Goal: Task Accomplishment & Management: Use online tool/utility

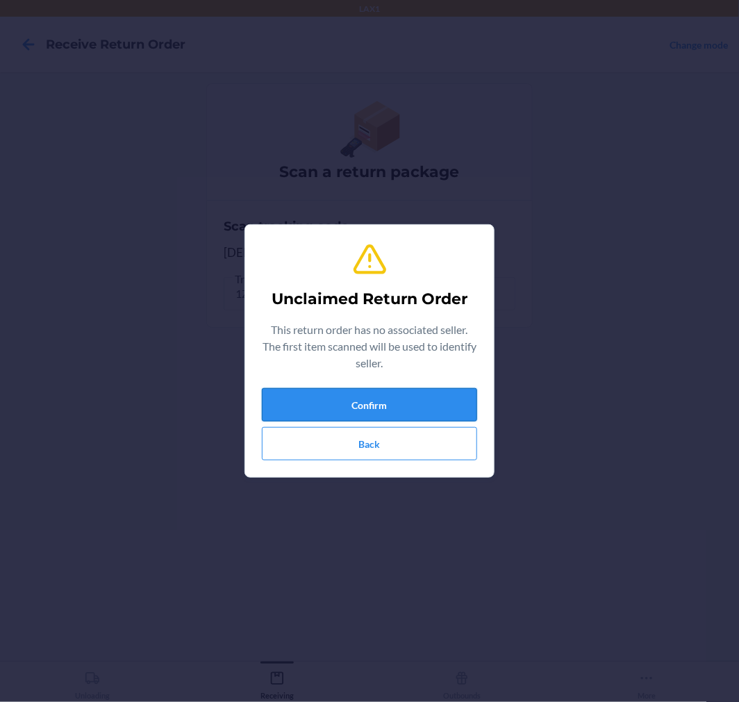
click at [363, 406] on button "Confirm" at bounding box center [369, 404] width 215 height 33
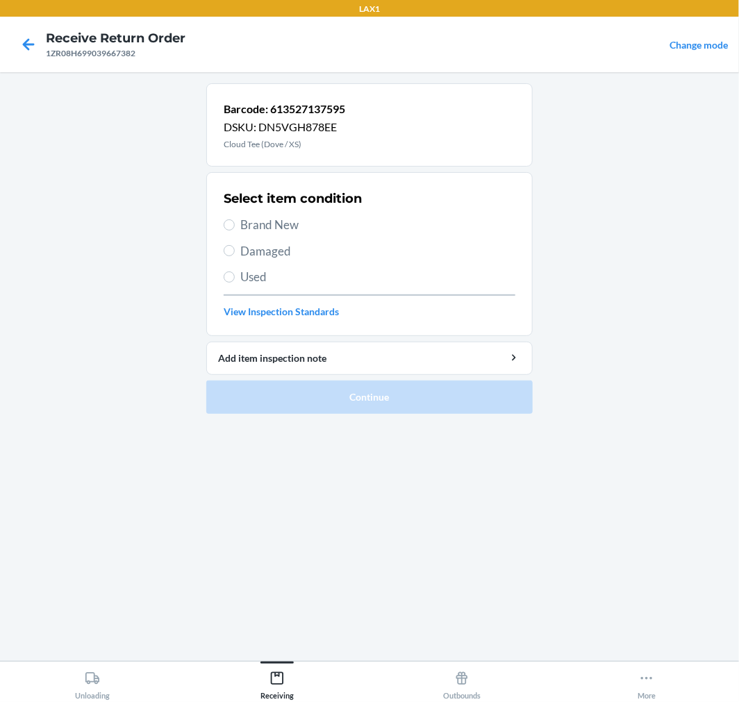
click at [265, 254] on span "Damaged" at bounding box center [377, 251] width 275 height 18
click at [235, 254] on input "Damaged" at bounding box center [229, 250] width 11 height 11
radio input "true"
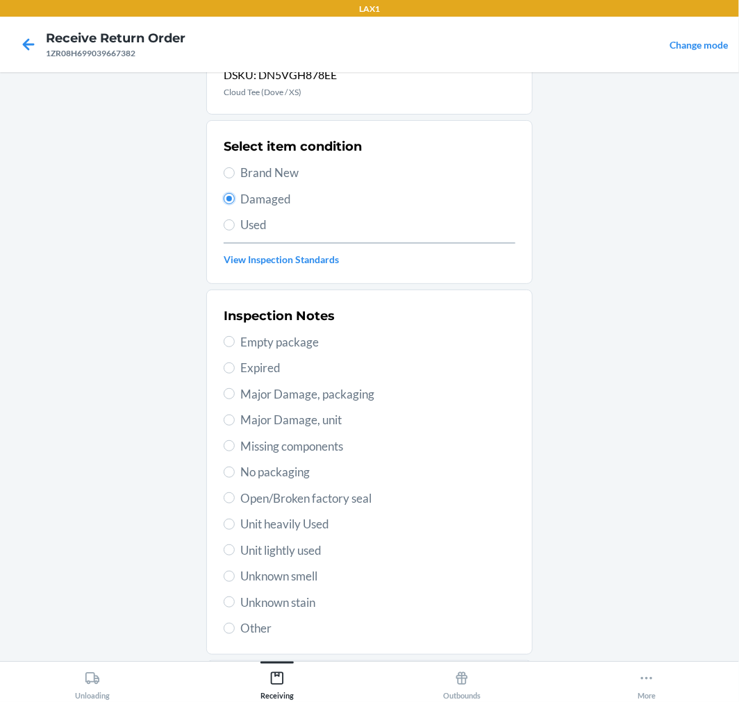
scroll to position [134, 0]
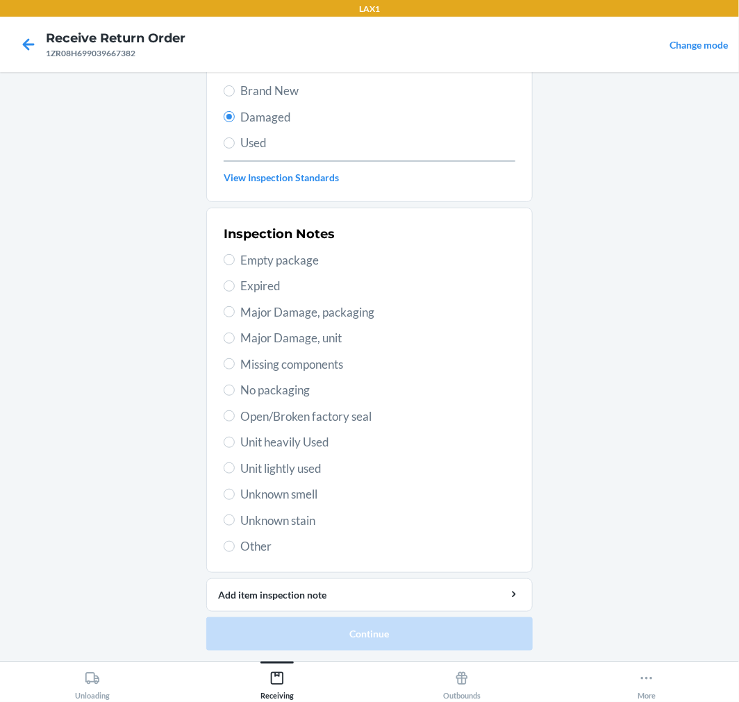
click at [246, 550] on span "Other" at bounding box center [377, 547] width 275 height 18
click at [235, 550] on input "Other" at bounding box center [229, 546] width 11 height 11
radio input "true"
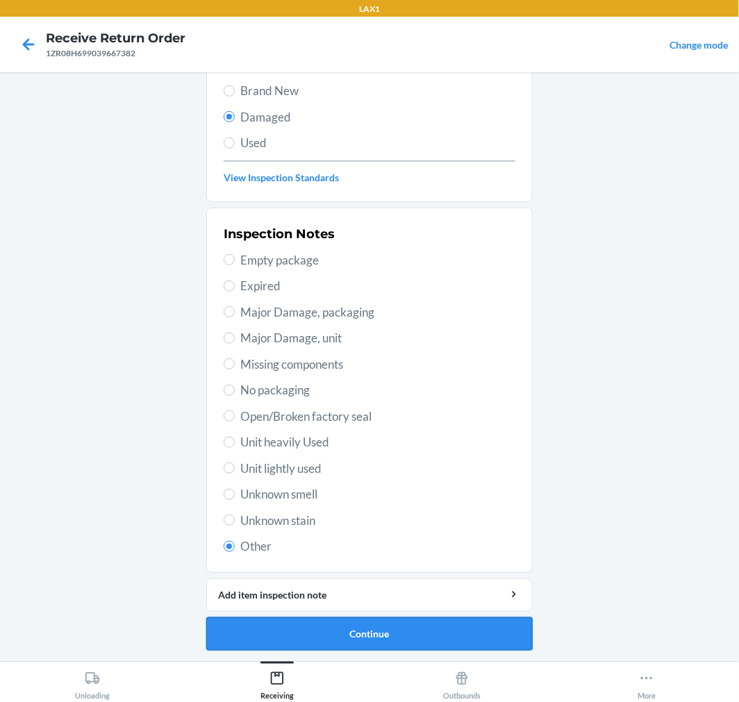
click at [332, 649] on button "Continue" at bounding box center [369, 633] width 326 height 33
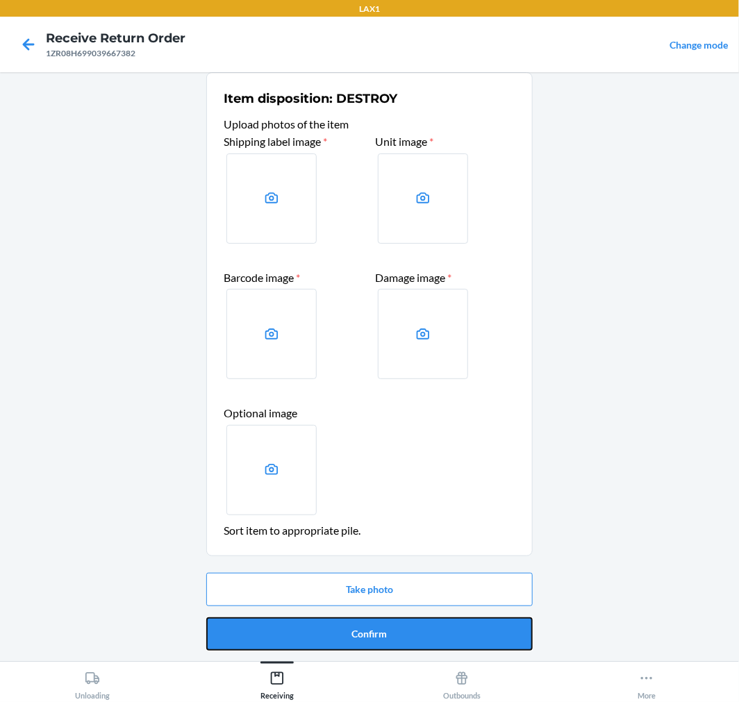
click at [332, 649] on button "Confirm" at bounding box center [369, 633] width 326 height 33
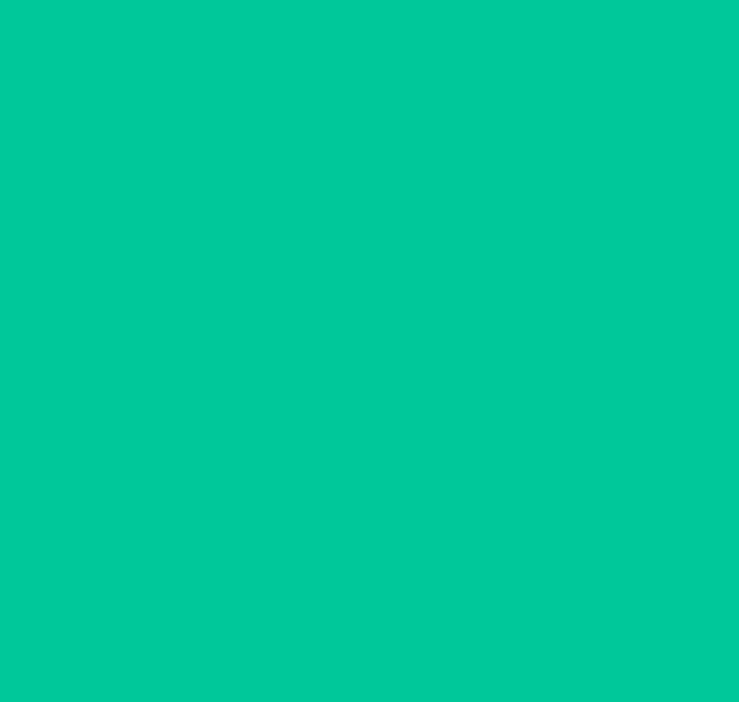
scroll to position [0, 0]
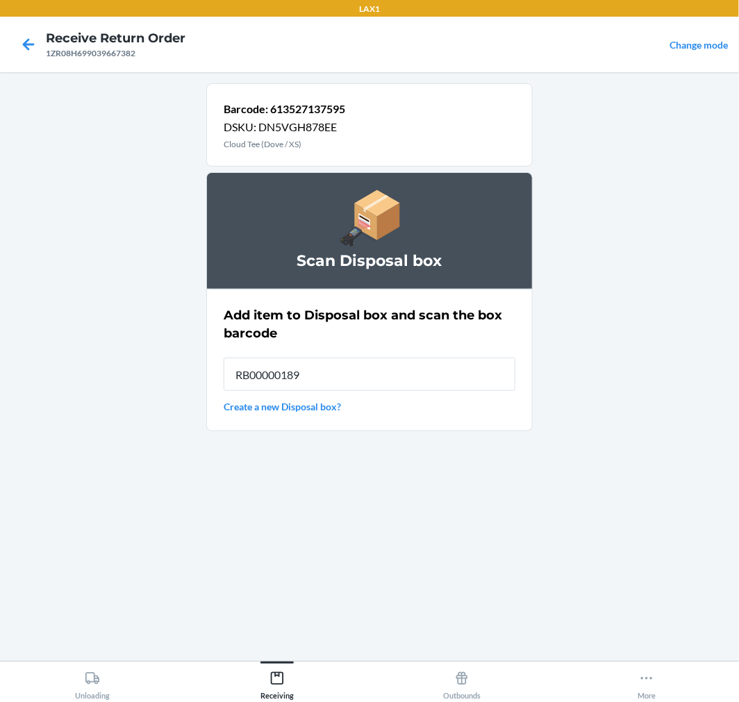
type input "RB00000189K"
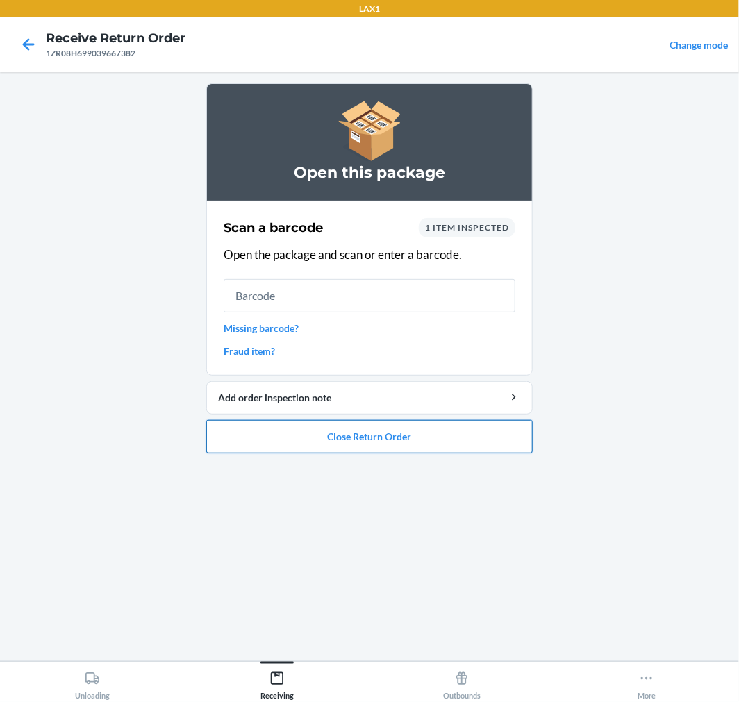
click at [406, 439] on button "Close Return Order" at bounding box center [369, 436] width 326 height 33
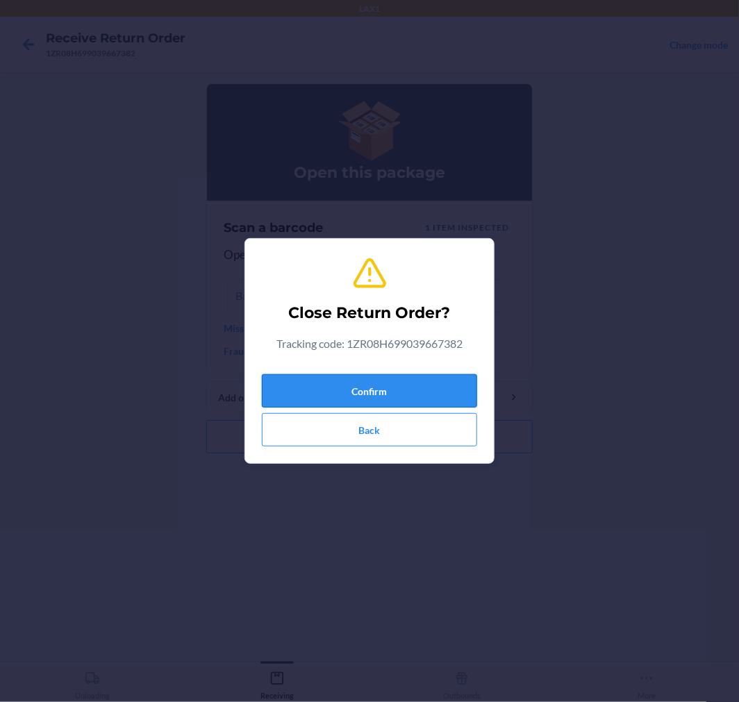
click at [371, 376] on button "Confirm" at bounding box center [369, 390] width 215 height 33
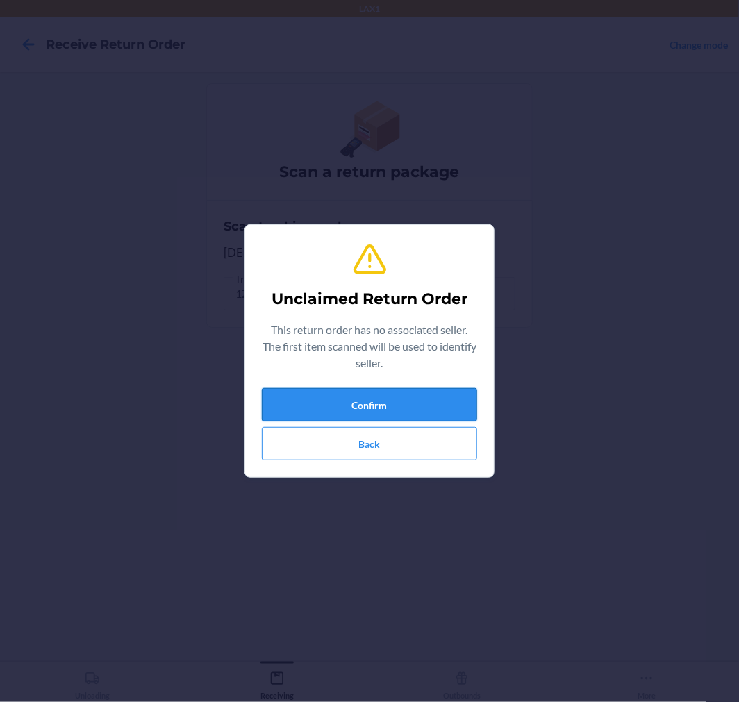
click at [346, 420] on button "Confirm" at bounding box center [369, 404] width 215 height 33
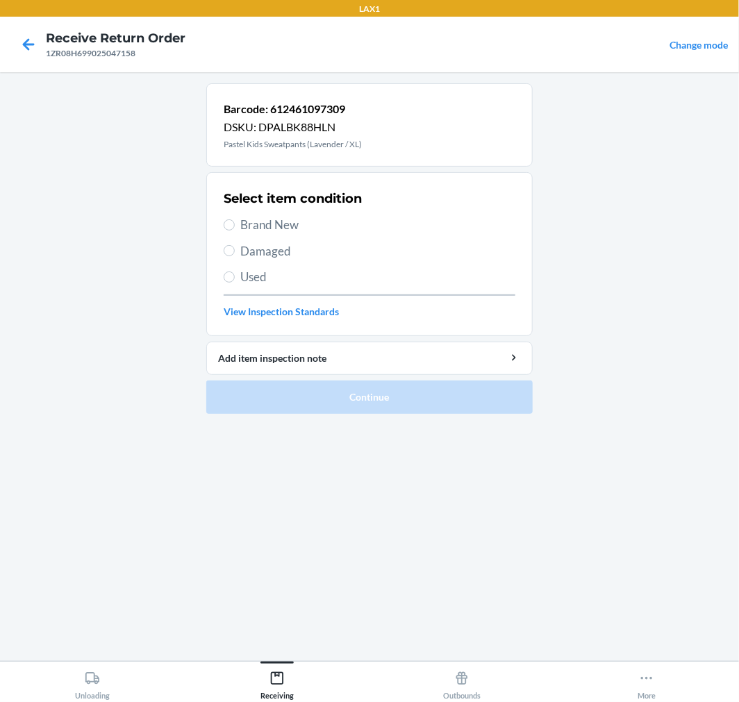
click at [258, 229] on span "Brand New" at bounding box center [377, 225] width 275 height 18
click at [235, 229] on input "Brand New" at bounding box center [229, 224] width 11 height 11
radio input "true"
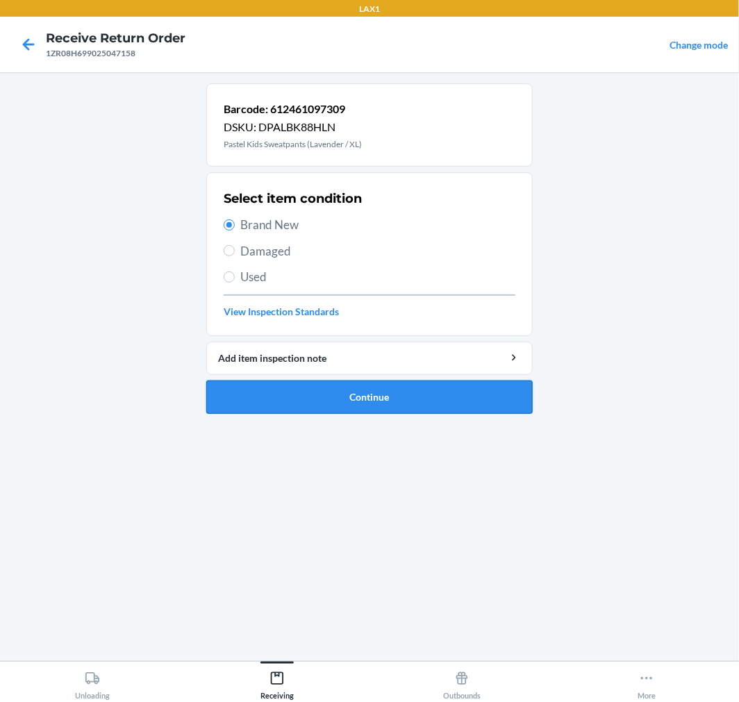
click at [377, 392] on button "Continue" at bounding box center [369, 397] width 326 height 33
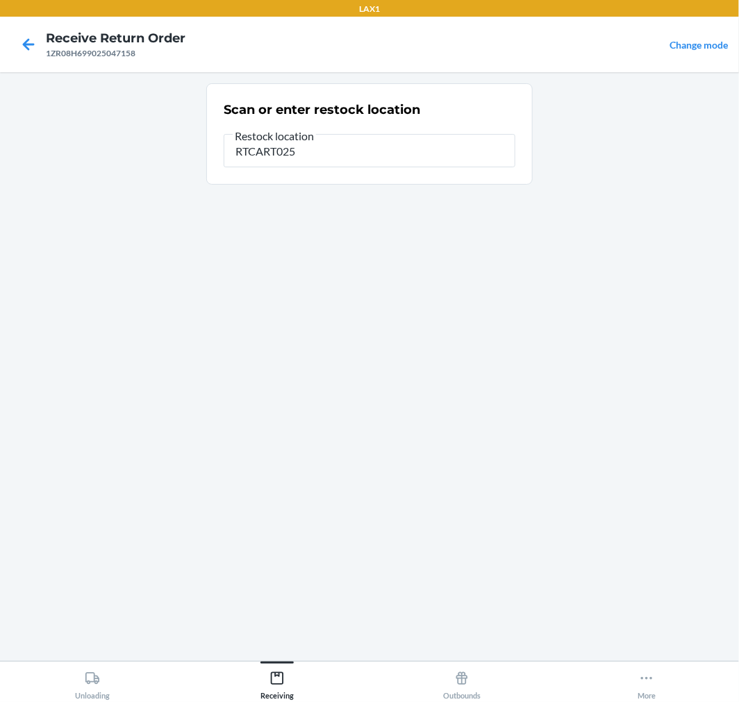
type input "RTCART025"
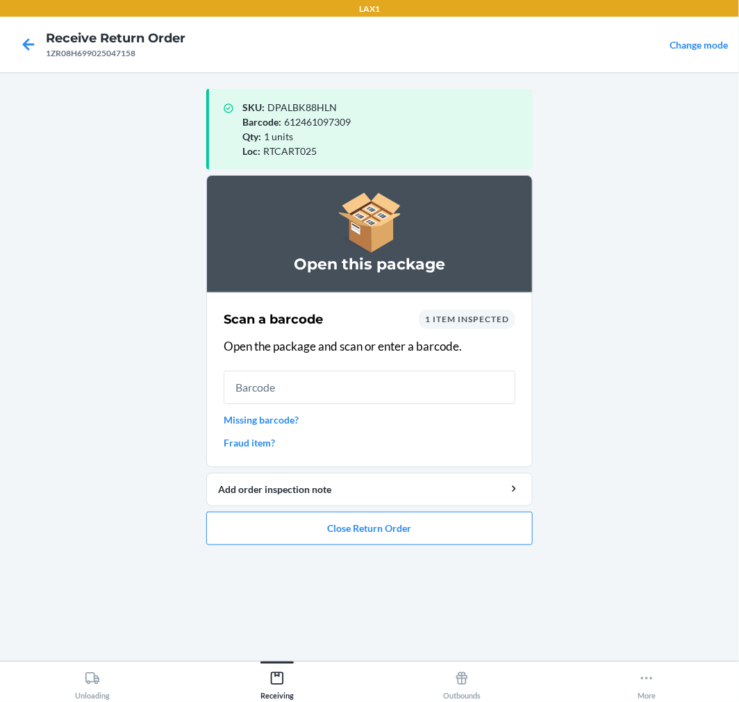
click at [279, 556] on div "SKU : DPALBK88HLN Barcode : 612461097309 Qty : 1 units Loc : RTCART025 Open thi…" at bounding box center [369, 366] width 326 height 567
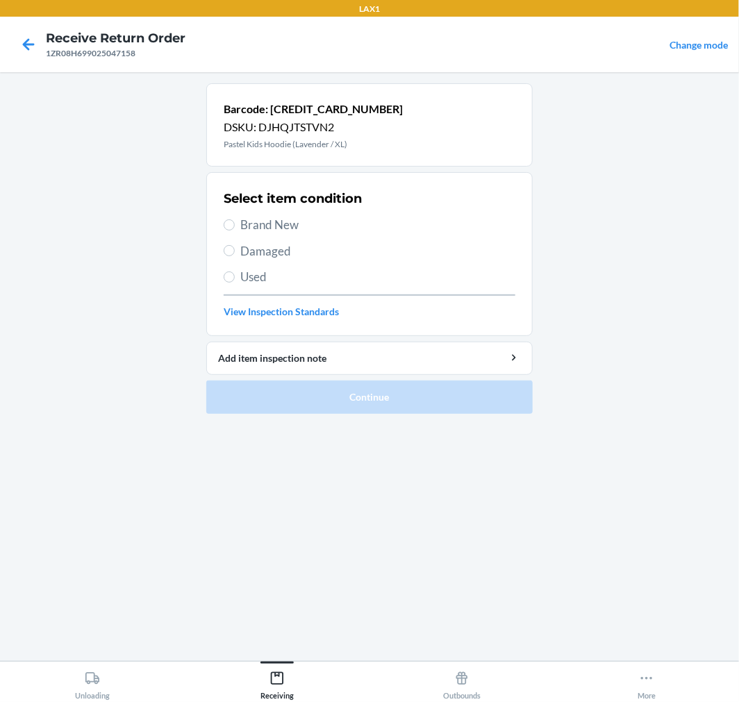
click at [257, 254] on span "Damaged" at bounding box center [377, 251] width 275 height 18
click at [235, 254] on input "Damaged" at bounding box center [229, 250] width 11 height 11
radio input "true"
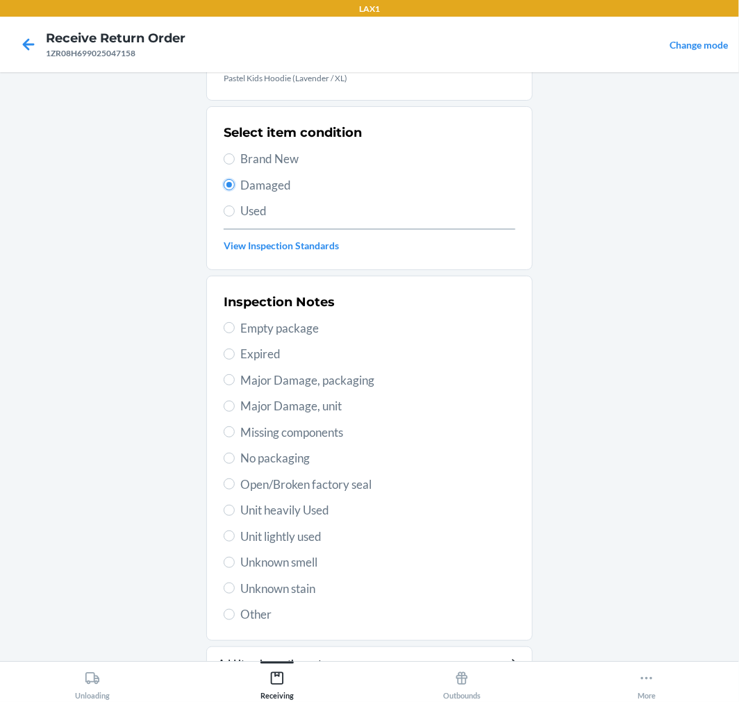
scroll to position [134, 0]
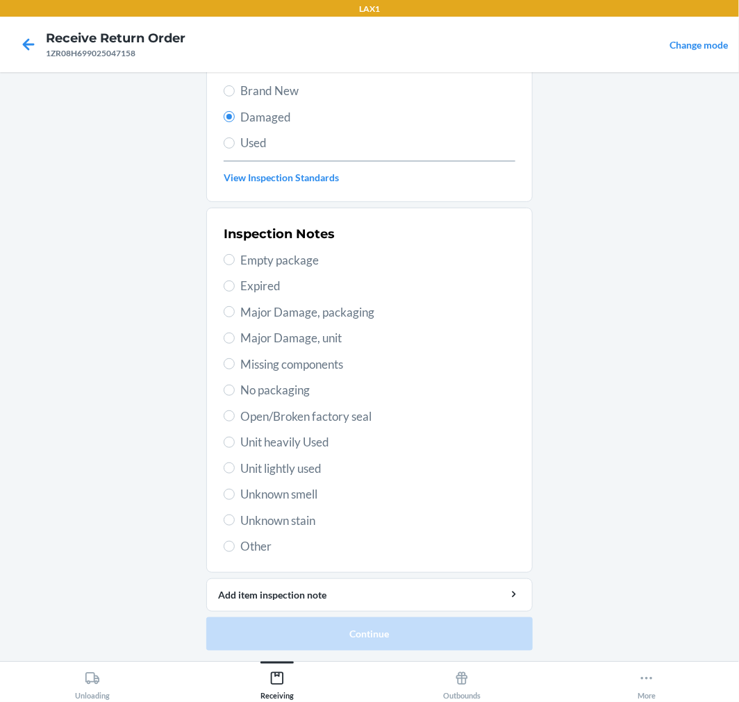
click at [274, 474] on span "Unit lightly used" at bounding box center [377, 469] width 275 height 18
click at [235, 474] on input "Unit lightly used" at bounding box center [229, 468] width 11 height 11
radio input "true"
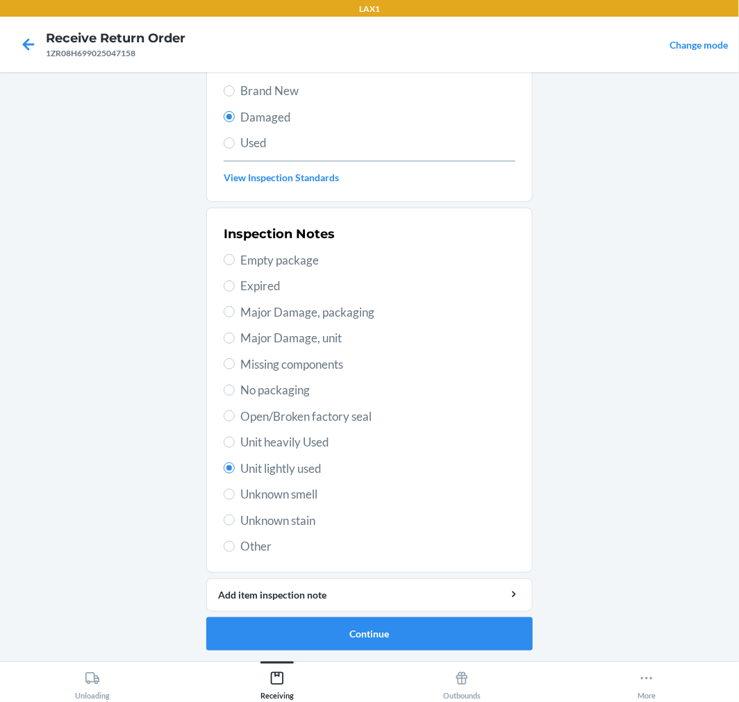
click at [232, 560] on section "Inspection Notes Empty package Expired Major Damage, packaging Major Damage, un…" at bounding box center [369, 390] width 326 height 365
click at [224, 547] on input "Other" at bounding box center [229, 546] width 11 height 11
radio input "true"
radio input "false"
click at [427, 637] on button "Continue" at bounding box center [369, 633] width 326 height 33
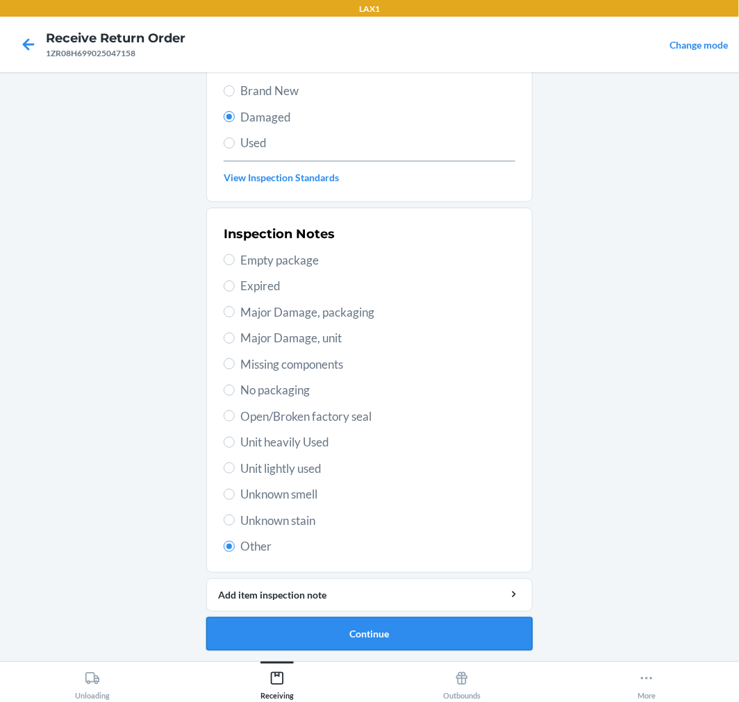
scroll to position [11, 0]
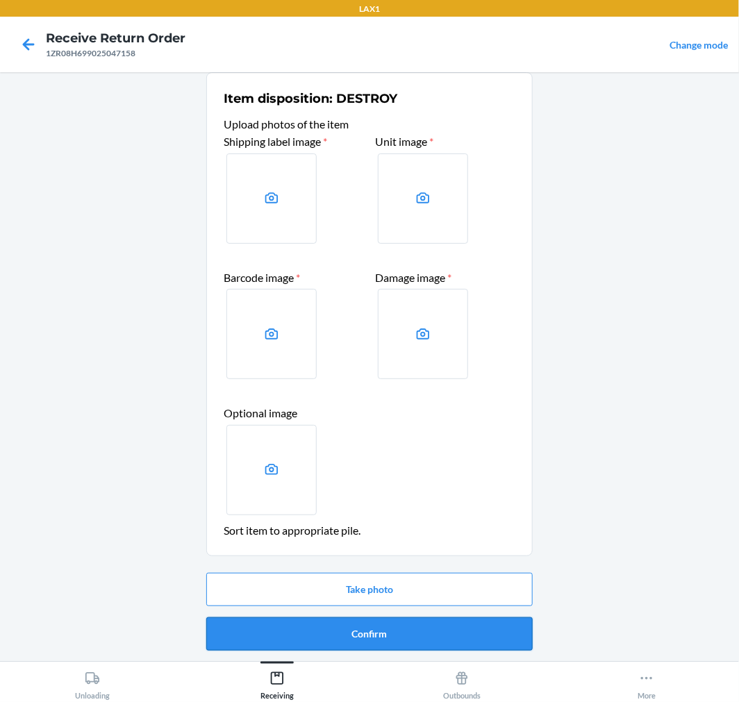
click at [419, 626] on button "Confirm" at bounding box center [369, 633] width 326 height 33
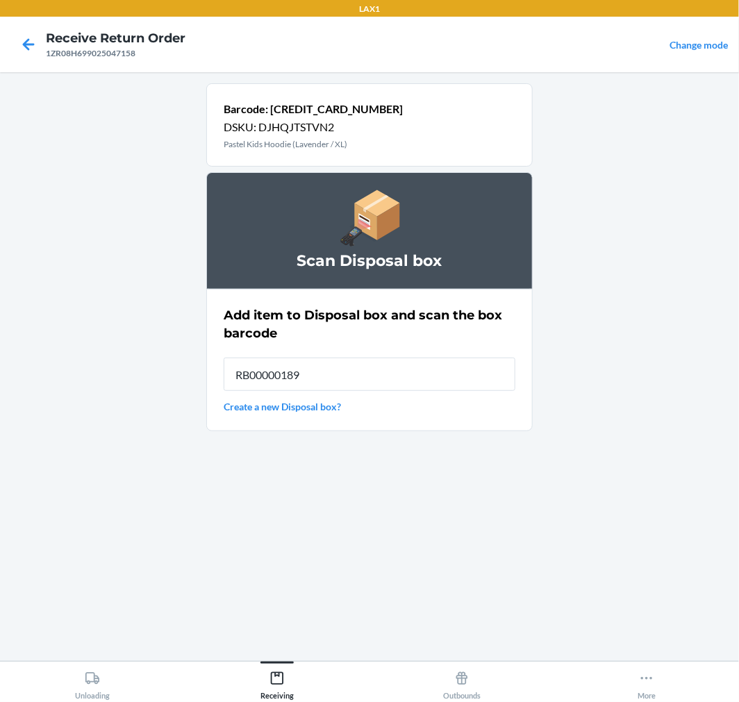
type input "RB00000189K"
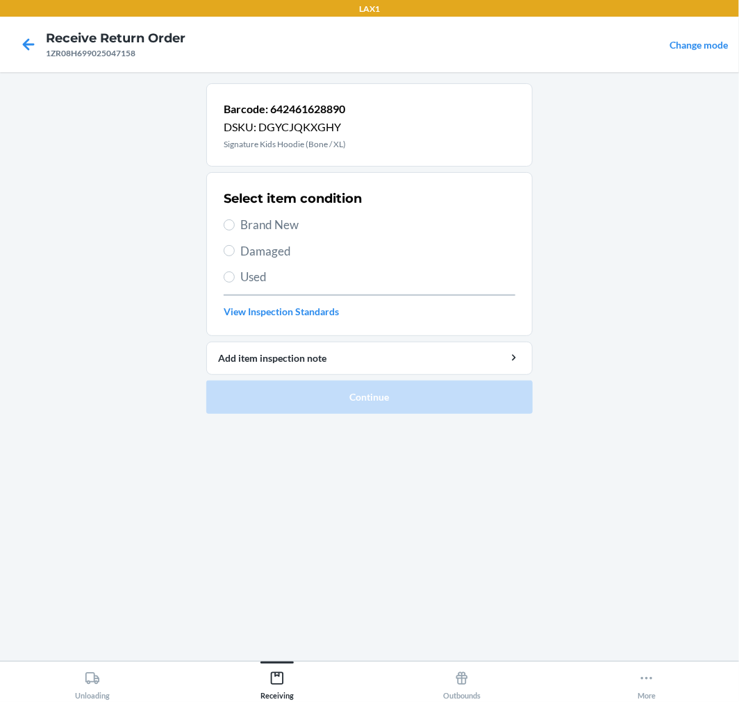
click at [271, 217] on span "Brand New" at bounding box center [377, 225] width 275 height 18
click at [235, 219] on input "Brand New" at bounding box center [229, 224] width 11 height 11
radio input "true"
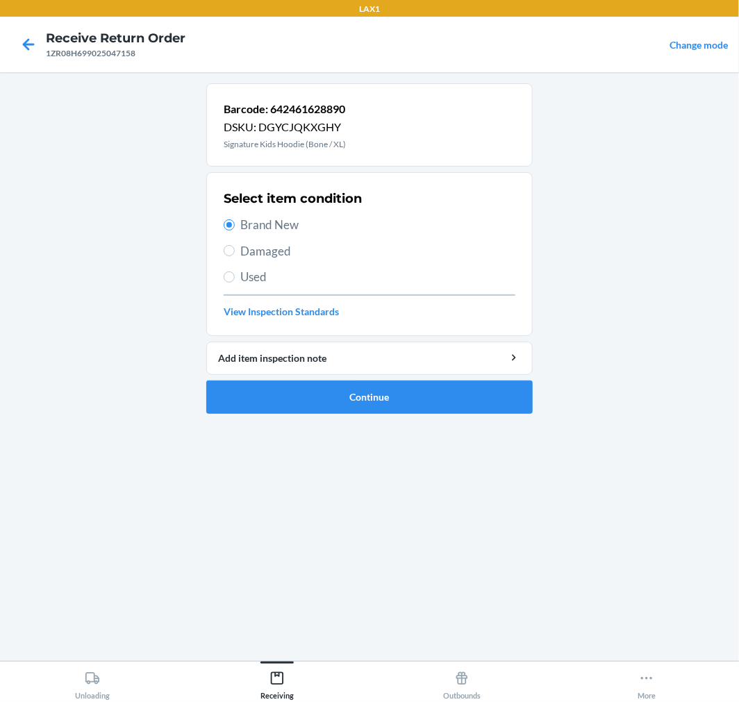
click at [266, 256] on span "Damaged" at bounding box center [377, 251] width 275 height 18
click at [235, 256] on input "Damaged" at bounding box center [229, 250] width 11 height 11
radio input "true"
radio input "false"
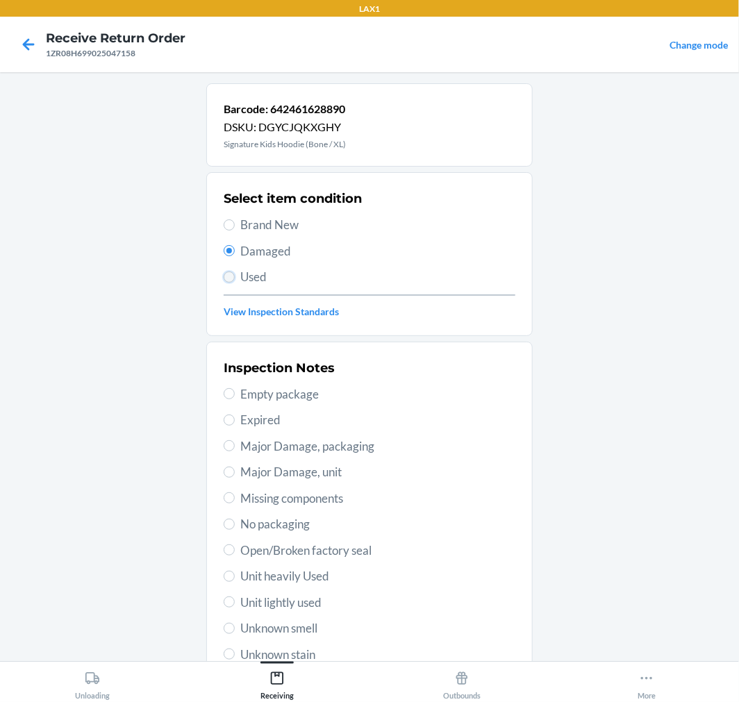
click at [224, 278] on input "Used" at bounding box center [229, 277] width 11 height 11
radio input "true"
radio input "false"
click at [274, 227] on span "Brand New" at bounding box center [377, 225] width 275 height 18
click at [235, 227] on input "Brand New" at bounding box center [229, 224] width 11 height 11
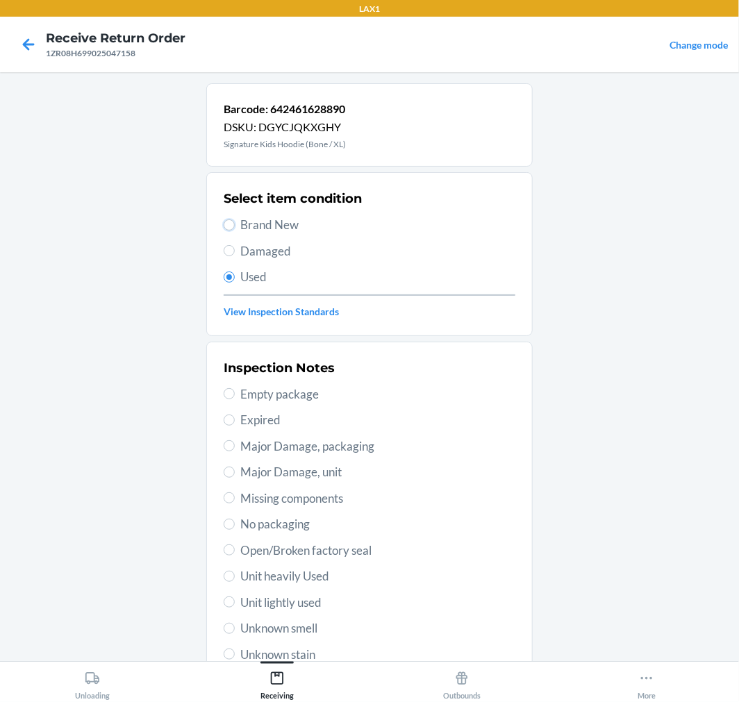
radio input "true"
radio input "false"
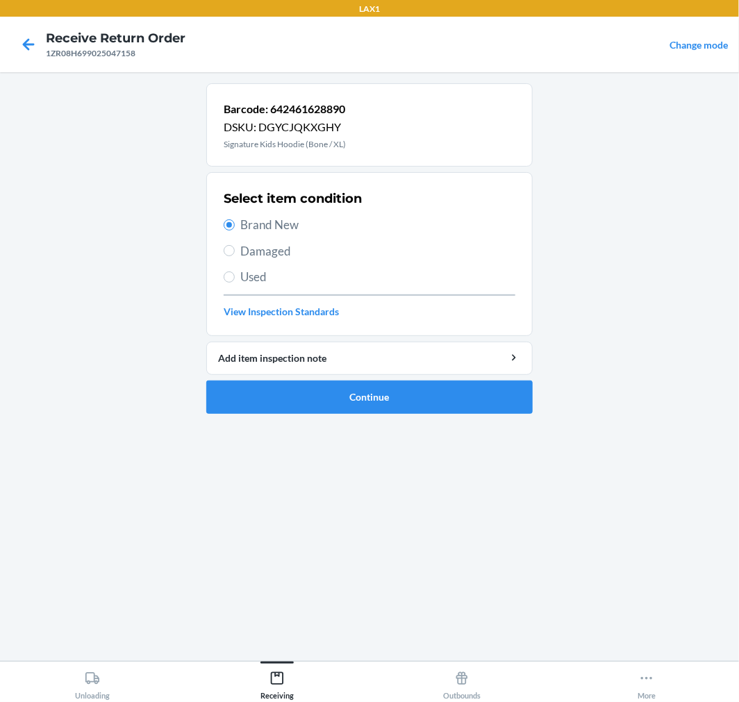
click at [256, 255] on span "Damaged" at bounding box center [377, 251] width 275 height 18
click at [235, 255] on input "Damaged" at bounding box center [229, 250] width 11 height 11
radio input "true"
radio input "false"
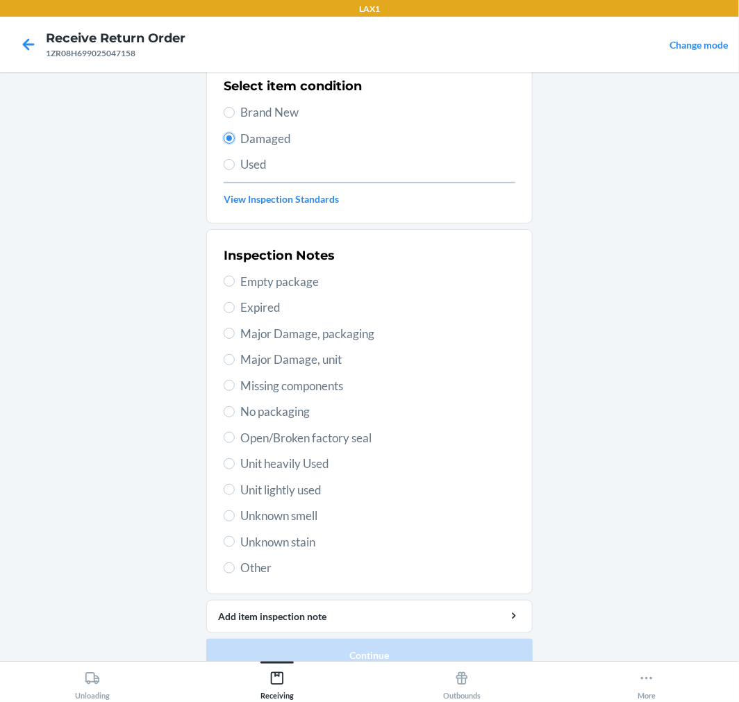
scroll to position [134, 0]
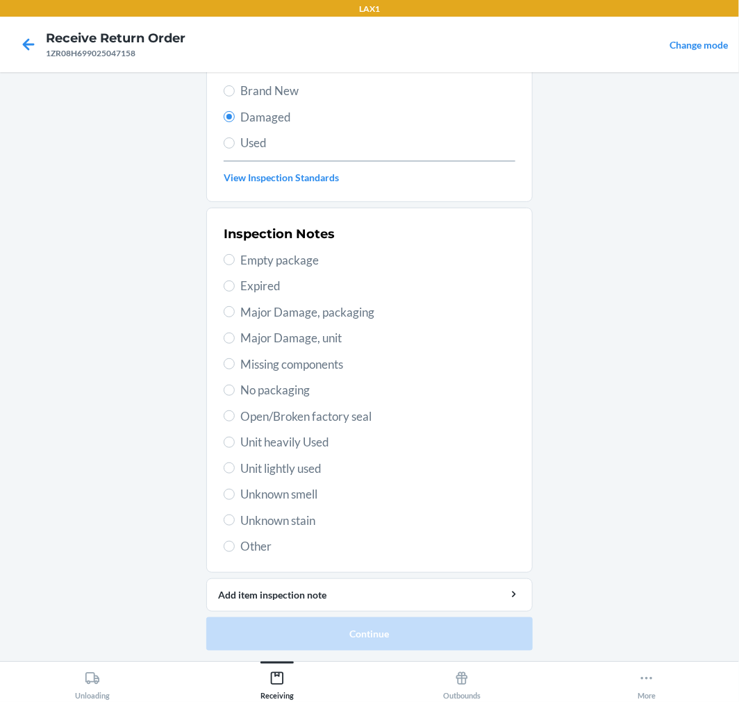
click at [272, 460] on span "Unit lightly used" at bounding box center [377, 469] width 275 height 18
click at [235, 463] on input "Unit lightly used" at bounding box center [229, 468] width 11 height 11
radio input "true"
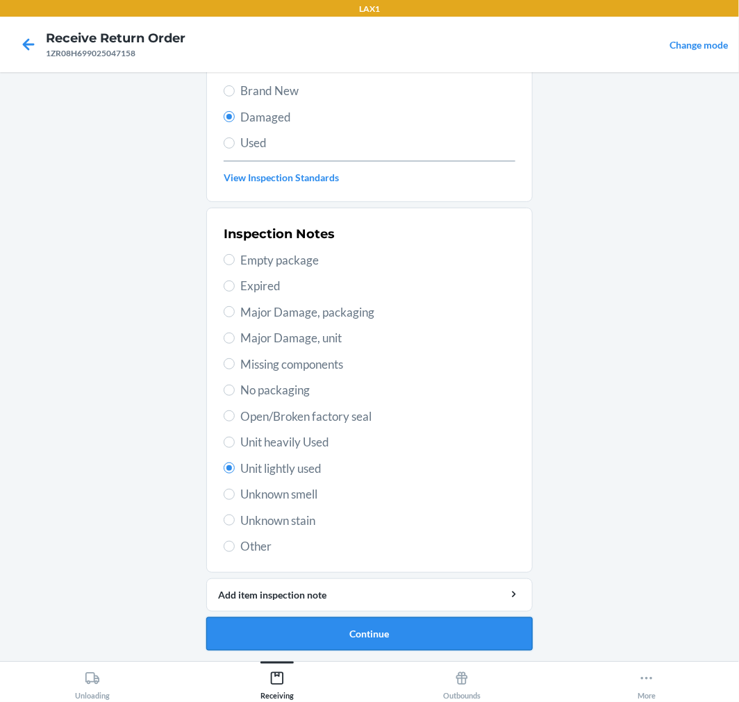
click at [422, 639] on button "Continue" at bounding box center [369, 633] width 326 height 33
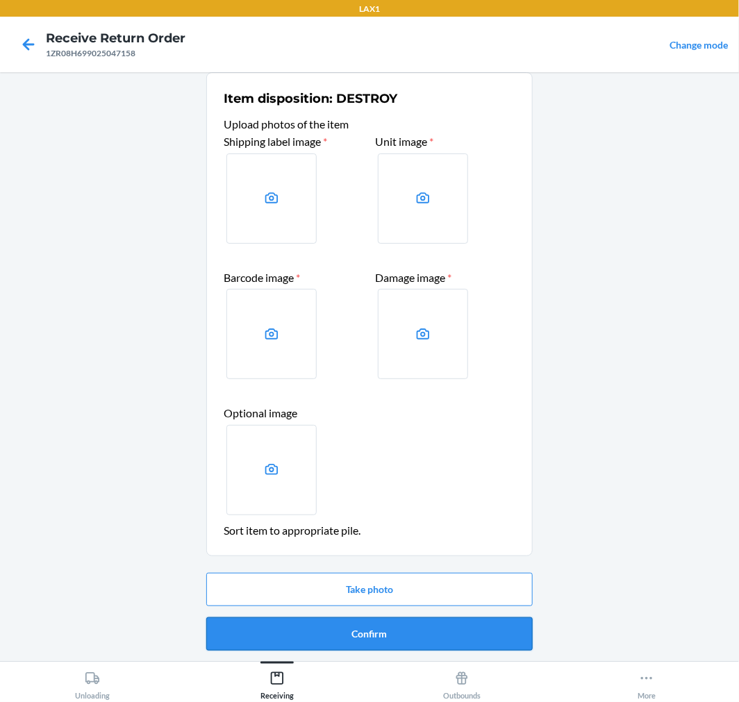
click at [350, 640] on button "Confirm" at bounding box center [369, 633] width 326 height 33
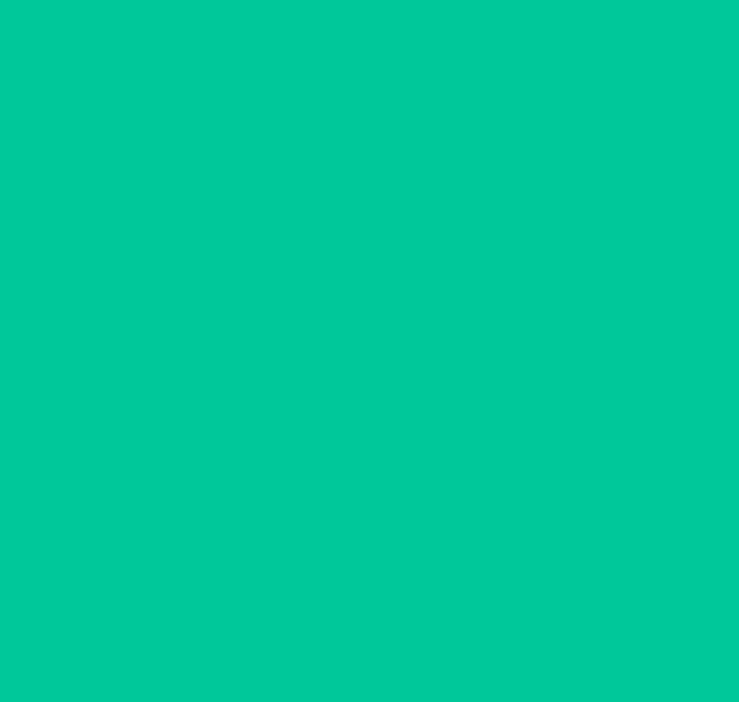
scroll to position [0, 0]
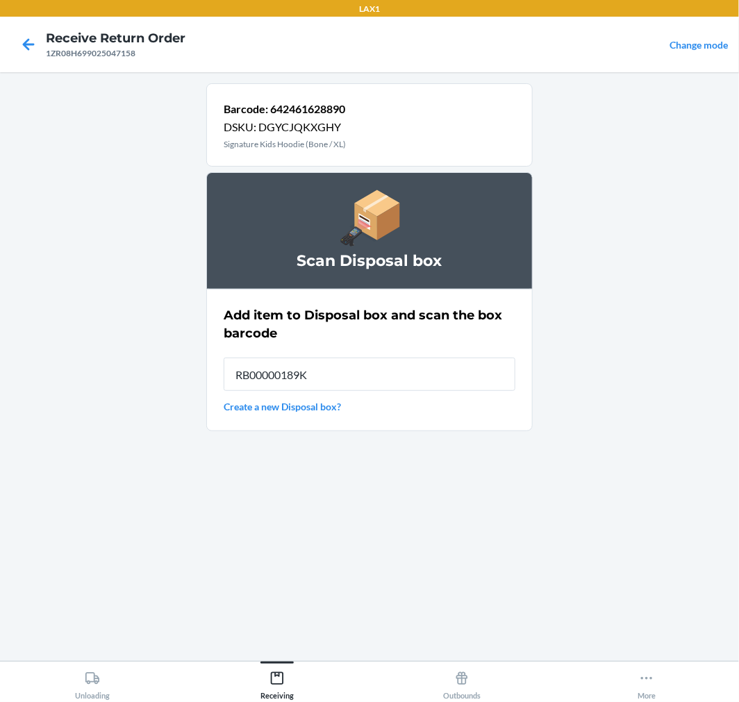
type input "RB00000189K"
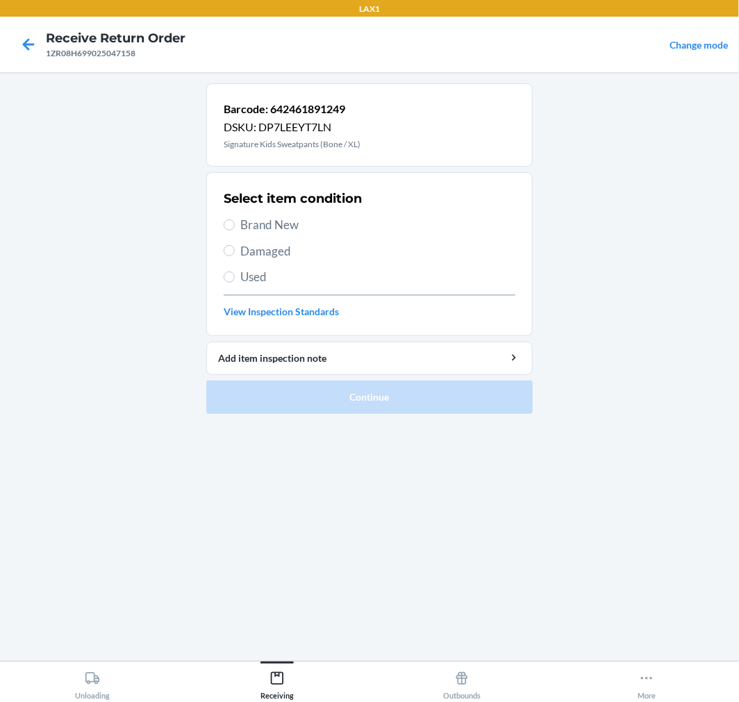
click at [250, 233] on span "Brand New" at bounding box center [377, 225] width 275 height 18
click at [235, 231] on input "Brand New" at bounding box center [229, 224] width 11 height 11
radio input "true"
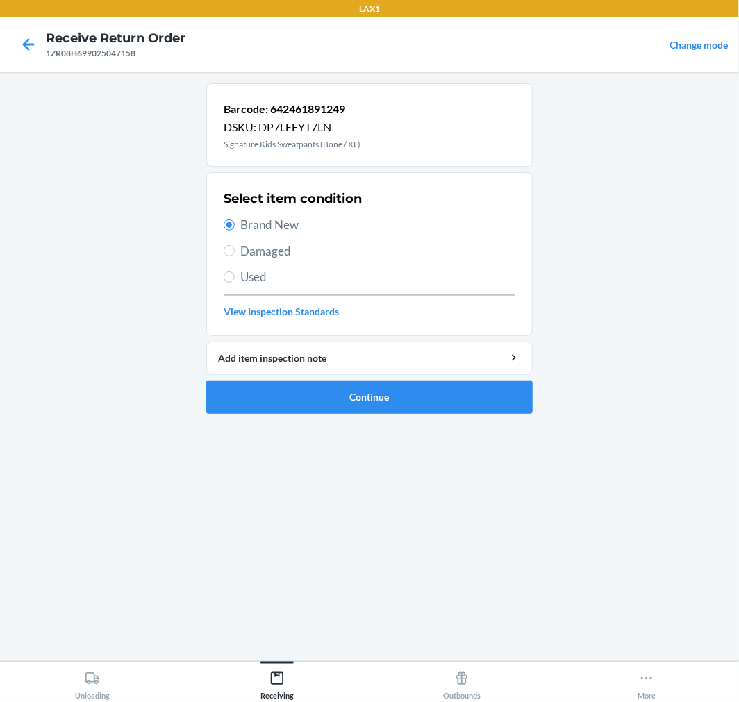
click at [244, 240] on div "Select item condition Brand New Damaged Used View Inspection Standards" at bounding box center [370, 254] width 292 height 138
click at [240, 257] on span "Damaged" at bounding box center [377, 251] width 275 height 18
click at [235, 256] on input "Damaged" at bounding box center [229, 250] width 11 height 11
radio input "true"
radio input "false"
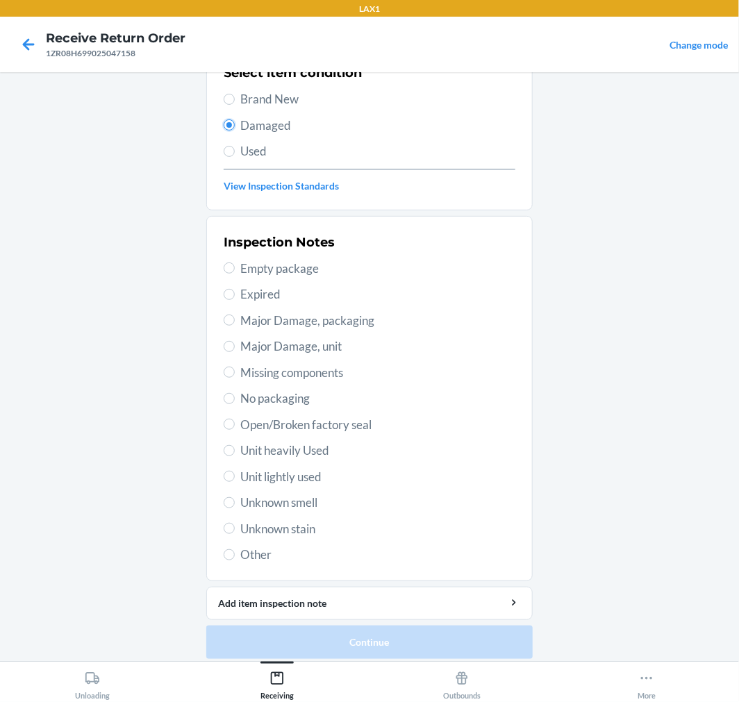
scroll to position [134, 0]
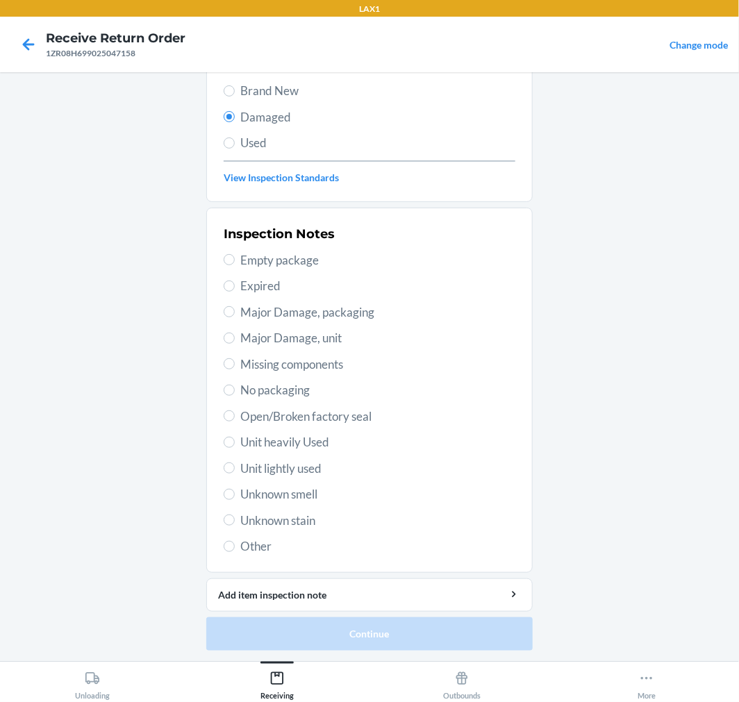
click at [267, 542] on span "Other" at bounding box center [377, 547] width 275 height 18
click at [235, 542] on input "Other" at bounding box center [229, 546] width 11 height 11
radio input "true"
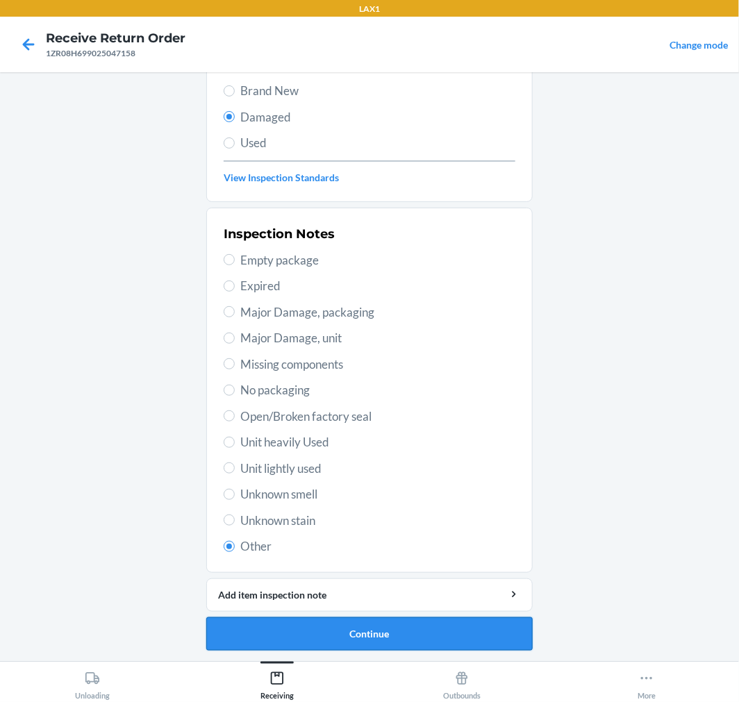
click at [359, 633] on button "Continue" at bounding box center [369, 633] width 326 height 33
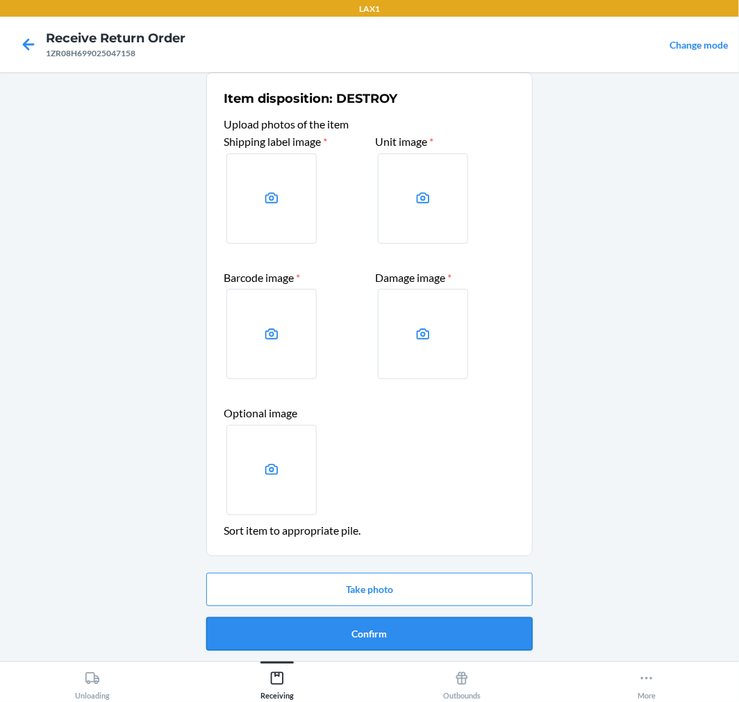
click at [391, 649] on button "Confirm" at bounding box center [369, 633] width 326 height 33
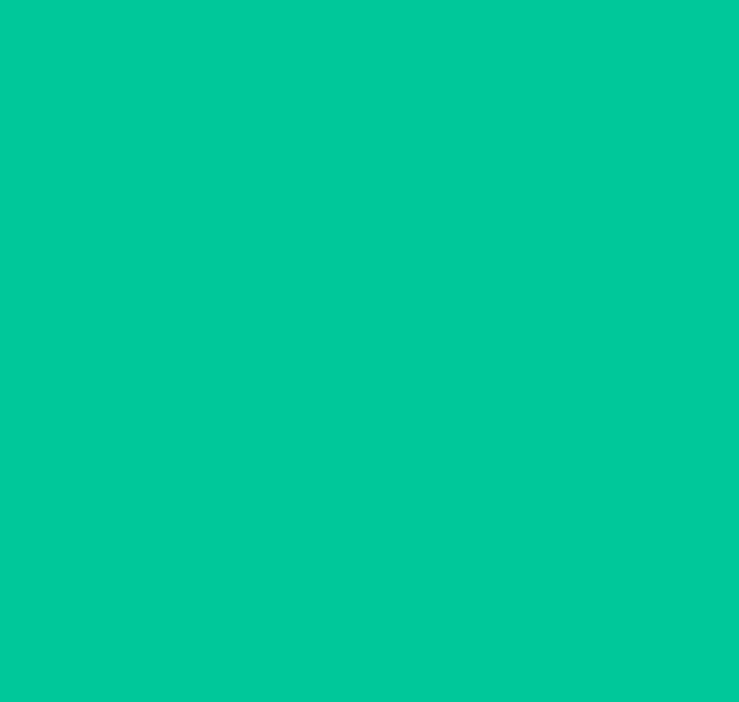
scroll to position [0, 0]
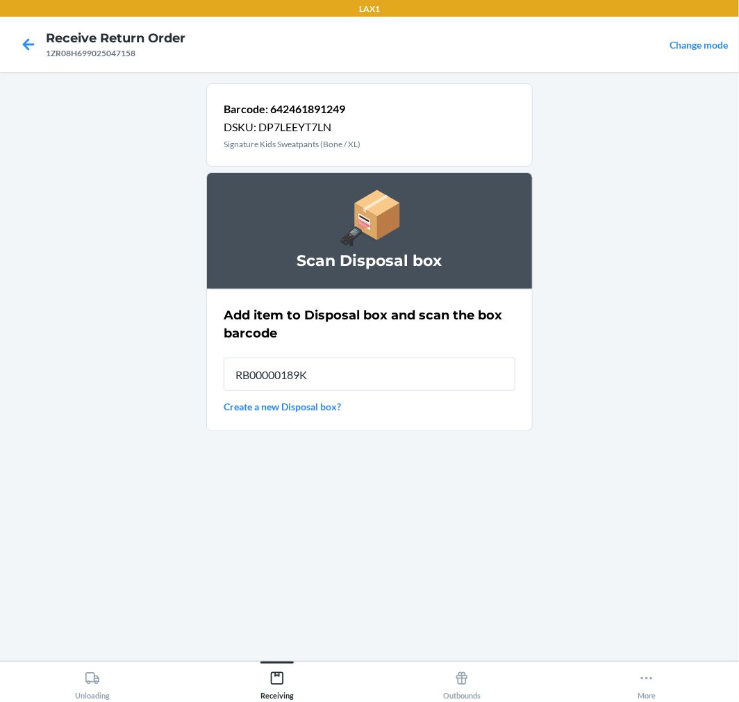
type input "RB00000189K"
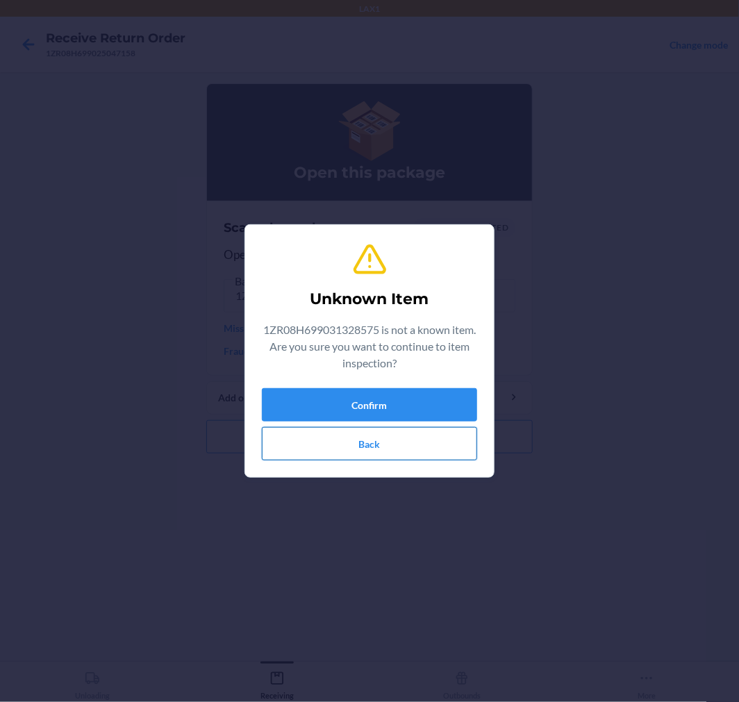
click at [355, 448] on button "Back" at bounding box center [369, 443] width 215 height 33
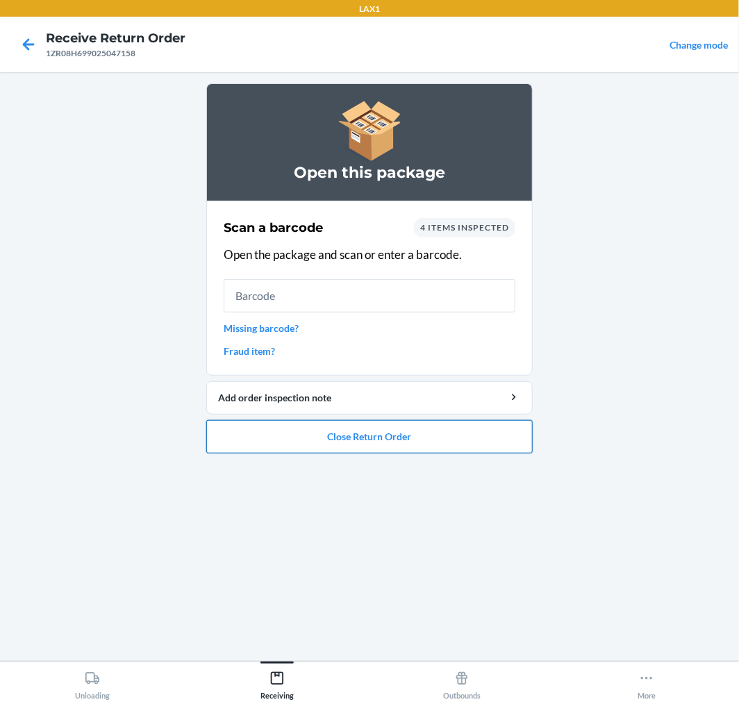
click at [329, 439] on button "Close Return Order" at bounding box center [369, 436] width 326 height 33
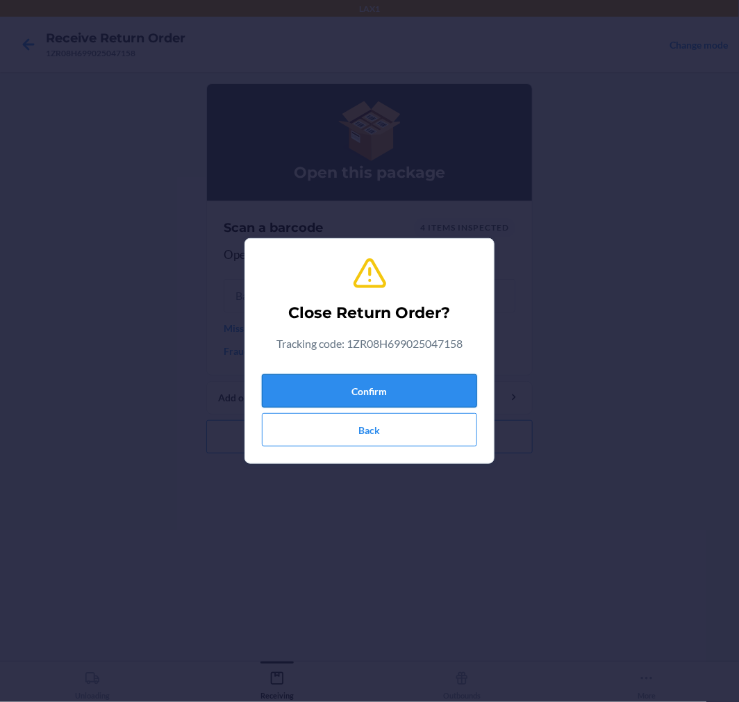
click at [389, 398] on button "Confirm" at bounding box center [369, 390] width 215 height 33
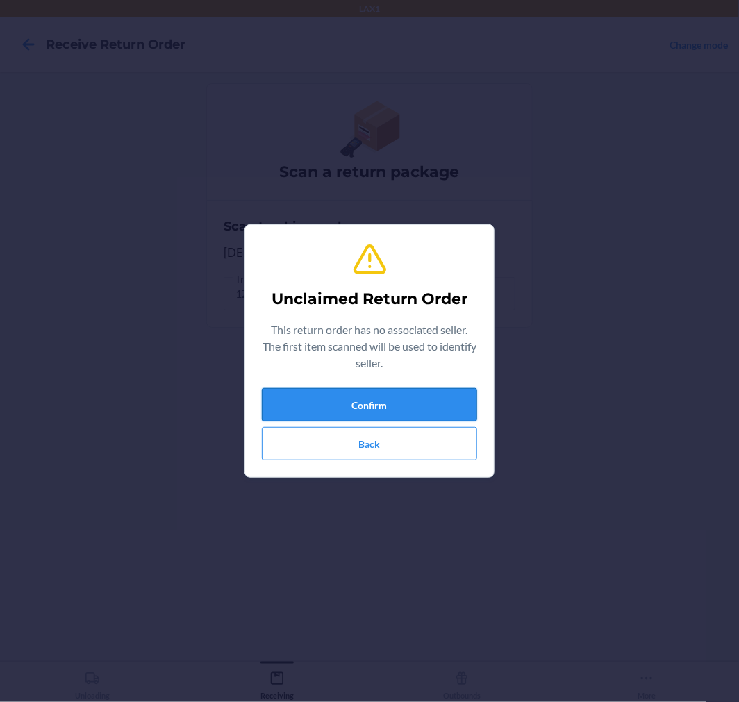
click at [446, 418] on button "Confirm" at bounding box center [369, 404] width 215 height 33
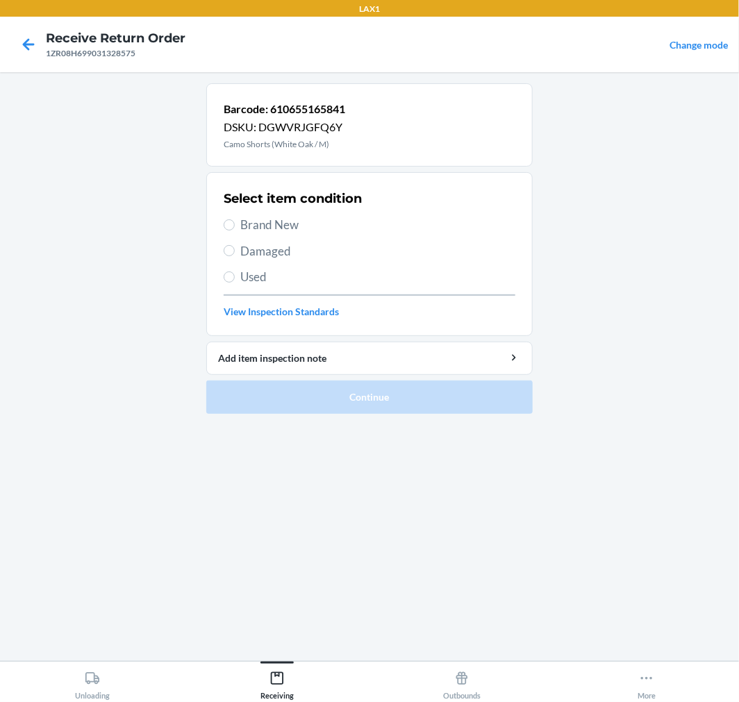
click at [257, 246] on span "Damaged" at bounding box center [377, 251] width 275 height 18
click at [235, 246] on input "Damaged" at bounding box center [229, 250] width 11 height 11
radio input "true"
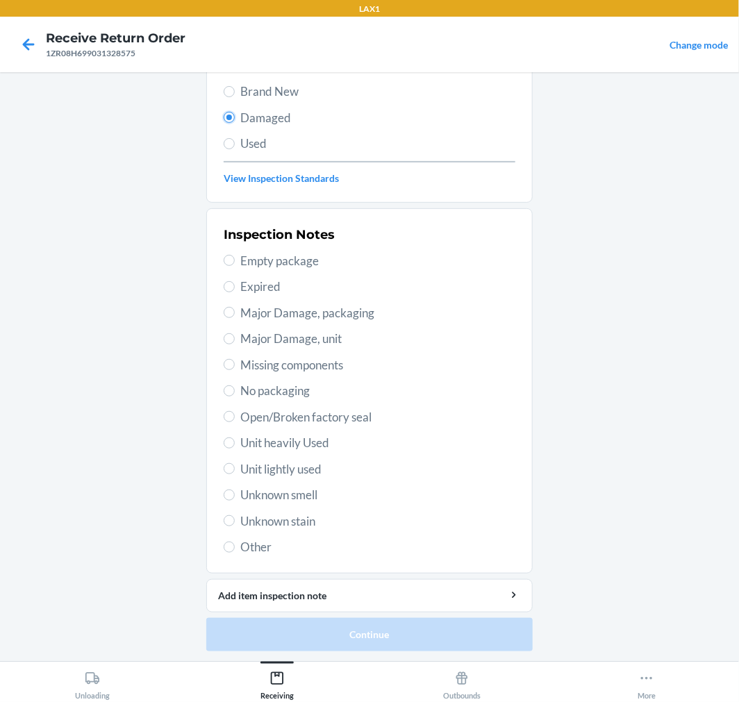
scroll to position [134, 0]
click at [253, 410] on span "Open/Broken factory seal" at bounding box center [377, 417] width 275 height 18
click at [235, 410] on input "Open/Broken factory seal" at bounding box center [229, 415] width 11 height 11
radio input "true"
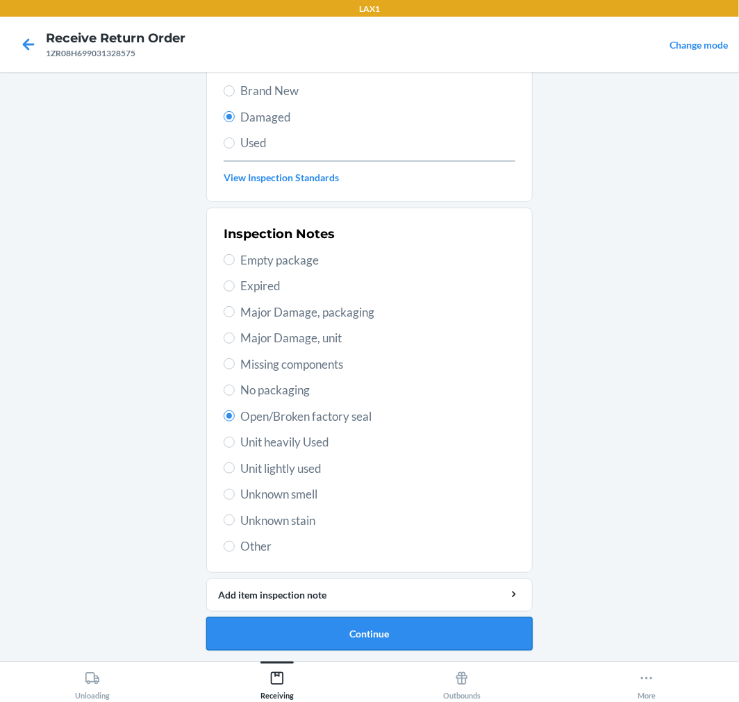
click at [365, 626] on button "Continue" at bounding box center [369, 633] width 326 height 33
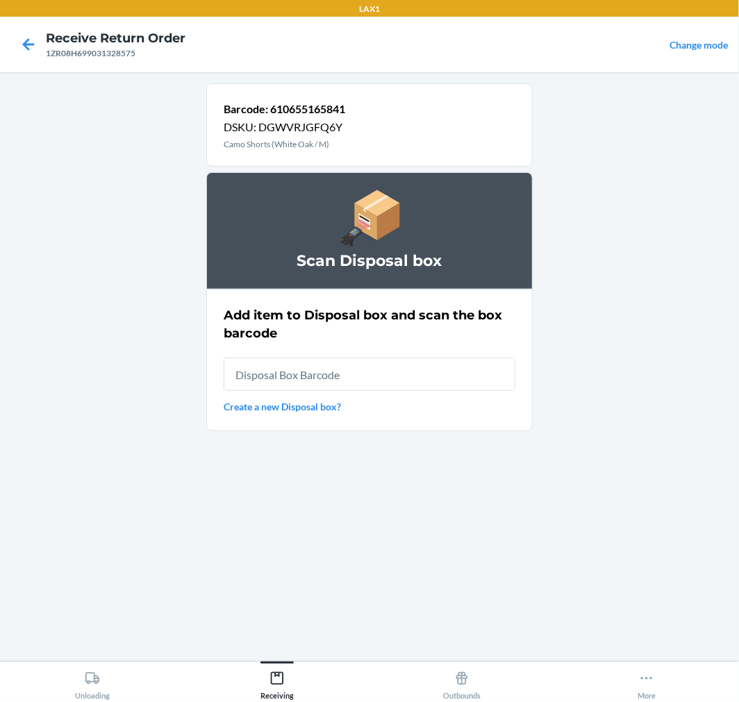
scroll to position [0, 0]
type input "RB00000189K"
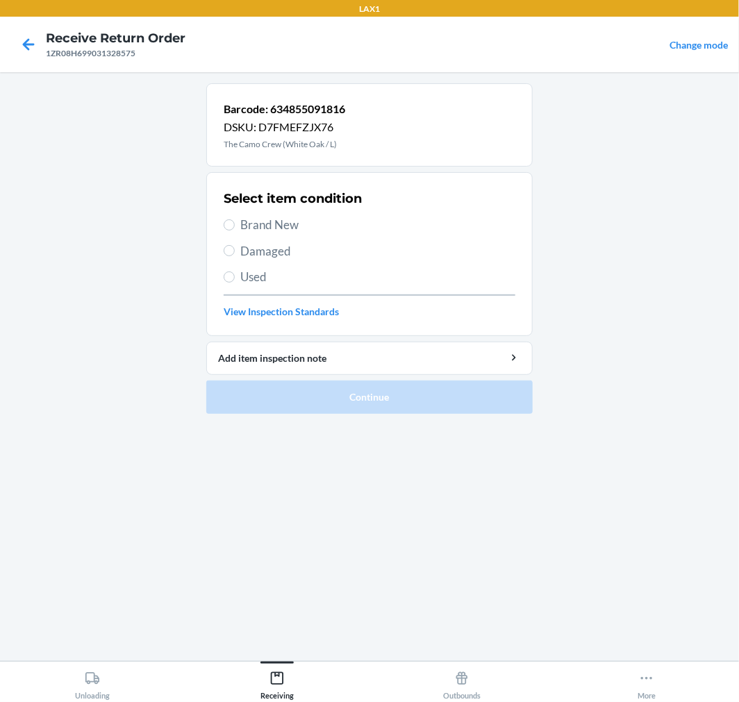
click at [248, 221] on span "Brand New" at bounding box center [377, 225] width 275 height 18
click at [235, 221] on input "Brand New" at bounding box center [229, 224] width 11 height 11
radio input "true"
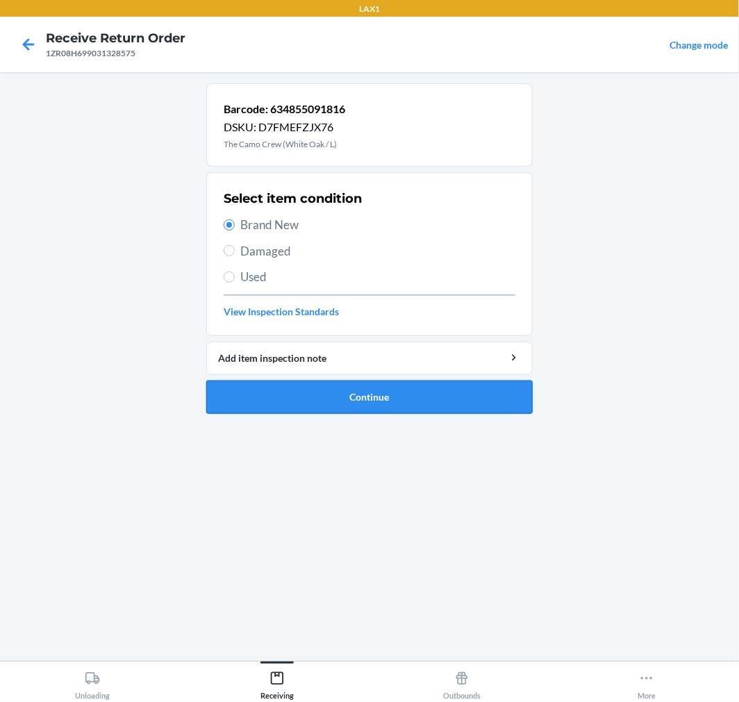
click at [352, 404] on button "Continue" at bounding box center [369, 397] width 326 height 33
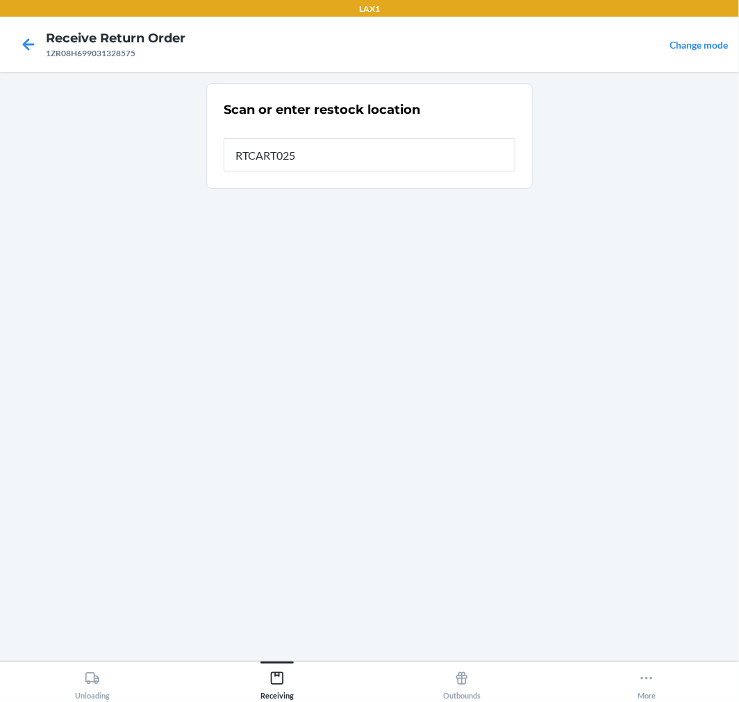
type input "RTCART025"
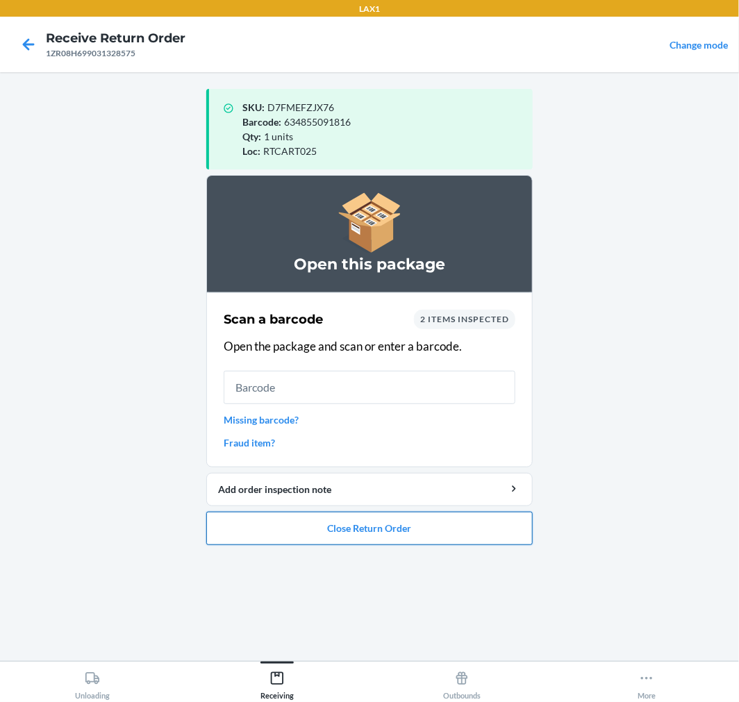
click at [406, 526] on button "Close Return Order" at bounding box center [369, 528] width 326 height 33
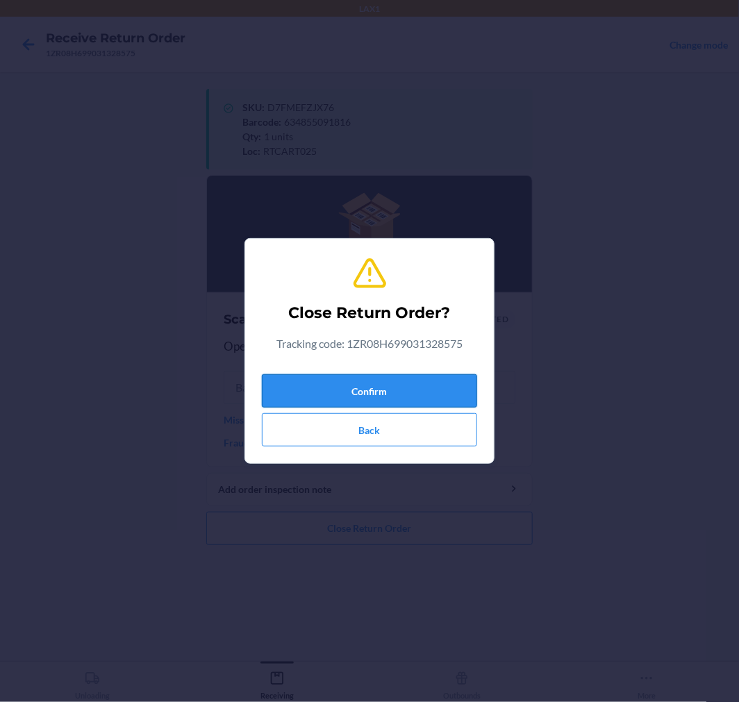
click at [383, 387] on button "Confirm" at bounding box center [369, 390] width 215 height 33
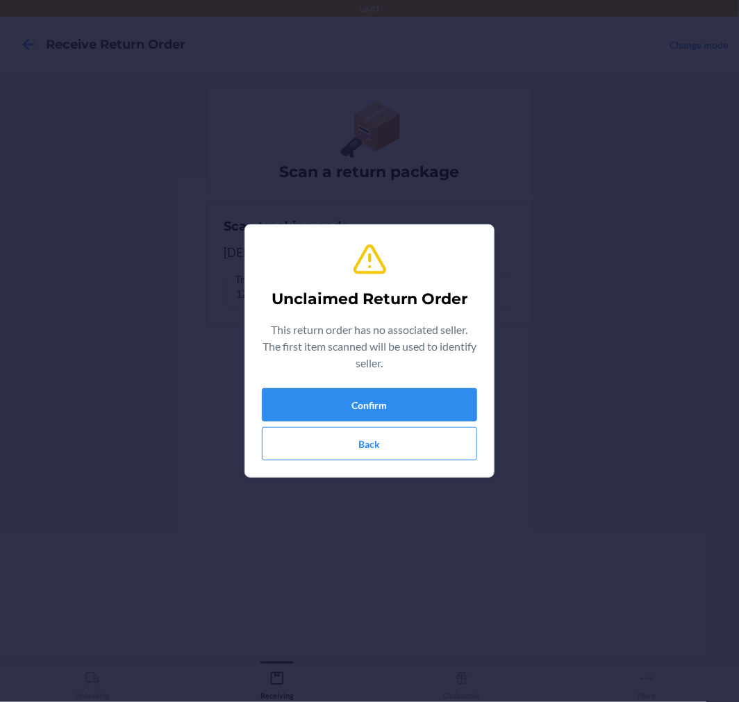
type input "605258460615"
click at [412, 410] on button "Confirm" at bounding box center [369, 404] width 215 height 33
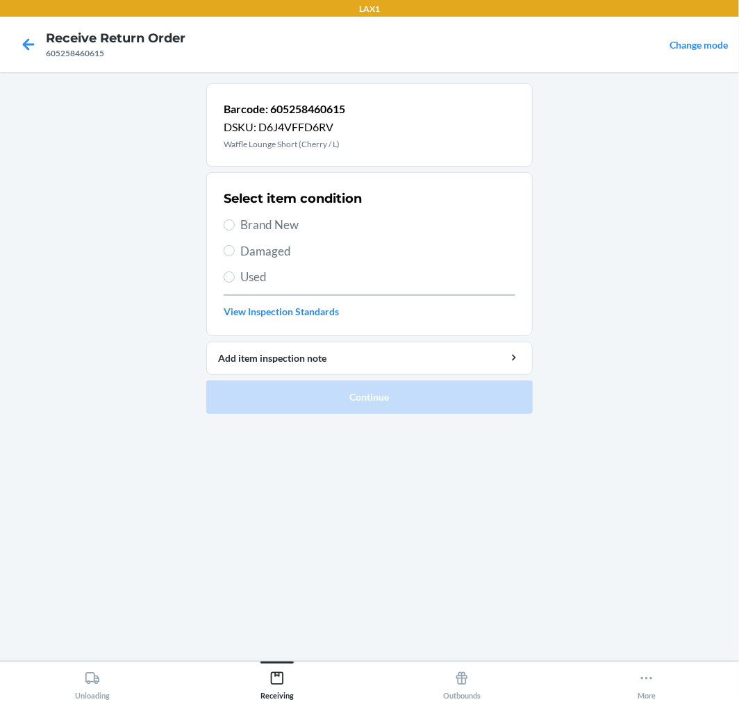
click at [238, 228] on label "Brand New" at bounding box center [370, 225] width 292 height 18
click at [235, 228] on input "Brand New" at bounding box center [229, 224] width 11 height 11
radio input "true"
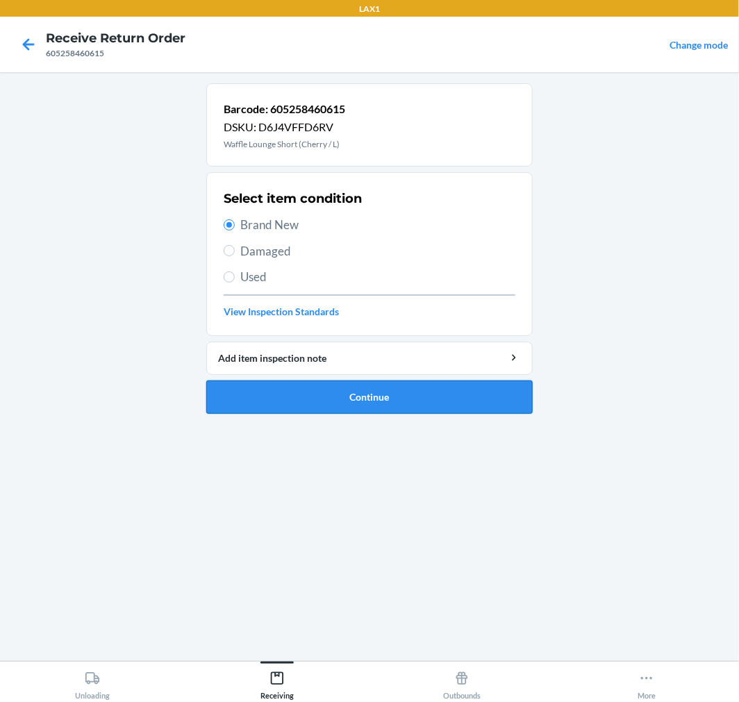
click at [323, 381] on button "Continue" at bounding box center [369, 397] width 326 height 33
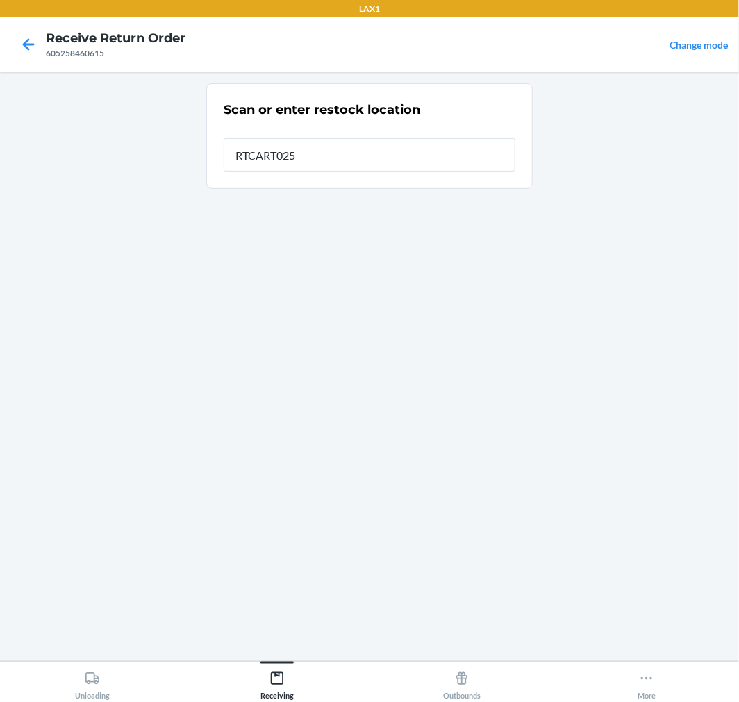
type input "RTCART025"
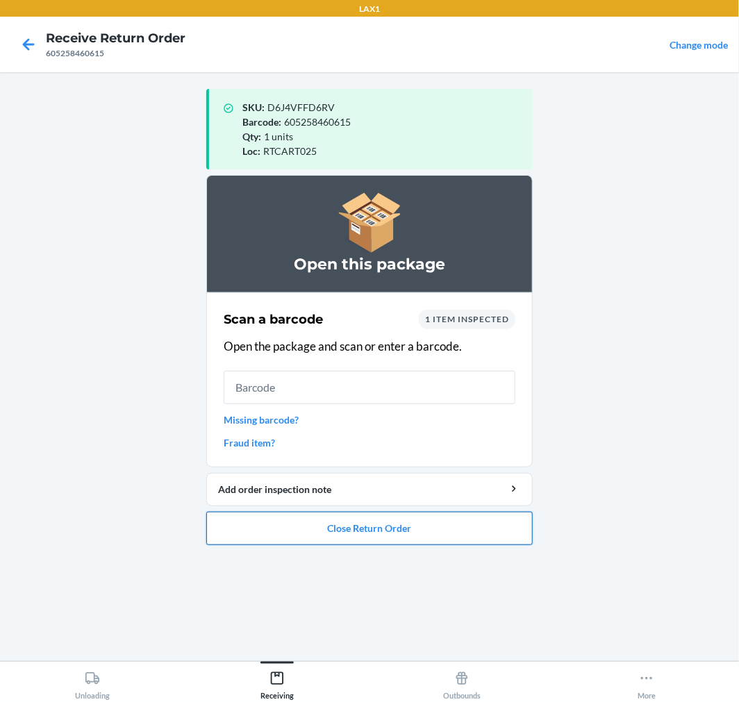
click at [342, 531] on button "Close Return Order" at bounding box center [369, 528] width 326 height 33
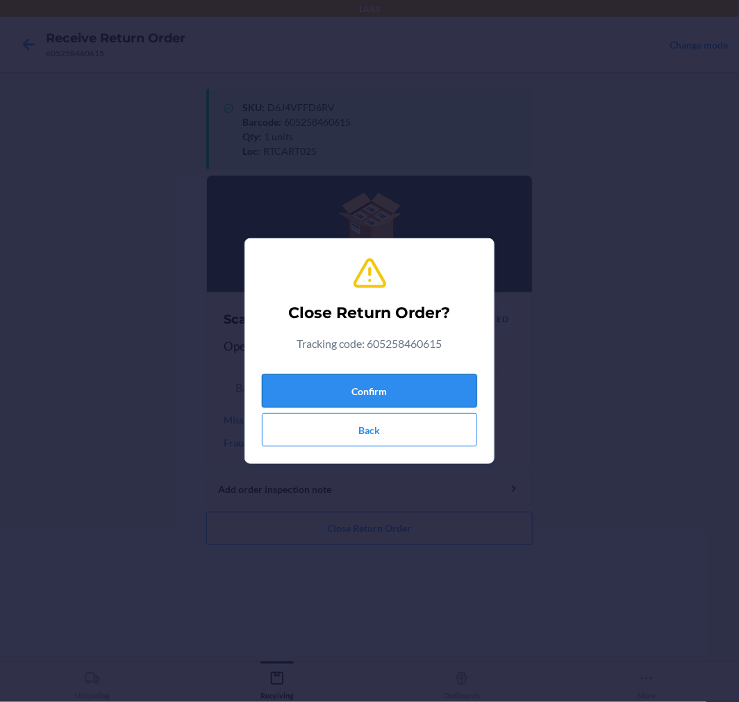
click at [377, 387] on button "Confirm" at bounding box center [369, 390] width 215 height 33
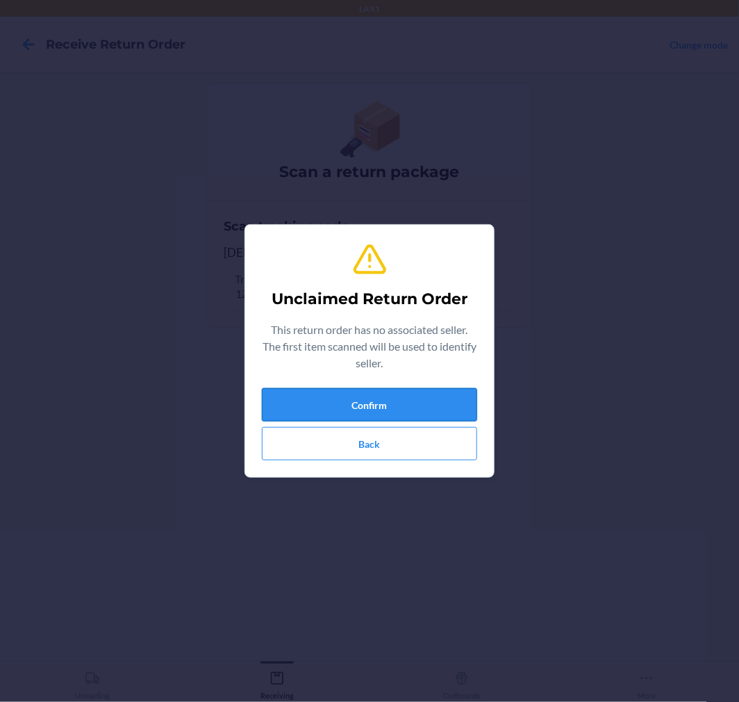
click at [384, 401] on button "Confirm" at bounding box center [369, 404] width 215 height 33
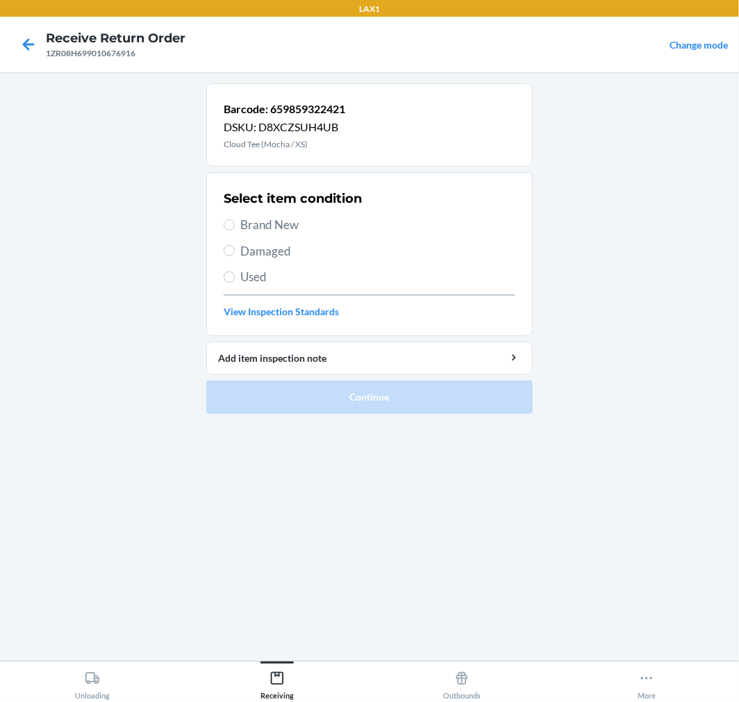
click at [265, 254] on span "Damaged" at bounding box center [377, 251] width 275 height 18
click at [235, 254] on input "Damaged" at bounding box center [229, 250] width 11 height 11
radio input "true"
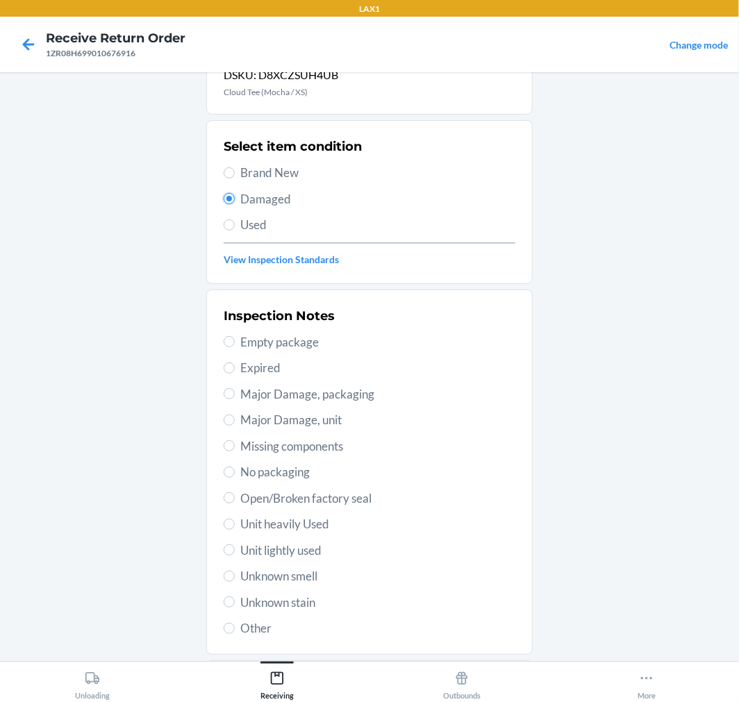
scroll to position [134, 0]
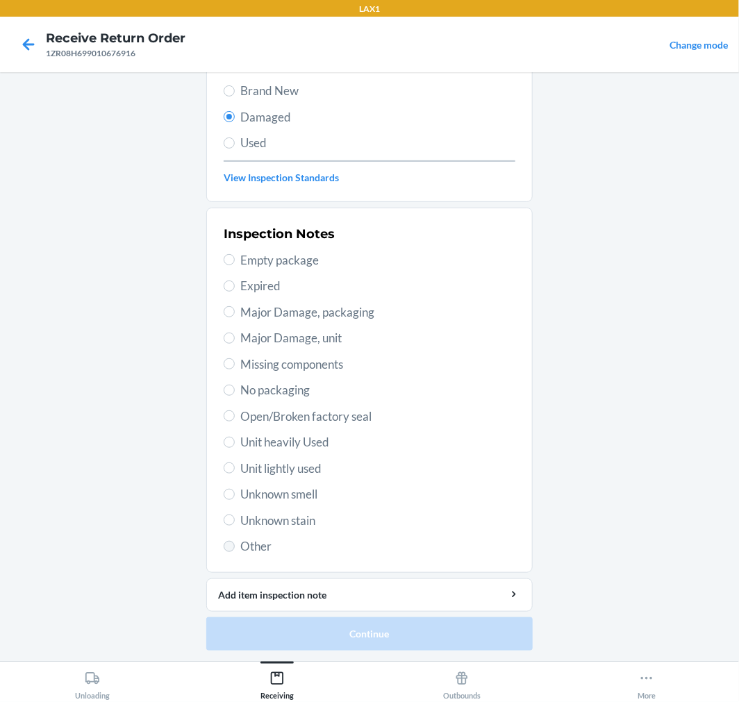
drag, startPoint x: 210, startPoint y: 552, endPoint x: 227, endPoint y: 543, distance: 19.0
click at [210, 551] on section "Inspection Notes Empty package Expired Major Damage, packaging Major Damage, un…" at bounding box center [369, 390] width 326 height 365
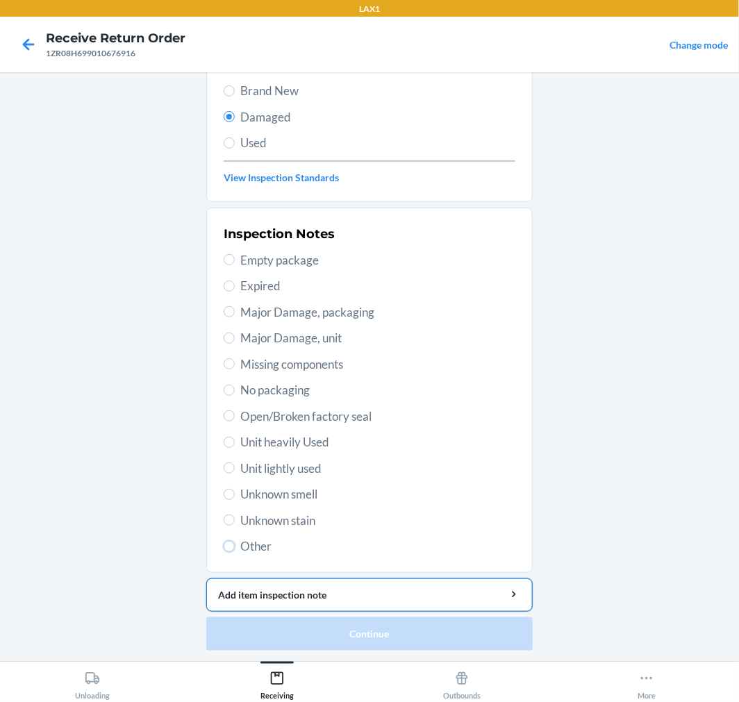
drag, startPoint x: 228, startPoint y: 543, endPoint x: 294, endPoint y: 594, distance: 83.8
click at [230, 544] on label "Other" at bounding box center [370, 547] width 292 height 18
click at [230, 544] on input "Other" at bounding box center [229, 546] width 11 height 11
radio input "true"
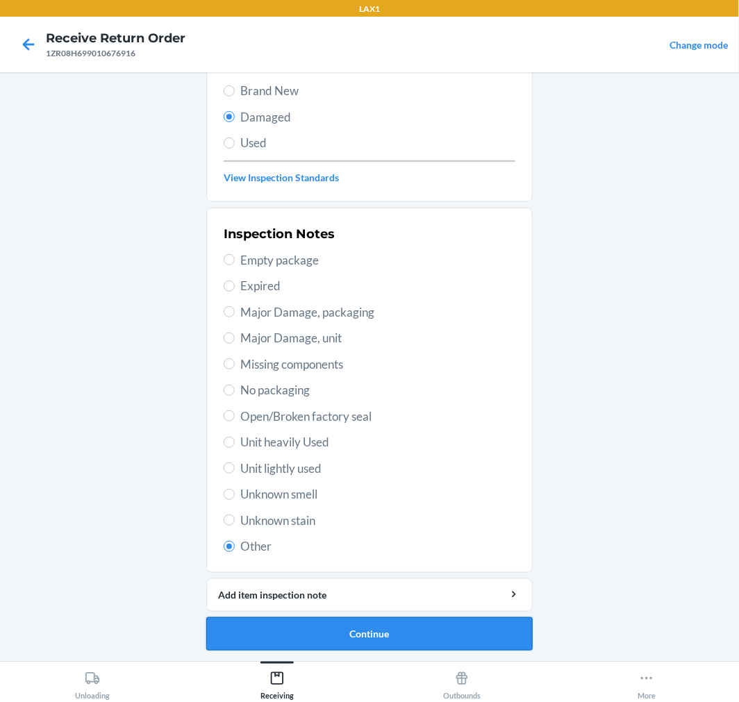
click at [368, 632] on button "Continue" at bounding box center [369, 633] width 326 height 33
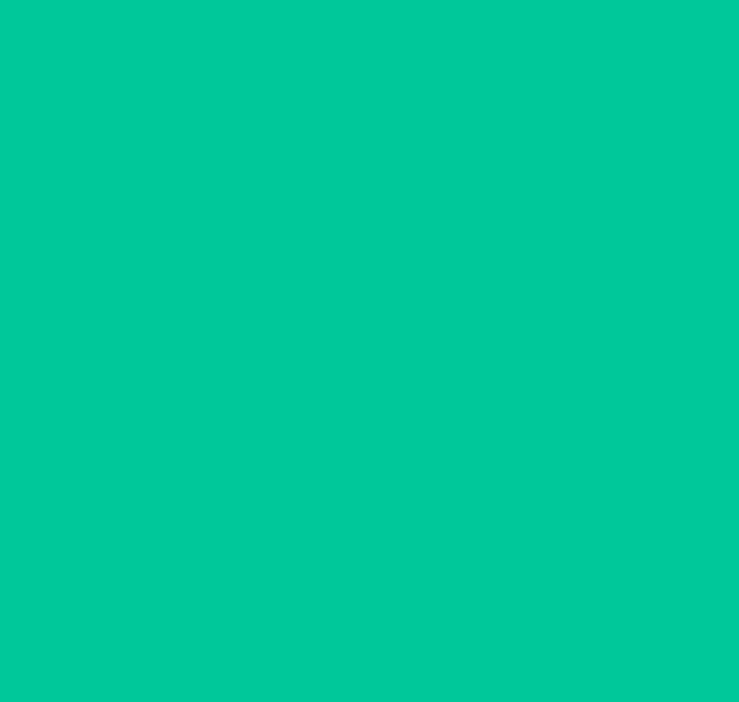
click at [368, 633] on button "Confirm" at bounding box center [369, 633] width 326 height 33
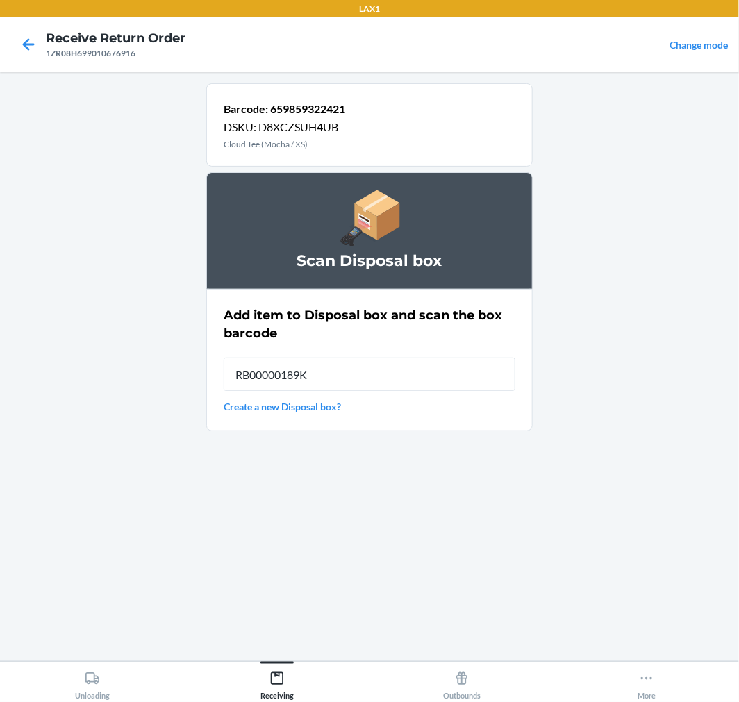
type input "RB00000189K"
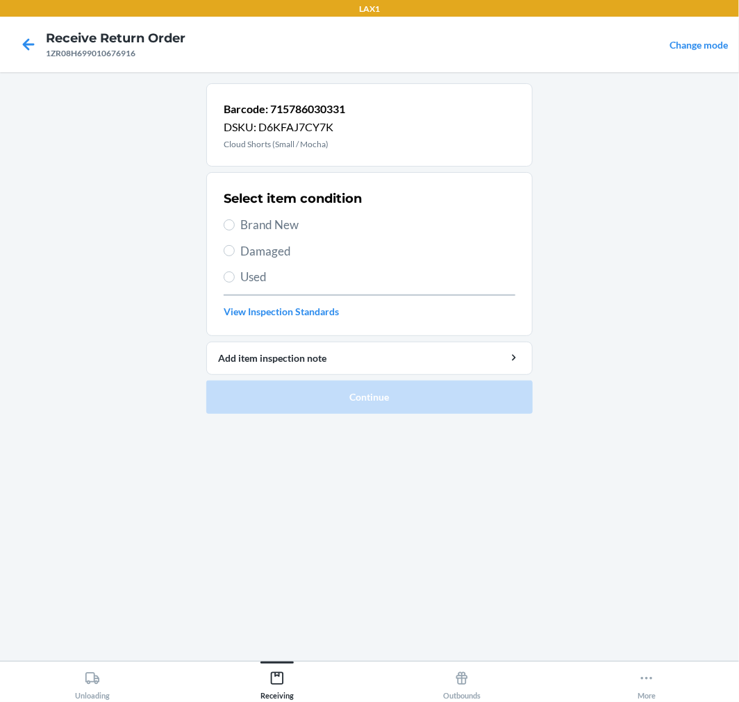
click at [257, 221] on span "Brand New" at bounding box center [377, 225] width 275 height 18
click at [235, 221] on input "Brand New" at bounding box center [229, 224] width 11 height 11
radio input "true"
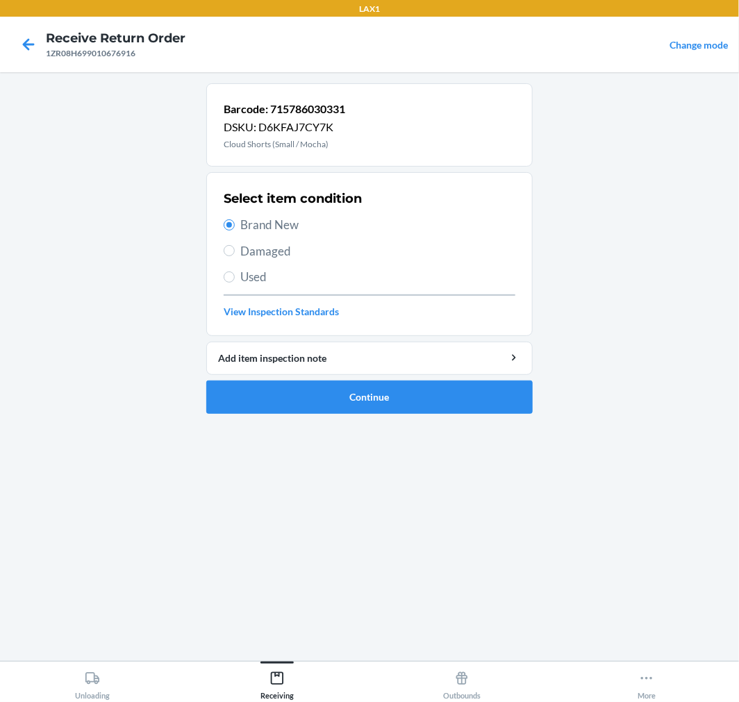
click at [259, 247] on span "Damaged" at bounding box center [377, 251] width 275 height 18
click at [235, 247] on input "Damaged" at bounding box center [229, 250] width 11 height 11
radio input "true"
radio input "false"
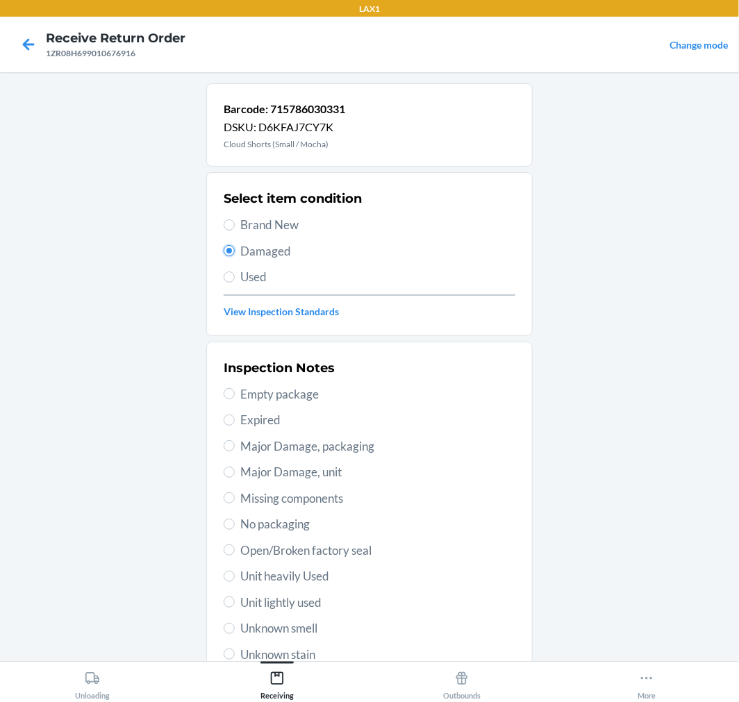
scroll to position [134, 0]
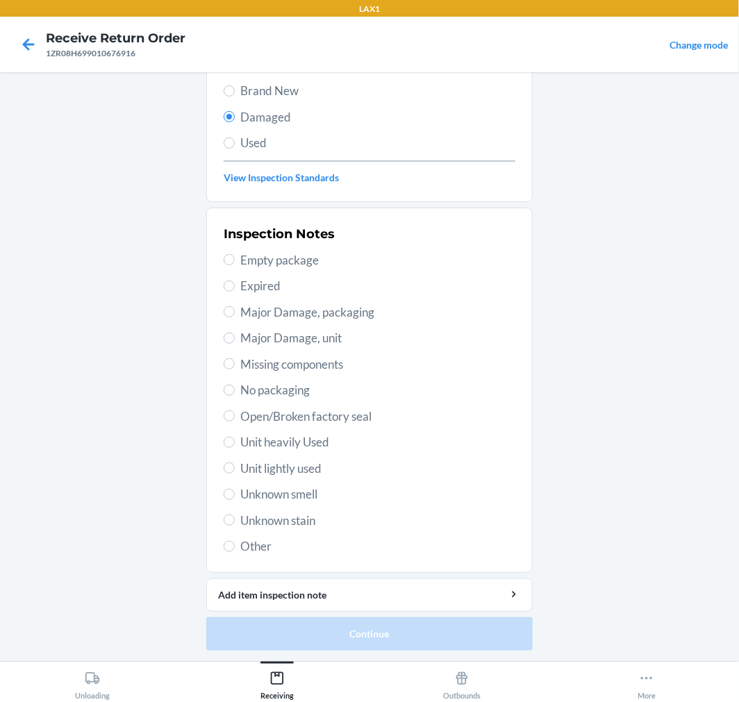
click at [260, 547] on span "Other" at bounding box center [377, 547] width 275 height 18
click at [235, 547] on input "Other" at bounding box center [229, 546] width 11 height 11
radio input "true"
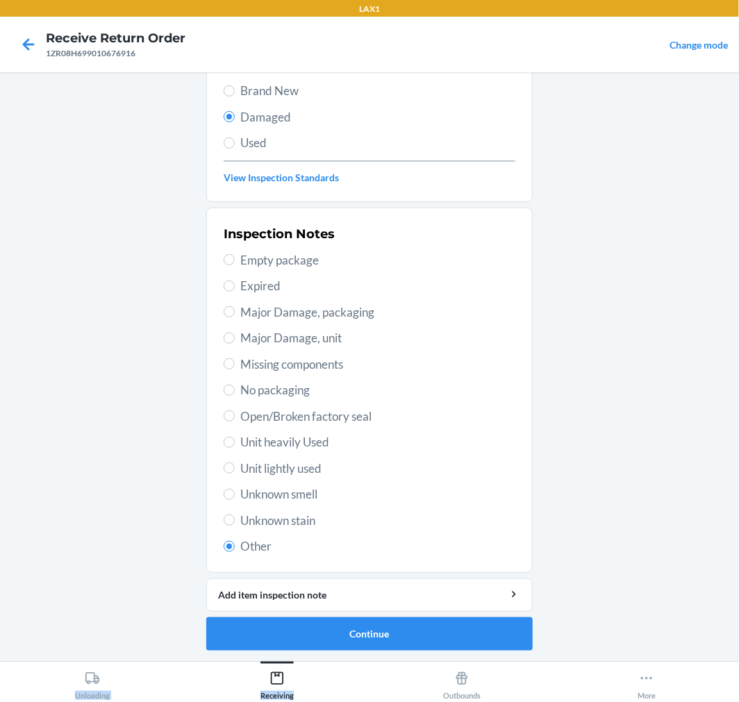
click at [408, 656] on div "LAX1 Receive Return Order 1ZR08H699010676916 Change mode Barcode: 715786030331 …" at bounding box center [369, 351] width 739 height 702
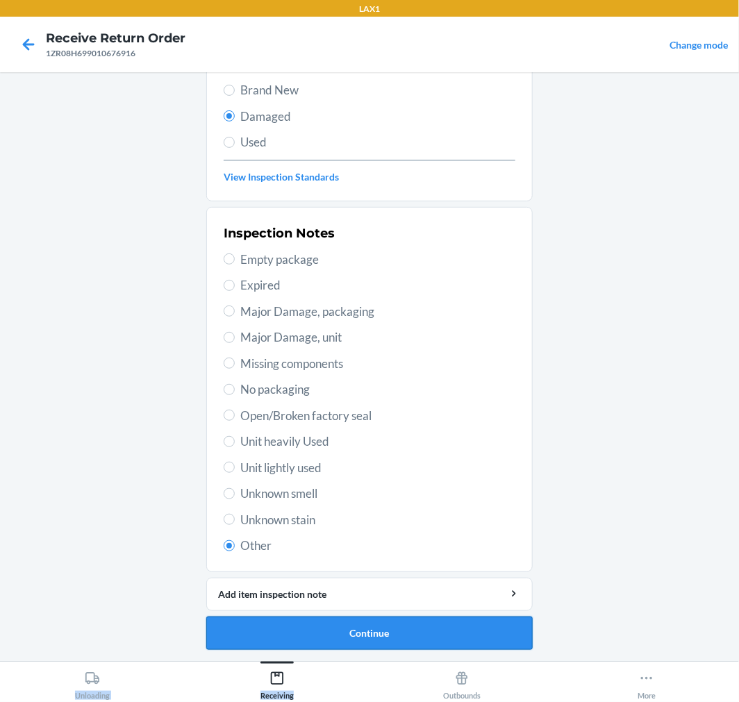
click at [408, 641] on button "Continue" at bounding box center [369, 633] width 326 height 33
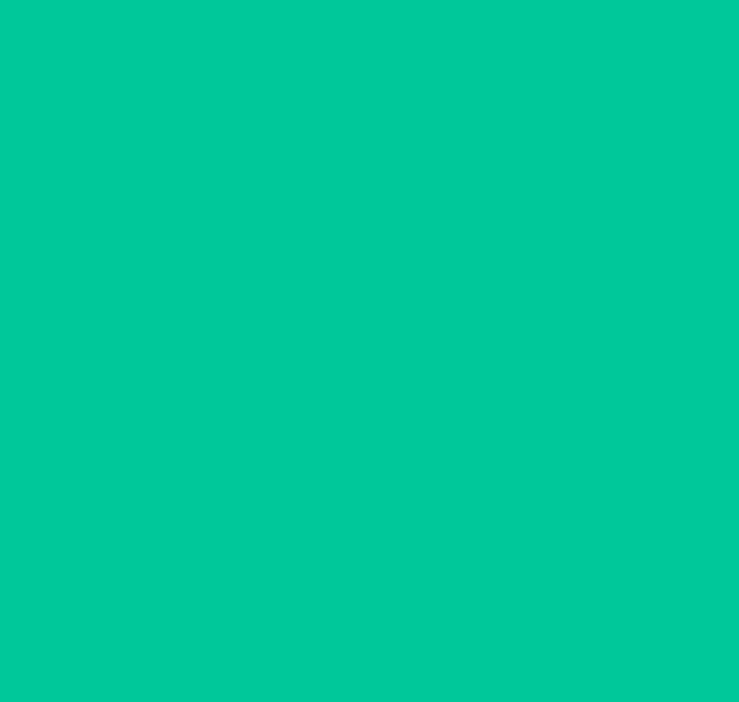
click at [410, 640] on button "Confirm" at bounding box center [369, 633] width 326 height 33
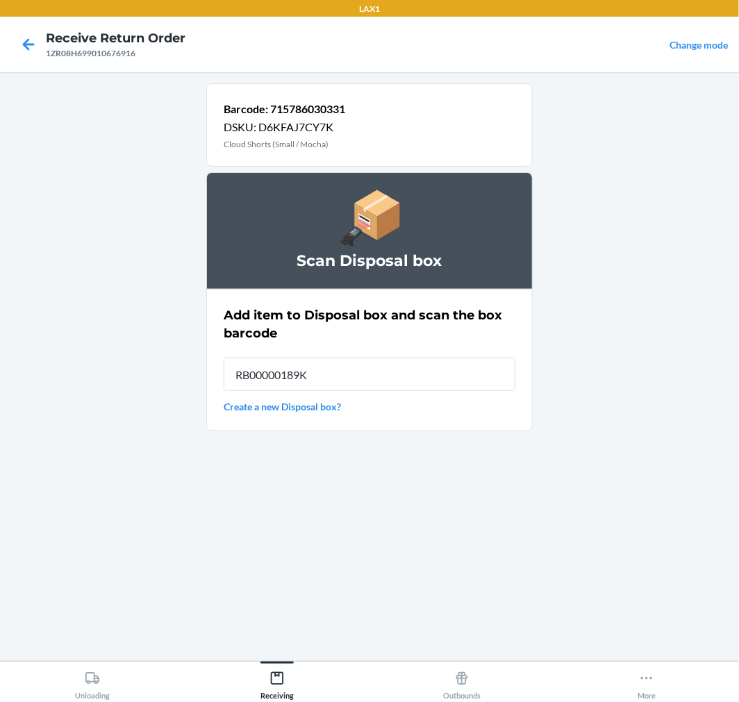
type input "RB00000189K"
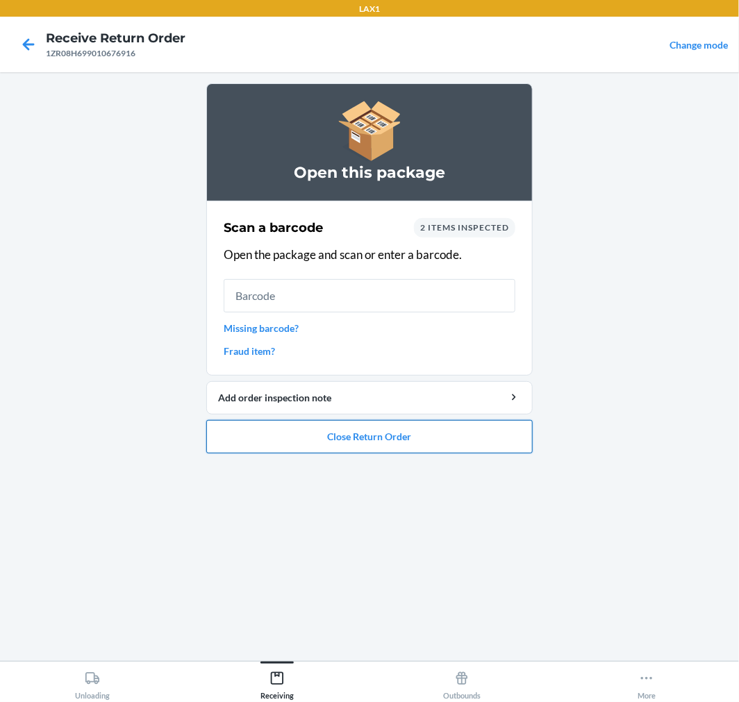
click at [456, 438] on button "Close Return Order" at bounding box center [369, 436] width 326 height 33
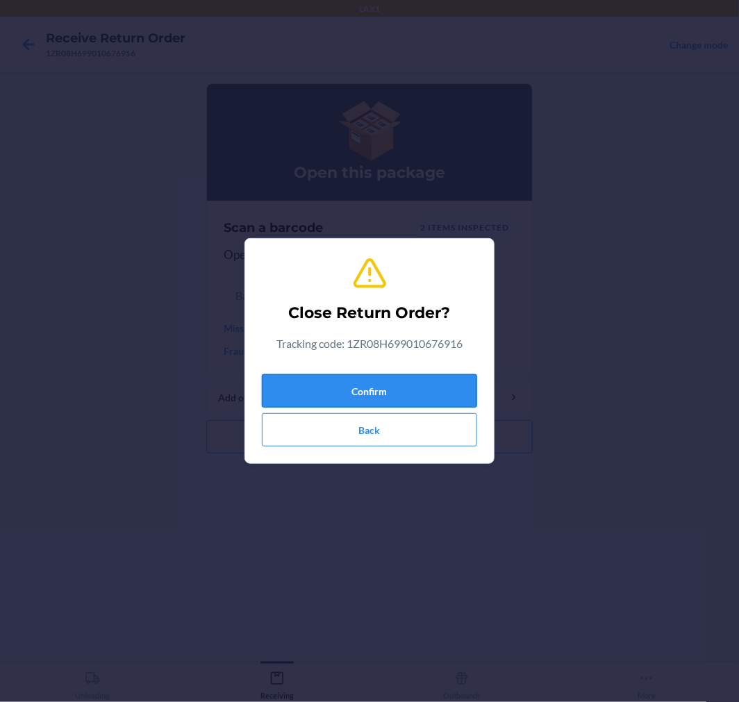
click at [395, 381] on button "Confirm" at bounding box center [369, 390] width 215 height 33
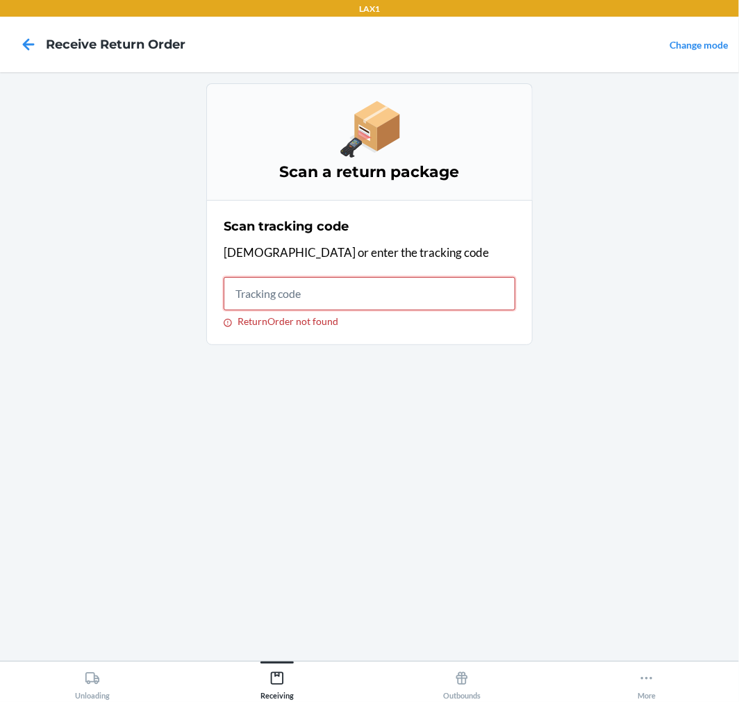
click at [288, 301] on input "ReturnOrder not found" at bounding box center [370, 293] width 292 height 33
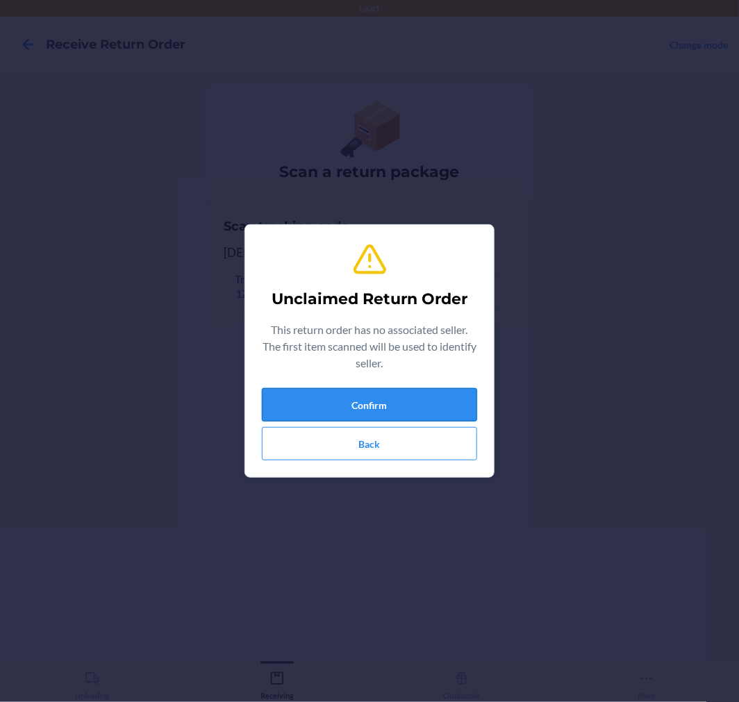
click at [390, 399] on button "Confirm" at bounding box center [369, 404] width 215 height 33
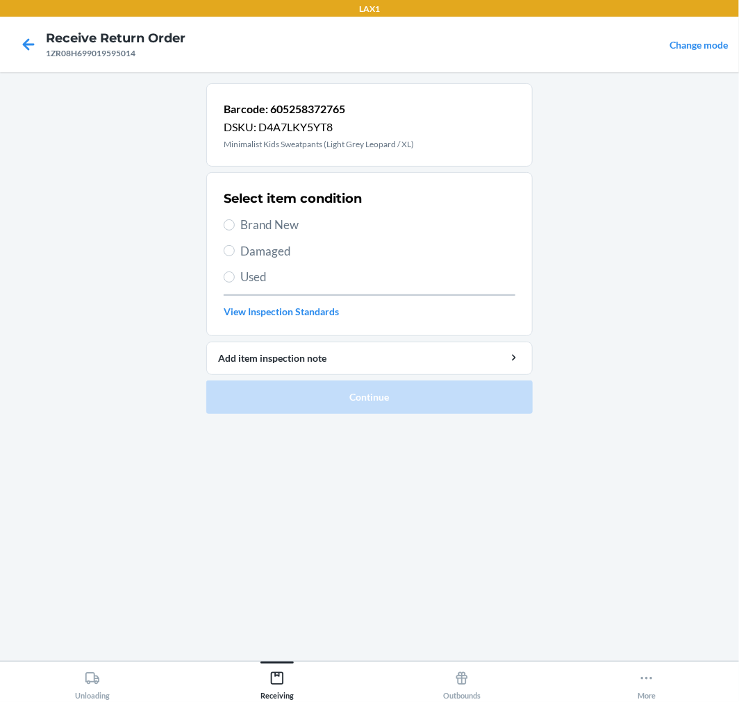
click at [266, 255] on span "Damaged" at bounding box center [377, 251] width 275 height 18
click at [235, 255] on input "Damaged" at bounding box center [229, 250] width 11 height 11
radio input "true"
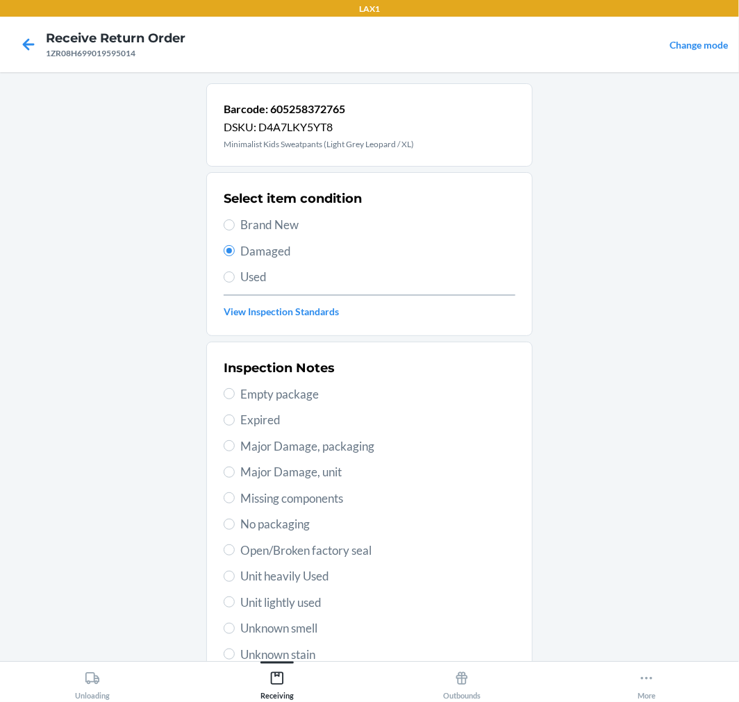
click at [335, 385] on span "Empty package" at bounding box center [377, 394] width 275 height 18
click at [235, 388] on input "Empty package" at bounding box center [229, 393] width 11 height 11
radio input "true"
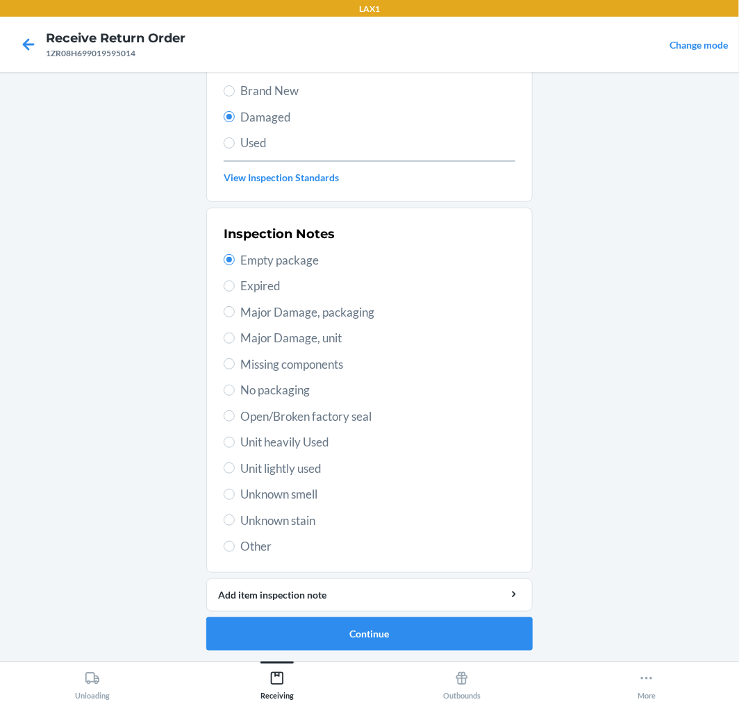
click at [229, 543] on label "Other" at bounding box center [370, 547] width 292 height 18
click at [229, 543] on input "Other" at bounding box center [229, 546] width 11 height 11
radio input "true"
radio input "false"
drag, startPoint x: 281, startPoint y: 419, endPoint x: 329, endPoint y: 565, distance: 154.0
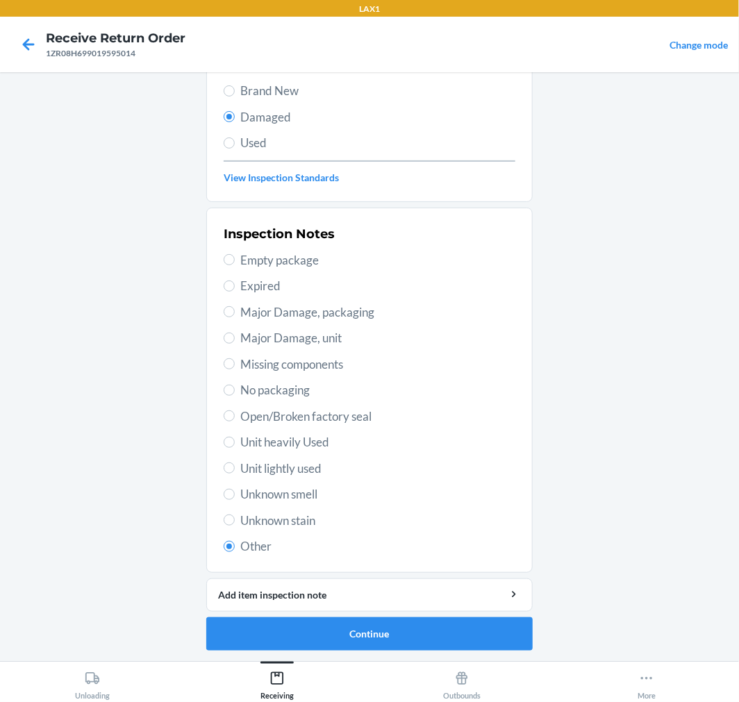
click at [281, 419] on span "Open/Broken factory seal" at bounding box center [377, 417] width 275 height 18
click at [235, 419] on input "Open/Broken factory seal" at bounding box center [229, 415] width 11 height 11
radio input "true"
radio input "false"
click at [354, 633] on button "Continue" at bounding box center [369, 633] width 326 height 33
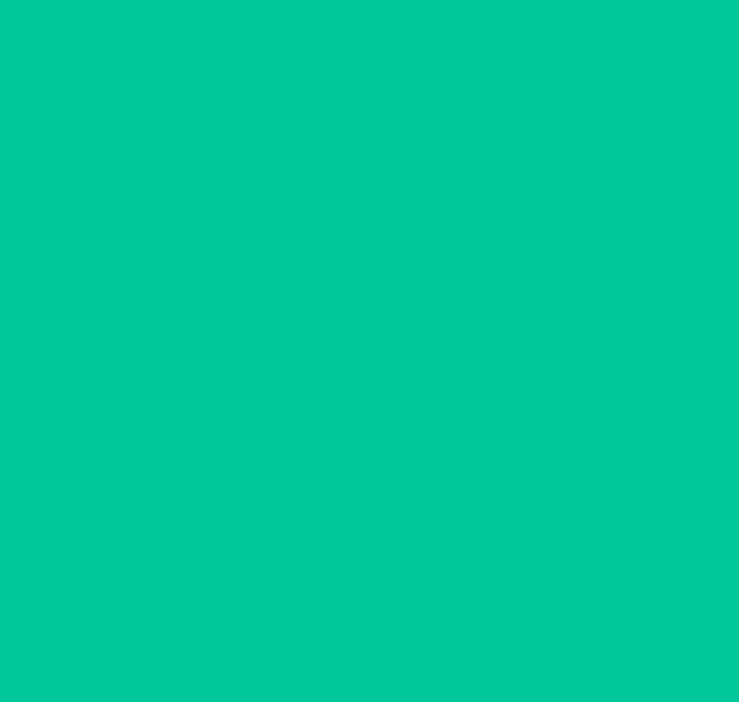
scroll to position [11, 0]
click at [355, 633] on button "Confirm" at bounding box center [369, 633] width 326 height 33
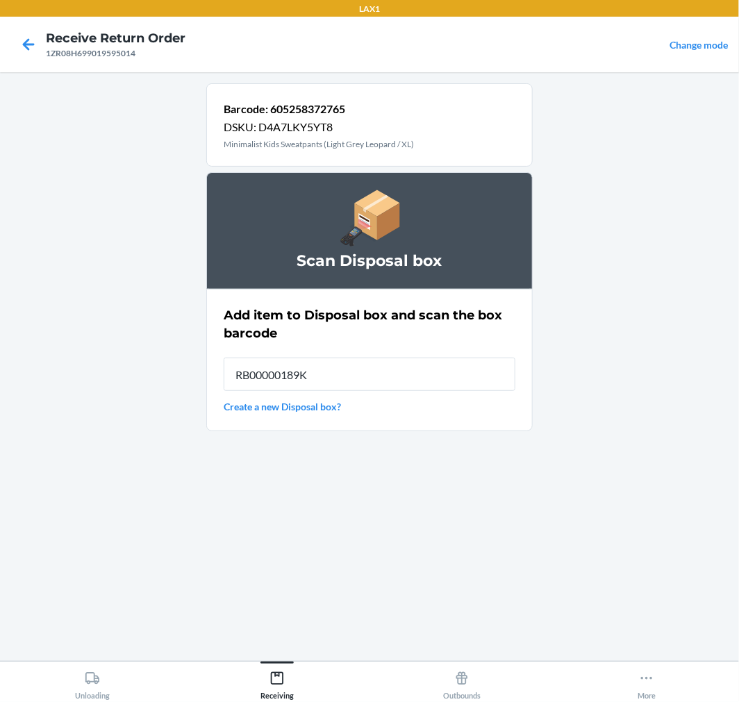
type input "RB00000189K"
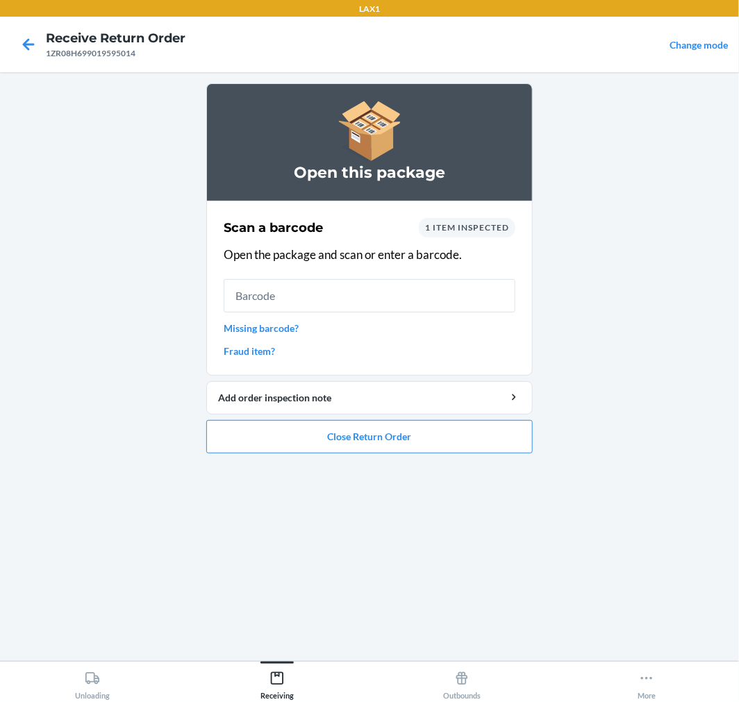
click at [486, 454] on ol "Open this package Scan a barcode 1 item inspected Open the package and scan or …" at bounding box center [369, 273] width 326 height 381
click at [486, 440] on button "Close Return Order" at bounding box center [369, 436] width 326 height 33
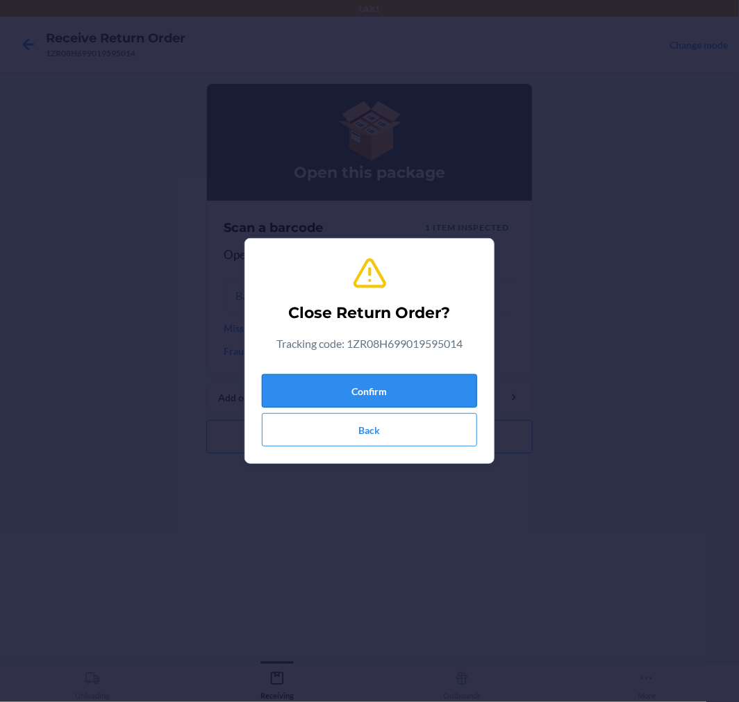
click at [386, 383] on button "Confirm" at bounding box center [369, 390] width 215 height 33
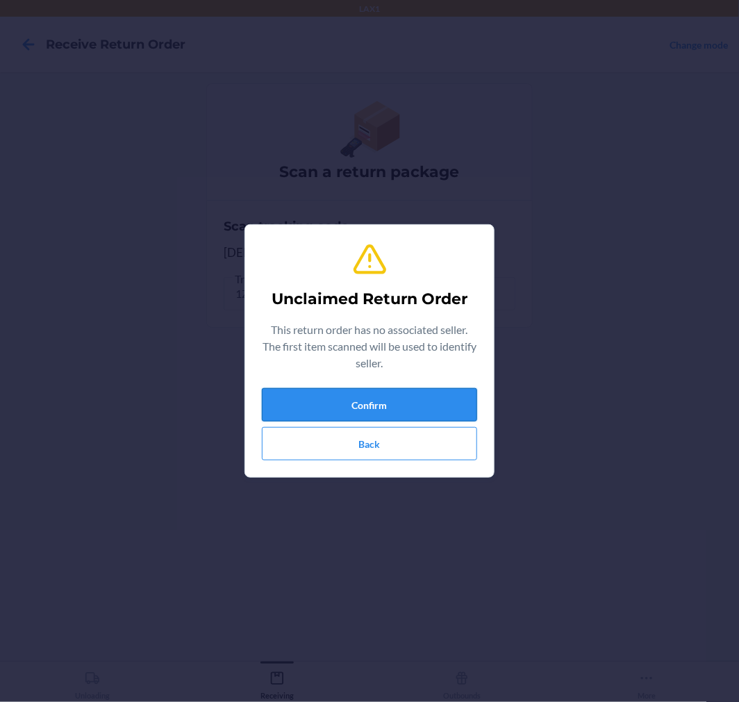
click at [359, 401] on button "Confirm" at bounding box center [369, 404] width 215 height 33
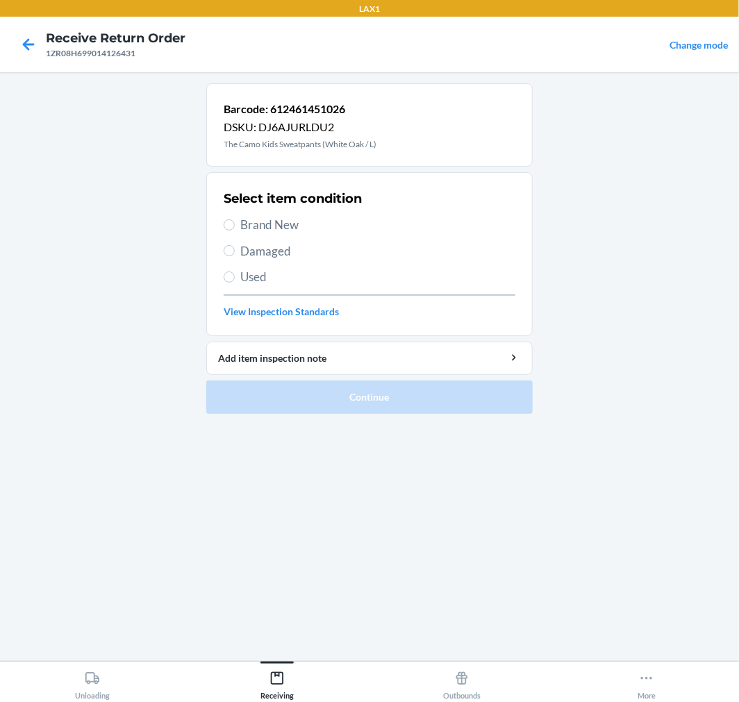
drag, startPoint x: 267, startPoint y: 250, endPoint x: 319, endPoint y: 337, distance: 101.6
click at [267, 250] on span "Damaged" at bounding box center [377, 251] width 275 height 18
click at [235, 250] on input "Damaged" at bounding box center [229, 250] width 11 height 11
radio input "true"
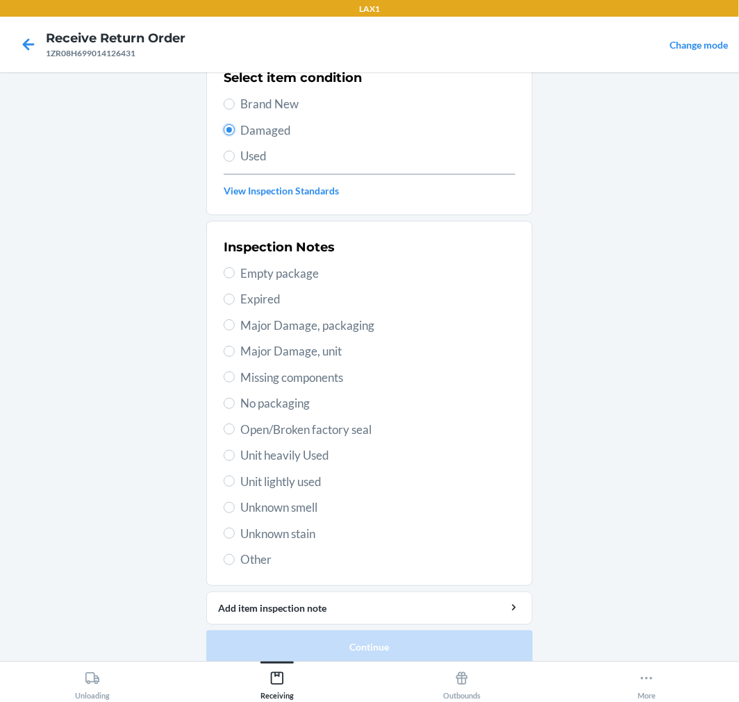
scroll to position [134, 0]
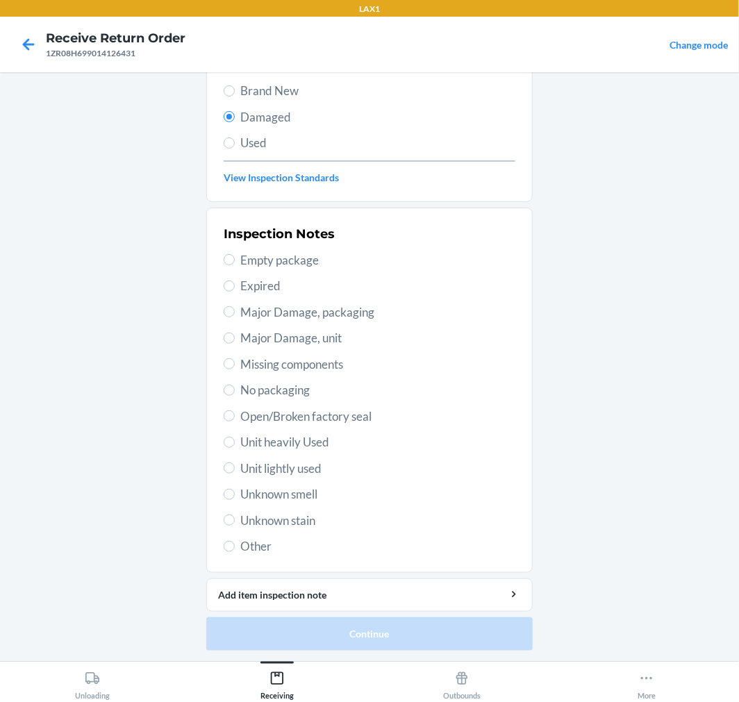
click at [257, 483] on div "Inspection Notes Empty package Expired Major Damage, packaging Major Damage, un…" at bounding box center [370, 390] width 292 height 339
click at [282, 420] on span "Open/Broken factory seal" at bounding box center [377, 417] width 275 height 18
click at [235, 420] on input "Open/Broken factory seal" at bounding box center [229, 415] width 11 height 11
radio input "true"
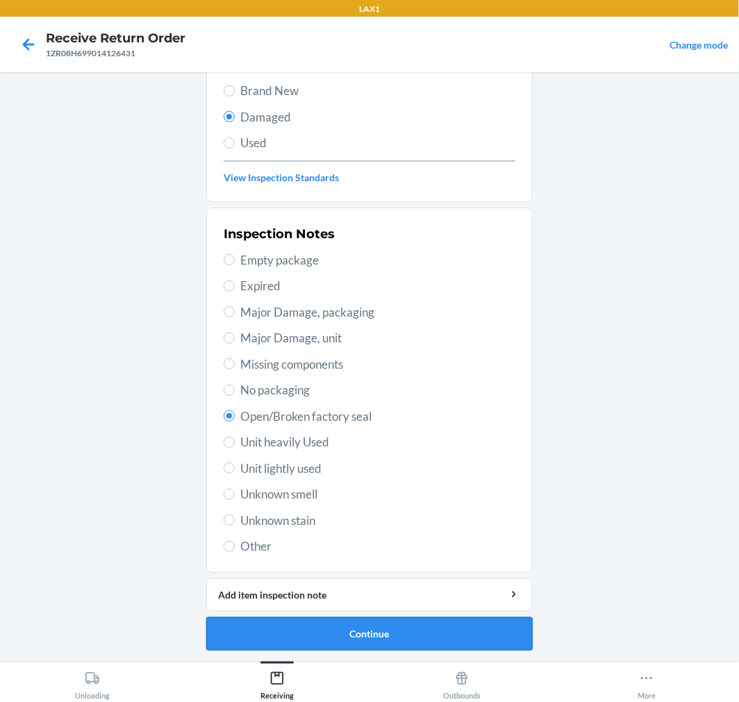
click at [320, 629] on button "Continue" at bounding box center [369, 633] width 326 height 33
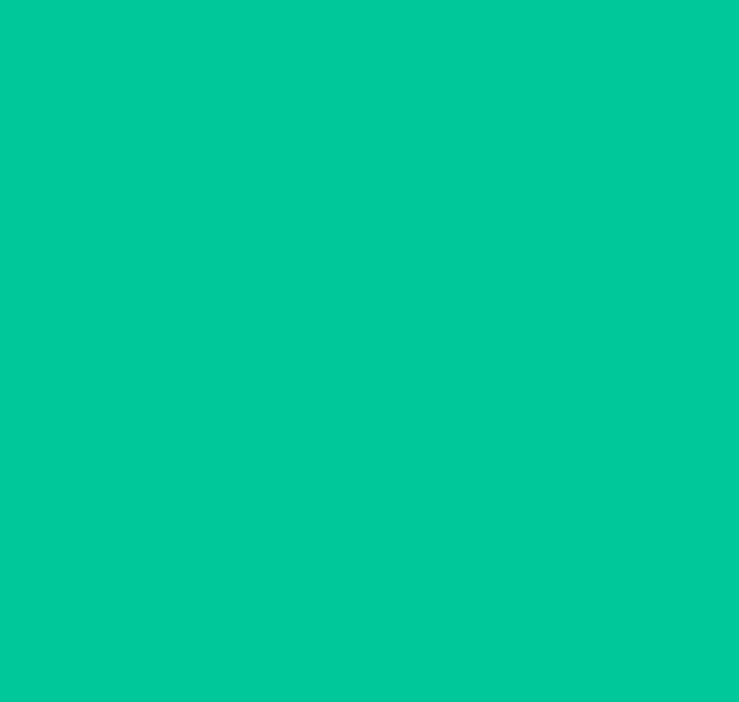
click at [320, 629] on button "Confirm" at bounding box center [369, 633] width 326 height 33
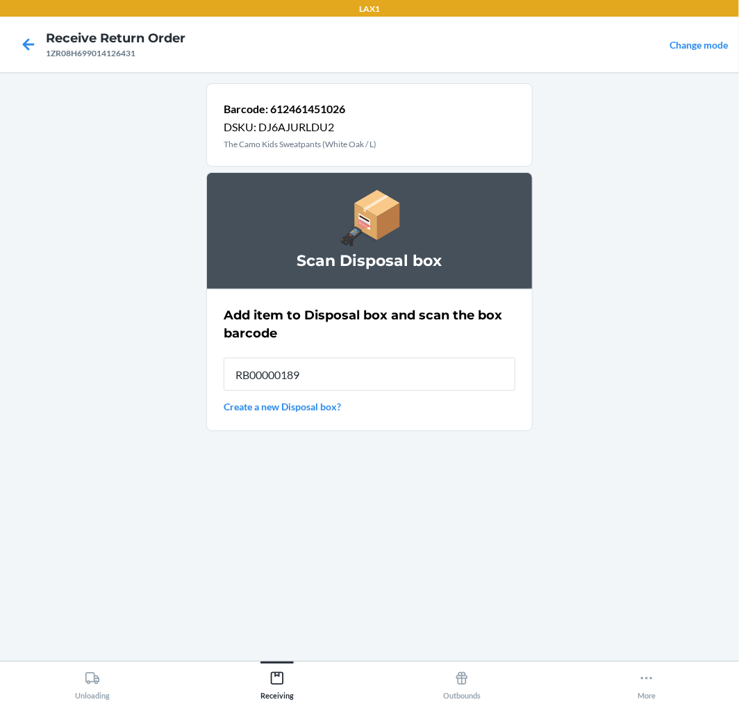
type input "RB00000189K"
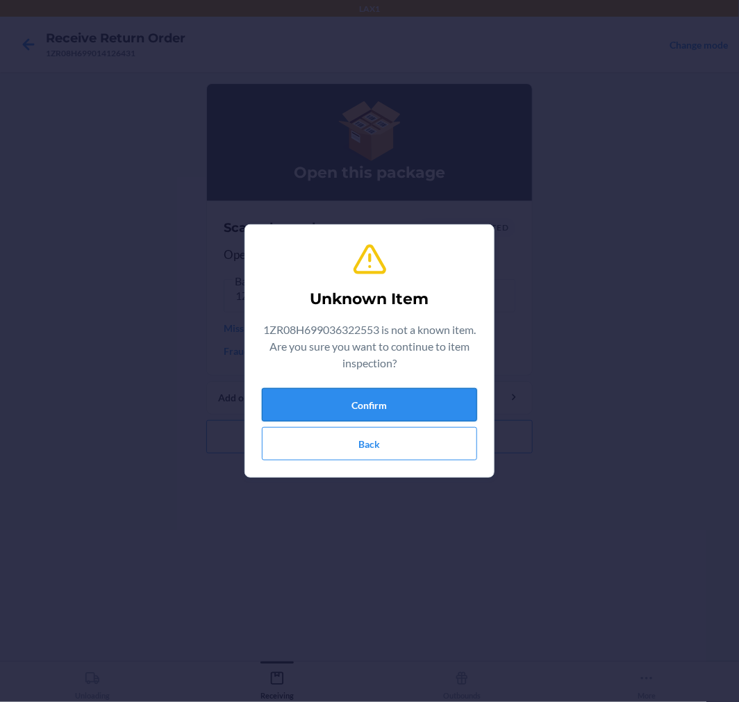
click at [387, 412] on button "Confirm" at bounding box center [369, 404] width 215 height 33
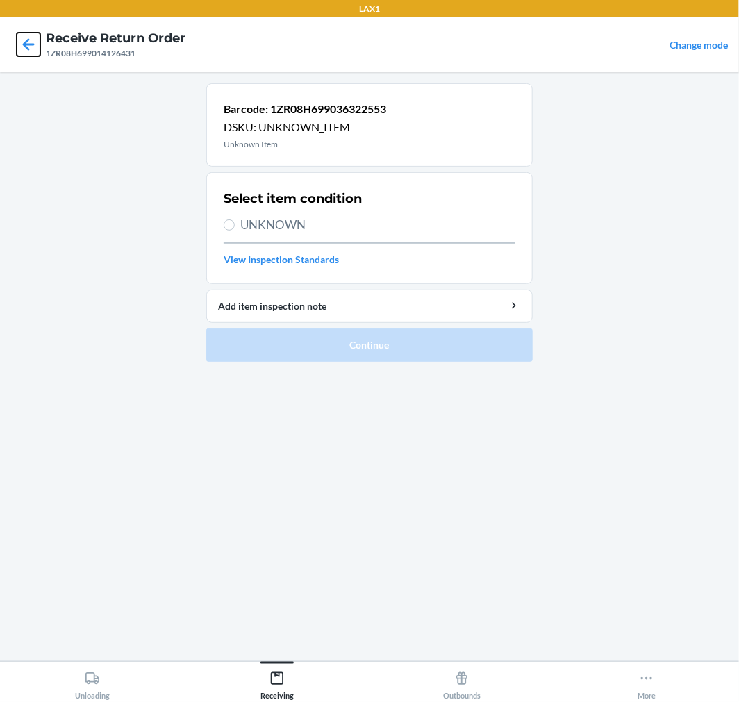
click at [28, 35] on icon at bounding box center [29, 45] width 24 height 24
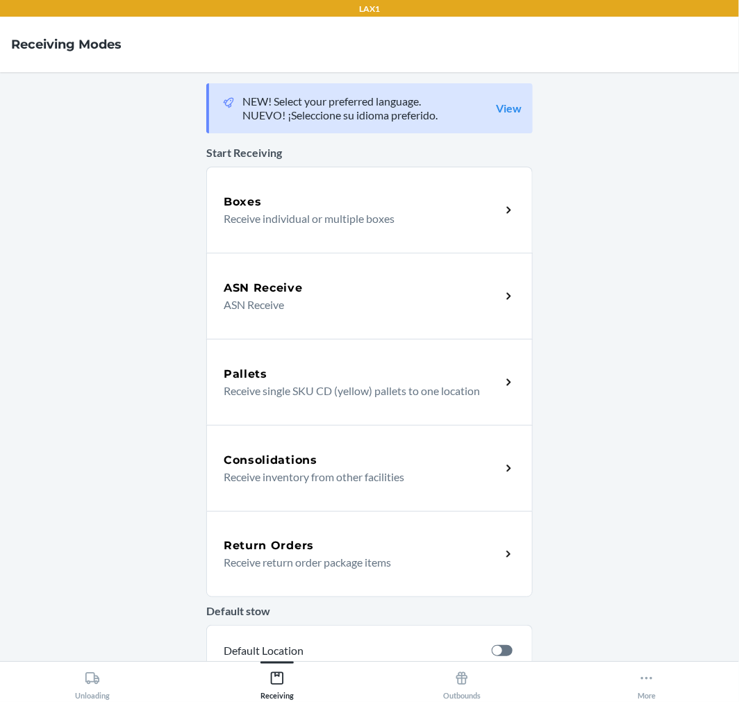
scroll to position [77, 0]
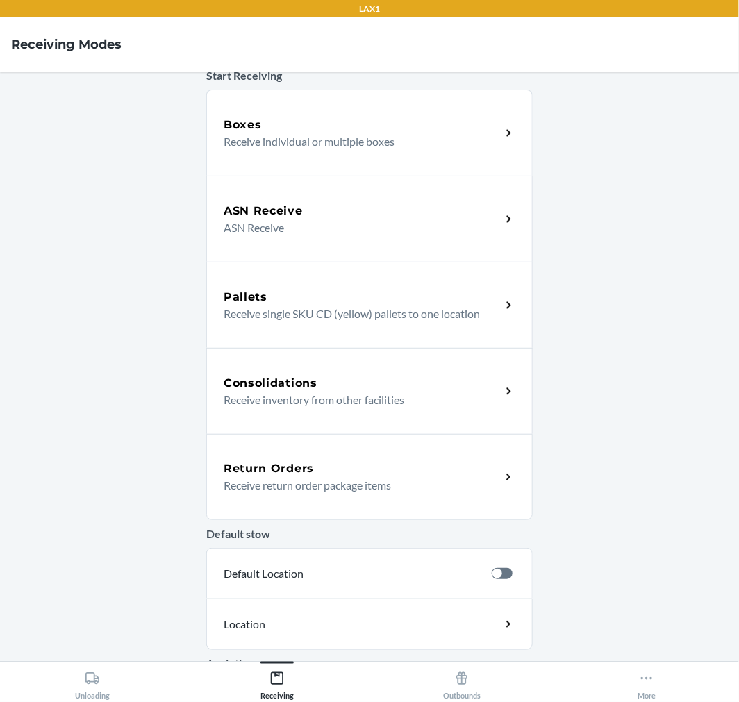
click at [368, 476] on div "Return Orders" at bounding box center [362, 468] width 277 height 17
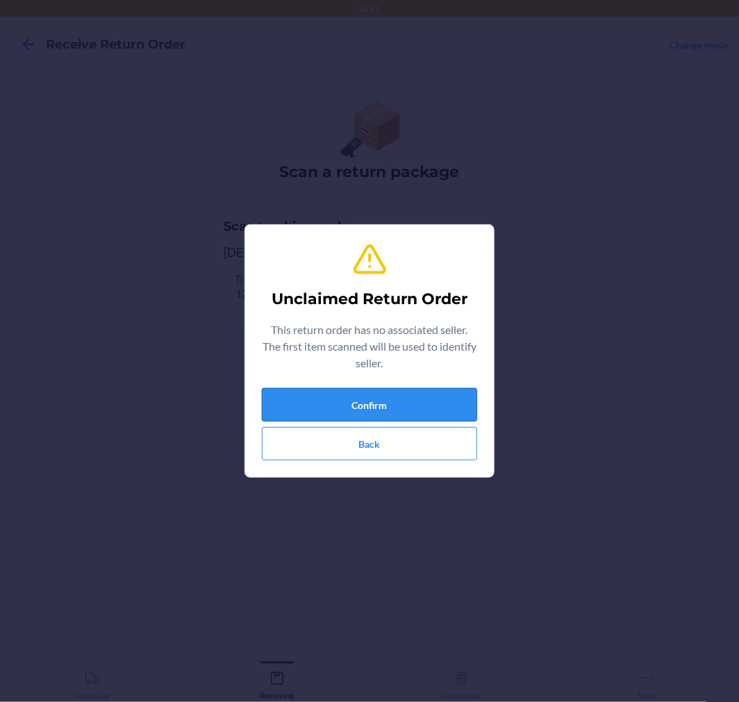
click at [383, 391] on button "Confirm" at bounding box center [369, 404] width 215 height 33
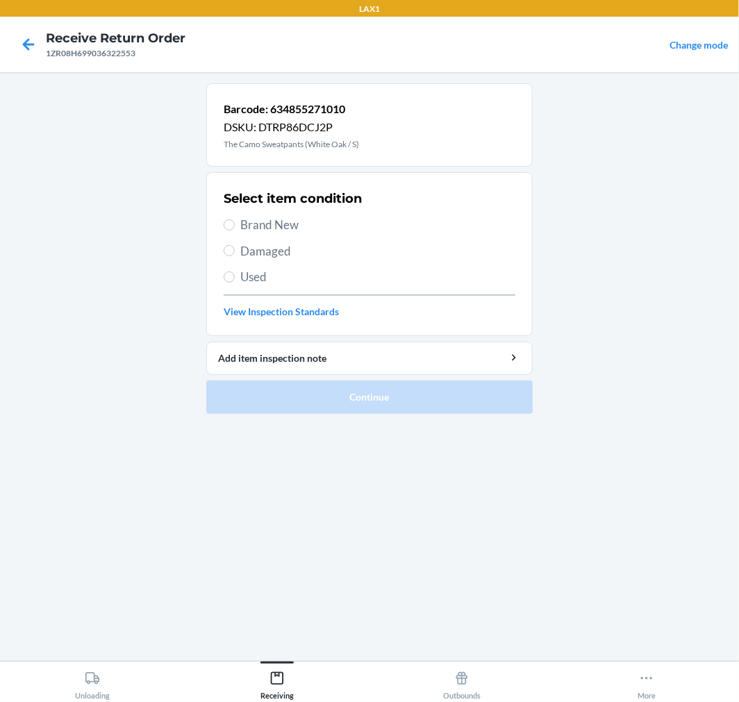
click at [258, 232] on span "Brand New" at bounding box center [377, 225] width 275 height 18
click at [235, 231] on input "Brand New" at bounding box center [229, 224] width 11 height 11
radio input "true"
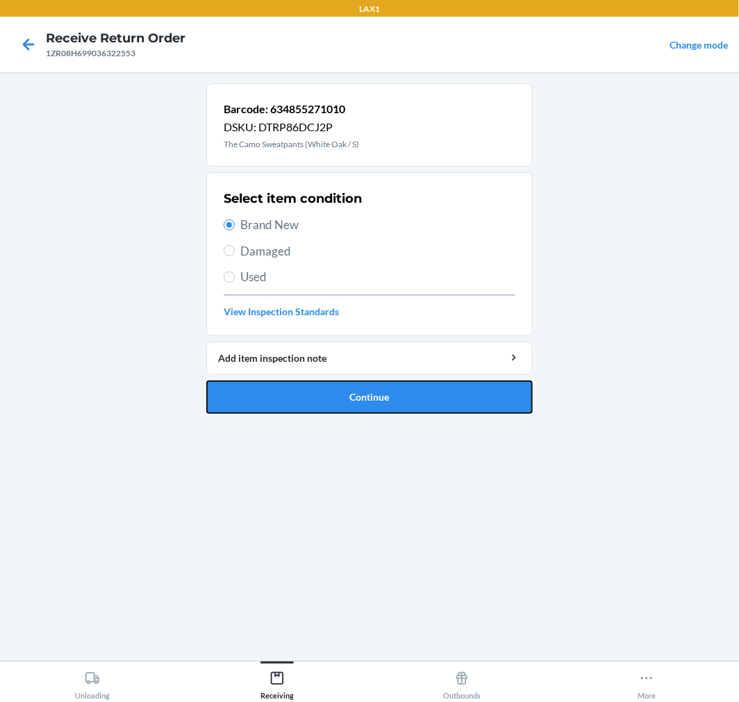
click at [329, 399] on button "Continue" at bounding box center [369, 397] width 326 height 33
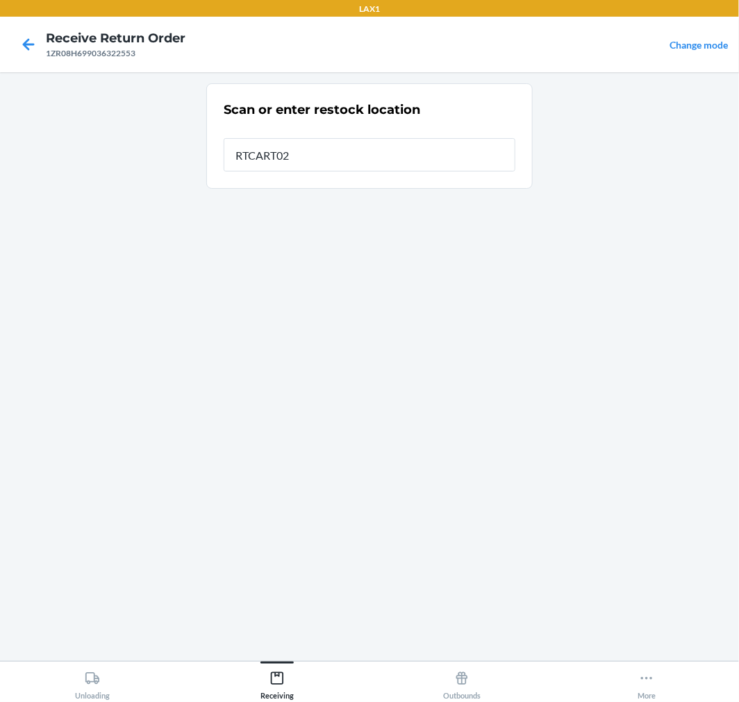
type input "RTCART025"
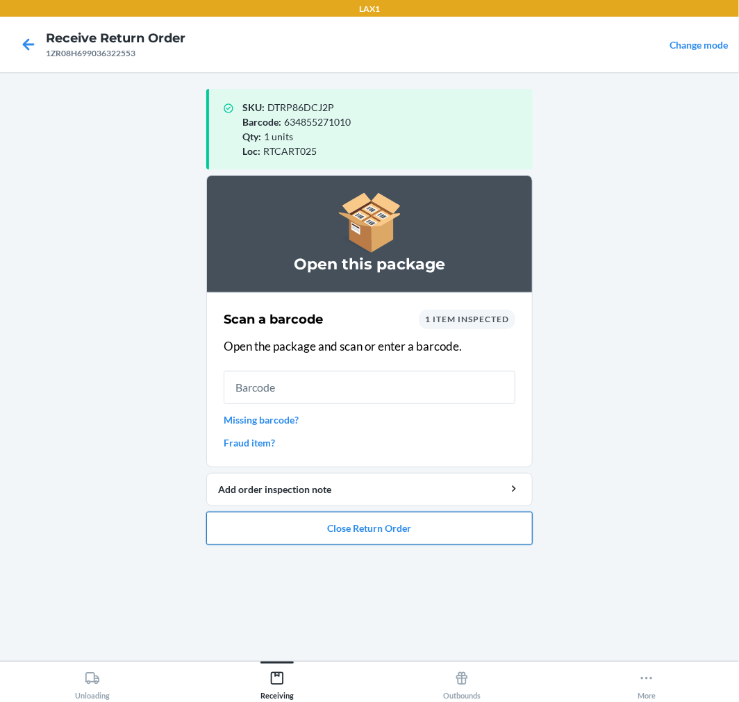
click at [329, 521] on button "Close Return Order" at bounding box center [369, 528] width 326 height 33
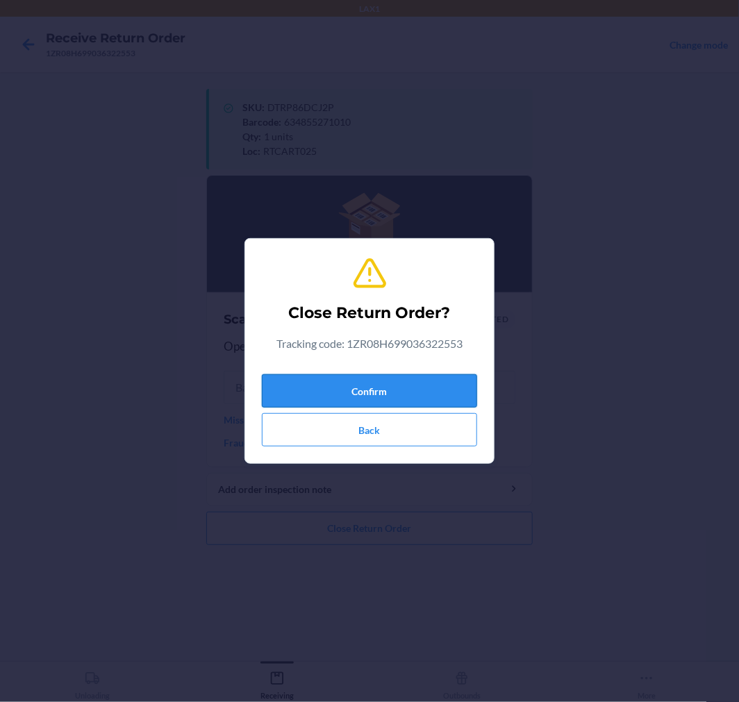
click at [341, 386] on button "Confirm" at bounding box center [369, 390] width 215 height 33
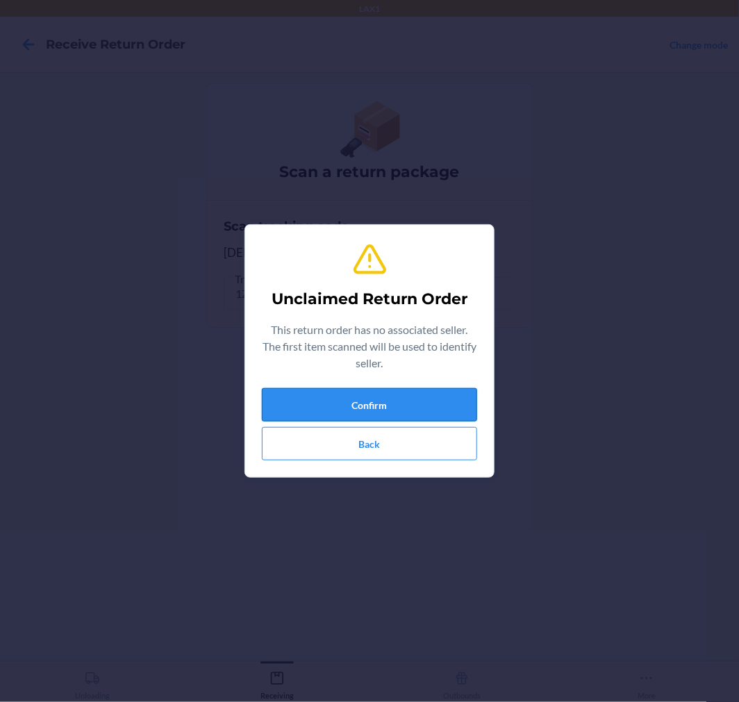
click at [424, 406] on button "Confirm" at bounding box center [369, 404] width 215 height 33
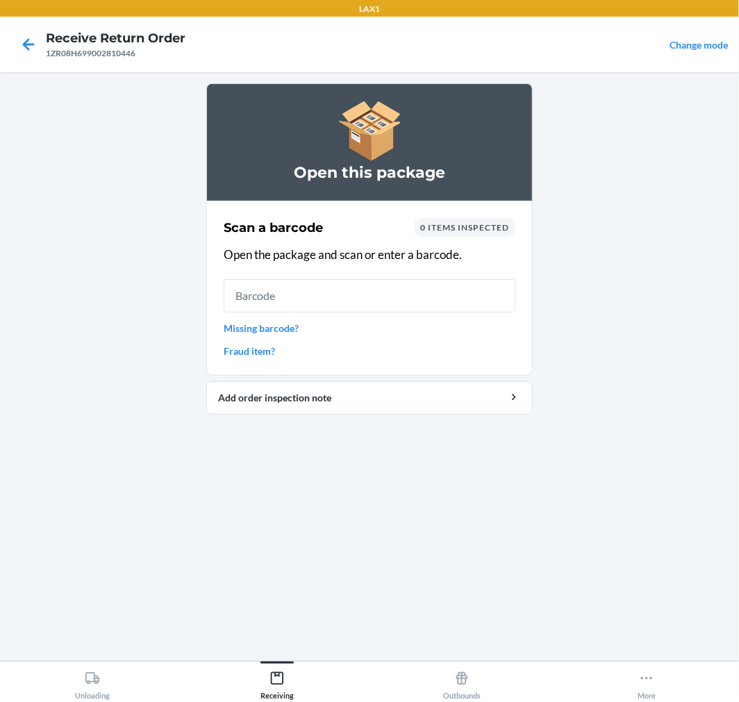
drag, startPoint x: 276, startPoint y: 302, endPoint x: 287, endPoint y: 297, distance: 11.5
click at [287, 297] on input "text" at bounding box center [370, 295] width 292 height 33
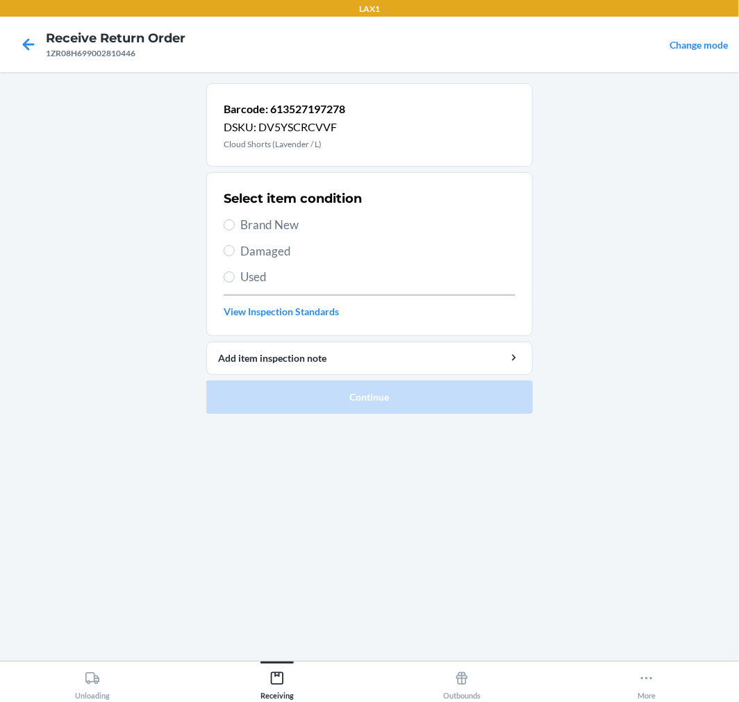
click at [233, 256] on label "Damaged" at bounding box center [370, 251] width 292 height 18
click at [233, 256] on input "Damaged" at bounding box center [229, 250] width 11 height 11
radio input "true"
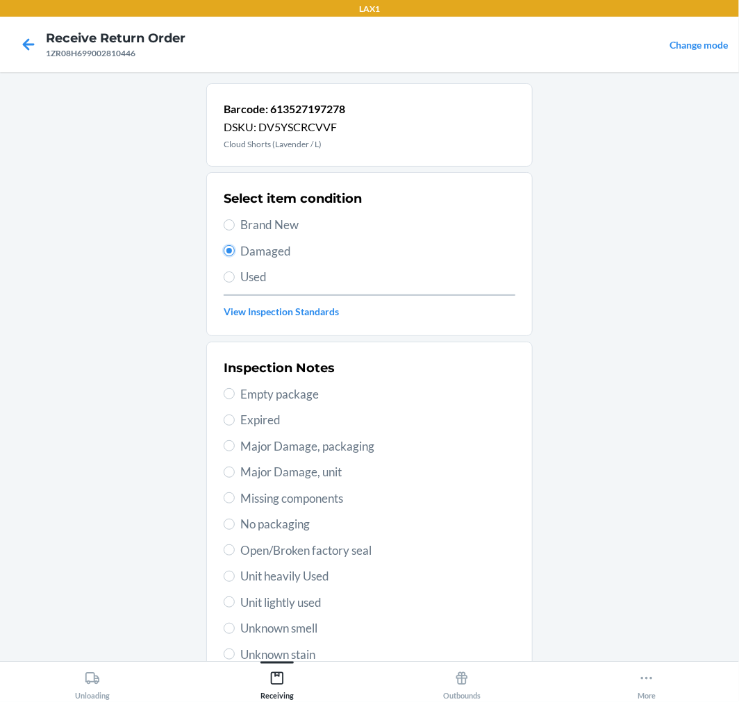
scroll to position [134, 0]
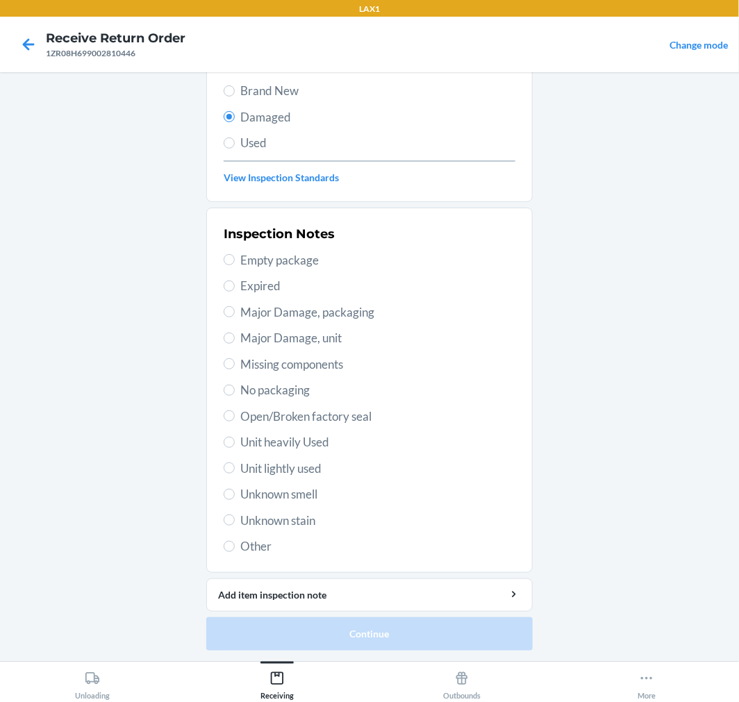
click at [268, 538] on span "Other" at bounding box center [377, 547] width 275 height 18
click at [235, 541] on input "Other" at bounding box center [229, 546] width 11 height 11
radio input "true"
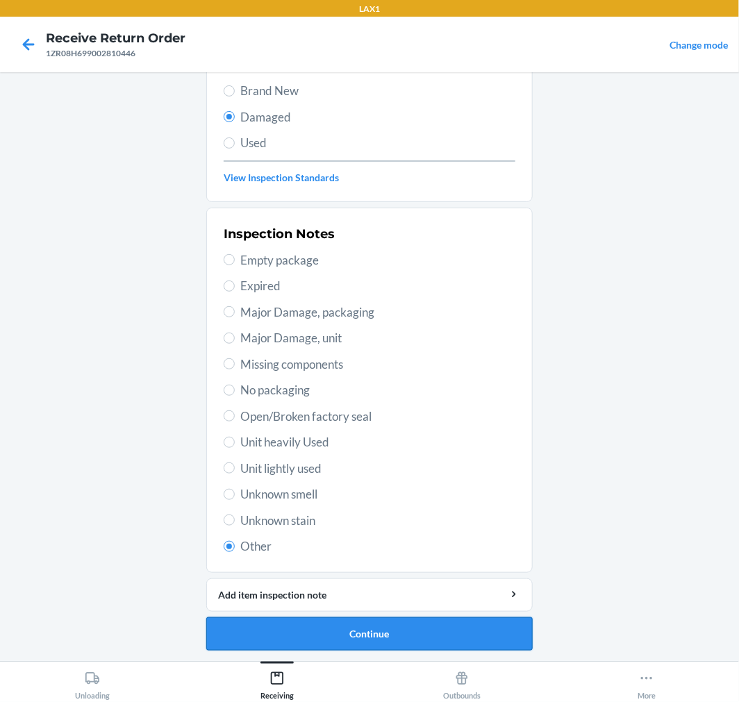
click at [358, 634] on button "Continue" at bounding box center [369, 633] width 326 height 33
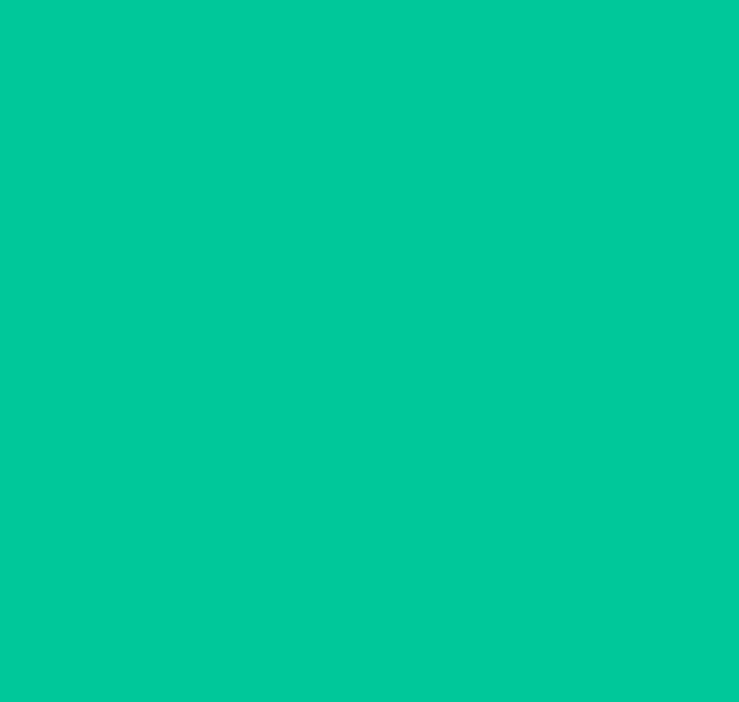
scroll to position [11, 0]
click at [358, 634] on button "Confirm" at bounding box center [369, 633] width 326 height 33
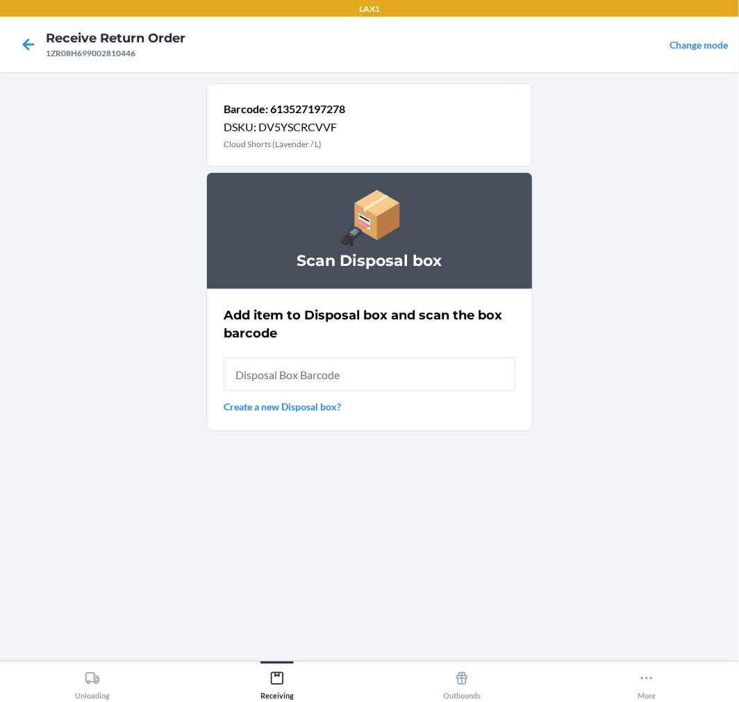
scroll to position [0, 0]
type input "RB00000189K"
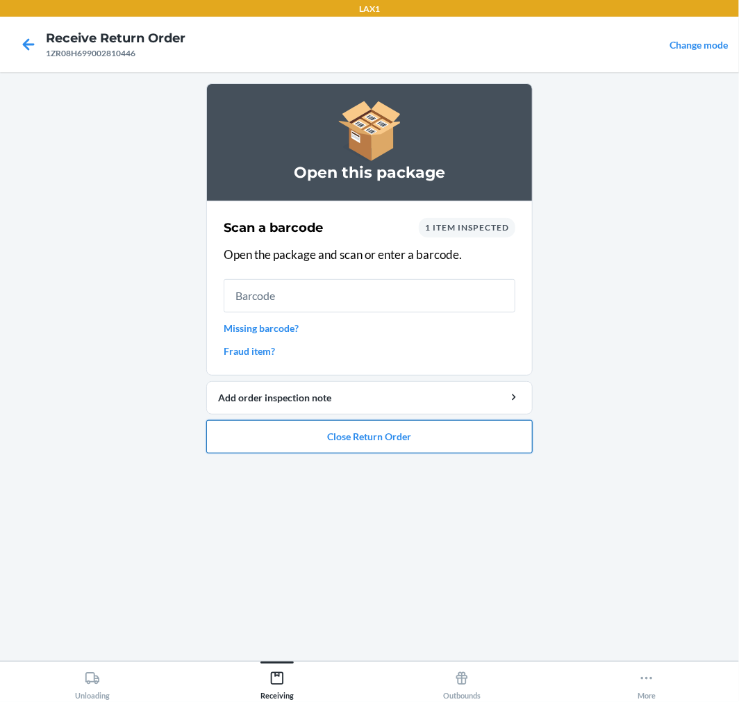
click at [384, 436] on button "Close Return Order" at bounding box center [369, 436] width 326 height 33
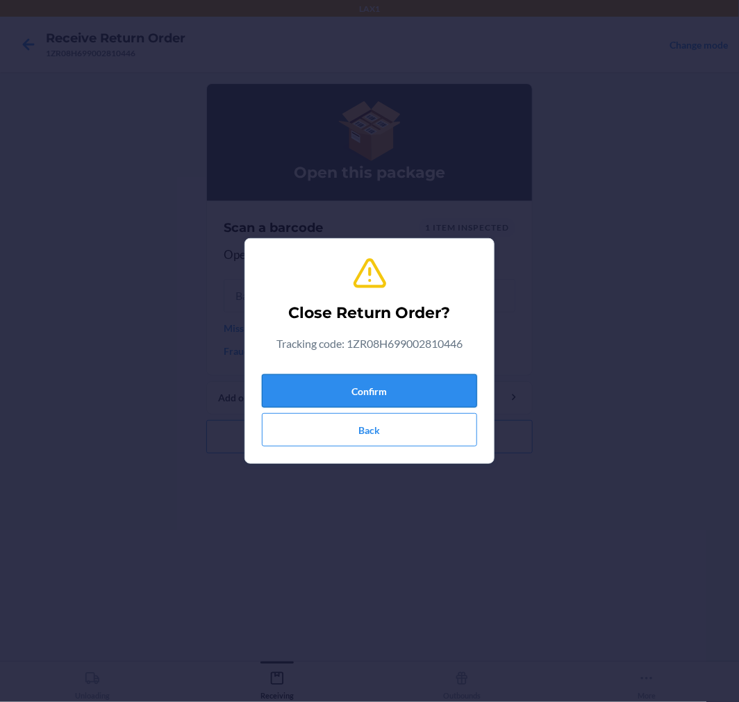
click at [400, 377] on button "Confirm" at bounding box center [369, 390] width 215 height 33
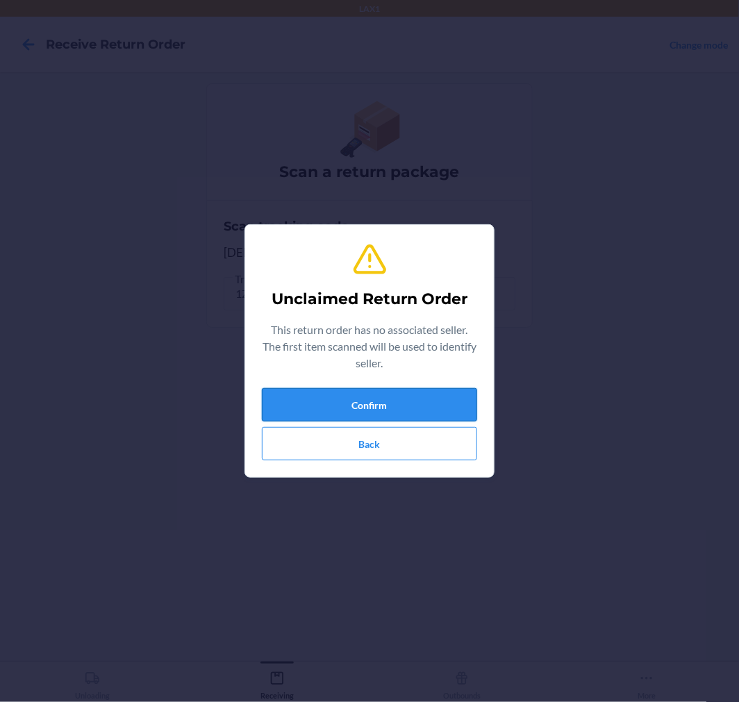
click at [390, 410] on button "Confirm" at bounding box center [369, 404] width 215 height 33
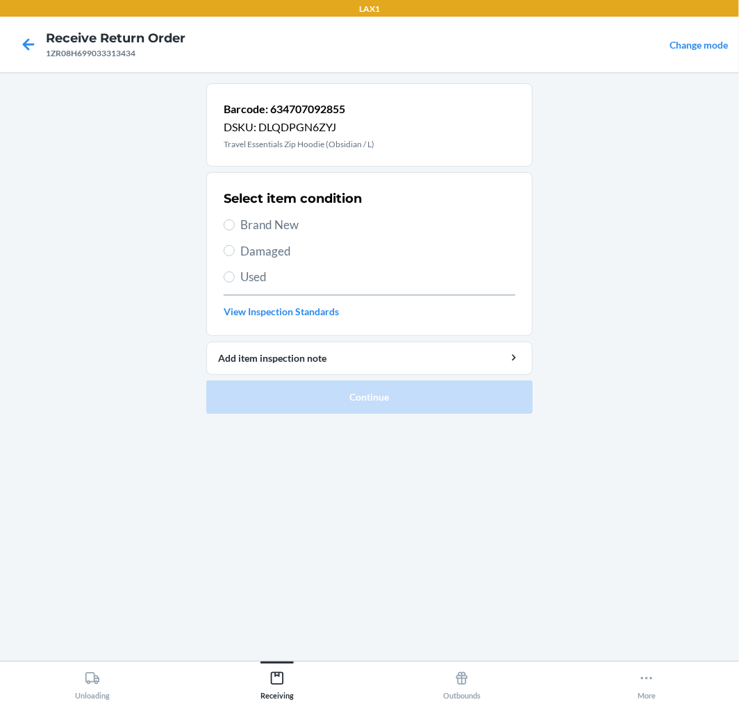
click at [235, 232] on label "Brand New" at bounding box center [370, 225] width 292 height 18
click at [235, 231] on input "Brand New" at bounding box center [229, 224] width 11 height 11
radio input "true"
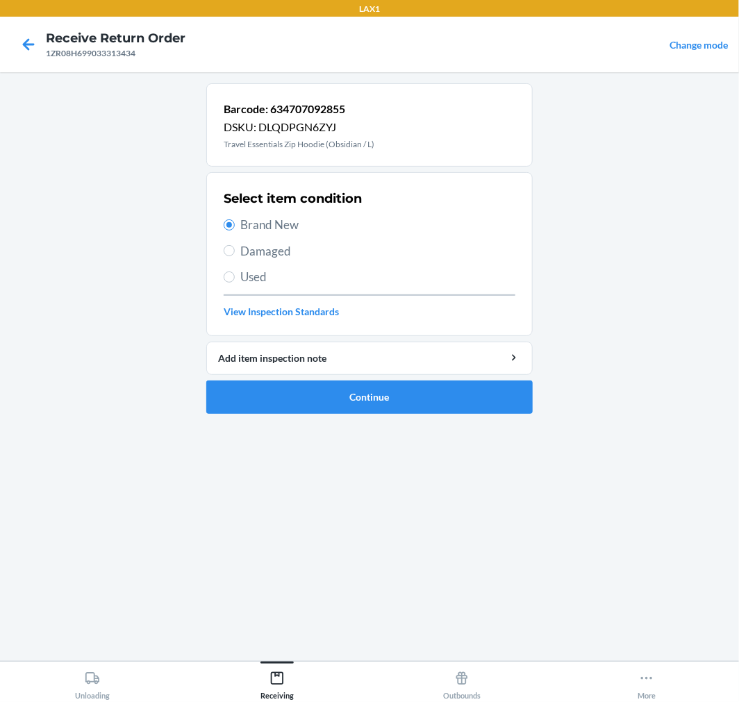
click at [267, 251] on span "Damaged" at bounding box center [377, 251] width 275 height 18
click at [235, 251] on input "Damaged" at bounding box center [229, 250] width 11 height 11
radio input "true"
radio input "false"
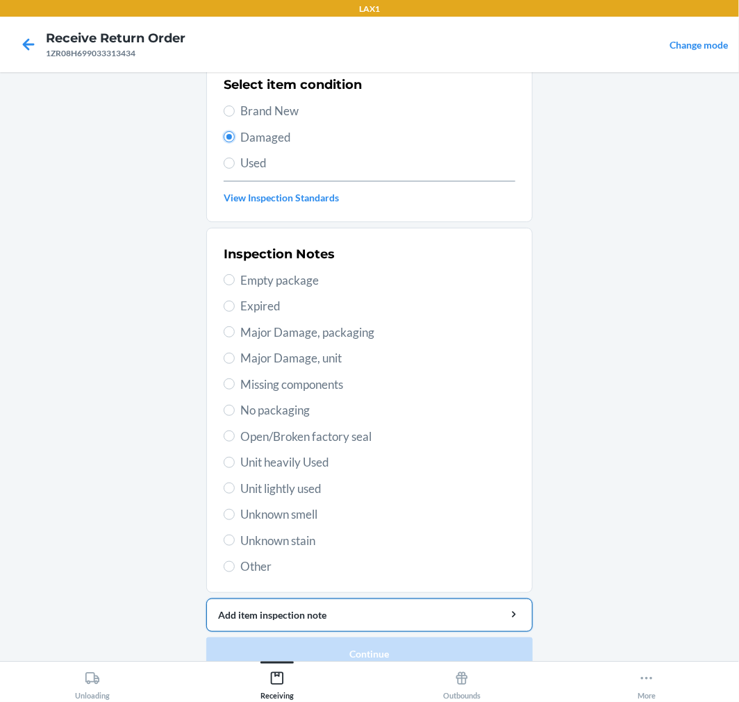
scroll to position [134, 0]
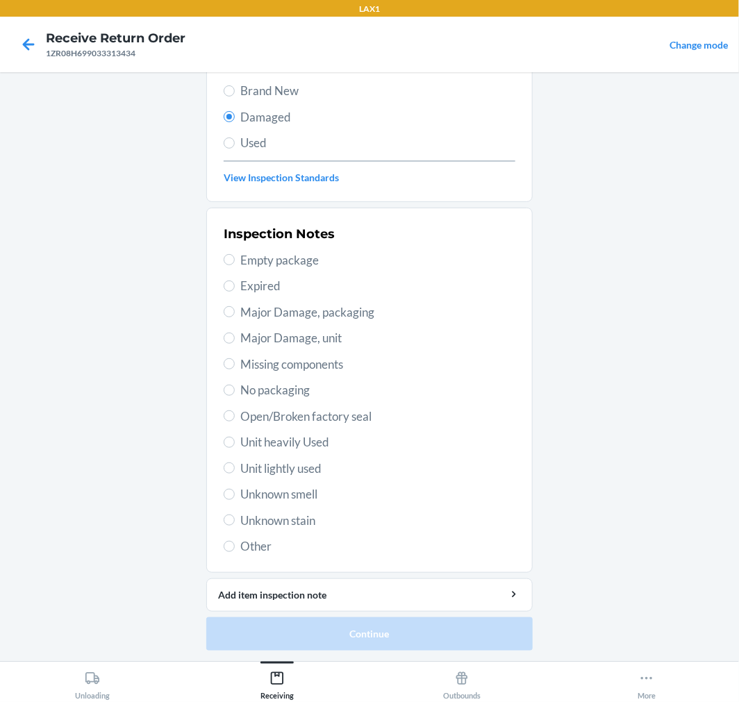
click at [249, 544] on span "Other" at bounding box center [377, 547] width 275 height 18
click at [235, 544] on input "Other" at bounding box center [229, 546] width 11 height 11
radio input "true"
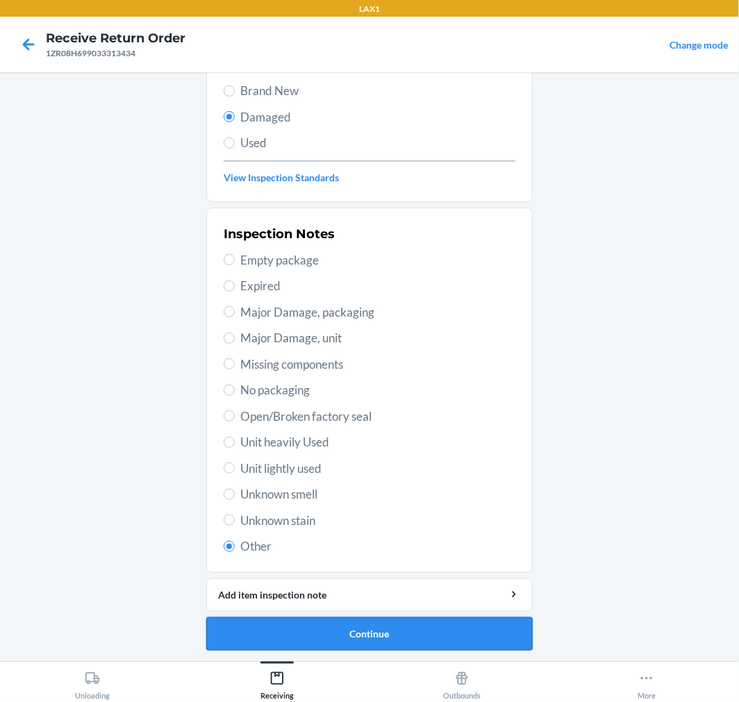
click at [394, 622] on button "Continue" at bounding box center [369, 633] width 326 height 33
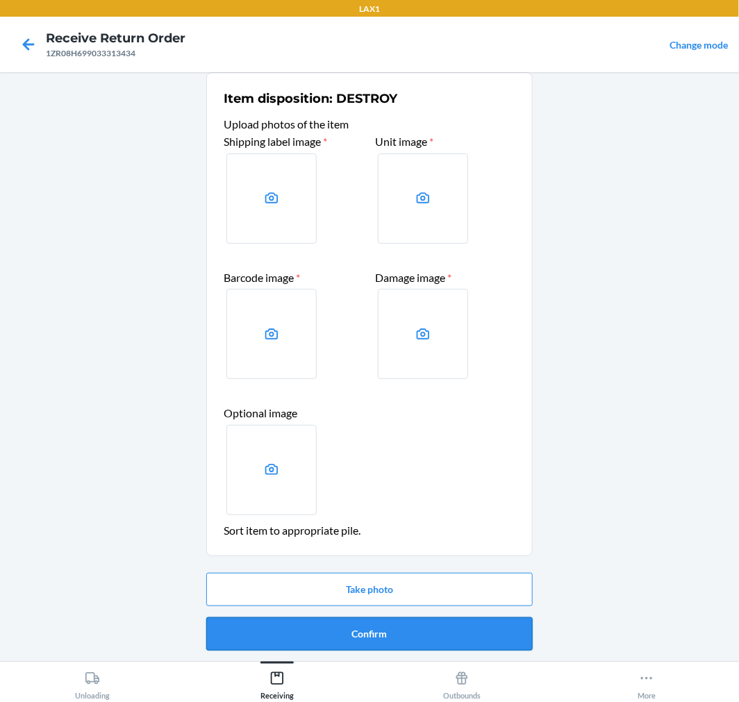
click at [336, 639] on button "Confirm" at bounding box center [369, 633] width 326 height 33
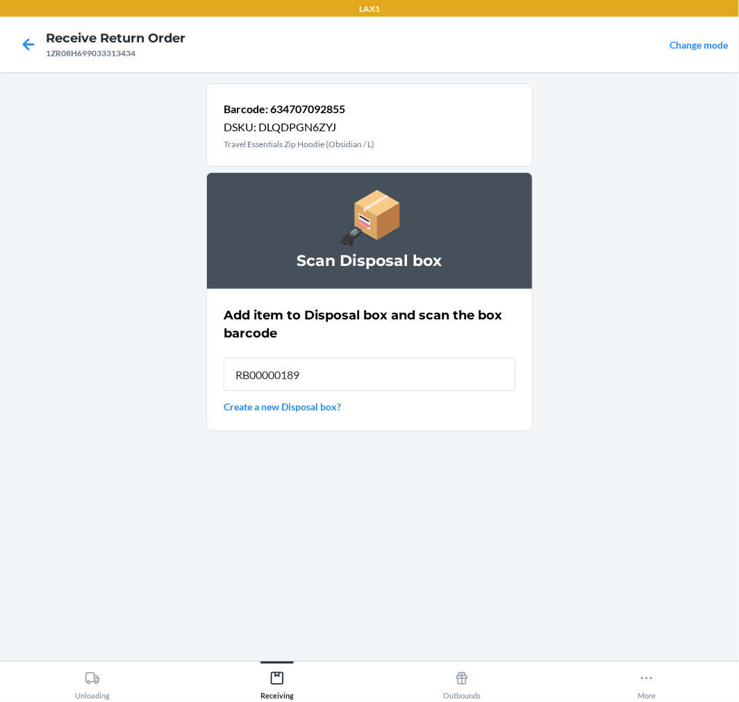
type input "RB00000189K"
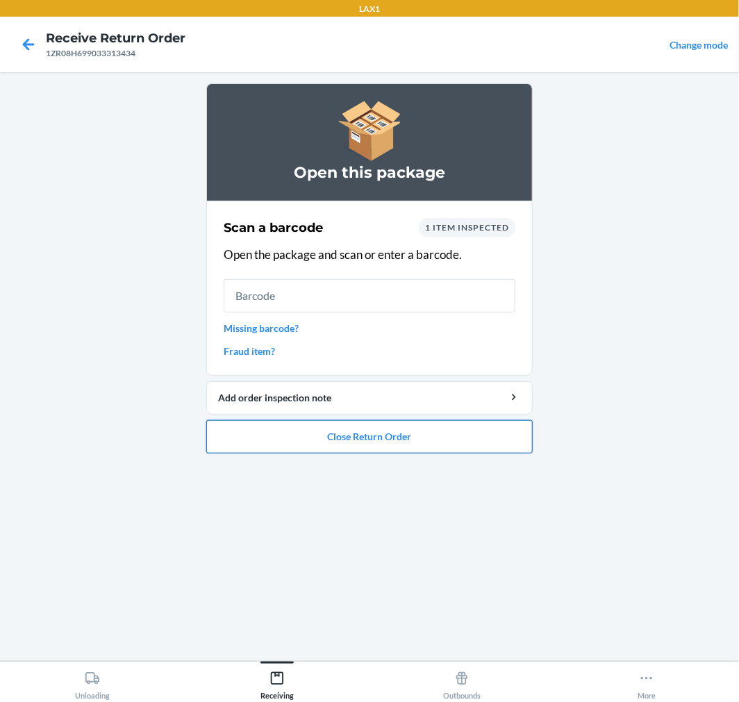
click at [436, 451] on button "Close Return Order" at bounding box center [369, 436] width 326 height 33
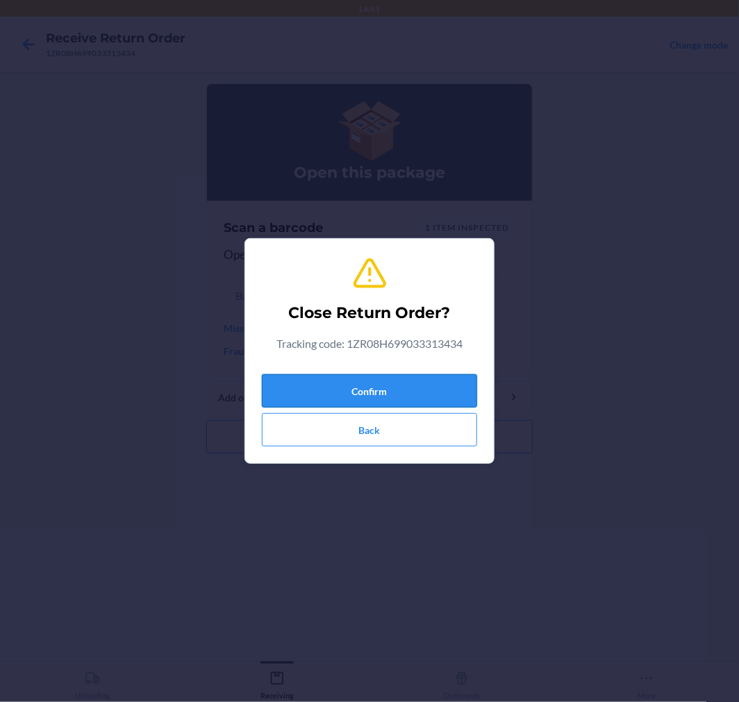
click at [390, 396] on button "Confirm" at bounding box center [369, 390] width 215 height 33
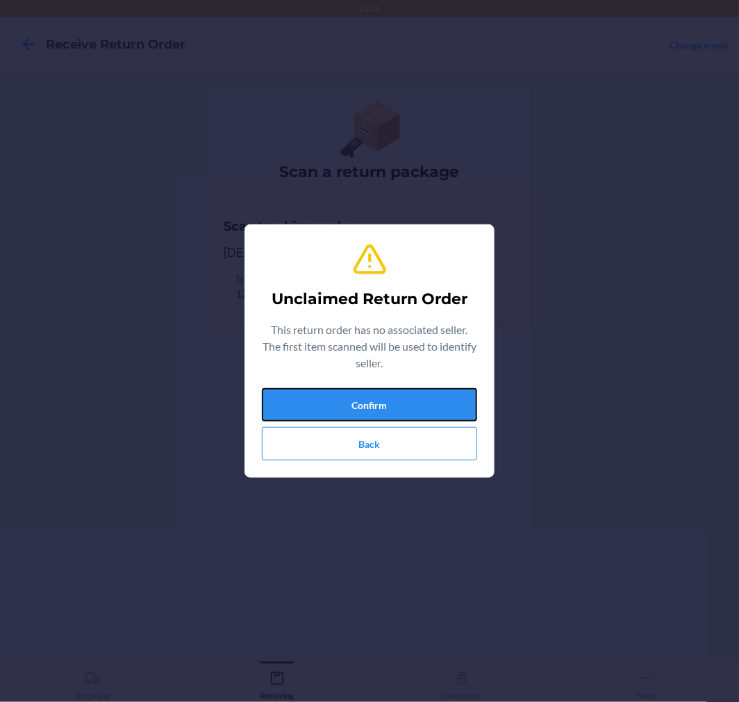
click at [390, 396] on button "Confirm" at bounding box center [369, 404] width 215 height 33
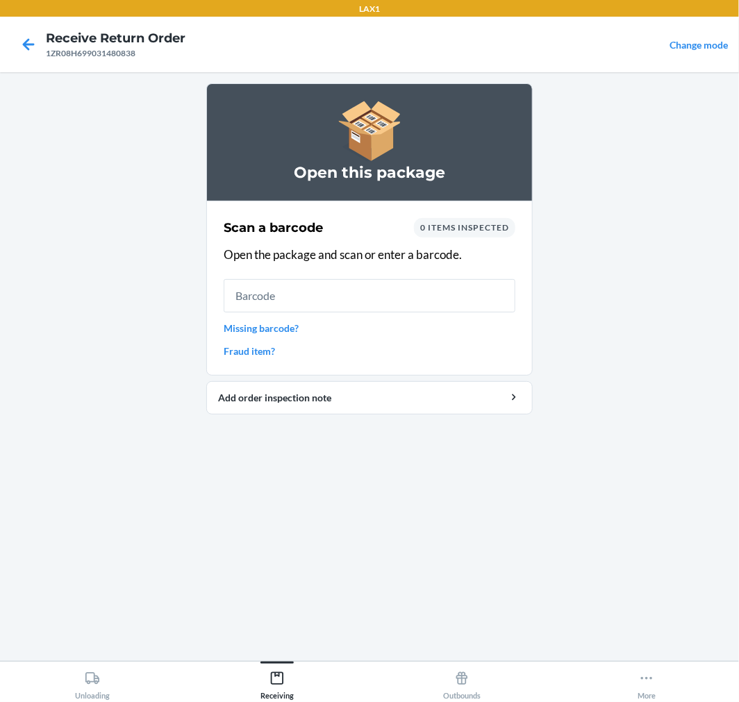
click at [254, 293] on input "text" at bounding box center [370, 295] width 292 height 33
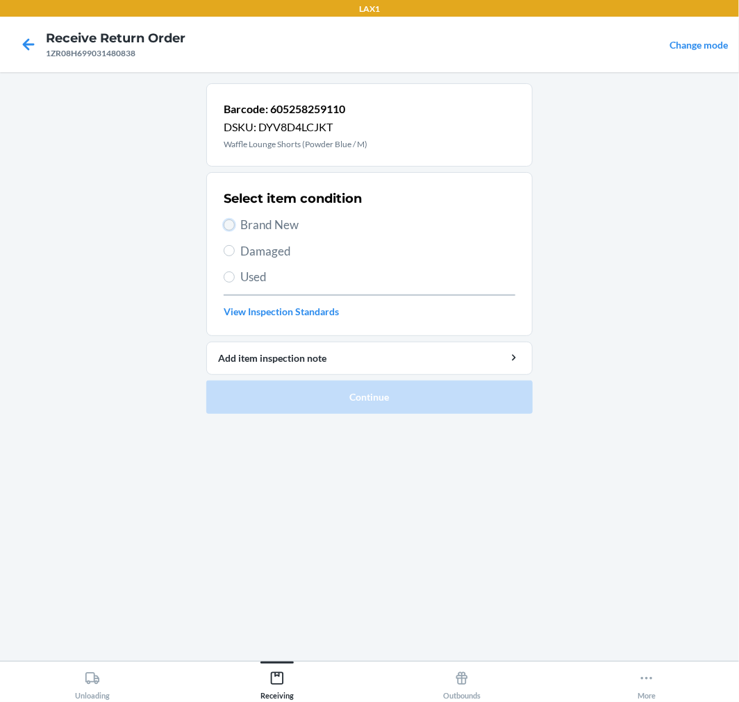
click at [233, 226] on input "Brand New" at bounding box center [229, 224] width 11 height 11
radio input "true"
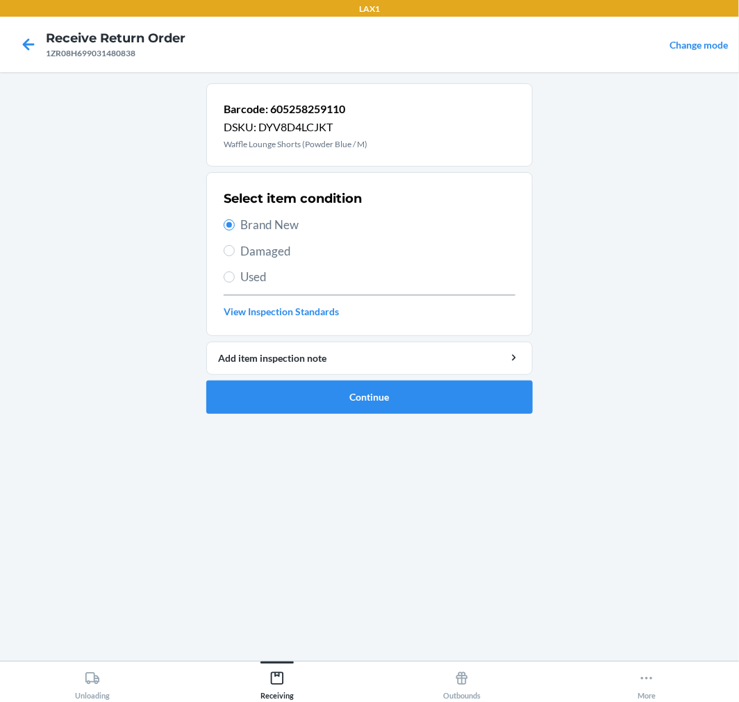
click at [282, 227] on span "Brand New" at bounding box center [377, 225] width 275 height 18
click at [235, 227] on input "Brand New" at bounding box center [229, 224] width 11 height 11
click at [251, 251] on span "Damaged" at bounding box center [377, 251] width 275 height 18
click at [235, 251] on input "Damaged" at bounding box center [229, 250] width 11 height 11
radio input "true"
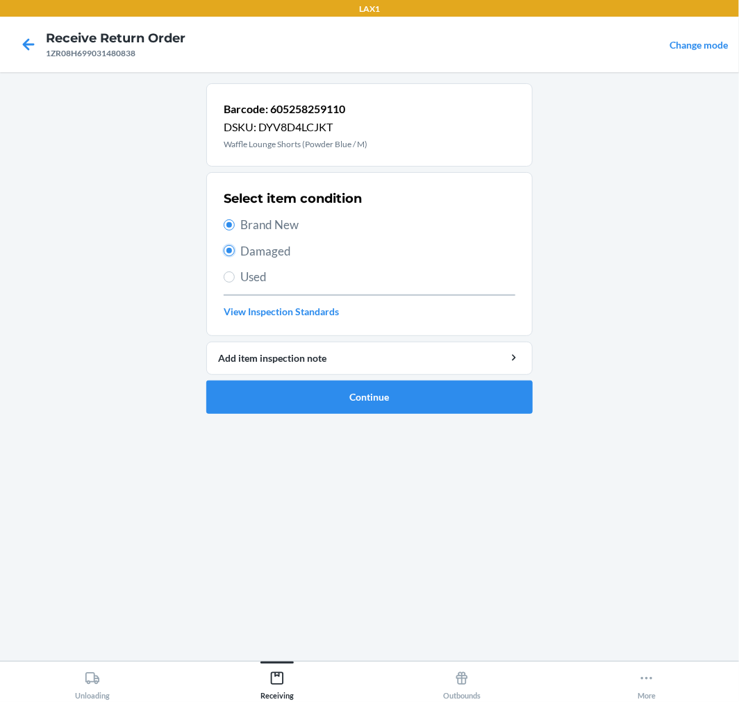
radio input "false"
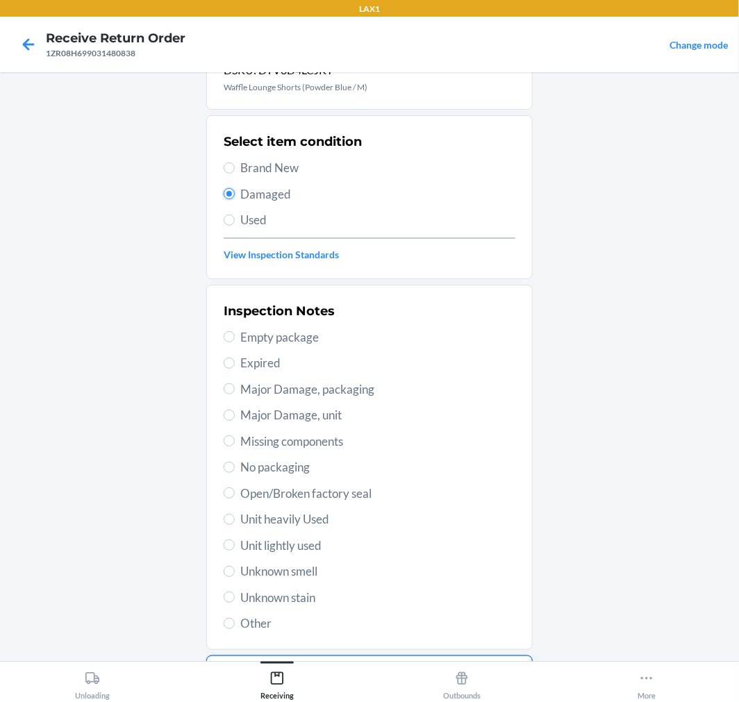
scroll to position [134, 0]
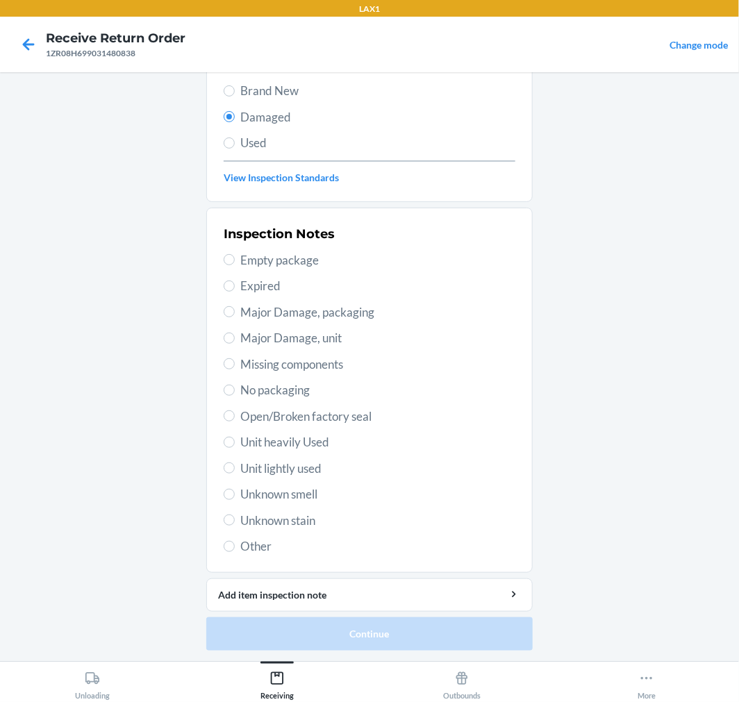
click at [240, 536] on div "Inspection Notes Empty package Expired Major Damage, packaging Major Damage, un…" at bounding box center [370, 390] width 292 height 339
click at [227, 545] on input "Other" at bounding box center [229, 546] width 11 height 11
radio input "true"
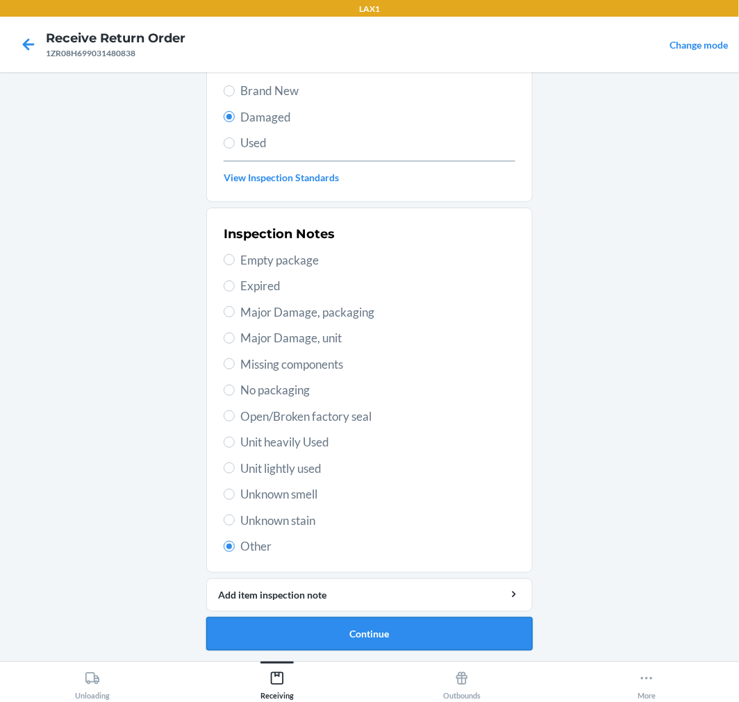
click at [413, 633] on button "Continue" at bounding box center [369, 633] width 326 height 33
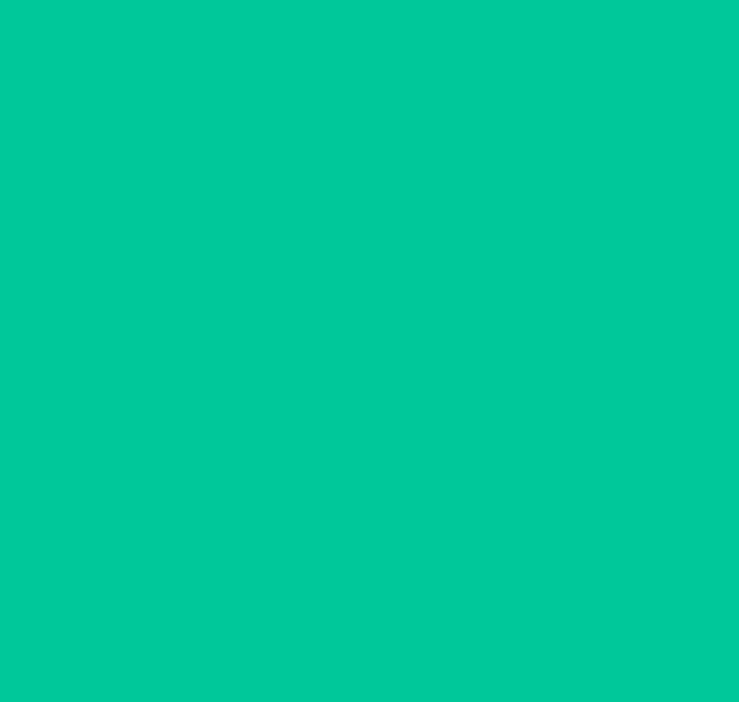
scroll to position [11, 0]
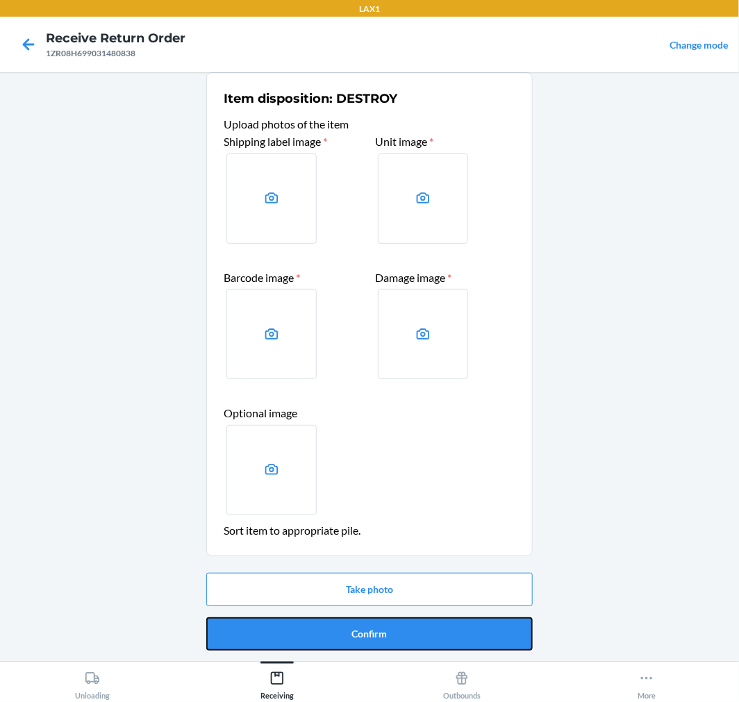
drag, startPoint x: 413, startPoint y: 633, endPoint x: 625, endPoint y: 735, distance: 235.2
click at [625, 702] on html "LAX1 Receive Return Order 1ZR08H699031480838 Change mode Item disposition: DEST…" at bounding box center [369, 351] width 739 height 702
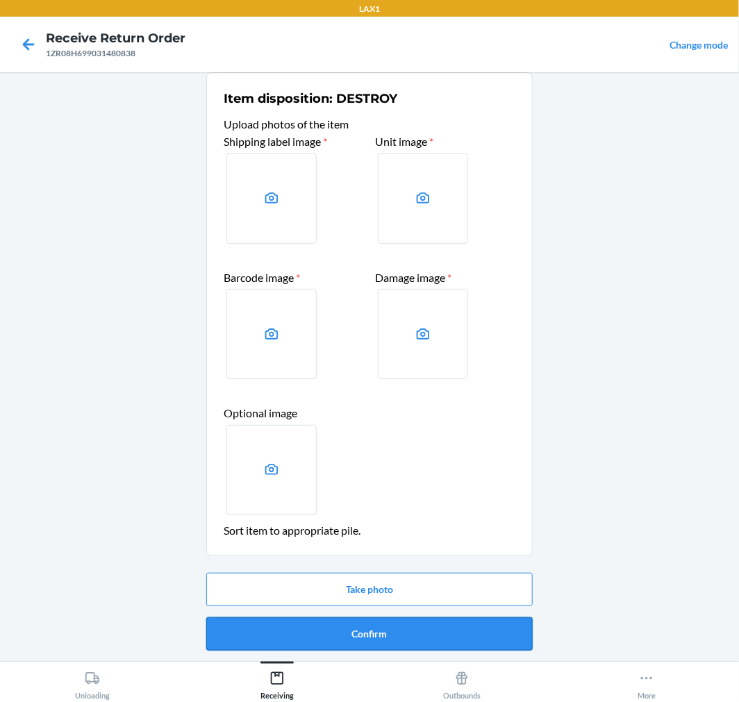
click at [329, 625] on button "Confirm" at bounding box center [369, 633] width 326 height 33
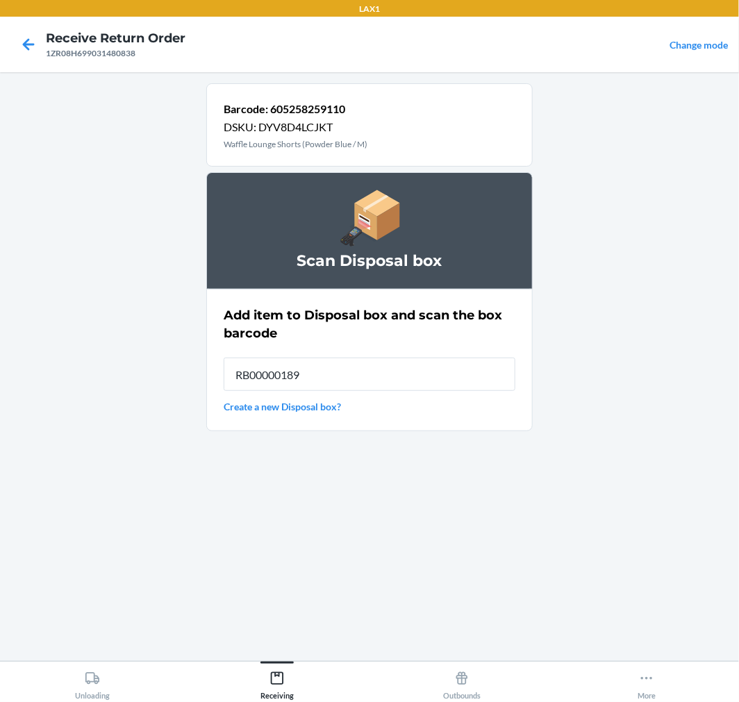
type input "RB00000189K"
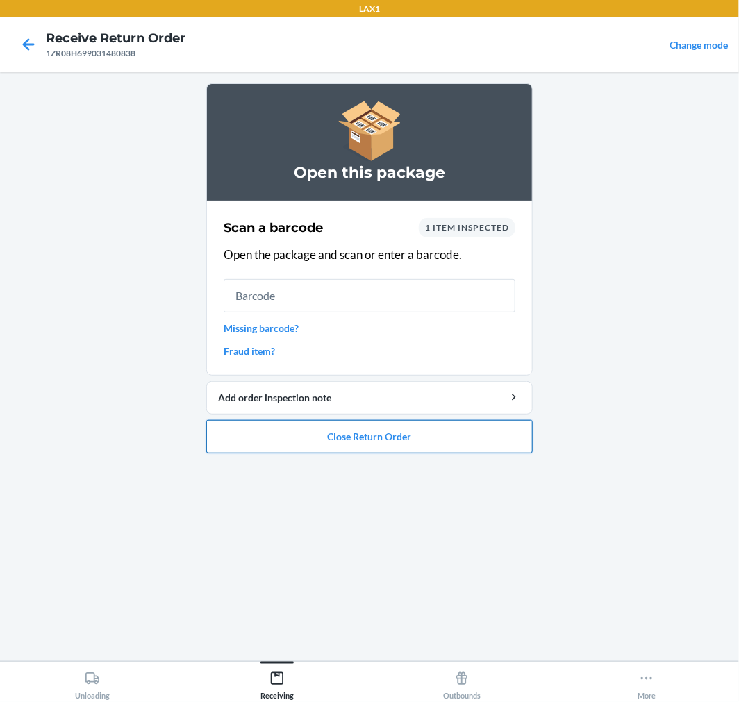
click at [380, 447] on button "Close Return Order" at bounding box center [369, 436] width 326 height 33
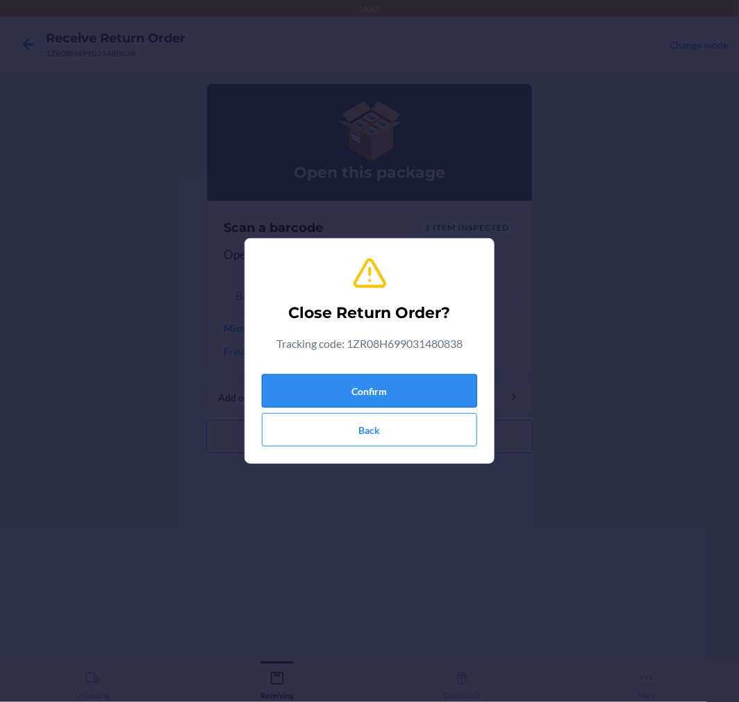
click at [363, 380] on button "Confirm" at bounding box center [369, 390] width 215 height 33
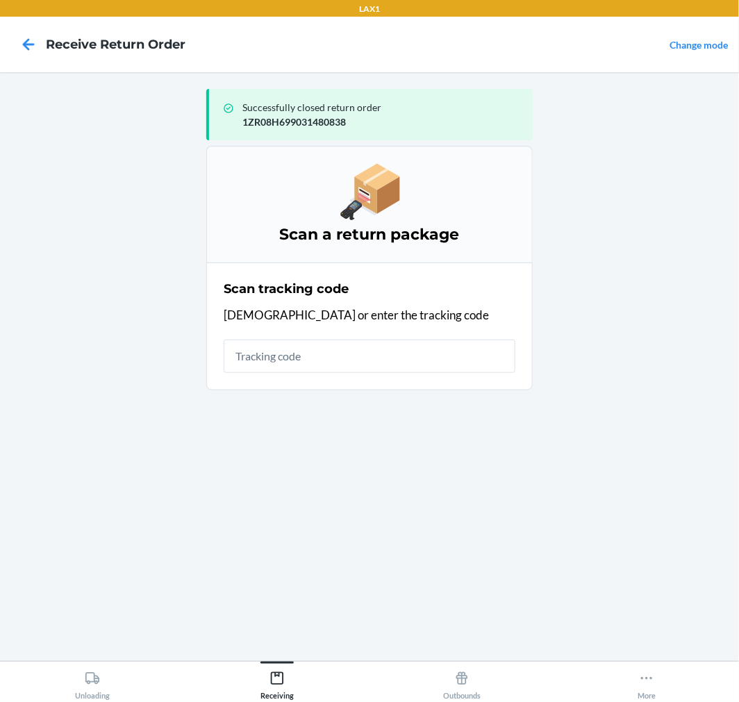
click at [307, 359] on input "text" at bounding box center [370, 356] width 292 height 33
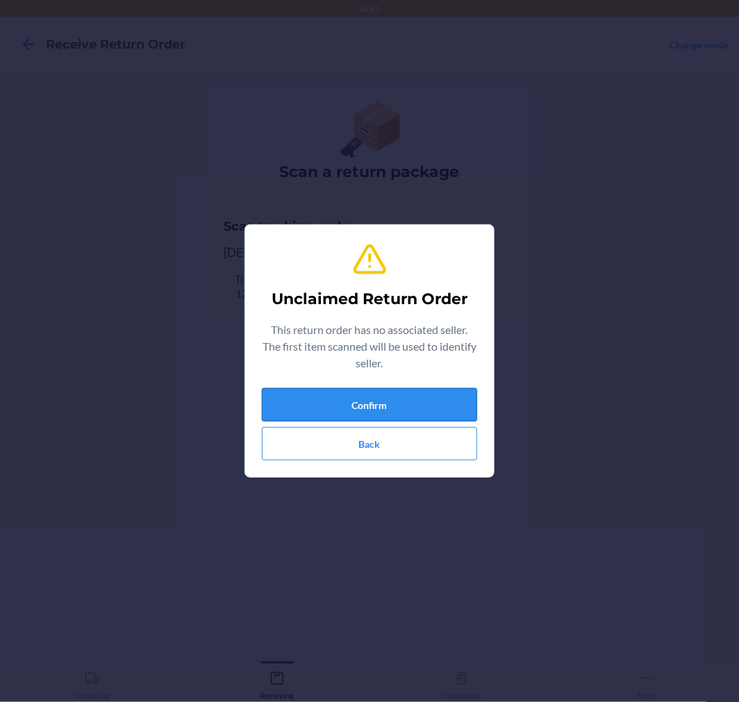
click at [359, 401] on button "Confirm" at bounding box center [369, 404] width 215 height 33
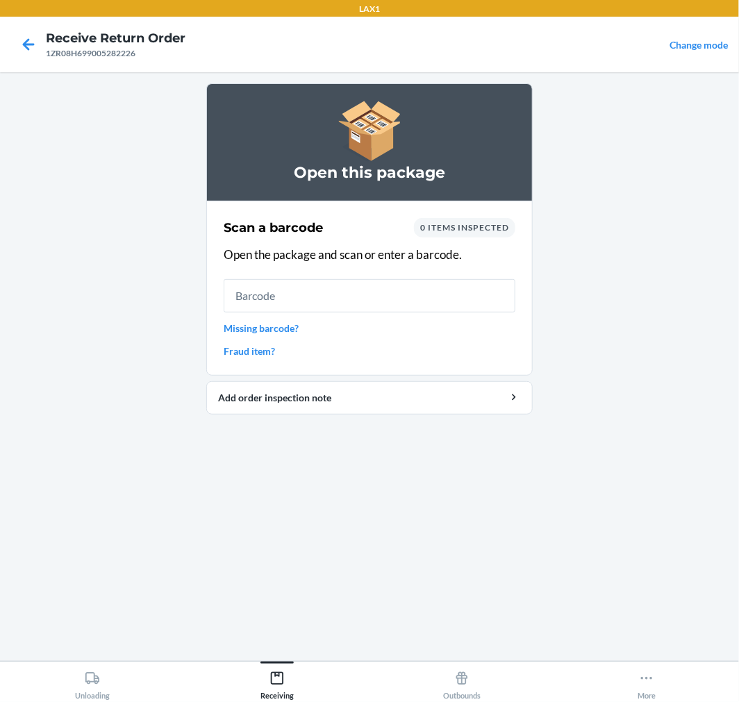
click at [267, 338] on div "Scan a barcode 0 items inspected Open the package and scan or enter a barcode. …" at bounding box center [370, 288] width 292 height 149
click at [263, 329] on link "Missing barcode?" at bounding box center [370, 328] width 292 height 15
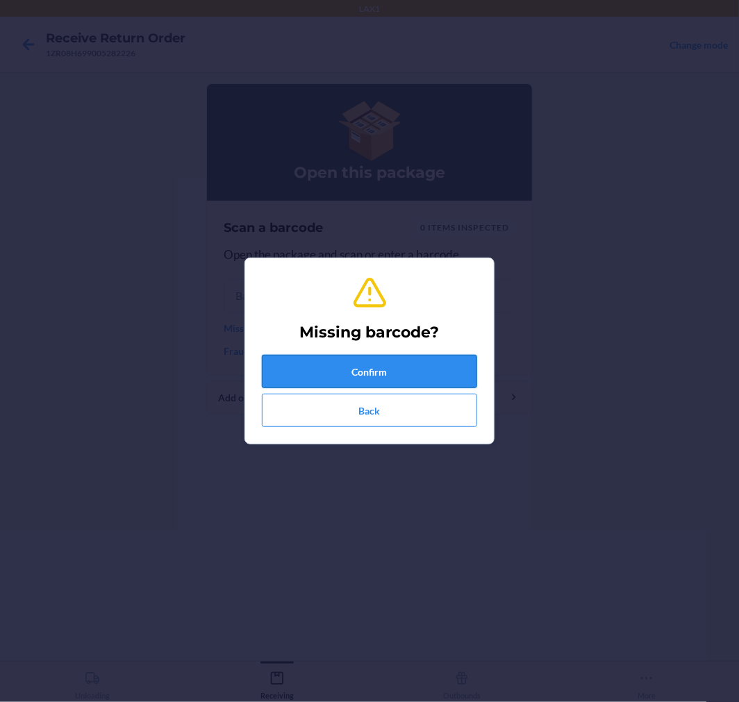
click at [454, 378] on button "Confirm" at bounding box center [369, 371] width 215 height 33
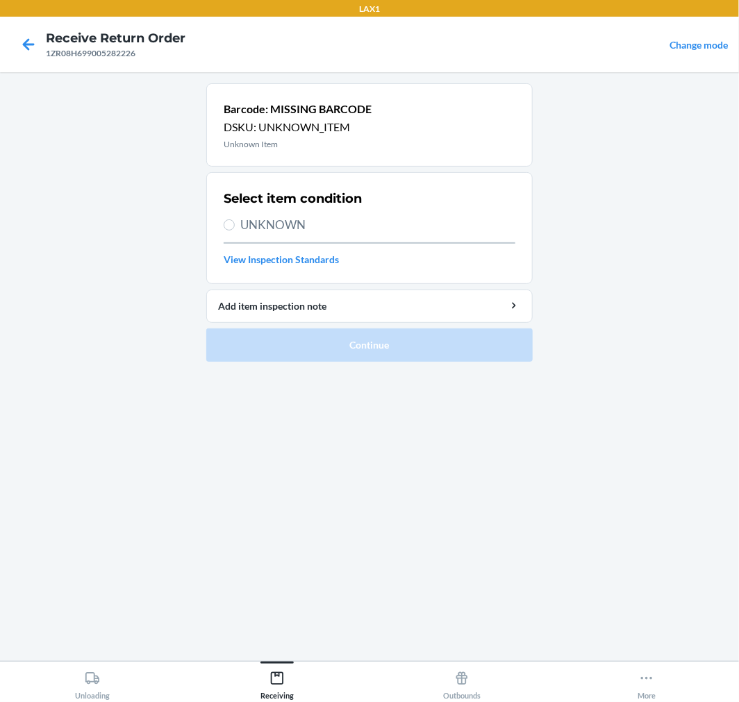
click at [281, 239] on div "Select item condition UNKNOWN View Inspection Standards" at bounding box center [370, 227] width 292 height 85
drag, startPoint x: 276, startPoint y: 221, endPoint x: 247, endPoint y: 232, distance: 30.6
click at [274, 221] on span "UNKNOWN" at bounding box center [377, 225] width 275 height 18
click at [235, 221] on input "UNKNOWN" at bounding box center [229, 224] width 11 height 11
radio input "true"
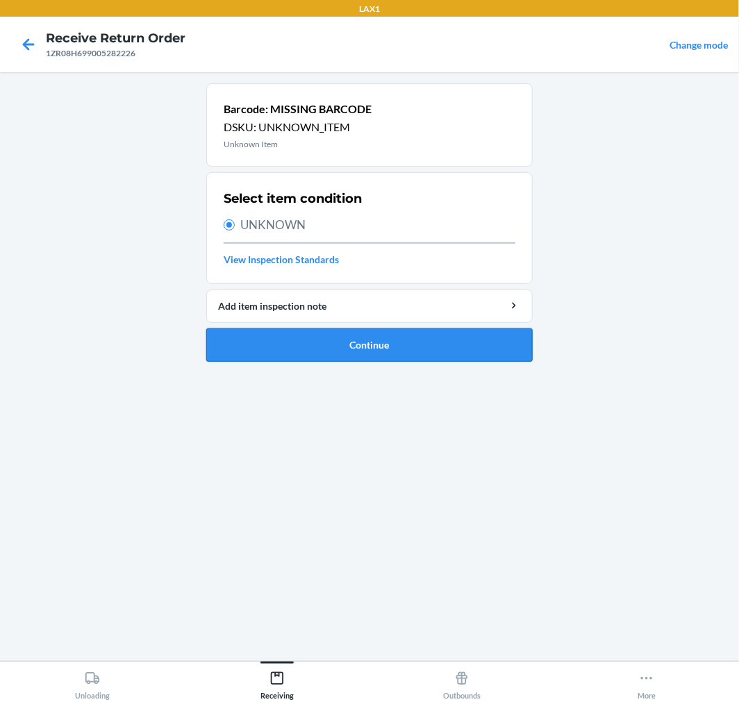
click at [356, 351] on button "Continue" at bounding box center [369, 345] width 326 height 33
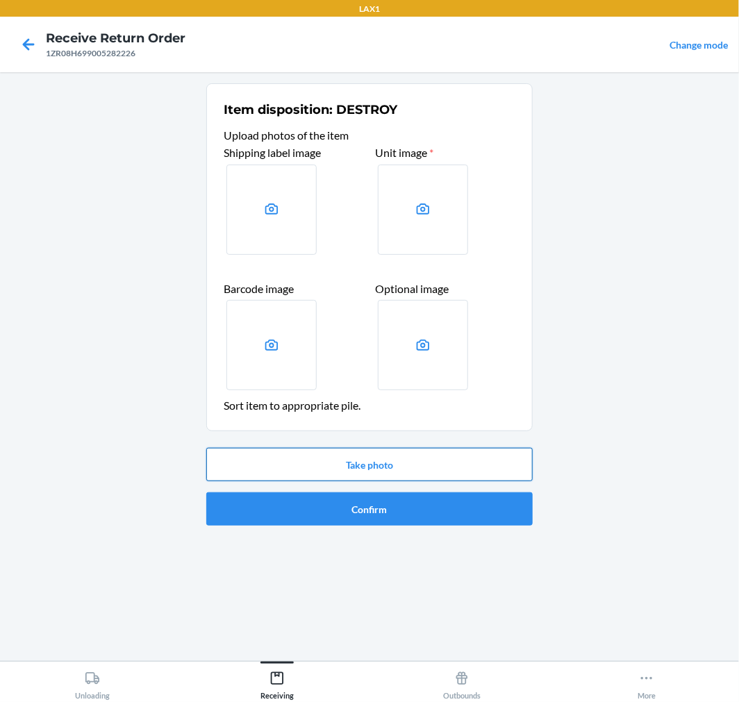
click at [410, 474] on button "Take photo" at bounding box center [369, 464] width 326 height 33
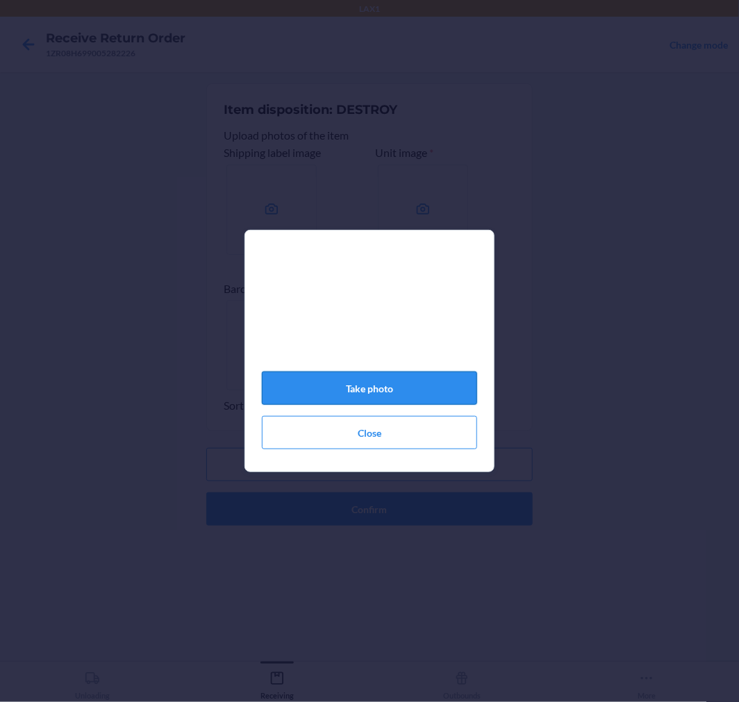
click at [383, 386] on button "Take photo" at bounding box center [369, 388] width 215 height 33
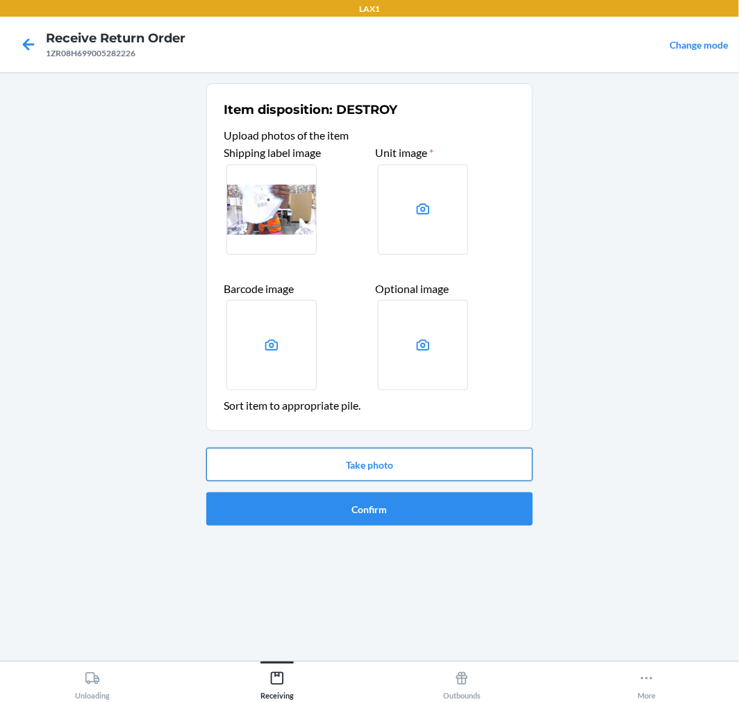
click at [406, 468] on button "Take photo" at bounding box center [369, 464] width 326 height 33
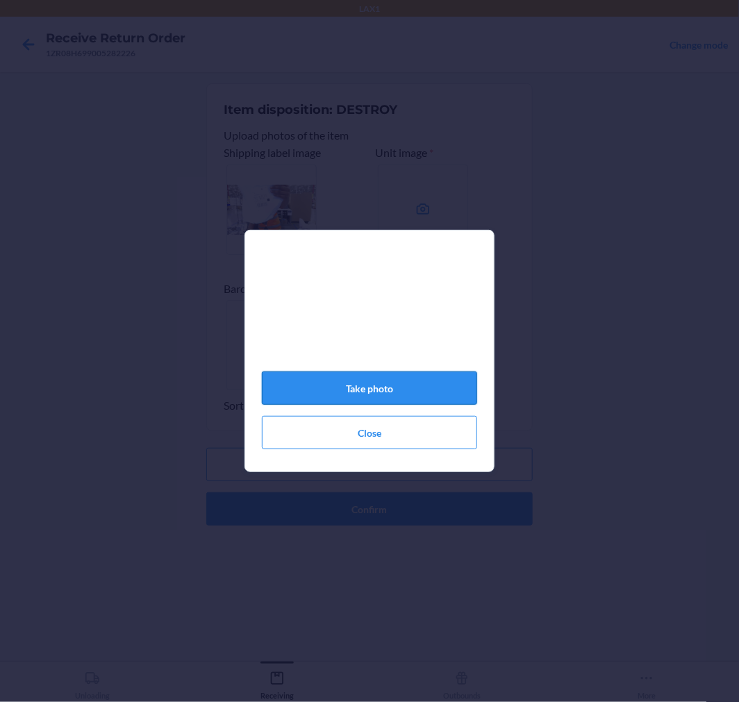
click at [376, 394] on button "Take photo" at bounding box center [369, 388] width 215 height 33
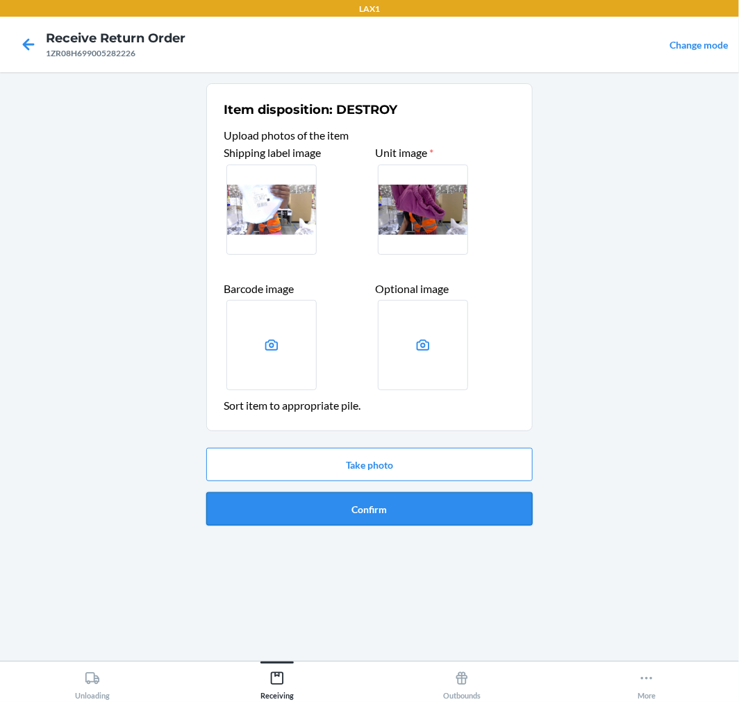
click at [381, 495] on button "Confirm" at bounding box center [369, 508] width 326 height 33
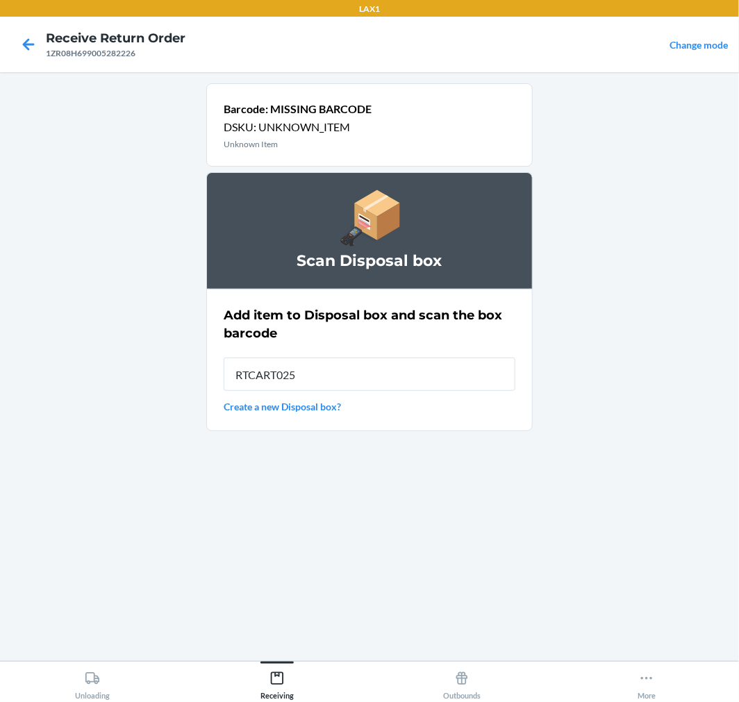
type input "RTCART025"
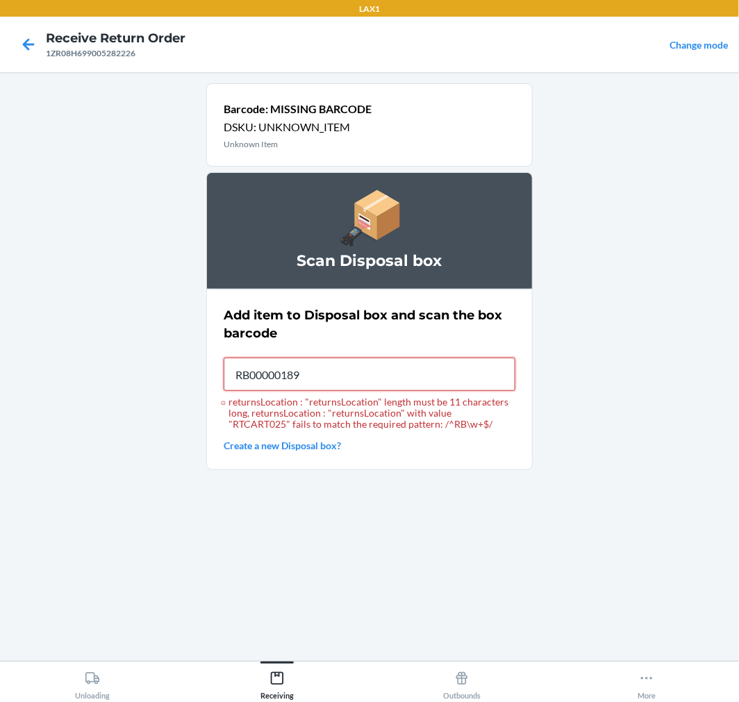
type input "RB00000189K"
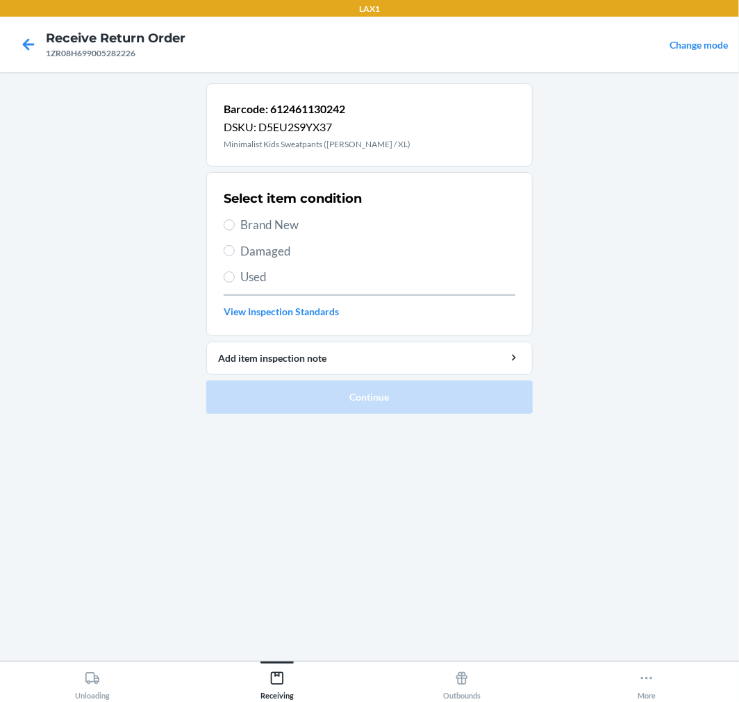
click at [248, 254] on span "Damaged" at bounding box center [377, 251] width 275 height 18
click at [235, 254] on input "Damaged" at bounding box center [229, 250] width 11 height 11
radio input "true"
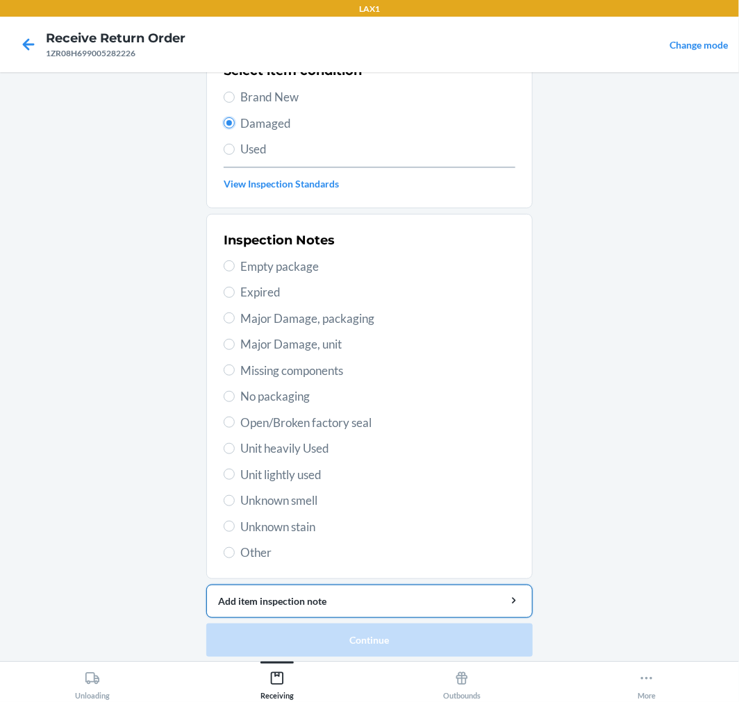
scroll to position [134, 0]
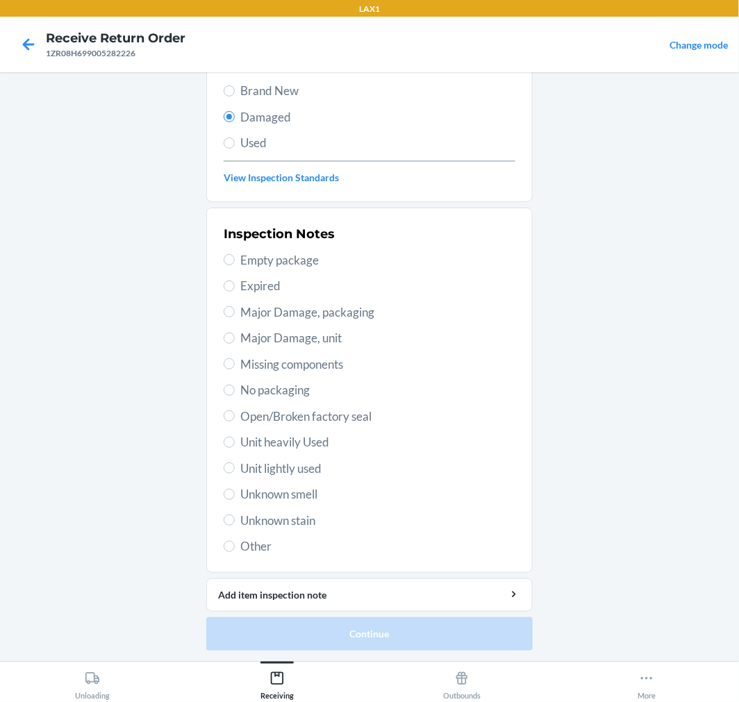
click at [227, 540] on label "Other" at bounding box center [370, 547] width 292 height 18
click at [227, 541] on input "Other" at bounding box center [229, 546] width 11 height 11
radio input "true"
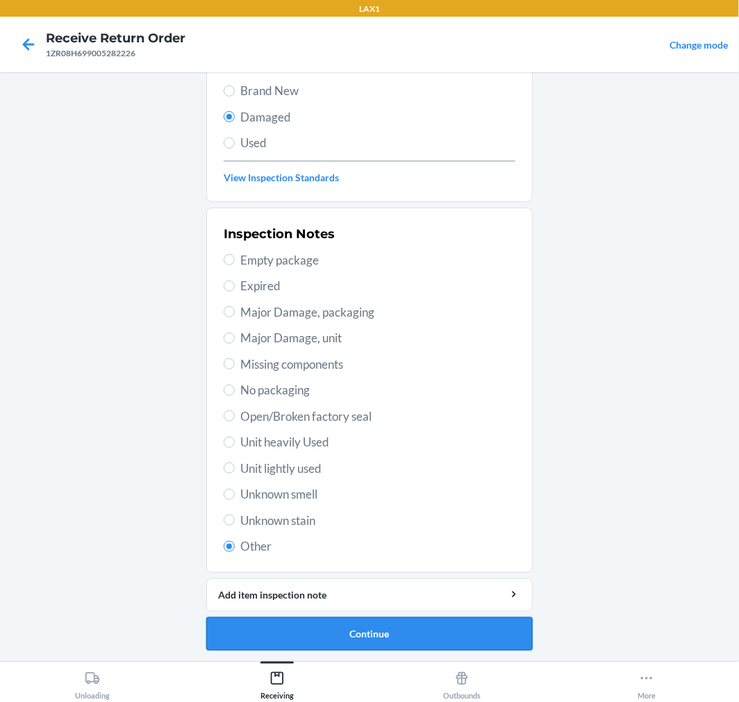
click at [350, 645] on button "Continue" at bounding box center [369, 633] width 326 height 33
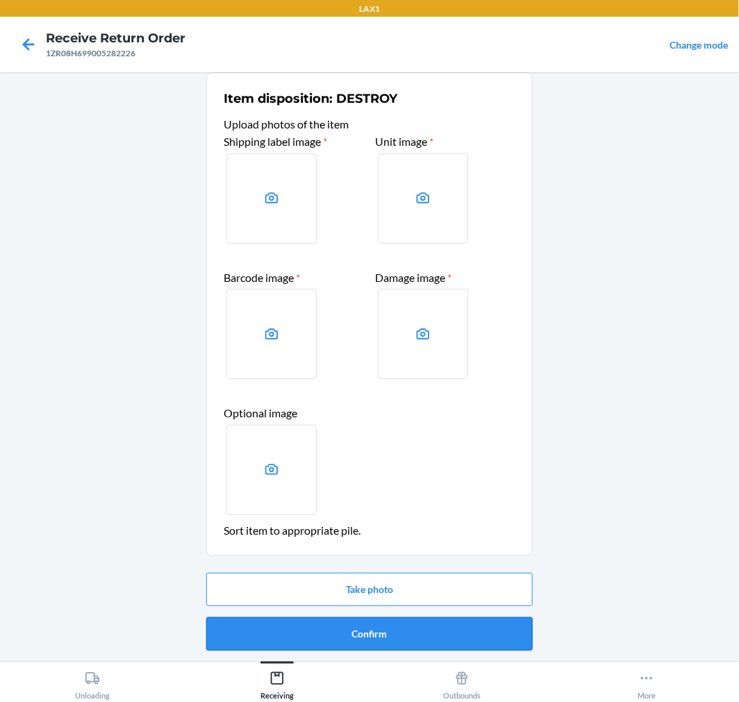
click at [358, 638] on button "Confirm" at bounding box center [369, 633] width 326 height 33
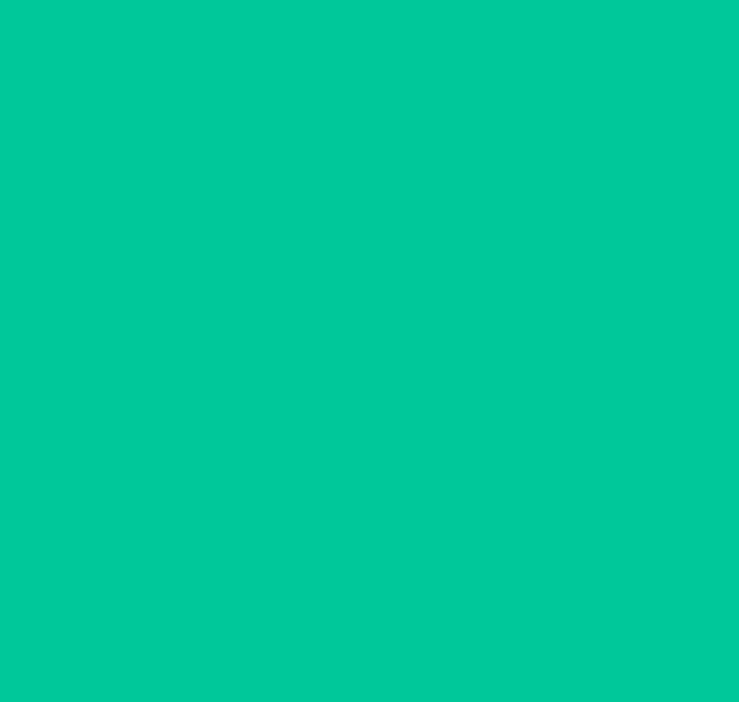
scroll to position [0, 0]
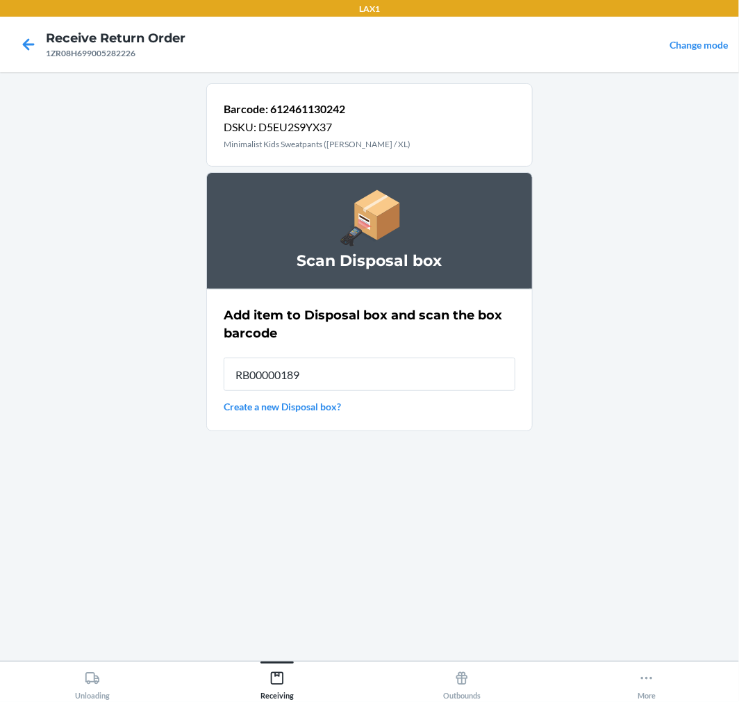
type input "RB00000189K"
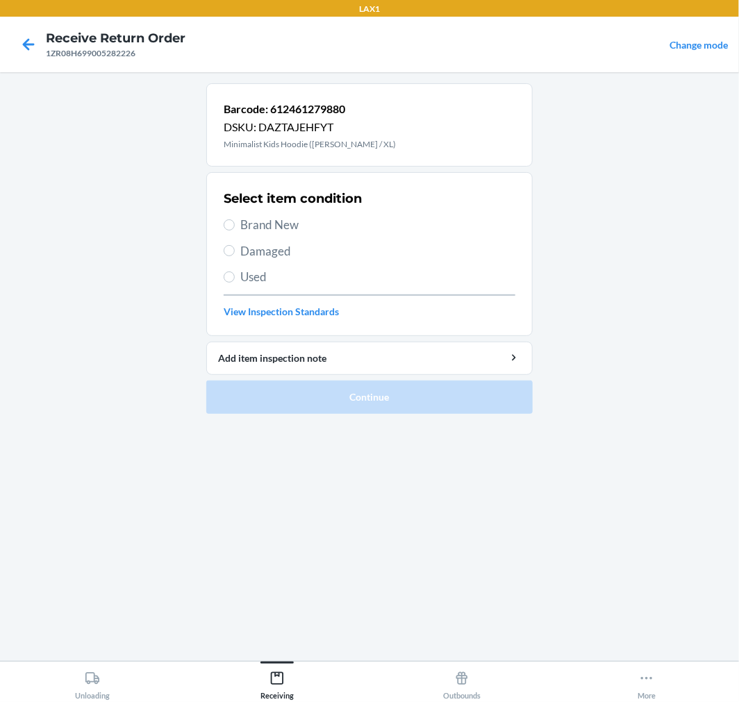
click at [240, 254] on label "Damaged" at bounding box center [370, 251] width 292 height 18
click at [235, 254] on input "Damaged" at bounding box center [229, 250] width 11 height 11
radio input "true"
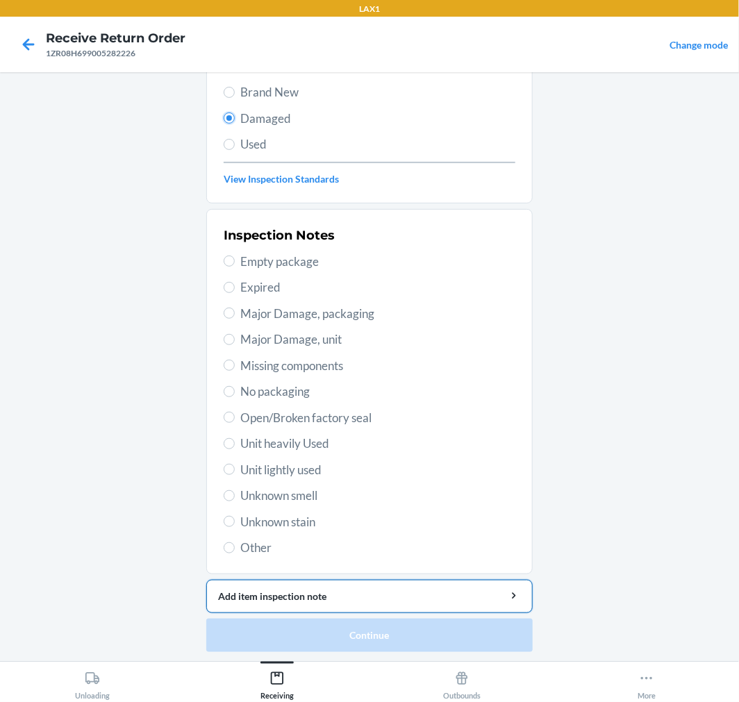
scroll to position [134, 0]
drag, startPoint x: 250, startPoint y: 542, endPoint x: 311, endPoint y: 608, distance: 89.9
click at [250, 543] on span "Other" at bounding box center [377, 547] width 275 height 18
click at [235, 543] on input "Other" at bounding box center [229, 546] width 11 height 11
radio input "true"
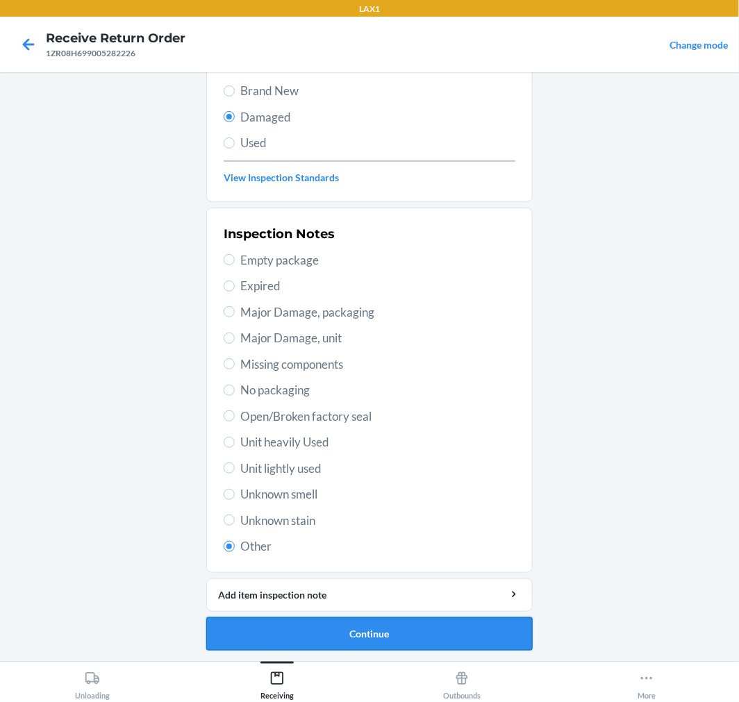
click at [385, 647] on button "Continue" at bounding box center [369, 633] width 326 height 33
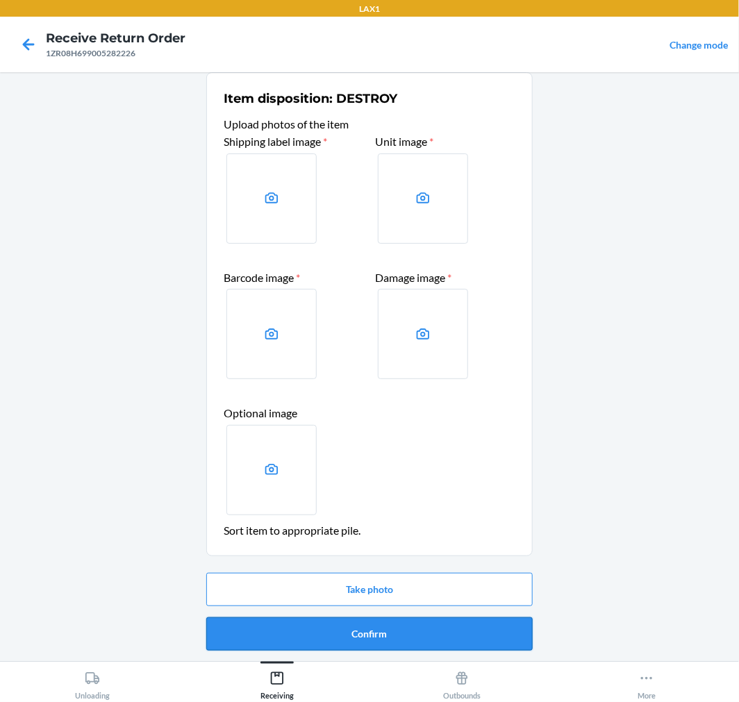
click at [383, 641] on button "Confirm" at bounding box center [369, 633] width 326 height 33
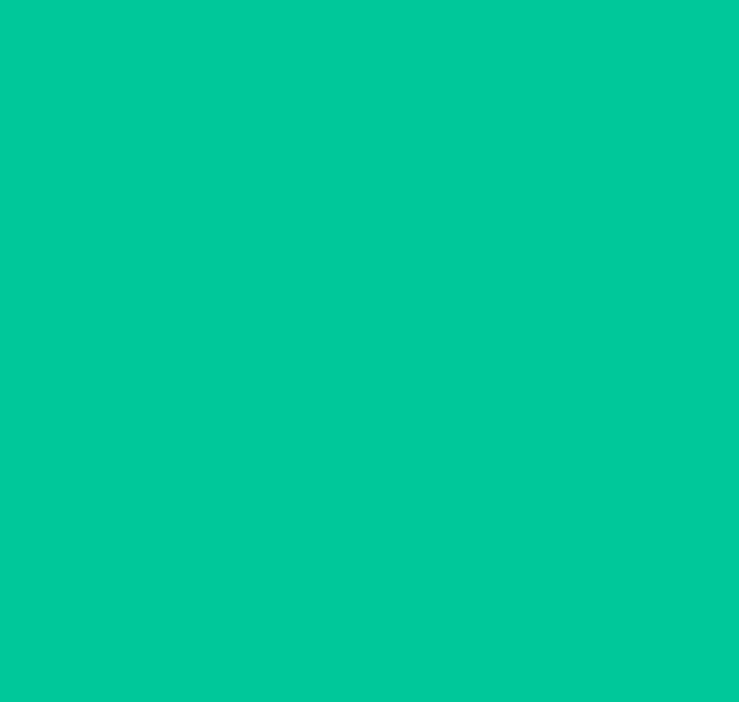
scroll to position [0, 0]
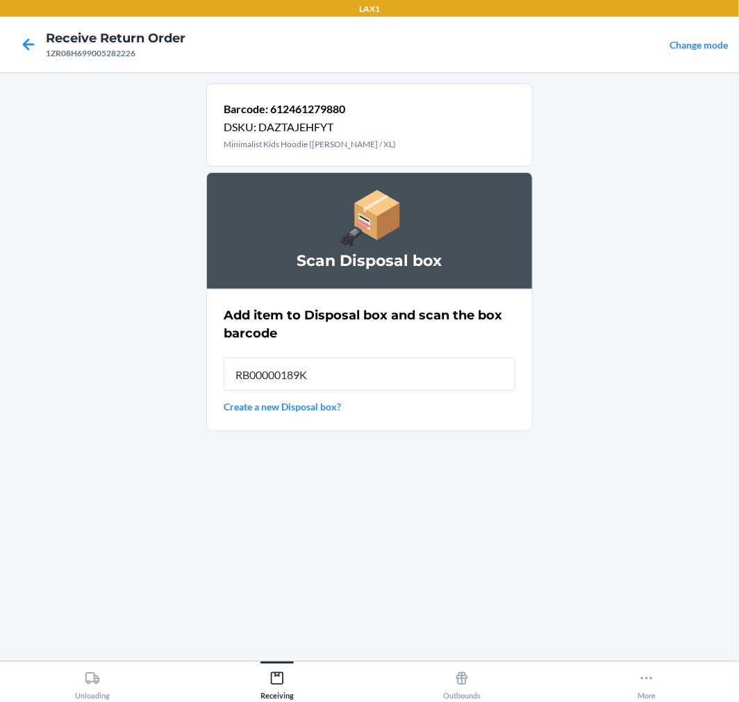
type input "RB00000189K"
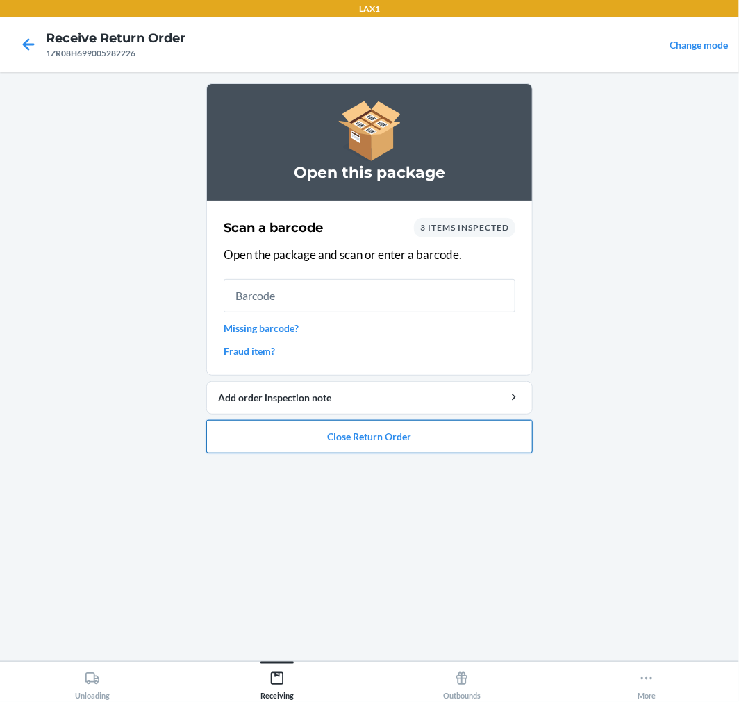
click at [376, 428] on button "Close Return Order" at bounding box center [369, 436] width 326 height 33
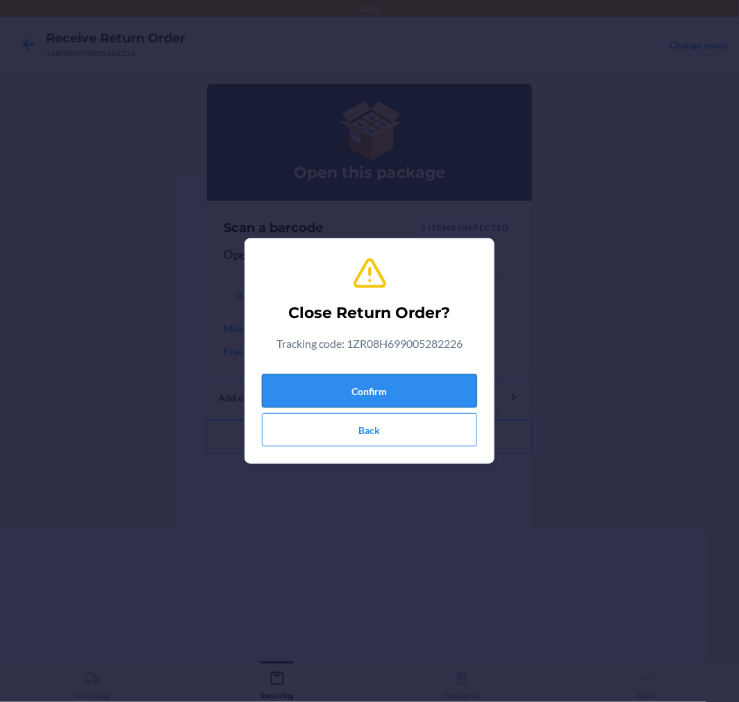
click at [387, 385] on button "Confirm" at bounding box center [369, 390] width 215 height 33
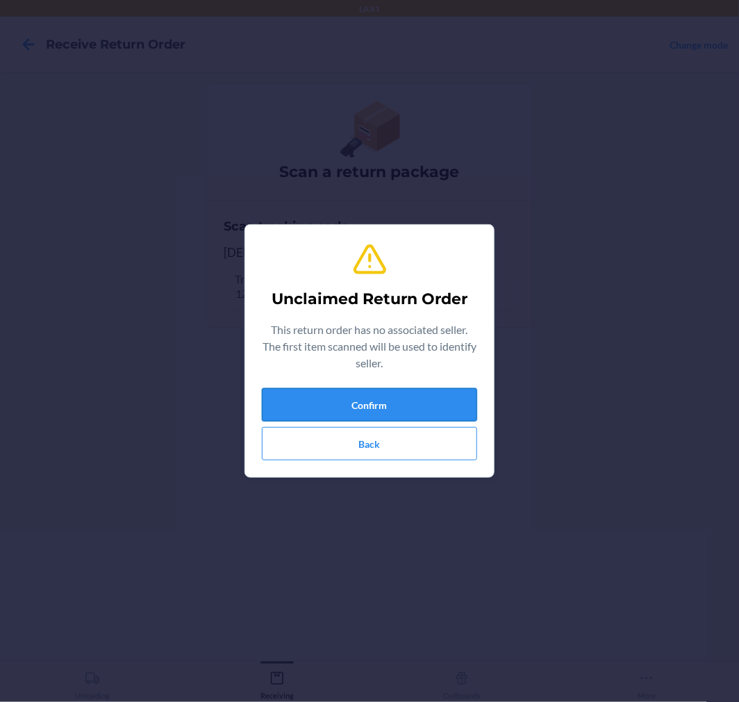
click at [375, 418] on button "Confirm" at bounding box center [369, 404] width 215 height 33
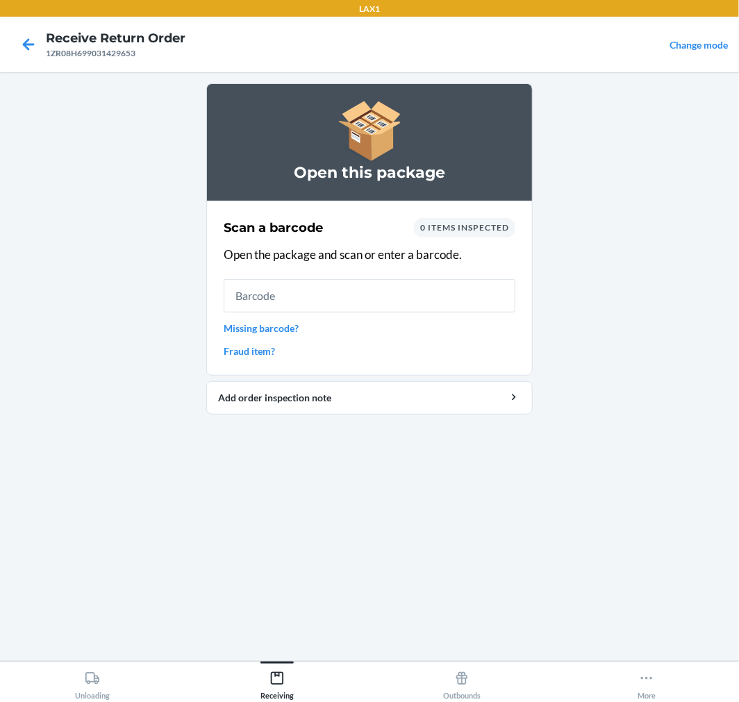
click at [279, 288] on input "text" at bounding box center [370, 295] width 292 height 33
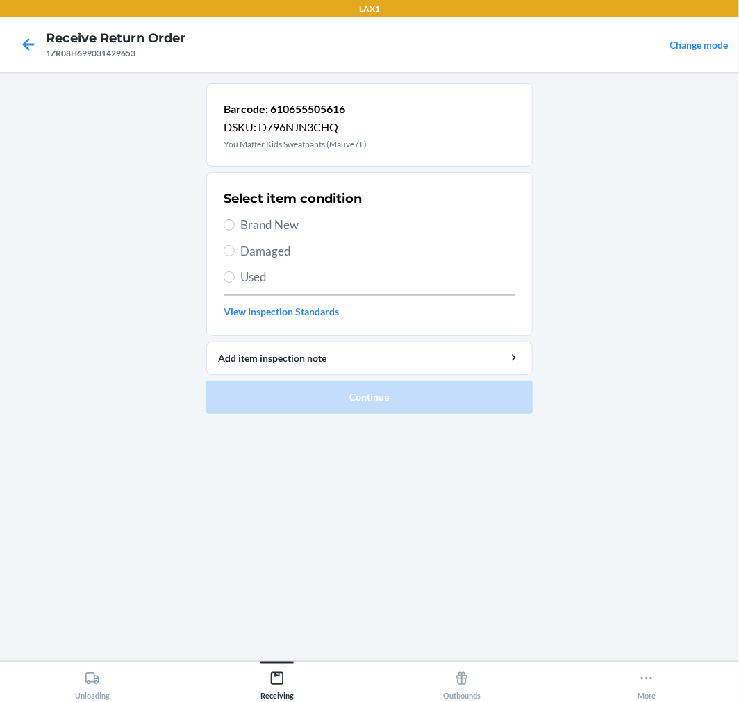
click at [260, 232] on span "Brand New" at bounding box center [377, 225] width 275 height 18
click at [235, 231] on input "Brand New" at bounding box center [229, 224] width 11 height 11
radio input "true"
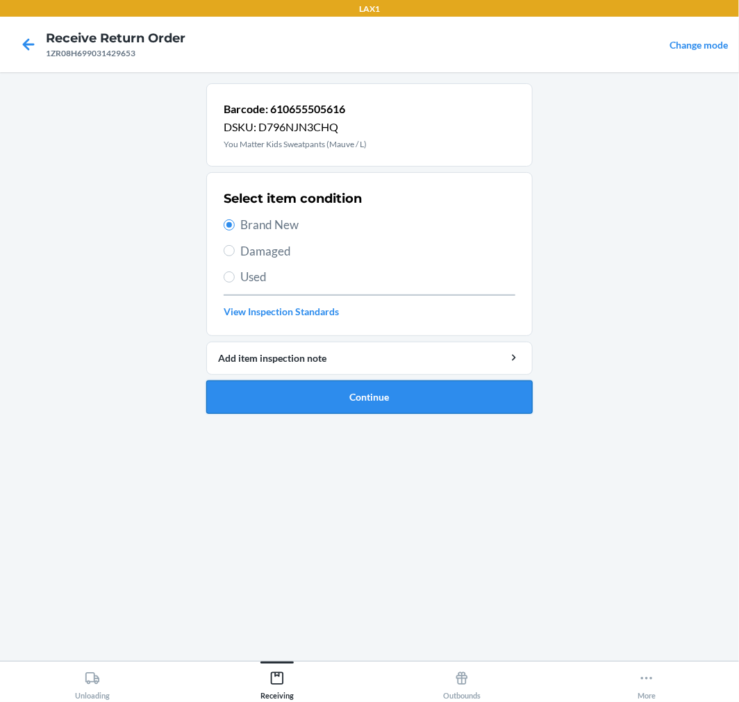
click at [390, 399] on button "Continue" at bounding box center [369, 397] width 326 height 33
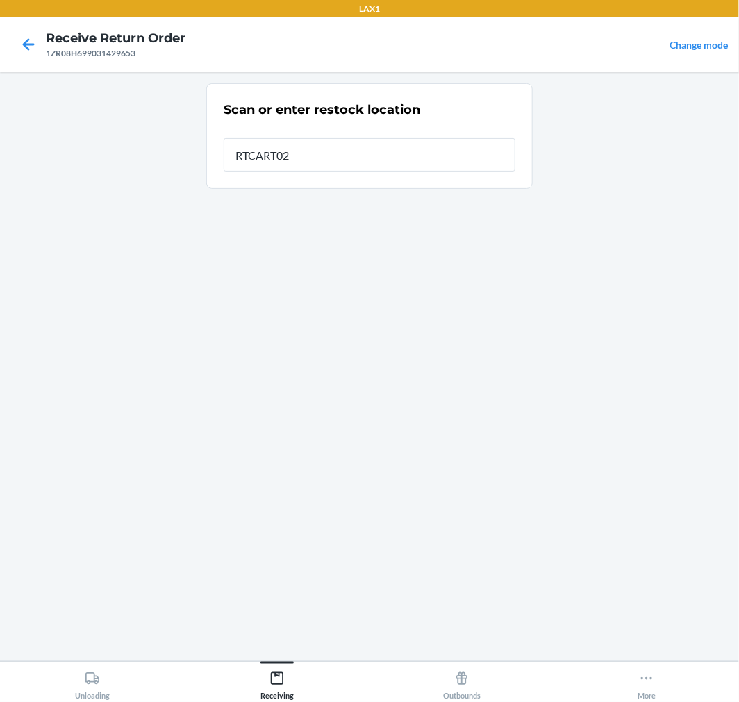
type input "RTCART025"
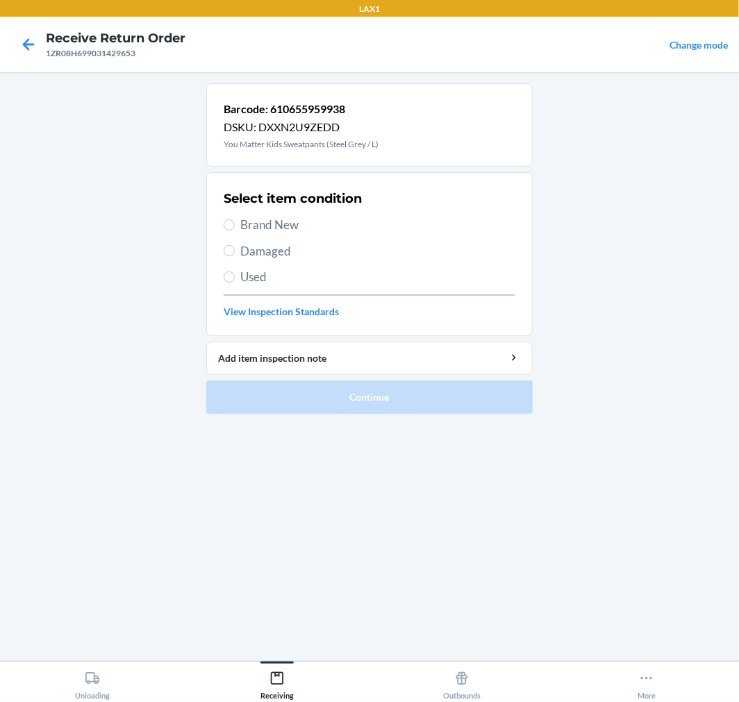
click at [236, 228] on label "Brand New" at bounding box center [370, 225] width 292 height 18
click at [235, 228] on input "Brand New" at bounding box center [229, 224] width 11 height 11
radio input "true"
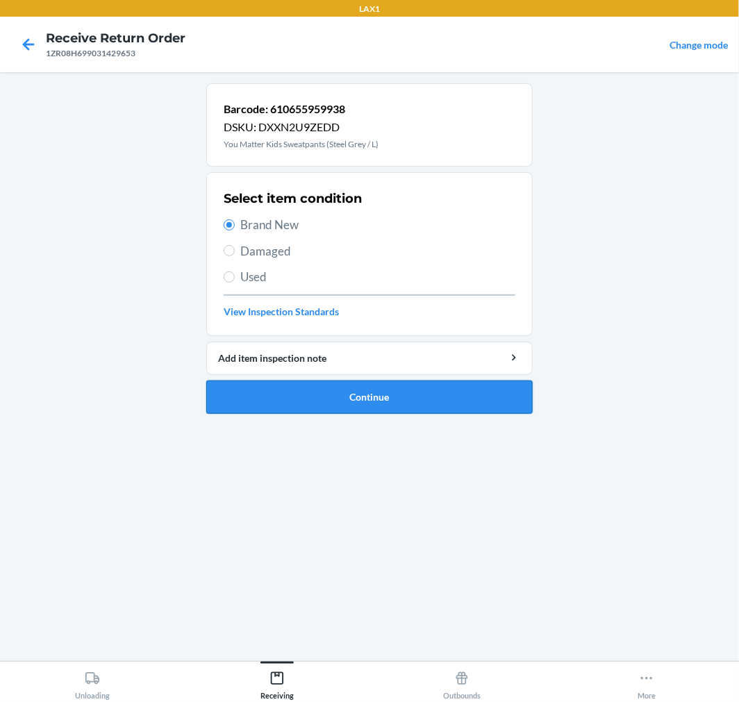
click at [308, 394] on button "Continue" at bounding box center [369, 397] width 326 height 33
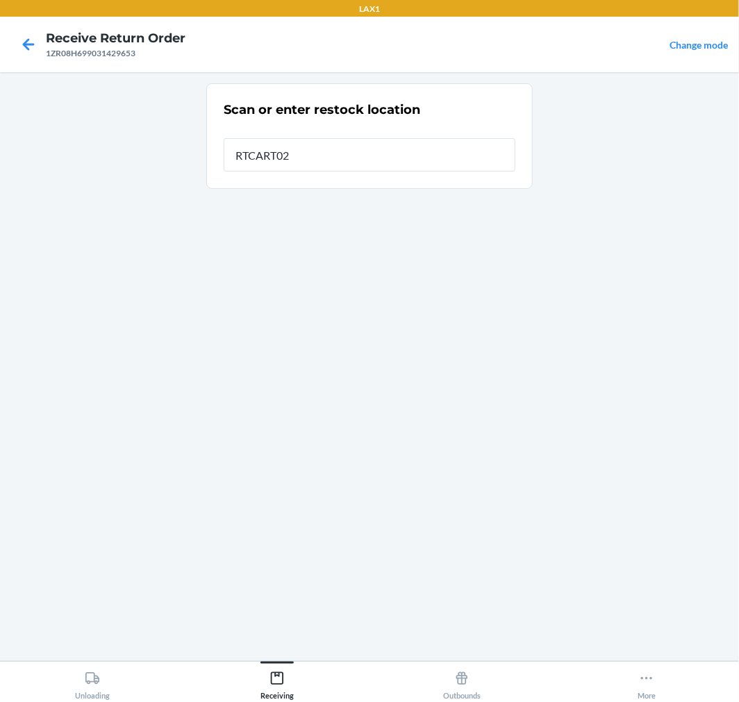
type input "RTCART025"
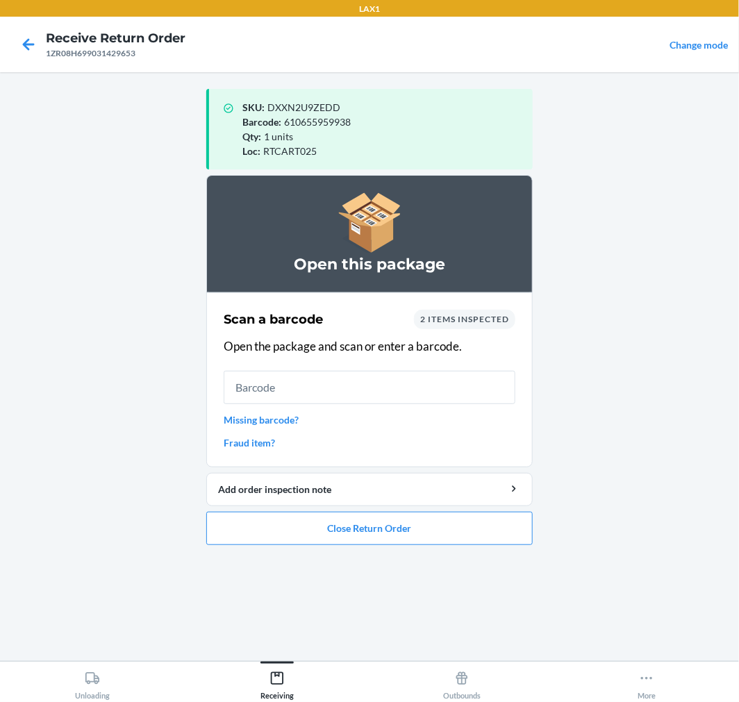
click at [542, 537] on main "SKU : DXXN2U9ZEDD Barcode : 610655959938 Qty : 1 units Loc : RTCART025 Open thi…" at bounding box center [369, 366] width 739 height 589
click at [454, 540] on button "Close Return Order" at bounding box center [369, 528] width 326 height 33
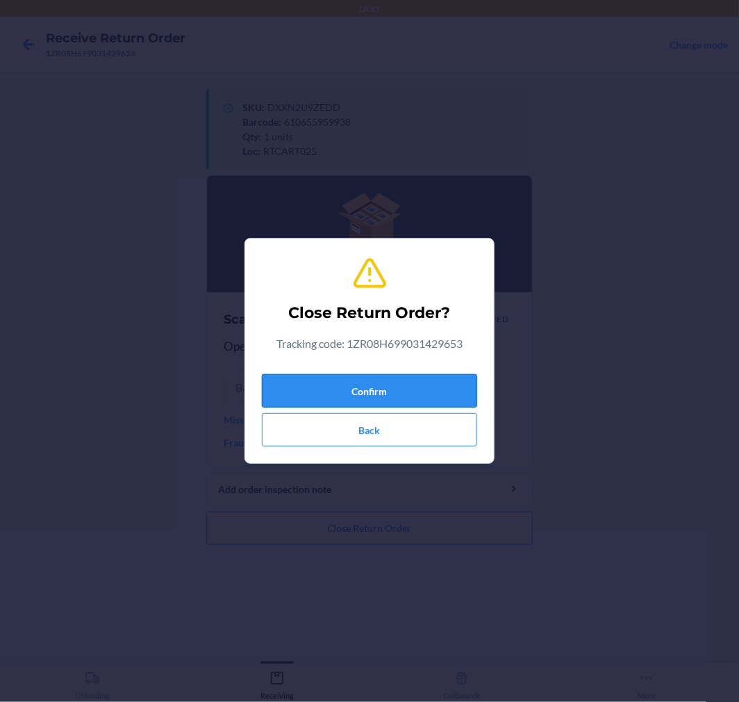
click at [398, 393] on button "Confirm" at bounding box center [369, 390] width 215 height 33
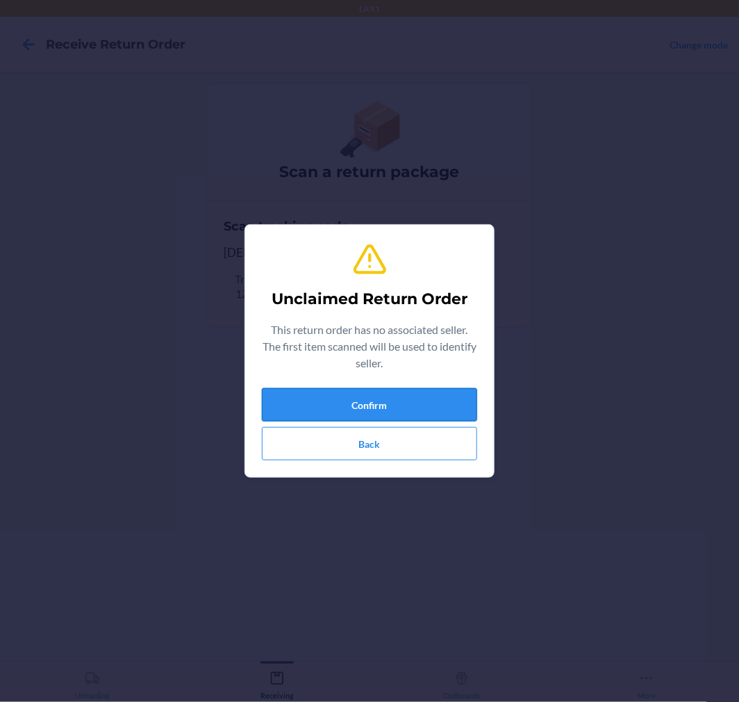
click at [455, 392] on button "Confirm" at bounding box center [369, 404] width 215 height 33
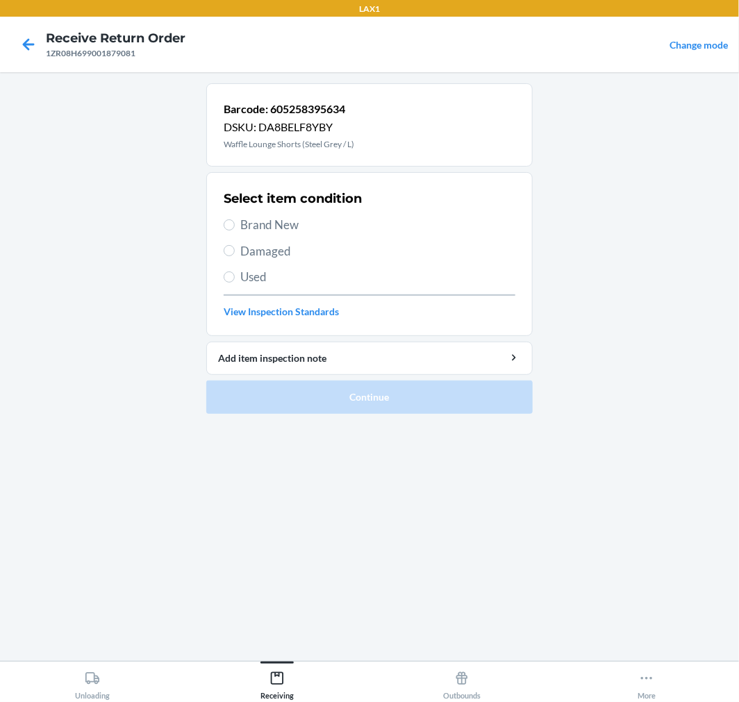
click at [244, 247] on span "Damaged" at bounding box center [377, 251] width 275 height 18
click at [235, 247] on input "Damaged" at bounding box center [229, 250] width 11 height 11
radio input "true"
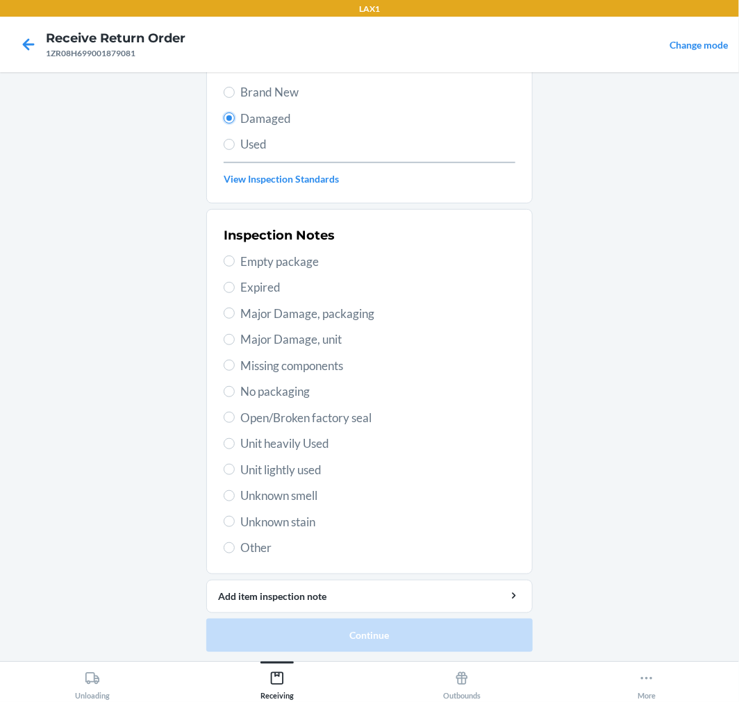
scroll to position [134, 0]
drag, startPoint x: 242, startPoint y: 576, endPoint x: 249, endPoint y: 563, distance: 15.5
click at [249, 570] on li "Barcode: 605258395634 DSKU: DA8BELF8YBY Waffle Lounge Shorts (Steel Grey / L) S…" at bounding box center [369, 300] width 326 height 702
drag, startPoint x: 240, startPoint y: 556, endPoint x: 249, endPoint y: 556, distance: 8.3
click at [243, 556] on div "Inspection Notes Empty package Expired Major Damage, packaging Major Damage, un…" at bounding box center [370, 390] width 292 height 339
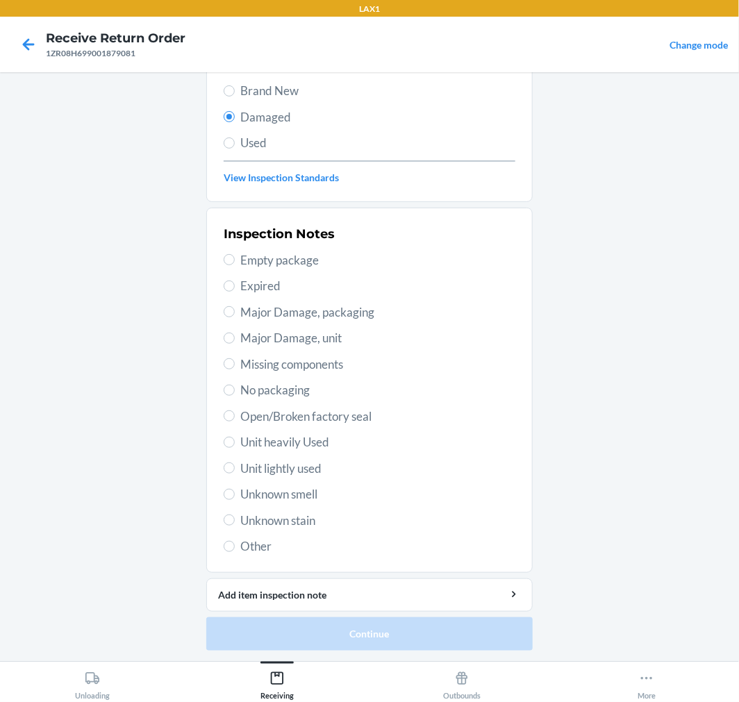
click at [234, 549] on label "Other" at bounding box center [370, 547] width 292 height 18
click at [234, 549] on input "Other" at bounding box center [229, 546] width 11 height 11
radio input "true"
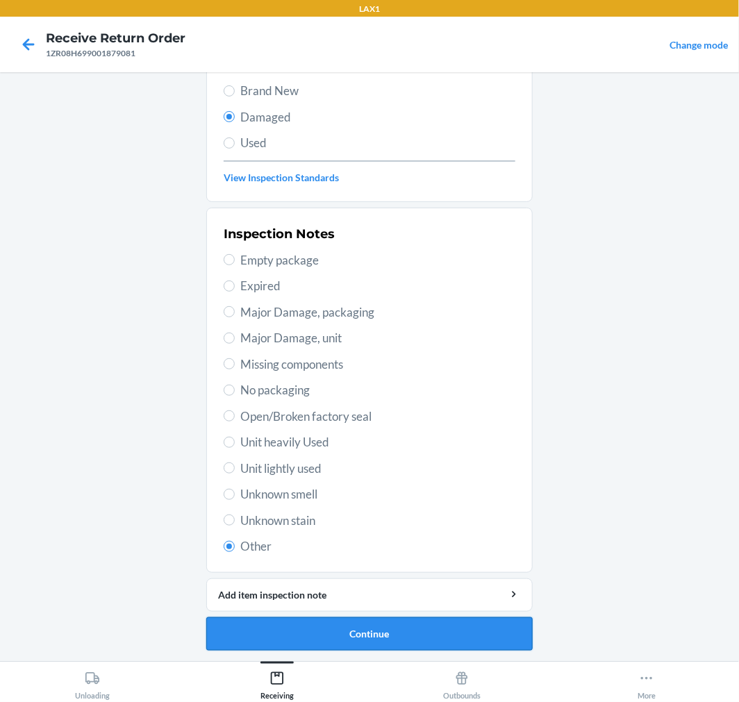
click at [383, 632] on button "Continue" at bounding box center [369, 633] width 326 height 33
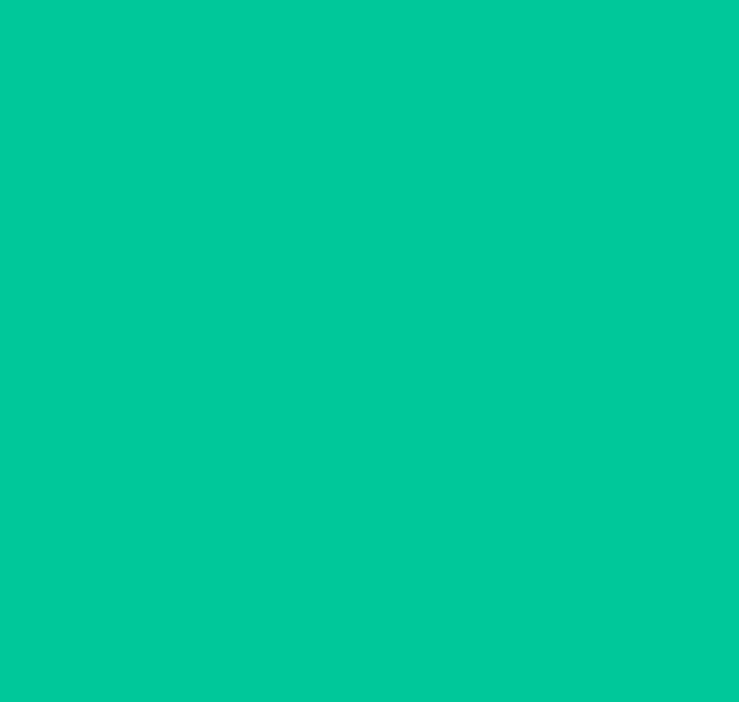
click at [384, 633] on button "Confirm" at bounding box center [369, 633] width 326 height 33
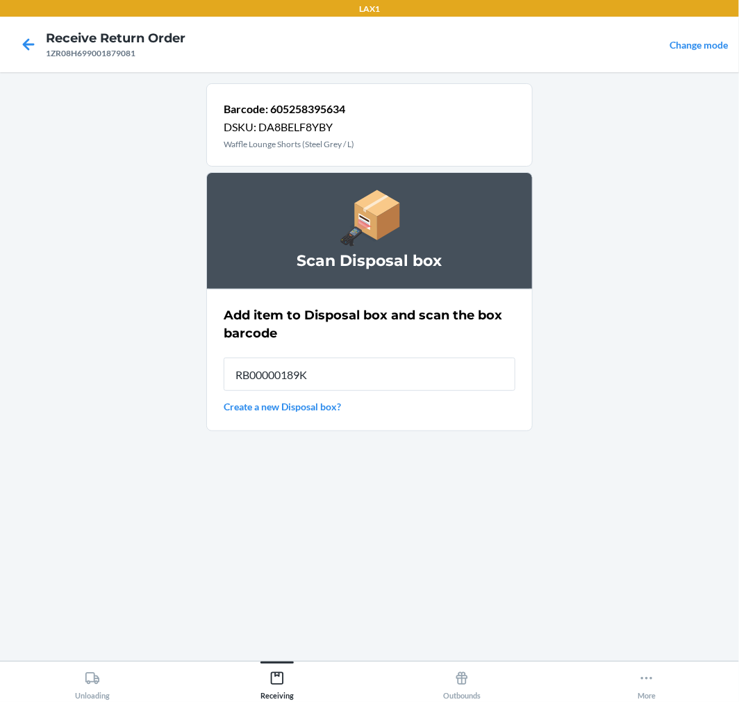
type input "RB00000189K"
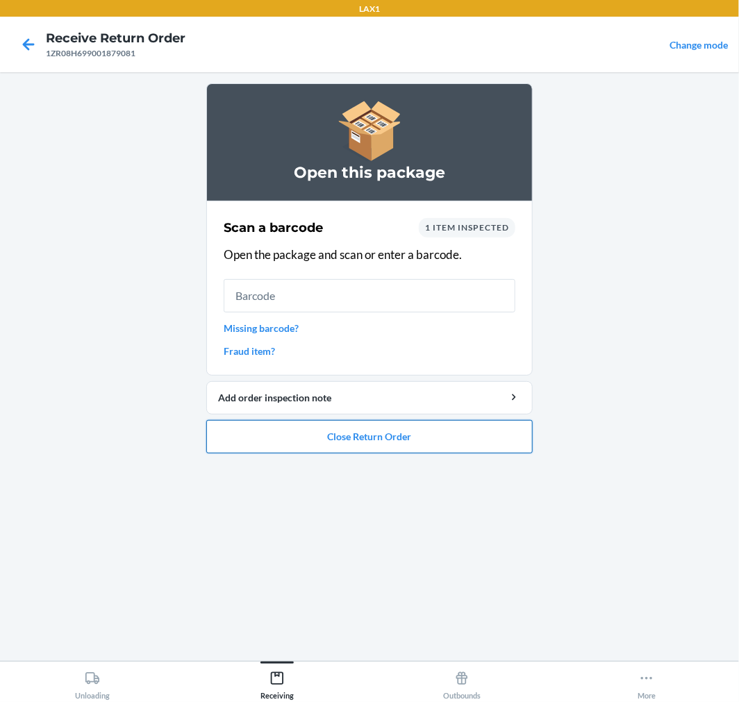
click at [417, 434] on button "Close Return Order" at bounding box center [369, 436] width 326 height 33
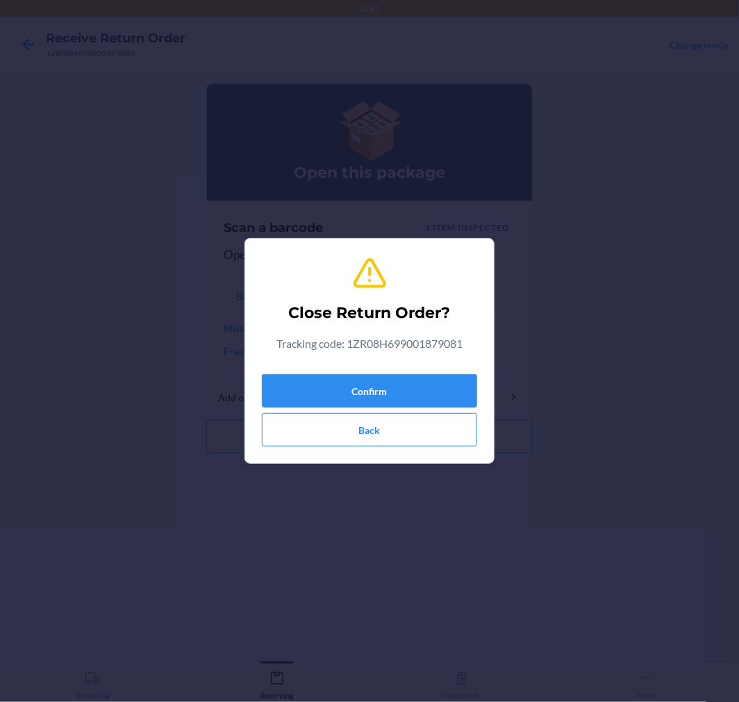
click at [393, 408] on div "Confirm Back" at bounding box center [369, 408] width 215 height 78
click at [392, 399] on button "Confirm" at bounding box center [369, 390] width 215 height 33
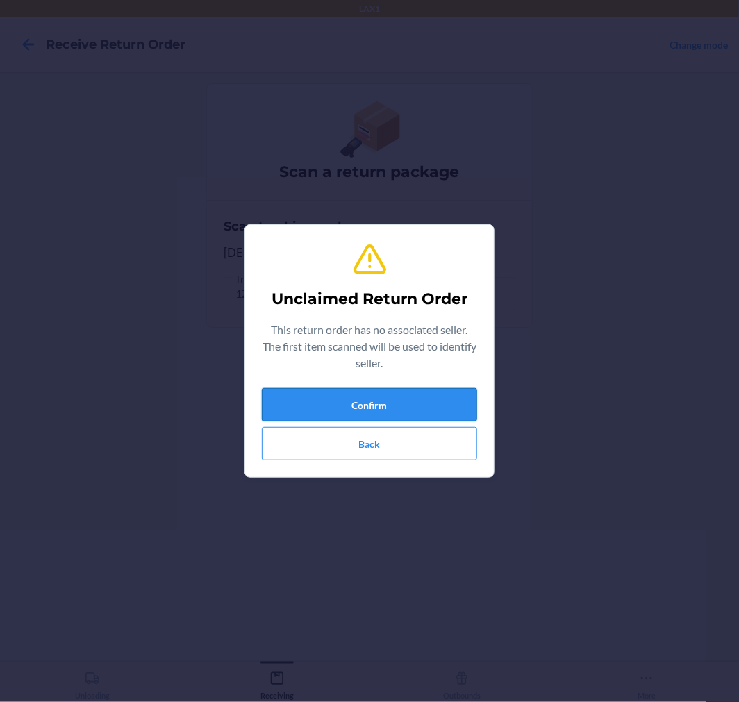
click at [426, 407] on button "Confirm" at bounding box center [369, 404] width 215 height 33
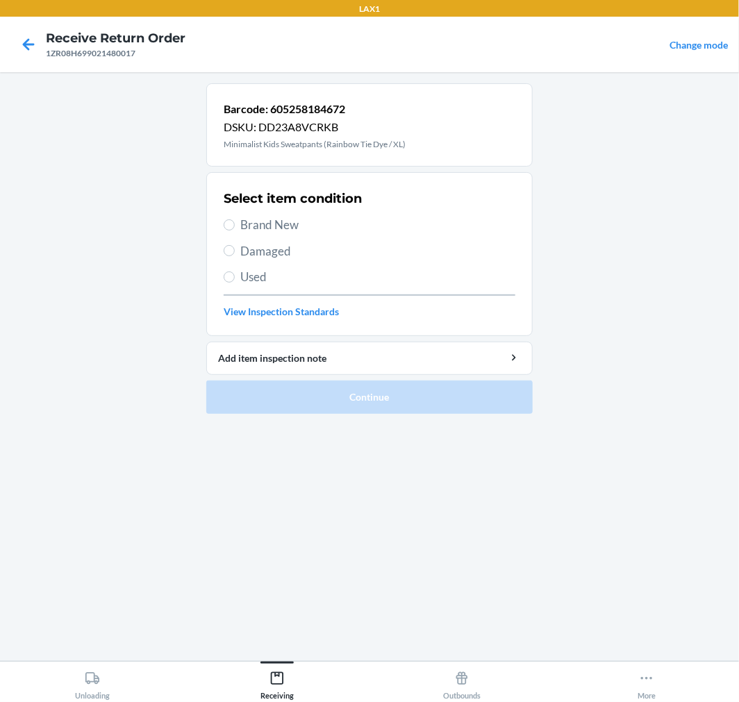
click at [286, 232] on span "Brand New" at bounding box center [377, 225] width 275 height 18
click at [235, 231] on input "Brand New" at bounding box center [229, 224] width 11 height 11
radio input "true"
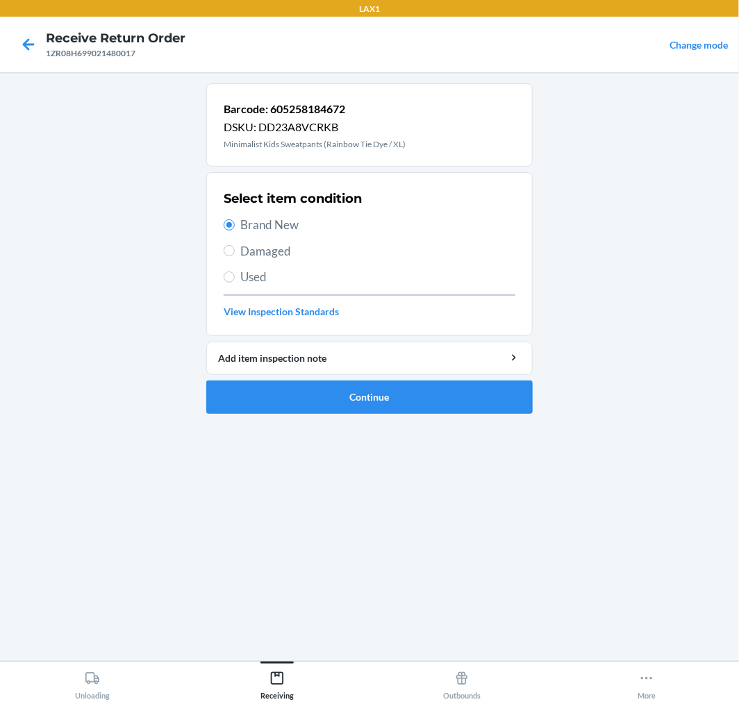
click at [261, 253] on span "Damaged" at bounding box center [377, 251] width 275 height 18
click at [235, 253] on input "Damaged" at bounding box center [229, 250] width 11 height 11
radio input "true"
radio input "false"
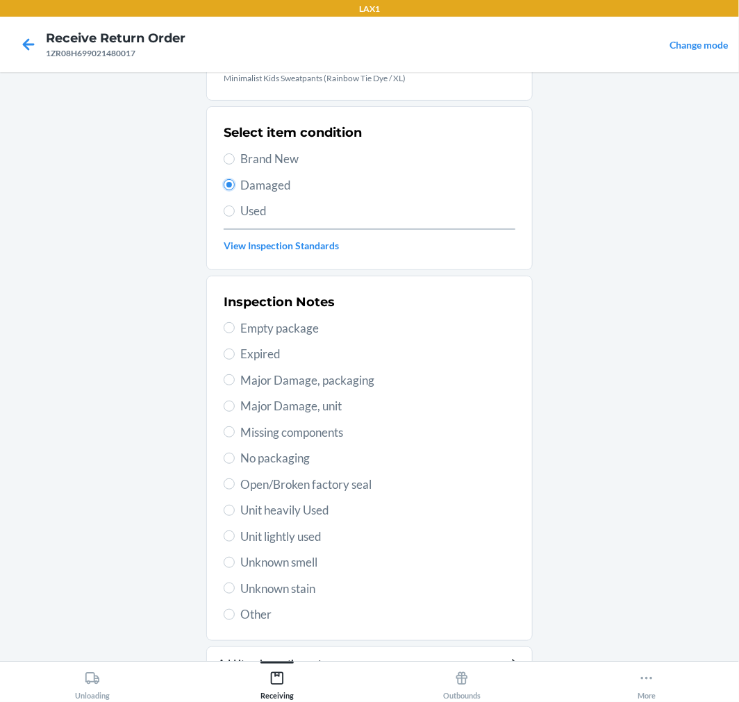
scroll to position [134, 0]
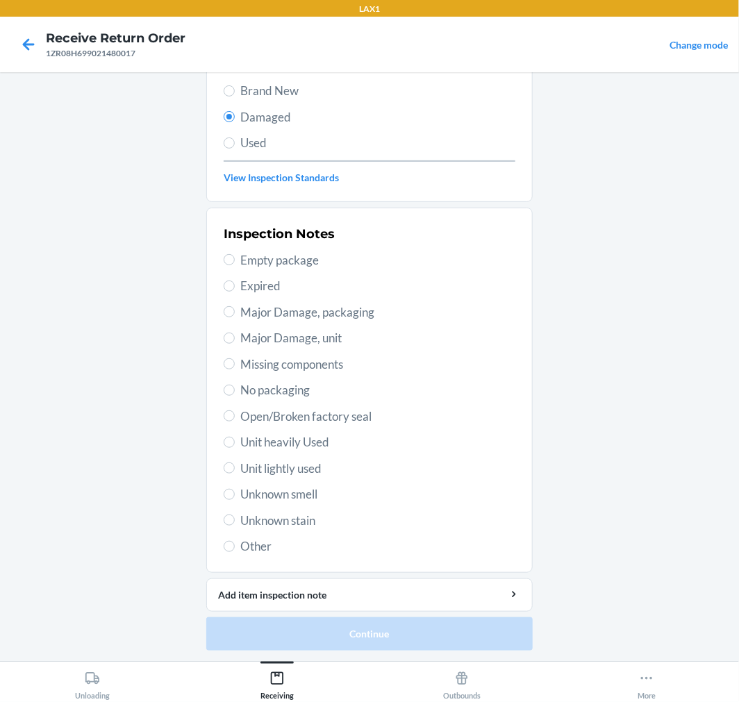
click at [269, 413] on span "Open/Broken factory seal" at bounding box center [377, 417] width 275 height 18
click at [235, 413] on input "Open/Broken factory seal" at bounding box center [229, 415] width 11 height 11
radio input "true"
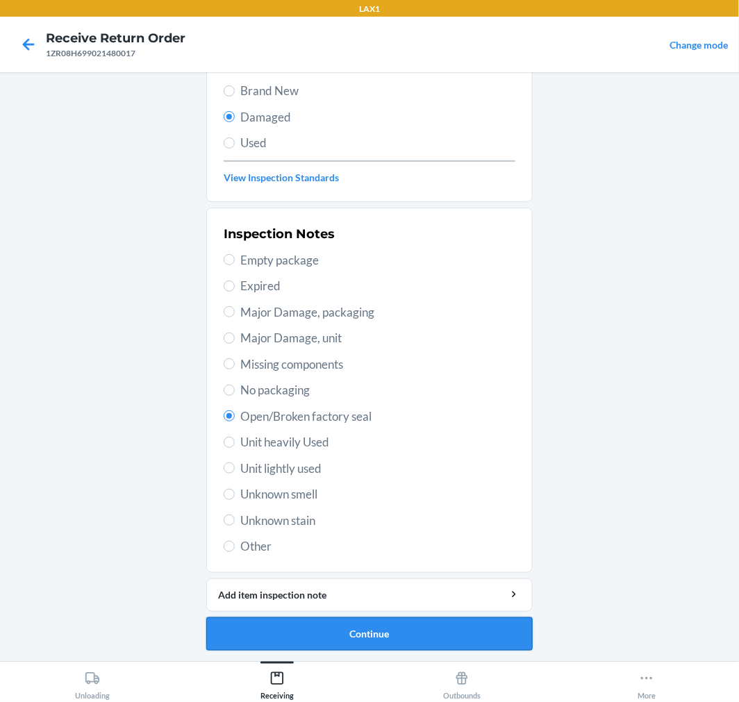
click at [334, 633] on button "Continue" at bounding box center [369, 633] width 326 height 33
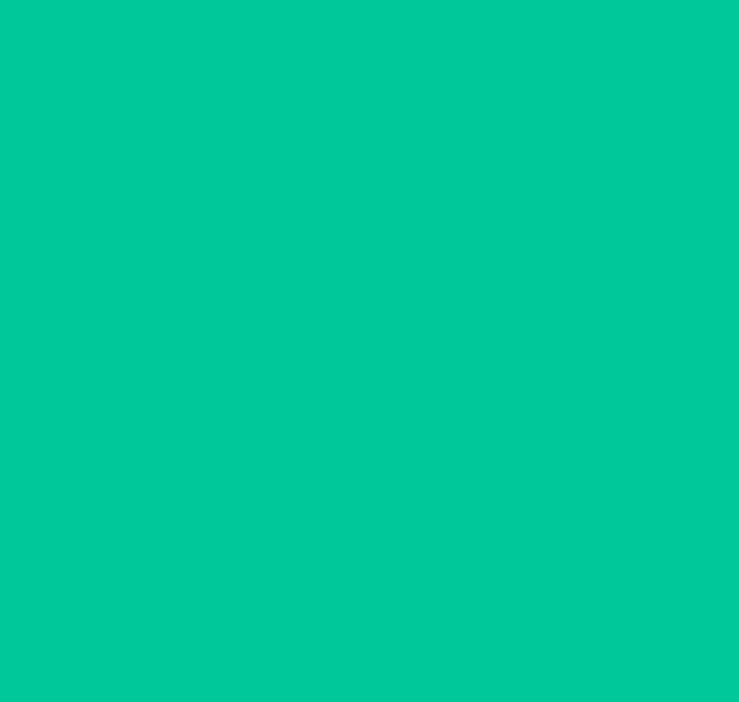
scroll to position [11, 0]
click at [334, 633] on button "Confirm" at bounding box center [369, 633] width 326 height 33
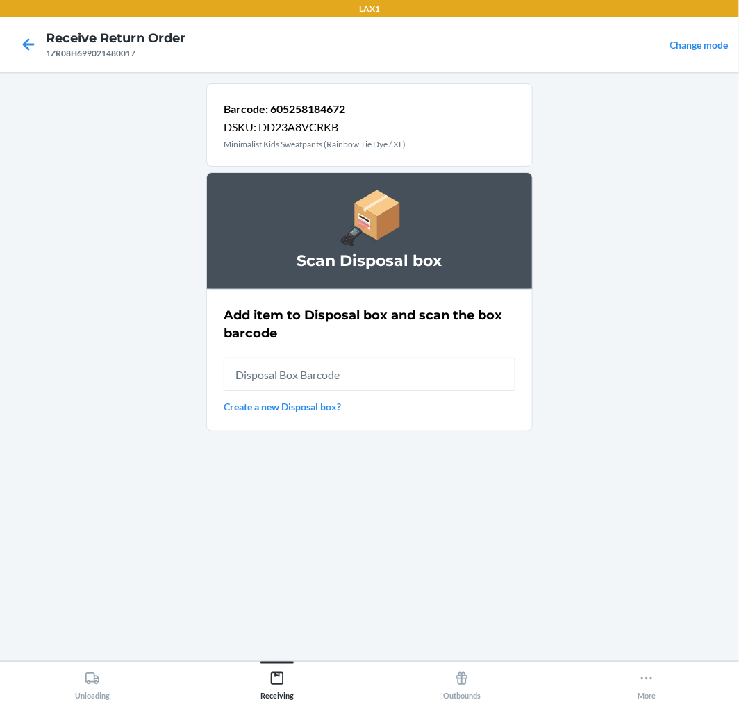
click at [335, 358] on input "text" at bounding box center [370, 374] width 292 height 33
type input "RB00000189K"
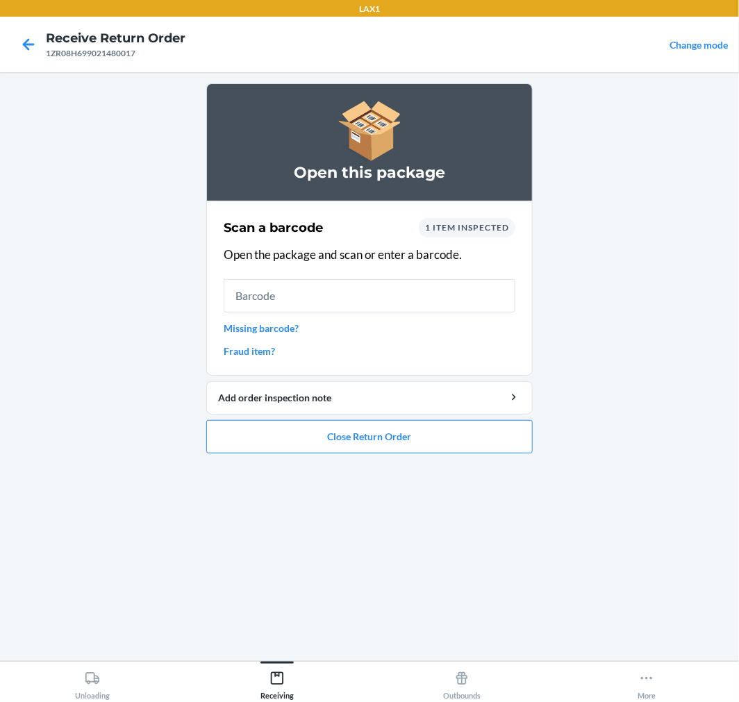
click at [404, 306] on input "text" at bounding box center [370, 295] width 292 height 33
click at [378, 449] on button "Close Return Order" at bounding box center [369, 436] width 326 height 33
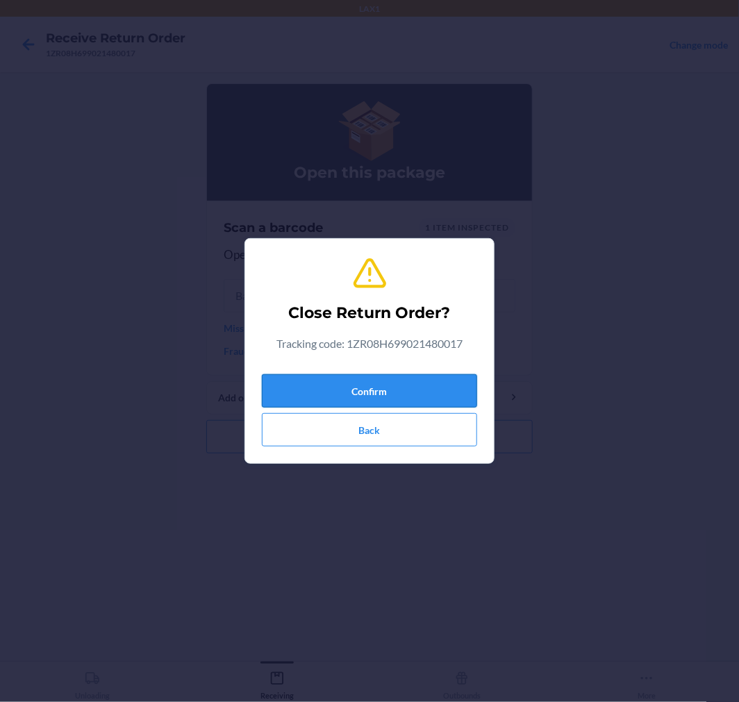
click at [372, 394] on button "Confirm" at bounding box center [369, 390] width 215 height 33
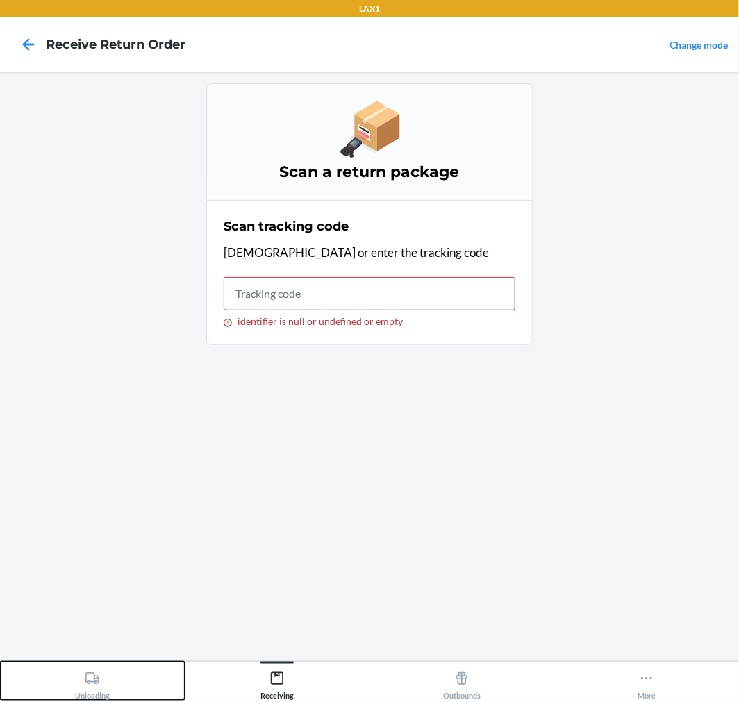
click at [100, 678] on div "Unloading" at bounding box center [92, 682] width 35 height 35
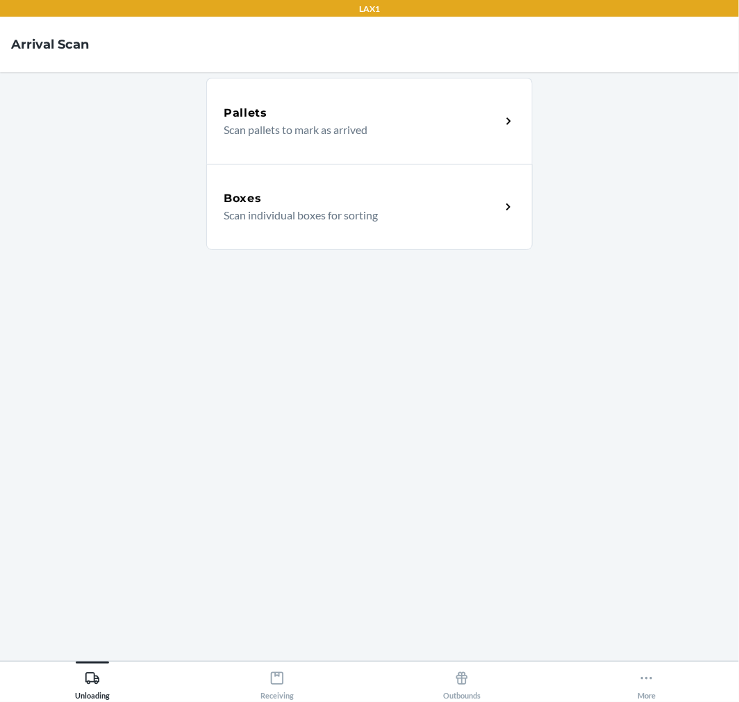
click at [345, 233] on div "Boxes Scan individual boxes for sorting" at bounding box center [369, 207] width 326 height 86
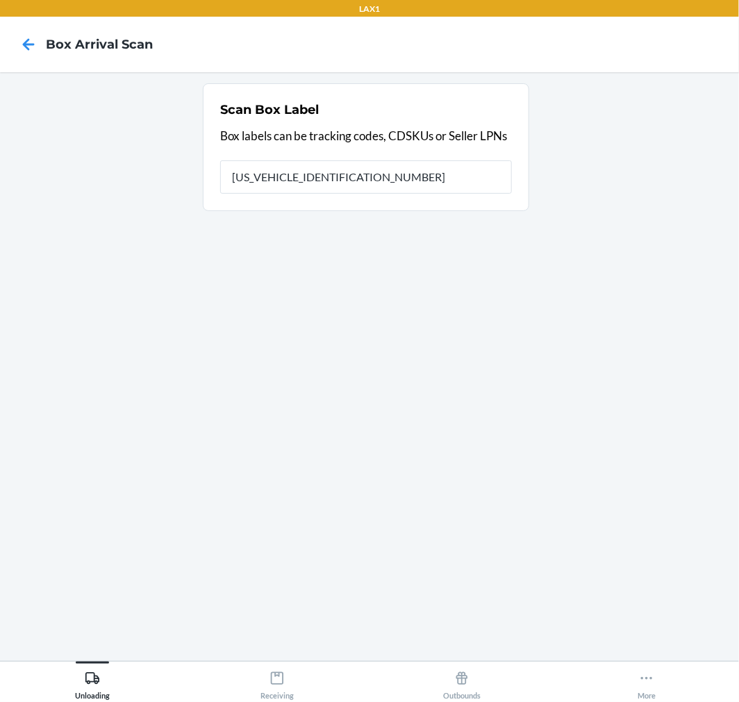
type input "1ZR08H699036427404"
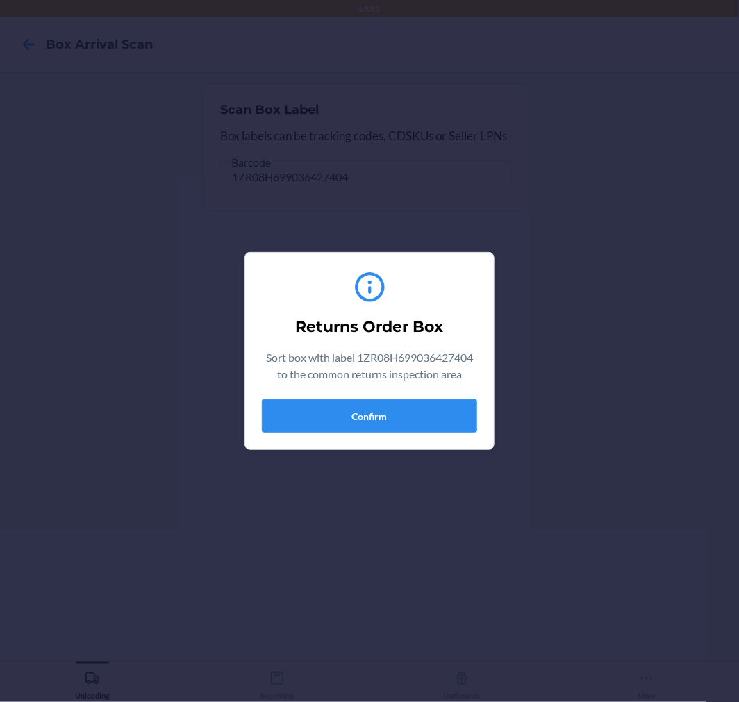
click at [361, 435] on div "Returns Order Box Sort box with label 1ZR08H699036427404 to the common returns …" at bounding box center [369, 351] width 215 height 174
click at [366, 420] on button "Confirm" at bounding box center [369, 415] width 215 height 33
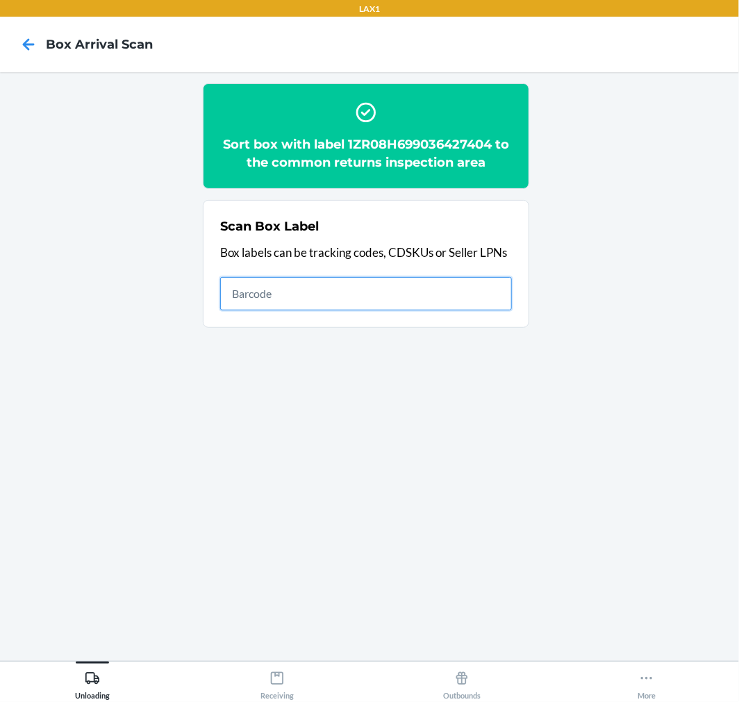
click at [297, 282] on input "text" at bounding box center [366, 293] width 292 height 33
click at [279, 661] on div "LAX1 Box Arrival Scan Sort box with label 1ZR08H699036427404 to the common retu…" at bounding box center [369, 351] width 739 height 702
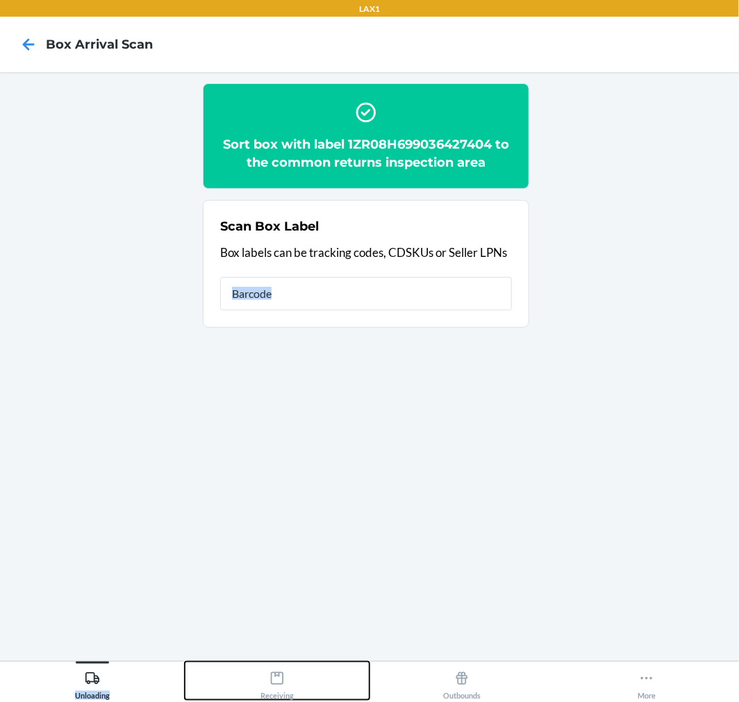
click at [279, 675] on icon at bounding box center [277, 678] width 13 height 13
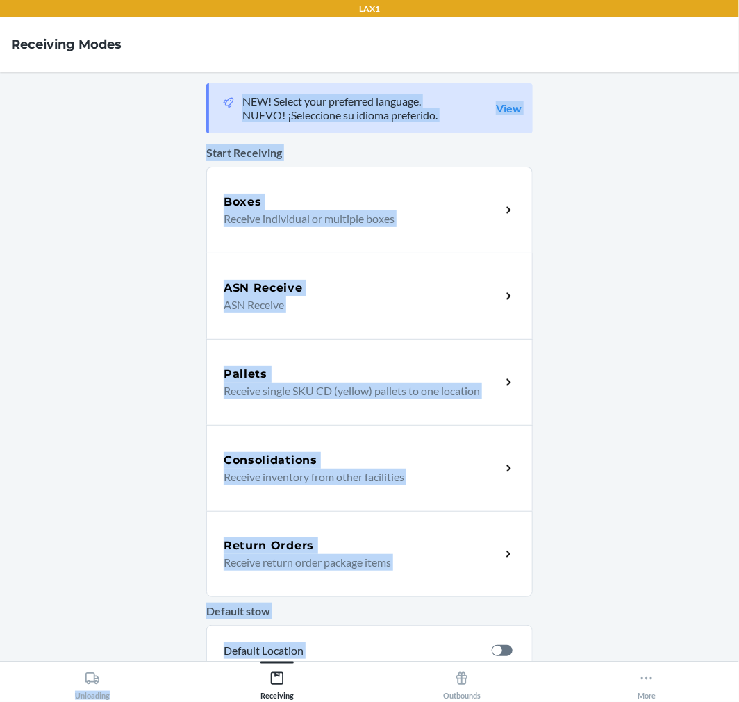
click at [571, 456] on main "NEW! Select your preferred language. NUEVO! ¡Seleccione su idioma preferido. Vi…" at bounding box center [369, 366] width 739 height 589
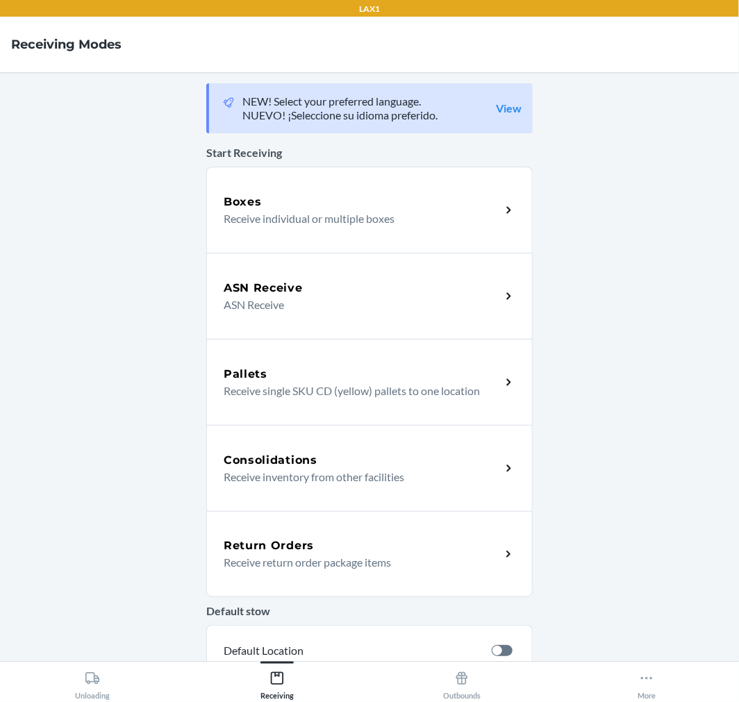
click at [303, 549] on h5 "Return Orders" at bounding box center [269, 546] width 90 height 17
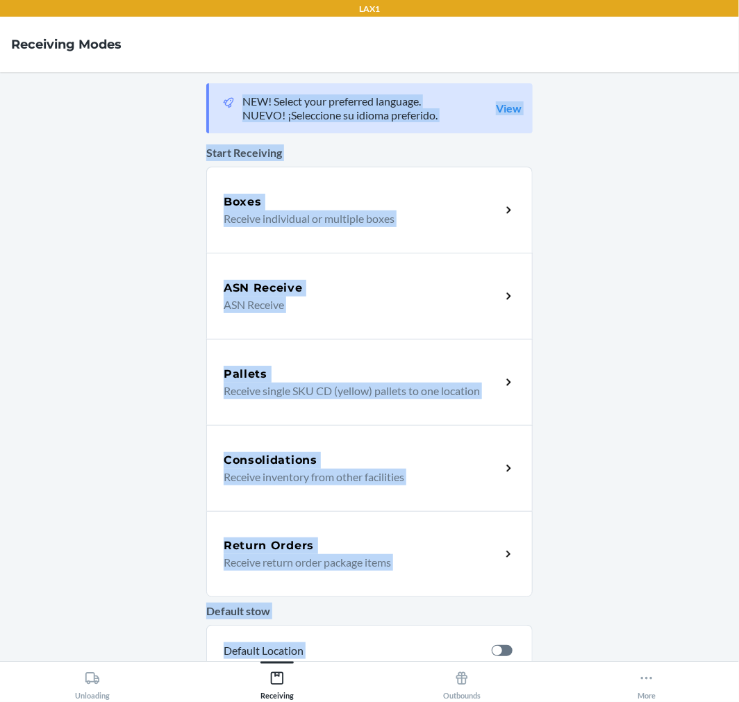
click at [303, 549] on div "NEW! Select your preferred language. NUEVO! ¡Seleccione su idioma preferido. Vi…" at bounding box center [369, 366] width 326 height 567
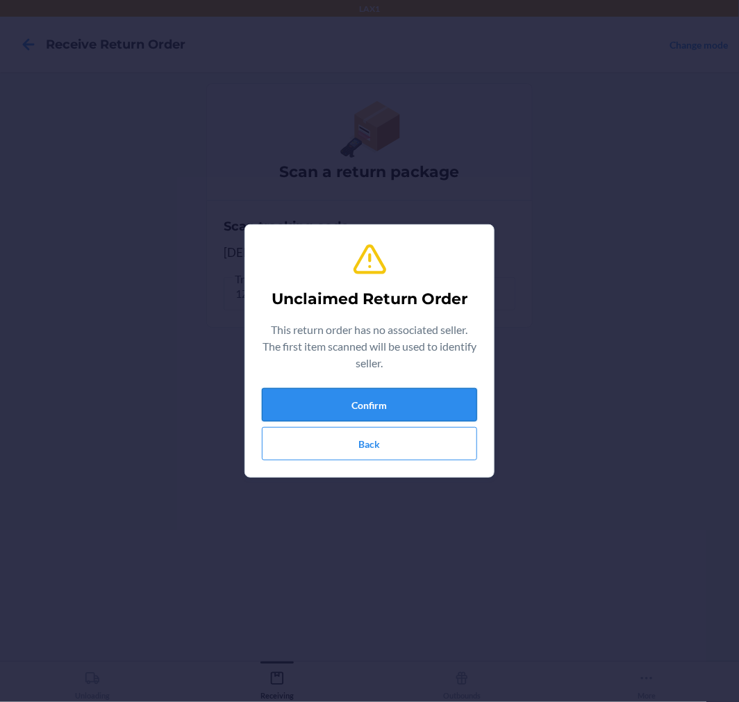
click at [394, 399] on button "Confirm" at bounding box center [369, 404] width 215 height 33
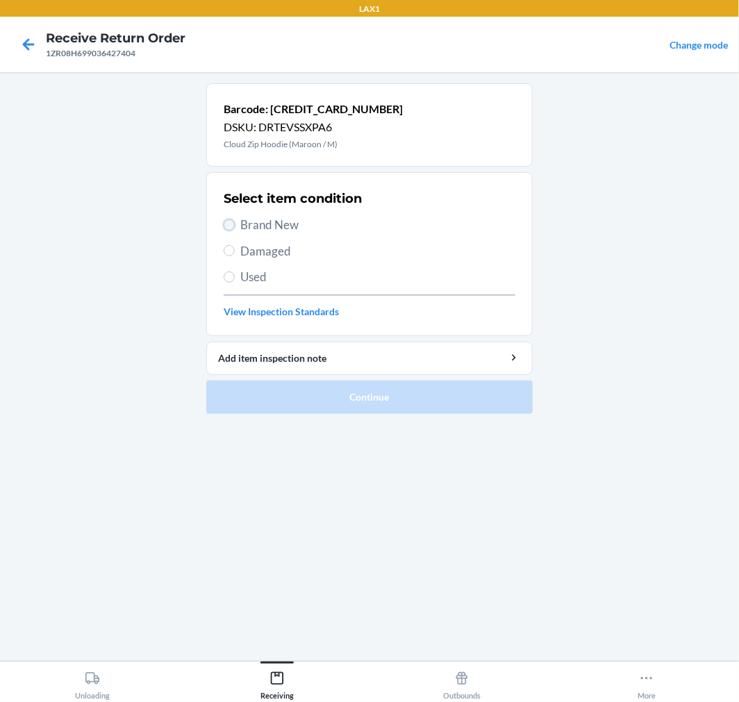
click at [229, 219] on input "Brand New" at bounding box center [229, 224] width 11 height 11
radio input "true"
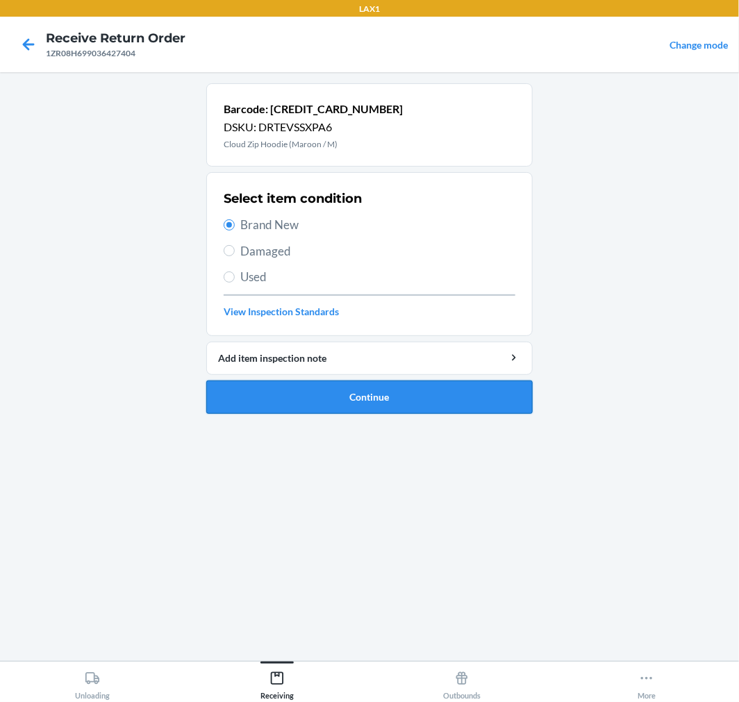
click at [308, 385] on button "Continue" at bounding box center [369, 397] width 326 height 33
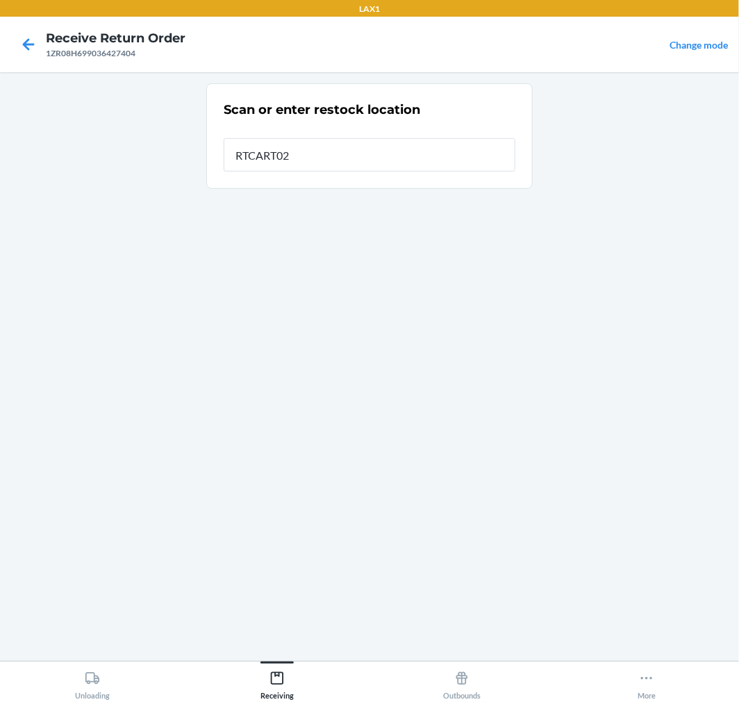
type input "RTCART025"
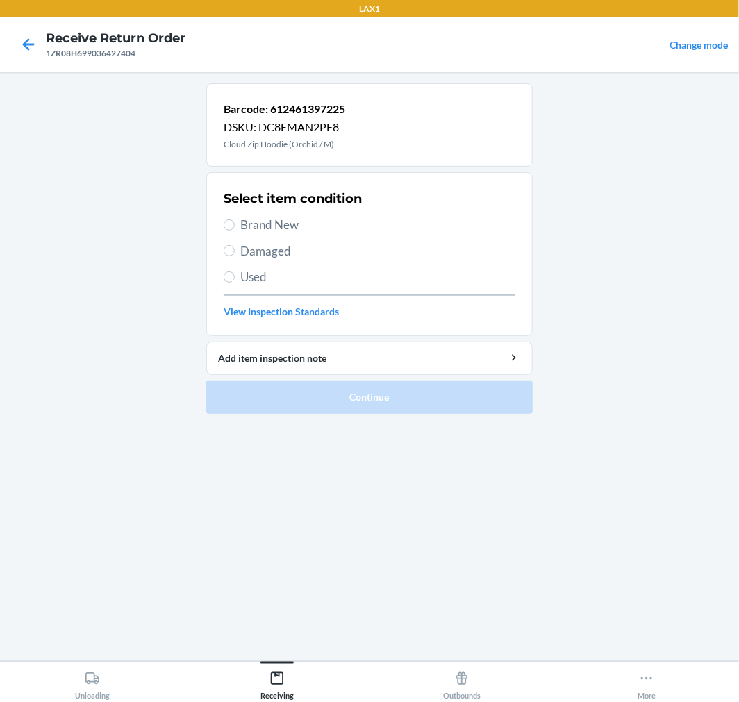
click at [240, 231] on span "Brand New" at bounding box center [377, 225] width 275 height 18
click at [235, 231] on input "Brand New" at bounding box center [229, 224] width 11 height 11
radio input "true"
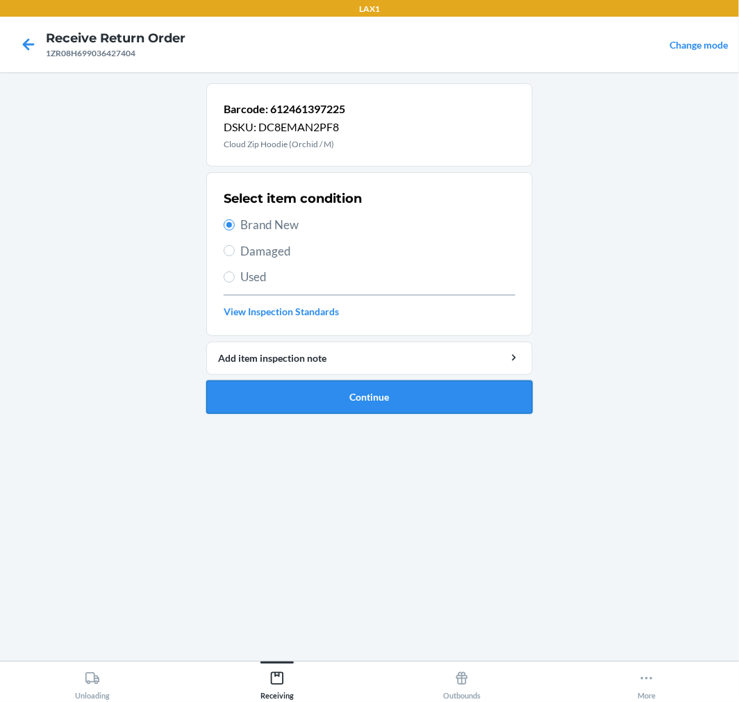
click at [310, 404] on button "Continue" at bounding box center [369, 397] width 326 height 33
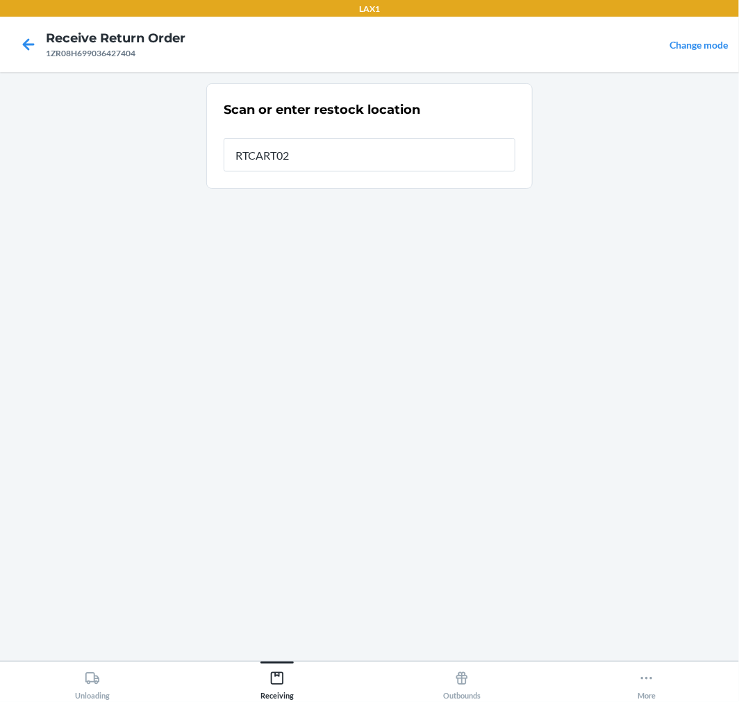
type input "RTCART025"
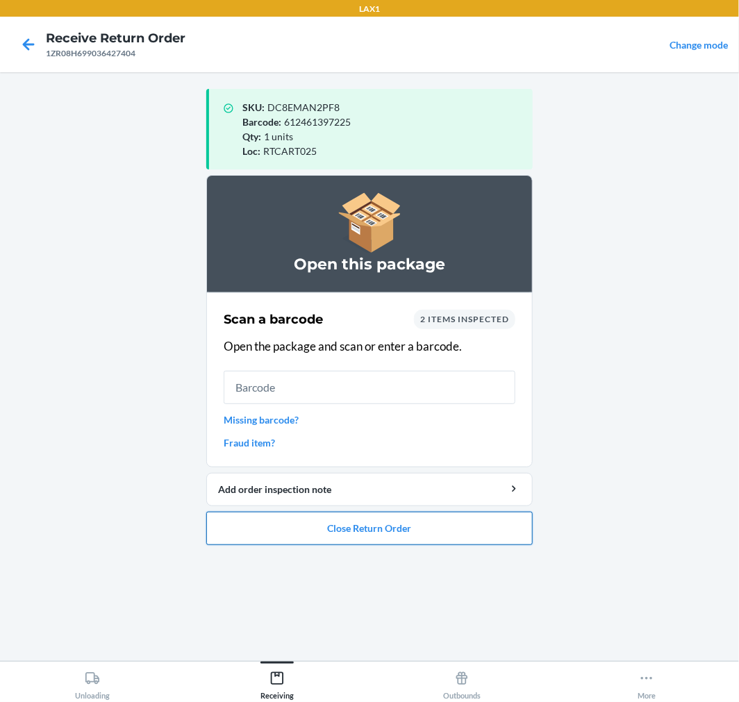
click at [370, 536] on button "Close Return Order" at bounding box center [369, 528] width 326 height 33
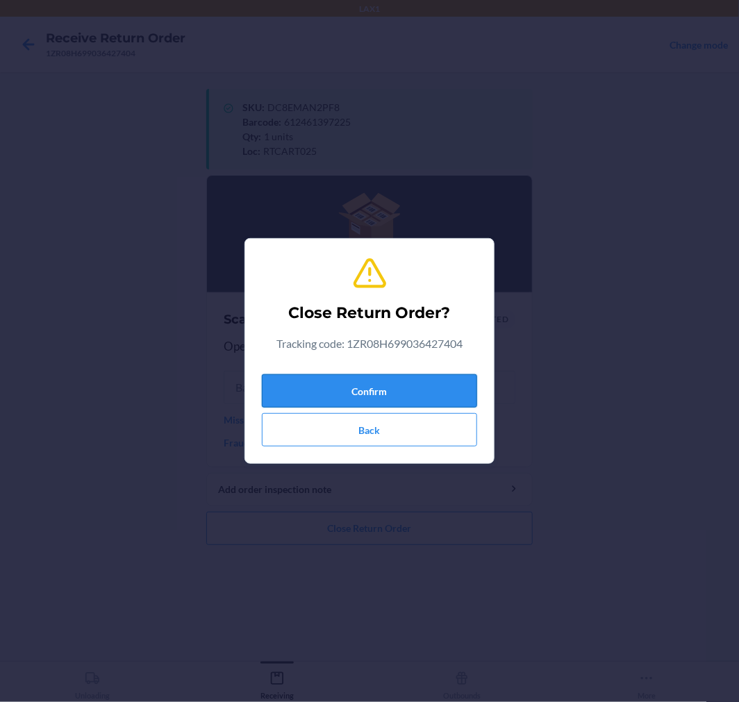
click at [372, 404] on button "Confirm" at bounding box center [369, 390] width 215 height 33
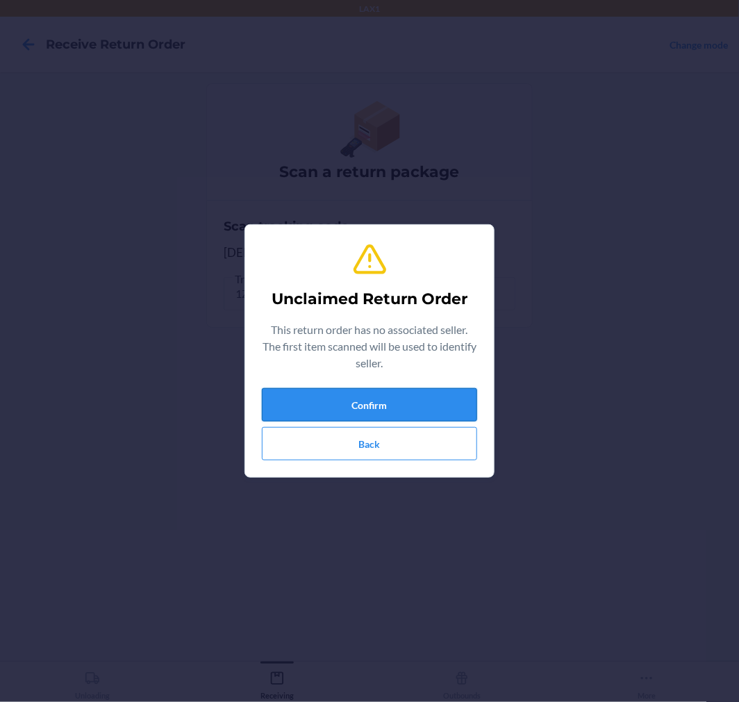
click at [410, 410] on button "Confirm" at bounding box center [369, 404] width 215 height 33
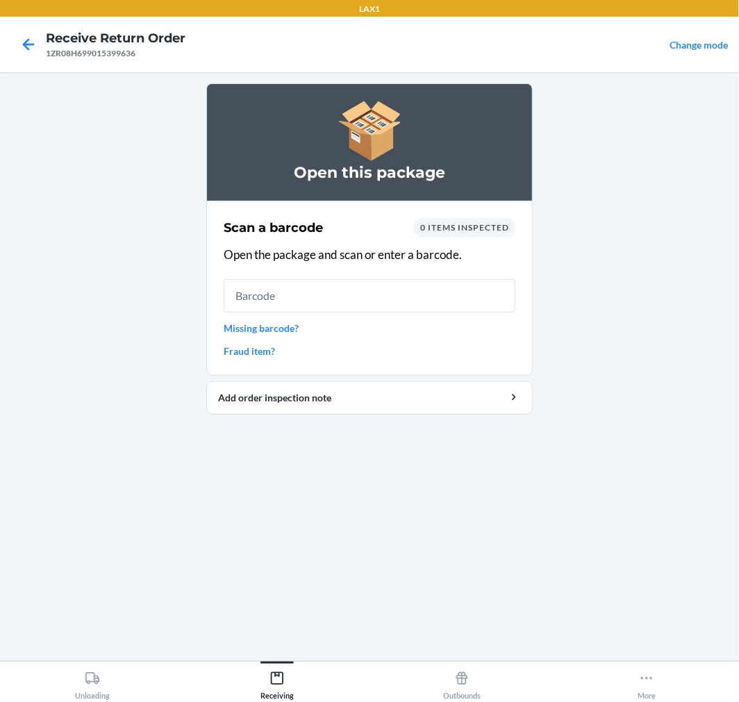
click at [332, 288] on input "text" at bounding box center [370, 295] width 292 height 33
click at [288, 324] on link "Missing barcode?" at bounding box center [370, 328] width 292 height 15
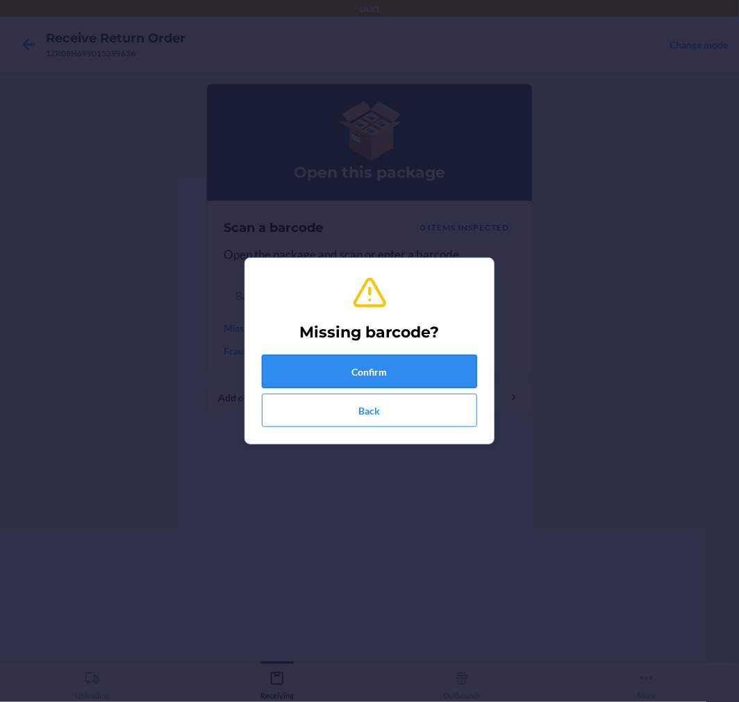
click at [355, 379] on button "Confirm" at bounding box center [369, 371] width 215 height 33
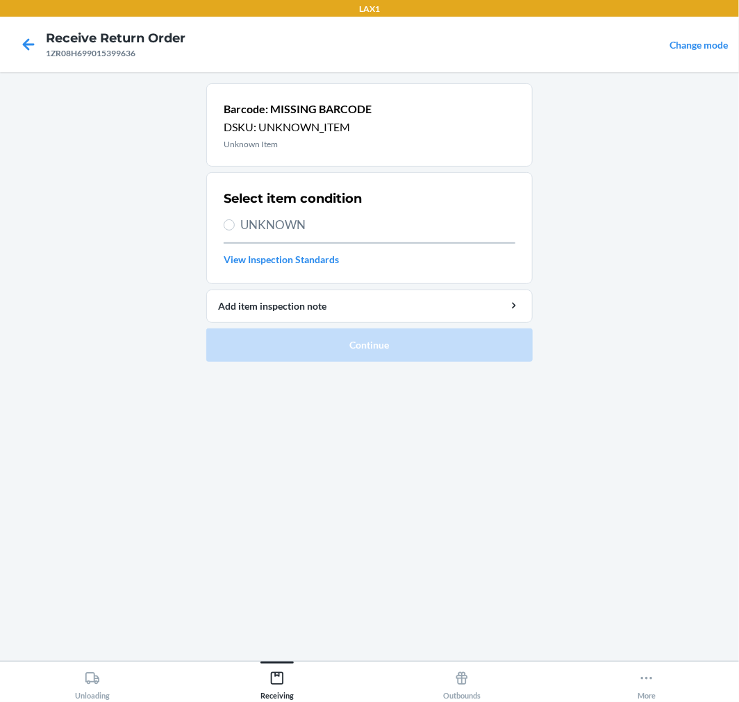
click at [266, 222] on span "UNKNOWN" at bounding box center [377, 225] width 275 height 18
click at [235, 222] on input "UNKNOWN" at bounding box center [229, 224] width 11 height 11
radio input "true"
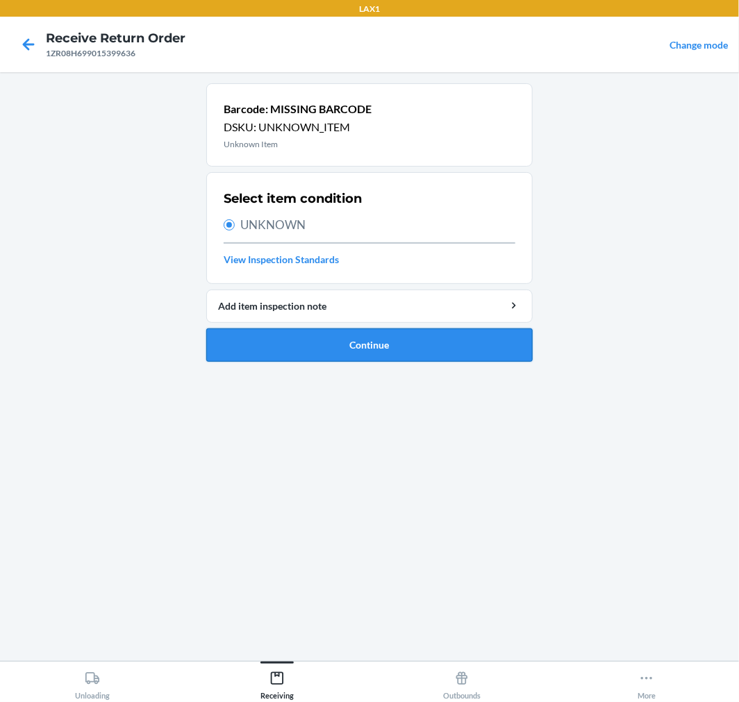
click at [399, 349] on button "Continue" at bounding box center [369, 345] width 326 height 33
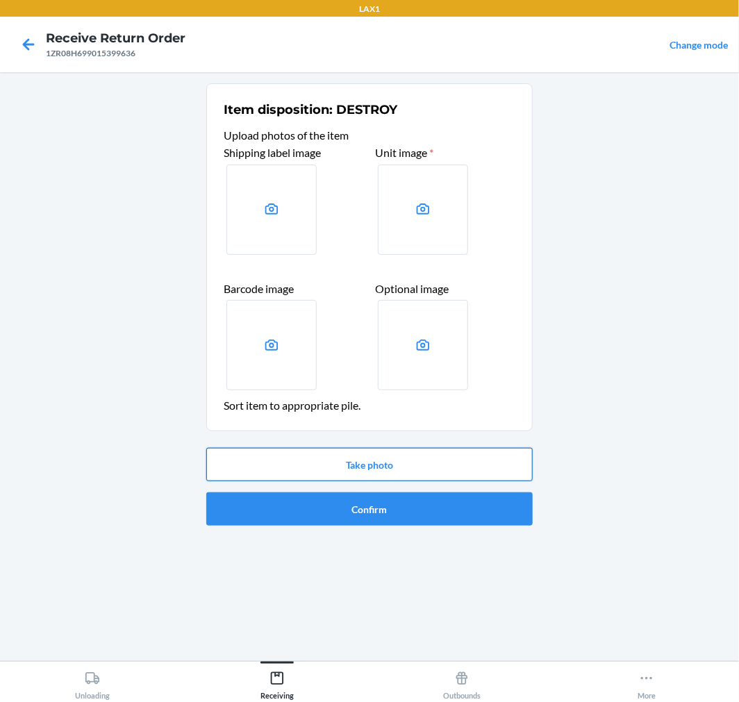
click at [349, 467] on button "Take photo" at bounding box center [369, 464] width 326 height 33
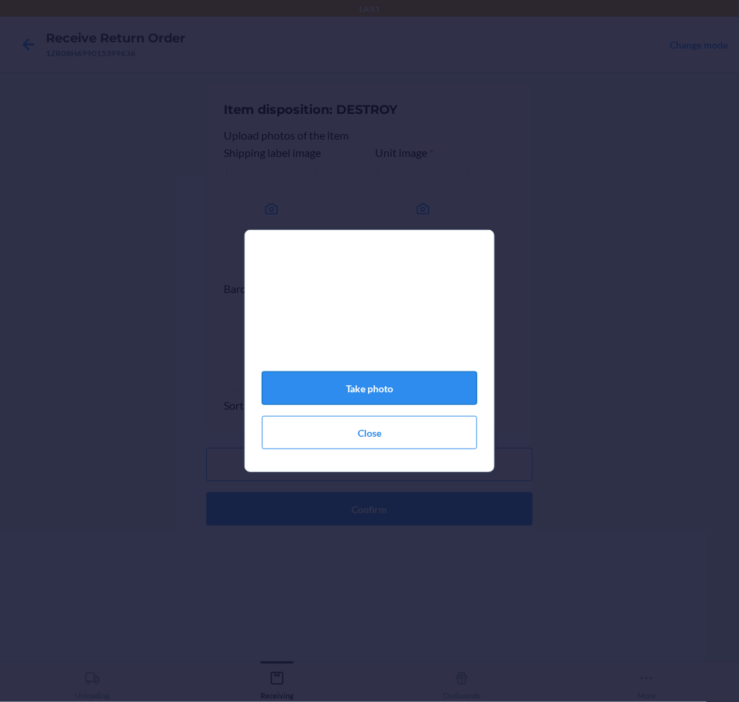
click at [371, 390] on button "Take photo" at bounding box center [369, 388] width 215 height 33
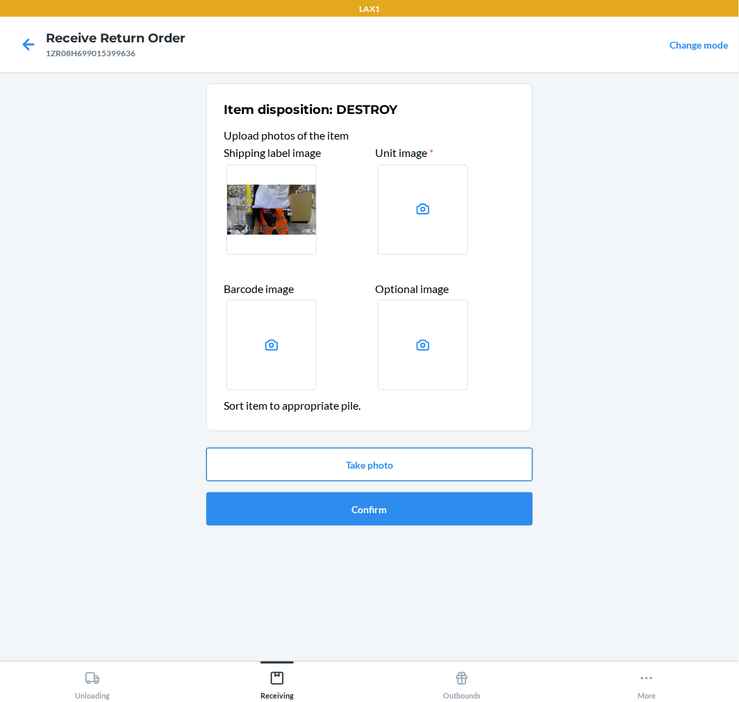
click at [422, 468] on button "Take photo" at bounding box center [369, 464] width 326 height 33
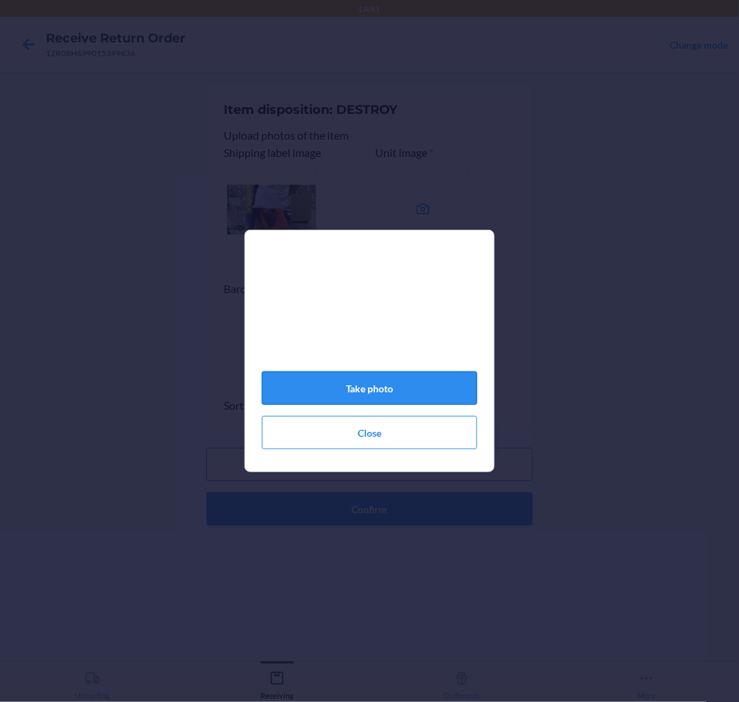
click at [372, 394] on button "Take photo" at bounding box center [369, 388] width 215 height 33
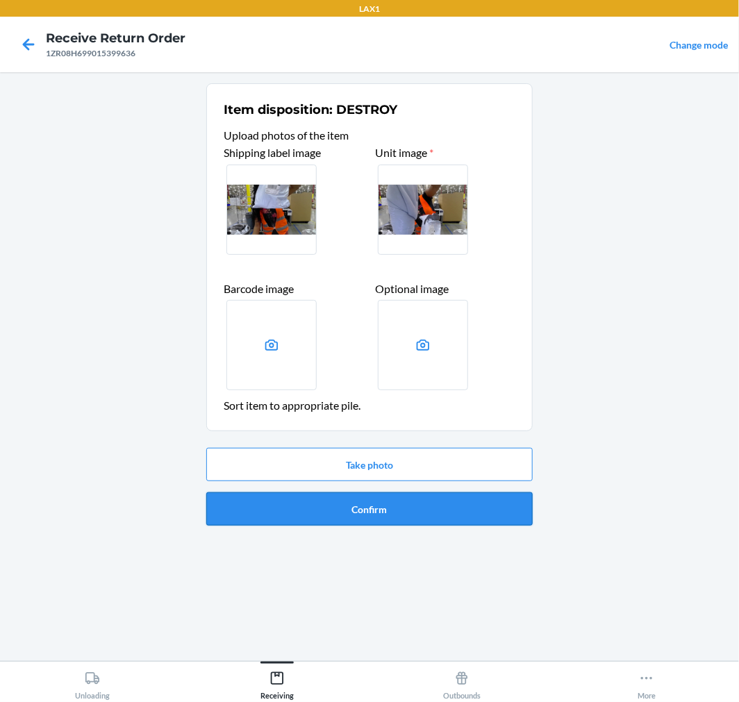
click at [404, 509] on button "Confirm" at bounding box center [369, 508] width 326 height 33
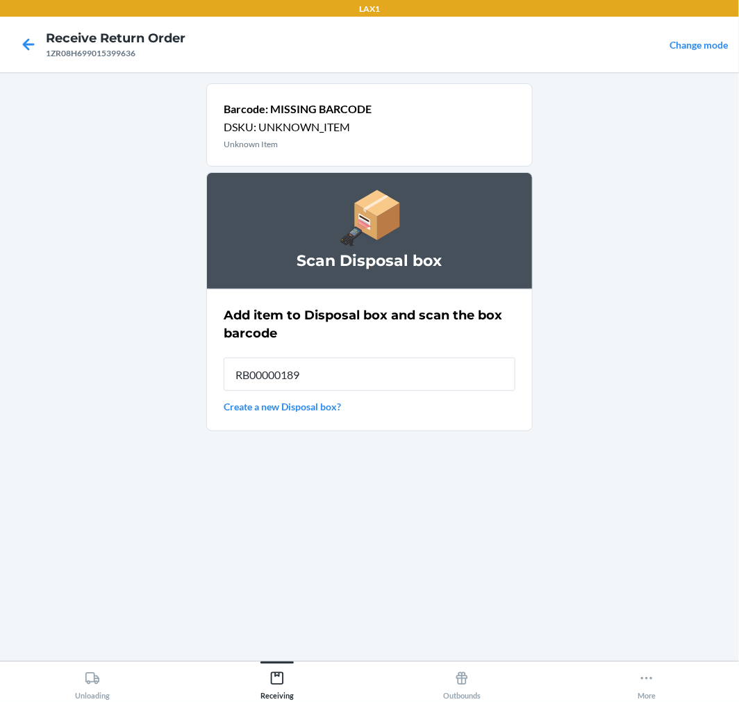
type input "RB00000189K"
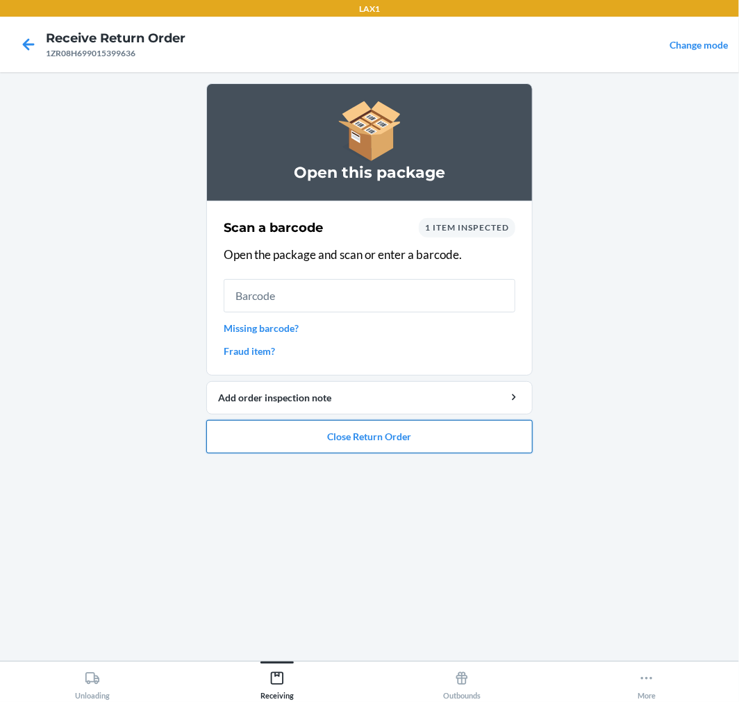
click at [358, 427] on button "Close Return Order" at bounding box center [369, 436] width 326 height 33
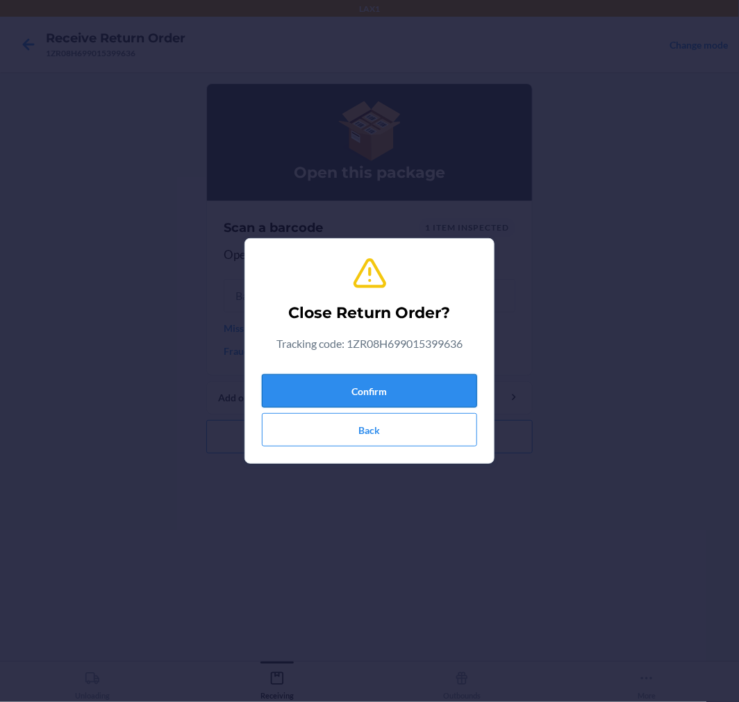
click at [348, 392] on button "Confirm" at bounding box center [369, 390] width 215 height 33
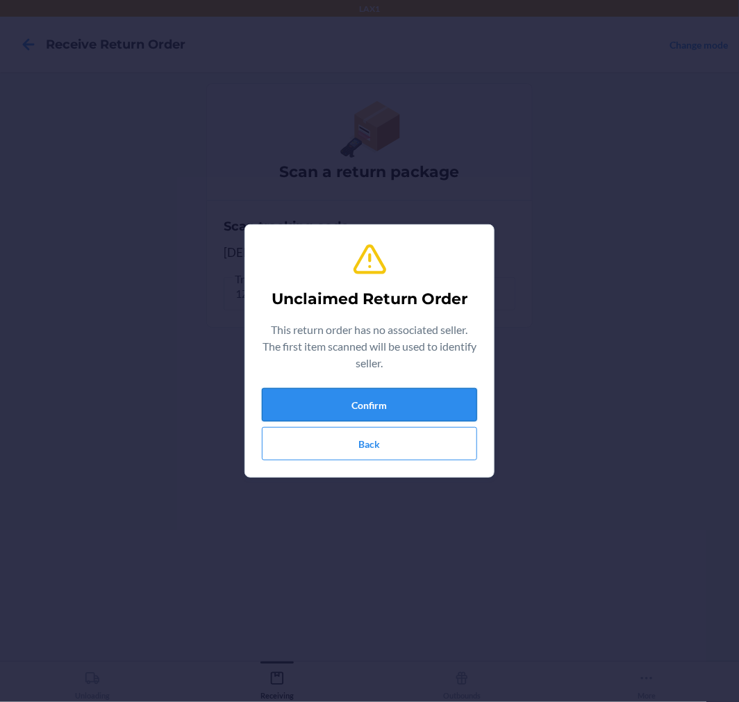
click at [349, 412] on button "Confirm" at bounding box center [369, 404] width 215 height 33
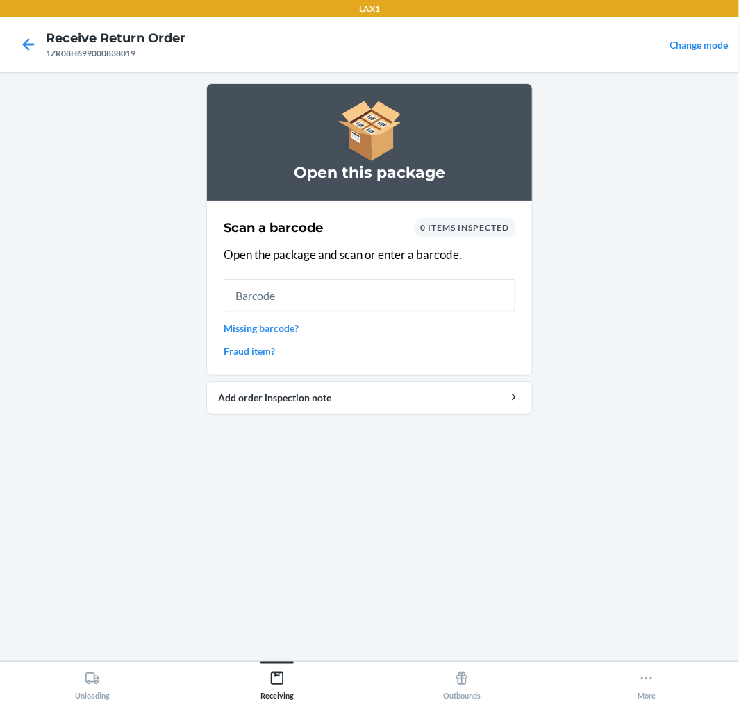
click at [353, 310] on input "text" at bounding box center [370, 295] width 292 height 33
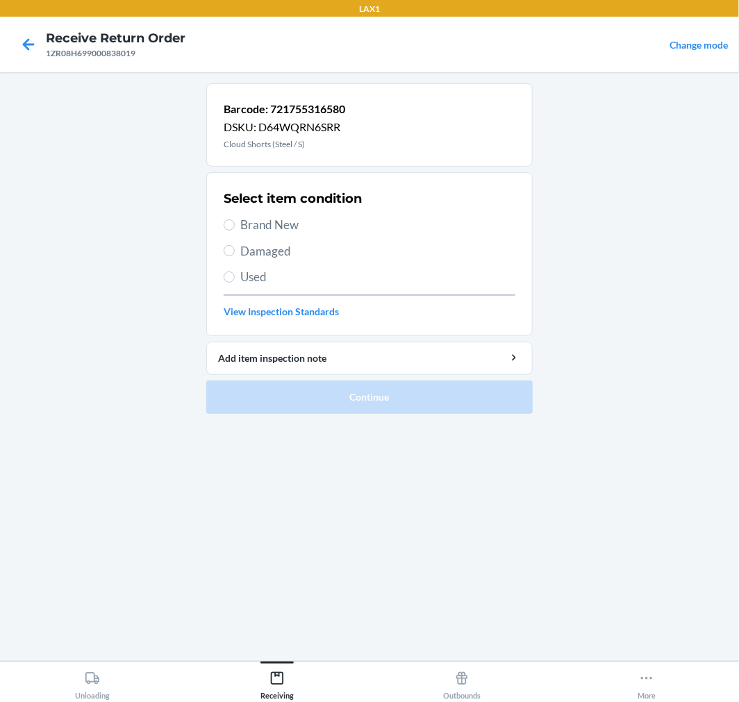
click at [219, 251] on section "Select item condition Brand New Damaged Used View Inspection Standards" at bounding box center [369, 254] width 326 height 164
click at [235, 247] on label "Damaged" at bounding box center [370, 251] width 292 height 18
click at [235, 247] on input "Damaged" at bounding box center [229, 250] width 11 height 11
radio input "true"
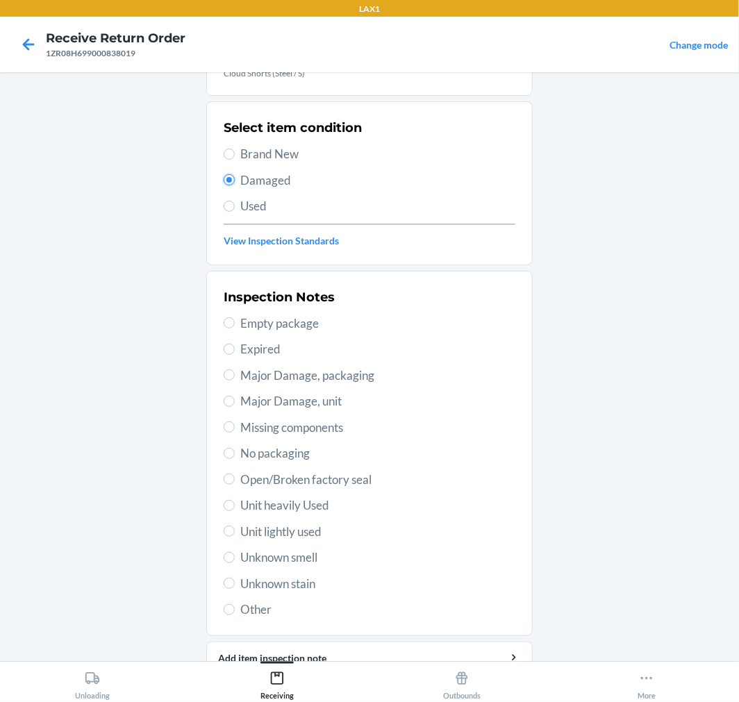
scroll to position [134, 0]
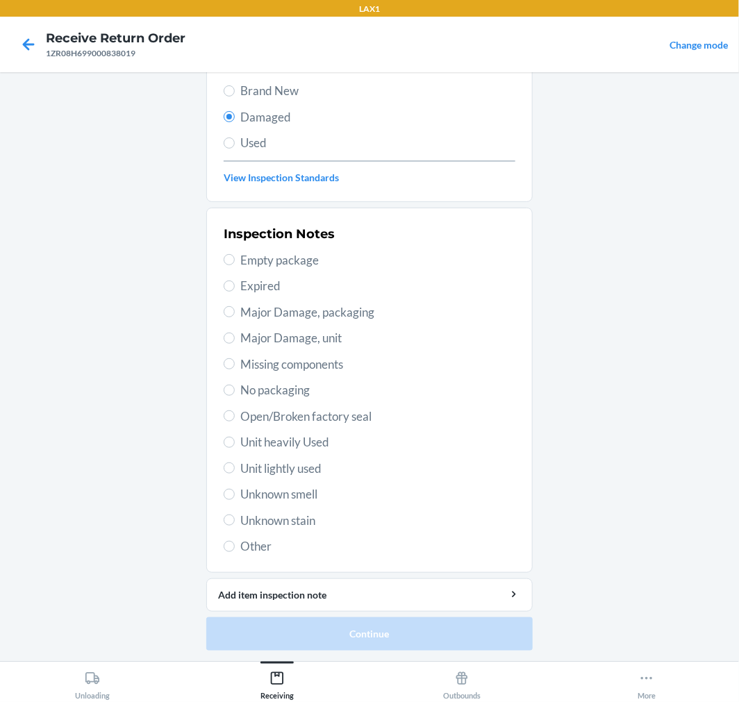
click at [233, 545] on label "Other" at bounding box center [370, 547] width 292 height 18
click at [233, 545] on input "Other" at bounding box center [229, 546] width 11 height 11
radio input "true"
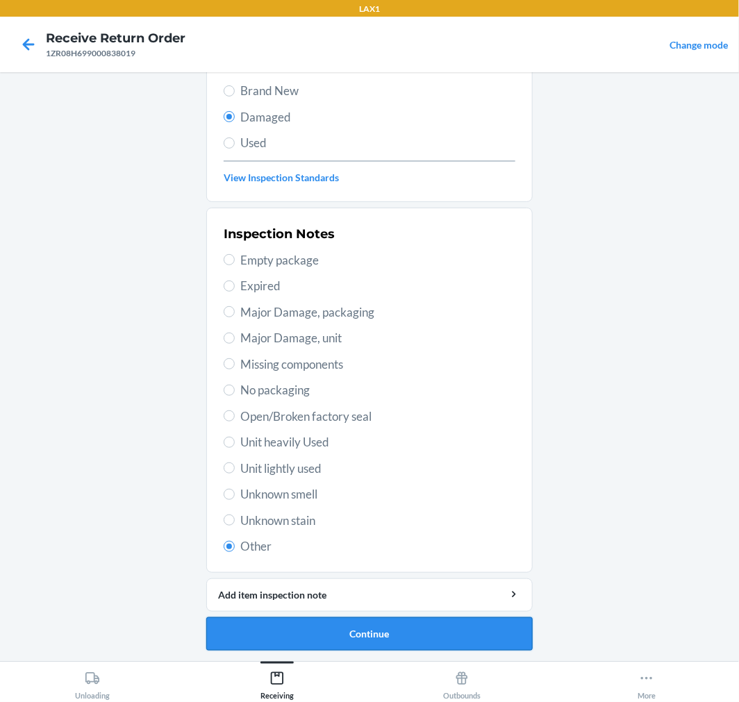
click at [351, 640] on button "Continue" at bounding box center [369, 633] width 326 height 33
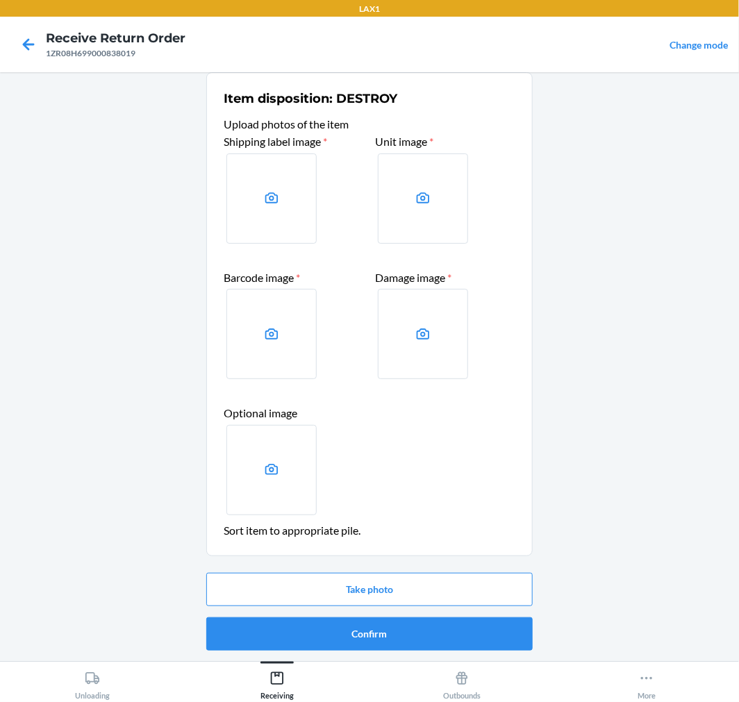
click at [351, 640] on button "Confirm" at bounding box center [369, 633] width 326 height 33
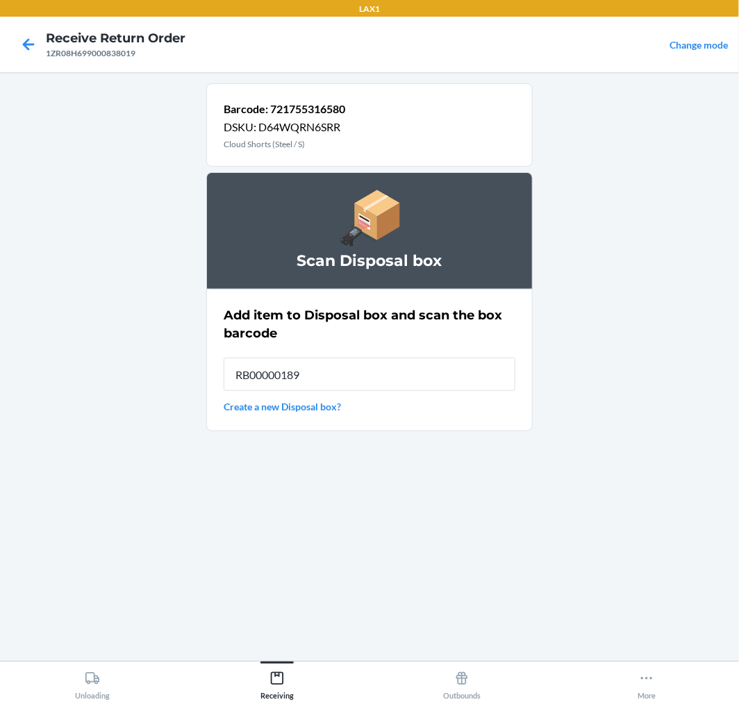
type input "RB00000189K"
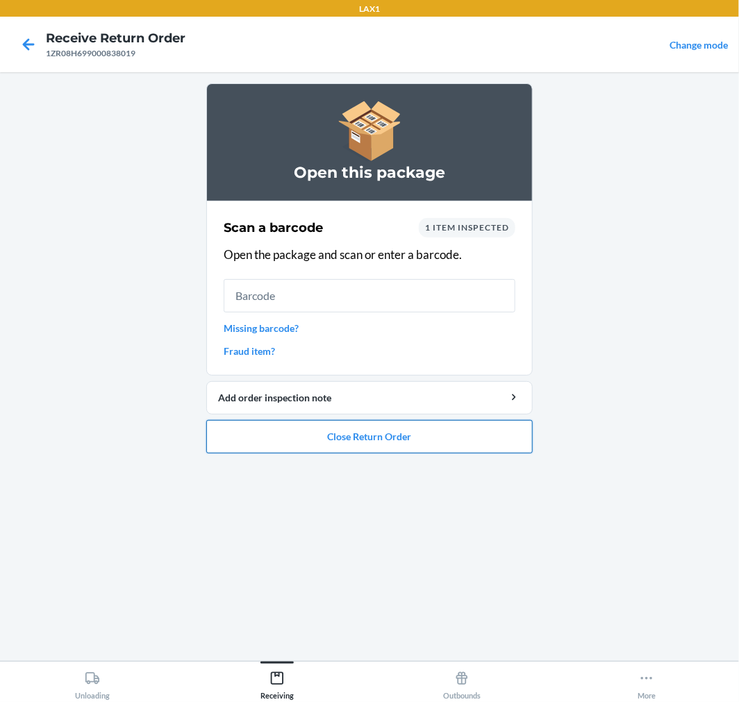
click at [445, 424] on button "Close Return Order" at bounding box center [369, 436] width 326 height 33
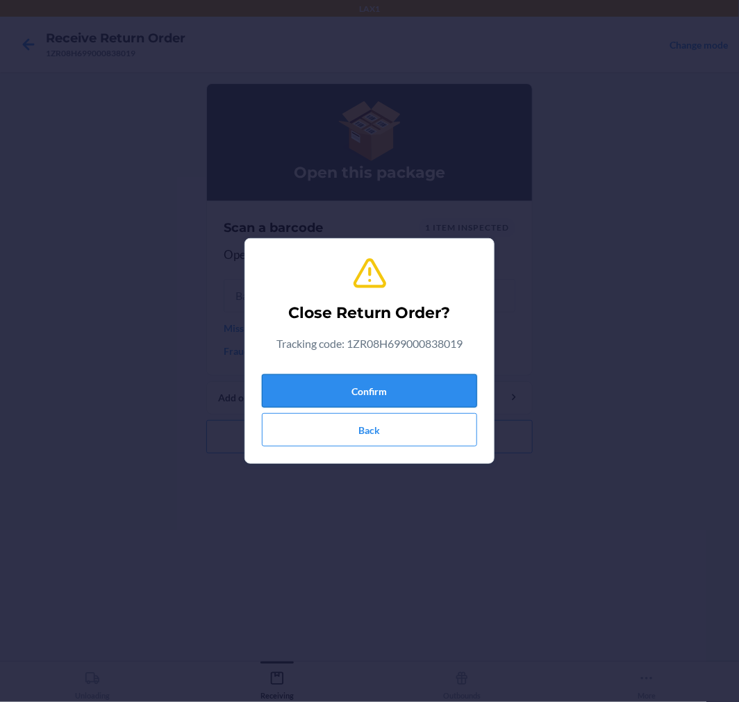
click at [426, 388] on button "Confirm" at bounding box center [369, 390] width 215 height 33
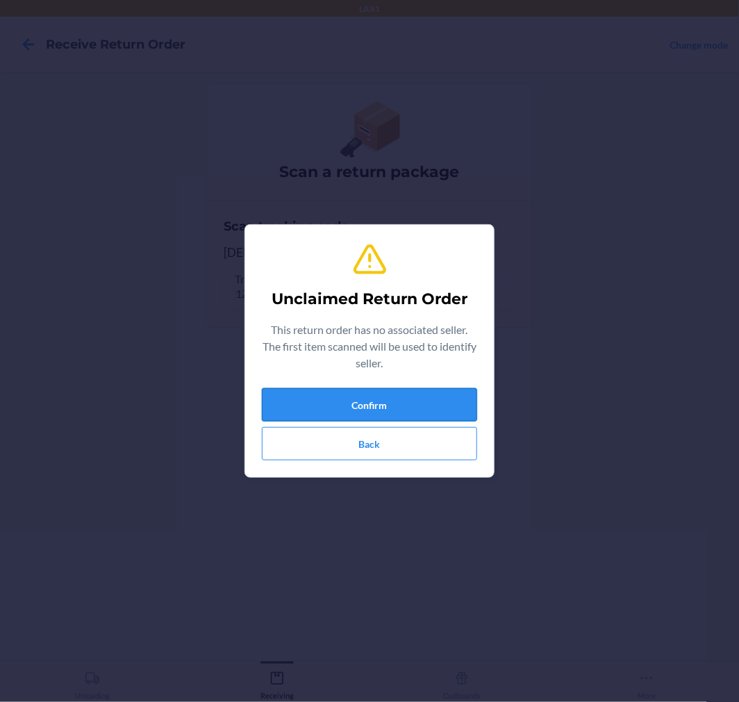
click at [320, 410] on button "Confirm" at bounding box center [369, 404] width 215 height 33
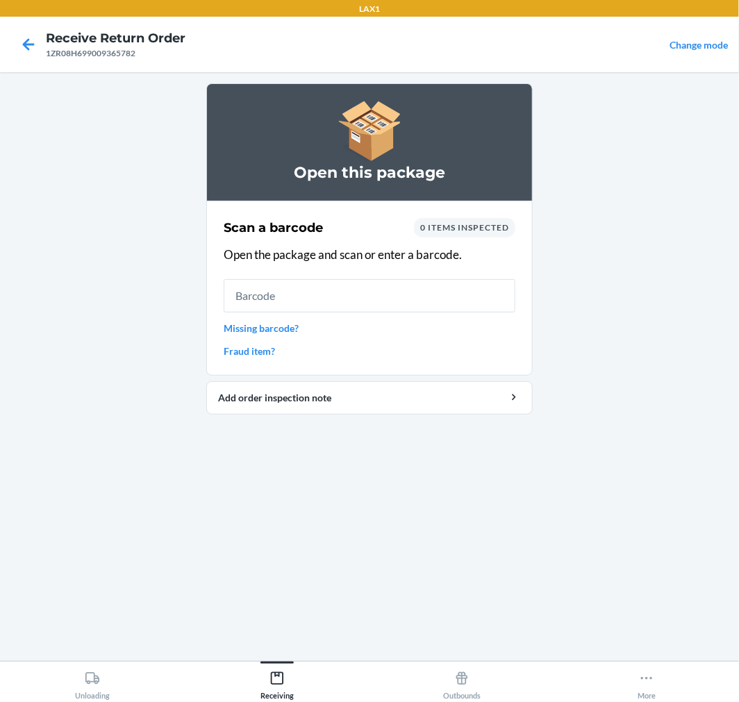
click at [299, 296] on input "text" at bounding box center [370, 295] width 292 height 33
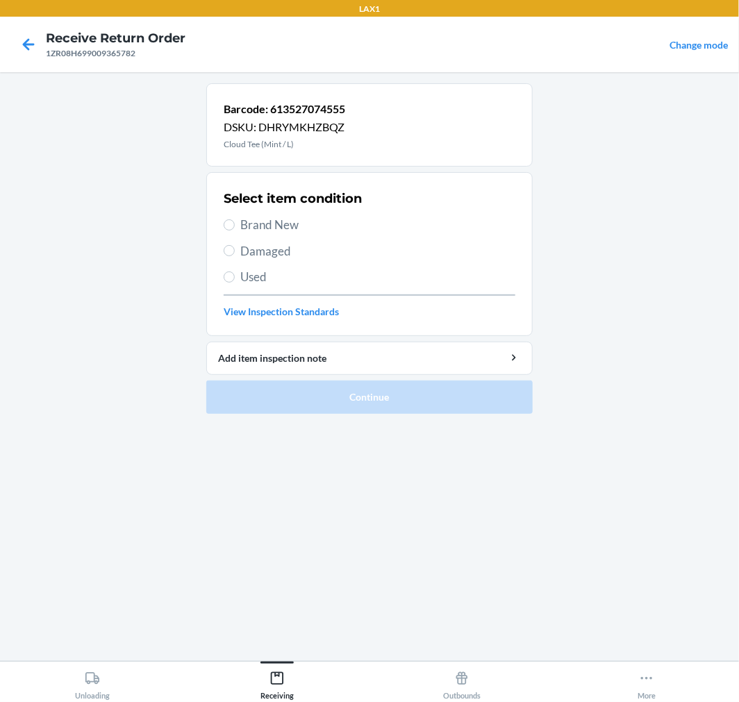
click at [259, 257] on span "Damaged" at bounding box center [377, 251] width 275 height 18
click at [235, 256] on input "Damaged" at bounding box center [229, 250] width 11 height 11
radio input "true"
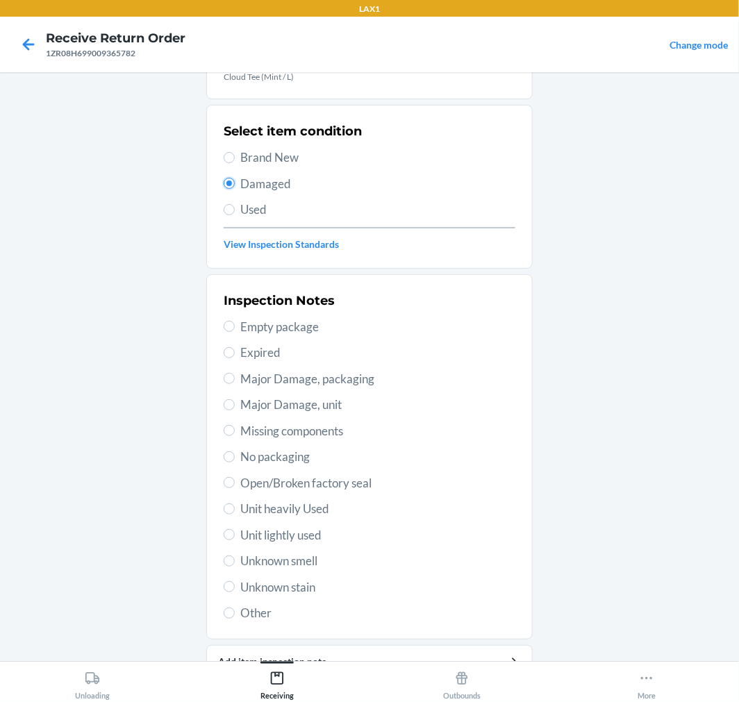
scroll to position [134, 0]
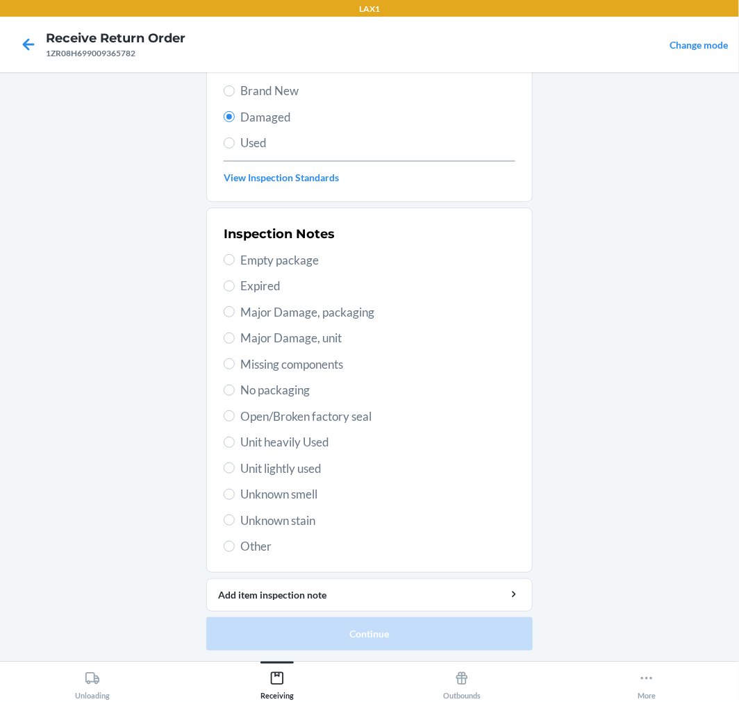
click at [304, 464] on span "Unit lightly used" at bounding box center [377, 469] width 275 height 18
click at [235, 464] on input "Unit lightly used" at bounding box center [229, 468] width 11 height 11
radio input "true"
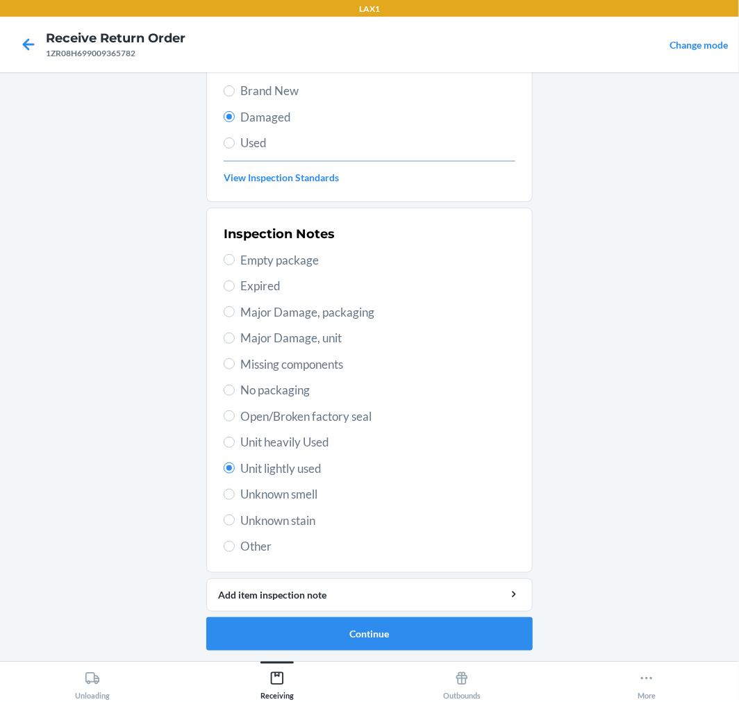
drag, startPoint x: 266, startPoint y: 546, endPoint x: 274, endPoint y: 551, distance: 9.6
click at [267, 546] on span "Other" at bounding box center [377, 547] width 275 height 18
click at [235, 546] on input "Other" at bounding box center [229, 546] width 11 height 11
radio input "true"
radio input "false"
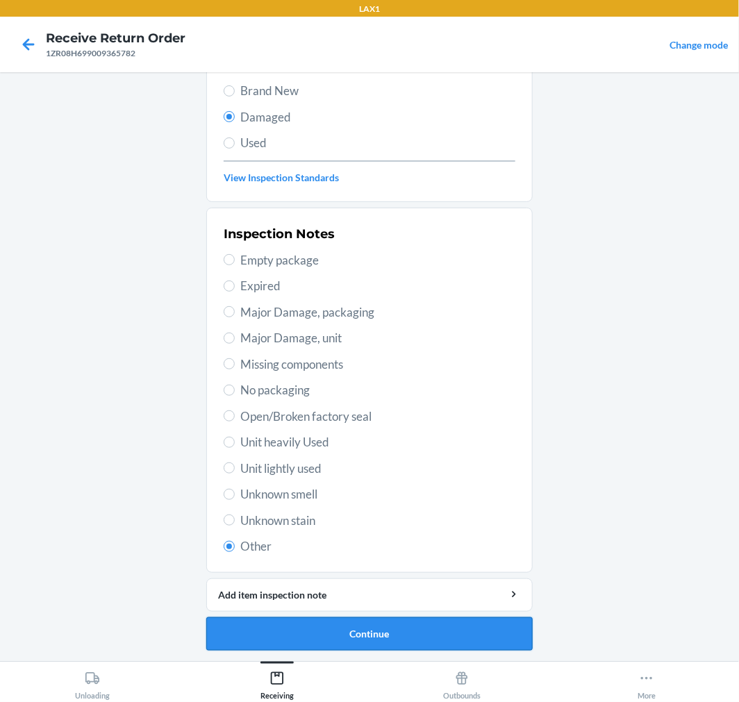
click at [324, 617] on li "Barcode: 613527074555 DSKU: DHRYMKHZBQZ Cloud Tee (Mint / L) Select item condit…" at bounding box center [369, 300] width 326 height 702
click at [327, 631] on button "Continue" at bounding box center [369, 633] width 326 height 33
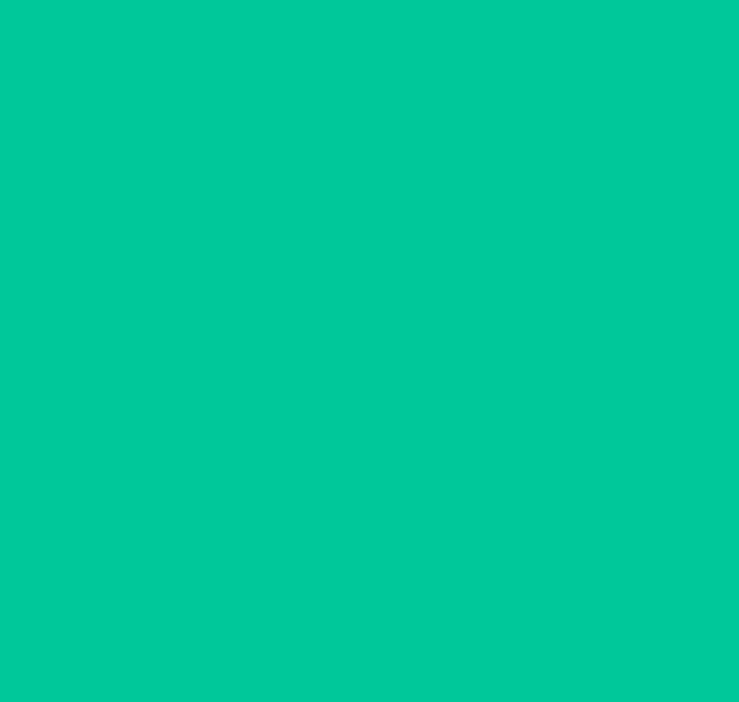
scroll to position [0, 0]
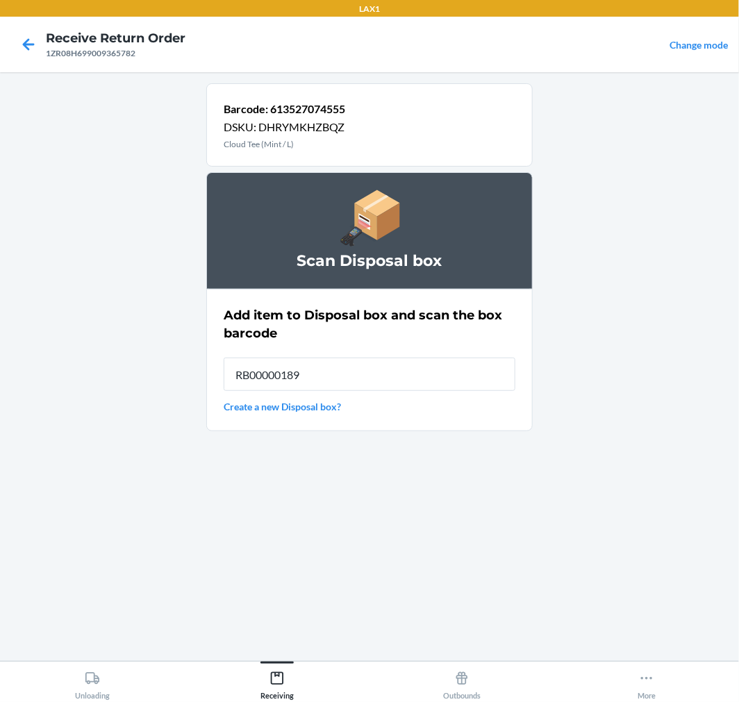
type input "RB00000189K"
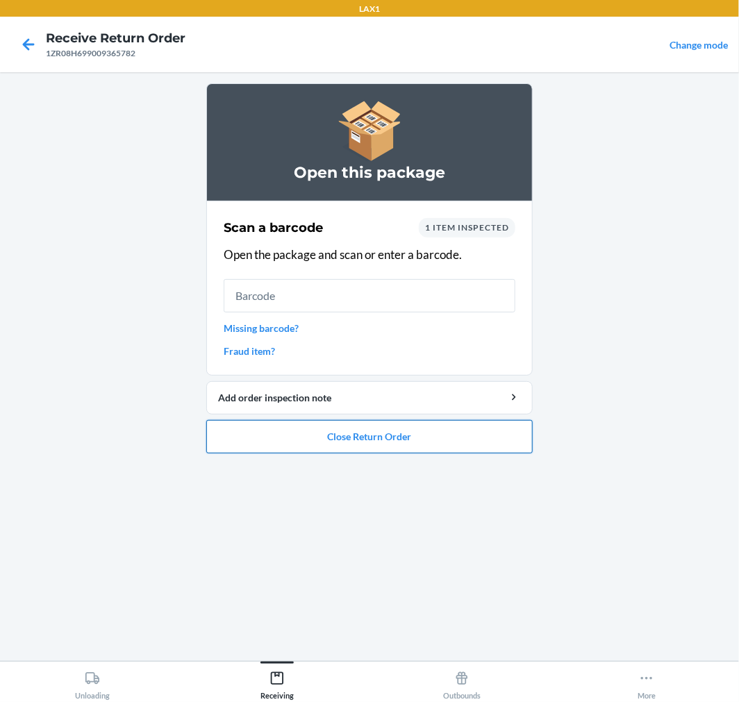
click at [397, 435] on button "Close Return Order" at bounding box center [369, 436] width 326 height 33
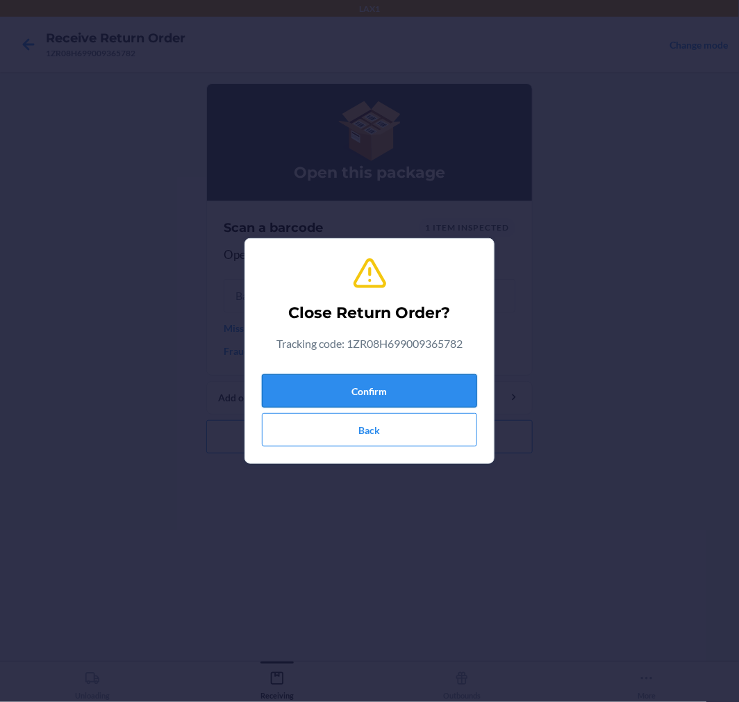
click at [385, 400] on button "Confirm" at bounding box center [369, 390] width 215 height 33
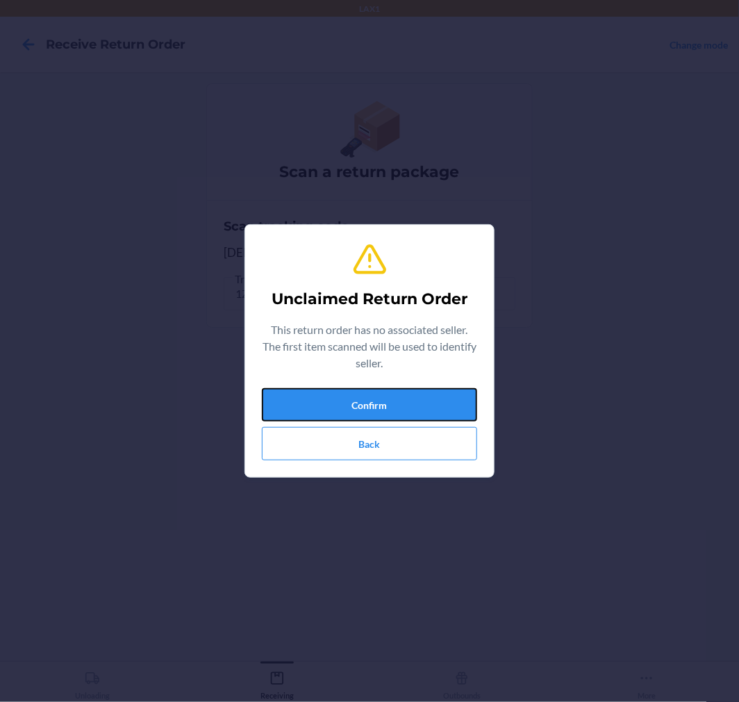
click at [385, 400] on button "Confirm" at bounding box center [369, 404] width 215 height 33
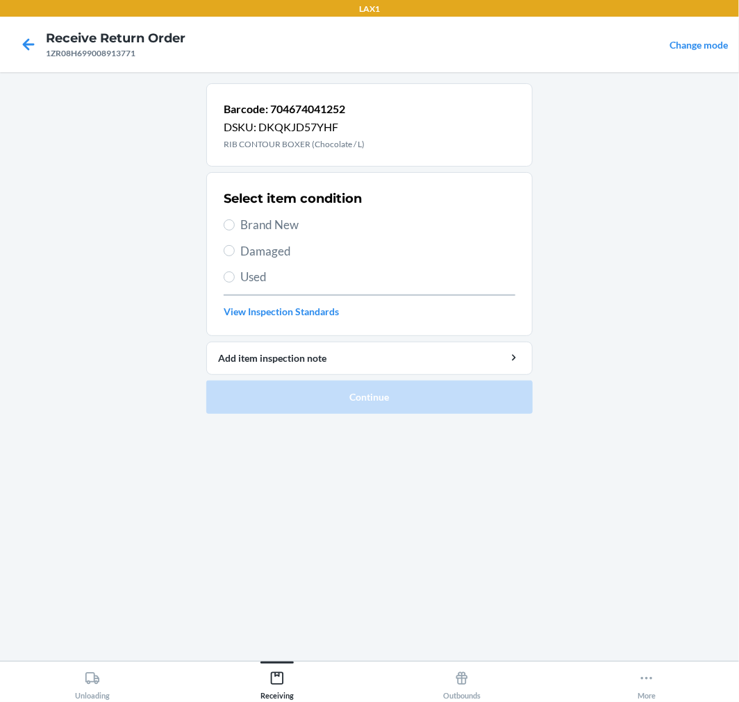
click at [254, 225] on span "Brand New" at bounding box center [377, 225] width 275 height 18
click at [235, 225] on input "Brand New" at bounding box center [229, 224] width 11 height 11
radio input "true"
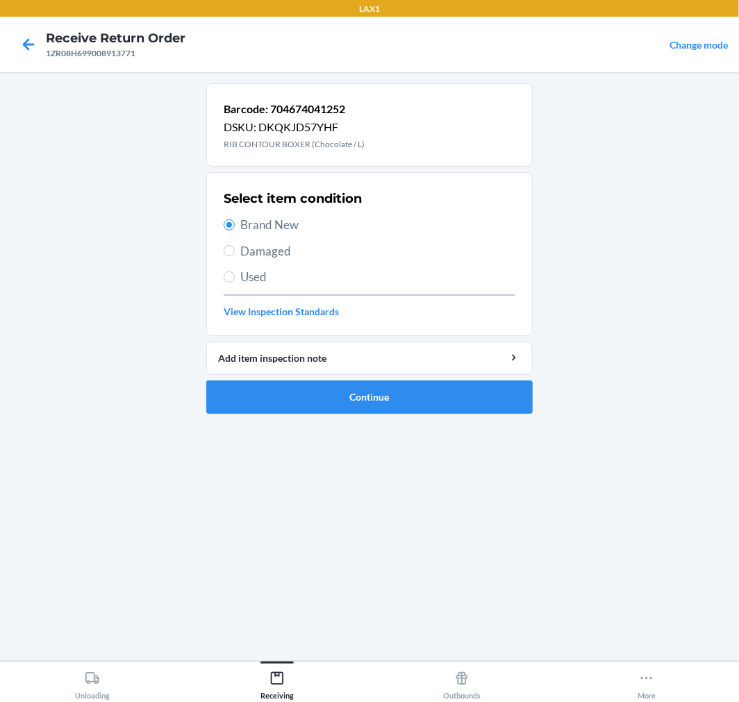
click at [260, 247] on span "Damaged" at bounding box center [377, 251] width 275 height 18
click at [235, 247] on input "Damaged" at bounding box center [229, 250] width 11 height 11
radio input "true"
radio input "false"
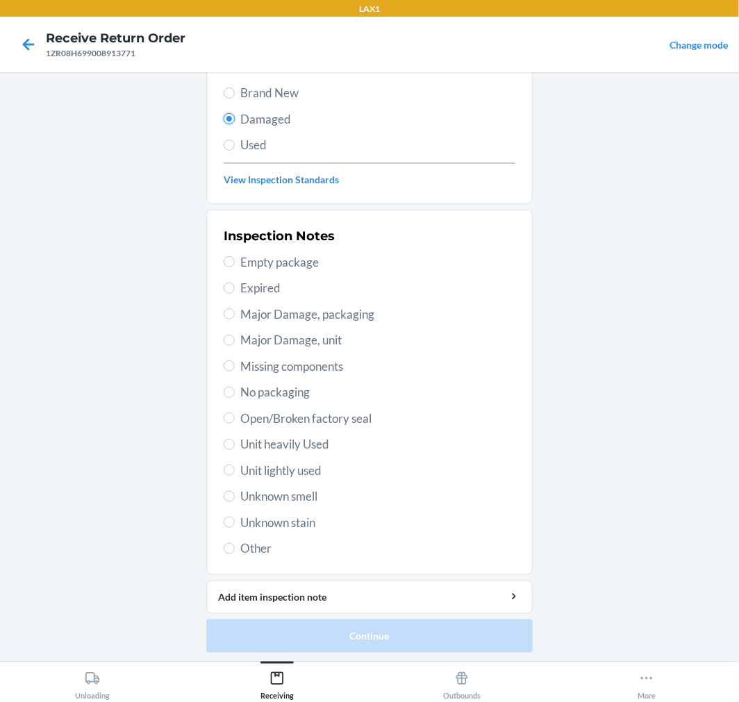
scroll to position [134, 0]
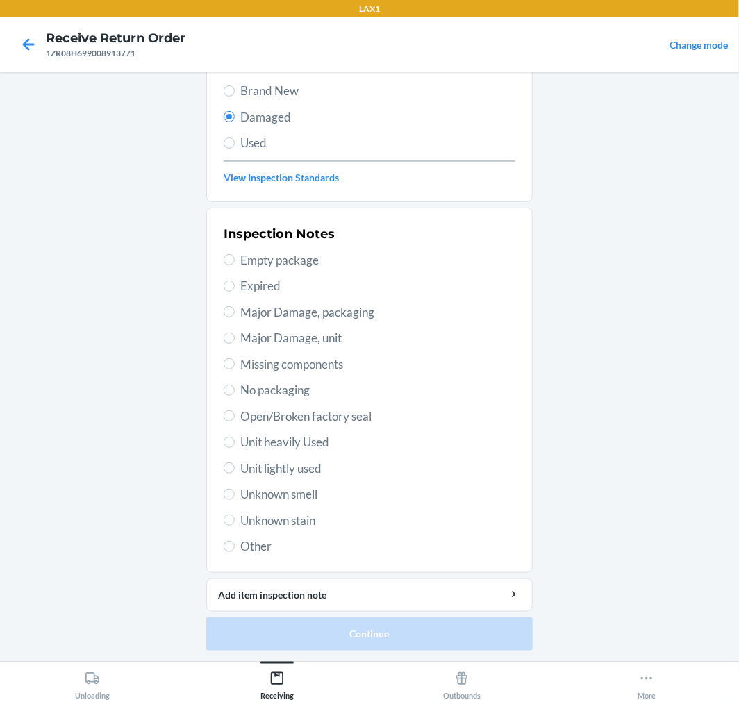
click at [263, 421] on span "Open/Broken factory seal" at bounding box center [377, 417] width 275 height 18
click at [235, 421] on input "Open/Broken factory seal" at bounding box center [229, 415] width 11 height 11
radio input "true"
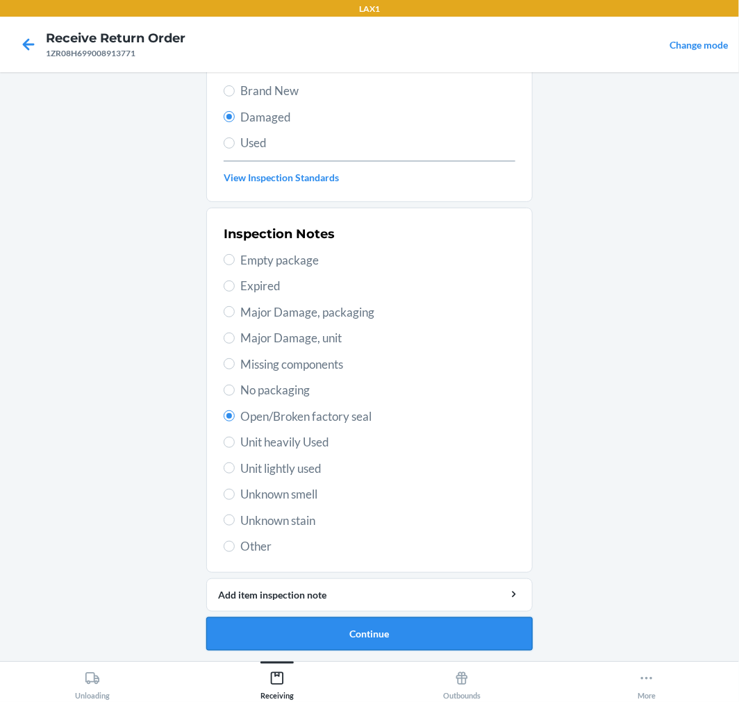
click at [329, 636] on button "Continue" at bounding box center [369, 633] width 326 height 33
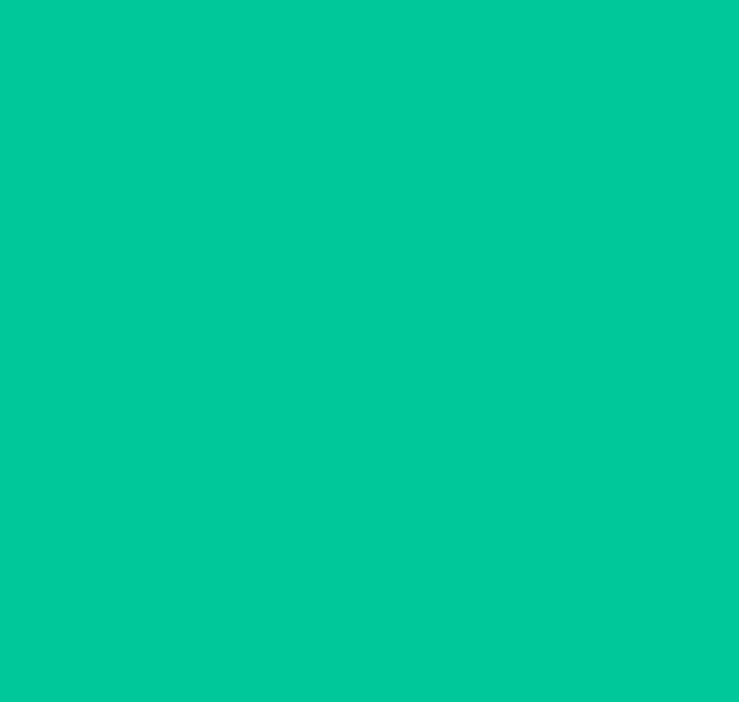
scroll to position [11, 0]
click at [329, 636] on button "Confirm" at bounding box center [369, 633] width 326 height 33
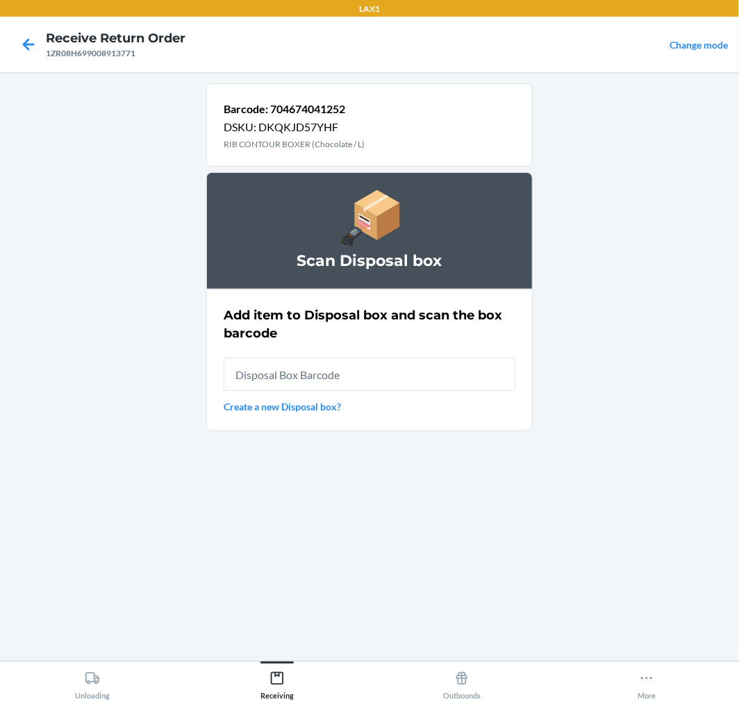
scroll to position [0, 0]
type input "RB00000189K"
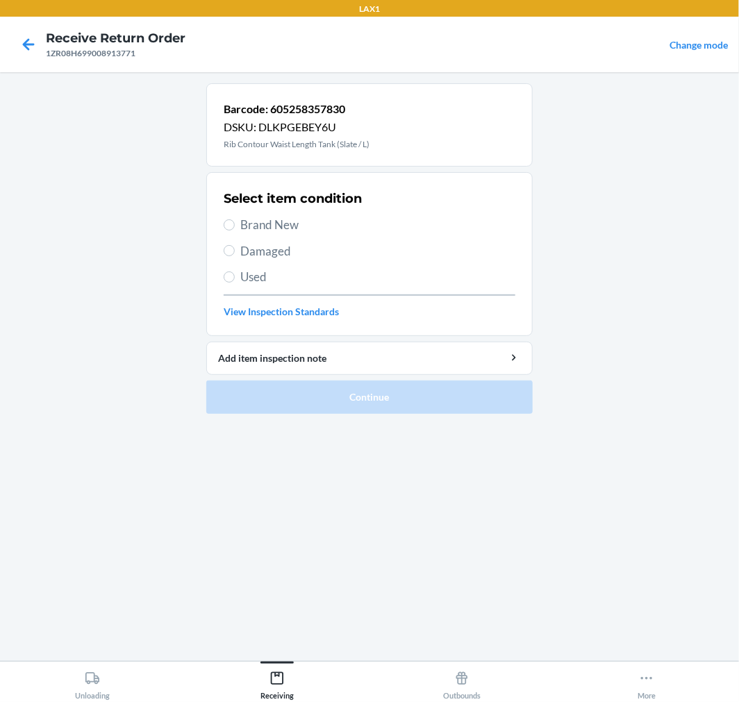
drag, startPoint x: 245, startPoint y: 244, endPoint x: 244, endPoint y: 253, distance: 9.1
click at [244, 244] on span "Damaged" at bounding box center [377, 251] width 275 height 18
click at [220, 258] on section "Select item condition Brand New Damaged Used View Inspection Standards" at bounding box center [369, 254] width 326 height 164
click at [224, 258] on label "Damaged" at bounding box center [370, 251] width 292 height 18
click at [224, 256] on input "Damaged" at bounding box center [229, 250] width 11 height 11
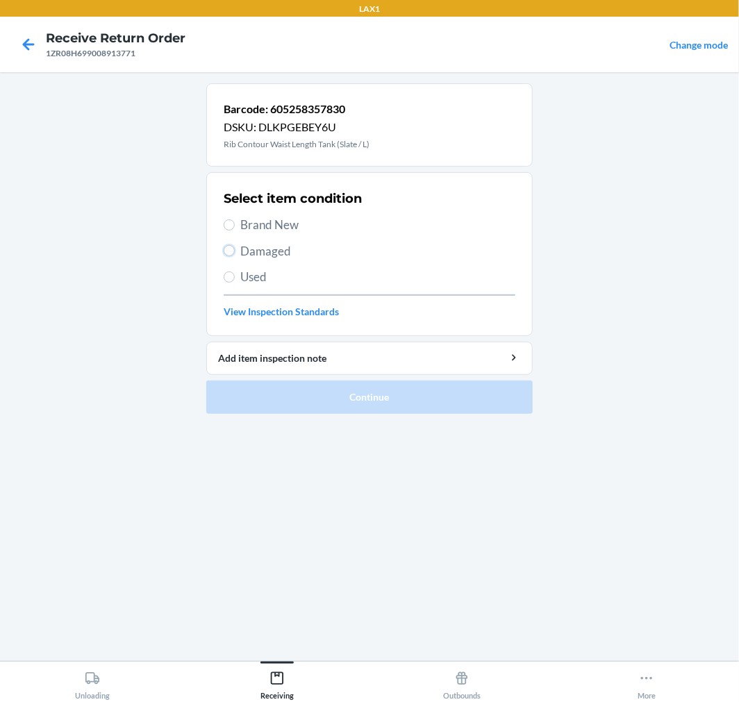
radio input "true"
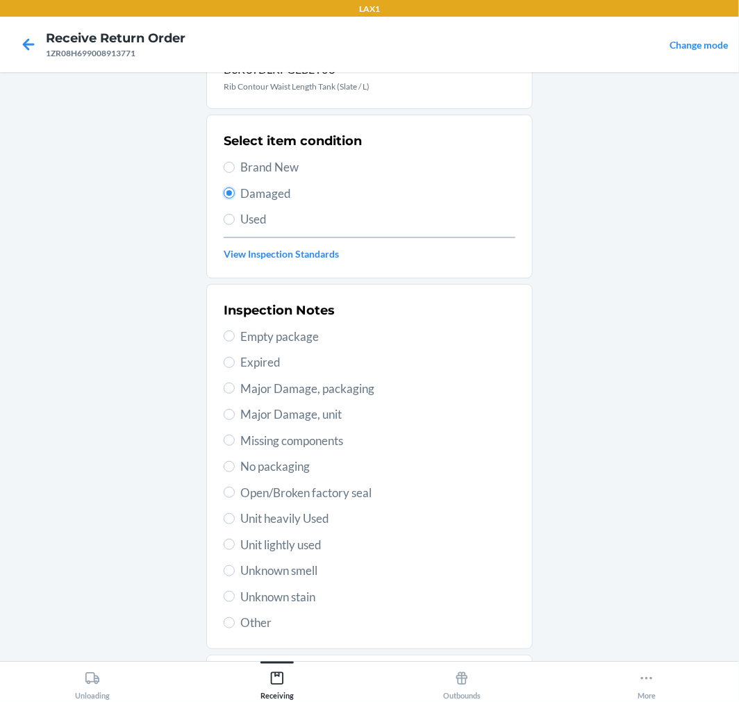
scroll to position [134, 0]
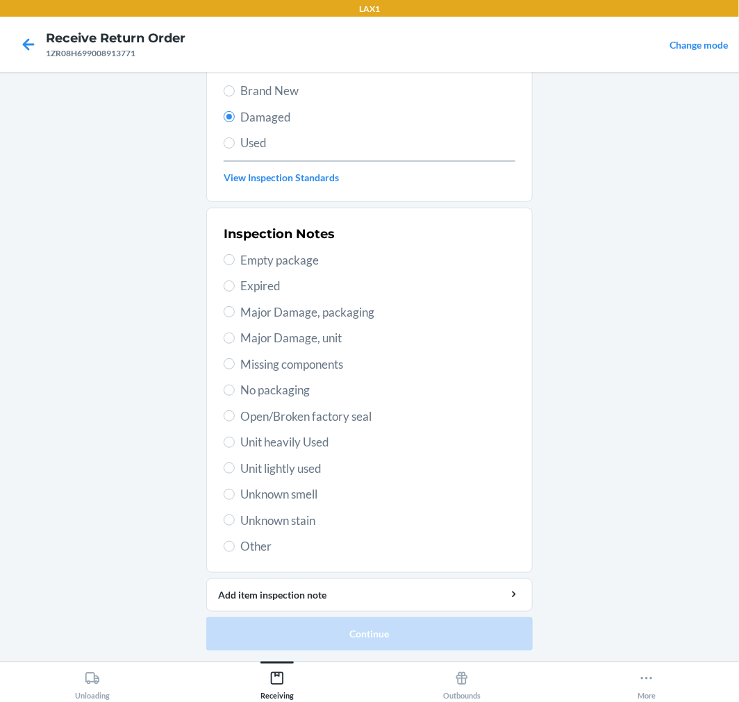
click at [278, 417] on span "Open/Broken factory seal" at bounding box center [377, 417] width 275 height 18
click at [235, 417] on input "Open/Broken factory seal" at bounding box center [229, 415] width 11 height 11
radio input "true"
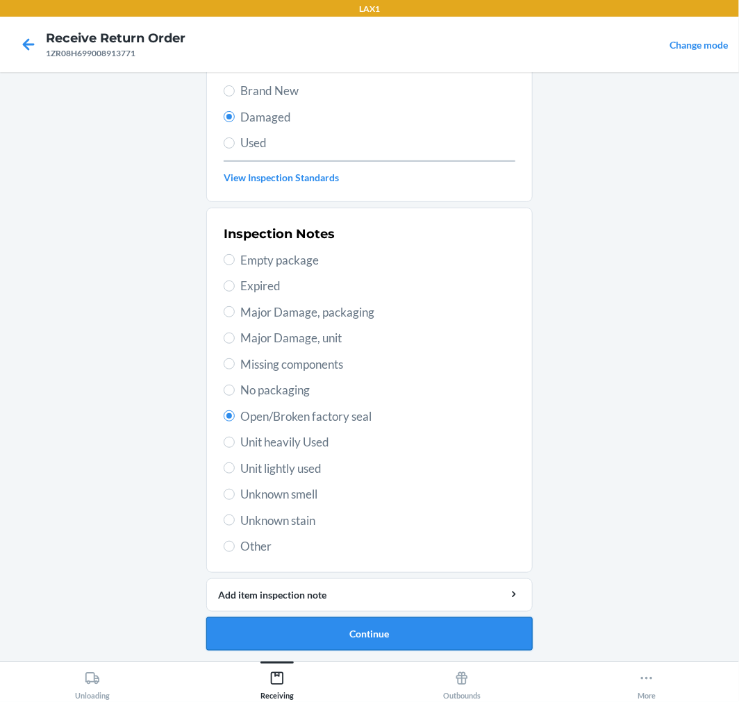
click at [340, 626] on button "Continue" at bounding box center [369, 633] width 326 height 33
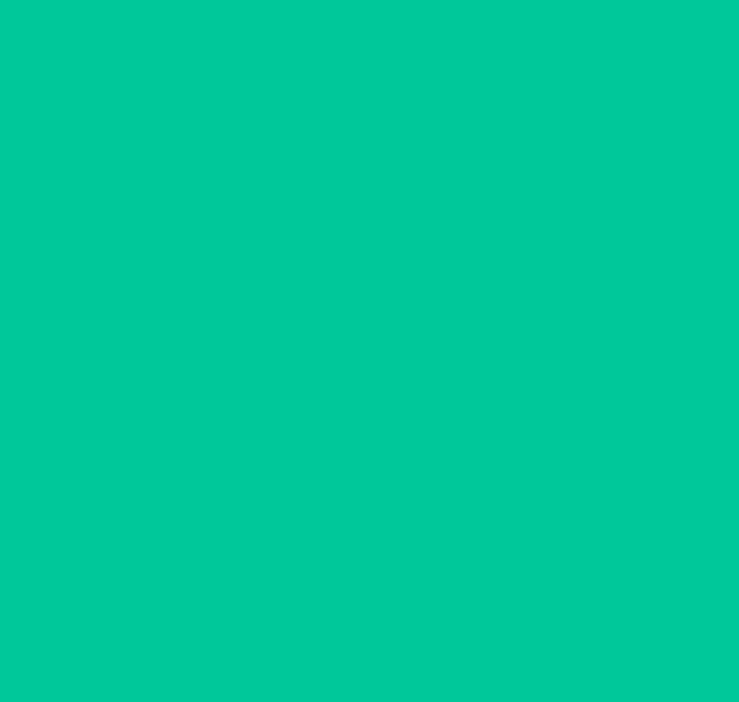
scroll to position [11, 0]
click at [340, 626] on button "Confirm" at bounding box center [369, 633] width 326 height 33
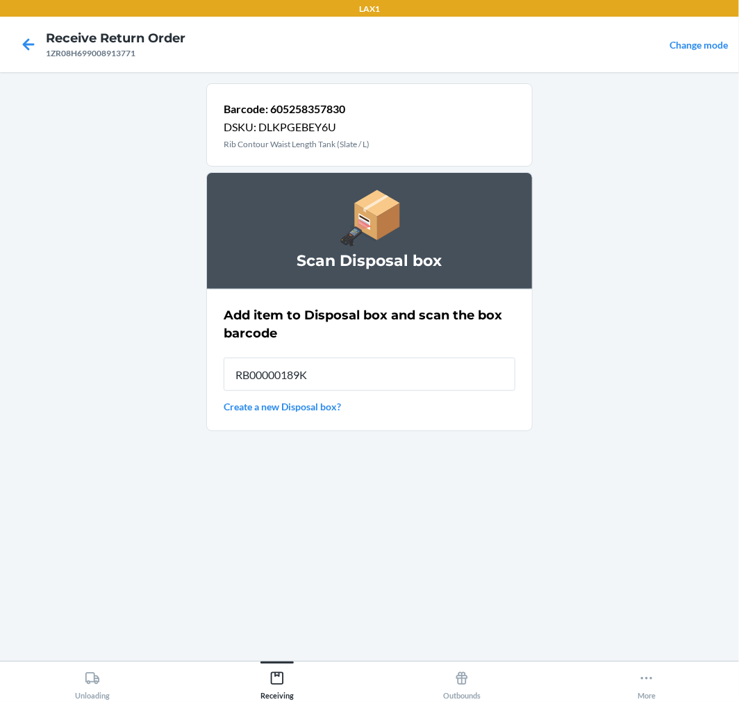
type input "RB00000189K"
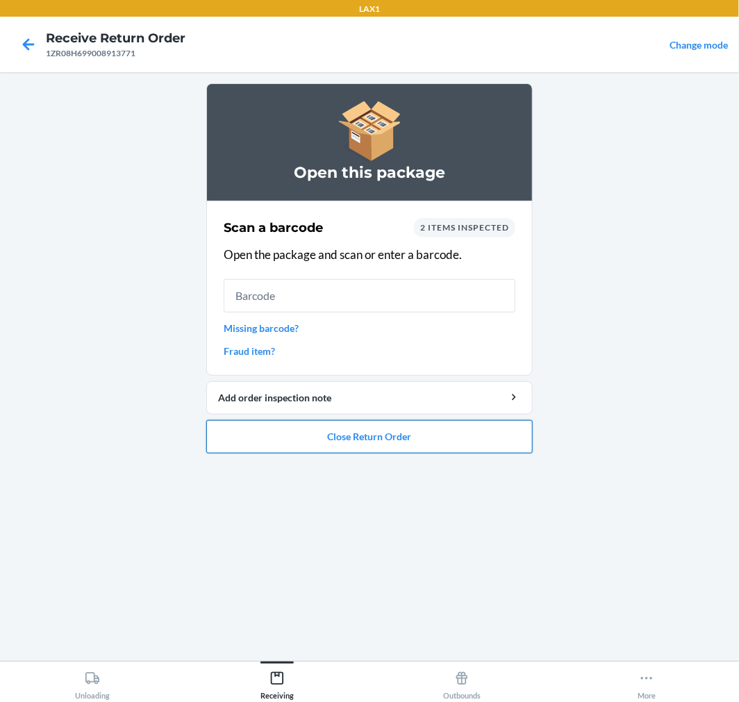
click at [462, 439] on button "Close Return Order" at bounding box center [369, 436] width 326 height 33
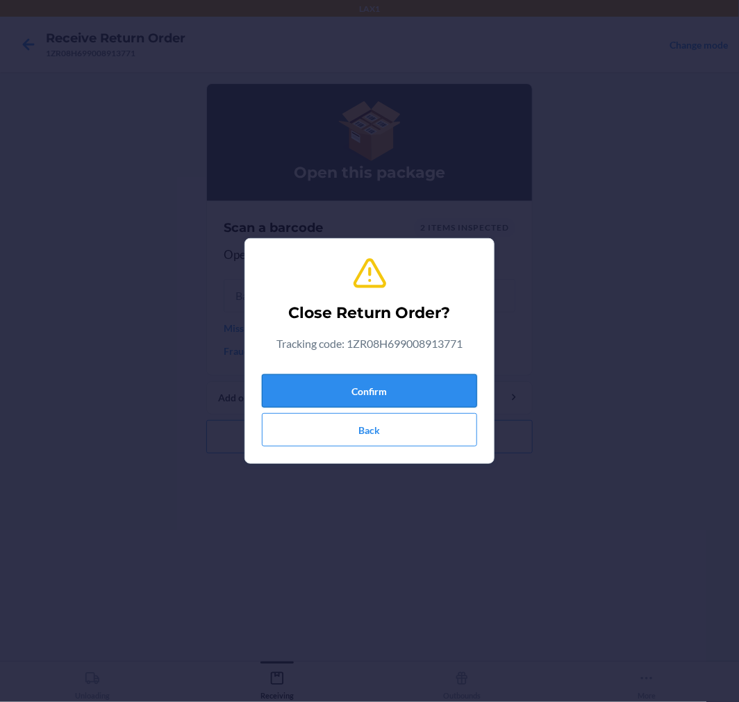
click at [418, 381] on button "Confirm" at bounding box center [369, 390] width 215 height 33
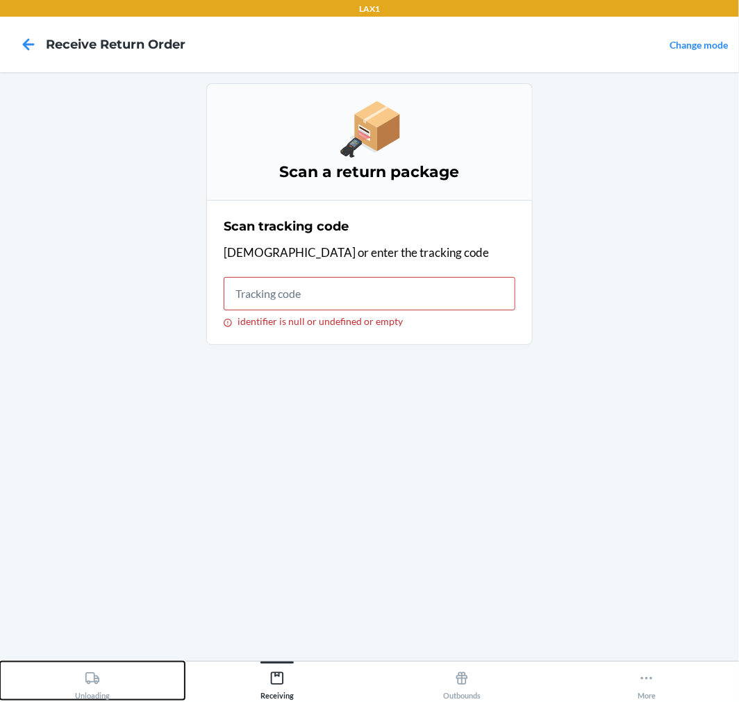
click at [100, 681] on div "Unloading" at bounding box center [92, 682] width 35 height 35
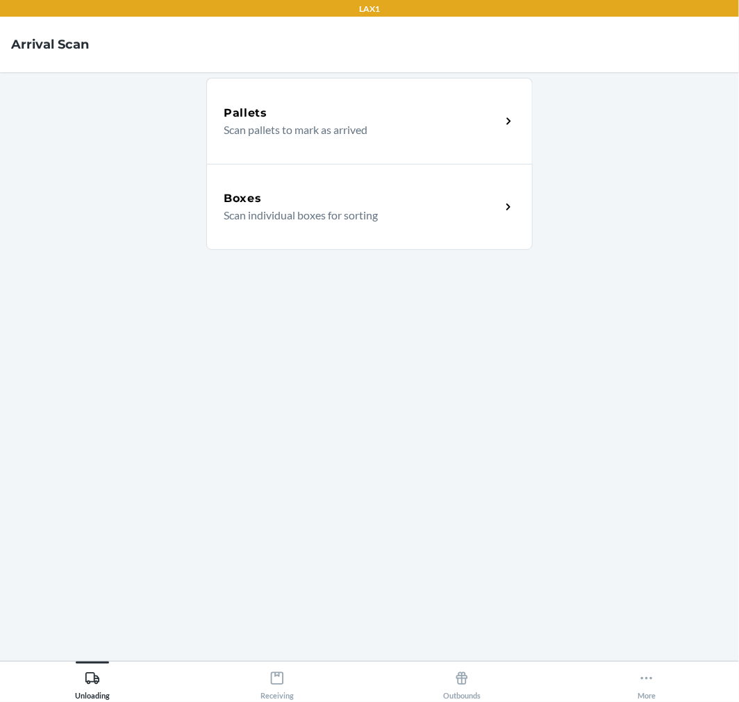
click at [249, 256] on div "Pallets Scan pallets to mark as arrived Boxes Scan individual boxes for sorting" at bounding box center [369, 366] width 326 height 567
click at [276, 140] on div "Pallets Scan pallets to mark as arrived" at bounding box center [369, 121] width 326 height 86
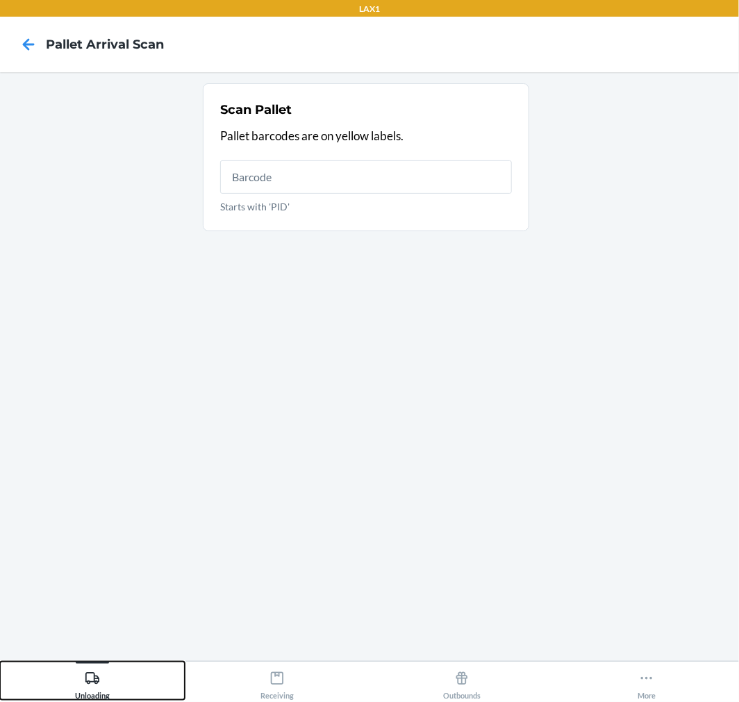
click at [92, 692] on div "Unloading" at bounding box center [92, 682] width 35 height 35
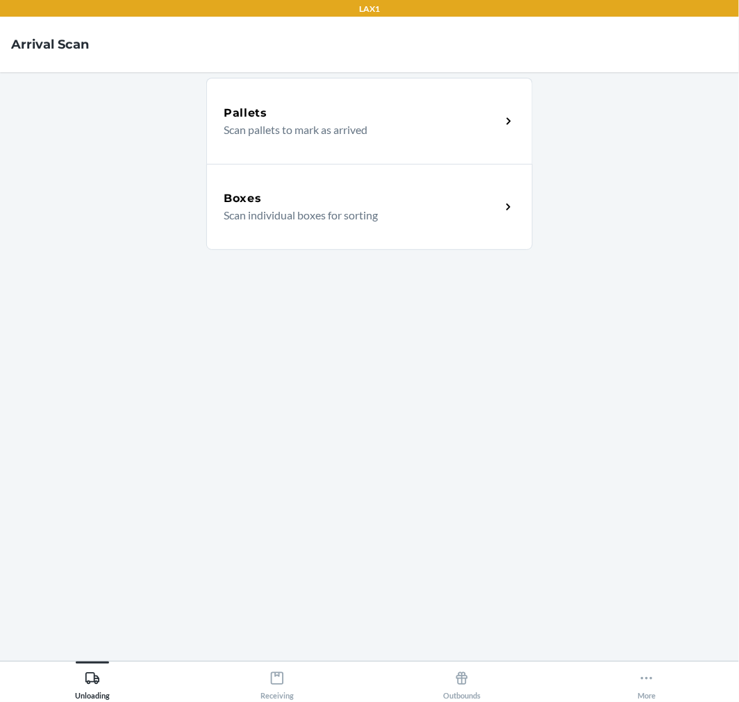
click at [273, 233] on div "Boxes Scan individual boxes for sorting" at bounding box center [369, 207] width 326 height 86
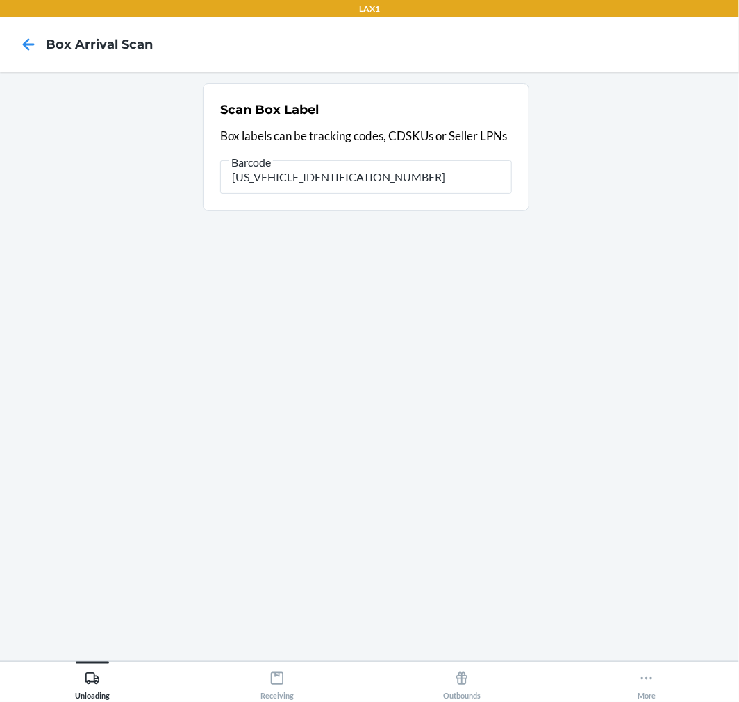
type input "1ZR08H699027907251"
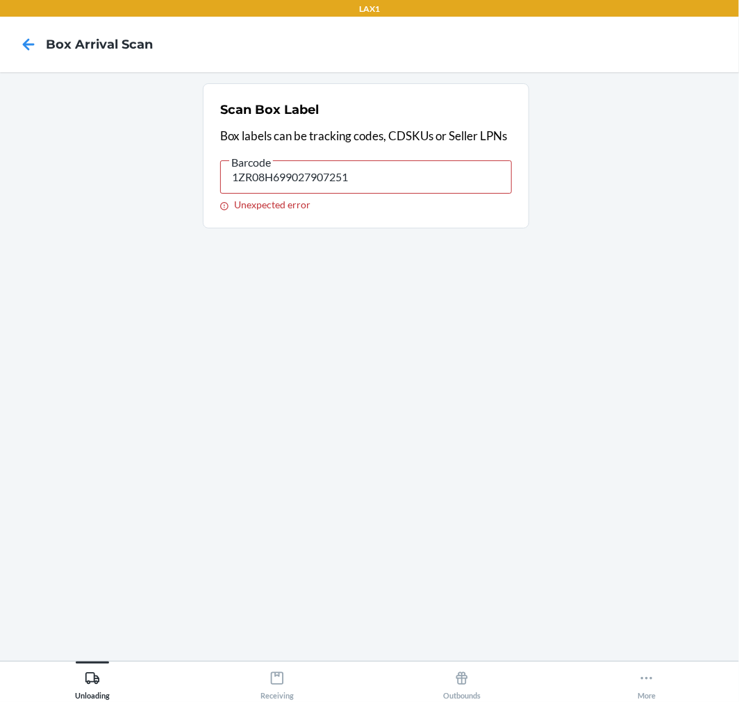
drag, startPoint x: 383, startPoint y: 181, endPoint x: 373, endPoint y: 181, distance: 10.4
click at [373, 179] on input "1ZR08H699027907251" at bounding box center [366, 176] width 292 height 33
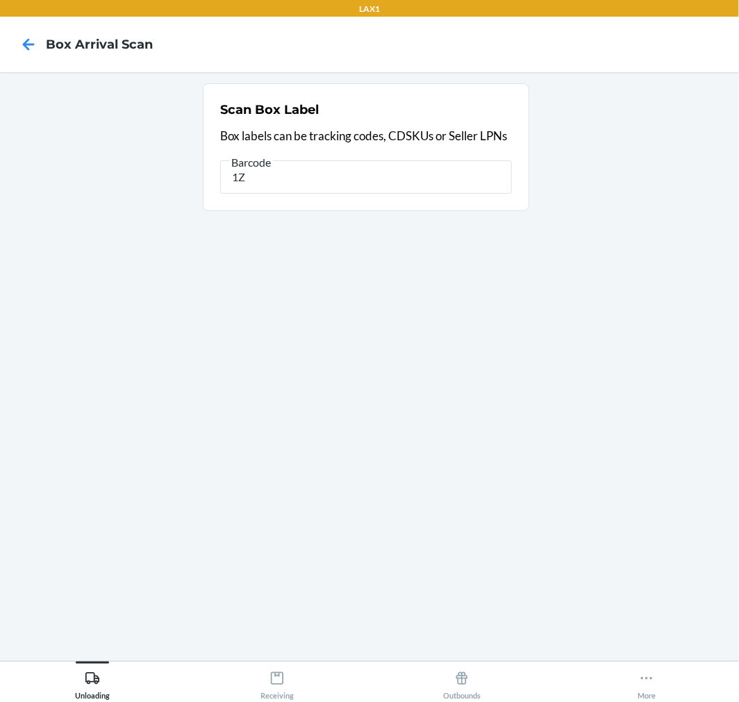
type input "1"
type input "1ZR08H699027907251"
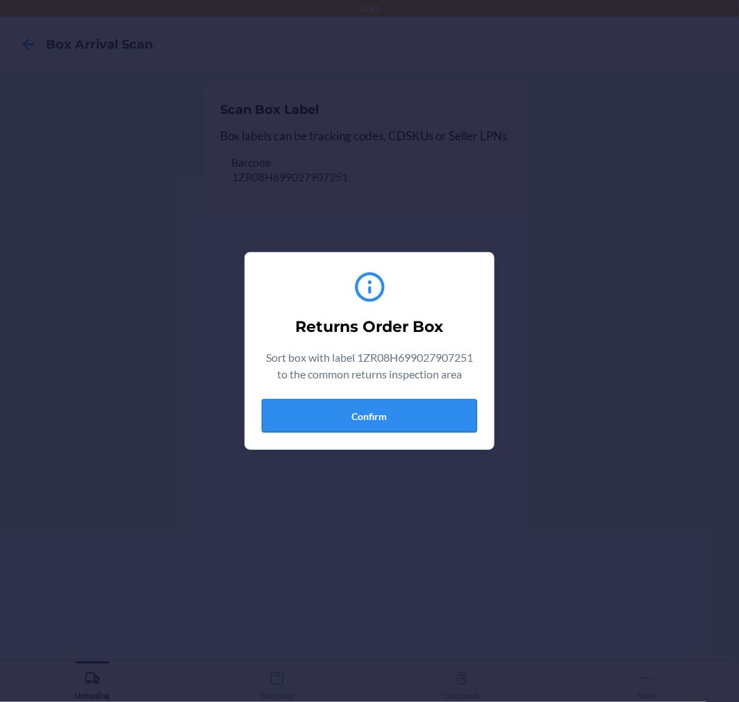
click at [322, 414] on button "Confirm" at bounding box center [369, 415] width 215 height 33
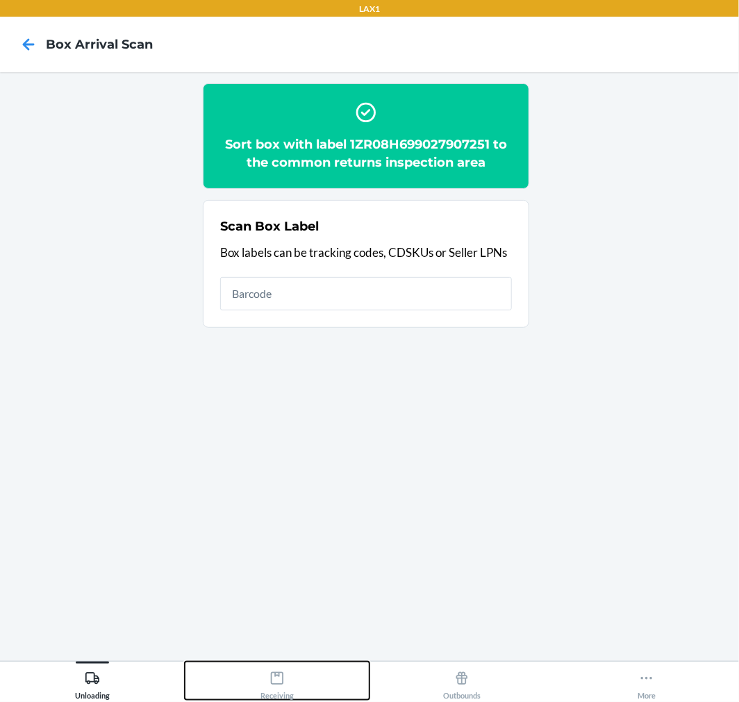
click at [309, 667] on button "Receiving" at bounding box center [277, 681] width 185 height 38
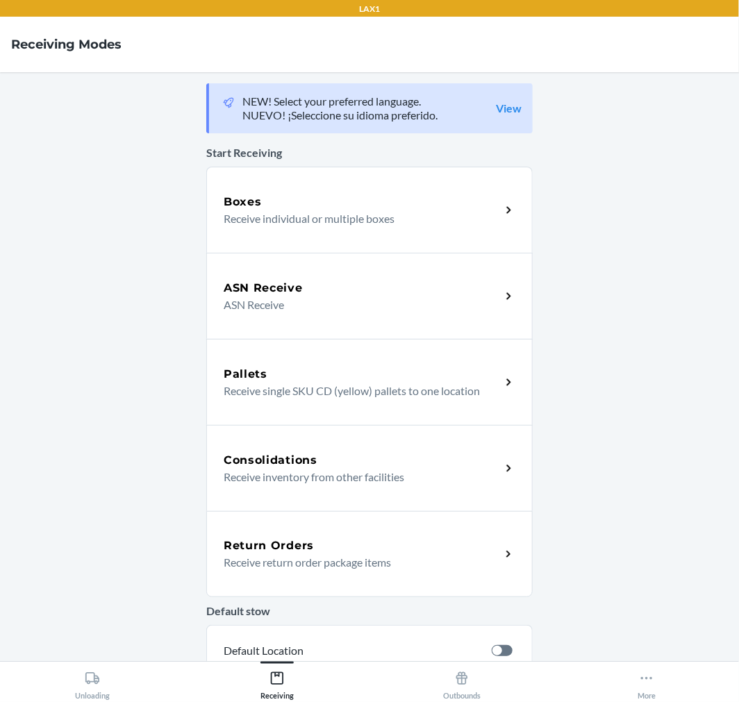
click at [317, 547] on div "Return Orders" at bounding box center [362, 546] width 277 height 17
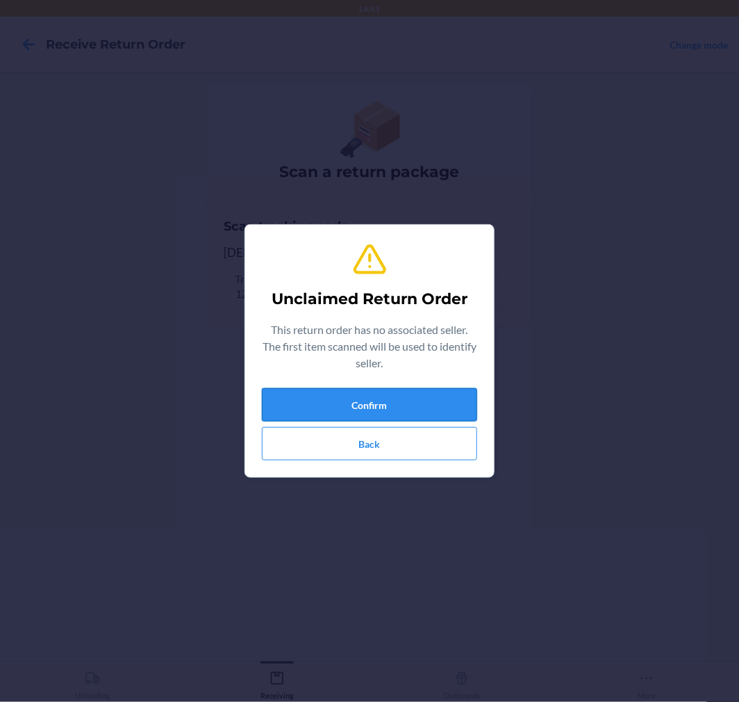
click at [372, 398] on button "Confirm" at bounding box center [369, 404] width 215 height 33
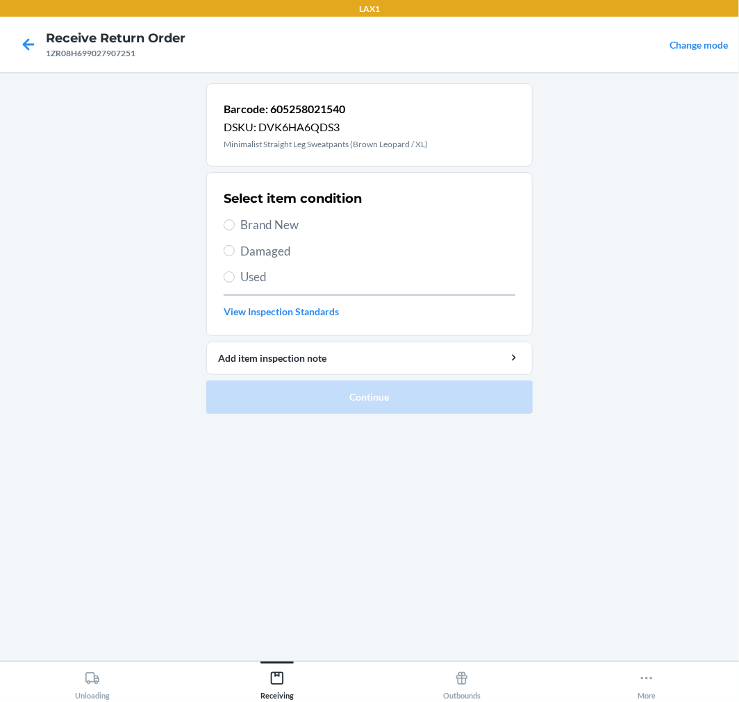
click at [244, 224] on span "Brand New" at bounding box center [377, 225] width 275 height 18
click at [235, 224] on input "Brand New" at bounding box center [229, 224] width 11 height 11
radio input "true"
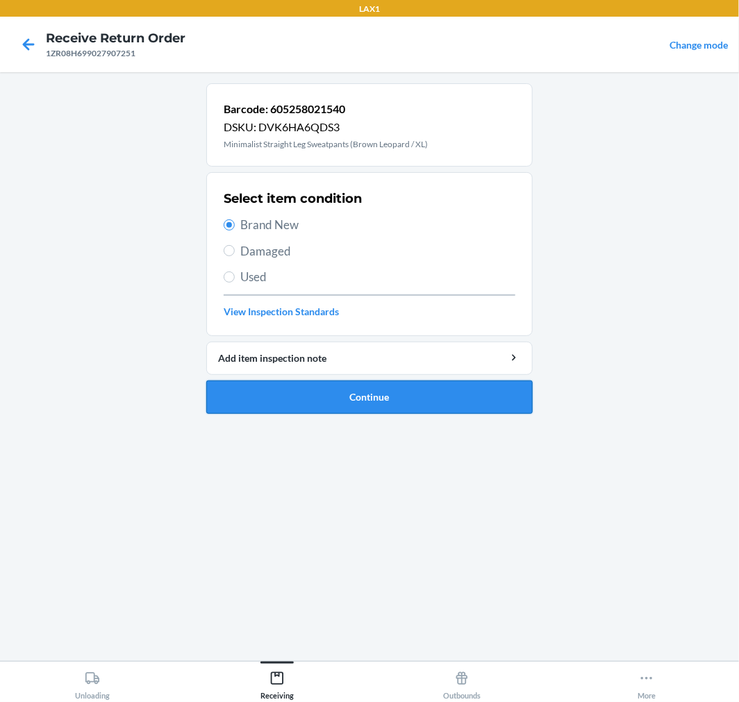
click at [307, 408] on button "Continue" at bounding box center [369, 397] width 326 height 33
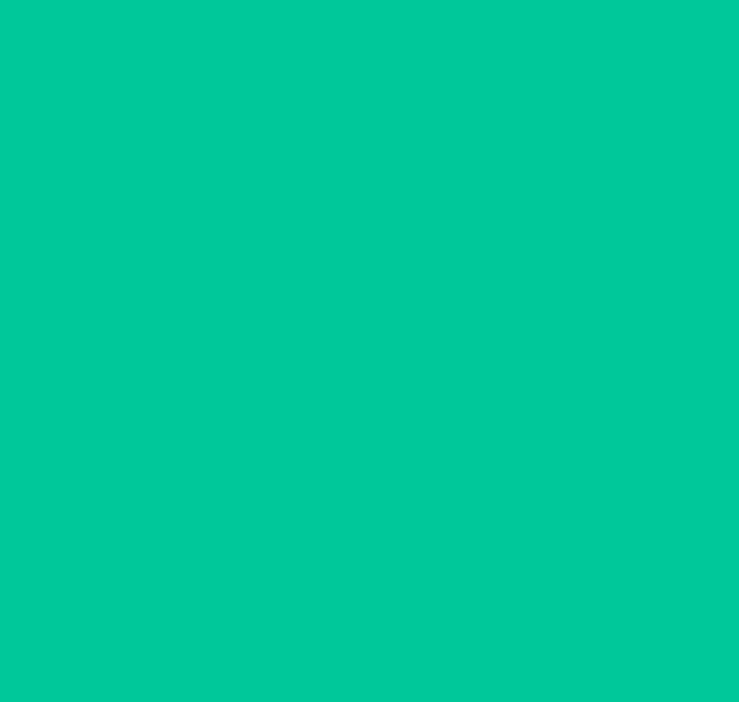
click at [308, 408] on div at bounding box center [369, 366] width 326 height 567
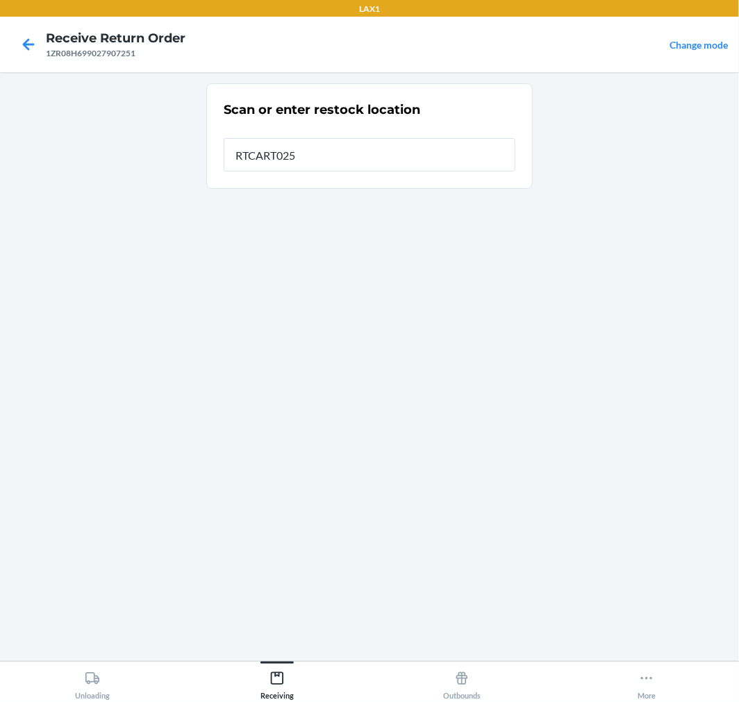
type input "RTCART025"
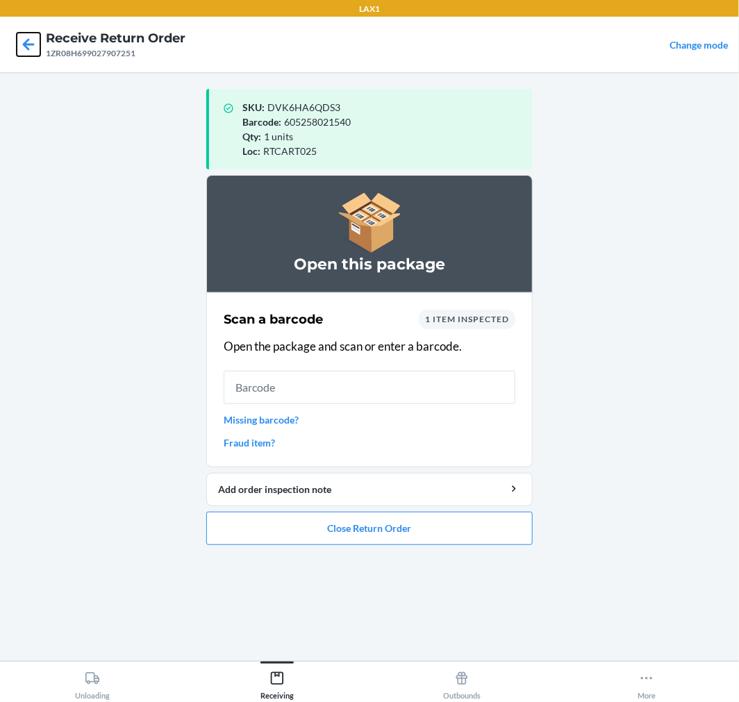
click at [30, 56] on icon at bounding box center [29, 45] width 24 height 24
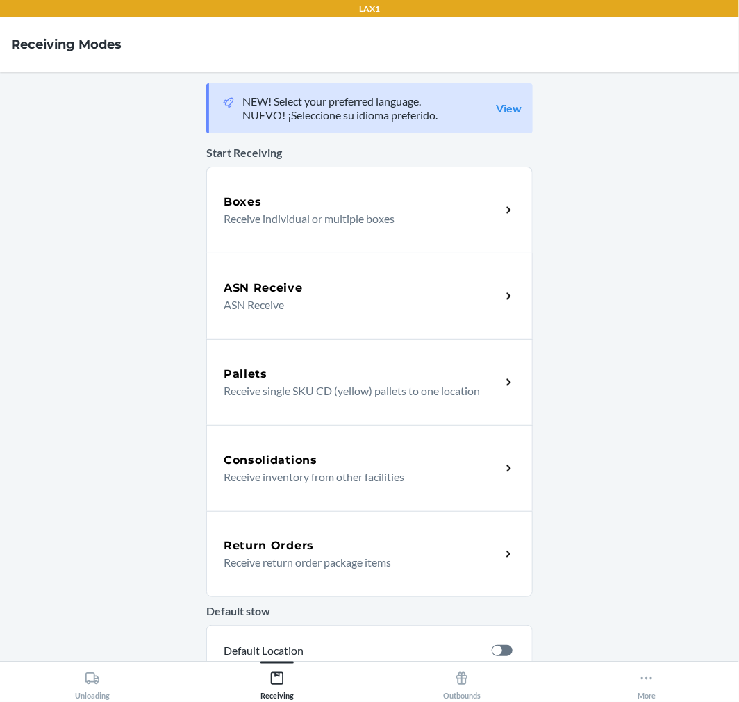
click at [294, 556] on p "Receive return order package items" at bounding box center [357, 562] width 266 height 17
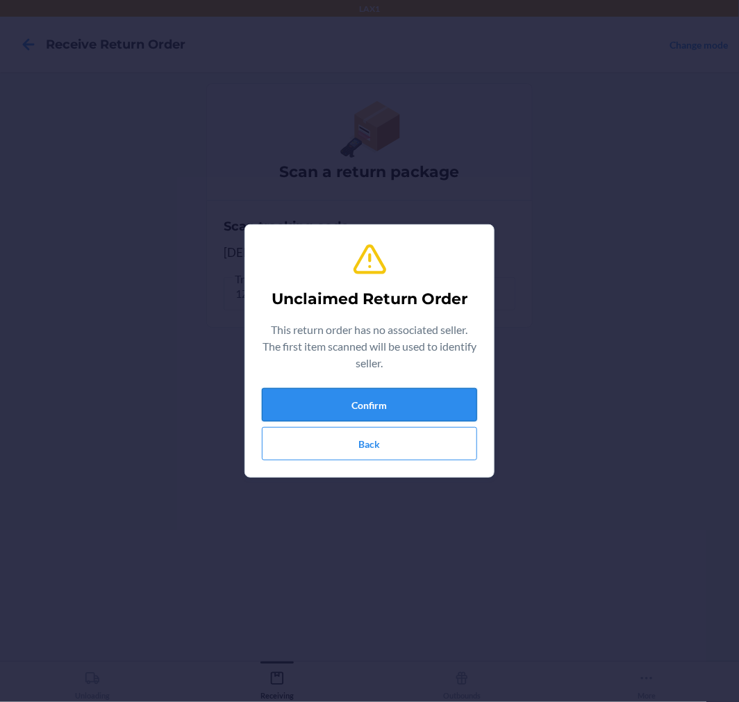
click at [338, 417] on button "Confirm" at bounding box center [369, 404] width 215 height 33
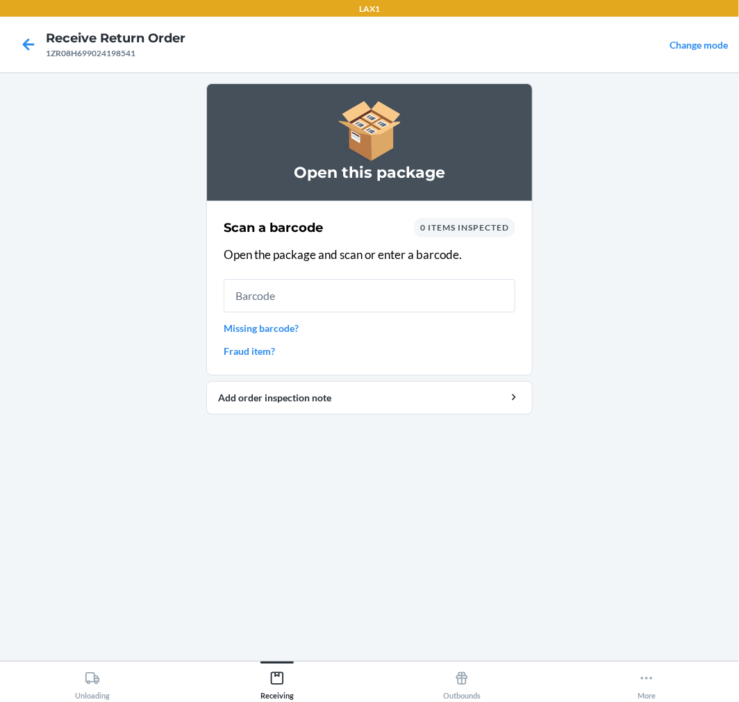
click at [260, 302] on input "text" at bounding box center [370, 295] width 292 height 33
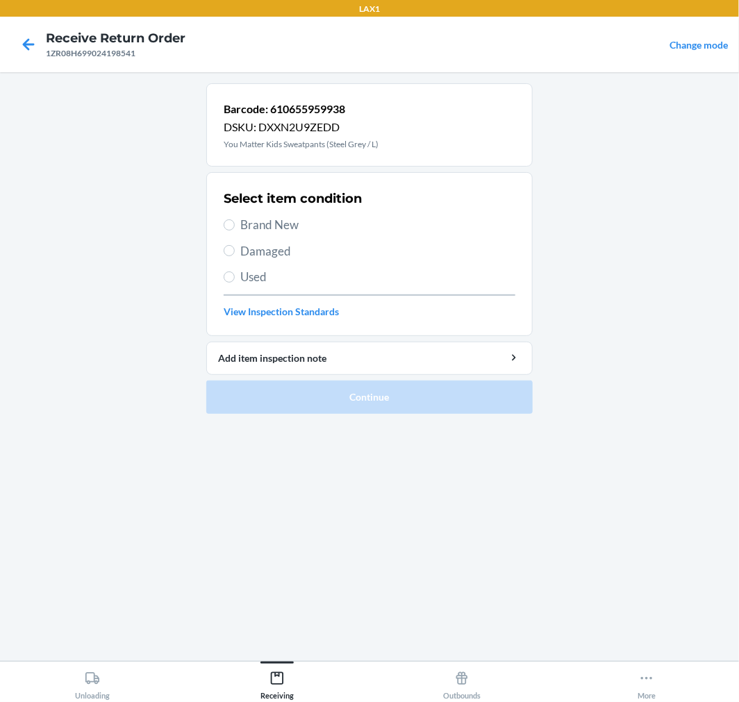
click at [289, 231] on span "Brand New" at bounding box center [377, 225] width 275 height 18
click at [235, 231] on input "Brand New" at bounding box center [229, 224] width 11 height 11
radio input "true"
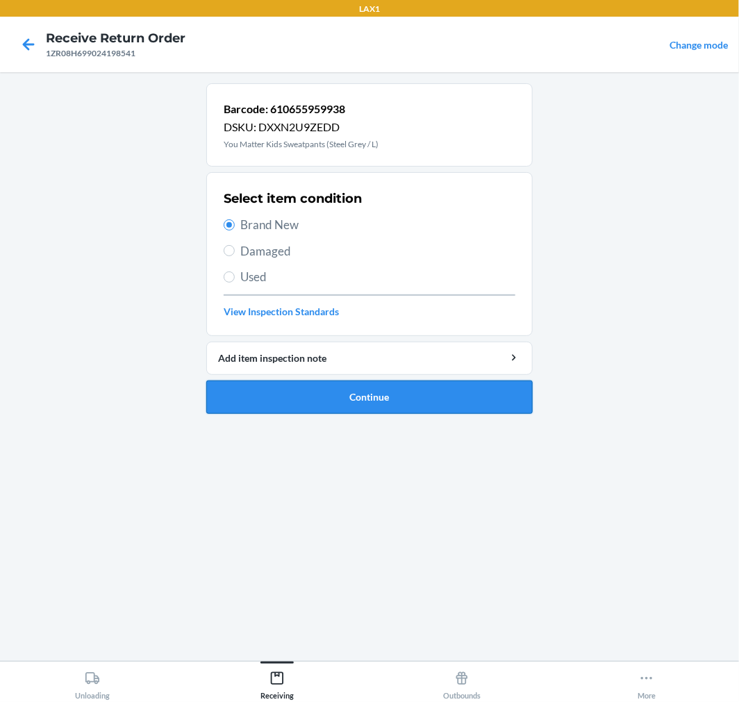
click at [342, 413] on ol "Barcode: 610655959938 DSKU: DXXN2U9ZEDD You Matter Kids Sweatpants (Steel Grey …" at bounding box center [369, 254] width 326 height 342
click at [336, 406] on button "Continue" at bounding box center [369, 397] width 326 height 33
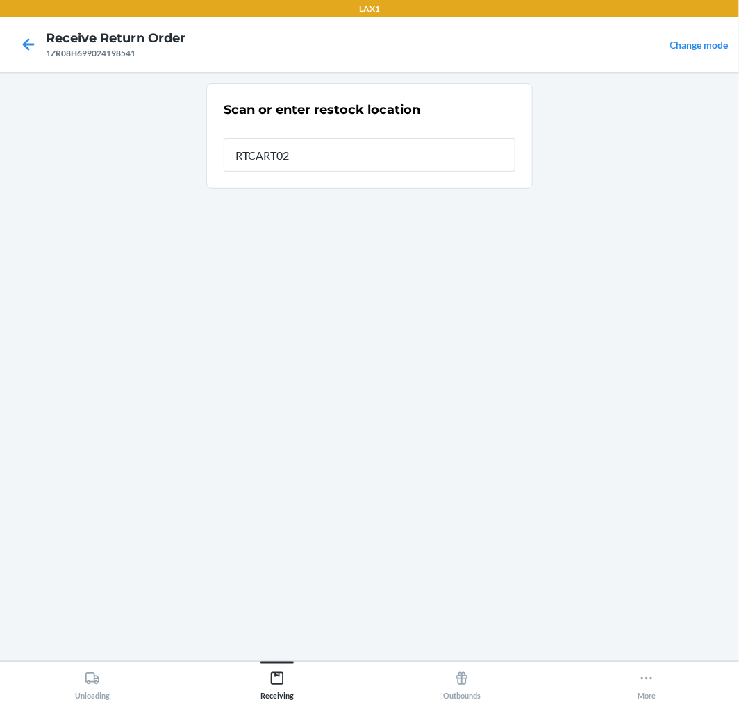
type input "RTCART025"
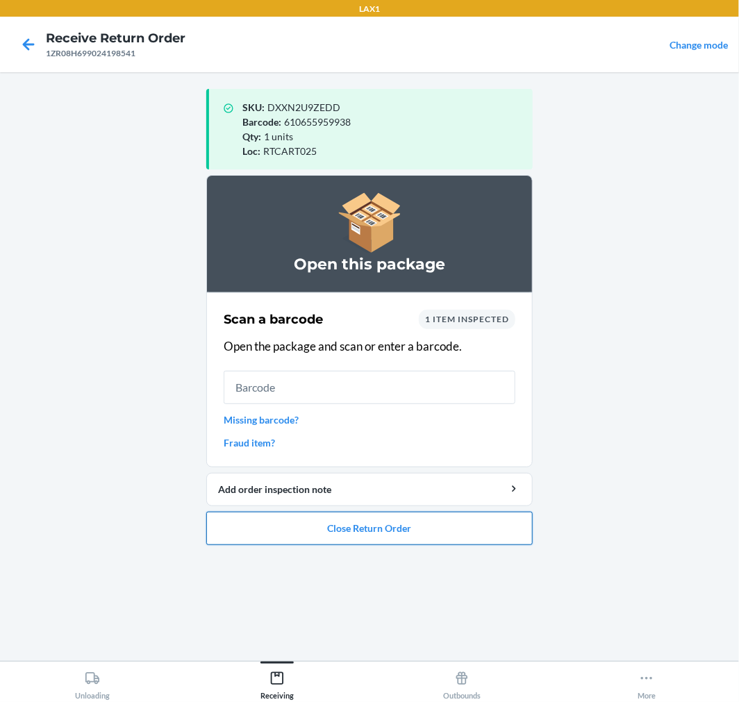
click at [373, 536] on button "Close Return Order" at bounding box center [369, 528] width 326 height 33
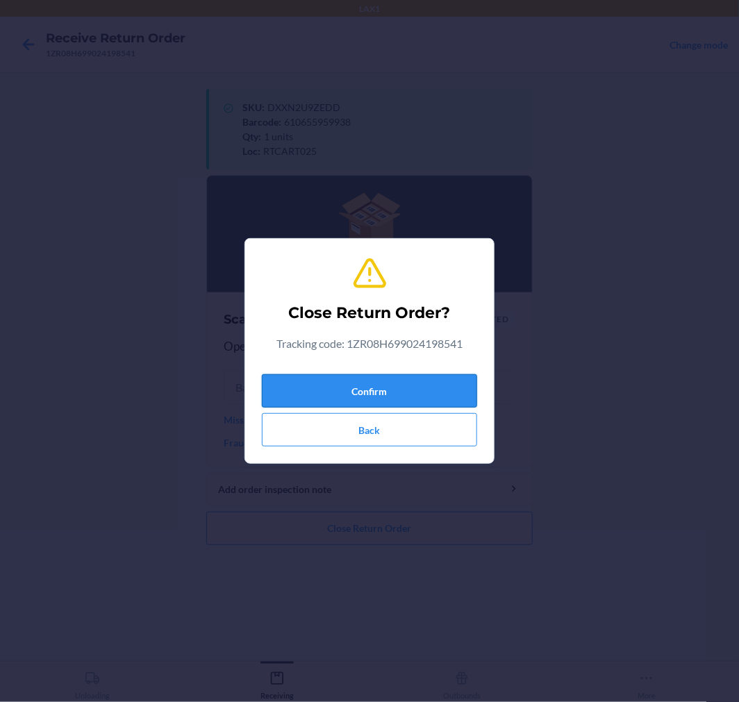
click at [364, 376] on button "Confirm" at bounding box center [369, 390] width 215 height 33
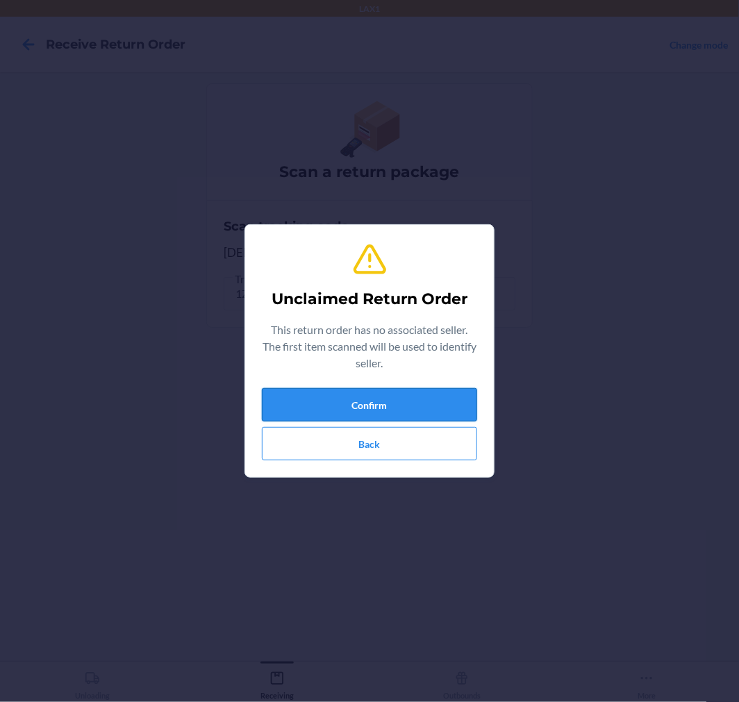
click at [345, 412] on button "Confirm" at bounding box center [369, 404] width 215 height 33
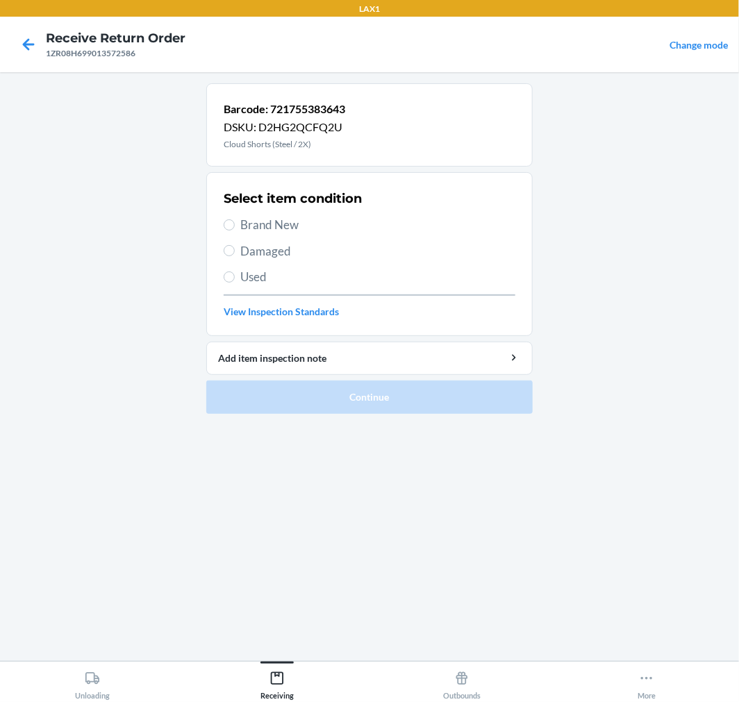
click at [261, 258] on span "Damaged" at bounding box center [377, 251] width 275 height 18
click at [235, 256] on input "Damaged" at bounding box center [229, 250] width 11 height 11
radio input "true"
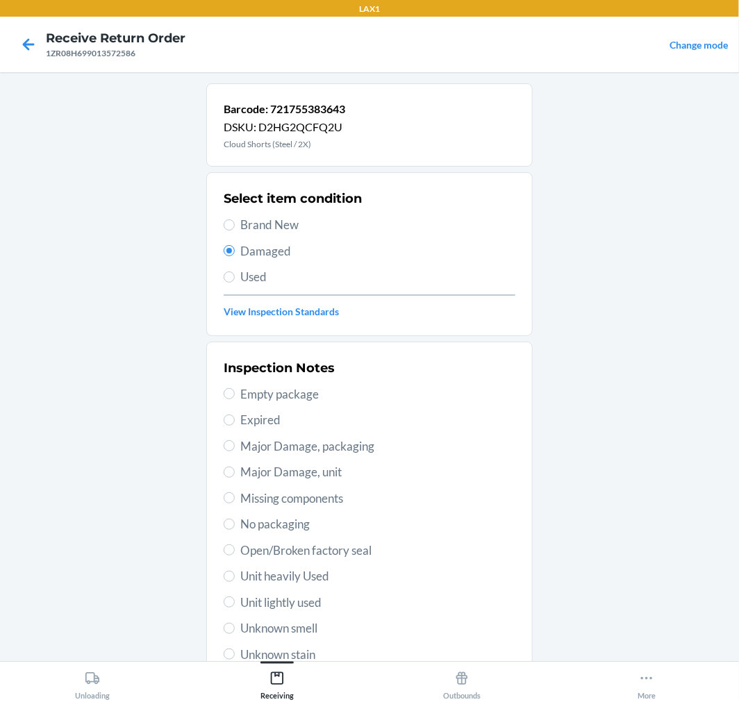
click at [262, 232] on span "Brand New" at bounding box center [377, 225] width 275 height 18
click at [235, 231] on input "Brand New" at bounding box center [229, 224] width 11 height 11
radio input "true"
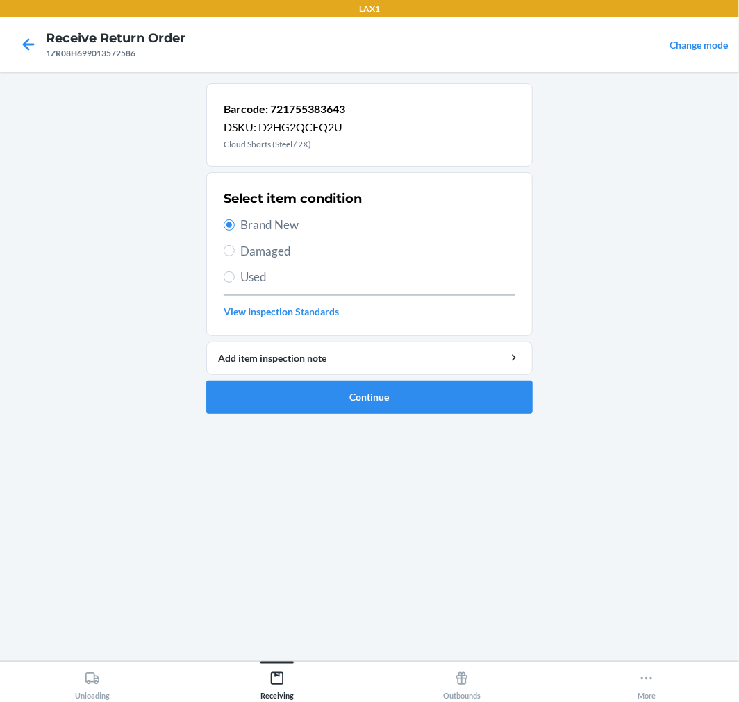
click at [258, 242] on span "Damaged" at bounding box center [377, 251] width 275 height 18
click at [235, 245] on input "Damaged" at bounding box center [229, 250] width 11 height 11
radio input "true"
radio input "false"
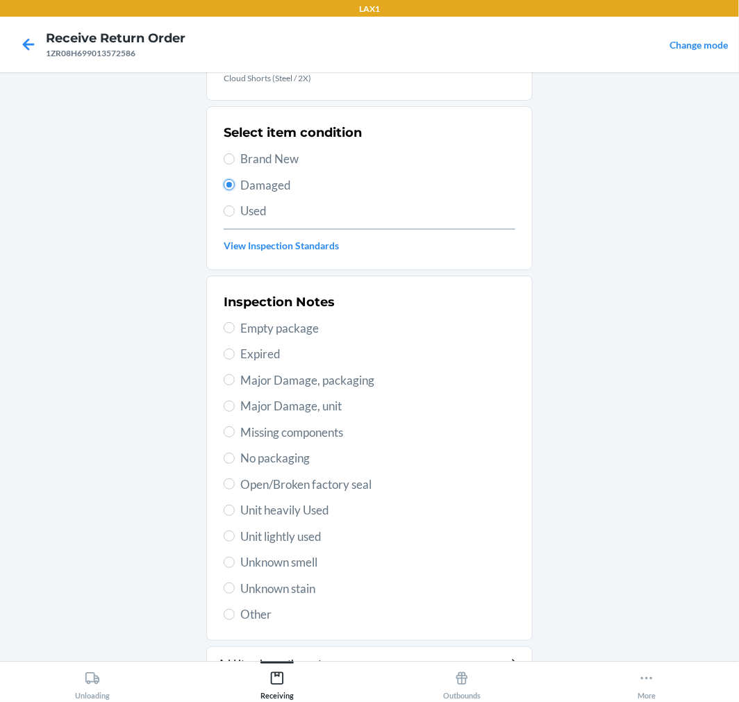
scroll to position [134, 0]
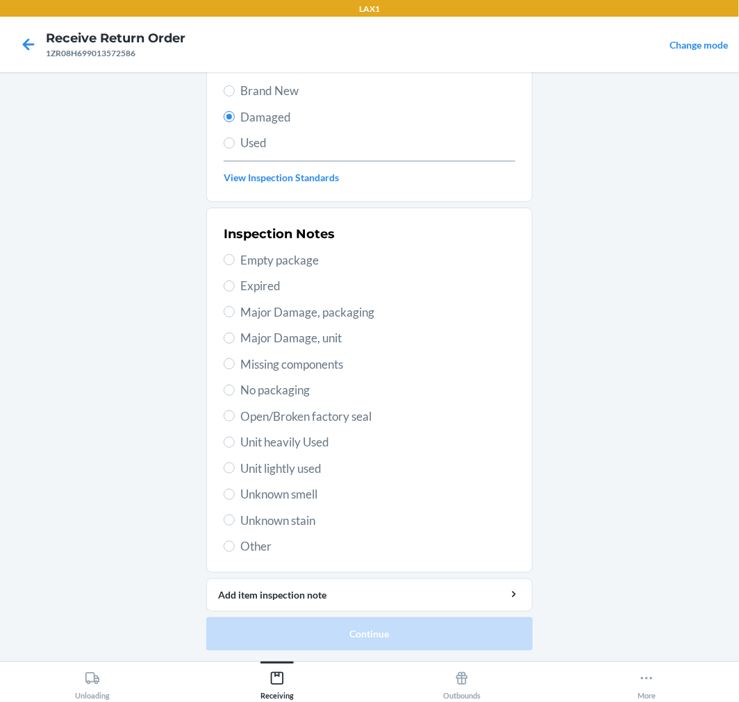
click at [240, 542] on span "Other" at bounding box center [377, 547] width 275 height 18
click at [235, 542] on input "Other" at bounding box center [229, 546] width 11 height 11
radio input "true"
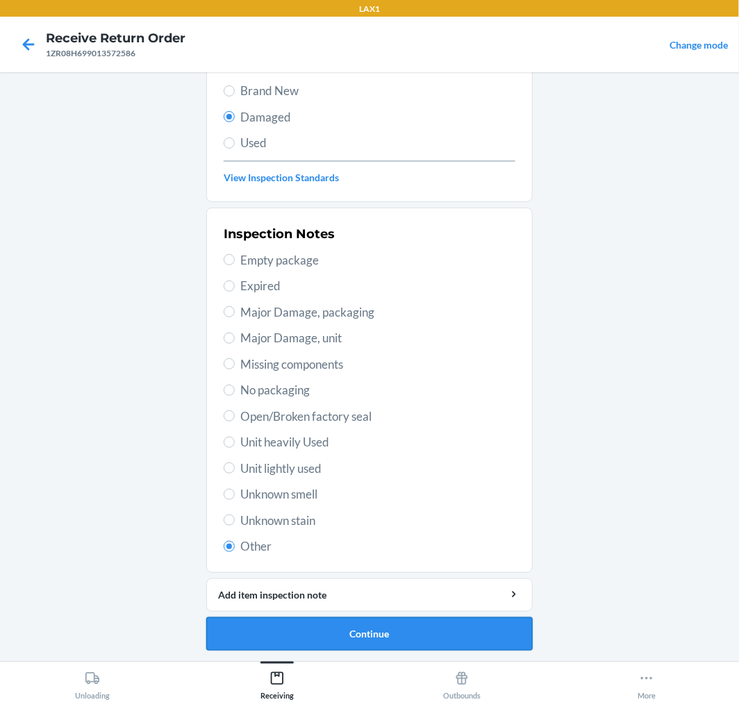
click at [335, 646] on button "Continue" at bounding box center [369, 633] width 326 height 33
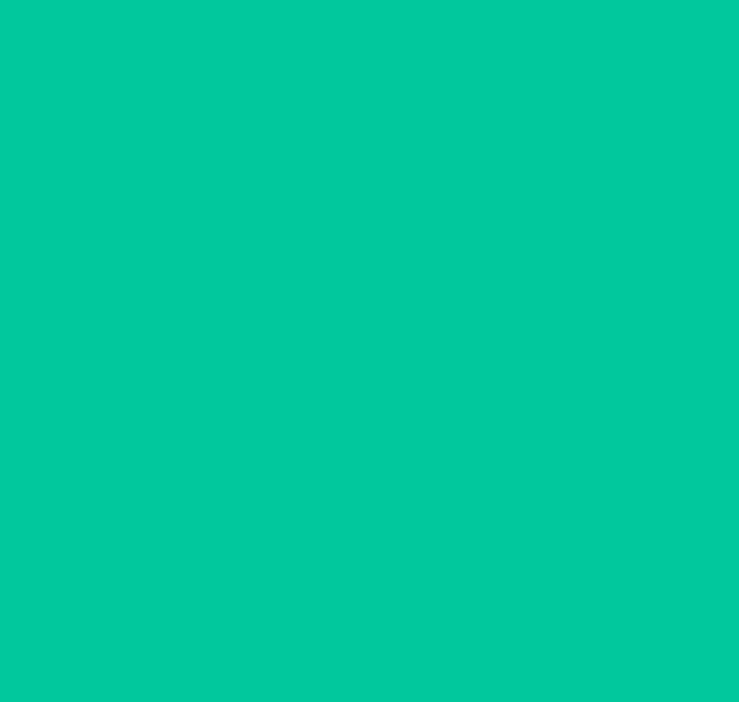
scroll to position [0, 0]
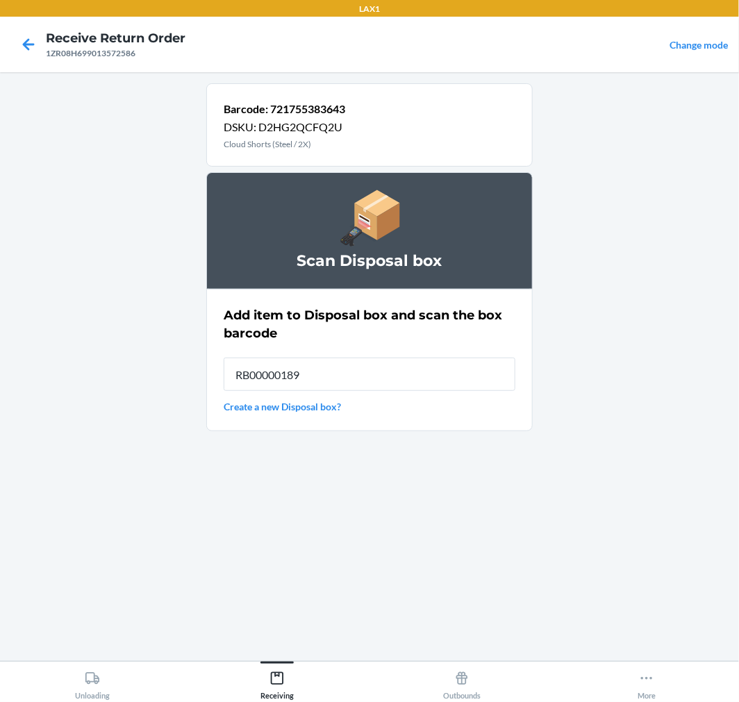
type input "RB00000189K"
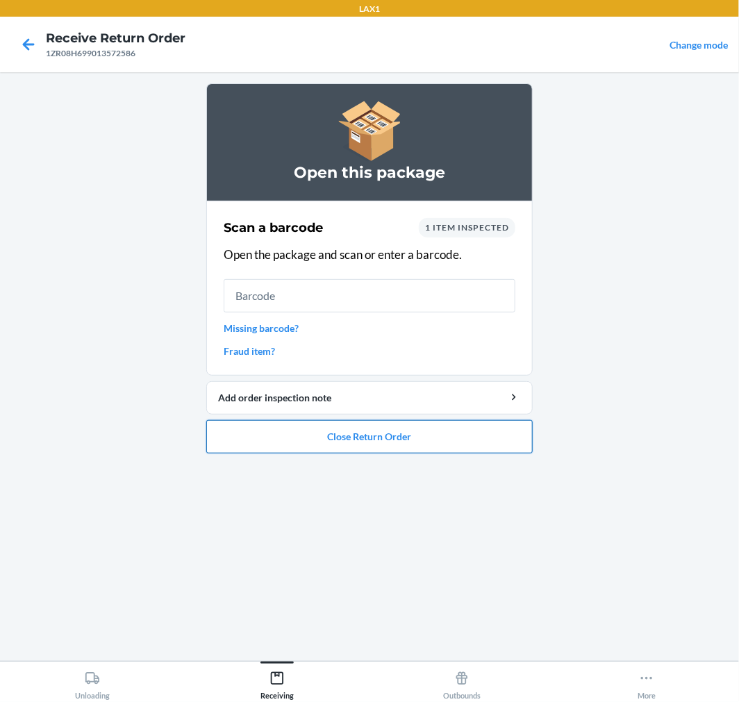
click at [348, 440] on button "Close Return Order" at bounding box center [369, 436] width 326 height 33
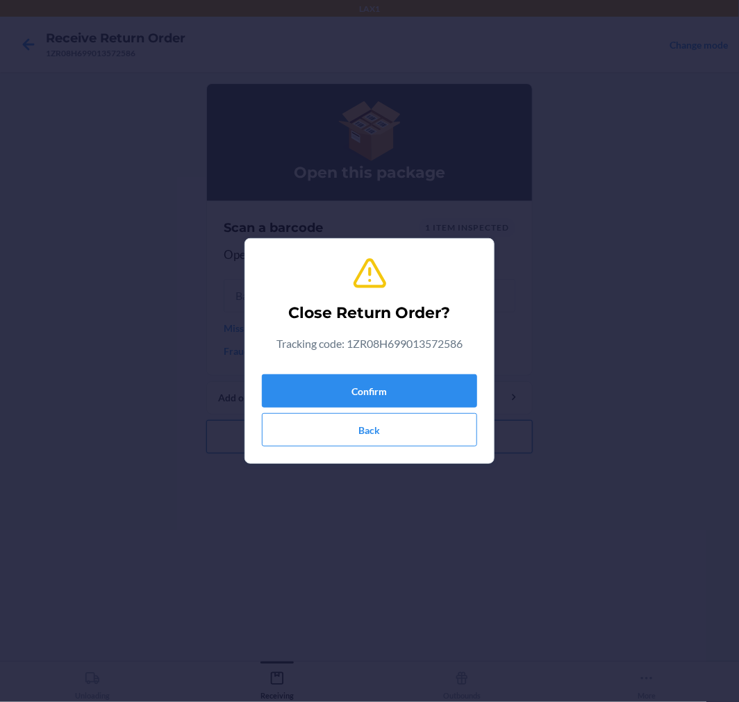
click at [348, 440] on button "Back" at bounding box center [369, 429] width 215 height 33
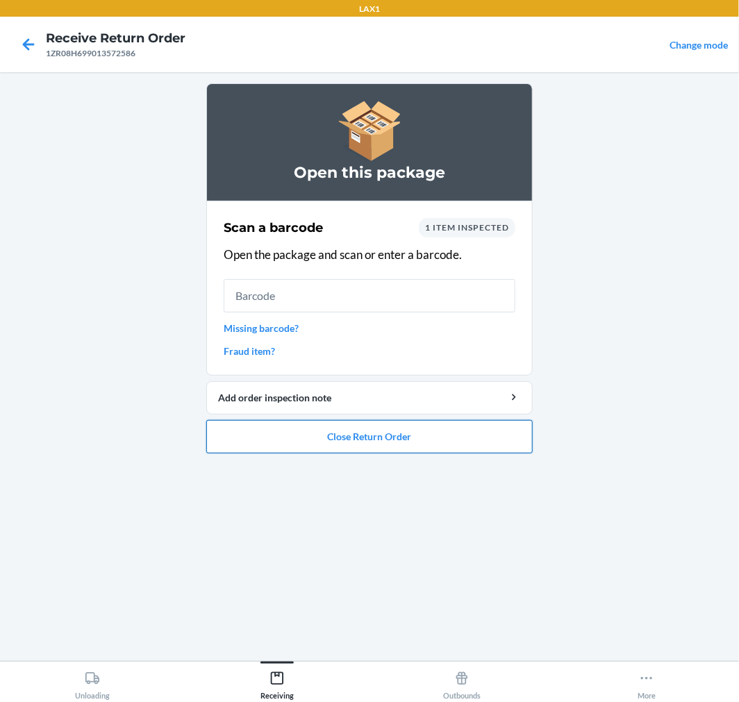
click at [320, 445] on button "Close Return Order" at bounding box center [369, 436] width 326 height 33
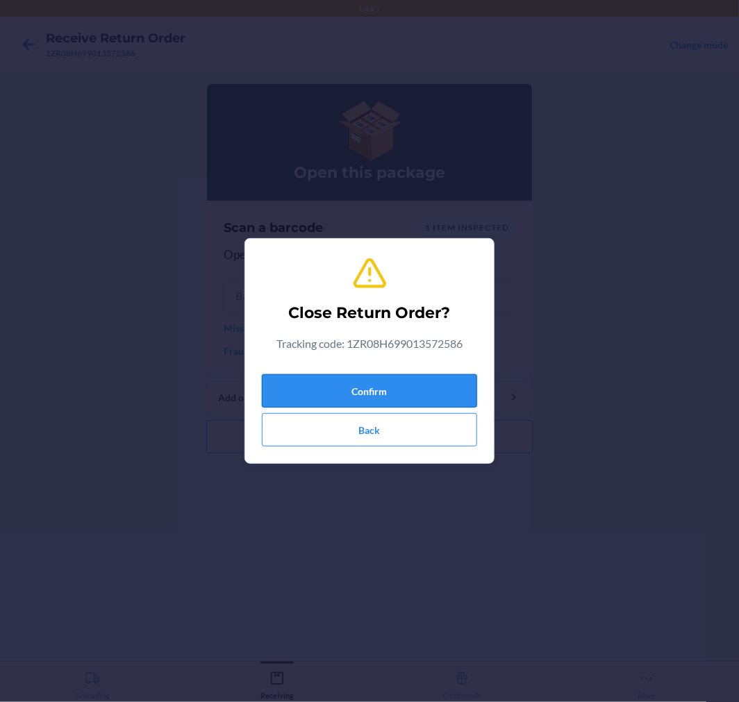
click at [352, 392] on button "Confirm" at bounding box center [369, 390] width 215 height 33
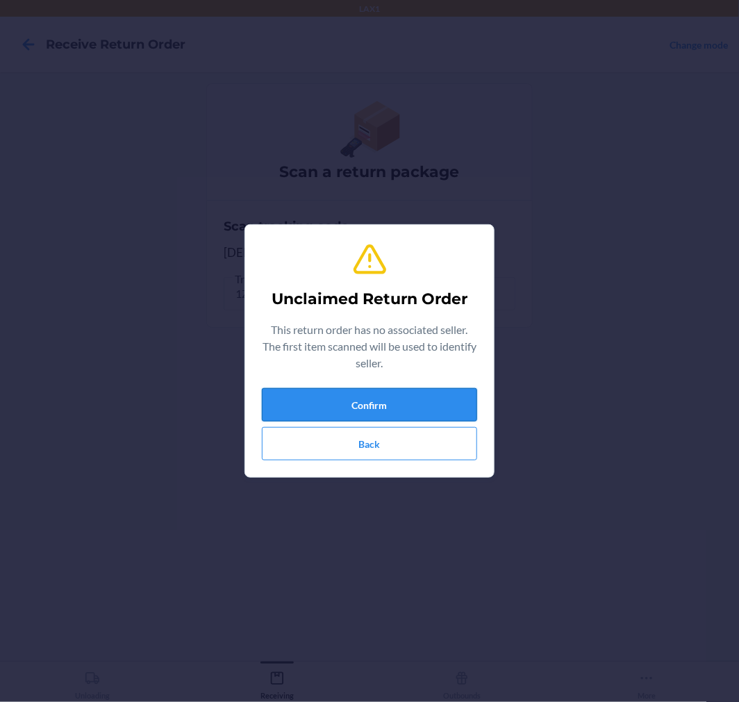
click at [413, 392] on button "Confirm" at bounding box center [369, 404] width 215 height 33
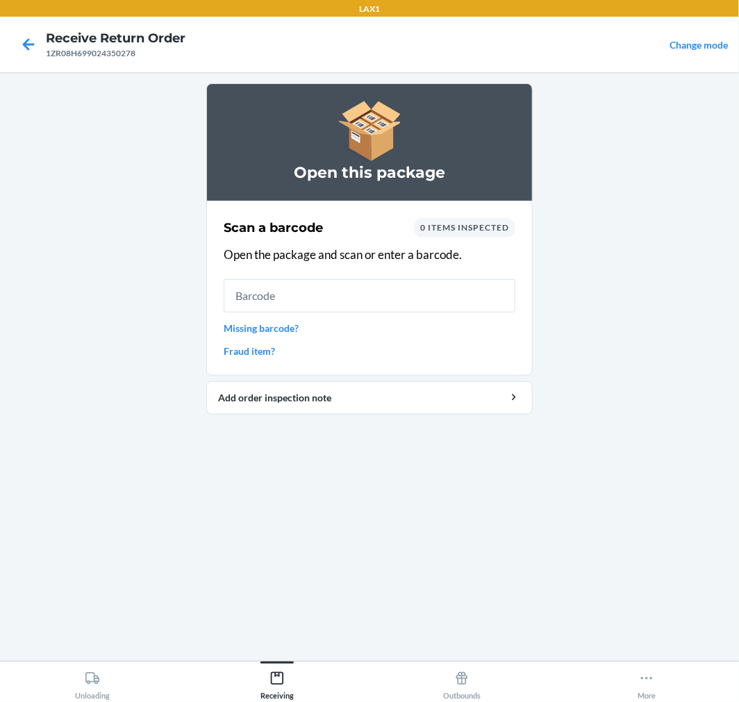
click at [273, 331] on link "Missing barcode?" at bounding box center [370, 328] width 292 height 15
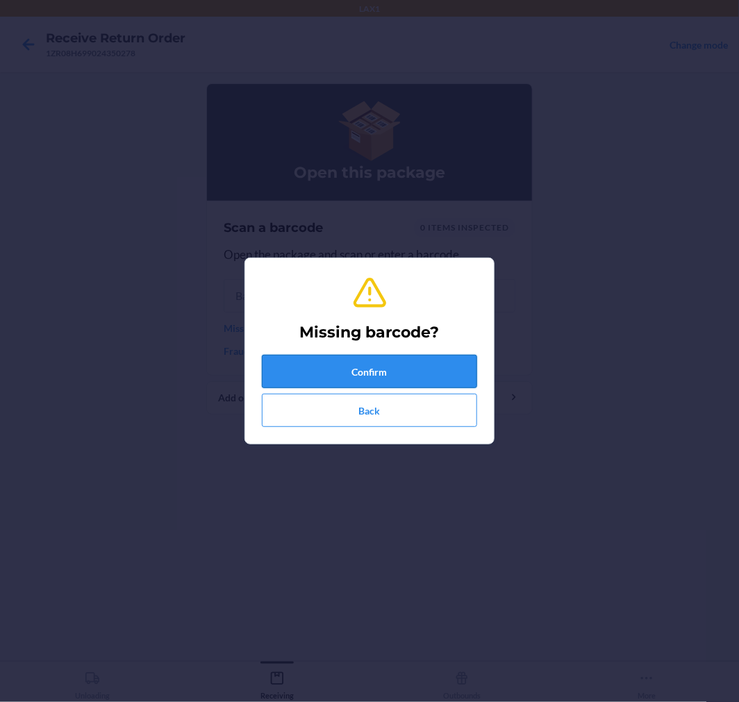
click at [337, 378] on button "Confirm" at bounding box center [369, 371] width 215 height 33
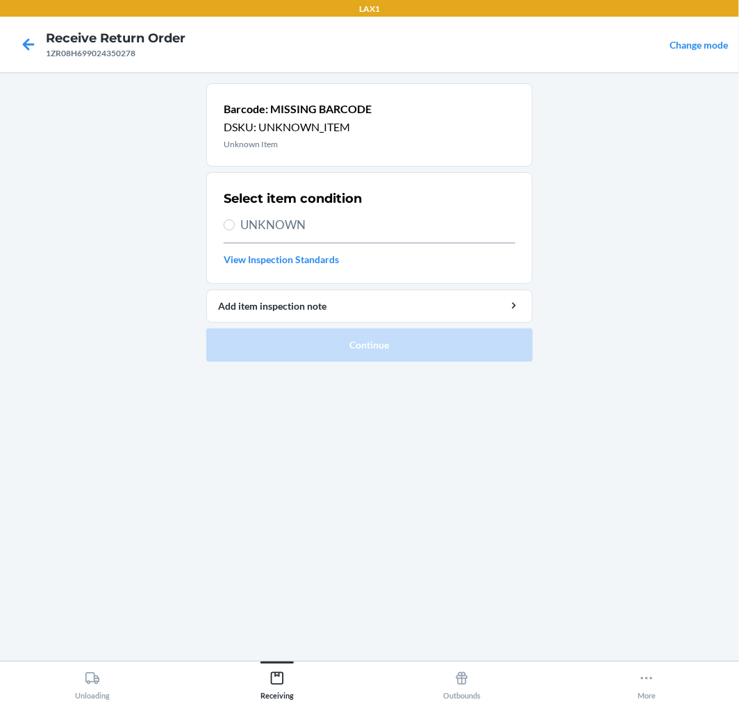
drag, startPoint x: 243, startPoint y: 200, endPoint x: 234, endPoint y: 211, distance: 14.3
click at [243, 201] on h2 "Select item condition" at bounding box center [293, 199] width 138 height 18
drag, startPoint x: 231, startPoint y: 217, endPoint x: 231, endPoint y: 227, distance: 10.4
click at [230, 218] on label "UNKNOWN" at bounding box center [370, 225] width 292 height 18
click at [230, 219] on input "UNKNOWN" at bounding box center [229, 224] width 11 height 11
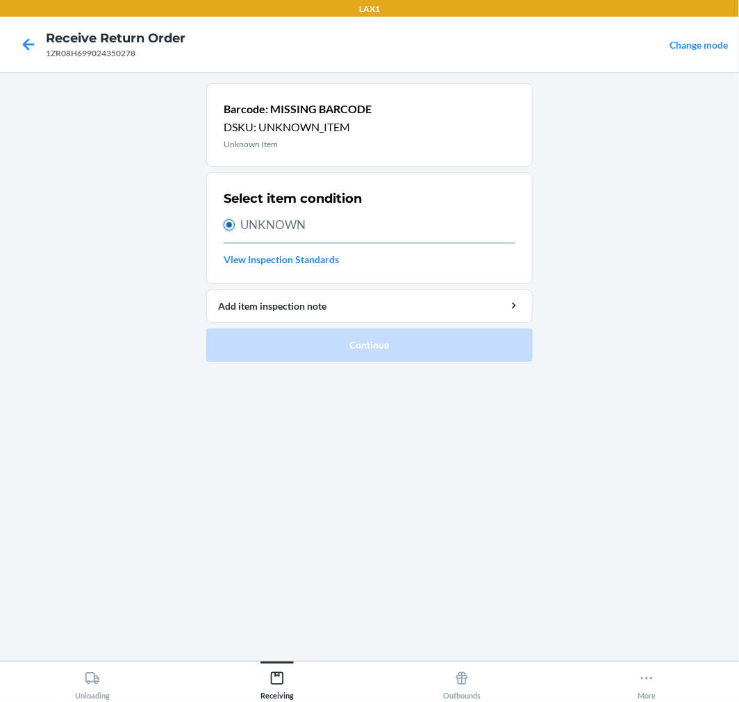
radio input "true"
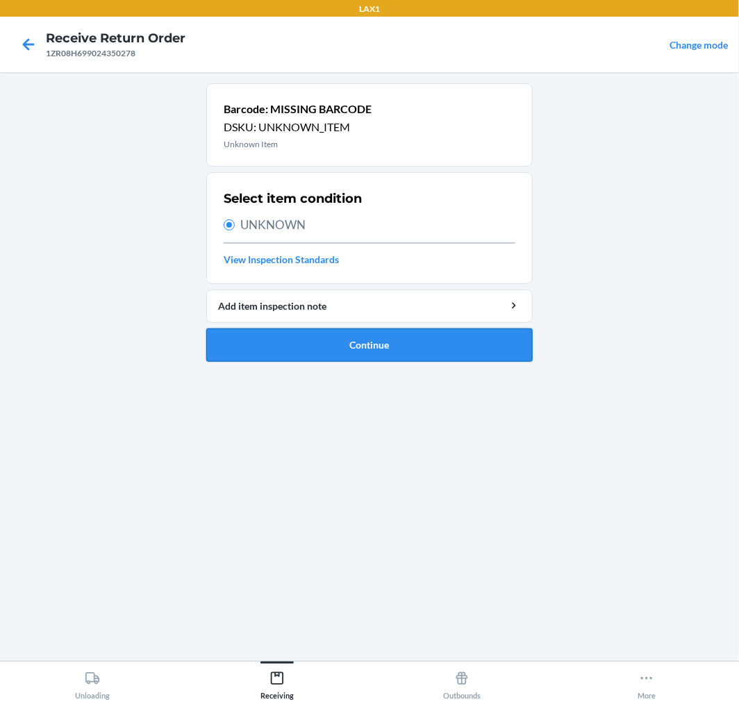
click at [315, 337] on button "Continue" at bounding box center [369, 345] width 326 height 33
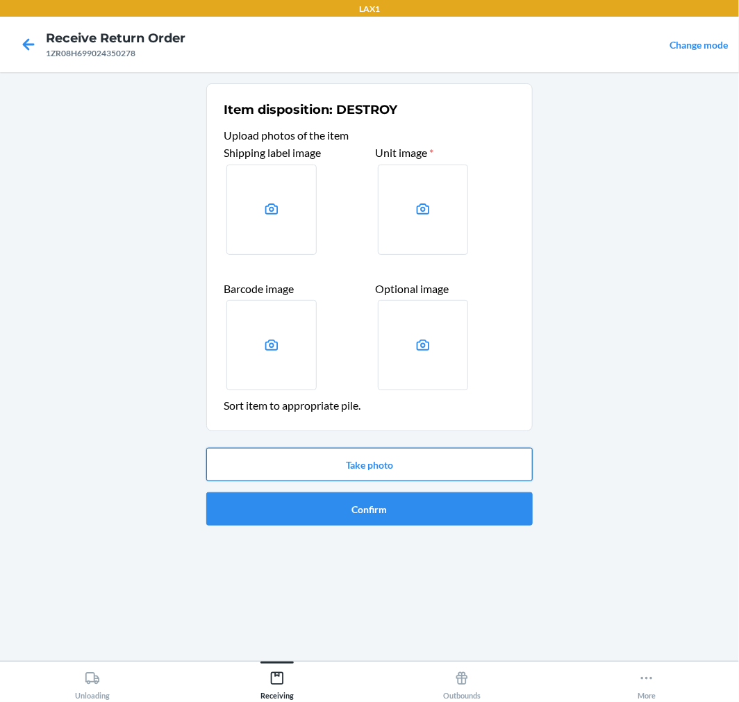
click at [399, 469] on button "Take photo" at bounding box center [369, 464] width 326 height 33
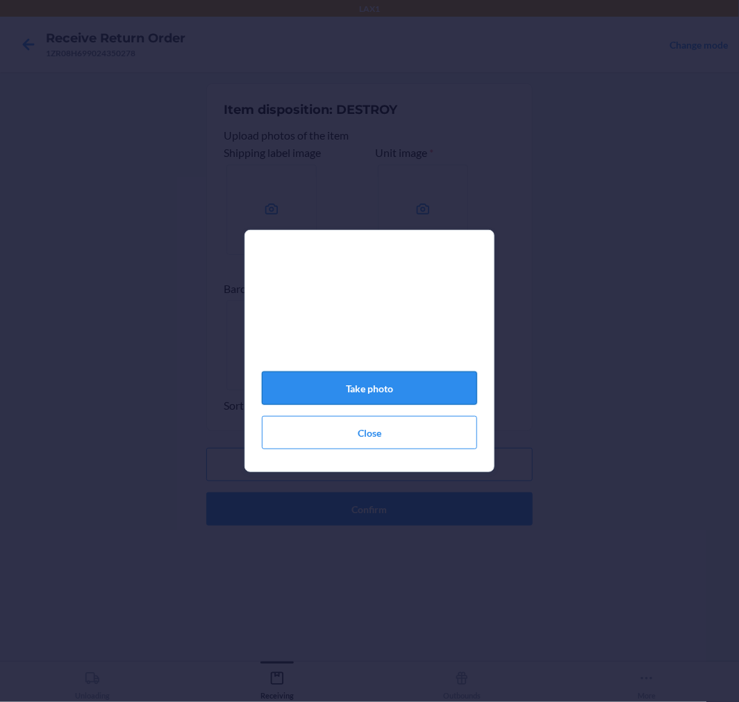
click at [415, 395] on button "Take photo" at bounding box center [369, 388] width 215 height 33
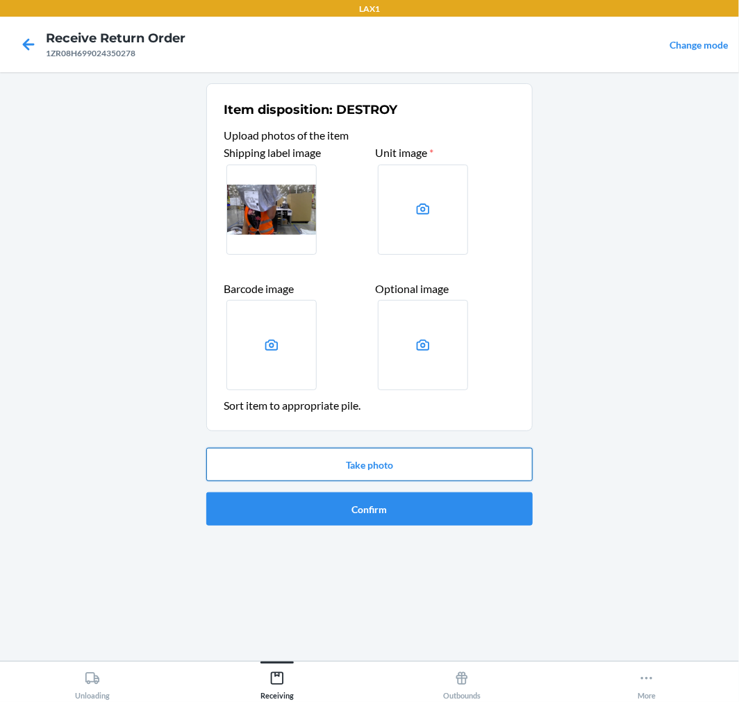
click at [418, 467] on button "Take photo" at bounding box center [369, 464] width 326 height 33
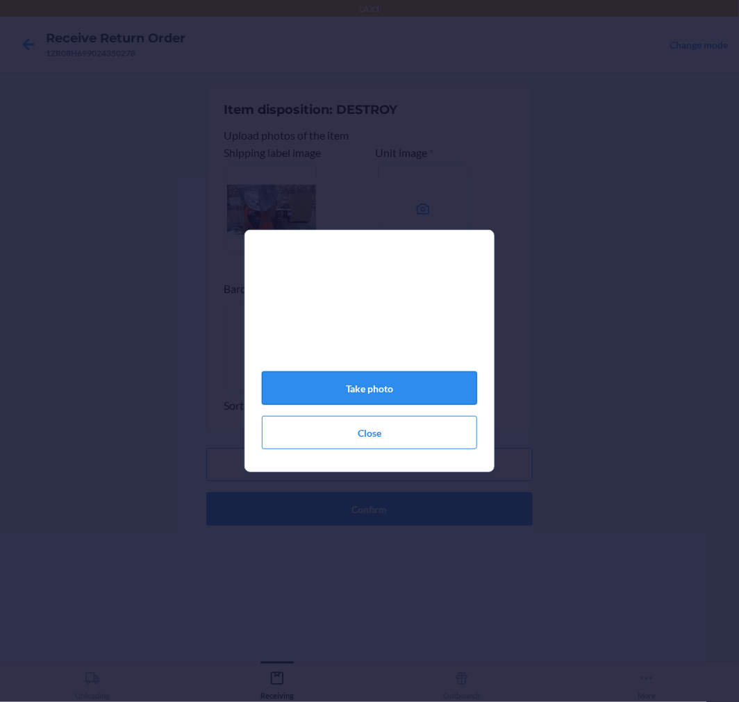
click at [359, 393] on button "Take photo" at bounding box center [369, 388] width 215 height 33
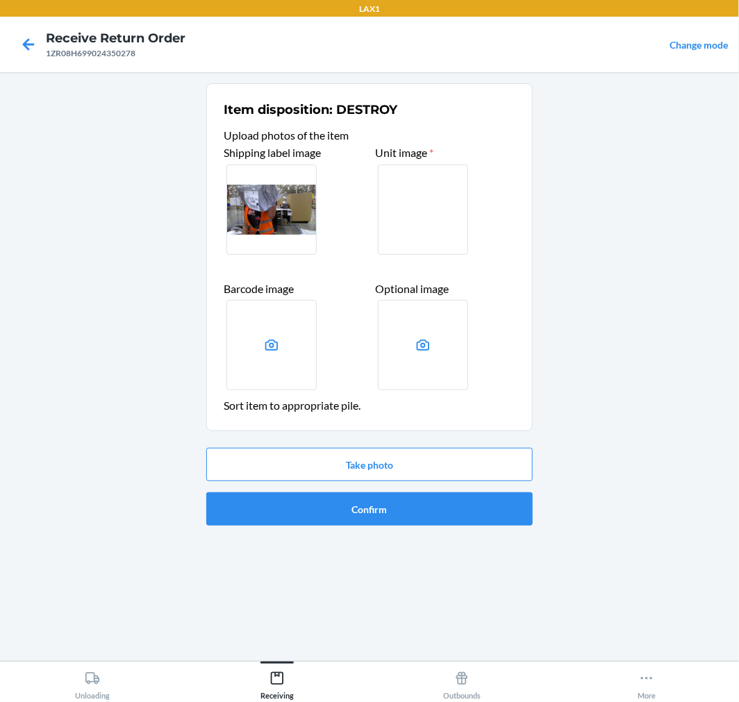
click at [341, 554] on div "Item disposition: DESTROY Upload photos of the item Shipping label image Unit i…" at bounding box center [369, 366] width 326 height 567
click at [340, 532] on ol "Item disposition: DESTROY Upload photos of the item Shipping label image Unit i…" at bounding box center [369, 310] width 326 height 454
click at [335, 515] on button "Confirm" at bounding box center [369, 508] width 326 height 33
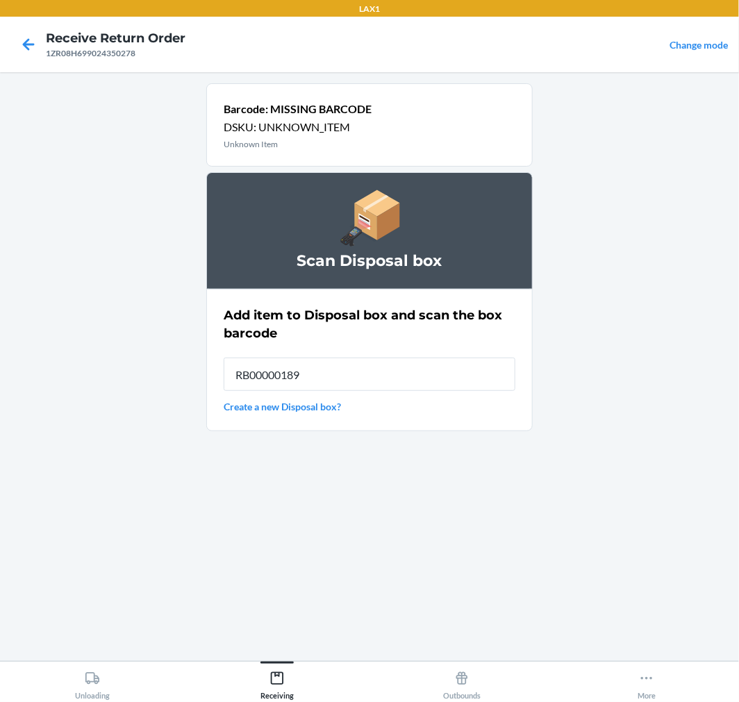
type input "RB00000189K"
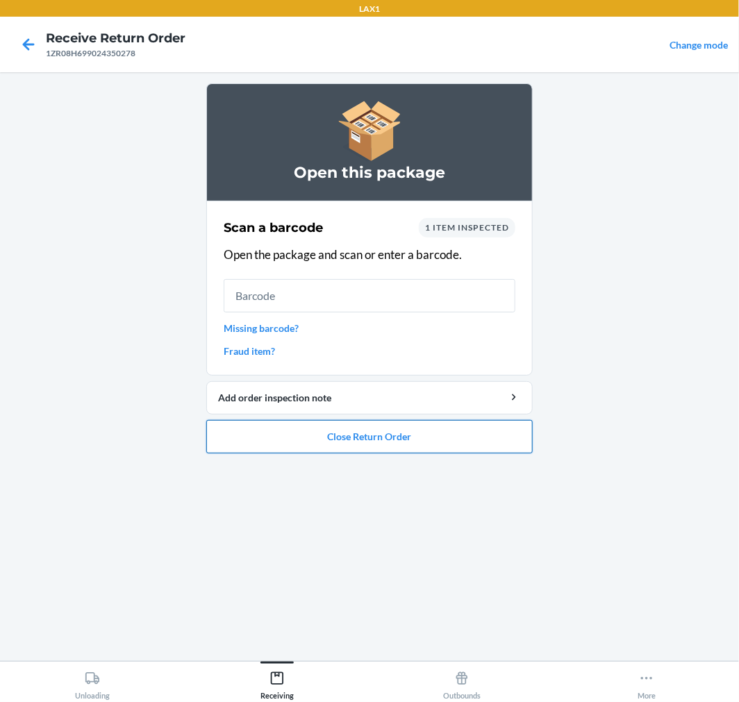
click at [335, 433] on button "Close Return Order" at bounding box center [369, 436] width 326 height 33
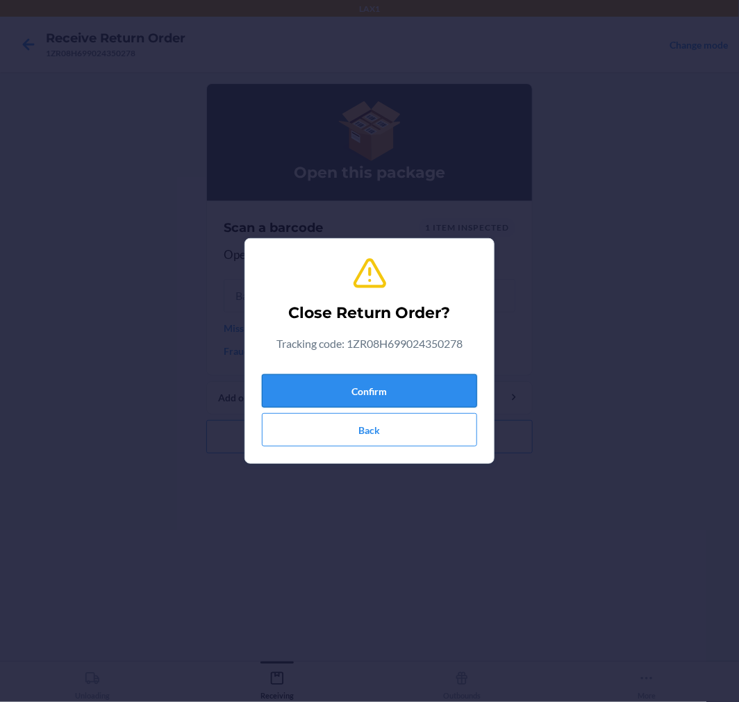
click at [333, 400] on button "Confirm" at bounding box center [369, 390] width 215 height 33
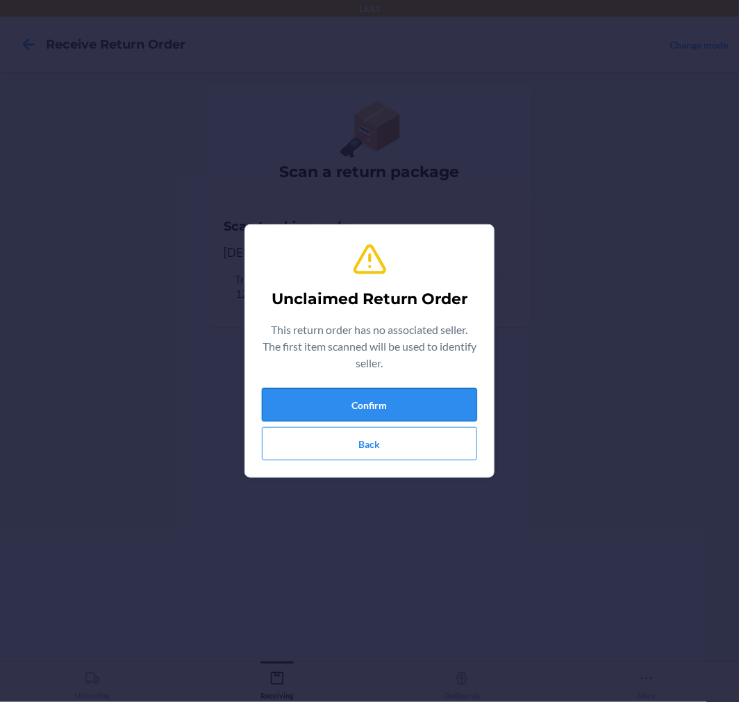
click at [338, 399] on button "Confirm" at bounding box center [369, 404] width 215 height 33
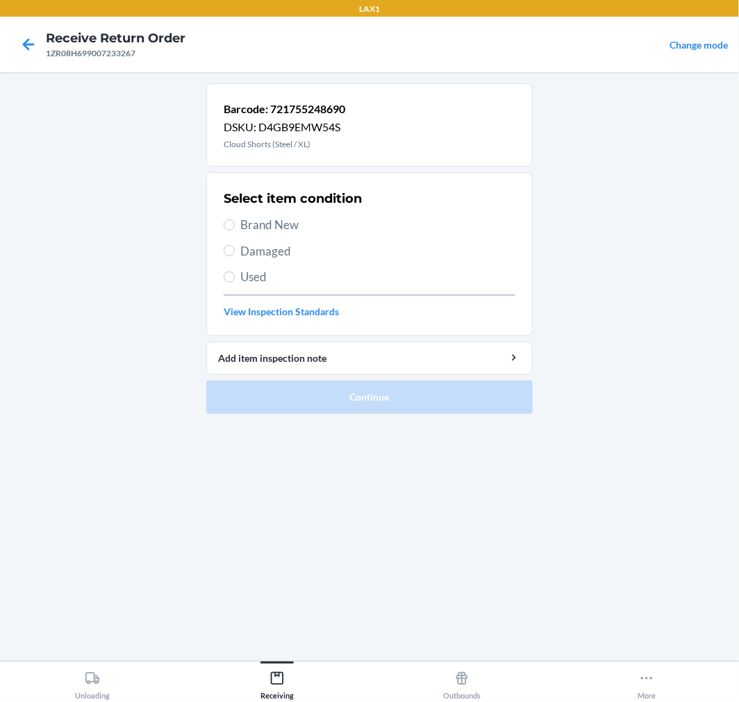
click at [241, 231] on span "Brand New" at bounding box center [377, 225] width 275 height 18
click at [235, 231] on input "Brand New" at bounding box center [229, 224] width 11 height 11
radio input "true"
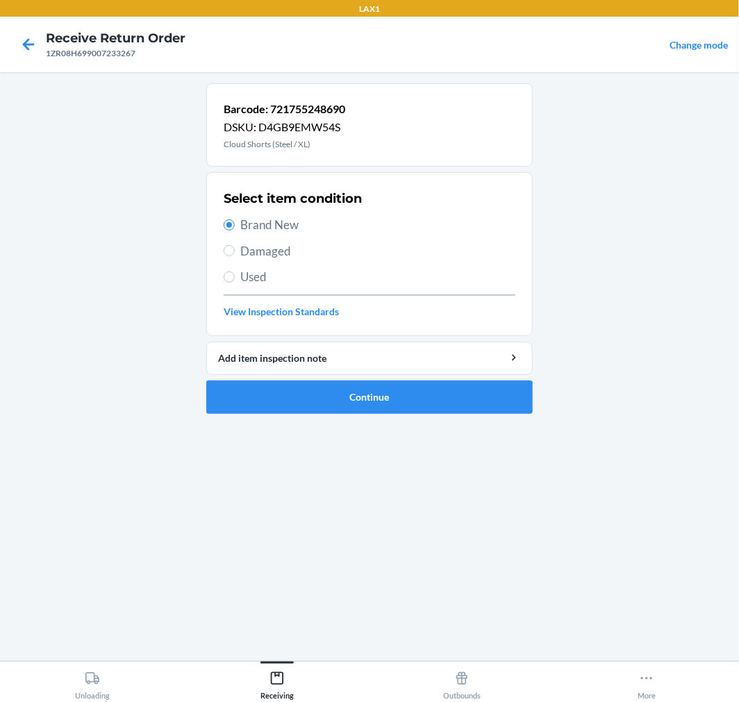
click at [244, 268] on span "Used" at bounding box center [377, 277] width 275 height 18
click at [235, 272] on input "Used" at bounding box center [229, 277] width 11 height 11
radio input "true"
radio input "false"
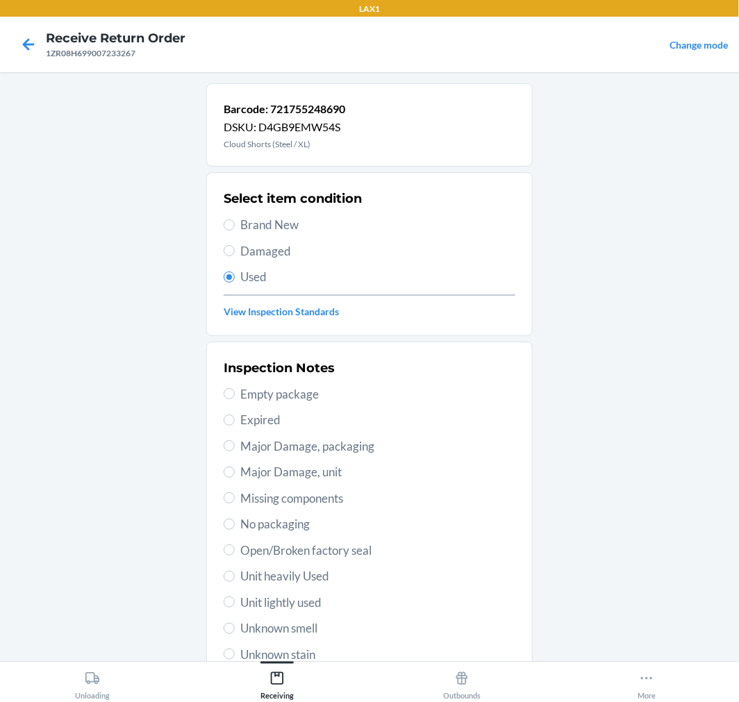
click at [244, 257] on span "Damaged" at bounding box center [377, 251] width 275 height 18
click at [235, 256] on input "Damaged" at bounding box center [229, 250] width 11 height 11
radio input "true"
radio input "false"
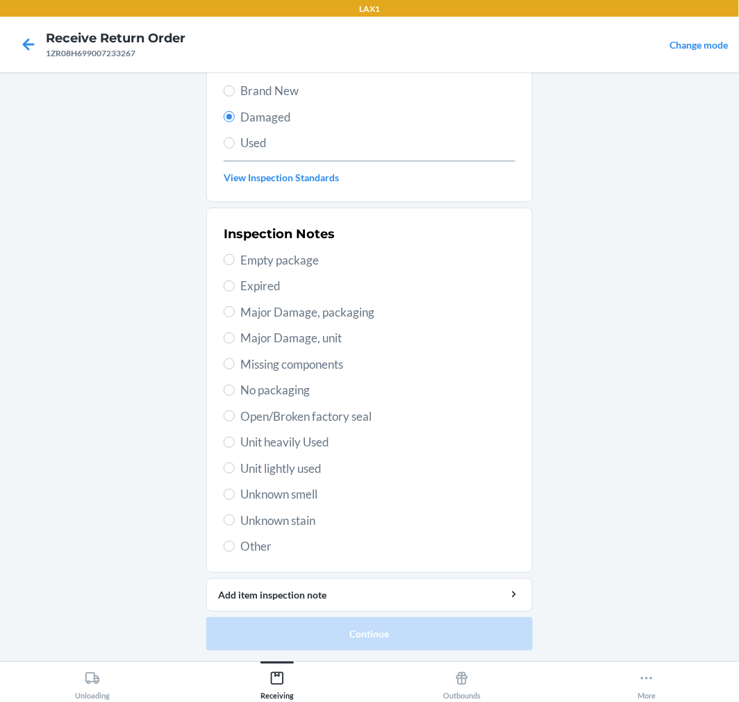
click at [233, 525] on label "Unknown stain" at bounding box center [370, 521] width 292 height 18
click at [233, 525] on input "Unknown stain" at bounding box center [229, 520] width 11 height 11
radio input "true"
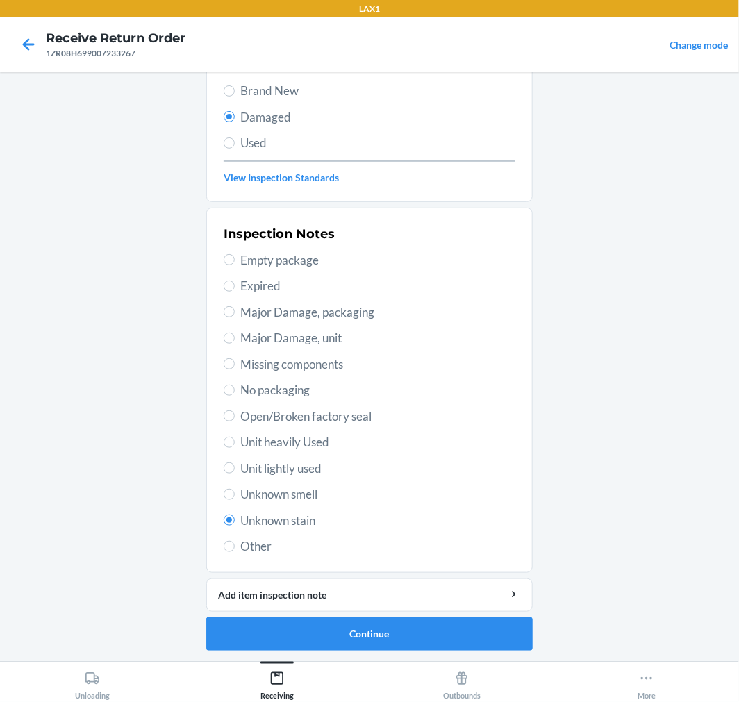
click at [231, 552] on label "Other" at bounding box center [370, 547] width 292 height 18
click at [231, 552] on input "Other" at bounding box center [229, 546] width 11 height 11
radio input "true"
radio input "false"
click at [360, 628] on button "Continue" at bounding box center [369, 633] width 326 height 33
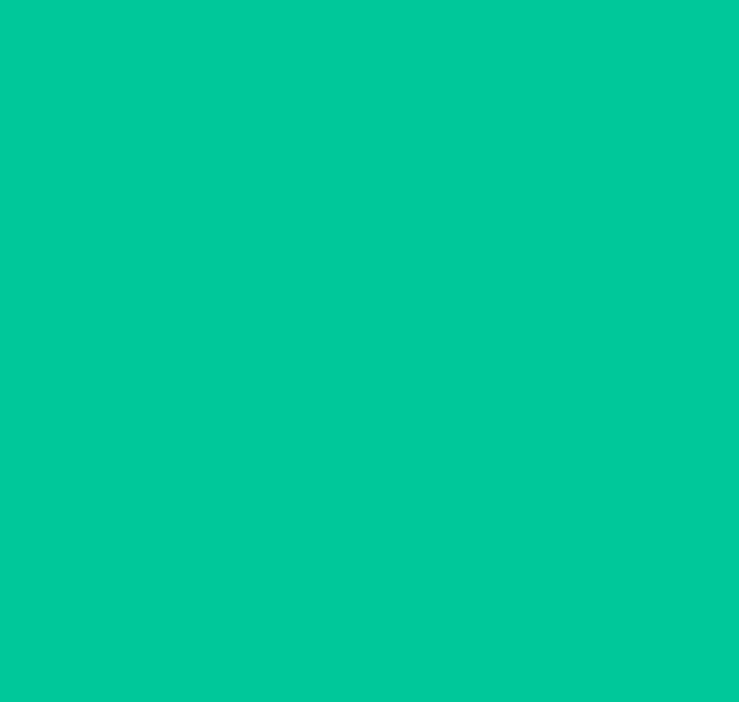
scroll to position [11, 0]
click at [360, 628] on button "Confirm" at bounding box center [369, 633] width 326 height 33
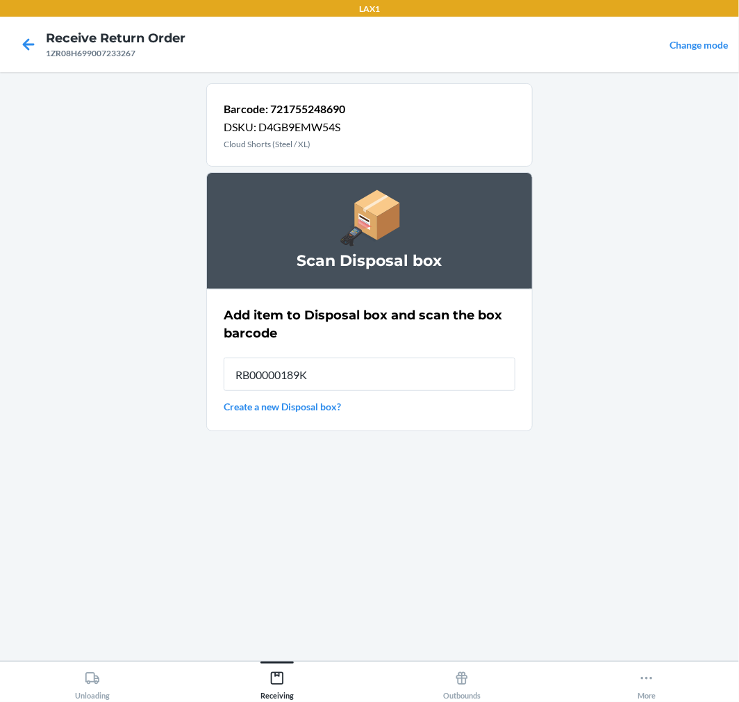
type input "RB00000189K"
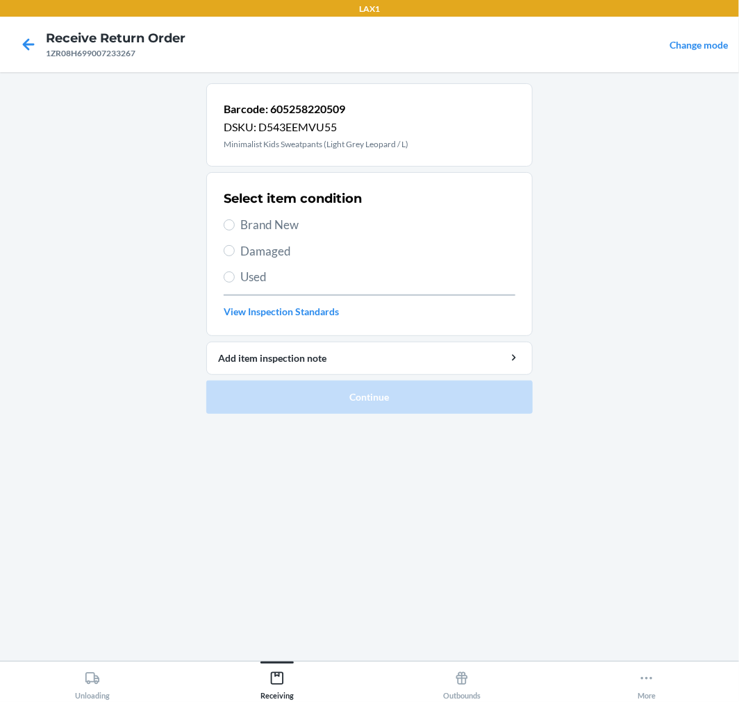
click at [235, 247] on label "Damaged" at bounding box center [370, 251] width 292 height 18
click at [235, 247] on input "Damaged" at bounding box center [229, 250] width 11 height 11
radio input "true"
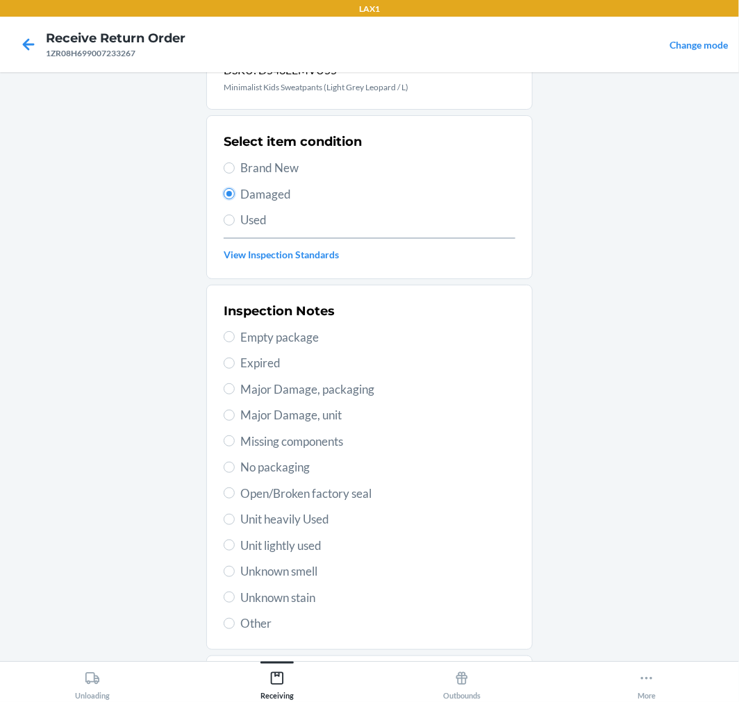
scroll to position [134, 0]
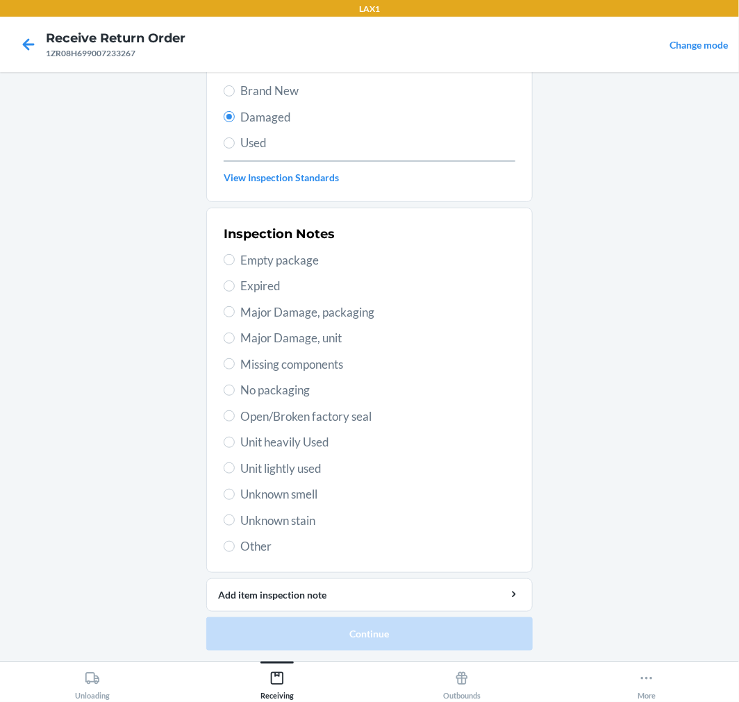
click at [238, 458] on div "Inspection Notes Empty package Expired Major Damage, packaging Major Damage, un…" at bounding box center [370, 390] width 292 height 339
click at [240, 476] on span "Unit lightly used" at bounding box center [377, 469] width 275 height 18
click at [235, 474] on input "Unit lightly used" at bounding box center [229, 468] width 11 height 11
radio input "true"
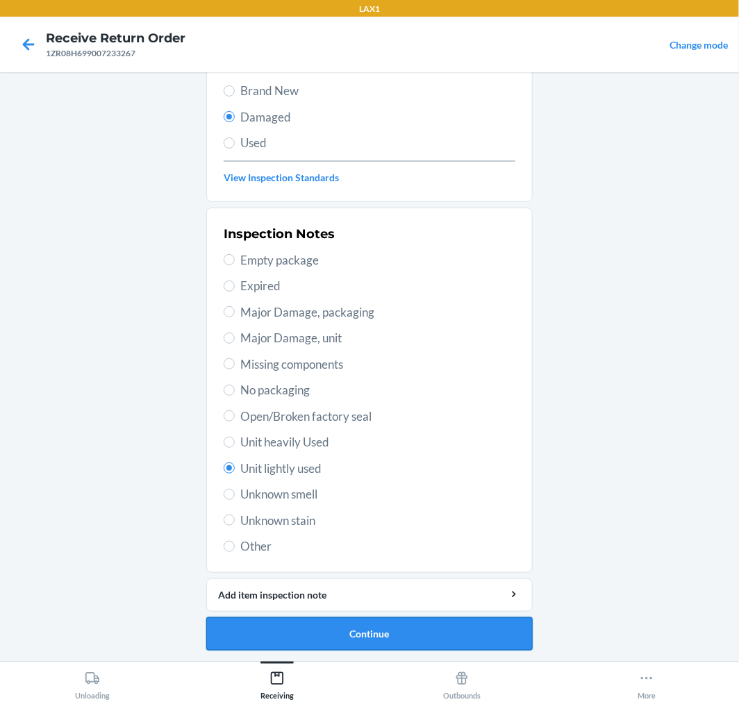
click at [384, 648] on button "Continue" at bounding box center [369, 633] width 326 height 33
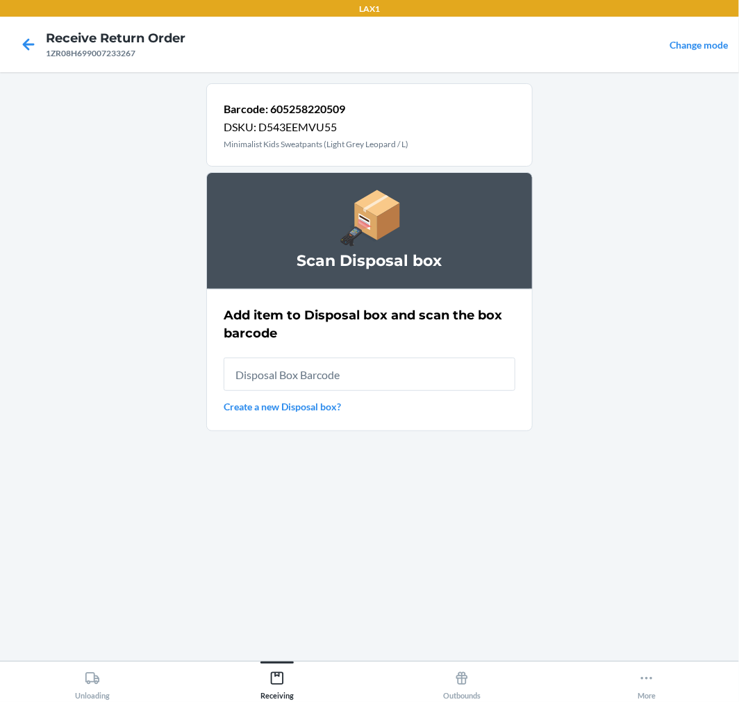
scroll to position [0, 0]
type input "."
type input "605258220509"
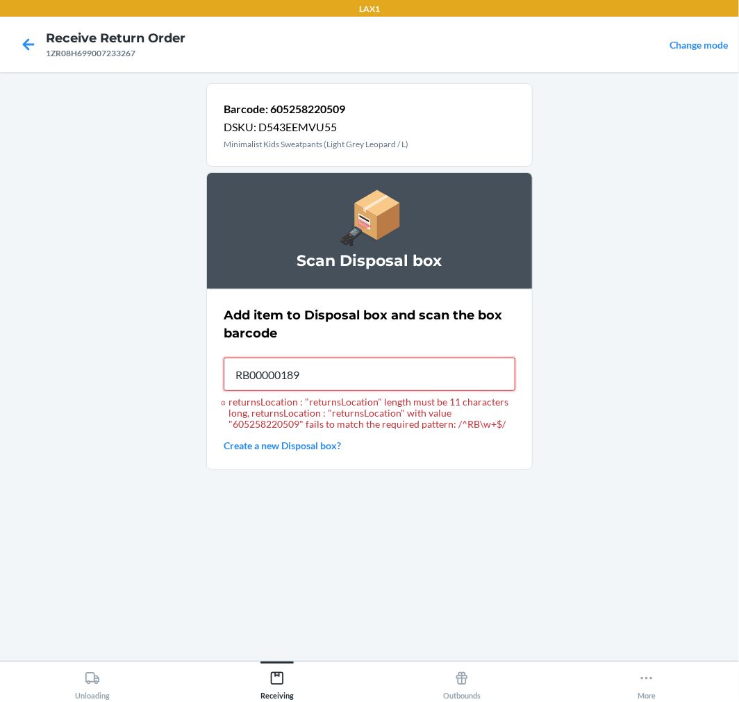
type input "RB00000189K"
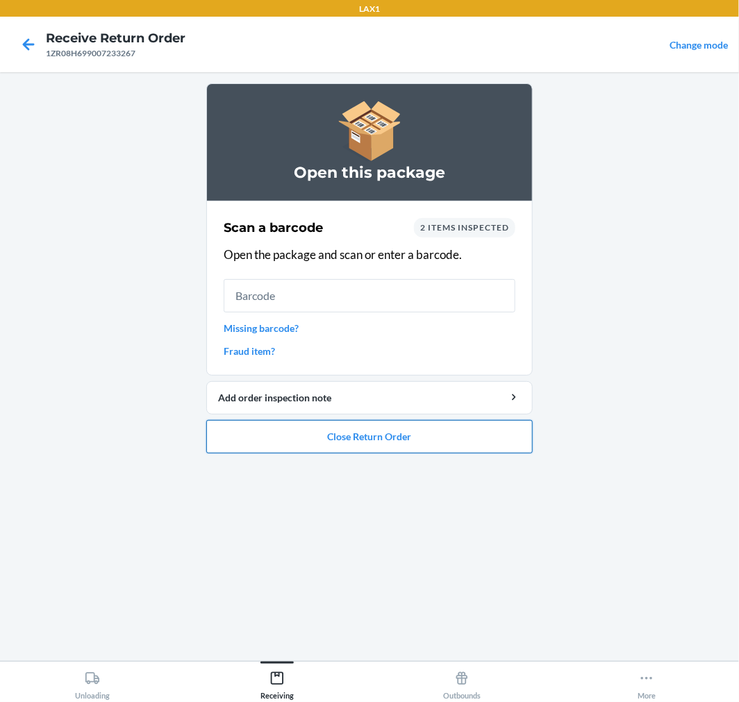
click at [363, 446] on button "Close Return Order" at bounding box center [369, 436] width 326 height 33
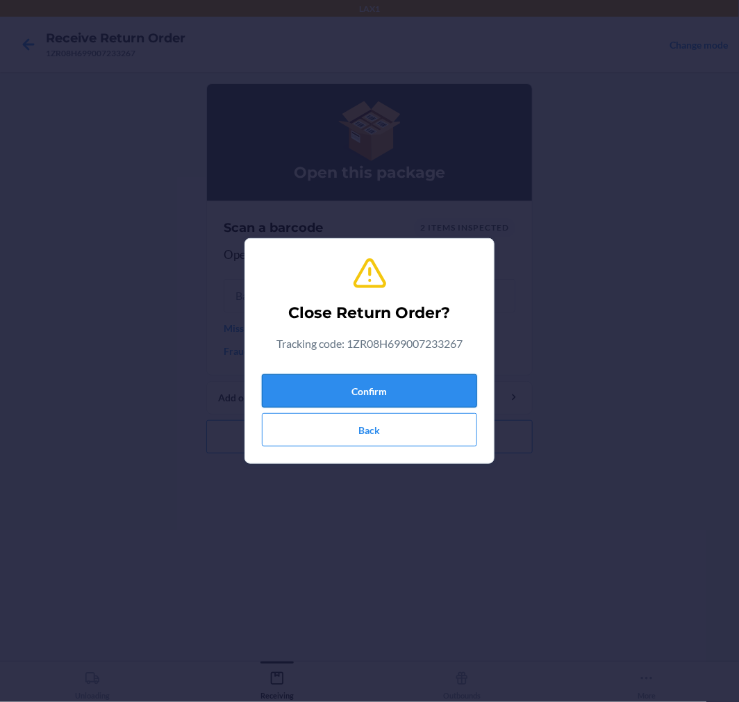
click at [374, 400] on button "Confirm" at bounding box center [369, 390] width 215 height 33
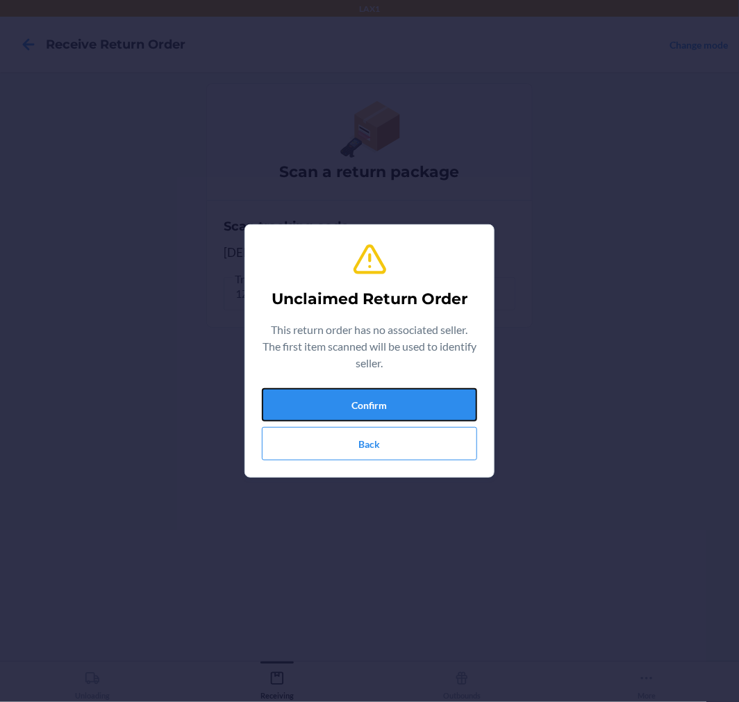
drag, startPoint x: 374, startPoint y: 400, endPoint x: 504, endPoint y: 478, distance: 151.4
click at [440, 442] on div "Confirm Back" at bounding box center [369, 424] width 215 height 72
click at [378, 410] on button "Confirm" at bounding box center [369, 404] width 215 height 33
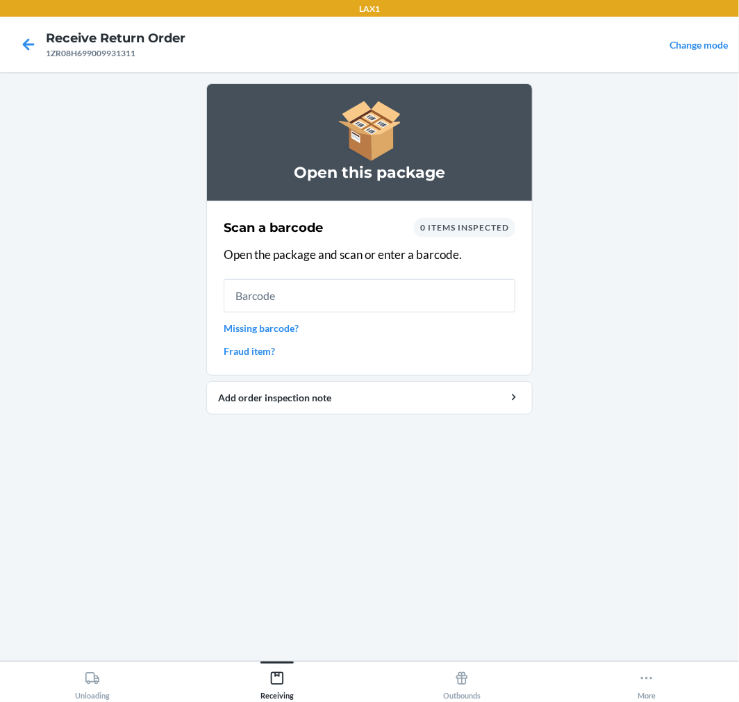
click at [229, 317] on div "Scan a barcode 0 items inspected Open the package and scan or enter a barcode. …" at bounding box center [370, 288] width 292 height 149
click at [226, 332] on link "Missing barcode?" at bounding box center [370, 328] width 292 height 15
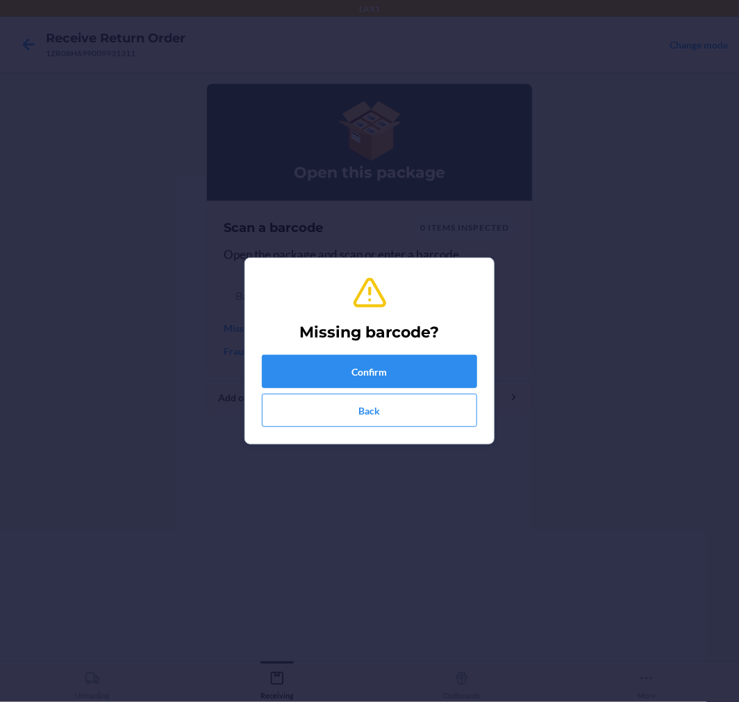
click at [419, 342] on h2 "Missing barcode?" at bounding box center [370, 333] width 140 height 22
click at [422, 377] on button "Confirm" at bounding box center [369, 371] width 215 height 33
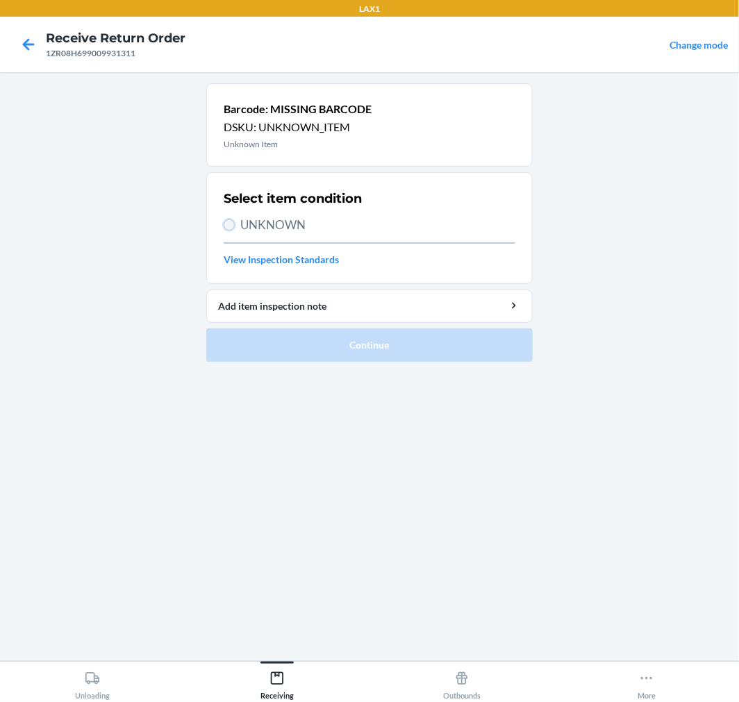
click at [226, 227] on input "UNKNOWN" at bounding box center [229, 224] width 11 height 11
radio input "true"
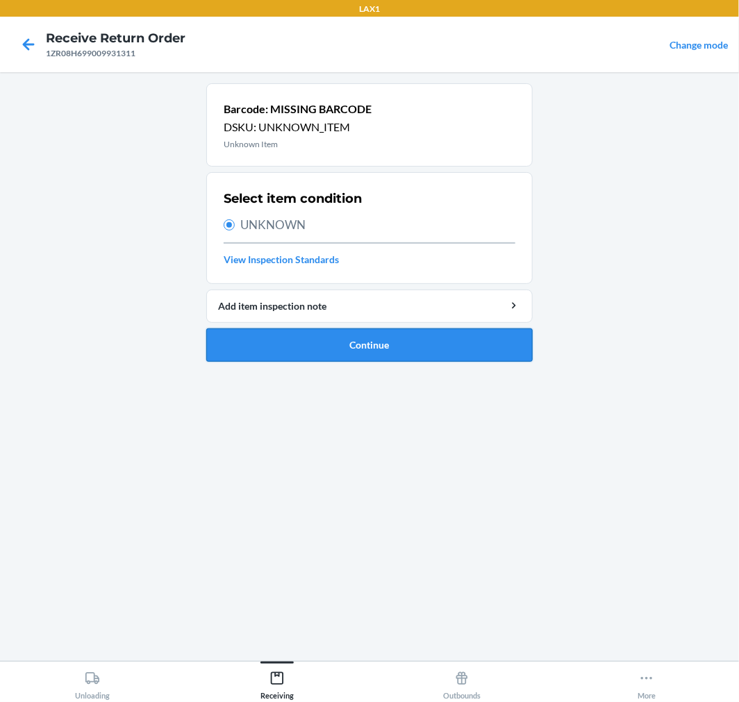
click at [365, 341] on button "Continue" at bounding box center [369, 345] width 326 height 33
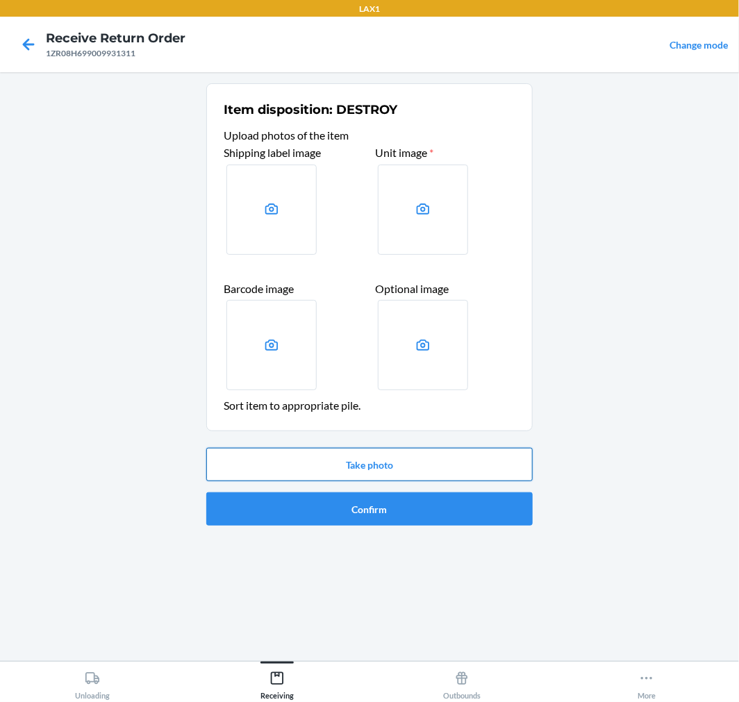
click at [392, 463] on button "Take photo" at bounding box center [369, 464] width 326 height 33
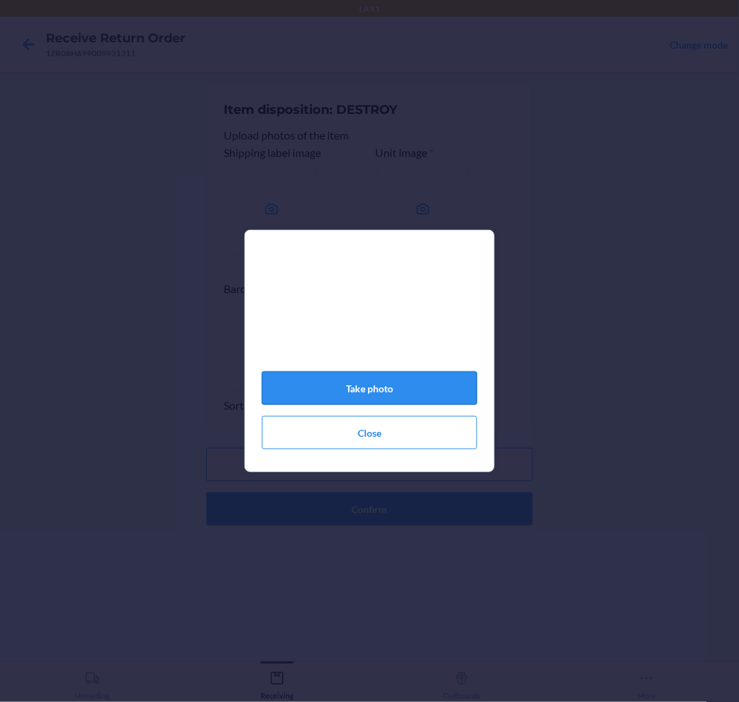
click at [364, 394] on button "Take photo" at bounding box center [369, 388] width 215 height 33
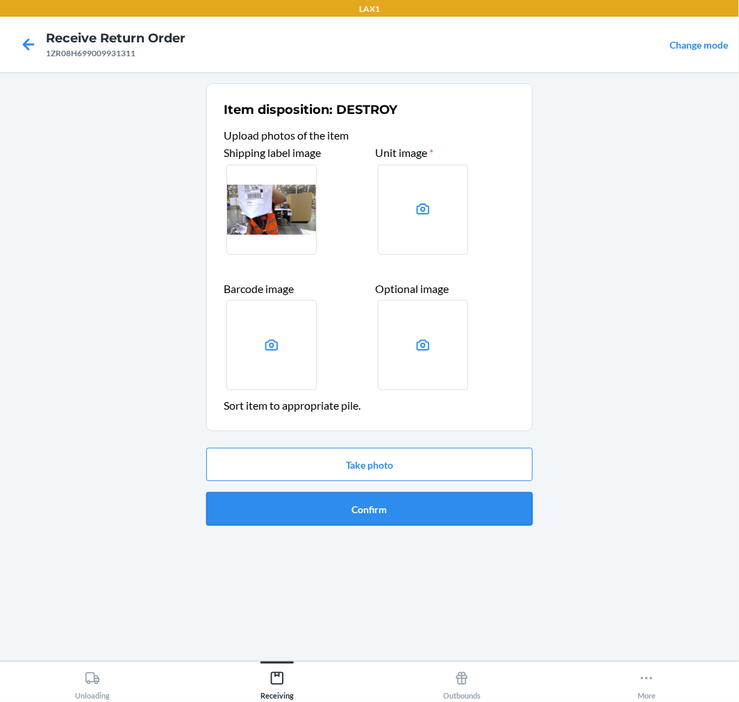
click at [400, 509] on button "Confirm" at bounding box center [369, 508] width 326 height 33
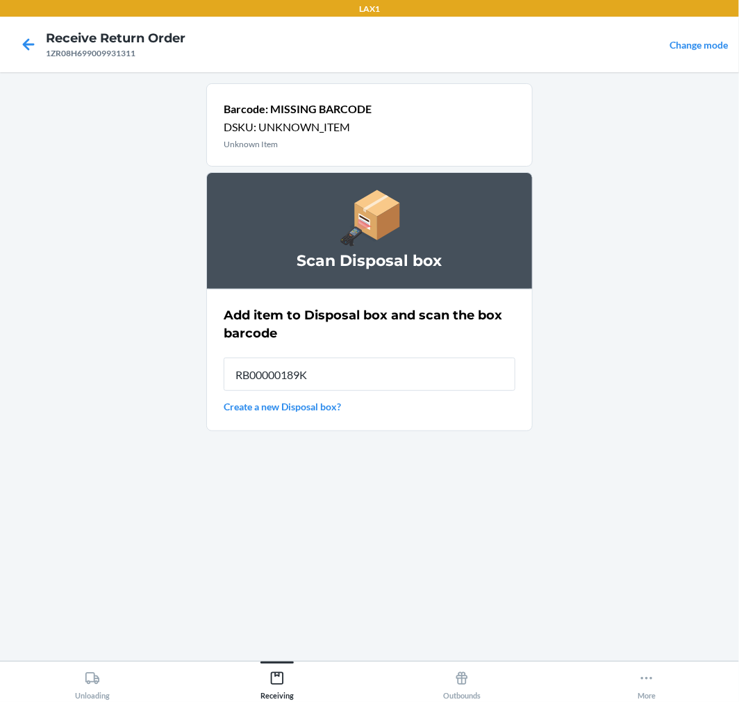
type input "RB00000189K"
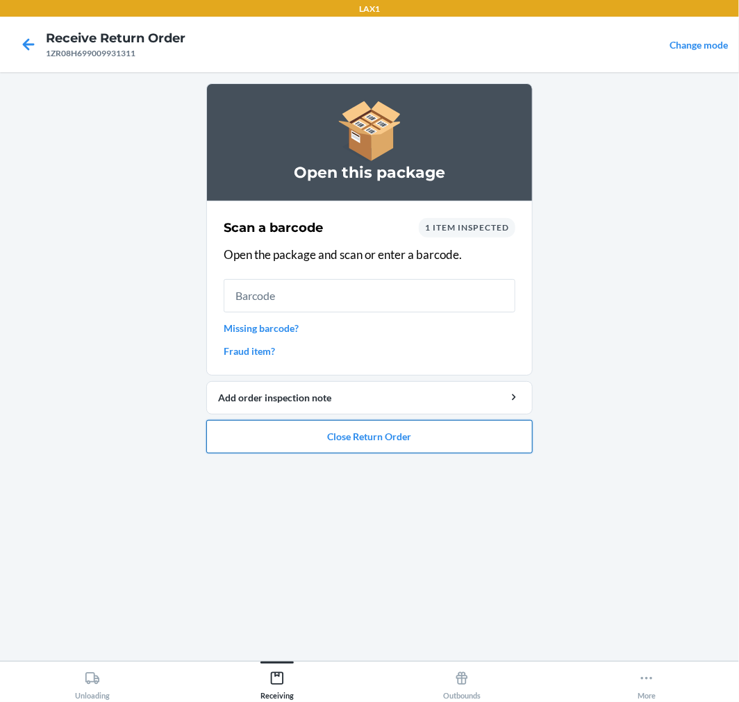
click at [338, 443] on button "Close Return Order" at bounding box center [369, 436] width 326 height 33
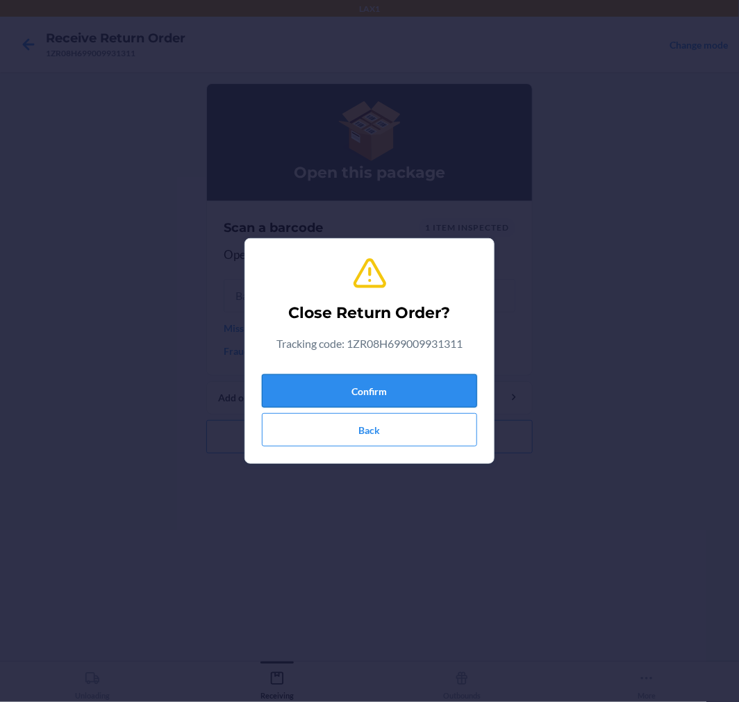
click at [351, 390] on button "Confirm" at bounding box center [369, 390] width 215 height 33
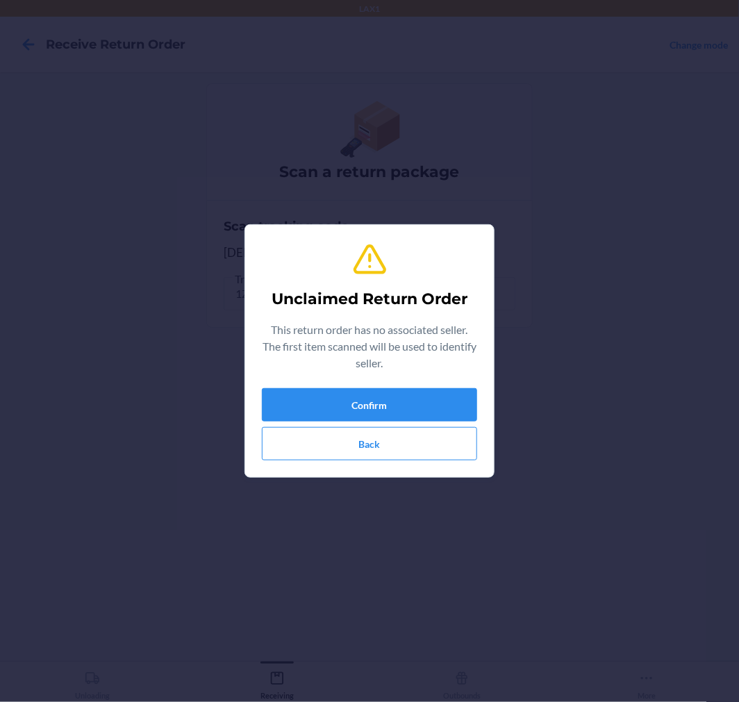
click at [308, 379] on div "Unclaimed Return Order This return order has no associated seller. The first it…" at bounding box center [369, 351] width 215 height 230
click at [314, 399] on button "Confirm" at bounding box center [369, 404] width 215 height 33
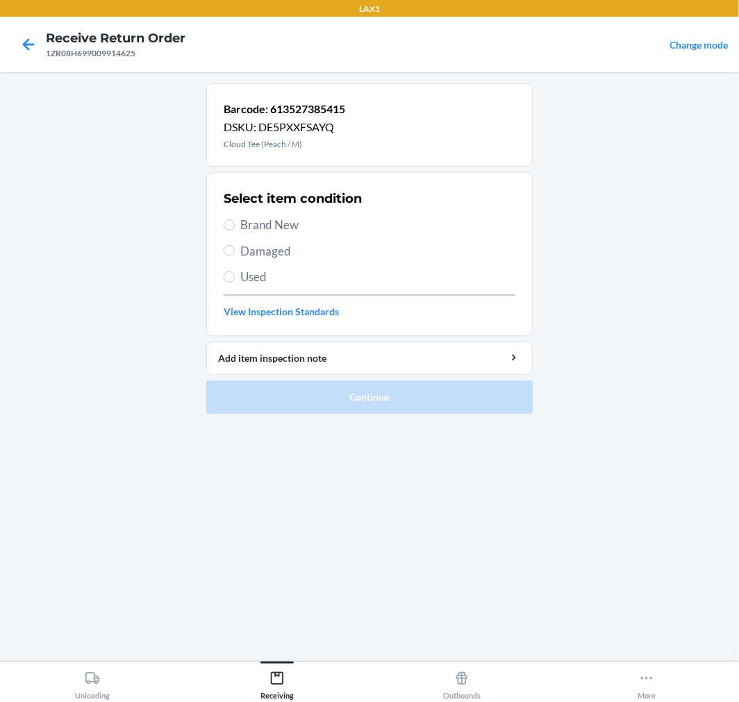
click at [256, 254] on span "Damaged" at bounding box center [377, 251] width 275 height 18
click at [235, 254] on input "Damaged" at bounding box center [229, 250] width 11 height 11
radio input "true"
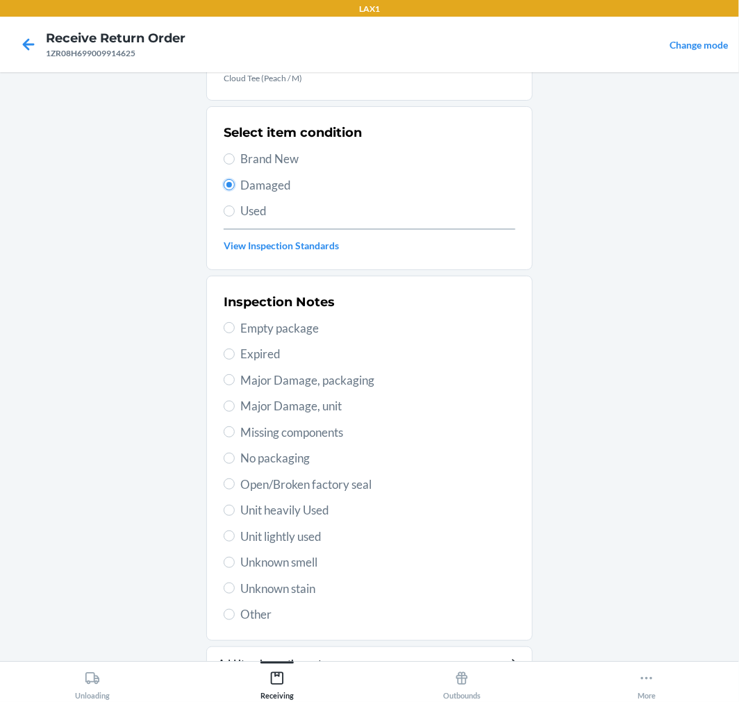
scroll to position [134, 0]
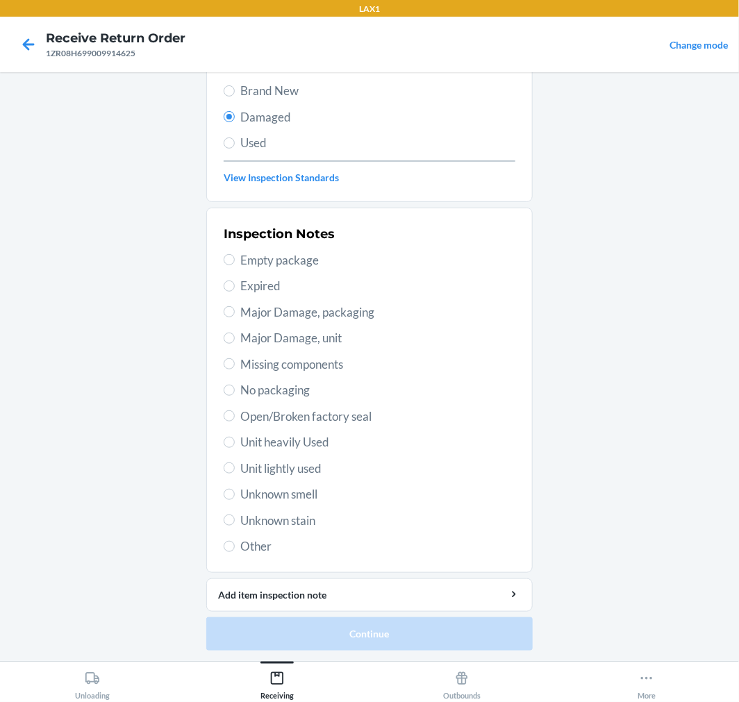
click at [254, 552] on span "Other" at bounding box center [377, 547] width 275 height 18
click at [235, 552] on input "Other" at bounding box center [229, 546] width 11 height 11
radio input "true"
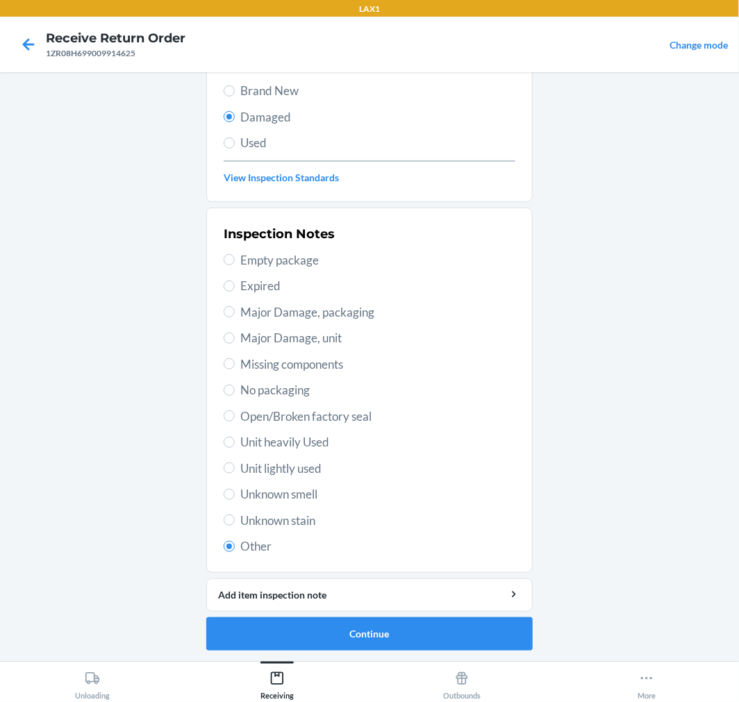
click at [274, 524] on span "Unknown stain" at bounding box center [377, 521] width 275 height 18
click at [235, 524] on input "Unknown stain" at bounding box center [229, 520] width 11 height 11
radio input "true"
radio input "false"
click at [262, 422] on span "Open/Broken factory seal" at bounding box center [377, 417] width 275 height 18
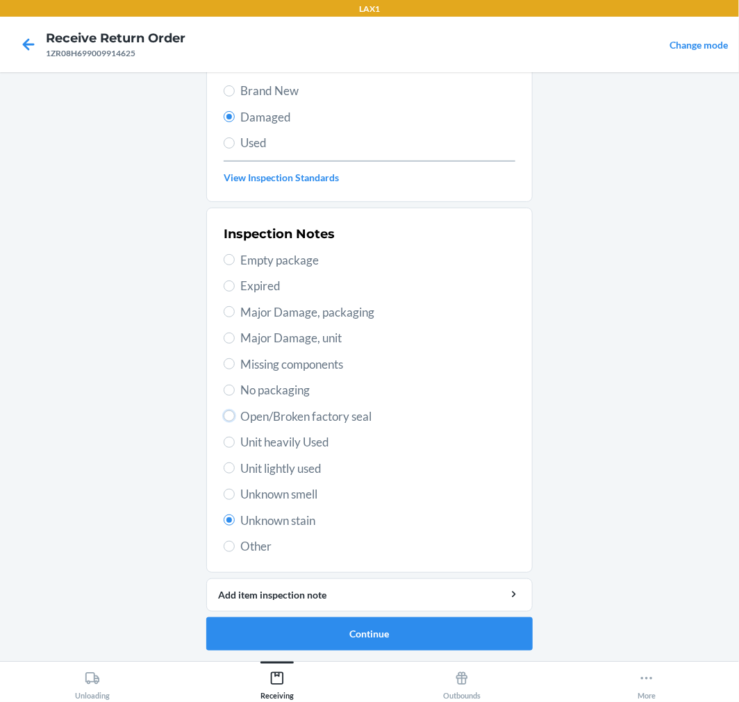
click at [235, 422] on input "Open/Broken factory seal" at bounding box center [229, 415] width 11 height 11
radio input "true"
radio input "false"
click at [382, 636] on button "Continue" at bounding box center [369, 633] width 326 height 33
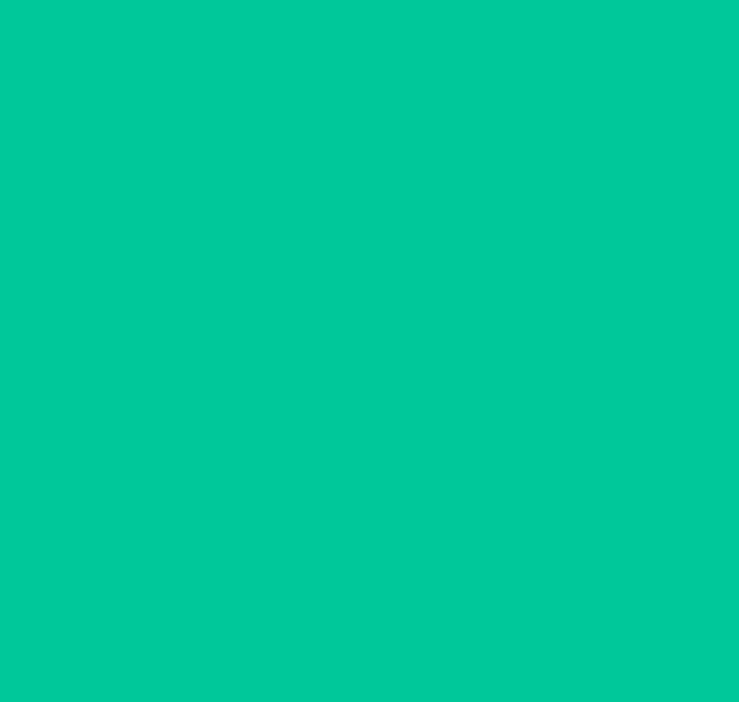
scroll to position [11, 0]
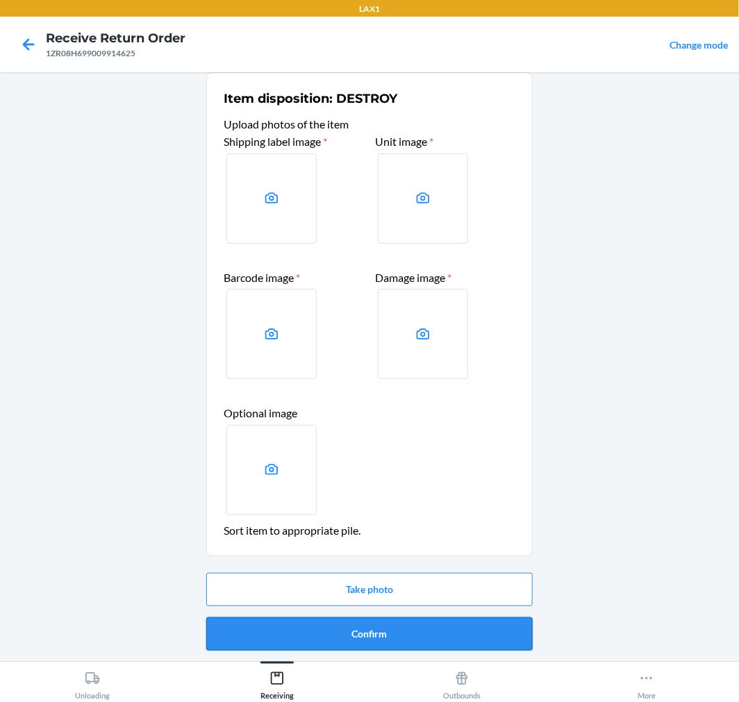
click at [382, 635] on button "Confirm" at bounding box center [369, 633] width 326 height 33
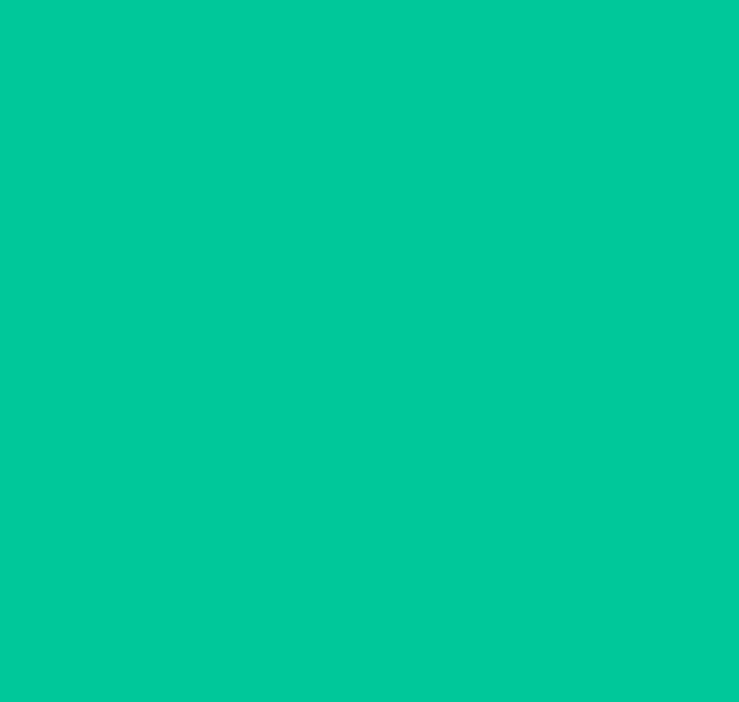
scroll to position [0, 0]
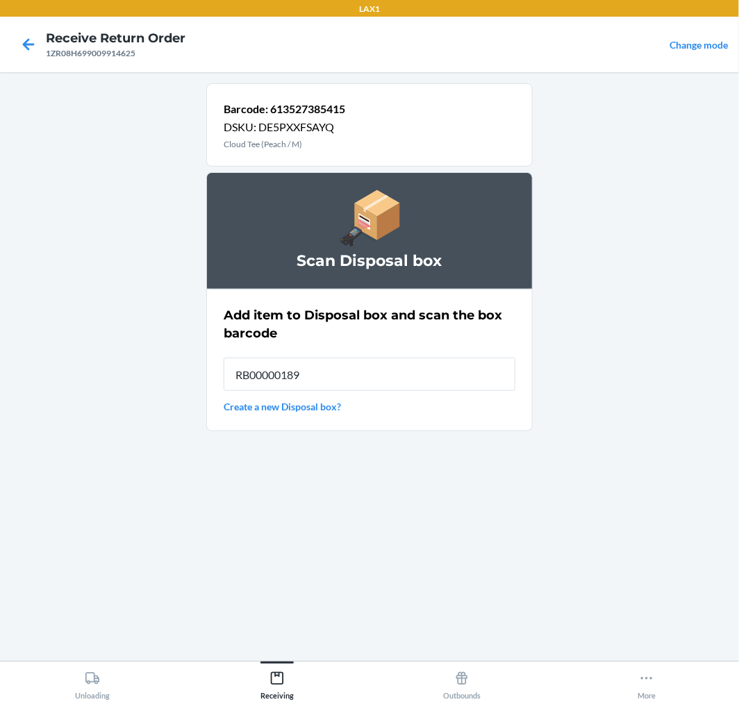
type input "RB00000189K"
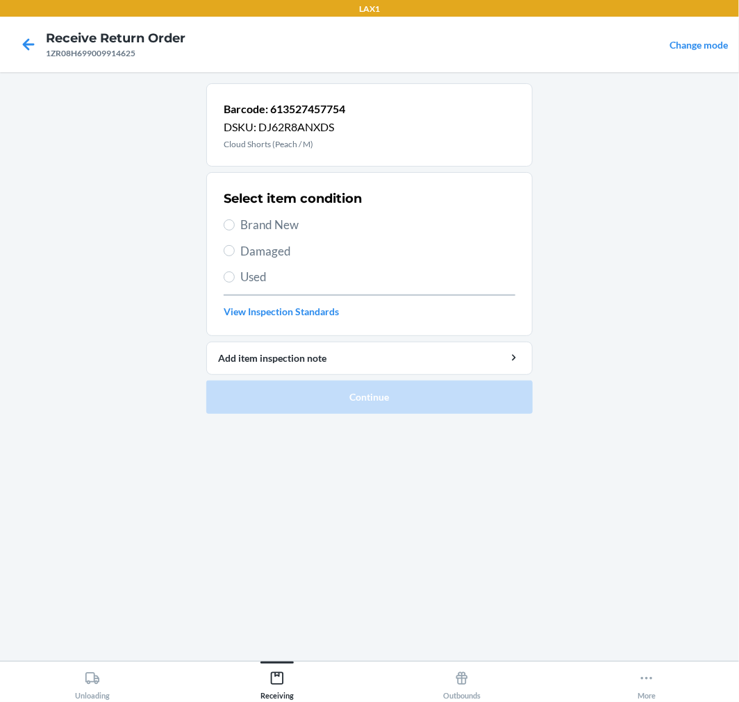
click at [243, 252] on span "Damaged" at bounding box center [377, 251] width 275 height 18
click at [235, 252] on input "Damaged" at bounding box center [229, 250] width 11 height 11
radio input "true"
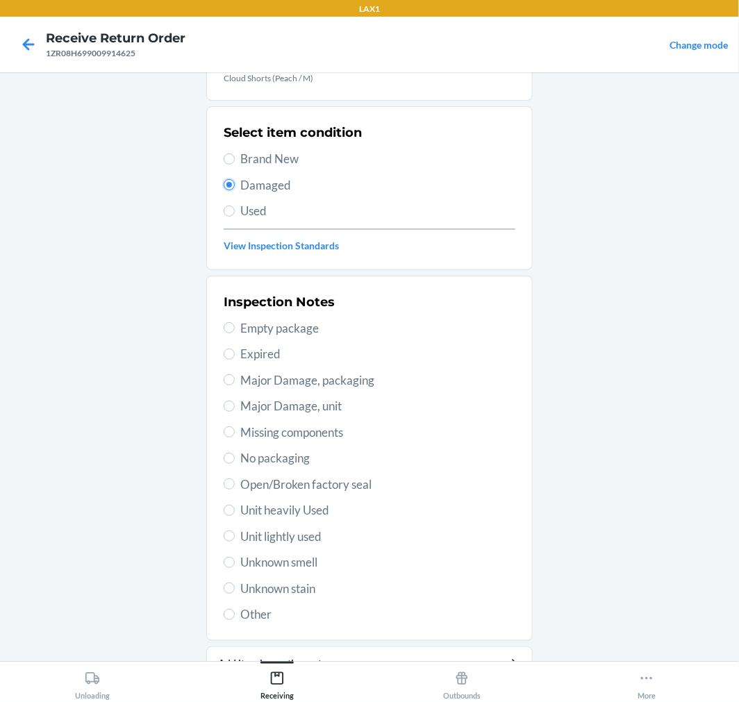
scroll to position [134, 0]
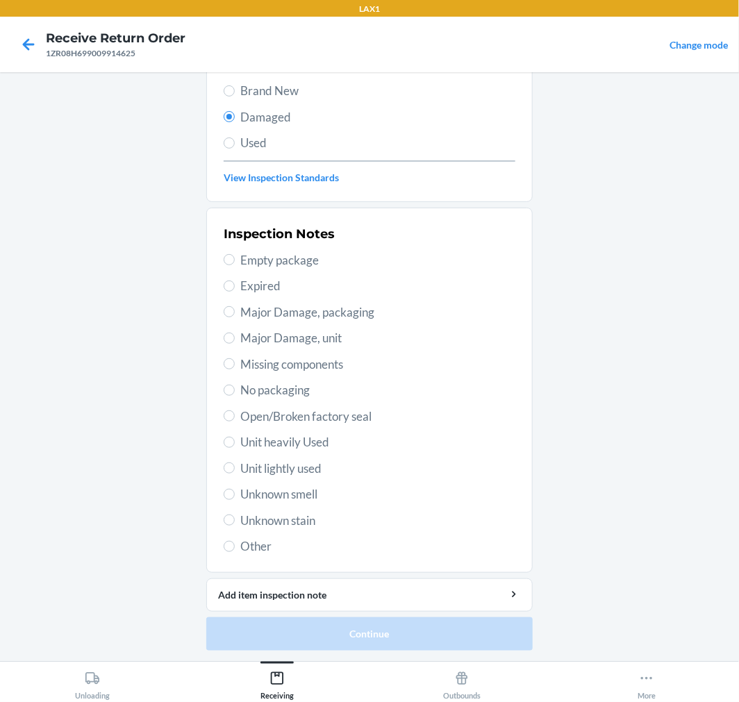
click at [243, 424] on span "Open/Broken factory seal" at bounding box center [377, 417] width 275 height 18
click at [235, 422] on input "Open/Broken factory seal" at bounding box center [229, 415] width 11 height 11
radio input "true"
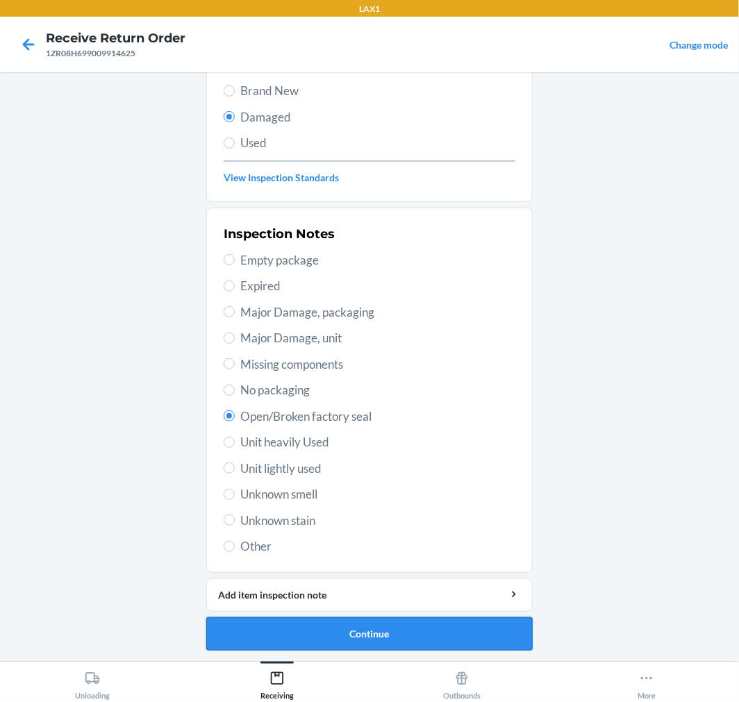
click at [261, 634] on button "Continue" at bounding box center [369, 633] width 326 height 33
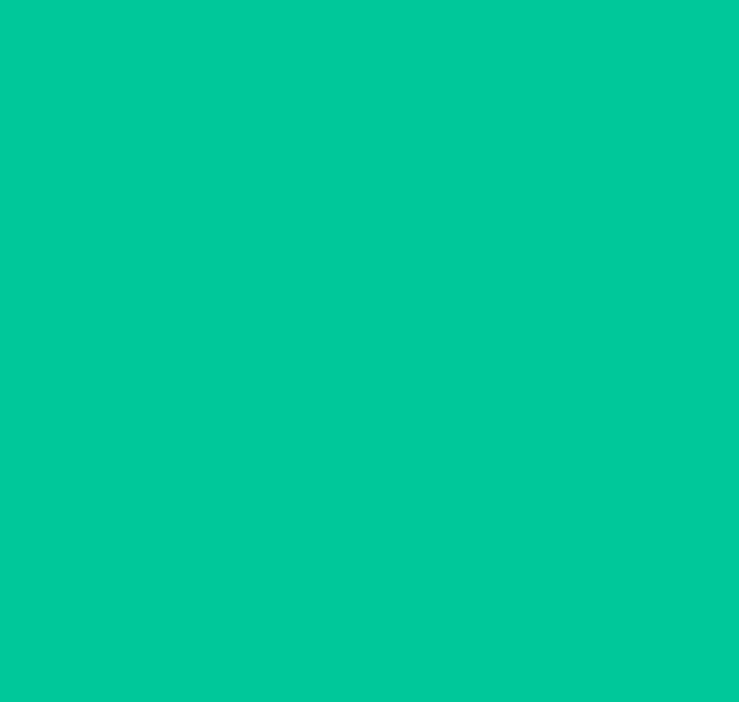
scroll to position [11, 0]
click at [260, 635] on button "Confirm" at bounding box center [369, 633] width 326 height 33
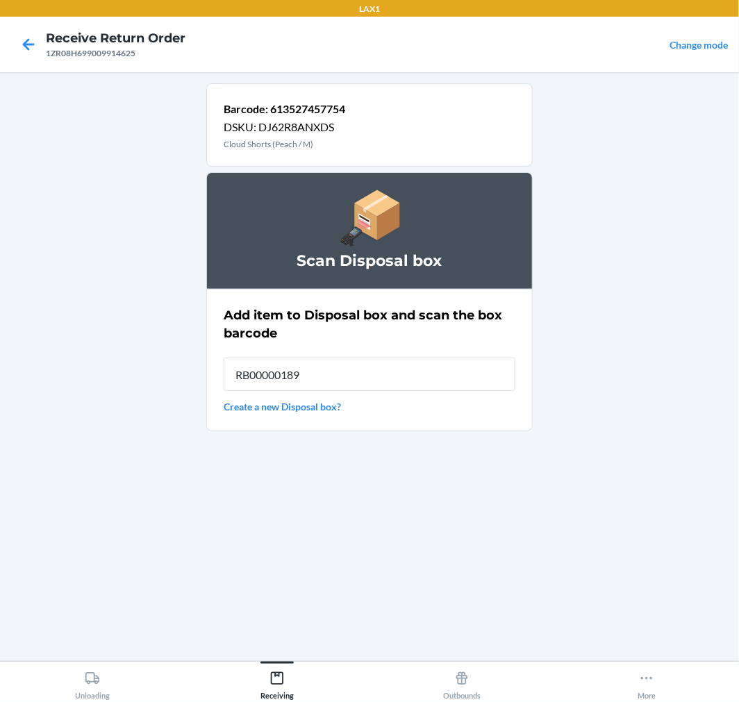
type input "RB00000189K"
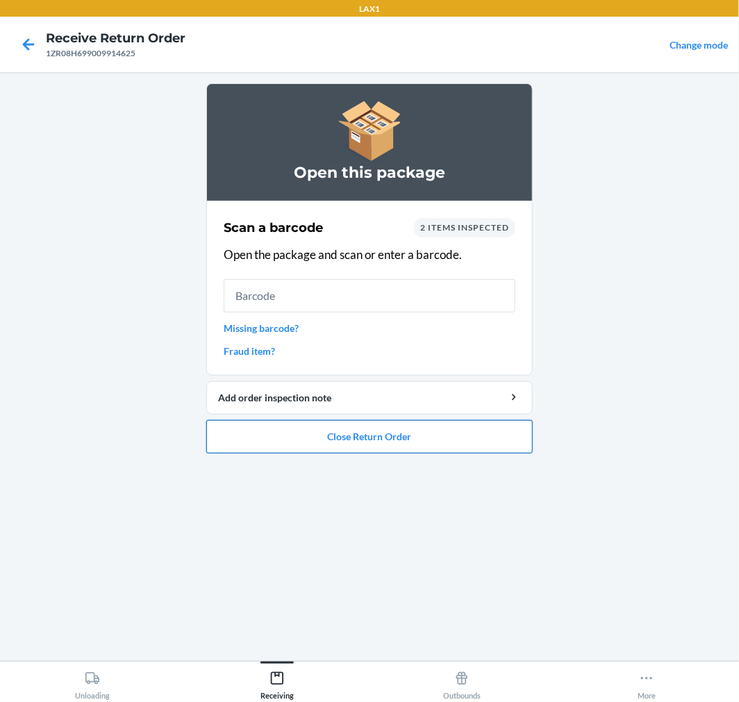
click at [304, 438] on button "Close Return Order" at bounding box center [369, 436] width 326 height 33
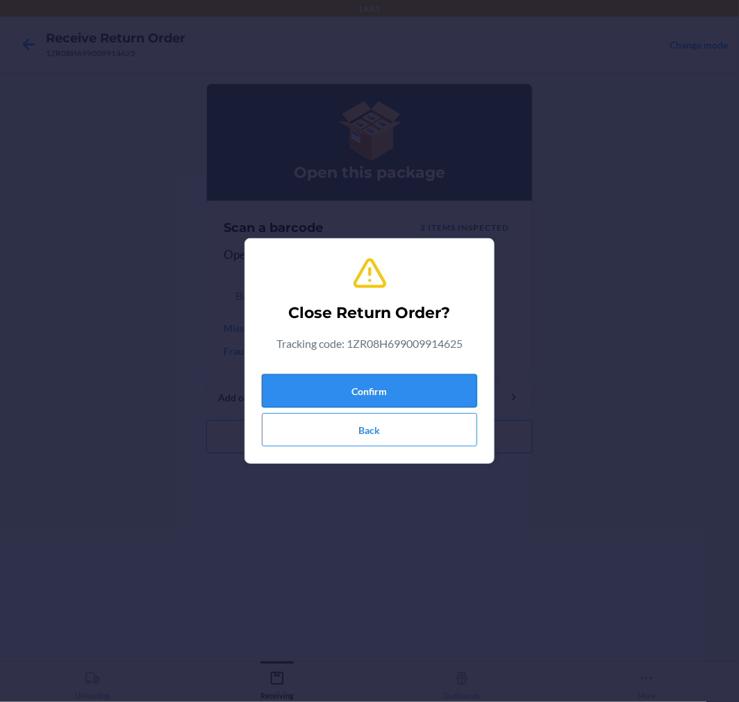
click at [338, 399] on button "Confirm" at bounding box center [369, 390] width 215 height 33
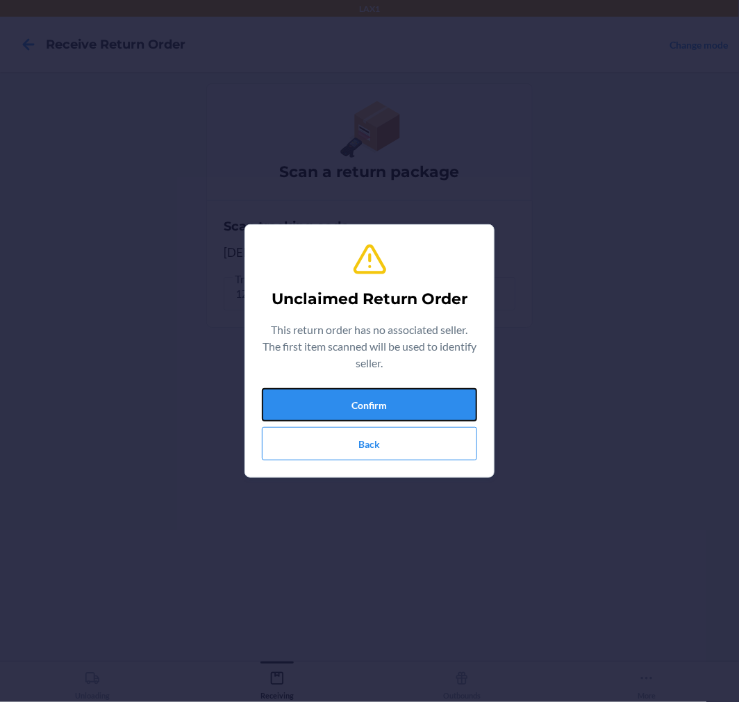
drag, startPoint x: 338, startPoint y: 399, endPoint x: 1072, endPoint y: 735, distance: 806.8
click at [738, 702] on html "LAX1 Receive Return Order Change mode Scan a return package Scan tracking code …" at bounding box center [369, 351] width 739 height 702
click at [395, 399] on button "Confirm" at bounding box center [369, 404] width 215 height 33
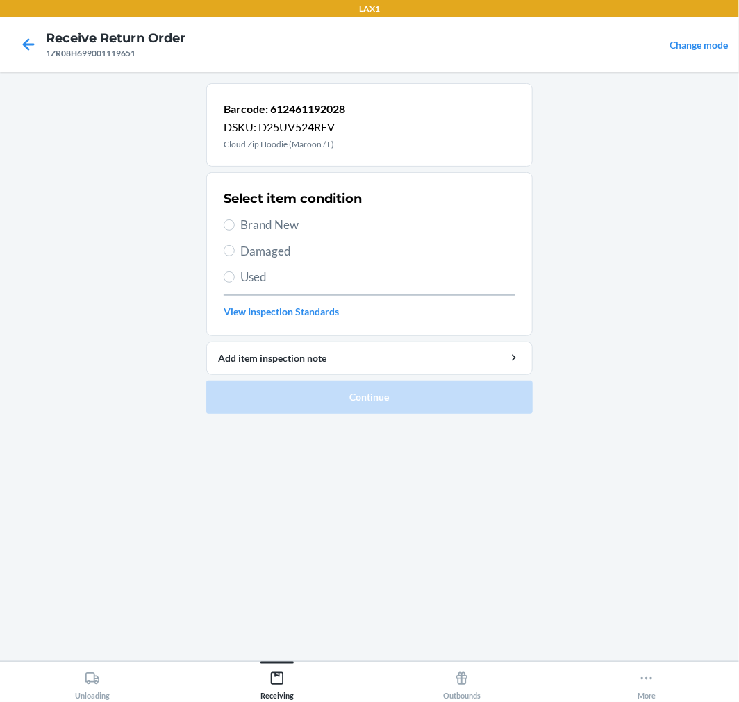
click at [248, 230] on span "Brand New" at bounding box center [377, 225] width 275 height 18
click at [235, 230] on input "Brand New" at bounding box center [229, 224] width 11 height 11
radio input "true"
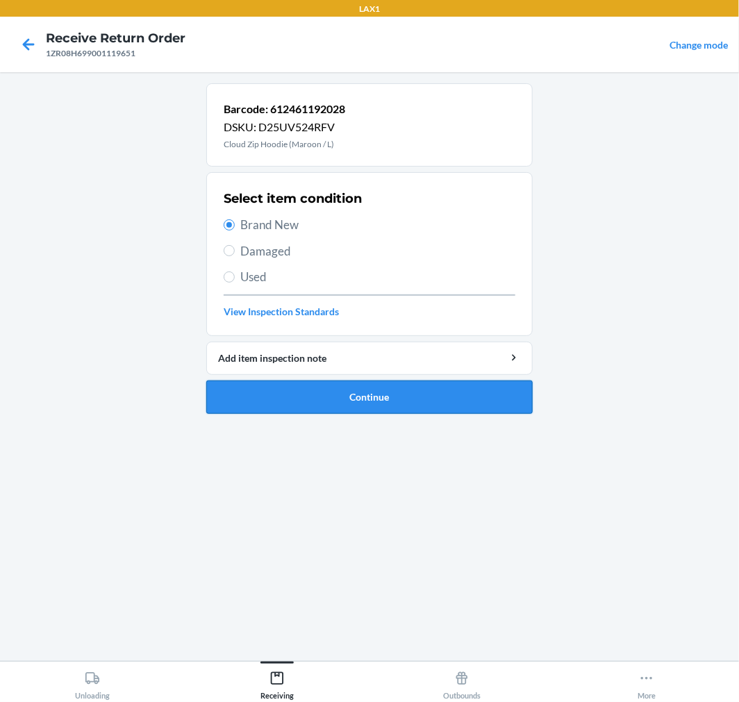
click at [313, 392] on button "Continue" at bounding box center [369, 397] width 326 height 33
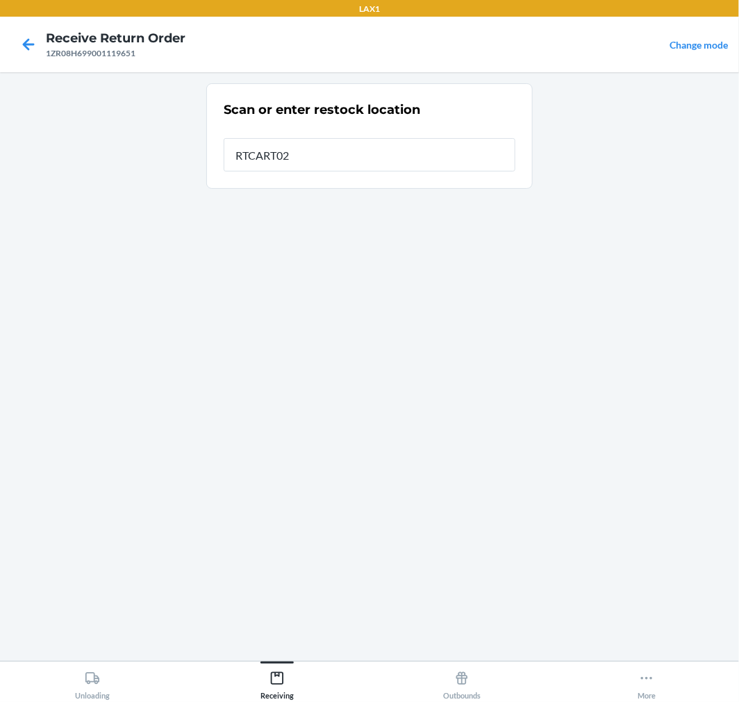
type input "RTCART025"
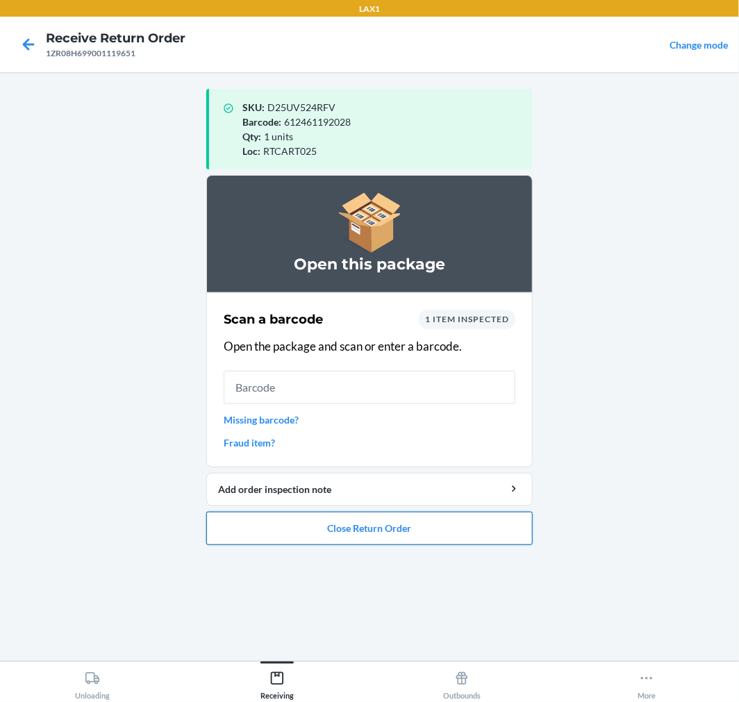
click at [356, 529] on button "Close Return Order" at bounding box center [369, 528] width 326 height 33
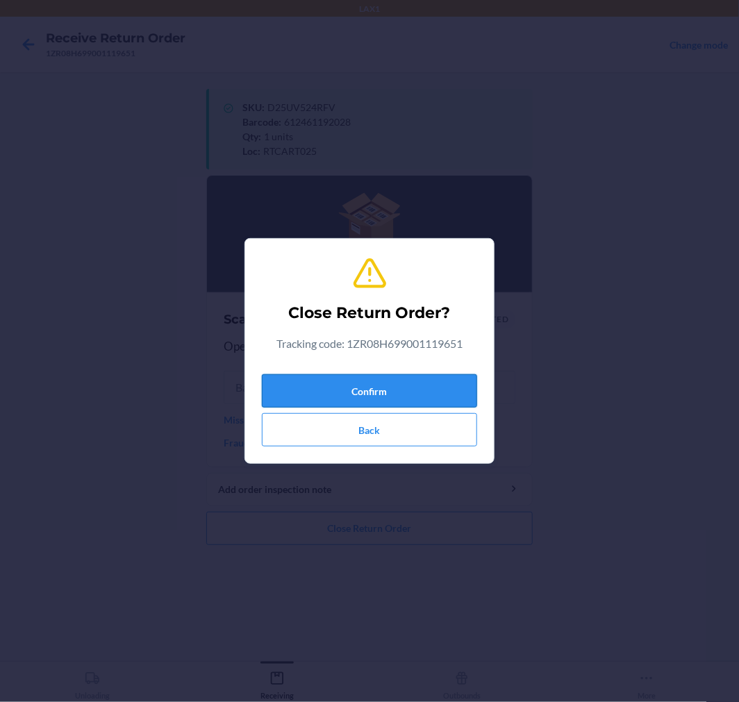
click at [356, 396] on button "Confirm" at bounding box center [369, 390] width 215 height 33
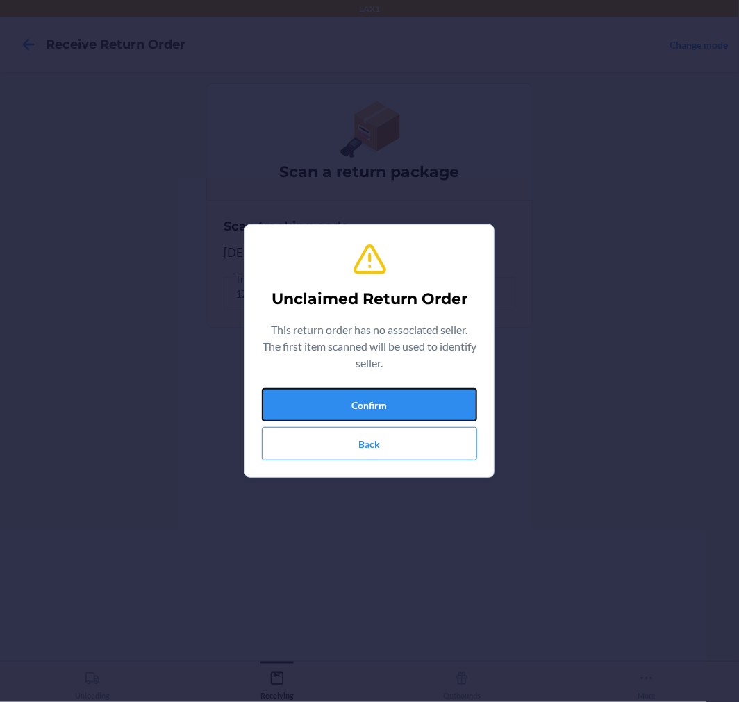
click at [356, 396] on button "Confirm" at bounding box center [369, 404] width 215 height 33
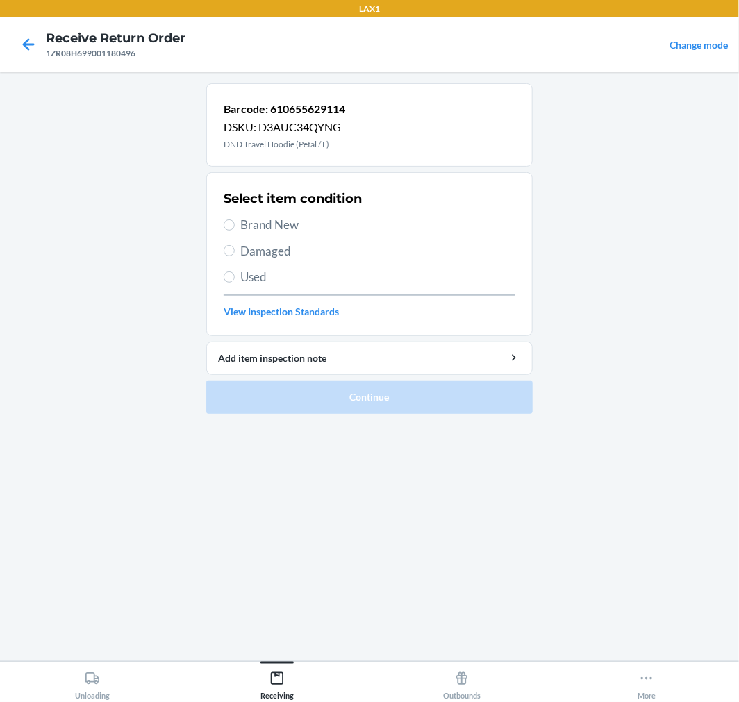
click at [269, 221] on span "Brand New" at bounding box center [377, 225] width 275 height 18
click at [235, 221] on input "Brand New" at bounding box center [229, 224] width 11 height 11
radio input "true"
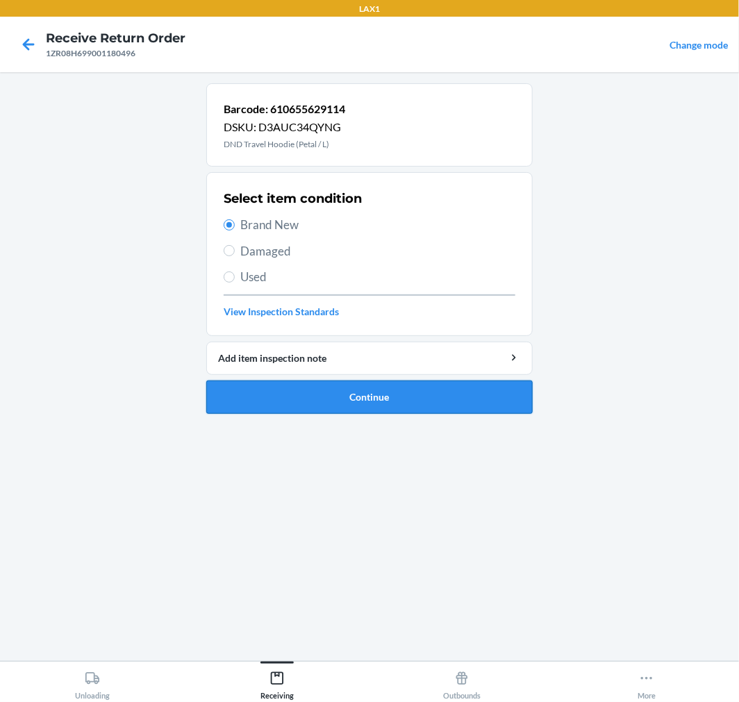
click at [335, 388] on button "Continue" at bounding box center [369, 397] width 326 height 33
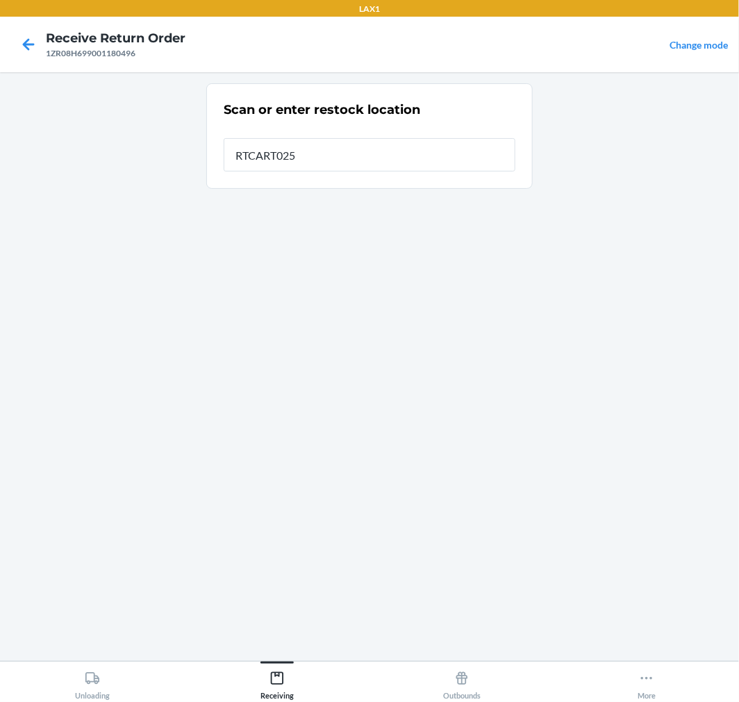
type input "RTCART025"
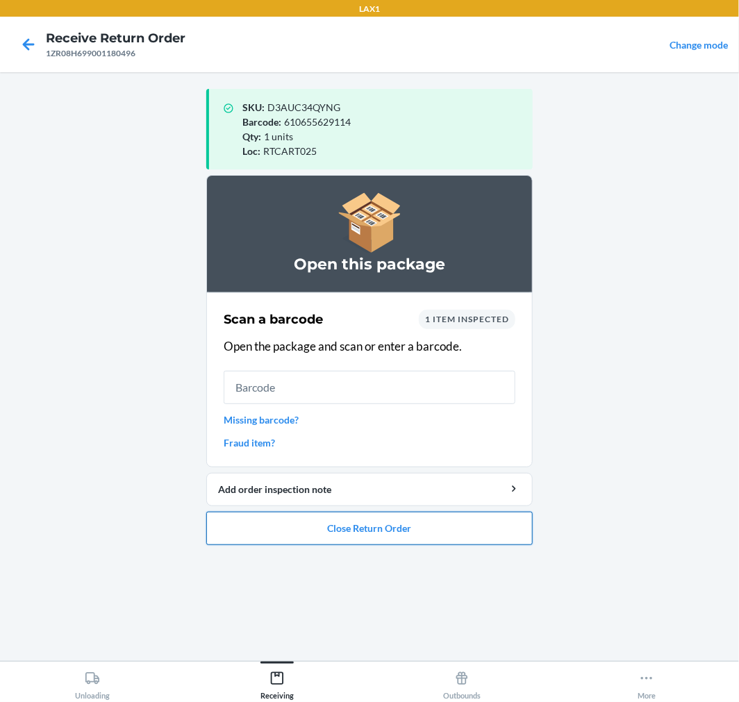
click at [407, 530] on button "Close Return Order" at bounding box center [369, 528] width 326 height 33
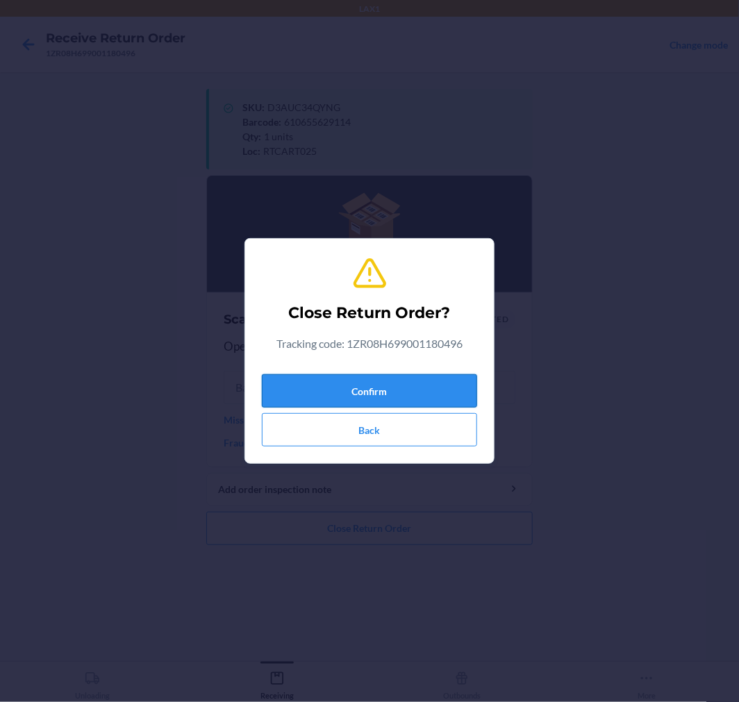
click at [398, 394] on button "Confirm" at bounding box center [369, 390] width 215 height 33
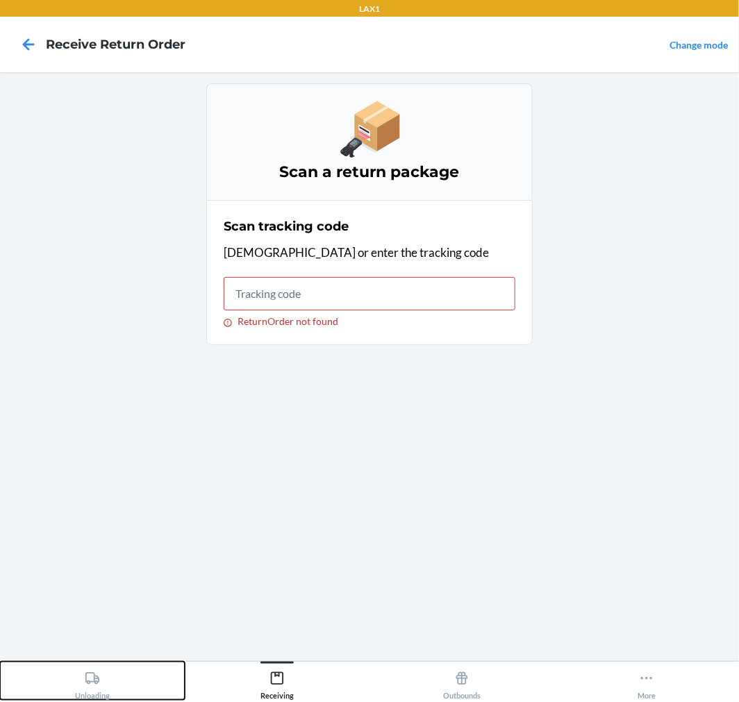
click at [103, 688] on div "Unloading" at bounding box center [92, 682] width 35 height 35
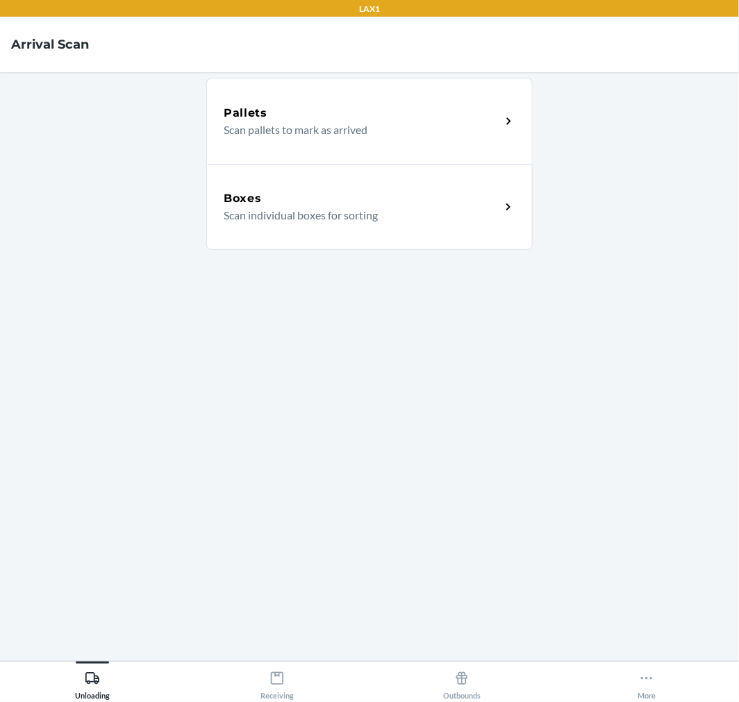
click at [297, 185] on div "Boxes Scan individual boxes for sorting" at bounding box center [369, 207] width 326 height 86
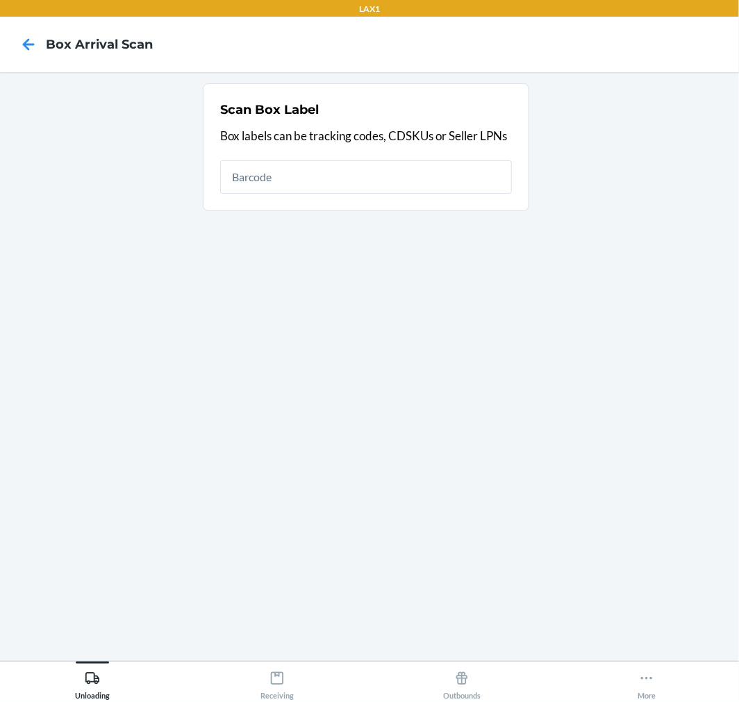
click at [328, 177] on input "text" at bounding box center [366, 176] width 292 height 33
type input "1ZR08H699000303104"
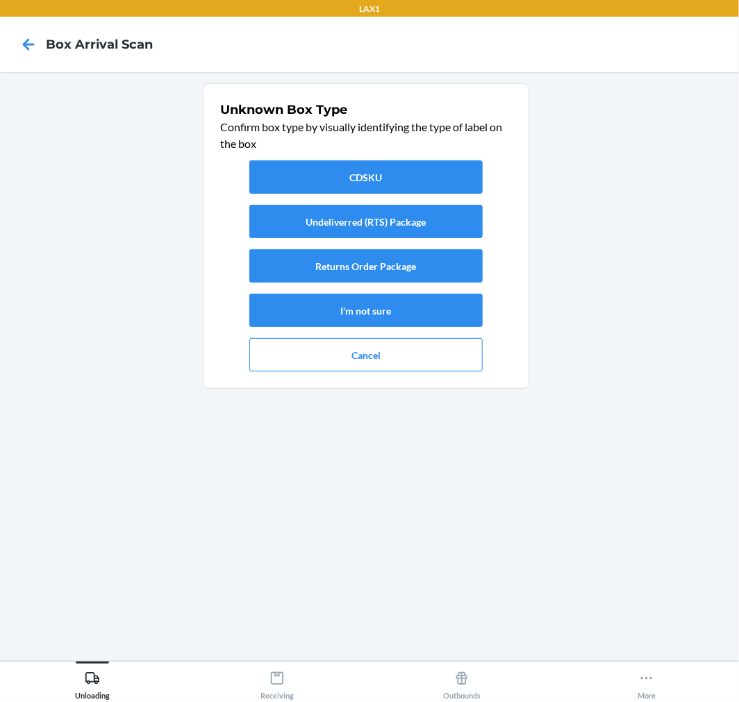
click at [738, 60] on html "LAX1 Box Arrival Scan Unknown Box Type Confirm box type by visually identifying…" at bounding box center [369, 351] width 739 height 702
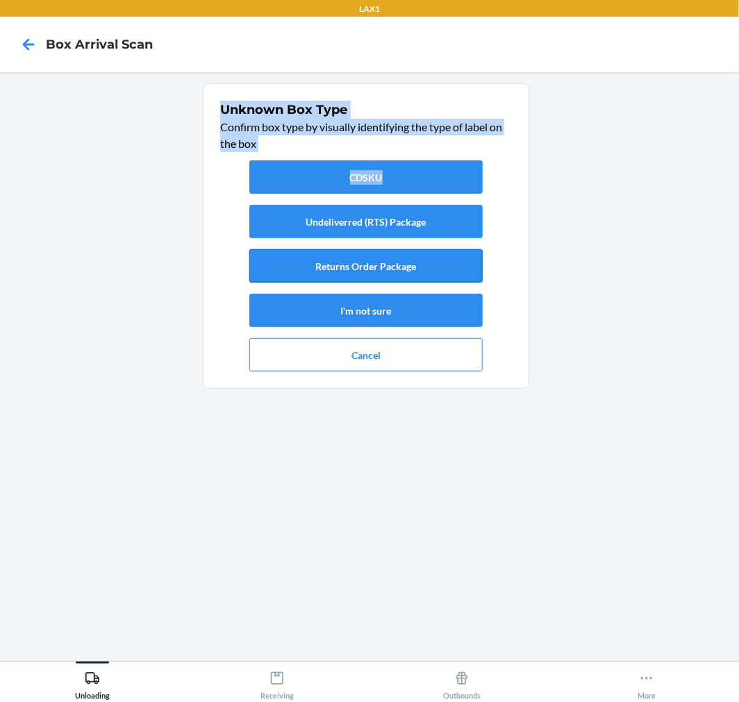
click at [385, 265] on button "Returns Order Package" at bounding box center [365, 265] width 233 height 33
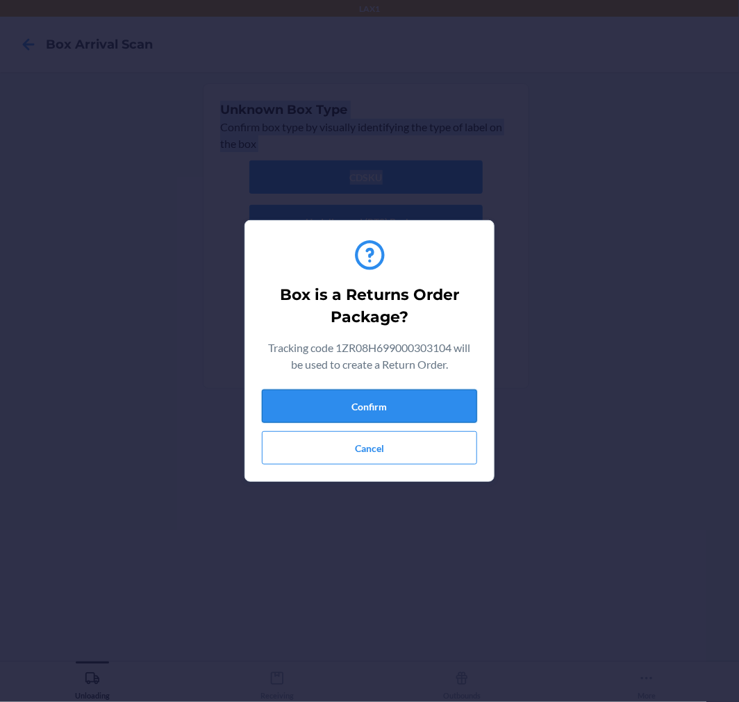
click at [388, 413] on button "Confirm" at bounding box center [369, 406] width 215 height 33
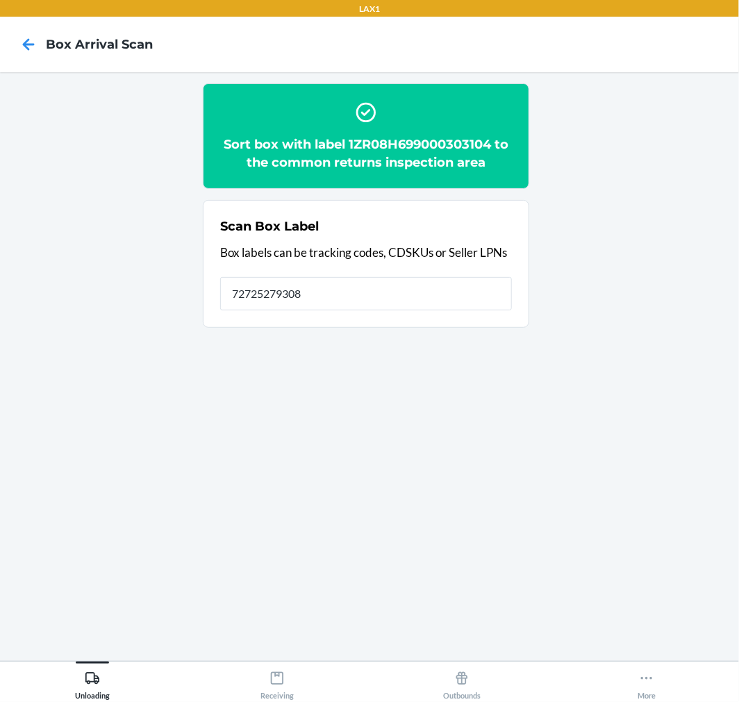
type input "727252793084"
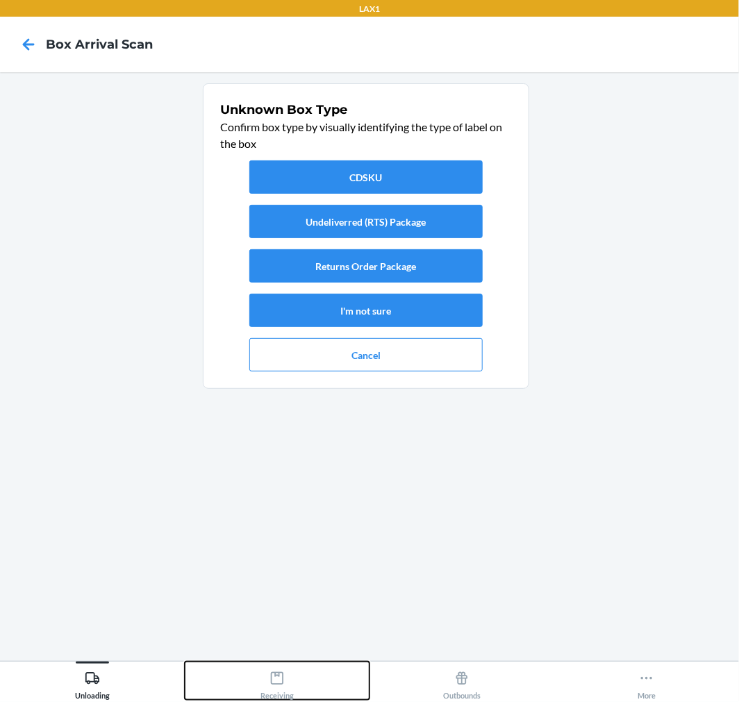
click at [279, 679] on icon at bounding box center [276, 678] width 15 height 15
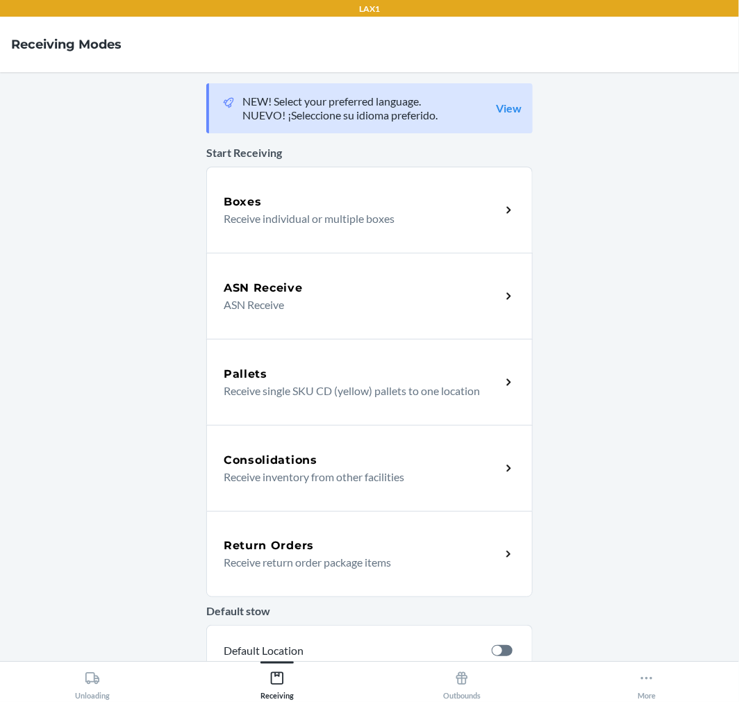
click at [290, 567] on p "Receive return order package items" at bounding box center [357, 562] width 266 height 17
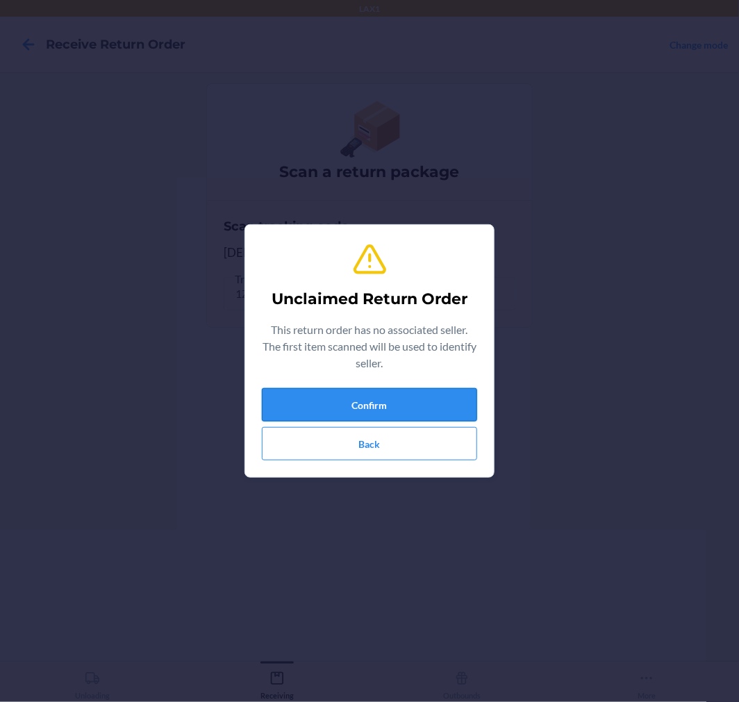
click at [428, 405] on button "Confirm" at bounding box center [369, 404] width 215 height 33
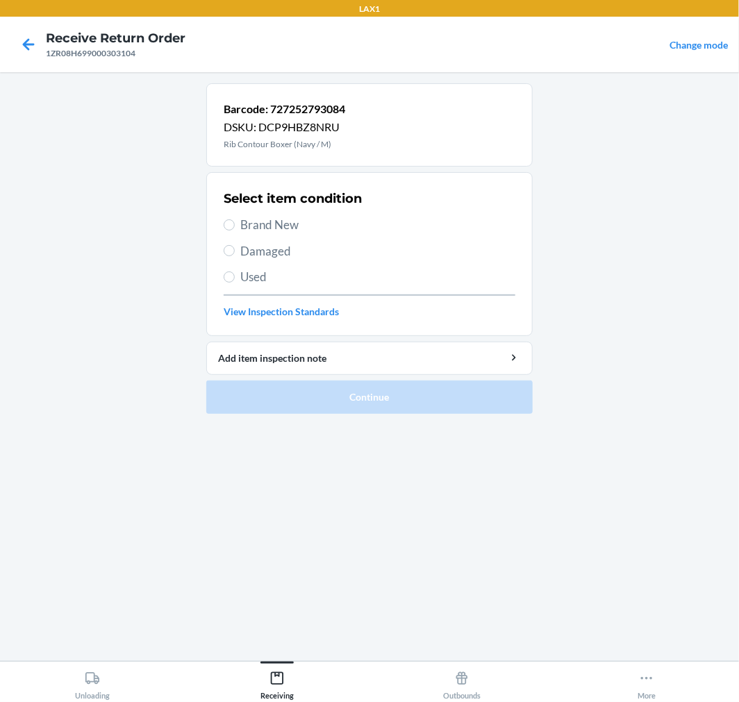
click at [251, 217] on span "Brand New" at bounding box center [377, 225] width 275 height 18
click at [235, 219] on input "Brand New" at bounding box center [229, 224] width 11 height 11
radio input "true"
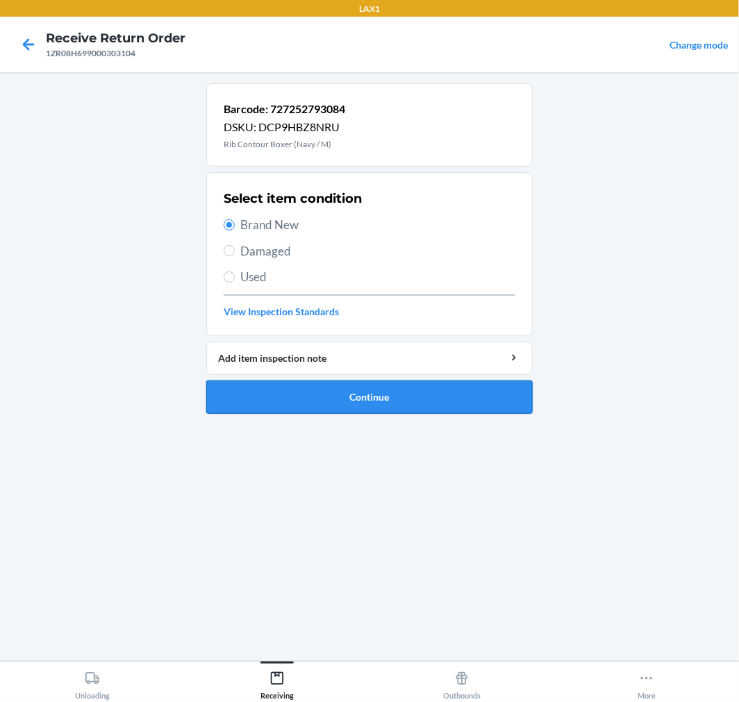
click at [310, 400] on button "Continue" at bounding box center [369, 397] width 326 height 33
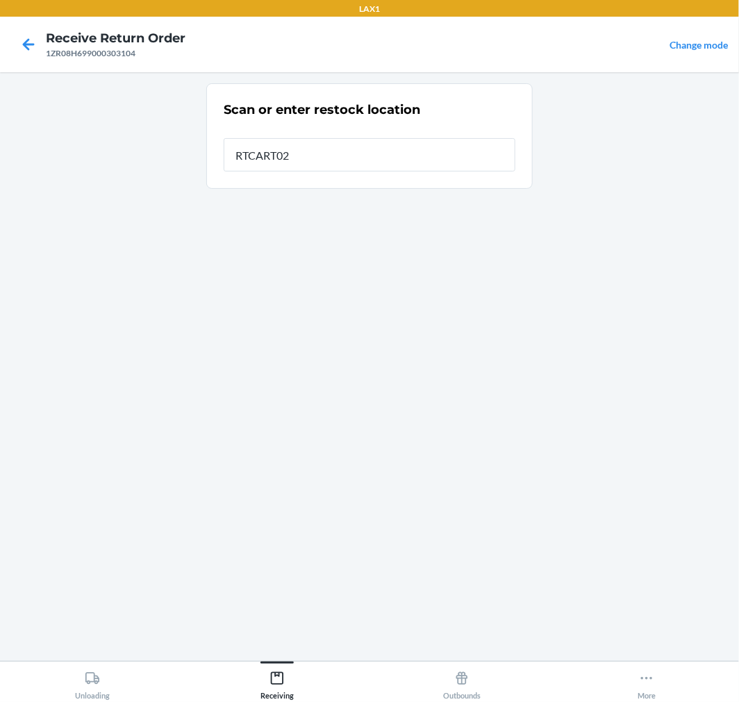
type input "RTCART025"
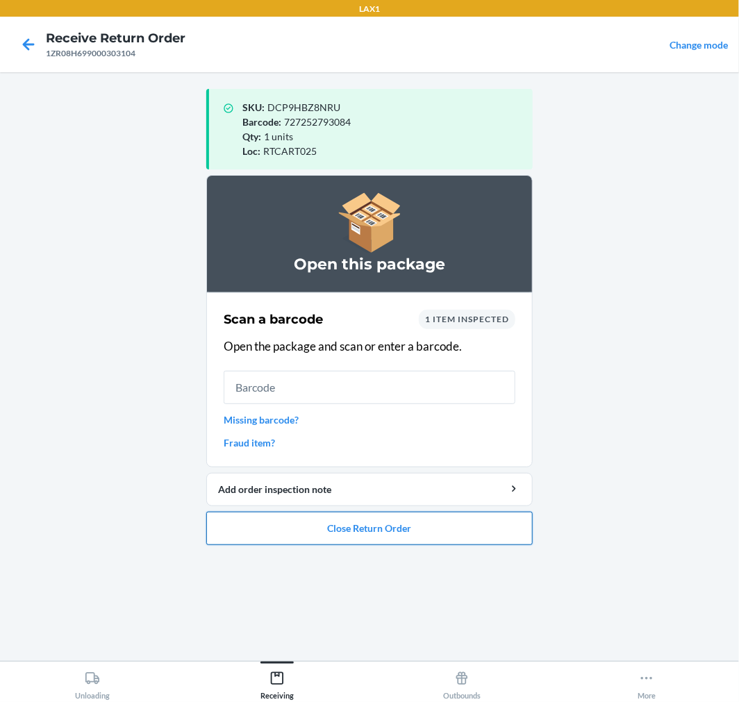
click at [494, 545] on button "Close Return Order" at bounding box center [369, 528] width 326 height 33
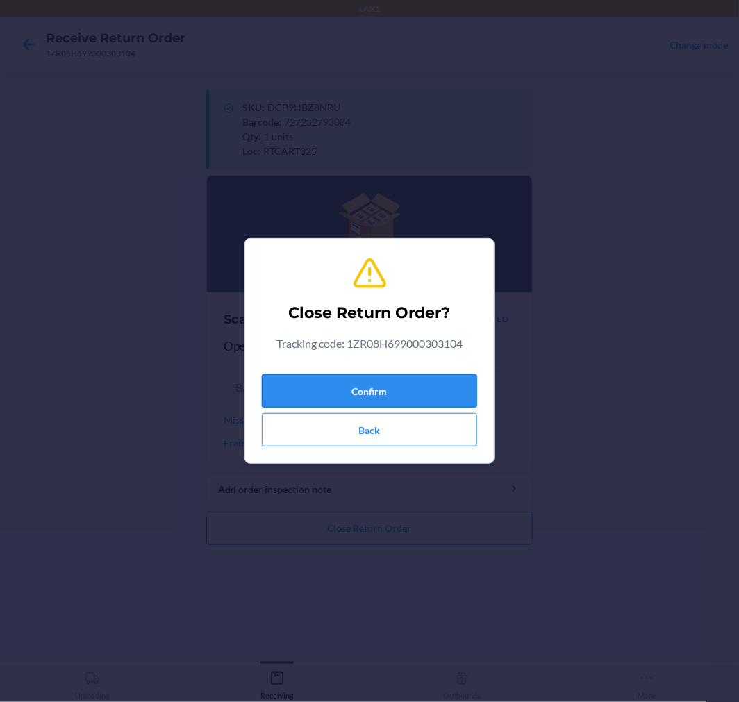
click at [370, 384] on button "Confirm" at bounding box center [369, 390] width 215 height 33
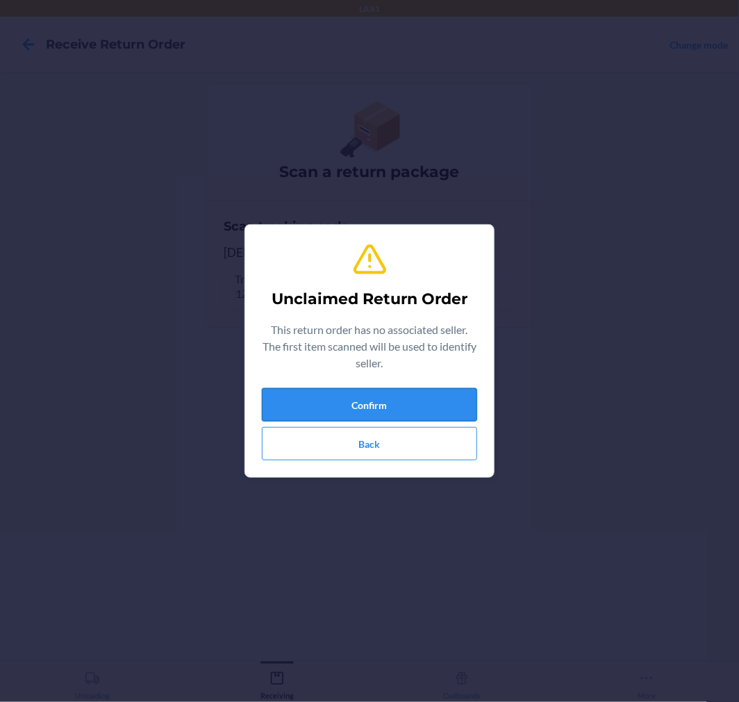
click at [404, 399] on button "Confirm" at bounding box center [369, 404] width 215 height 33
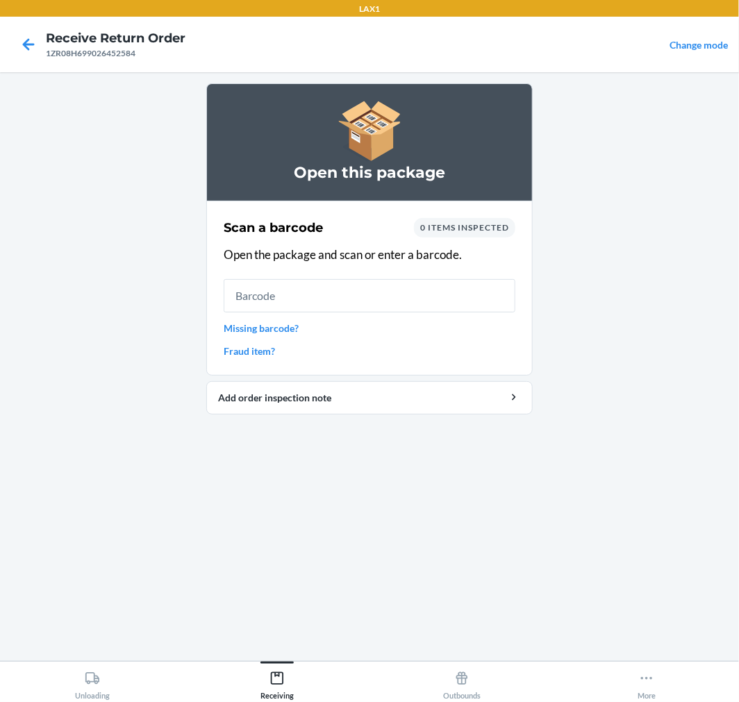
click at [417, 296] on input "text" at bounding box center [370, 295] width 292 height 33
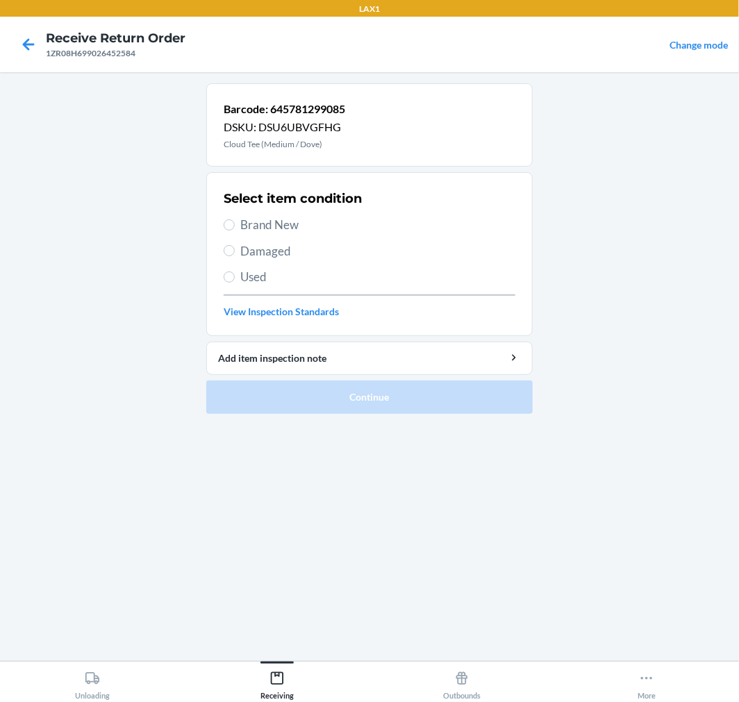
click at [288, 223] on span "Brand New" at bounding box center [377, 225] width 275 height 18
click at [235, 223] on input "Brand New" at bounding box center [229, 224] width 11 height 11
radio input "true"
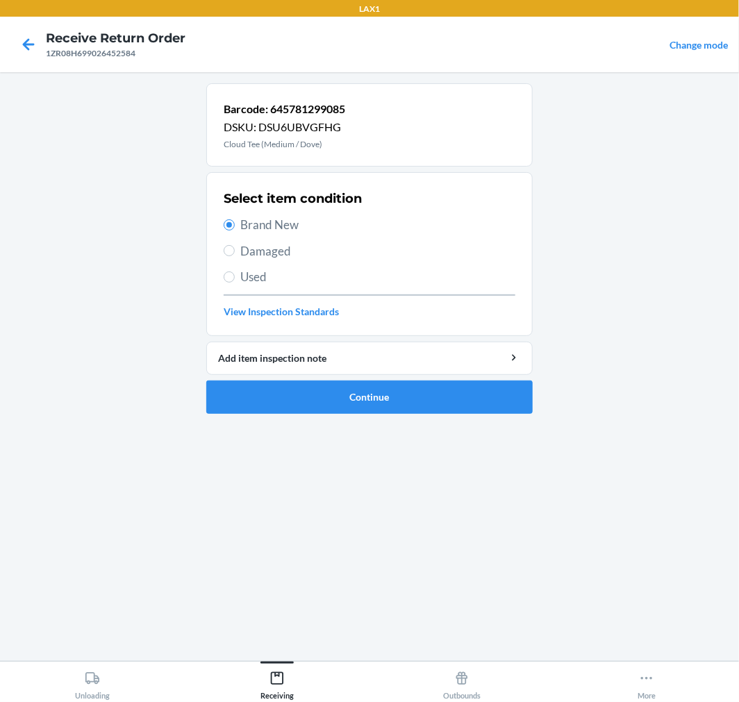
click at [251, 247] on span "Damaged" at bounding box center [377, 251] width 275 height 18
click at [235, 247] on input "Damaged" at bounding box center [229, 250] width 11 height 11
radio input "true"
radio input "false"
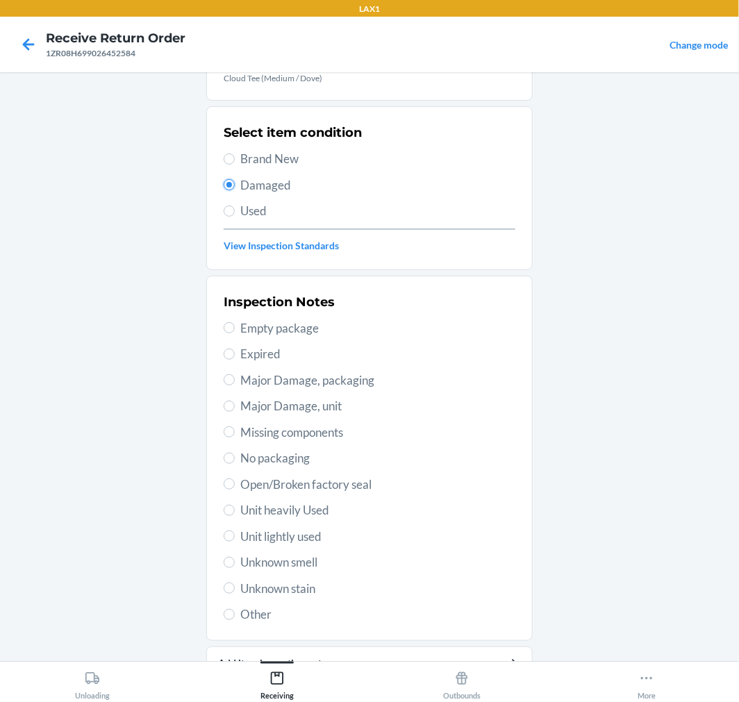
scroll to position [134, 0]
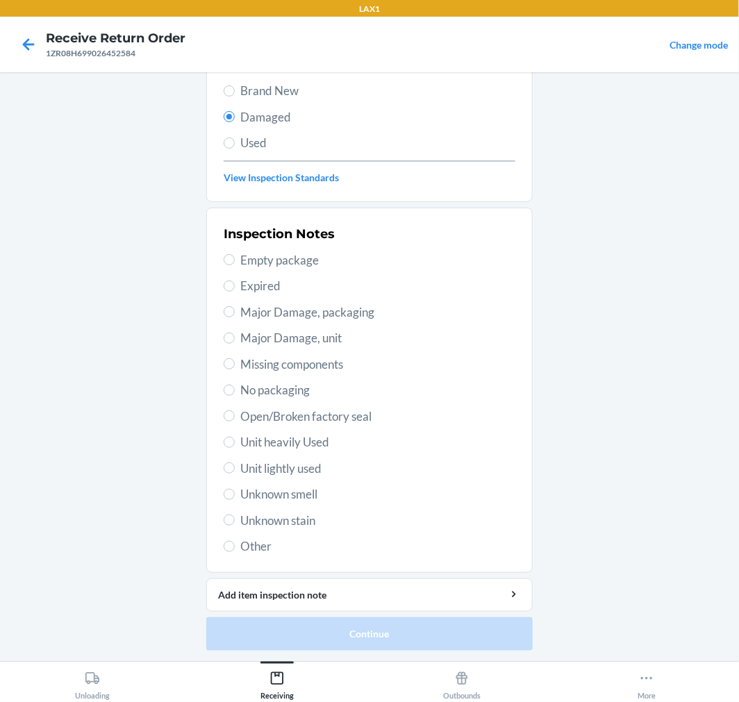
click at [241, 547] on span "Other" at bounding box center [377, 547] width 275 height 18
click at [235, 547] on input "Other" at bounding box center [229, 546] width 11 height 11
radio input "true"
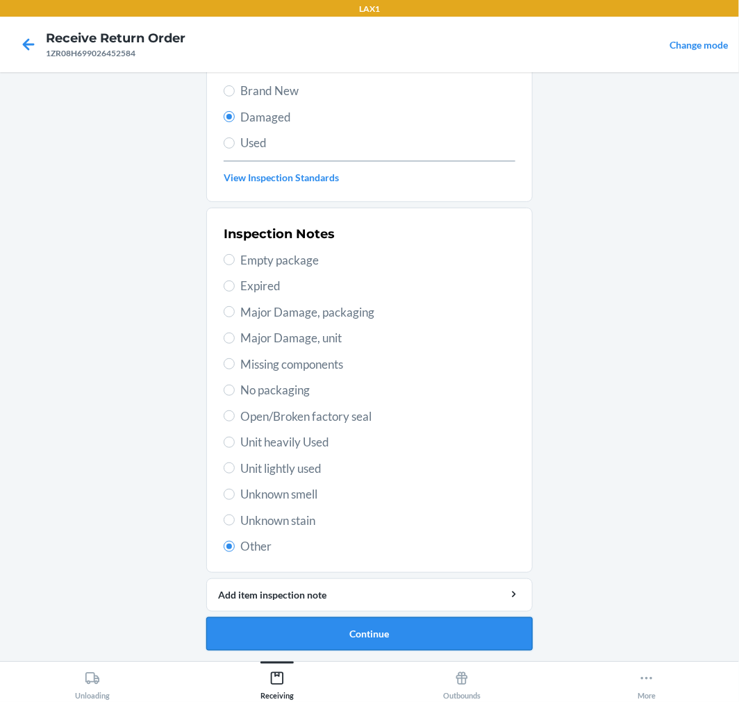
click at [370, 638] on button "Continue" at bounding box center [369, 633] width 326 height 33
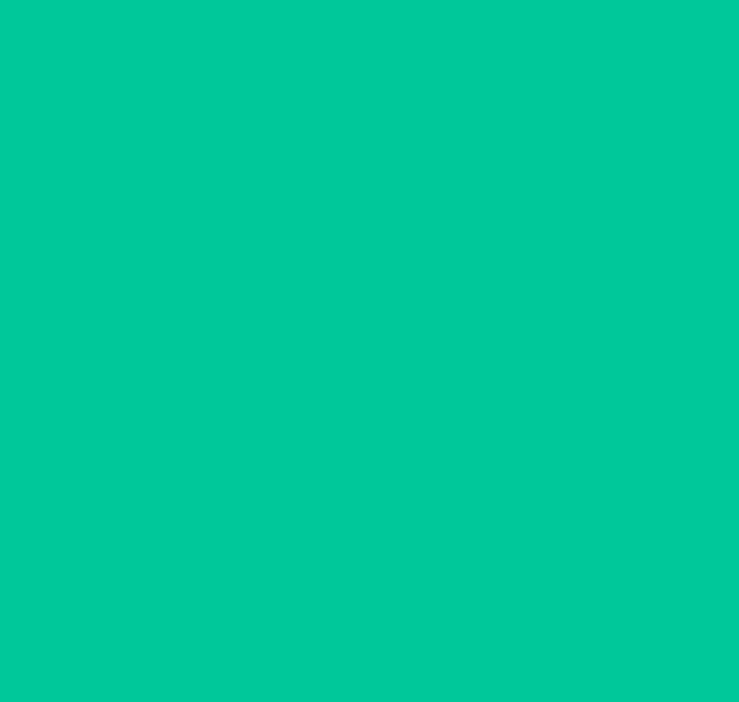
scroll to position [11, 0]
click at [370, 636] on button "Confirm" at bounding box center [369, 633] width 326 height 33
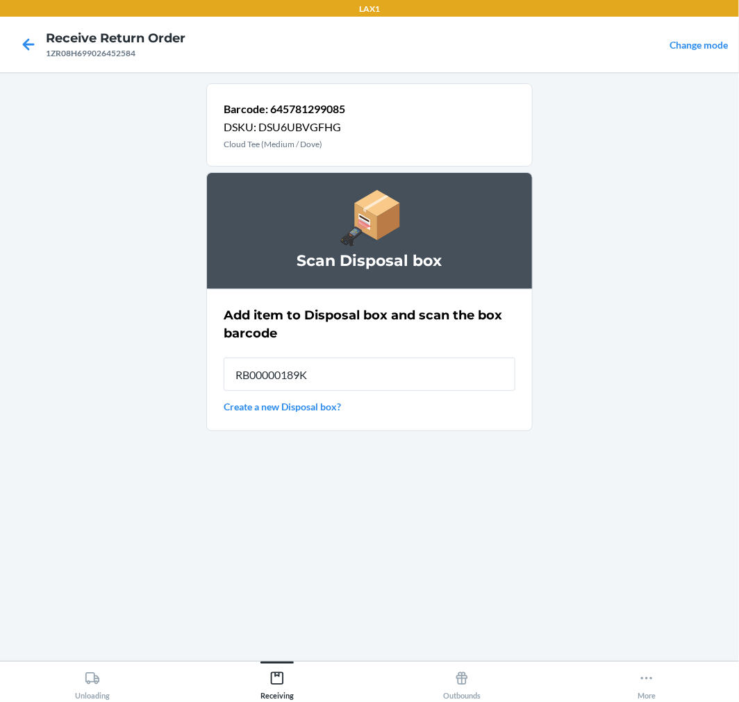
type input "RB00000189K"
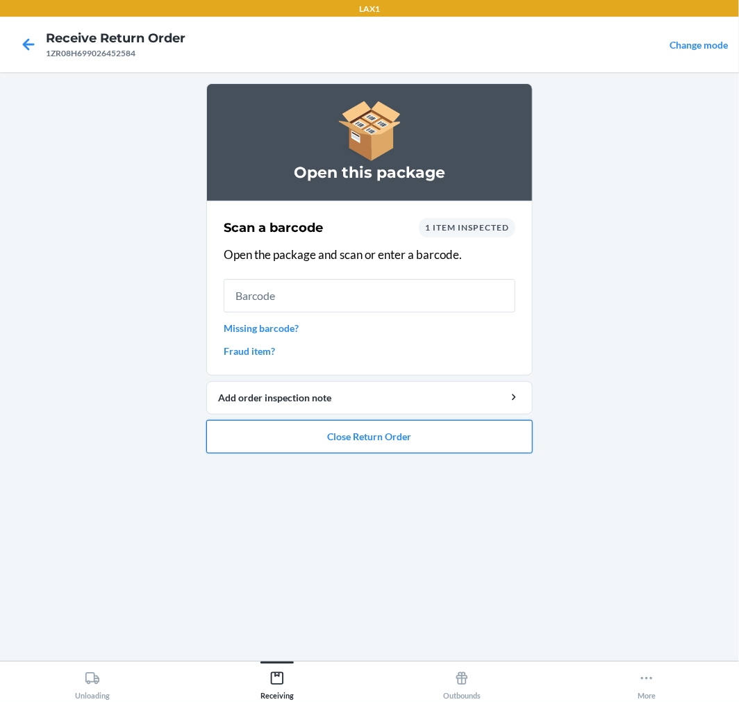
click at [449, 435] on button "Close Return Order" at bounding box center [369, 436] width 326 height 33
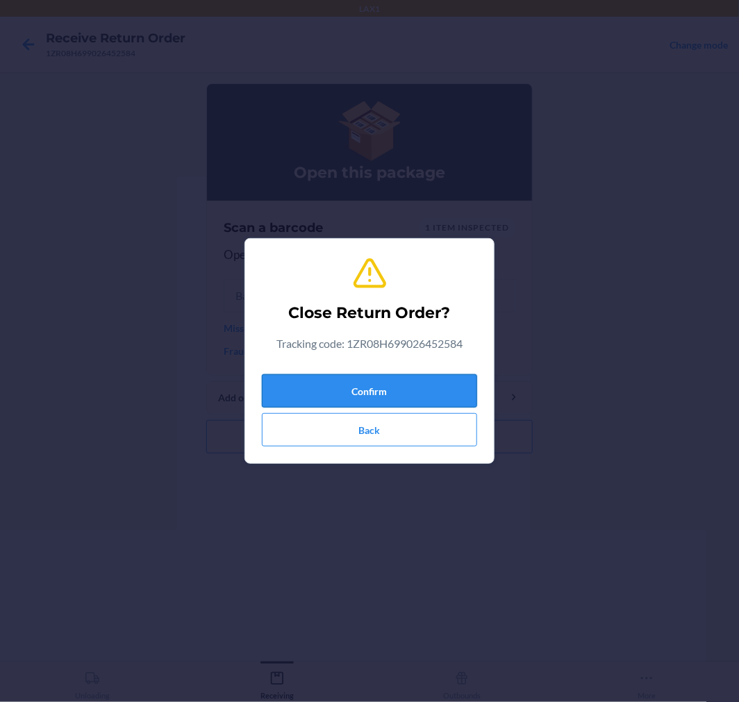
click at [404, 395] on button "Confirm" at bounding box center [369, 390] width 215 height 33
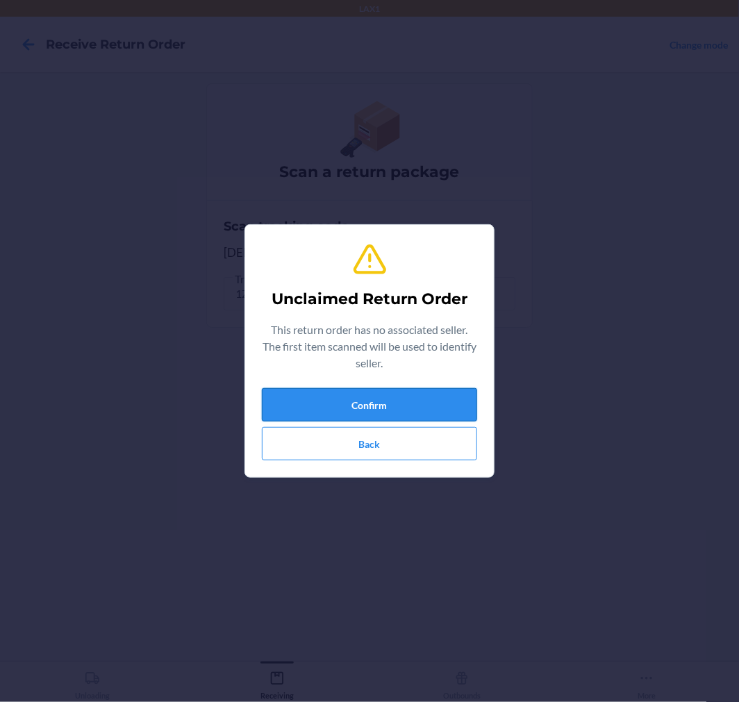
click at [390, 404] on button "Confirm" at bounding box center [369, 404] width 215 height 33
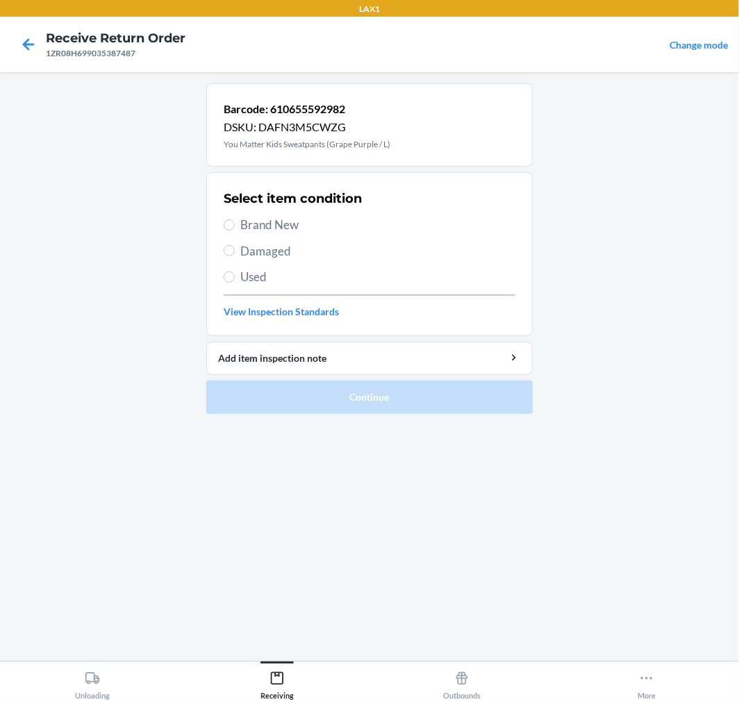
click at [255, 260] on div "Select item condition Brand New Damaged Used View Inspection Standards" at bounding box center [370, 254] width 292 height 138
click at [254, 257] on span "Damaged" at bounding box center [377, 251] width 275 height 18
click at [235, 256] on input "Damaged" at bounding box center [229, 250] width 11 height 11
radio input "true"
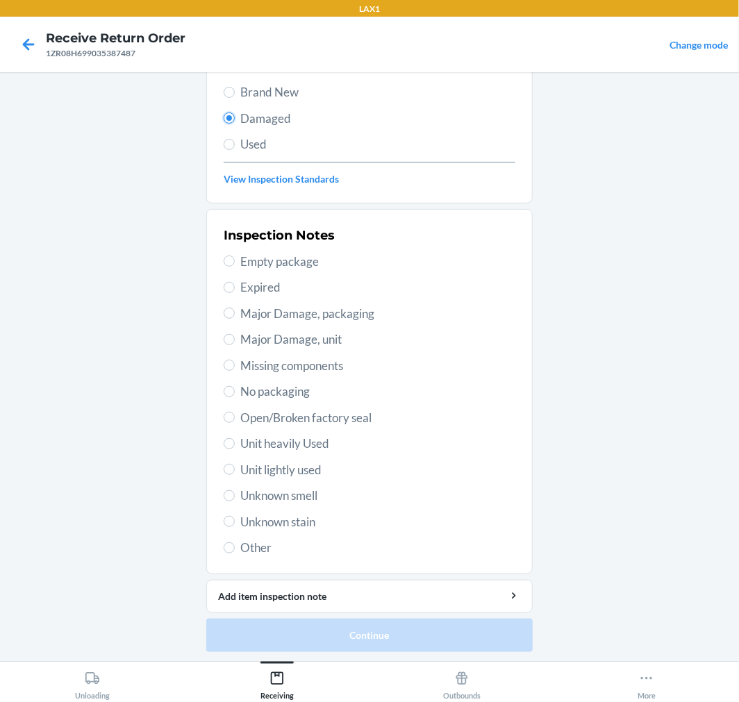
scroll to position [134, 0]
click at [224, 554] on label "Other" at bounding box center [370, 547] width 292 height 18
click at [224, 552] on input "Other" at bounding box center [229, 546] width 11 height 11
radio input "true"
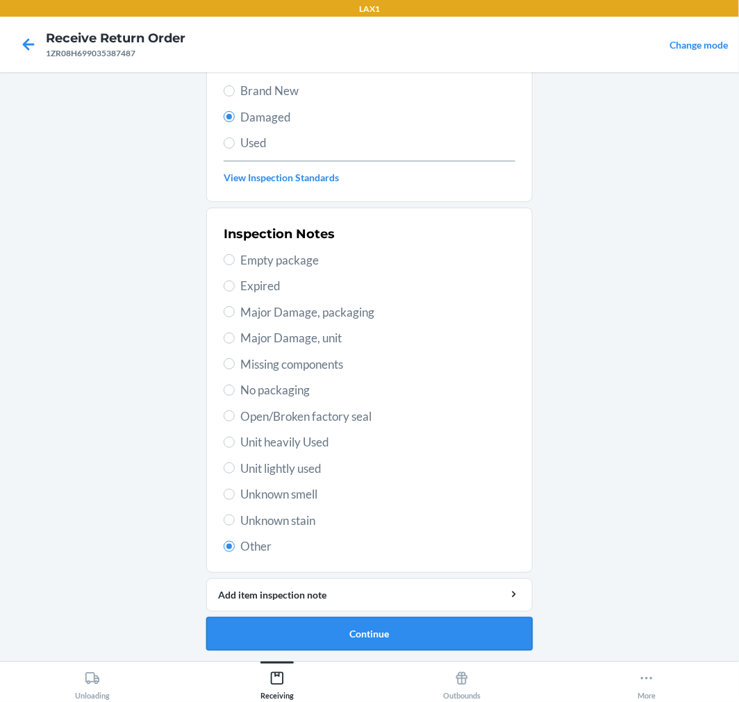
click at [325, 642] on button "Continue" at bounding box center [369, 633] width 326 height 33
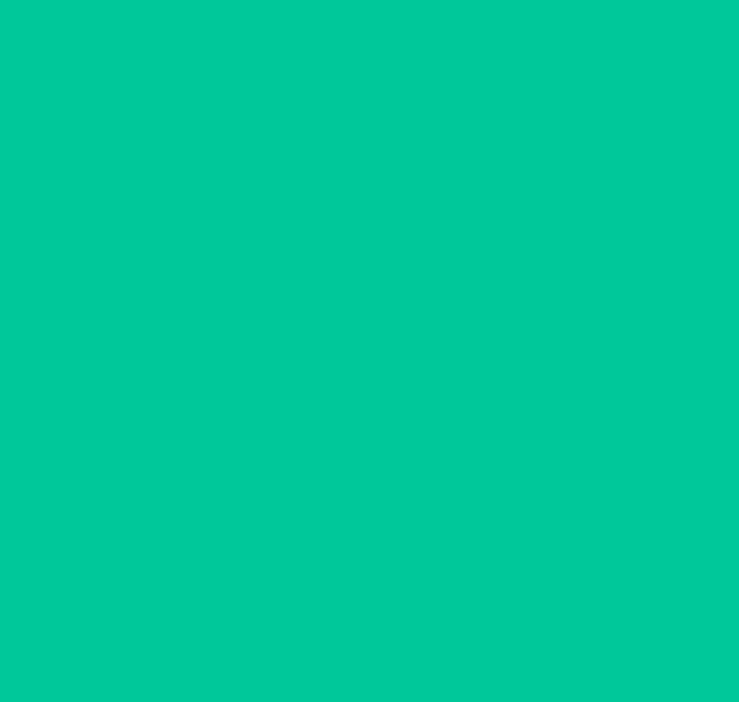
scroll to position [11, 0]
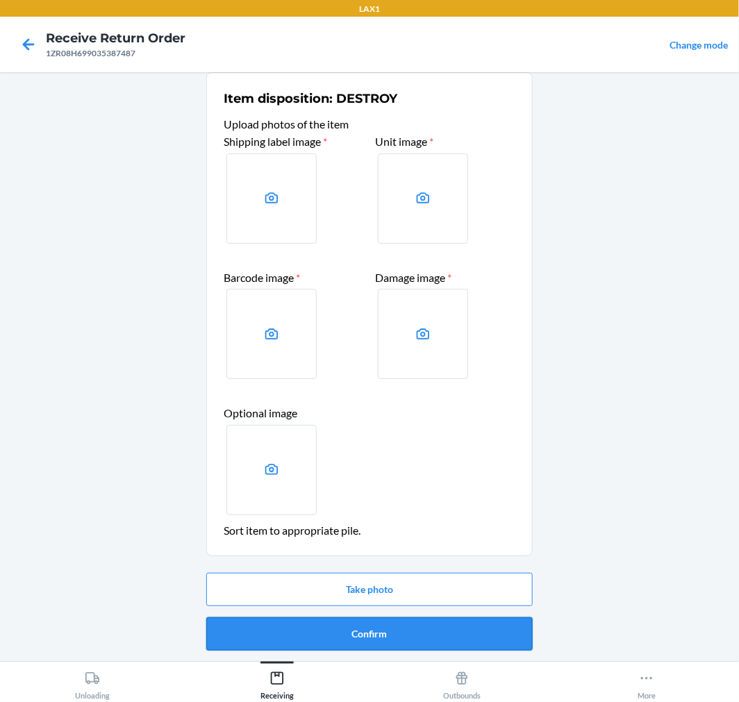
click at [376, 634] on button "Confirm" at bounding box center [369, 633] width 326 height 33
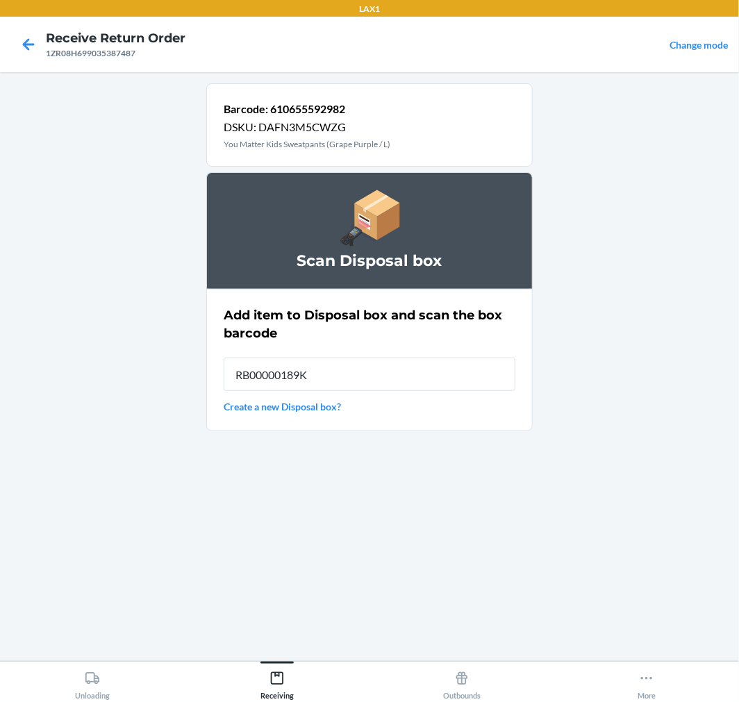
type input "RB00000189K"
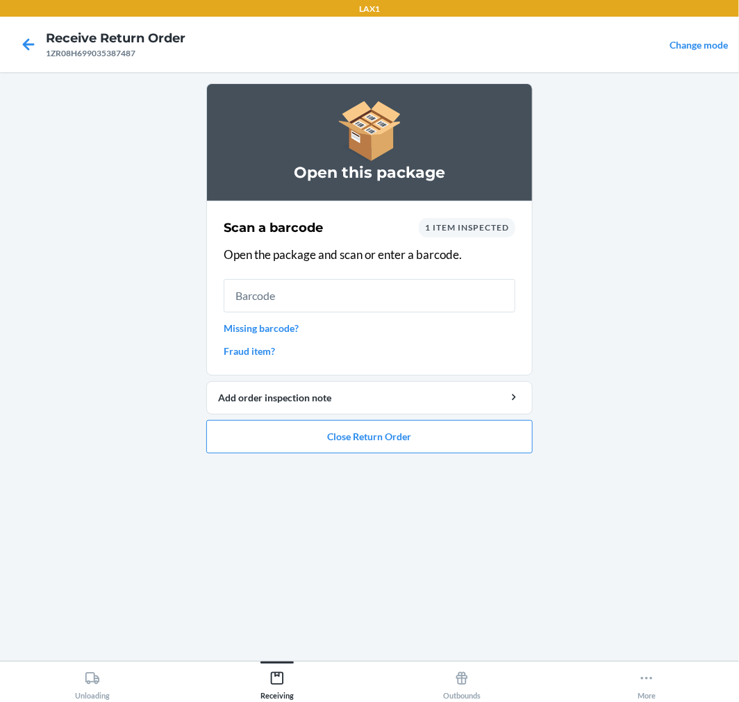
click at [435, 417] on li "Open this package Scan a barcode 1 item inspected Open the package and scan or …" at bounding box center [369, 268] width 326 height 370
click at [435, 436] on button "Close Return Order" at bounding box center [369, 436] width 326 height 33
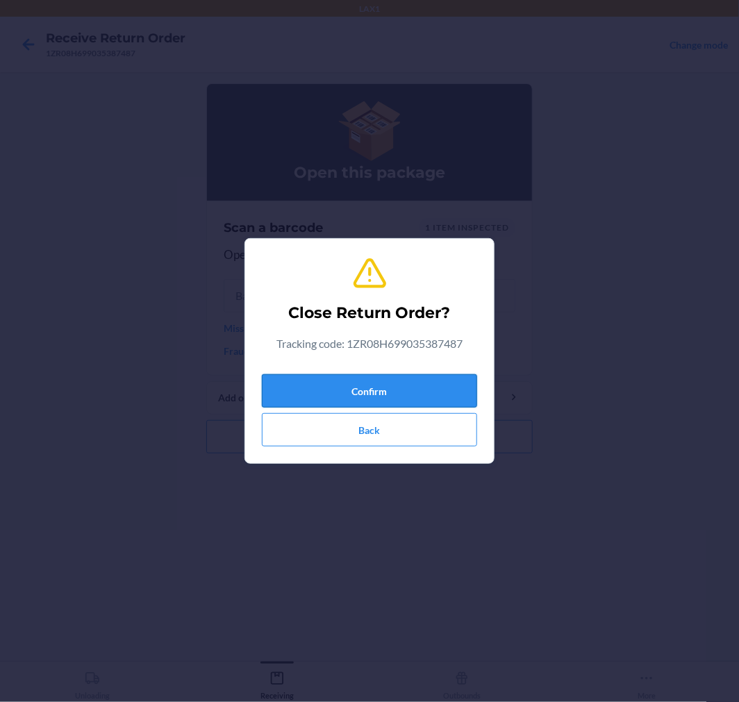
click at [379, 394] on button "Confirm" at bounding box center [369, 390] width 215 height 33
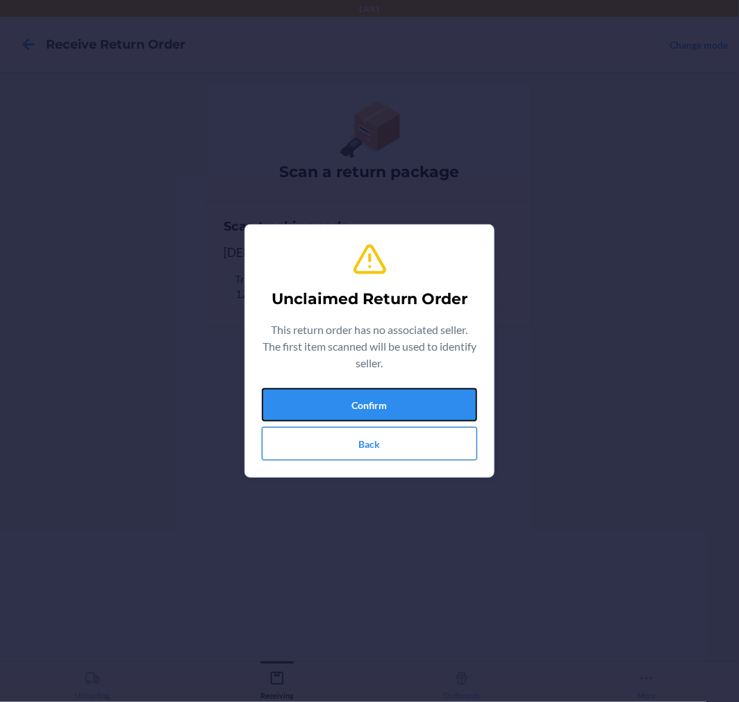
drag, startPoint x: 379, startPoint y: 394, endPoint x: 392, endPoint y: 429, distance: 38.0
click at [392, 429] on div "Confirm Back" at bounding box center [369, 424] width 215 height 72
click at [345, 401] on button "Confirm" at bounding box center [369, 404] width 215 height 33
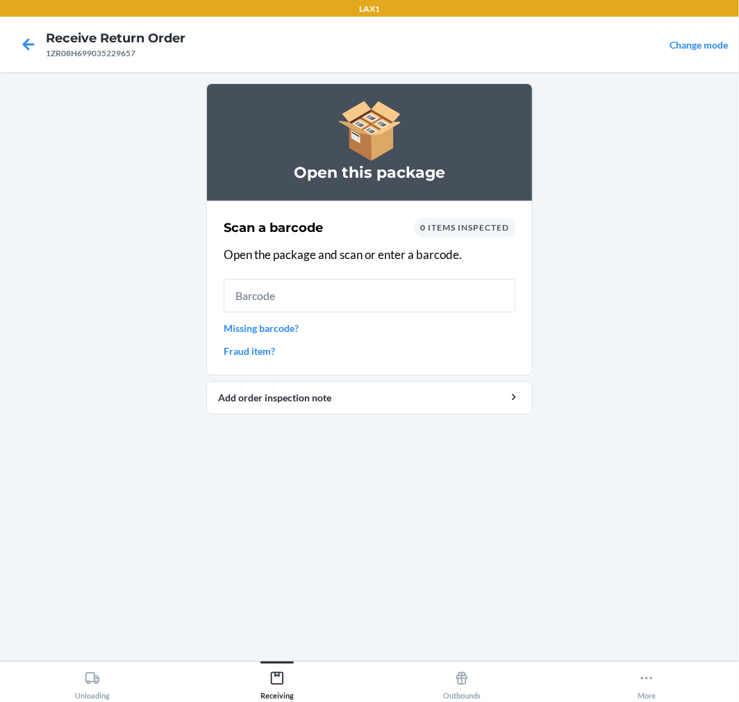
click at [281, 329] on link "Missing barcode?" at bounding box center [370, 328] width 292 height 15
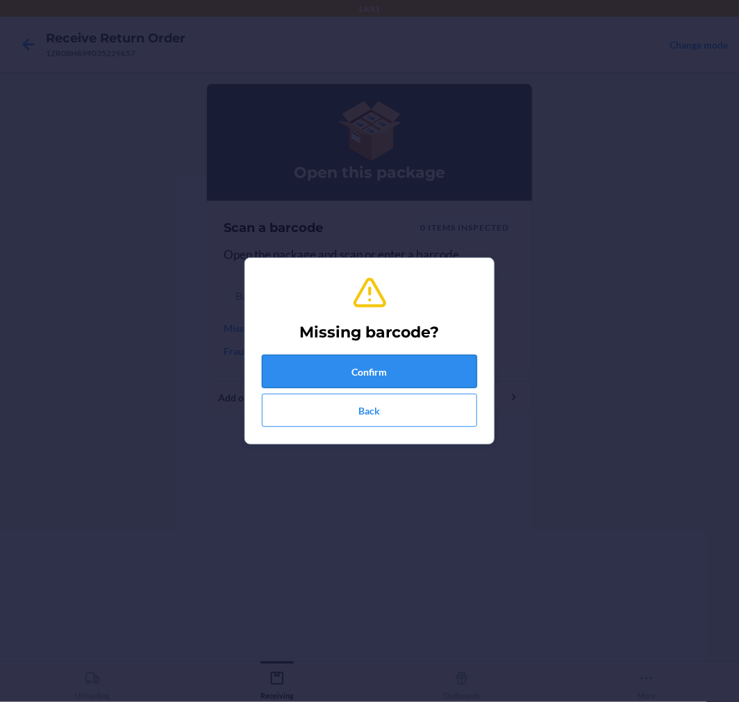
click at [382, 358] on button "Confirm" at bounding box center [369, 371] width 215 height 33
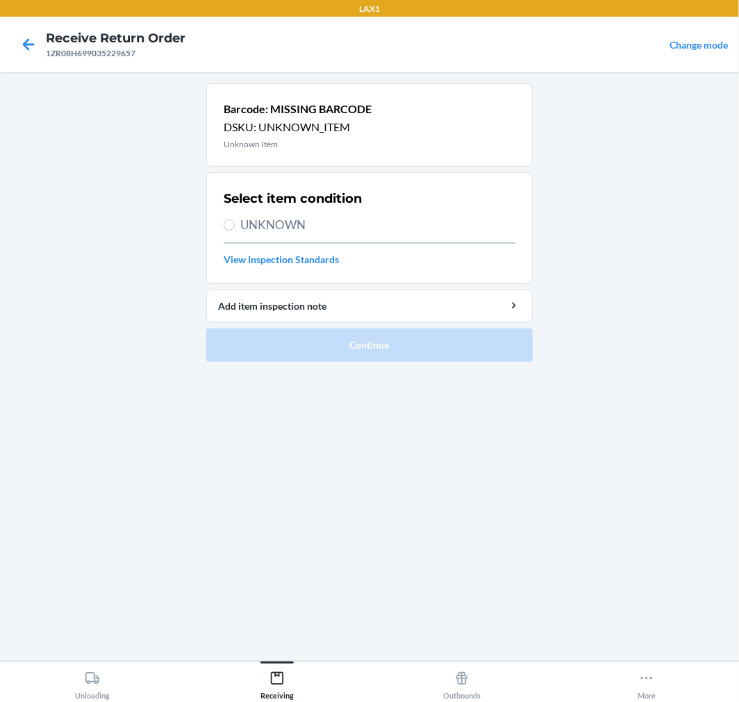
click at [257, 222] on span "UNKNOWN" at bounding box center [377, 225] width 275 height 18
click at [235, 222] on input "UNKNOWN" at bounding box center [229, 224] width 11 height 11
radio input "true"
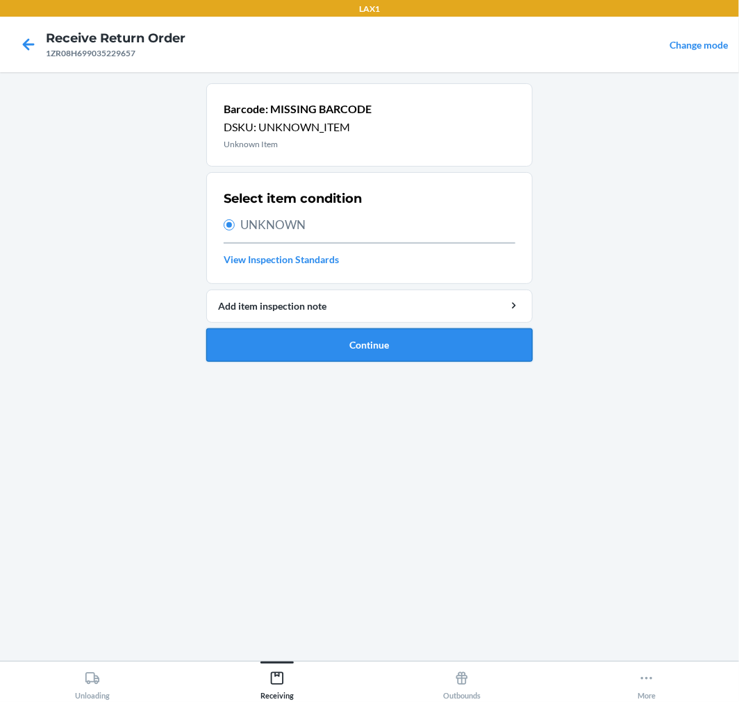
click at [314, 349] on button "Continue" at bounding box center [369, 345] width 326 height 33
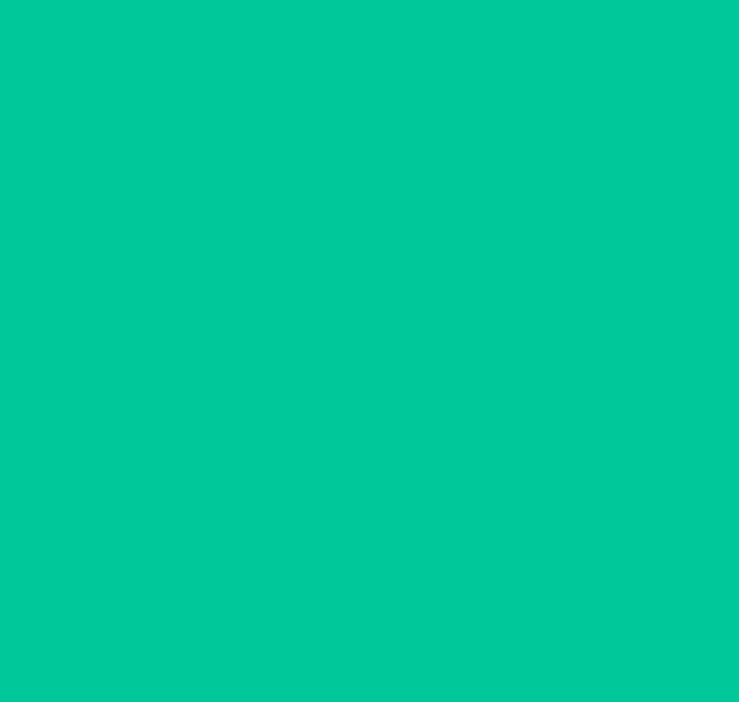
click at [315, 348] on label at bounding box center [271, 345] width 90 height 90
click at [0, 0] on input "file" at bounding box center [0, 0] width 0 height 0
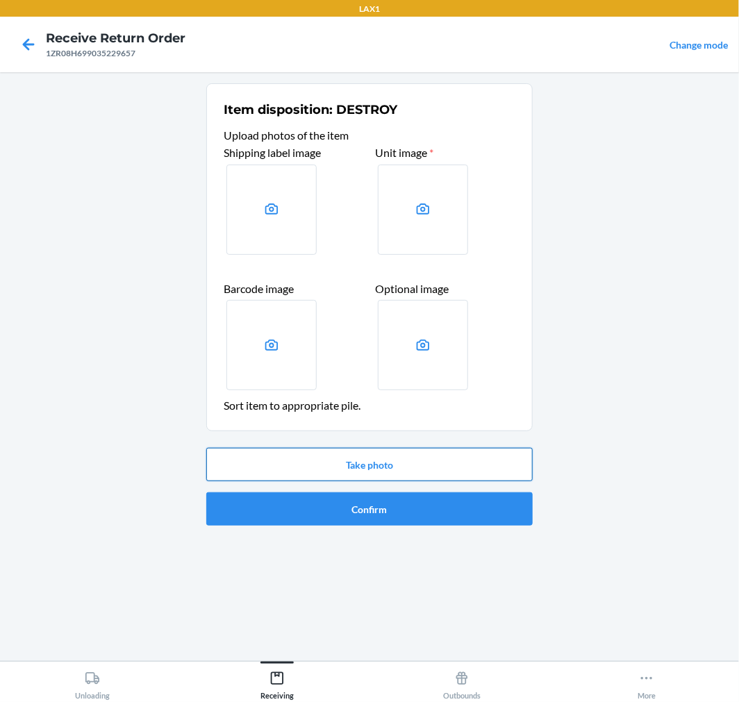
click at [459, 467] on button "Take photo" at bounding box center [369, 464] width 326 height 33
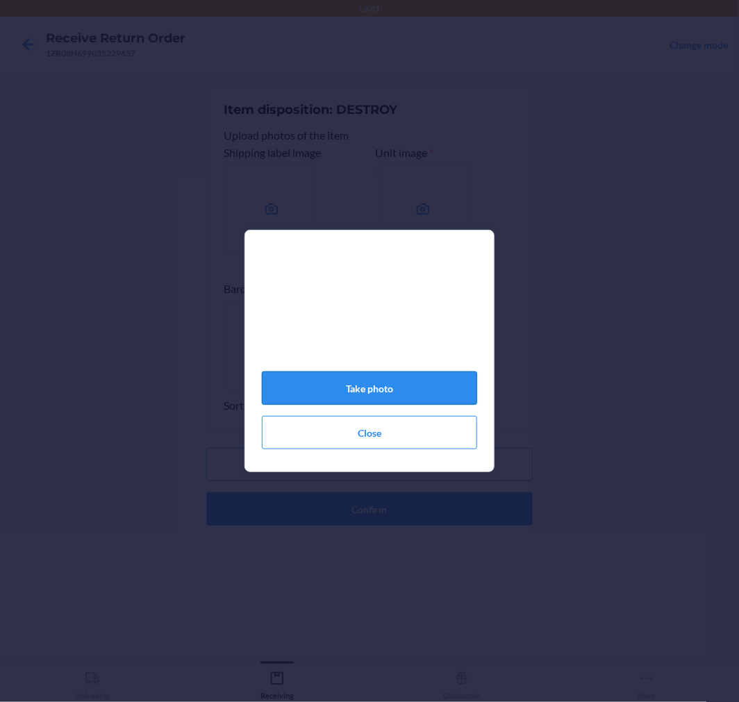
click at [406, 397] on button "Take photo" at bounding box center [369, 388] width 215 height 33
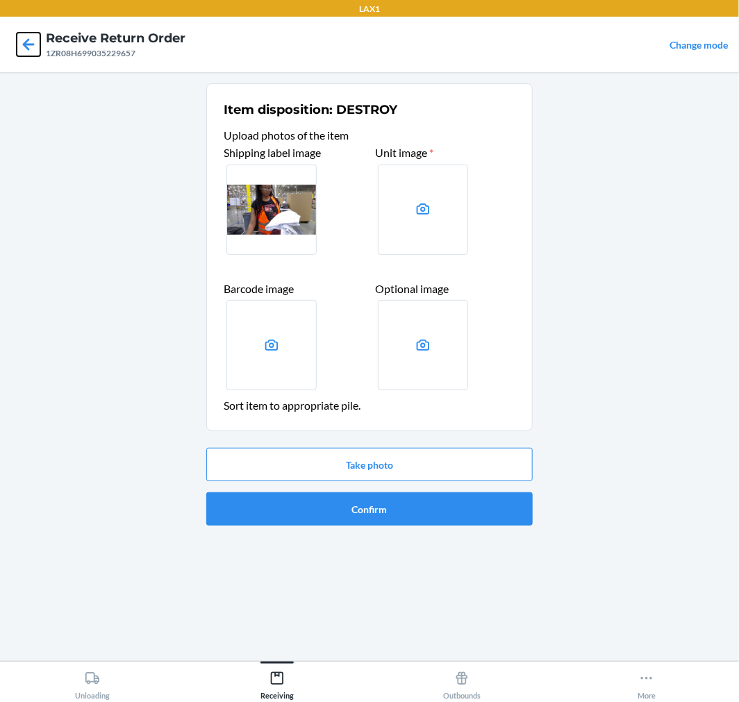
click at [28, 42] on icon at bounding box center [29, 45] width 24 height 24
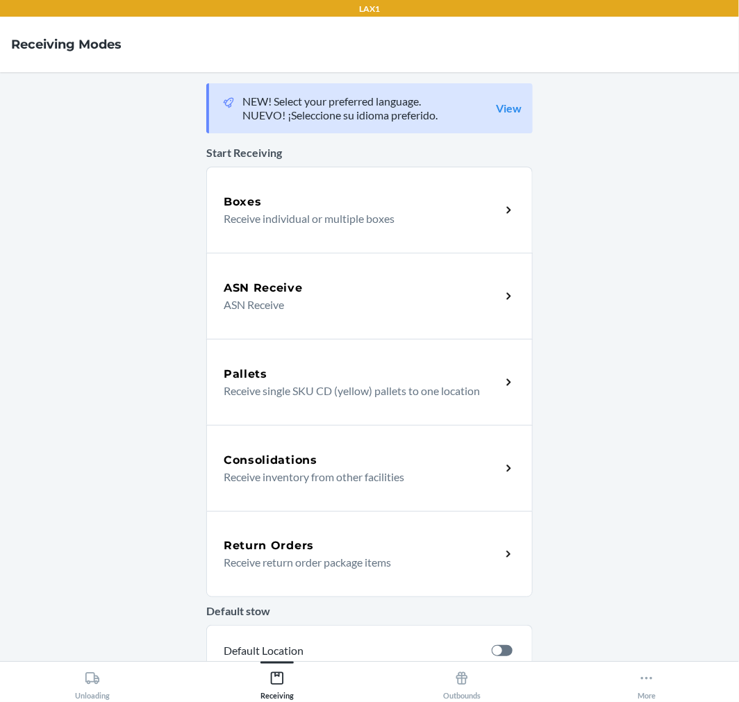
click at [274, 573] on div "Return Orders Receive return order package items" at bounding box center [369, 554] width 326 height 86
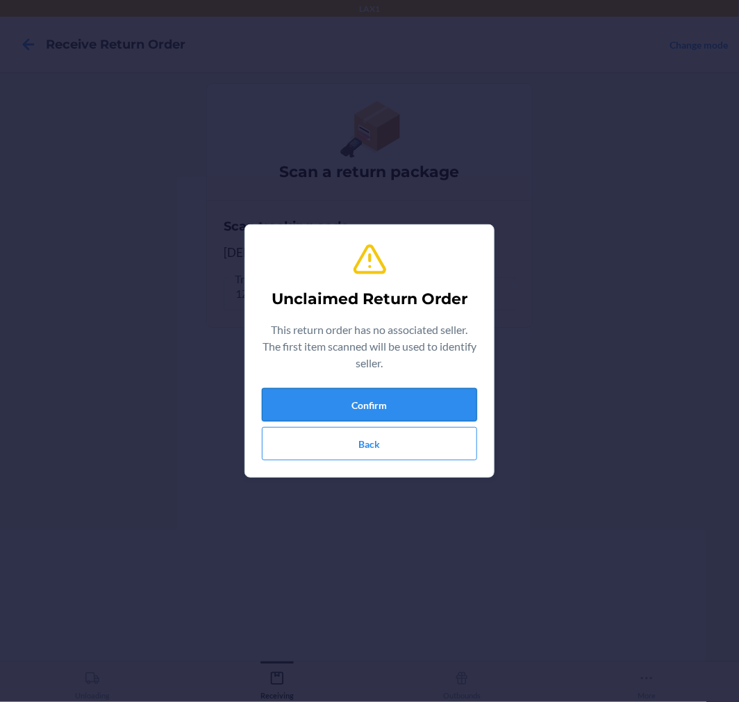
click at [381, 413] on button "Confirm" at bounding box center [369, 404] width 215 height 33
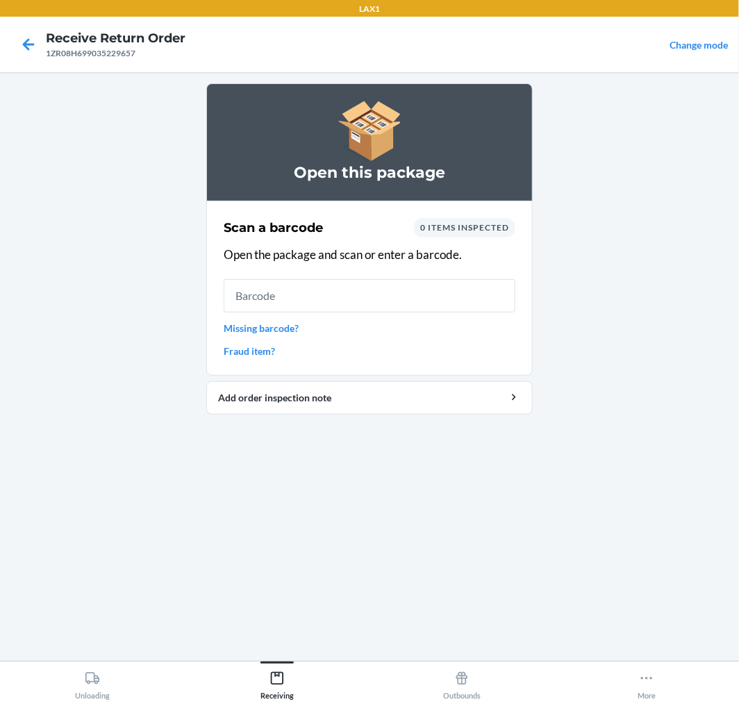
click at [258, 329] on link "Missing barcode?" at bounding box center [370, 328] width 292 height 15
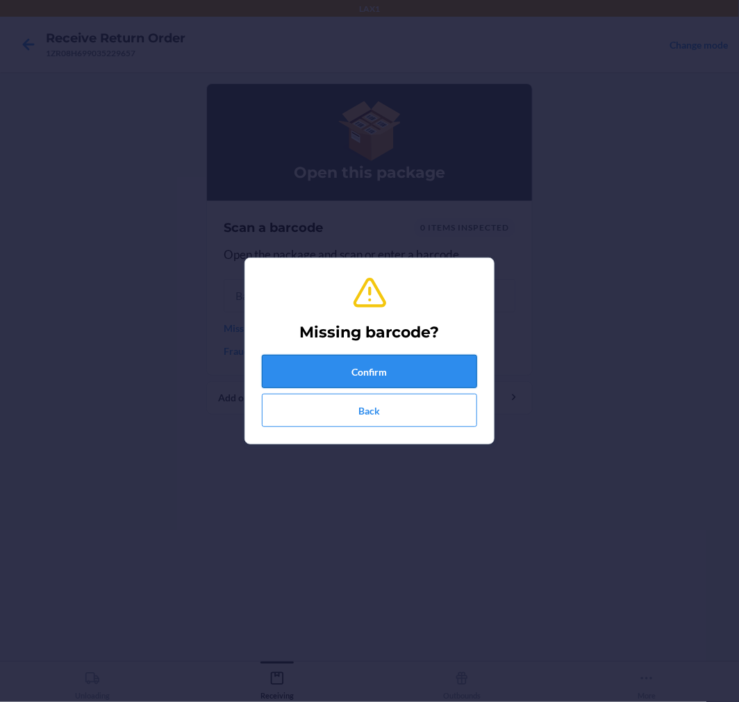
click at [340, 373] on button "Confirm" at bounding box center [369, 371] width 215 height 33
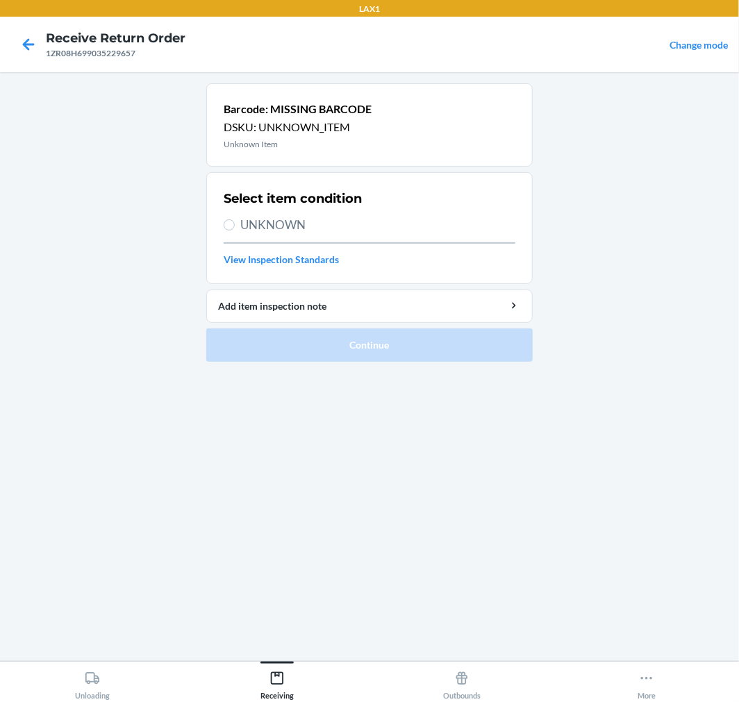
click at [269, 221] on span "UNKNOWN" at bounding box center [377, 225] width 275 height 18
click at [235, 221] on input "UNKNOWN" at bounding box center [229, 224] width 11 height 11
radio input "true"
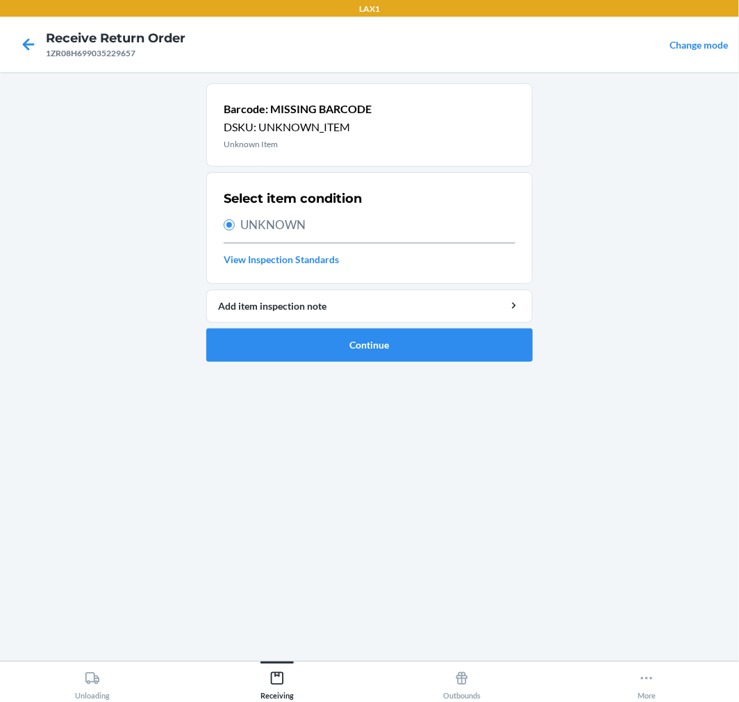
click at [342, 374] on div "Barcode: MISSING BARCODE DSKU: UNKNOWN_ITEM Unknown Item Select item condition …" at bounding box center [369, 366] width 326 height 567
click at [337, 352] on button "Continue" at bounding box center [369, 345] width 326 height 33
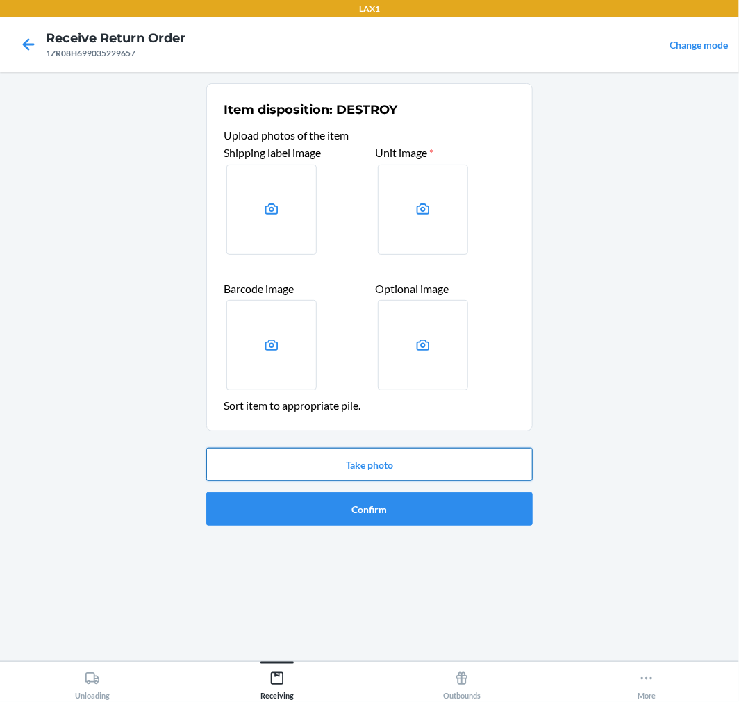
click at [383, 457] on button "Take photo" at bounding box center [369, 464] width 326 height 33
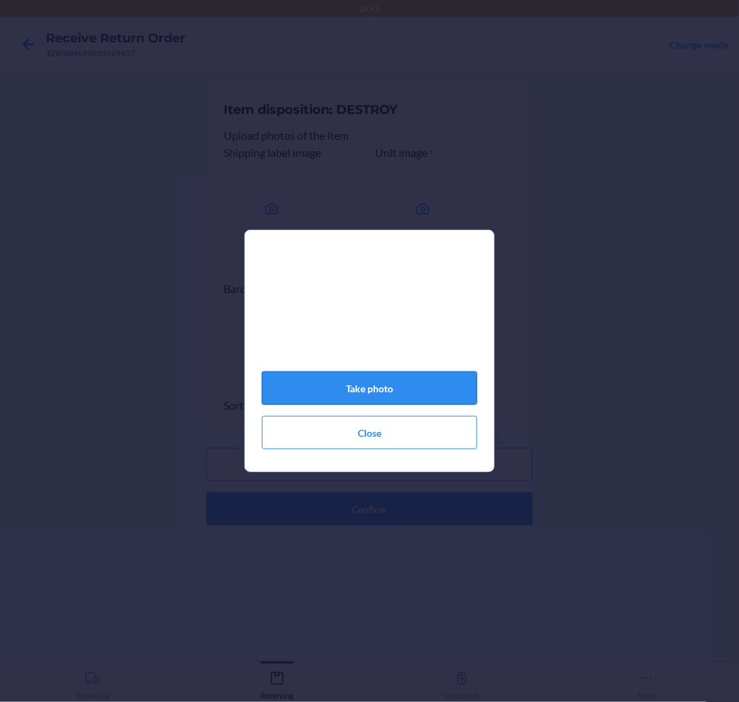
click at [348, 384] on button "Take photo" at bounding box center [369, 388] width 215 height 33
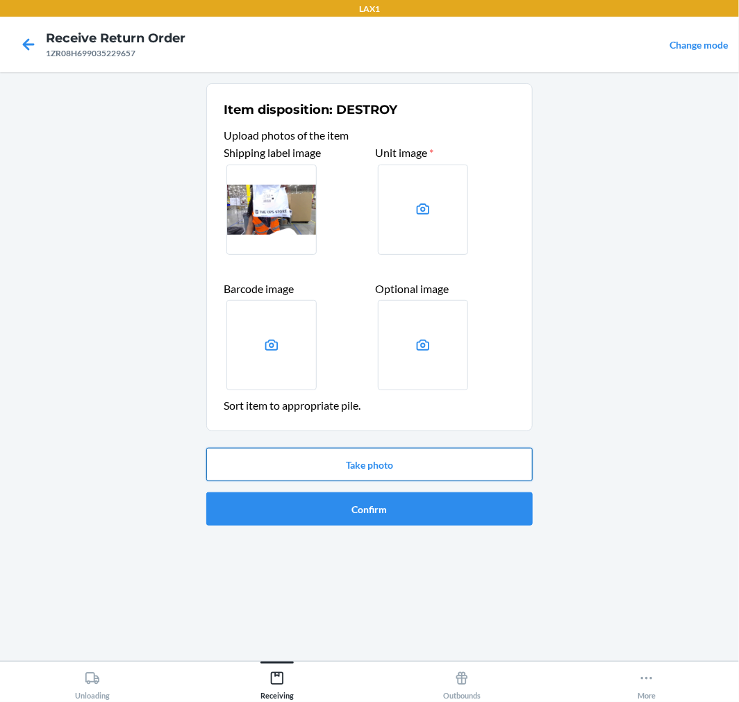
click at [396, 457] on button "Take photo" at bounding box center [369, 464] width 326 height 33
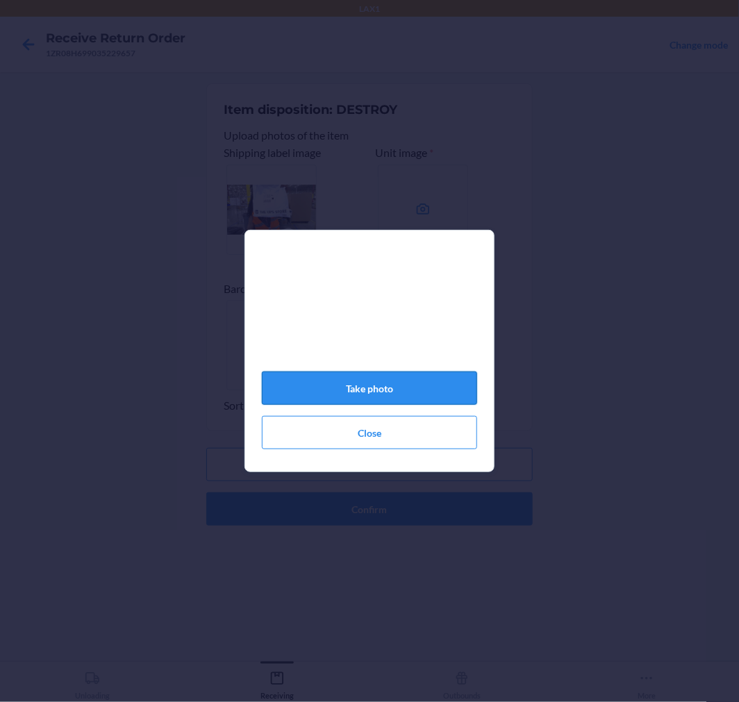
click at [408, 389] on button "Take photo" at bounding box center [369, 388] width 215 height 33
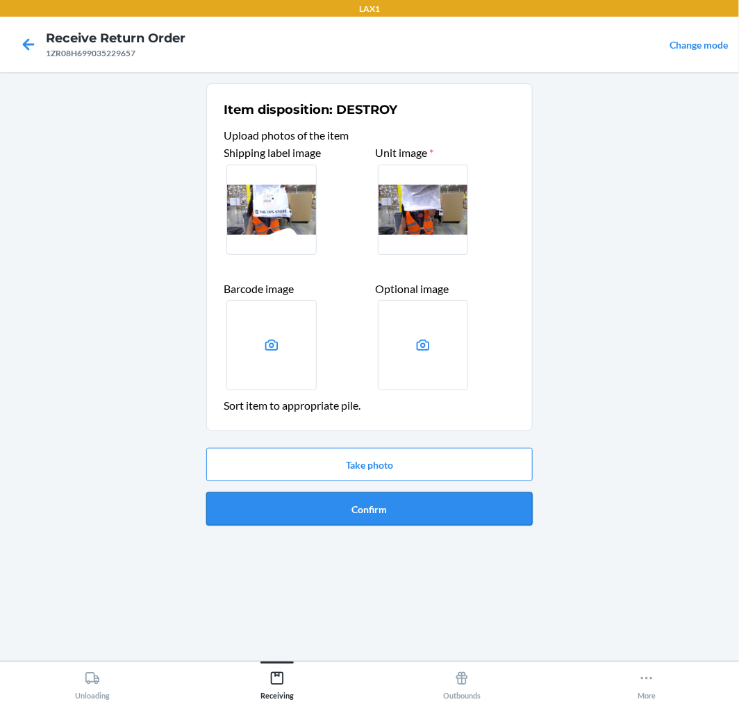
click at [398, 510] on button "Confirm" at bounding box center [369, 508] width 326 height 33
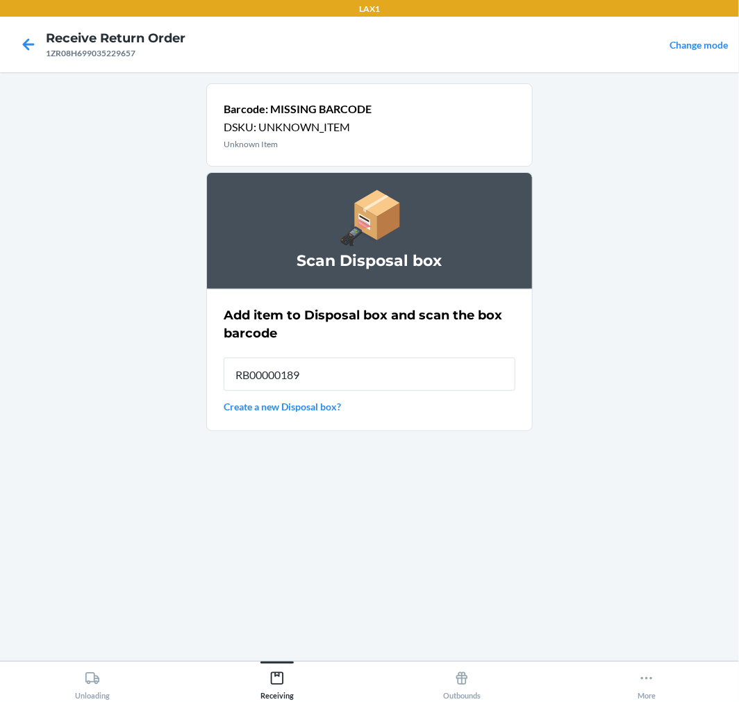
type input "RB00000189K"
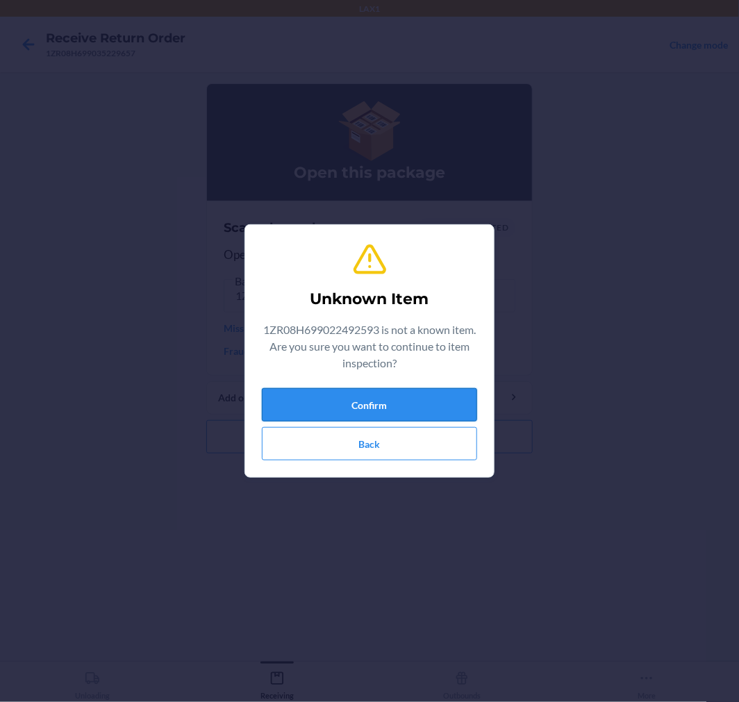
click at [357, 404] on button "Confirm" at bounding box center [369, 404] width 215 height 33
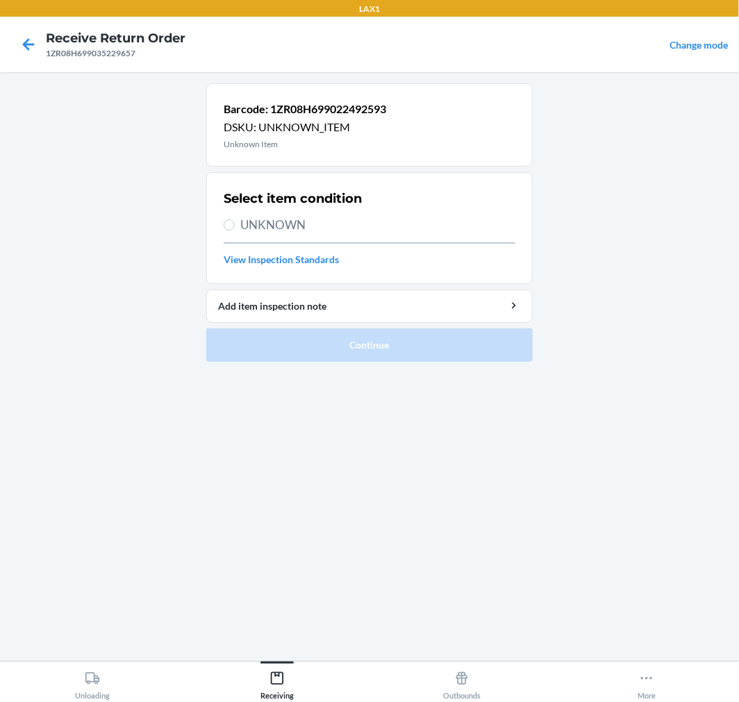
drag, startPoint x: 28, startPoint y: 63, endPoint x: 29, endPoint y: 49, distance: 14.6
click at [28, 58] on nav "Receive Return Order 1ZR08H699035229657 Change mode" at bounding box center [369, 45] width 739 height 56
click at [29, 46] on icon at bounding box center [29, 45] width 24 height 24
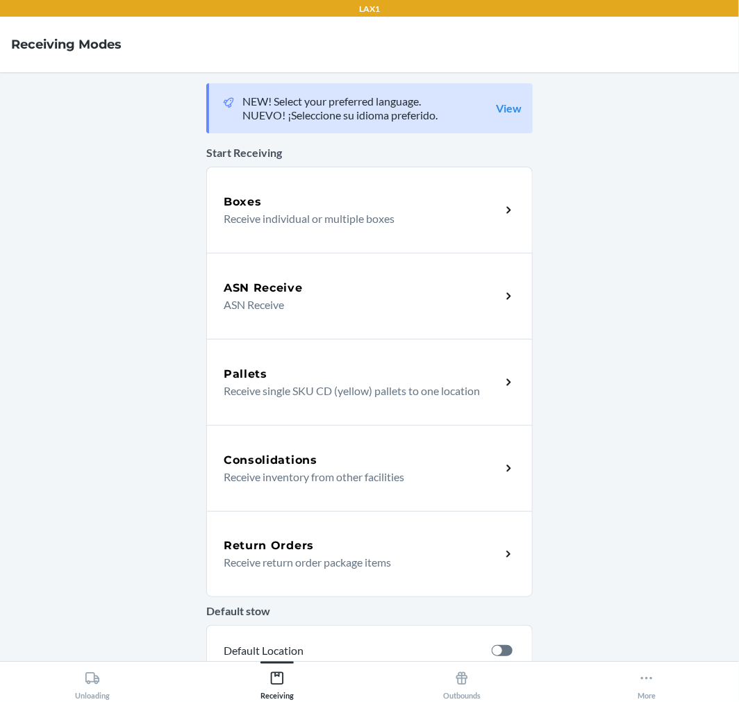
click at [247, 560] on p "Receive return order package items" at bounding box center [357, 562] width 266 height 17
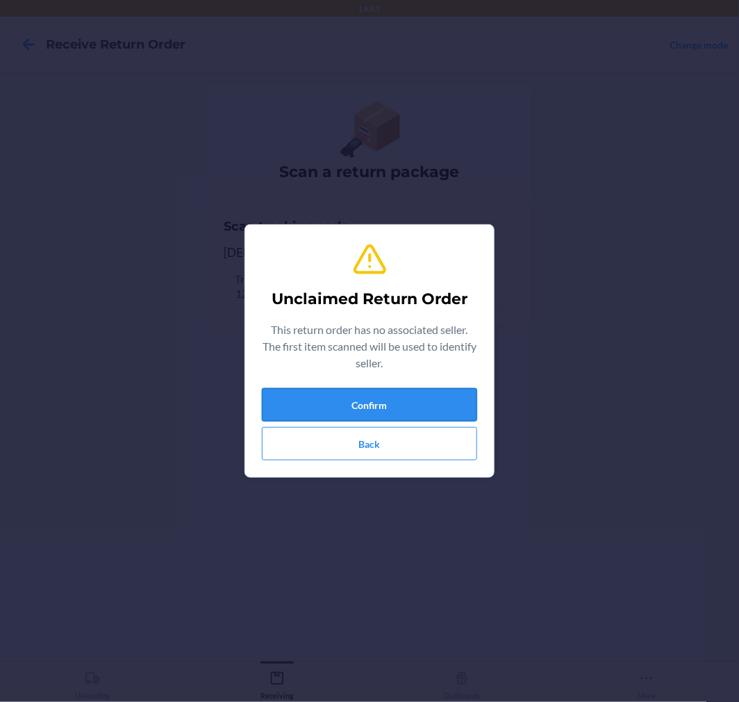
click at [331, 395] on button "Confirm" at bounding box center [369, 404] width 215 height 33
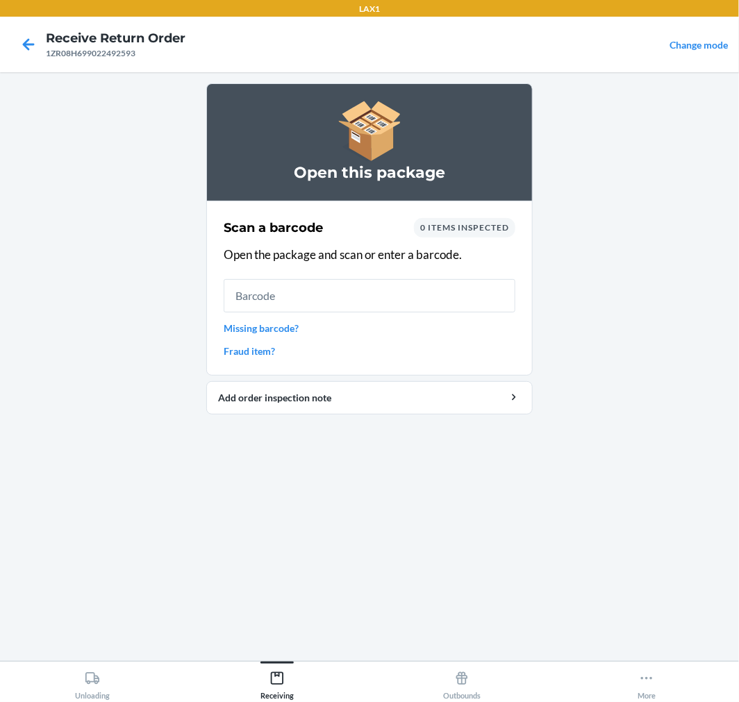
click at [360, 301] on input "text" at bounding box center [370, 295] width 292 height 33
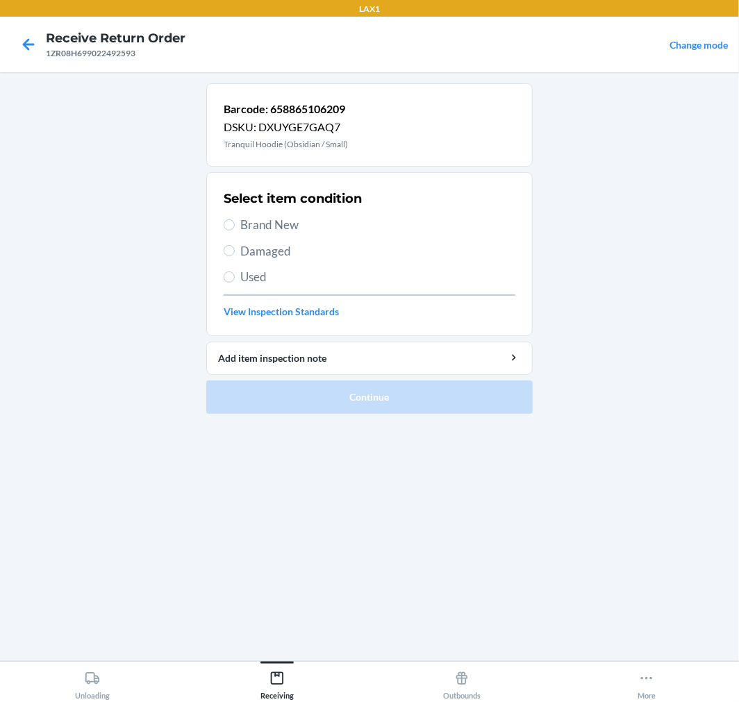
click at [251, 261] on div "Select item condition Brand New Damaged Used View Inspection Standards" at bounding box center [370, 254] width 292 height 138
click at [251, 251] on span "Damaged" at bounding box center [377, 251] width 275 height 18
click at [235, 251] on input "Damaged" at bounding box center [229, 250] width 11 height 11
radio input "true"
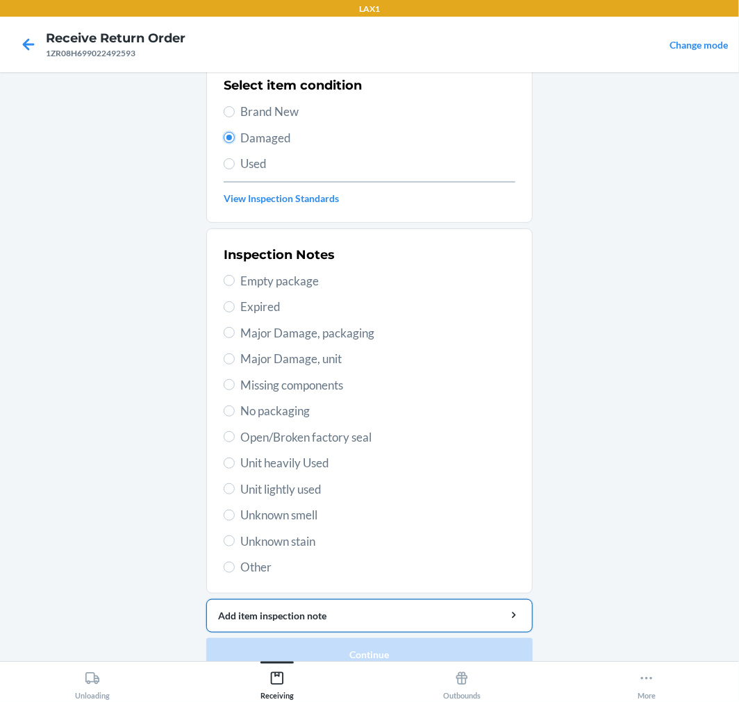
scroll to position [134, 0]
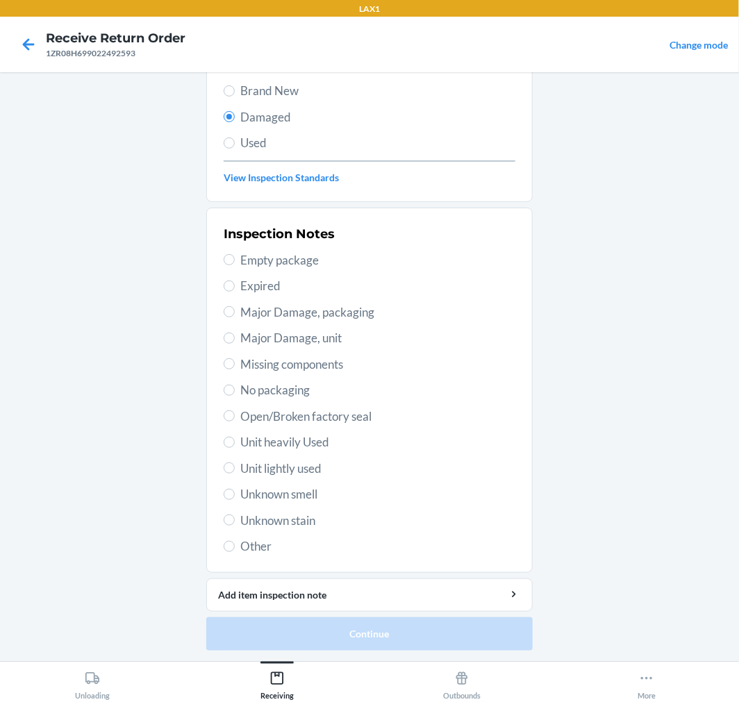
click at [283, 533] on div "Inspection Notes Empty package Expired Major Damage, packaging Major Damage, un…" at bounding box center [370, 390] width 292 height 339
click at [260, 472] on span "Unit lightly used" at bounding box center [377, 469] width 275 height 18
click at [235, 472] on input "Unit lightly used" at bounding box center [229, 468] width 11 height 11
radio input "true"
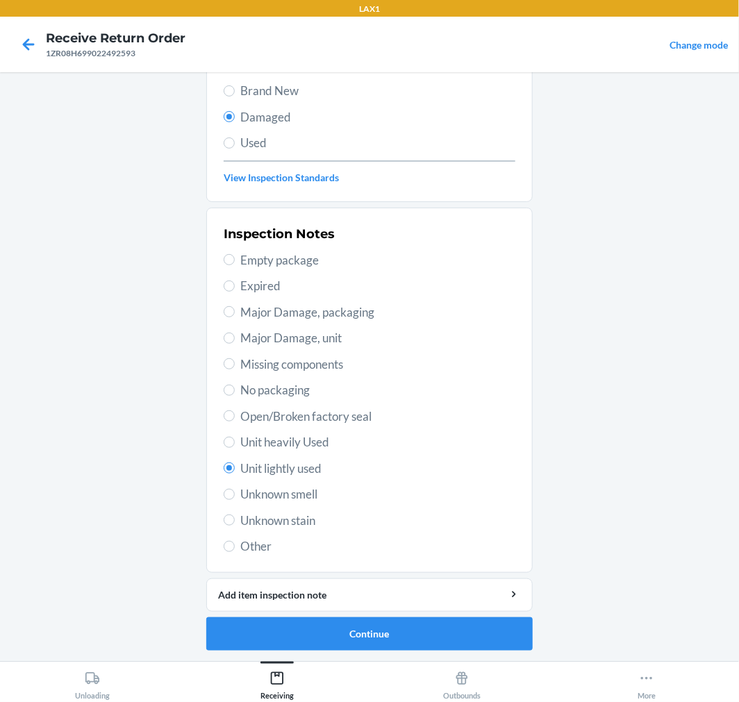
click at [242, 508] on div "Inspection Notes Empty package Expired Major Damage, packaging Major Damage, un…" at bounding box center [370, 390] width 292 height 339
click at [241, 531] on div "Inspection Notes Empty package Expired Major Damage, packaging Major Damage, un…" at bounding box center [370, 390] width 292 height 339
click at [226, 558] on div "Inspection Notes Empty package Expired Major Damage, packaging Major Damage, un…" at bounding box center [370, 390] width 292 height 339
drag, startPoint x: 226, startPoint y: 551, endPoint x: 245, endPoint y: 563, distance: 22.2
click at [226, 551] on label "Other" at bounding box center [370, 547] width 292 height 18
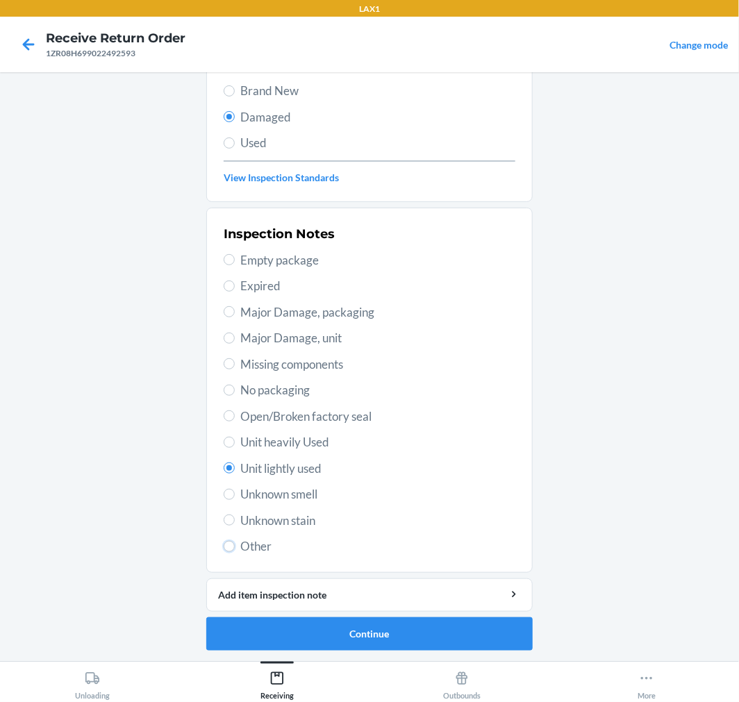
click at [226, 551] on input "Other" at bounding box center [229, 546] width 11 height 11
radio input "true"
radio input "false"
click at [360, 654] on ol "Barcode: 658865106209 DSKU: DXUYGE7GAQ7 Tranquil Hoodie (Obsidian / Small) Sele…" at bounding box center [369, 305] width 326 height 713
click at [364, 650] on ol "Barcode: 658865106209 DSKU: DXUYGE7GAQ7 Tranquil Hoodie (Obsidian / Small) Sele…" at bounding box center [369, 305] width 326 height 713
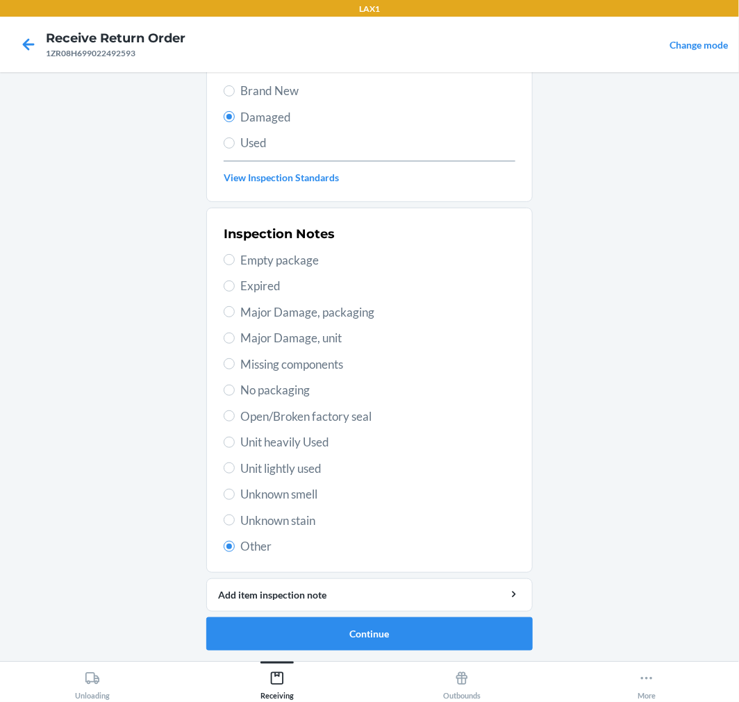
click at [364, 650] on ol "Barcode: 658865106209 DSKU: DXUYGE7GAQ7 Tranquil Hoodie (Obsidian / Small) Sele…" at bounding box center [369, 305] width 326 height 713
click at [365, 636] on button "Continue" at bounding box center [369, 633] width 326 height 33
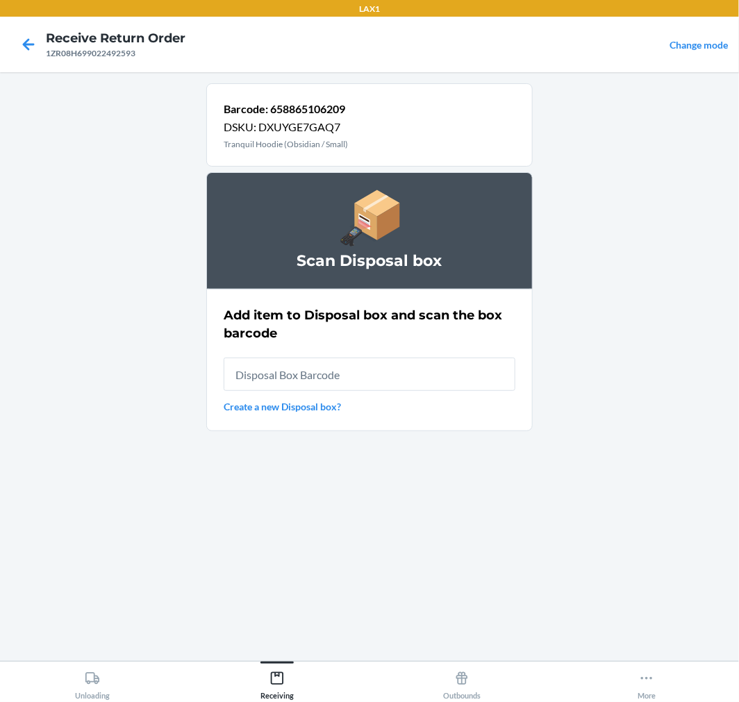
scroll to position [0, 0]
type input "RB00000189K"
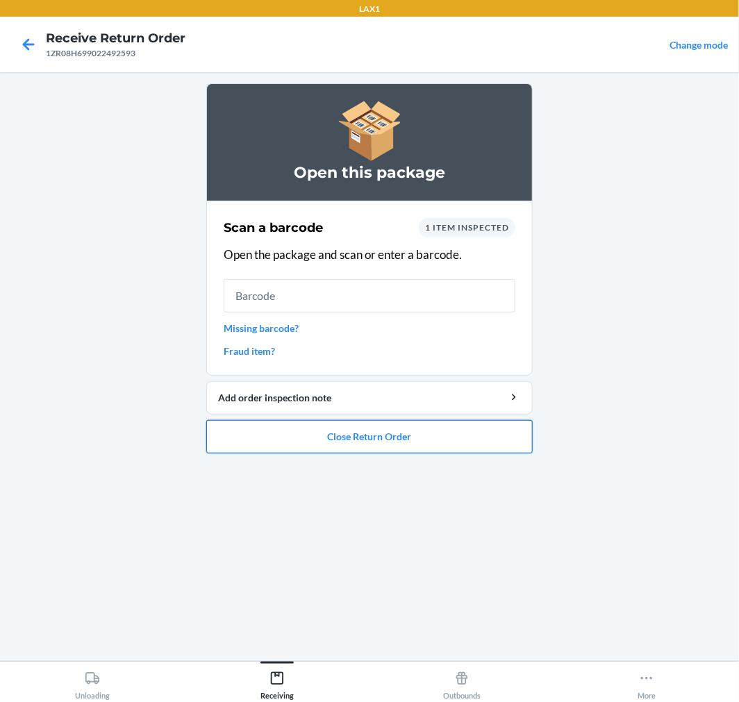
click at [448, 447] on button "Close Return Order" at bounding box center [369, 436] width 326 height 33
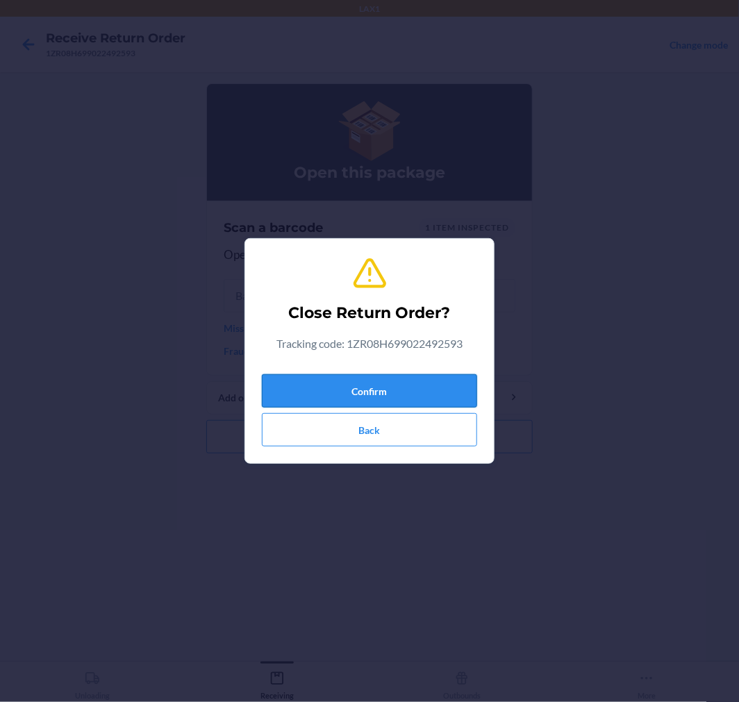
click at [399, 388] on button "Confirm" at bounding box center [369, 390] width 215 height 33
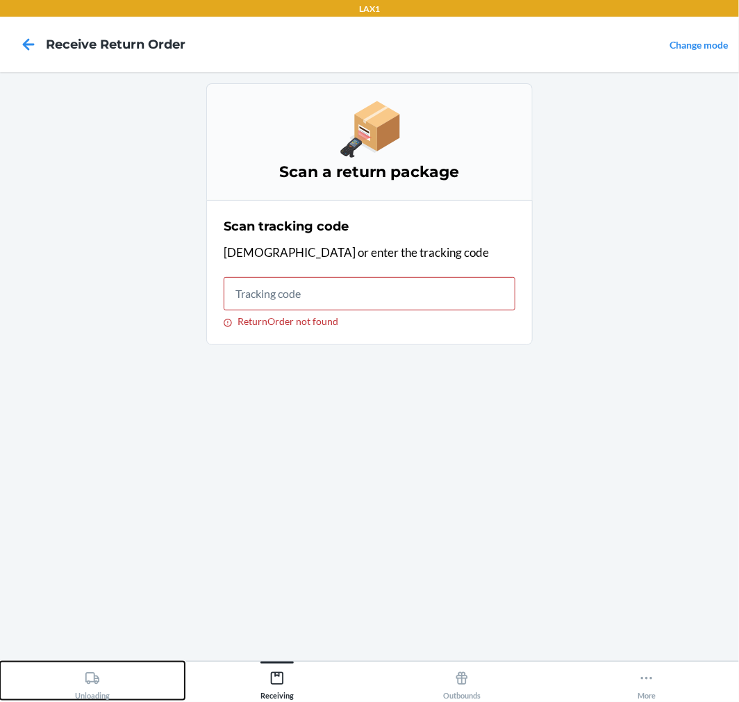
click at [63, 688] on button "Unloading" at bounding box center [92, 681] width 185 height 38
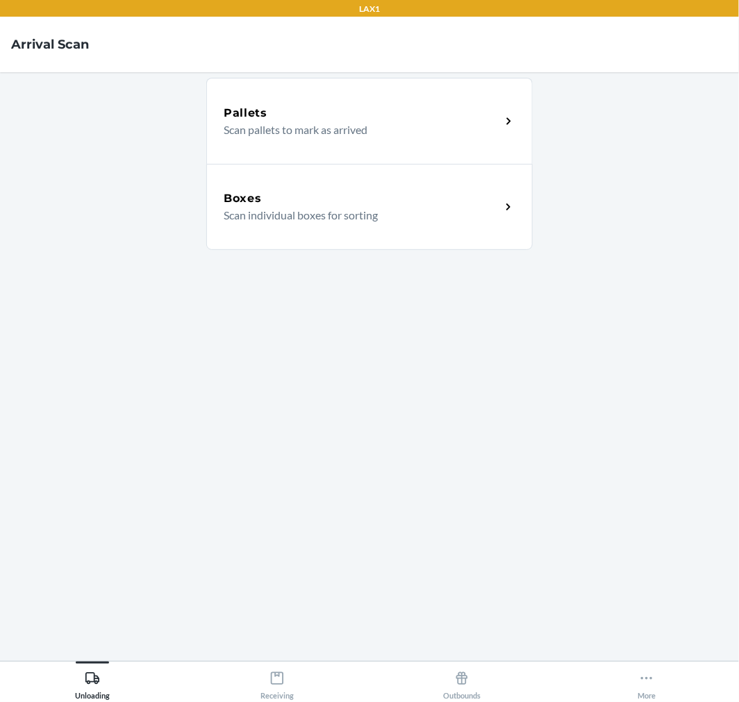
click at [227, 197] on h5 "Boxes" at bounding box center [243, 198] width 38 height 17
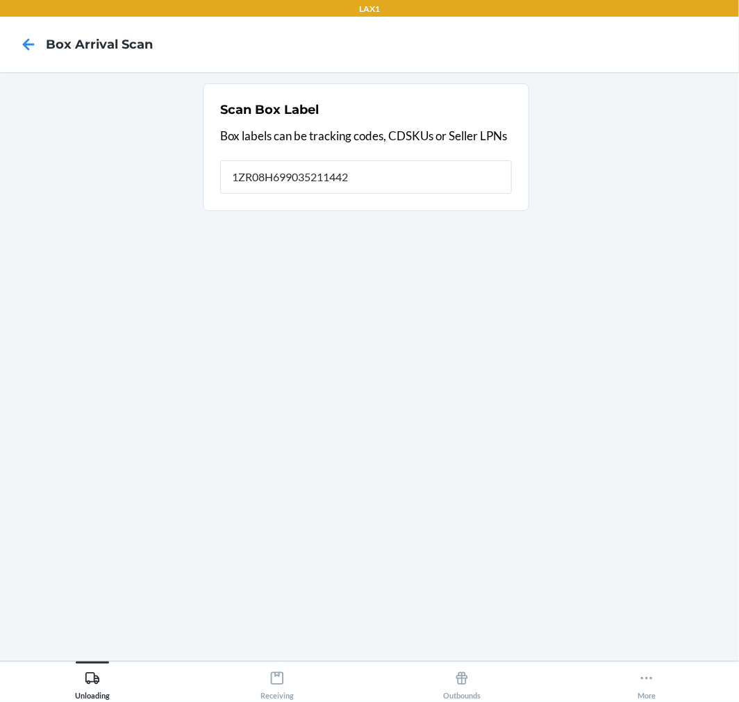
type input "1ZR08H699035211442"
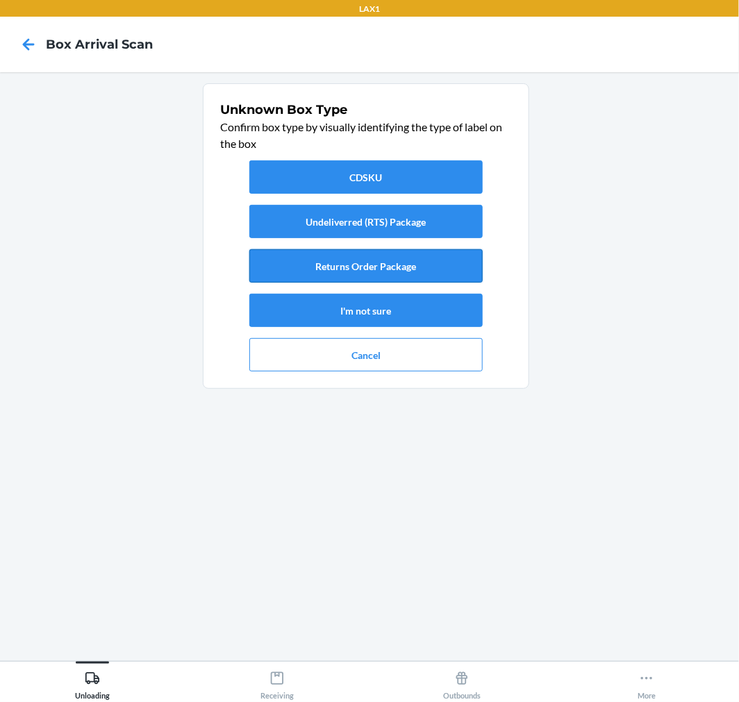
click at [385, 253] on button "Returns Order Package" at bounding box center [365, 265] width 233 height 33
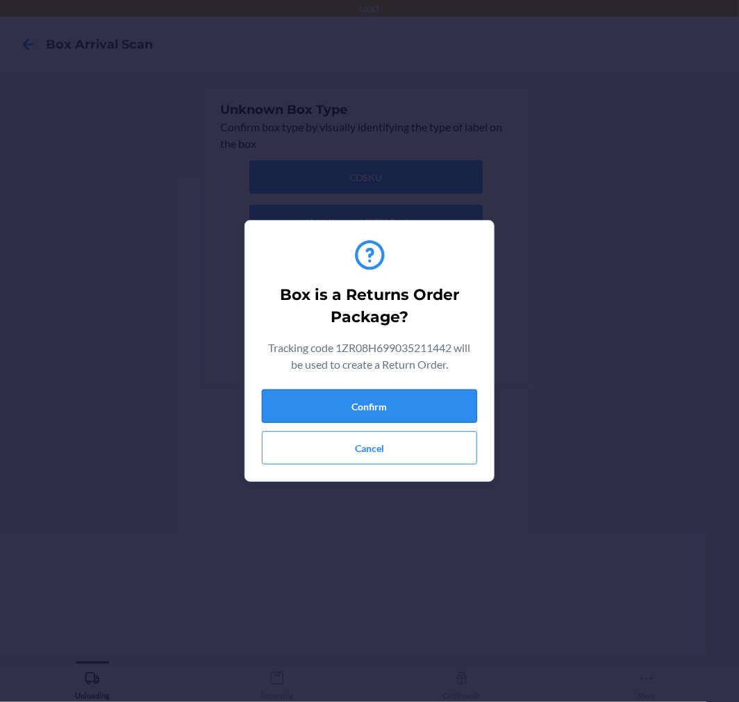
click at [406, 415] on button "Confirm" at bounding box center [369, 406] width 215 height 33
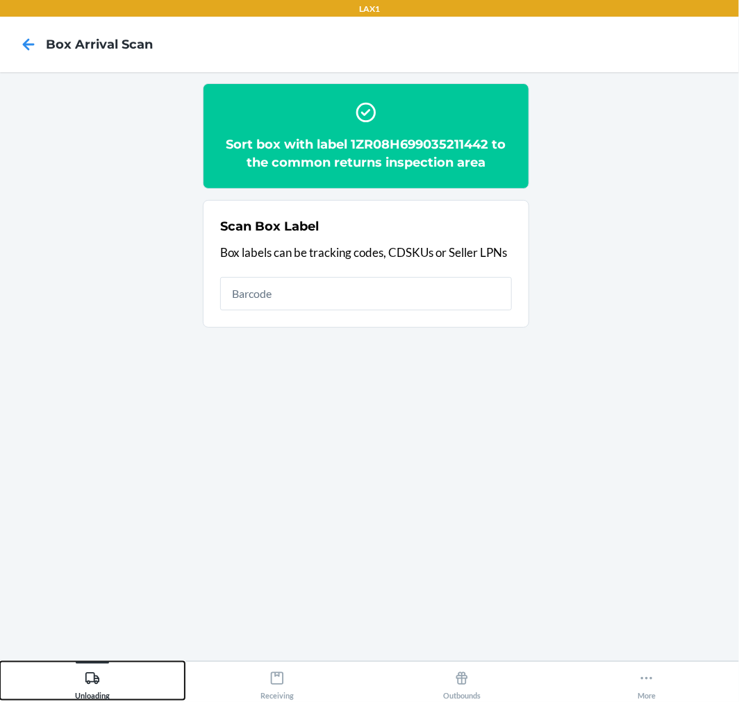
drag, startPoint x: 28, startPoint y: 663, endPoint x: 58, endPoint y: 719, distance: 63.1
click at [58, 702] on html "LAX1 Box Arrival Scan Sort box with label 1ZR08H699035211442 to the common retu…" at bounding box center [369, 351] width 739 height 702
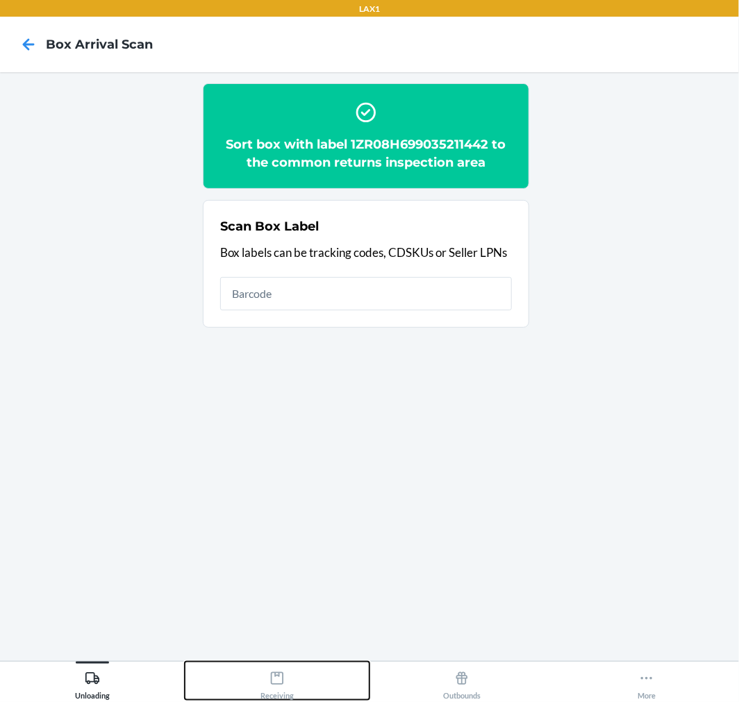
drag, startPoint x: 227, startPoint y: 674, endPoint x: 253, endPoint y: 668, distance: 26.3
click at [243, 674] on button "Receiving" at bounding box center [277, 681] width 185 height 38
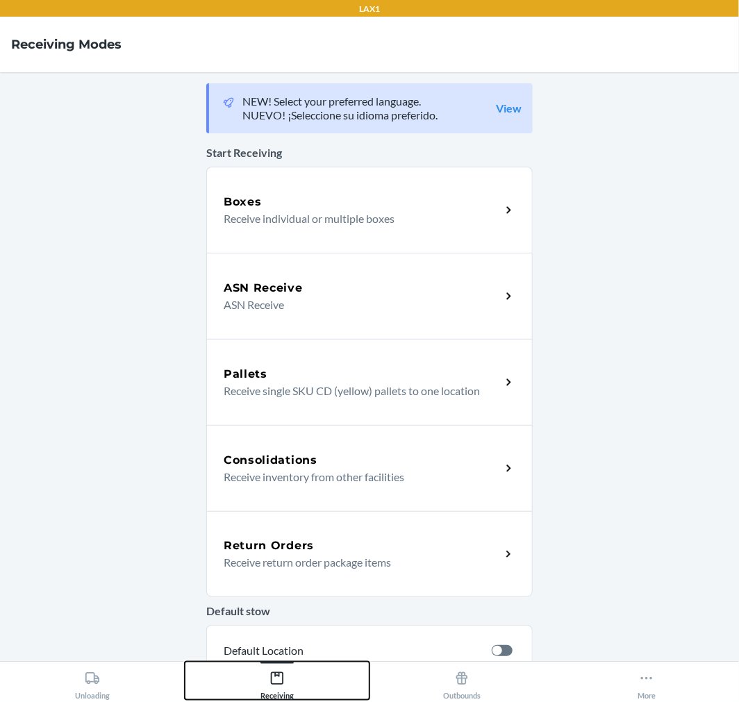
click at [286, 679] on div "Receiving" at bounding box center [276, 682] width 33 height 35
click at [394, 558] on p "Receive return order package items" at bounding box center [357, 562] width 266 height 17
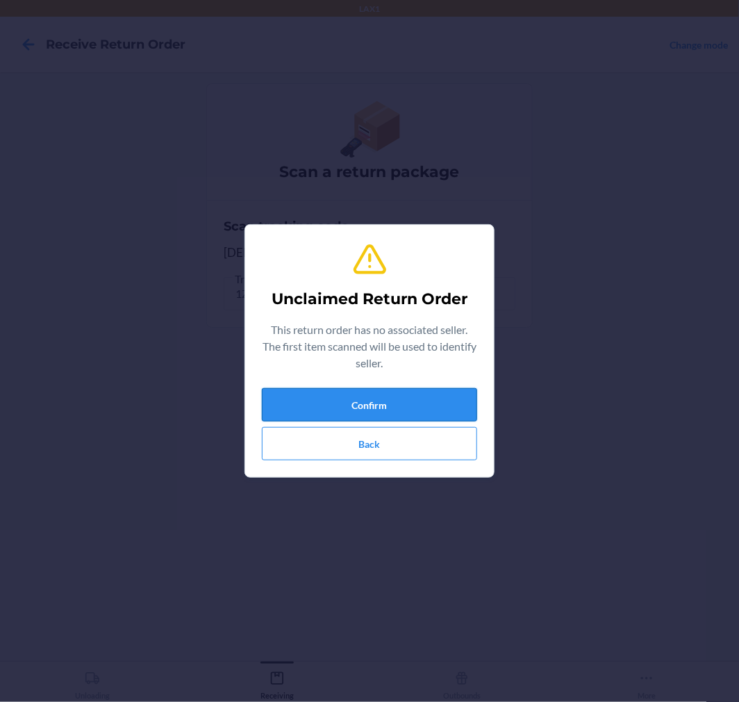
click at [381, 404] on button "Confirm" at bounding box center [369, 404] width 215 height 33
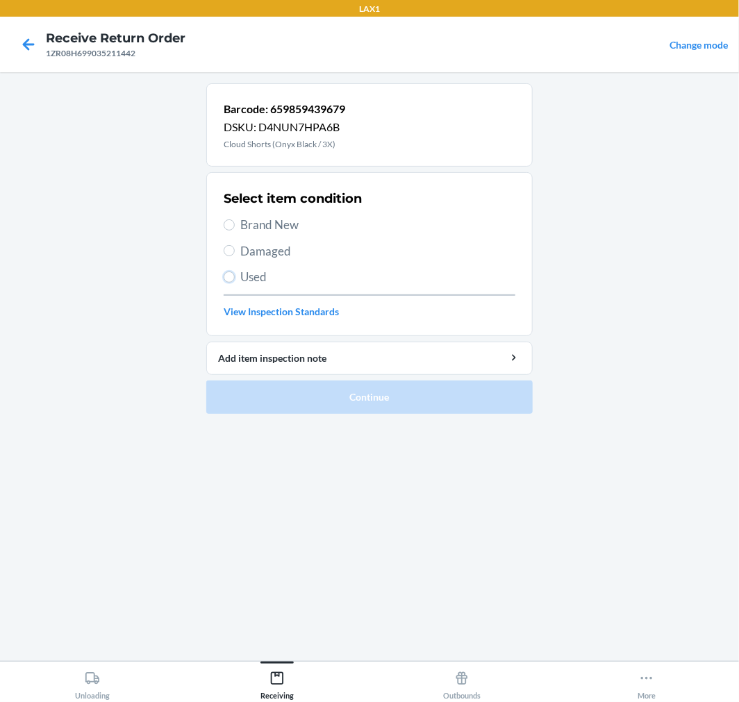
drag, startPoint x: 226, startPoint y: 272, endPoint x: 231, endPoint y: 233, distance: 39.2
click at [231, 233] on div "Select item condition Brand New Damaged Used View Inspection Standards" at bounding box center [370, 254] width 292 height 138
click at [244, 251] on span "Damaged" at bounding box center [377, 251] width 275 height 18
click at [235, 251] on input "Damaged" at bounding box center [229, 250] width 11 height 11
radio input "true"
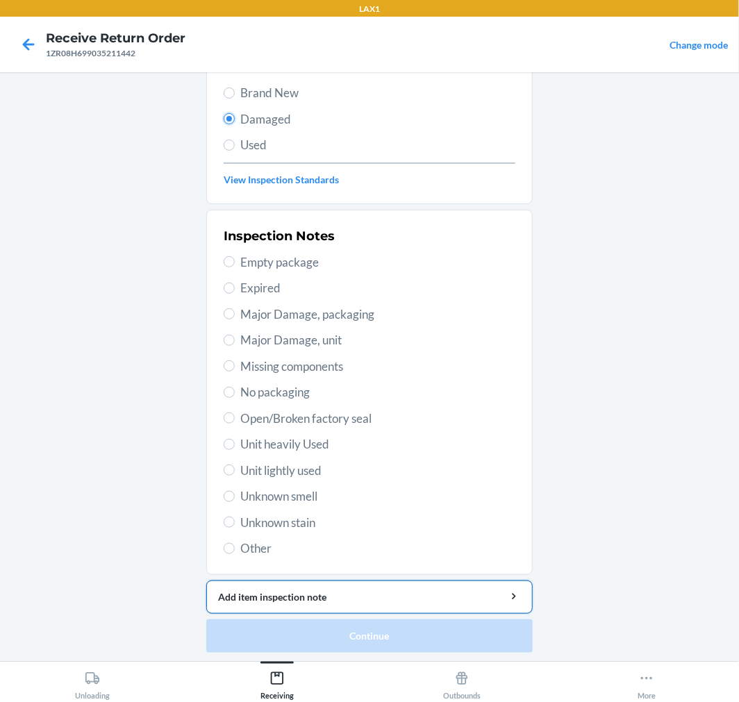
scroll to position [134, 0]
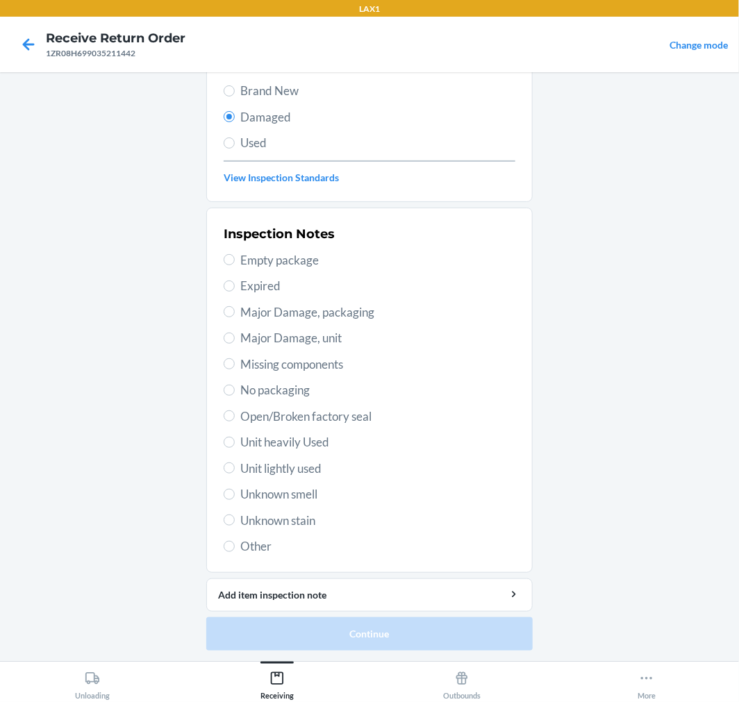
click at [240, 542] on span "Other" at bounding box center [377, 547] width 275 height 18
click at [235, 542] on input "Other" at bounding box center [229, 546] width 11 height 11
radio input "true"
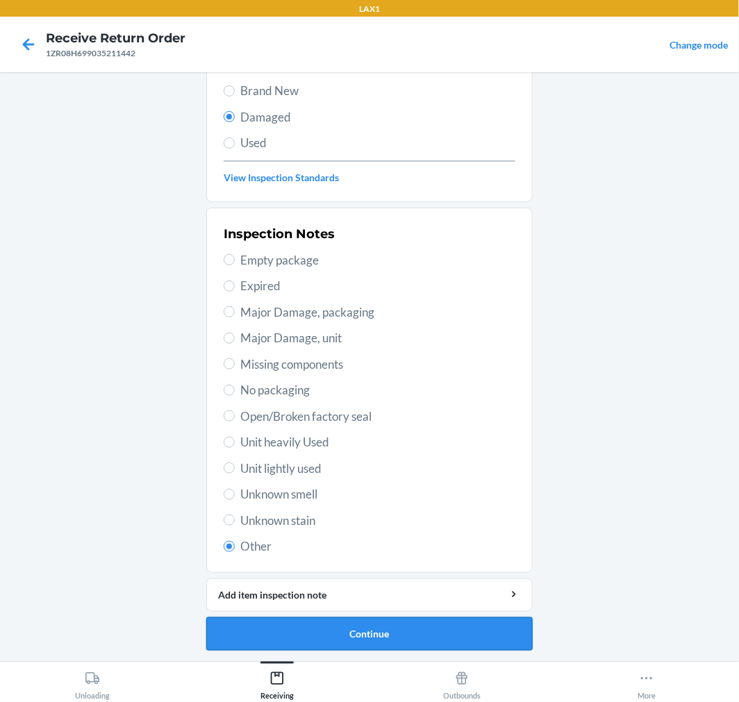
click at [395, 627] on button "Continue" at bounding box center [369, 633] width 326 height 33
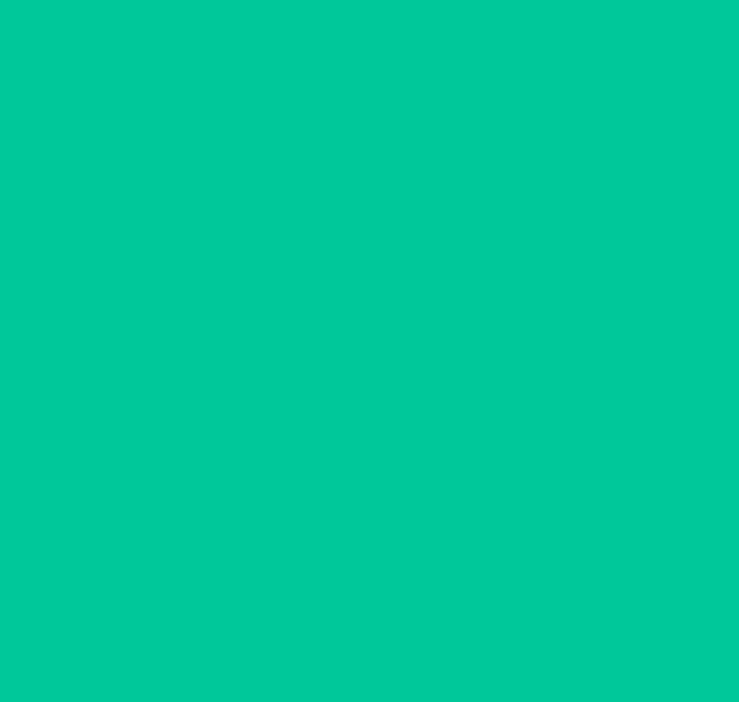
click at [395, 627] on button "Confirm" at bounding box center [369, 633] width 326 height 33
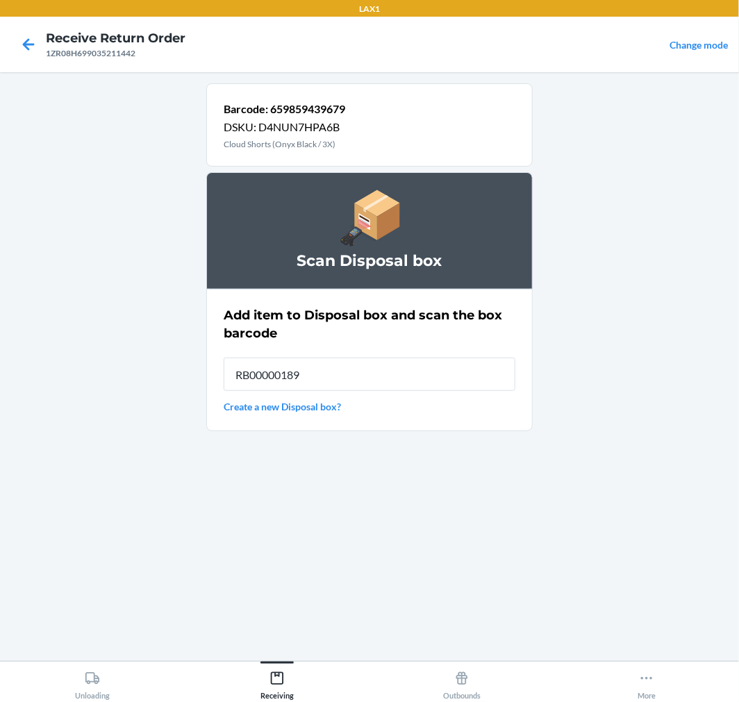
type input "RB00000189K"
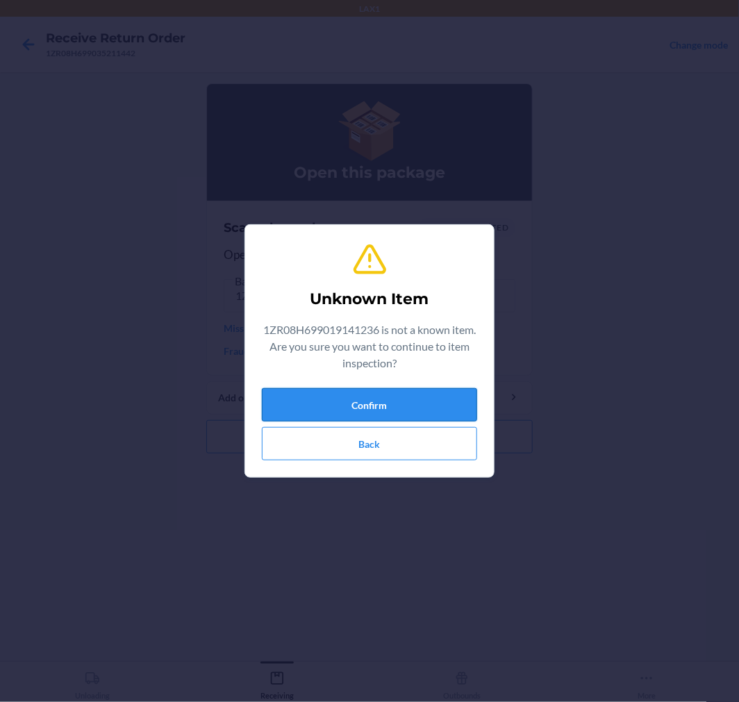
click at [365, 408] on button "Confirm" at bounding box center [369, 404] width 215 height 33
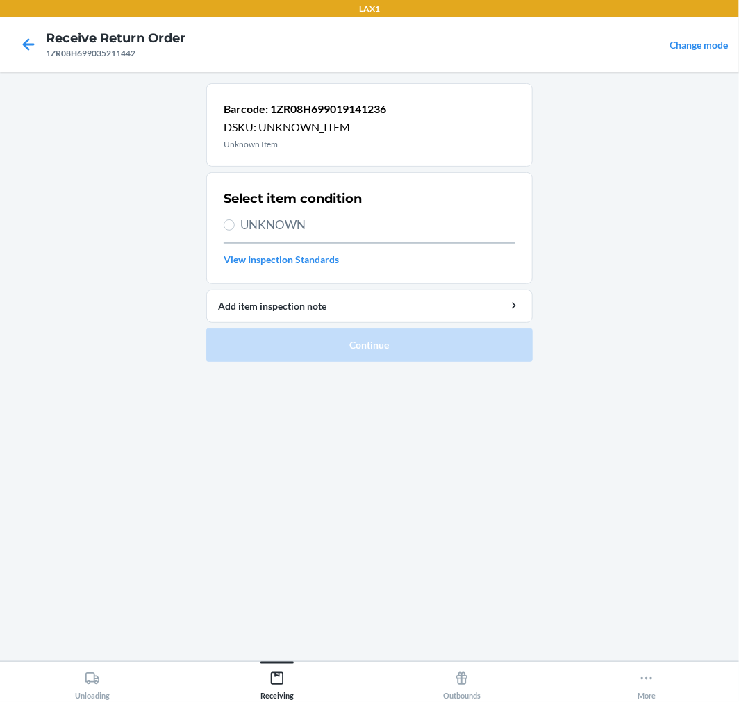
click at [43, 40] on div at bounding box center [28, 44] width 35 height 35
click at [33, 36] on icon at bounding box center [29, 45] width 24 height 24
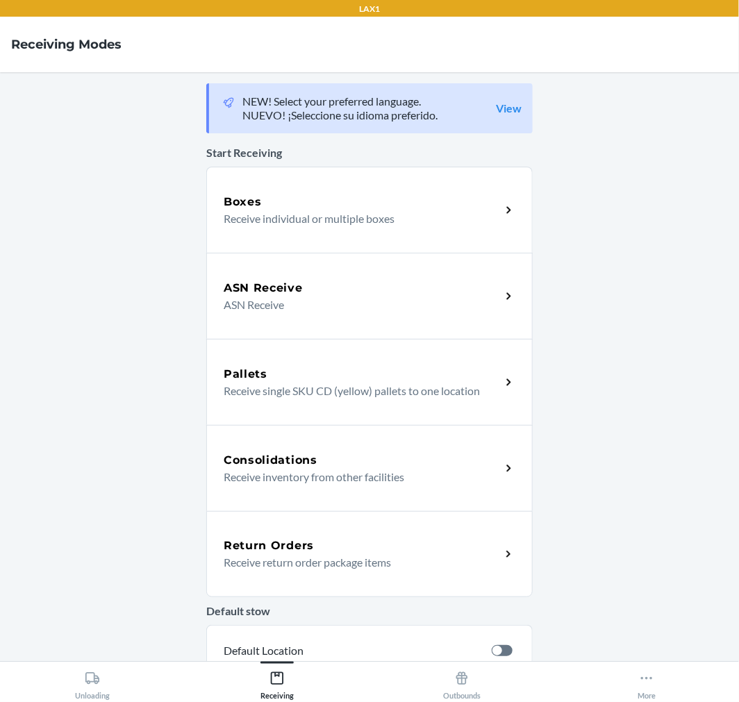
click at [310, 559] on p "Receive return order package items" at bounding box center [357, 562] width 266 height 17
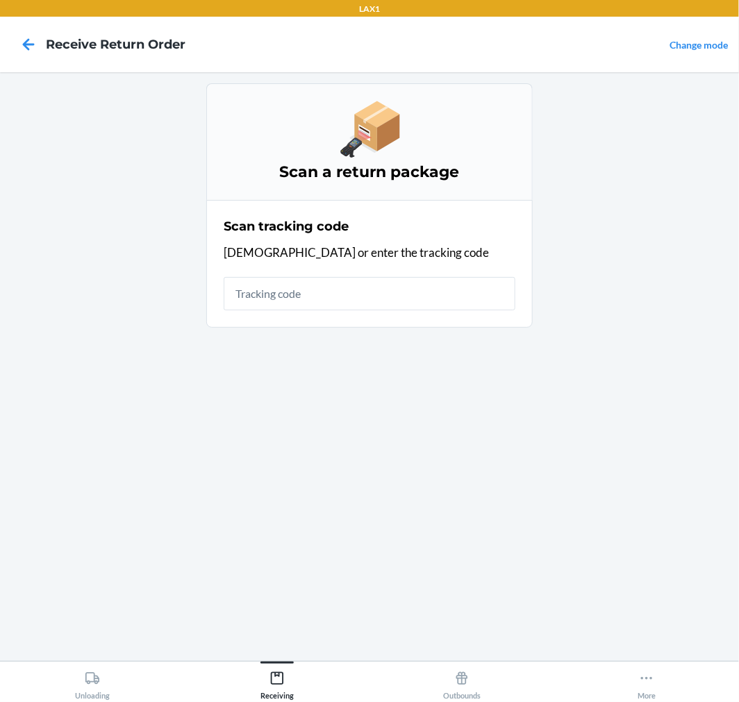
click at [316, 296] on input "text" at bounding box center [370, 293] width 292 height 33
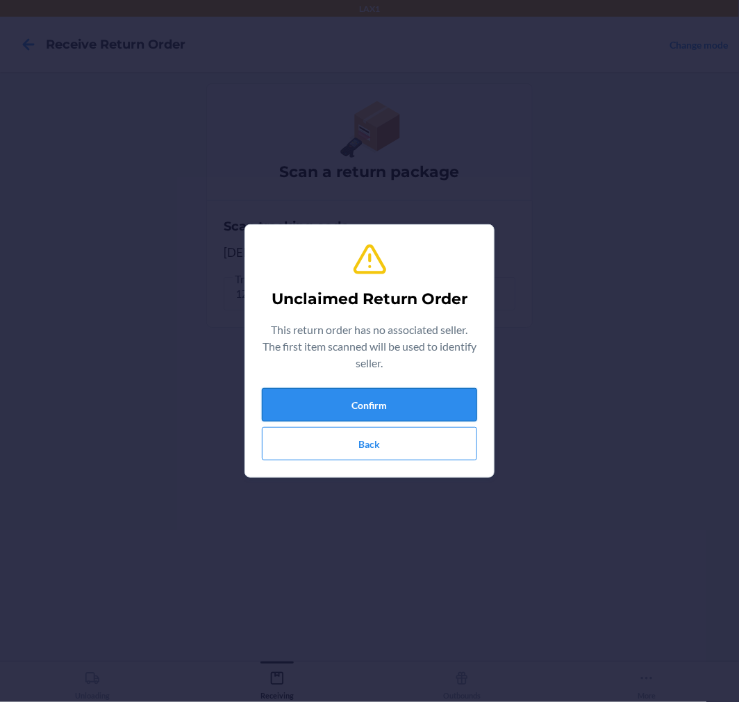
click at [400, 399] on button "Confirm" at bounding box center [369, 404] width 215 height 33
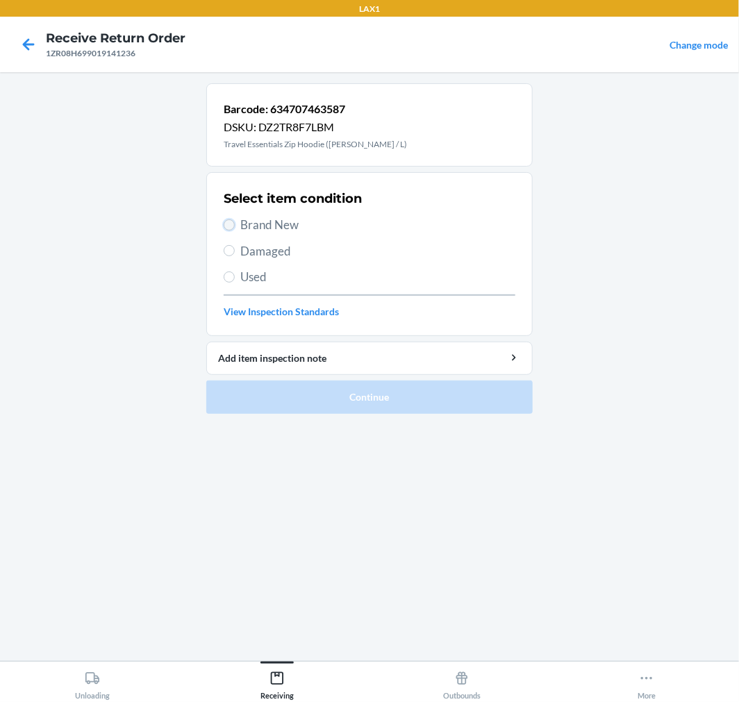
click at [233, 225] on input "Brand New" at bounding box center [229, 224] width 11 height 11
radio input "true"
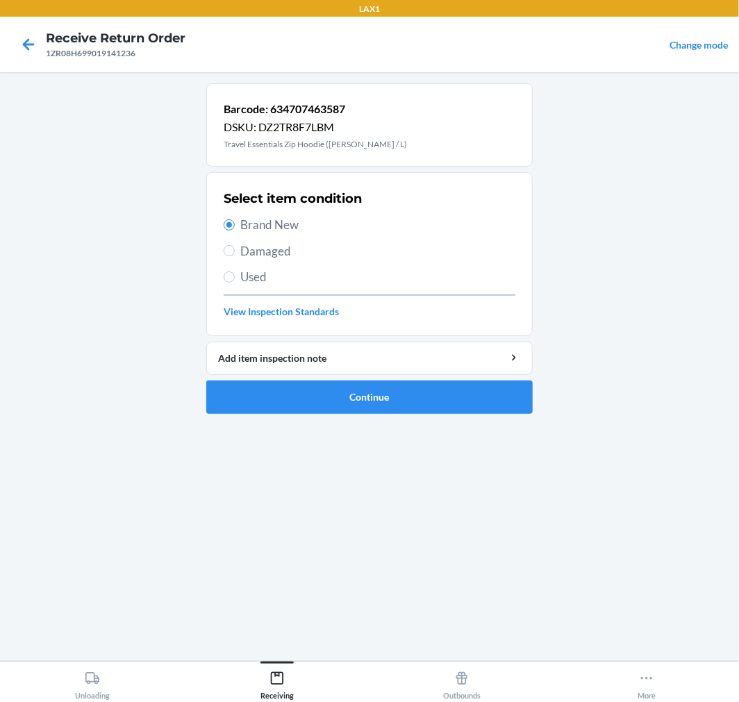
click at [398, 415] on ol "Barcode: 634707463587 DSKU: DZ2TR8F7LBM Travel Essentials Zip Hoodie ([PERSON_N…" at bounding box center [369, 254] width 326 height 342
click at [385, 401] on button "Continue" at bounding box center [369, 397] width 326 height 33
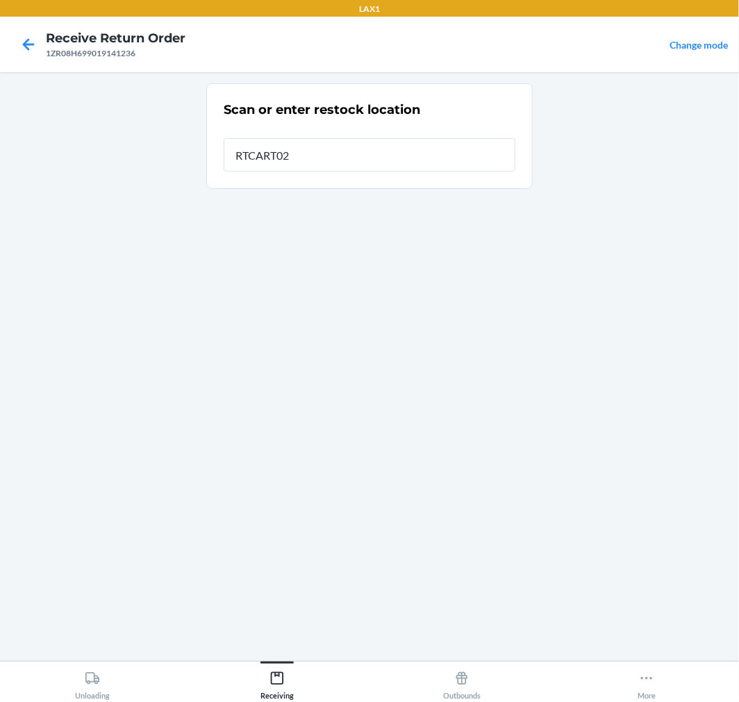
type input "RTCART025"
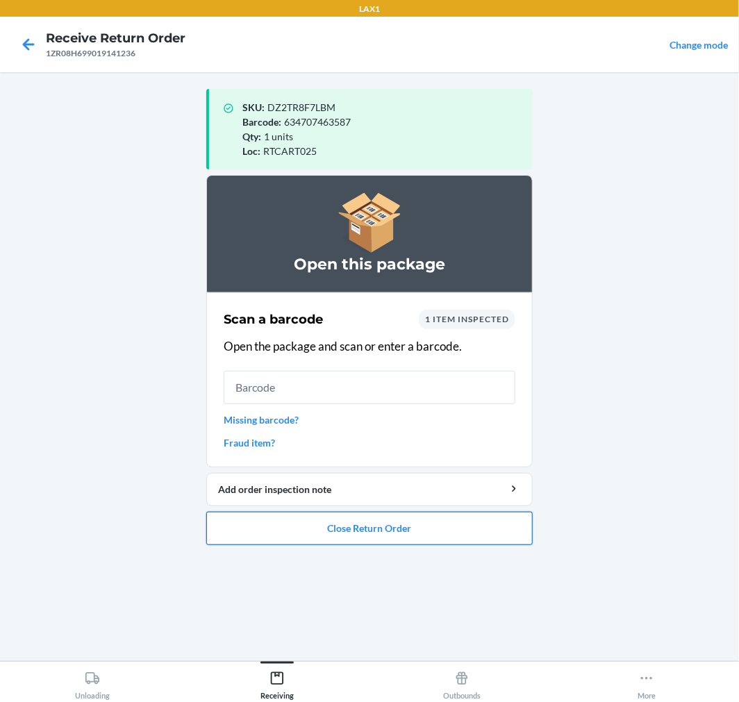
click at [456, 532] on button "Close Return Order" at bounding box center [369, 528] width 326 height 33
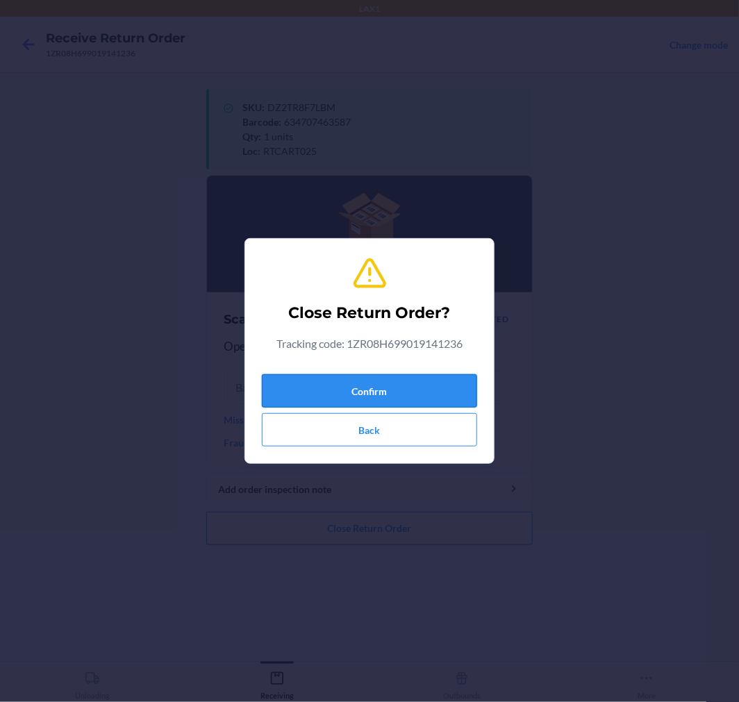
click at [332, 389] on button "Confirm" at bounding box center [369, 390] width 215 height 33
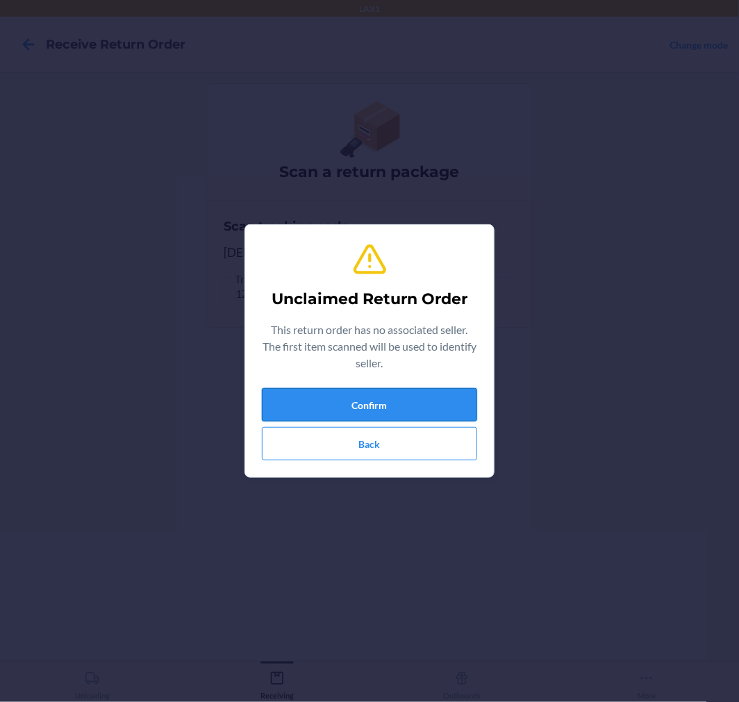
click at [341, 403] on button "Confirm" at bounding box center [369, 404] width 215 height 33
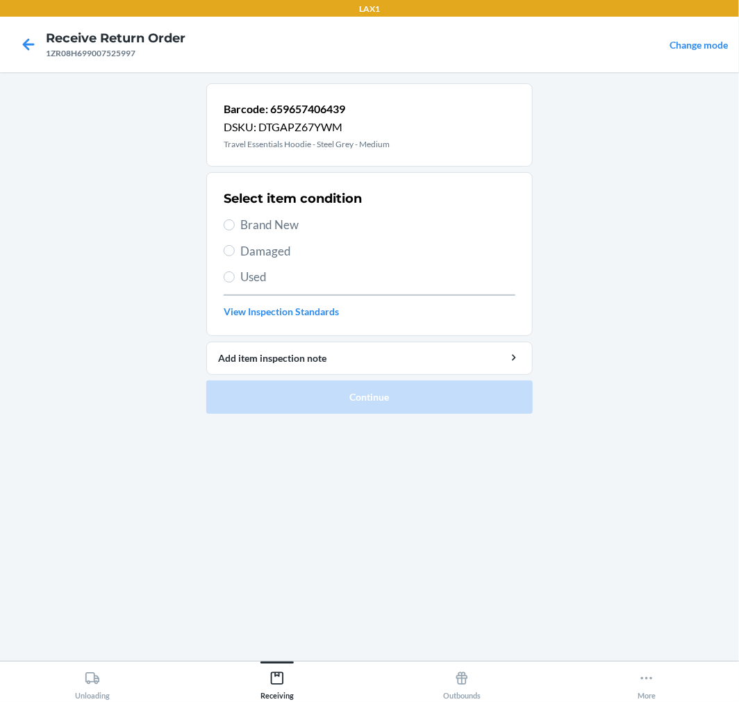
click at [260, 250] on span "Damaged" at bounding box center [377, 251] width 275 height 18
click at [235, 250] on input "Damaged" at bounding box center [229, 250] width 11 height 11
radio input "true"
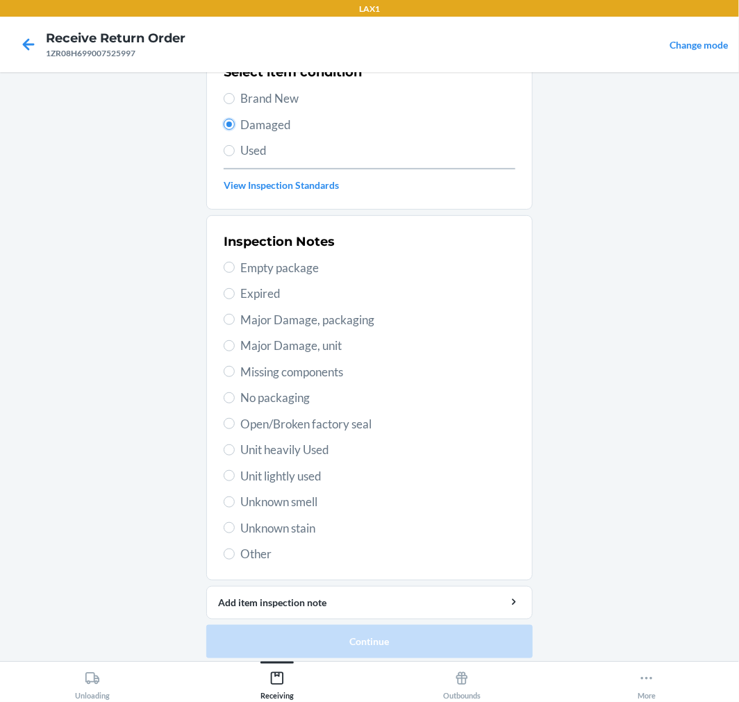
scroll to position [134, 0]
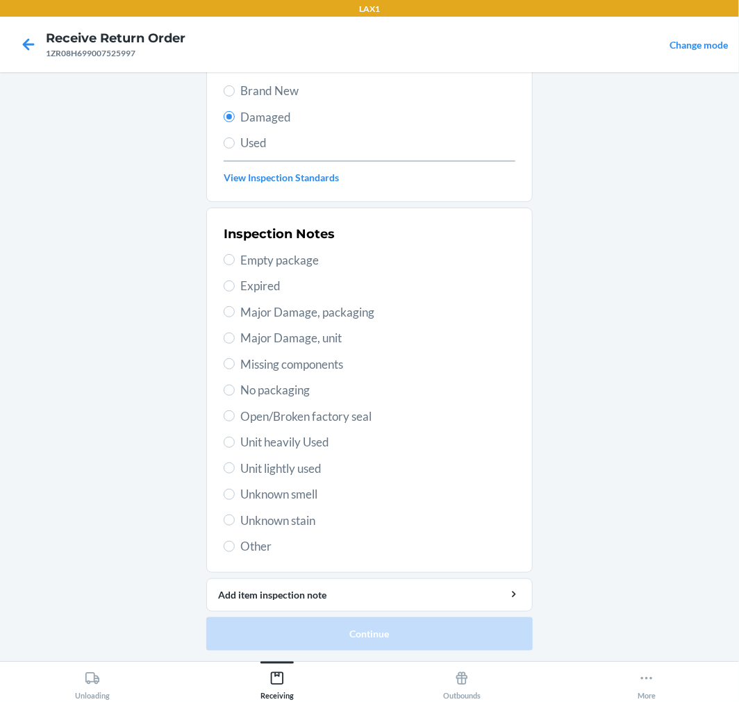
click at [263, 488] on span "Unknown smell" at bounding box center [377, 495] width 275 height 18
click at [235, 489] on input "Unknown smell" at bounding box center [229, 494] width 11 height 11
radio input "true"
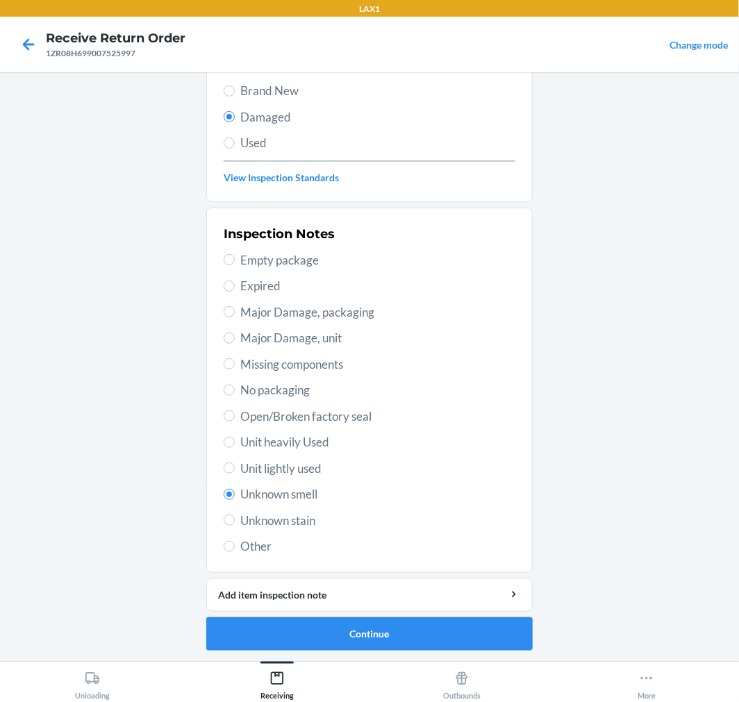
click at [279, 470] on span "Unit lightly used" at bounding box center [377, 469] width 275 height 18
click at [235, 470] on input "Unit lightly used" at bounding box center [229, 468] width 11 height 11
radio input "true"
radio input "false"
click at [253, 549] on span "Other" at bounding box center [377, 547] width 275 height 18
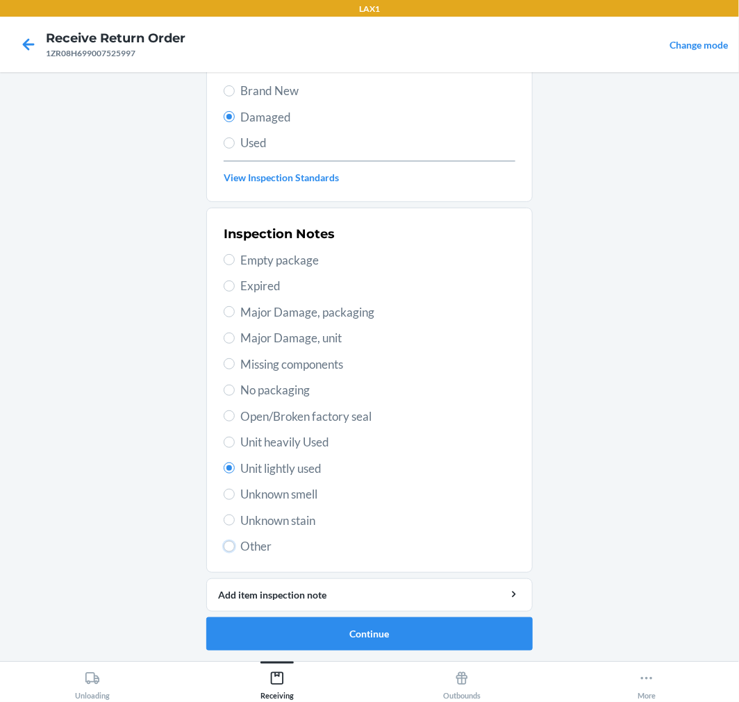
click at [235, 549] on input "Other" at bounding box center [229, 546] width 11 height 11
radio input "true"
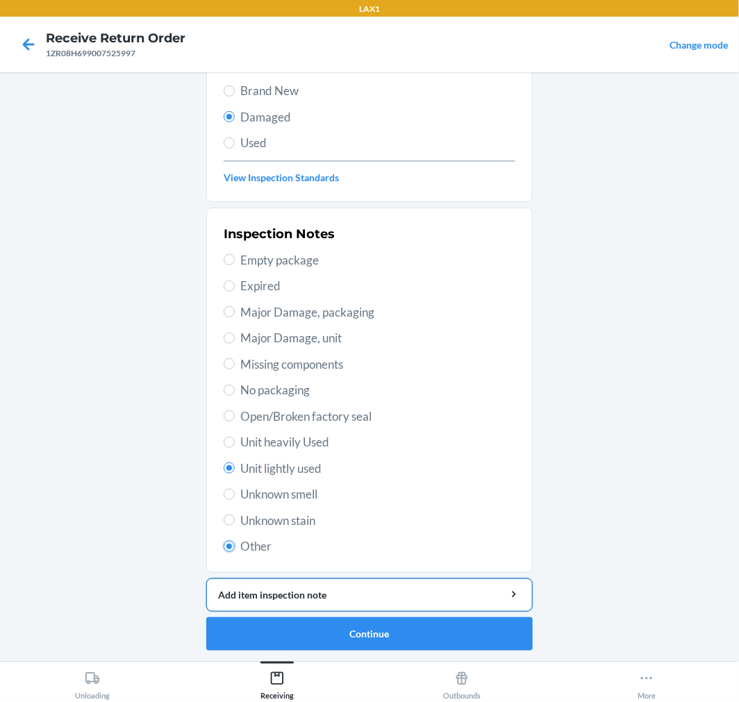
radio input "false"
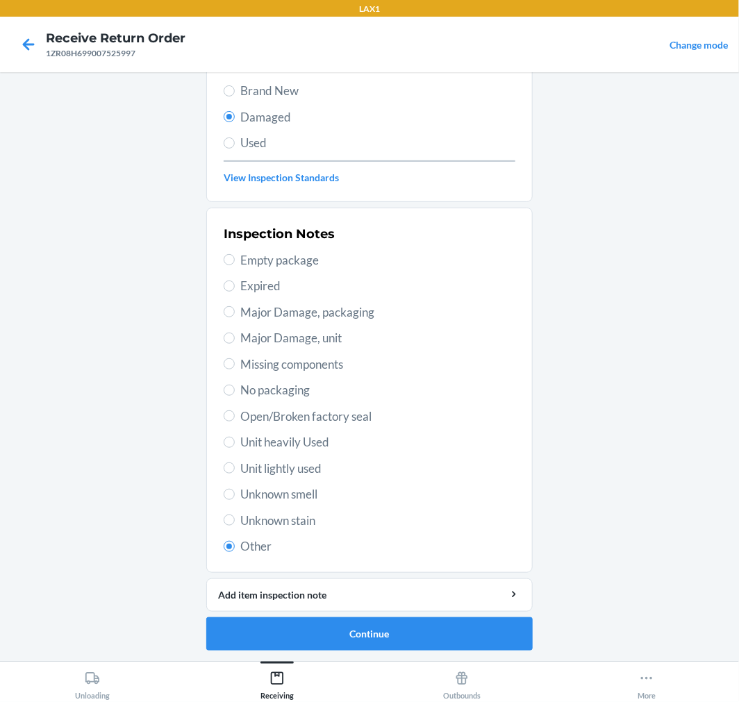
click at [240, 392] on span "No packaging" at bounding box center [377, 390] width 275 height 18
click at [235, 392] on input "No packaging" at bounding box center [229, 390] width 11 height 11
radio input "true"
radio input "false"
click at [251, 419] on span "Open/Broken factory seal" at bounding box center [377, 417] width 275 height 18
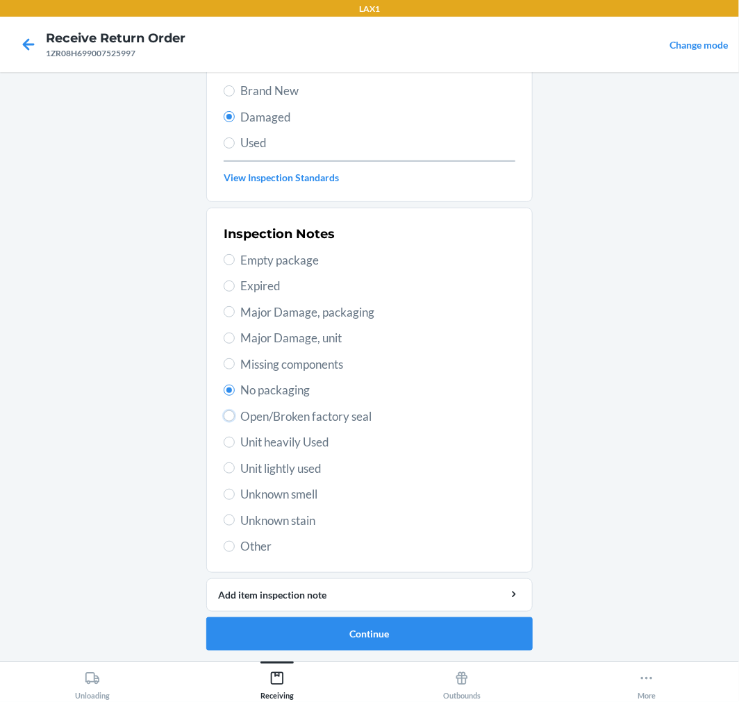
click at [235, 419] on input "Open/Broken factory seal" at bounding box center [229, 415] width 11 height 11
radio input "true"
radio input "false"
click at [417, 648] on button "Continue" at bounding box center [369, 633] width 326 height 33
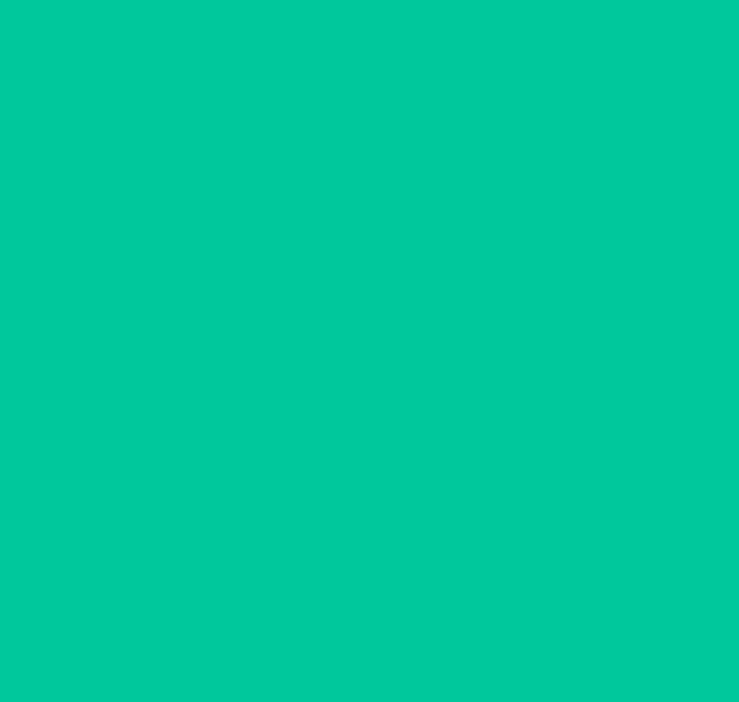
scroll to position [11, 0]
click at [418, 647] on button "Confirm" at bounding box center [369, 633] width 326 height 33
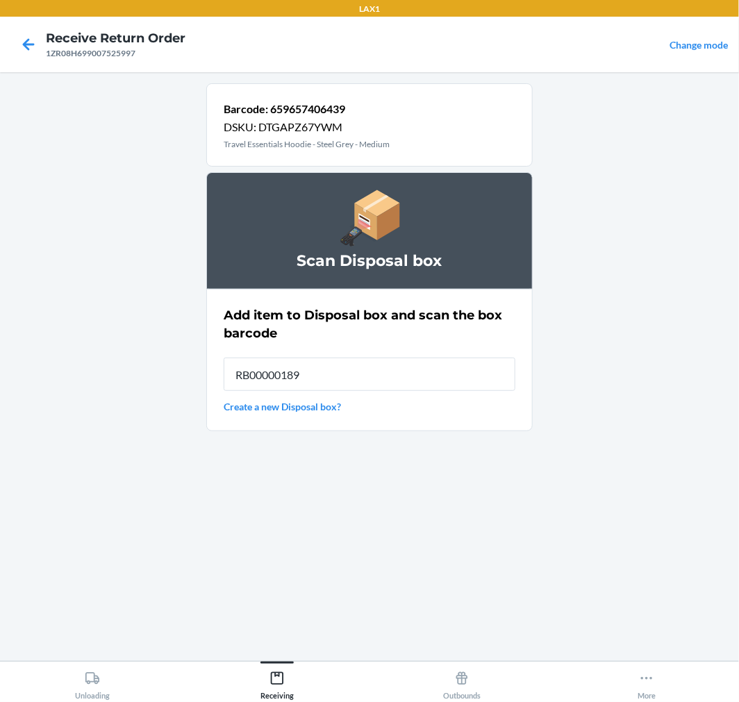
type input "RB00000189K"
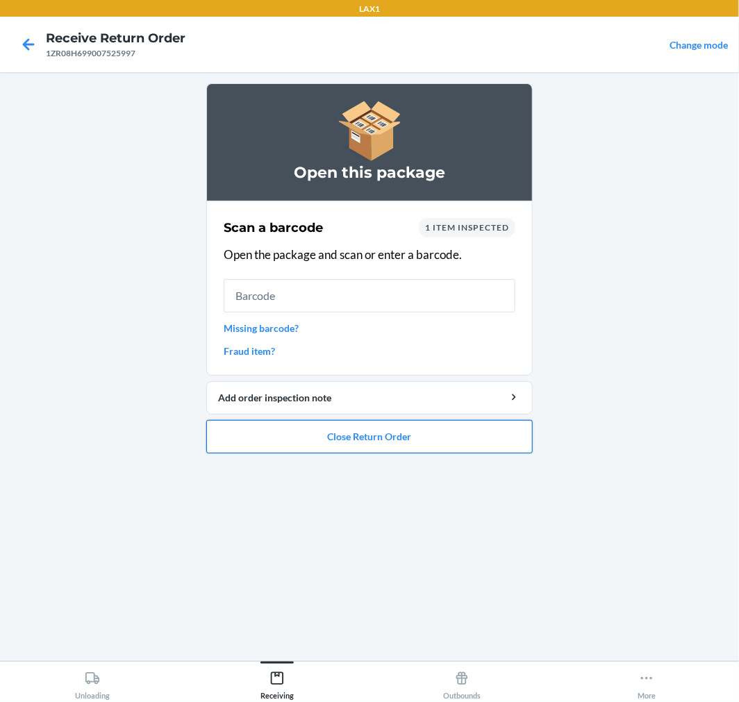
click at [266, 440] on button "Close Return Order" at bounding box center [369, 436] width 326 height 33
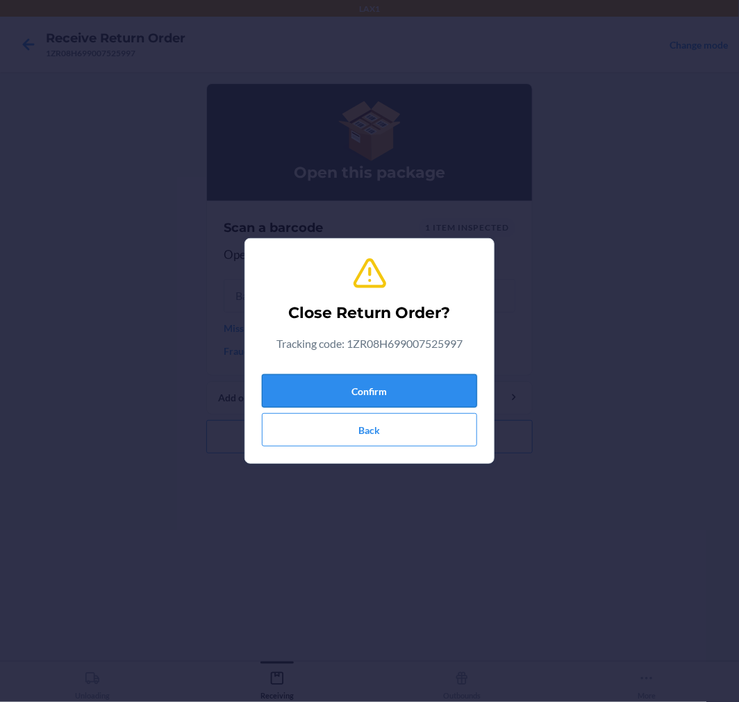
click at [311, 392] on button "Confirm" at bounding box center [369, 390] width 215 height 33
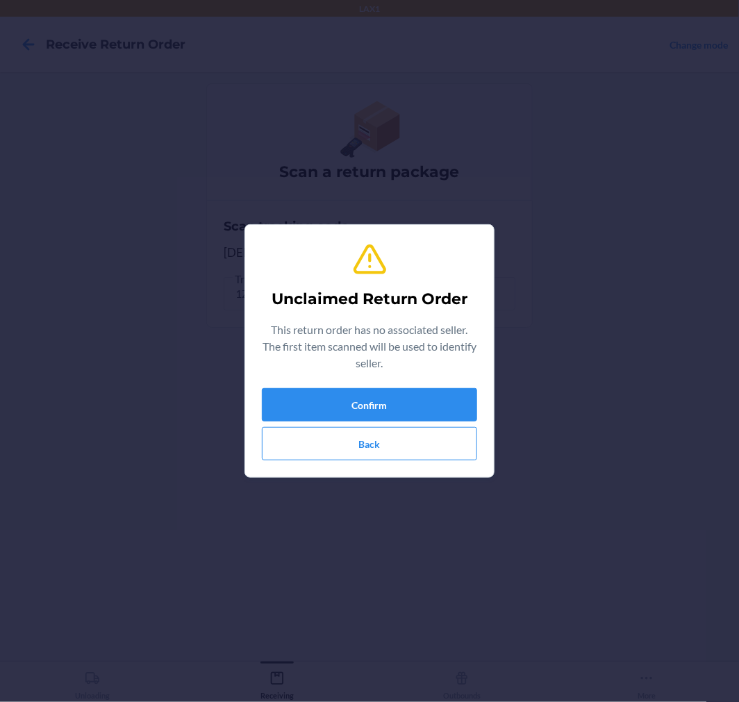
click at [351, 385] on div "Unclaimed Return Order This return order has no associated seller. The first it…" at bounding box center [369, 351] width 215 height 230
click at [429, 400] on button "Confirm" at bounding box center [369, 404] width 215 height 33
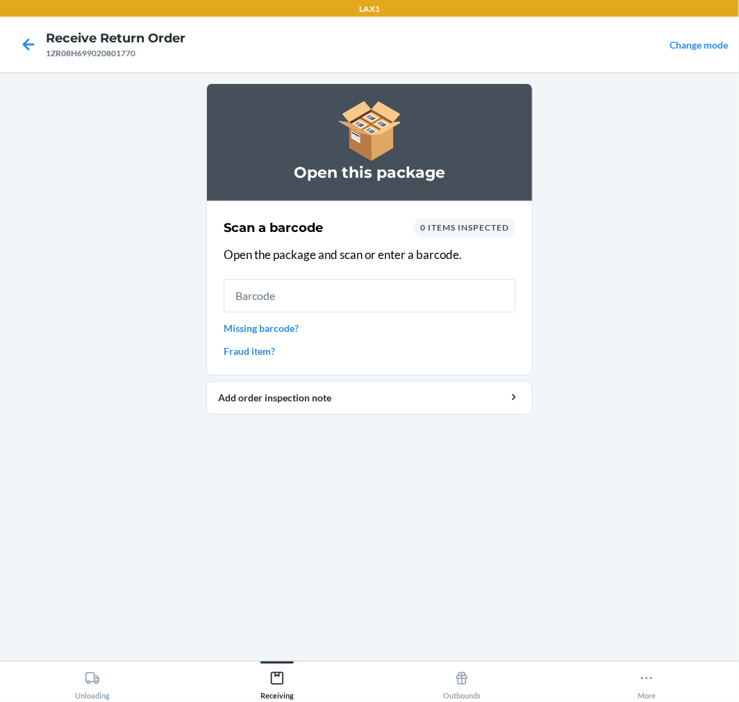
click at [259, 327] on link "Missing barcode?" at bounding box center [370, 328] width 292 height 15
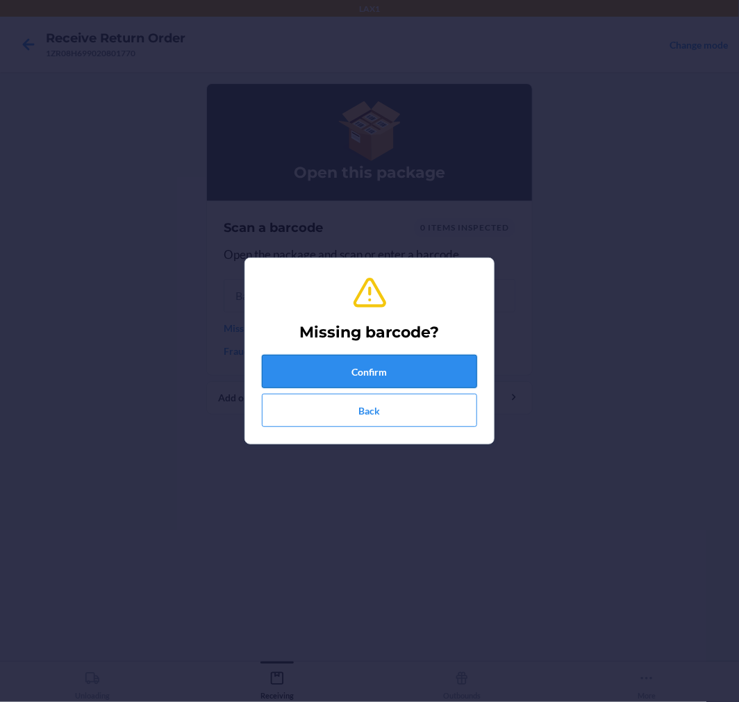
click at [360, 356] on button "Confirm" at bounding box center [369, 371] width 215 height 33
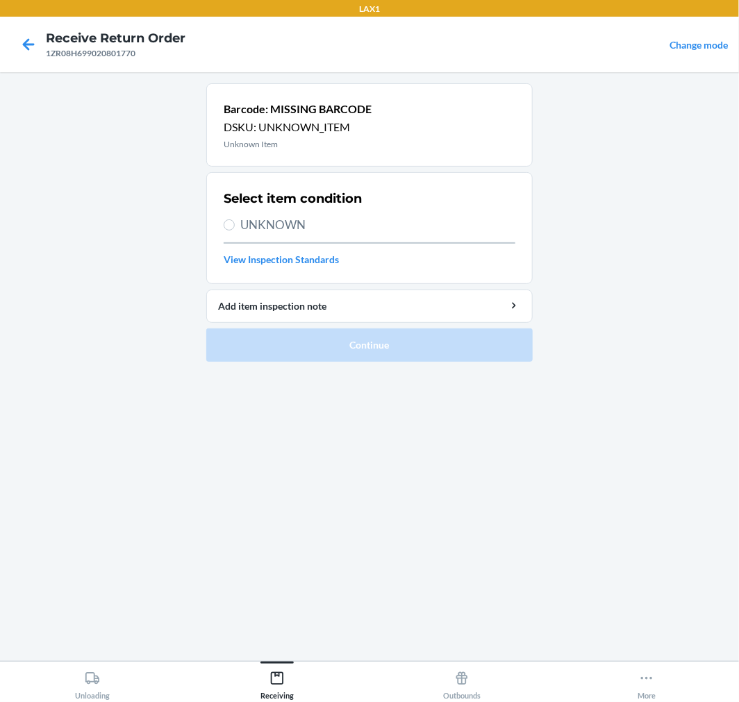
click at [281, 227] on span "UNKNOWN" at bounding box center [377, 225] width 275 height 18
click at [235, 227] on input "UNKNOWN" at bounding box center [229, 224] width 11 height 11
radio input "true"
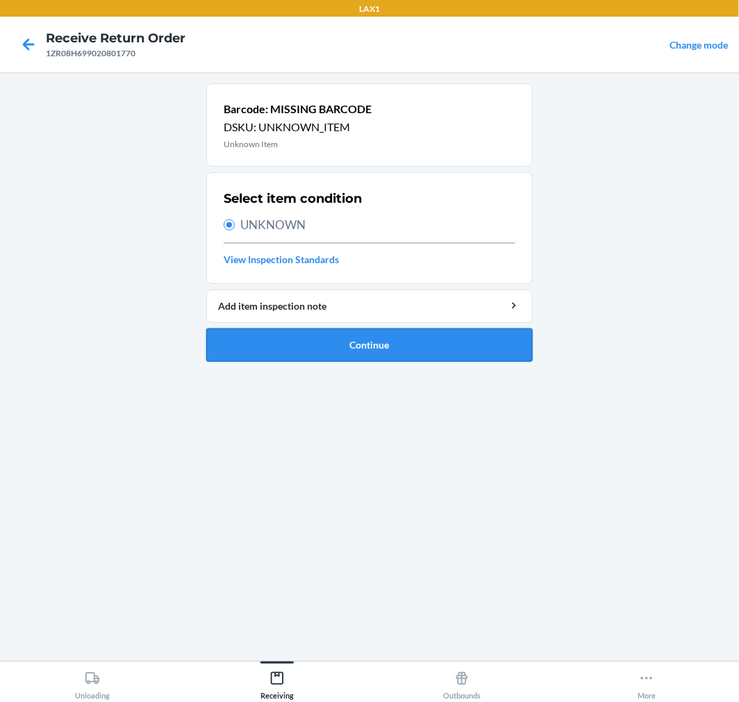
click at [383, 361] on button "Continue" at bounding box center [369, 345] width 326 height 33
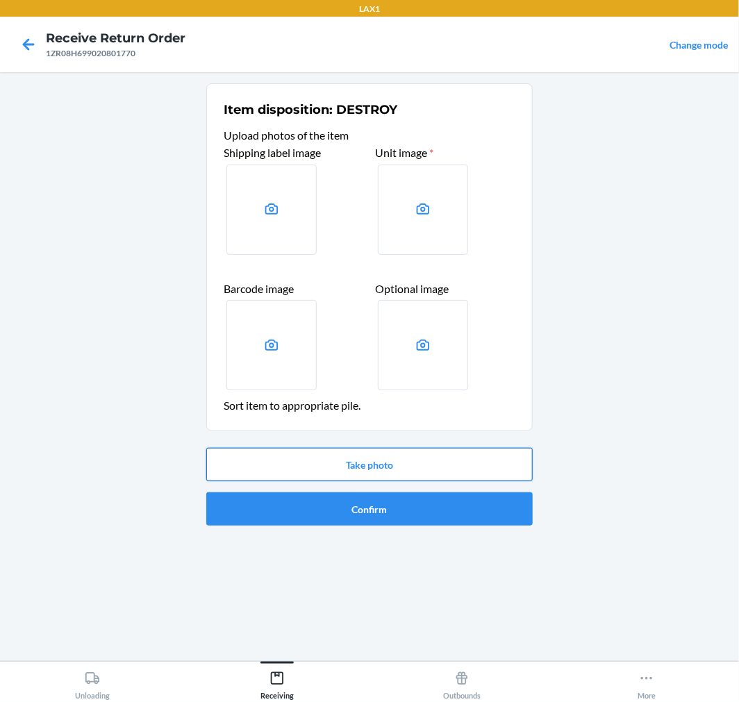
click at [413, 472] on button "Take photo" at bounding box center [369, 464] width 326 height 33
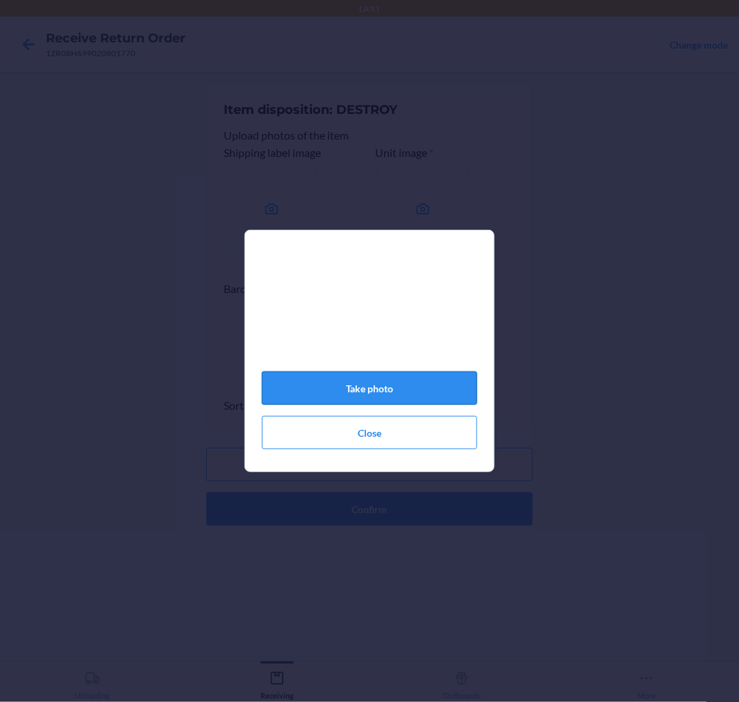
click at [382, 382] on button "Take photo" at bounding box center [369, 388] width 215 height 33
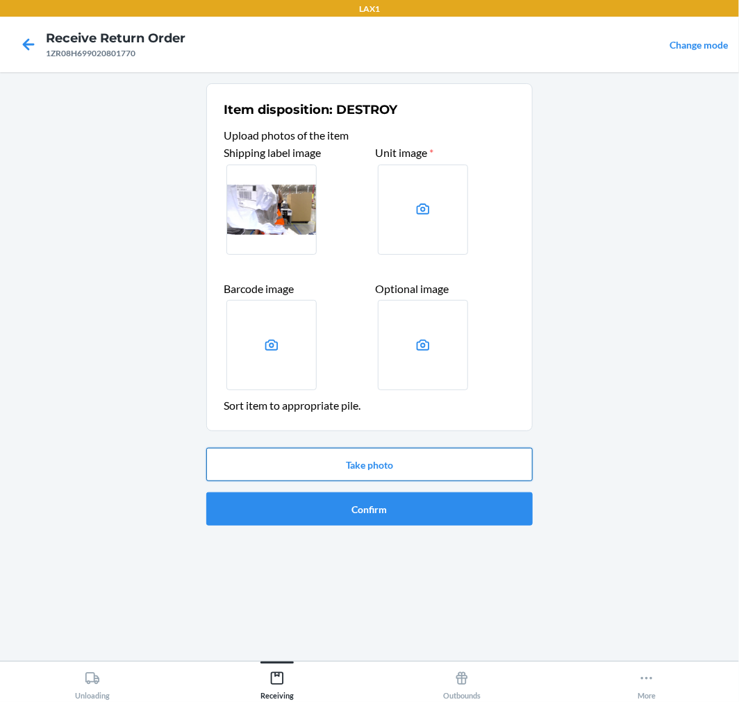
click at [404, 466] on button "Take photo" at bounding box center [369, 464] width 326 height 33
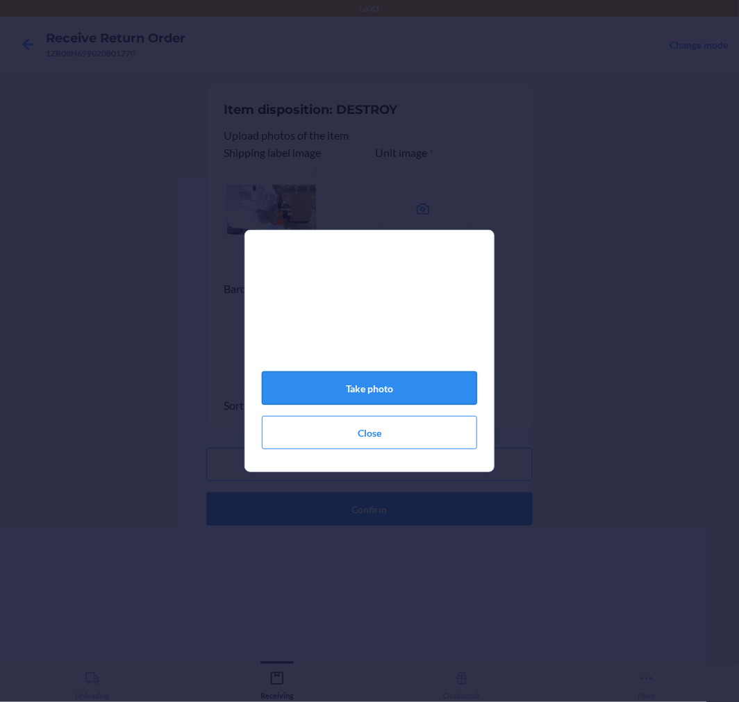
click at [370, 397] on button "Take photo" at bounding box center [369, 388] width 215 height 33
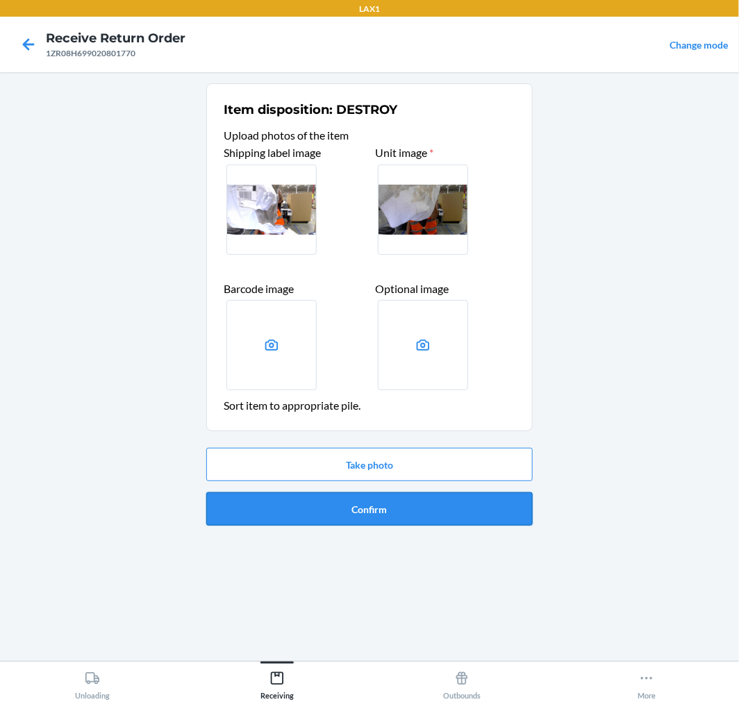
click at [456, 514] on button "Confirm" at bounding box center [369, 508] width 326 height 33
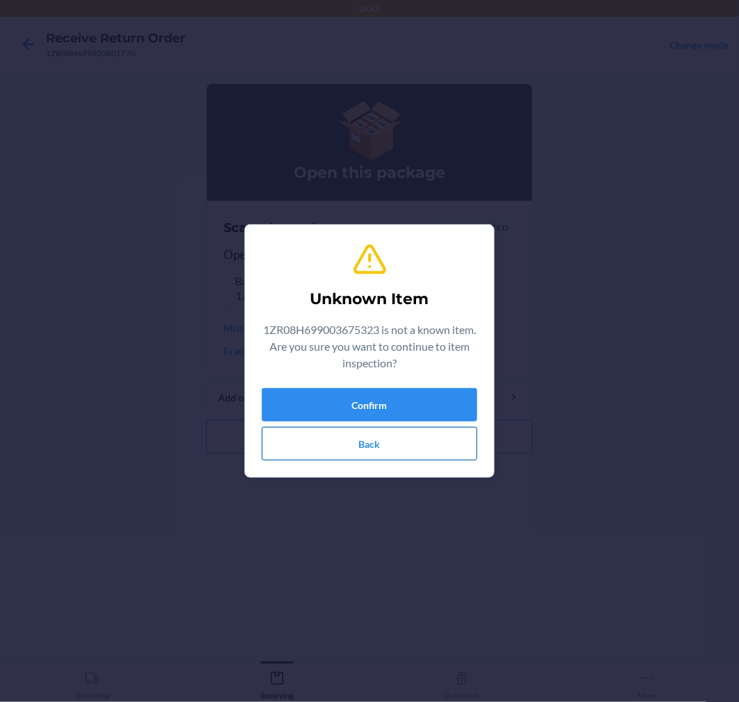
click at [378, 442] on button "Back" at bounding box center [369, 443] width 215 height 33
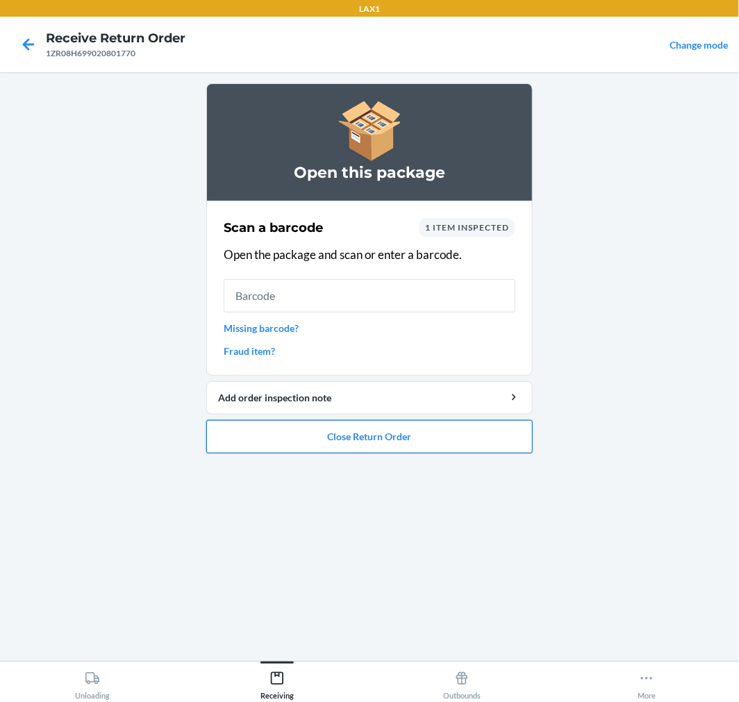
click at [351, 436] on button "Close Return Order" at bounding box center [369, 436] width 326 height 33
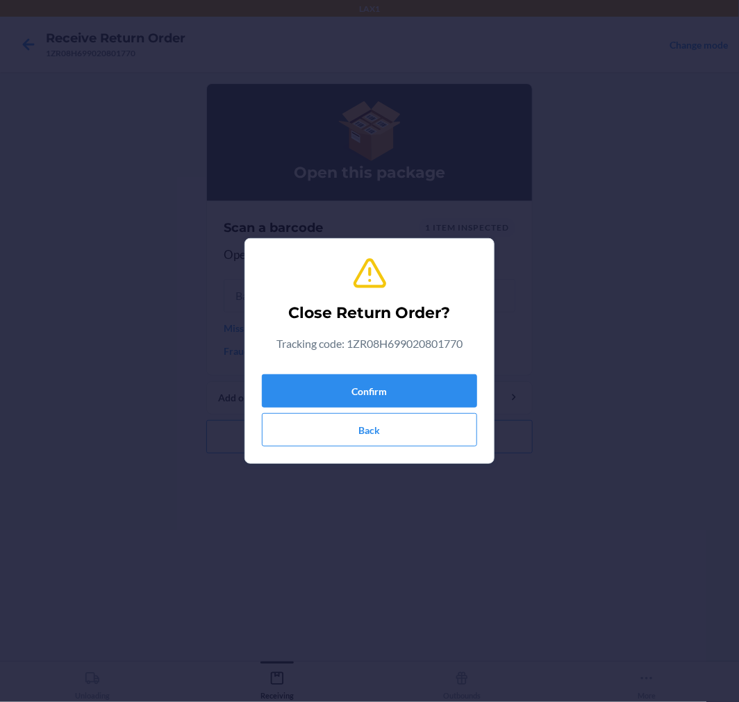
drag, startPoint x: 351, startPoint y: 436, endPoint x: 335, endPoint y: 360, distance: 78.2
click at [335, 360] on div "Close Return Order? Tracking code: 1ZR08H699020801770 Confirm Back" at bounding box center [369, 351] width 215 height 202
click at [333, 384] on button "Confirm" at bounding box center [369, 390] width 215 height 33
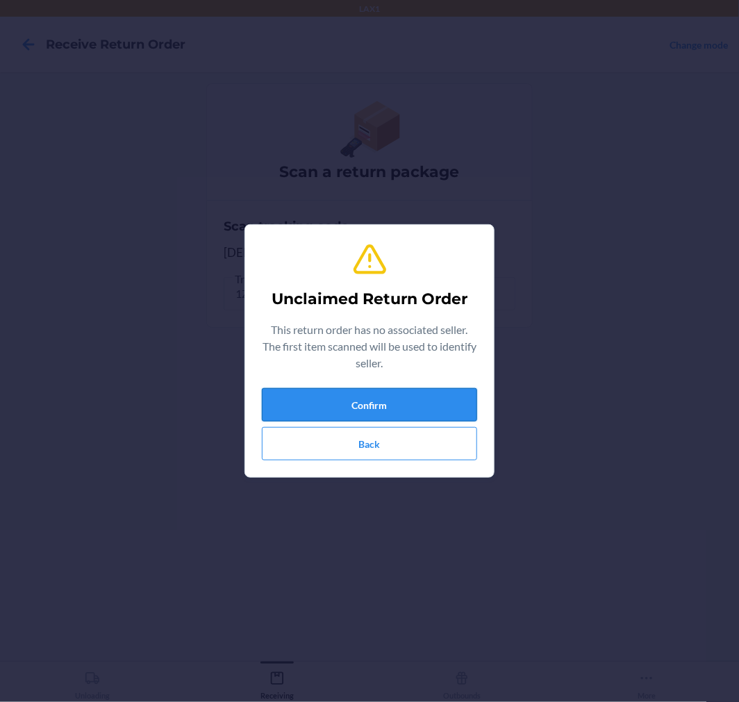
click at [343, 391] on button "Confirm" at bounding box center [369, 404] width 215 height 33
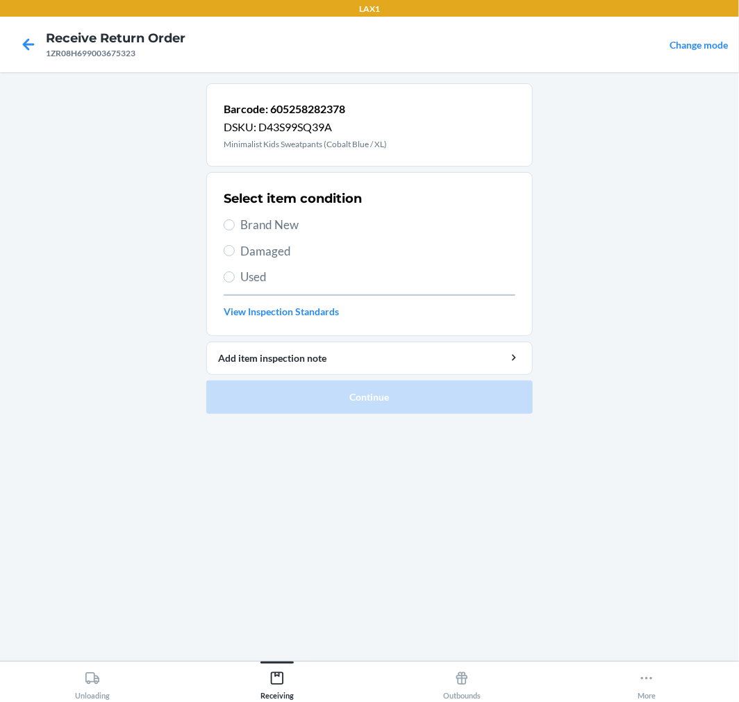
click at [255, 226] on span "Brand New" at bounding box center [377, 225] width 275 height 18
click at [235, 226] on input "Brand New" at bounding box center [229, 224] width 11 height 11
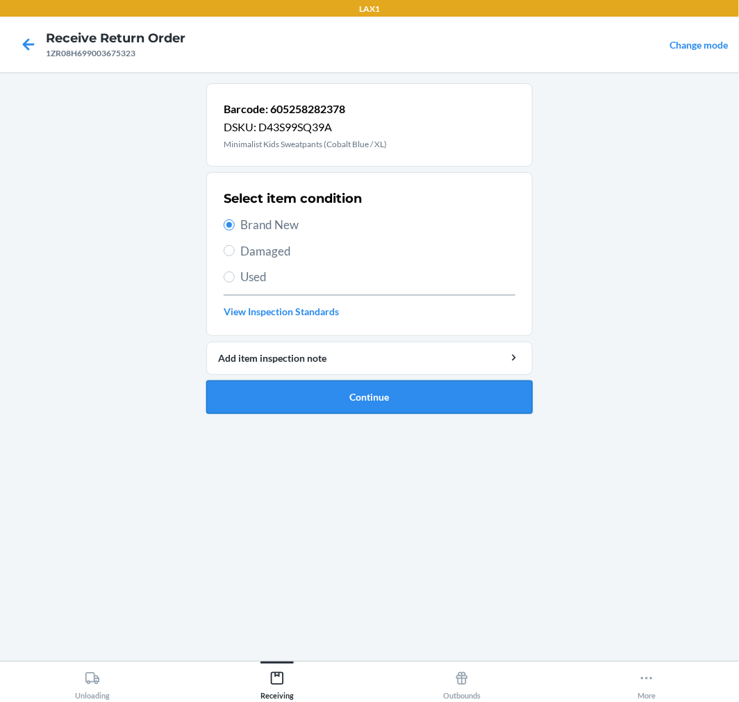
click at [372, 410] on button "Continue" at bounding box center [369, 397] width 326 height 33
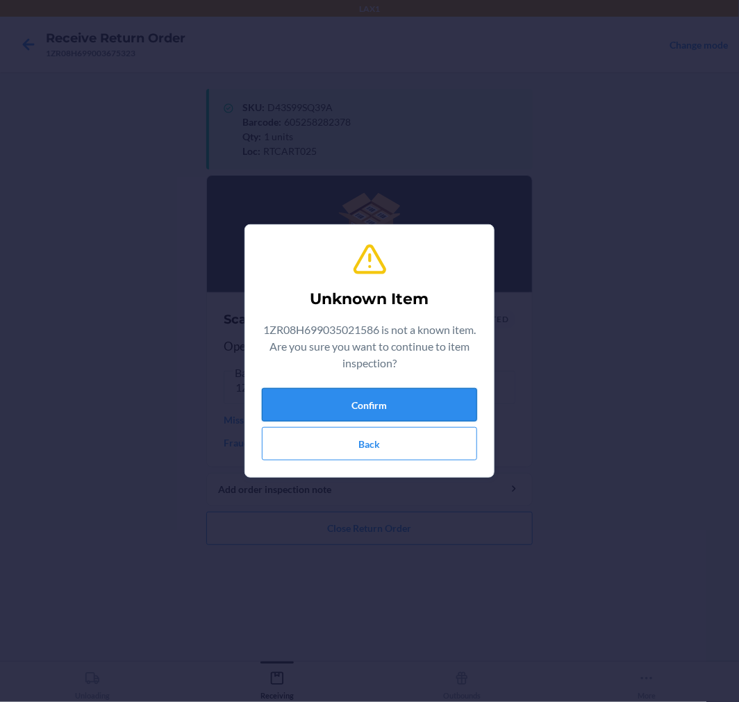
click at [358, 411] on button "Confirm" at bounding box center [369, 404] width 215 height 33
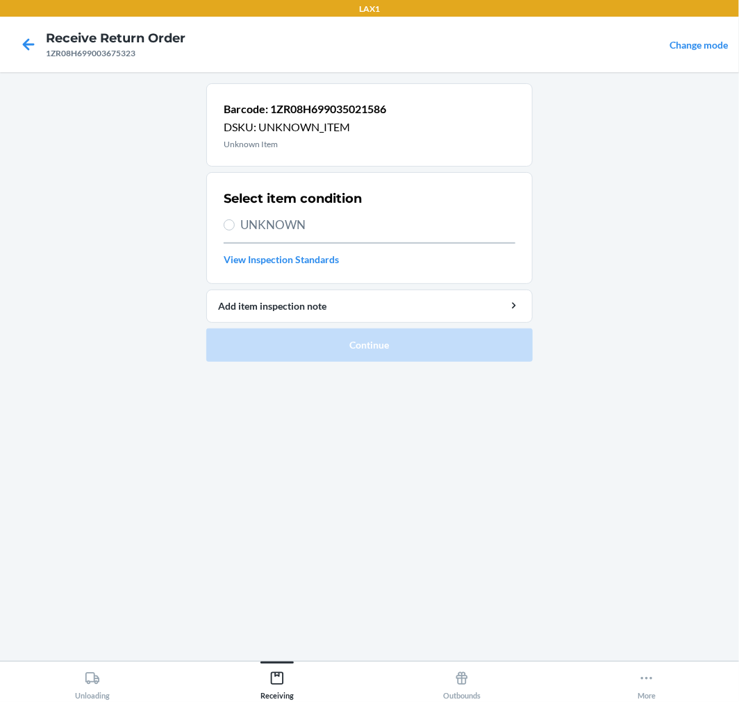
click at [261, 215] on div "Select item condition UNKNOWN View Inspection Standards" at bounding box center [370, 227] width 292 height 85
click at [259, 221] on span "UNKNOWN" at bounding box center [377, 225] width 275 height 18
click at [235, 221] on input "UNKNOWN" at bounding box center [229, 224] width 11 height 11
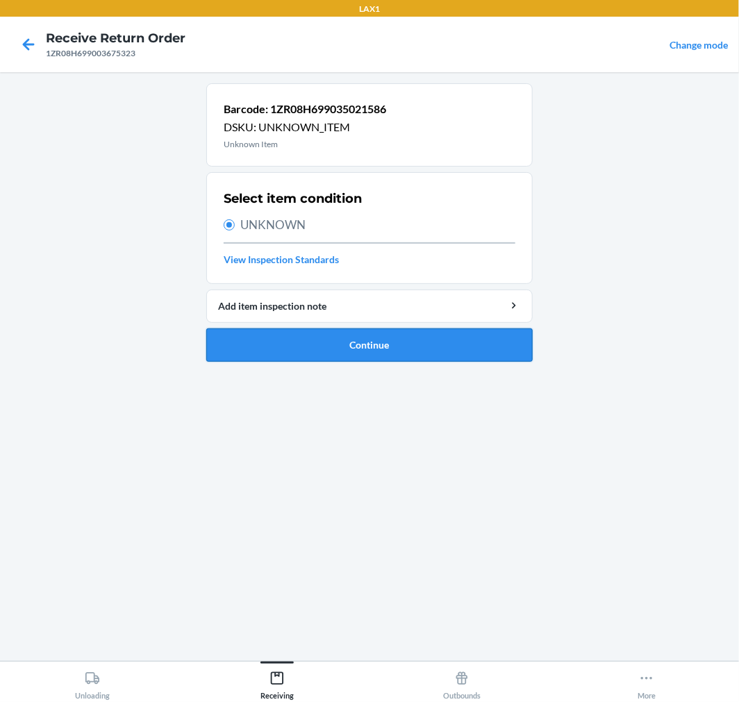
click at [269, 349] on button "Continue" at bounding box center [369, 345] width 326 height 33
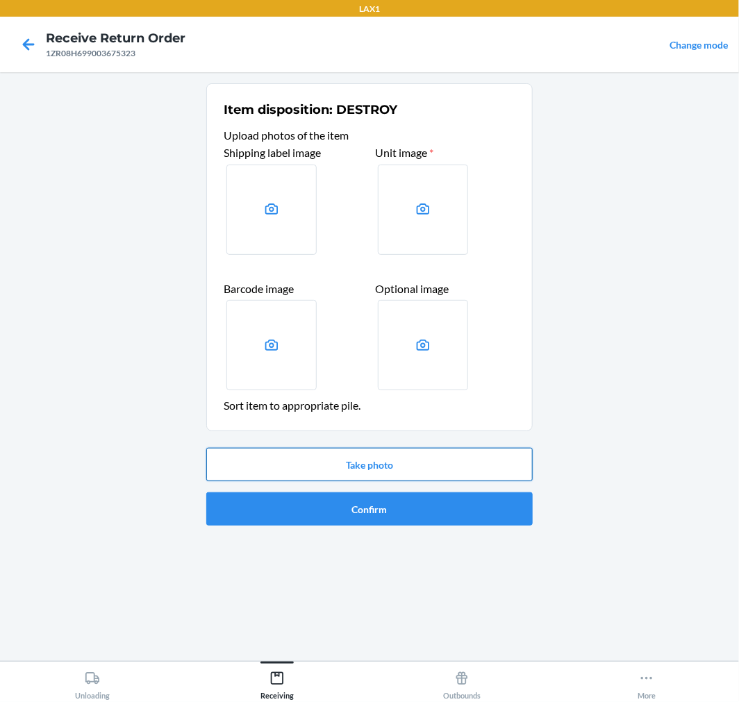
click at [370, 466] on button "Take photo" at bounding box center [369, 464] width 326 height 33
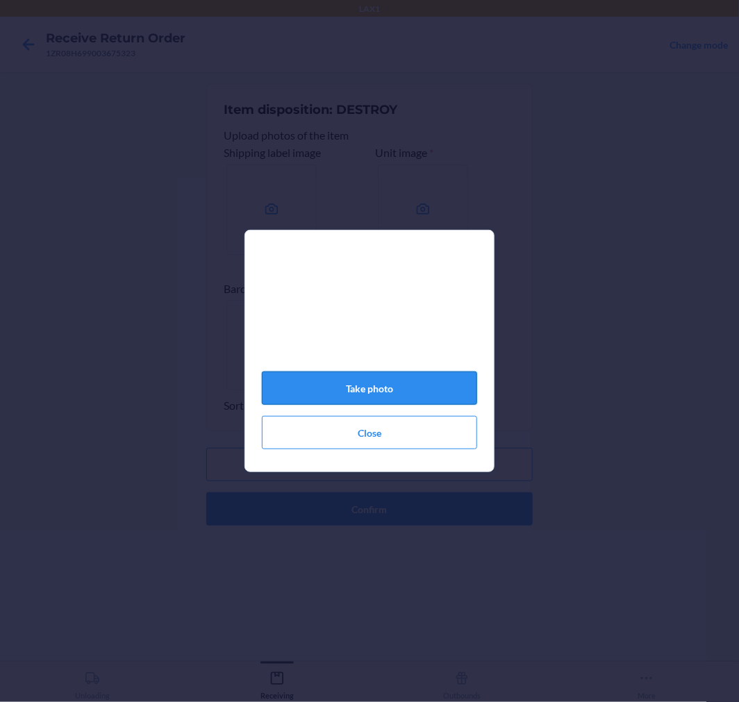
drag, startPoint x: 395, startPoint y: 394, endPoint x: 410, endPoint y: 399, distance: 16.0
click at [405, 397] on button "Take photo" at bounding box center [369, 388] width 215 height 33
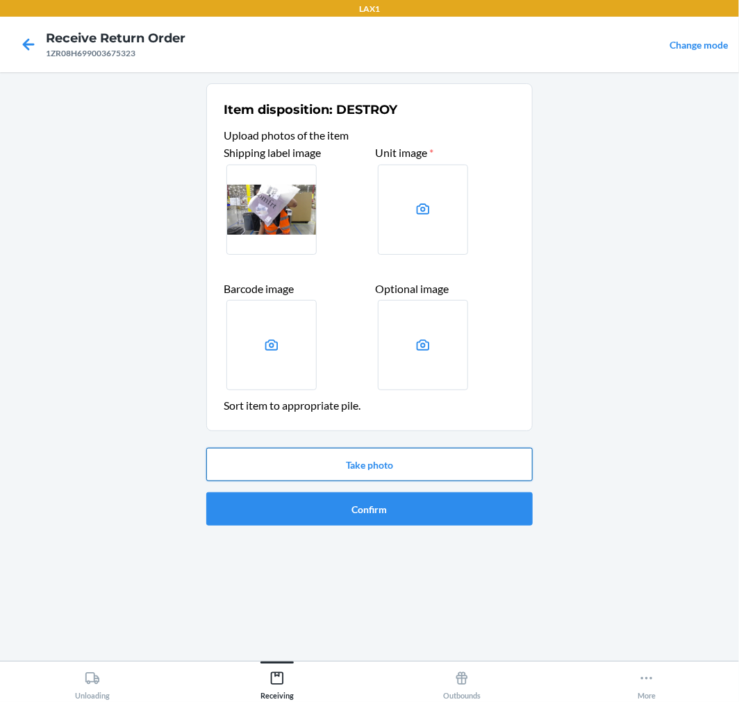
click at [372, 463] on button "Take photo" at bounding box center [369, 464] width 326 height 33
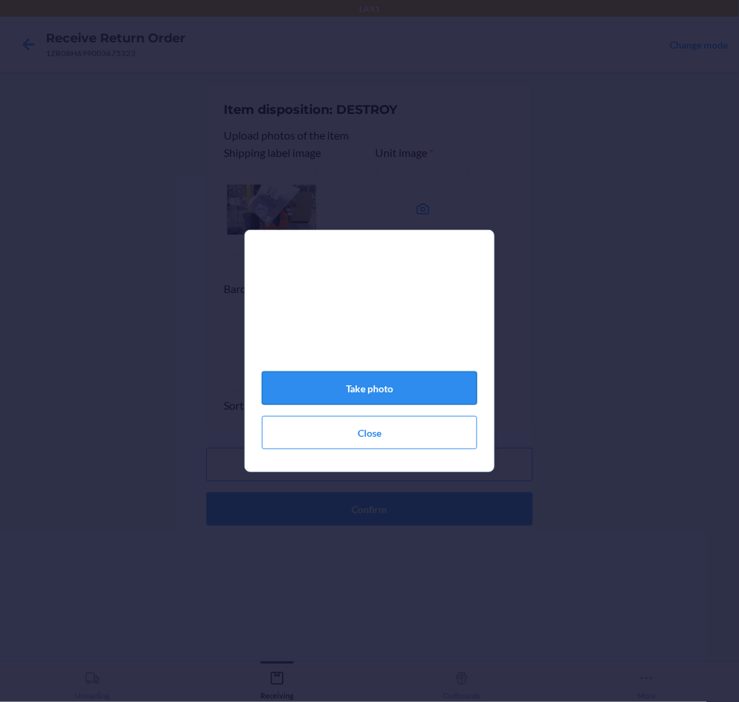
click at [363, 399] on button "Take photo" at bounding box center [369, 388] width 215 height 33
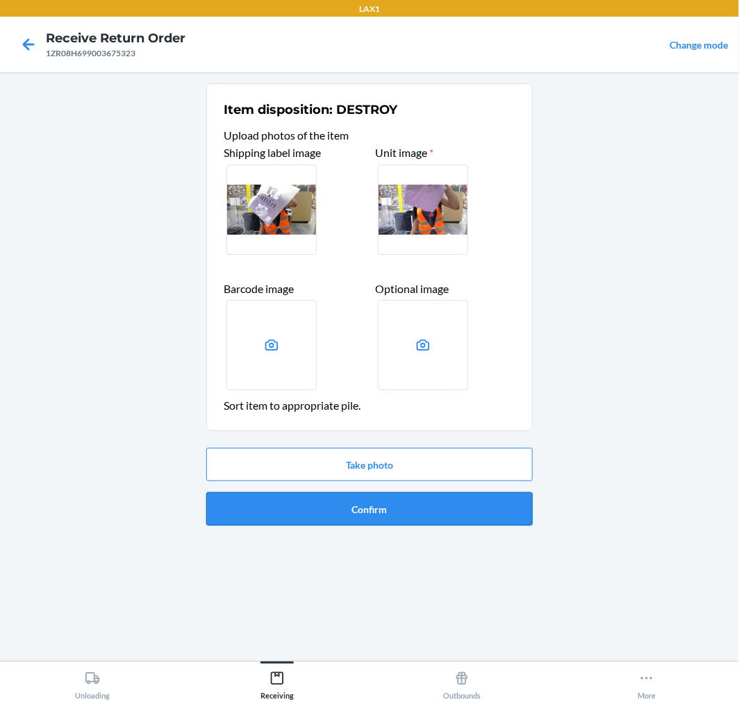
click at [366, 515] on button "Confirm" at bounding box center [369, 508] width 326 height 33
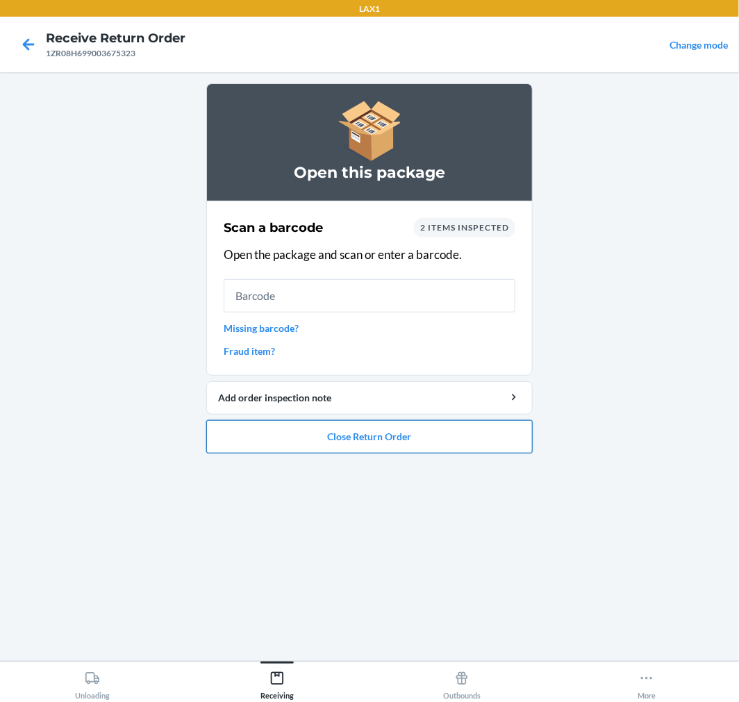
click at [272, 445] on button "Close Return Order" at bounding box center [369, 436] width 326 height 33
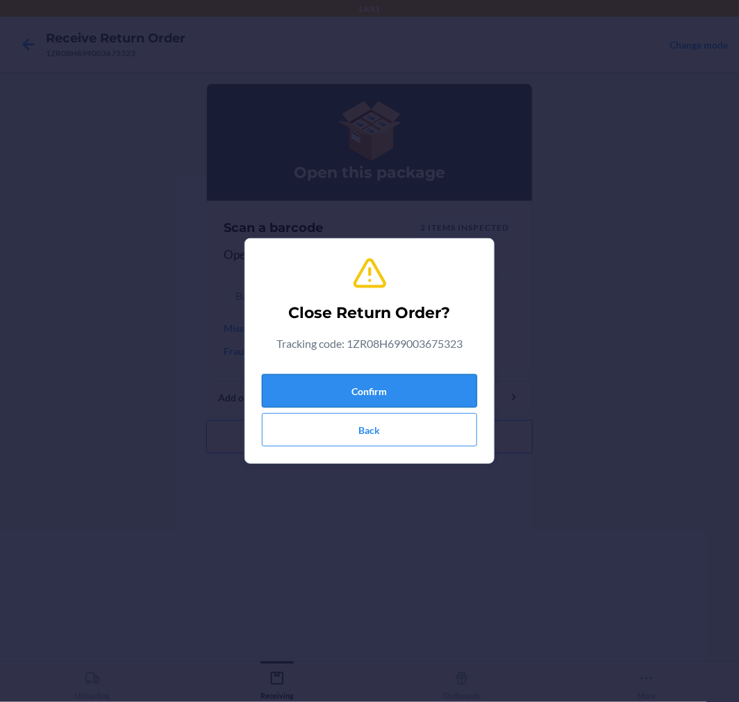
click at [331, 392] on button "Confirm" at bounding box center [369, 390] width 215 height 33
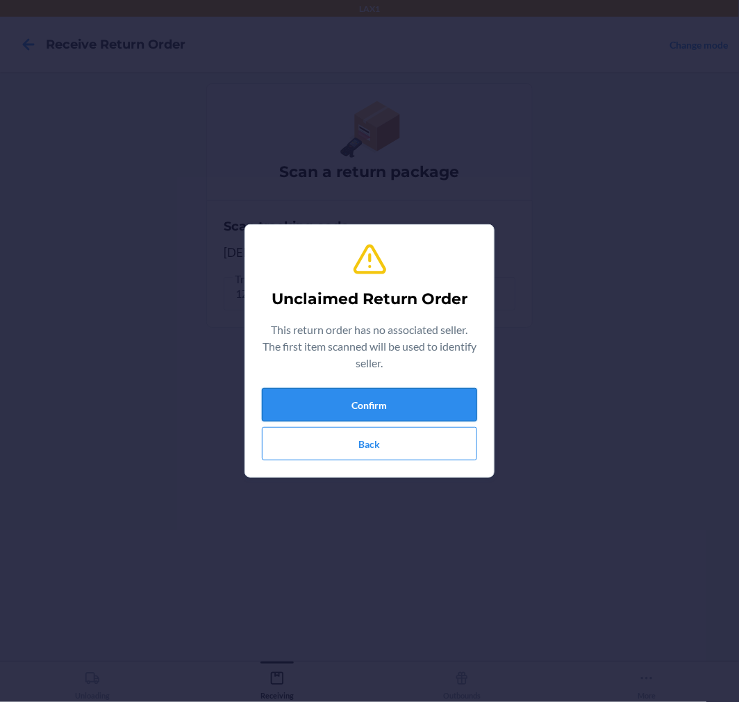
click at [354, 390] on button "Confirm" at bounding box center [369, 404] width 215 height 33
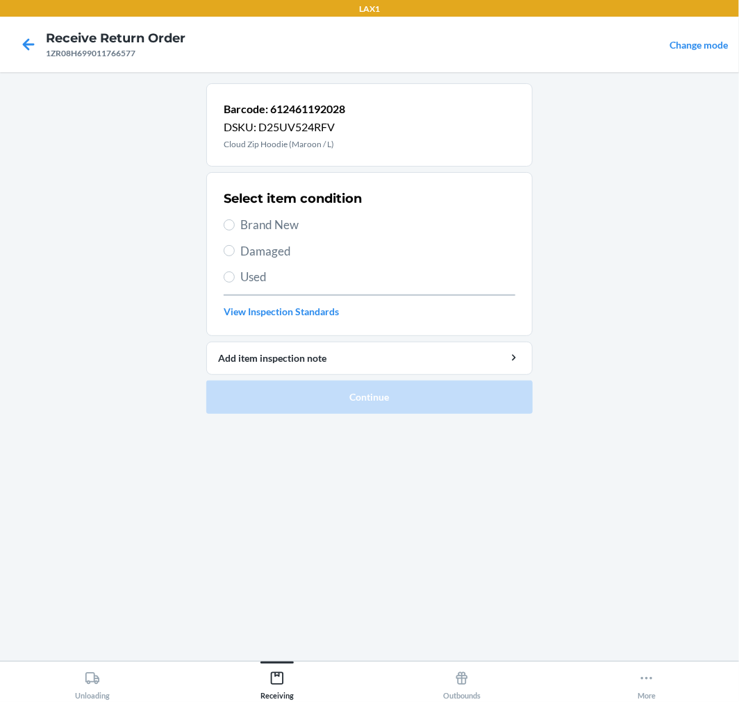
click at [247, 221] on span "Brand New" at bounding box center [377, 225] width 275 height 18
click at [235, 221] on input "Brand New" at bounding box center [229, 224] width 11 height 11
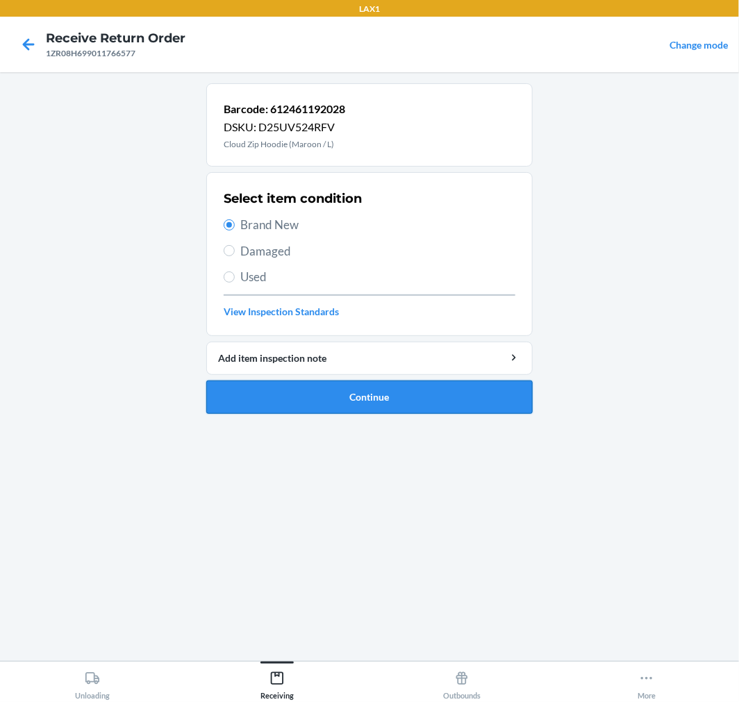
click at [408, 384] on li "Barcode: 612461192028 DSKU: D25UV524RFV Cloud Zip Hoodie (Maroon / L) Select it…" at bounding box center [369, 248] width 326 height 331
click at [408, 399] on button "Continue" at bounding box center [369, 397] width 326 height 33
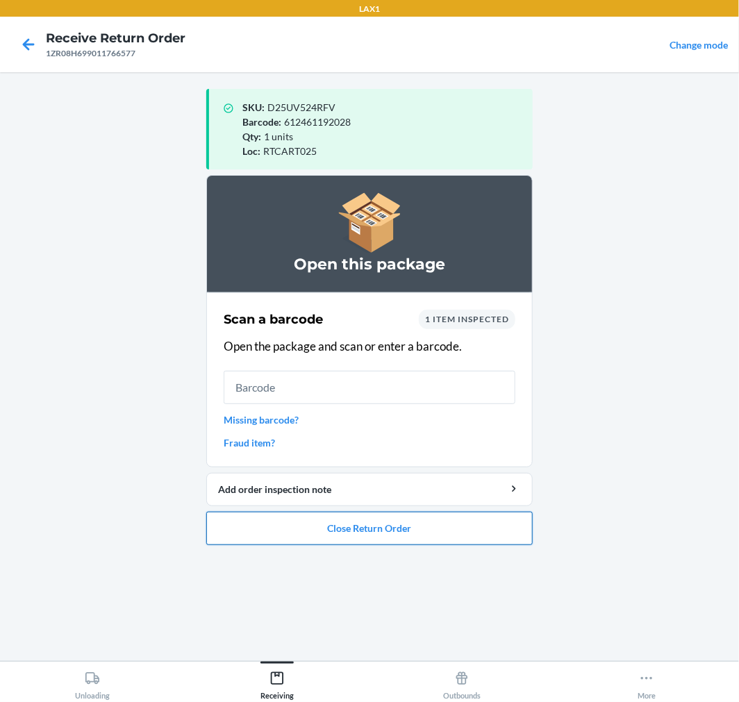
click at [338, 540] on button "Close Return Order" at bounding box center [369, 528] width 326 height 33
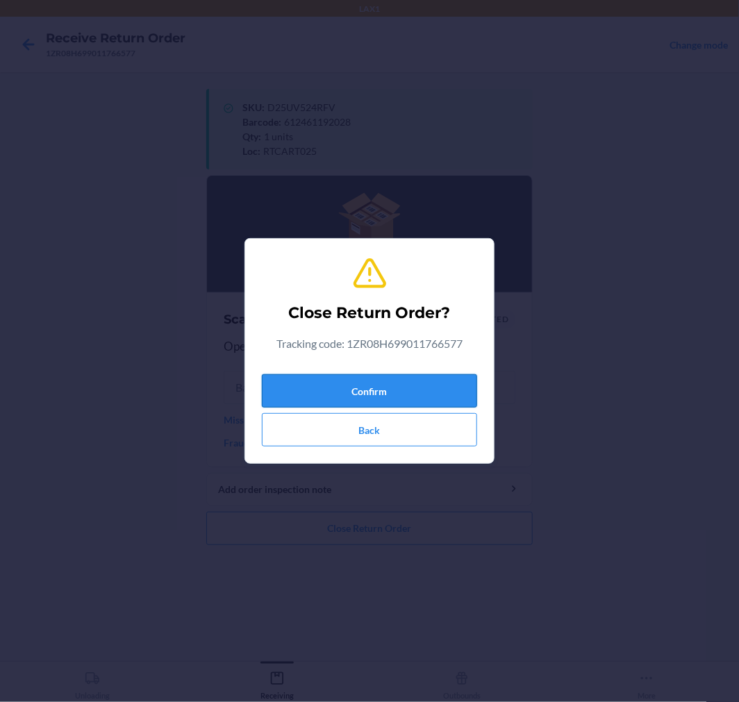
click at [353, 397] on button "Confirm" at bounding box center [369, 390] width 215 height 33
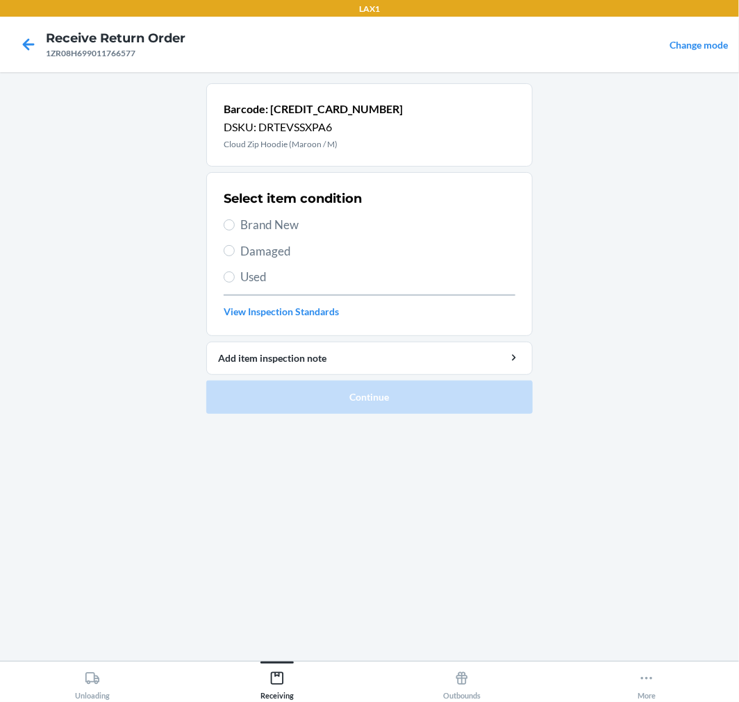
click at [251, 225] on span "Brand New" at bounding box center [377, 225] width 275 height 18
click at [235, 225] on input "Brand New" at bounding box center [229, 224] width 11 height 11
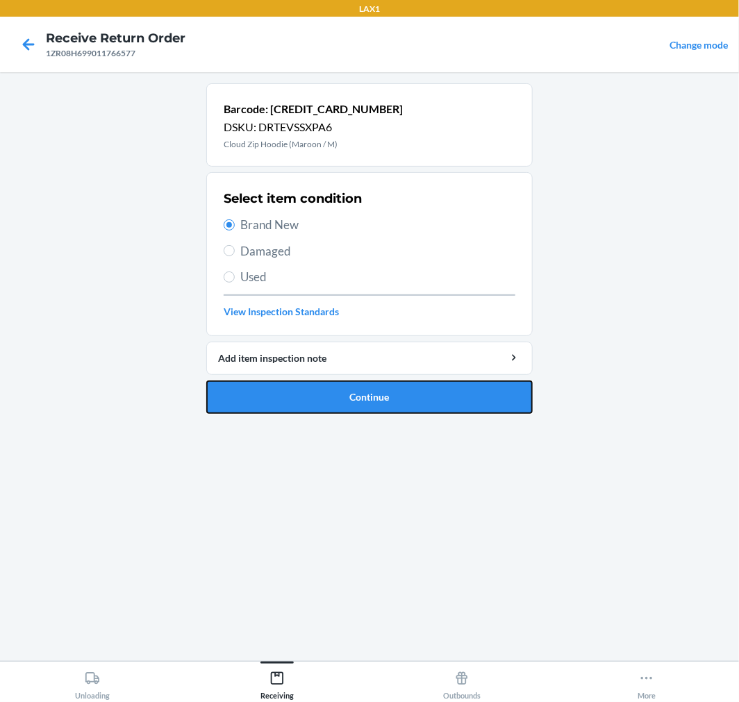
click at [321, 379] on li "Barcode: [CREDIT_CARD_NUMBER] DSKU: DRTEVSSXPA6 Cloud Zip Hoodie (Maroon / M) S…" at bounding box center [369, 248] width 326 height 331
click at [329, 393] on button "Continue" at bounding box center [369, 397] width 326 height 33
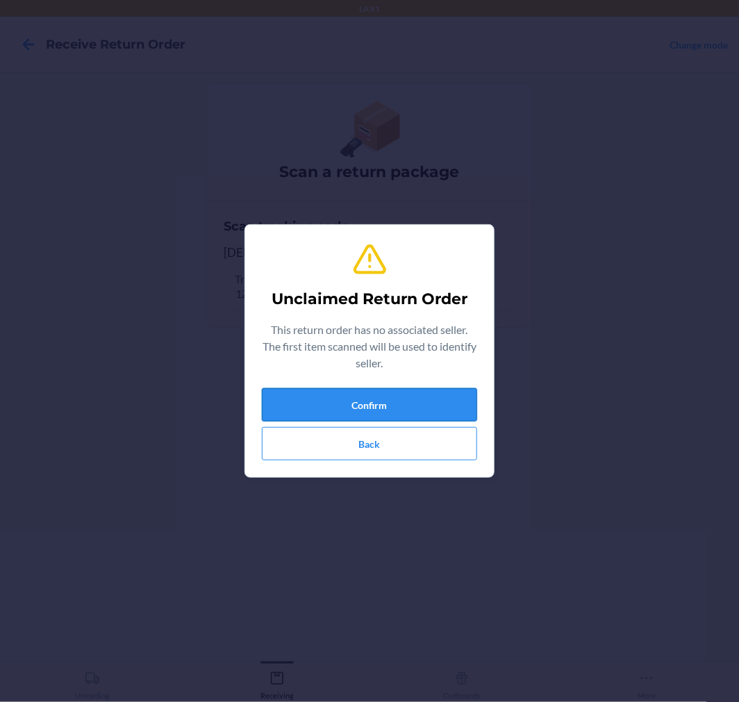
click at [370, 396] on button "Confirm" at bounding box center [369, 404] width 215 height 33
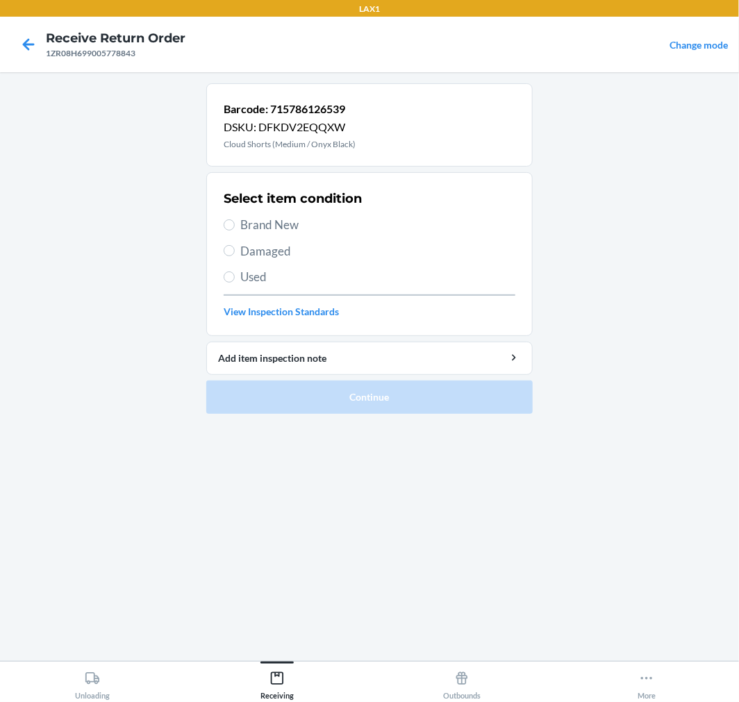
click at [264, 232] on span "Brand New" at bounding box center [377, 225] width 275 height 18
click at [235, 231] on input "Brand New" at bounding box center [229, 224] width 11 height 11
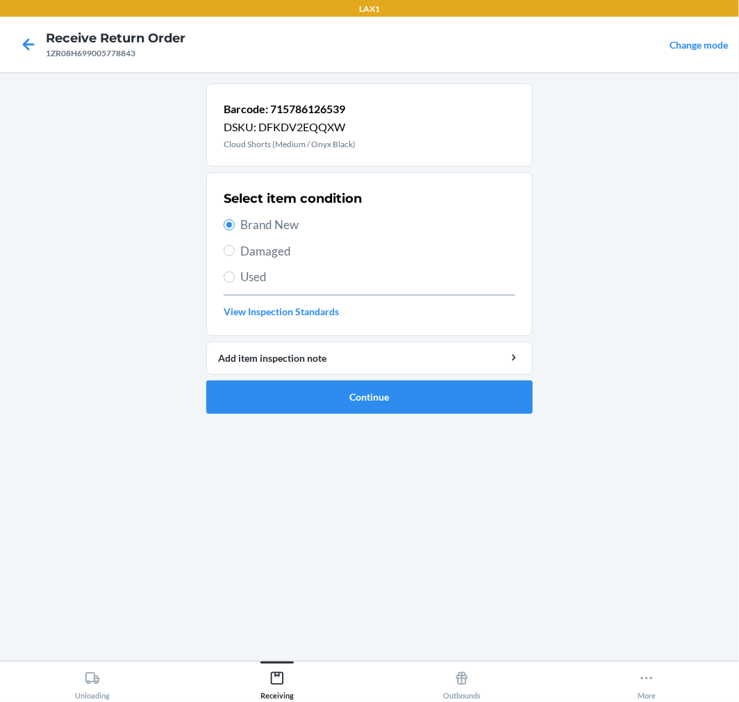
click at [247, 254] on span "Damaged" at bounding box center [377, 251] width 275 height 18
click at [235, 254] on input "Damaged" at bounding box center [229, 250] width 11 height 11
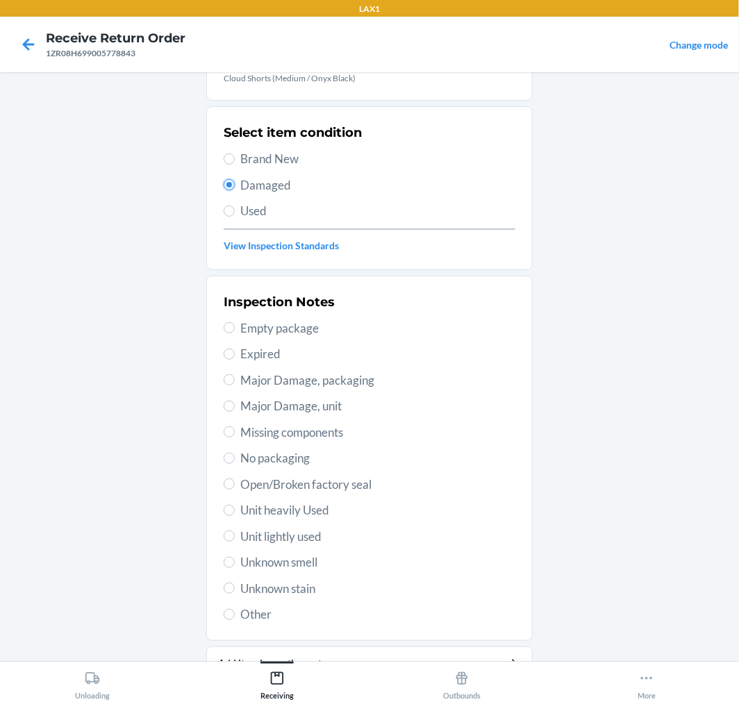
scroll to position [134, 0]
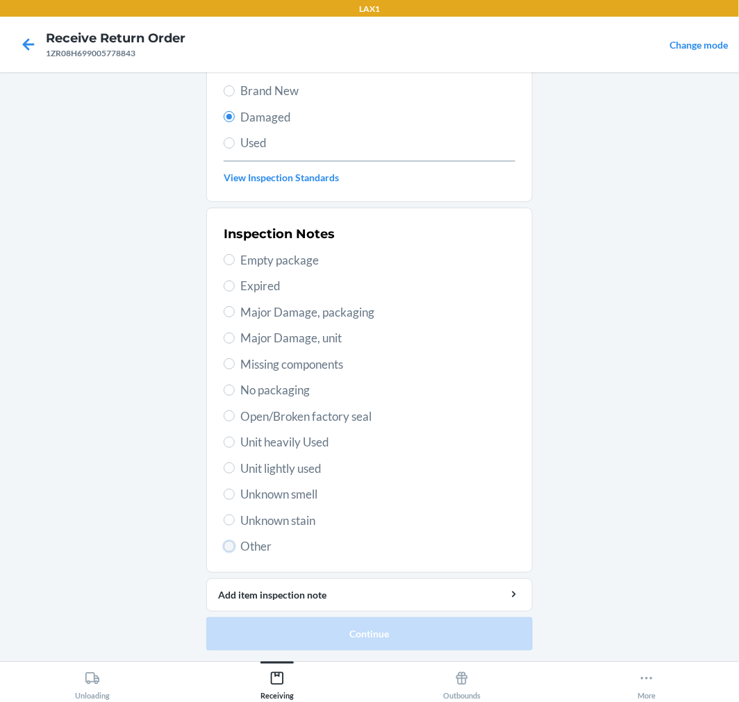
click at [225, 547] on input "Other" at bounding box center [229, 546] width 11 height 11
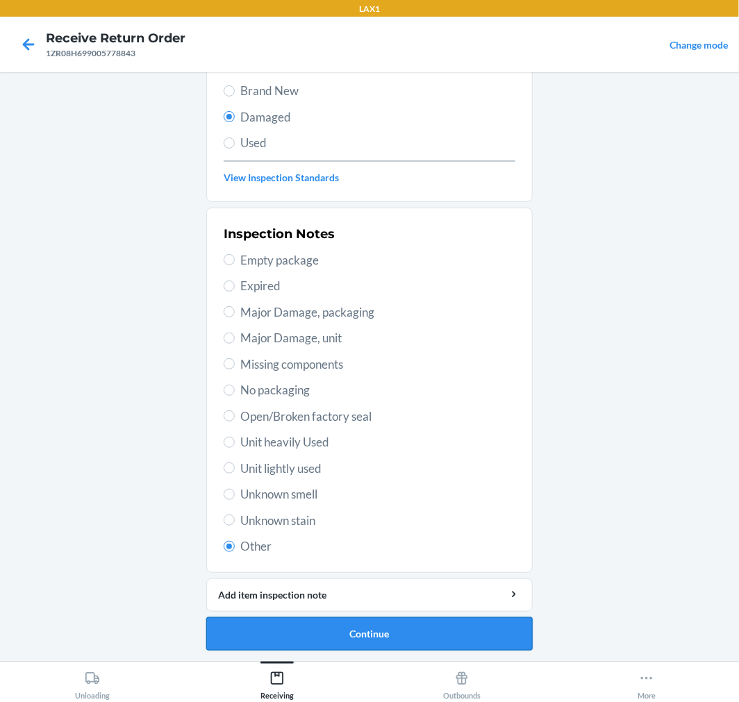
click at [344, 633] on button "Continue" at bounding box center [369, 633] width 326 height 33
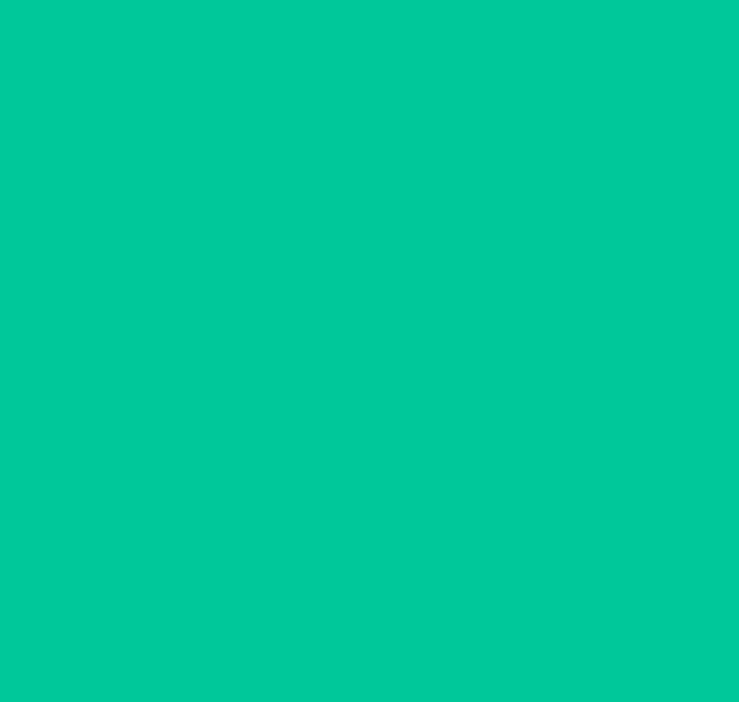
click at [344, 633] on button "Confirm" at bounding box center [369, 633] width 326 height 33
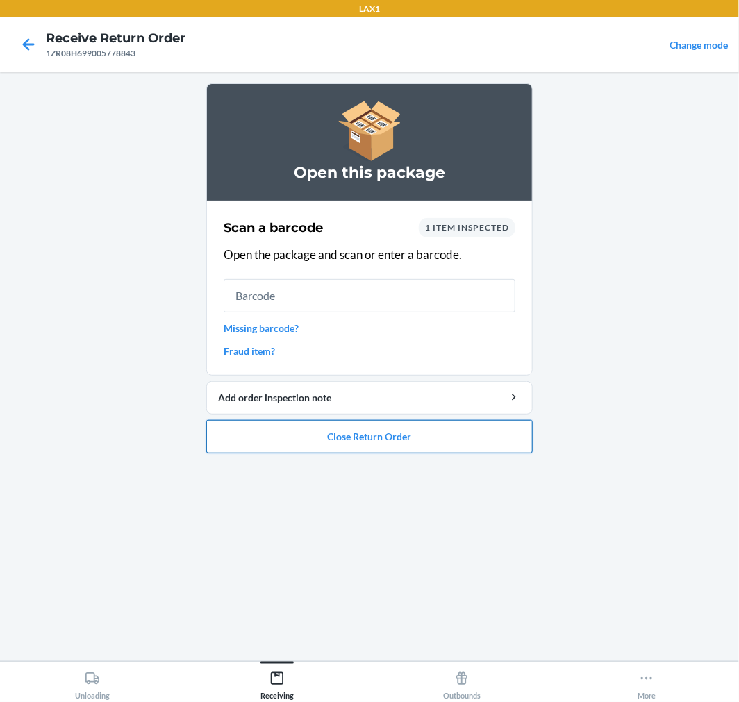
click at [391, 435] on button "Close Return Order" at bounding box center [369, 436] width 326 height 33
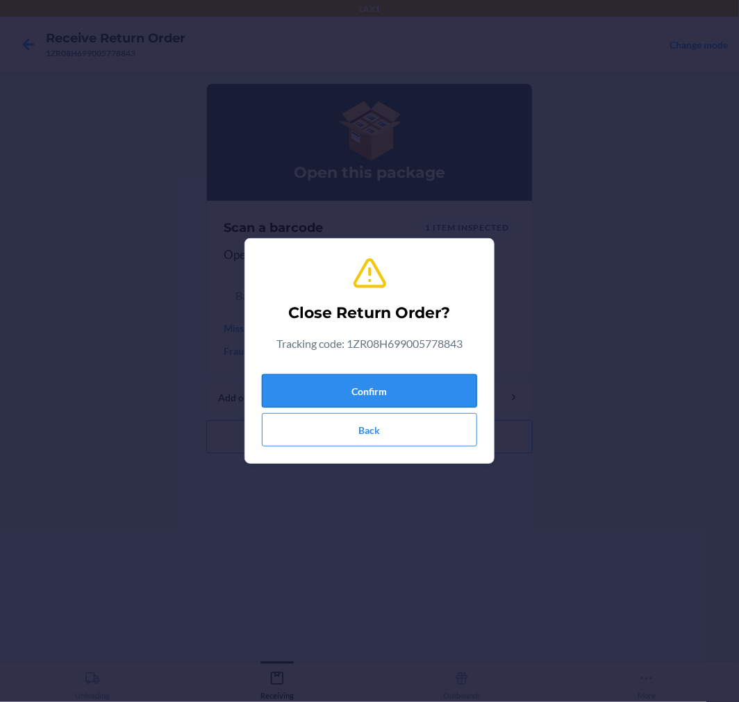
click at [383, 387] on button "Confirm" at bounding box center [369, 390] width 215 height 33
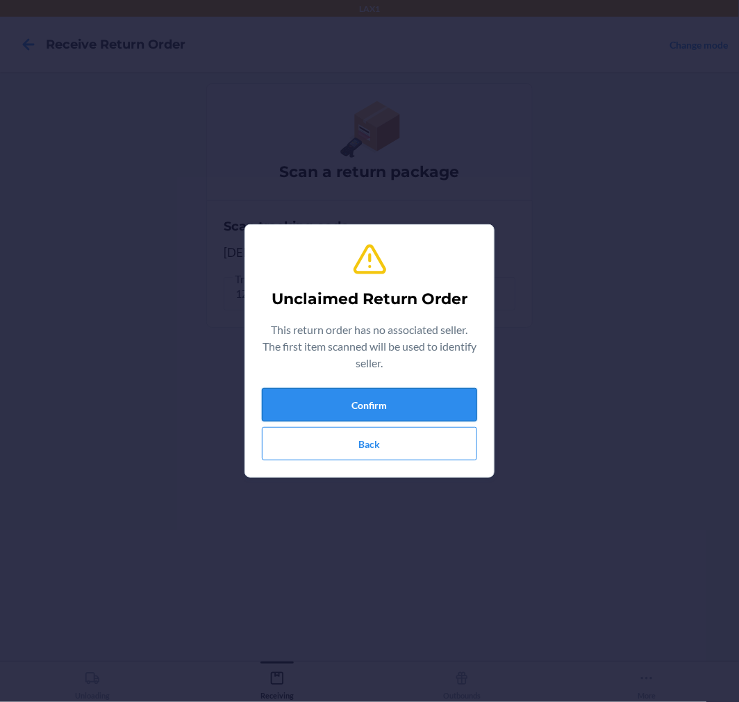
click at [308, 399] on button "Confirm" at bounding box center [369, 404] width 215 height 33
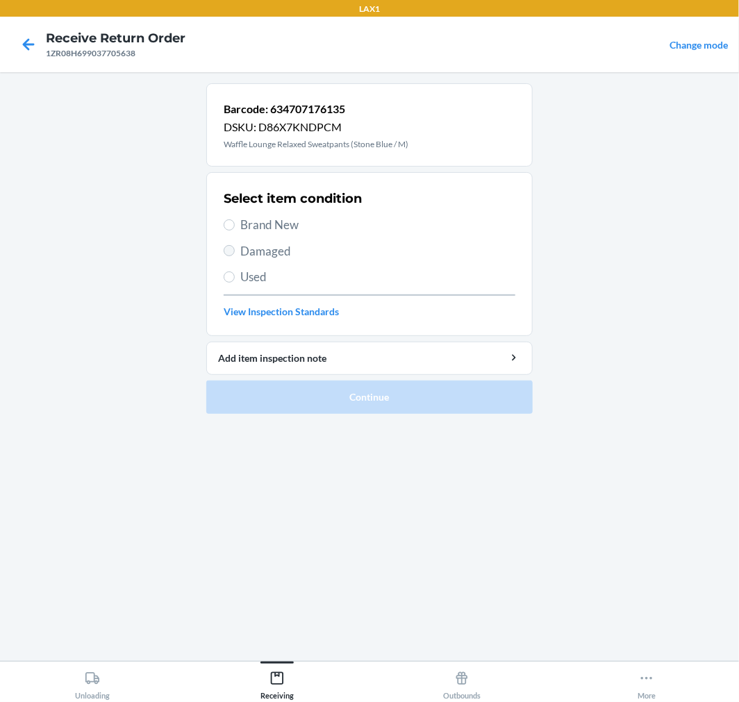
click at [226, 246] on label "Damaged" at bounding box center [370, 251] width 292 height 18
click at [226, 246] on input "Damaged" at bounding box center [229, 250] width 11 height 11
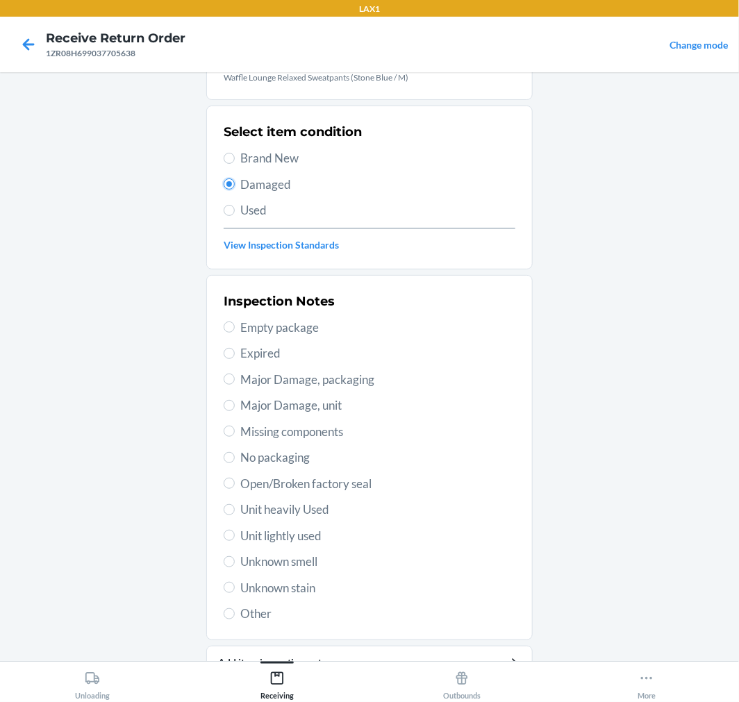
scroll to position [134, 0]
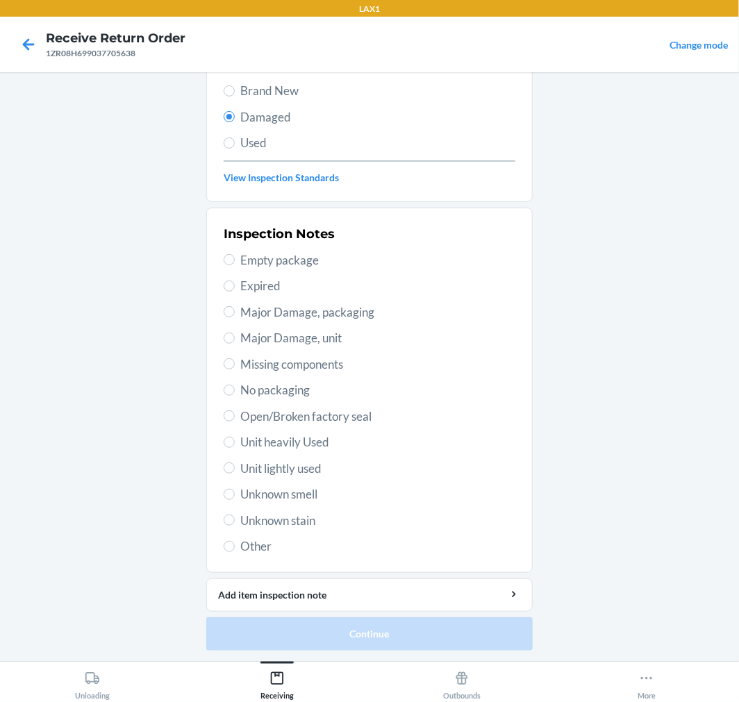
click at [255, 499] on span "Unknown smell" at bounding box center [377, 495] width 275 height 18
click at [235, 499] on input "Unknown smell" at bounding box center [229, 494] width 11 height 11
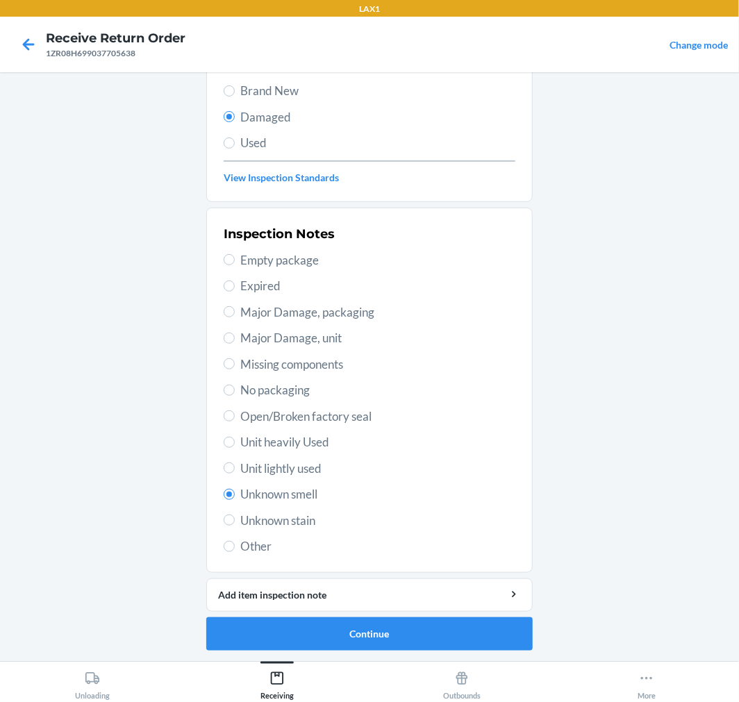
click at [250, 545] on span "Other" at bounding box center [377, 547] width 275 height 18
click at [235, 545] on input "Other" at bounding box center [229, 546] width 11 height 11
click at [341, 623] on button "Continue" at bounding box center [369, 633] width 326 height 33
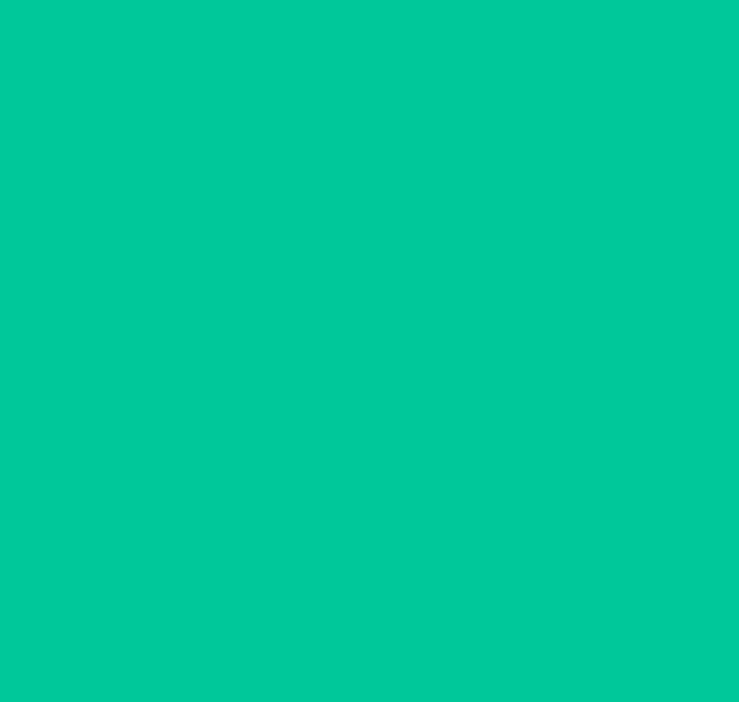
scroll to position [11, 0]
click at [341, 623] on button "Confirm" at bounding box center [369, 633] width 326 height 33
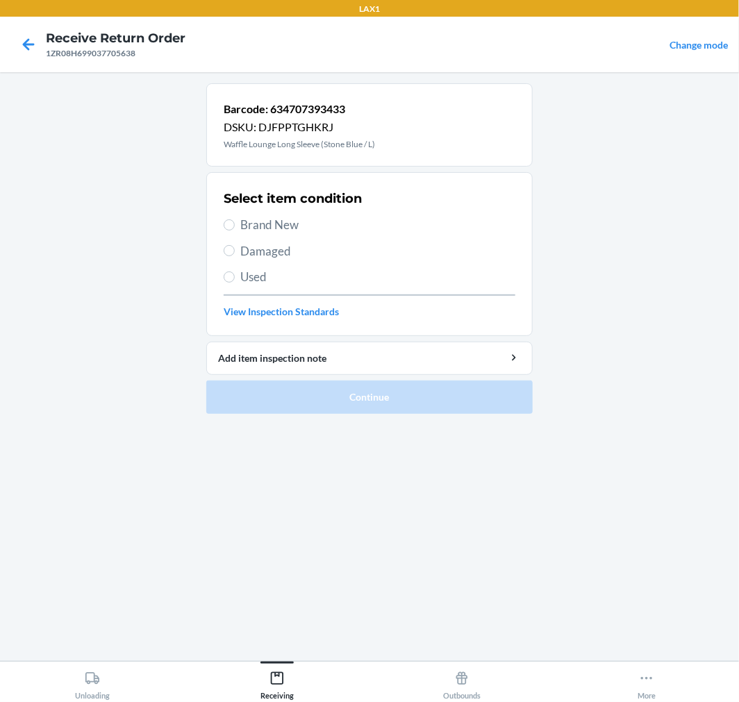
click at [253, 251] on span "Damaged" at bounding box center [377, 251] width 275 height 18
click at [235, 251] on input "Damaged" at bounding box center [229, 250] width 11 height 11
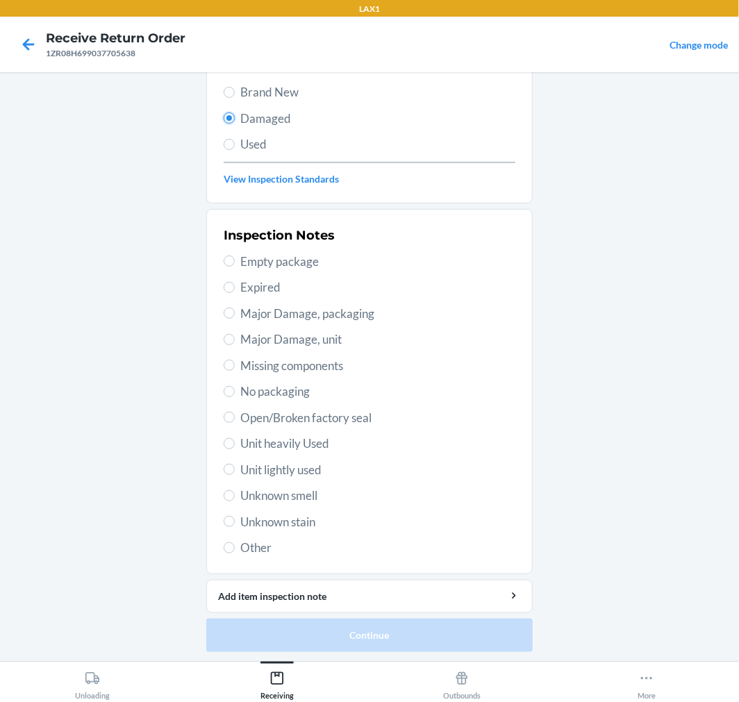
scroll to position [134, 0]
click at [240, 549] on span "Other" at bounding box center [377, 547] width 275 height 18
click at [235, 549] on input "Other" at bounding box center [229, 546] width 11 height 11
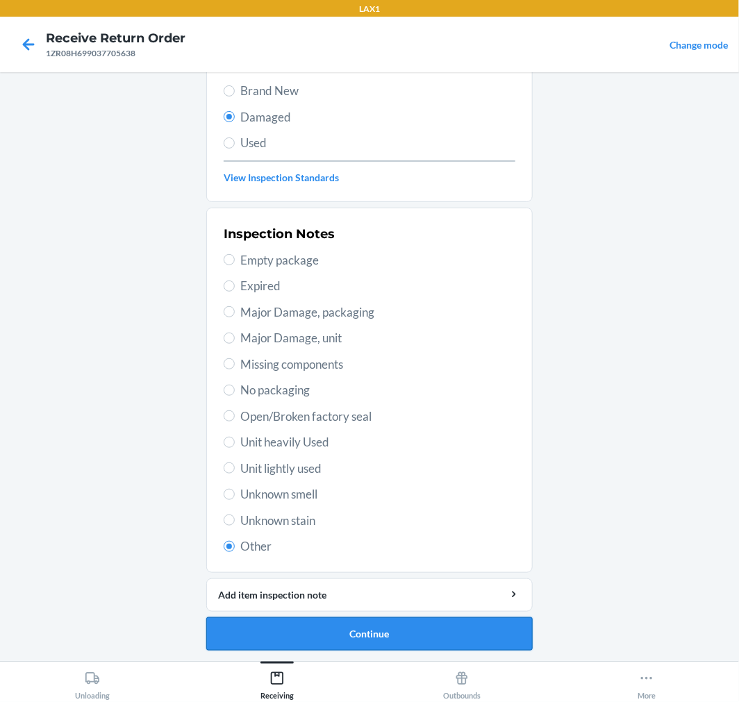
click at [426, 646] on button "Continue" at bounding box center [369, 633] width 326 height 33
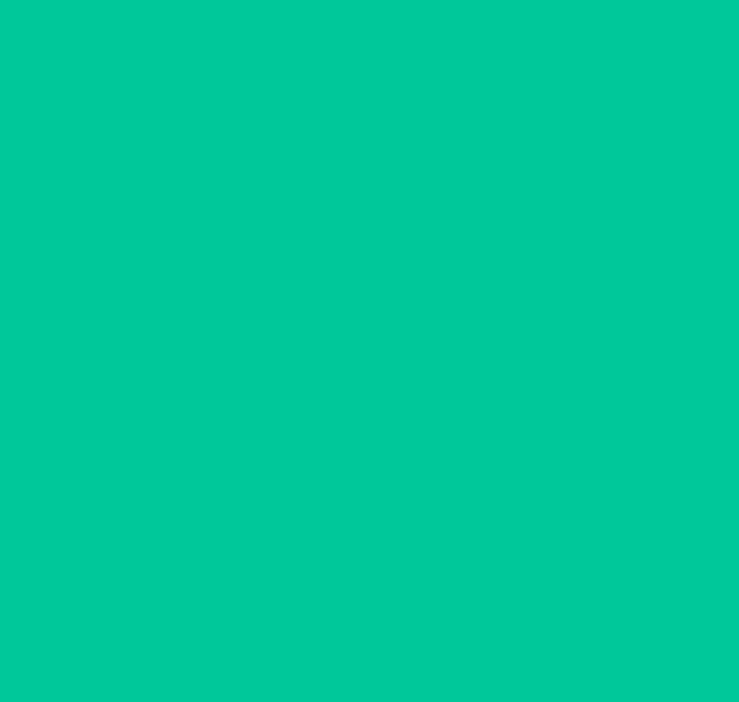
click at [426, 645] on button "Confirm" at bounding box center [369, 633] width 326 height 33
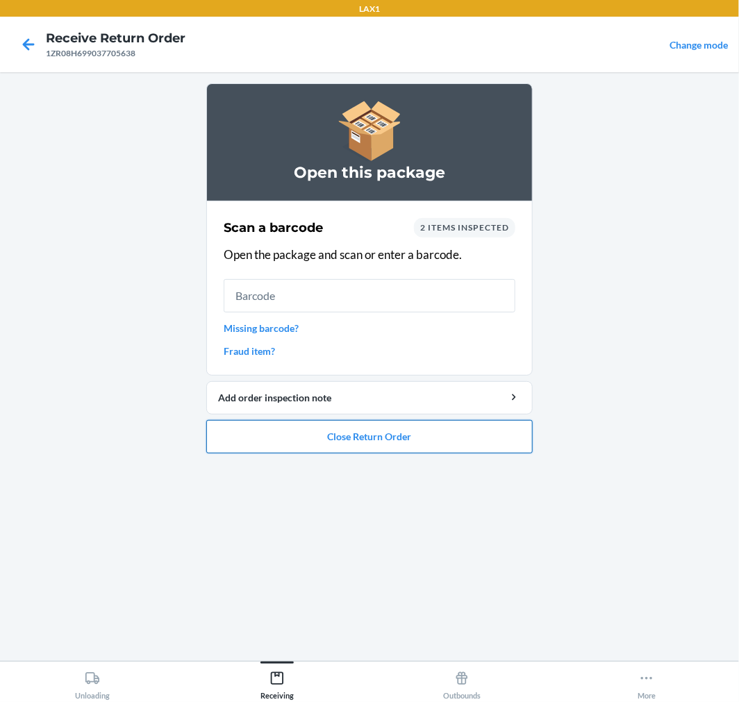
click at [352, 435] on button "Close Return Order" at bounding box center [369, 436] width 326 height 33
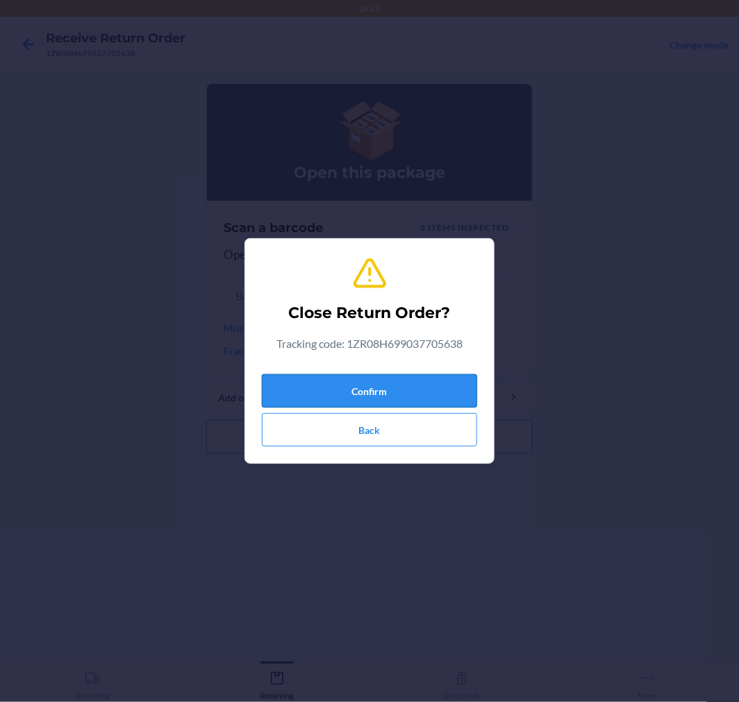
click at [343, 379] on button "Confirm" at bounding box center [369, 390] width 215 height 33
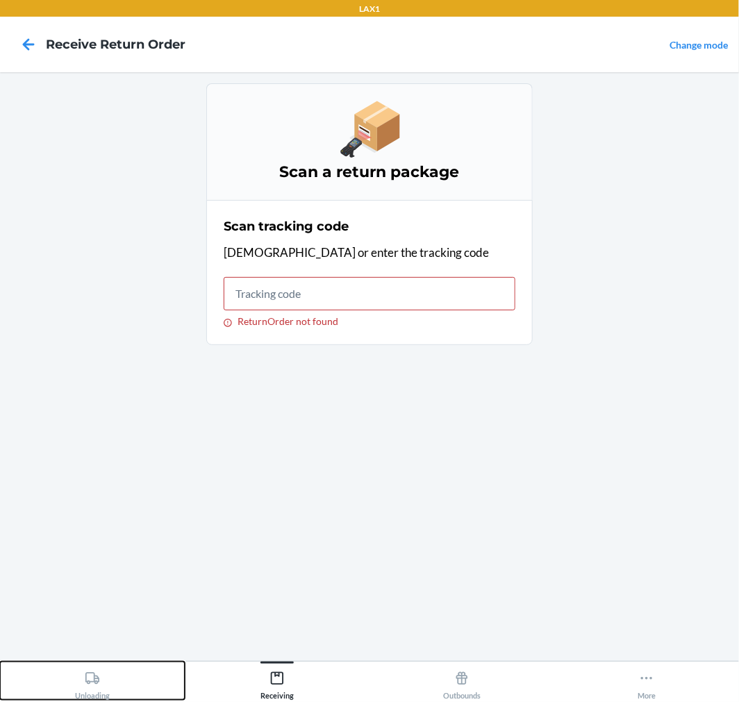
click at [83, 693] on div "Unloading" at bounding box center [92, 682] width 35 height 35
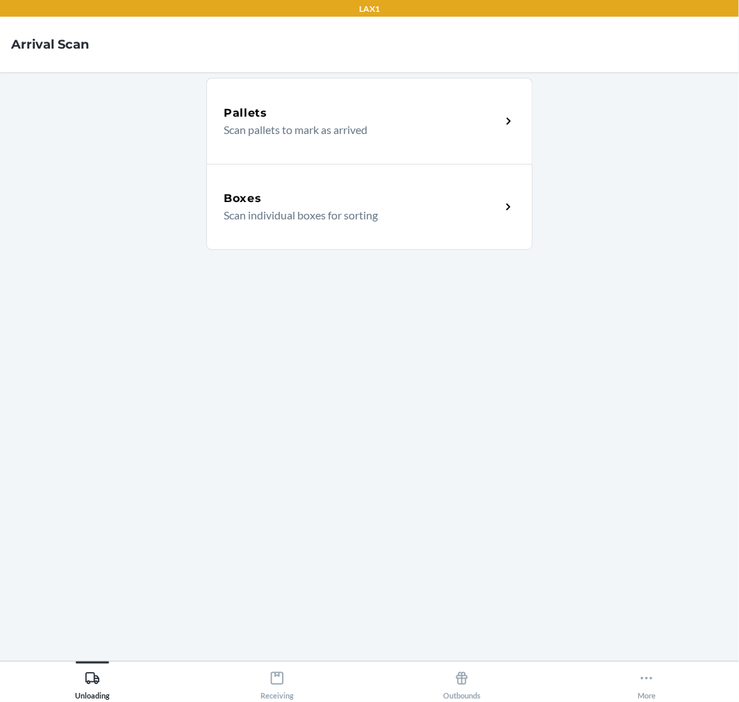
click at [285, 199] on div "Boxes" at bounding box center [362, 198] width 277 height 17
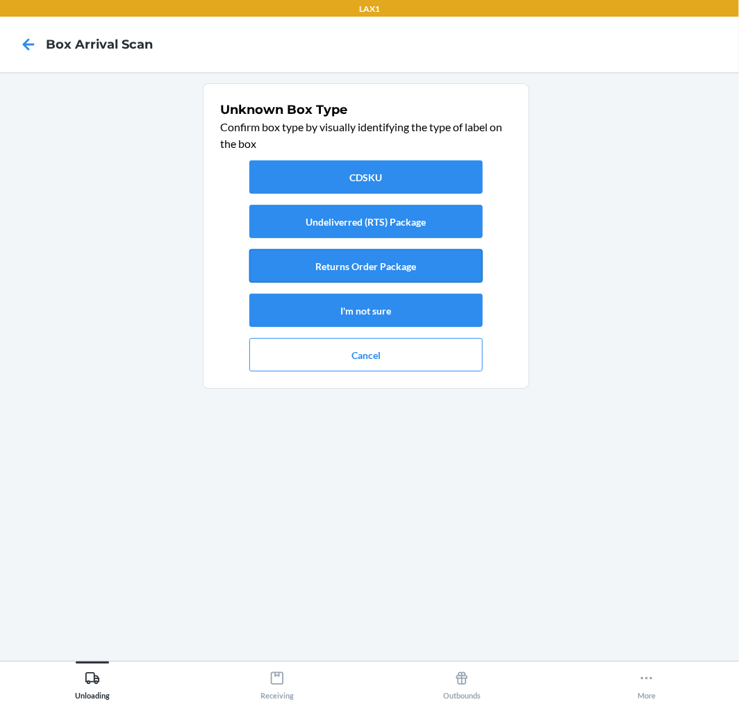
click at [374, 264] on button "Returns Order Package" at bounding box center [365, 265] width 233 height 33
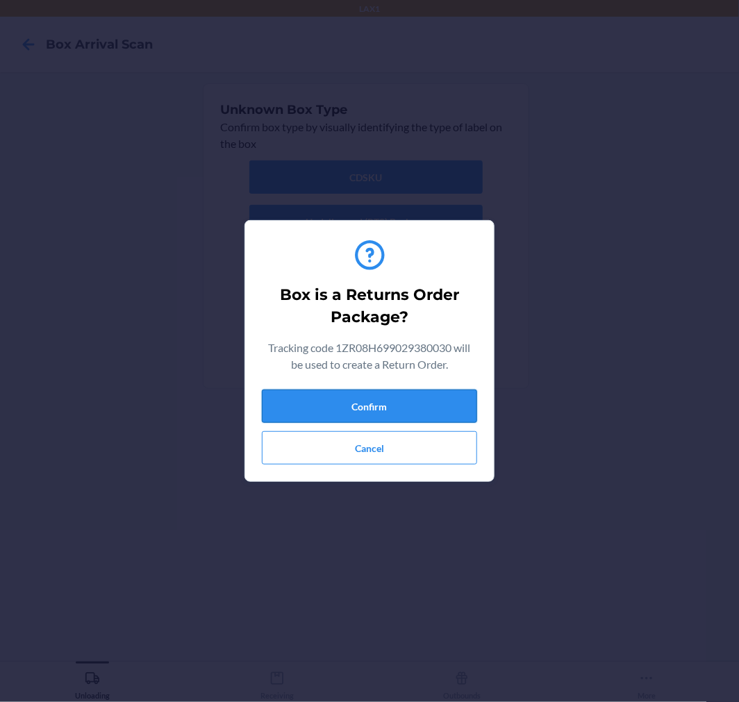
click at [401, 408] on button "Confirm" at bounding box center [369, 406] width 215 height 33
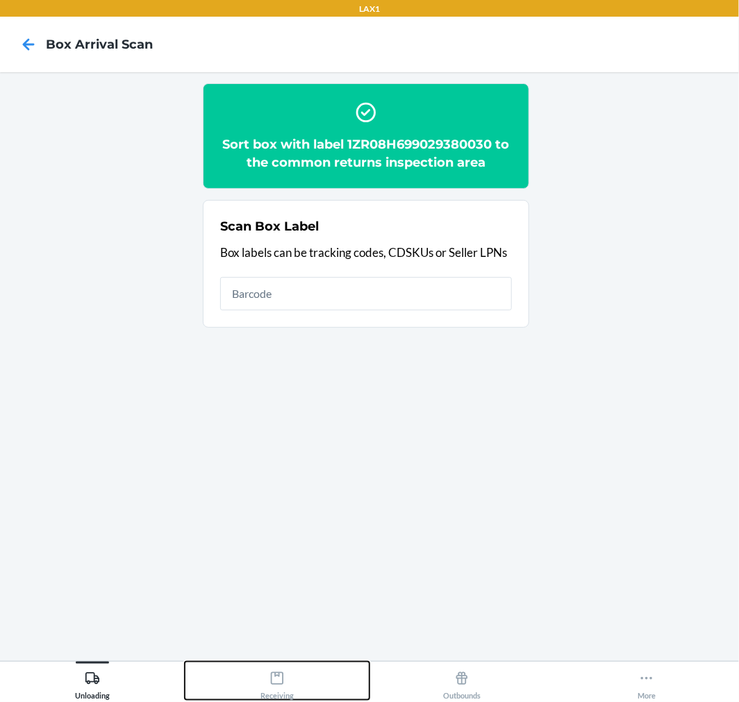
click at [267, 683] on div "Receiving" at bounding box center [276, 682] width 33 height 35
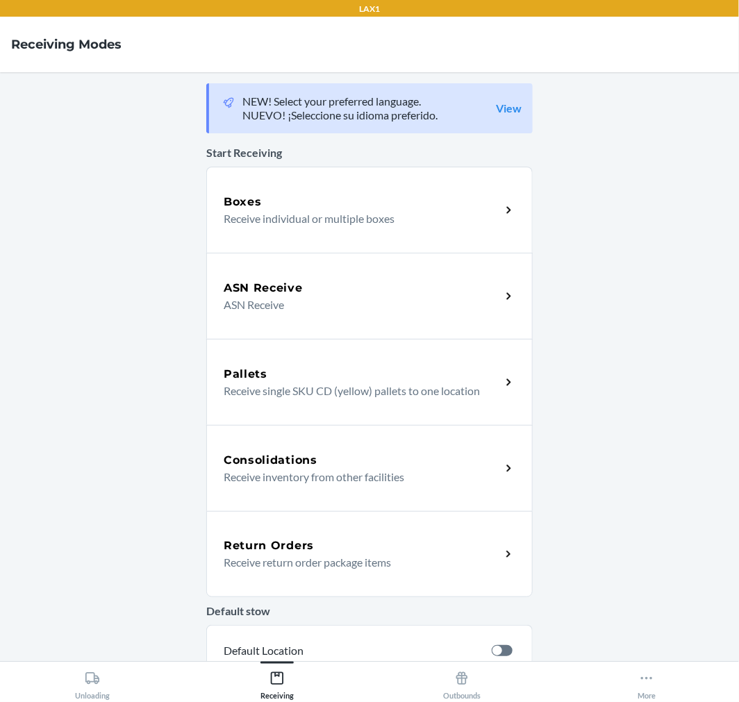
click at [324, 592] on div "Default stow Default Location Location" at bounding box center [369, 659] width 326 height 135
click at [310, 565] on p "Receive return order package items" at bounding box center [357, 562] width 266 height 17
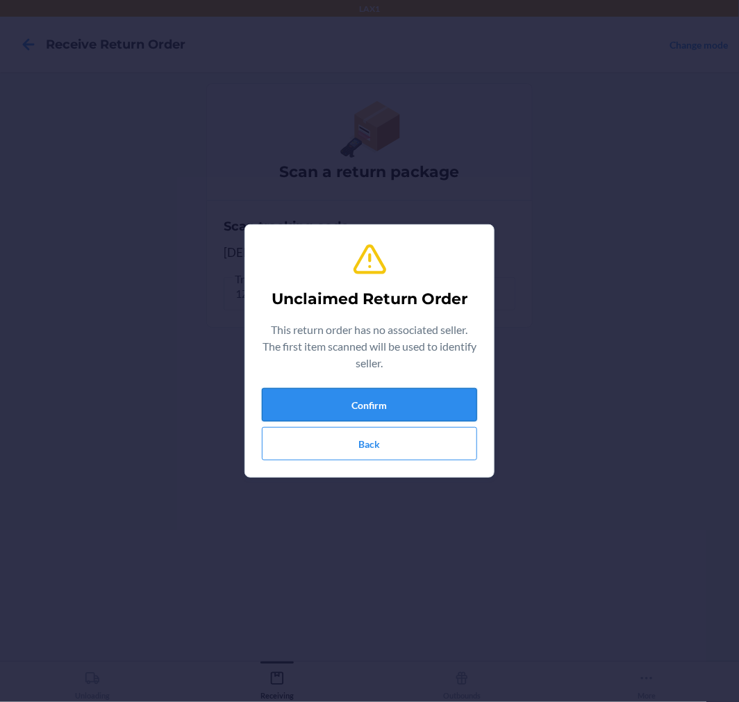
click at [372, 401] on button "Confirm" at bounding box center [369, 404] width 215 height 33
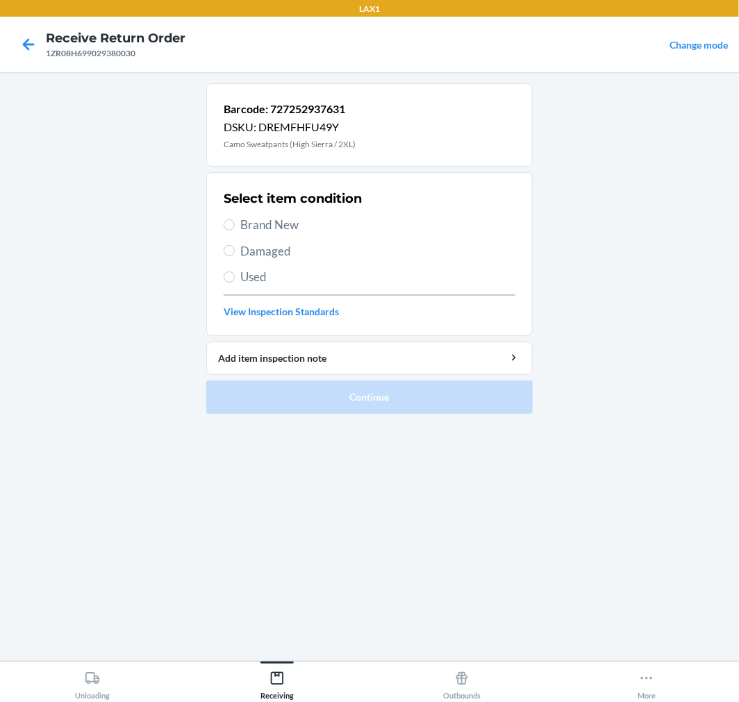
click at [246, 235] on div "Select item condition Brand New Damaged Used View Inspection Standards" at bounding box center [370, 254] width 292 height 138
click at [237, 244] on div "Select item condition Brand New Damaged Used View Inspection Standards" at bounding box center [370, 254] width 292 height 138
click at [281, 248] on span "Damaged" at bounding box center [377, 251] width 275 height 18
click at [235, 248] on input "Damaged" at bounding box center [229, 250] width 11 height 11
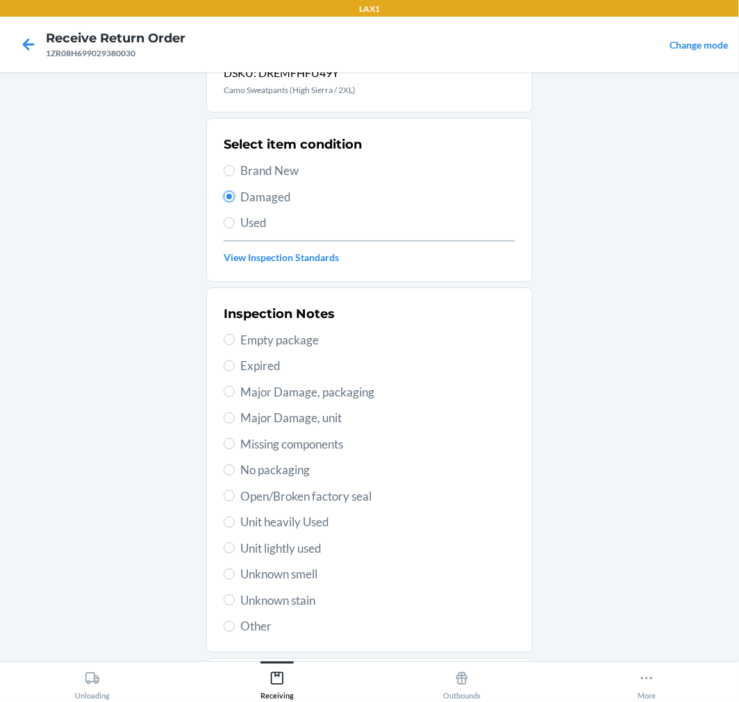
scroll to position [134, 0]
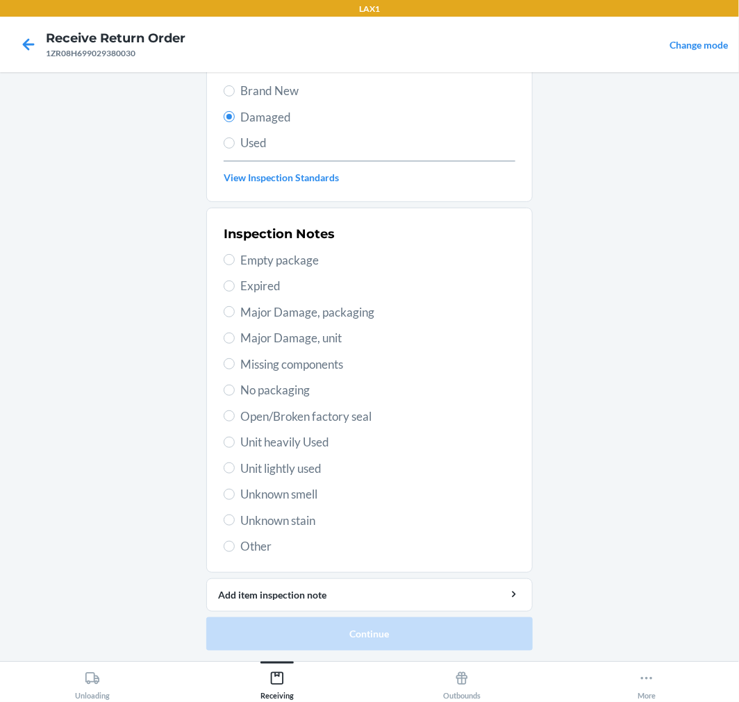
click at [263, 421] on span "Open/Broken factory seal" at bounding box center [377, 417] width 275 height 18
click at [235, 421] on input "Open/Broken factory seal" at bounding box center [229, 415] width 11 height 11
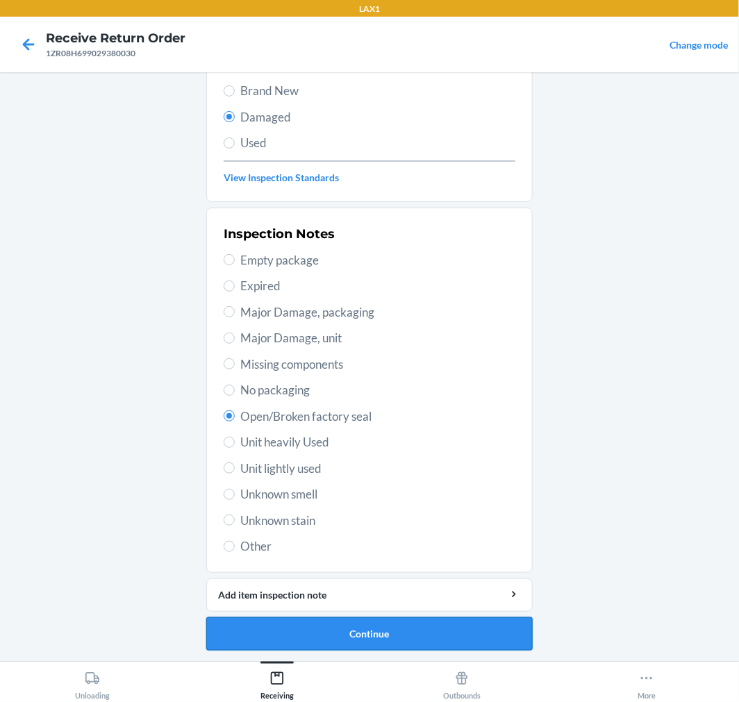
click at [279, 630] on button "Continue" at bounding box center [369, 633] width 326 height 33
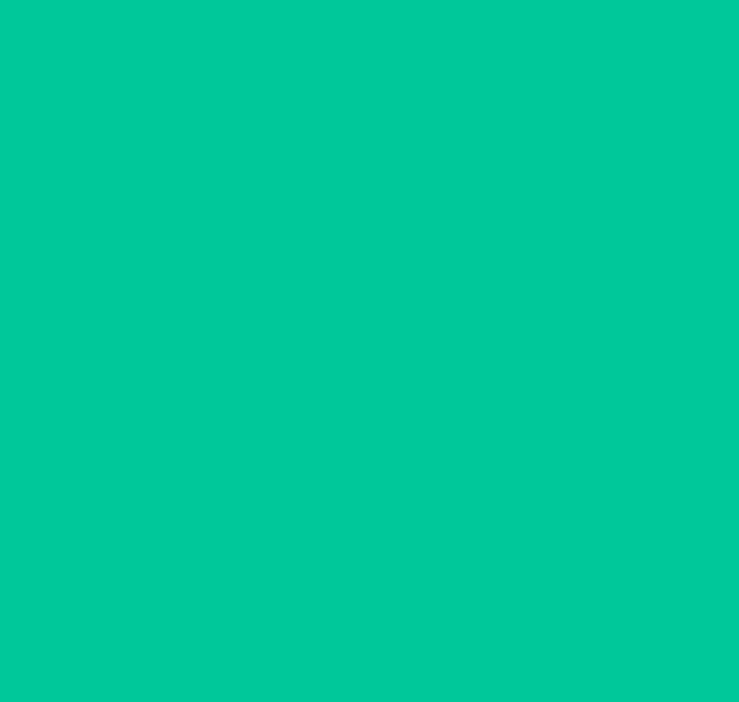
click at [278, 630] on button "Confirm" at bounding box center [369, 633] width 326 height 33
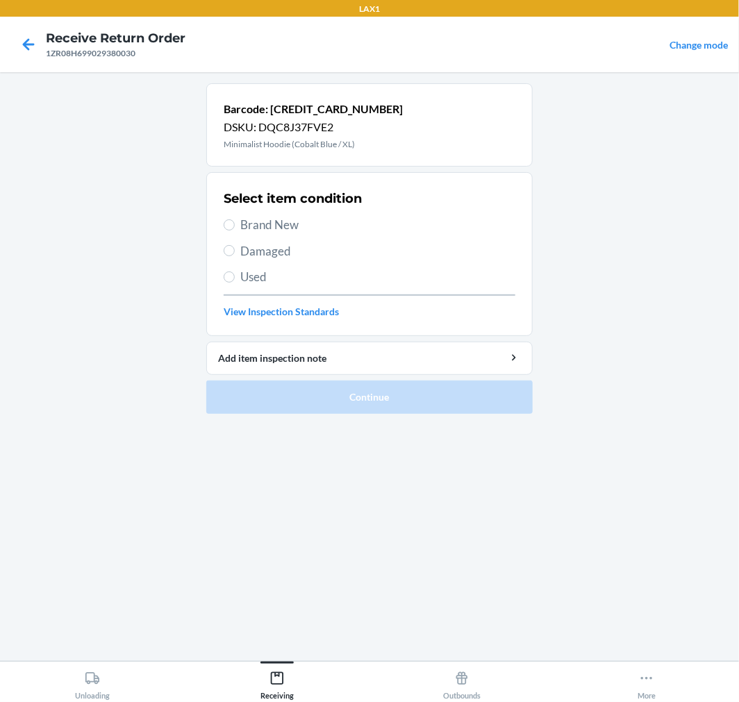
drag, startPoint x: 266, startPoint y: 226, endPoint x: 288, endPoint y: 156, distance: 73.6
click at [266, 224] on span "Brand New" at bounding box center [377, 225] width 275 height 18
click at [235, 224] on input "Brand New" at bounding box center [229, 224] width 11 height 11
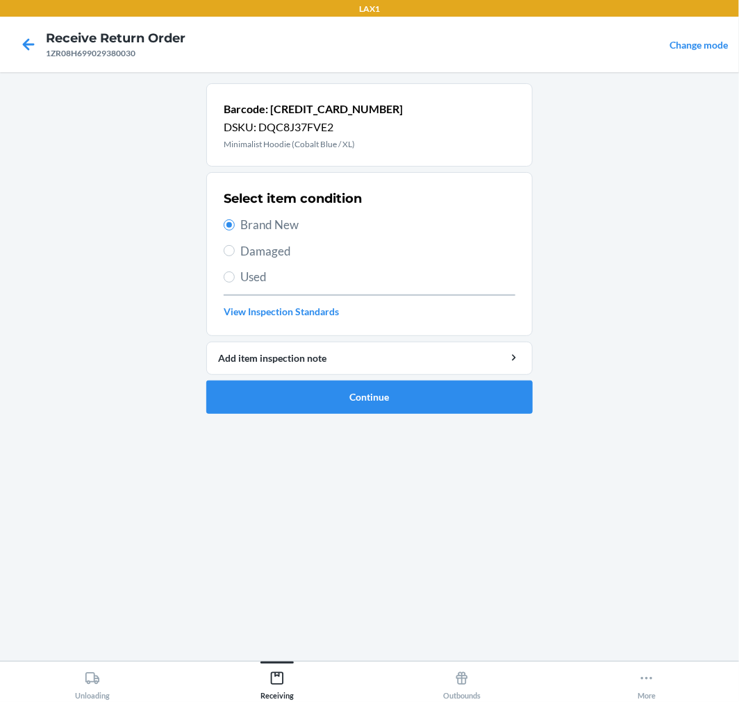
click at [244, 276] on span "Used" at bounding box center [377, 277] width 275 height 18
click at [235, 276] on input "Used" at bounding box center [229, 277] width 11 height 11
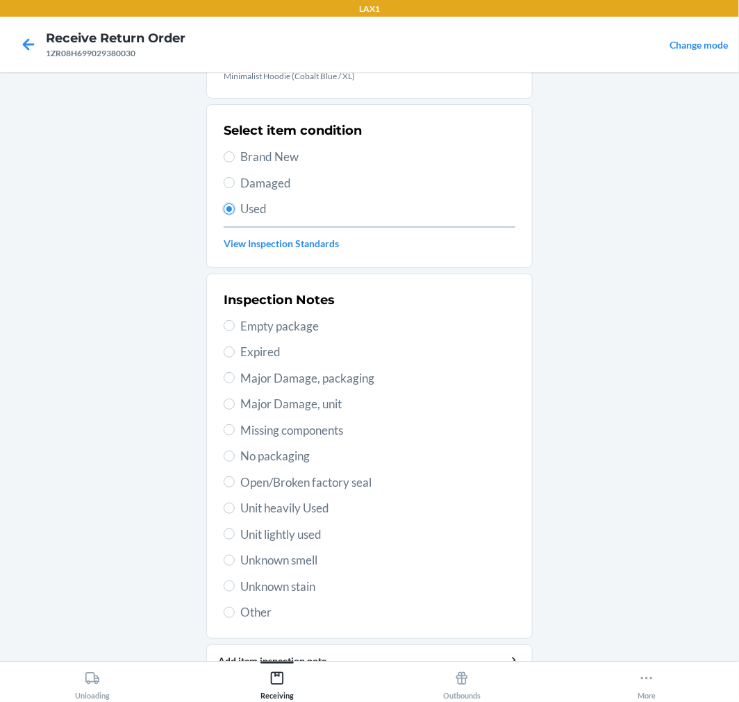
scroll to position [134, 0]
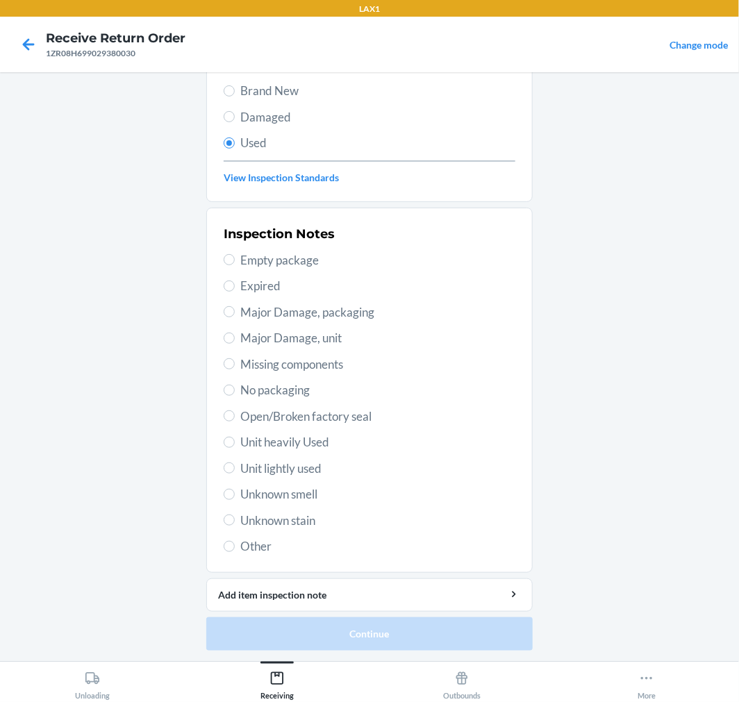
click at [260, 391] on span "No packaging" at bounding box center [377, 390] width 275 height 18
click at [235, 391] on input "No packaging" at bounding box center [229, 390] width 11 height 11
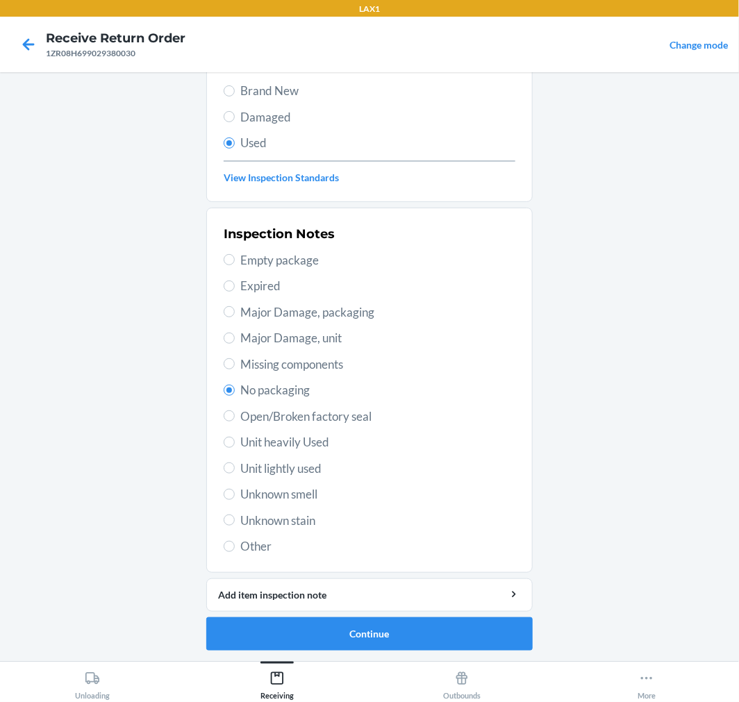
click at [268, 417] on span "Open/Broken factory seal" at bounding box center [377, 417] width 275 height 18
click at [235, 417] on input "Open/Broken factory seal" at bounding box center [229, 415] width 11 height 11
click at [375, 615] on li "Barcode: [CREDIT_CARD_NUMBER] DSKU: DQC8J37FVE2 Minimalist Hoodie (Cobalt Blue …" at bounding box center [369, 300] width 326 height 702
click at [376, 642] on button "Continue" at bounding box center [369, 633] width 326 height 33
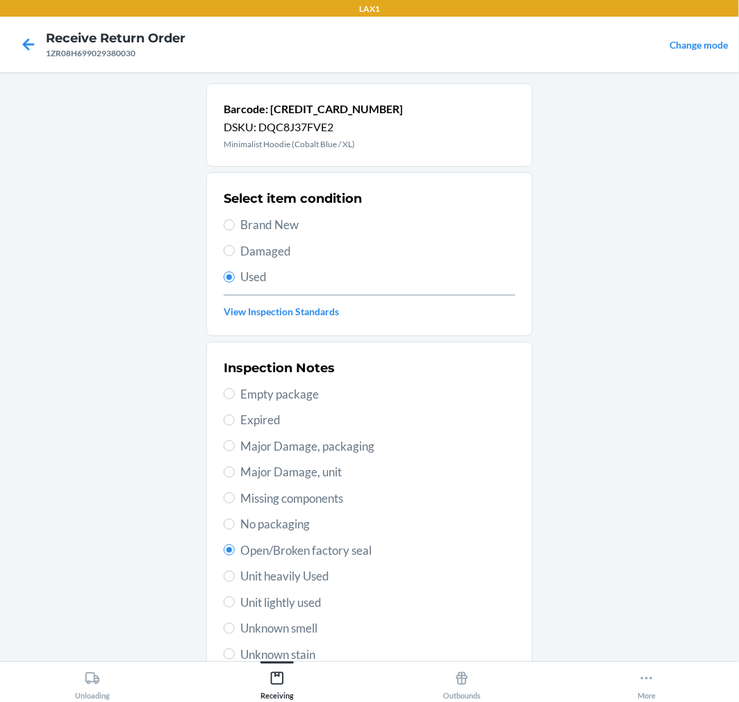
click at [376, 642] on div "Barcode: [CREDIT_CARD_NUMBER] DSKU: DQC8J37FVE2 Minimalist Hoodie (Cobalt Blue …" at bounding box center [369, 366] width 326 height 567
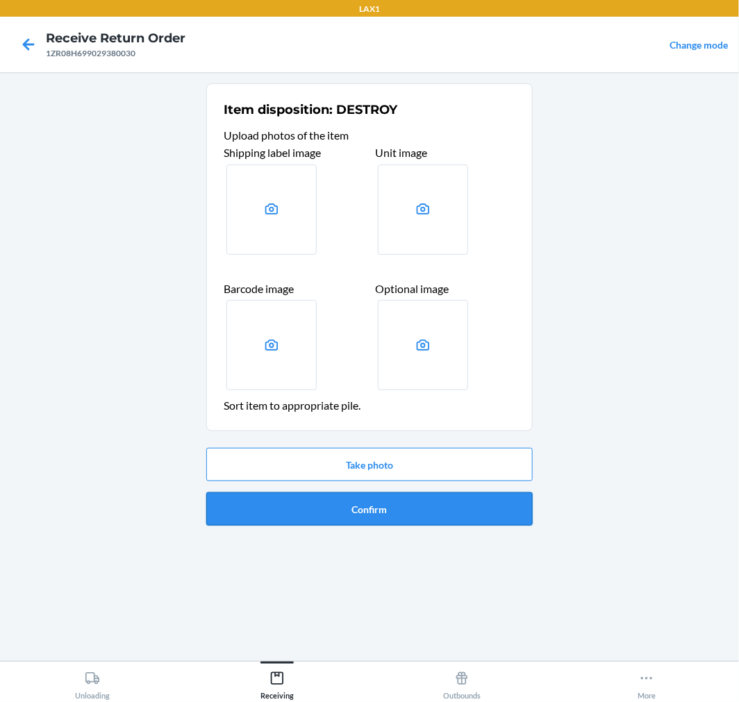
click at [380, 522] on button "Confirm" at bounding box center [369, 508] width 326 height 33
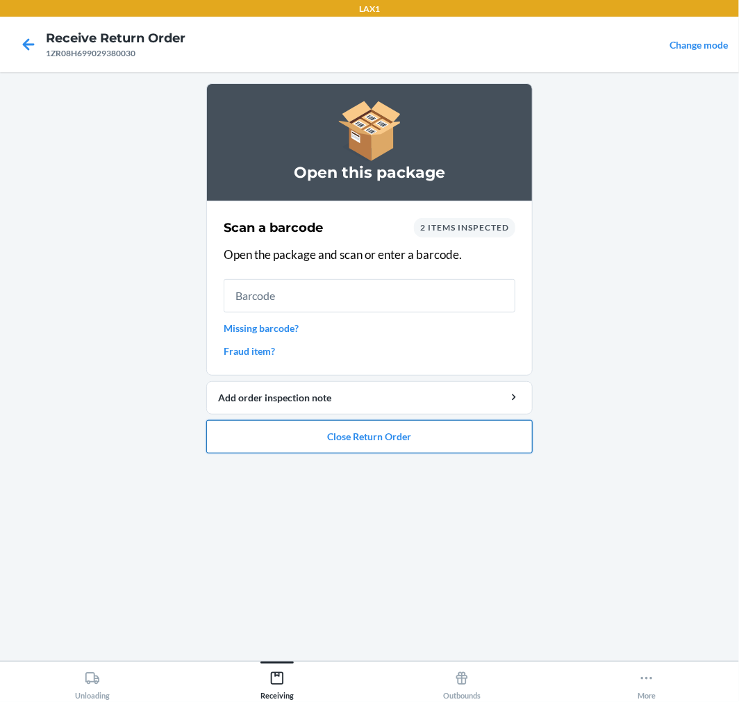
click at [335, 438] on button "Close Return Order" at bounding box center [369, 436] width 326 height 33
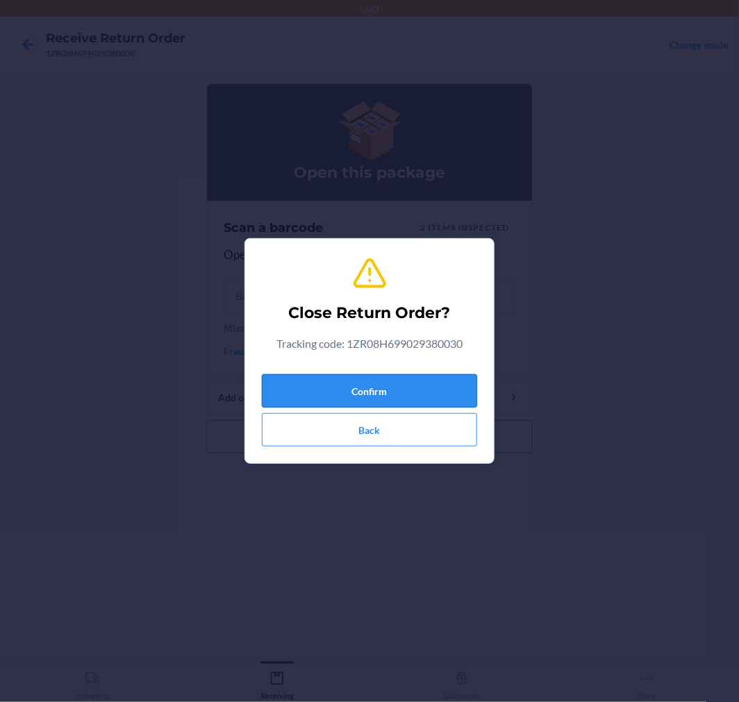
click at [341, 394] on button "Confirm" at bounding box center [369, 390] width 215 height 33
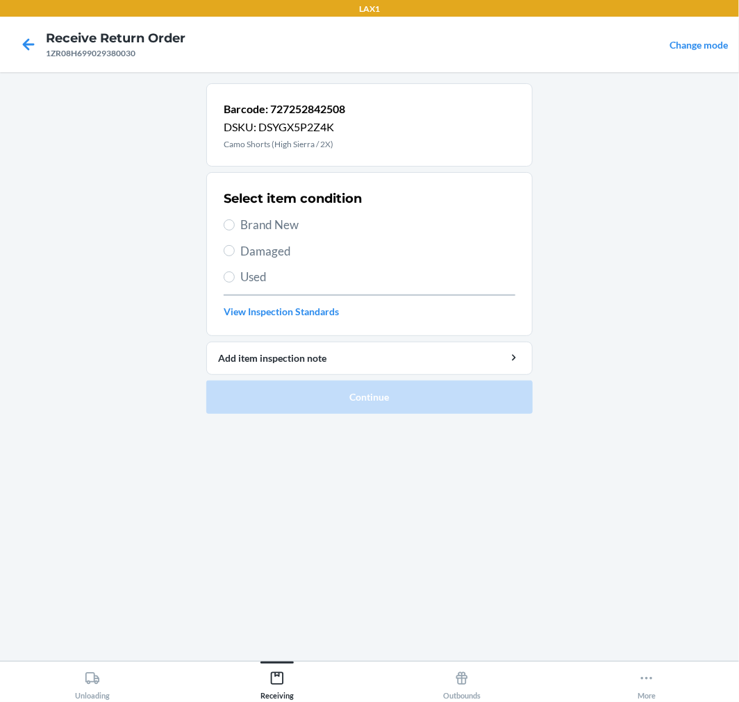
click at [279, 228] on span "Brand New" at bounding box center [377, 225] width 275 height 18
click at [235, 228] on input "Brand New" at bounding box center [229, 224] width 11 height 11
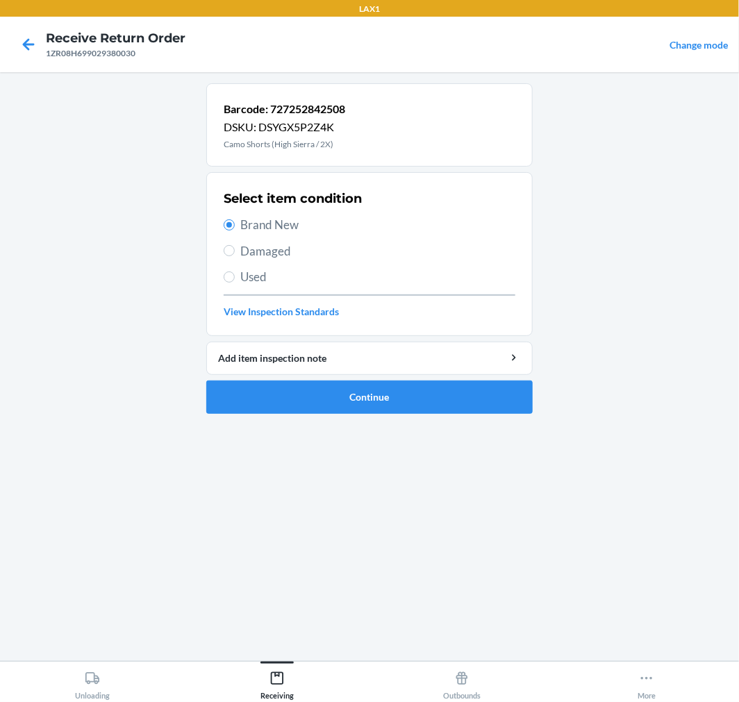
click at [255, 249] on span "Damaged" at bounding box center [377, 251] width 275 height 18
click at [235, 249] on input "Damaged" at bounding box center [229, 250] width 11 height 11
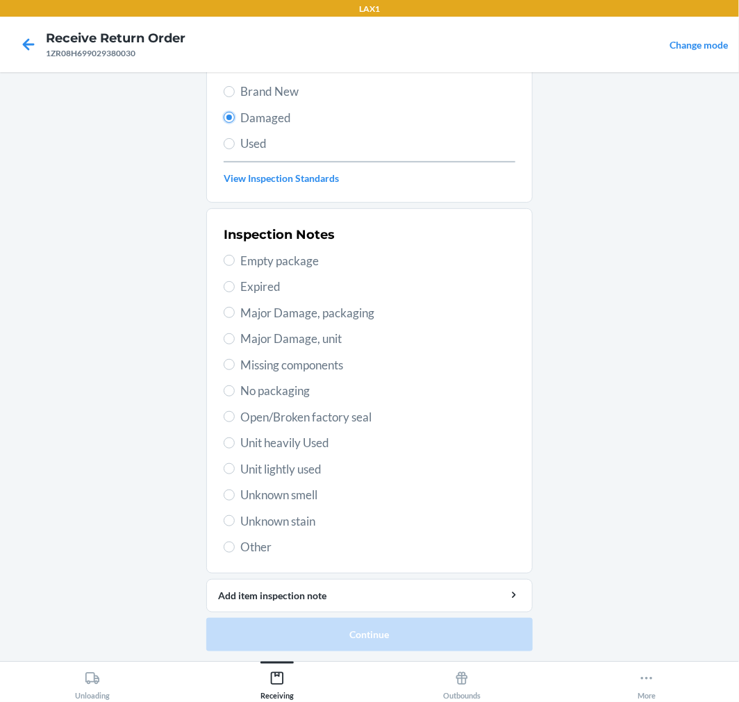
scroll to position [134, 0]
click at [253, 557] on div "Inspection Notes Empty package Expired Major Damage, packaging Major Damage, un…" at bounding box center [370, 390] width 292 height 339
click at [240, 545] on span "Other" at bounding box center [377, 547] width 275 height 18
click at [235, 545] on input "Other" at bounding box center [229, 546] width 11 height 11
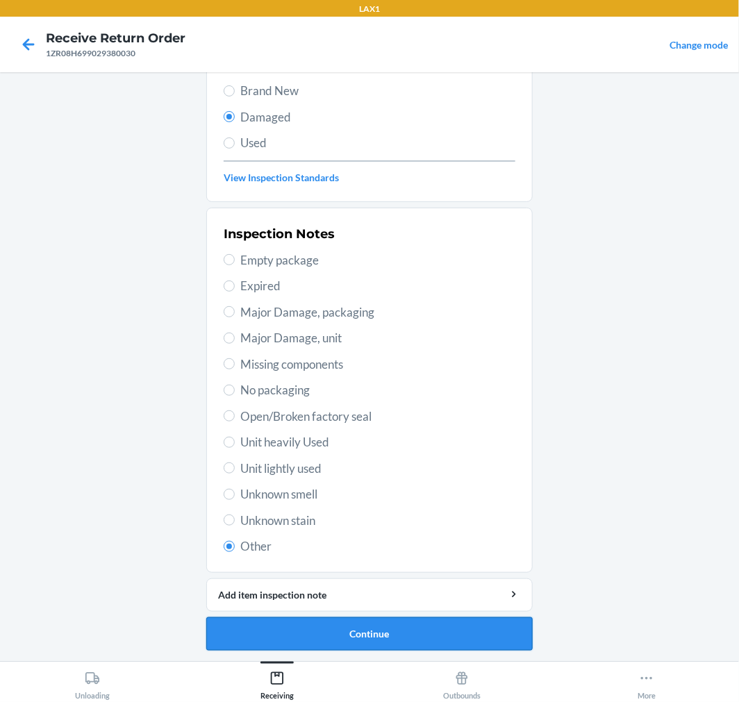
click at [374, 636] on button "Continue" at bounding box center [369, 633] width 326 height 33
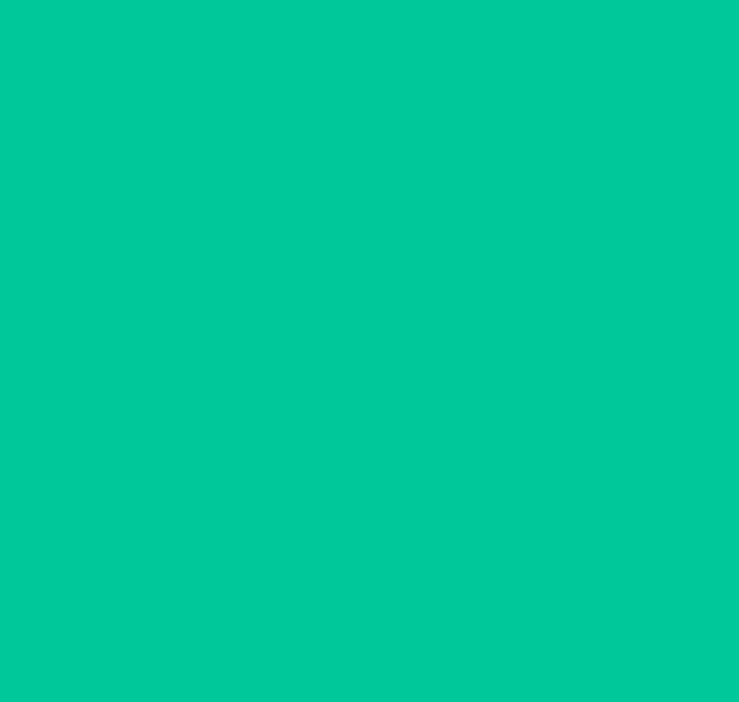
click at [374, 636] on button "Confirm" at bounding box center [369, 633] width 326 height 33
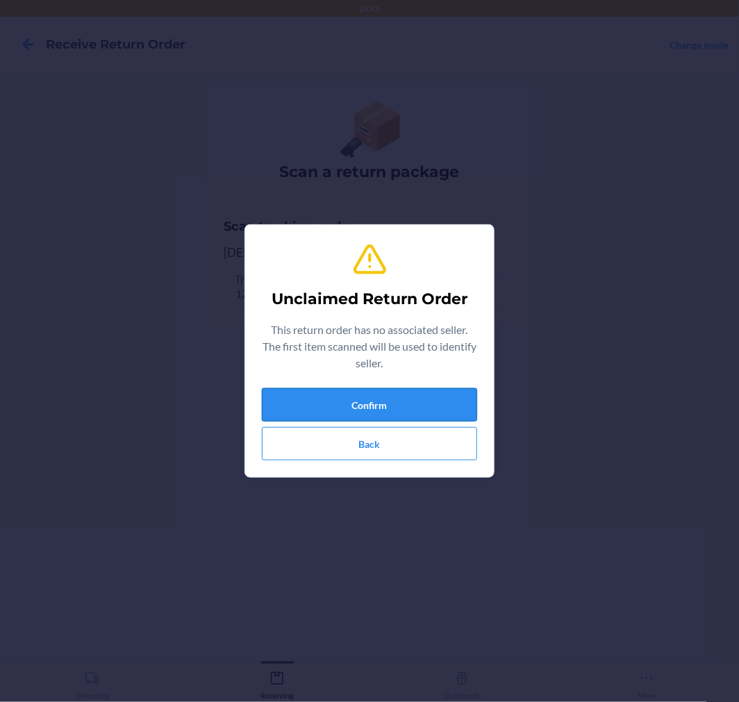
click at [388, 392] on button "Confirm" at bounding box center [369, 404] width 215 height 33
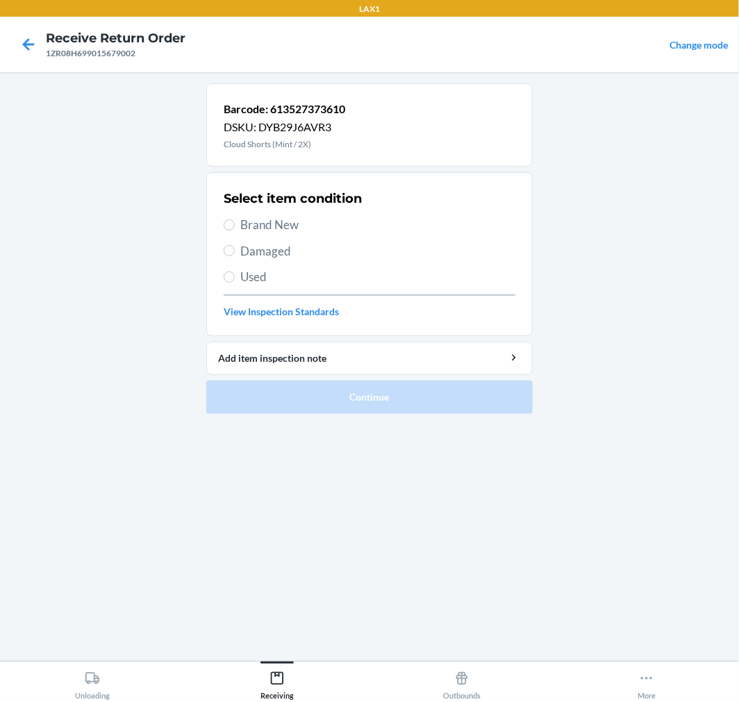
click at [242, 254] on span "Damaged" at bounding box center [377, 251] width 275 height 18
click at [235, 254] on input "Damaged" at bounding box center [229, 250] width 11 height 11
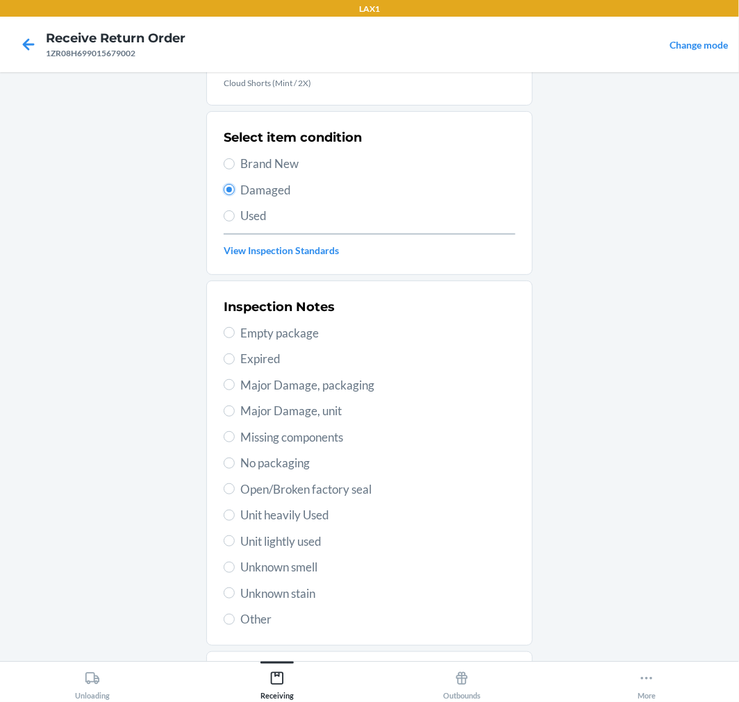
scroll to position [134, 0]
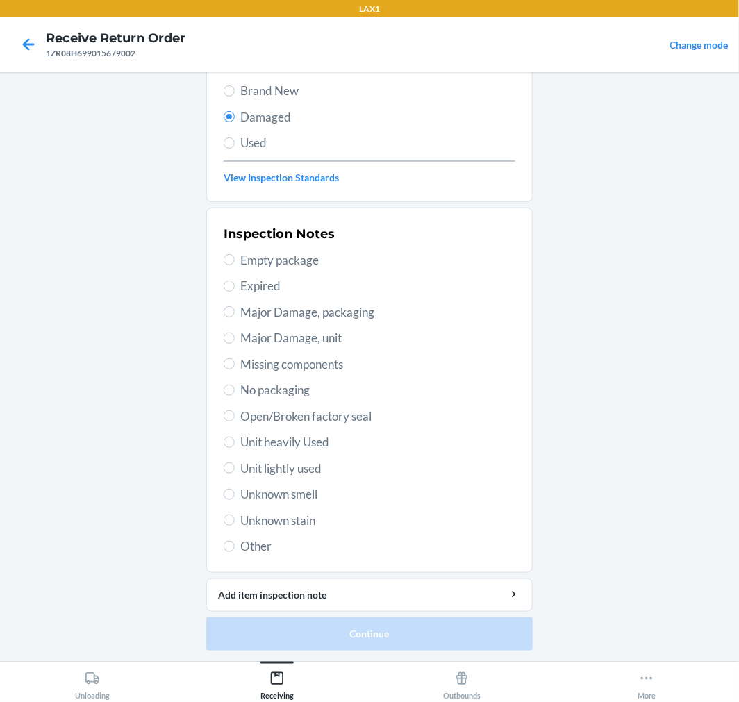
click at [279, 408] on span "Open/Broken factory seal" at bounding box center [377, 417] width 275 height 18
click at [235, 410] on input "Open/Broken factory seal" at bounding box center [229, 415] width 11 height 11
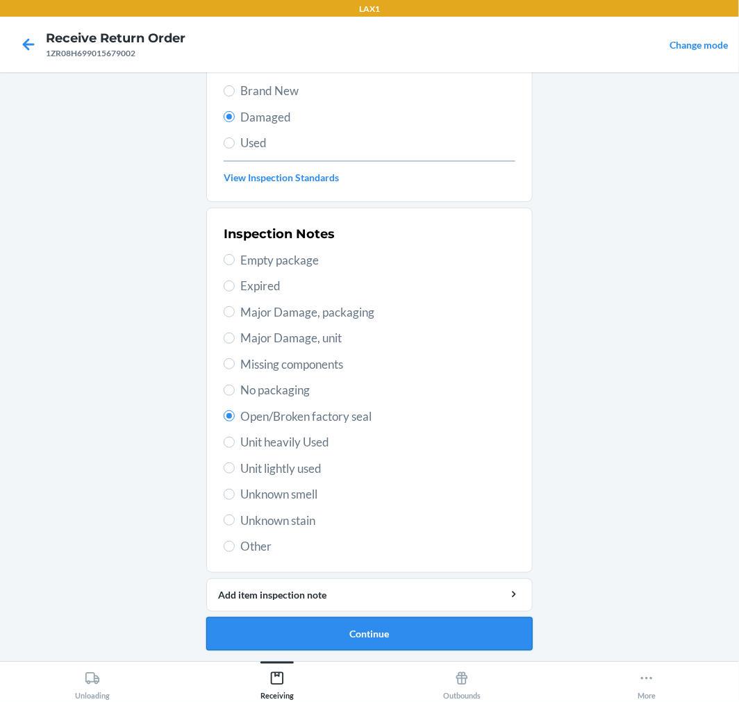
click at [362, 640] on button "Continue" at bounding box center [369, 633] width 326 height 33
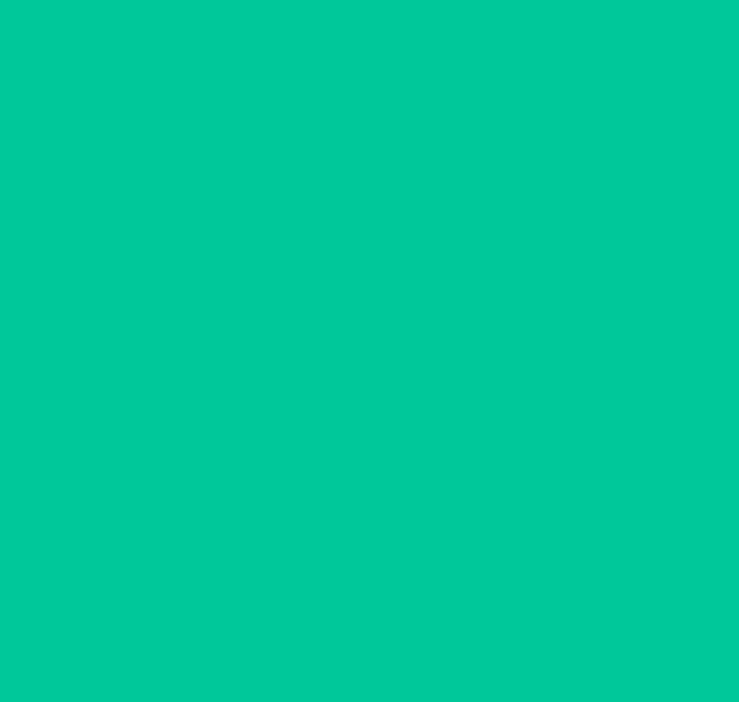
scroll to position [11, 0]
click at [362, 640] on button "Confirm" at bounding box center [369, 633] width 326 height 33
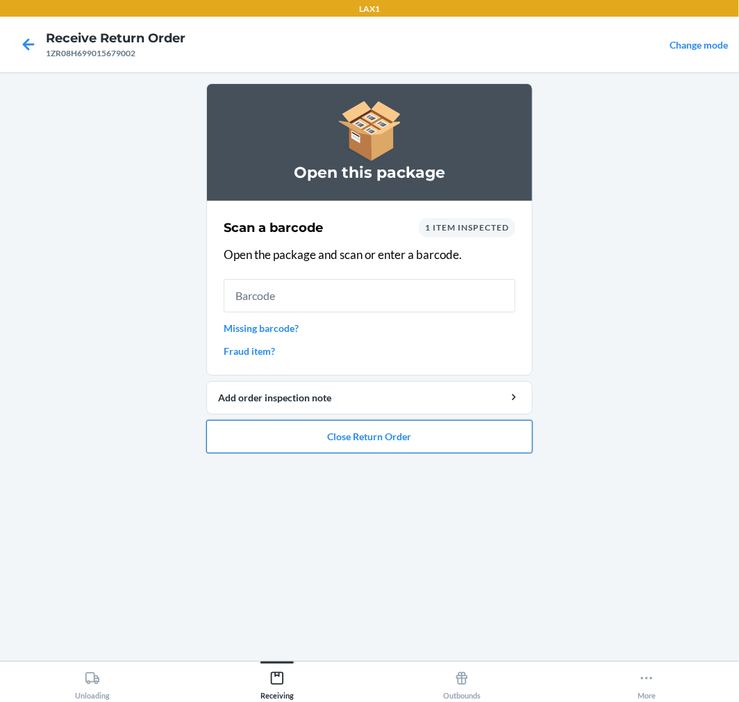
click at [369, 446] on button "Close Return Order" at bounding box center [369, 436] width 326 height 33
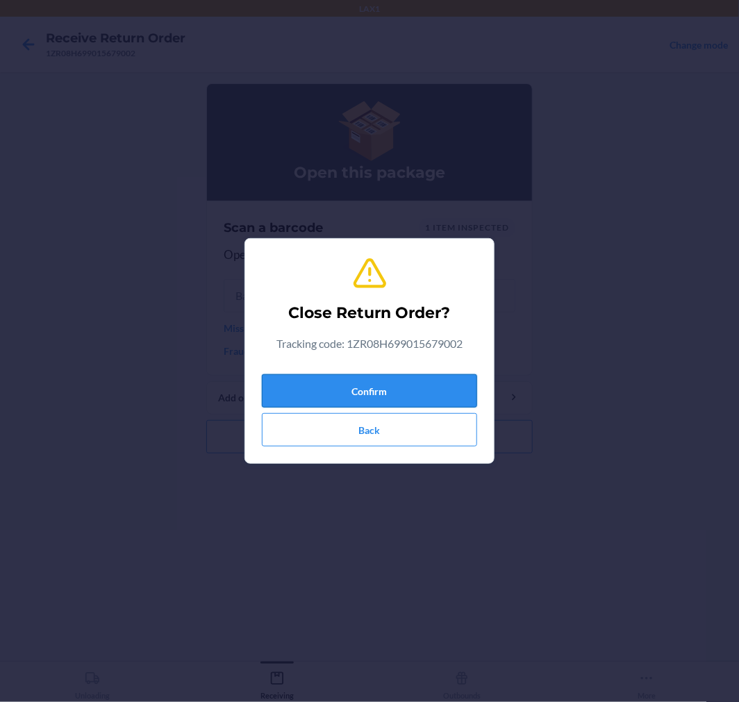
click at [318, 383] on button "Confirm" at bounding box center [369, 390] width 215 height 33
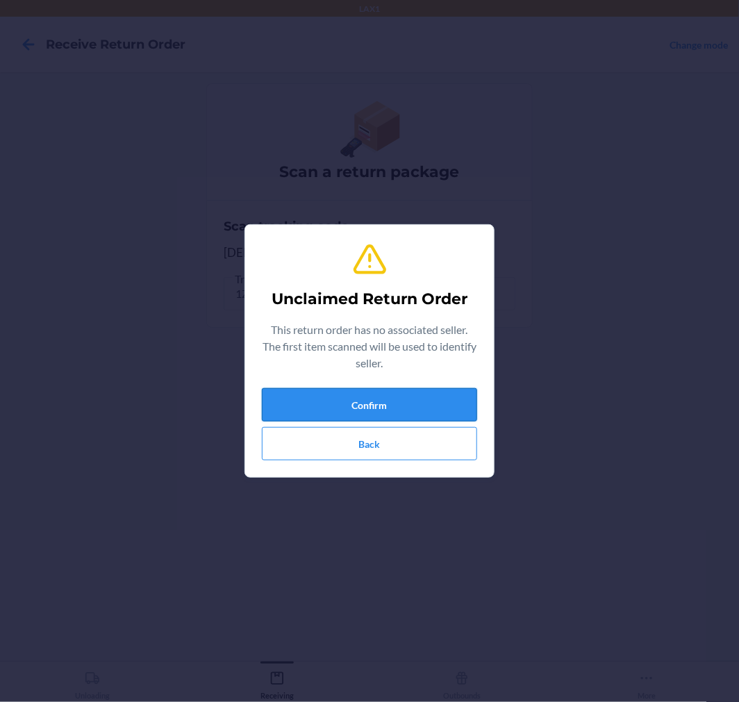
click at [378, 410] on button "Confirm" at bounding box center [369, 404] width 215 height 33
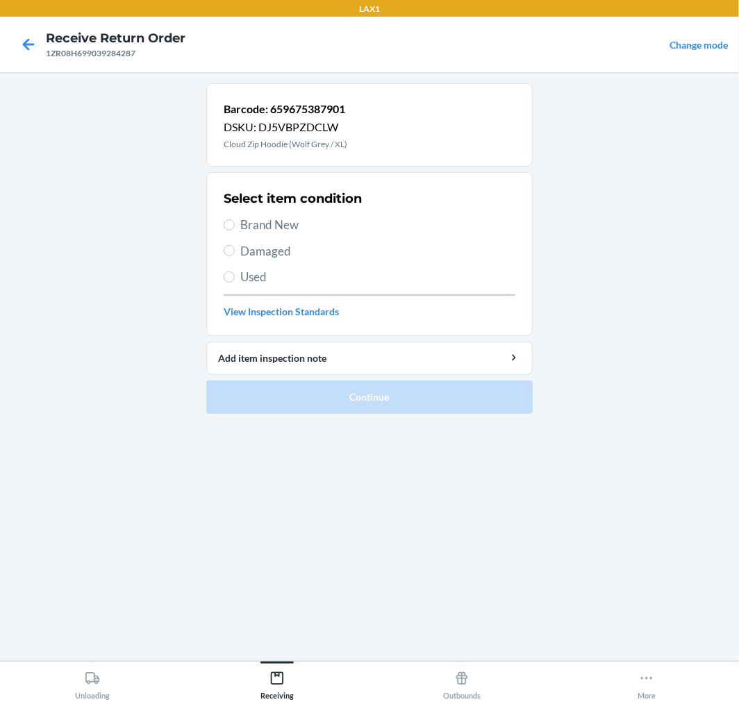
click at [241, 247] on span "Damaged" at bounding box center [377, 251] width 275 height 18
click at [235, 247] on input "Damaged" at bounding box center [229, 250] width 11 height 11
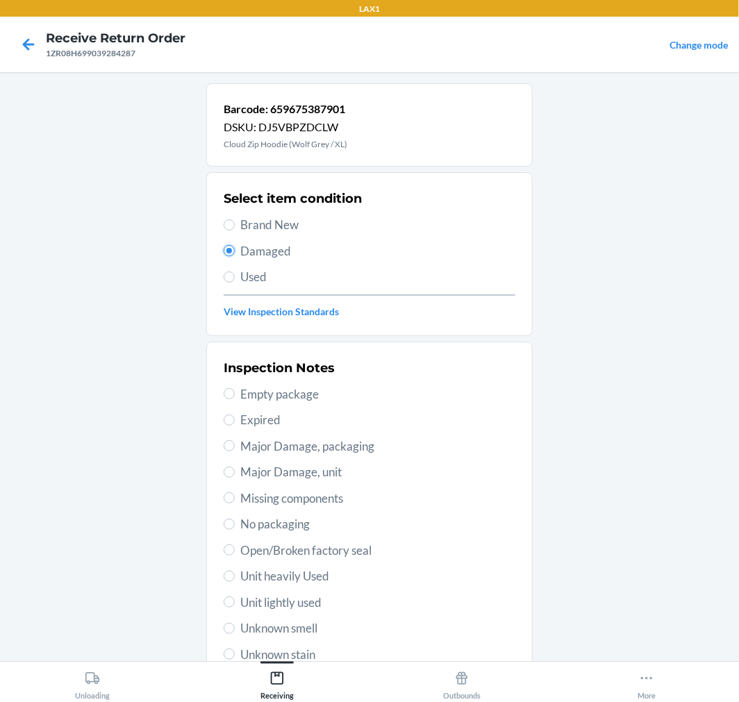
scroll to position [134, 0]
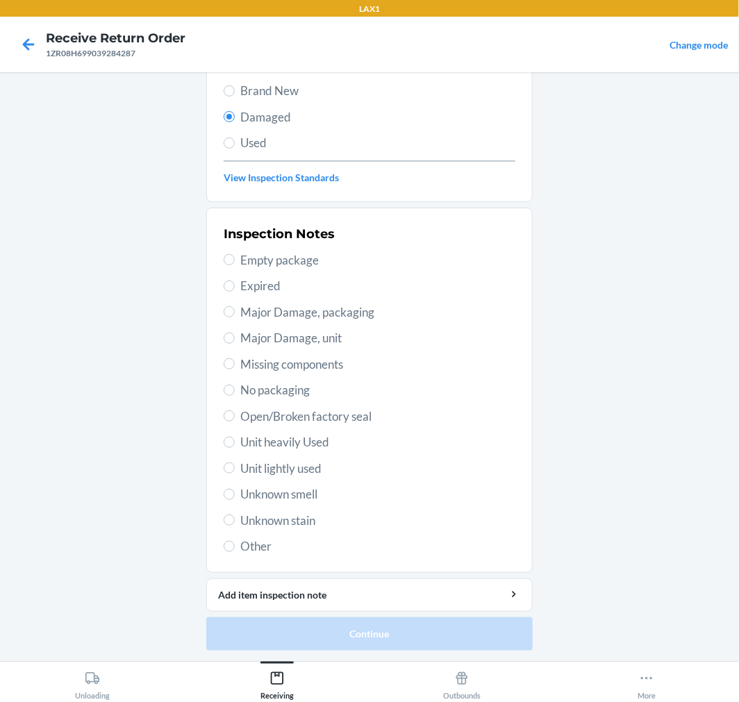
click at [262, 415] on span "Open/Broken factory seal" at bounding box center [377, 417] width 275 height 18
click at [235, 415] on input "Open/Broken factory seal" at bounding box center [229, 415] width 11 height 11
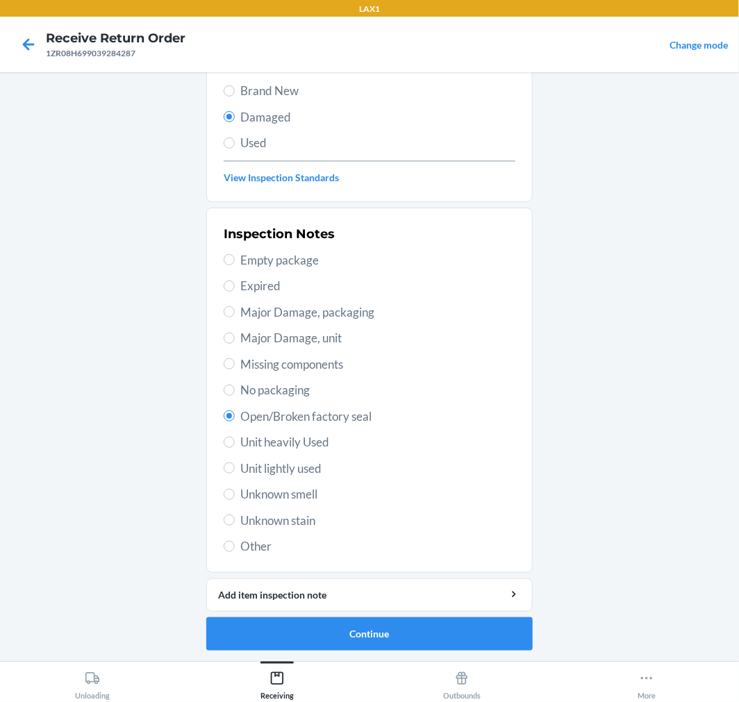
click at [227, 538] on label "Other" at bounding box center [370, 547] width 292 height 18
click at [227, 541] on input "Other" at bounding box center [229, 546] width 11 height 11
click at [365, 630] on button "Continue" at bounding box center [369, 633] width 326 height 33
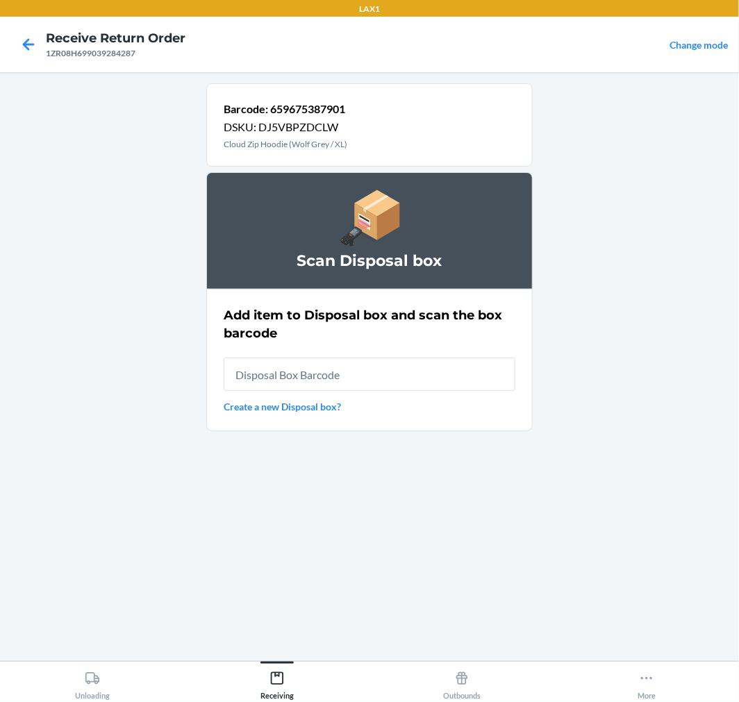
scroll to position [0, 0]
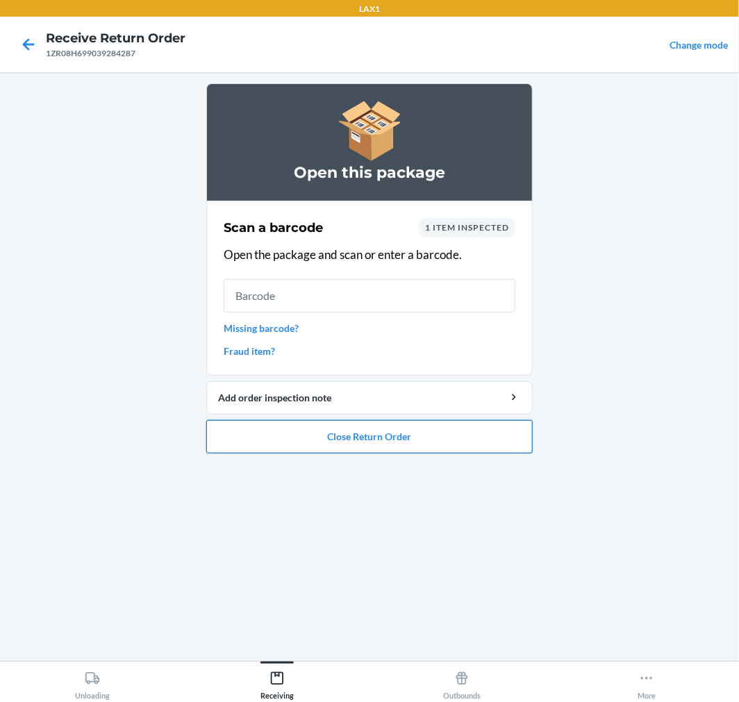
click at [385, 446] on button "Close Return Order" at bounding box center [369, 436] width 326 height 33
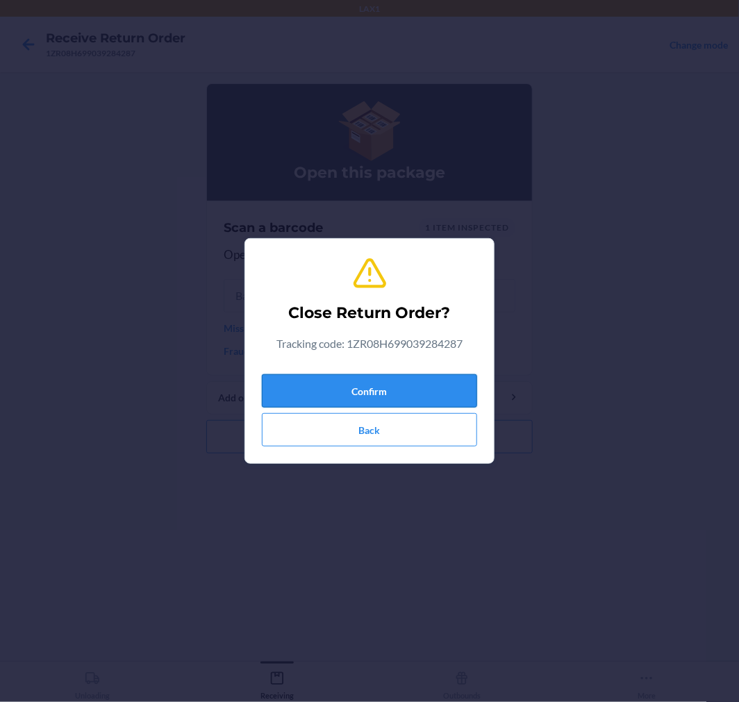
click at [338, 391] on button "Confirm" at bounding box center [369, 390] width 215 height 33
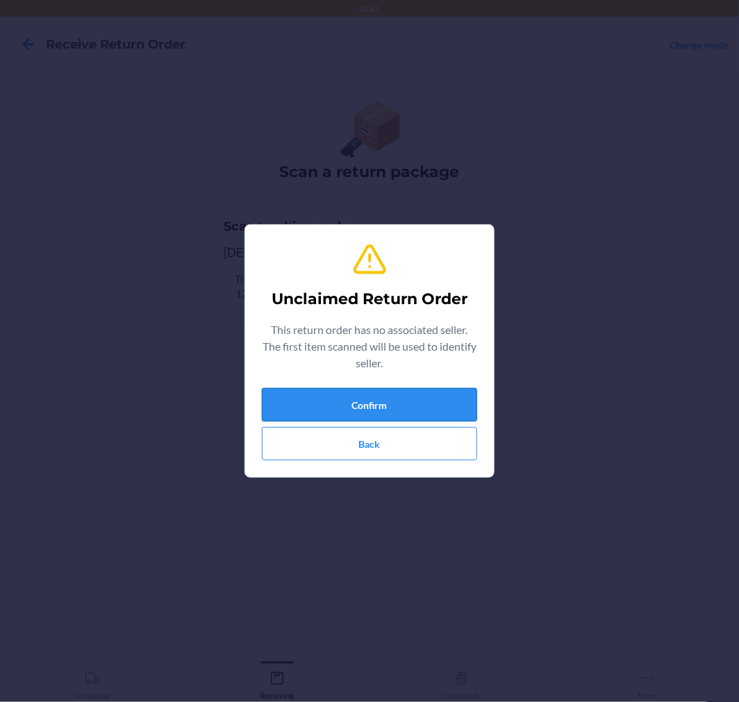
click at [425, 417] on button "Confirm" at bounding box center [369, 404] width 215 height 33
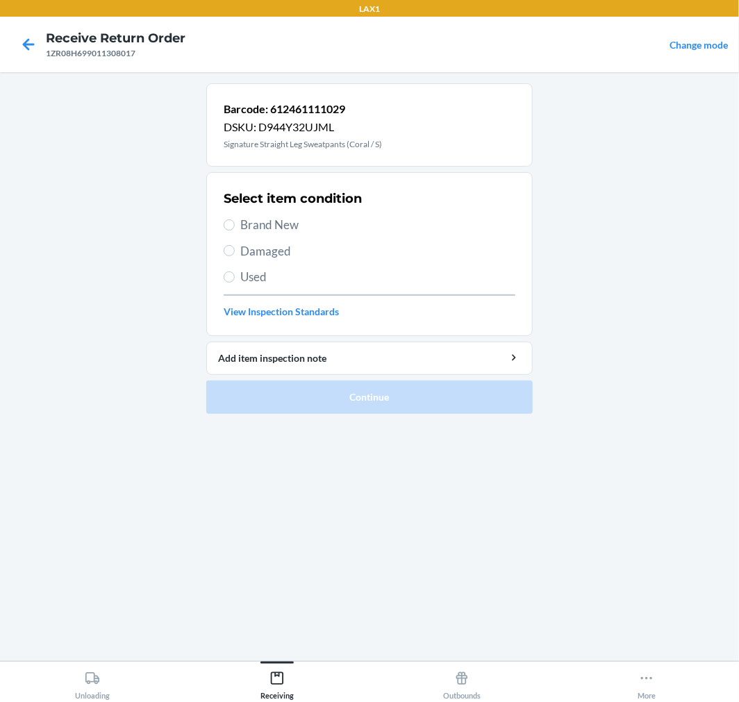
click at [236, 245] on label "Damaged" at bounding box center [370, 251] width 292 height 18
click at [235, 245] on input "Damaged" at bounding box center [229, 250] width 11 height 11
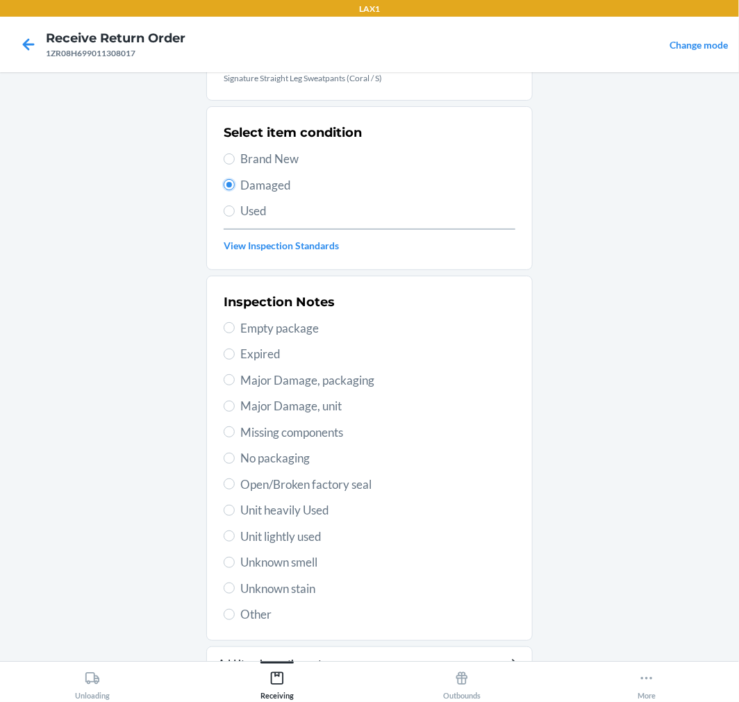
scroll to position [134, 0]
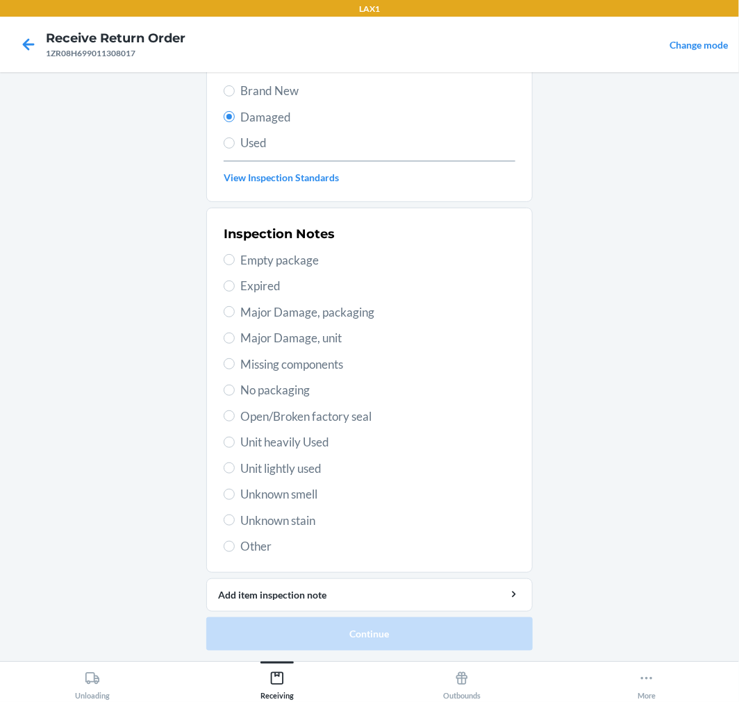
click at [271, 545] on span "Other" at bounding box center [377, 547] width 275 height 18
click at [235, 545] on input "Other" at bounding box center [229, 546] width 11 height 11
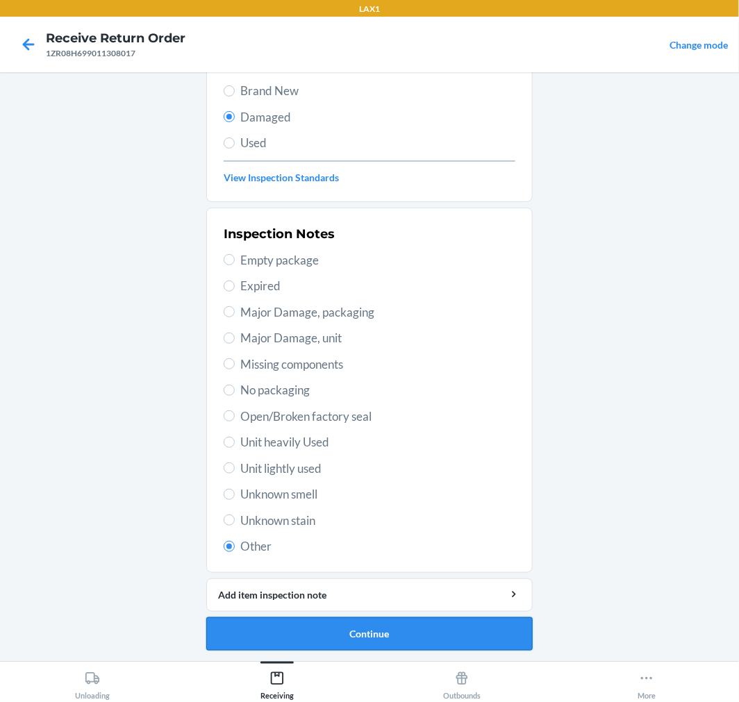
click at [340, 635] on button "Continue" at bounding box center [369, 633] width 326 height 33
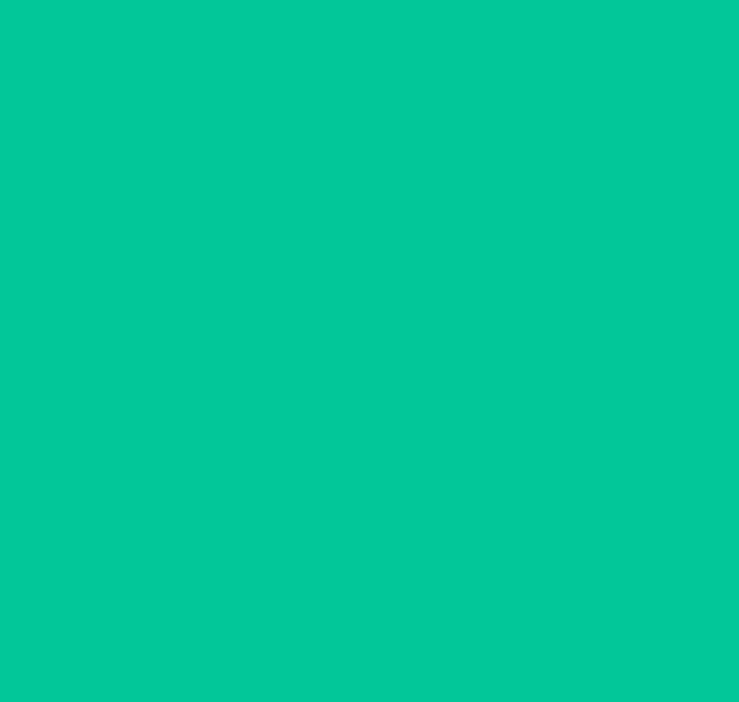
scroll to position [0, 0]
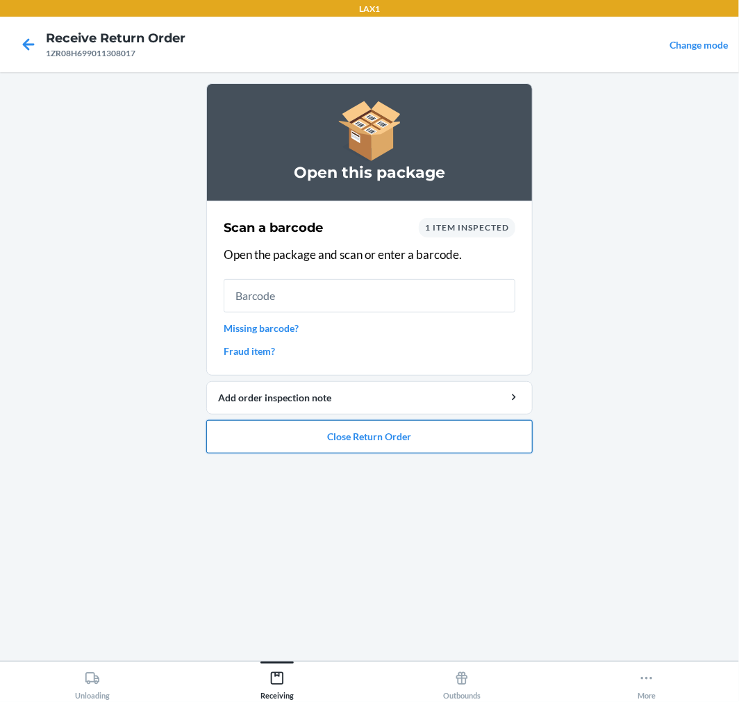
click at [359, 445] on button "Close Return Order" at bounding box center [369, 436] width 326 height 33
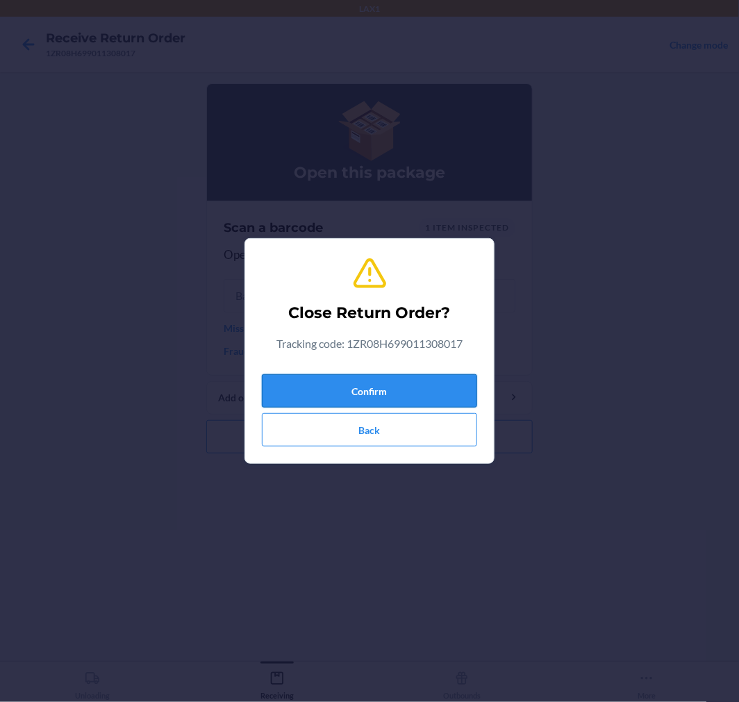
click at [351, 398] on button "Confirm" at bounding box center [369, 390] width 215 height 33
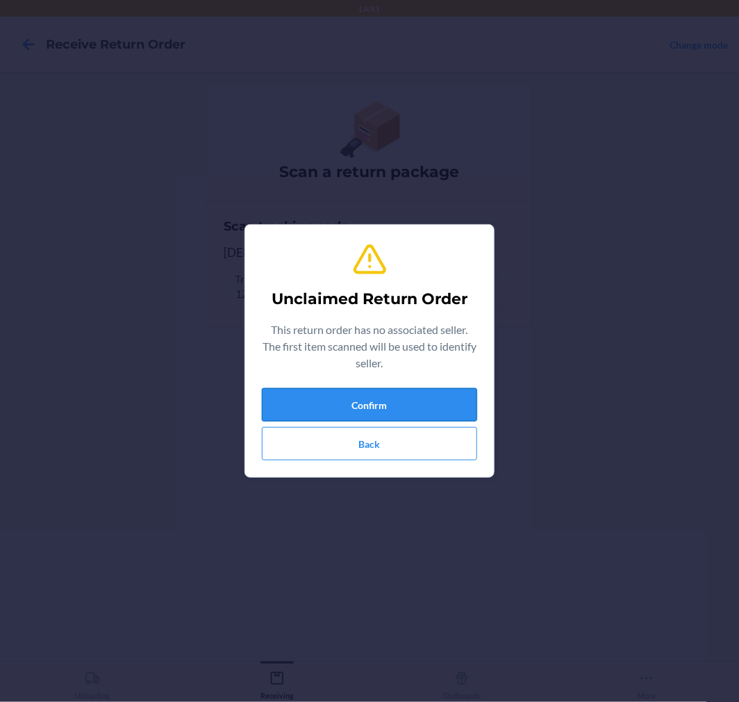
click at [372, 392] on button "Confirm" at bounding box center [369, 404] width 215 height 33
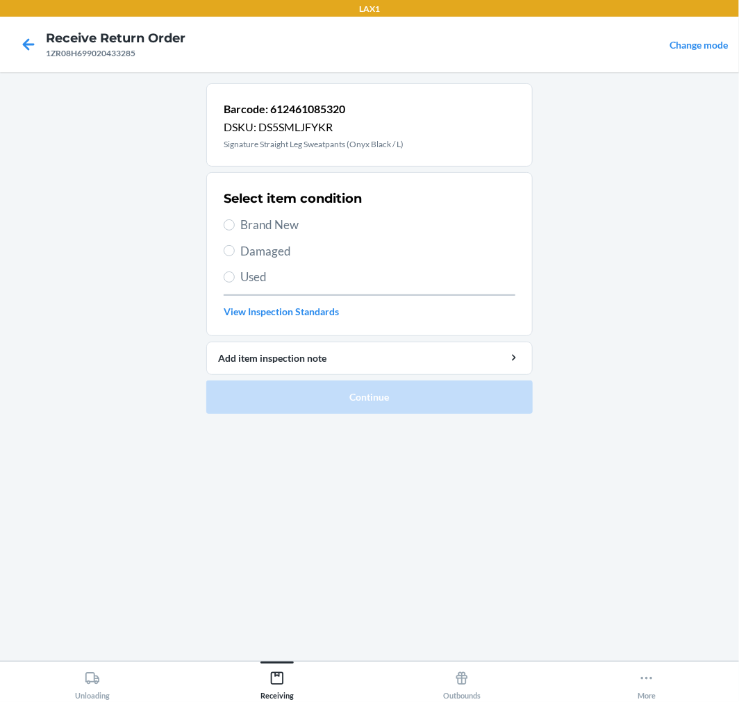
click at [260, 227] on span "Brand New" at bounding box center [377, 225] width 275 height 18
click at [235, 227] on input "Brand New" at bounding box center [229, 224] width 11 height 11
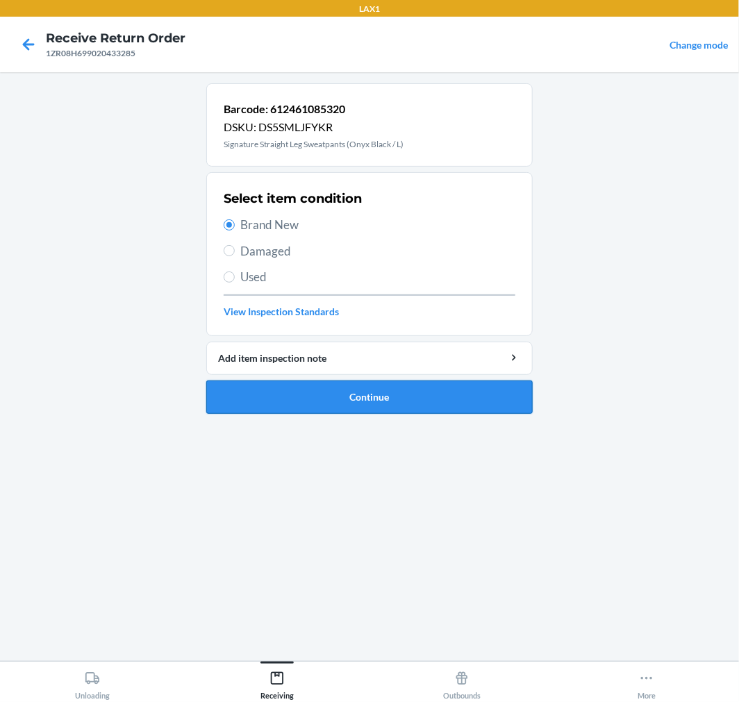
click at [337, 406] on button "Continue" at bounding box center [369, 397] width 326 height 33
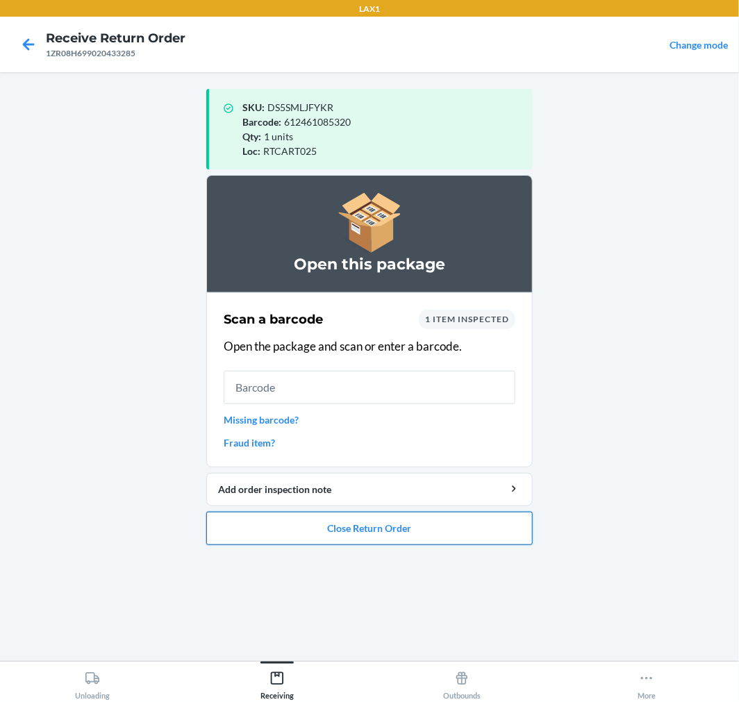
click at [368, 529] on button "Close Return Order" at bounding box center [369, 528] width 326 height 33
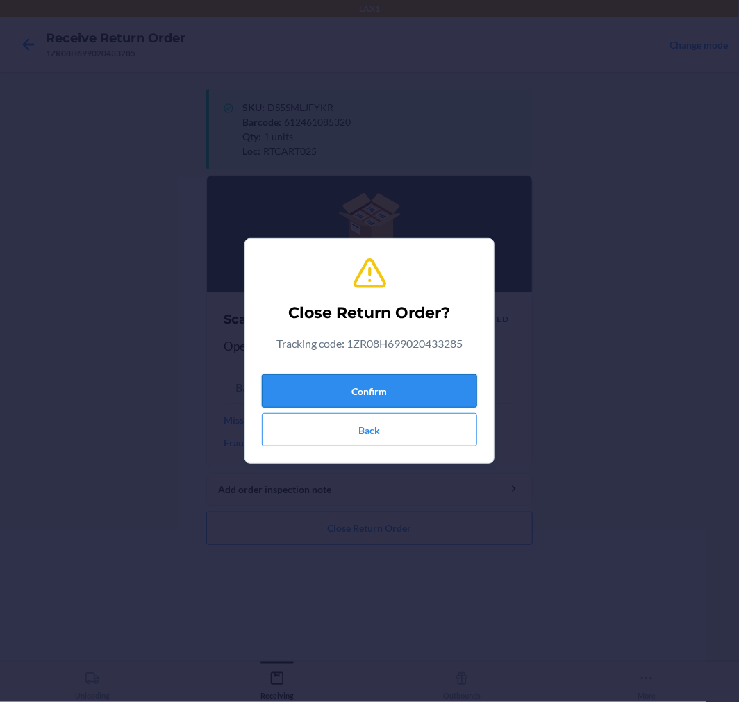
click at [383, 385] on button "Confirm" at bounding box center [369, 390] width 215 height 33
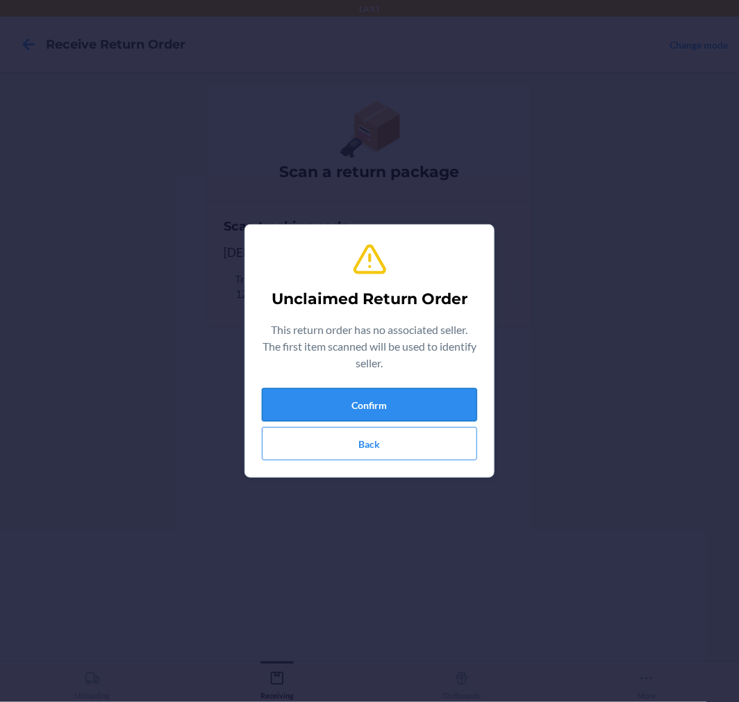
click at [379, 392] on button "Confirm" at bounding box center [369, 404] width 215 height 33
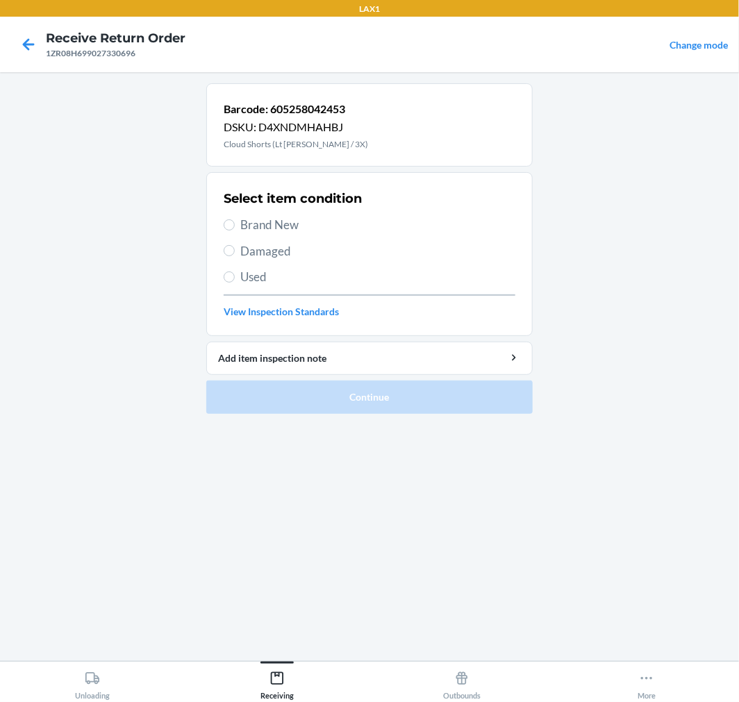
click at [279, 256] on span "Damaged" at bounding box center [377, 251] width 275 height 18
click at [235, 256] on input "Damaged" at bounding box center [229, 250] width 11 height 11
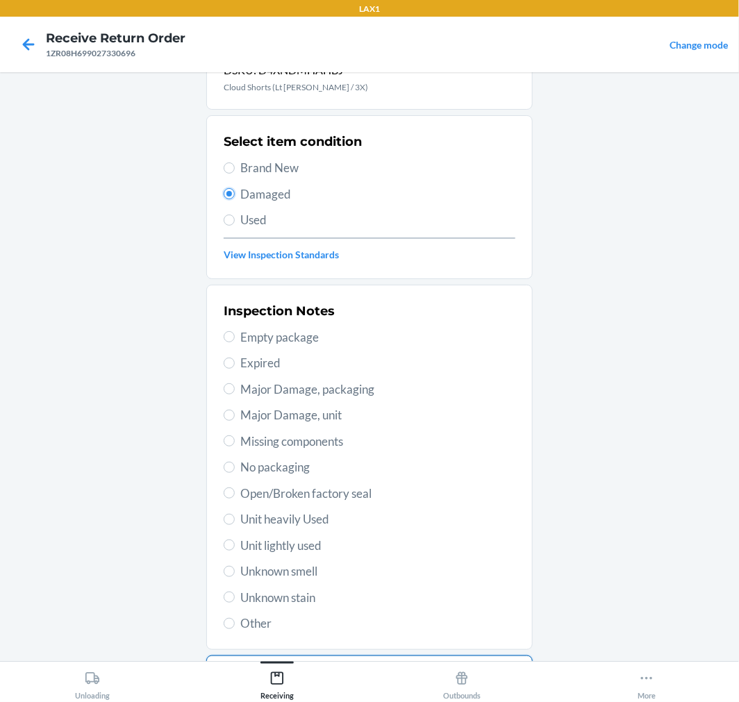
scroll to position [134, 0]
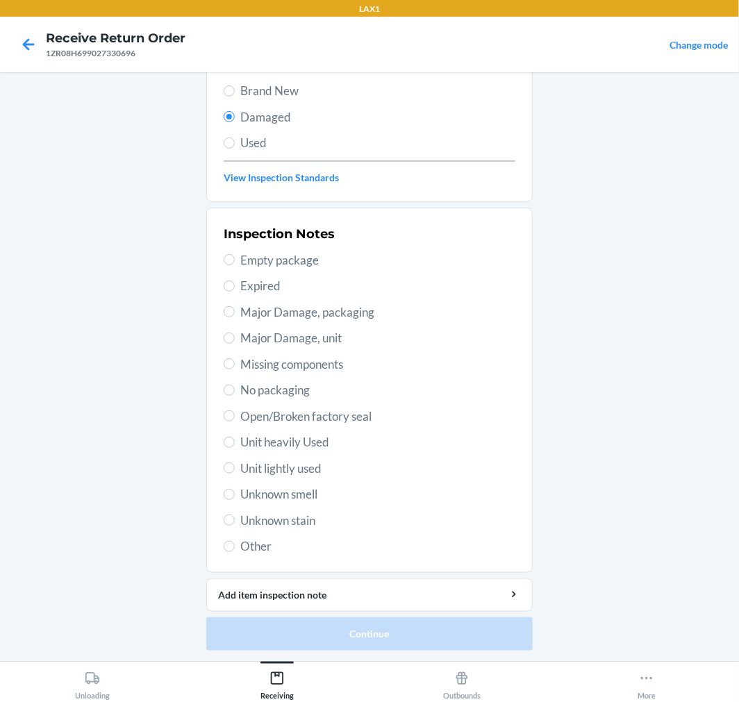
click at [255, 543] on span "Other" at bounding box center [377, 547] width 275 height 18
click at [235, 543] on input "Other" at bounding box center [229, 546] width 11 height 11
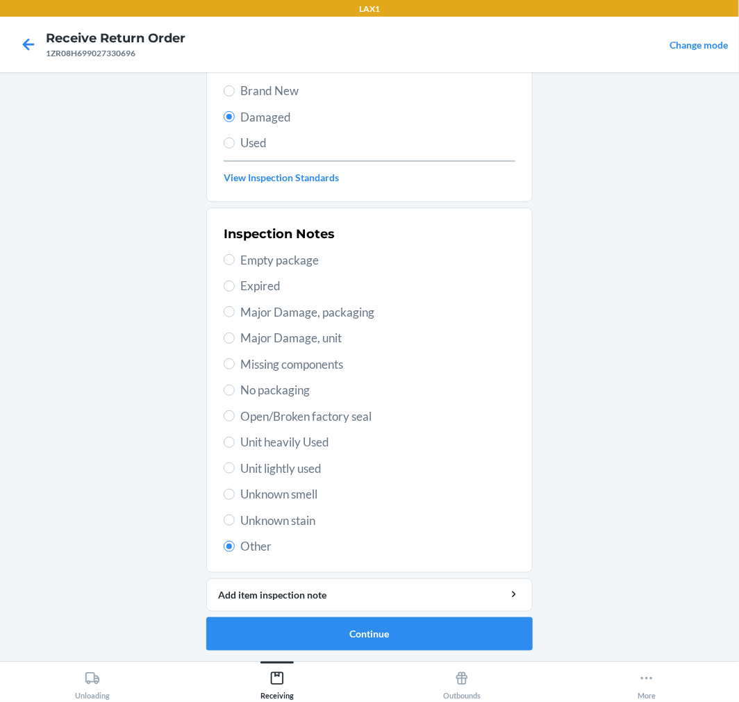
click at [259, 484] on div "Inspection Notes Empty package Expired Major Damage, packaging Major Damage, un…" at bounding box center [370, 390] width 292 height 339
click at [261, 475] on span "Unit lightly used" at bounding box center [377, 469] width 275 height 18
click at [235, 474] on input "Unit lightly used" at bounding box center [229, 468] width 11 height 11
click at [331, 637] on button "Continue" at bounding box center [369, 633] width 326 height 33
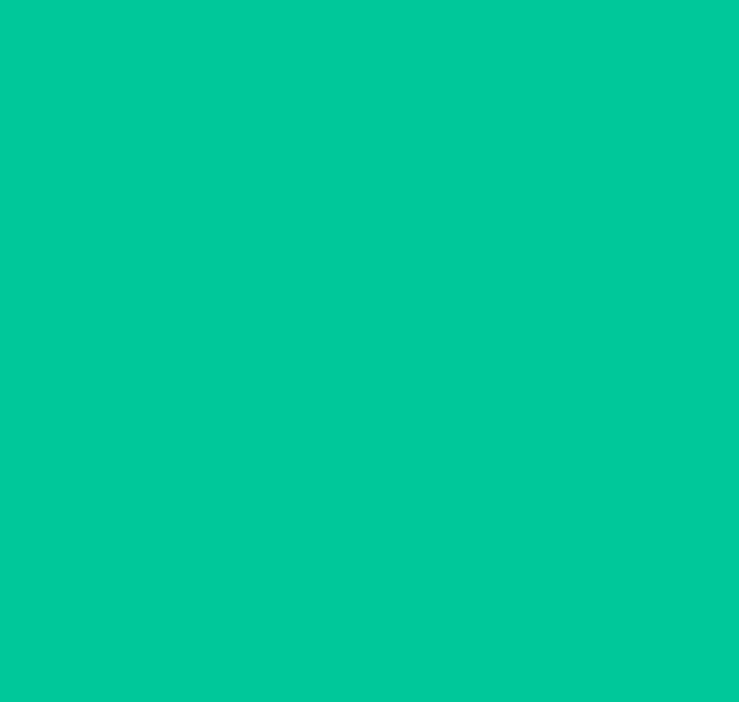
scroll to position [11, 0]
click at [331, 636] on button "Confirm" at bounding box center [369, 633] width 326 height 33
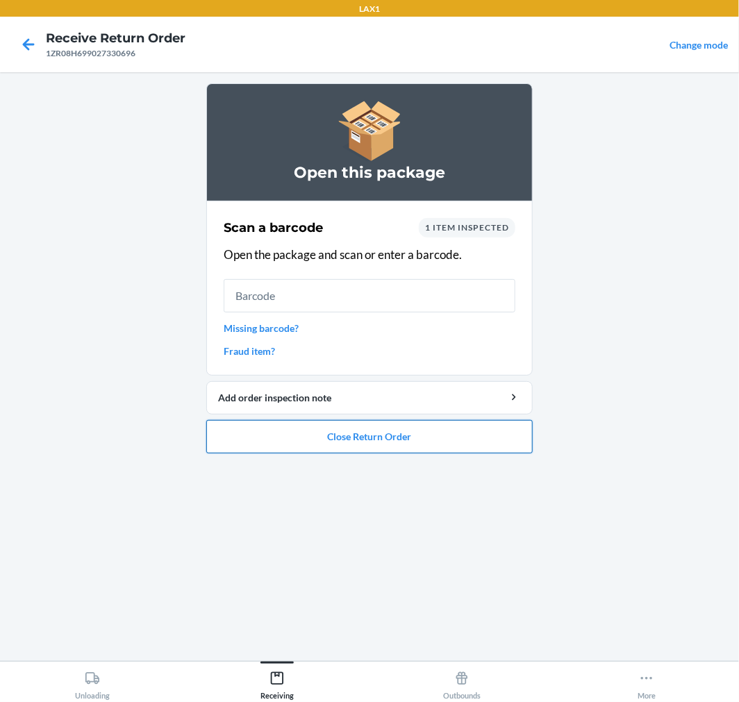
click at [356, 435] on button "Close Return Order" at bounding box center [369, 436] width 326 height 33
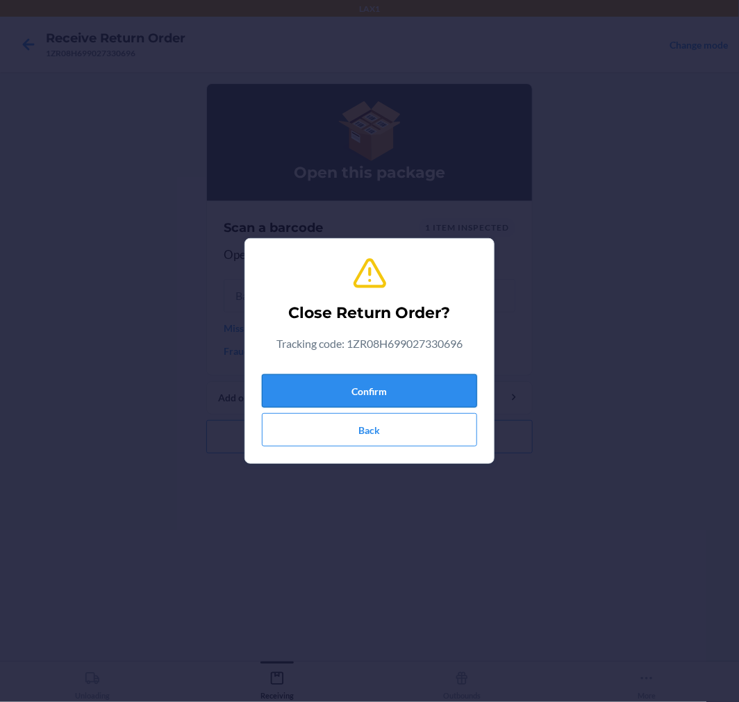
click at [347, 392] on button "Confirm" at bounding box center [369, 390] width 215 height 33
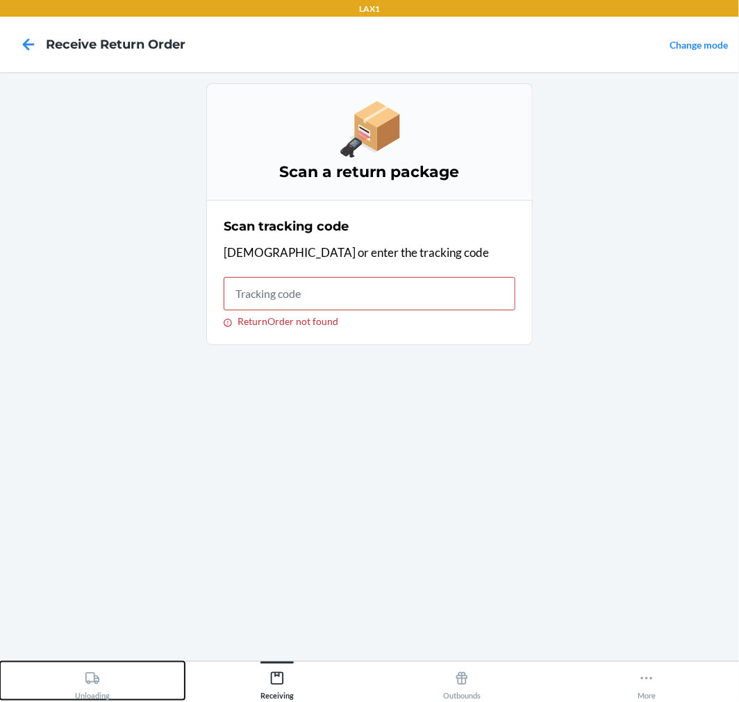
click at [93, 685] on icon at bounding box center [92, 678] width 15 height 15
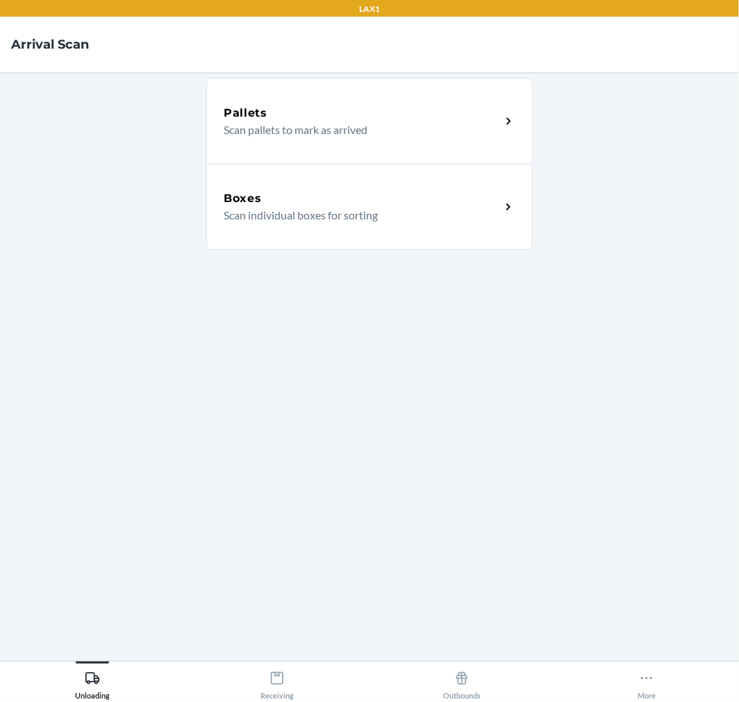
click at [314, 216] on p "Scan individual boxes for sorting" at bounding box center [357, 215] width 266 height 17
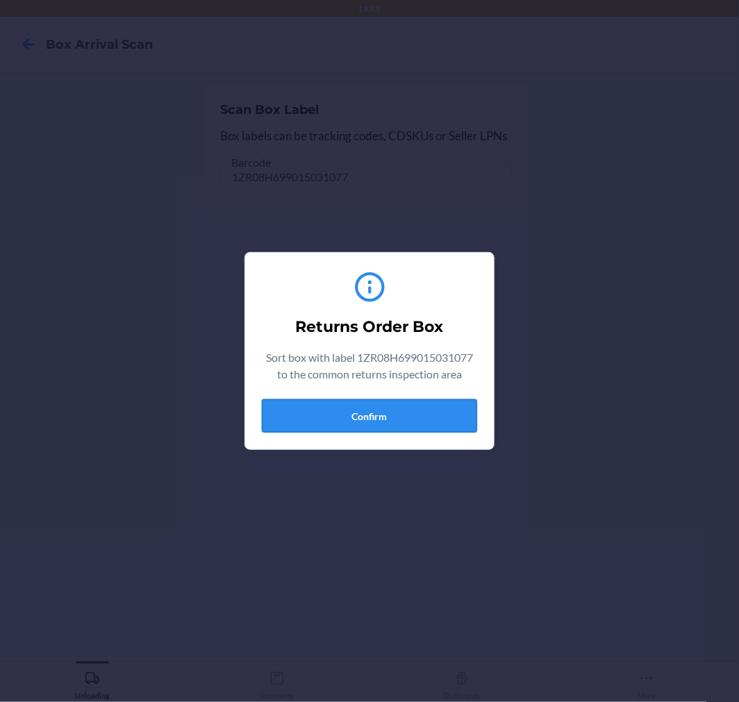
click at [324, 415] on button "Confirm" at bounding box center [369, 415] width 215 height 33
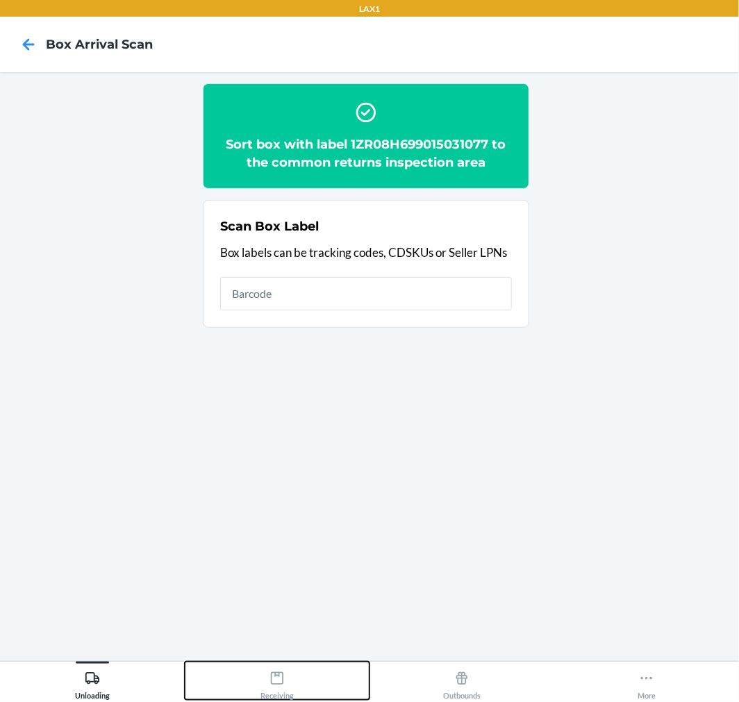
click at [243, 668] on button "Receiving" at bounding box center [277, 681] width 185 height 38
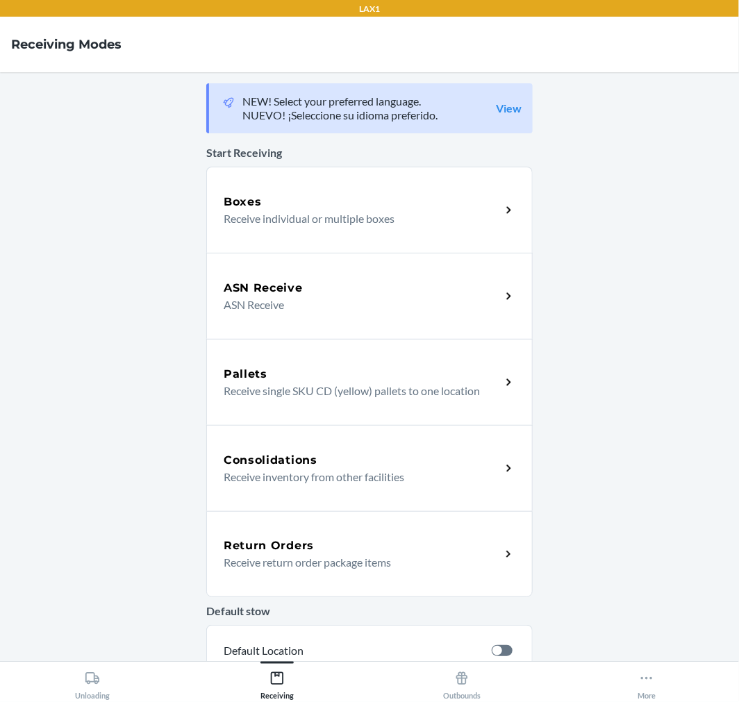
click at [281, 542] on h5 "Return Orders" at bounding box center [269, 546] width 90 height 17
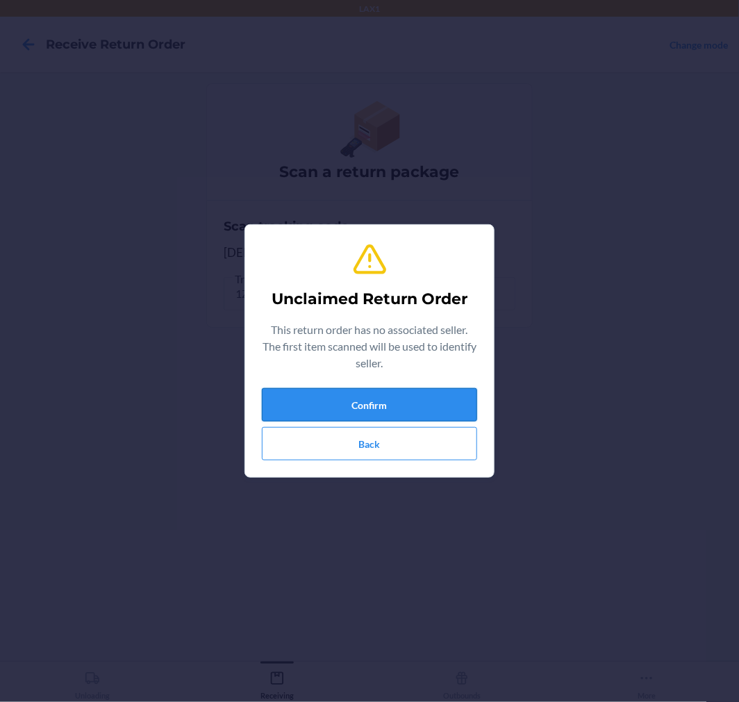
click at [379, 405] on button "Confirm" at bounding box center [369, 404] width 215 height 33
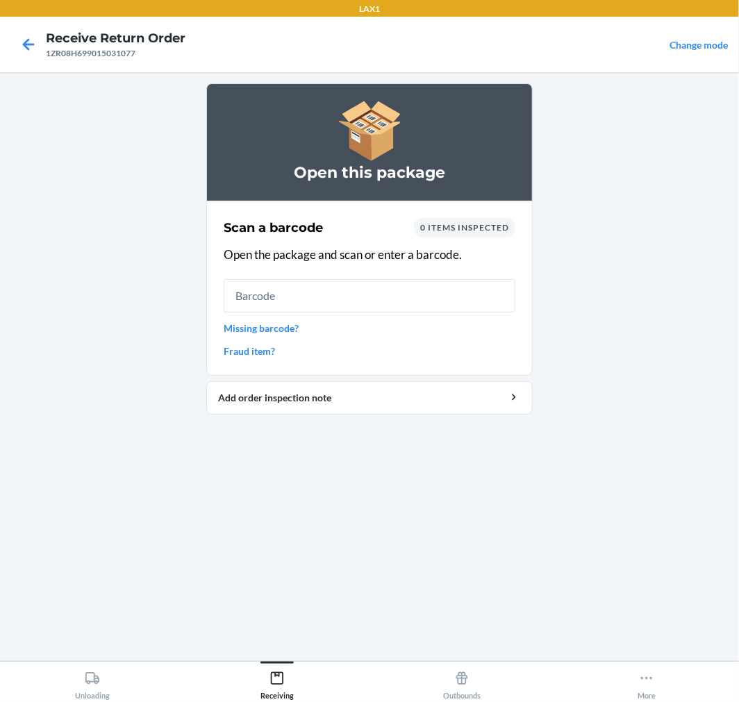
drag, startPoint x: 263, startPoint y: 342, endPoint x: 264, endPoint y: 333, distance: 8.4
click at [263, 341] on div "Scan a barcode 0 items inspected Open the package and scan or enter a barcode. …" at bounding box center [370, 288] width 292 height 149
click at [264, 331] on link "Missing barcode?" at bounding box center [370, 328] width 292 height 15
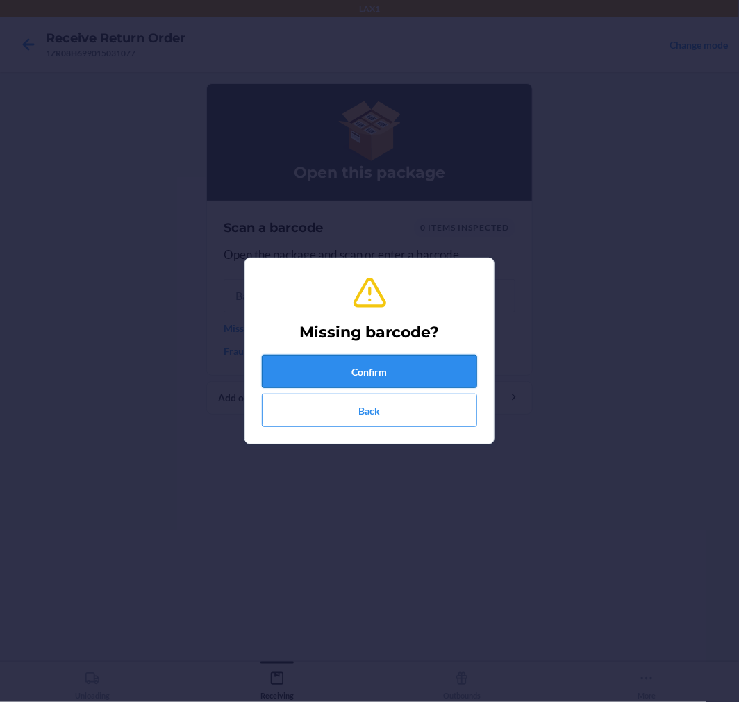
click at [307, 374] on button "Confirm" at bounding box center [369, 371] width 215 height 33
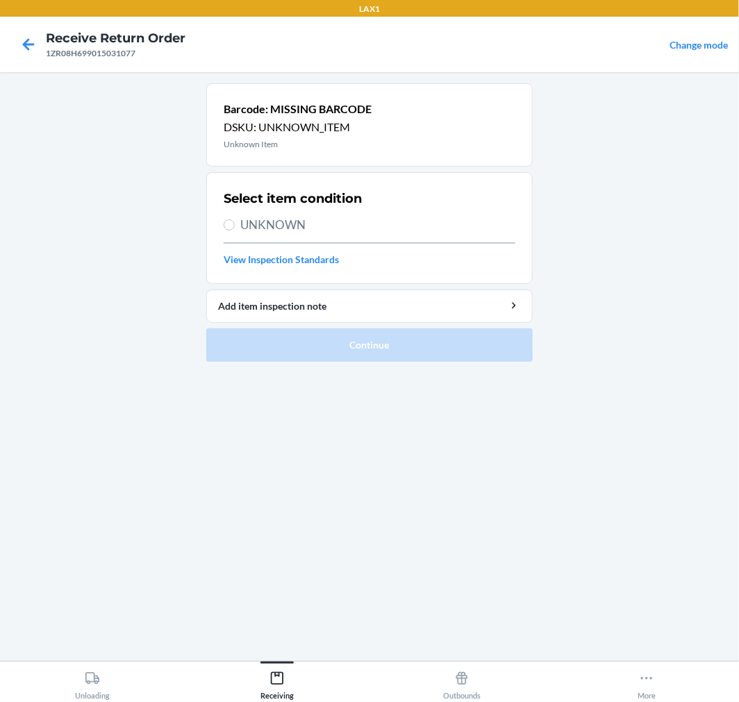
click at [243, 227] on span "UNKNOWN" at bounding box center [377, 225] width 275 height 18
click at [235, 227] on input "UNKNOWN" at bounding box center [229, 224] width 11 height 11
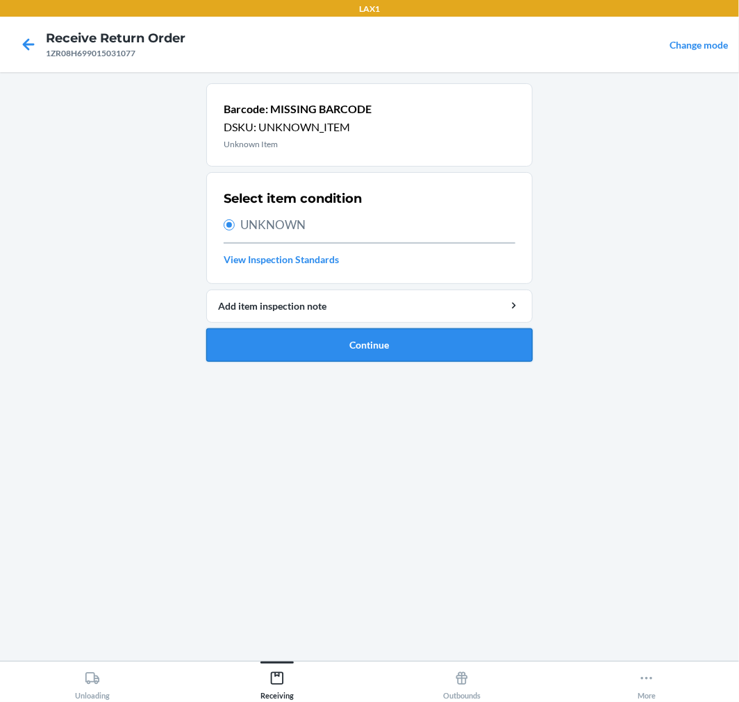
click at [317, 355] on button "Continue" at bounding box center [369, 345] width 326 height 33
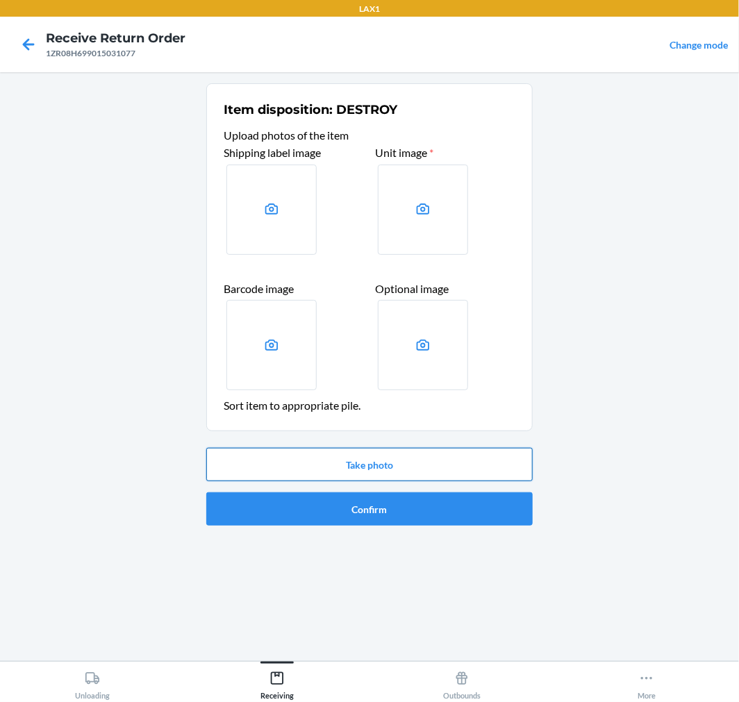
click at [354, 449] on button "Take photo" at bounding box center [369, 464] width 326 height 33
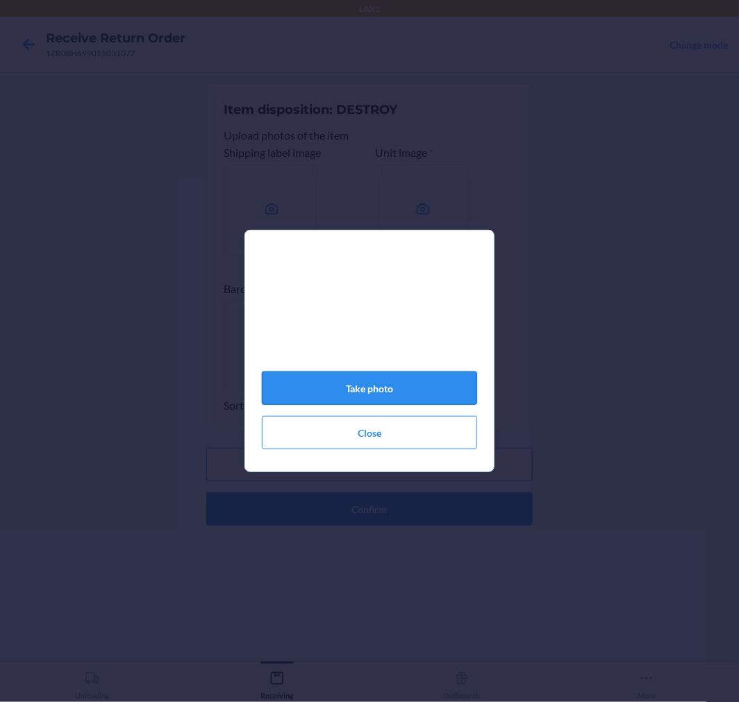
click at [438, 397] on button "Take photo" at bounding box center [369, 388] width 215 height 33
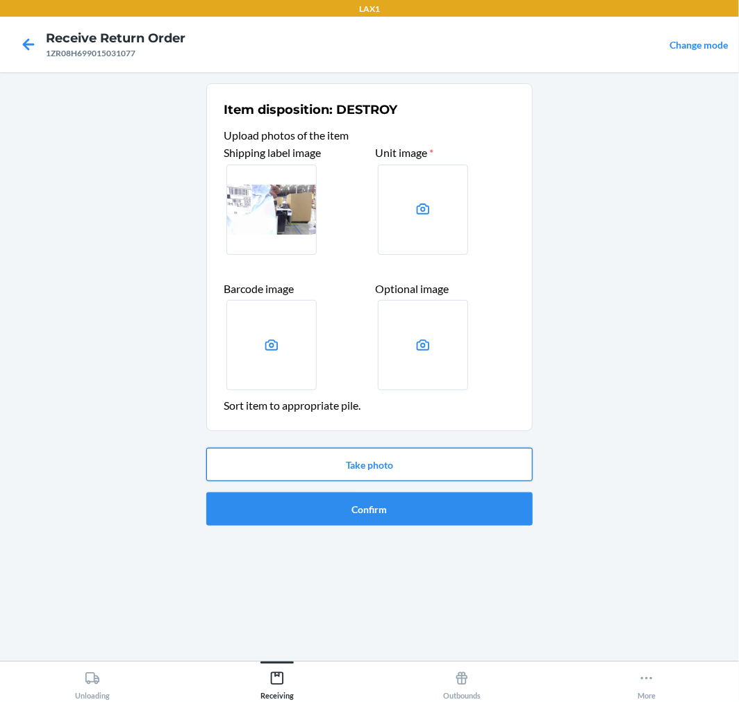
click at [399, 471] on button "Take photo" at bounding box center [369, 464] width 326 height 33
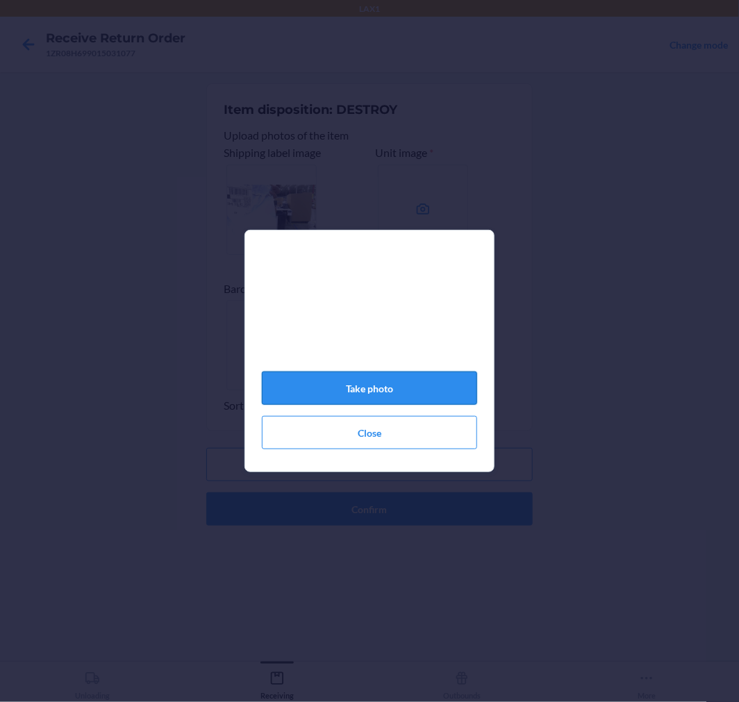
click at [366, 378] on button "Take photo" at bounding box center [369, 388] width 215 height 33
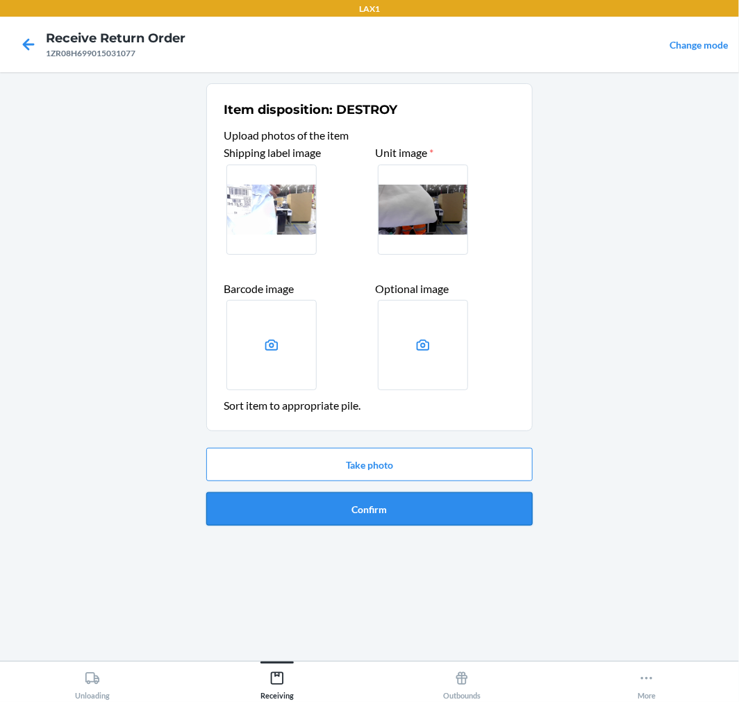
click at [420, 511] on button "Confirm" at bounding box center [369, 508] width 326 height 33
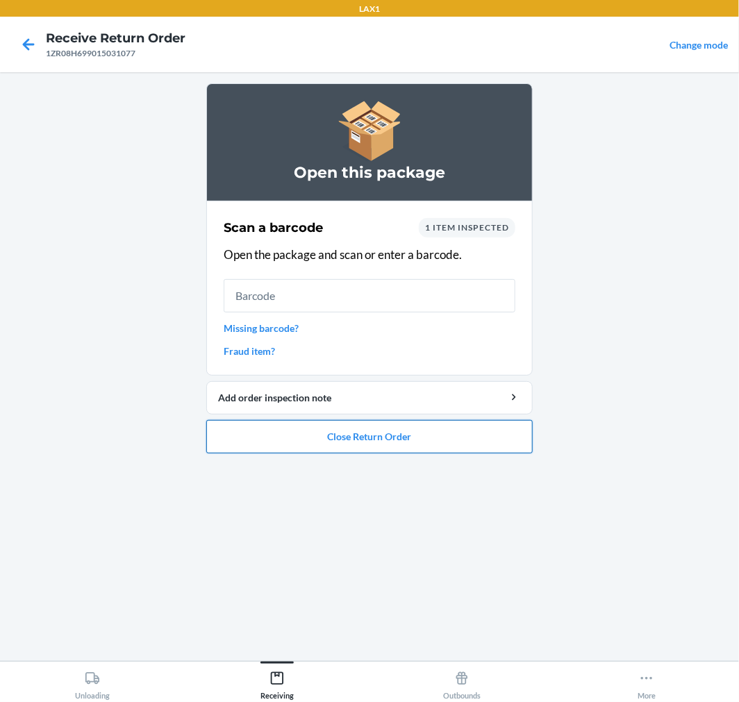
click at [397, 443] on button "Close Return Order" at bounding box center [369, 436] width 326 height 33
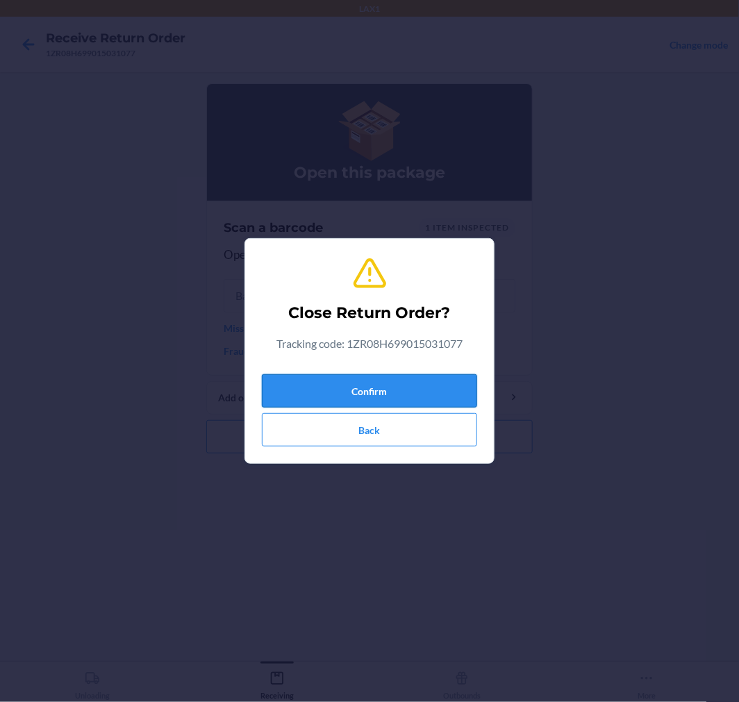
click at [387, 380] on button "Confirm" at bounding box center [369, 390] width 215 height 33
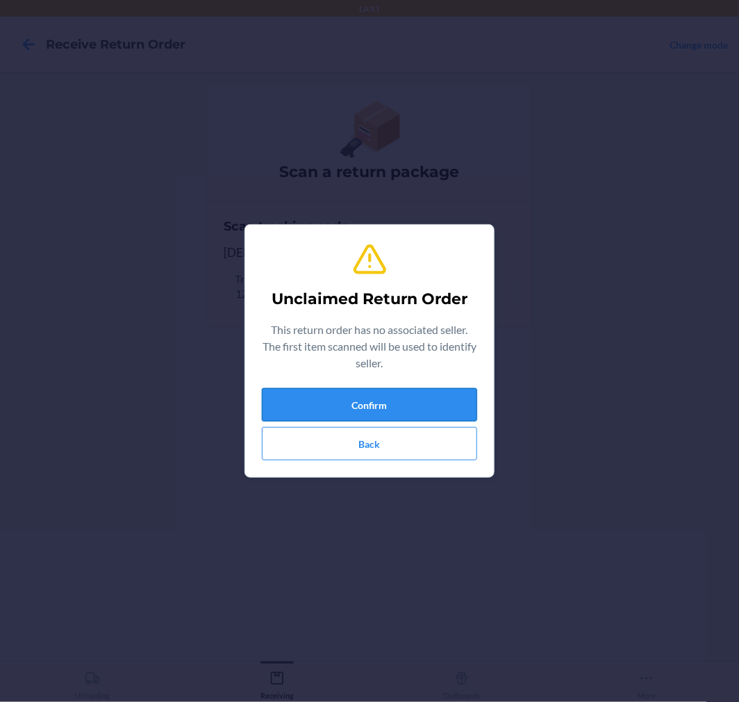
click at [401, 412] on button "Confirm" at bounding box center [369, 404] width 215 height 33
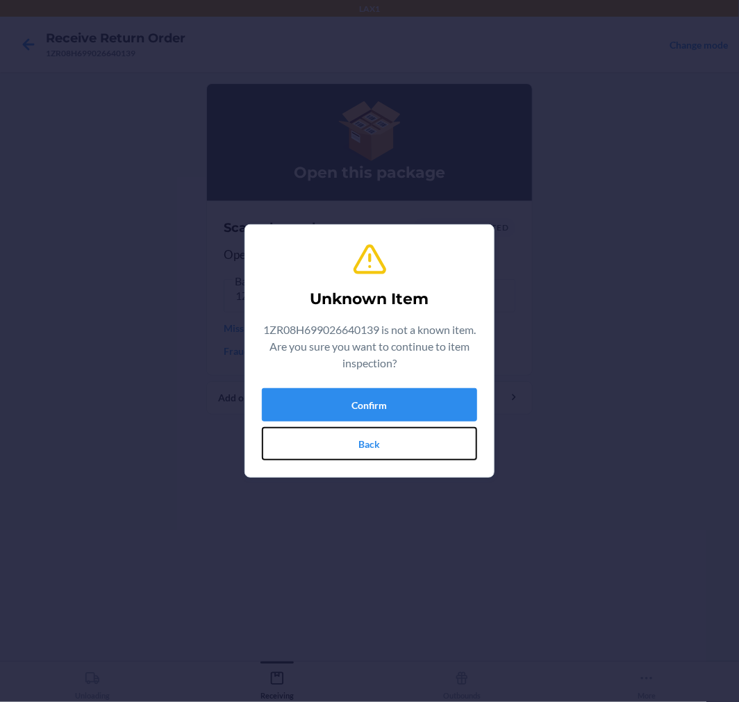
click at [445, 433] on button "Back" at bounding box center [369, 443] width 215 height 33
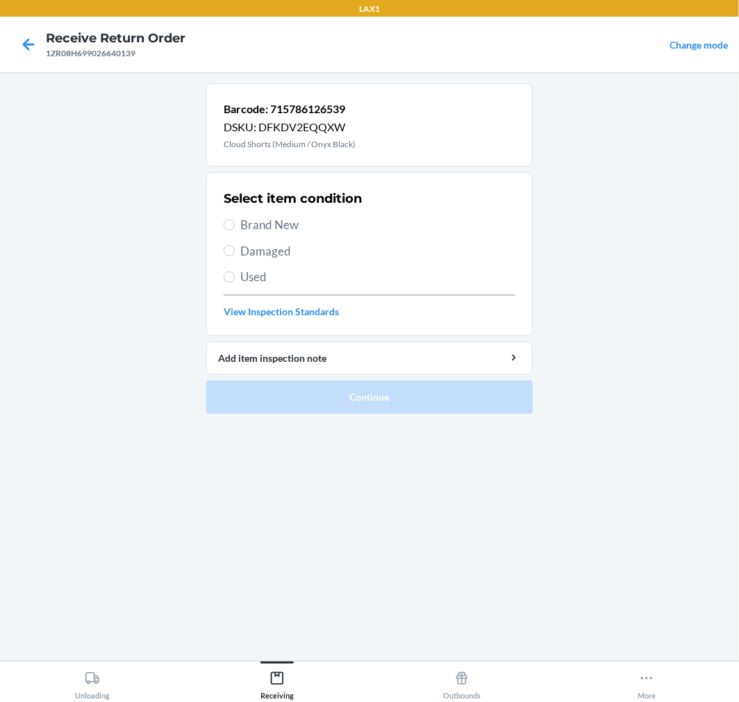
click at [243, 253] on span "Damaged" at bounding box center [377, 251] width 275 height 18
click at [235, 253] on input "Damaged" at bounding box center [229, 250] width 11 height 11
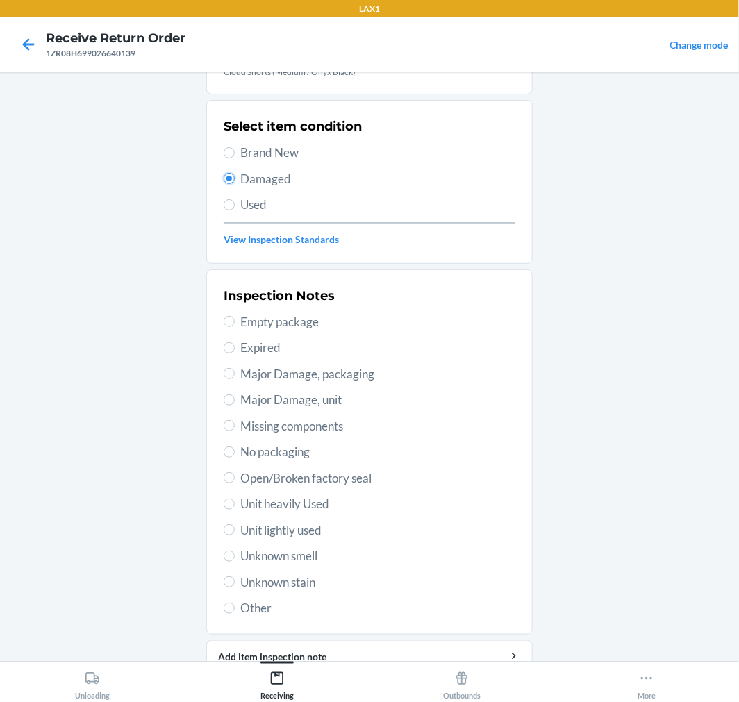
scroll to position [134, 0]
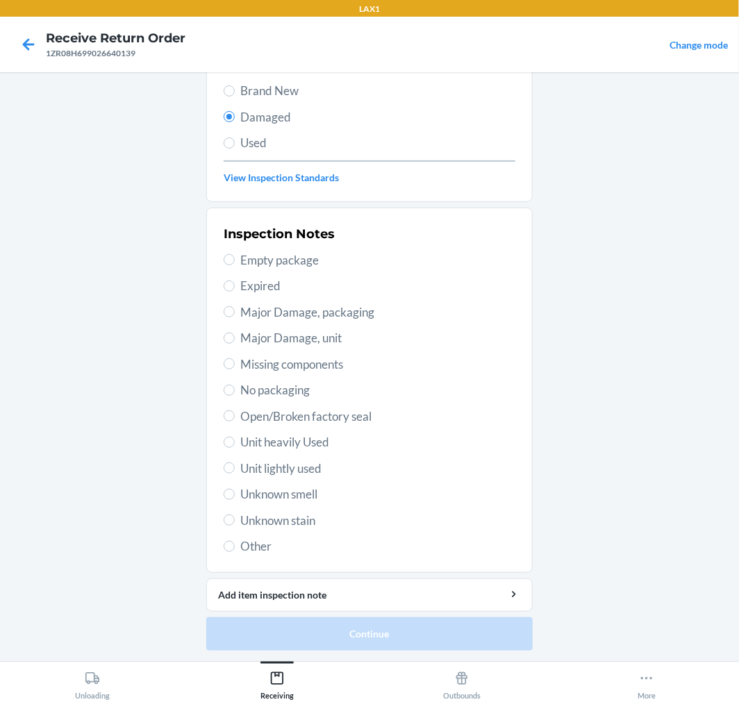
click at [278, 469] on span "Unit lightly used" at bounding box center [377, 469] width 275 height 18
click at [235, 469] on input "Unit lightly used" at bounding box center [229, 468] width 11 height 11
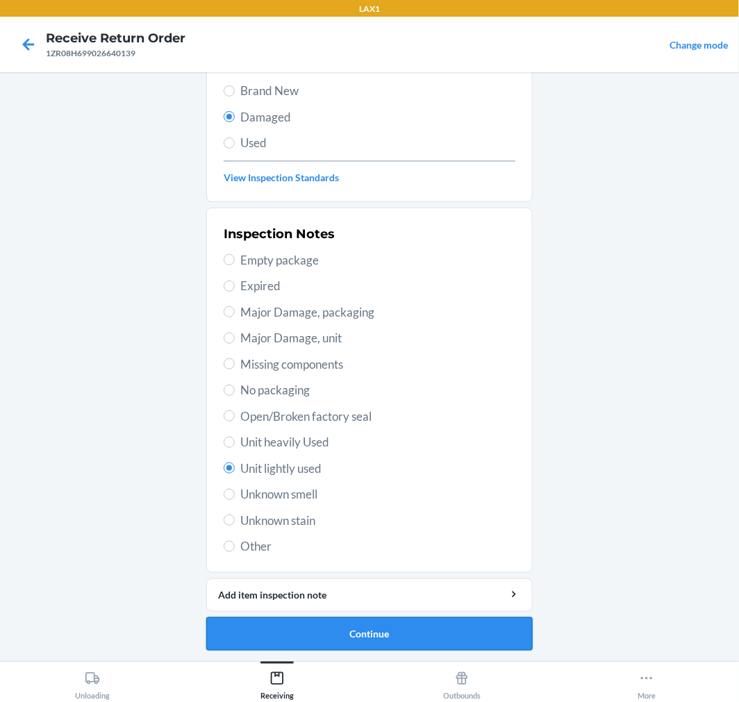
click at [433, 636] on button "Continue" at bounding box center [369, 633] width 326 height 33
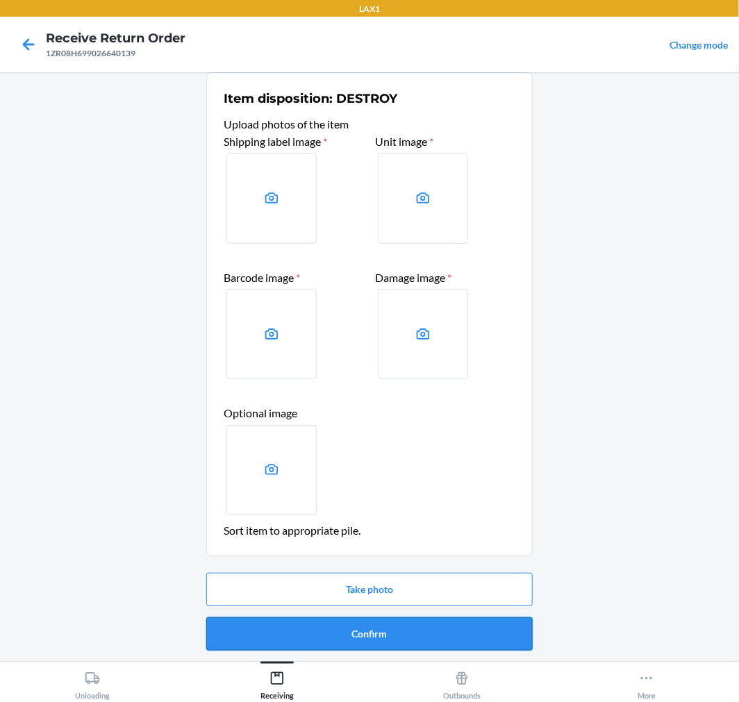
click at [369, 640] on button "Confirm" at bounding box center [369, 633] width 326 height 33
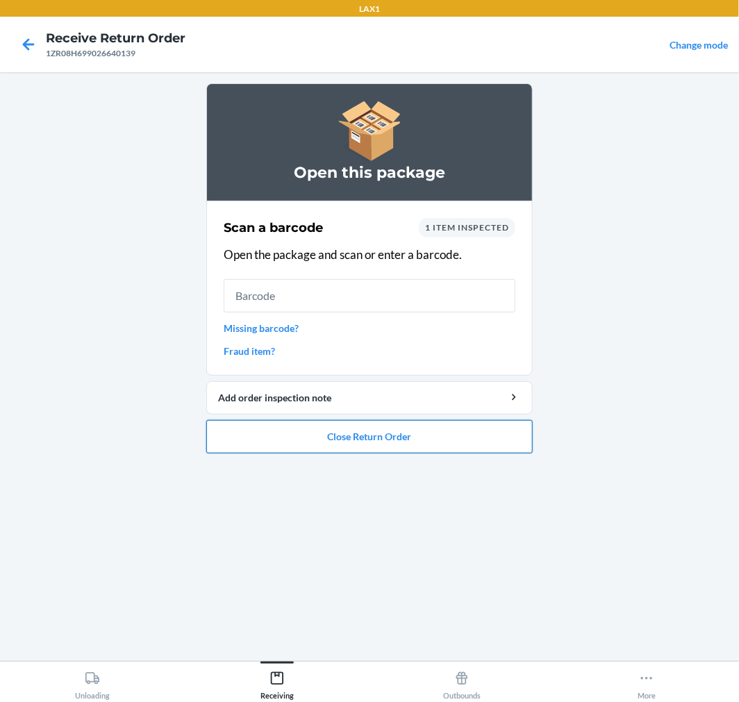
click at [389, 445] on button "Close Return Order" at bounding box center [369, 436] width 326 height 33
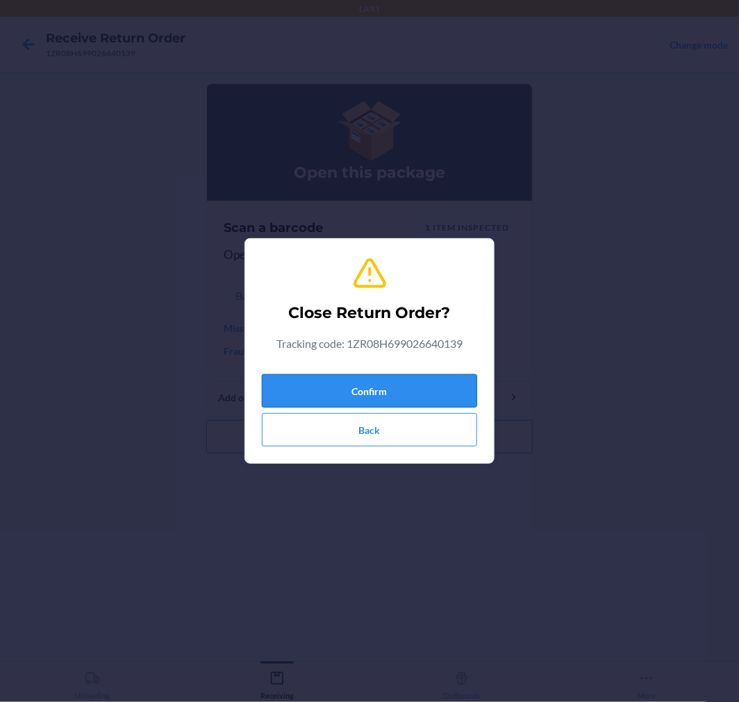
click at [417, 393] on button "Confirm" at bounding box center [369, 390] width 215 height 33
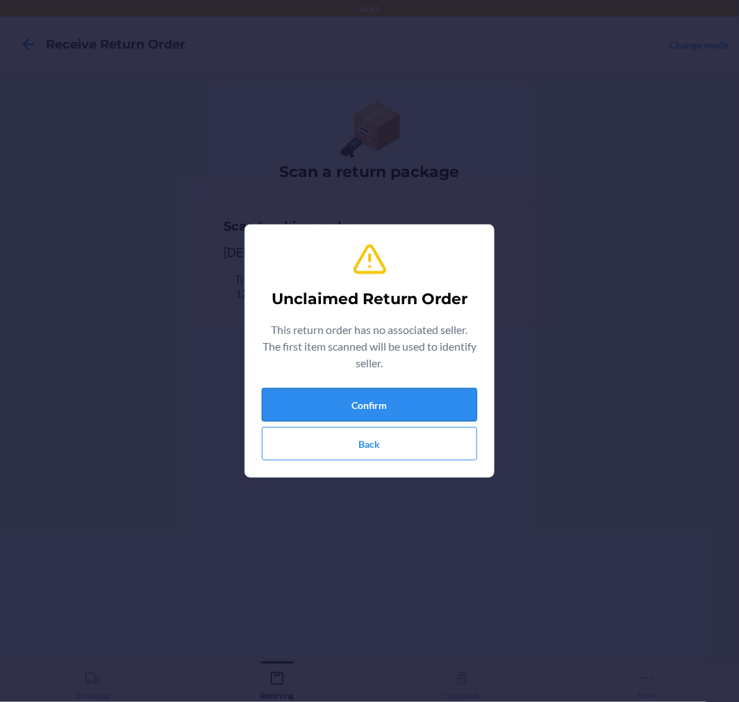
click at [433, 406] on button "Confirm" at bounding box center [369, 404] width 215 height 33
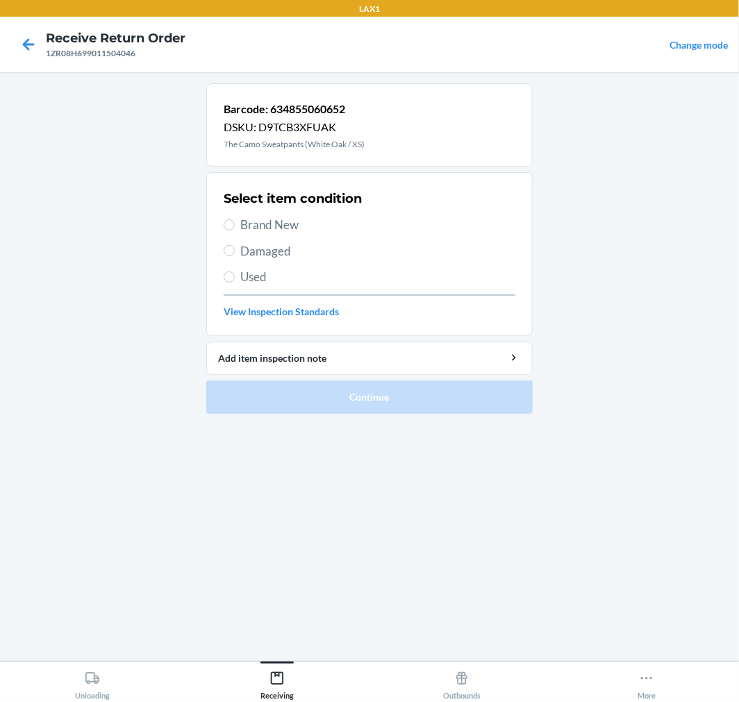
click at [240, 226] on span "Brand New" at bounding box center [377, 225] width 275 height 18
click at [235, 226] on input "Brand New" at bounding box center [229, 224] width 11 height 11
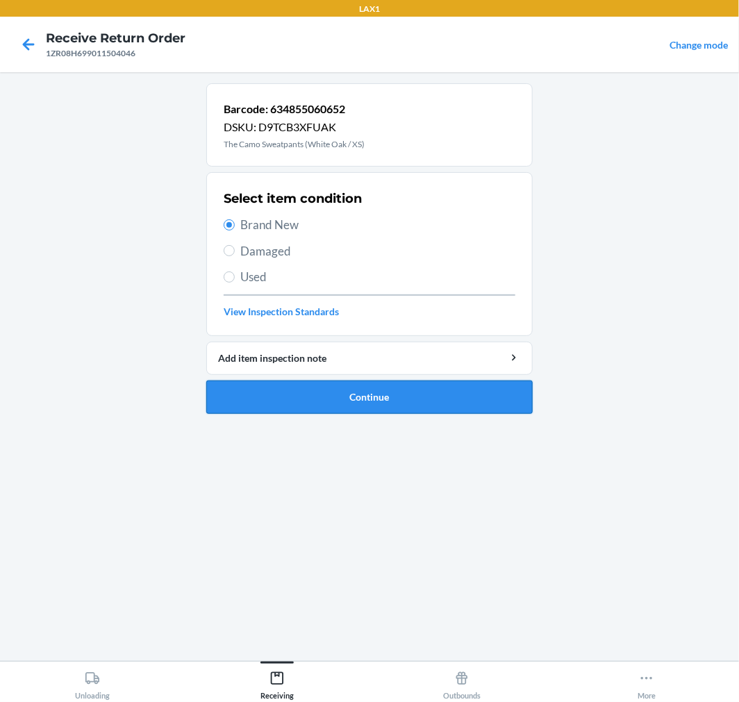
click at [372, 403] on button "Continue" at bounding box center [369, 397] width 326 height 33
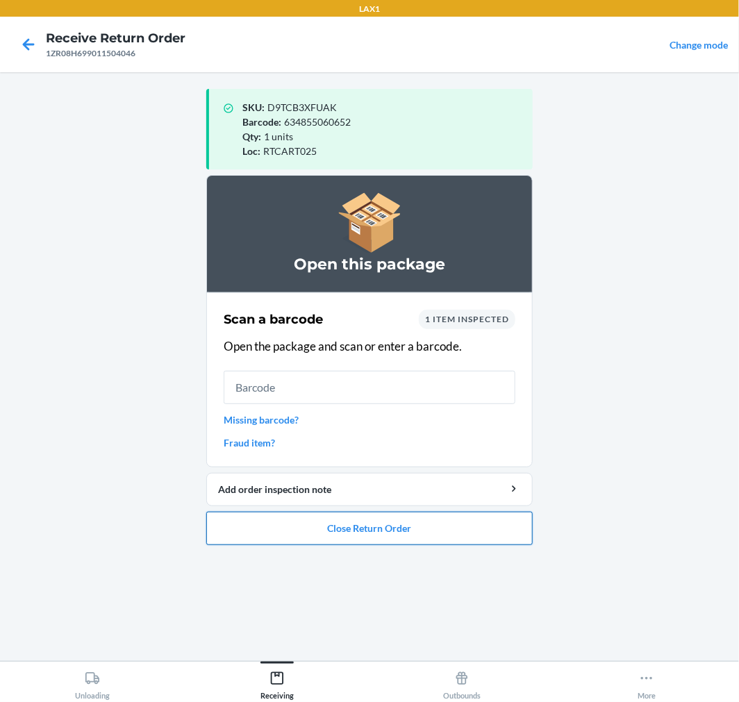
click at [359, 520] on button "Close Return Order" at bounding box center [369, 528] width 326 height 33
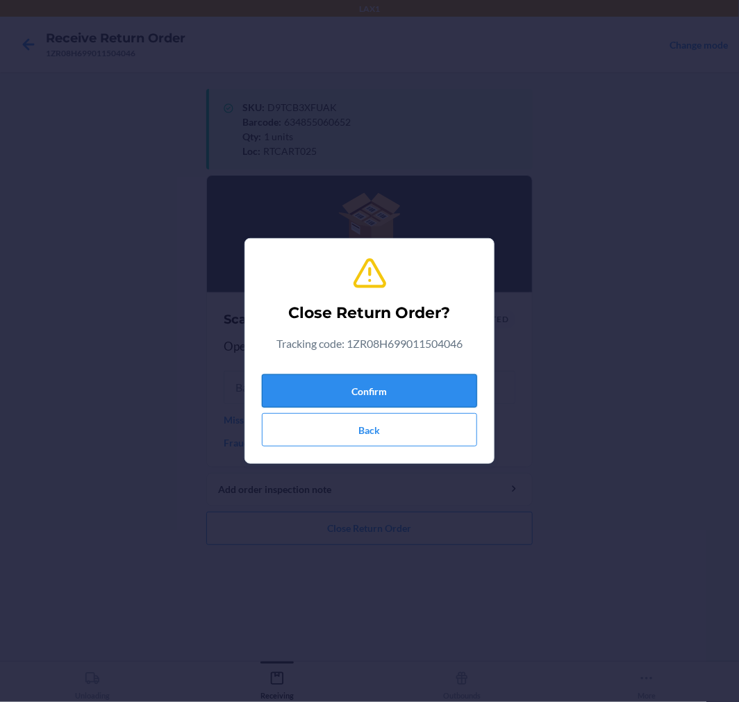
click at [360, 383] on button "Confirm" at bounding box center [369, 390] width 215 height 33
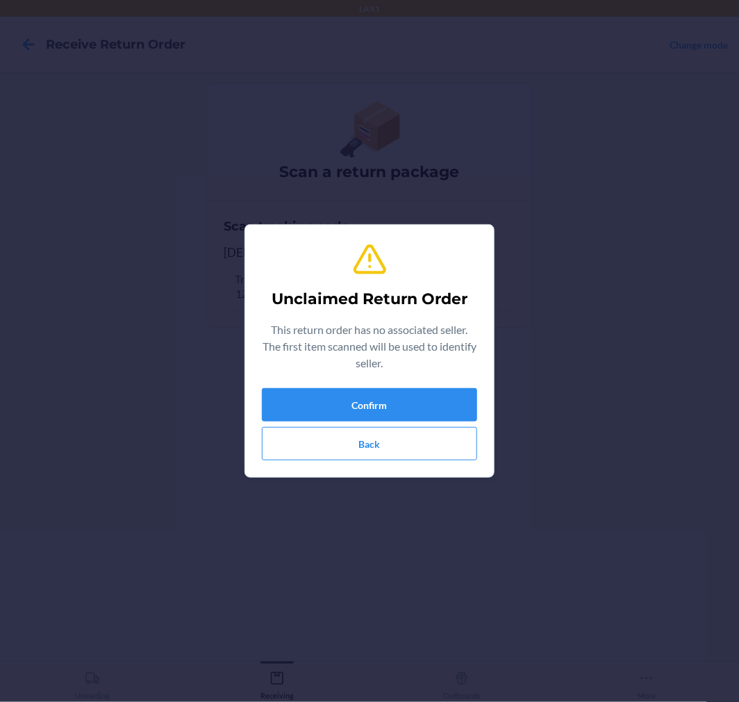
click at [363, 424] on div "Confirm Back" at bounding box center [369, 424] width 215 height 72
click at [364, 420] on button "Confirm" at bounding box center [369, 404] width 215 height 33
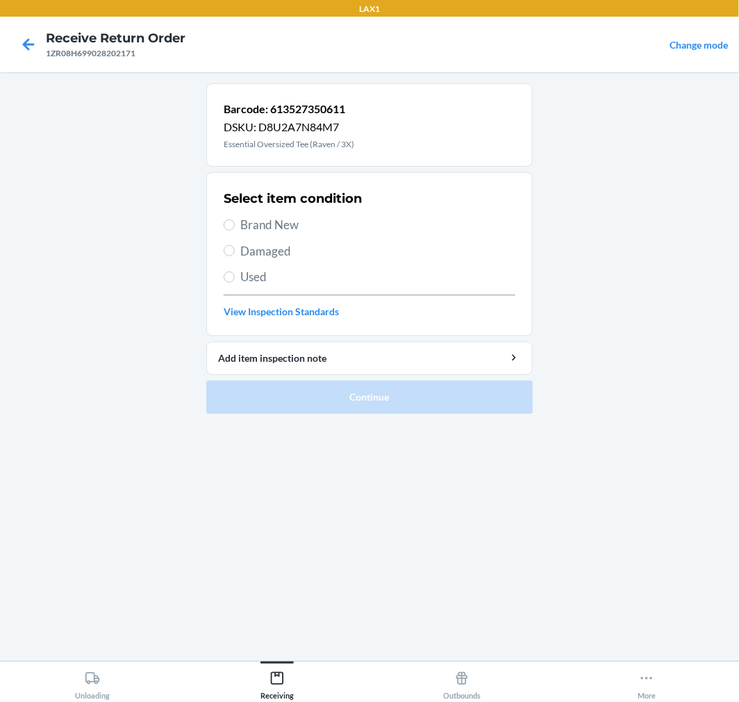
click at [279, 208] on div "Select item condition Brand New Damaged Used View Inspection Standards" at bounding box center [370, 254] width 292 height 138
click at [261, 226] on span "Brand New" at bounding box center [377, 225] width 275 height 18
click at [235, 226] on input "Brand New" at bounding box center [229, 224] width 11 height 11
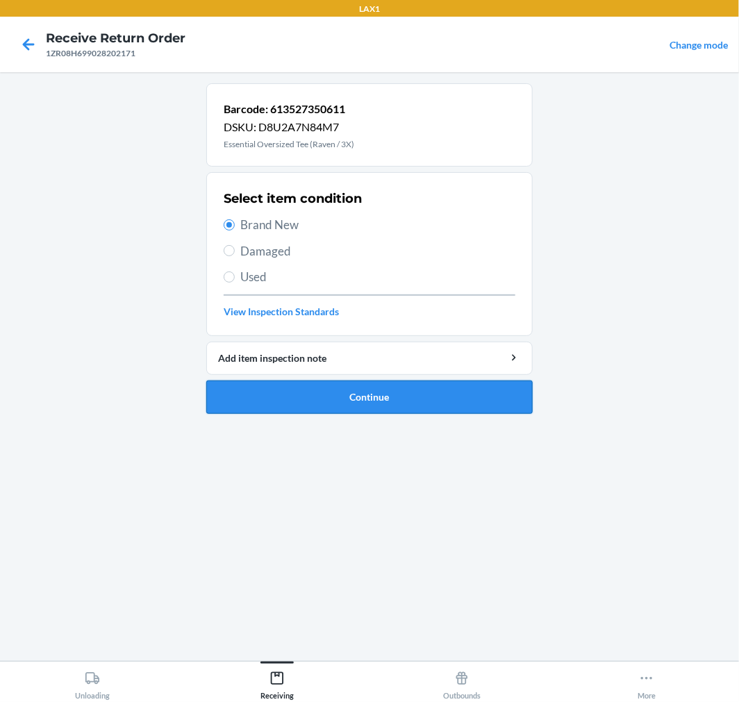
click at [281, 412] on button "Continue" at bounding box center [369, 397] width 326 height 33
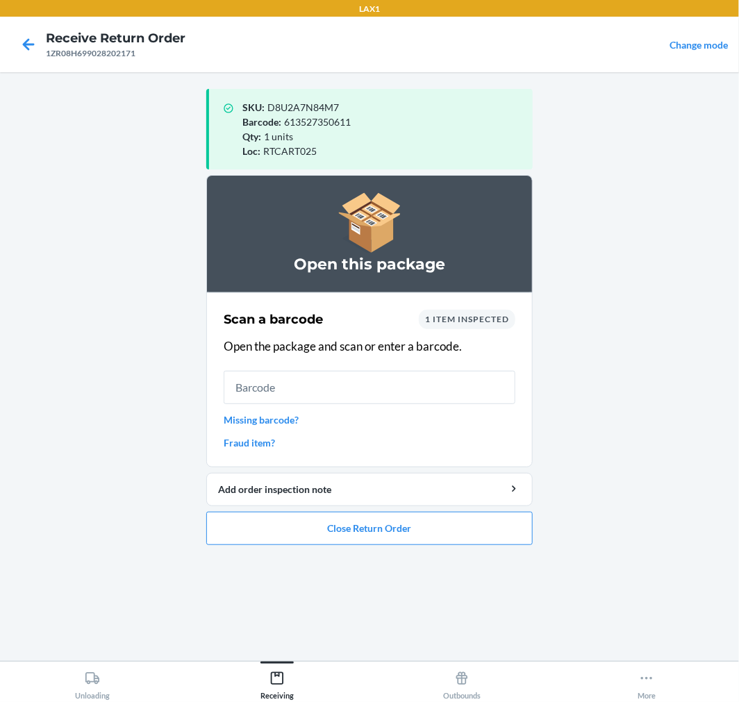
drag, startPoint x: 281, startPoint y: 412, endPoint x: 427, endPoint y: 575, distance: 219.4
click at [385, 538] on li "Open this package Scan a barcode 1 item inspected Open the package and scan or …" at bounding box center [369, 360] width 326 height 370
click at [292, 522] on button "Close Return Order" at bounding box center [369, 528] width 326 height 33
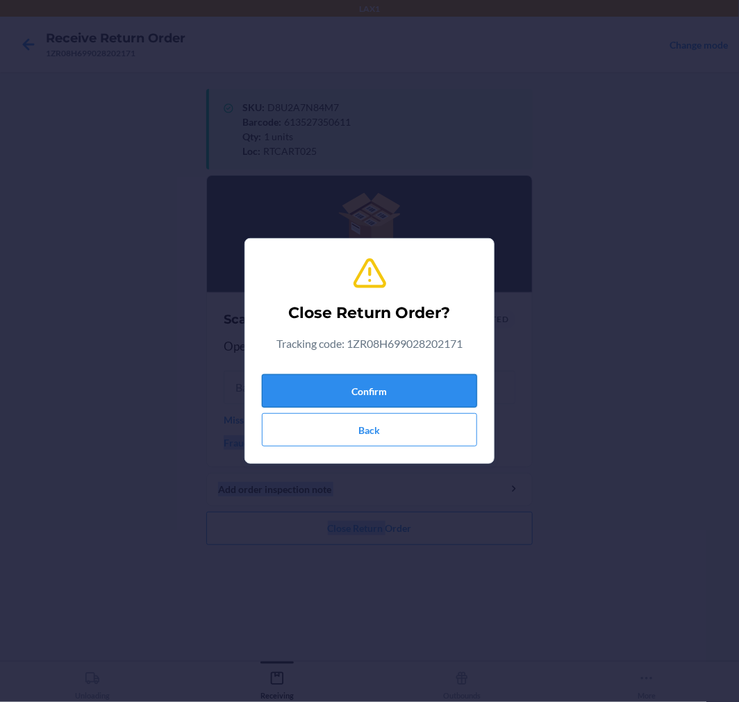
click at [351, 388] on button "Confirm" at bounding box center [369, 390] width 215 height 33
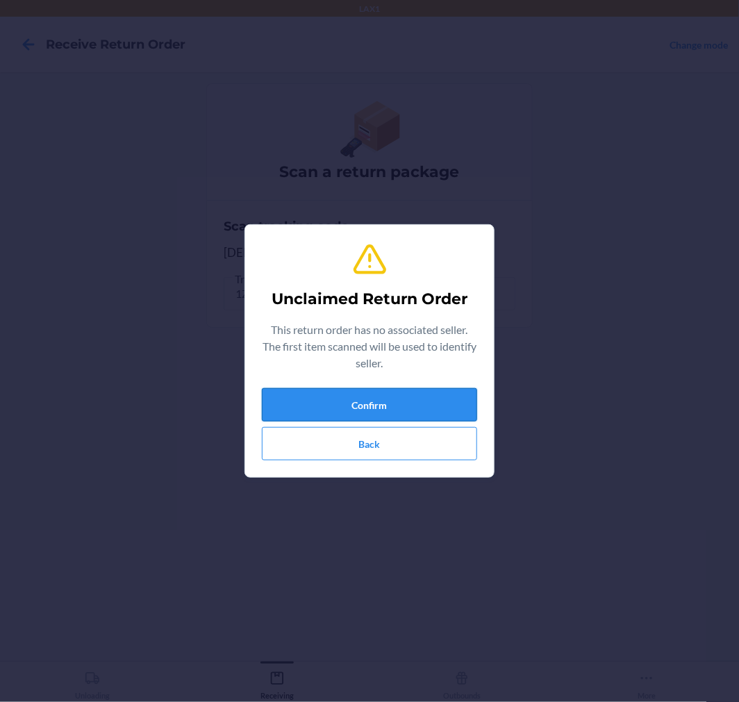
click at [340, 406] on button "Confirm" at bounding box center [369, 404] width 215 height 33
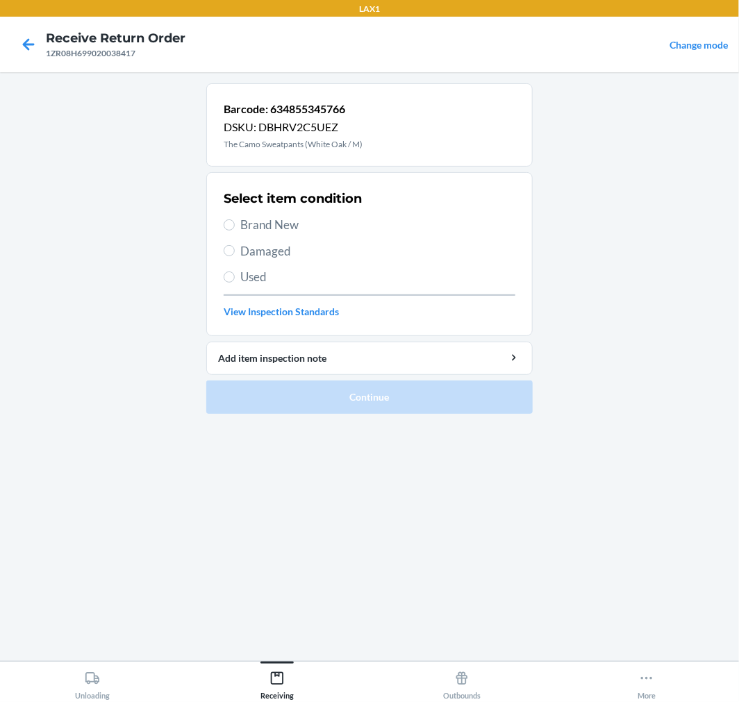
click at [268, 226] on span "Brand New" at bounding box center [377, 225] width 275 height 18
click at [235, 226] on input "Brand New" at bounding box center [229, 224] width 11 height 11
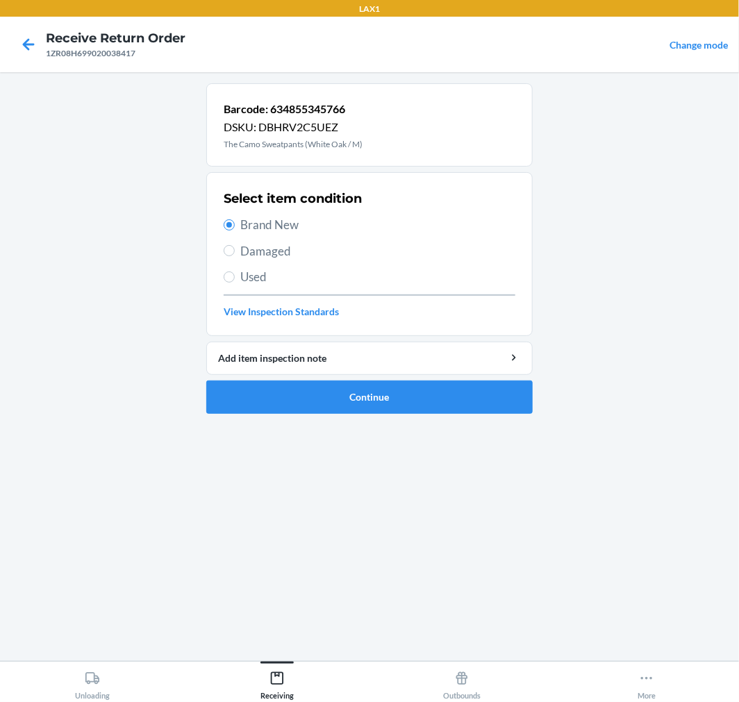
click at [269, 255] on span "Damaged" at bounding box center [377, 251] width 275 height 18
click at [235, 255] on input "Damaged" at bounding box center [229, 250] width 11 height 11
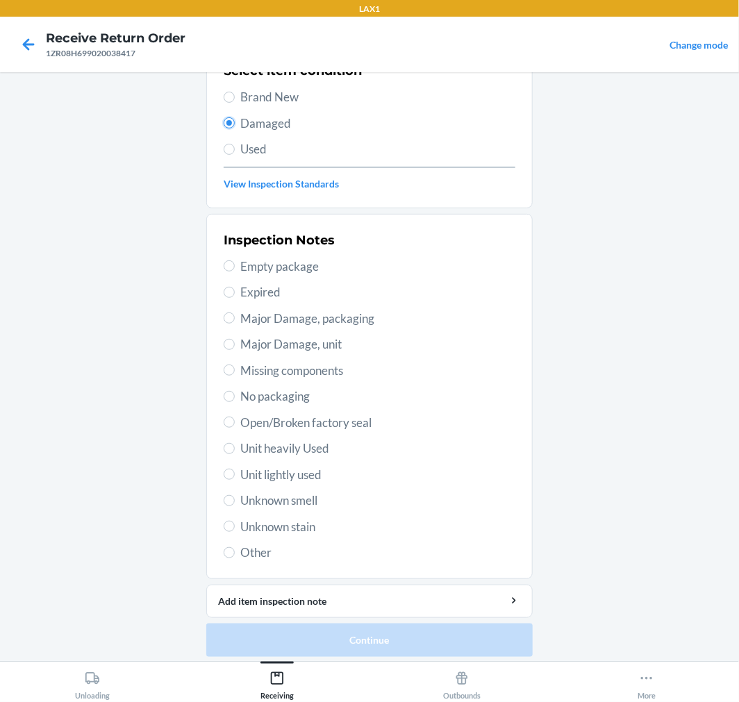
scroll to position [134, 0]
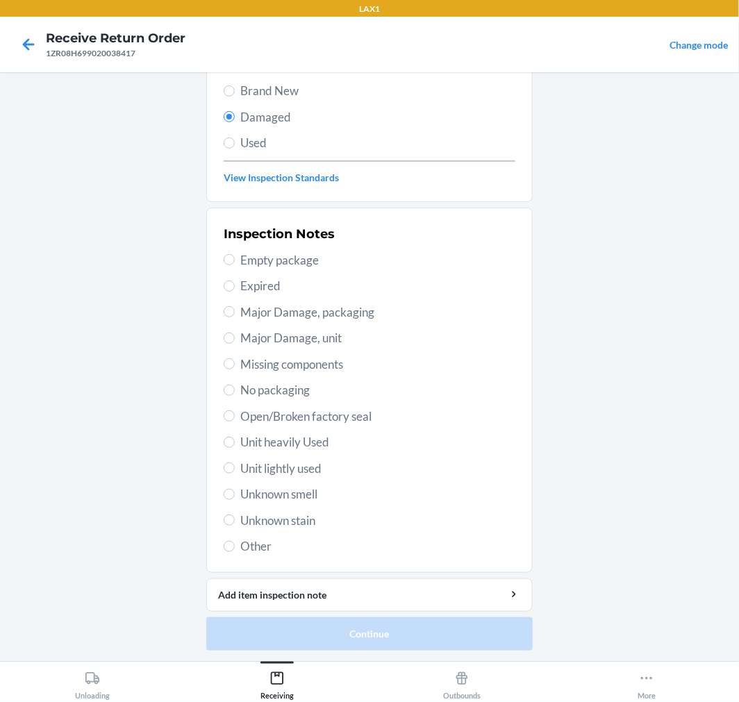
click at [282, 468] on span "Unit lightly used" at bounding box center [377, 469] width 275 height 18
click at [235, 468] on input "Unit lightly used" at bounding box center [229, 468] width 11 height 11
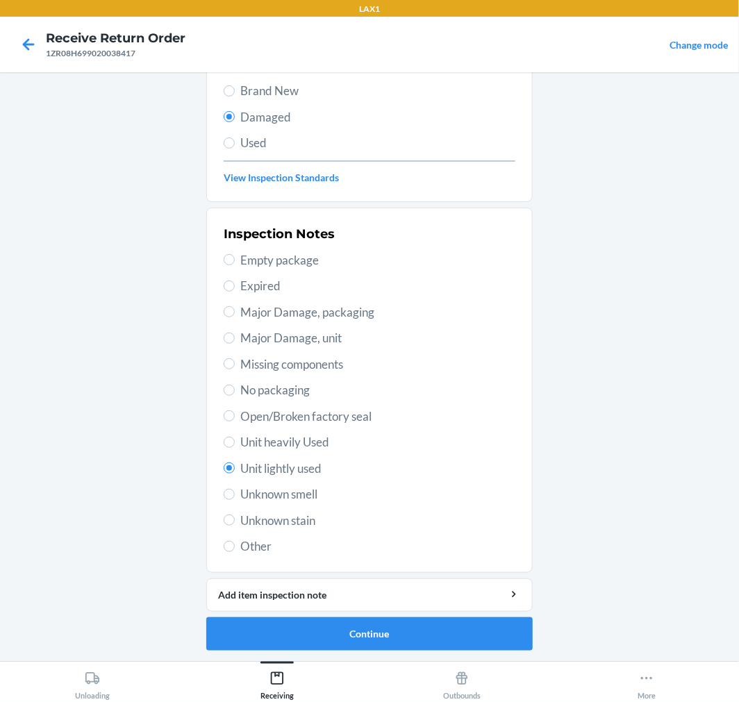
click at [258, 405] on div "Inspection Notes Empty package Expired Major Damage, packaging Major Damage, un…" at bounding box center [370, 390] width 292 height 339
click at [253, 418] on span "Open/Broken factory seal" at bounding box center [377, 417] width 275 height 18
click at [235, 418] on input "Open/Broken factory seal" at bounding box center [229, 415] width 11 height 11
click at [282, 636] on button "Continue" at bounding box center [369, 633] width 326 height 33
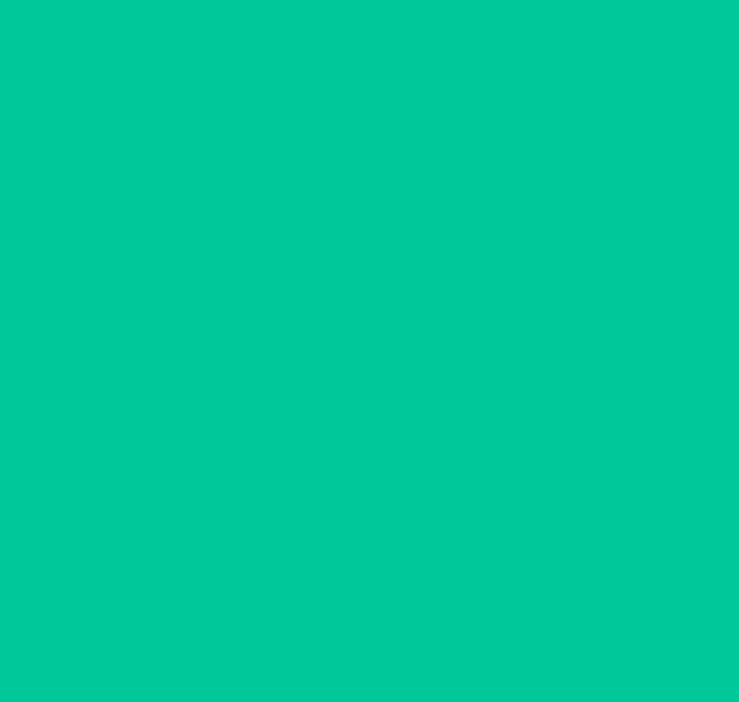
scroll to position [11, 0]
click at [283, 636] on button "Confirm" at bounding box center [369, 633] width 326 height 33
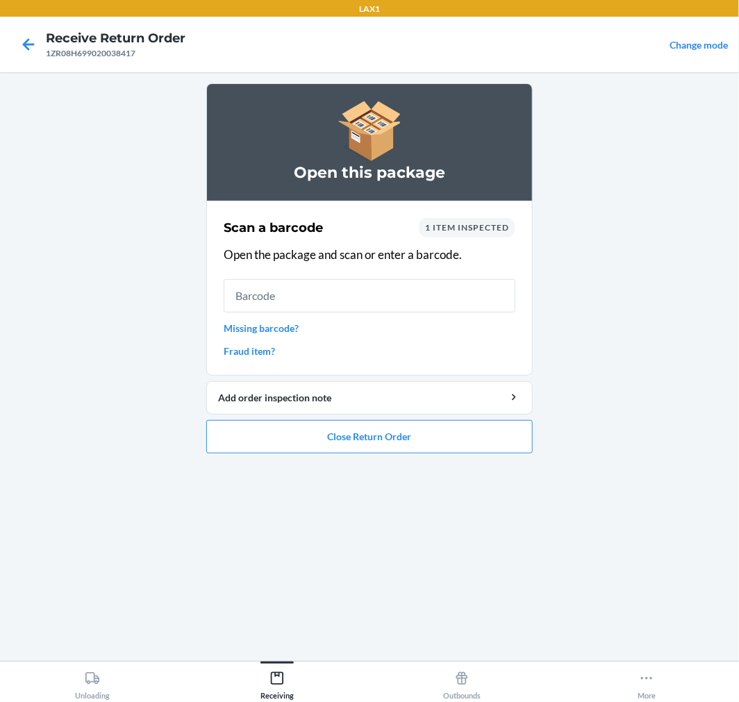
click at [294, 415] on li "Open this package Scan a barcode 1 item inspected Open the package and scan or …" at bounding box center [369, 268] width 326 height 370
click at [294, 428] on button "Close Return Order" at bounding box center [369, 436] width 326 height 33
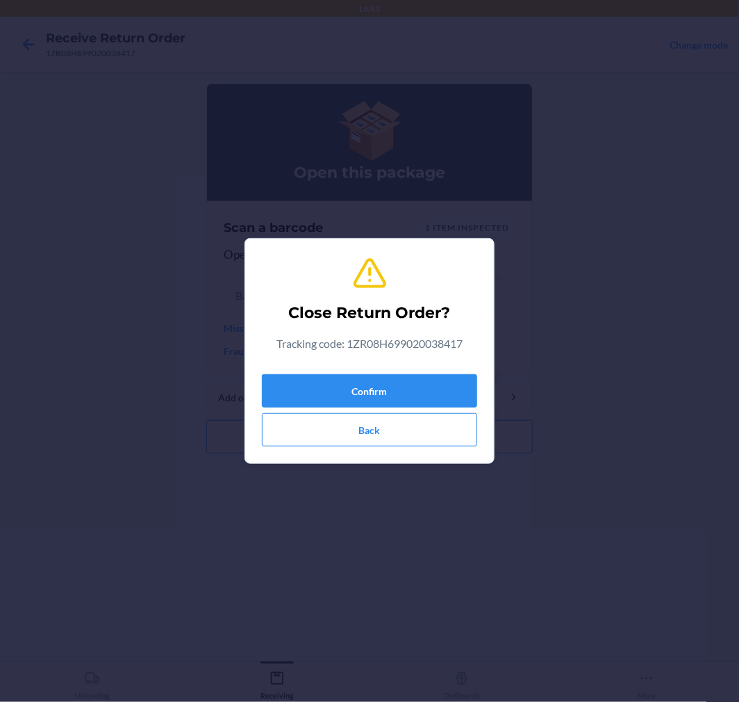
click at [310, 370] on div "Confirm Back" at bounding box center [369, 408] width 215 height 78
click at [316, 379] on button "Confirm" at bounding box center [369, 390] width 215 height 33
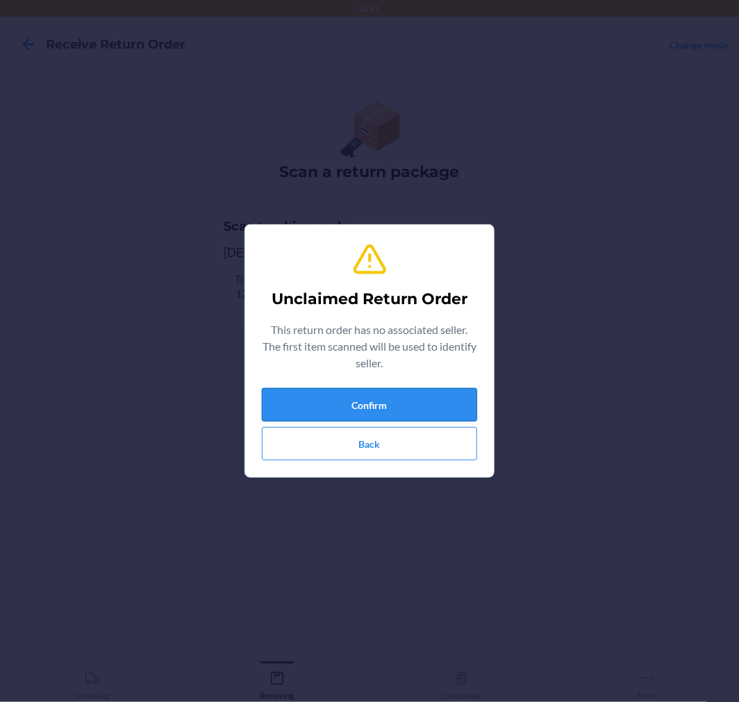
click at [390, 403] on button "Confirm" at bounding box center [369, 404] width 215 height 33
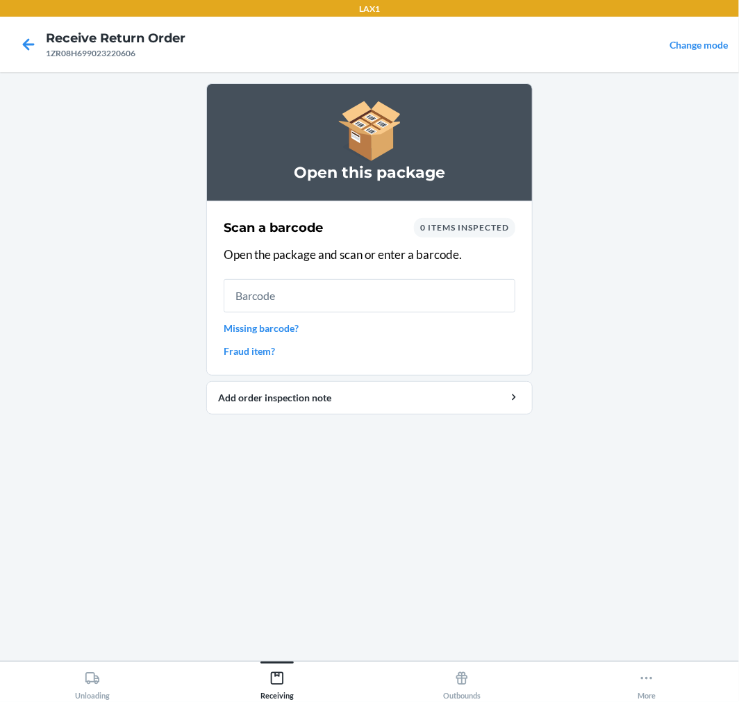
click at [311, 280] on input "text" at bounding box center [370, 295] width 292 height 33
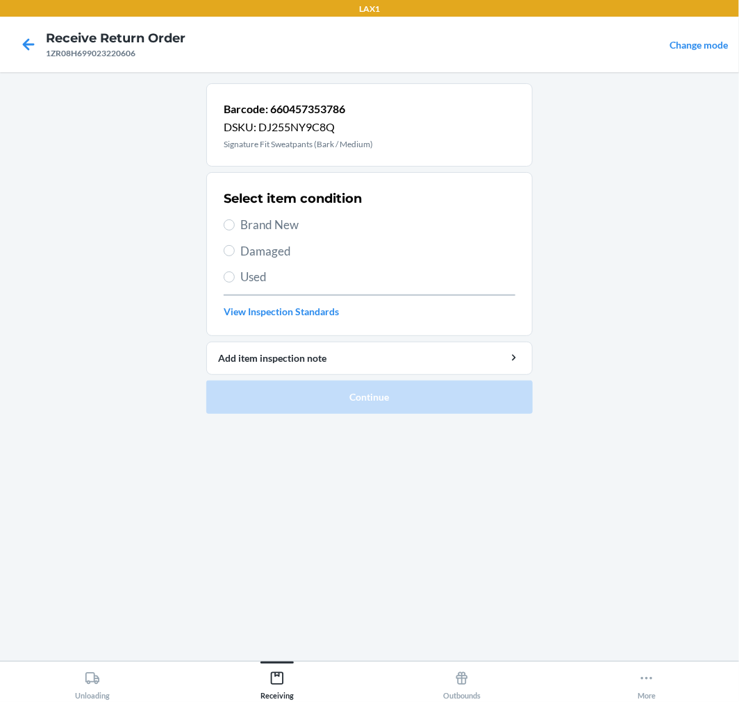
click at [259, 227] on span "Brand New" at bounding box center [377, 225] width 275 height 18
click at [235, 227] on input "Brand New" at bounding box center [229, 224] width 11 height 11
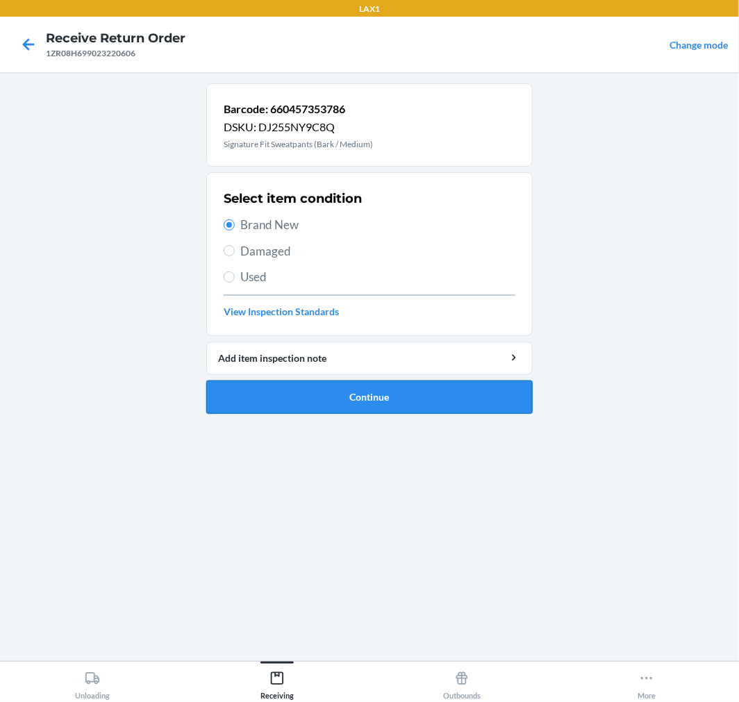
click at [358, 405] on button "Continue" at bounding box center [369, 397] width 326 height 33
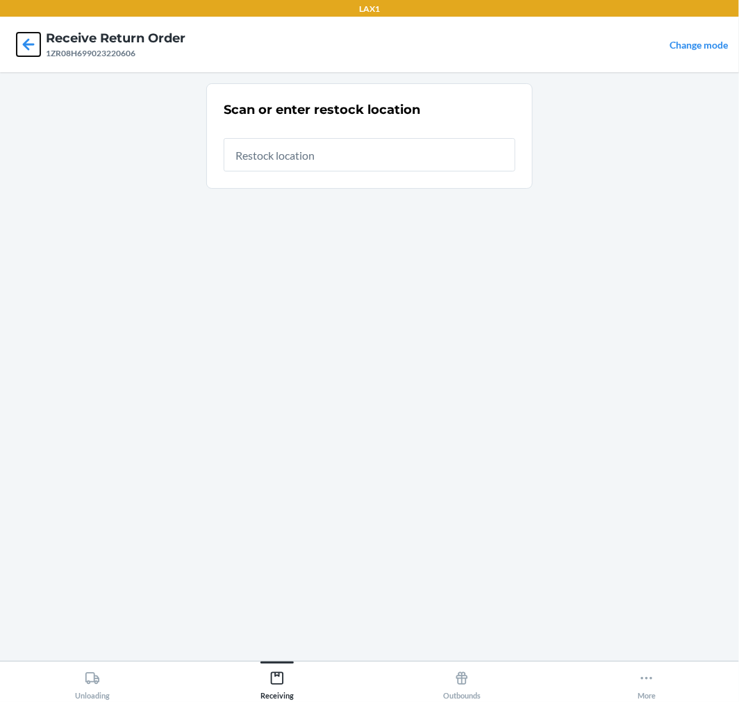
click at [31, 40] on icon at bounding box center [29, 45] width 24 height 24
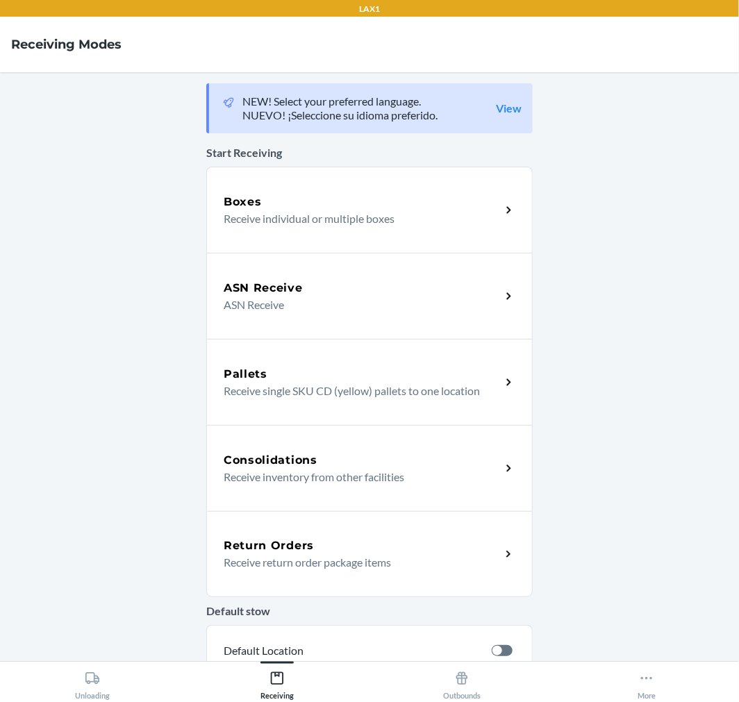
click at [300, 561] on p "Receive return order package items" at bounding box center [357, 562] width 266 height 17
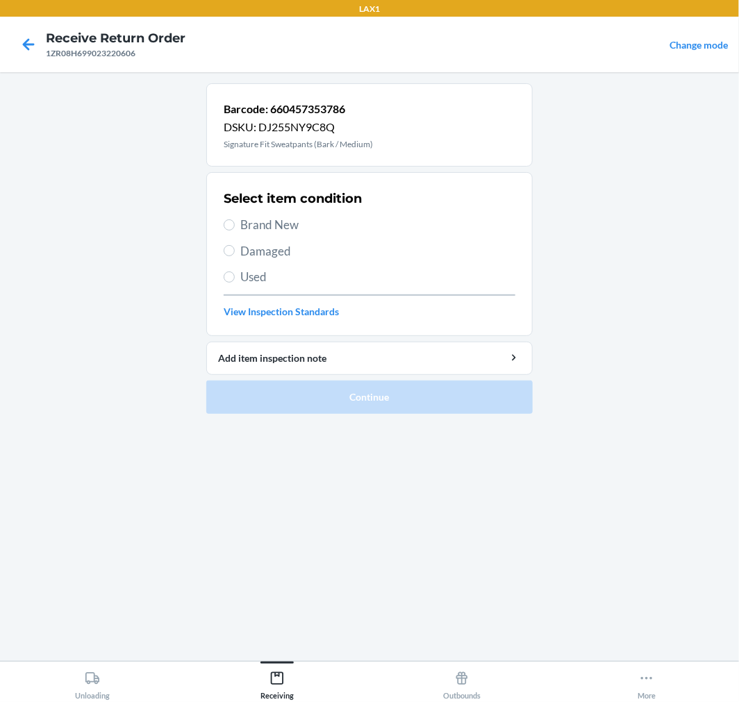
click at [240, 228] on span "Brand New" at bounding box center [377, 225] width 275 height 18
click at [235, 228] on input "Brand New" at bounding box center [229, 224] width 11 height 11
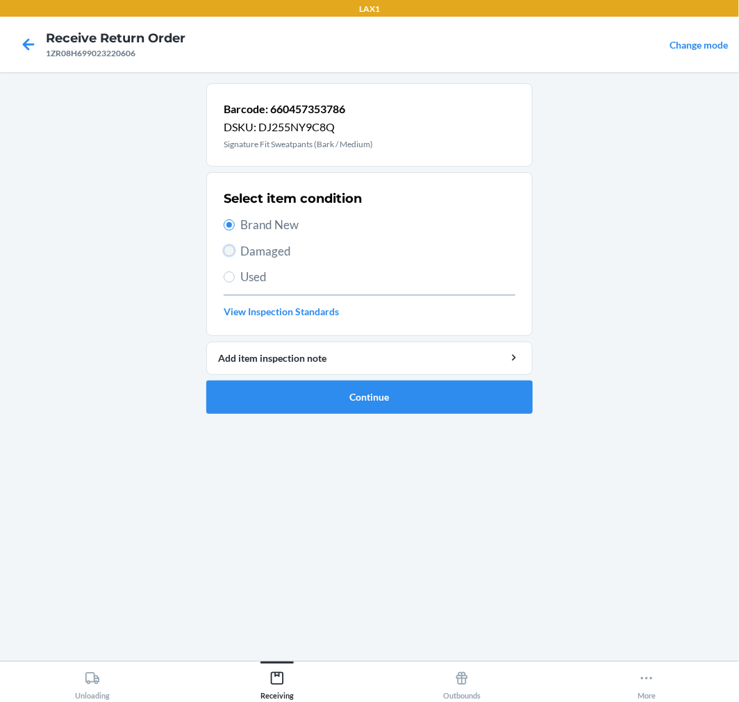
click at [230, 250] on input "Damaged" at bounding box center [229, 250] width 11 height 11
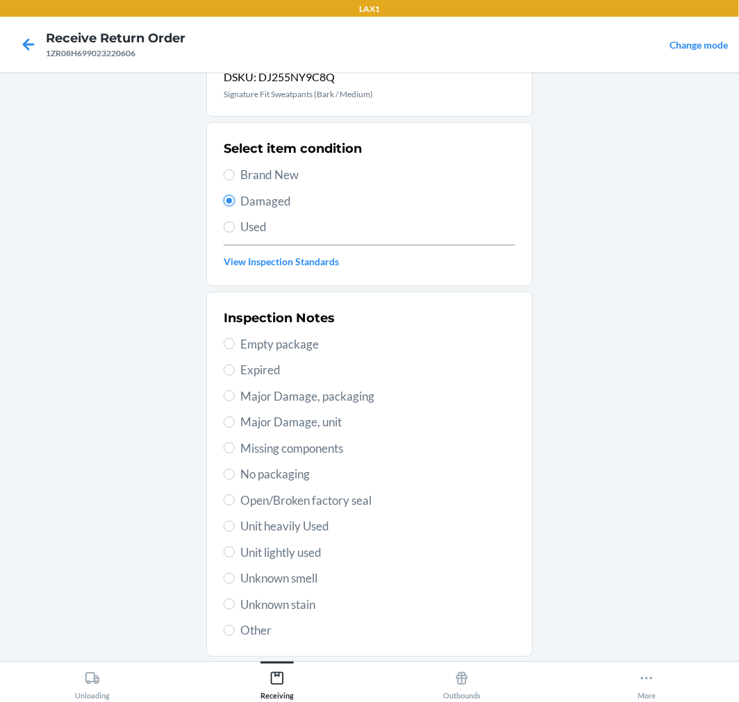
scroll to position [134, 0]
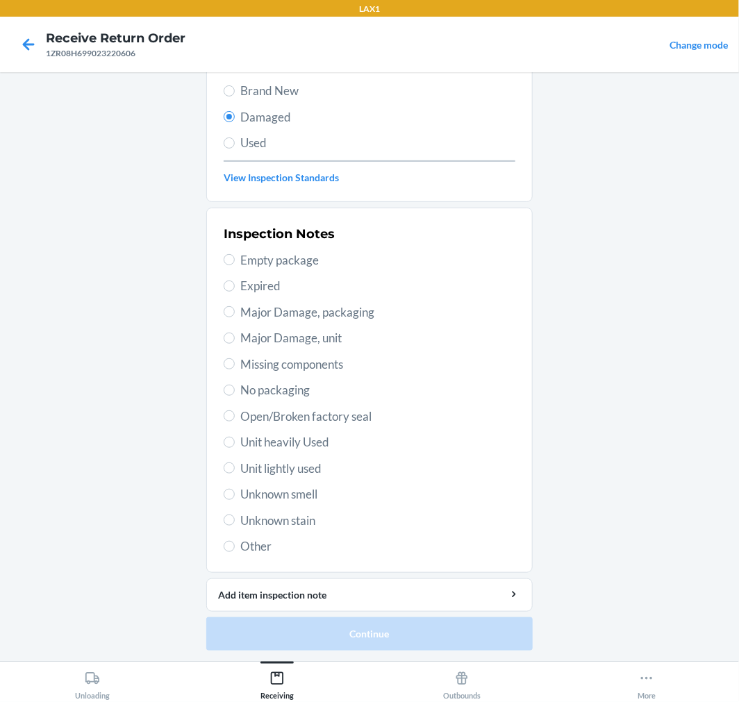
click at [273, 406] on div "Inspection Notes Empty package Expired Major Damage, packaging Major Damage, un…" at bounding box center [370, 390] width 292 height 339
click at [269, 420] on span "Open/Broken factory seal" at bounding box center [377, 417] width 275 height 18
click at [235, 420] on input "Open/Broken factory seal" at bounding box center [229, 415] width 11 height 11
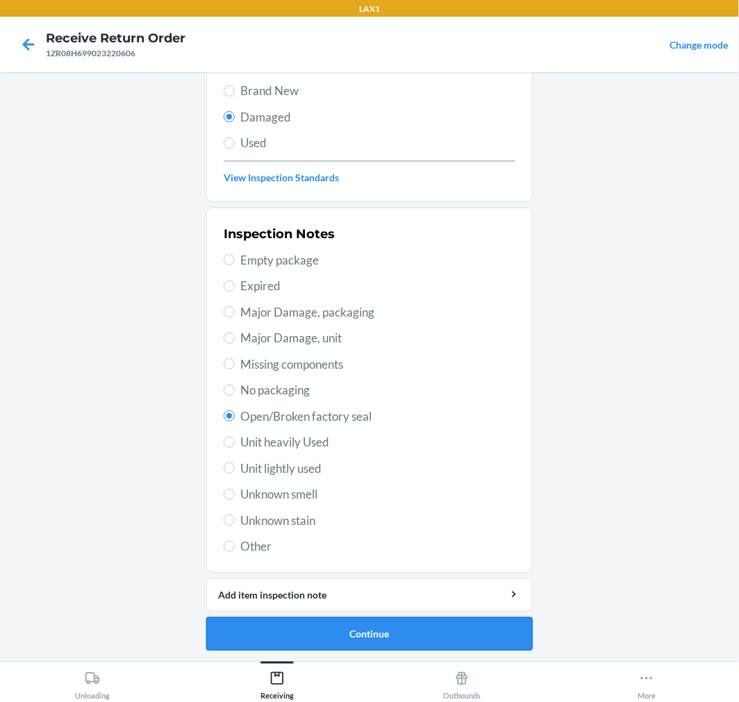
click at [363, 635] on button "Continue" at bounding box center [369, 633] width 326 height 33
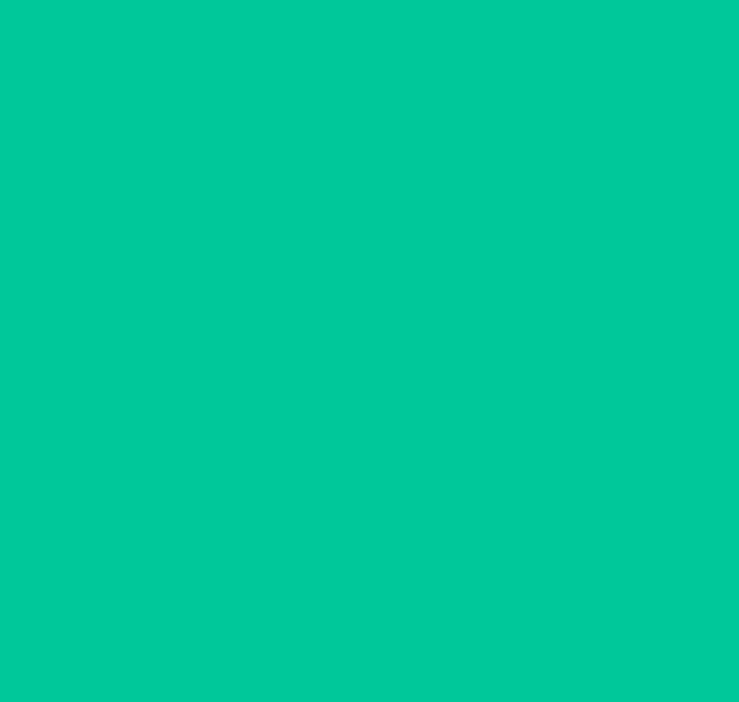
click at [363, 636] on button "Confirm" at bounding box center [369, 633] width 326 height 33
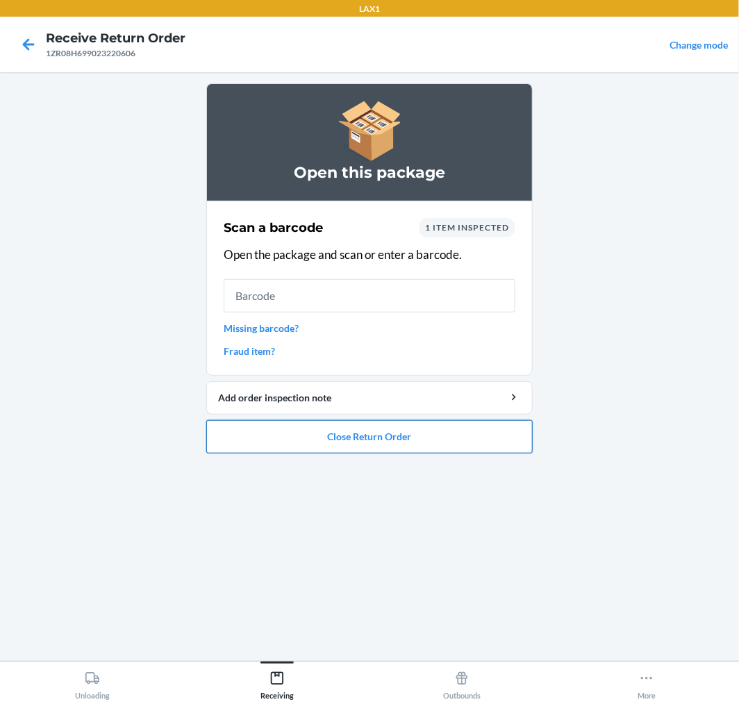
click at [406, 424] on button "Close Return Order" at bounding box center [369, 436] width 326 height 33
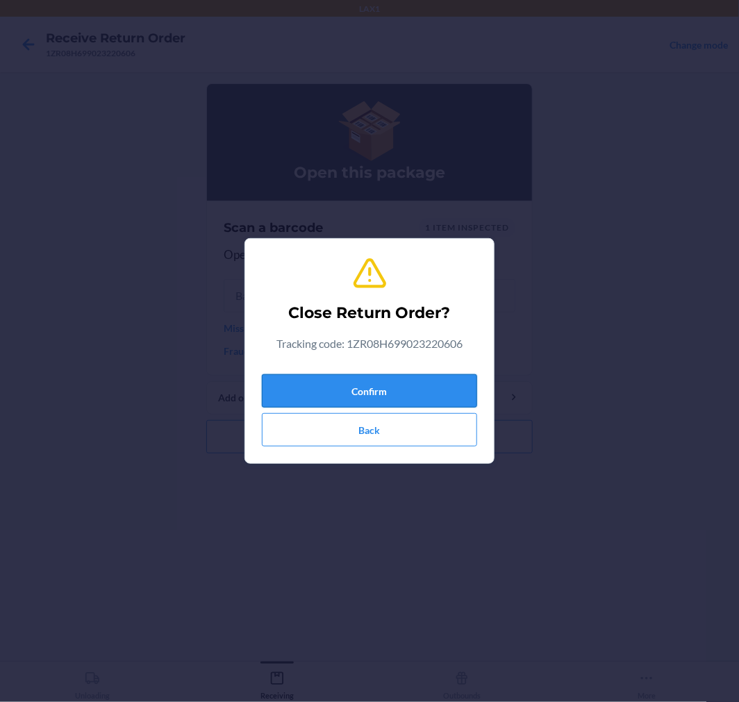
click at [385, 396] on button "Confirm" at bounding box center [369, 390] width 215 height 33
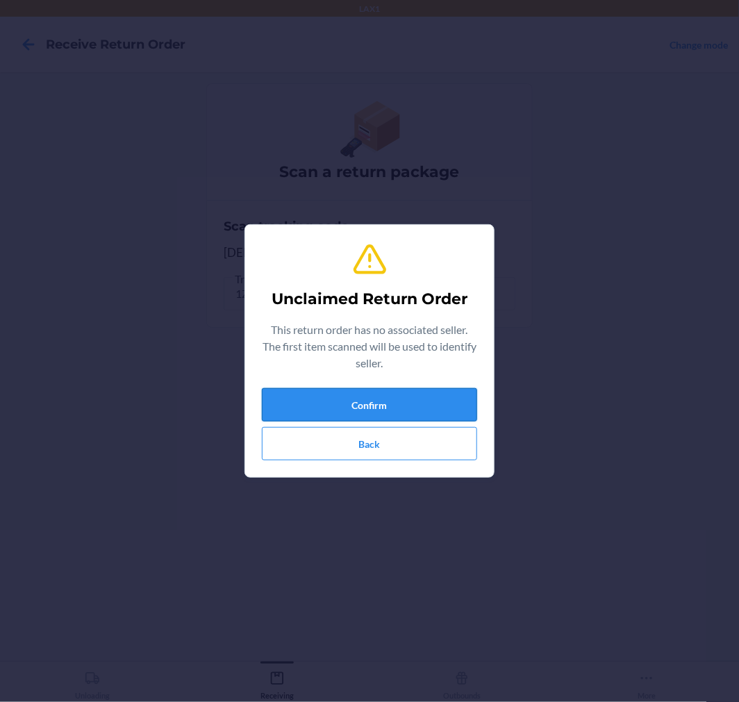
click at [383, 397] on button "Confirm" at bounding box center [369, 404] width 215 height 33
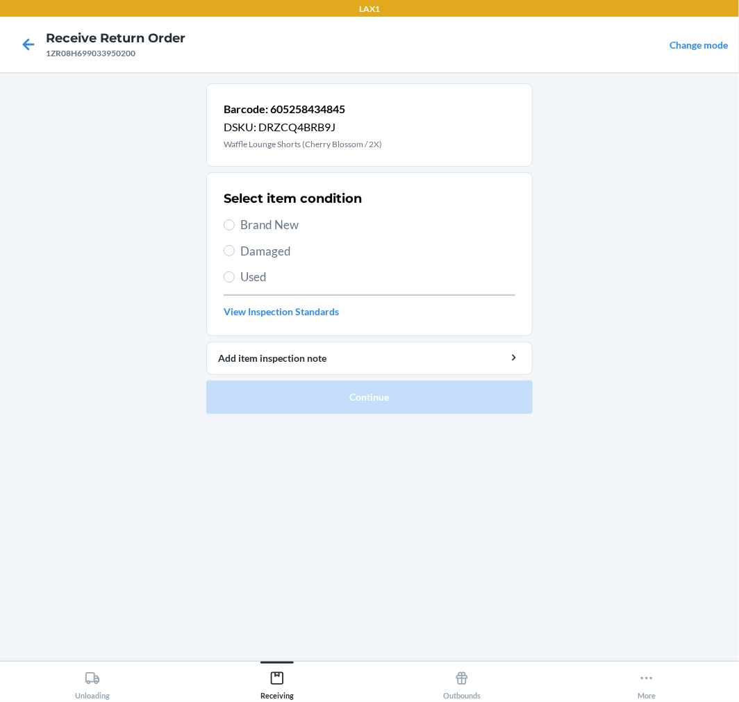
click at [238, 224] on label "Brand New" at bounding box center [370, 225] width 292 height 18
click at [235, 224] on input "Brand New" at bounding box center [229, 224] width 11 height 11
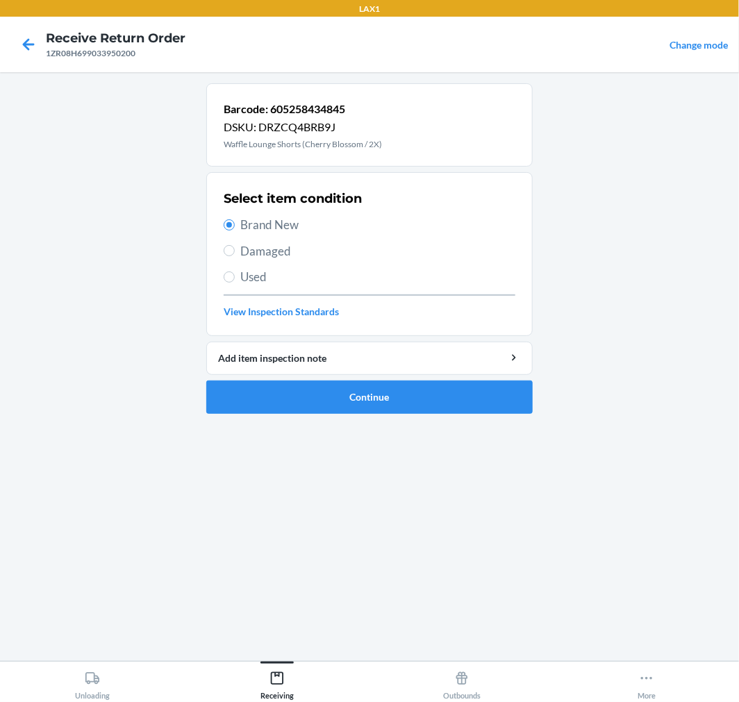
click at [256, 257] on span "Damaged" at bounding box center [377, 251] width 275 height 18
click at [235, 256] on input "Damaged" at bounding box center [229, 250] width 11 height 11
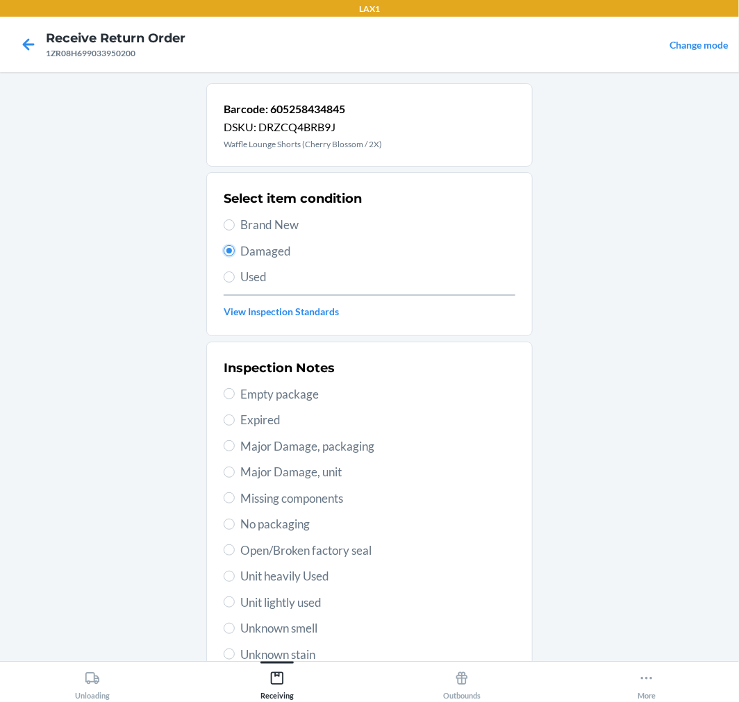
scroll to position [134, 0]
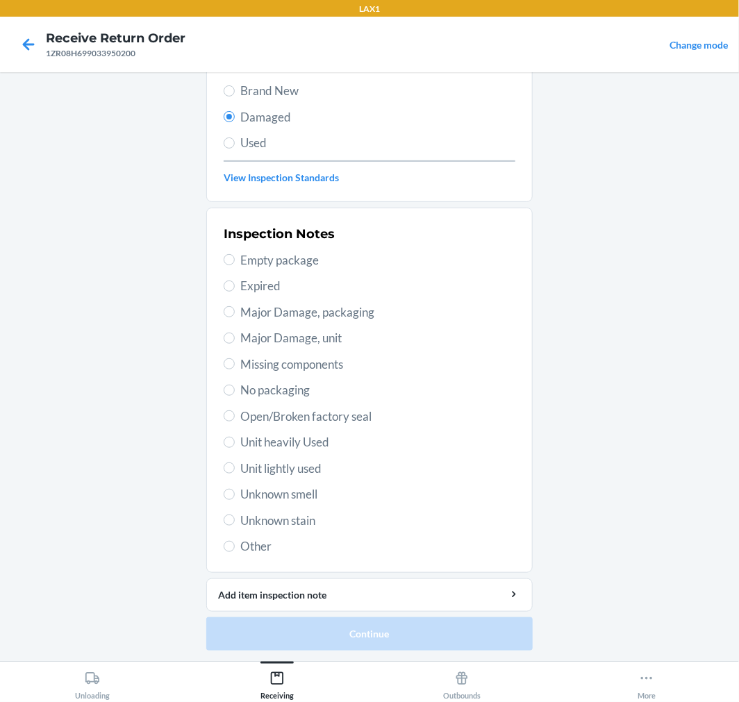
click at [254, 551] on span "Other" at bounding box center [377, 547] width 275 height 18
click at [235, 551] on input "Other" at bounding box center [229, 546] width 11 height 11
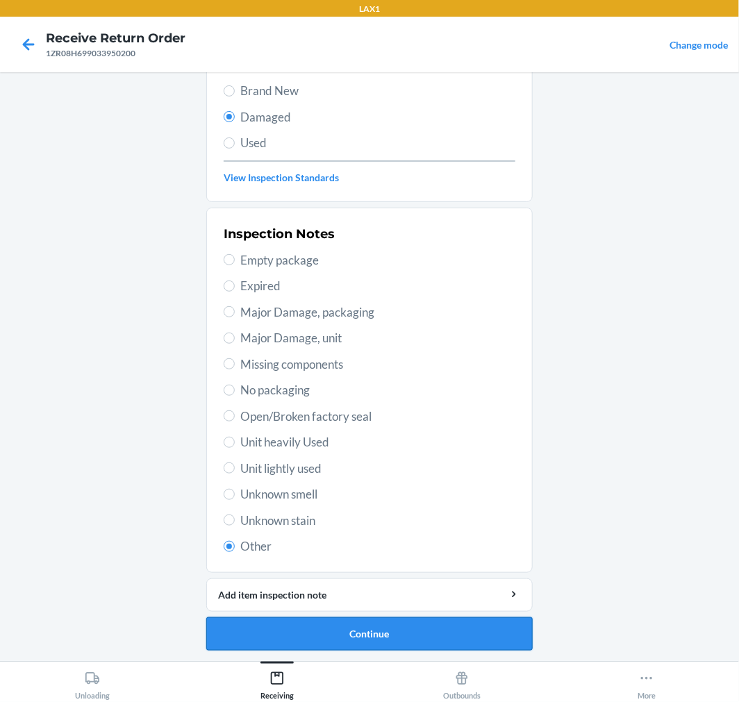
click at [308, 617] on button "Continue" at bounding box center [369, 633] width 326 height 33
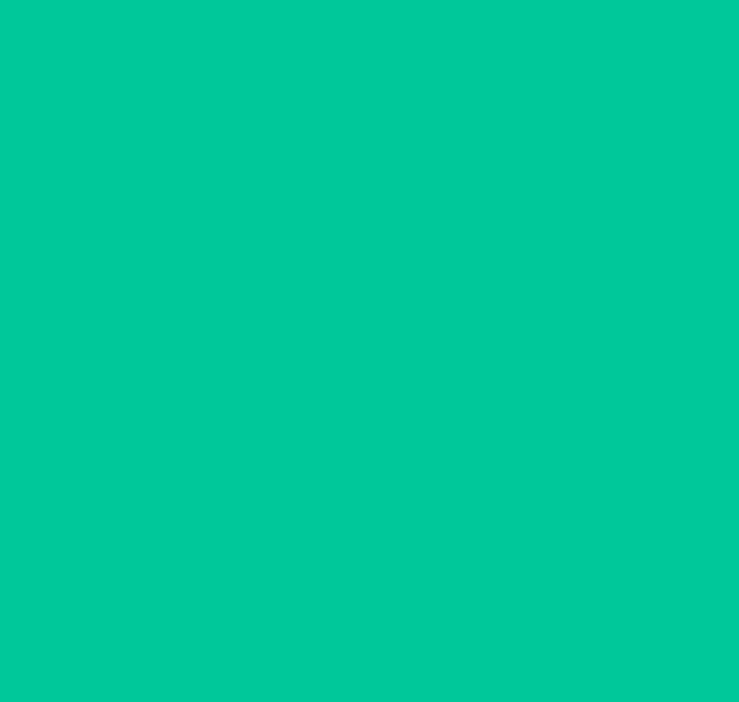
scroll to position [11, 0]
click at [309, 617] on button "Confirm" at bounding box center [369, 633] width 326 height 33
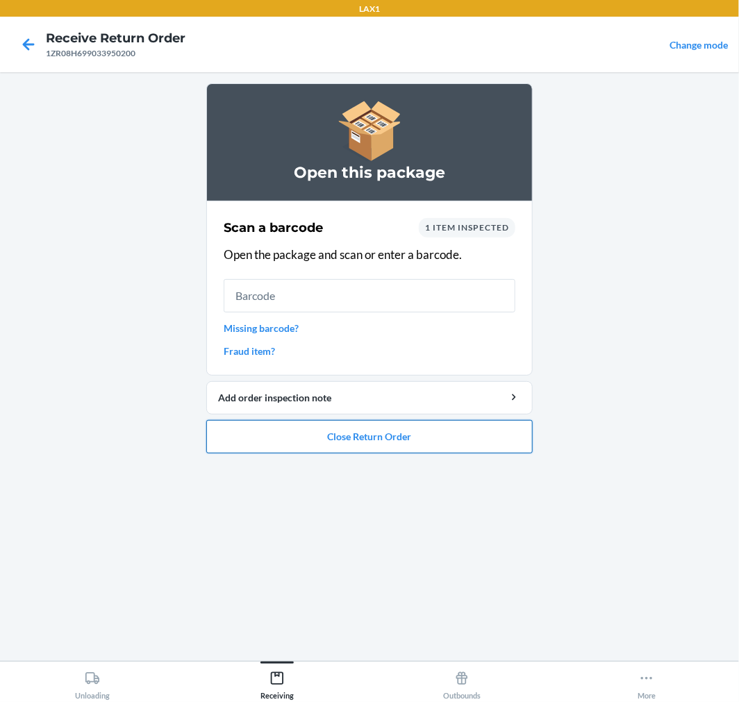
click at [445, 433] on button "Close Return Order" at bounding box center [369, 436] width 326 height 33
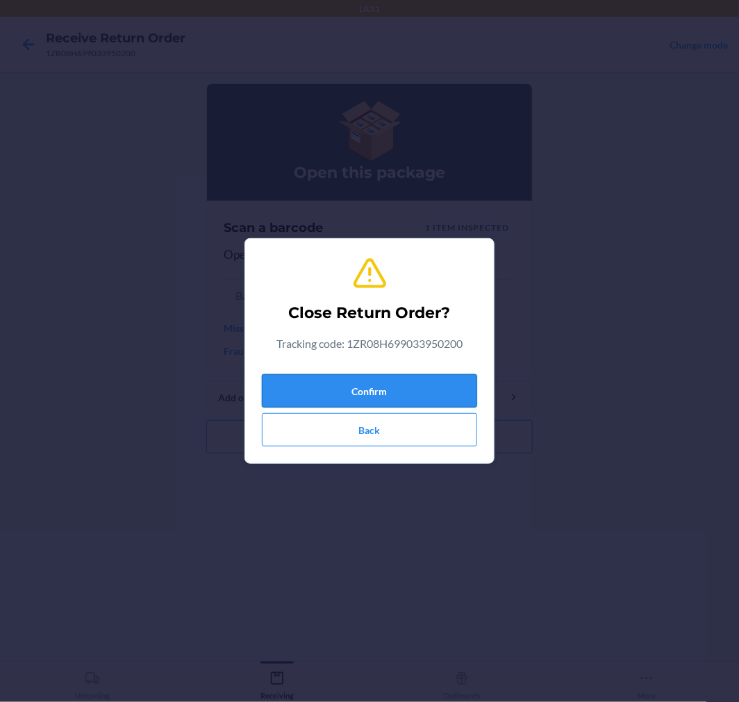
click at [392, 383] on button "Confirm" at bounding box center [369, 390] width 215 height 33
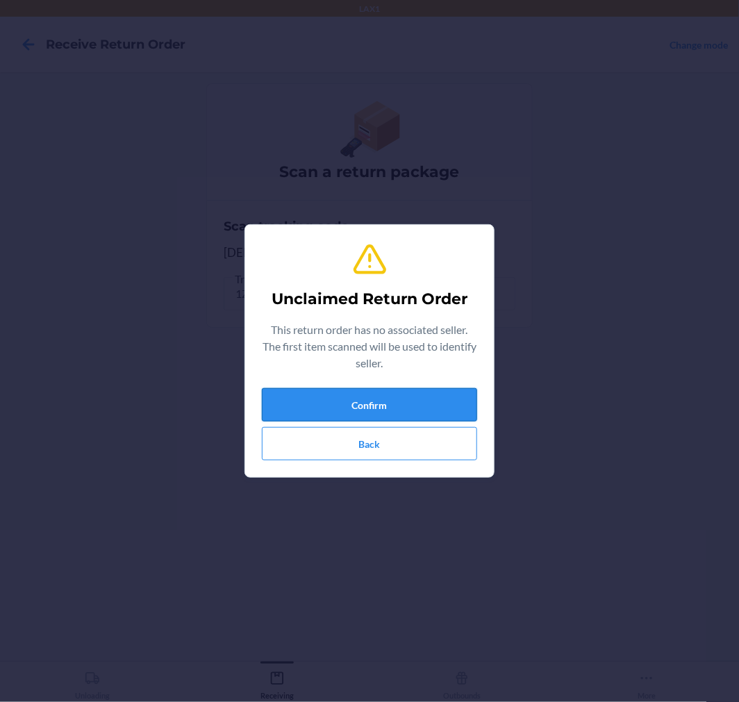
click at [387, 415] on button "Confirm" at bounding box center [369, 404] width 215 height 33
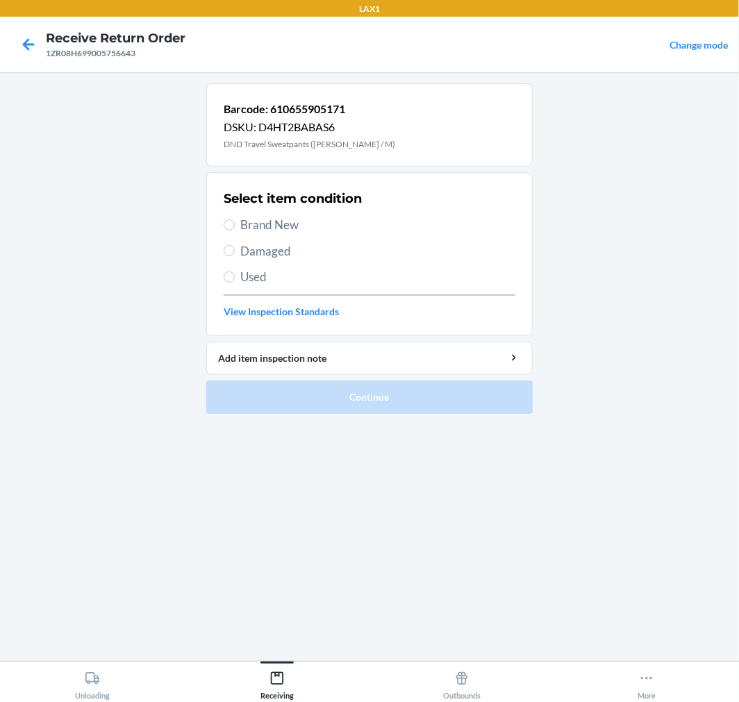
click at [267, 248] on span "Damaged" at bounding box center [377, 251] width 275 height 18
click at [235, 248] on input "Damaged" at bounding box center [229, 250] width 11 height 11
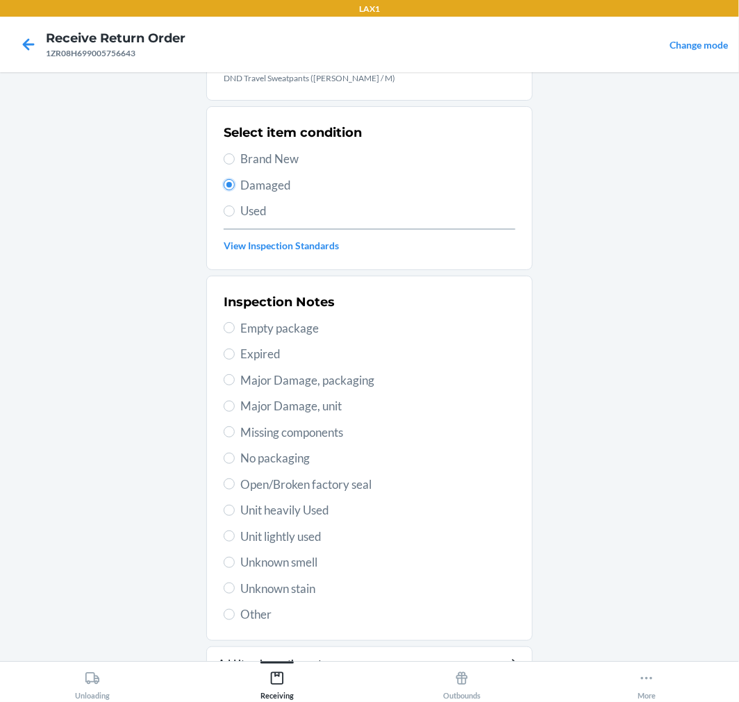
scroll to position [134, 0]
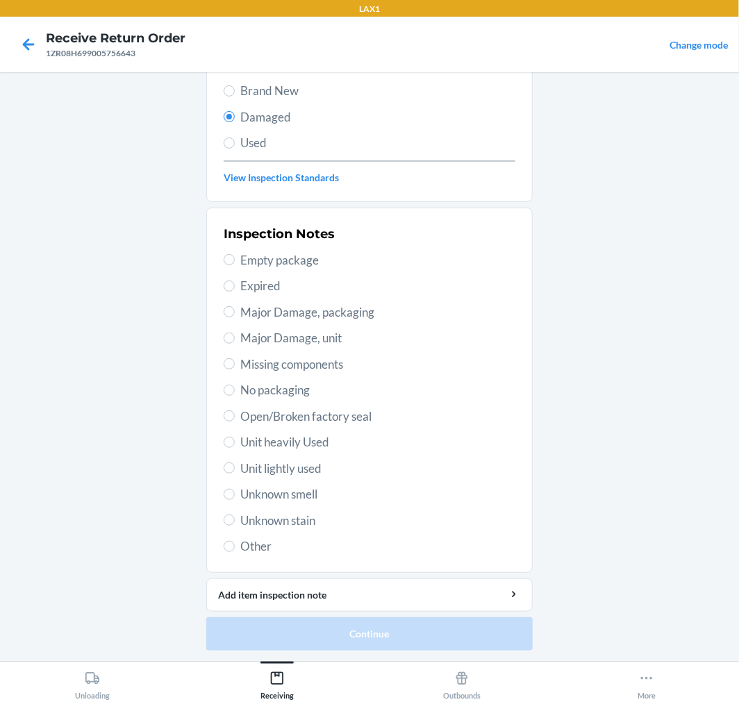
click at [233, 544] on label "Other" at bounding box center [370, 547] width 292 height 18
click at [233, 544] on input "Other" at bounding box center [229, 546] width 11 height 11
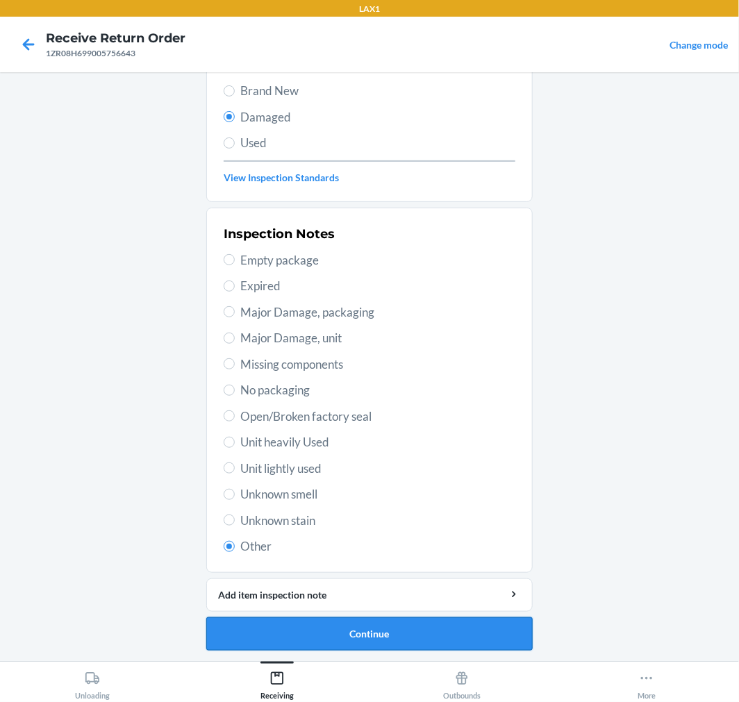
click at [404, 643] on button "Continue" at bounding box center [369, 633] width 326 height 33
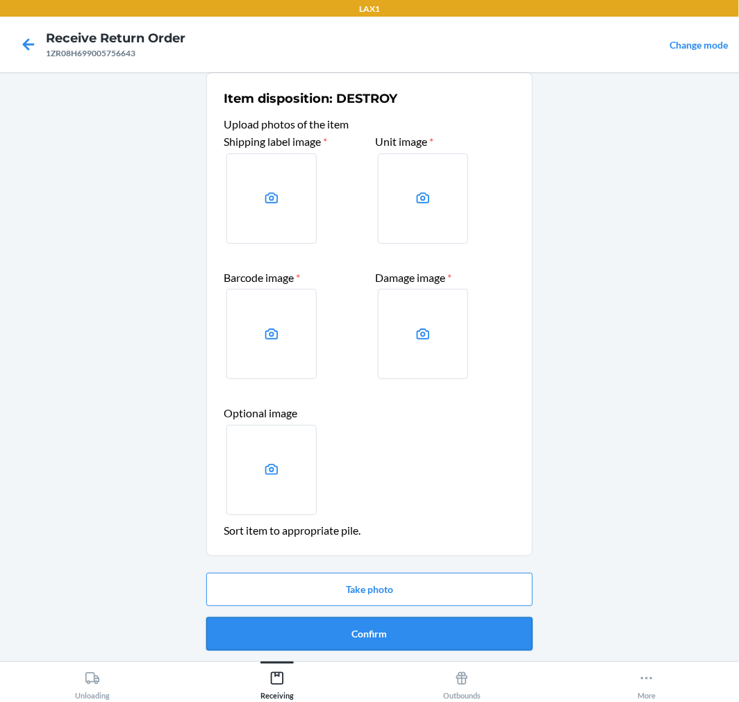
click at [376, 640] on button "Confirm" at bounding box center [369, 633] width 326 height 33
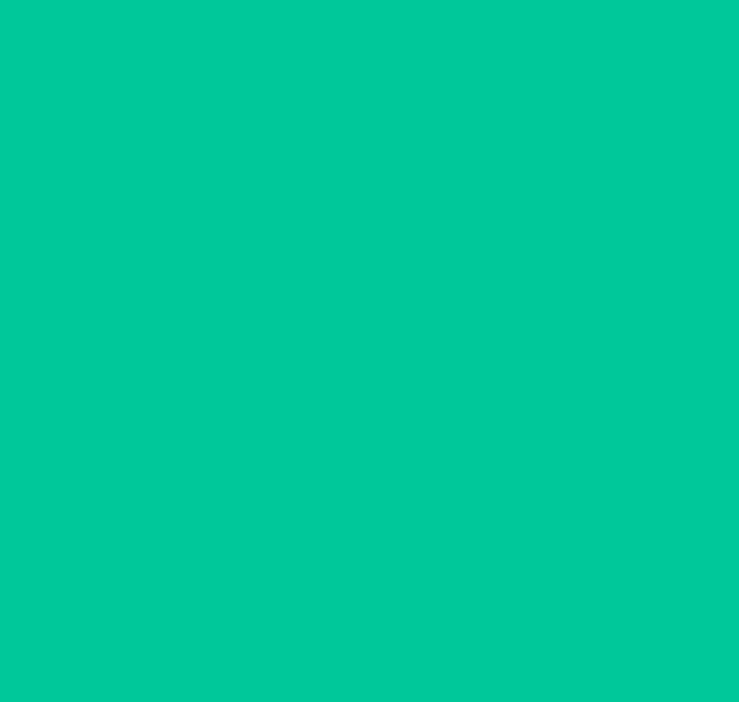
scroll to position [0, 0]
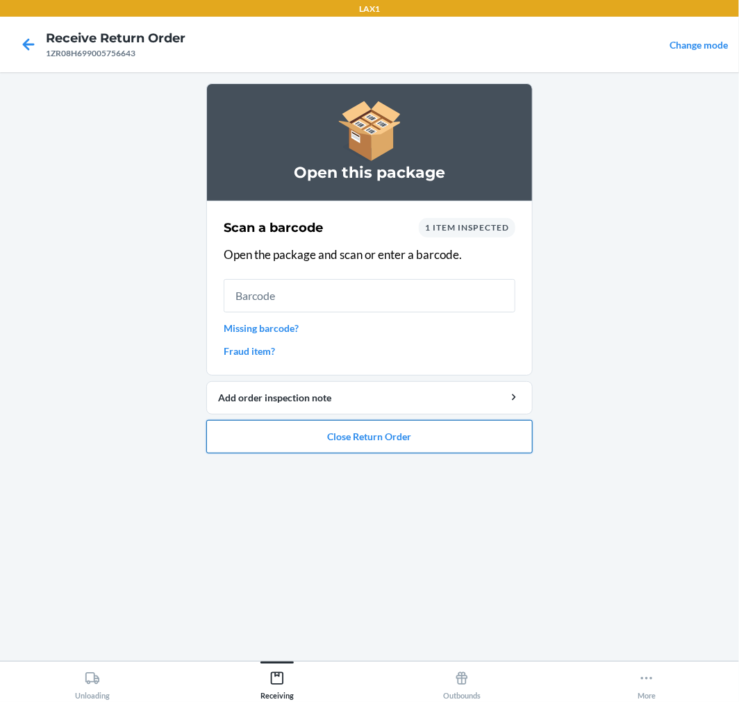
click at [422, 428] on button "Close Return Order" at bounding box center [369, 436] width 326 height 33
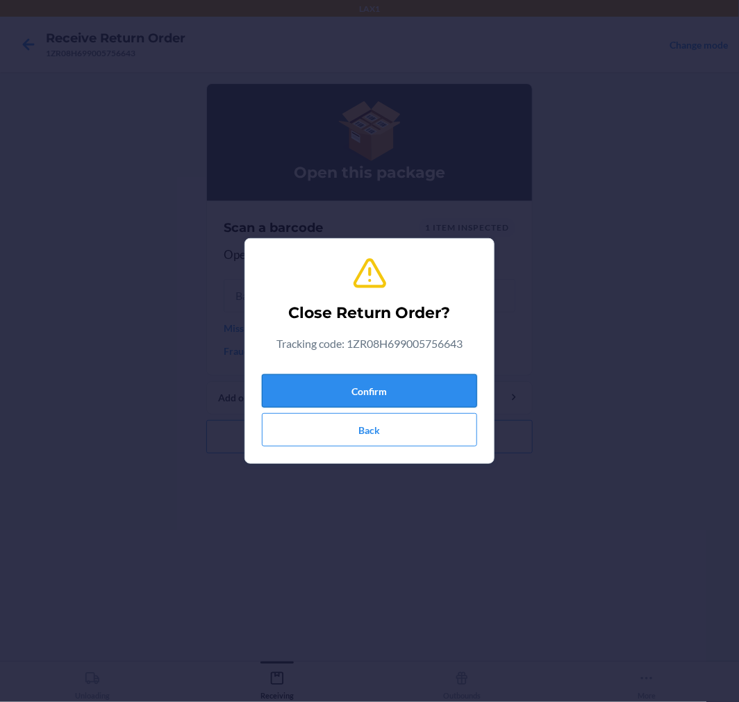
click at [405, 401] on button "Confirm" at bounding box center [369, 390] width 215 height 33
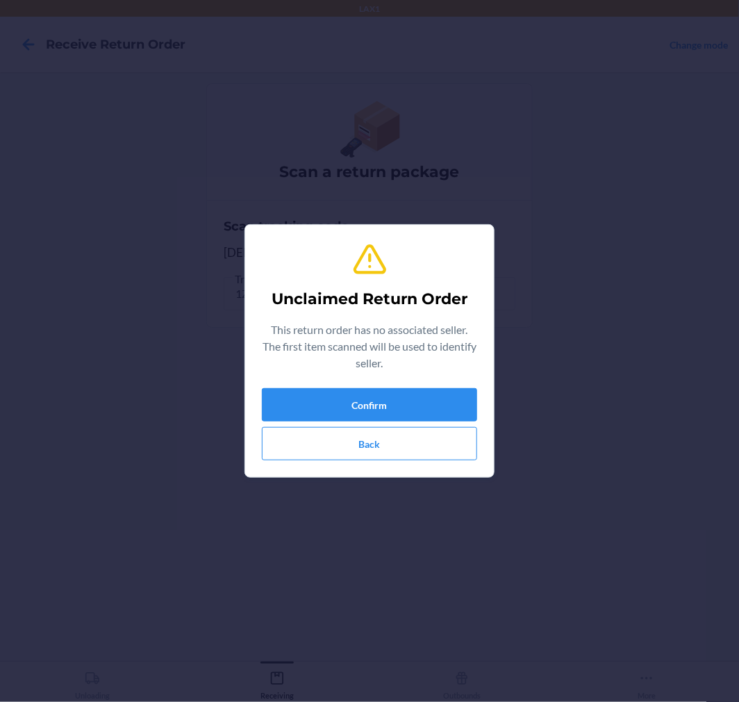
click at [407, 366] on p "This return order has no associated seller. The first item scanned will be used…" at bounding box center [369, 347] width 215 height 50
click at [434, 422] on div "Confirm Back" at bounding box center [369, 424] width 215 height 72
click at [434, 420] on button "Confirm" at bounding box center [369, 404] width 215 height 33
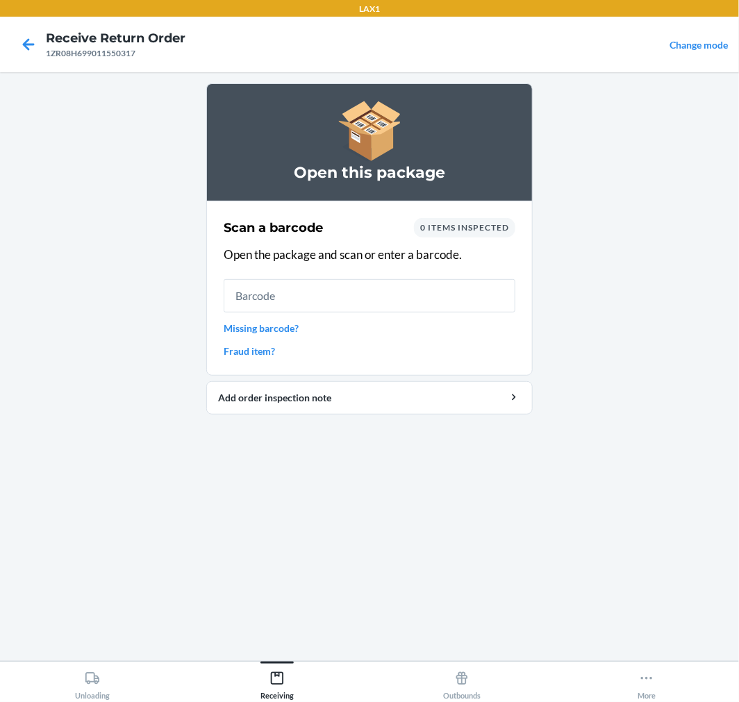
click at [244, 335] on link "Missing barcode?" at bounding box center [370, 328] width 292 height 15
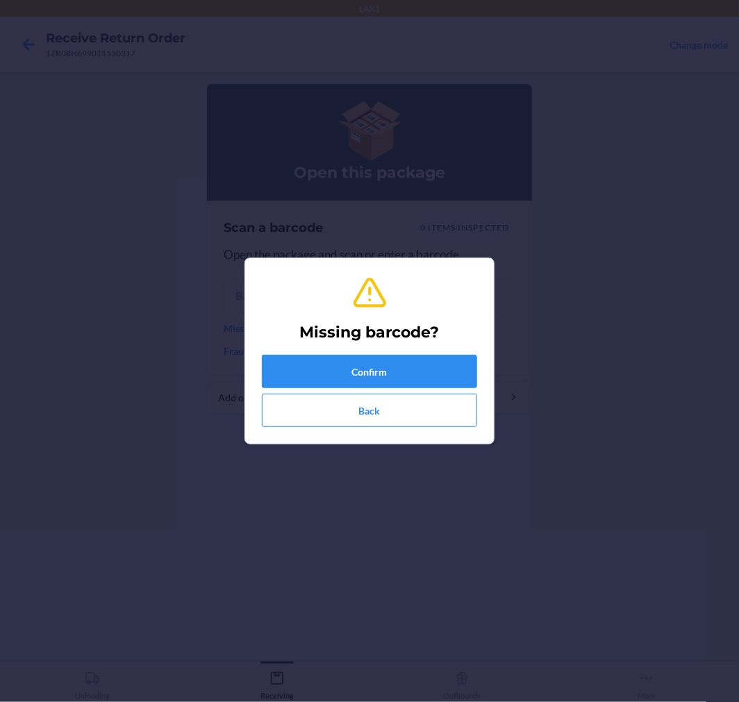
click at [333, 390] on div "Confirm Back" at bounding box center [369, 391] width 215 height 72
click at [345, 371] on button "Confirm" at bounding box center [369, 371] width 215 height 33
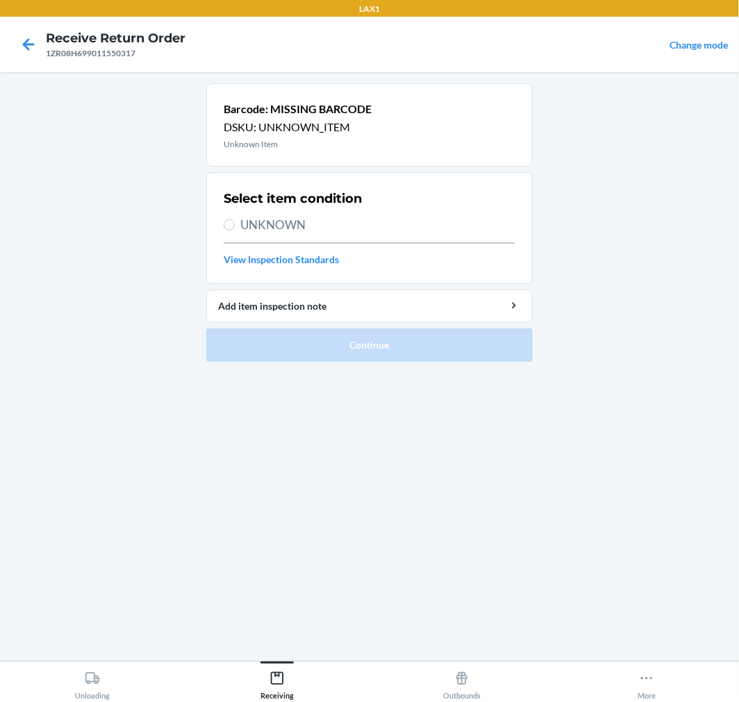
click at [262, 235] on div "Select item condition UNKNOWN View Inspection Standards" at bounding box center [370, 227] width 292 height 85
click at [256, 223] on span "UNKNOWN" at bounding box center [377, 225] width 275 height 18
click at [235, 223] on input "UNKNOWN" at bounding box center [229, 224] width 11 height 11
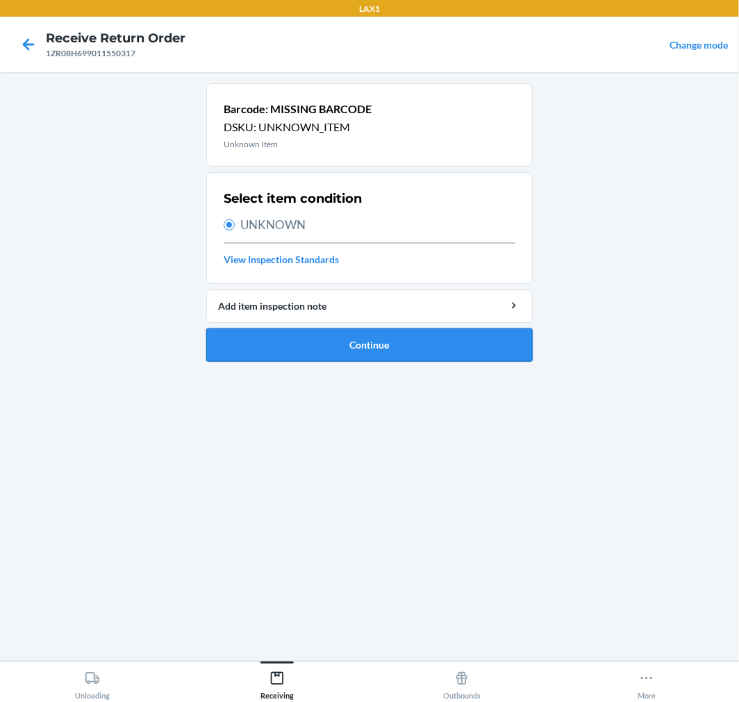
click at [356, 342] on button "Continue" at bounding box center [369, 345] width 326 height 33
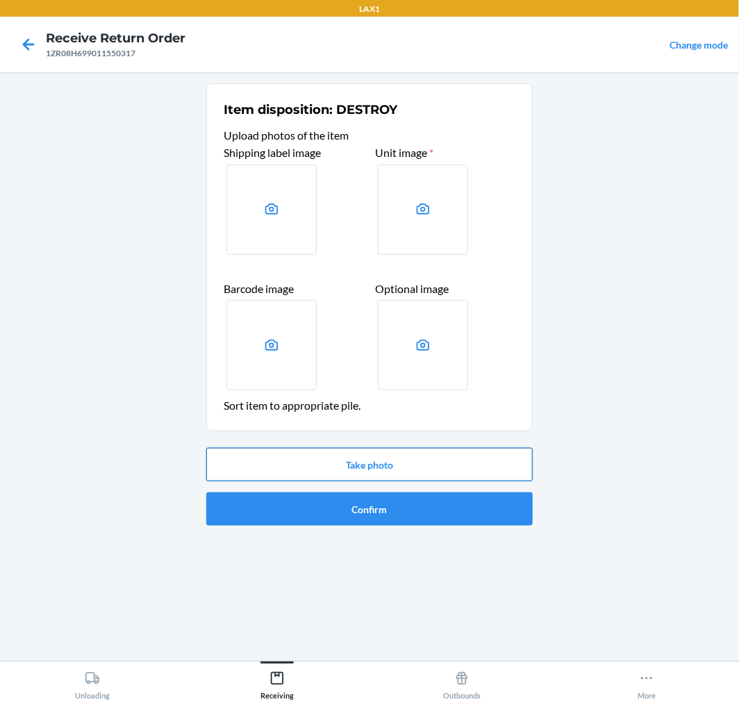
click at [426, 452] on button "Take photo" at bounding box center [369, 464] width 326 height 33
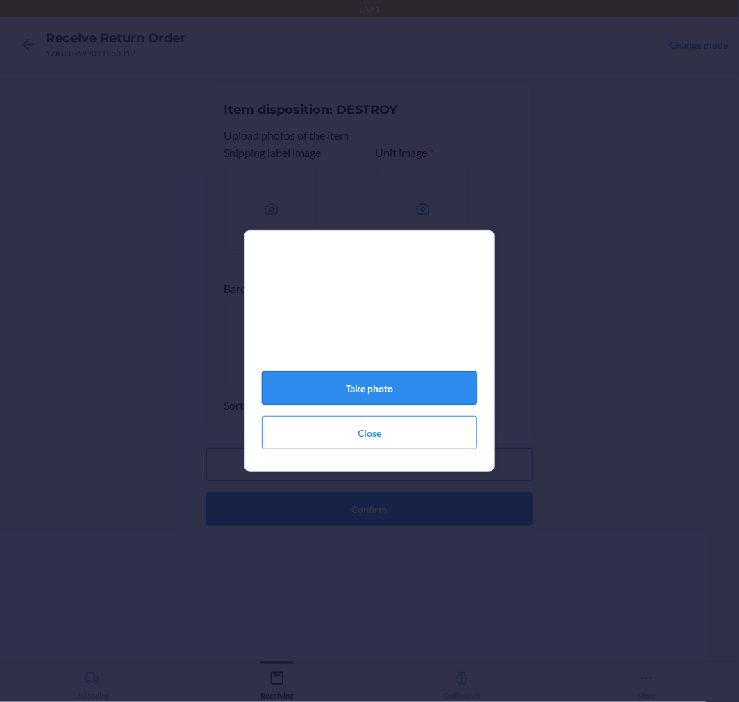
click at [372, 391] on button "Take photo" at bounding box center [369, 388] width 215 height 33
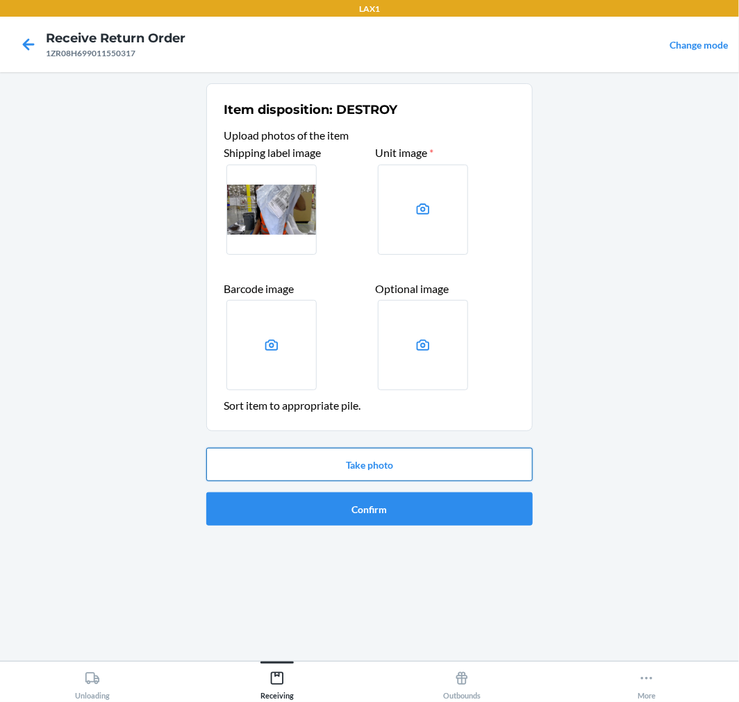
click at [383, 458] on button "Take photo" at bounding box center [369, 464] width 326 height 33
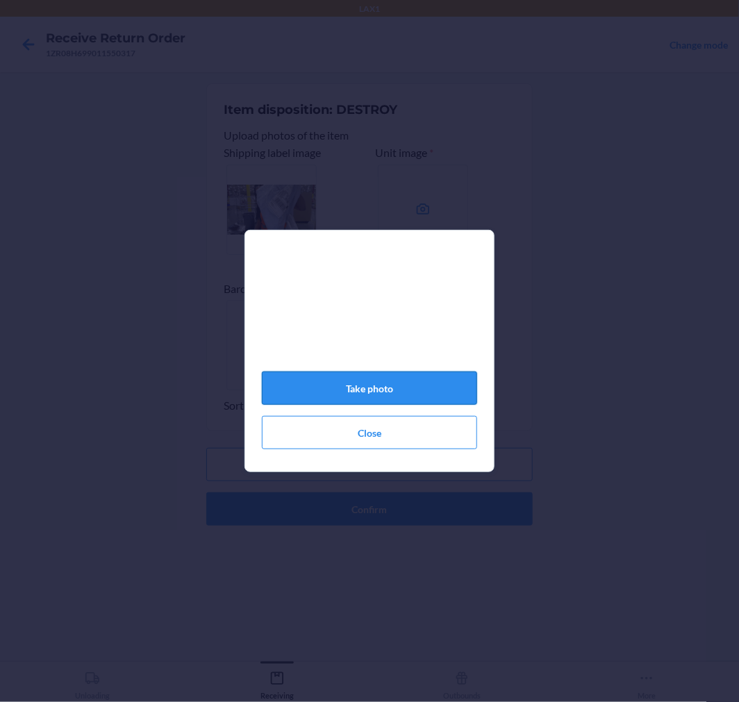
click at [392, 405] on button "Take photo" at bounding box center [369, 388] width 215 height 33
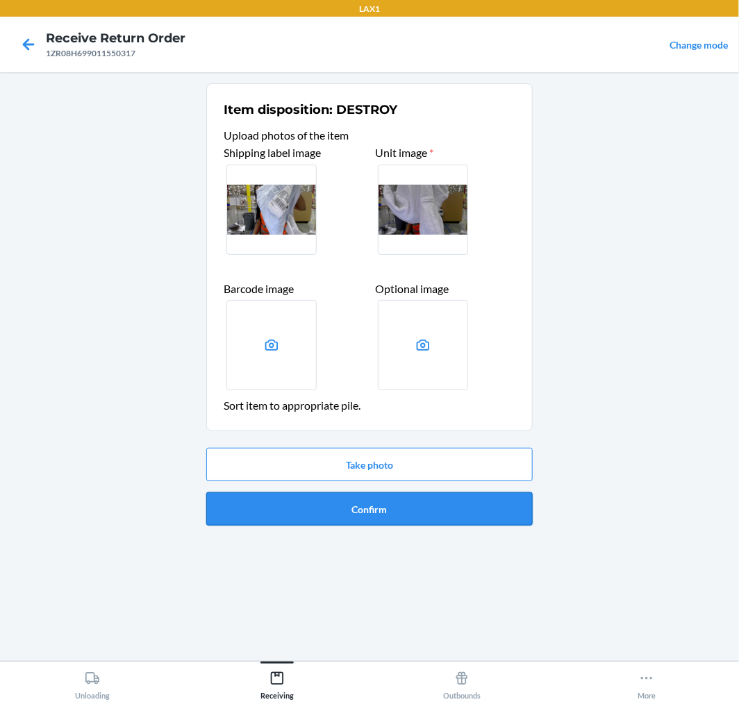
click at [413, 503] on button "Confirm" at bounding box center [369, 508] width 326 height 33
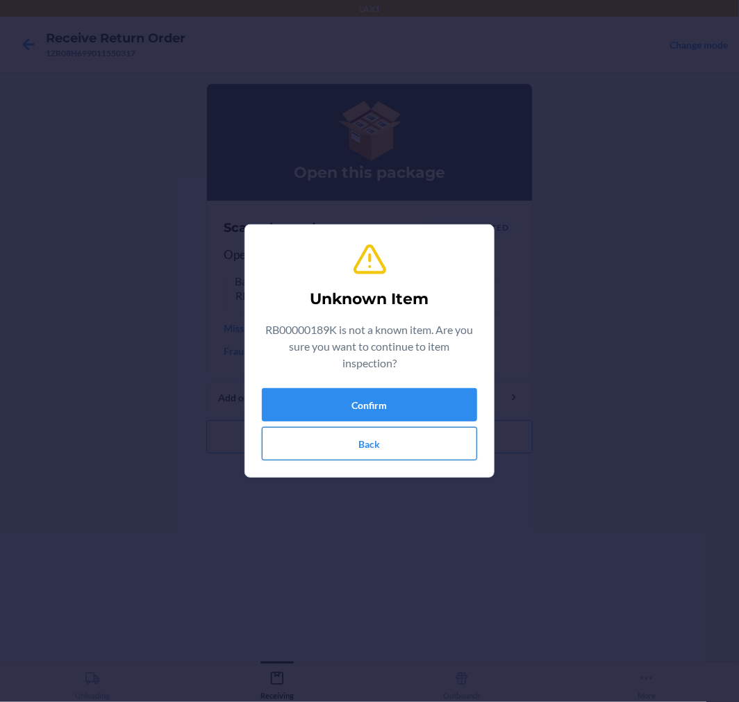
click at [364, 455] on button "Back" at bounding box center [369, 443] width 215 height 33
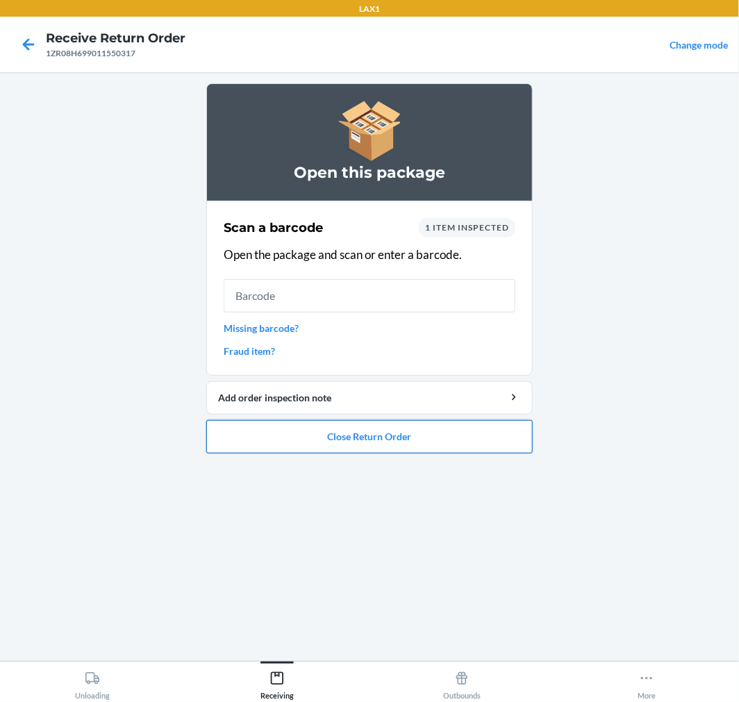
click at [388, 440] on button "Close Return Order" at bounding box center [369, 436] width 326 height 33
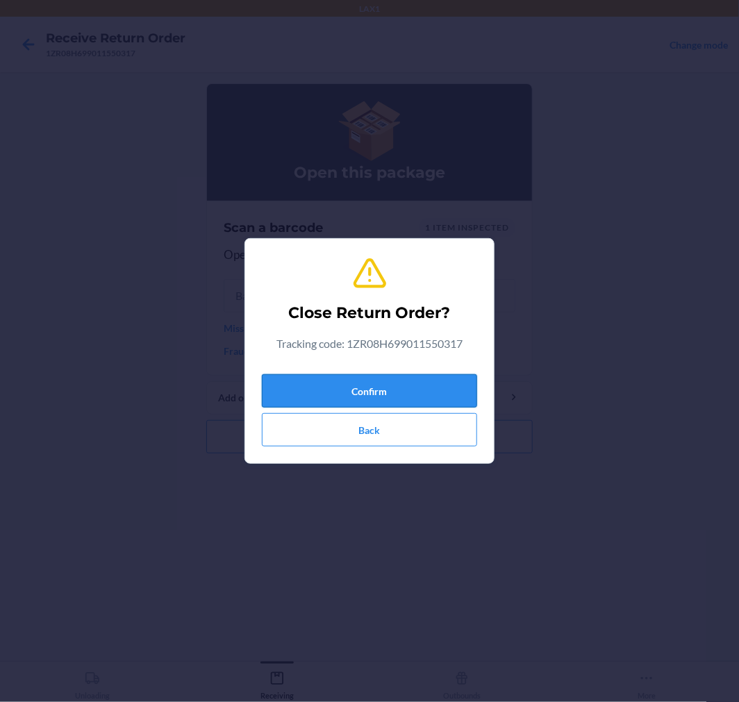
click at [365, 390] on button "Confirm" at bounding box center [369, 390] width 215 height 33
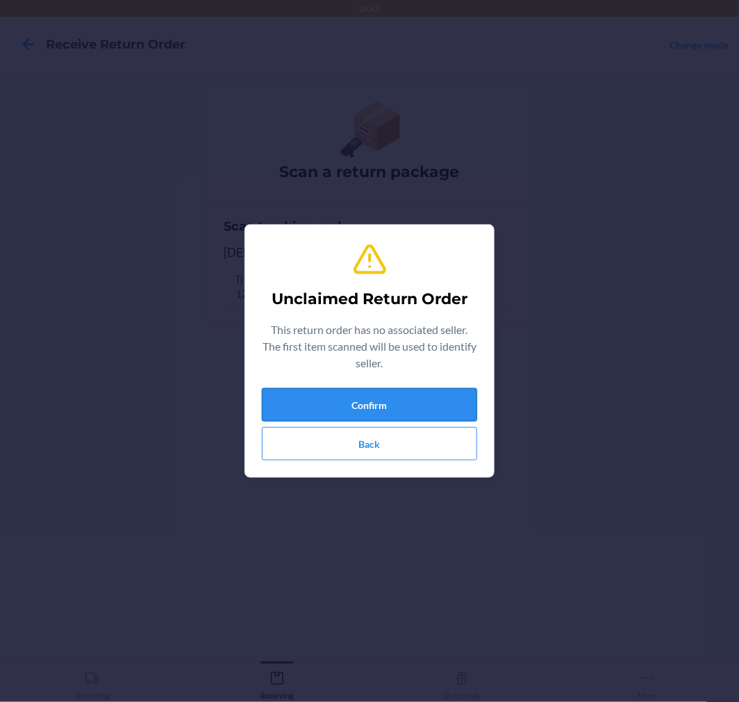
click at [383, 413] on button "Confirm" at bounding box center [369, 404] width 215 height 33
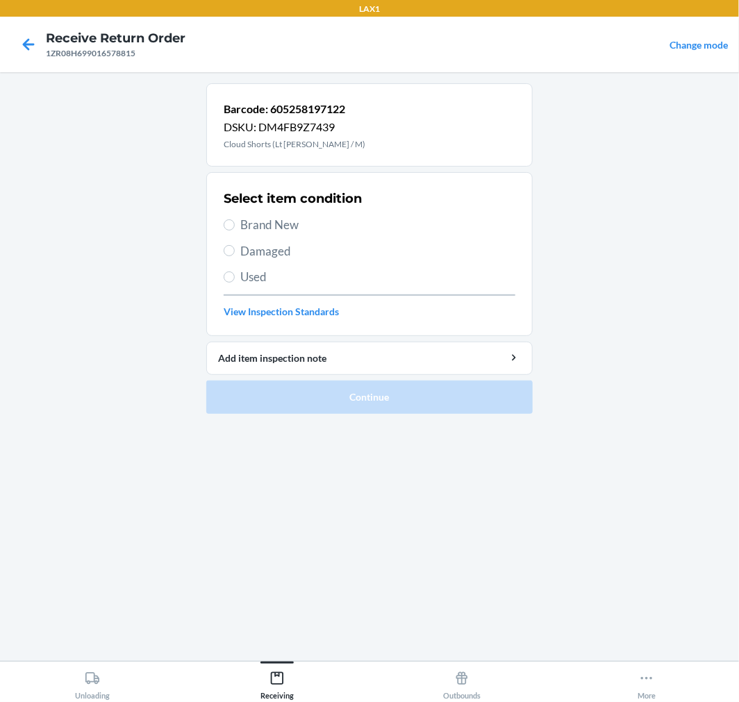
click at [264, 245] on span "Damaged" at bounding box center [377, 251] width 275 height 18
click at [235, 245] on input "Damaged" at bounding box center [229, 250] width 11 height 11
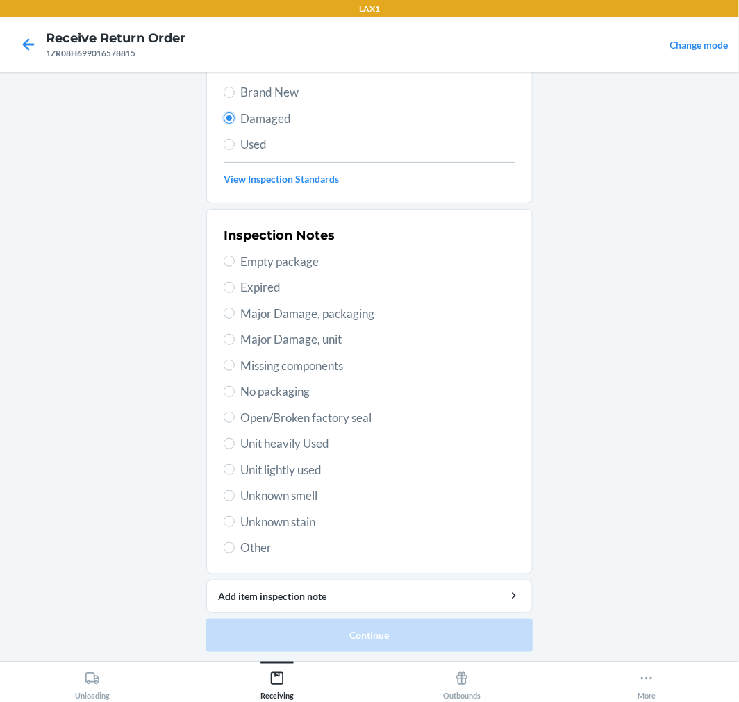
scroll to position [134, 0]
click at [249, 515] on span "Unknown stain" at bounding box center [377, 521] width 275 height 18
click at [235, 515] on input "Unknown stain" at bounding box center [229, 520] width 11 height 11
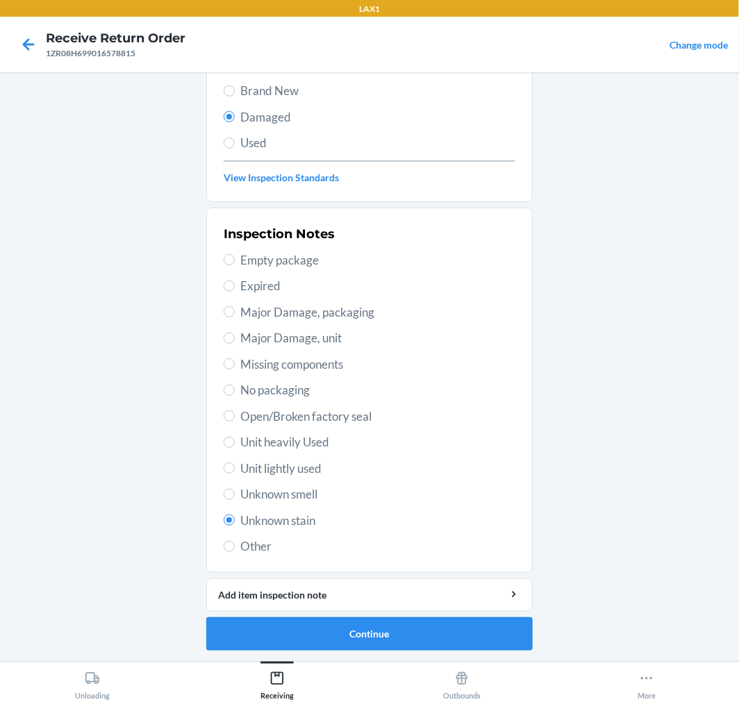
click at [271, 549] on span "Other" at bounding box center [377, 547] width 275 height 18
click at [235, 549] on input "Other" at bounding box center [229, 546] width 11 height 11
click at [356, 640] on button "Continue" at bounding box center [369, 633] width 326 height 33
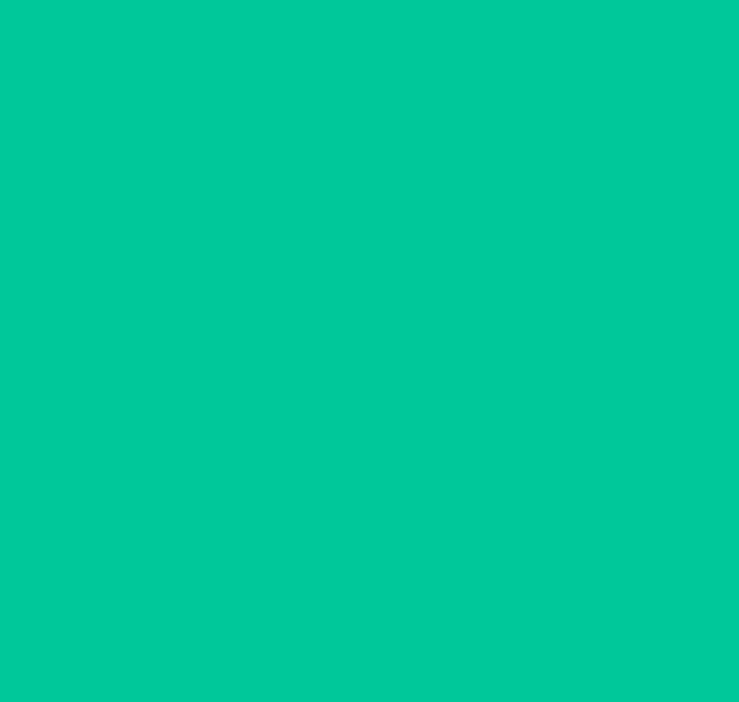
scroll to position [11, 0]
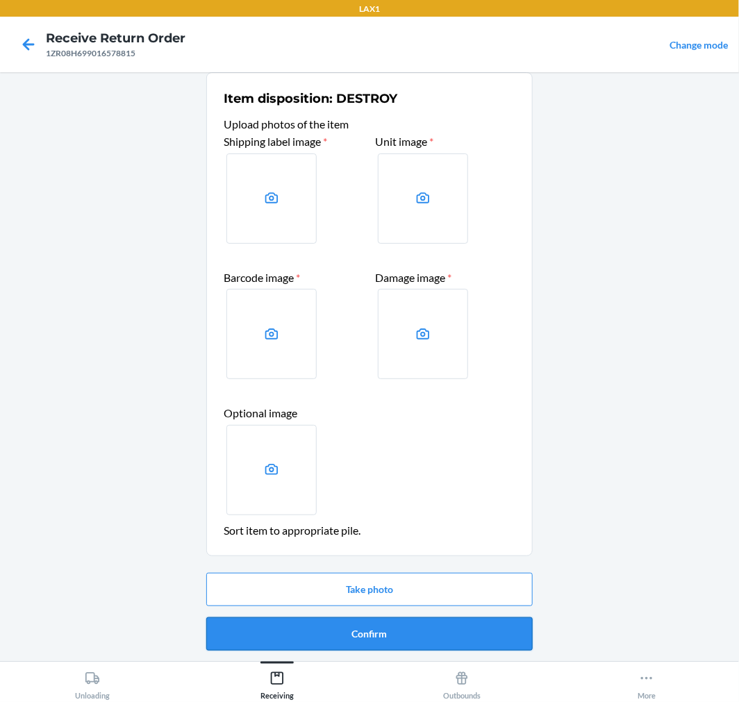
click at [361, 633] on button "Confirm" at bounding box center [369, 633] width 326 height 33
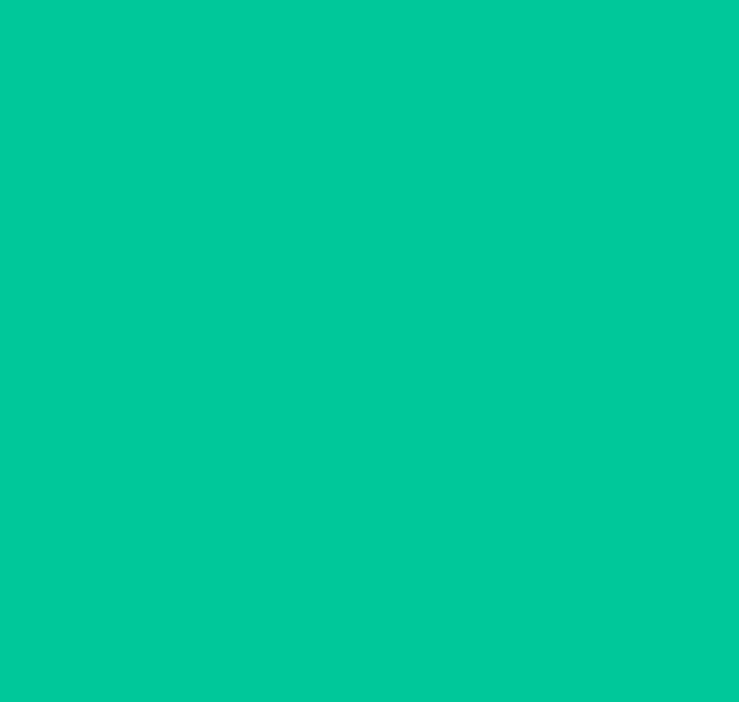
scroll to position [0, 0]
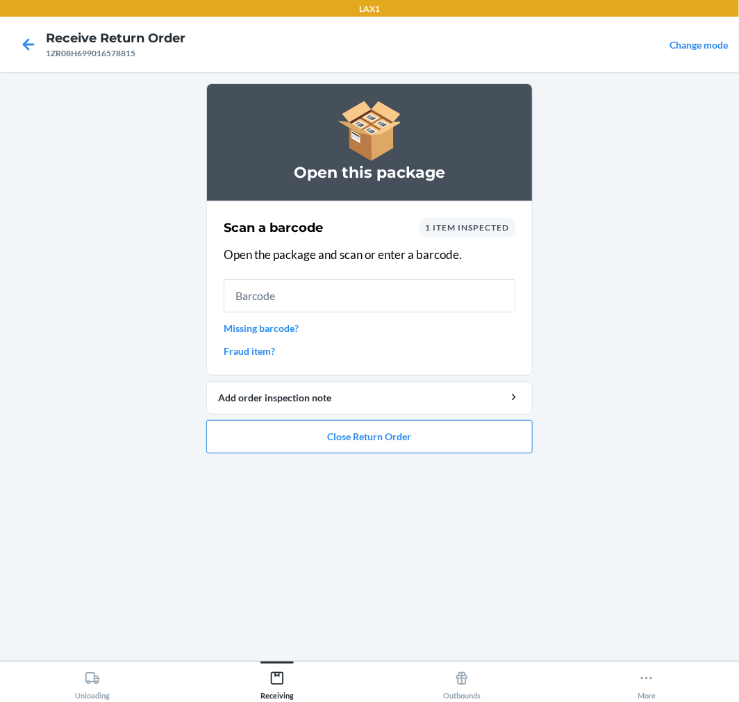
click at [342, 464] on div "Open this package Scan a barcode 1 item inspected Open the package and scan or …" at bounding box center [369, 366] width 326 height 567
click at [338, 442] on button "Close Return Order" at bounding box center [369, 436] width 326 height 33
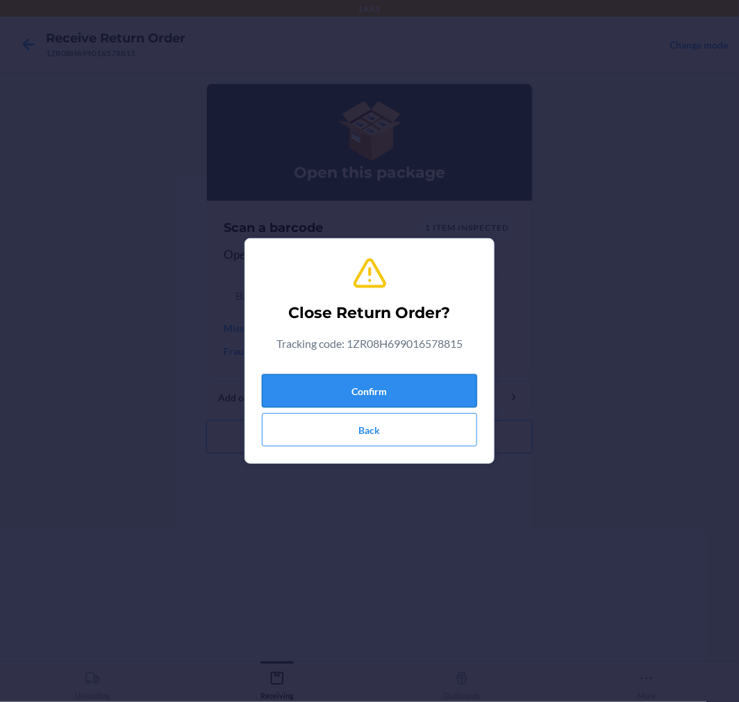
click at [292, 399] on button "Confirm" at bounding box center [369, 390] width 215 height 33
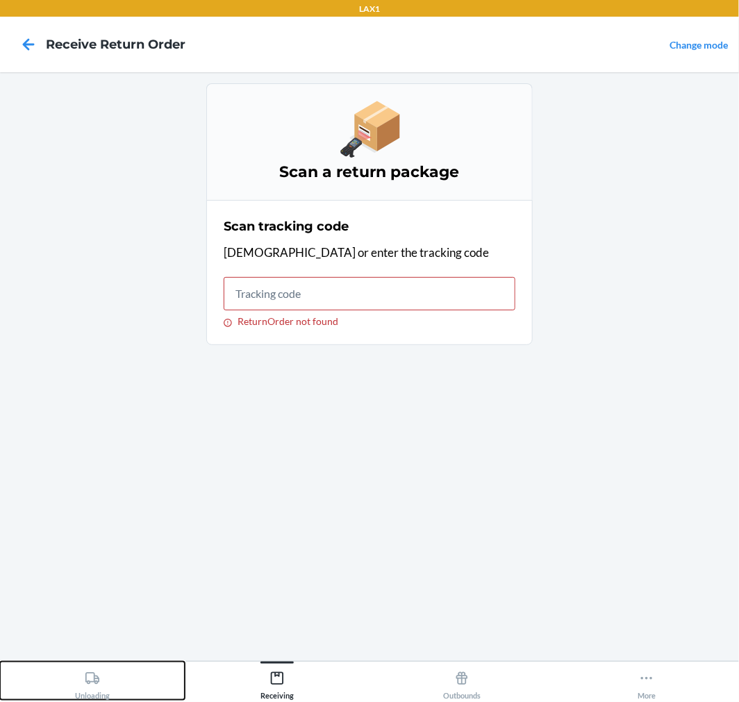
click at [67, 679] on button "Unloading" at bounding box center [92, 681] width 185 height 38
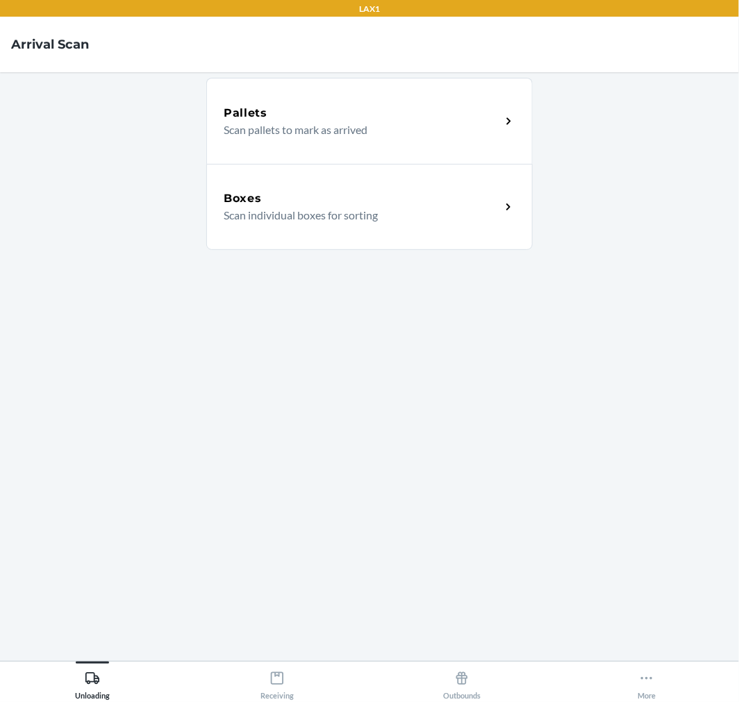
click at [308, 221] on p "Scan individual boxes for sorting" at bounding box center [357, 215] width 266 height 17
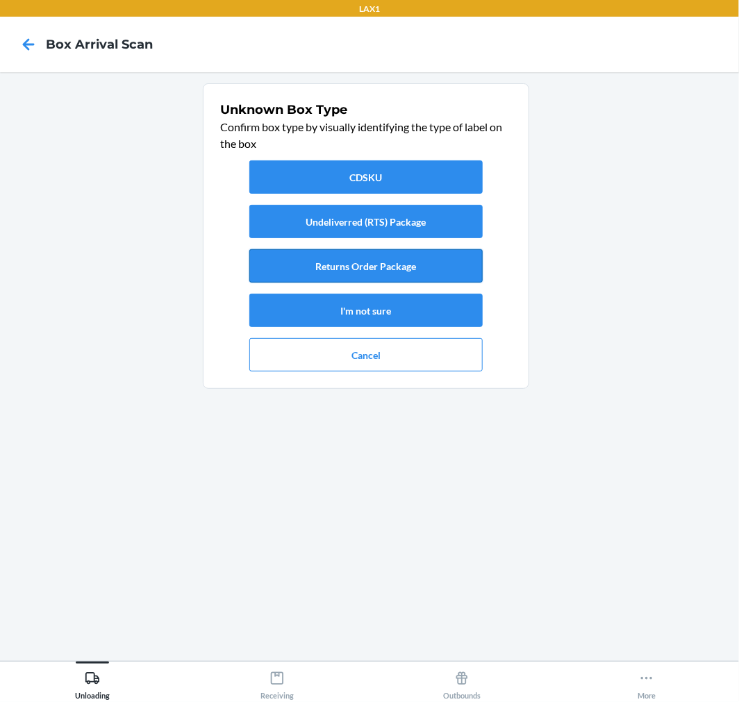
click at [404, 266] on button "Returns Order Package" at bounding box center [365, 265] width 233 height 33
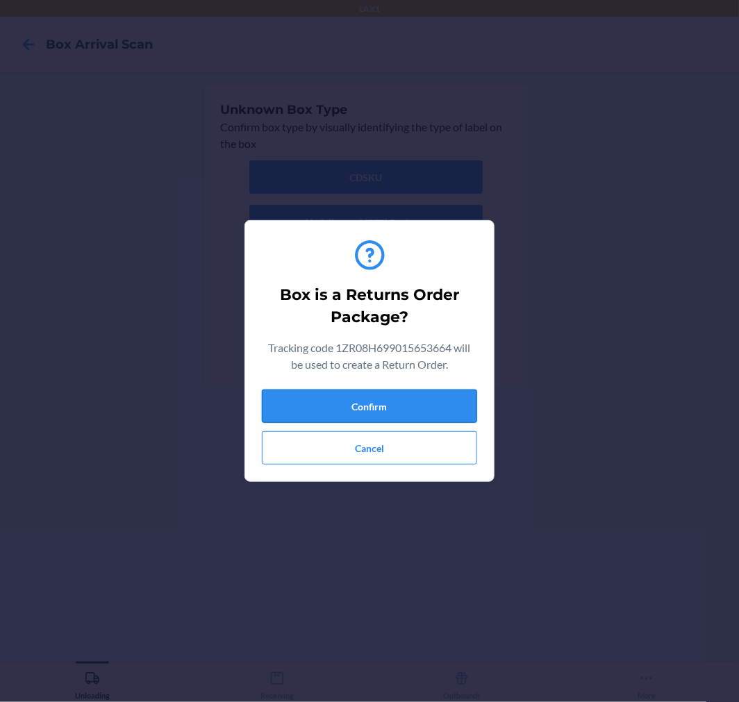
click at [392, 415] on button "Confirm" at bounding box center [369, 406] width 215 height 33
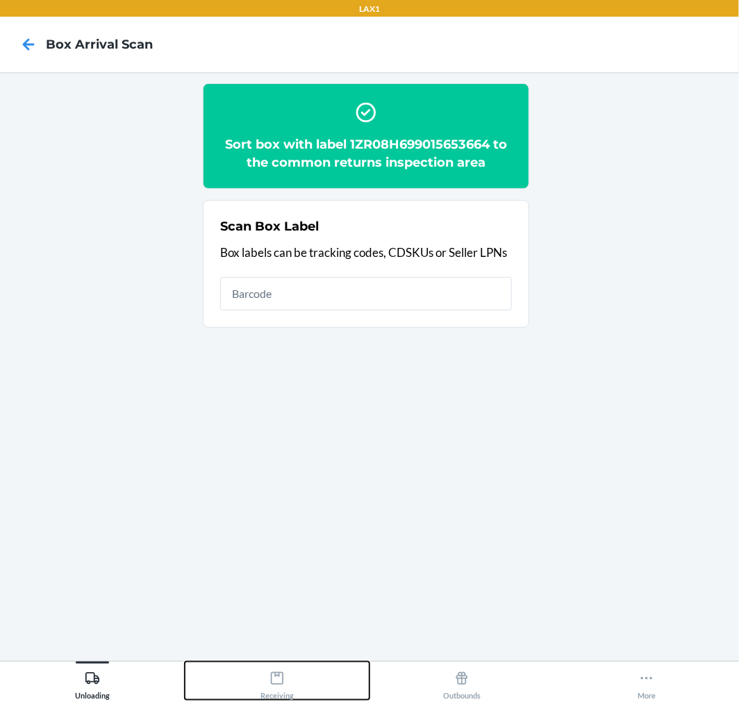
click at [267, 675] on div "Receiving" at bounding box center [276, 682] width 33 height 35
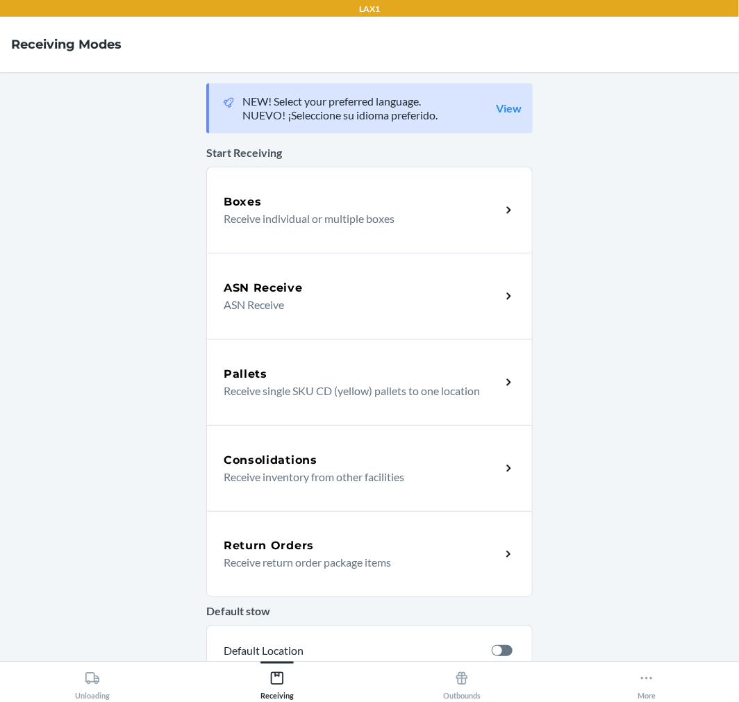
click at [315, 585] on div "Return Orders Receive return order package items" at bounding box center [369, 554] width 326 height 86
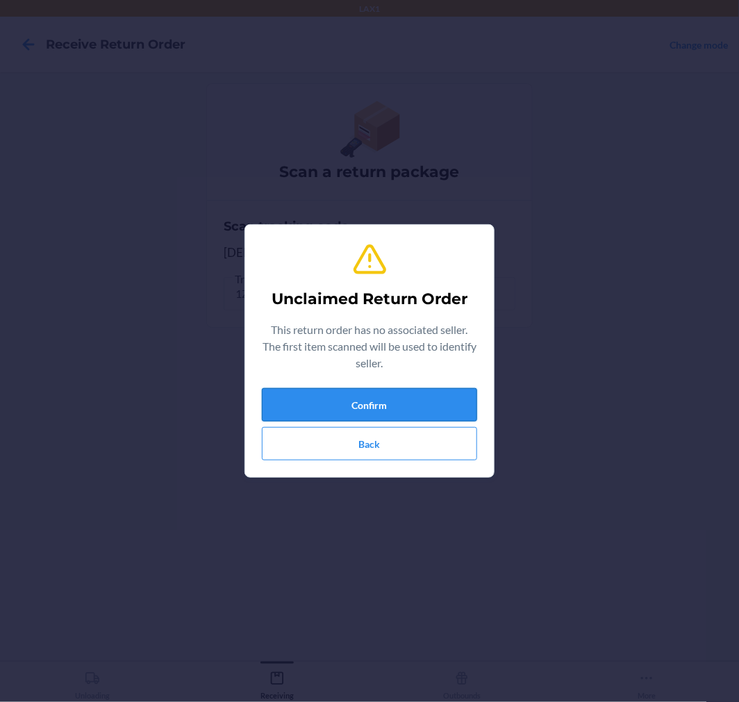
click at [418, 415] on button "Confirm" at bounding box center [369, 404] width 215 height 33
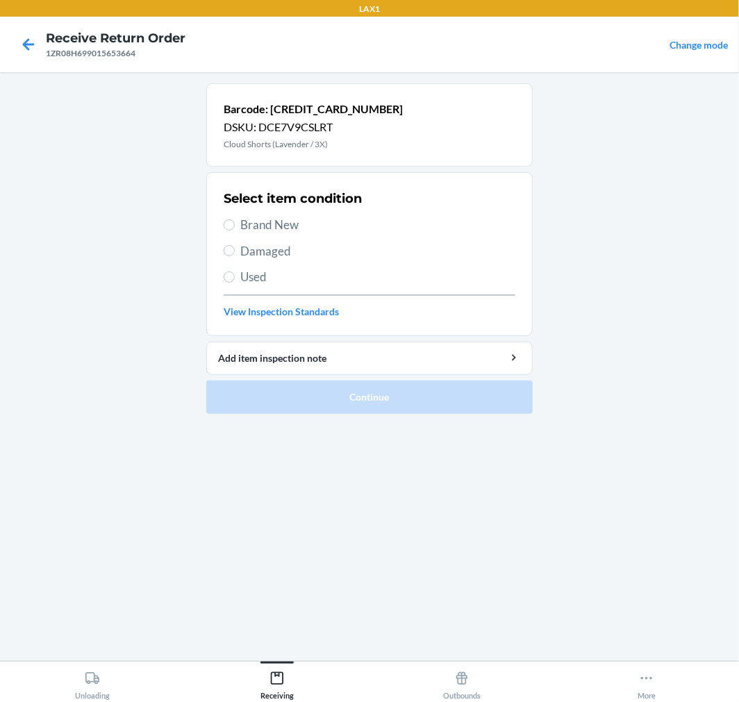
click at [236, 246] on label "Damaged" at bounding box center [370, 251] width 292 height 18
click at [235, 246] on input "Damaged" at bounding box center [229, 250] width 11 height 11
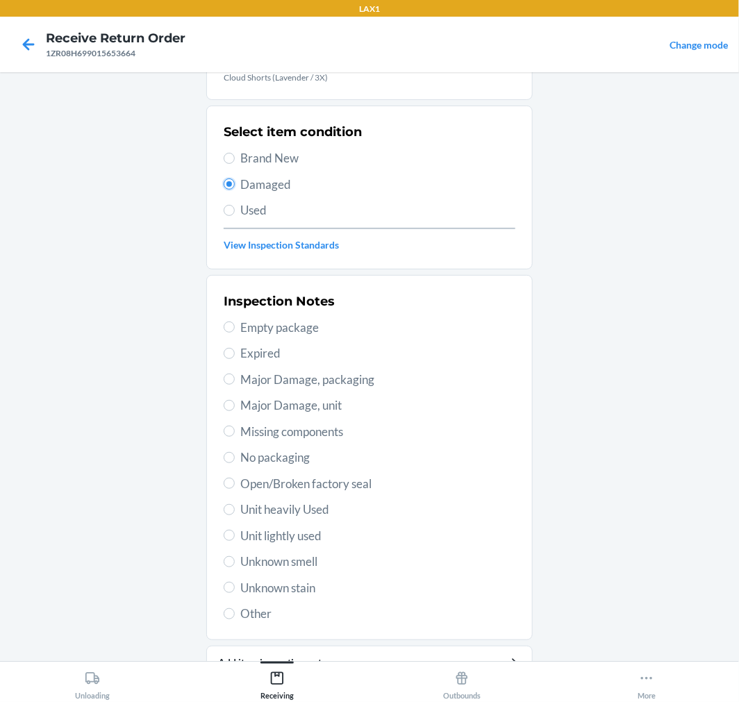
scroll to position [134, 0]
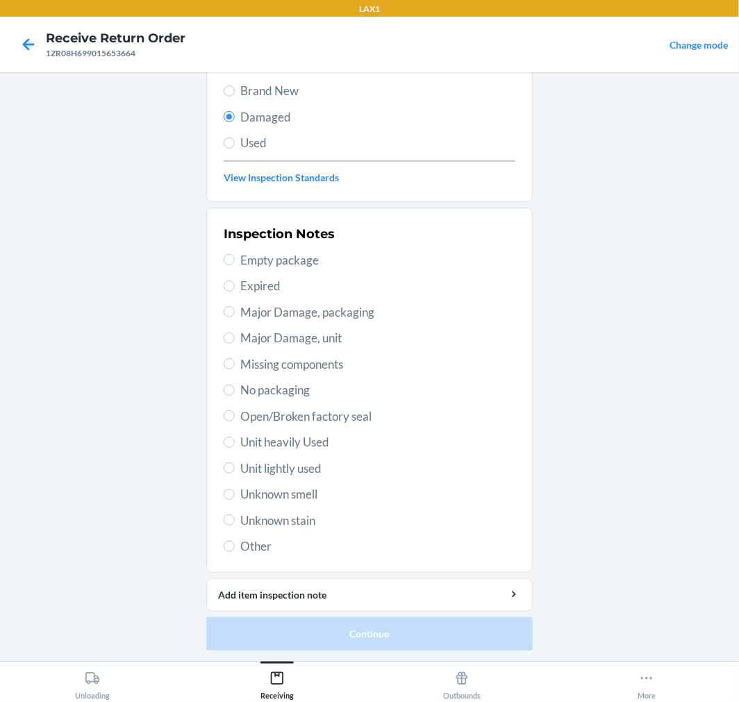
click at [269, 417] on span "Open/Broken factory seal" at bounding box center [377, 417] width 275 height 18
click at [235, 417] on input "Open/Broken factory seal" at bounding box center [229, 415] width 11 height 11
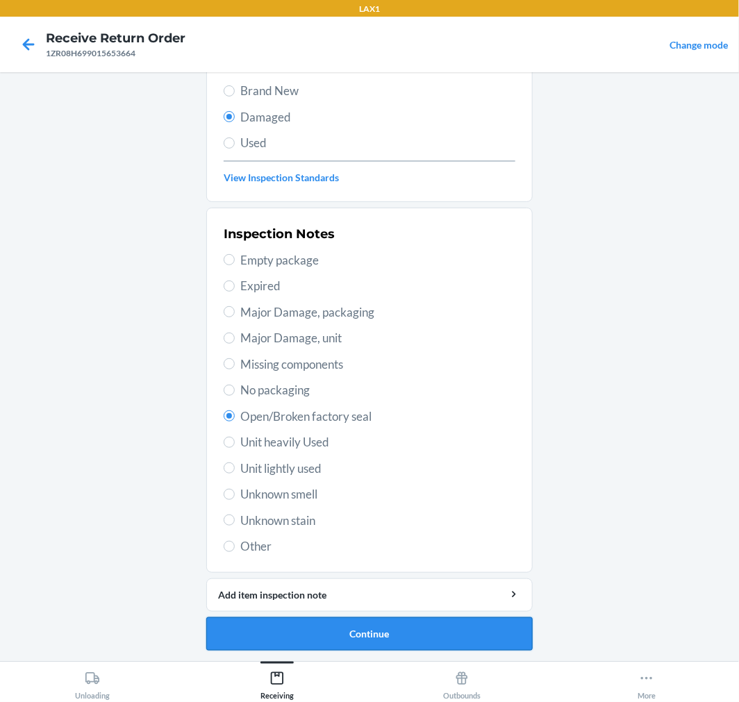
click at [413, 633] on button "Continue" at bounding box center [369, 633] width 326 height 33
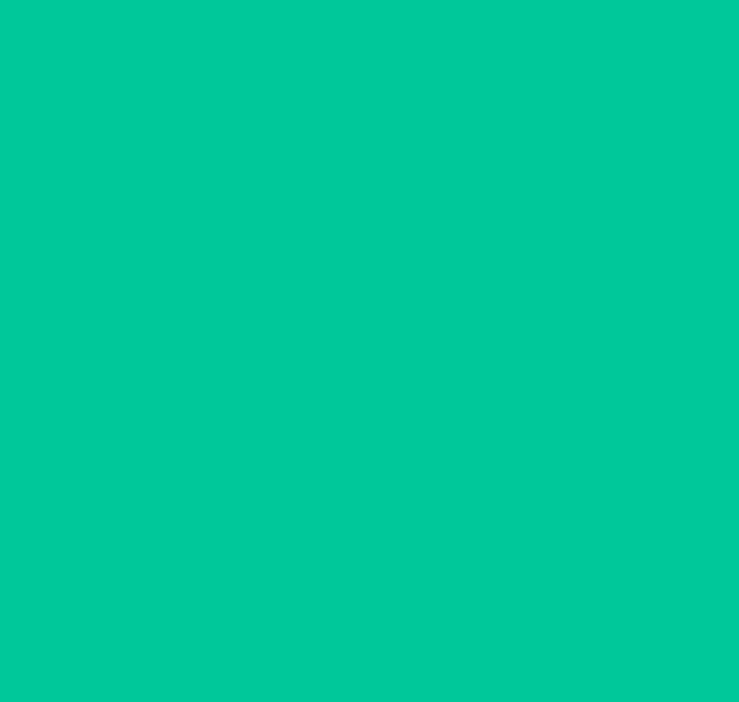
click at [413, 633] on button "Confirm" at bounding box center [369, 633] width 326 height 33
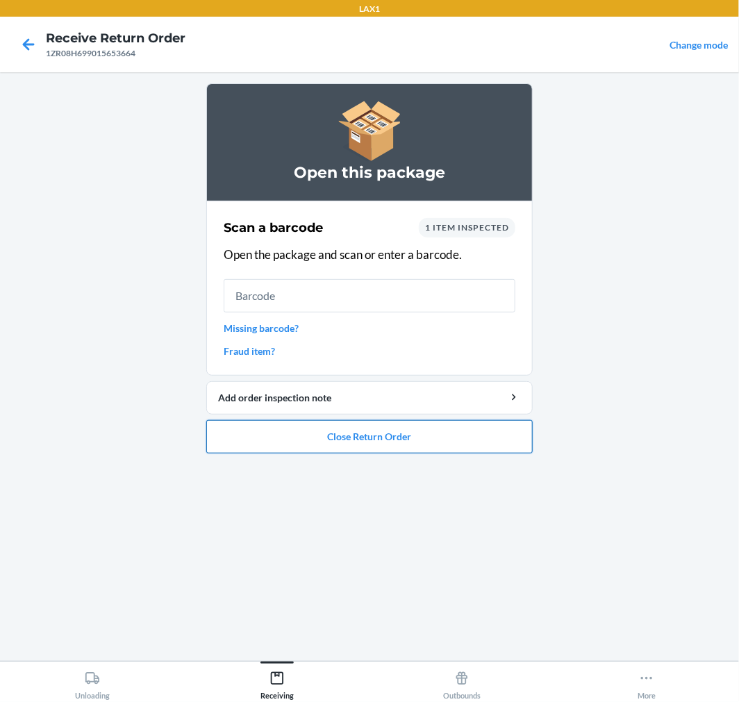
click at [311, 438] on button "Close Return Order" at bounding box center [369, 436] width 326 height 33
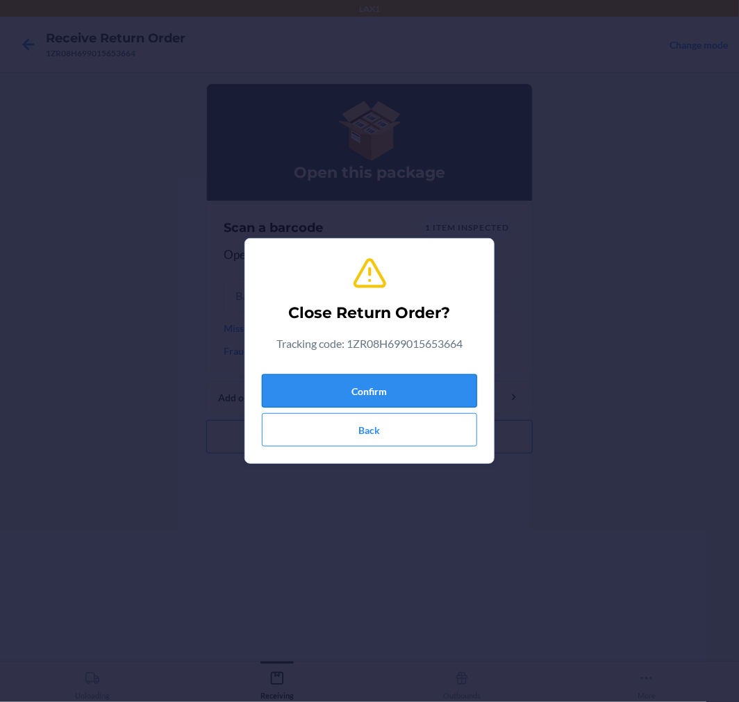
click at [331, 383] on button "Confirm" at bounding box center [369, 390] width 215 height 33
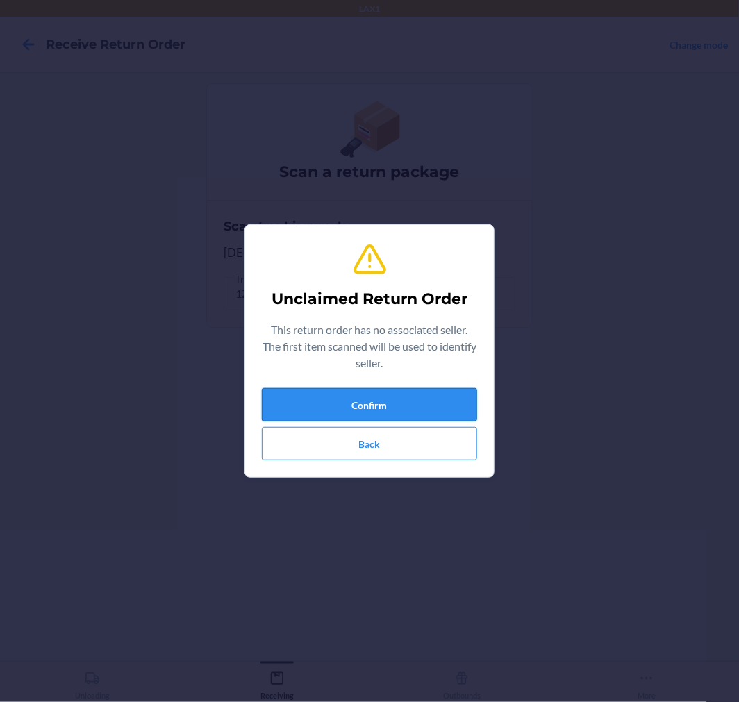
click at [331, 399] on button "Confirm" at bounding box center [369, 404] width 215 height 33
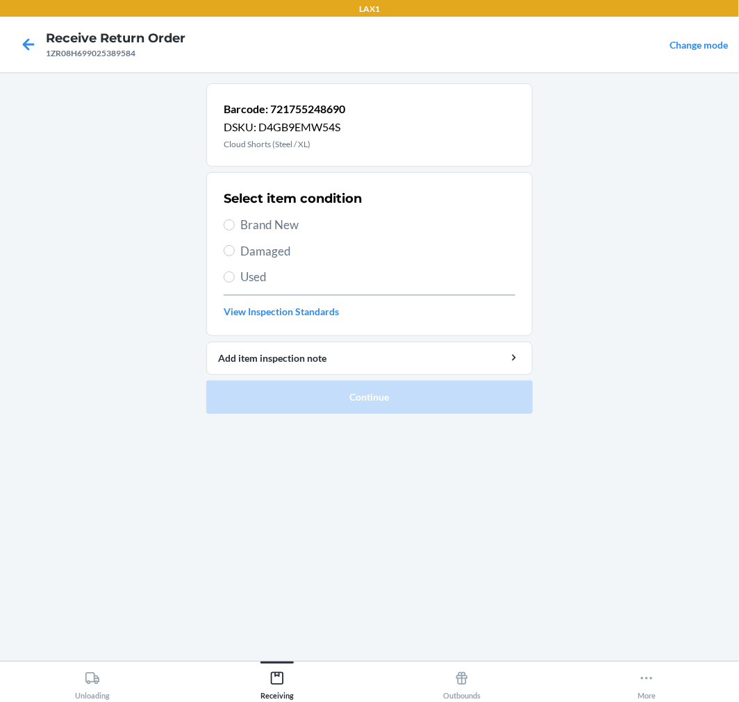
click at [258, 252] on span "Damaged" at bounding box center [377, 251] width 275 height 18
click at [235, 252] on input "Damaged" at bounding box center [229, 250] width 11 height 11
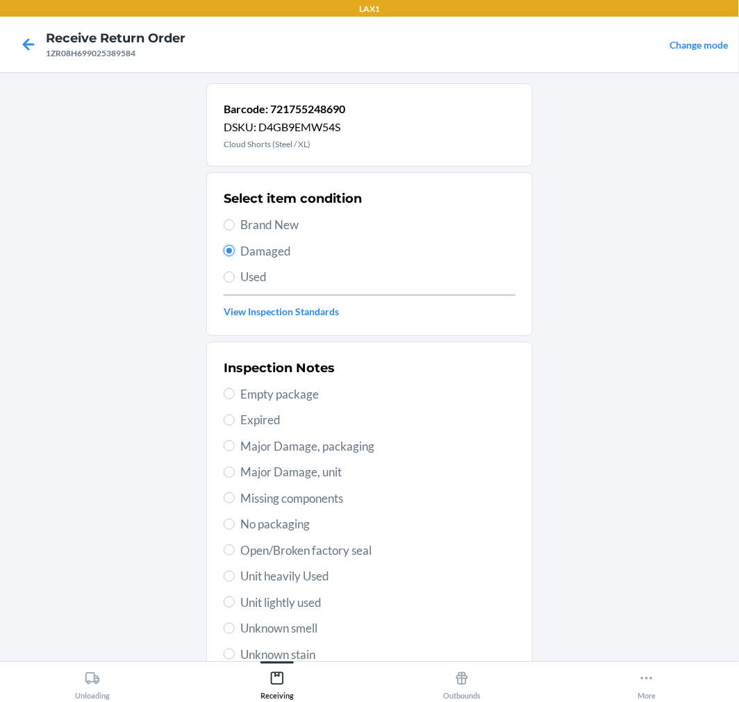
scroll to position [134, 0]
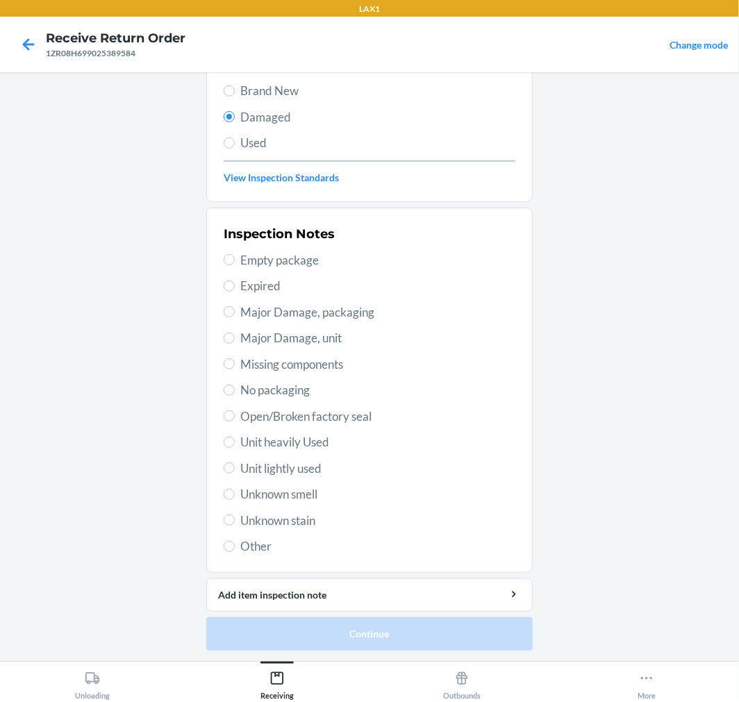
click at [219, 563] on section "Inspection Notes Empty package Expired Major Damage, packaging Major Damage, un…" at bounding box center [369, 390] width 326 height 365
click at [224, 549] on input "Other" at bounding box center [229, 546] width 11 height 11
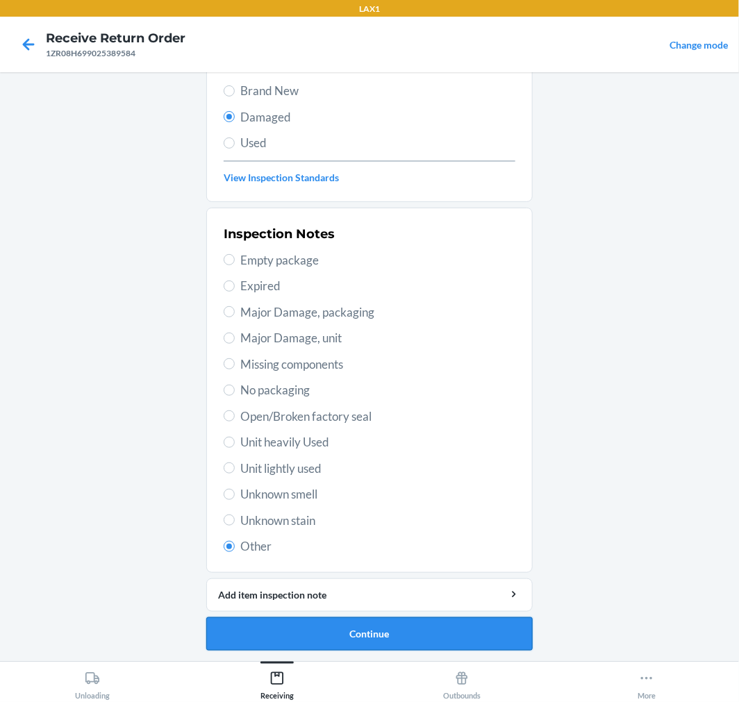
click at [299, 642] on button "Continue" at bounding box center [369, 633] width 326 height 33
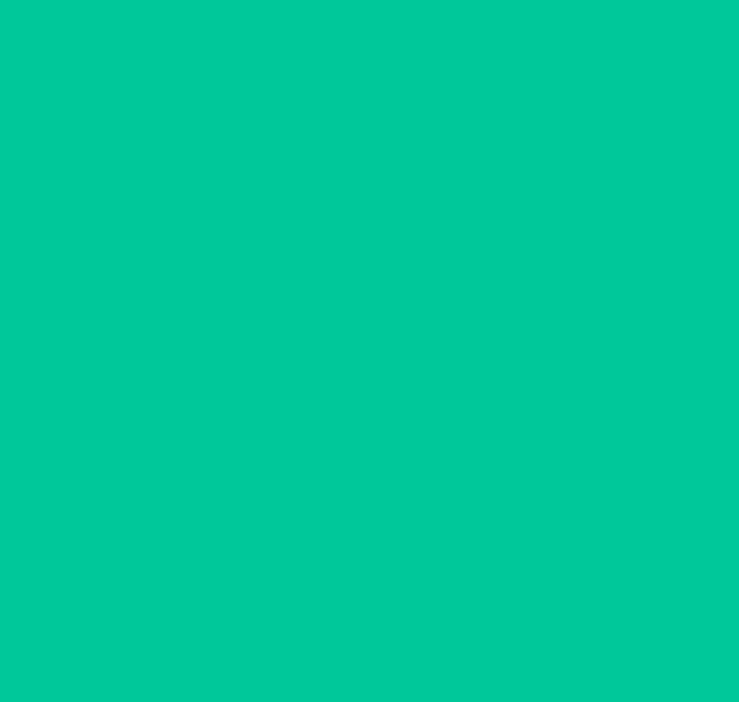
scroll to position [11, 0]
click at [300, 642] on button "Confirm" at bounding box center [369, 633] width 326 height 33
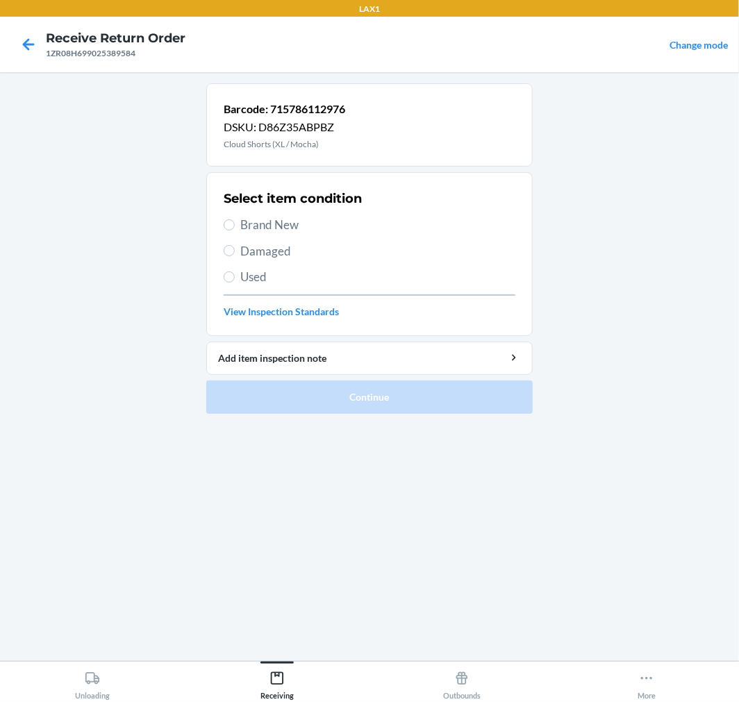
click at [254, 226] on span "Brand New" at bounding box center [377, 225] width 275 height 18
click at [235, 226] on input "Brand New" at bounding box center [229, 224] width 11 height 11
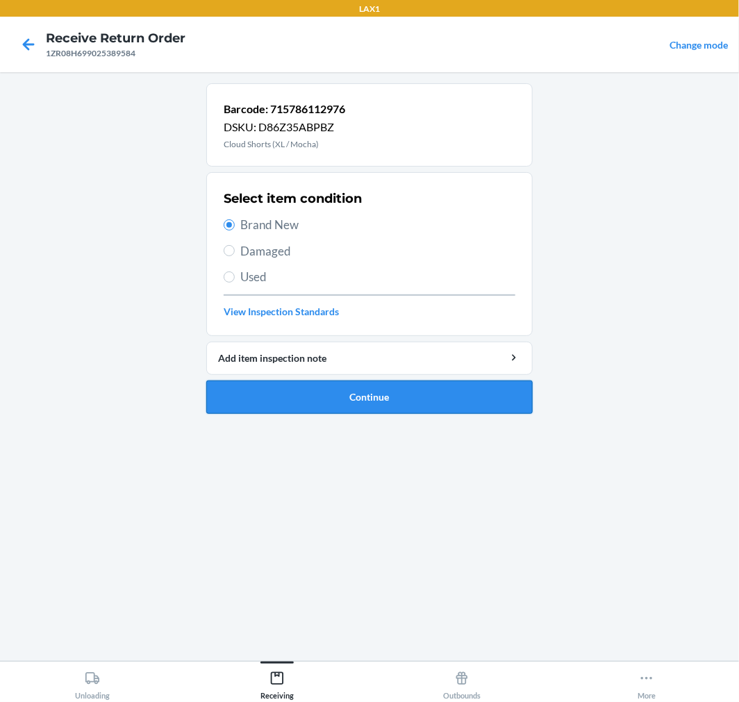
click at [311, 399] on button "Continue" at bounding box center [369, 397] width 326 height 33
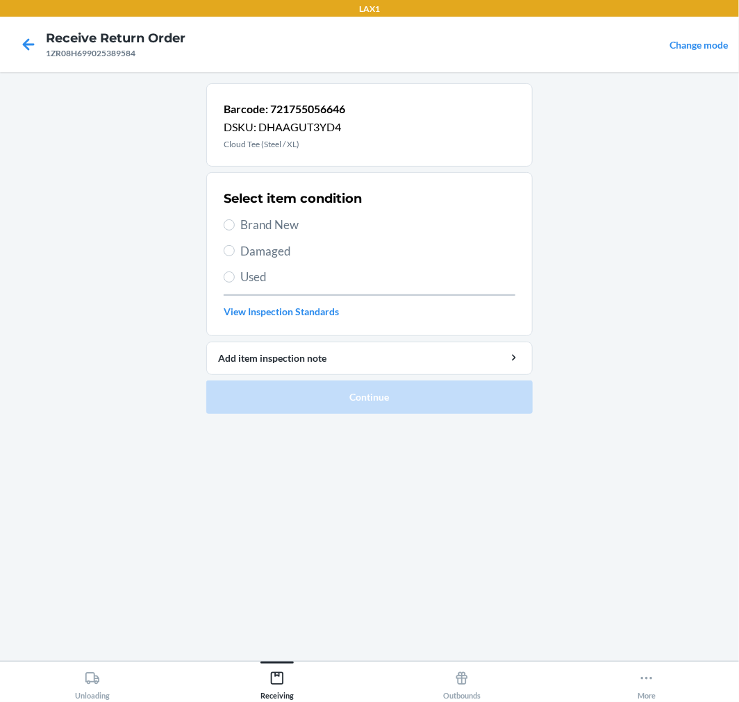
click at [237, 254] on label "Damaged" at bounding box center [370, 251] width 292 height 18
click at [235, 254] on input "Damaged" at bounding box center [229, 250] width 11 height 11
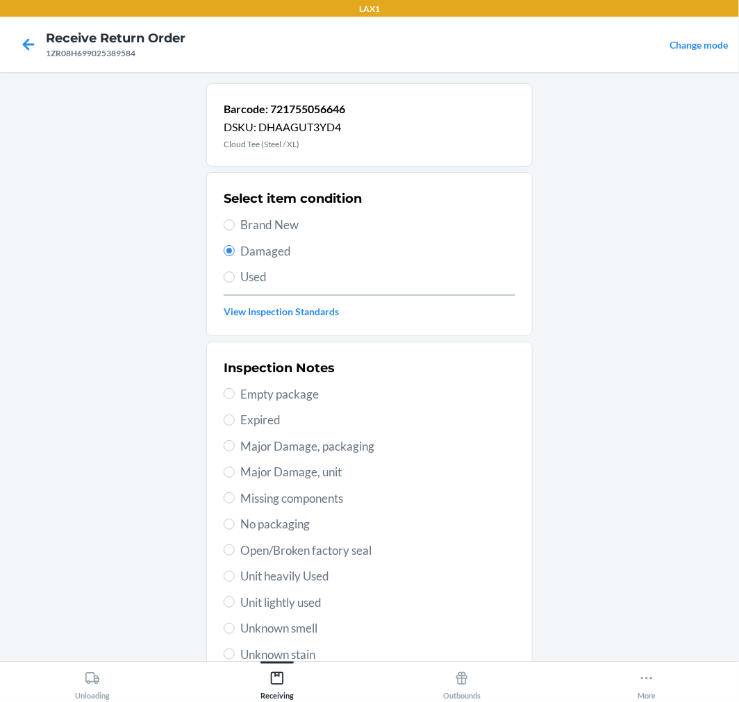
click at [253, 211] on div "Select item condition Brand New Damaged Used View Inspection Standards" at bounding box center [370, 254] width 292 height 138
click at [246, 221] on span "Brand New" at bounding box center [377, 225] width 275 height 18
click at [235, 221] on input "Brand New" at bounding box center [229, 224] width 11 height 11
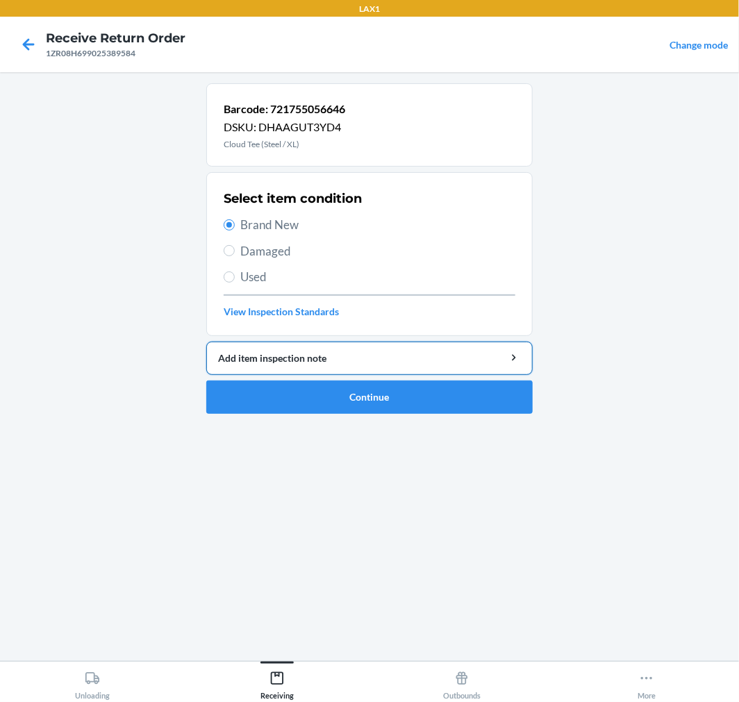
click at [342, 368] on button "Add item inspection note" at bounding box center [369, 358] width 326 height 33
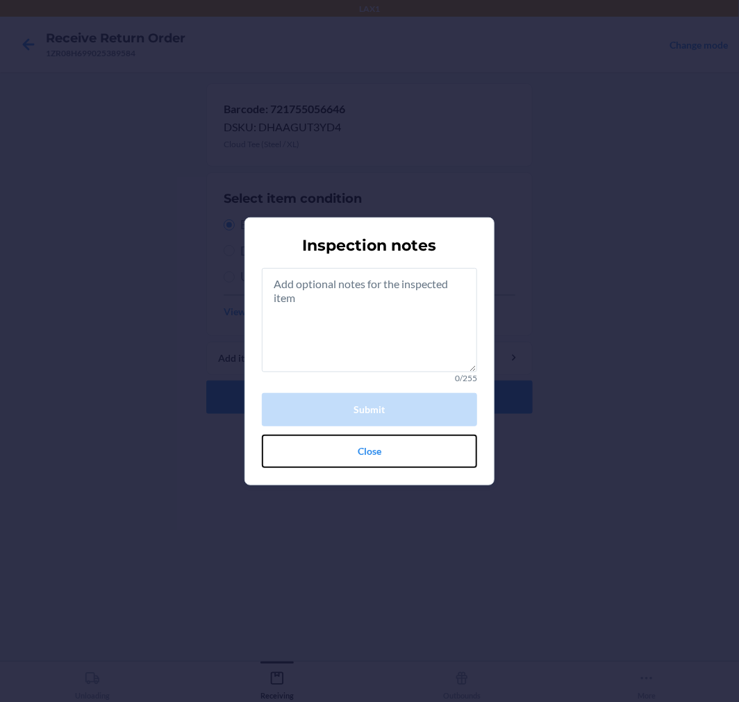
drag, startPoint x: 400, startPoint y: 463, endPoint x: 387, endPoint y: 463, distance: 13.2
click at [400, 463] on button "Close" at bounding box center [369, 451] width 215 height 33
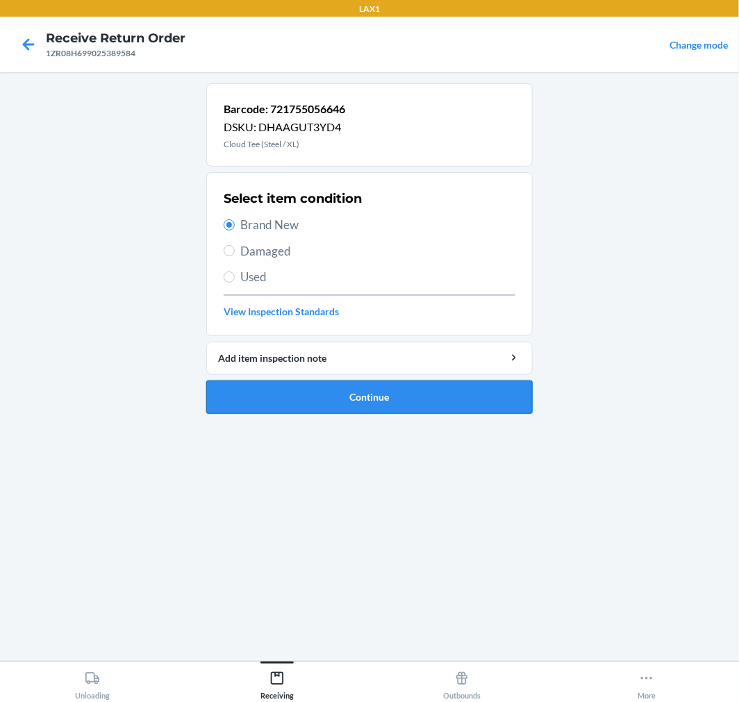
click at [341, 408] on button "Continue" at bounding box center [369, 397] width 326 height 33
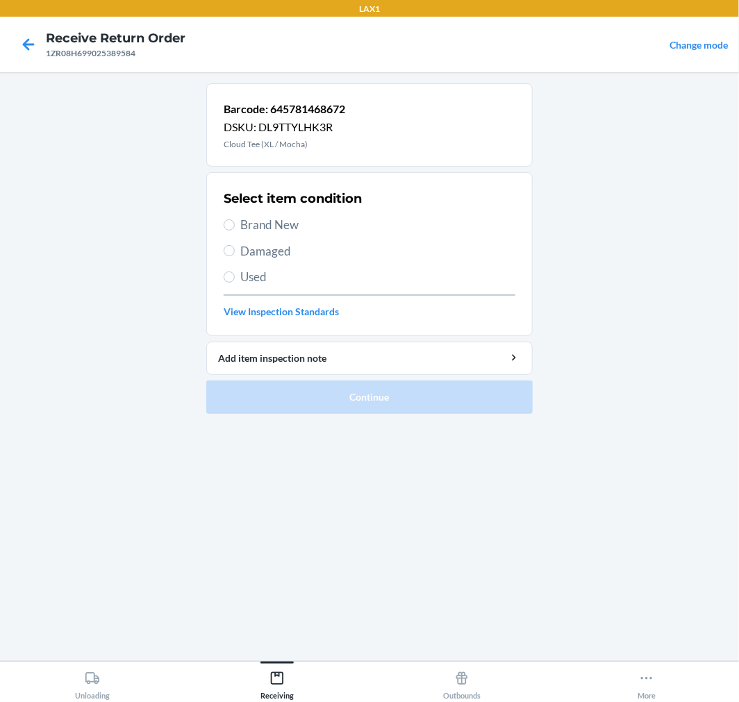
click at [280, 226] on span "Brand New" at bounding box center [377, 225] width 275 height 18
click at [235, 226] on input "Brand New" at bounding box center [229, 224] width 11 height 11
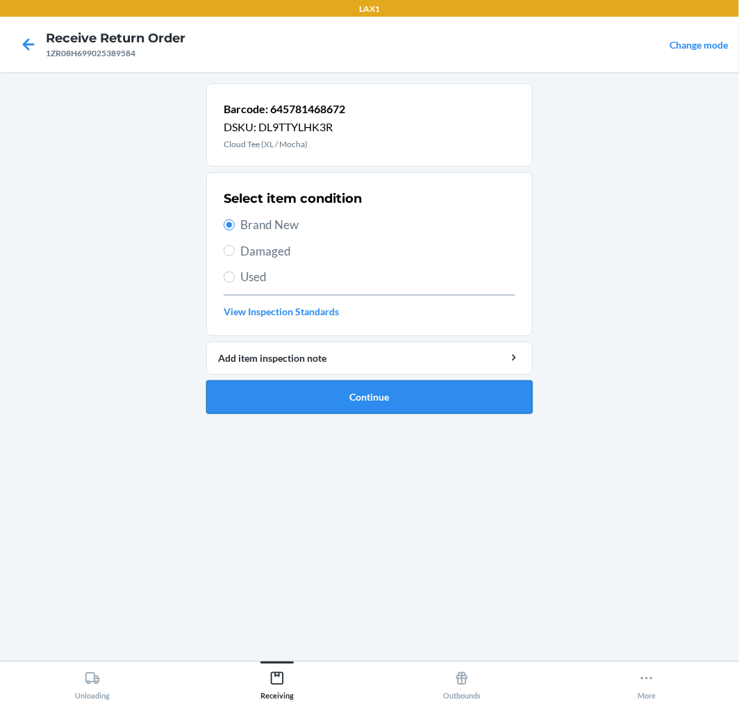
click at [470, 406] on button "Continue" at bounding box center [369, 397] width 326 height 33
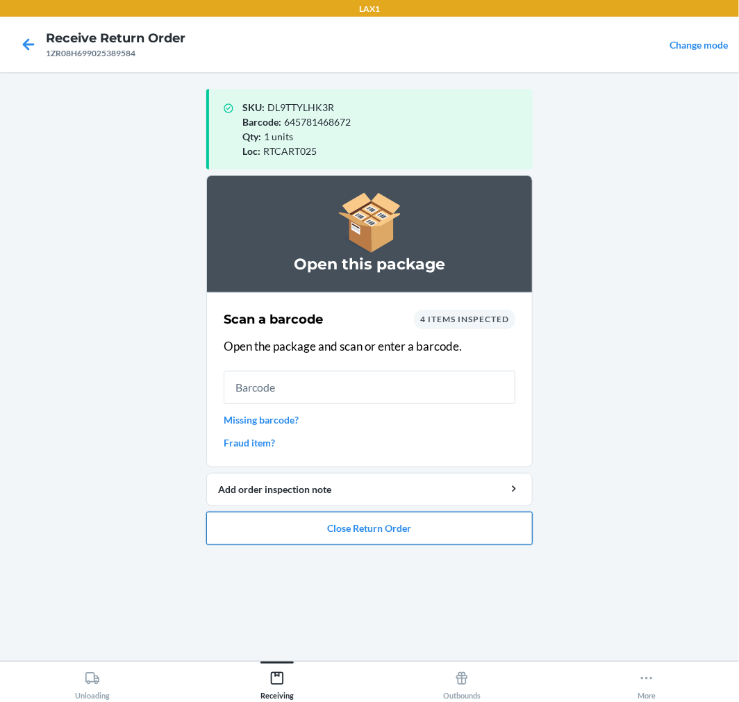
click at [377, 539] on button "Close Return Order" at bounding box center [369, 528] width 326 height 33
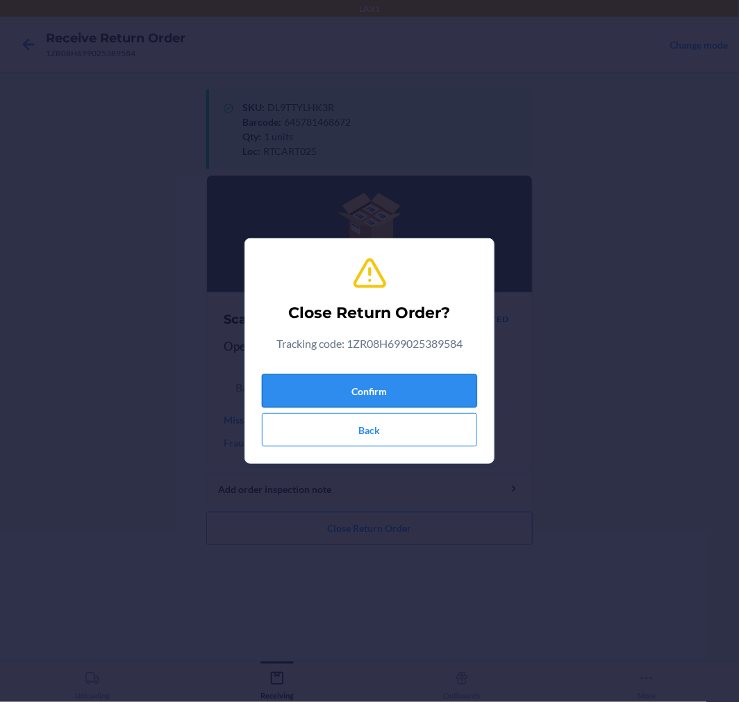
click at [359, 397] on button "Confirm" at bounding box center [369, 390] width 215 height 33
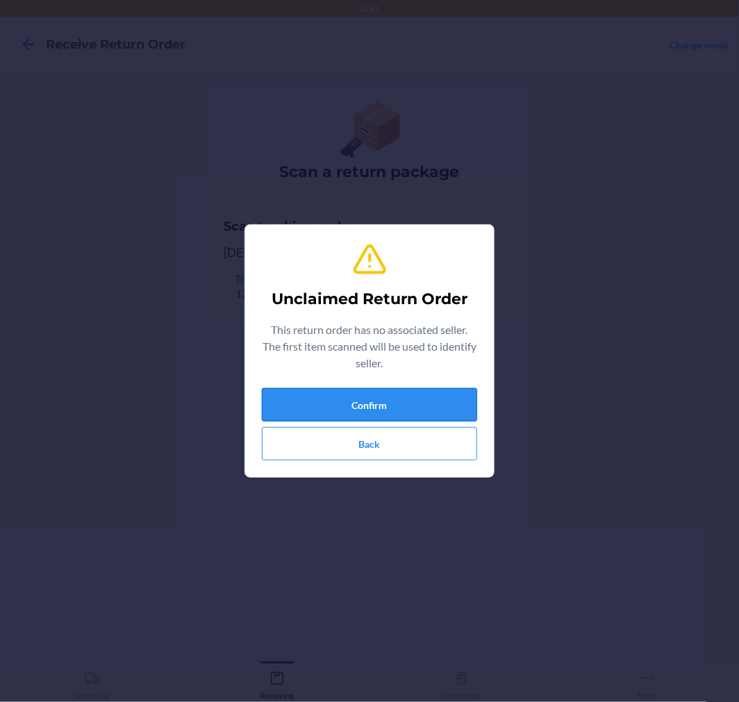
click at [364, 408] on button "Confirm" at bounding box center [369, 404] width 215 height 33
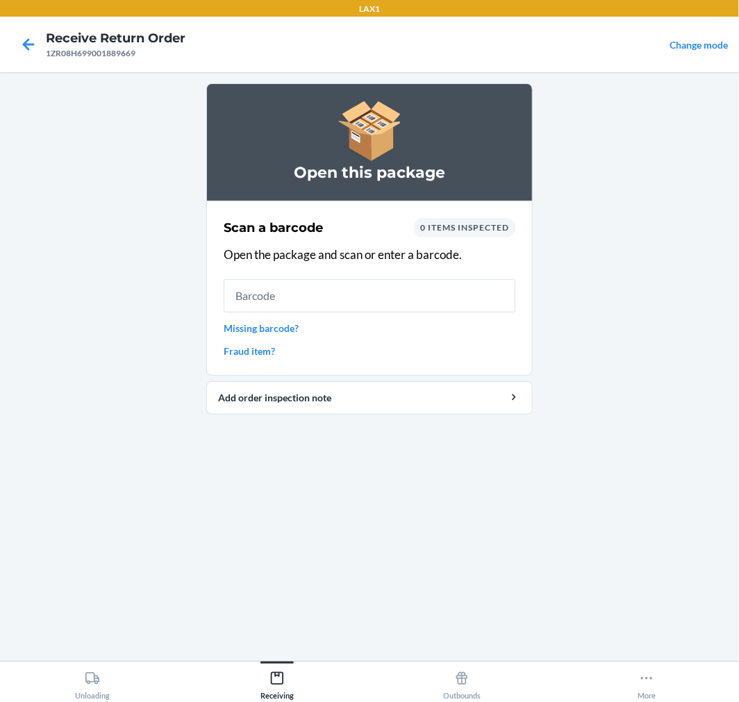
click at [309, 302] on input "text" at bounding box center [370, 295] width 292 height 33
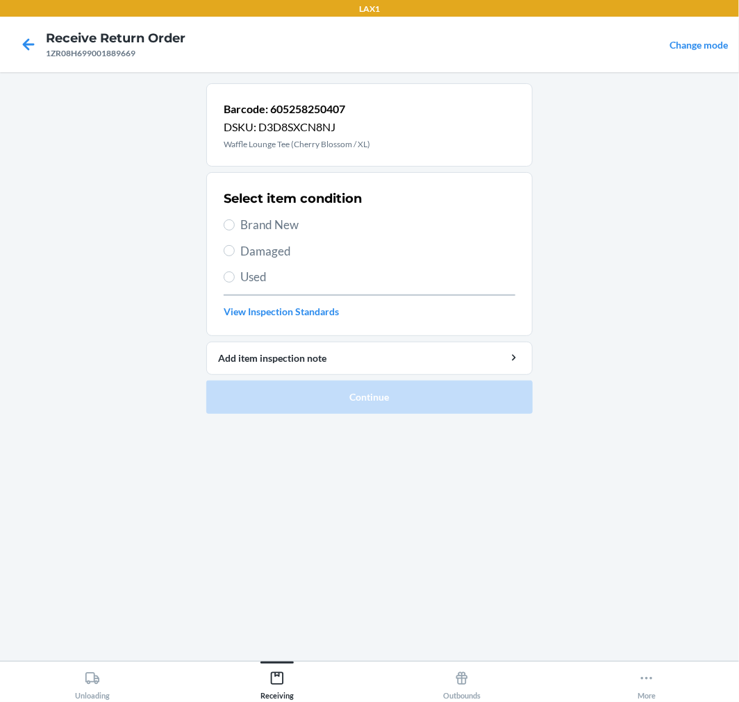
click at [295, 243] on span "Damaged" at bounding box center [377, 251] width 275 height 18
click at [235, 245] on input "Damaged" at bounding box center [229, 250] width 11 height 11
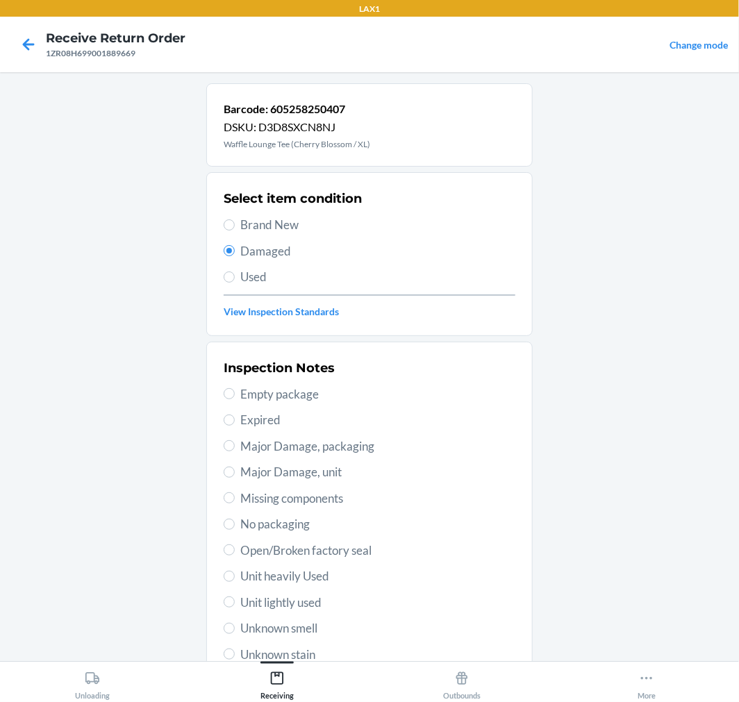
click at [258, 224] on span "Brand New" at bounding box center [377, 225] width 275 height 18
click at [235, 224] on input "Brand New" at bounding box center [229, 224] width 11 height 11
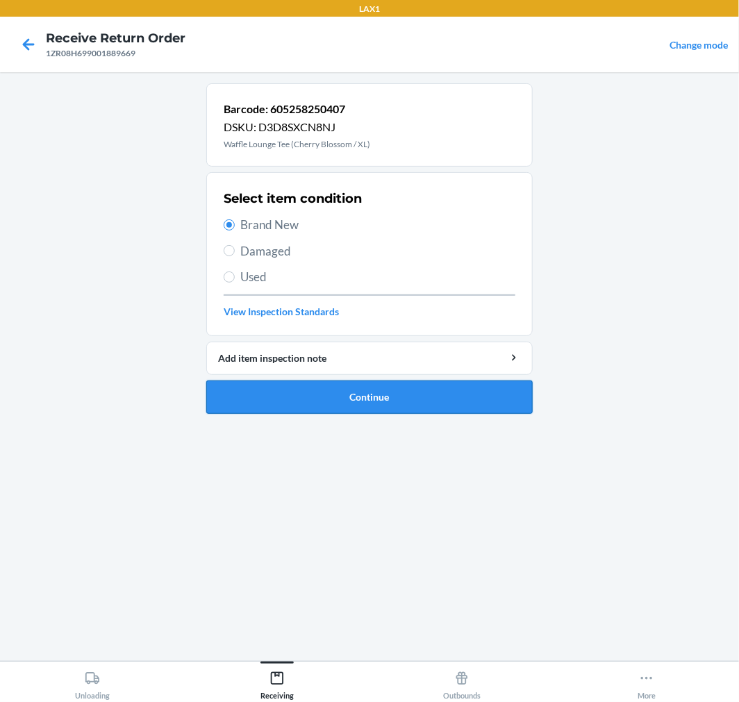
click at [372, 400] on button "Continue" at bounding box center [369, 397] width 326 height 33
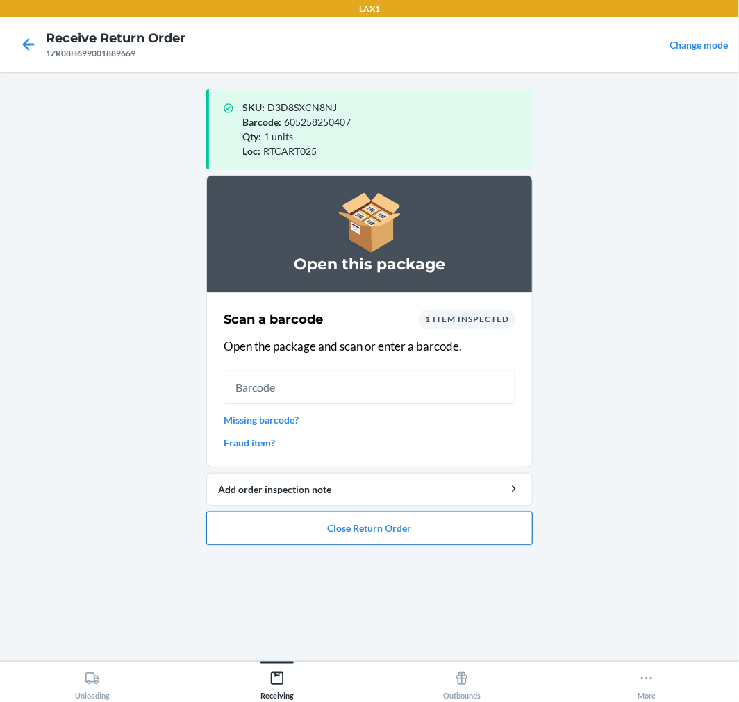
click at [410, 526] on button "Close Return Order" at bounding box center [369, 528] width 326 height 33
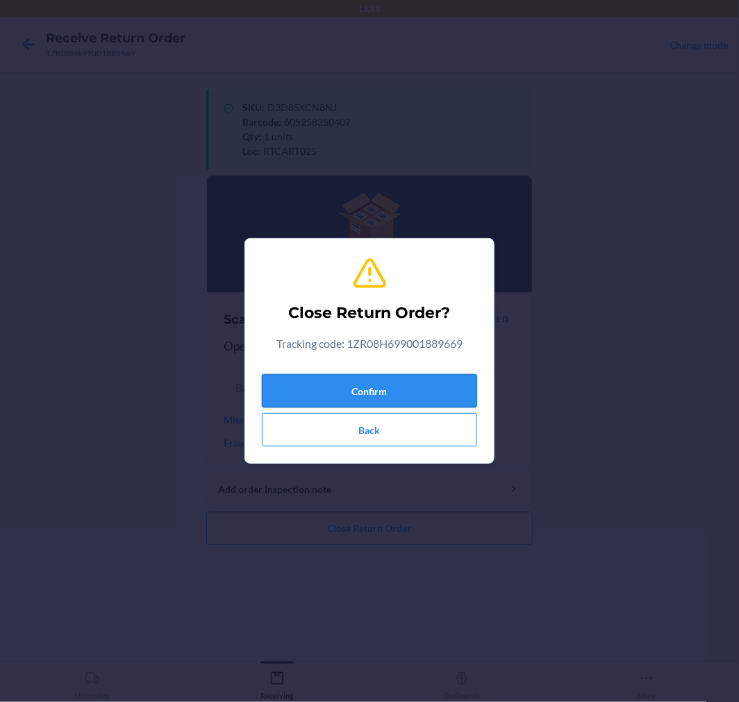
click at [356, 383] on button "Confirm" at bounding box center [369, 390] width 215 height 33
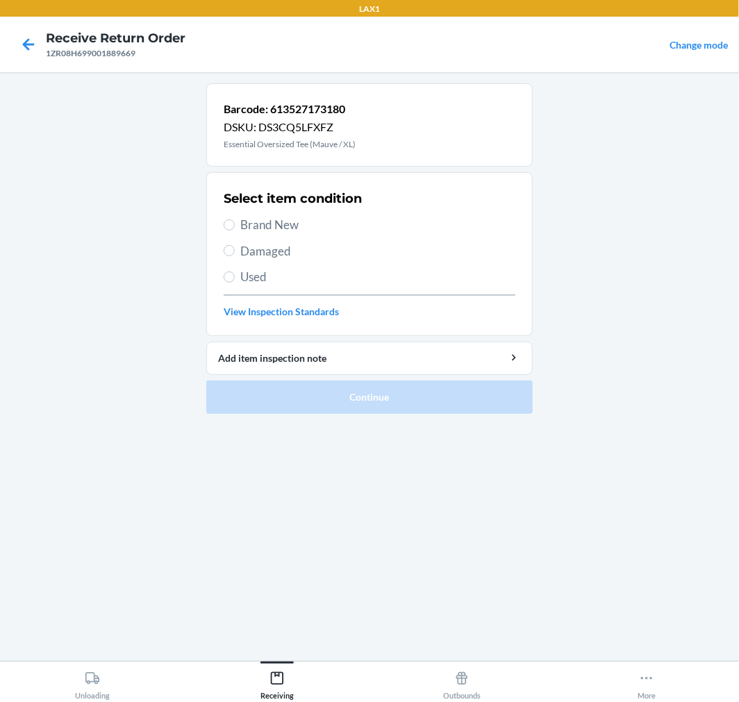
click at [267, 226] on span "Brand New" at bounding box center [377, 225] width 275 height 18
click at [235, 226] on input "Brand New" at bounding box center [229, 224] width 11 height 11
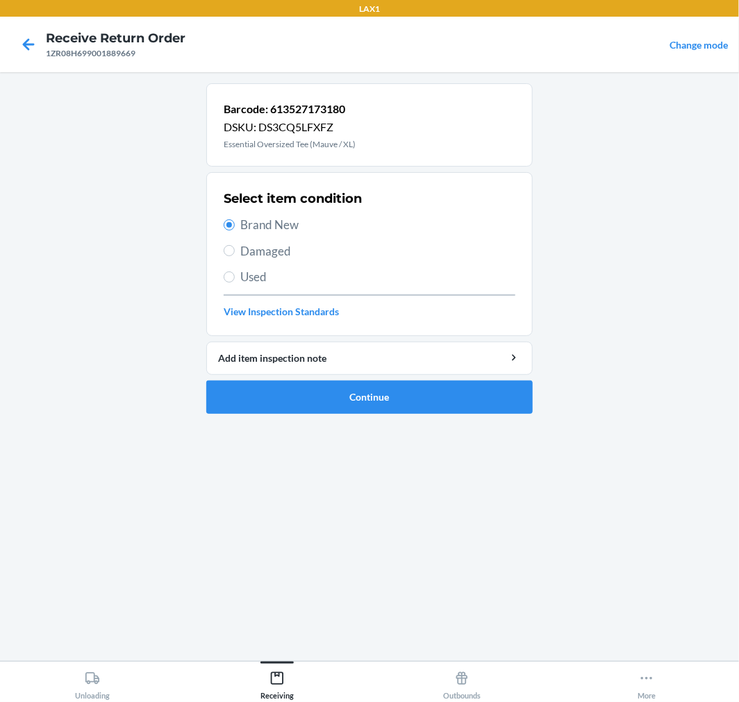
click at [234, 260] on div "Select item condition Brand New Damaged Used View Inspection Standards" at bounding box center [370, 254] width 292 height 138
click at [288, 254] on span "Damaged" at bounding box center [377, 251] width 275 height 18
click at [235, 254] on input "Damaged" at bounding box center [229, 250] width 11 height 11
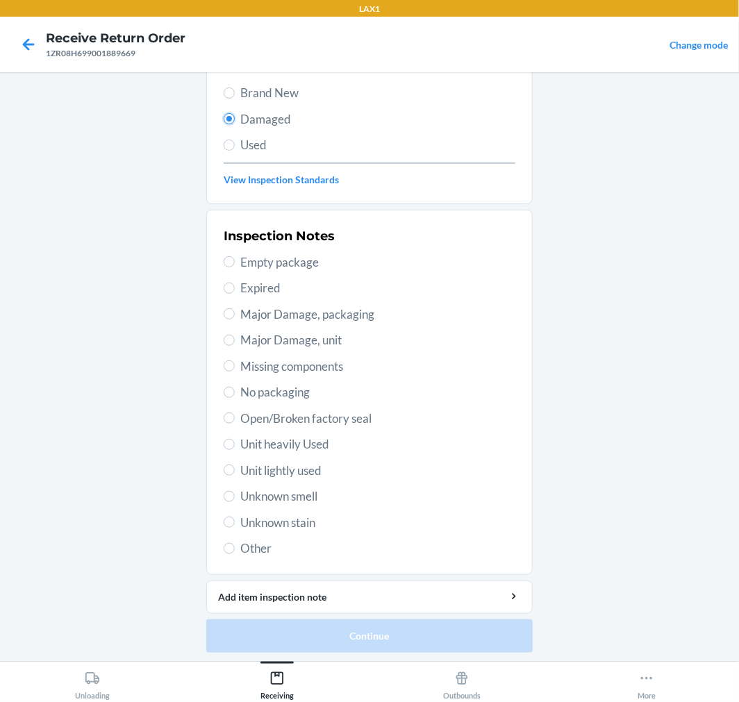
scroll to position [134, 0]
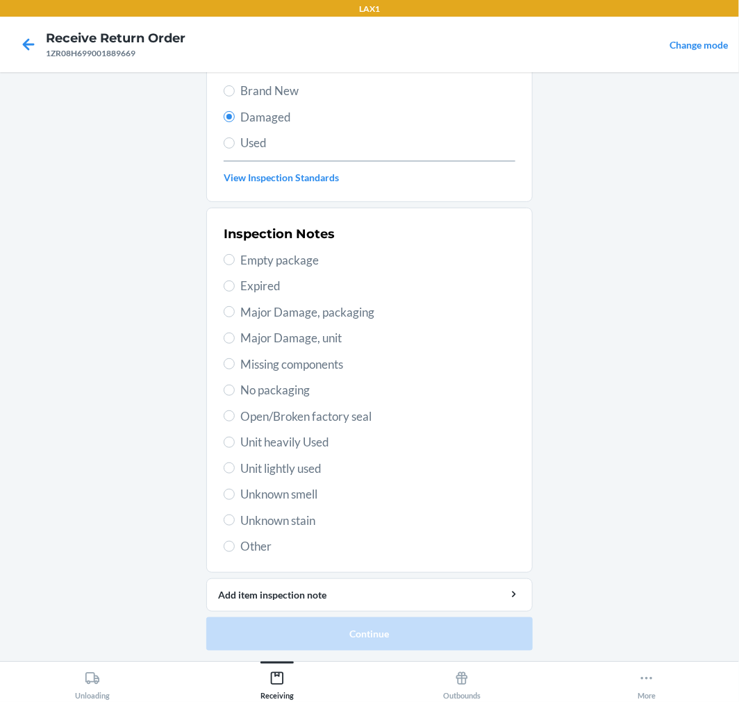
click at [273, 413] on span "Open/Broken factory seal" at bounding box center [377, 417] width 275 height 18
click at [235, 413] on input "Open/Broken factory seal" at bounding box center [229, 415] width 11 height 11
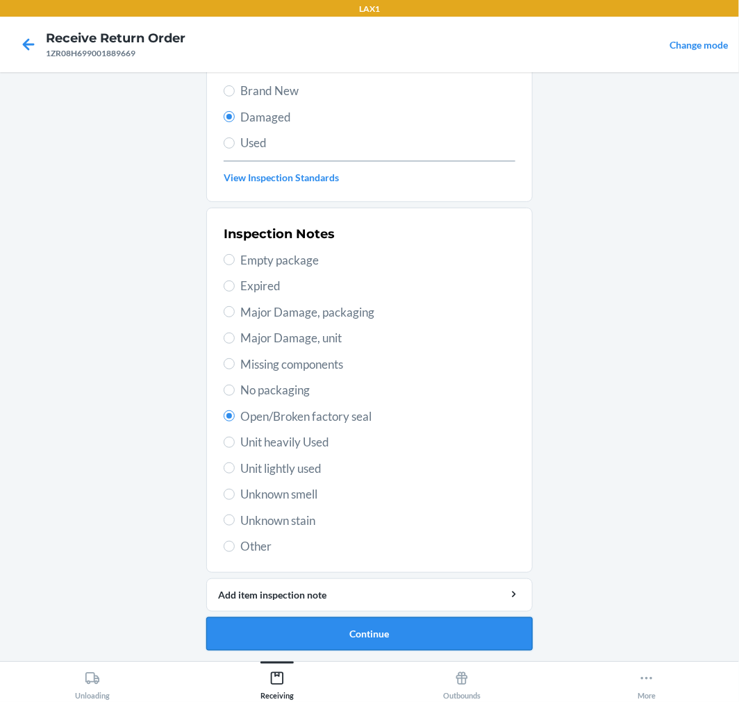
click at [329, 633] on button "Continue" at bounding box center [369, 633] width 326 height 33
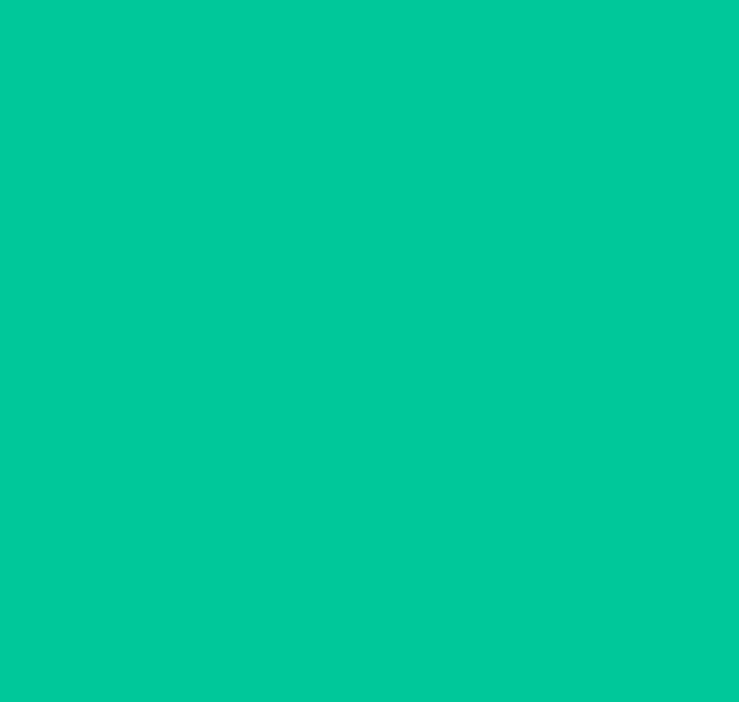
scroll to position [11, 0]
click at [329, 632] on button "Confirm" at bounding box center [369, 633] width 326 height 33
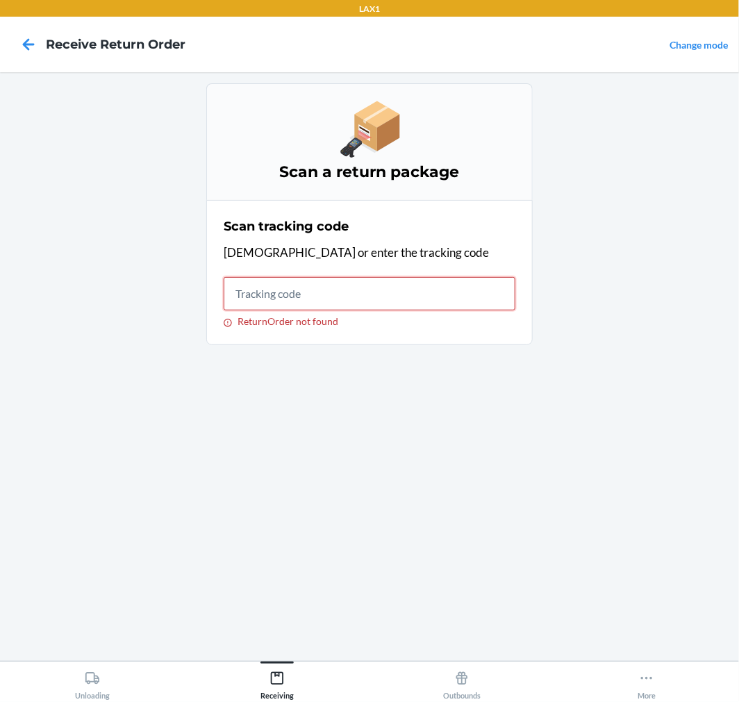
click at [306, 282] on input "ReturnOrder not found" at bounding box center [370, 293] width 292 height 33
drag, startPoint x: 302, startPoint y: 294, endPoint x: 289, endPoint y: 301, distance: 15.2
click at [302, 294] on input "ReturnOrder not found" at bounding box center [370, 293] width 292 height 33
click at [243, 300] on input "ReturnOrder not found" at bounding box center [370, 293] width 292 height 33
click at [96, 697] on div "Unloading" at bounding box center [92, 682] width 35 height 35
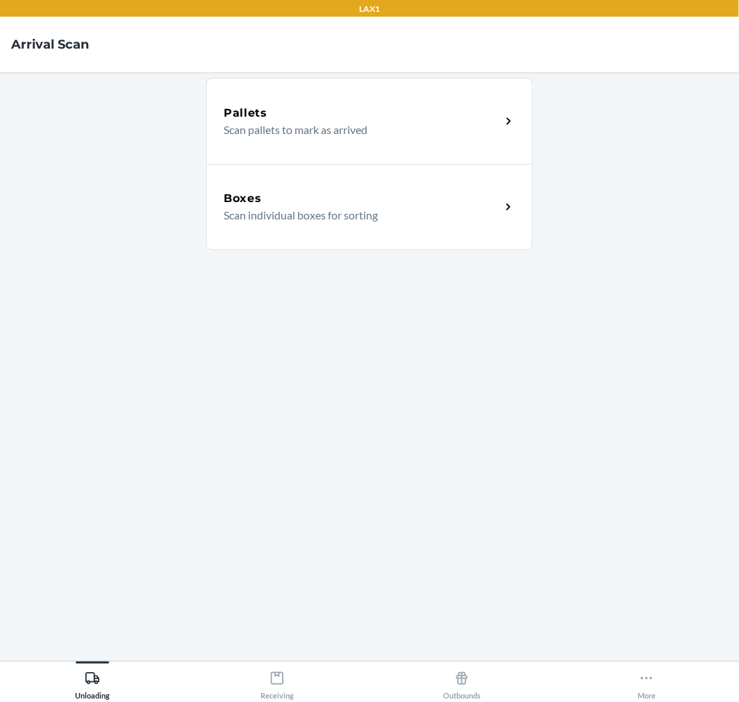
click at [329, 202] on div "Boxes" at bounding box center [362, 198] width 277 height 17
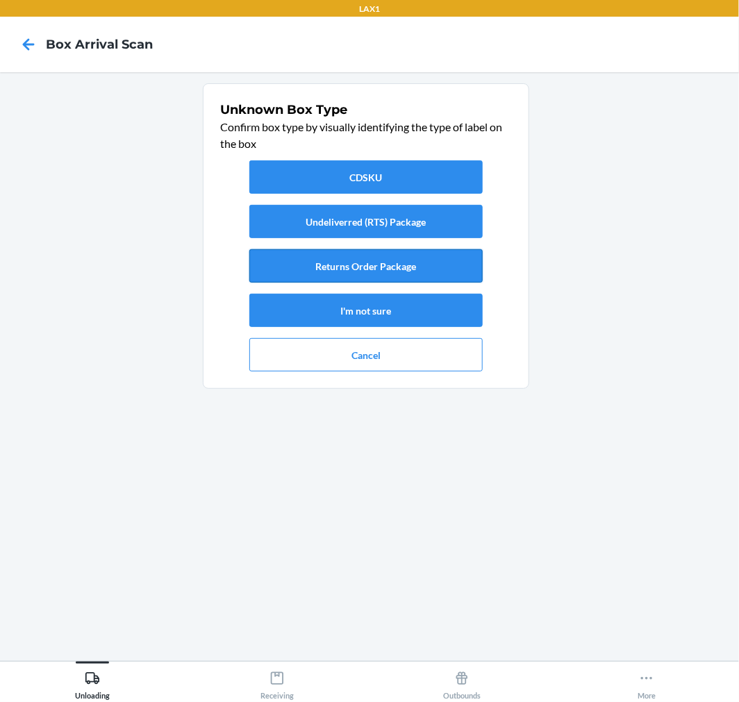
click at [415, 267] on button "Returns Order Package" at bounding box center [365, 265] width 233 height 33
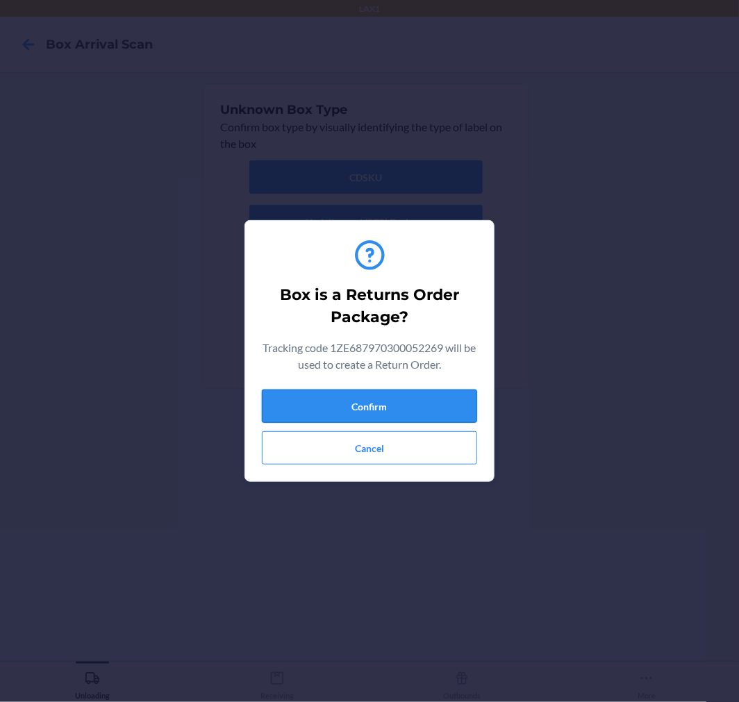
click at [345, 406] on button "Confirm" at bounding box center [369, 406] width 215 height 33
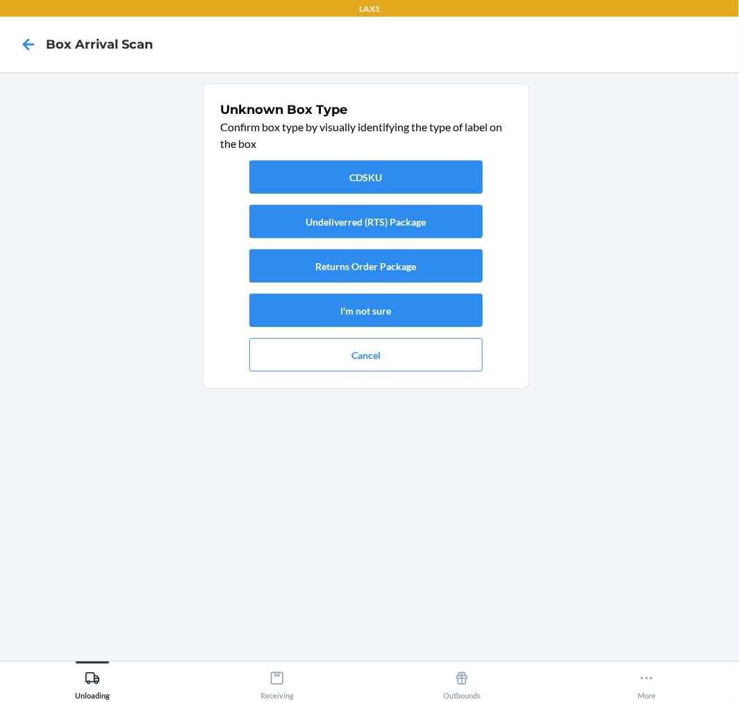
click at [267, 654] on main "Unknown Box Type Confirm box type by visually identifying the type of label on …" at bounding box center [369, 366] width 739 height 589
click at [285, 685] on div "Receiving" at bounding box center [276, 682] width 33 height 35
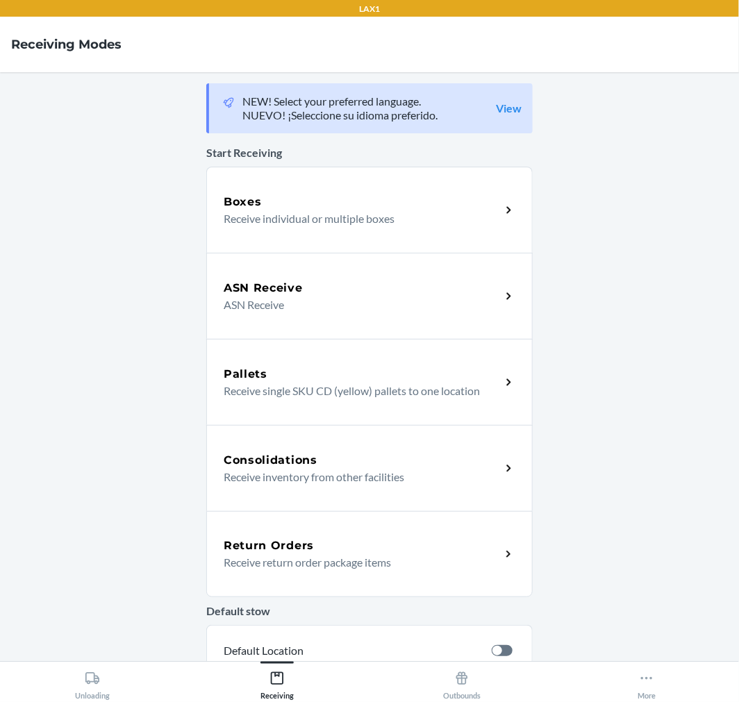
click at [338, 554] on p "Receive return order package items" at bounding box center [357, 562] width 266 height 17
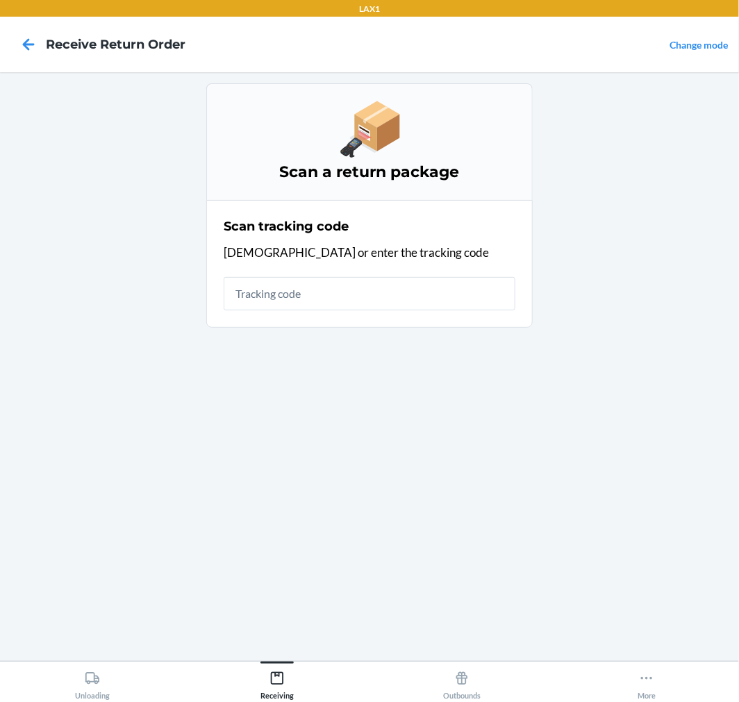
click at [315, 299] on input "text" at bounding box center [370, 293] width 292 height 33
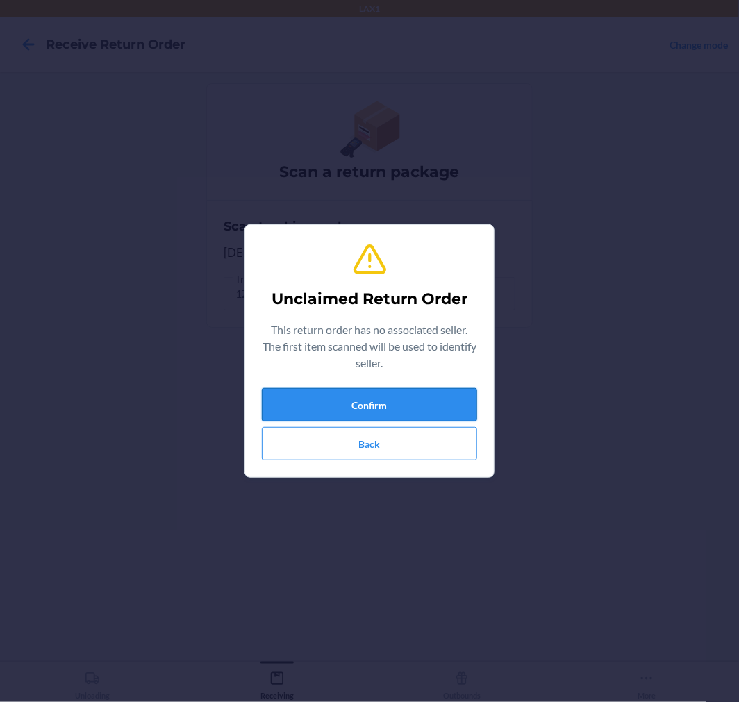
click at [429, 394] on button "Confirm" at bounding box center [369, 404] width 215 height 33
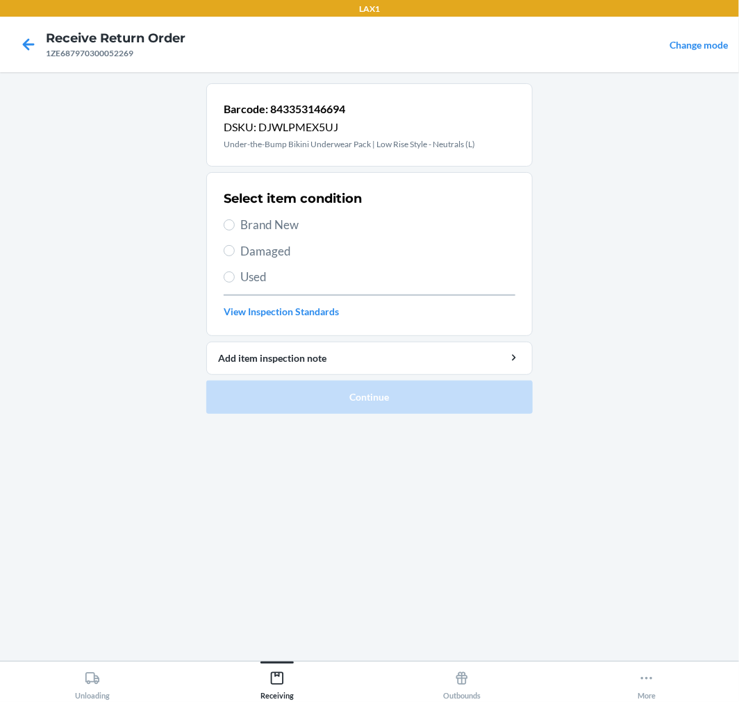
click at [252, 226] on span "Brand New" at bounding box center [377, 225] width 275 height 18
click at [235, 226] on input "Brand New" at bounding box center [229, 224] width 11 height 11
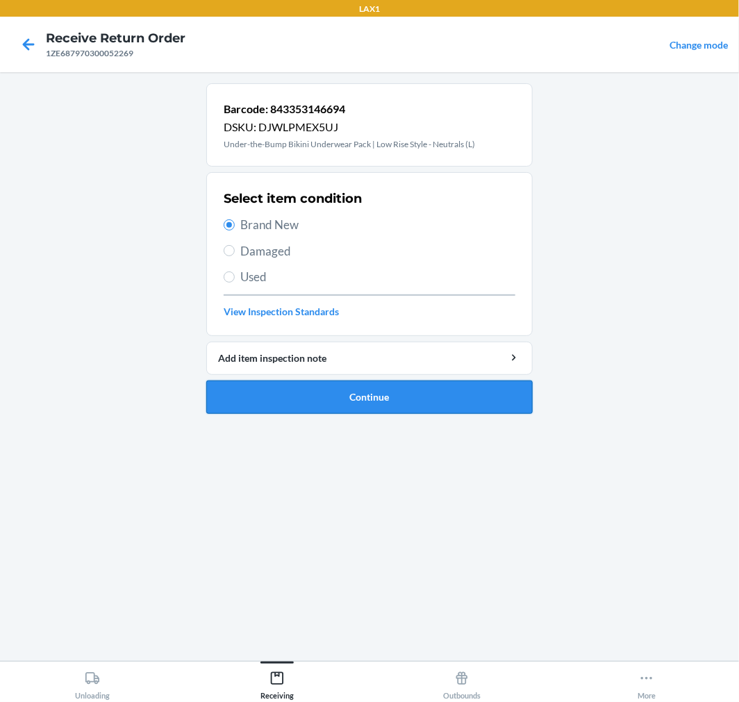
click at [372, 408] on button "Continue" at bounding box center [369, 397] width 326 height 33
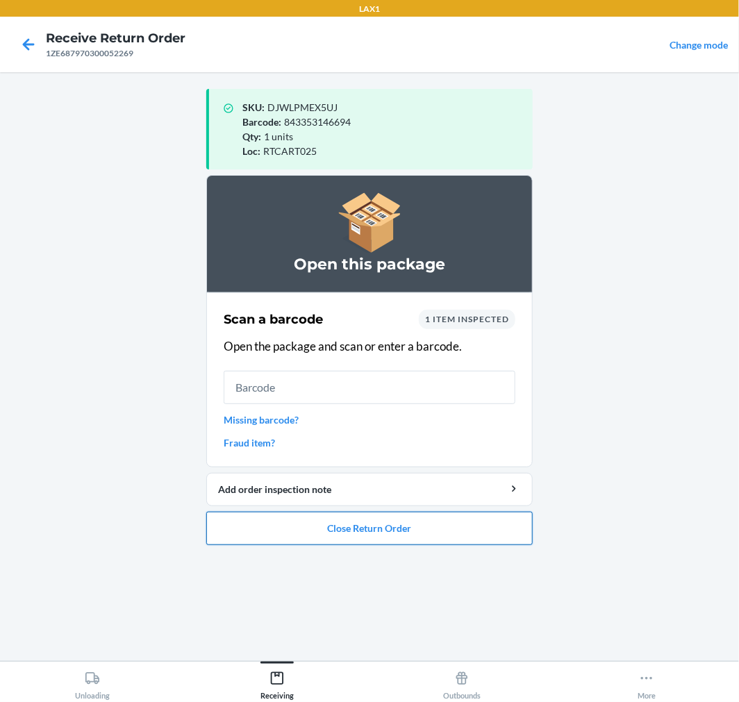
click at [427, 530] on button "Close Return Order" at bounding box center [369, 528] width 326 height 33
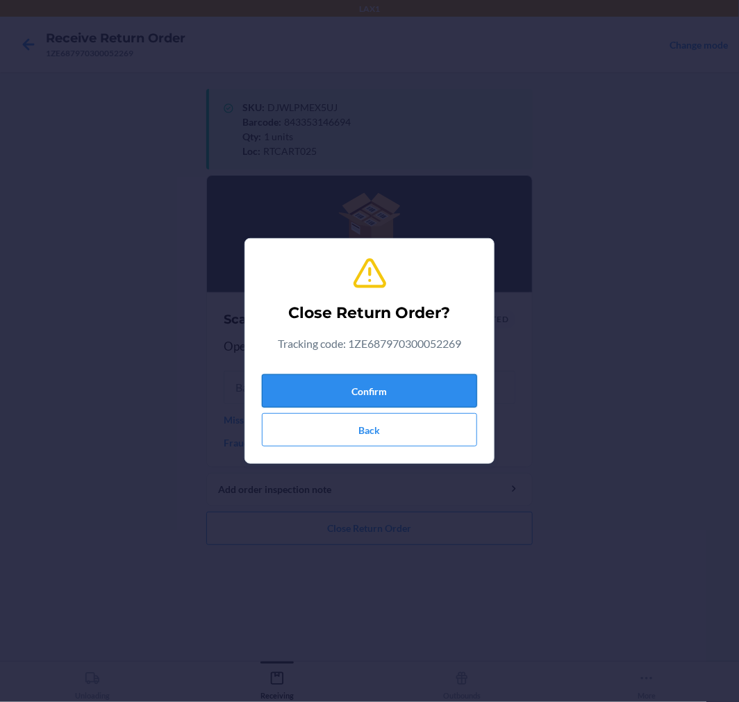
click at [320, 401] on button "Confirm" at bounding box center [369, 390] width 215 height 33
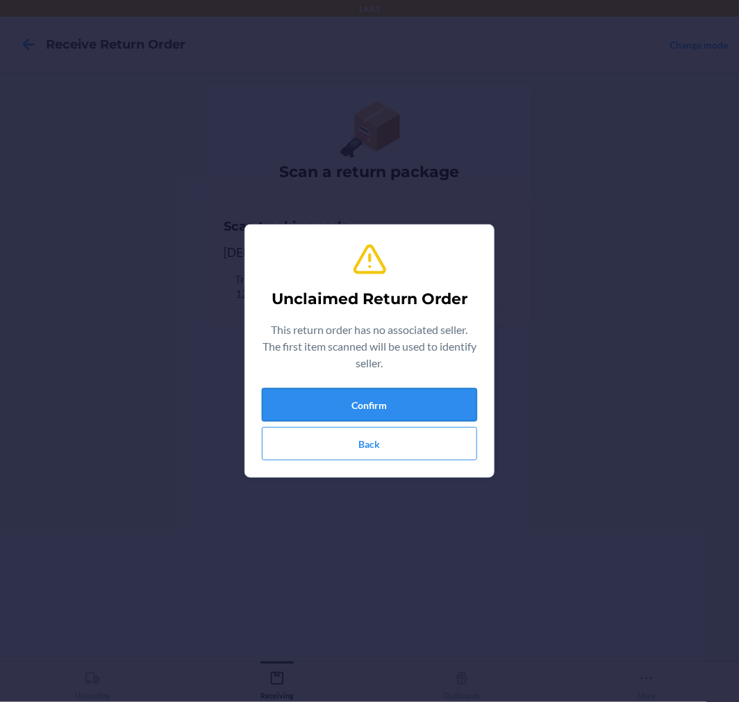
click at [405, 406] on button "Confirm" at bounding box center [369, 404] width 215 height 33
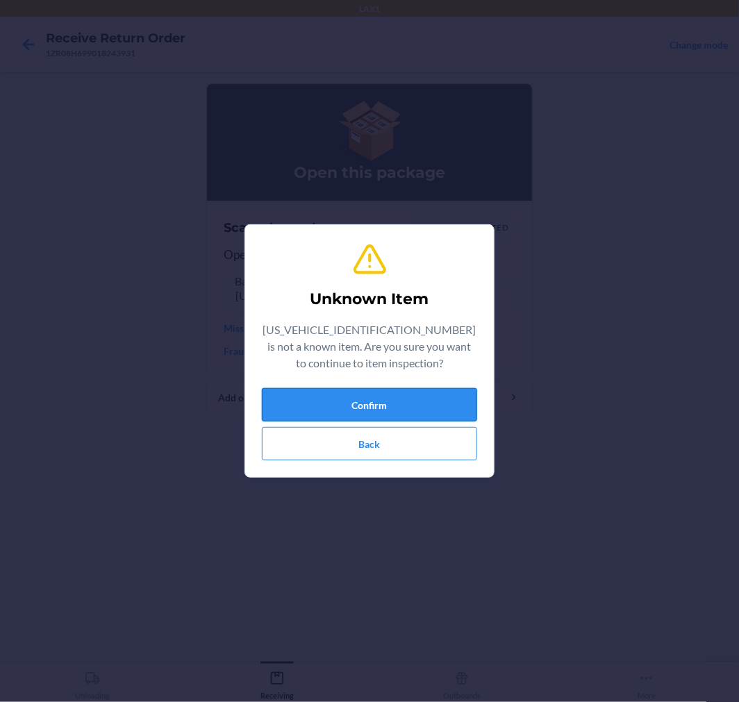
click at [384, 413] on button "Confirm" at bounding box center [369, 404] width 215 height 33
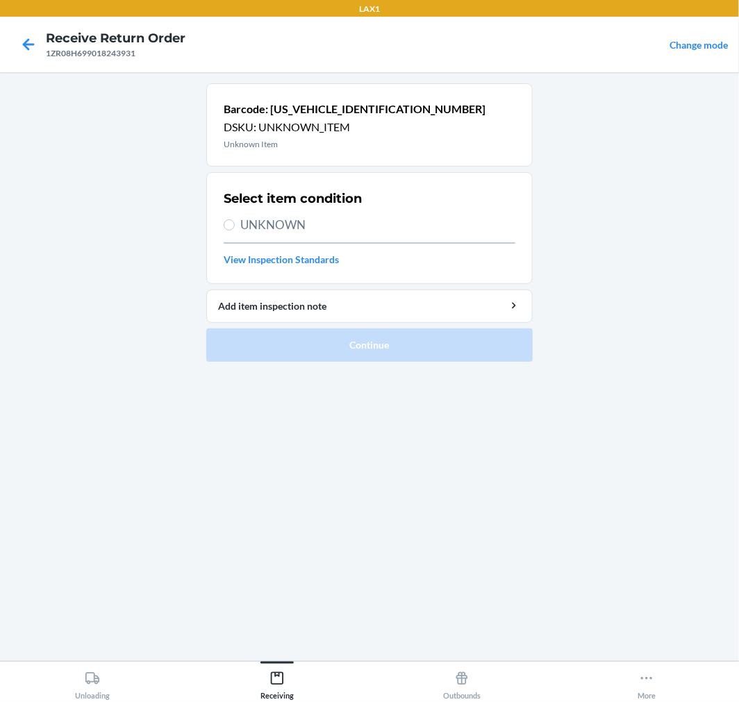
click at [264, 233] on span "UNKNOWN" at bounding box center [377, 225] width 275 height 18
click at [235, 231] on input "UNKNOWN" at bounding box center [229, 224] width 11 height 11
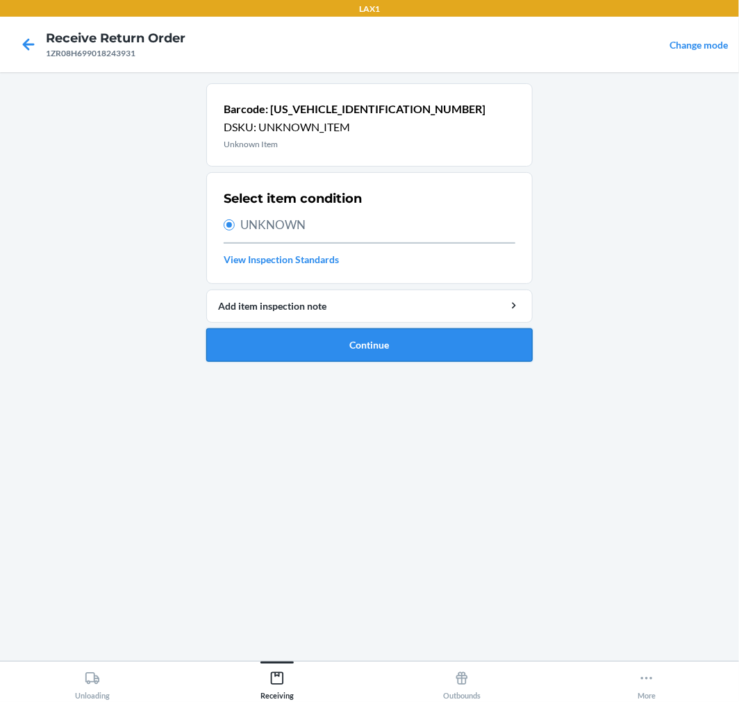
click at [341, 348] on button "Continue" at bounding box center [369, 345] width 326 height 33
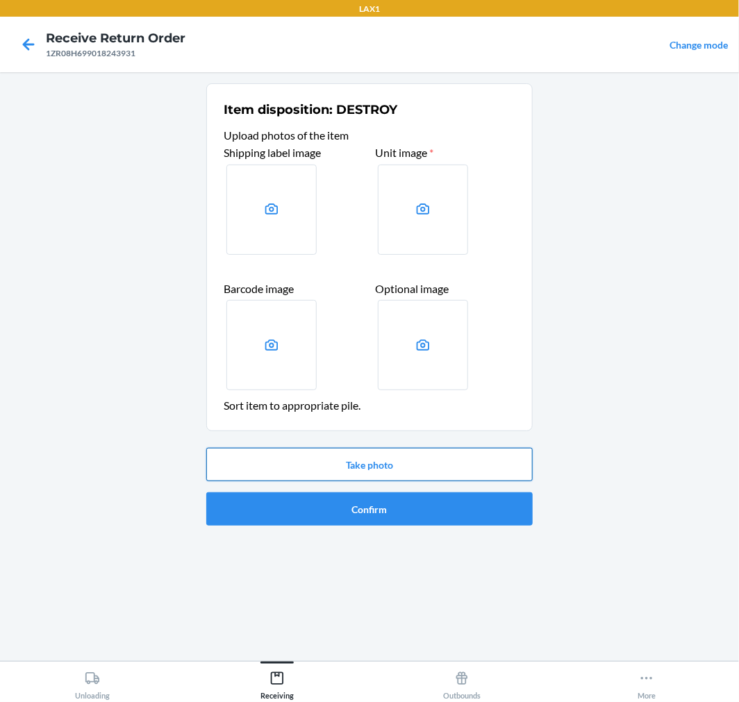
click at [438, 470] on button "Take photo" at bounding box center [369, 464] width 326 height 33
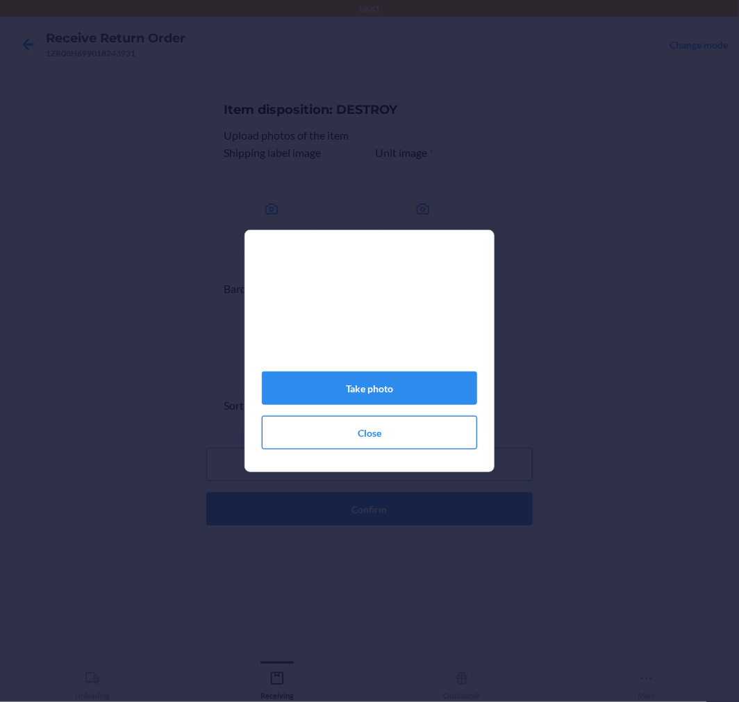
click at [363, 448] on button "Close" at bounding box center [369, 432] width 215 height 33
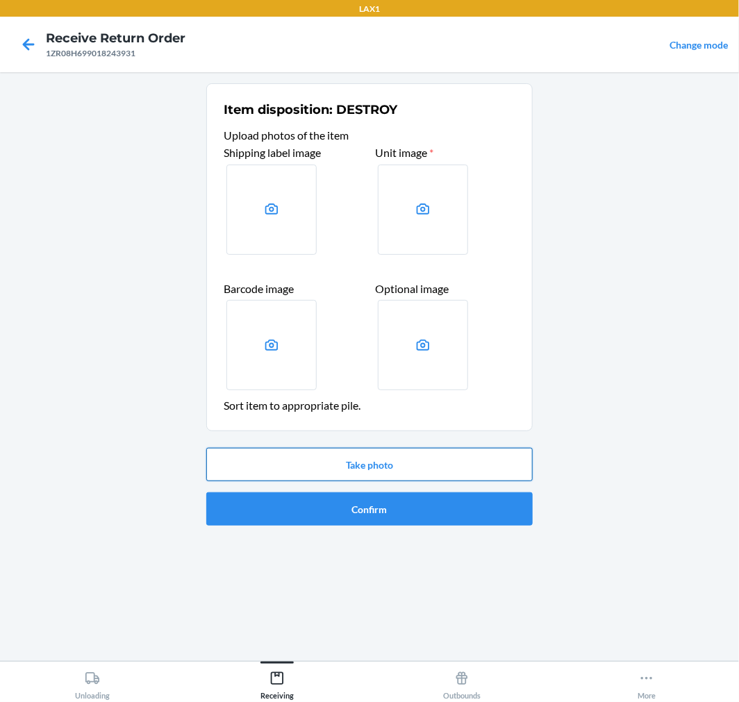
click at [458, 460] on button "Take photo" at bounding box center [369, 464] width 326 height 33
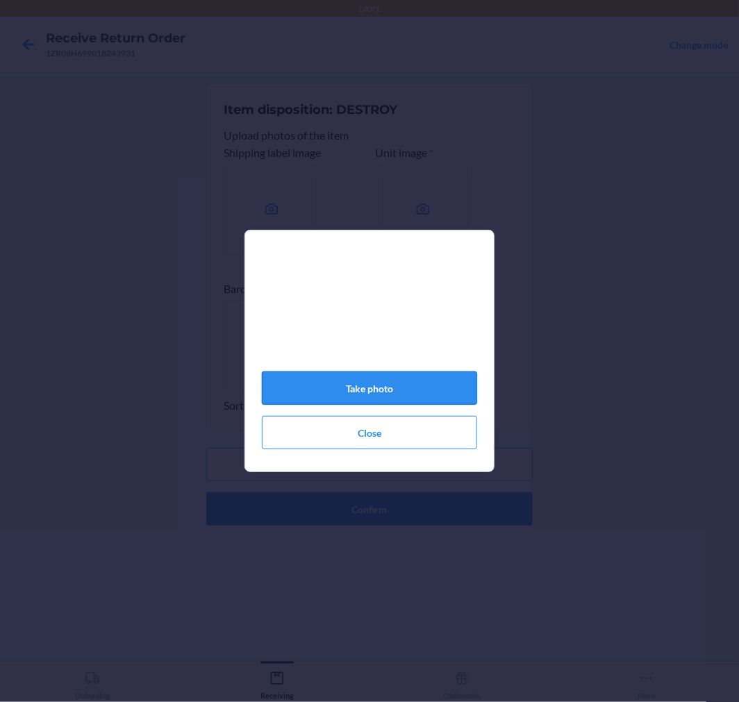
click at [362, 397] on button "Take photo" at bounding box center [369, 388] width 215 height 33
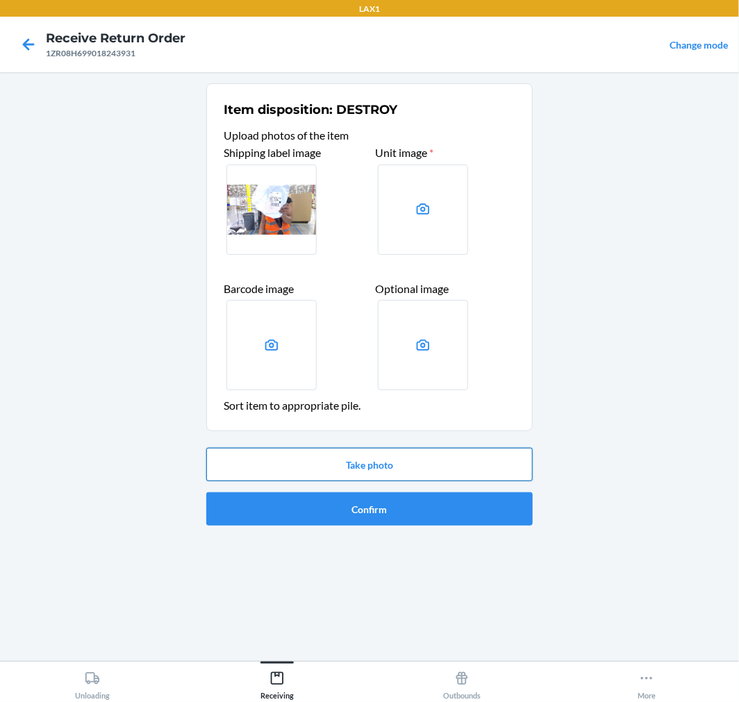
click at [406, 458] on button "Take photo" at bounding box center [369, 464] width 326 height 33
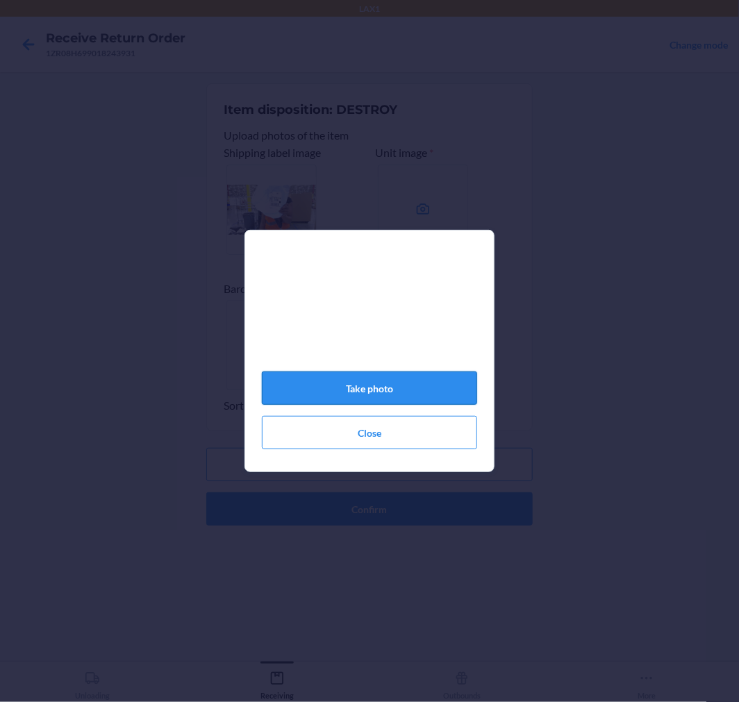
click at [390, 388] on button "Take photo" at bounding box center [369, 388] width 215 height 33
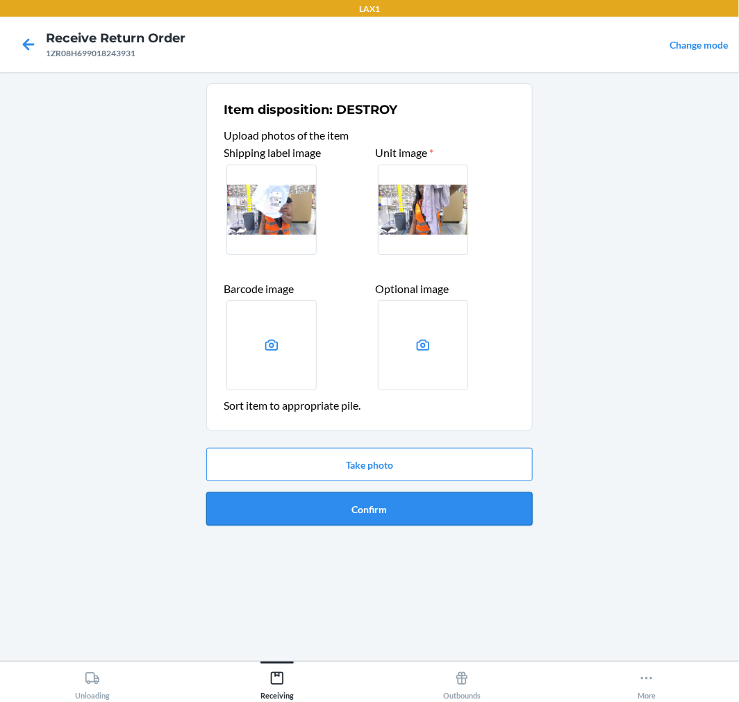
click at [378, 515] on button "Confirm" at bounding box center [369, 508] width 326 height 33
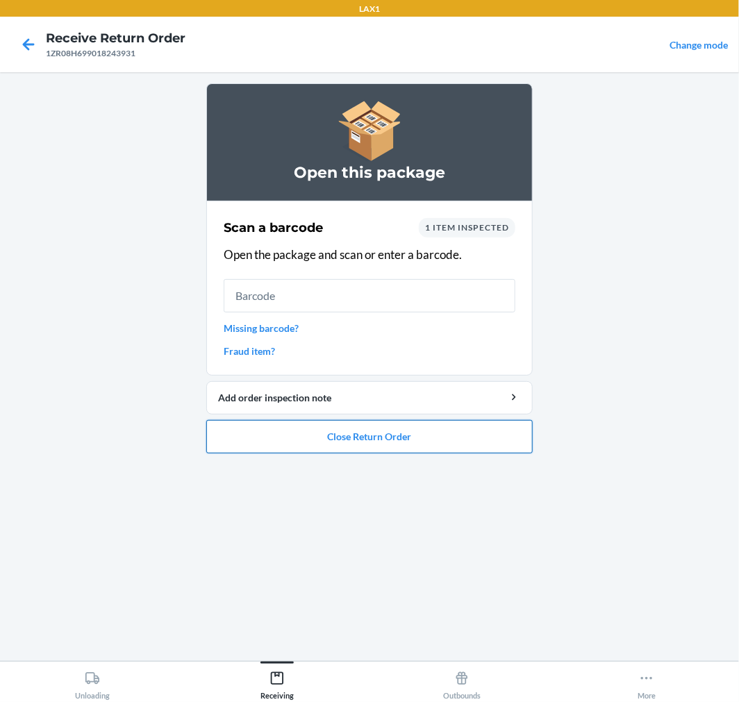
click at [436, 452] on button "Close Return Order" at bounding box center [369, 436] width 326 height 33
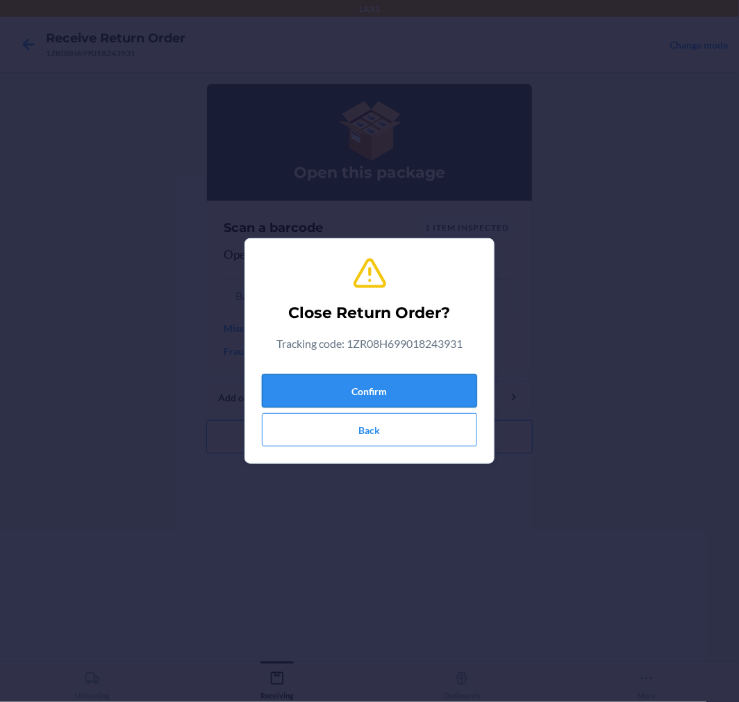
click at [379, 392] on button "Confirm" at bounding box center [369, 390] width 215 height 33
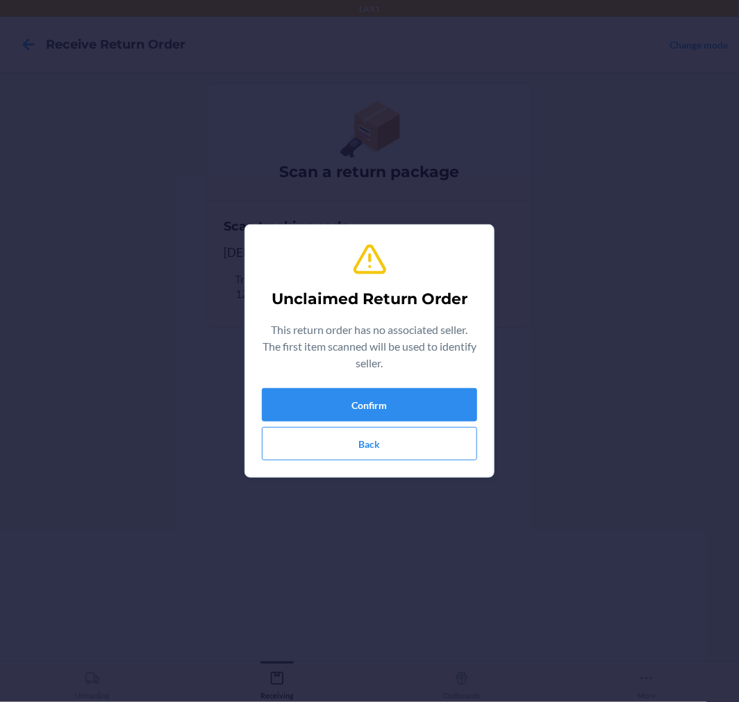
click at [400, 425] on div "Confirm Back" at bounding box center [369, 424] width 215 height 72
click at [399, 408] on button "Confirm" at bounding box center [369, 404] width 215 height 33
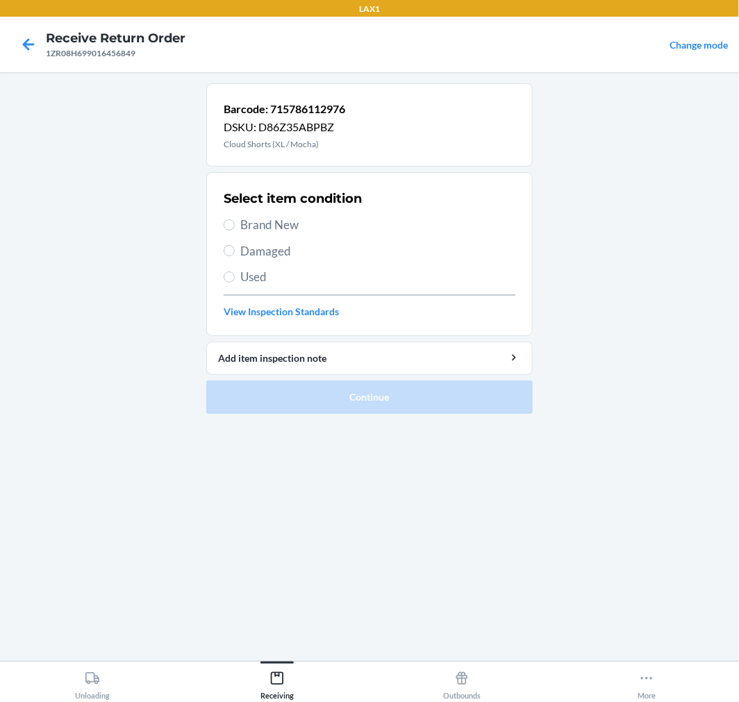
click at [273, 220] on span "Brand New" at bounding box center [377, 225] width 275 height 18
click at [235, 220] on input "Brand New" at bounding box center [229, 224] width 11 height 11
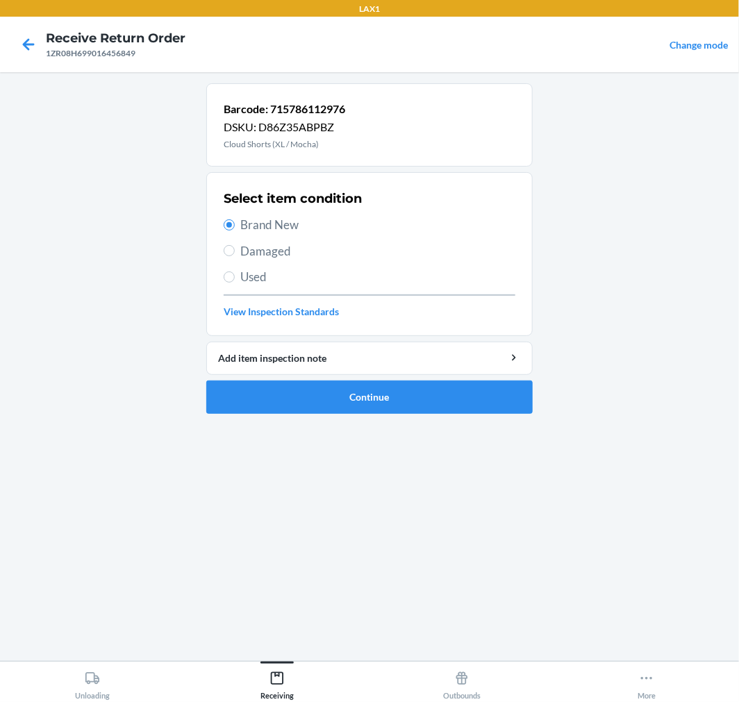
click at [262, 252] on span "Damaged" at bounding box center [377, 251] width 275 height 18
click at [235, 252] on input "Damaged" at bounding box center [229, 250] width 11 height 11
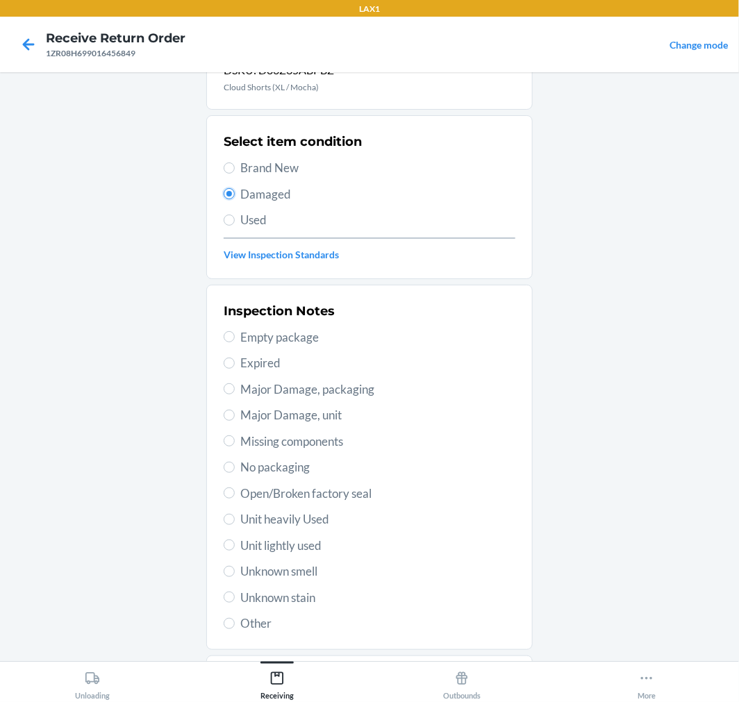
scroll to position [134, 0]
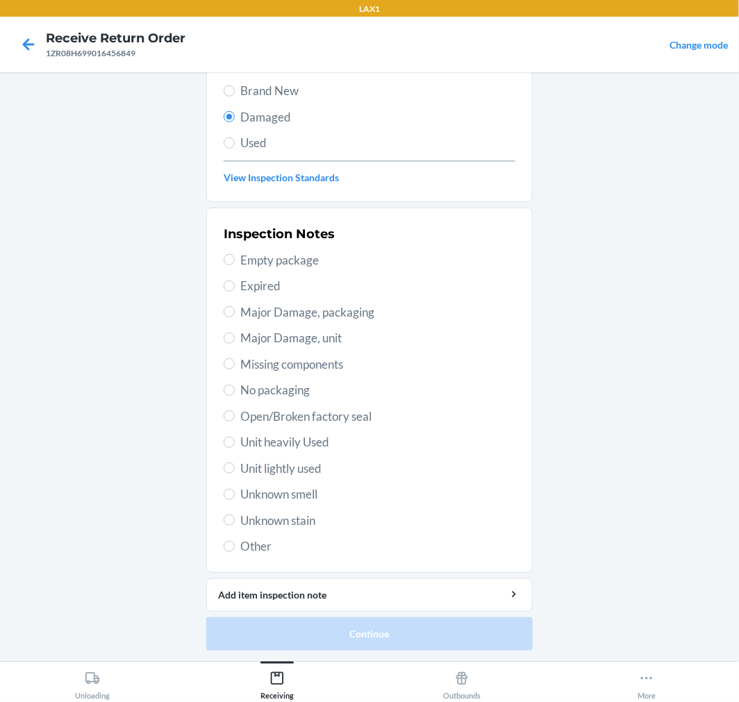
click at [274, 470] on span "Unit lightly used" at bounding box center [377, 469] width 275 height 18
click at [235, 470] on input "Unit lightly used" at bounding box center [229, 468] width 11 height 11
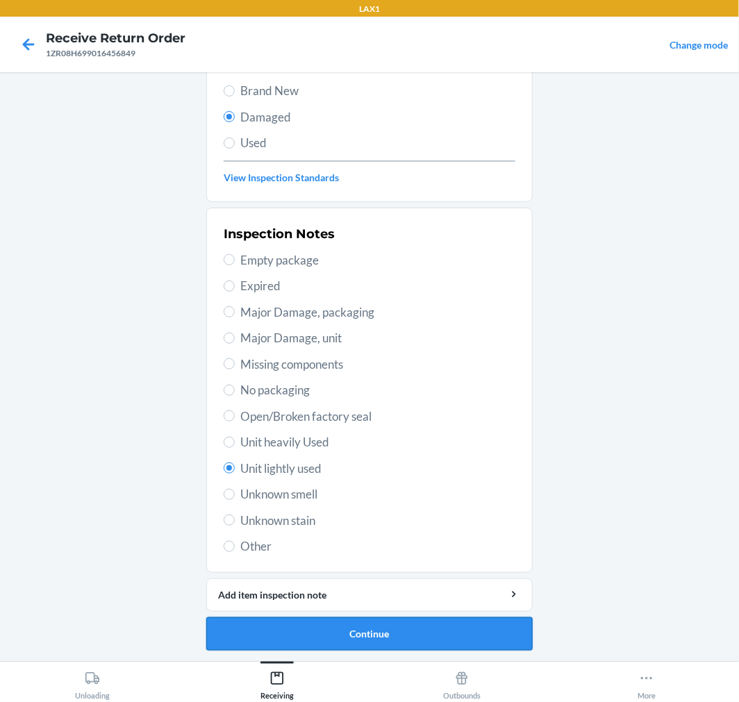
click at [342, 635] on button "Continue" at bounding box center [369, 633] width 326 height 33
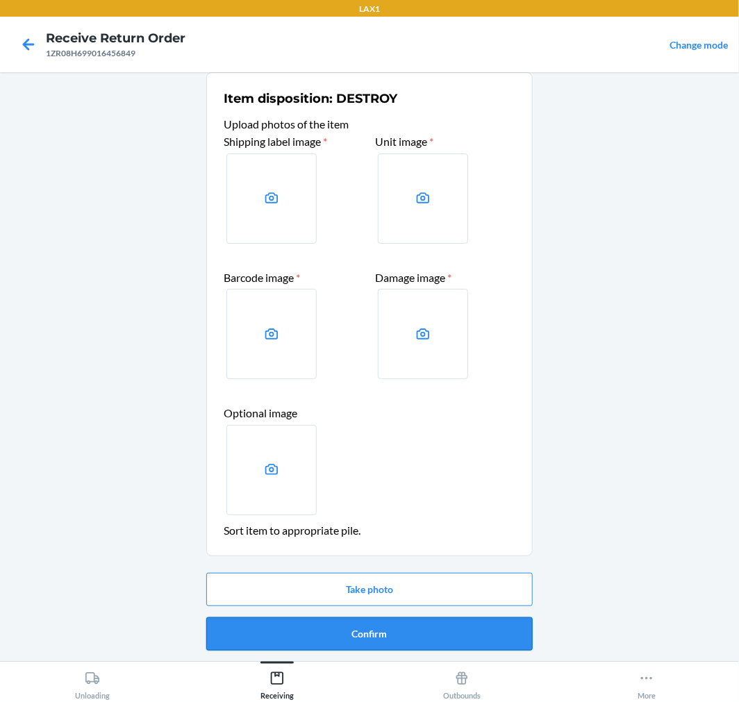
click at [322, 640] on button "Confirm" at bounding box center [369, 633] width 326 height 33
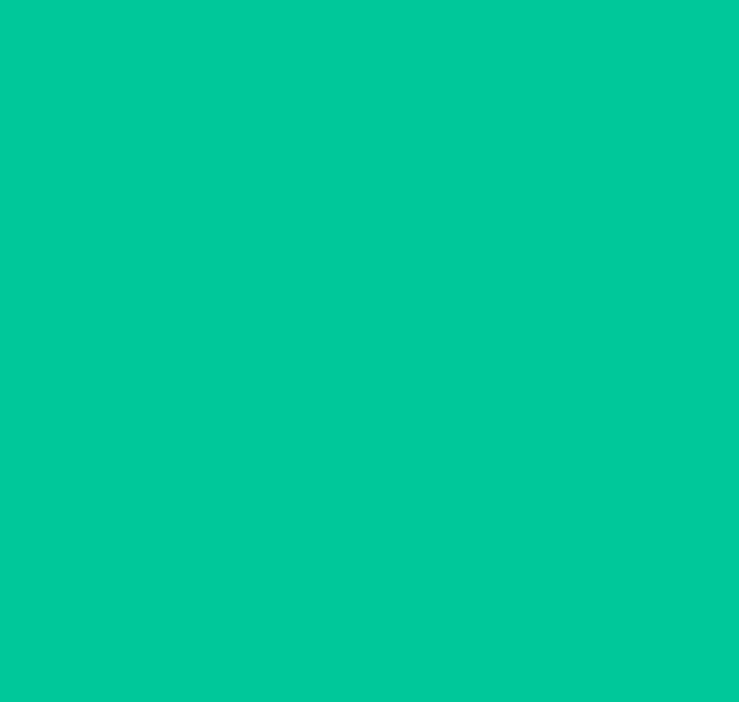
scroll to position [0, 0]
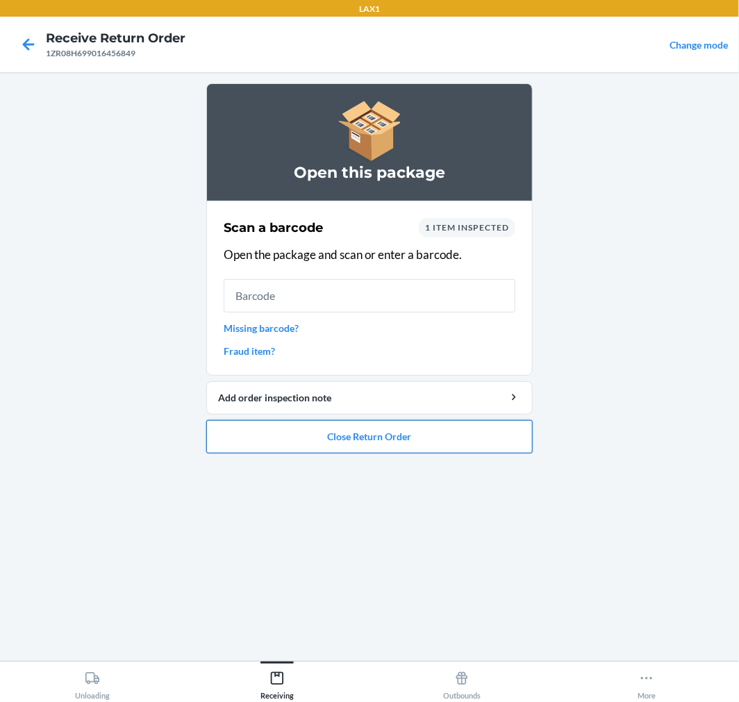
click at [383, 420] on button "Close Return Order" at bounding box center [369, 436] width 326 height 33
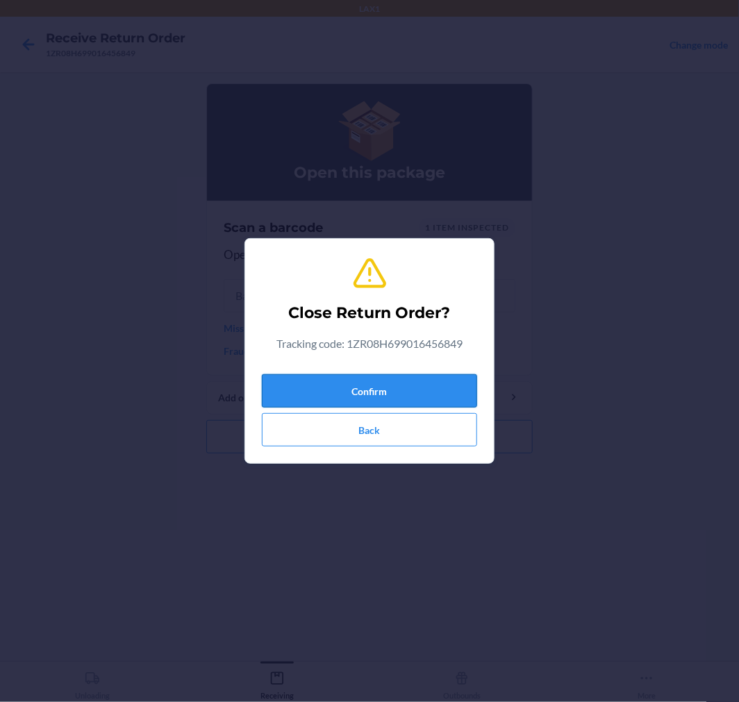
click at [345, 383] on button "Confirm" at bounding box center [369, 390] width 215 height 33
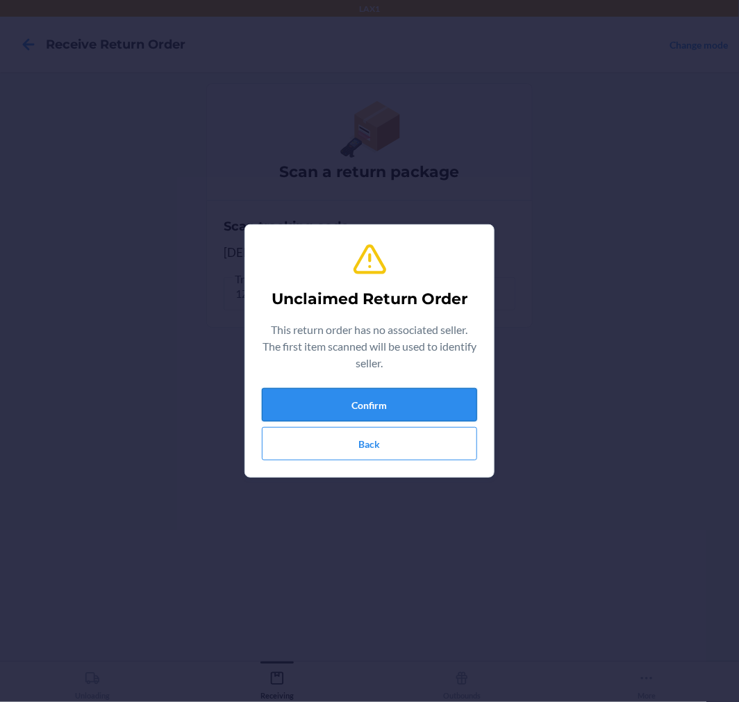
click at [372, 397] on button "Confirm" at bounding box center [369, 404] width 215 height 33
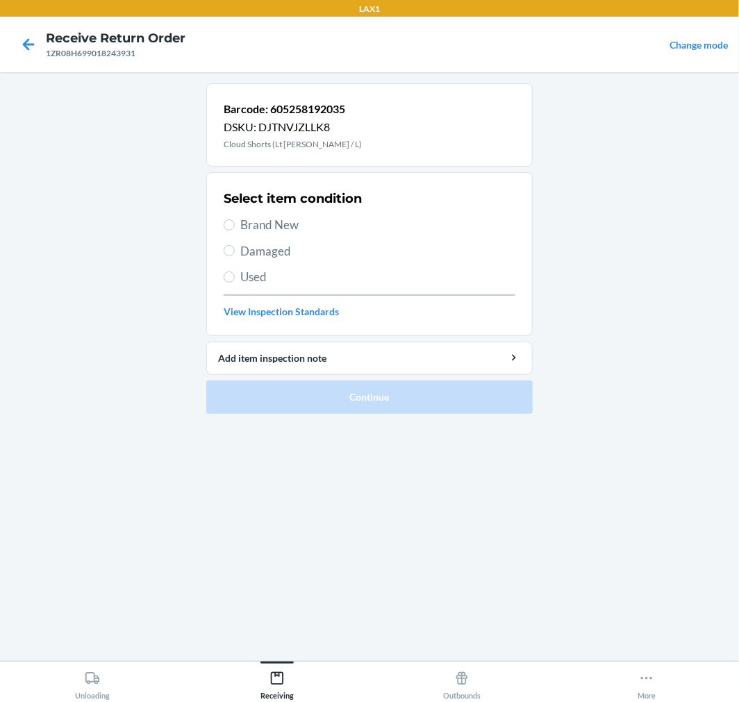
click at [251, 246] on span "Damaged" at bounding box center [377, 251] width 275 height 18
click at [235, 246] on input "Damaged" at bounding box center [229, 250] width 11 height 11
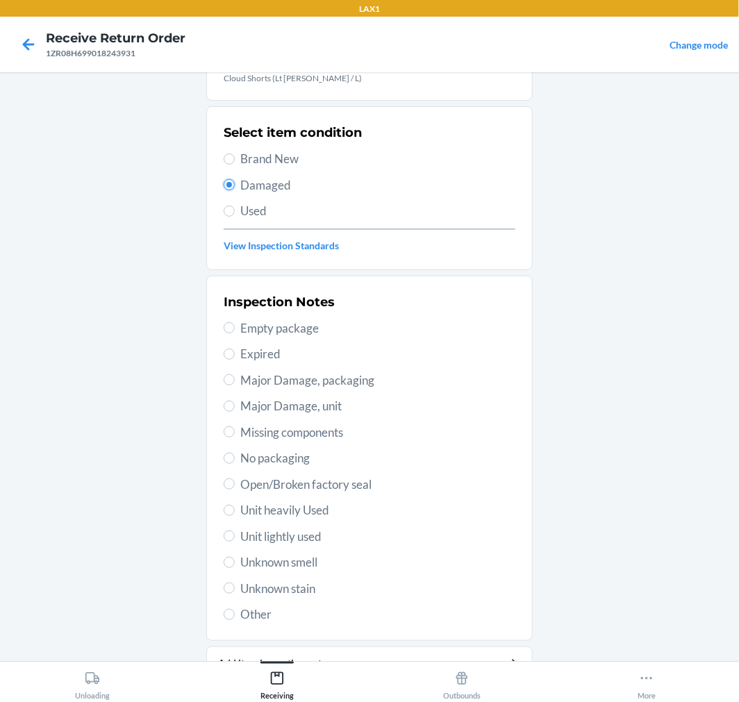
scroll to position [134, 0]
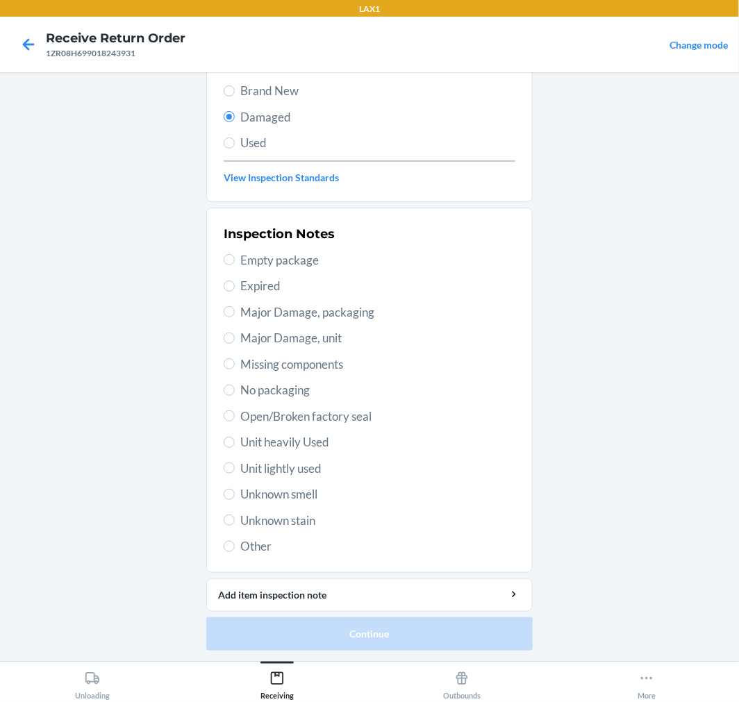
click at [261, 547] on span "Other" at bounding box center [377, 547] width 275 height 18
click at [235, 547] on input "Other" at bounding box center [229, 546] width 11 height 11
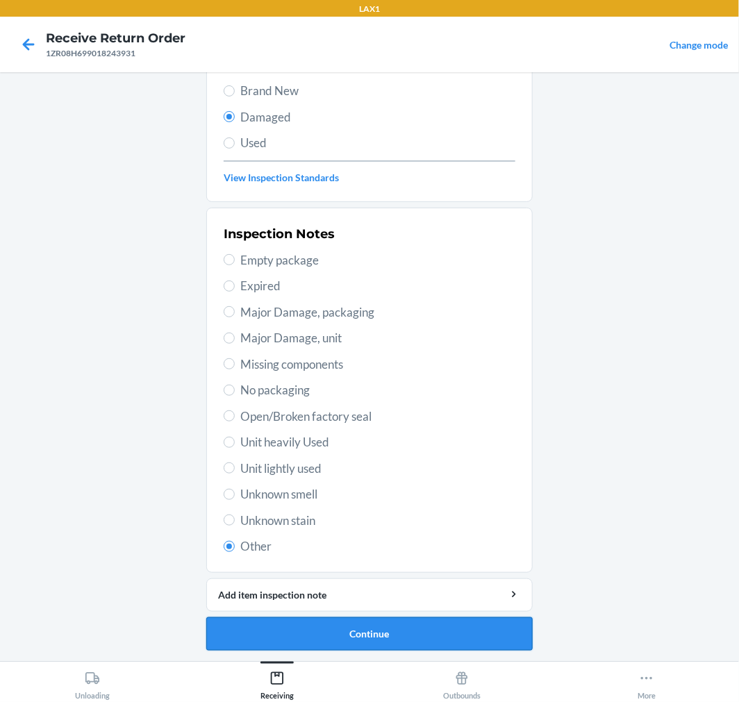
click at [363, 629] on button "Continue" at bounding box center [369, 633] width 326 height 33
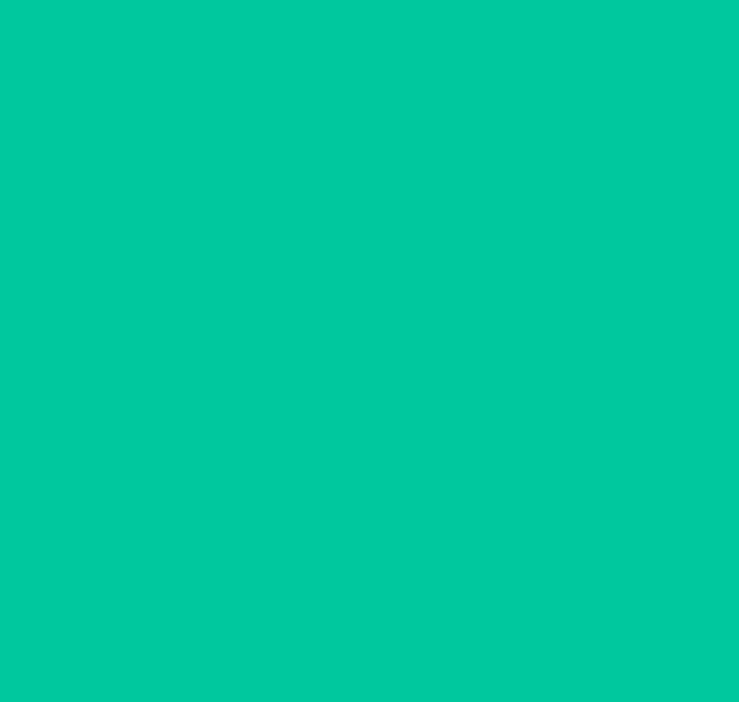
scroll to position [11, 0]
click at [363, 629] on button "Confirm" at bounding box center [369, 633] width 326 height 33
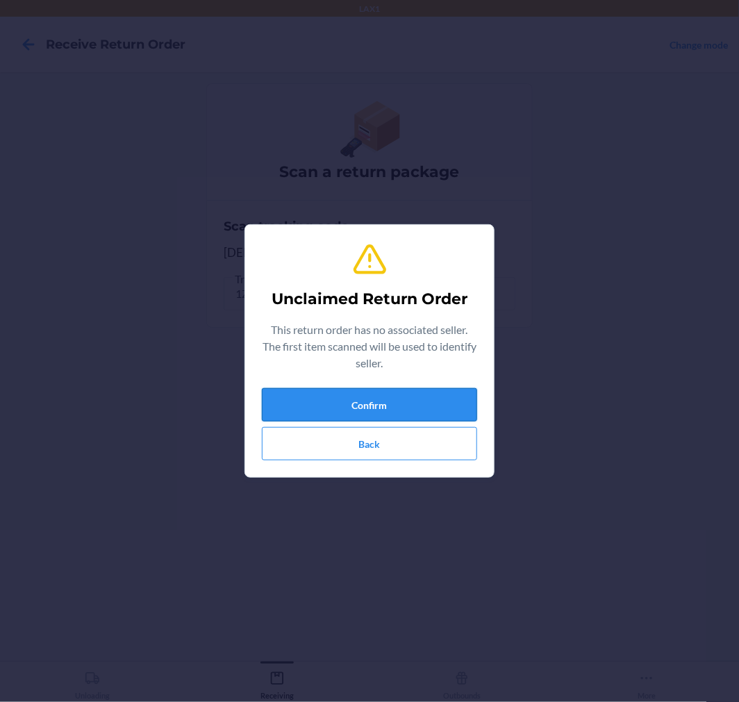
click at [392, 399] on button "Confirm" at bounding box center [369, 404] width 215 height 33
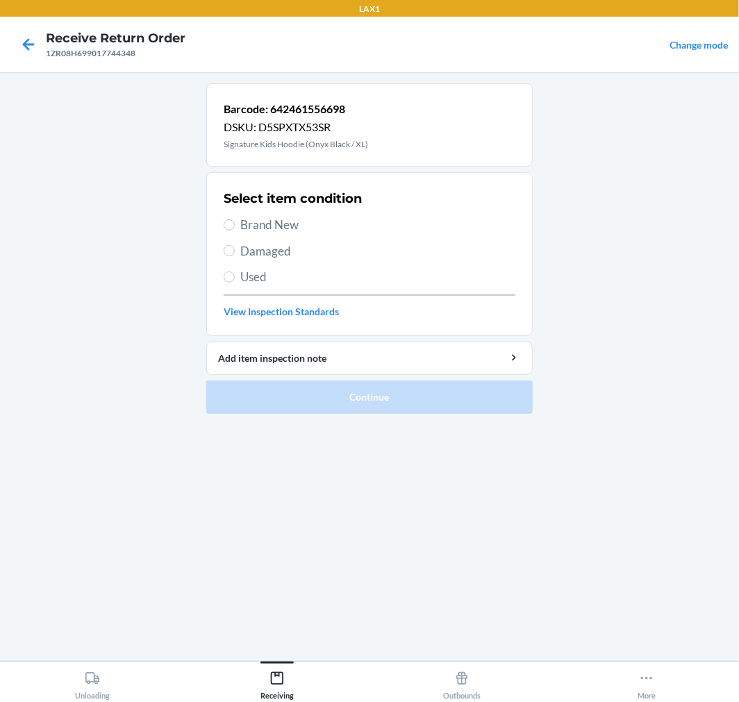
click at [246, 225] on span "Brand New" at bounding box center [377, 225] width 275 height 18
click at [235, 225] on input "Brand New" at bounding box center [229, 224] width 11 height 11
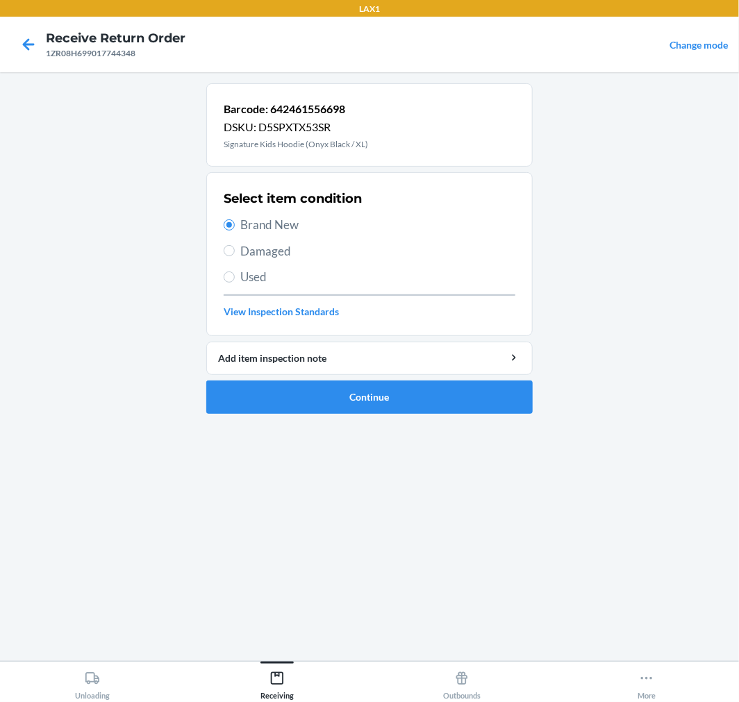
click at [279, 245] on span "Damaged" at bounding box center [377, 251] width 275 height 18
click at [235, 245] on input "Damaged" at bounding box center [229, 250] width 11 height 11
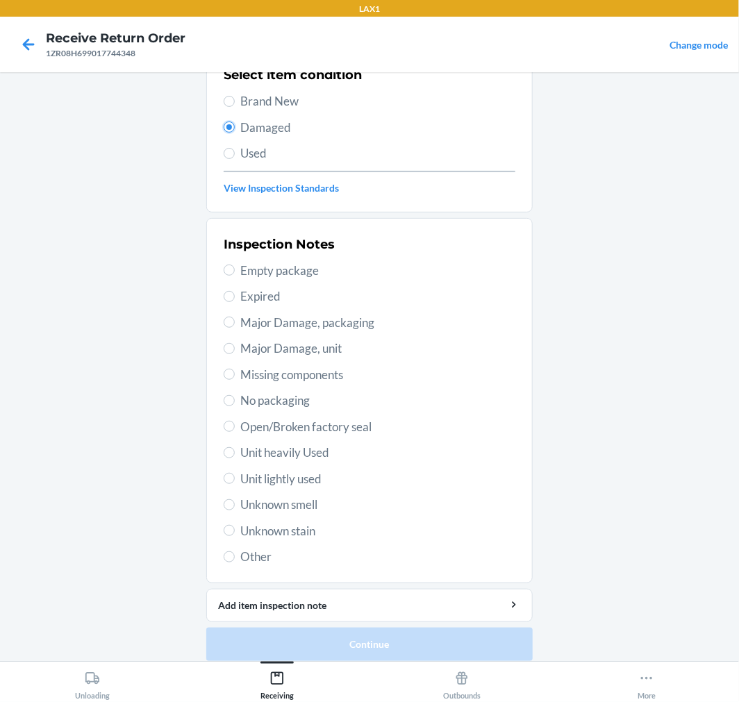
scroll to position [134, 0]
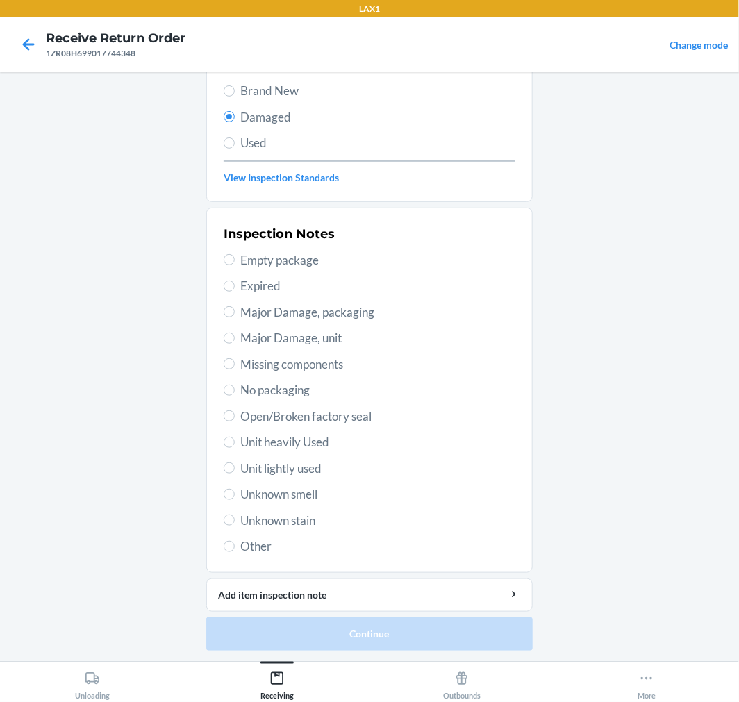
click at [288, 474] on span "Unit lightly used" at bounding box center [377, 469] width 275 height 18
click at [235, 474] on input "Unit lightly used" at bounding box center [229, 468] width 11 height 11
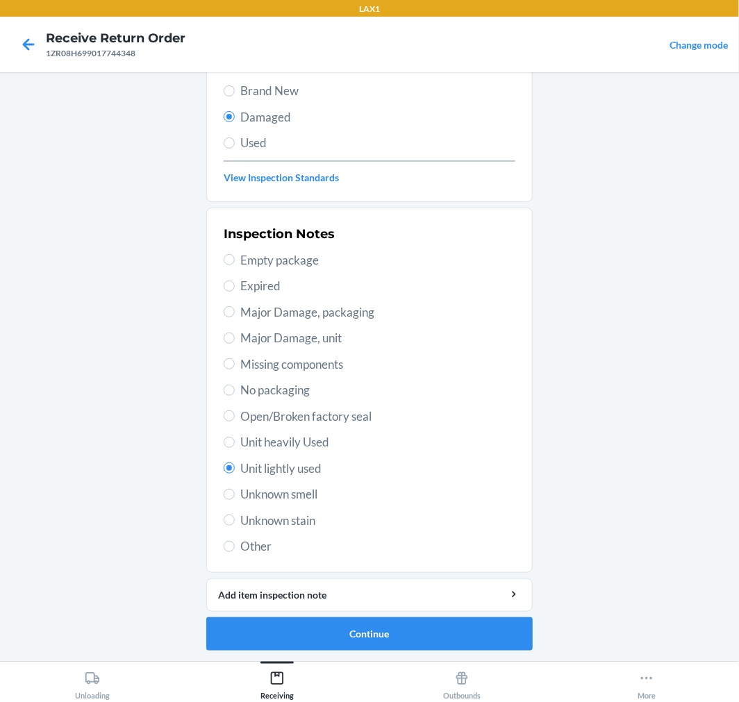
click at [313, 424] on span "Open/Broken factory seal" at bounding box center [377, 417] width 275 height 18
click at [235, 422] on input "Open/Broken factory seal" at bounding box center [229, 415] width 11 height 11
click at [387, 624] on button "Continue" at bounding box center [369, 633] width 326 height 33
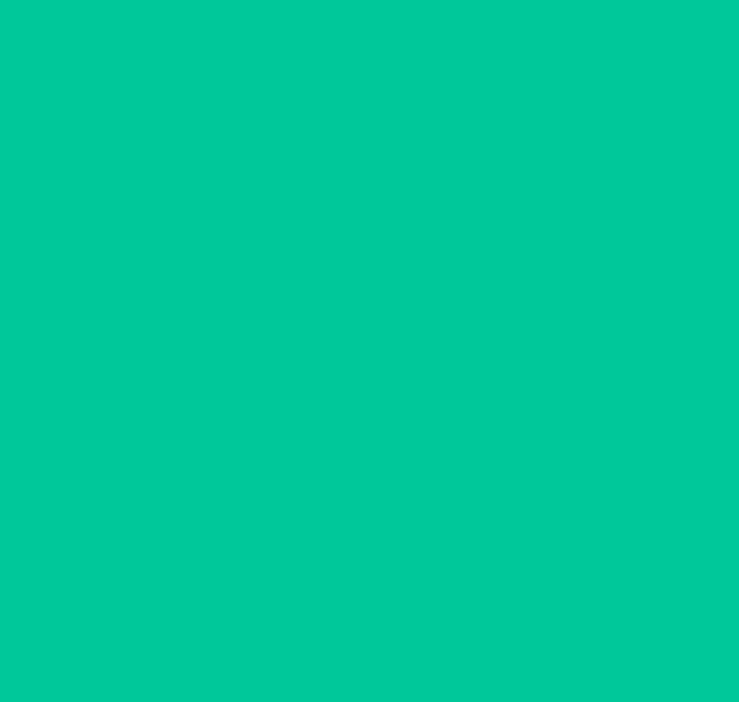
scroll to position [11, 0]
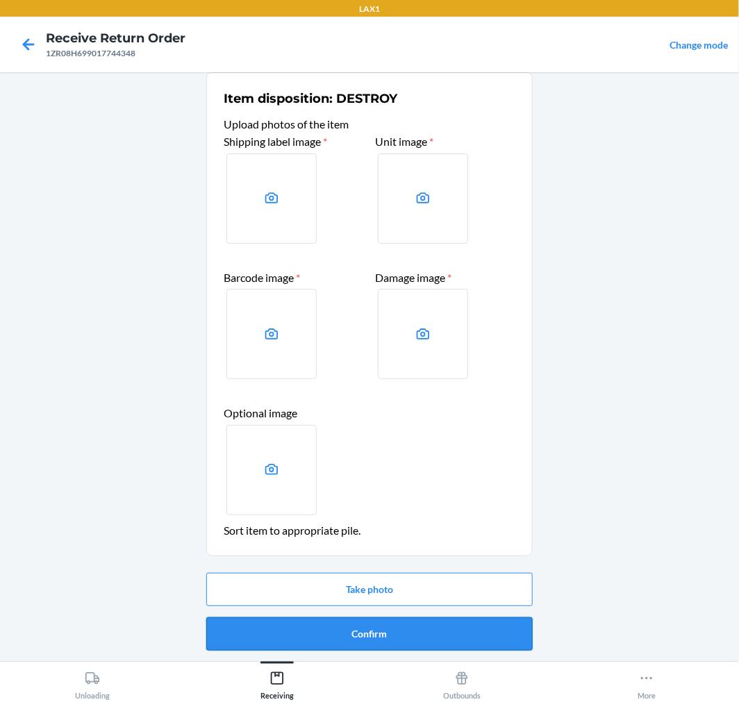
click at [405, 630] on button "Confirm" at bounding box center [369, 633] width 326 height 33
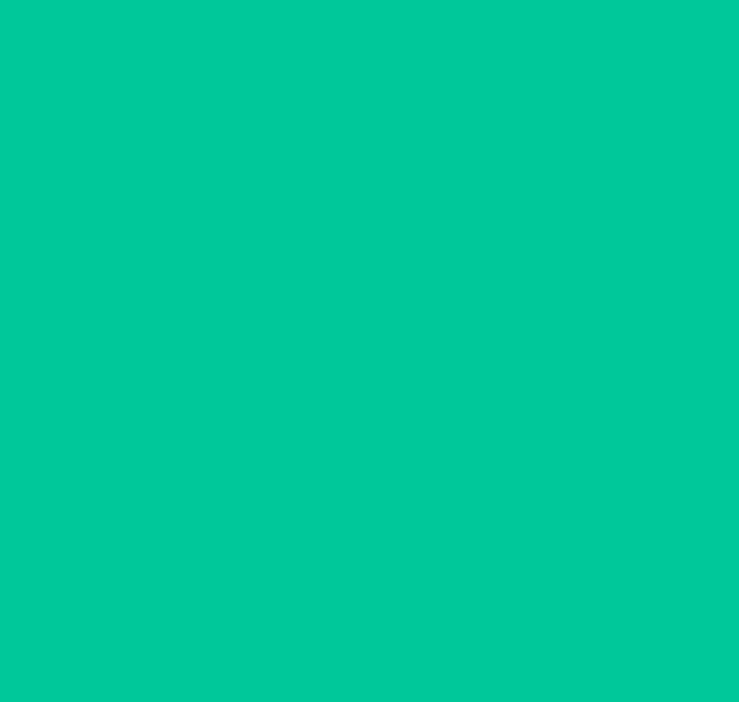
scroll to position [0, 0]
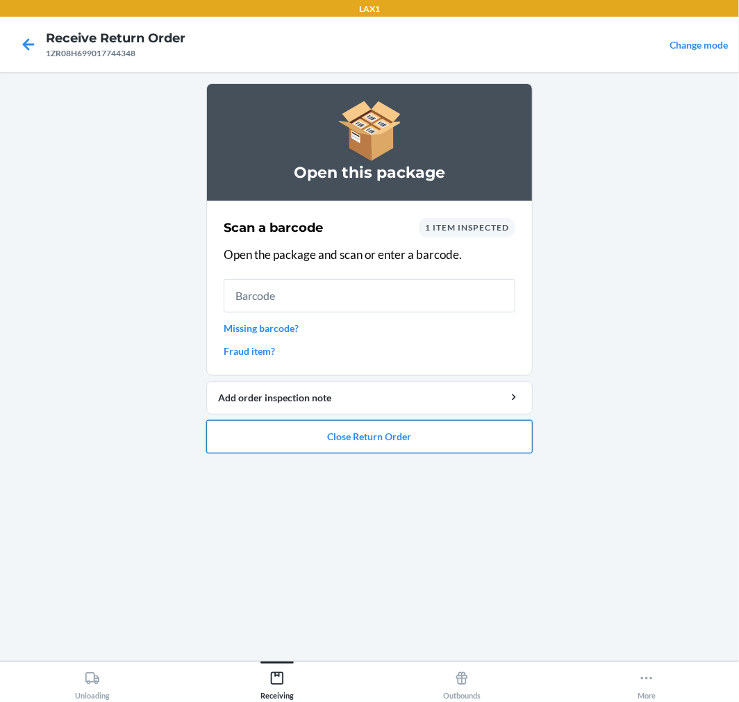
click at [263, 436] on button "Close Return Order" at bounding box center [369, 436] width 326 height 33
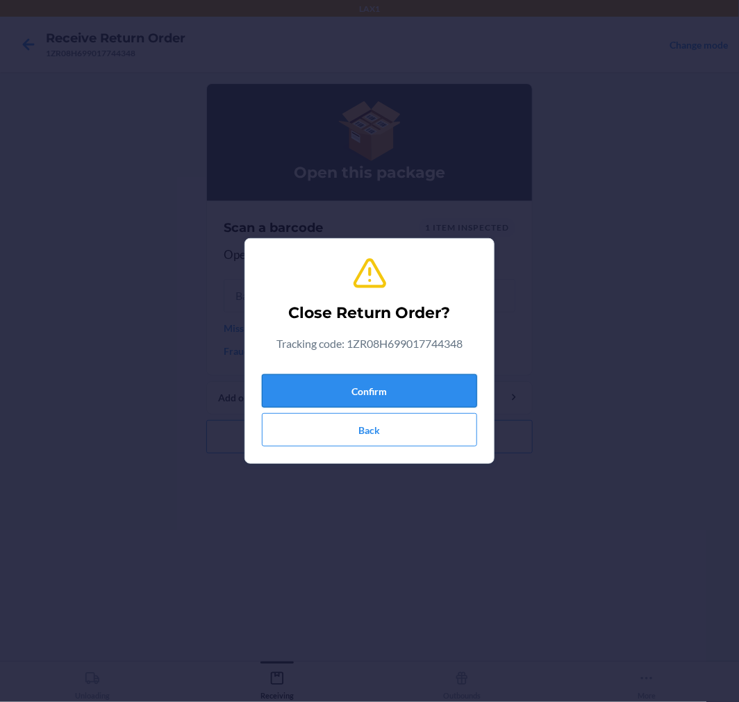
click at [292, 381] on button "Confirm" at bounding box center [369, 390] width 215 height 33
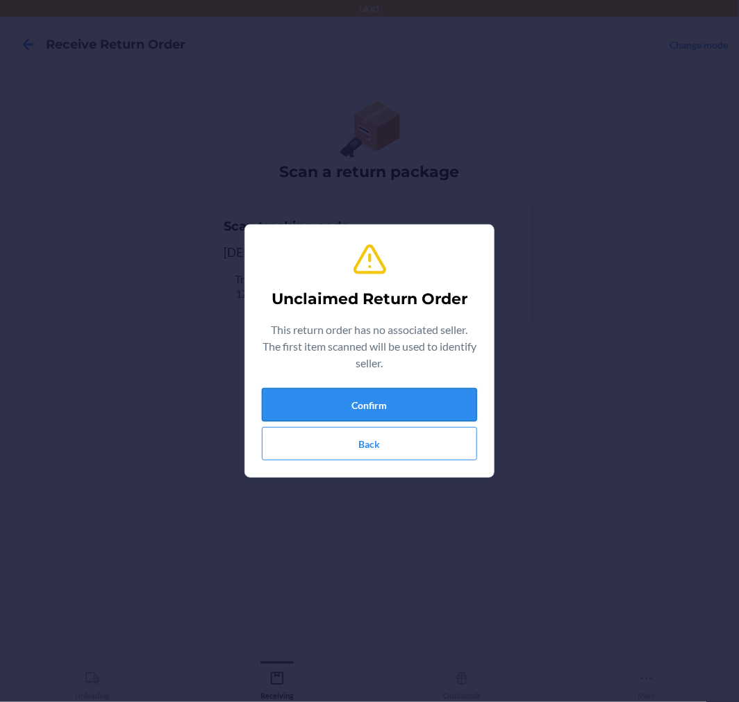
click at [401, 392] on button "Confirm" at bounding box center [369, 404] width 215 height 33
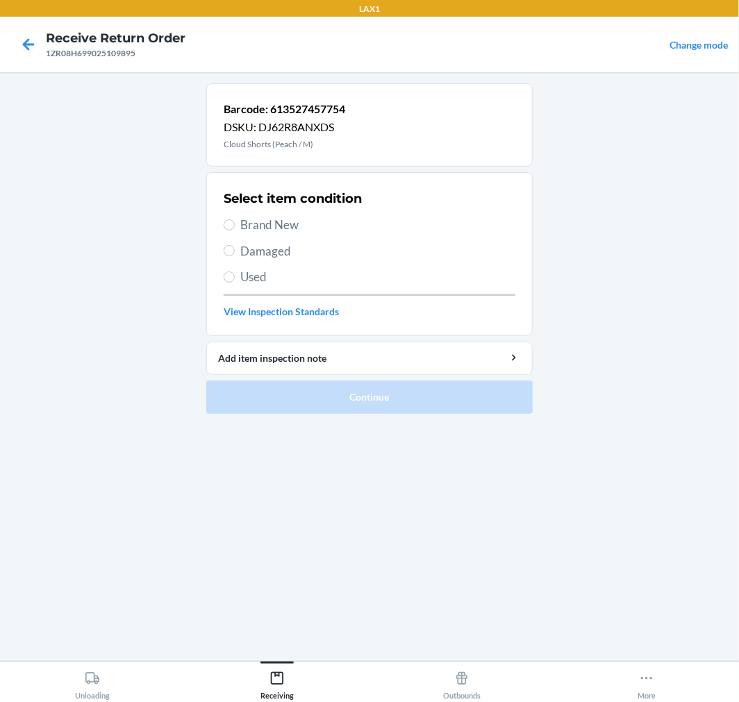
click at [275, 249] on span "Damaged" at bounding box center [377, 251] width 275 height 18
click at [235, 249] on input "Damaged" at bounding box center [229, 250] width 11 height 11
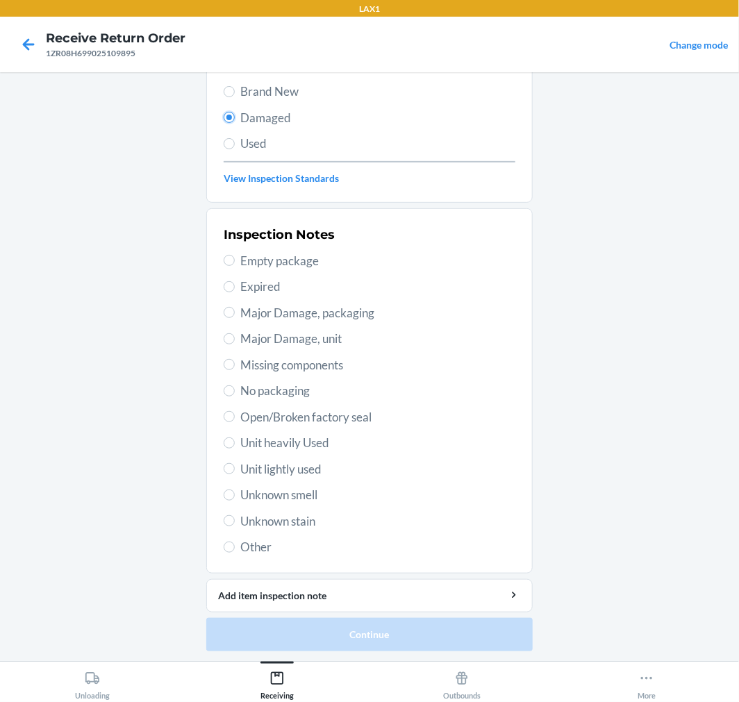
scroll to position [134, 0]
click at [269, 497] on span "Unknown smell" at bounding box center [377, 495] width 275 height 18
click at [235, 497] on input "Unknown smell" at bounding box center [229, 494] width 11 height 11
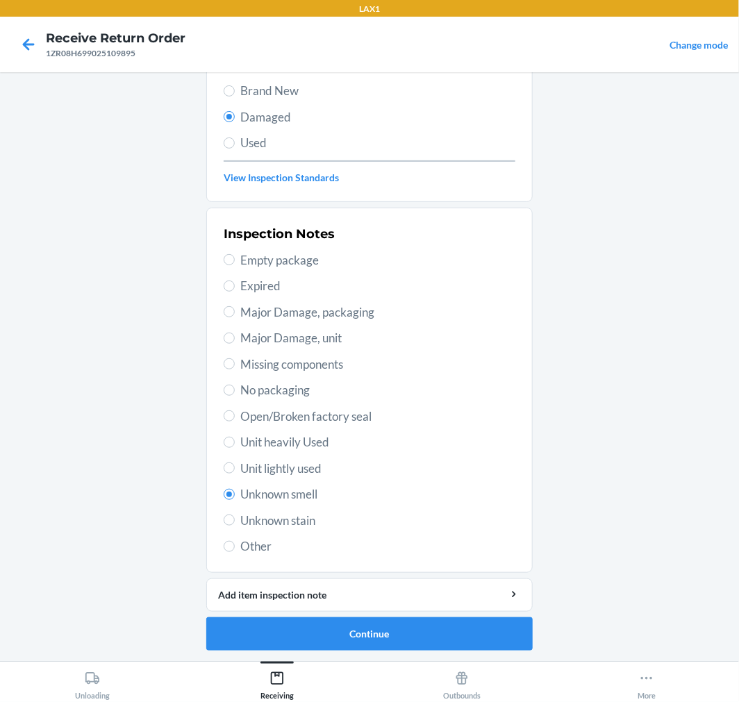
click at [290, 429] on div "Inspection Notes Empty package Expired Major Damage, packaging Major Damage, un…" at bounding box center [370, 390] width 292 height 339
click at [302, 421] on span "Open/Broken factory seal" at bounding box center [377, 417] width 275 height 18
click at [235, 421] on input "Open/Broken factory seal" at bounding box center [229, 415] width 11 height 11
click at [401, 667] on button "Outbounds" at bounding box center [462, 681] width 185 height 38
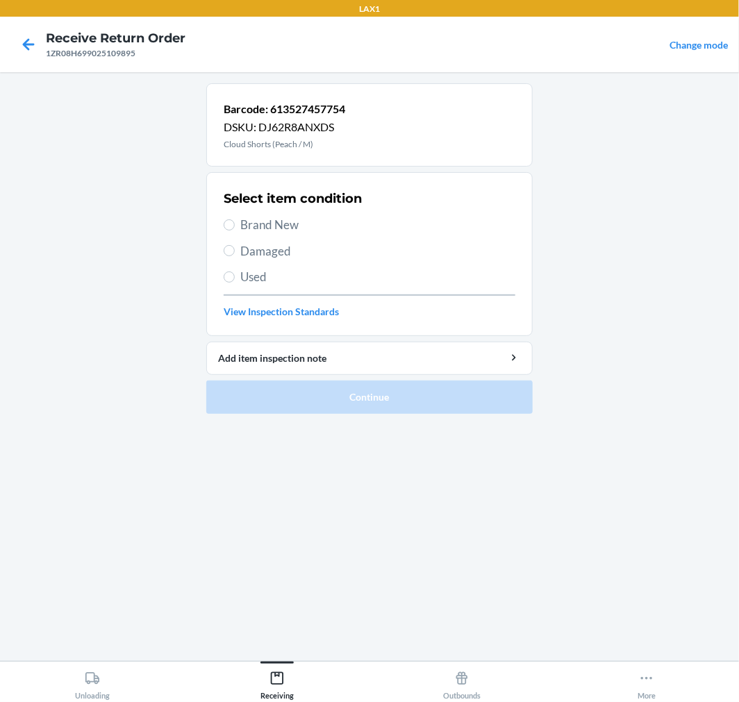
click at [253, 249] on span "Damaged" at bounding box center [377, 251] width 275 height 18
click at [235, 249] on input "Damaged" at bounding box center [229, 250] width 11 height 11
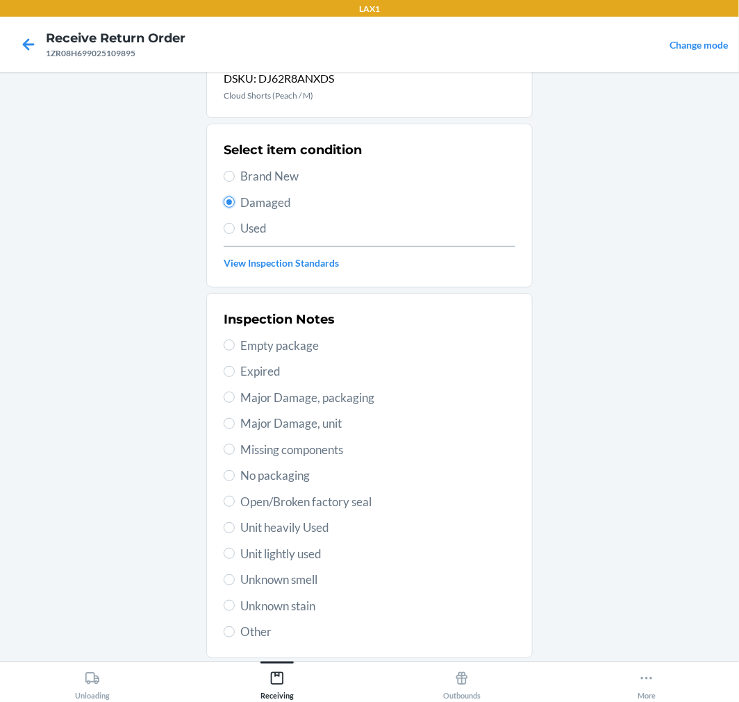
scroll to position [134, 0]
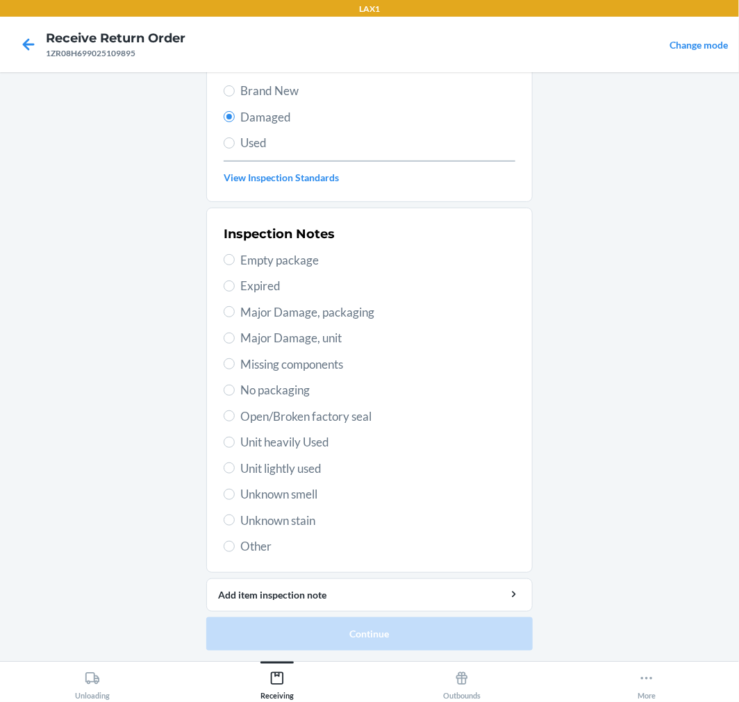
click at [253, 547] on span "Other" at bounding box center [377, 547] width 275 height 18
click at [235, 547] on input "Other" at bounding box center [229, 546] width 11 height 11
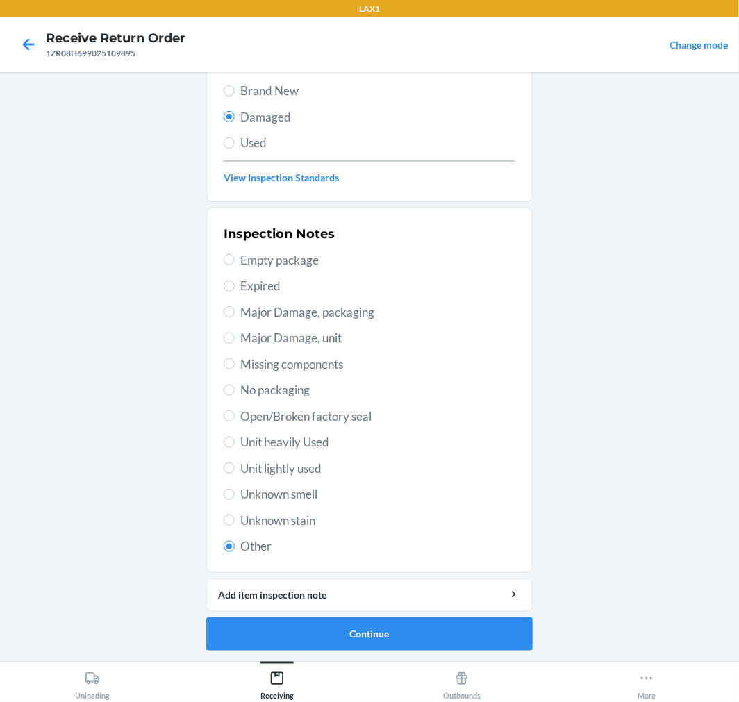
click at [273, 408] on span "Open/Broken factory seal" at bounding box center [377, 417] width 275 height 18
click at [235, 410] on input "Open/Broken factory seal" at bounding box center [229, 415] width 11 height 11
click at [363, 628] on button "Continue" at bounding box center [369, 633] width 326 height 33
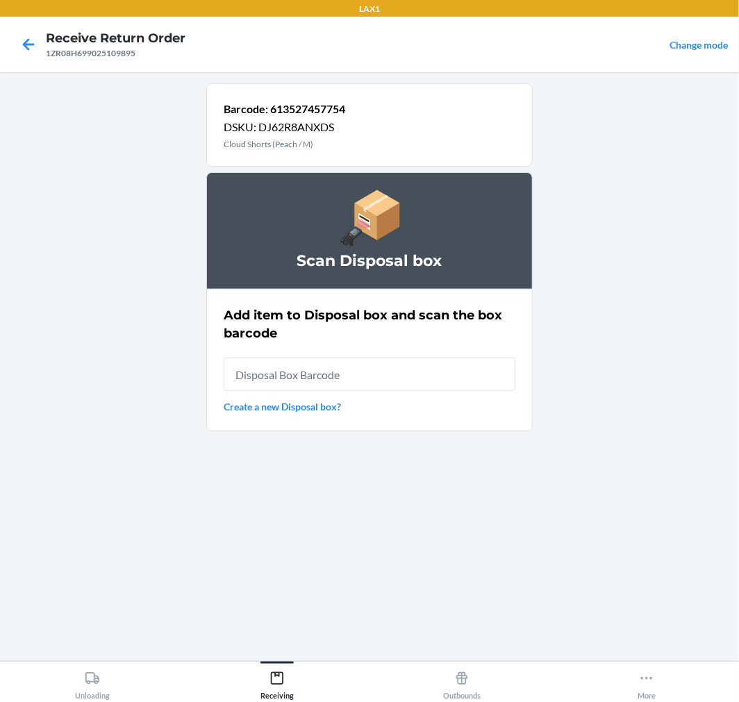
scroll to position [0, 0]
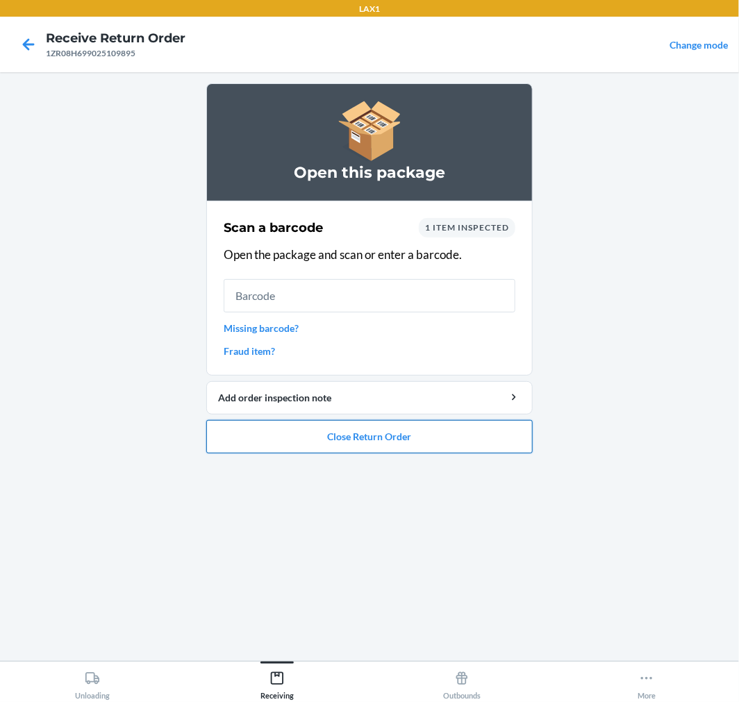
click at [372, 435] on button "Close Return Order" at bounding box center [369, 436] width 326 height 33
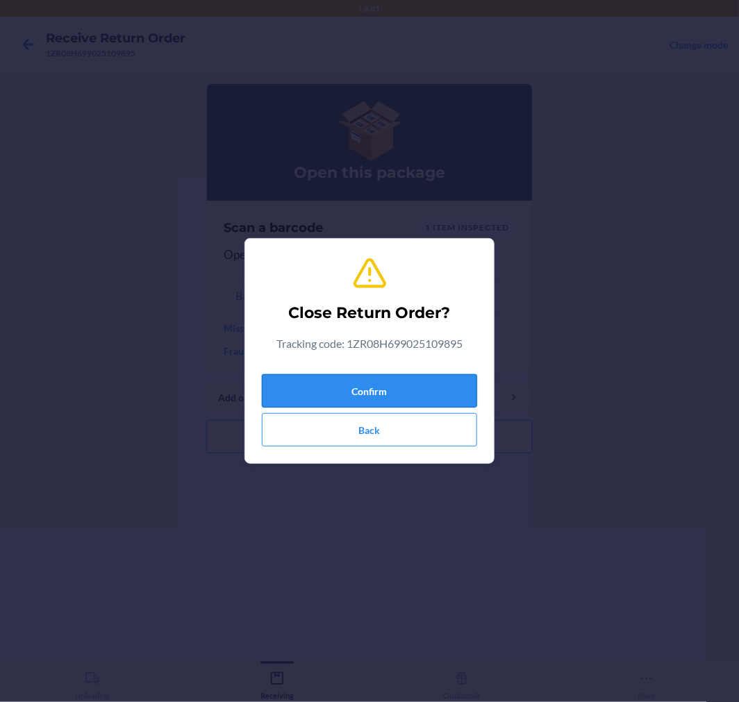
click at [379, 383] on button "Confirm" at bounding box center [369, 390] width 215 height 33
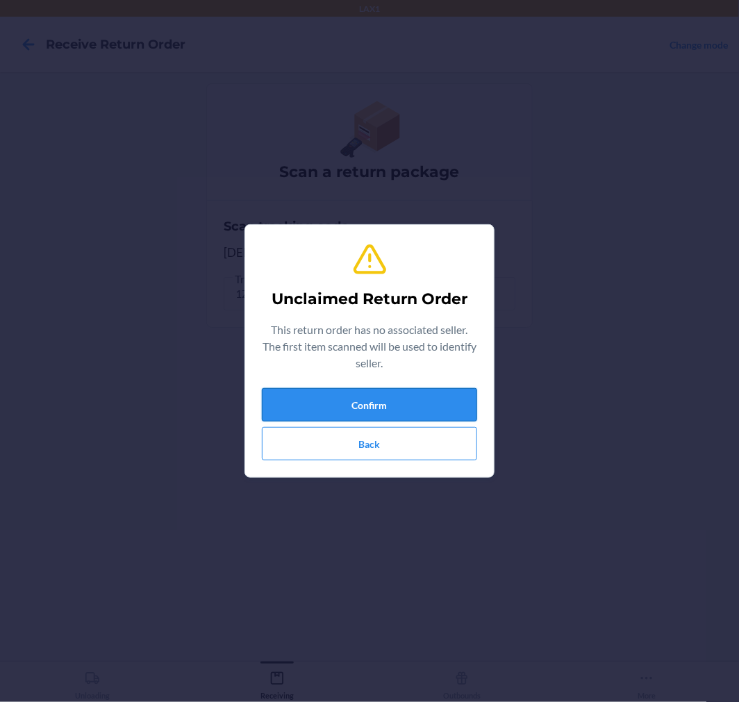
click at [369, 393] on button "Confirm" at bounding box center [369, 404] width 215 height 33
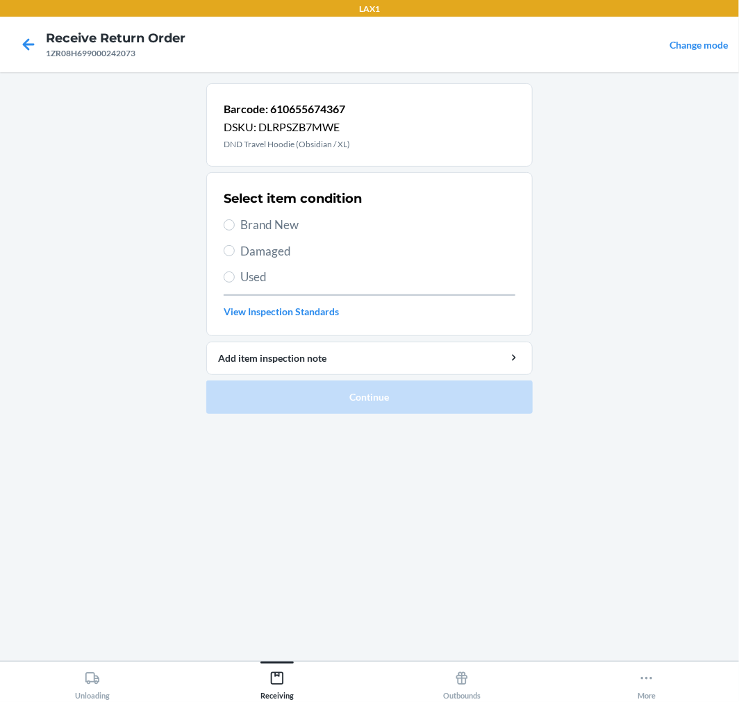
click at [254, 223] on span "Brand New" at bounding box center [377, 225] width 275 height 18
click at [235, 223] on input "Brand New" at bounding box center [229, 224] width 11 height 11
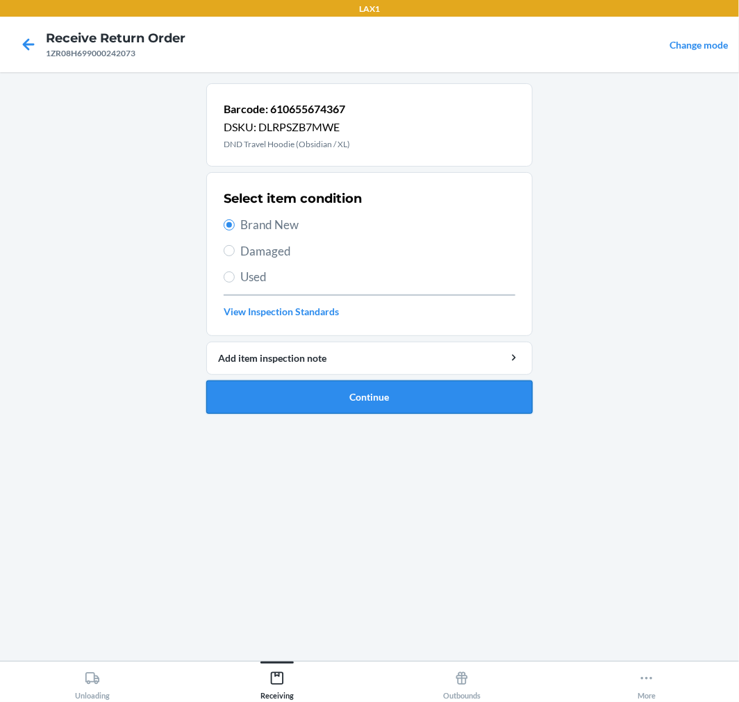
click at [399, 391] on button "Continue" at bounding box center [369, 397] width 326 height 33
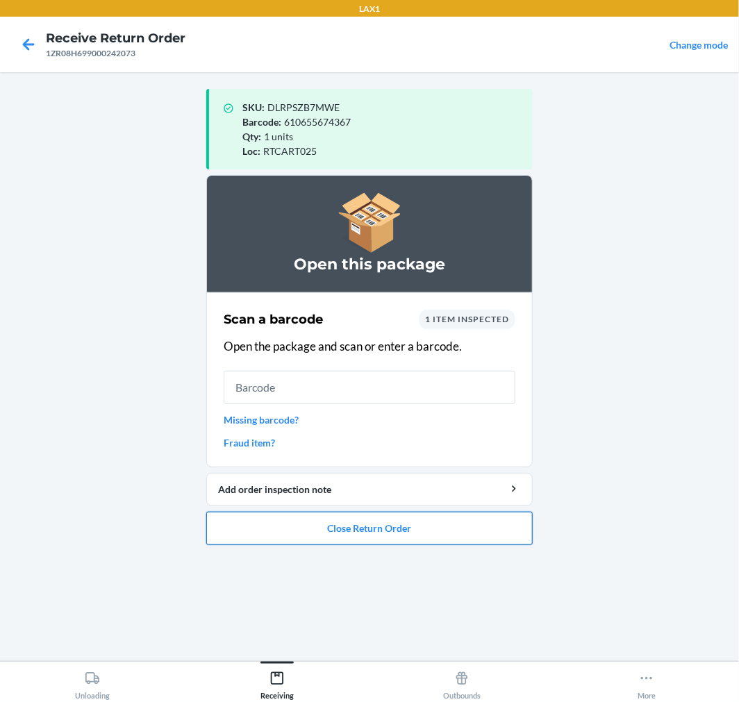
click at [422, 536] on button "Close Return Order" at bounding box center [369, 528] width 326 height 33
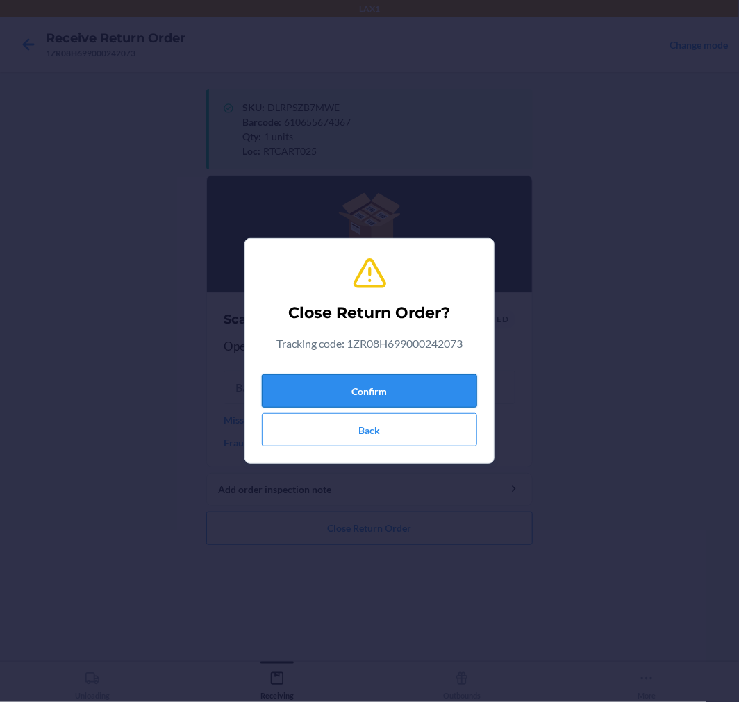
click at [362, 394] on button "Confirm" at bounding box center [369, 390] width 215 height 33
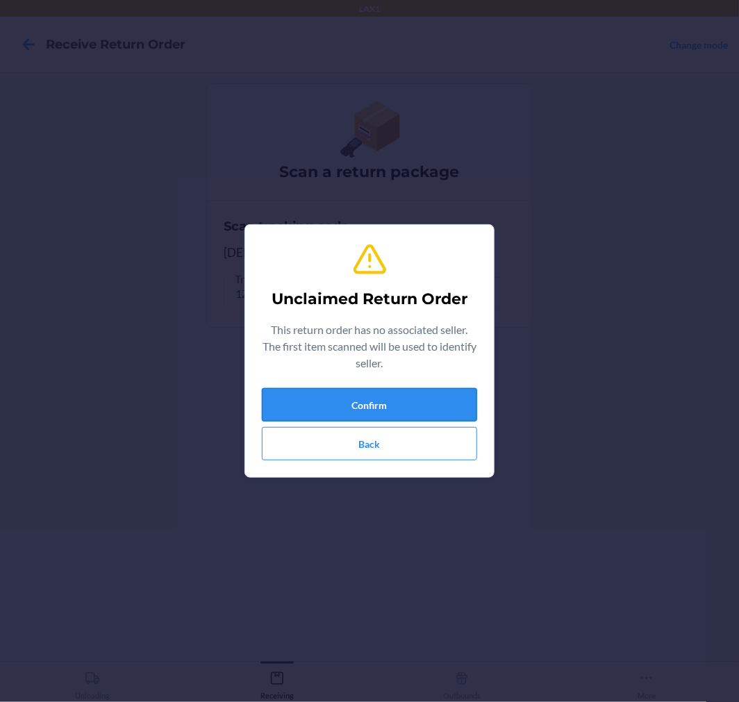
click at [300, 406] on button "Confirm" at bounding box center [369, 404] width 215 height 33
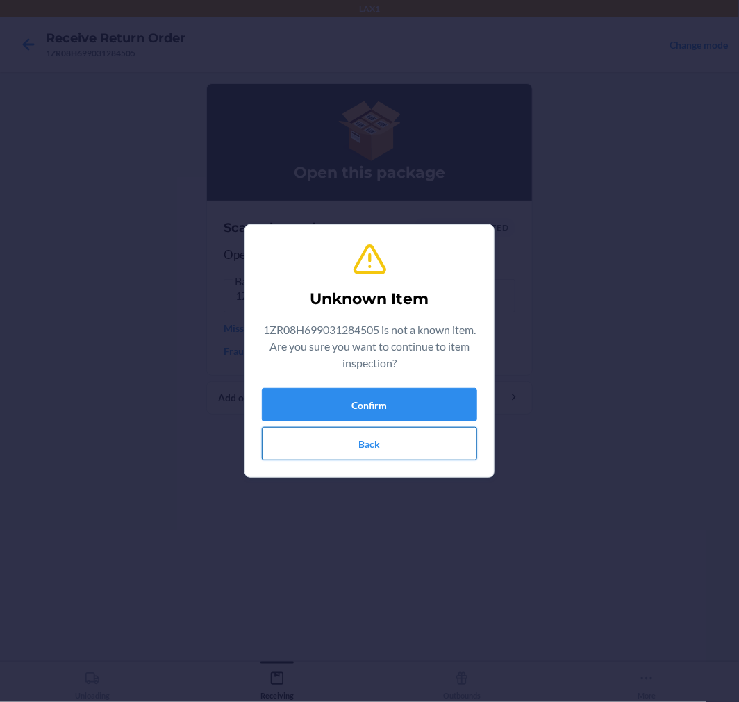
click at [387, 443] on button "Back" at bounding box center [369, 443] width 215 height 33
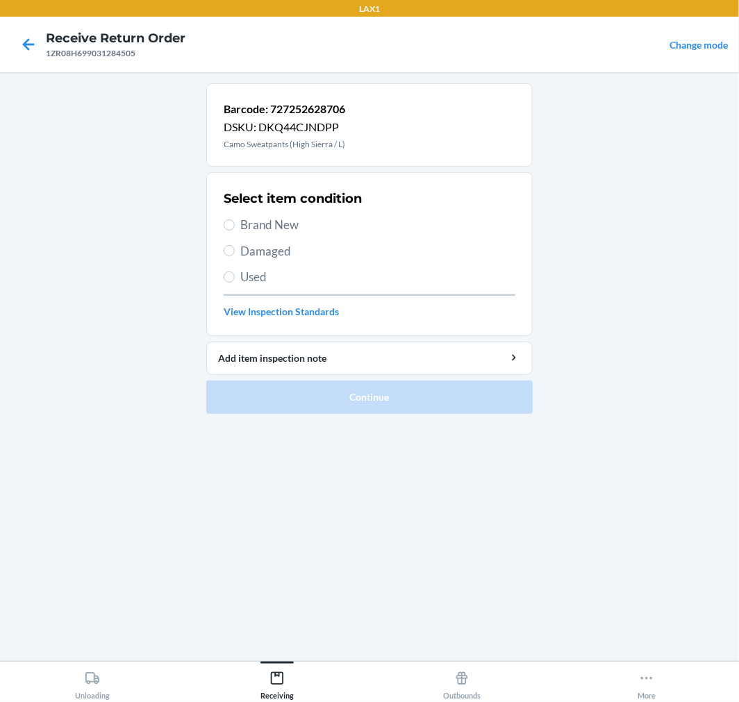
drag, startPoint x: 267, startPoint y: 253, endPoint x: 308, endPoint y: 297, distance: 60.0
click at [267, 252] on span "Damaged" at bounding box center [377, 251] width 275 height 18
click at [235, 252] on input "Damaged" at bounding box center [229, 250] width 11 height 11
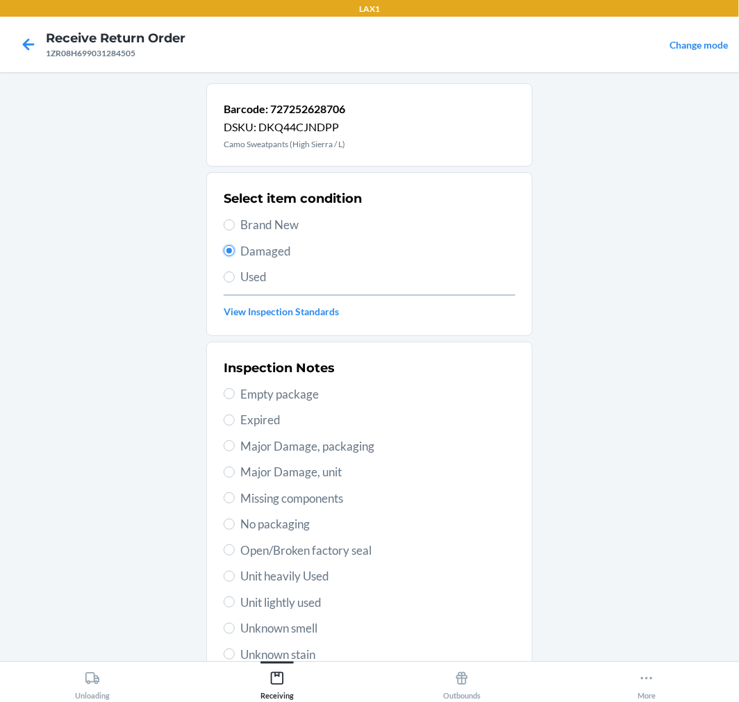
scroll to position [134, 0]
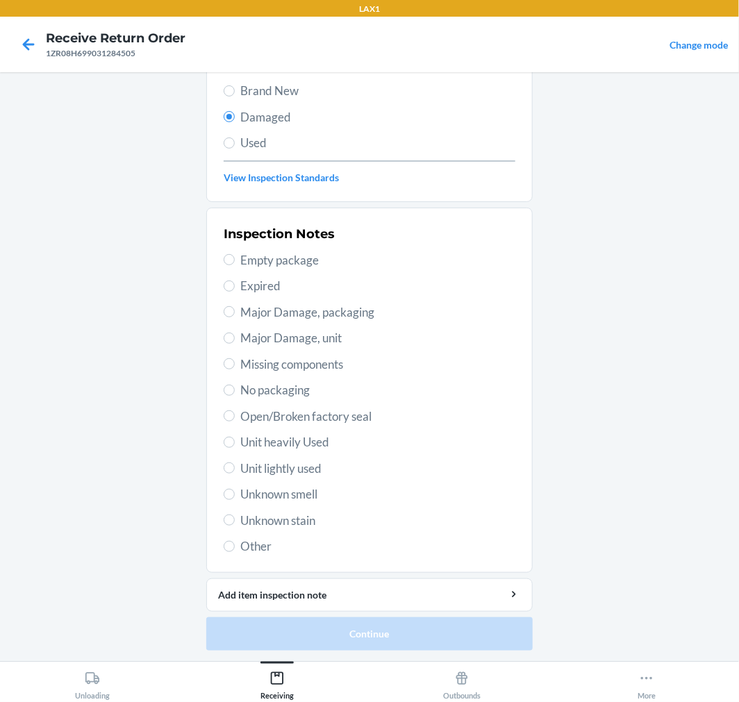
click at [283, 413] on span "Open/Broken factory seal" at bounding box center [377, 417] width 275 height 18
click at [235, 413] on input "Open/Broken factory seal" at bounding box center [229, 415] width 11 height 11
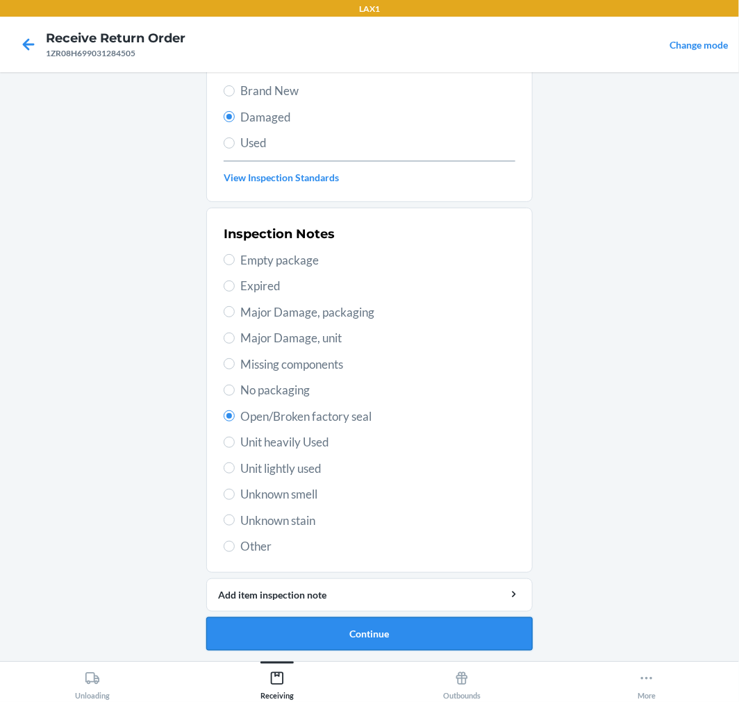
click at [379, 642] on button "Continue" at bounding box center [369, 633] width 326 height 33
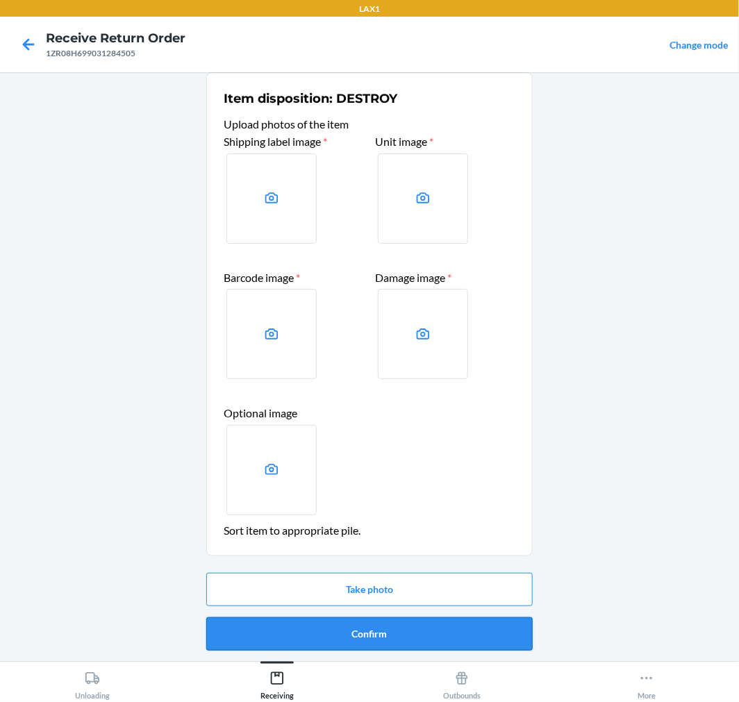
click at [398, 636] on button "Confirm" at bounding box center [369, 633] width 326 height 33
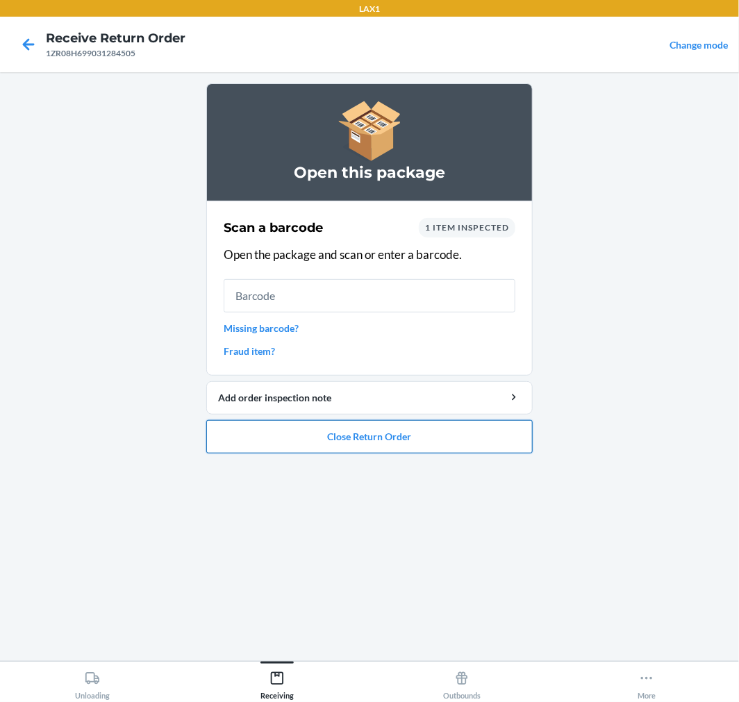
click at [306, 438] on button "Close Return Order" at bounding box center [369, 436] width 326 height 33
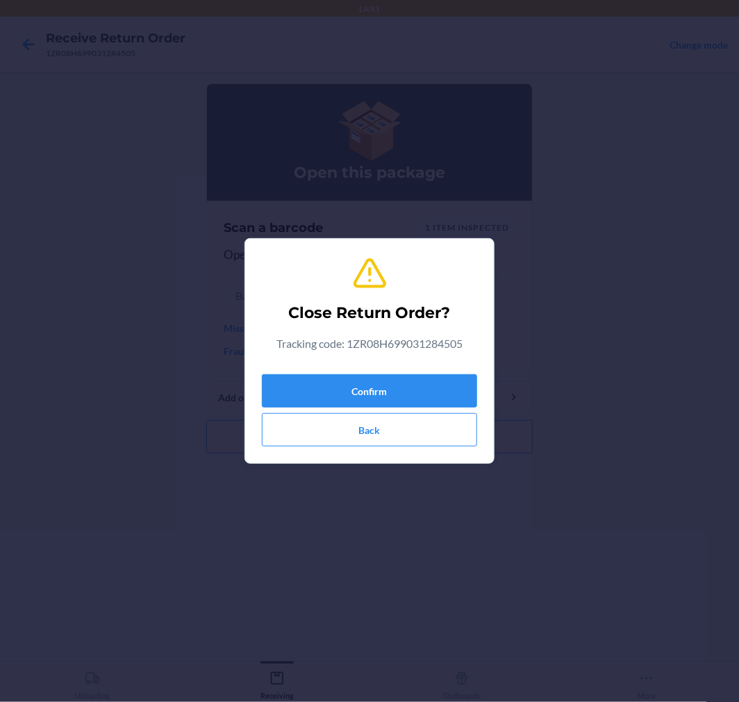
click at [331, 408] on div "Confirm Back" at bounding box center [369, 408] width 215 height 78
click at [335, 397] on button "Confirm" at bounding box center [369, 390] width 215 height 33
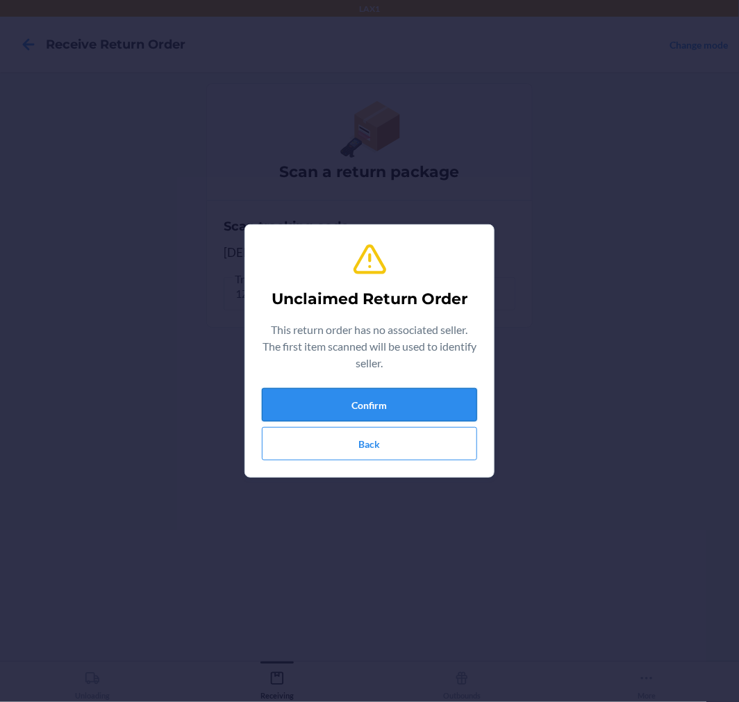
click at [404, 413] on button "Confirm" at bounding box center [369, 404] width 215 height 33
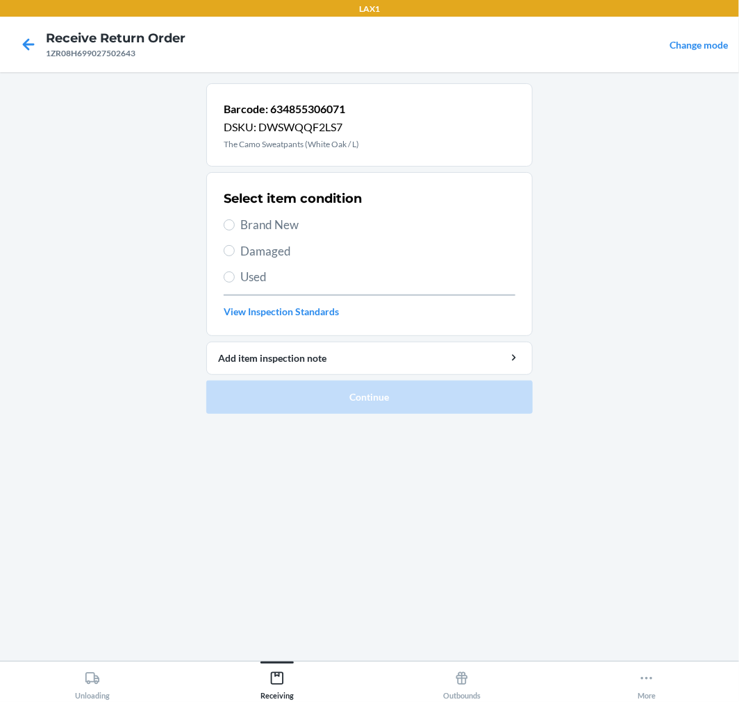
click at [276, 250] on span "Damaged" at bounding box center [377, 251] width 275 height 18
click at [235, 250] on input "Damaged" at bounding box center [229, 250] width 11 height 11
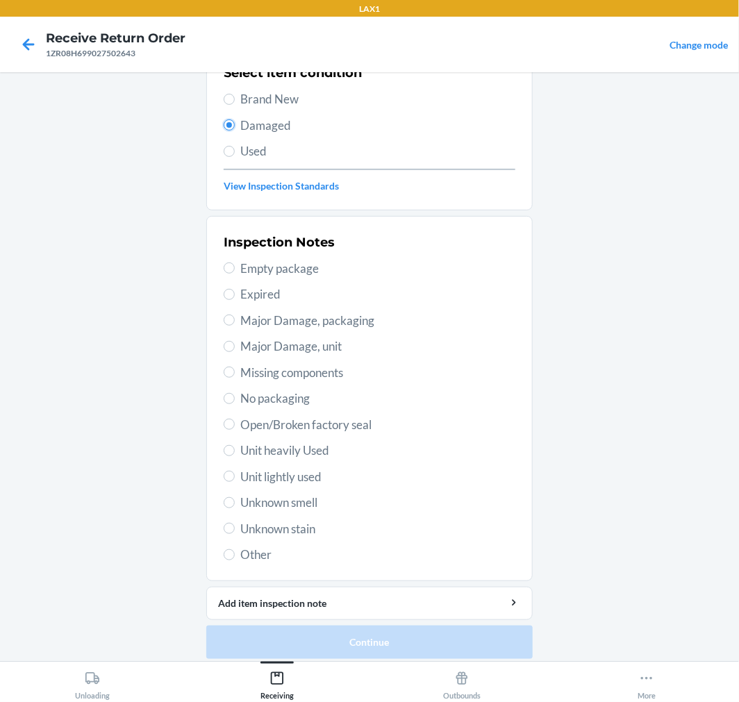
scroll to position [134, 0]
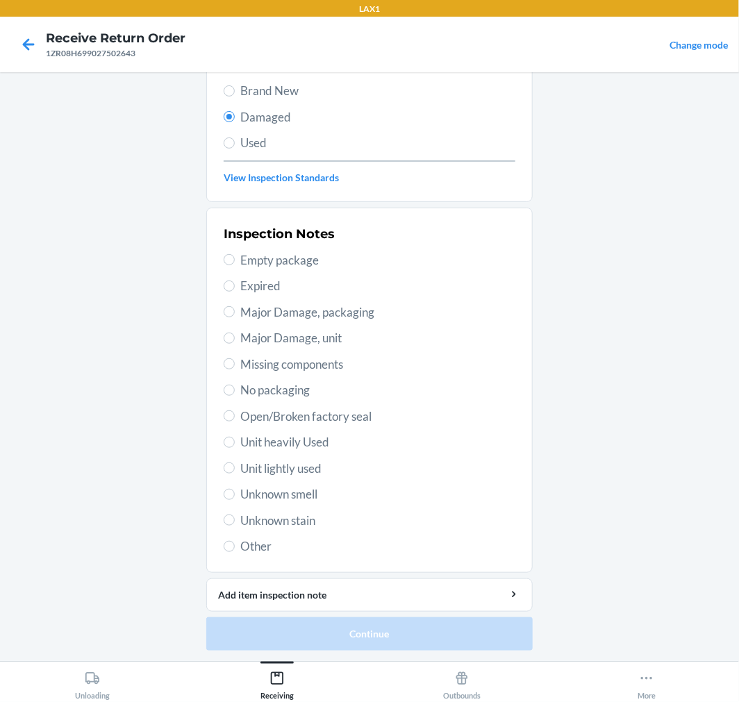
click at [280, 435] on span "Unit heavily Used" at bounding box center [377, 442] width 275 height 18
click at [235, 437] on input "Unit heavily Used" at bounding box center [229, 442] width 11 height 11
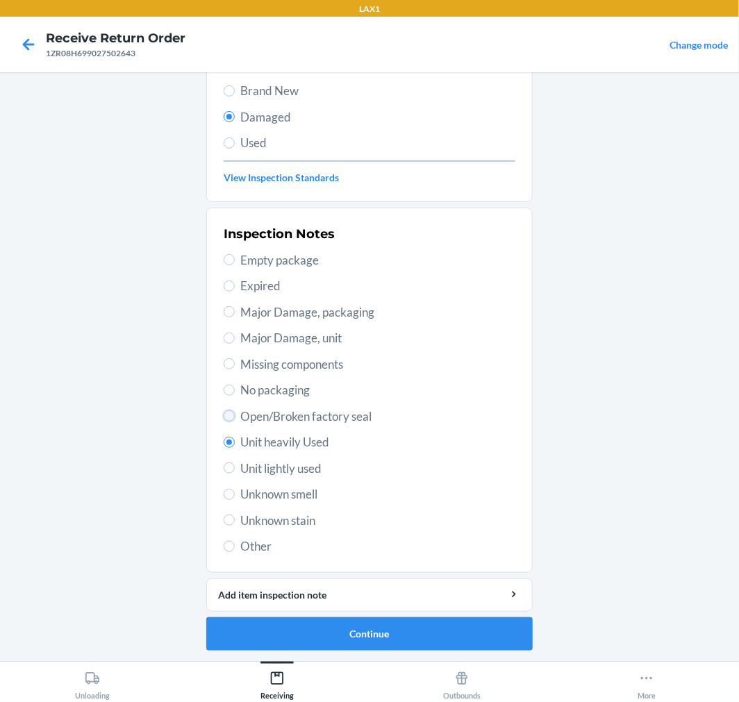
click at [224, 415] on input "Open/Broken factory seal" at bounding box center [229, 415] width 11 height 11
click at [399, 626] on button "Continue" at bounding box center [369, 633] width 326 height 33
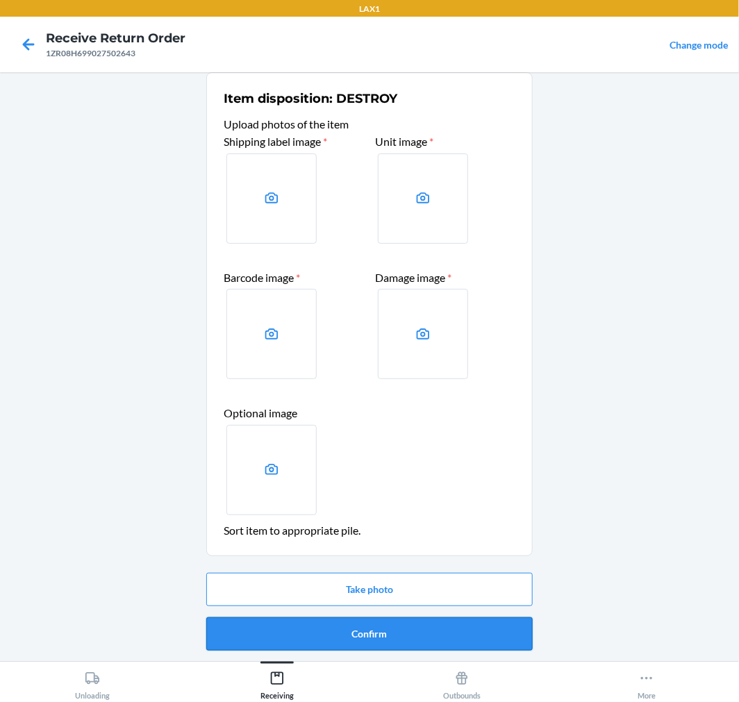
click at [360, 629] on button "Confirm" at bounding box center [369, 633] width 326 height 33
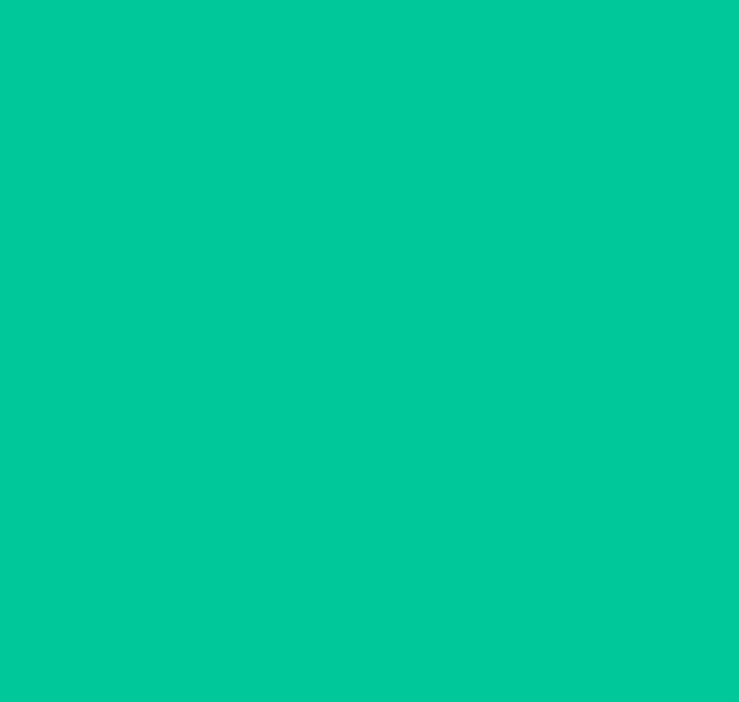
scroll to position [0, 0]
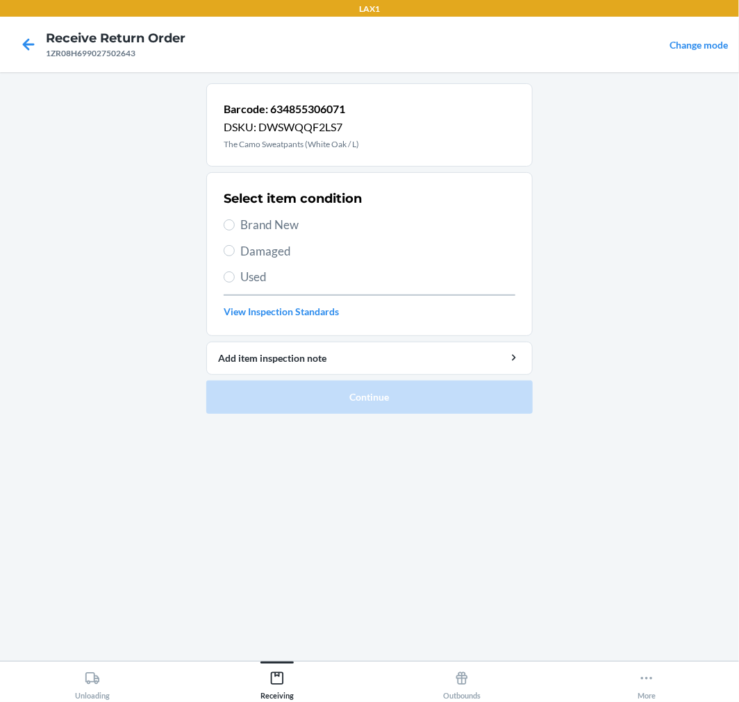
click at [260, 230] on span "Brand New" at bounding box center [377, 225] width 275 height 18
click at [235, 230] on input "Brand New" at bounding box center [229, 224] width 11 height 11
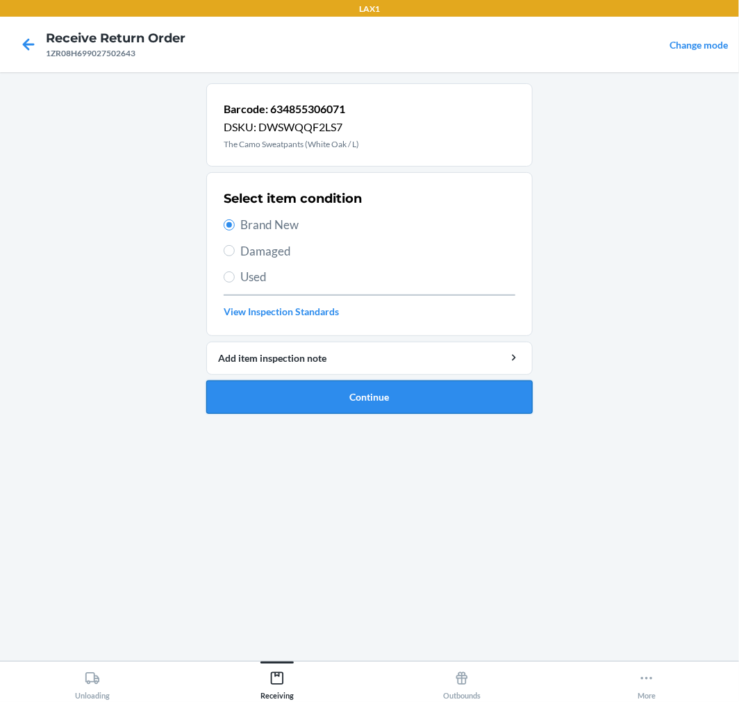
click at [362, 388] on button "Continue" at bounding box center [369, 397] width 326 height 33
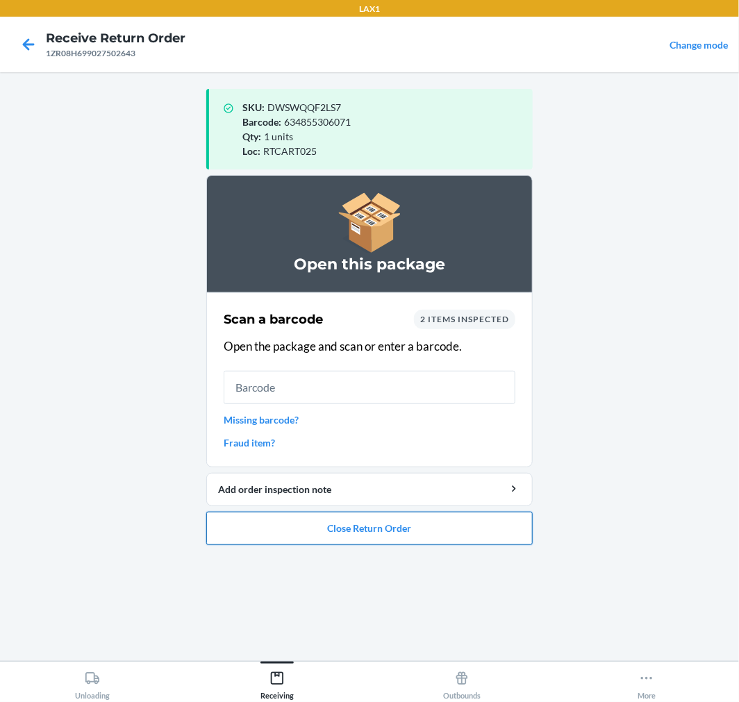
click at [362, 526] on button "Close Return Order" at bounding box center [369, 528] width 326 height 33
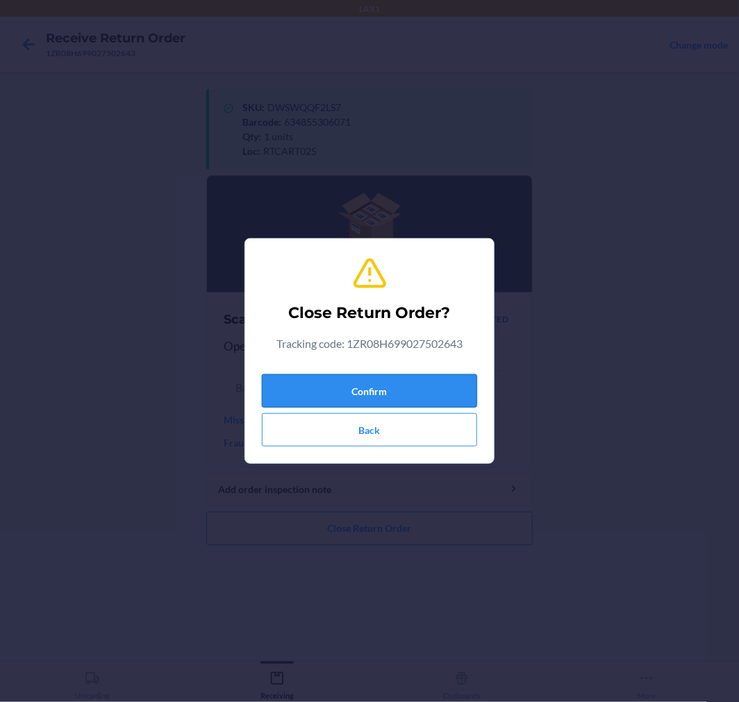
click at [340, 383] on button "Confirm" at bounding box center [369, 390] width 215 height 33
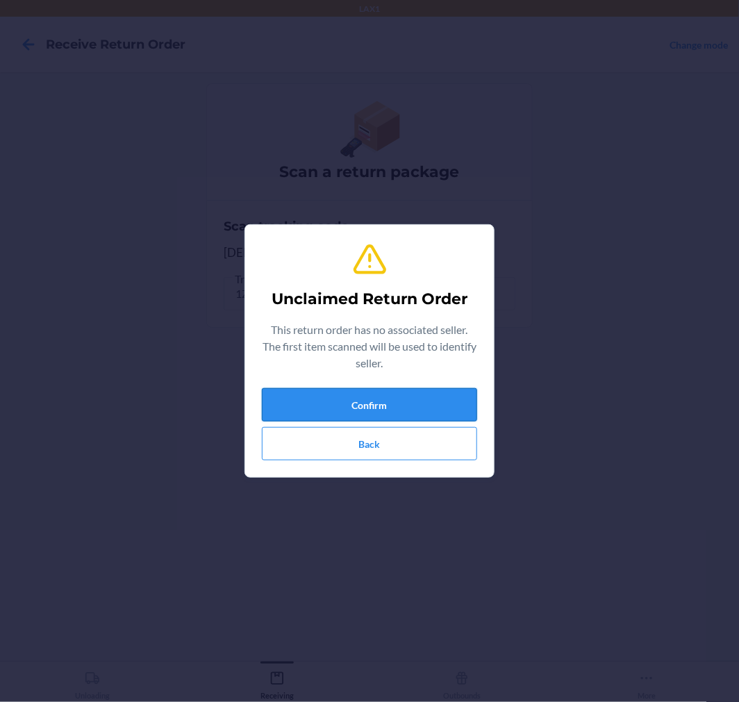
click at [345, 411] on button "Confirm" at bounding box center [369, 404] width 215 height 33
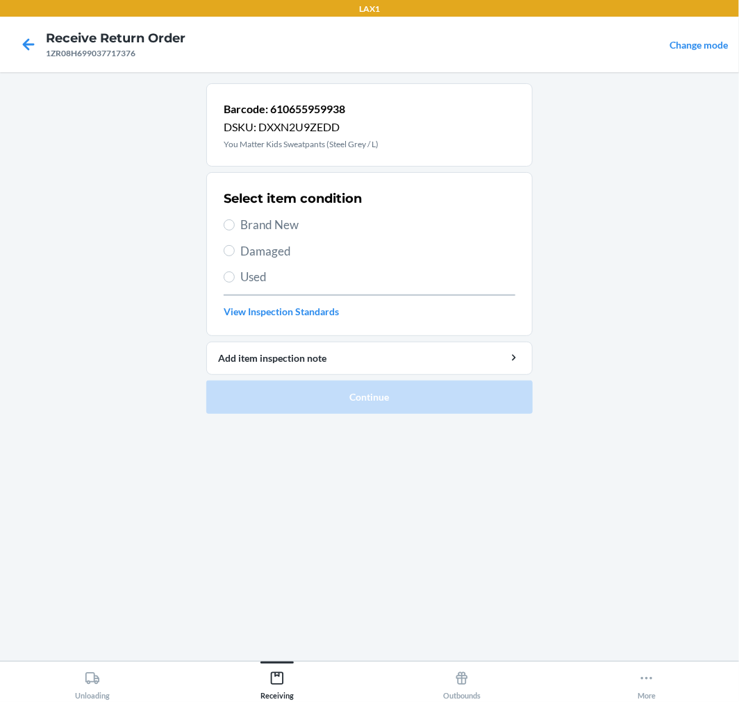
click at [264, 220] on span "Brand New" at bounding box center [377, 225] width 275 height 18
click at [235, 220] on input "Brand New" at bounding box center [229, 224] width 11 height 11
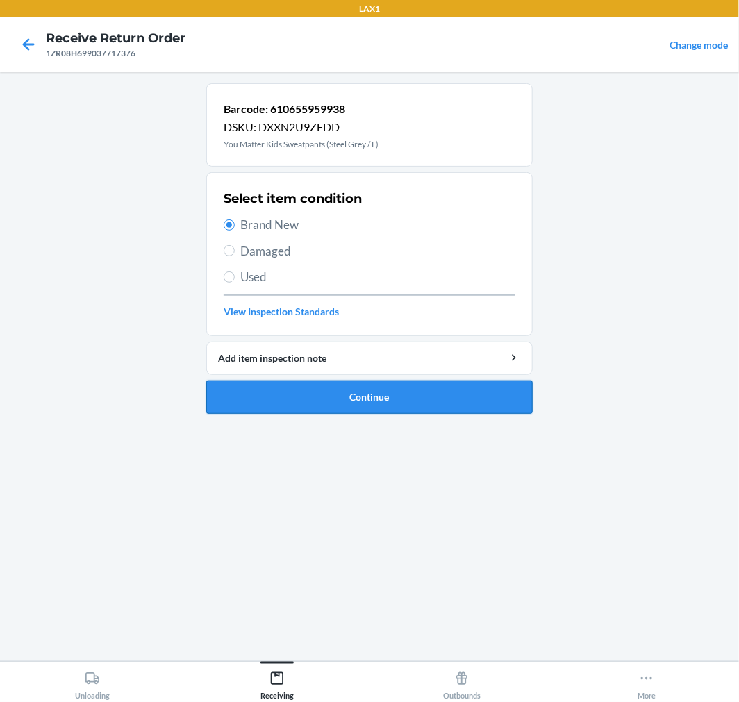
click at [302, 388] on button "Continue" at bounding box center [369, 397] width 326 height 33
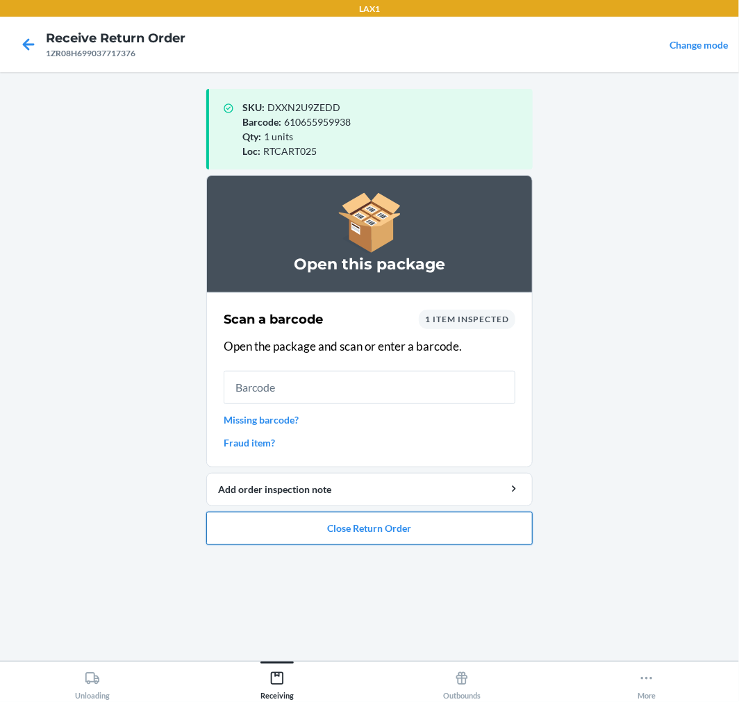
click at [468, 529] on button "Close Return Order" at bounding box center [369, 528] width 326 height 33
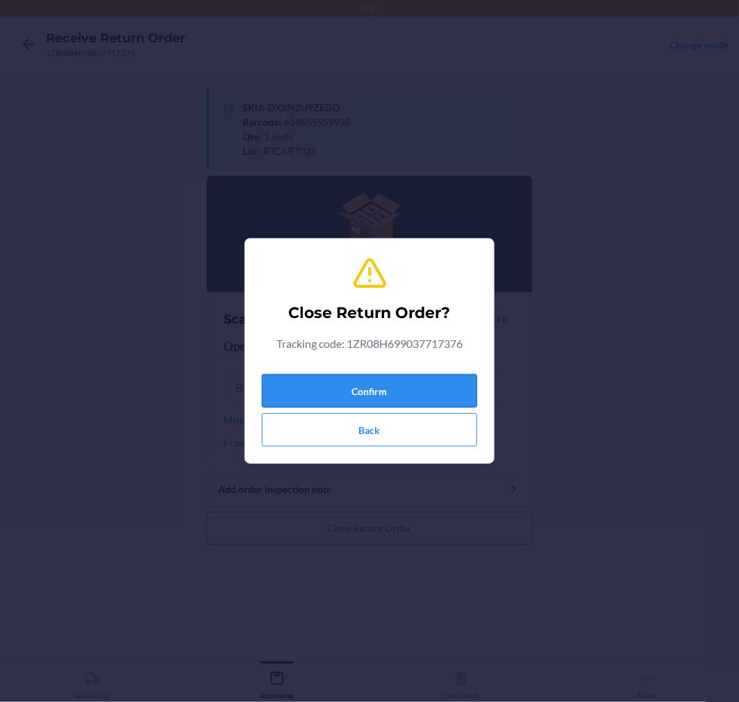
click at [414, 396] on button "Confirm" at bounding box center [369, 390] width 215 height 33
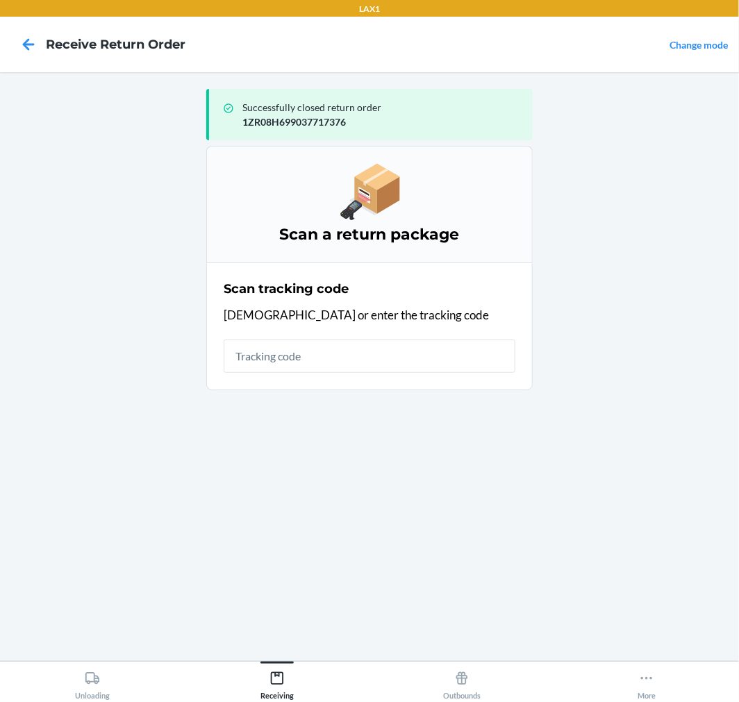
click at [408, 383] on section "Scan tracking code Scan or enter the tracking code" at bounding box center [369, 327] width 326 height 128
click at [405, 358] on input "text" at bounding box center [370, 356] width 292 height 33
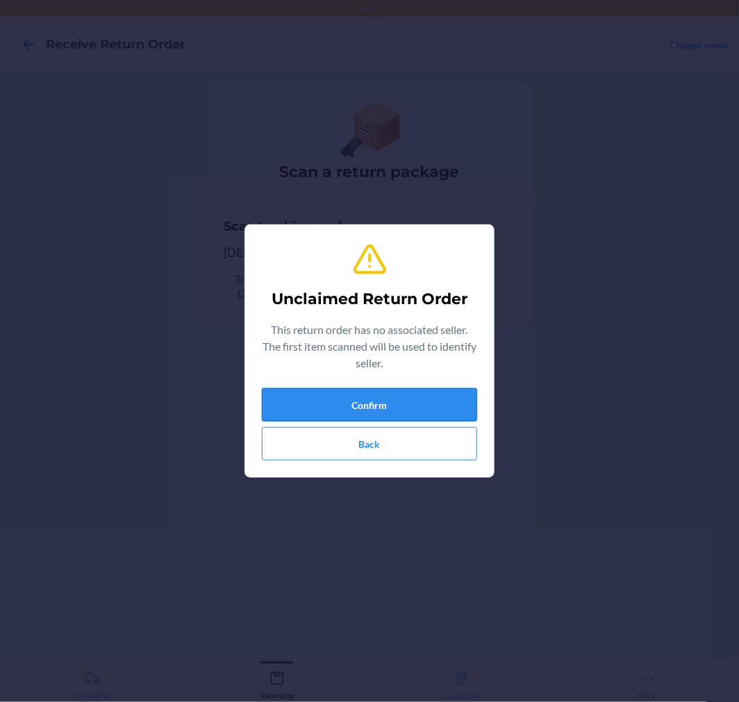
click at [418, 397] on button "Confirm" at bounding box center [369, 404] width 215 height 33
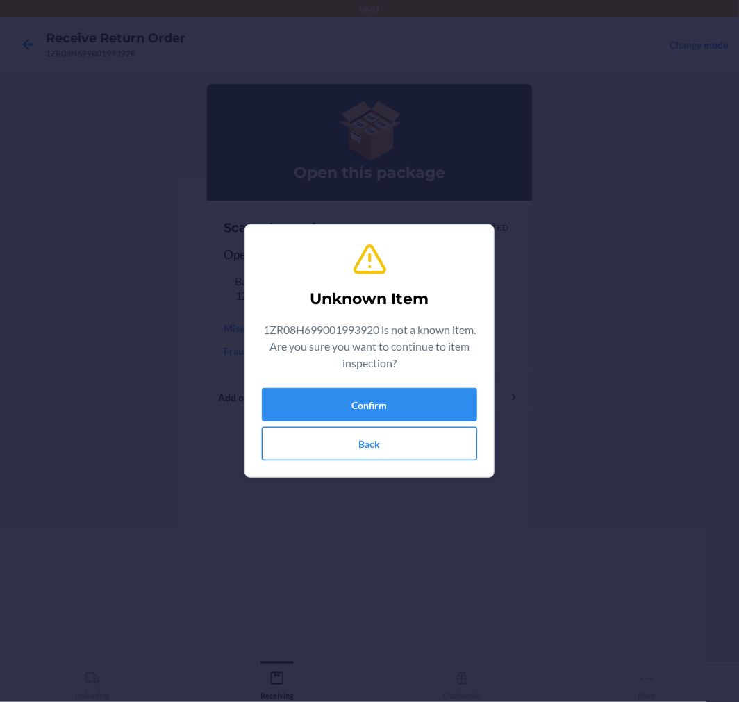
click at [435, 451] on button "Back" at bounding box center [369, 443] width 215 height 33
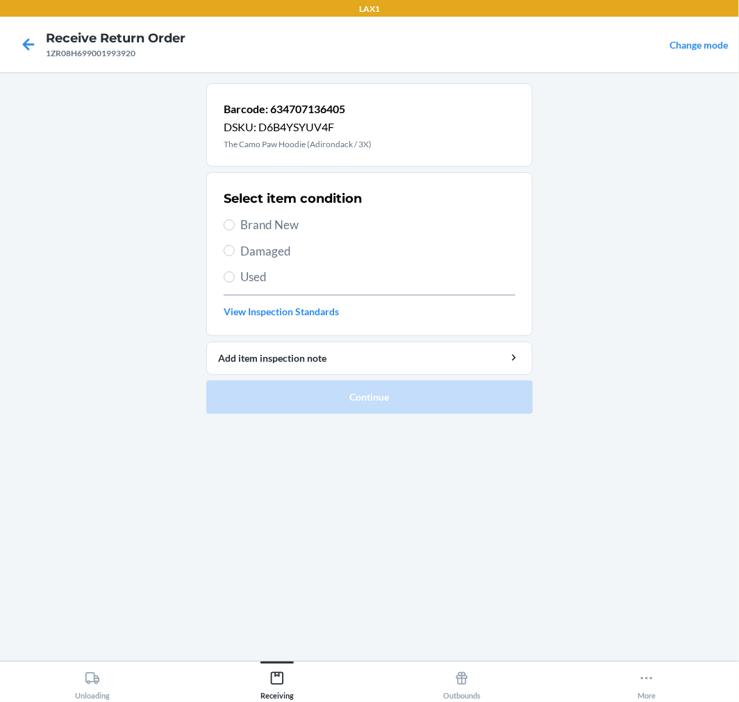
click at [251, 224] on span "Brand New" at bounding box center [377, 225] width 275 height 18
click at [235, 224] on input "Brand New" at bounding box center [229, 224] width 11 height 11
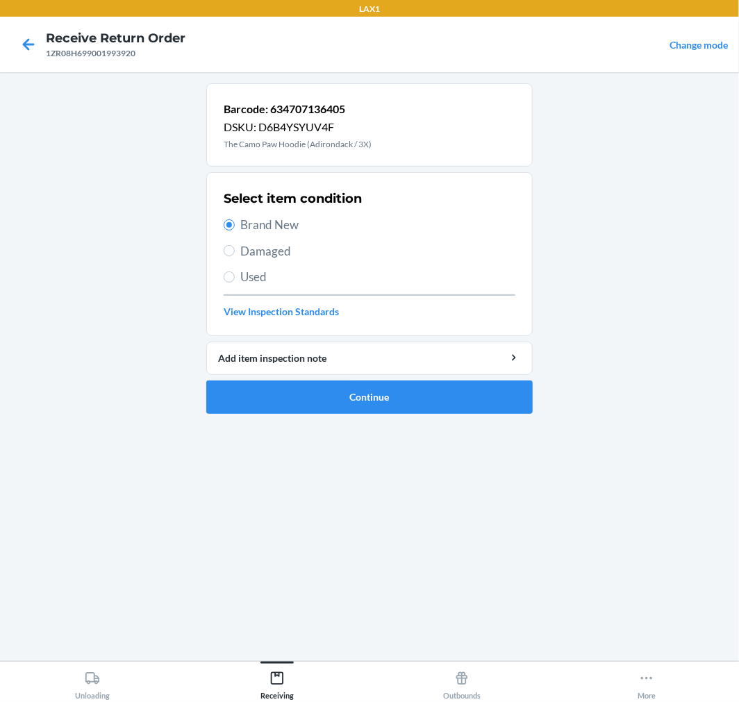
click at [246, 244] on span "Damaged" at bounding box center [377, 251] width 275 height 18
click at [235, 245] on input "Damaged" at bounding box center [229, 250] width 11 height 11
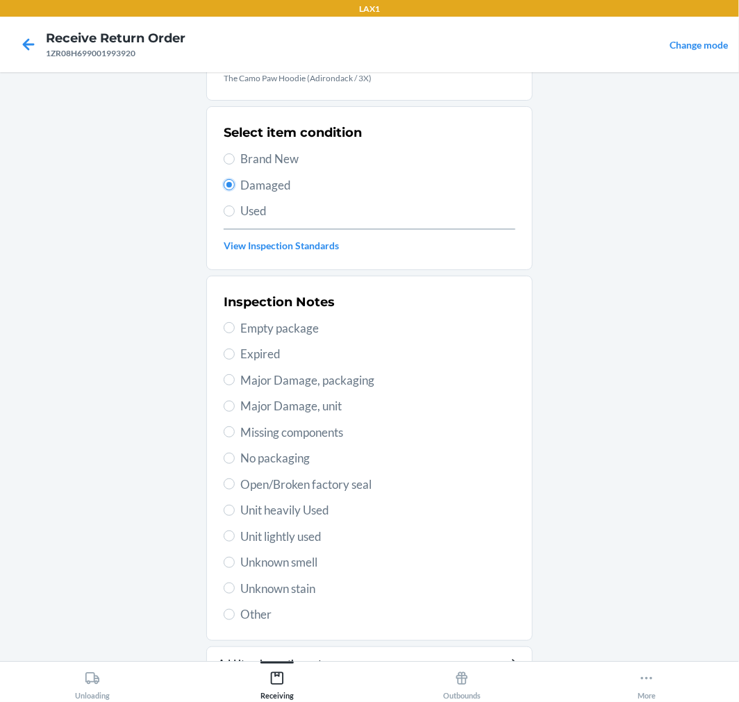
scroll to position [134, 0]
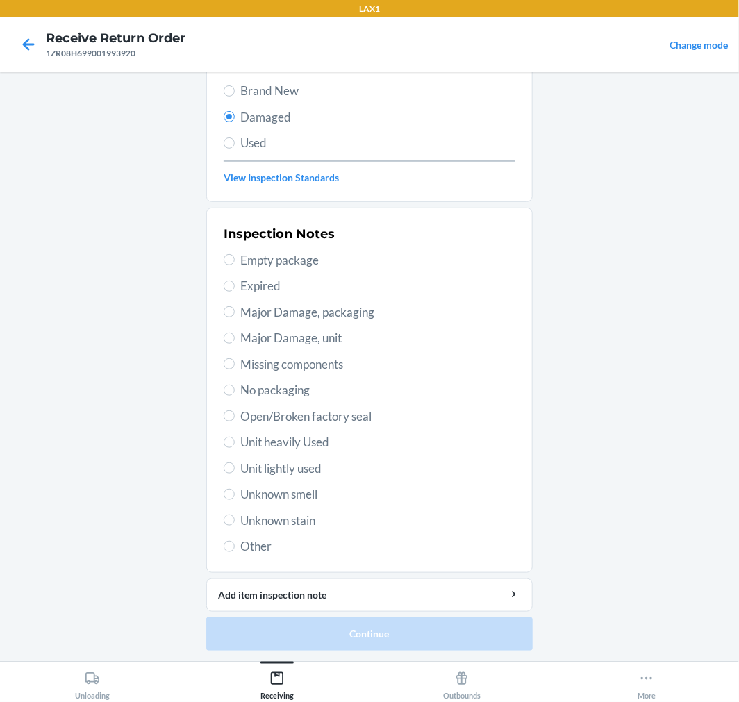
click at [233, 549] on label "Other" at bounding box center [370, 547] width 292 height 18
click at [233, 549] on input "Other" at bounding box center [229, 546] width 11 height 11
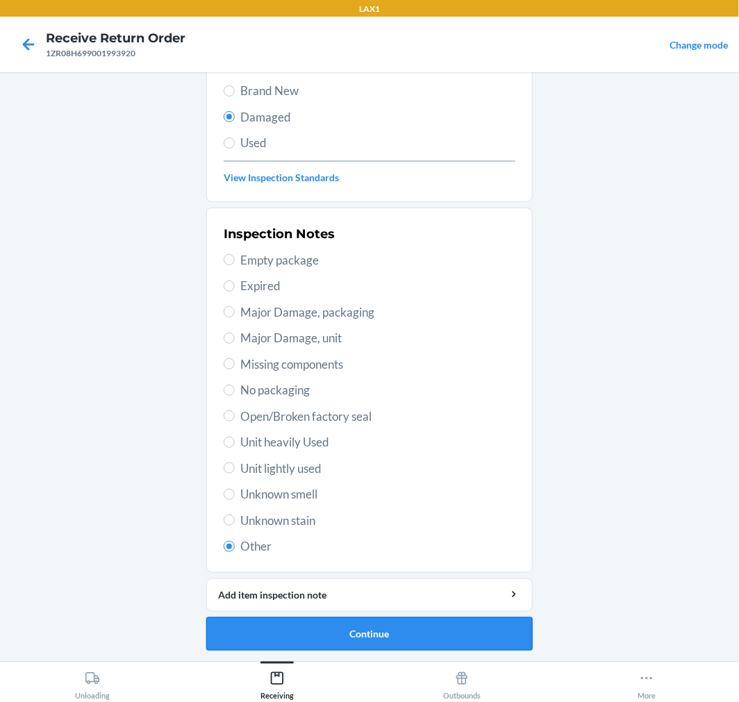
click at [366, 649] on button "Continue" at bounding box center [369, 633] width 326 height 33
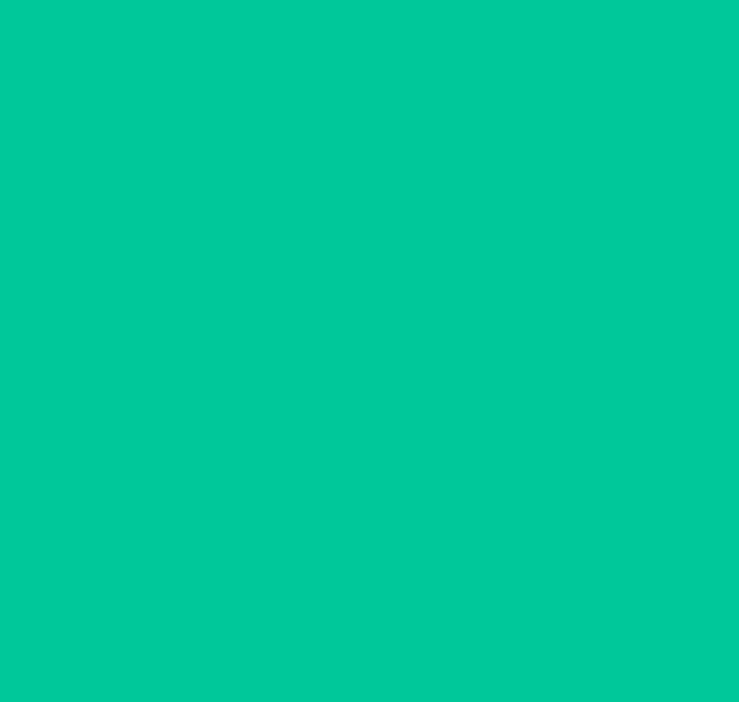
scroll to position [0, 0]
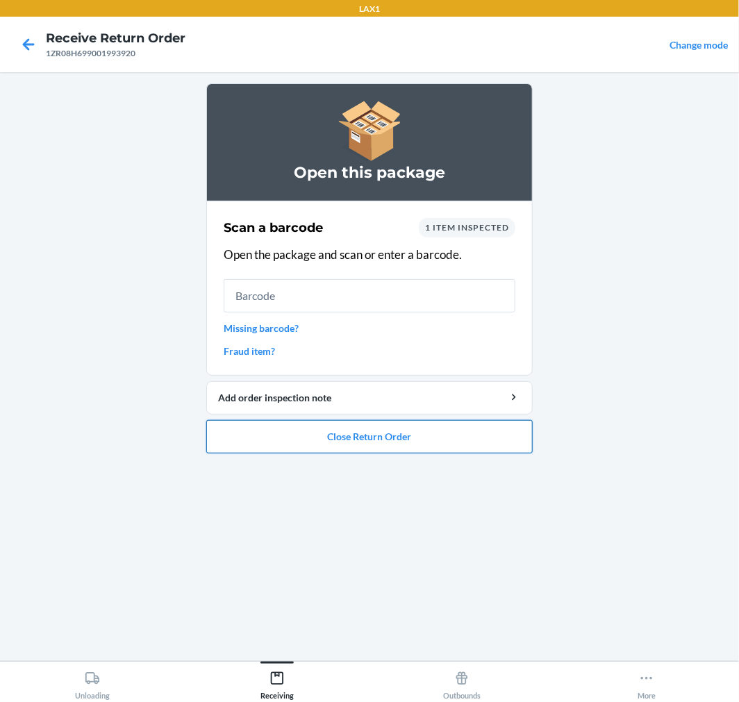
click at [350, 445] on button "Close Return Order" at bounding box center [369, 436] width 326 height 33
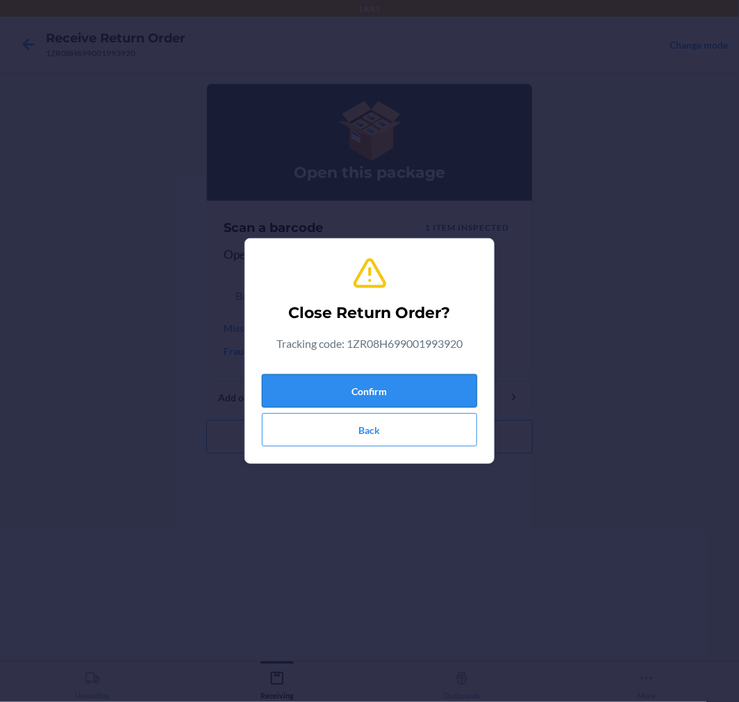
click at [379, 391] on button "Confirm" at bounding box center [369, 390] width 215 height 33
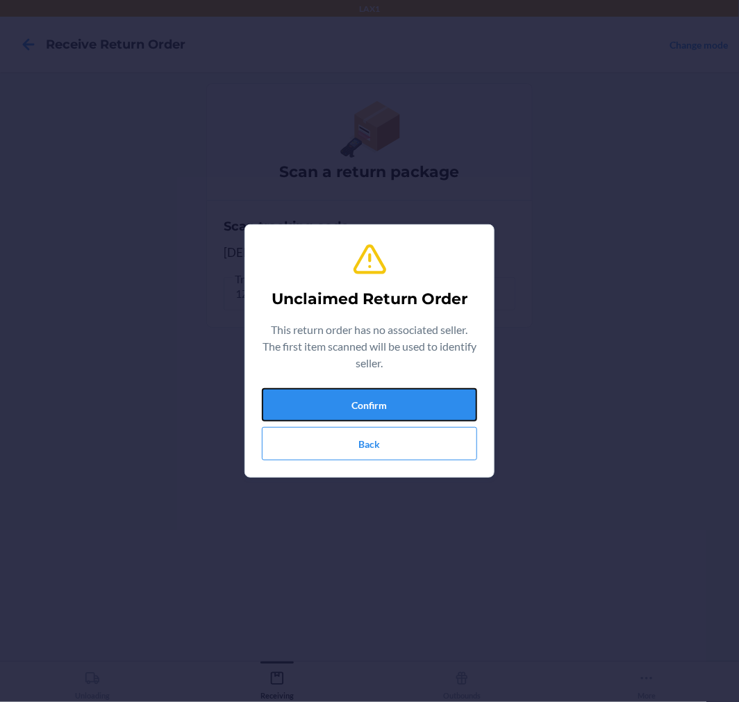
click at [379, 391] on button "Confirm" at bounding box center [369, 404] width 215 height 33
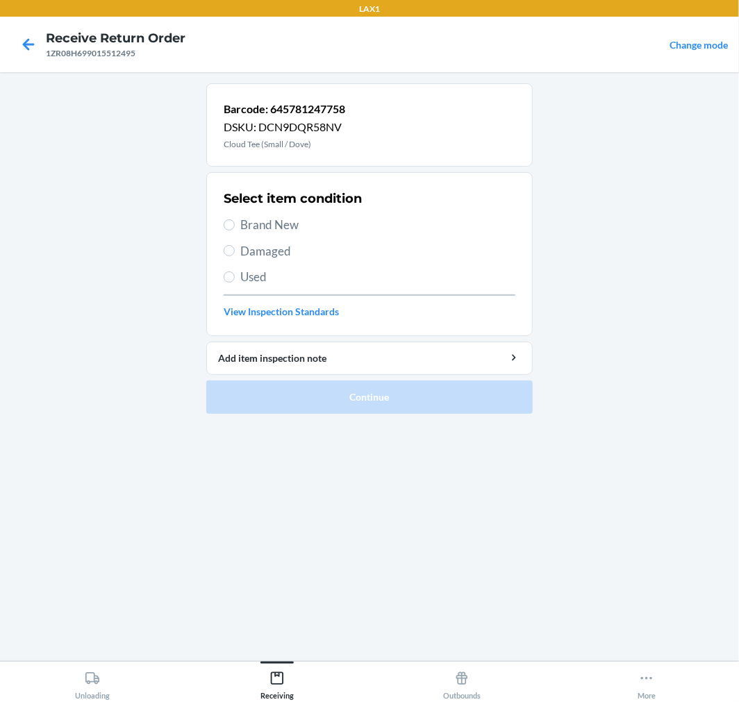
click at [248, 260] on div "Select item condition Brand New Damaged Used View Inspection Standards" at bounding box center [370, 254] width 292 height 138
click at [281, 251] on span "Damaged" at bounding box center [377, 251] width 275 height 18
click at [235, 251] on input "Damaged" at bounding box center [229, 250] width 11 height 11
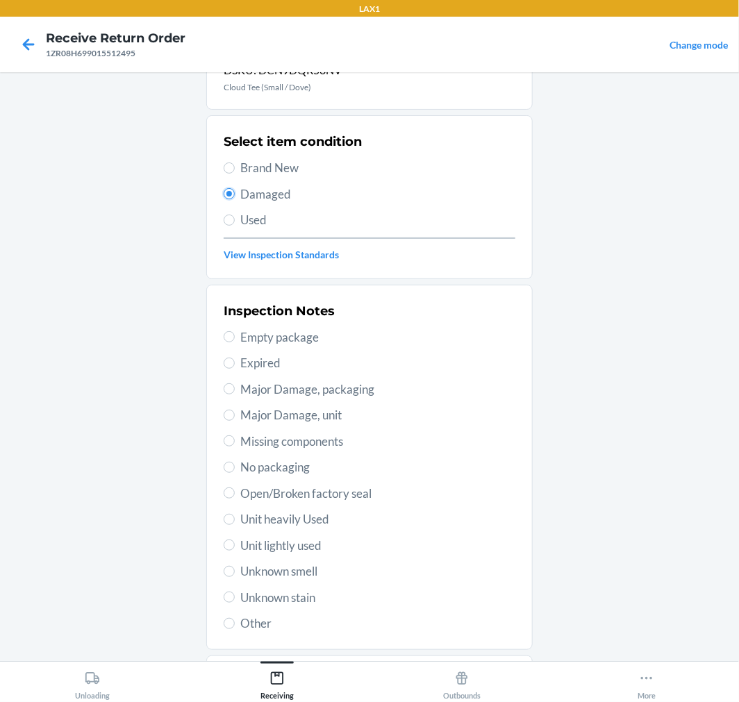
scroll to position [134, 0]
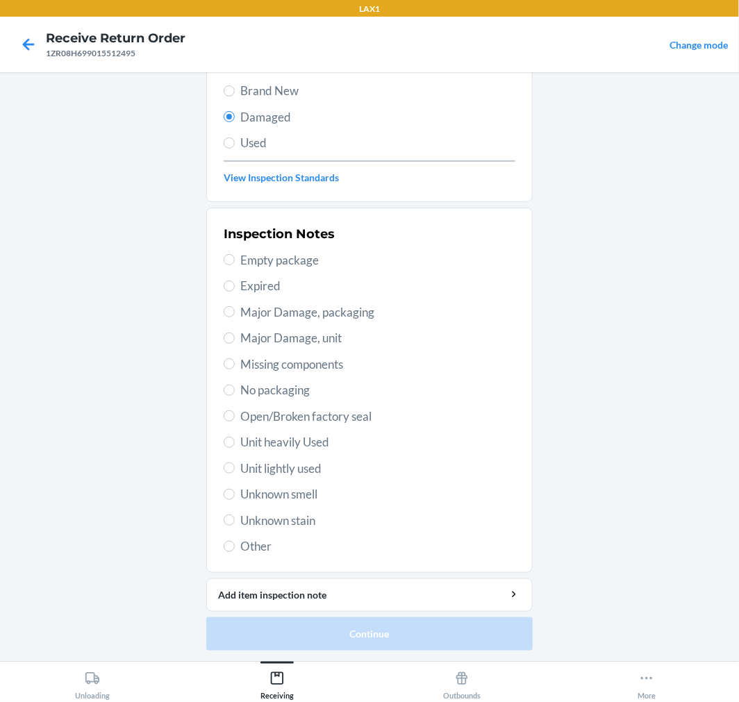
click at [251, 521] on span "Unknown stain" at bounding box center [377, 521] width 275 height 18
click at [235, 521] on input "Unknown stain" at bounding box center [229, 520] width 11 height 11
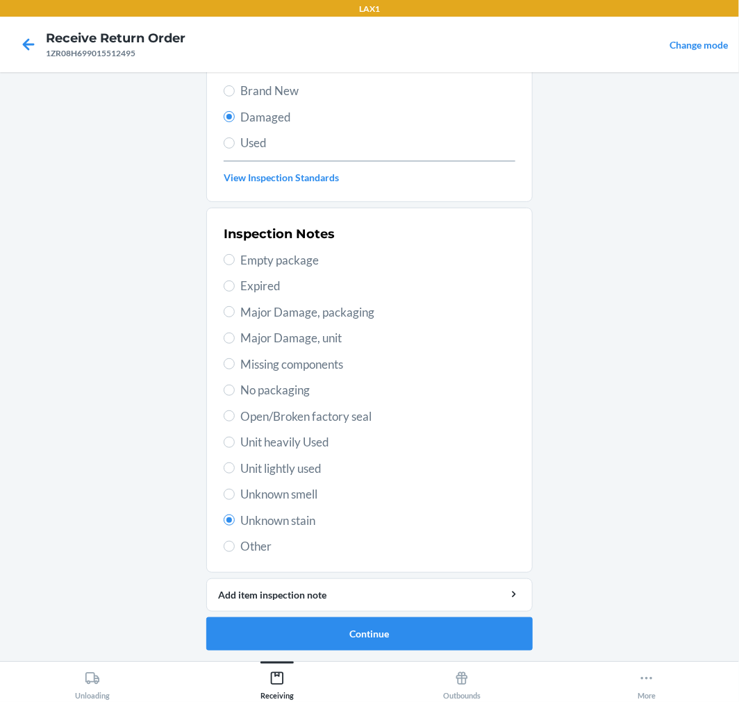
click at [267, 486] on span "Unknown smell" at bounding box center [377, 495] width 275 height 18
click at [235, 489] on input "Unknown smell" at bounding box center [229, 494] width 11 height 11
click at [251, 414] on span "Open/Broken factory seal" at bounding box center [377, 417] width 275 height 18
click at [235, 414] on input "Open/Broken factory seal" at bounding box center [229, 415] width 11 height 11
click at [360, 635] on button "Continue" at bounding box center [369, 633] width 326 height 33
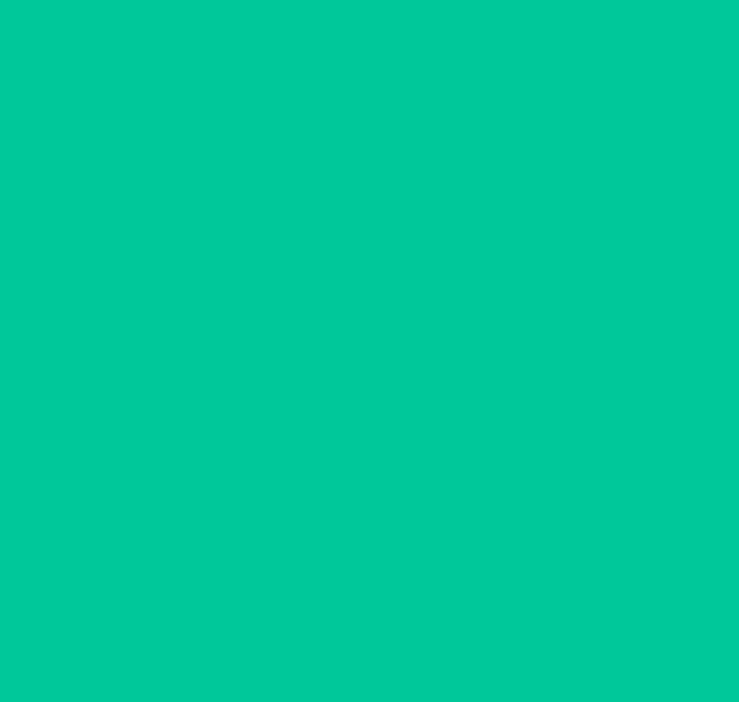
scroll to position [0, 0]
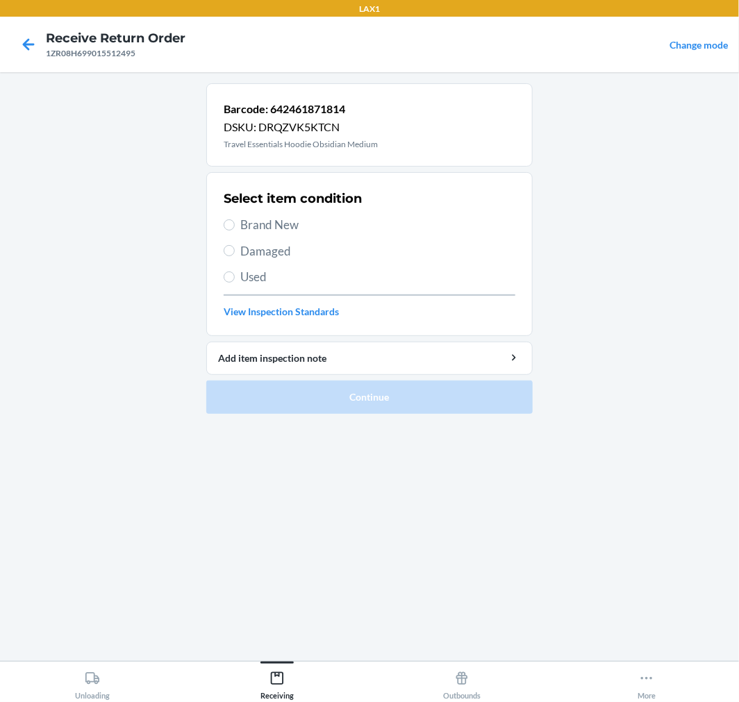
click at [268, 227] on span "Brand New" at bounding box center [377, 225] width 275 height 18
click at [235, 227] on input "Brand New" at bounding box center [229, 224] width 11 height 11
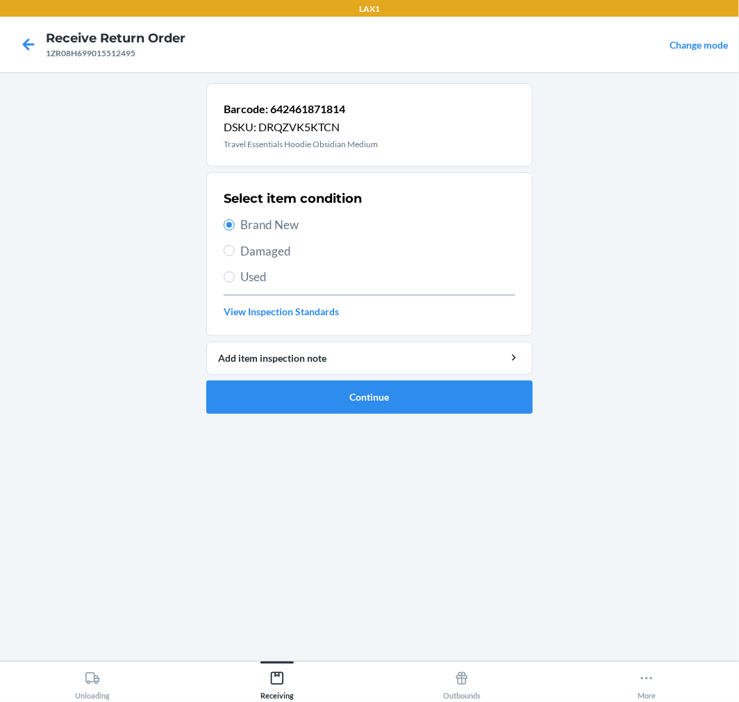
click at [271, 253] on span "Damaged" at bounding box center [377, 251] width 275 height 18
click at [235, 253] on input "Damaged" at bounding box center [229, 250] width 11 height 11
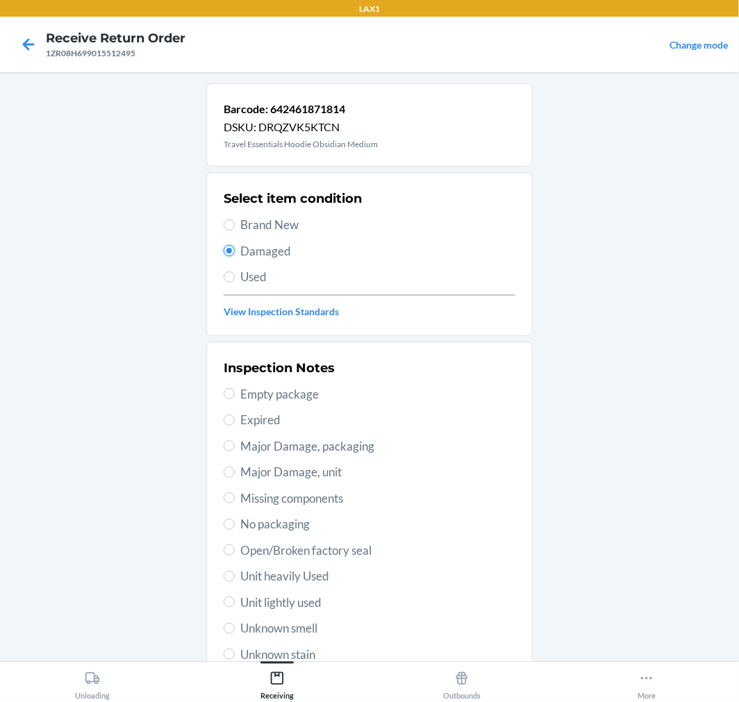
scroll to position [134, 0]
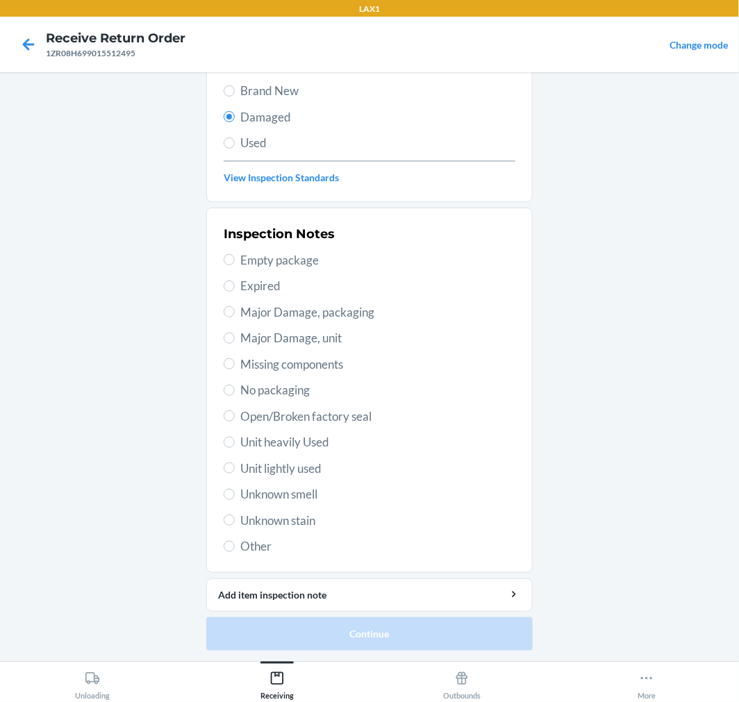
click at [240, 460] on span "Unit lightly used" at bounding box center [377, 469] width 275 height 18
click at [235, 463] on input "Unit lightly used" at bounding box center [229, 468] width 11 height 11
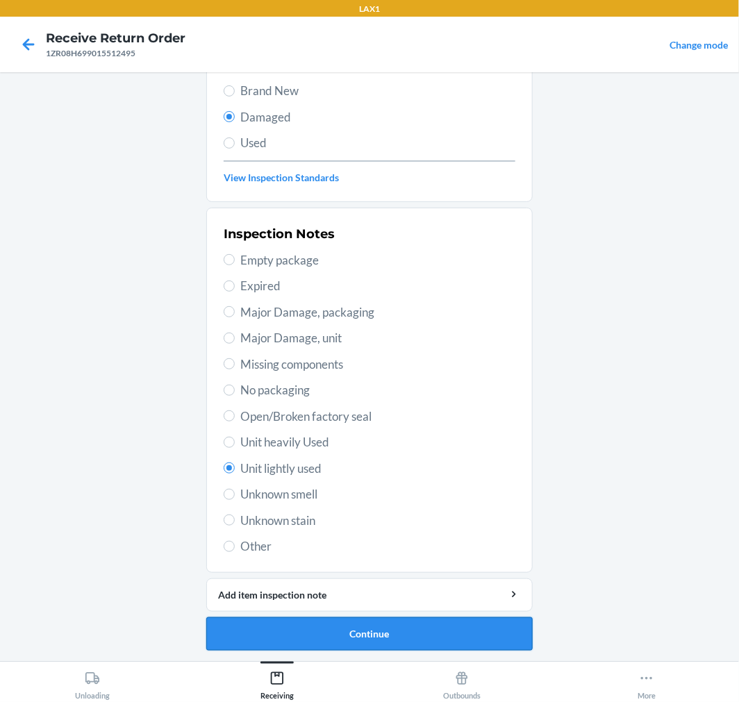
click at [399, 634] on button "Continue" at bounding box center [369, 633] width 326 height 33
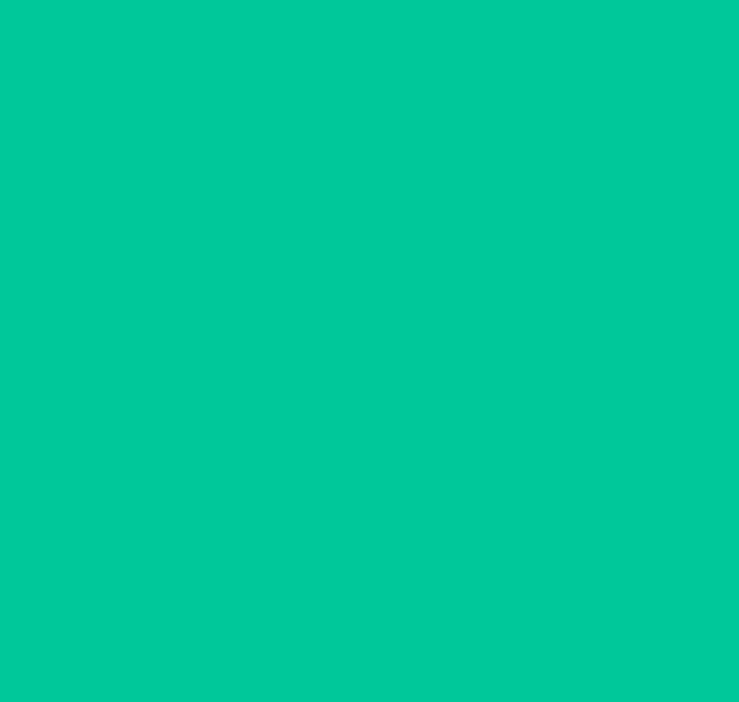
scroll to position [0, 0]
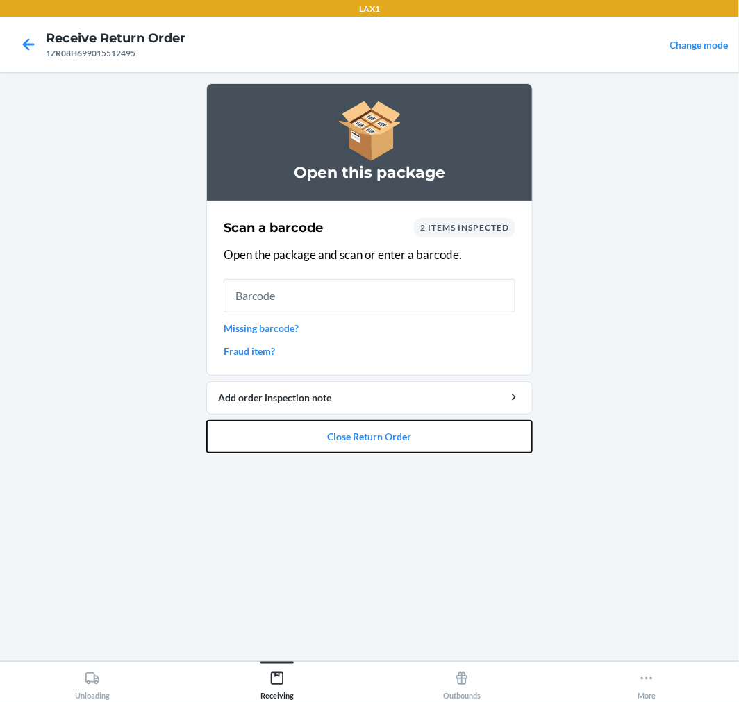
click at [322, 441] on button "Close Return Order" at bounding box center [369, 436] width 326 height 33
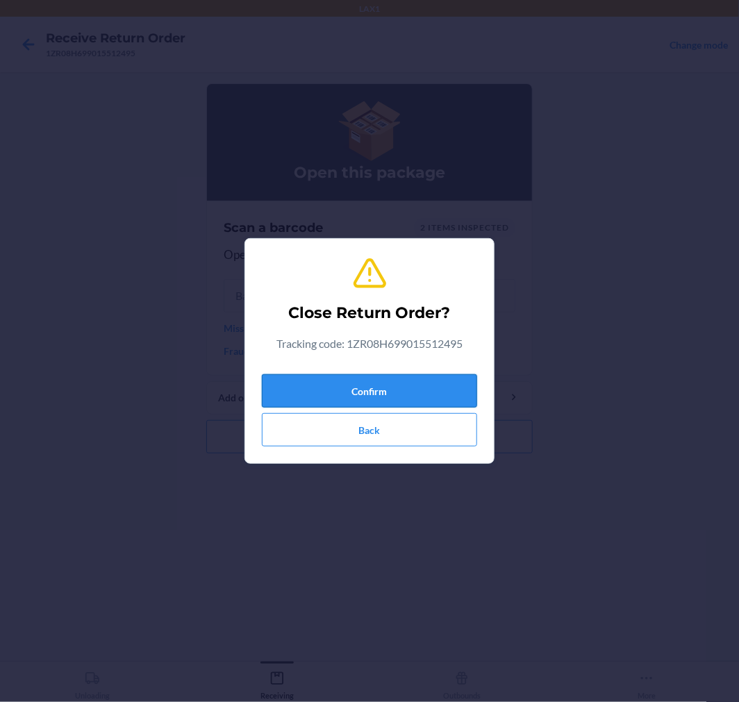
click at [293, 389] on button "Confirm" at bounding box center [369, 390] width 215 height 33
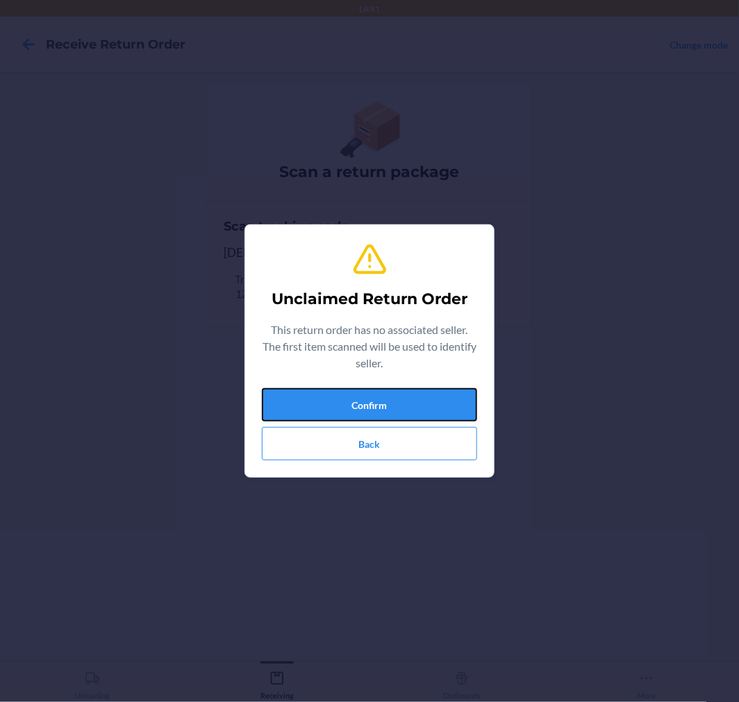
click at [684, 702] on html "LAX1 Receive Return Order Change mode Scan a return package Scan tracking code …" at bounding box center [369, 351] width 739 height 702
click at [435, 410] on button "Confirm" at bounding box center [369, 404] width 215 height 33
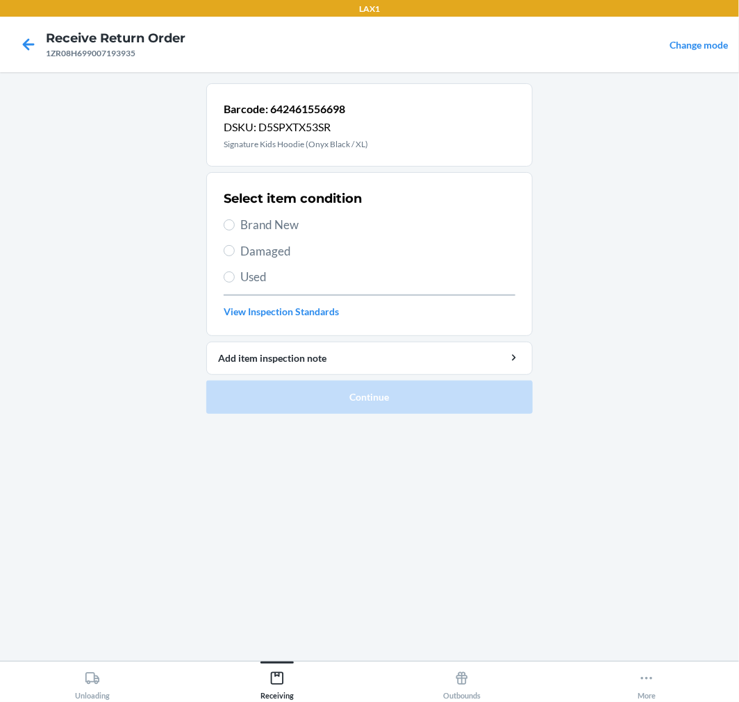
click at [249, 249] on span "Damaged" at bounding box center [377, 251] width 275 height 18
click at [235, 249] on input "Damaged" at bounding box center [229, 250] width 11 height 11
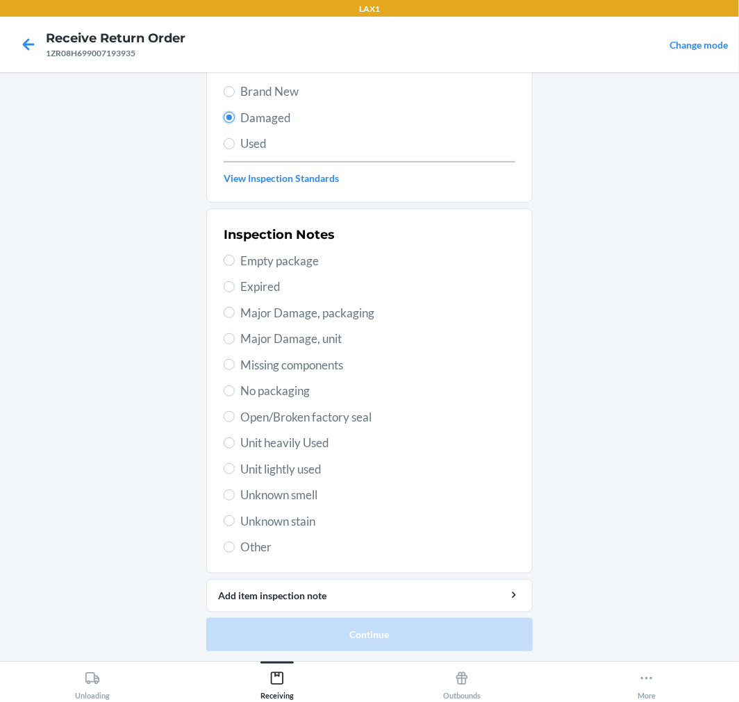
scroll to position [134, 0]
click at [244, 540] on span "Other" at bounding box center [377, 547] width 275 height 18
click at [235, 541] on input "Other" at bounding box center [229, 546] width 11 height 11
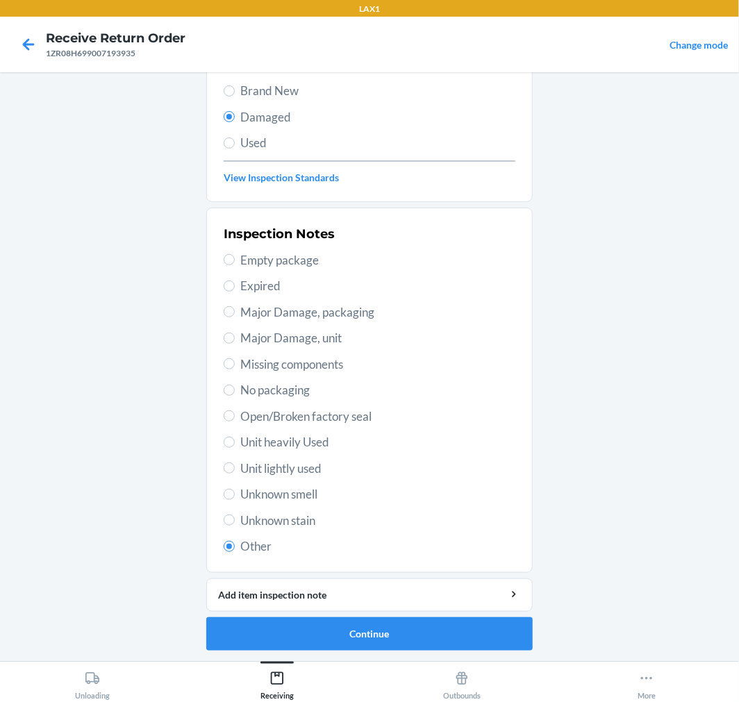
click at [259, 424] on span "Open/Broken factory seal" at bounding box center [377, 417] width 275 height 18
click at [230, 413] on label "Open/Broken factory seal" at bounding box center [370, 417] width 292 height 18
click at [230, 413] on input "Open/Broken factory seal" at bounding box center [229, 415] width 11 height 11
click at [368, 632] on button "Continue" at bounding box center [369, 633] width 326 height 33
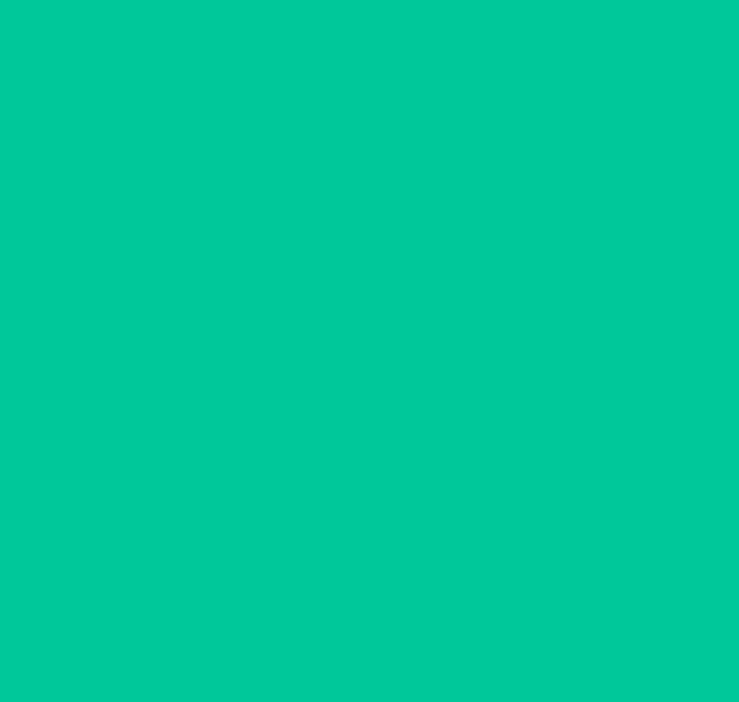
scroll to position [11, 0]
click at [368, 632] on button "Confirm" at bounding box center [369, 633] width 326 height 33
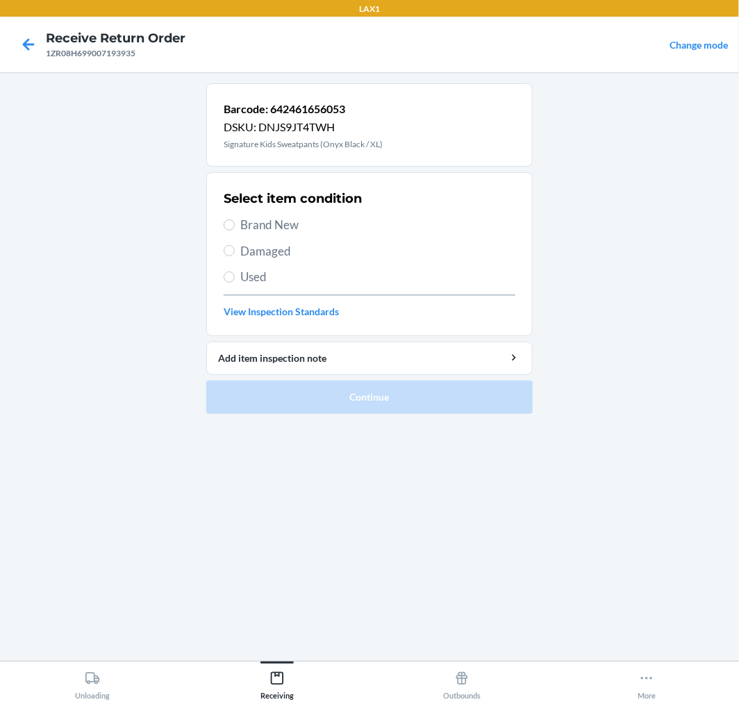
click at [247, 247] on span "Damaged" at bounding box center [377, 251] width 275 height 18
click at [235, 247] on input "Damaged" at bounding box center [229, 250] width 11 height 11
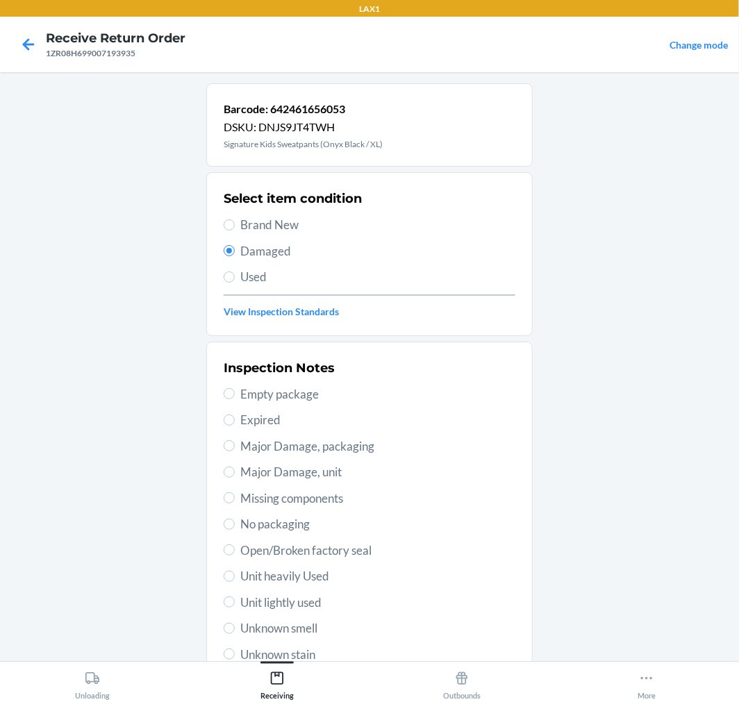
click at [276, 559] on div "Inspection Notes Empty package Expired Major Damage, packaging Major Damage, un…" at bounding box center [370, 524] width 292 height 339
click at [266, 549] on span "Open/Broken factory seal" at bounding box center [377, 551] width 275 height 18
click at [235, 549] on input "Open/Broken factory seal" at bounding box center [229, 550] width 11 height 11
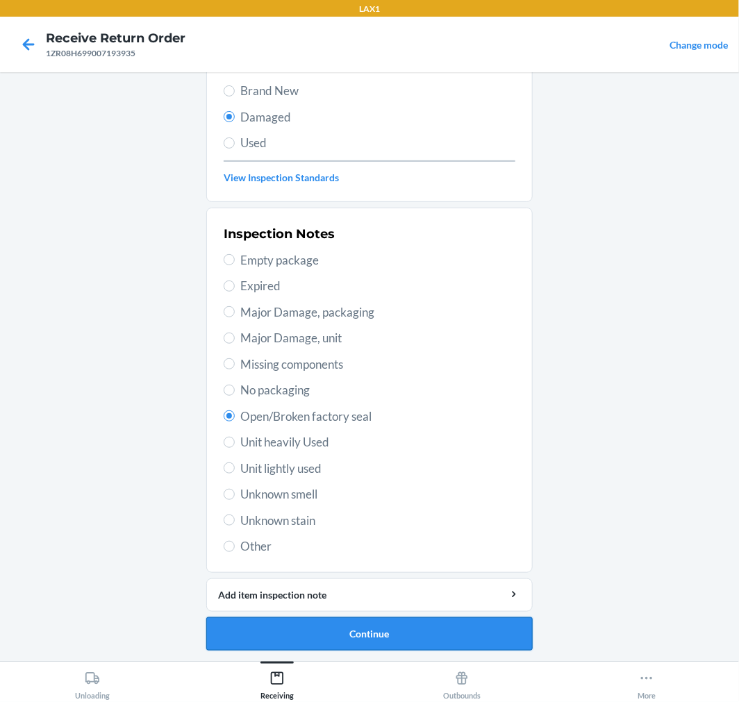
click at [382, 638] on button "Continue" at bounding box center [369, 633] width 326 height 33
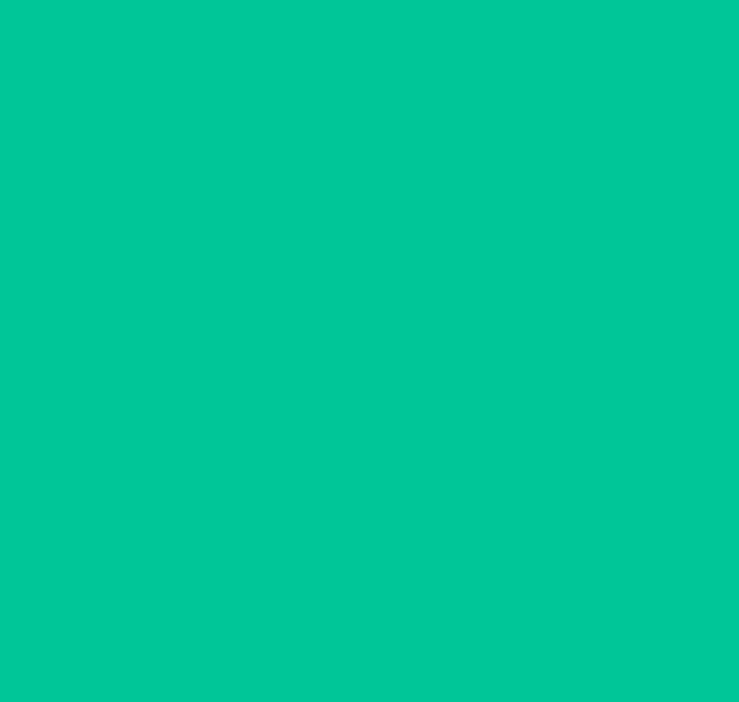
scroll to position [11, 0]
click at [382, 638] on button "Confirm" at bounding box center [369, 633] width 326 height 33
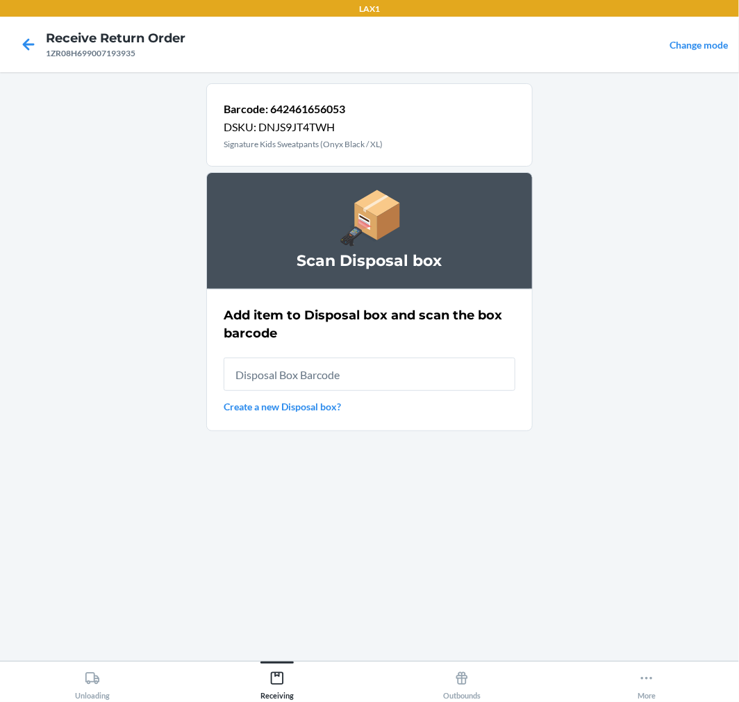
scroll to position [0, 0]
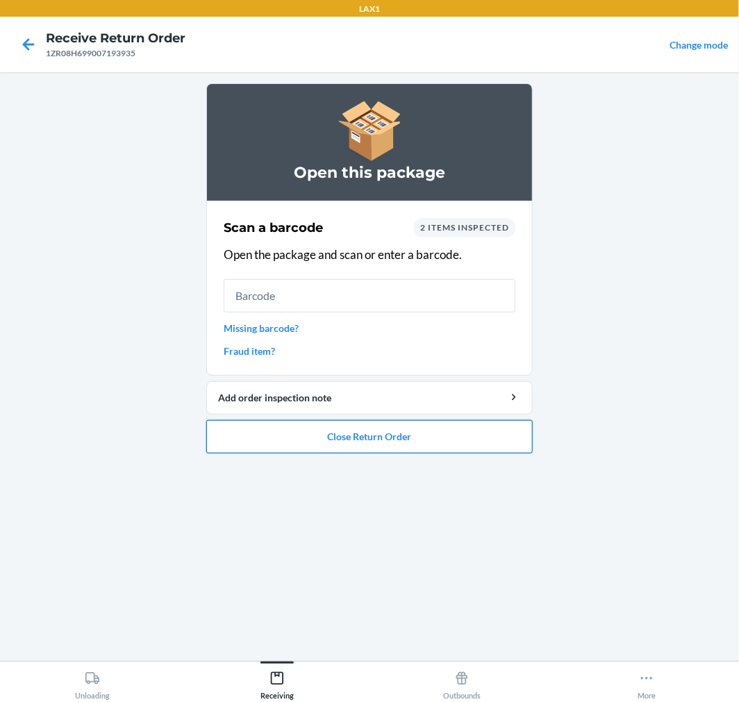
click at [371, 439] on button "Close Return Order" at bounding box center [369, 436] width 326 height 33
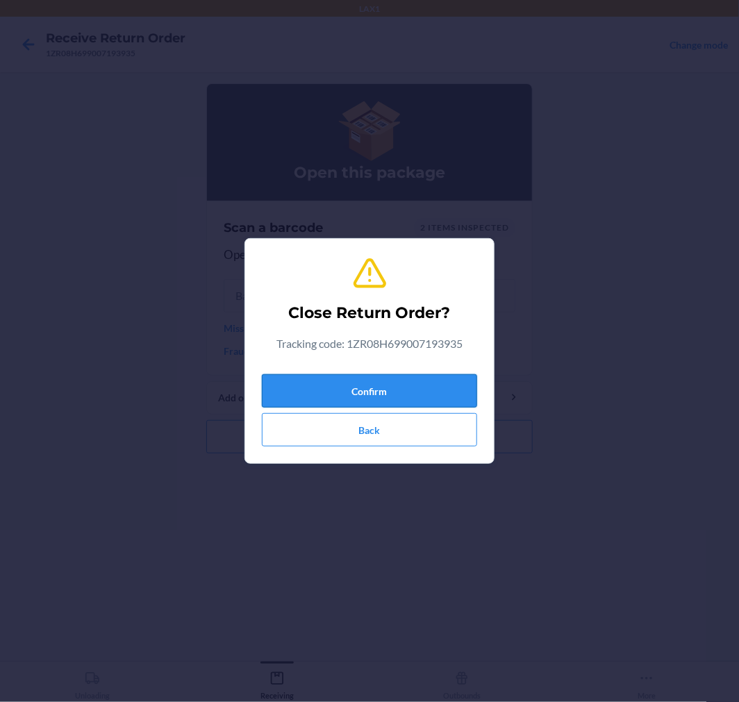
click at [365, 388] on button "Confirm" at bounding box center [369, 390] width 215 height 33
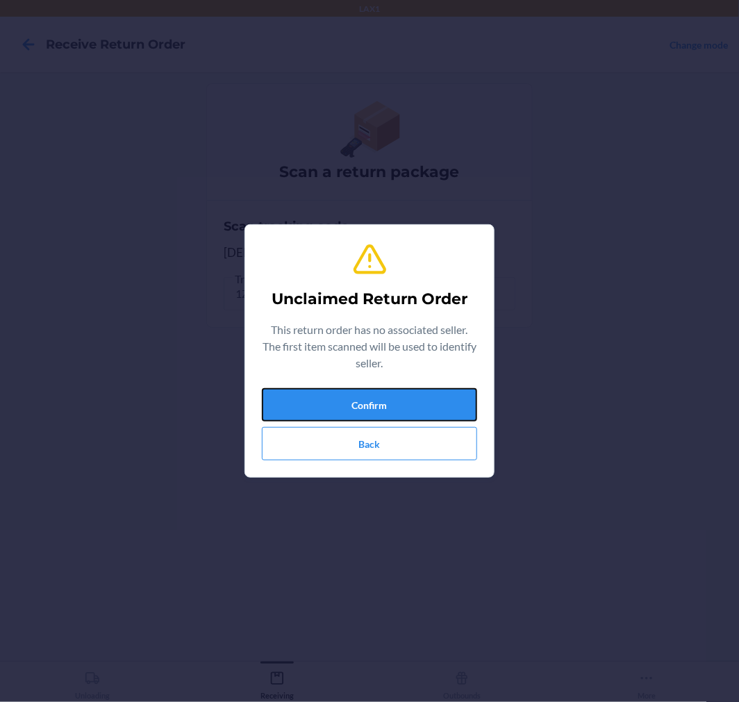
drag, startPoint x: 365, startPoint y: 388, endPoint x: 425, endPoint y: 570, distance: 191.5
click at [424, 565] on div "Unclaimed Return Order This return order has no associated seller. The first it…" at bounding box center [369, 351] width 739 height 702
click at [417, 401] on button "Confirm" at bounding box center [369, 404] width 215 height 33
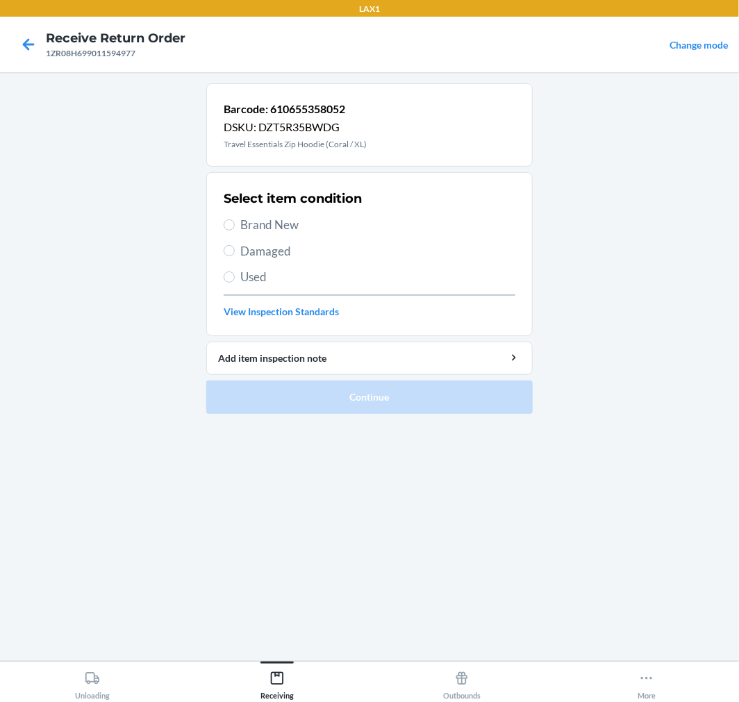
click at [235, 261] on div "Select item condition Brand New Damaged Used View Inspection Standards" at bounding box center [370, 254] width 292 height 138
click at [231, 252] on input "Damaged" at bounding box center [229, 250] width 11 height 11
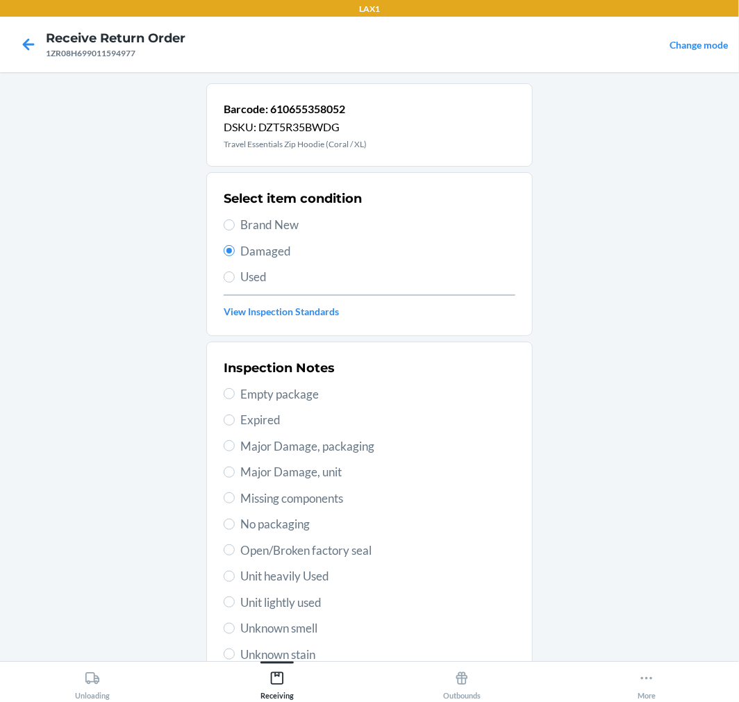
click at [261, 629] on span "Unknown smell" at bounding box center [377, 629] width 275 height 18
click at [235, 629] on input "Unknown smell" at bounding box center [229, 628] width 11 height 11
click at [259, 515] on span "No packaging" at bounding box center [377, 524] width 275 height 18
click at [235, 519] on input "No packaging" at bounding box center [229, 524] width 11 height 11
click at [251, 556] on span "Open/Broken factory seal" at bounding box center [377, 551] width 275 height 18
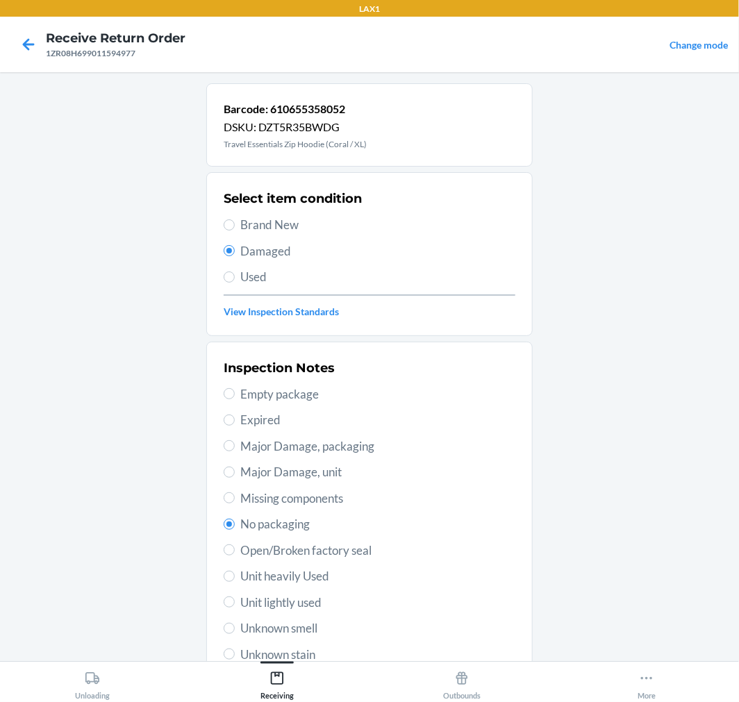
click at [235, 556] on input "Open/Broken factory seal" at bounding box center [229, 550] width 11 height 11
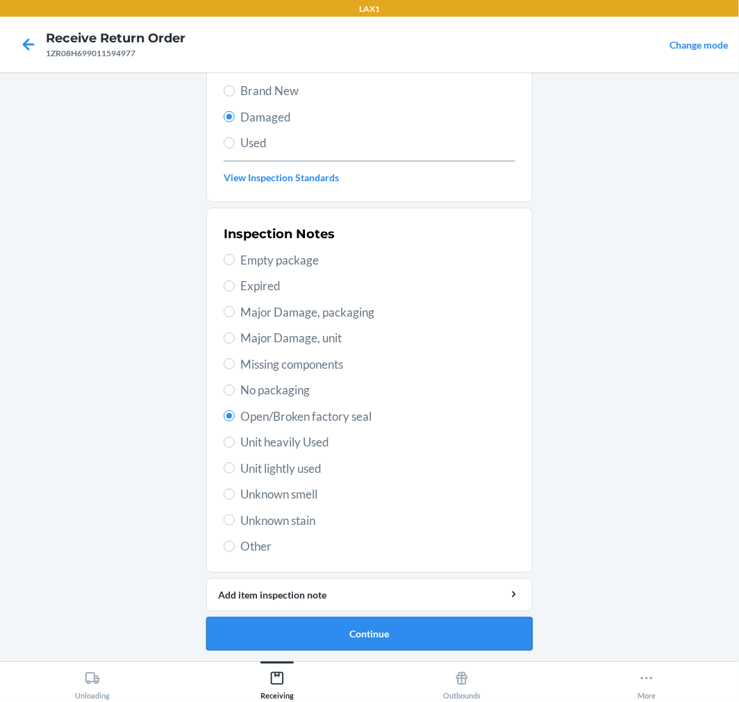
click at [321, 626] on button "Continue" at bounding box center [369, 633] width 326 height 33
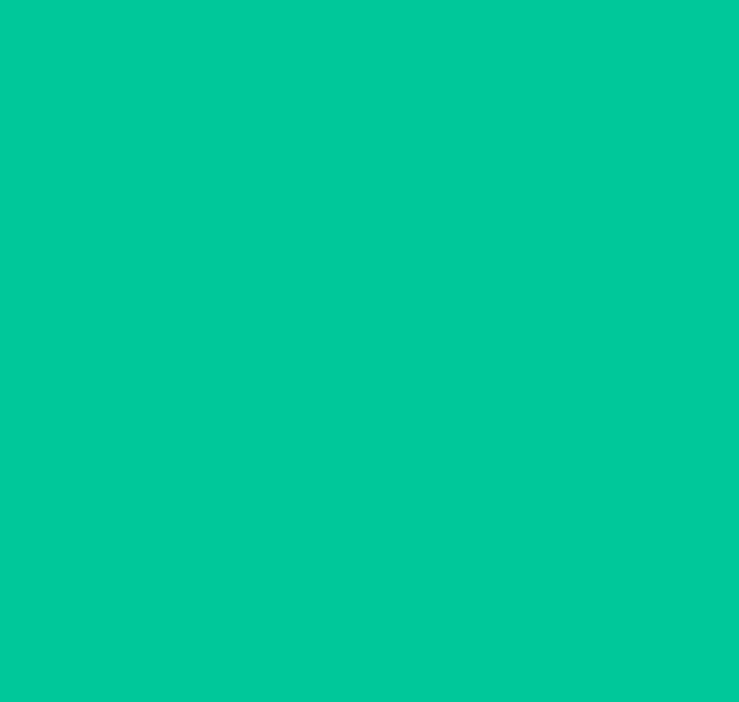
scroll to position [11, 0]
click at [321, 626] on button "Confirm" at bounding box center [369, 633] width 326 height 33
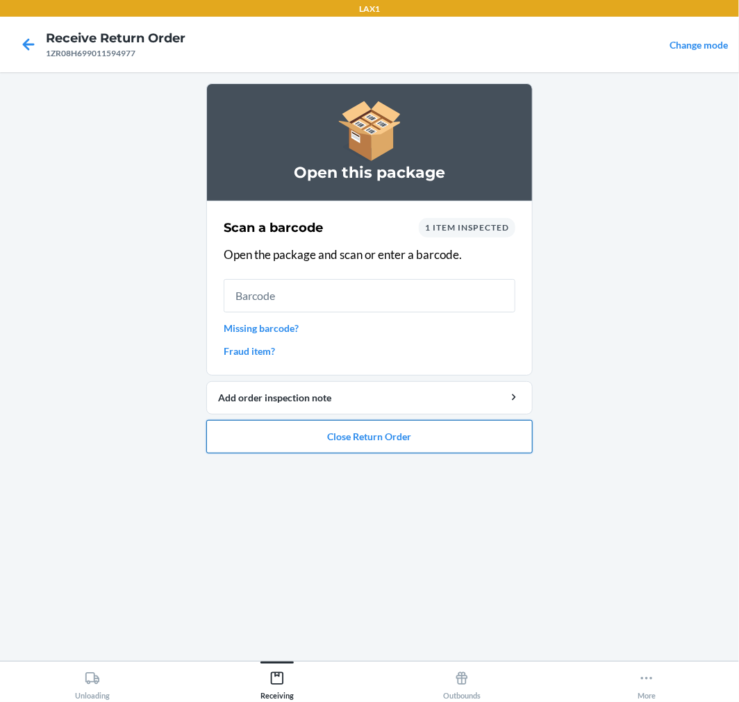
click at [469, 432] on button "Close Return Order" at bounding box center [369, 436] width 326 height 33
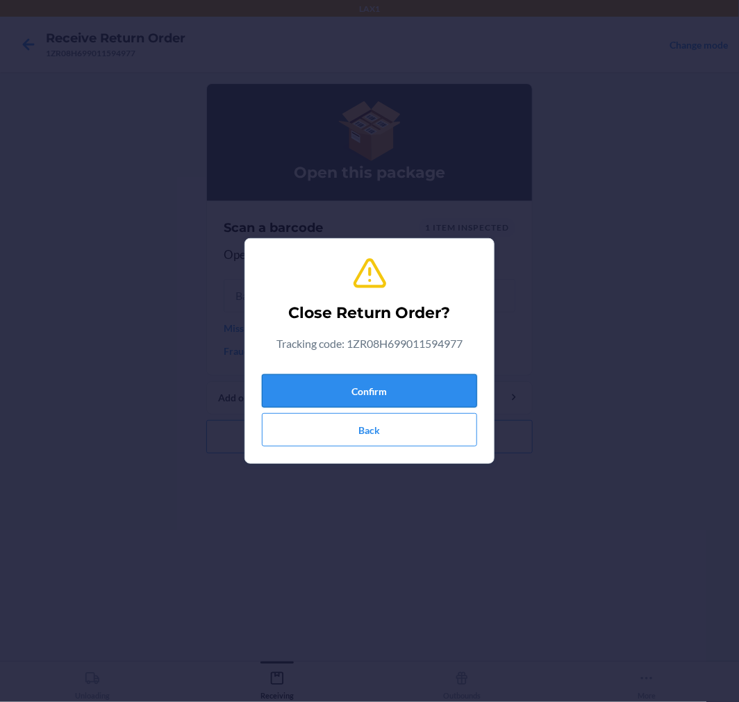
click at [458, 394] on button "Confirm" at bounding box center [369, 390] width 215 height 33
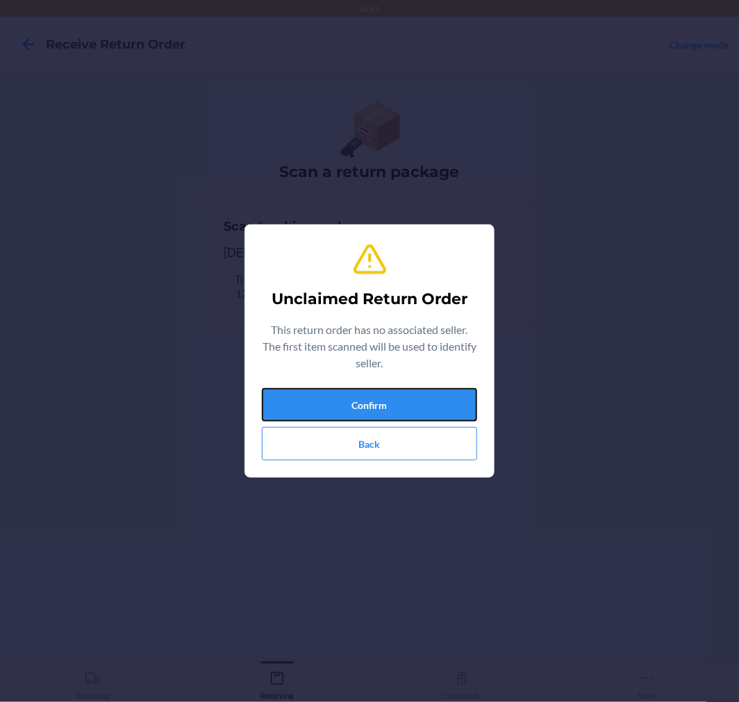
click at [458, 394] on button "Confirm" at bounding box center [369, 404] width 215 height 33
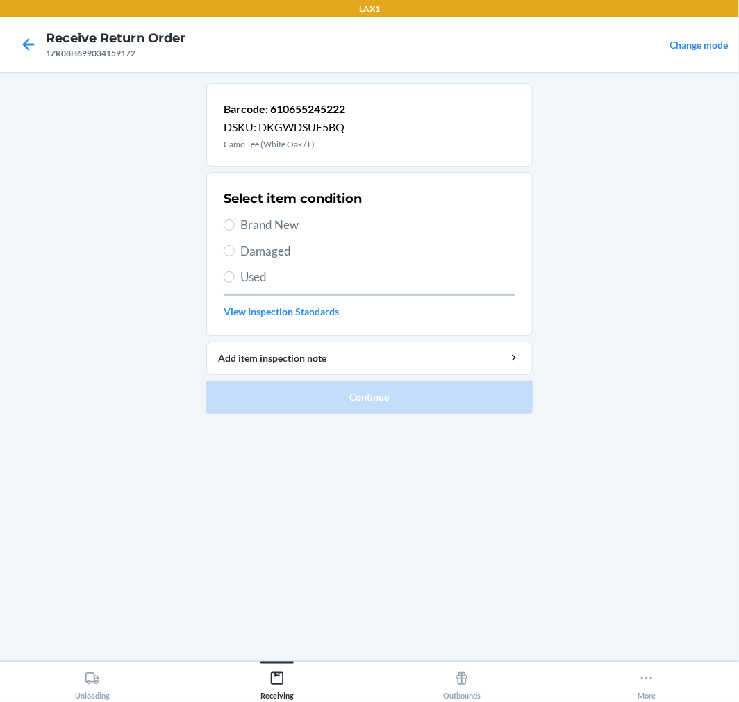
click at [265, 251] on span "Damaged" at bounding box center [377, 251] width 275 height 18
click at [235, 251] on input "Damaged" at bounding box center [229, 250] width 11 height 11
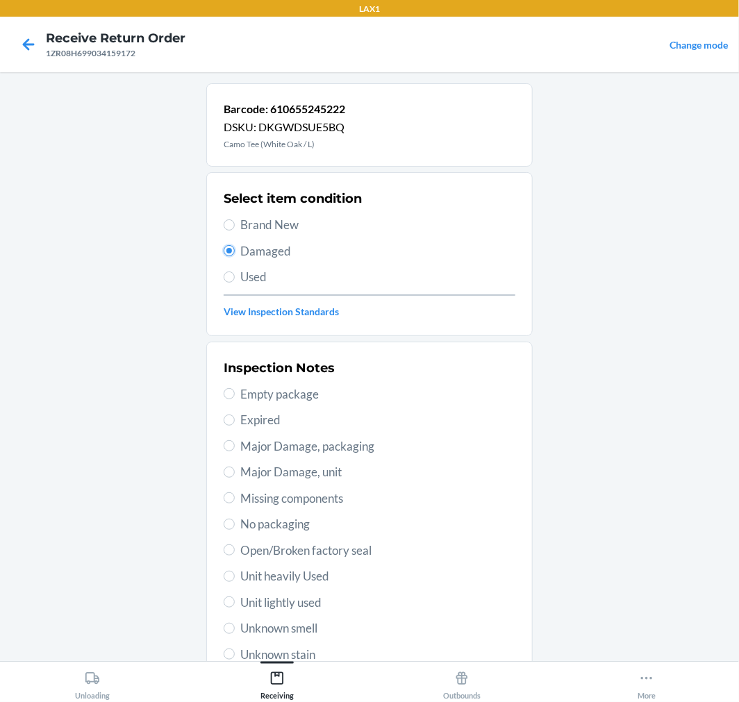
scroll to position [134, 0]
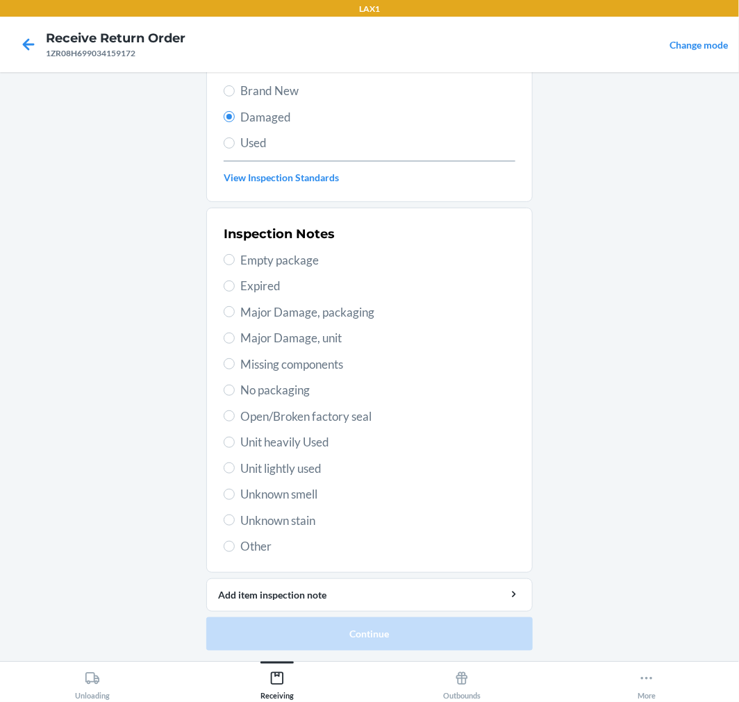
click at [247, 551] on span "Other" at bounding box center [377, 547] width 275 height 18
click at [235, 551] on input "Other" at bounding box center [229, 546] width 11 height 11
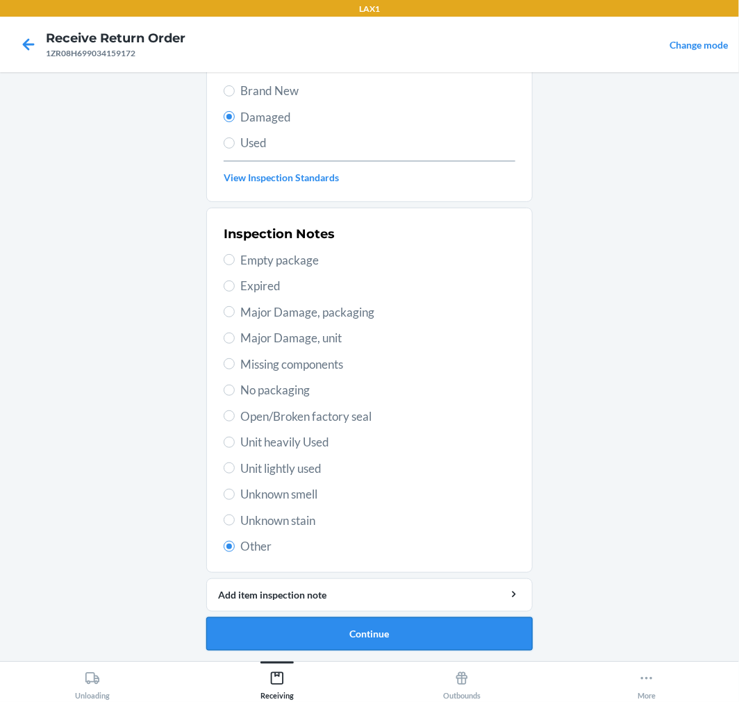
click at [302, 632] on button "Continue" at bounding box center [369, 633] width 326 height 33
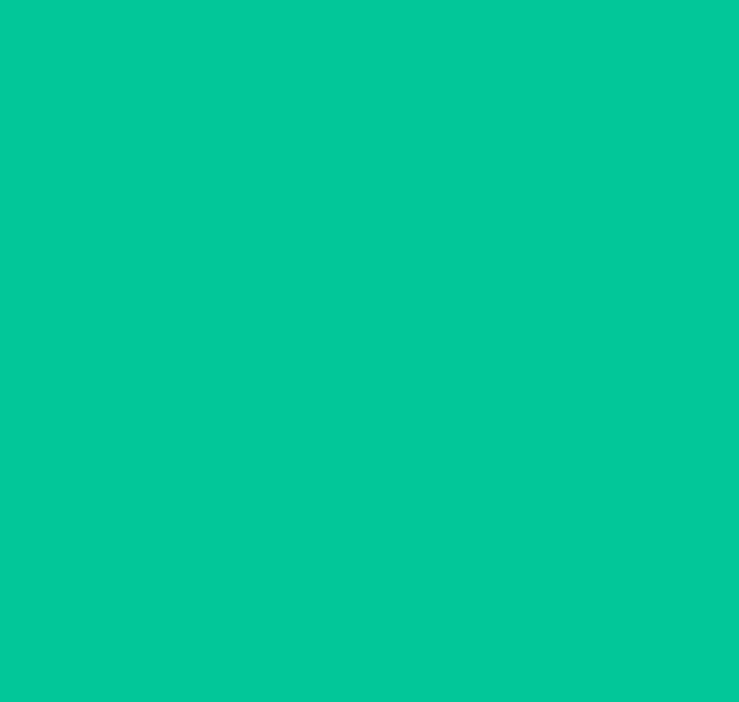
click at [302, 632] on button "Confirm" at bounding box center [369, 633] width 326 height 33
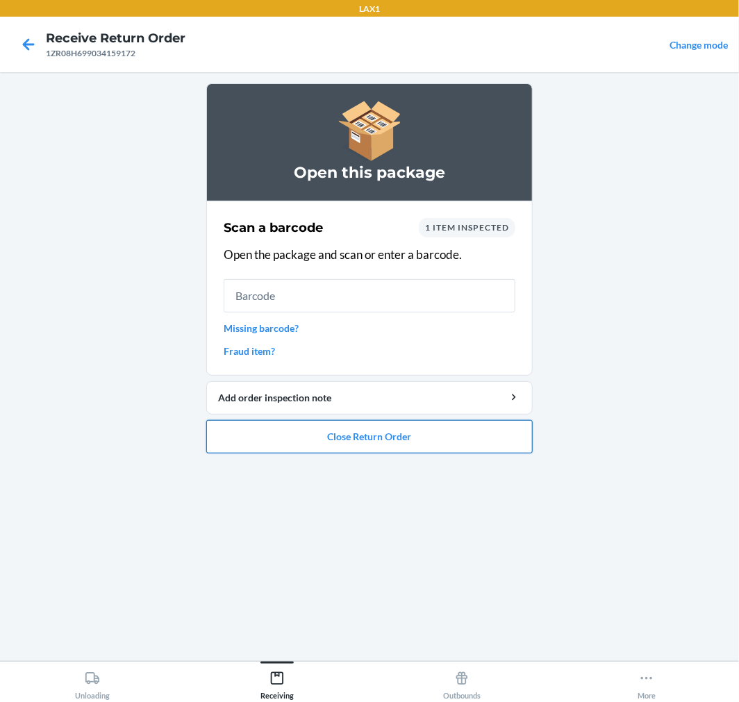
click at [313, 424] on button "Close Return Order" at bounding box center [369, 436] width 326 height 33
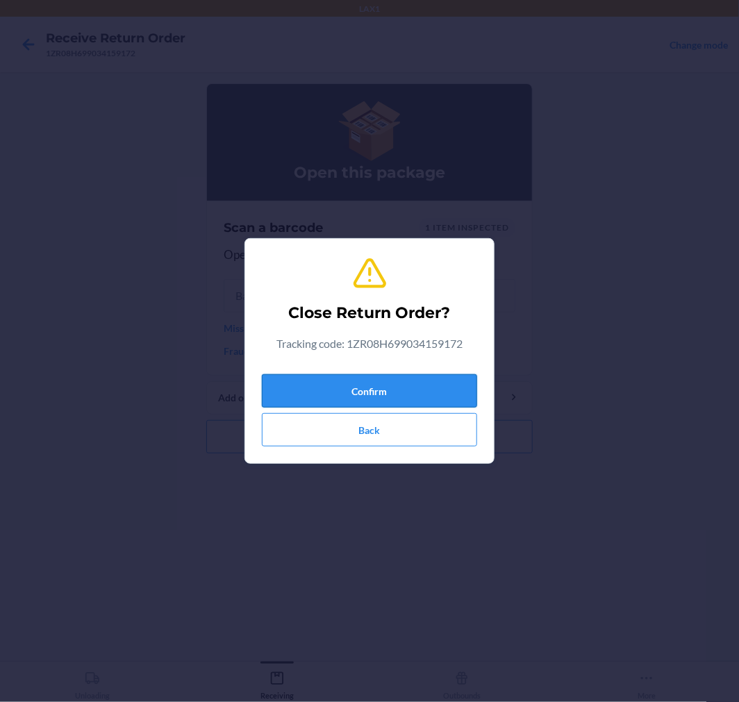
click at [324, 391] on button "Confirm" at bounding box center [369, 390] width 215 height 33
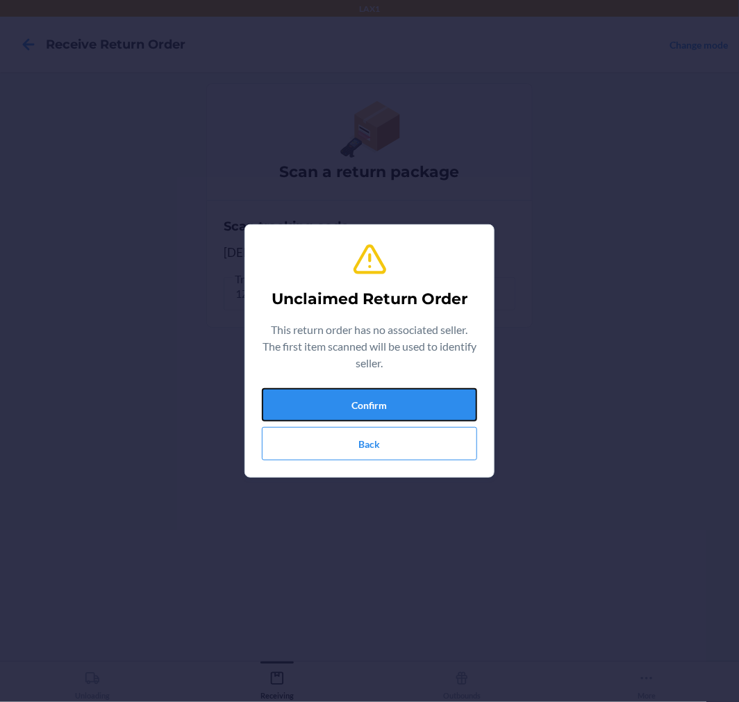
click at [324, 391] on button "Confirm" at bounding box center [369, 404] width 215 height 33
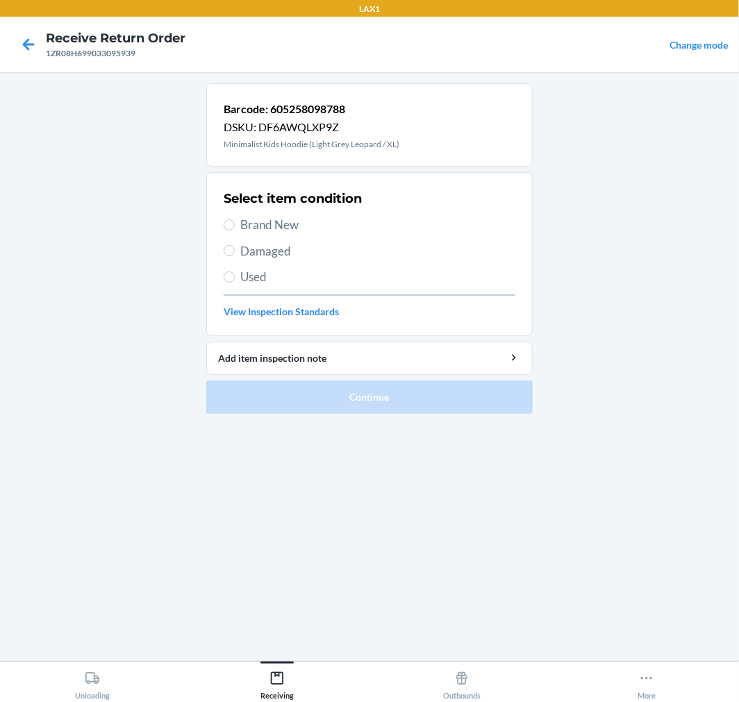
click at [219, 248] on section "Select item condition Brand New Damaged Used View Inspection Standards" at bounding box center [369, 254] width 326 height 164
click at [224, 252] on input "Damaged" at bounding box center [229, 250] width 11 height 11
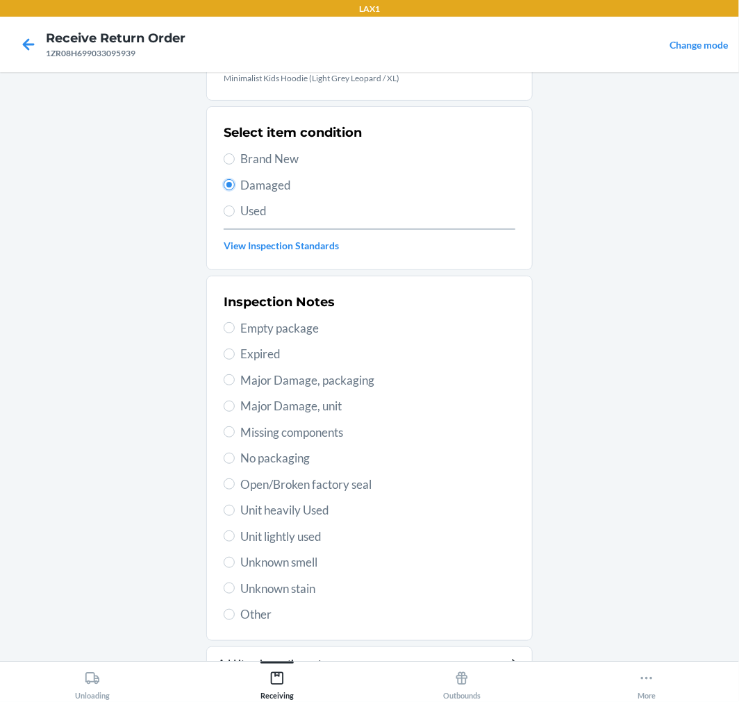
scroll to position [134, 0]
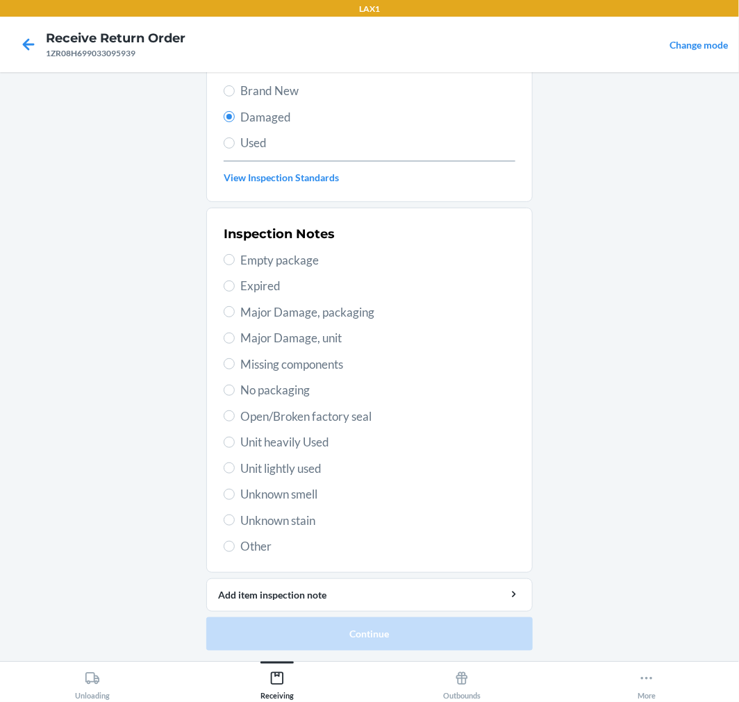
click at [247, 494] on span "Unknown smell" at bounding box center [377, 495] width 275 height 18
click at [235, 494] on input "Unknown smell" at bounding box center [229, 494] width 11 height 11
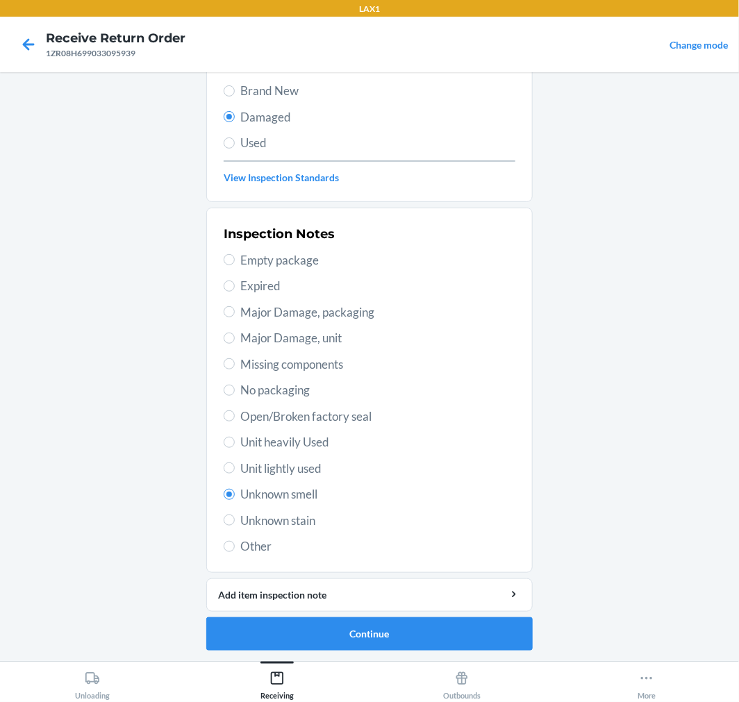
click at [267, 473] on span "Unit lightly used" at bounding box center [377, 469] width 275 height 18
click at [235, 473] on input "Unit lightly used" at bounding box center [229, 468] width 11 height 11
click at [246, 420] on span "Open/Broken factory seal" at bounding box center [377, 417] width 275 height 18
click at [235, 420] on input "Open/Broken factory seal" at bounding box center [229, 415] width 11 height 11
click at [372, 636] on button "Continue" at bounding box center [369, 633] width 326 height 33
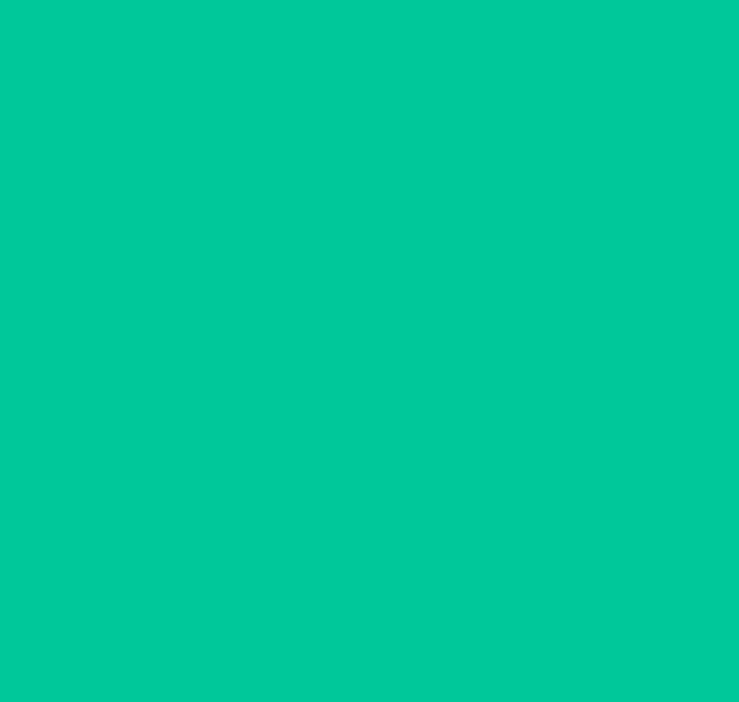
scroll to position [0, 0]
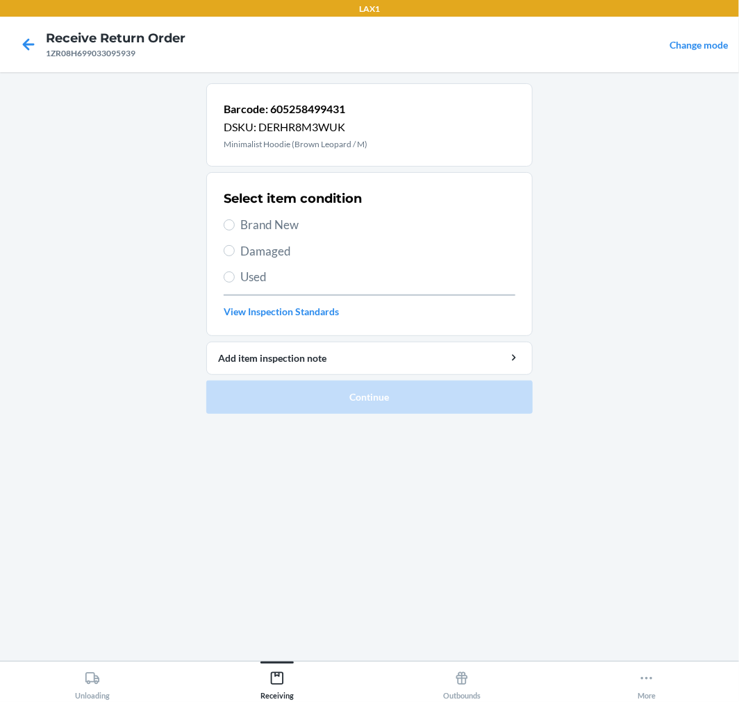
click at [265, 230] on span "Brand New" at bounding box center [377, 225] width 275 height 18
click at [235, 230] on input "Brand New" at bounding box center [229, 224] width 11 height 11
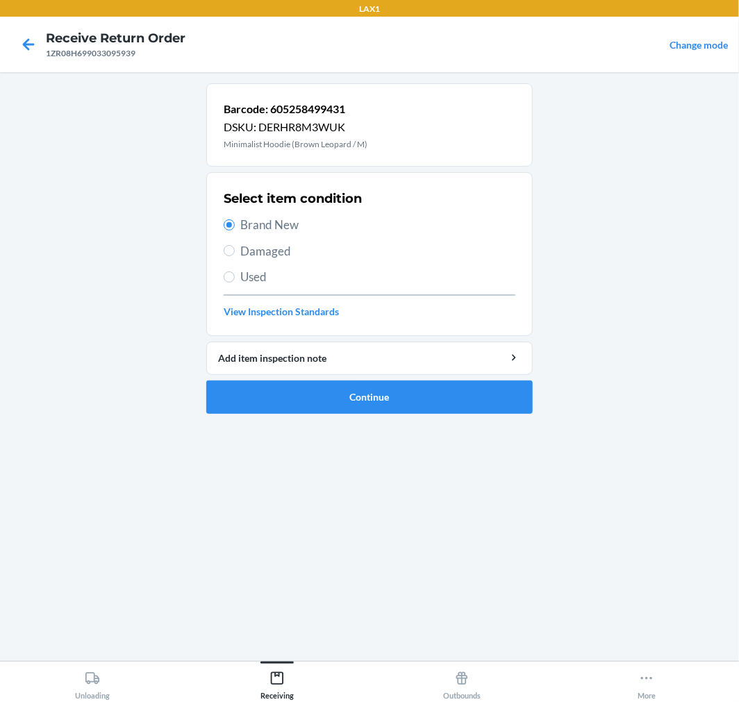
click at [328, 414] on ol "Barcode: 605258499431 DSKU: DERHR8M3WUK Minimalist Hoodie (Brown Leopard / M) S…" at bounding box center [369, 254] width 326 height 342
click at [331, 410] on button "Continue" at bounding box center [369, 397] width 326 height 33
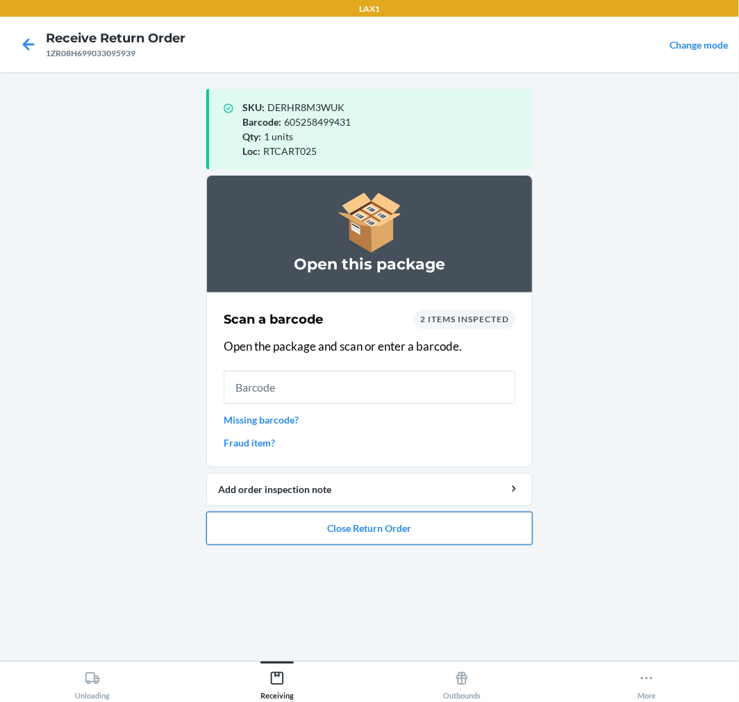
click at [417, 530] on button "Close Return Order" at bounding box center [369, 528] width 326 height 33
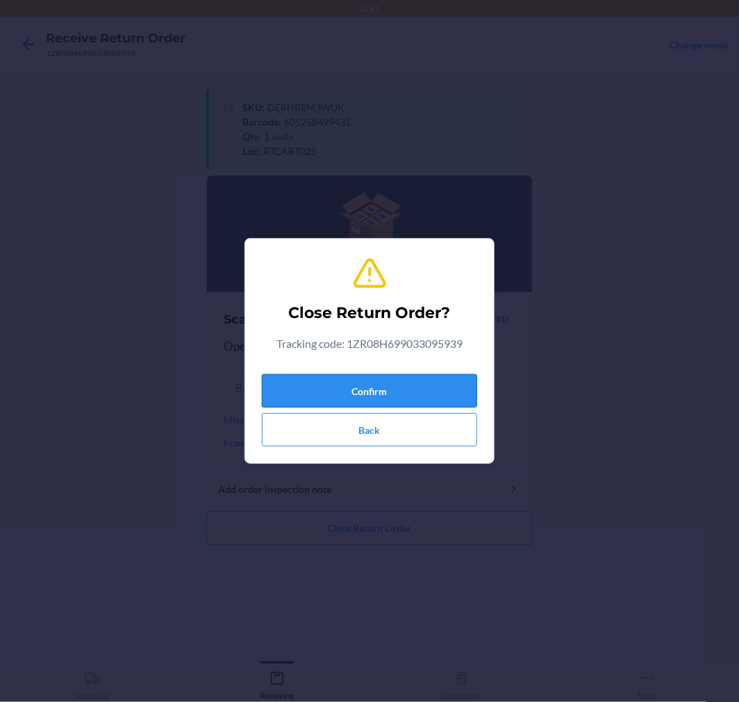
click at [376, 401] on button "Confirm" at bounding box center [369, 390] width 215 height 33
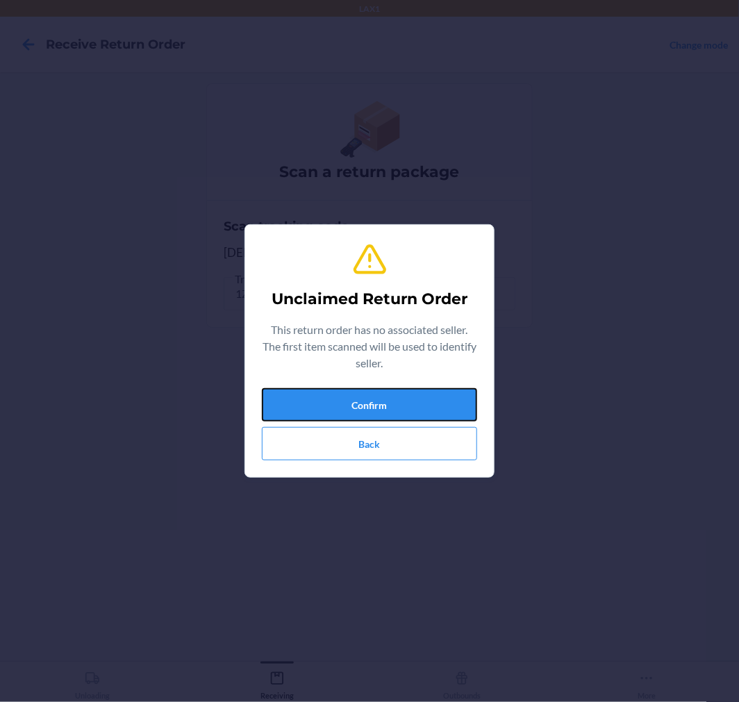
click at [376, 401] on button "Confirm" at bounding box center [369, 404] width 215 height 33
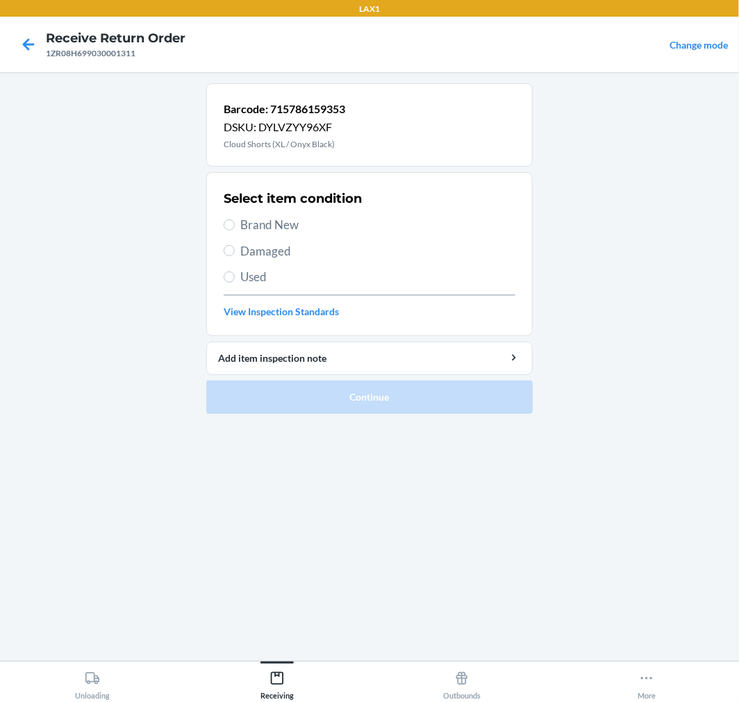
click at [240, 248] on span "Damaged" at bounding box center [377, 251] width 275 height 18
click at [235, 248] on input "Damaged" at bounding box center [229, 250] width 11 height 11
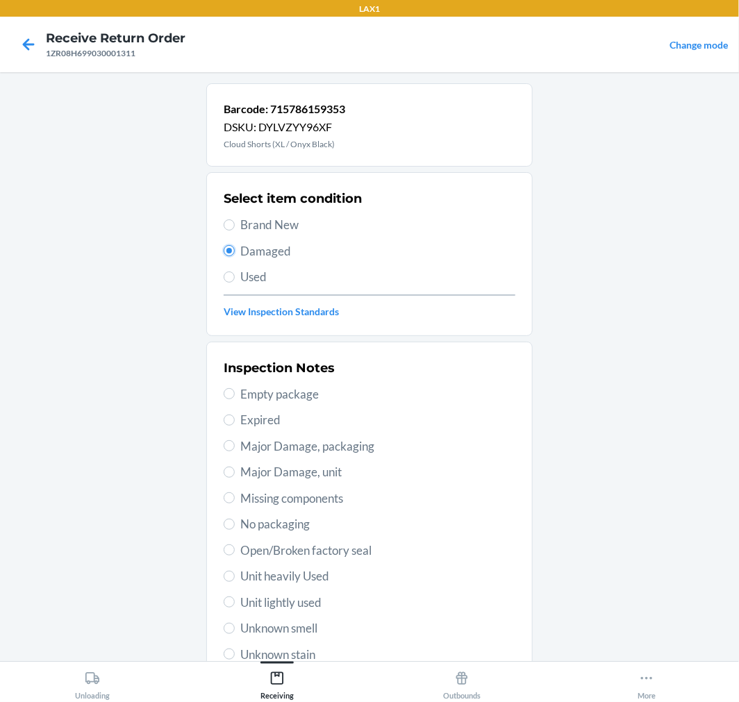
scroll to position [134, 0]
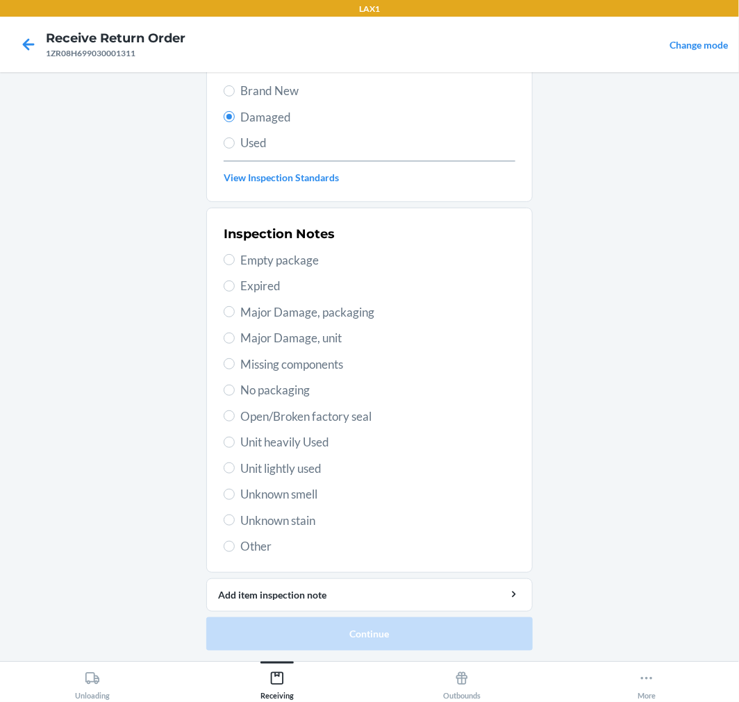
click at [245, 290] on span "Expired" at bounding box center [377, 286] width 275 height 18
click at [235, 290] on input "Expired" at bounding box center [229, 286] width 11 height 11
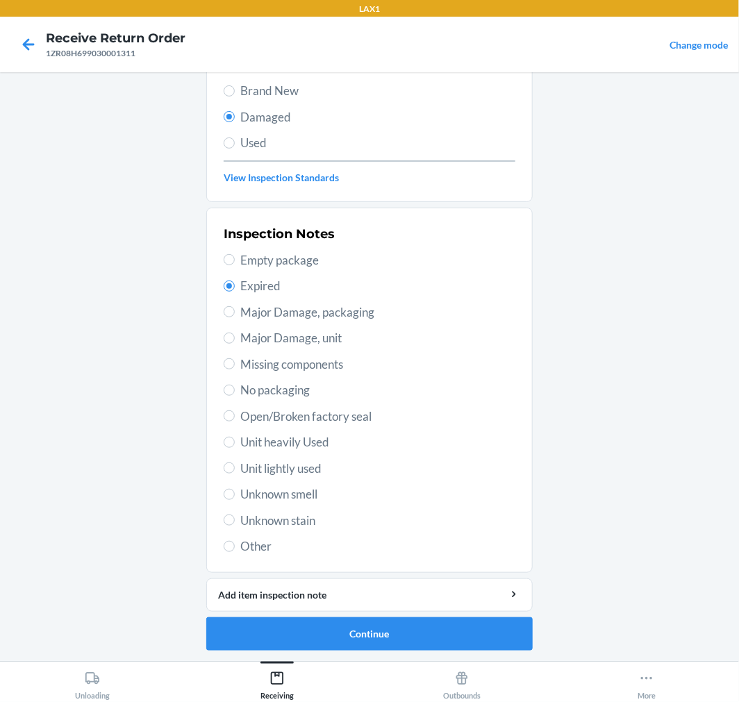
click at [255, 392] on span "No packaging" at bounding box center [377, 390] width 275 height 18
click at [235, 392] on input "No packaging" at bounding box center [229, 390] width 11 height 11
click at [251, 424] on span "Open/Broken factory seal" at bounding box center [377, 417] width 275 height 18
click at [235, 422] on input "Open/Broken factory seal" at bounding box center [229, 415] width 11 height 11
click at [385, 642] on button "Continue" at bounding box center [369, 633] width 326 height 33
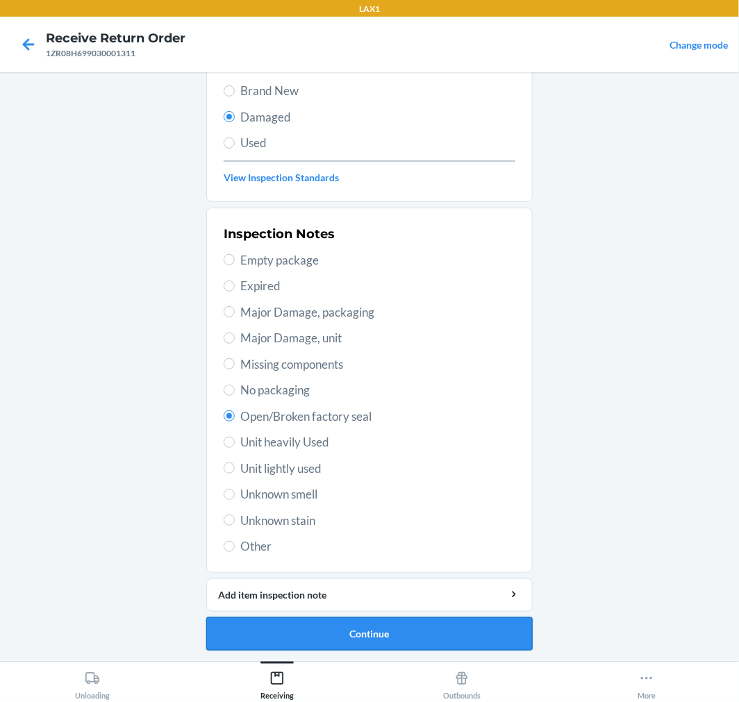
scroll to position [11, 0]
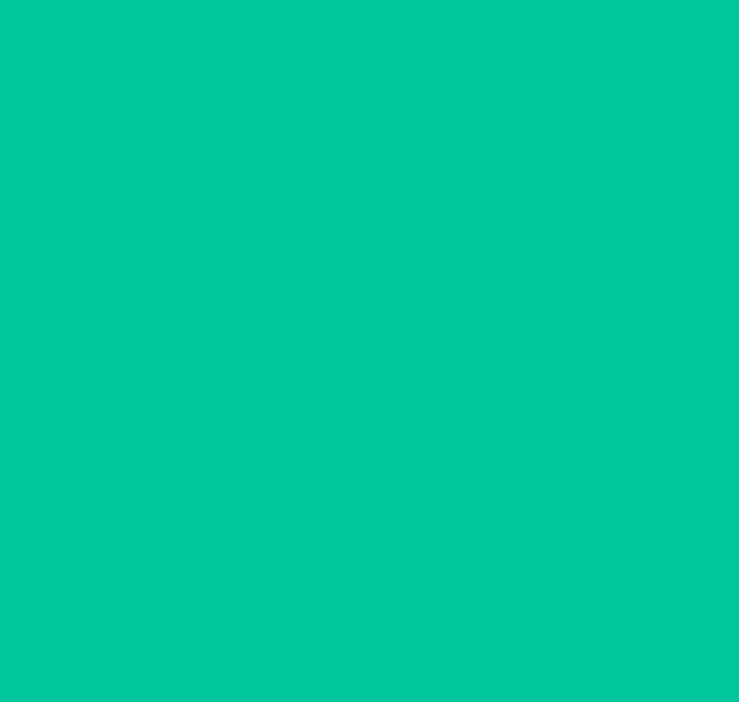
click at [385, 642] on button "Confirm" at bounding box center [369, 633] width 326 height 33
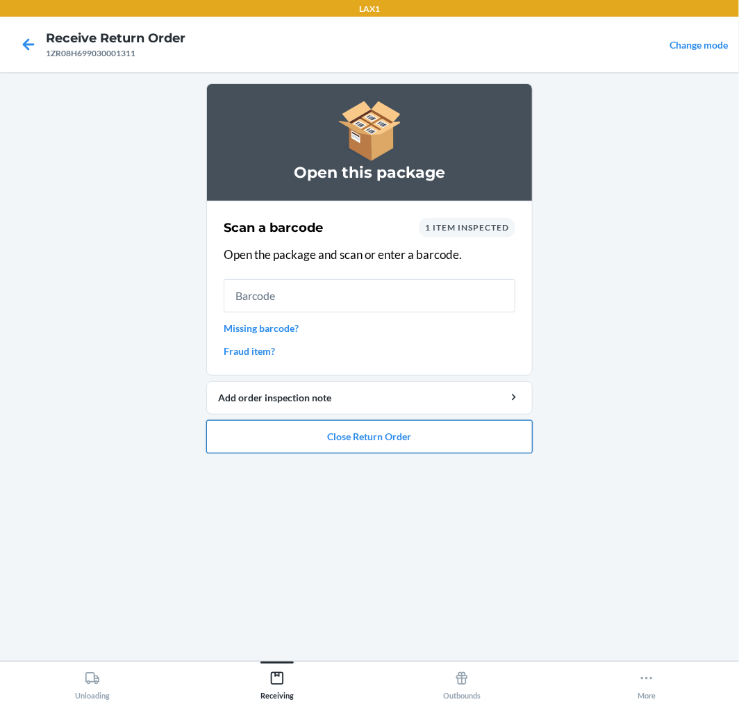
click at [306, 429] on button "Close Return Order" at bounding box center [369, 436] width 326 height 33
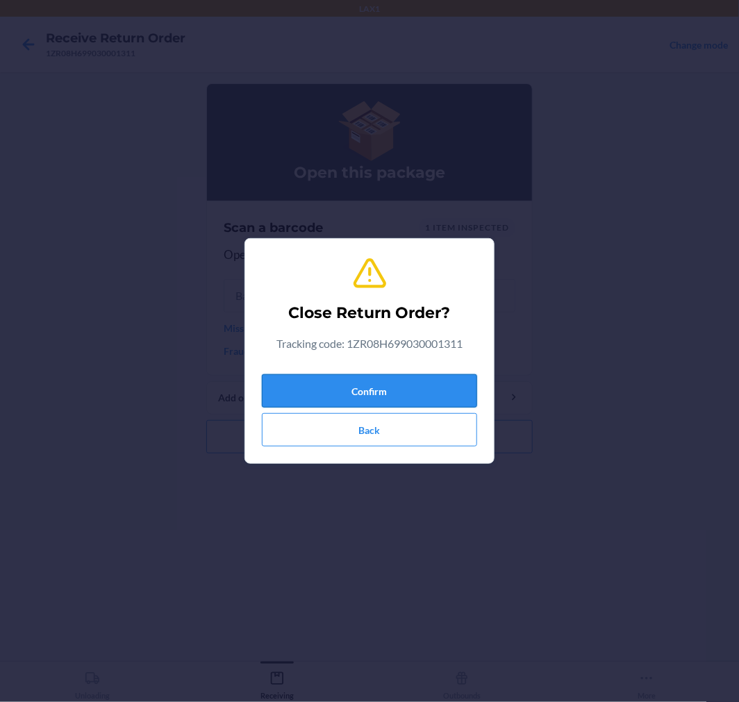
click at [323, 389] on button "Confirm" at bounding box center [369, 390] width 215 height 33
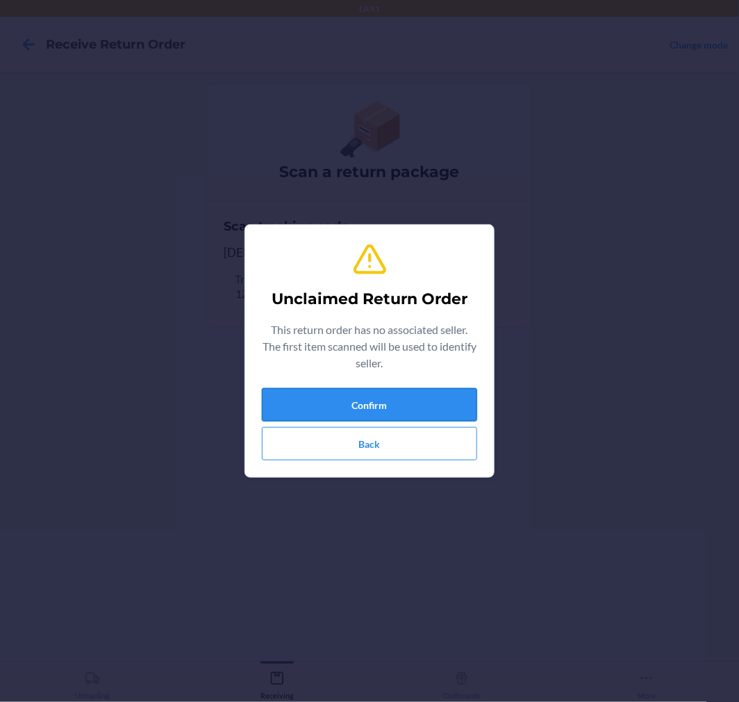
click at [346, 404] on button "Confirm" at bounding box center [369, 404] width 215 height 33
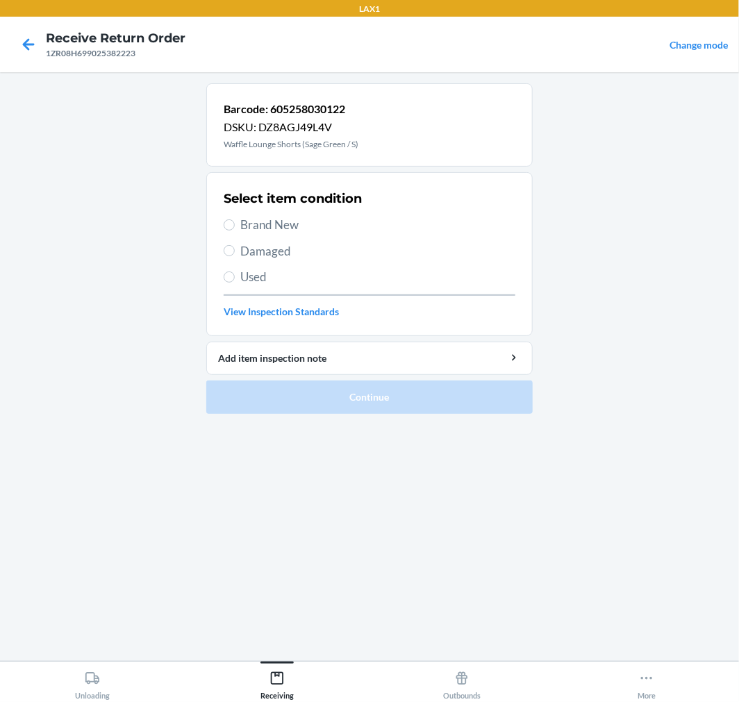
click at [258, 254] on span "Damaged" at bounding box center [377, 251] width 275 height 18
click at [235, 254] on input "Damaged" at bounding box center [229, 250] width 11 height 11
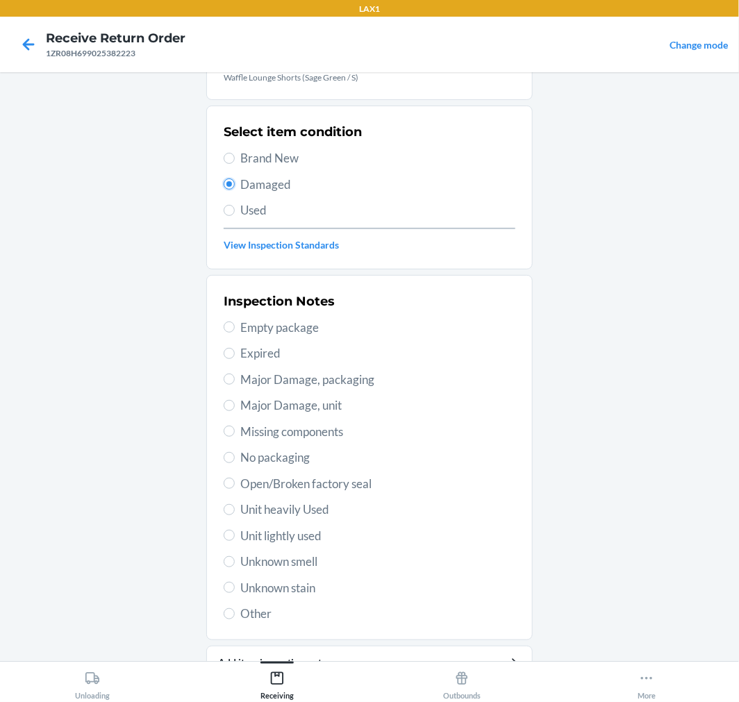
scroll to position [134, 0]
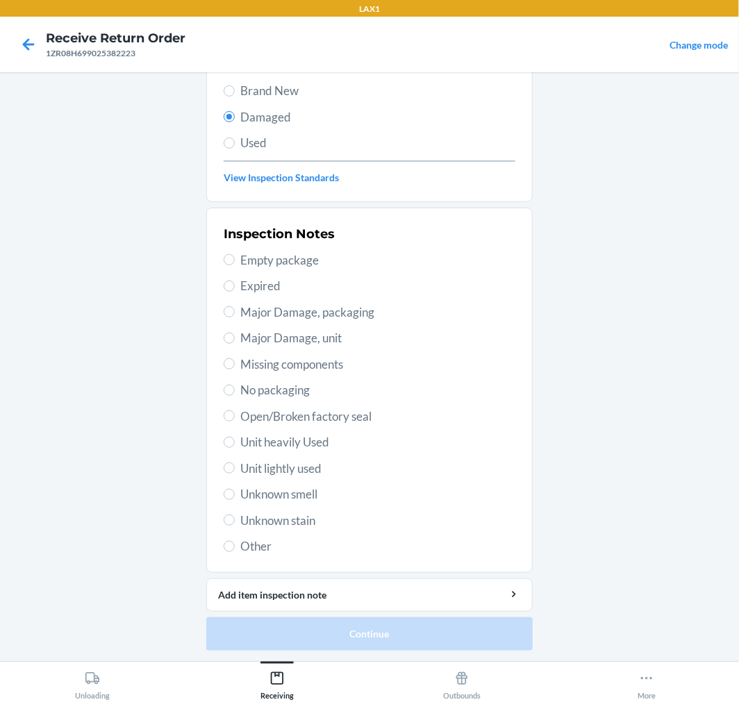
click at [251, 452] on div "Inspection Notes Empty package Expired Major Damage, packaging Major Damage, un…" at bounding box center [370, 390] width 292 height 339
click at [264, 503] on div "Inspection Notes Empty package Expired Major Damage, packaging Major Damage, un…" at bounding box center [370, 390] width 292 height 339
click at [226, 262] on input "Empty package" at bounding box center [229, 259] width 11 height 11
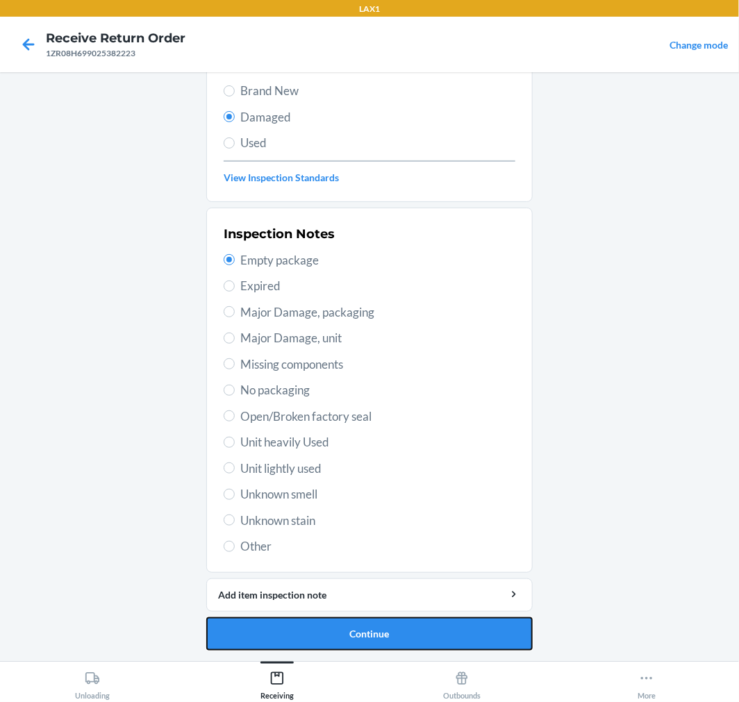
drag, startPoint x: 349, startPoint y: 638, endPoint x: 441, endPoint y: 328, distance: 323.1
click at [441, 328] on li "Barcode: 605258030122 DSKU: DZ8AGJ49L4V Waffle Lounge Shorts (Sage Green / S) S…" at bounding box center [369, 300] width 326 height 702
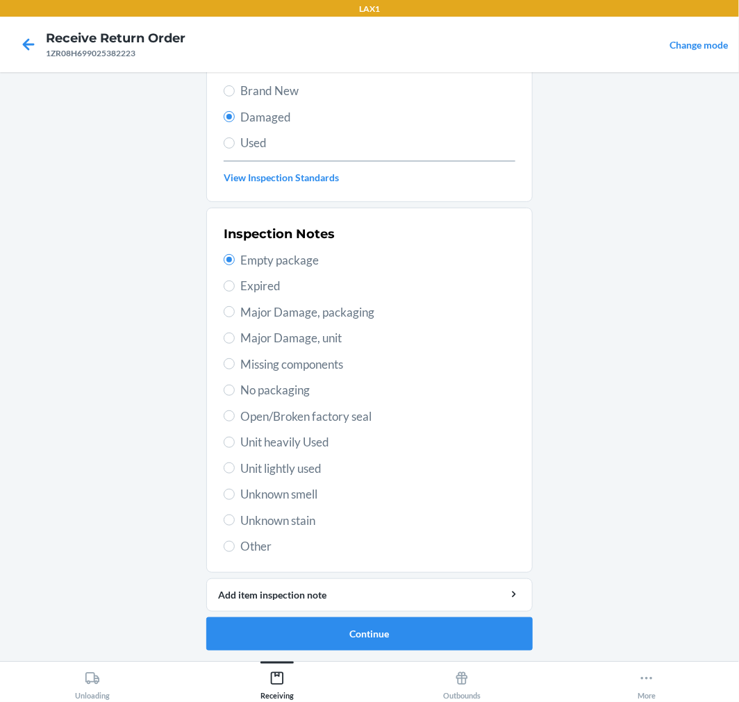
click at [247, 522] on span "Unknown stain" at bounding box center [377, 521] width 275 height 18
click at [235, 522] on input "Unknown stain" at bounding box center [229, 520] width 11 height 11
click at [240, 413] on span "Open/Broken factory seal" at bounding box center [377, 417] width 275 height 18
click at [235, 413] on input "Open/Broken factory seal" at bounding box center [229, 415] width 11 height 11
click at [372, 621] on button "Continue" at bounding box center [369, 633] width 326 height 33
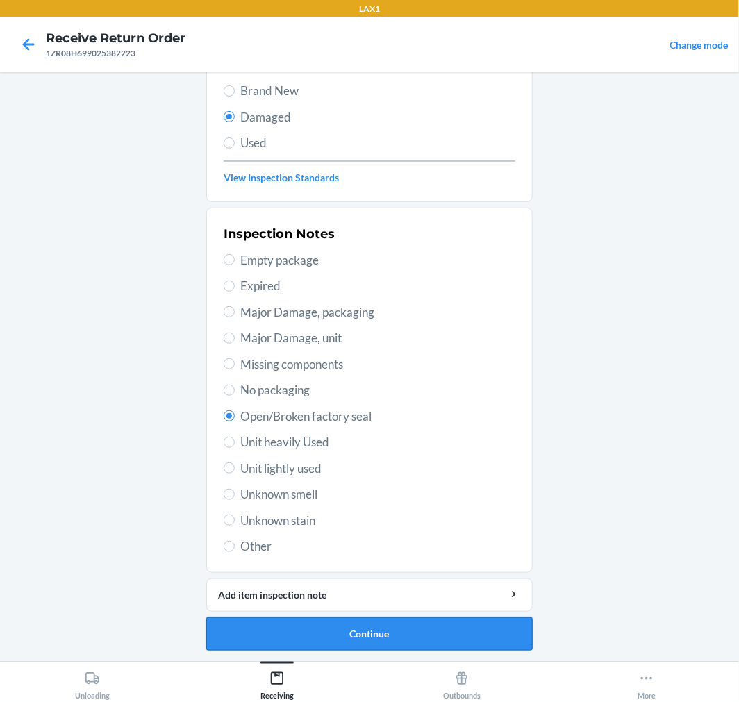
scroll to position [11, 0]
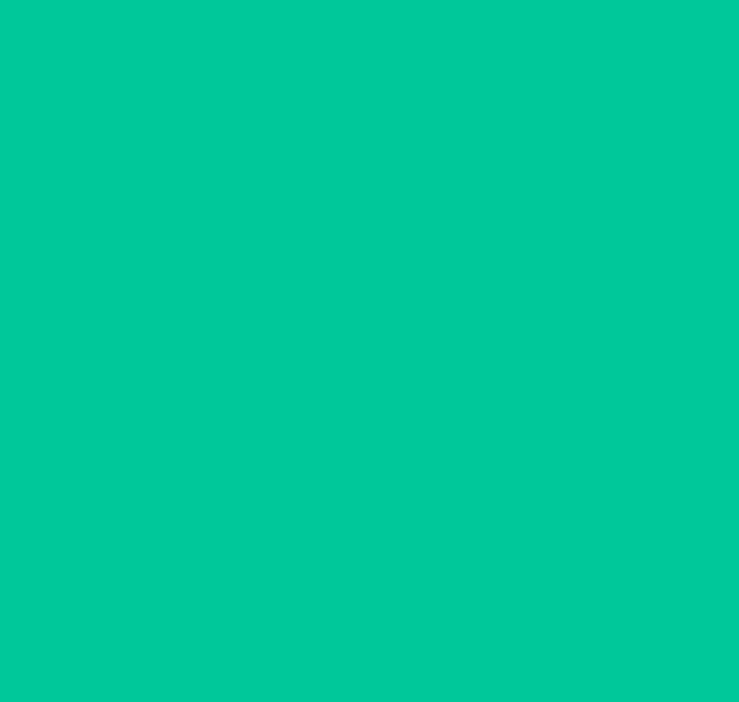
click at [374, 622] on button "Confirm" at bounding box center [369, 633] width 326 height 33
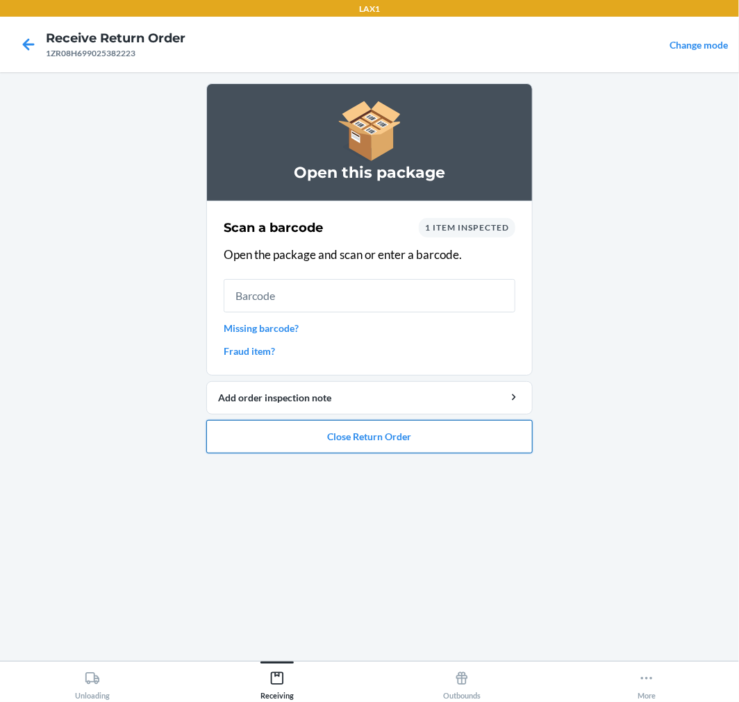
click at [433, 438] on button "Close Return Order" at bounding box center [369, 436] width 326 height 33
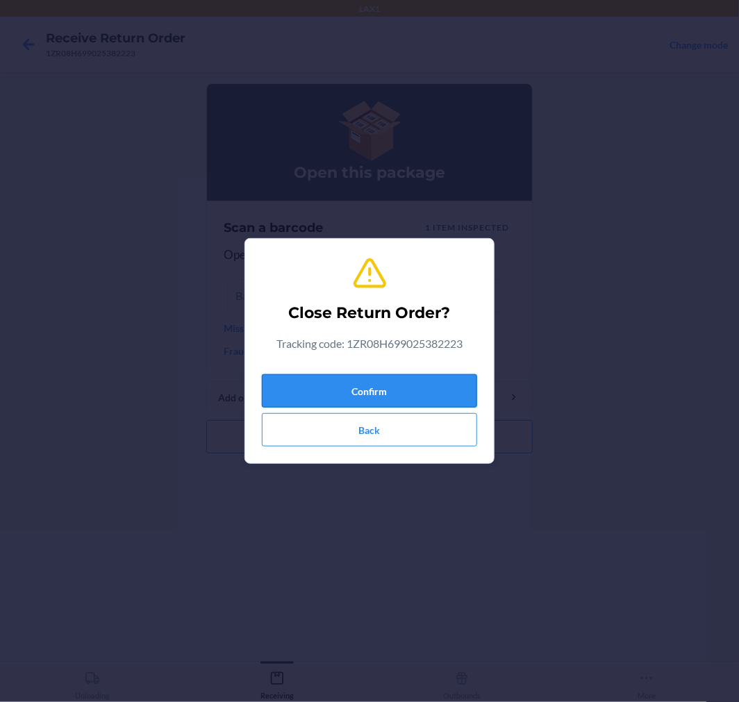
click at [356, 383] on button "Confirm" at bounding box center [369, 390] width 215 height 33
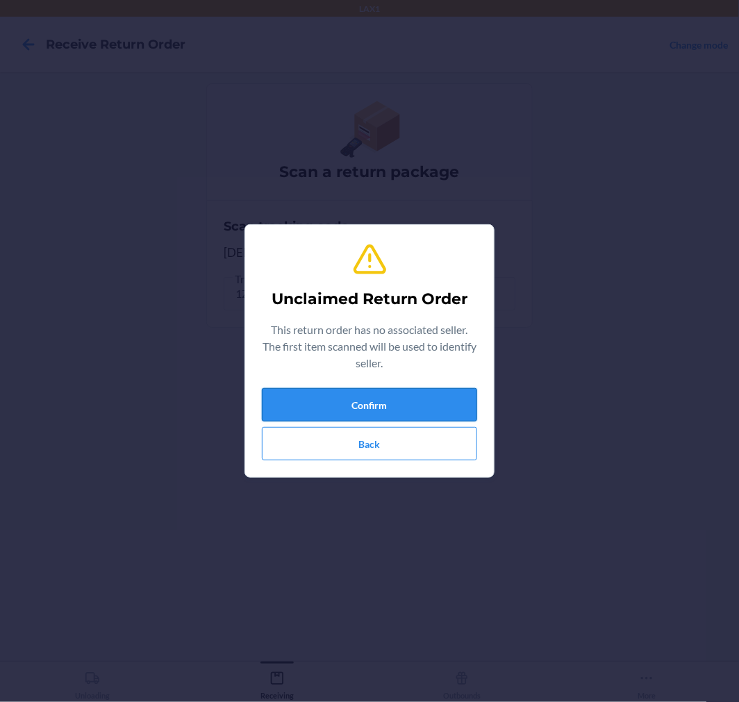
click at [364, 399] on button "Confirm" at bounding box center [369, 404] width 215 height 33
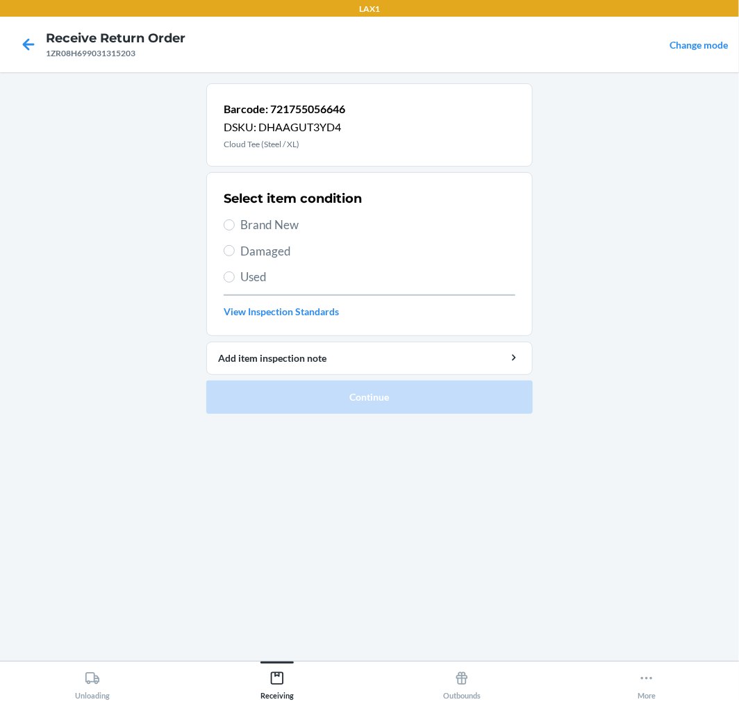
click at [264, 261] on div "Select item condition Brand New Damaged Used View Inspection Standards" at bounding box center [370, 254] width 292 height 138
click at [261, 258] on span "Damaged" at bounding box center [377, 251] width 275 height 18
click at [235, 256] on input "Damaged" at bounding box center [229, 250] width 11 height 11
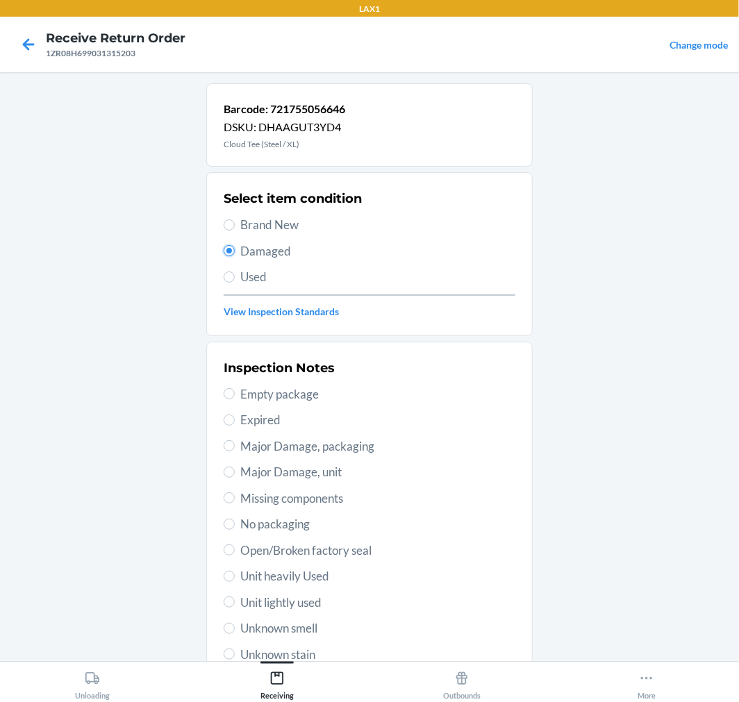
scroll to position [134, 0]
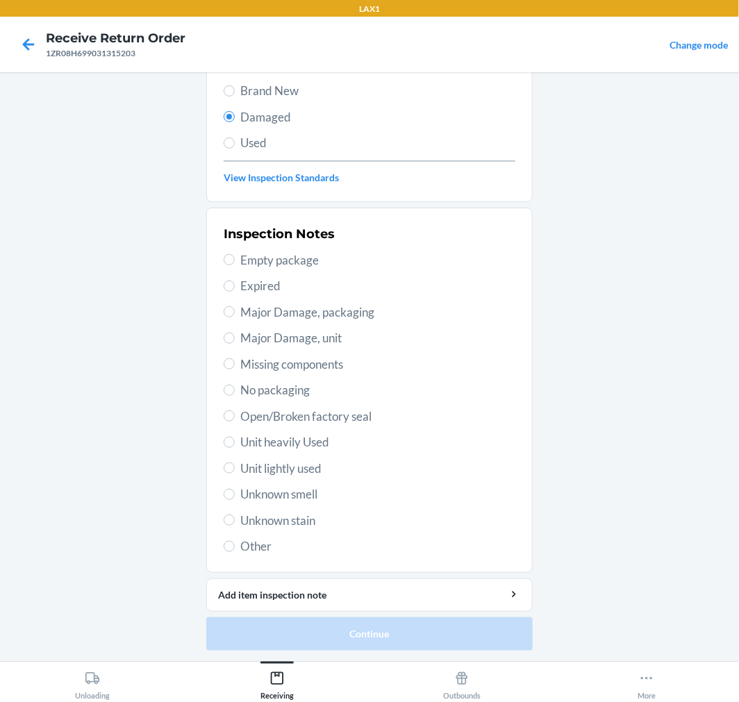
click at [283, 471] on span "Unit lightly used" at bounding box center [377, 469] width 275 height 18
click at [235, 471] on input "Unit lightly used" at bounding box center [229, 468] width 11 height 11
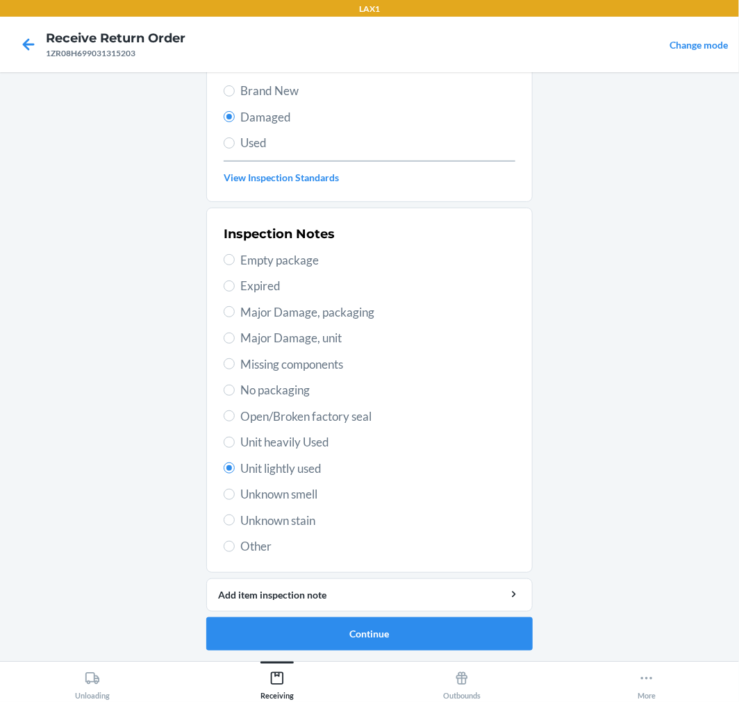
click at [253, 394] on span "No packaging" at bounding box center [377, 390] width 275 height 18
click at [235, 394] on input "No packaging" at bounding box center [229, 390] width 11 height 11
click at [276, 422] on span "Open/Broken factory seal" at bounding box center [377, 417] width 275 height 18
click at [235, 422] on input "Open/Broken factory seal" at bounding box center [229, 415] width 11 height 11
click at [363, 642] on button "Continue" at bounding box center [369, 633] width 326 height 33
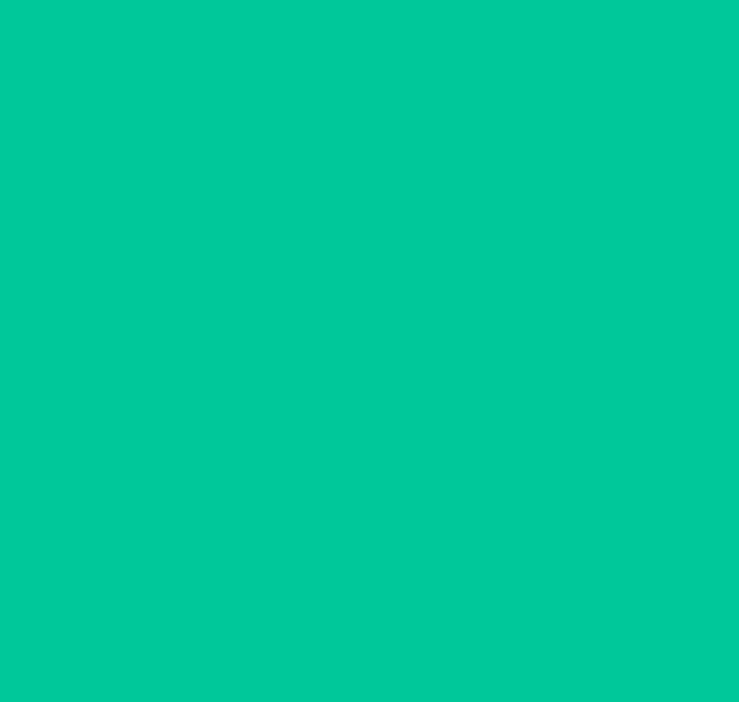
scroll to position [11, 0]
click at [363, 642] on button "Confirm" at bounding box center [369, 633] width 326 height 33
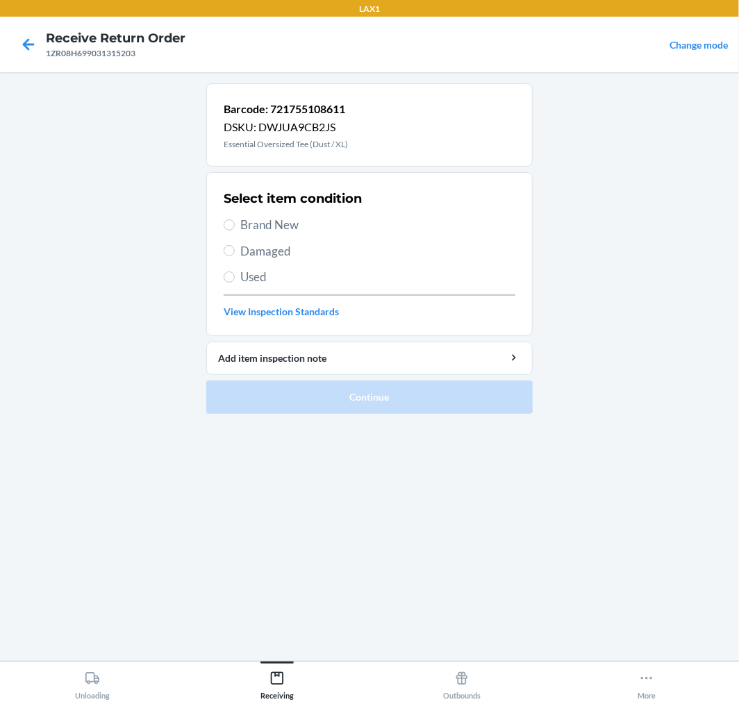
click at [257, 207] on h2 "Select item condition" at bounding box center [293, 199] width 138 height 18
click at [231, 220] on input "Brand New" at bounding box center [229, 224] width 11 height 11
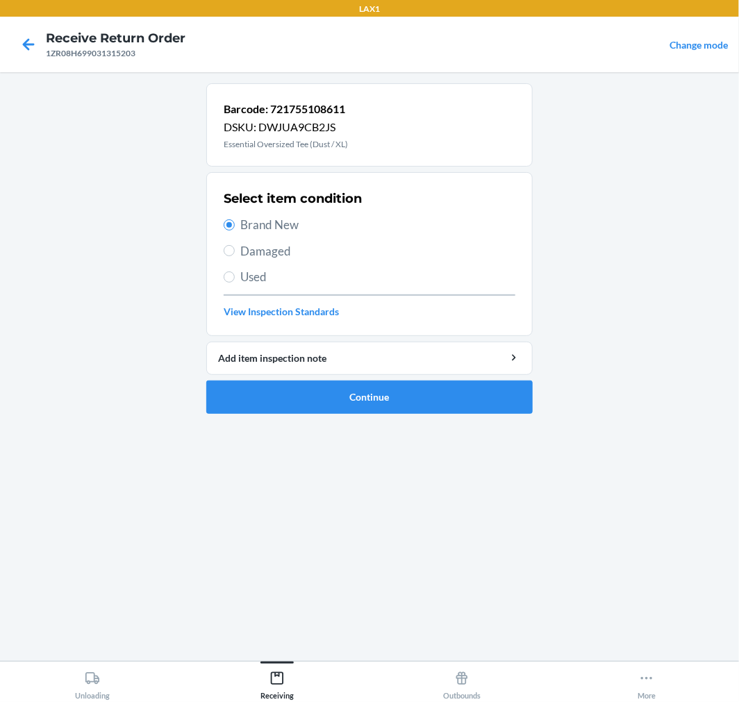
click at [231, 260] on div "Select item condition Brand New Damaged Used View Inspection Standards" at bounding box center [370, 254] width 292 height 138
click at [231, 259] on label "Damaged" at bounding box center [370, 251] width 292 height 18
click at [231, 256] on input "Damaged" at bounding box center [229, 250] width 11 height 11
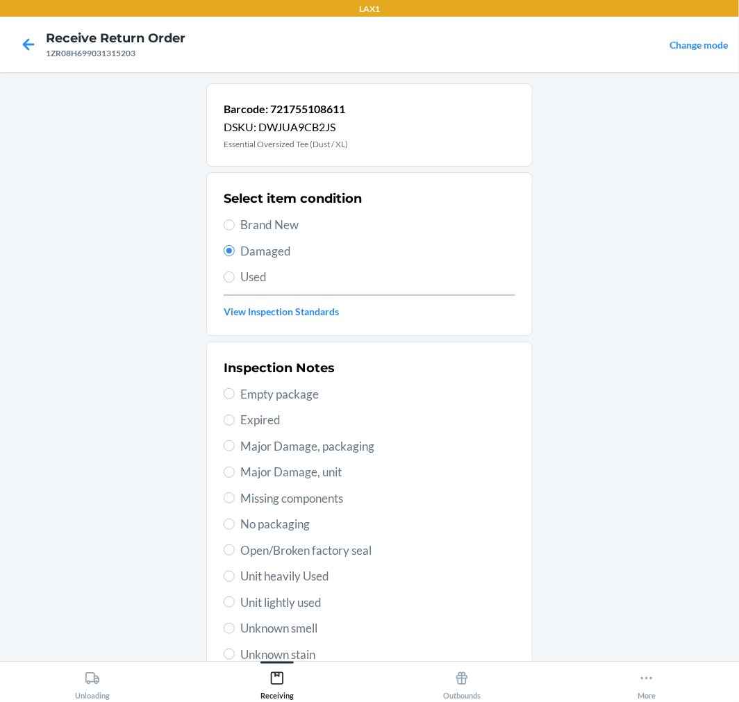
scroll to position [134, 0]
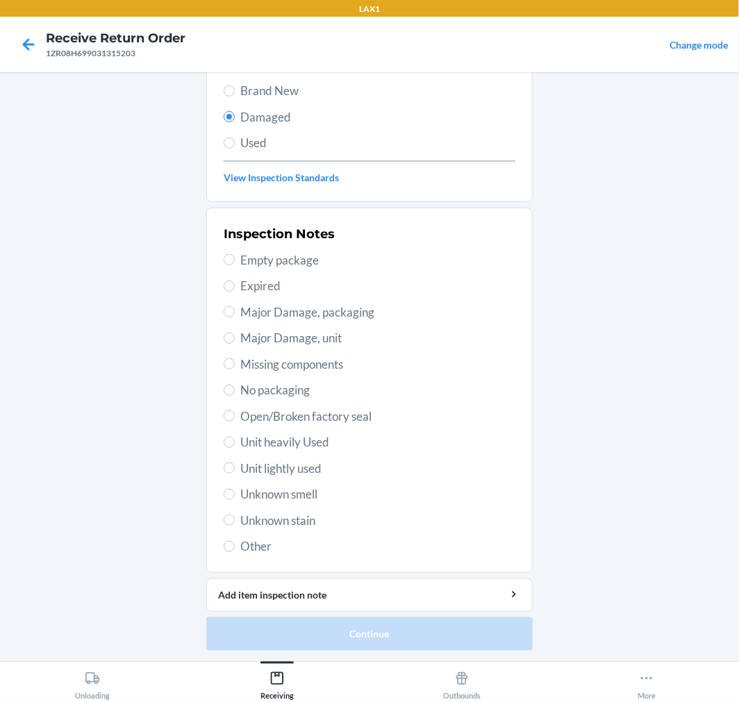
click at [271, 447] on span "Unit heavily Used" at bounding box center [377, 442] width 275 height 18
click at [235, 447] on input "Unit heavily Used" at bounding box center [229, 442] width 11 height 11
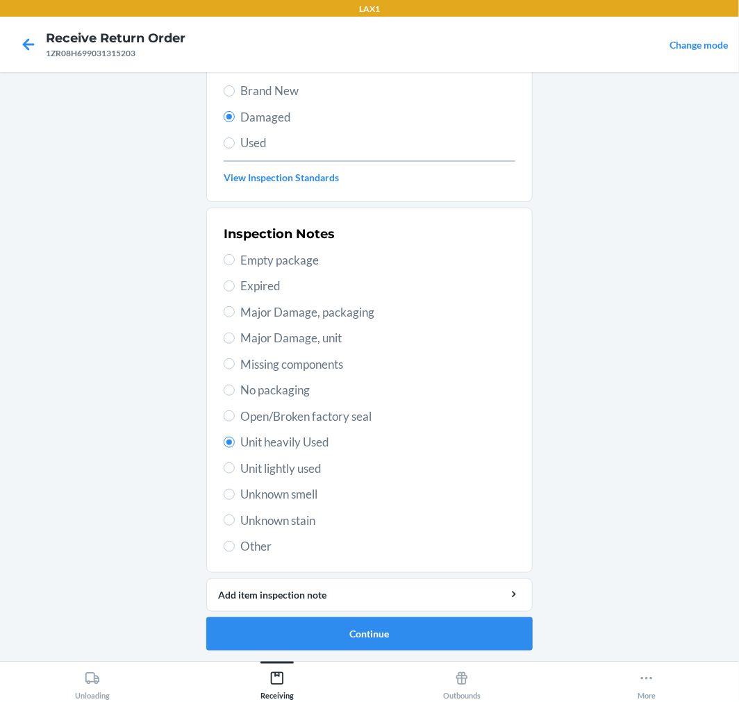
click at [276, 387] on span "No packaging" at bounding box center [377, 390] width 275 height 18
click at [235, 387] on input "No packaging" at bounding box center [229, 390] width 11 height 11
click at [269, 418] on span "Open/Broken factory seal" at bounding box center [377, 417] width 275 height 18
click at [235, 418] on input "Open/Broken factory seal" at bounding box center [229, 415] width 11 height 11
click at [432, 634] on button "Continue" at bounding box center [369, 633] width 326 height 33
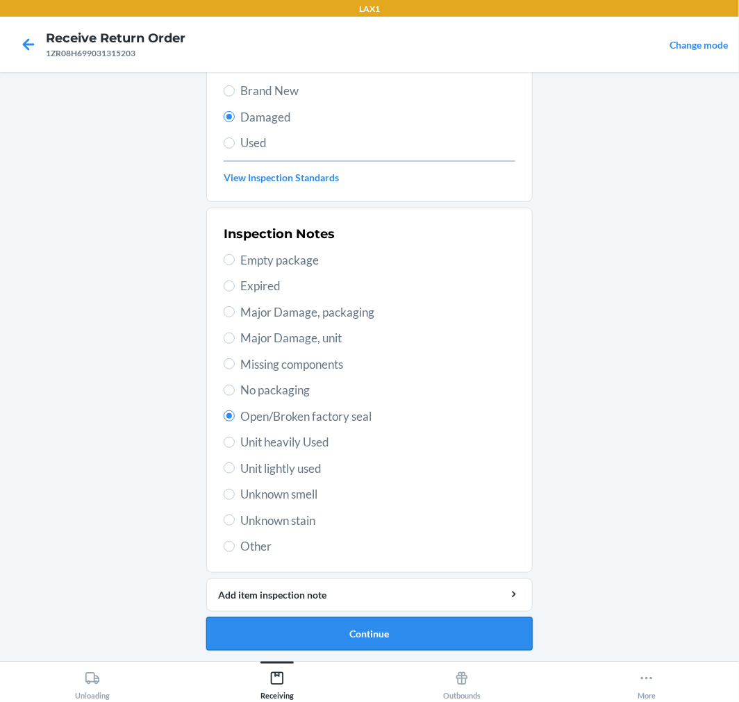
scroll to position [11, 0]
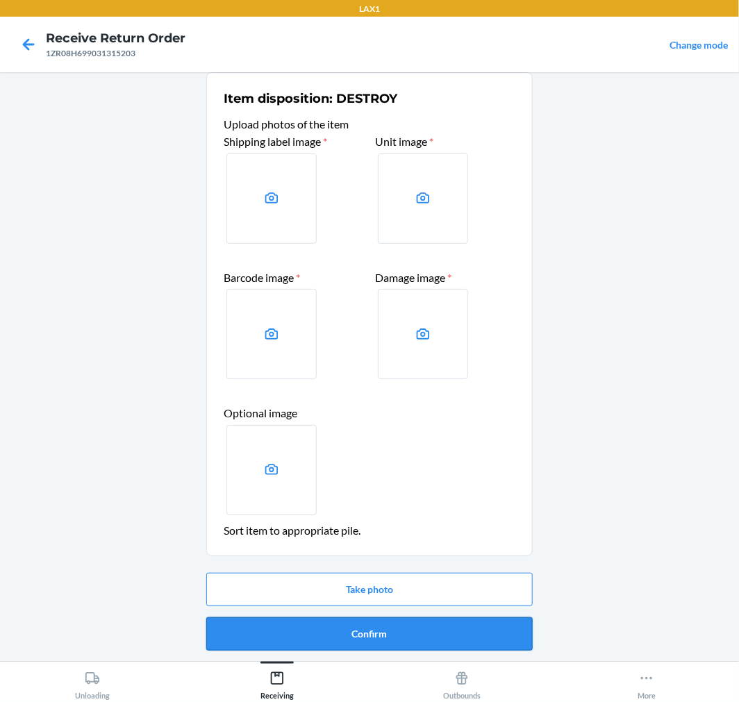
click at [433, 632] on button "Confirm" at bounding box center [369, 633] width 326 height 33
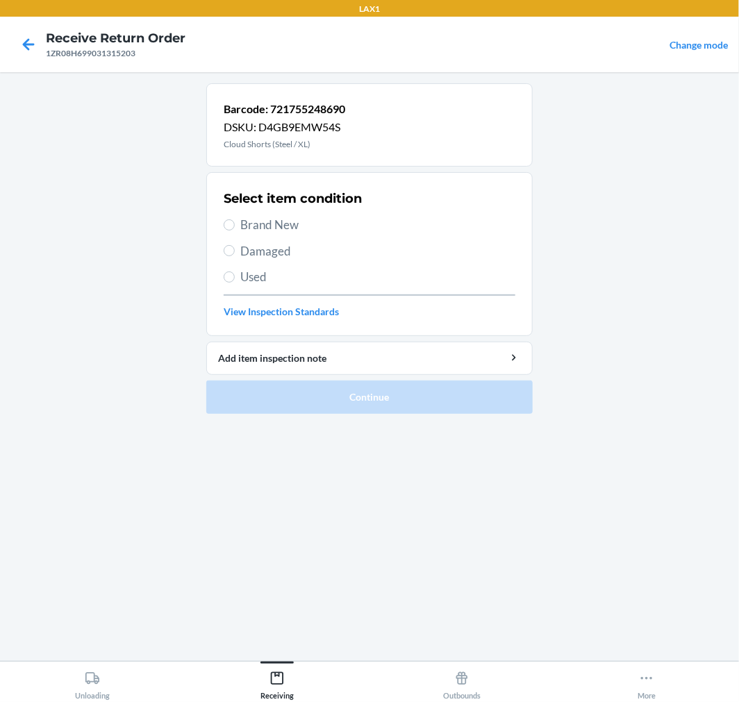
click at [248, 225] on span "Brand New" at bounding box center [377, 225] width 275 height 18
click at [235, 225] on input "Brand New" at bounding box center [229, 224] width 11 height 11
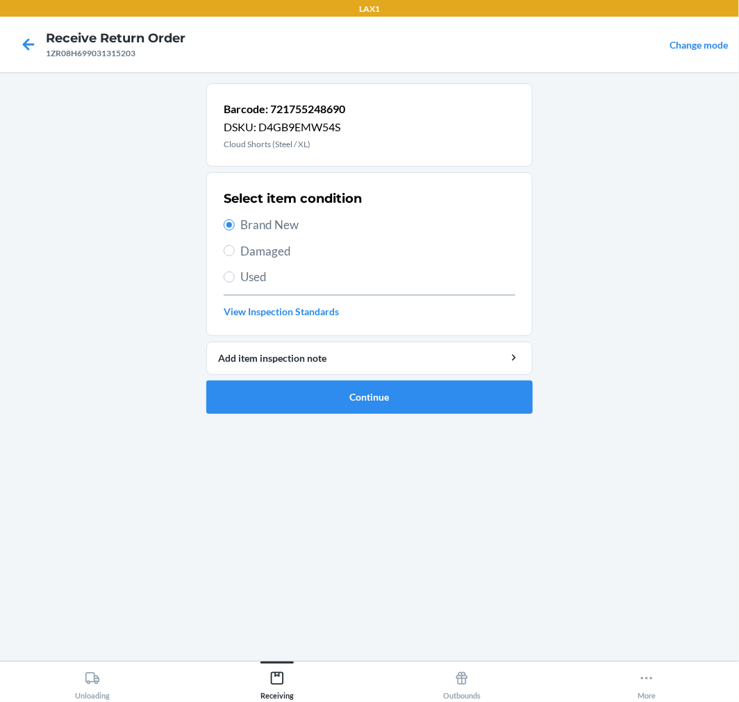
click at [253, 254] on span "Damaged" at bounding box center [377, 251] width 275 height 18
click at [235, 254] on input "Damaged" at bounding box center [229, 250] width 11 height 11
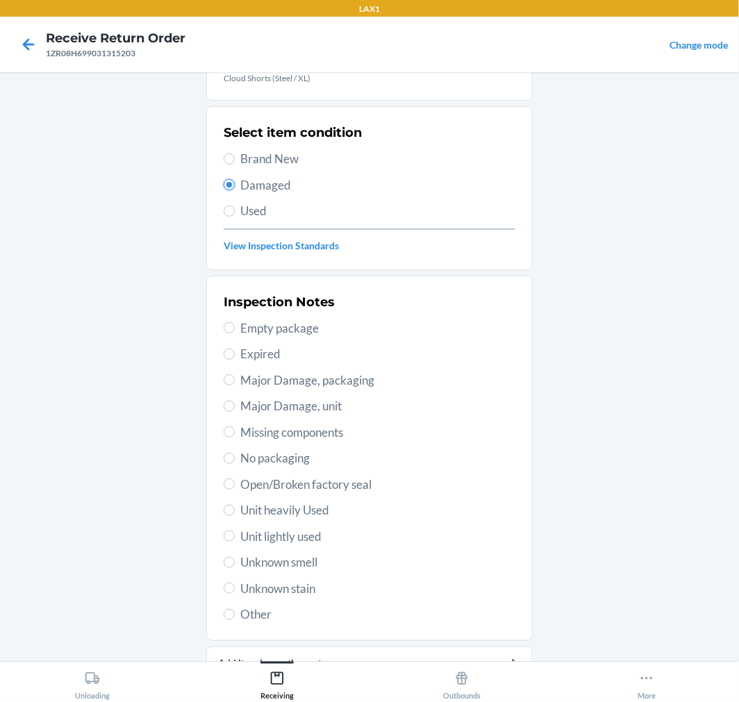
scroll to position [134, 0]
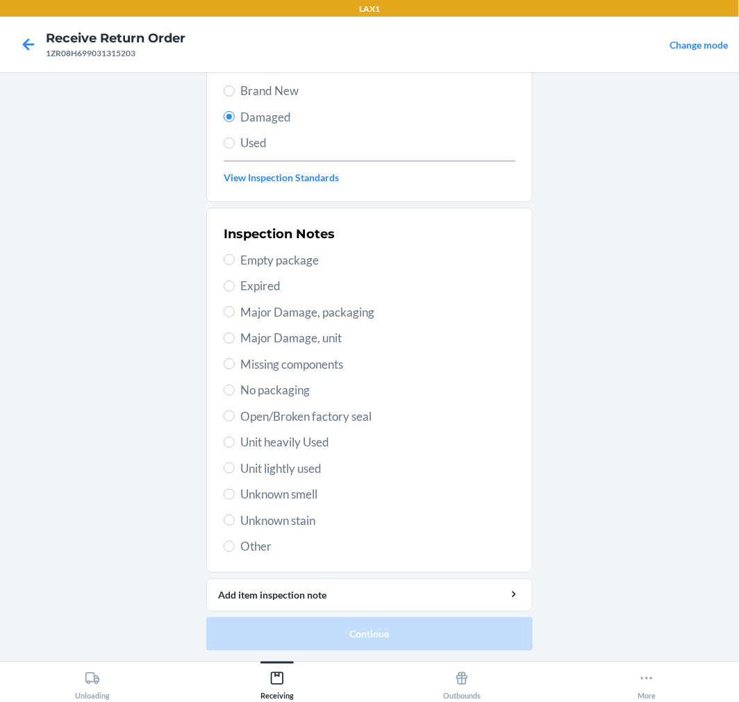
click at [260, 468] on span "Unit lightly used" at bounding box center [377, 469] width 275 height 18
click at [235, 468] on input "Unit lightly used" at bounding box center [229, 468] width 11 height 11
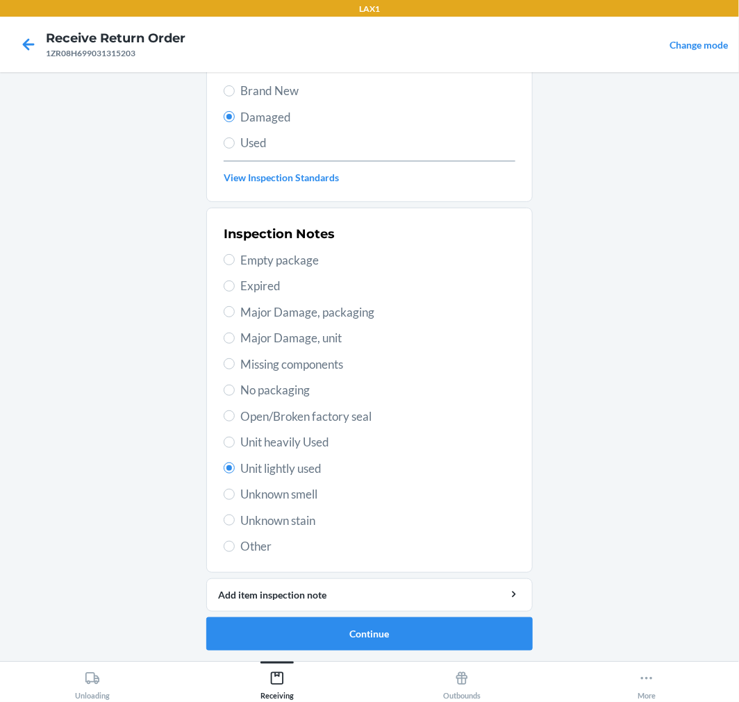
drag, startPoint x: 266, startPoint y: 412, endPoint x: 269, endPoint y: 439, distance: 27.3
click at [265, 413] on span "Open/Broken factory seal" at bounding box center [377, 417] width 275 height 18
click at [240, 413] on span "Open/Broken factory seal" at bounding box center [377, 417] width 275 height 18
click at [235, 413] on input "Open/Broken factory seal" at bounding box center [229, 415] width 11 height 11
click at [373, 638] on button "Continue" at bounding box center [369, 633] width 326 height 33
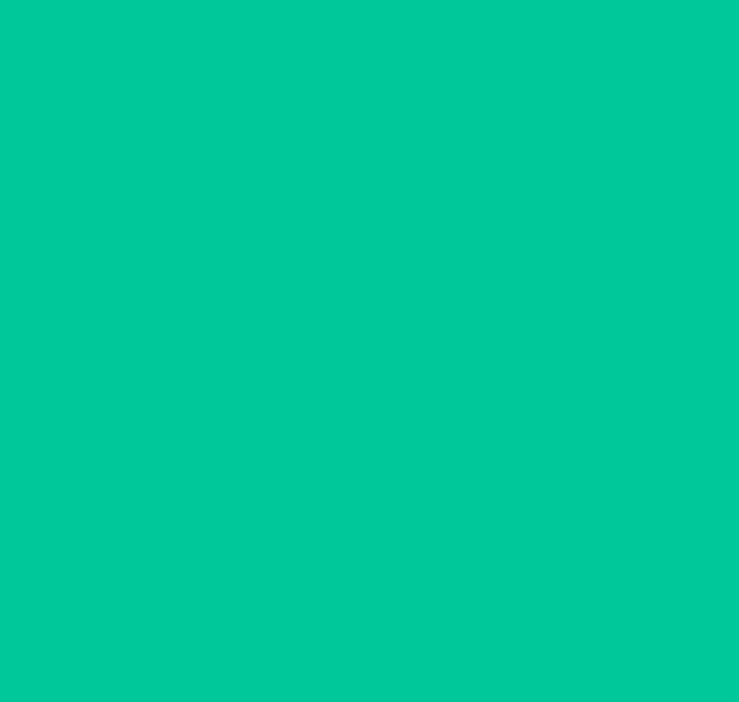
scroll to position [11, 0]
click at [373, 638] on button "Confirm" at bounding box center [369, 633] width 326 height 33
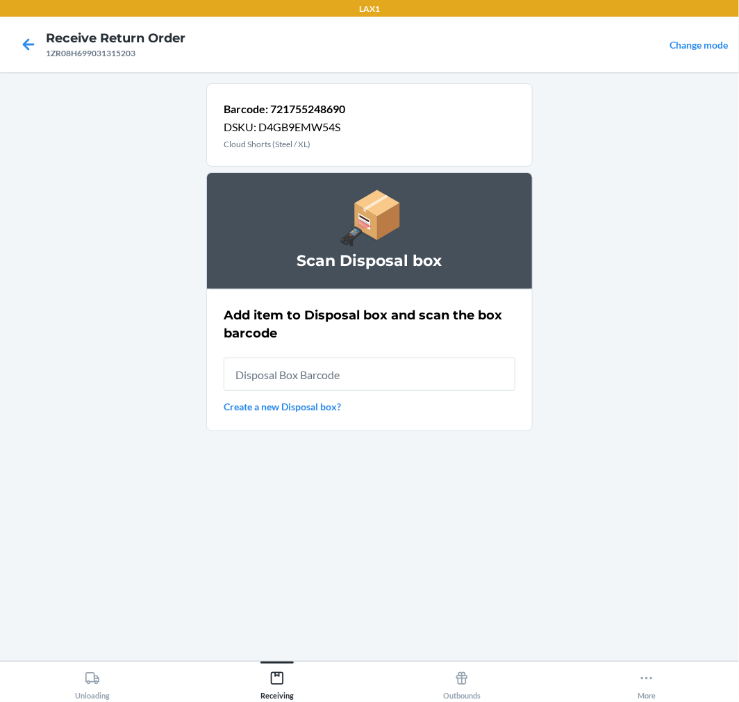
scroll to position [0, 0]
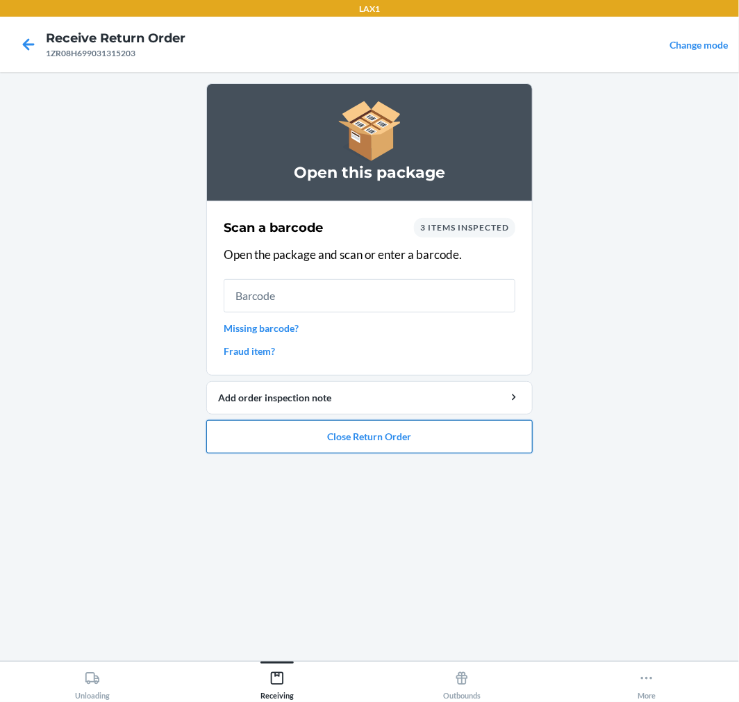
click at [392, 445] on button "Close Return Order" at bounding box center [369, 436] width 326 height 33
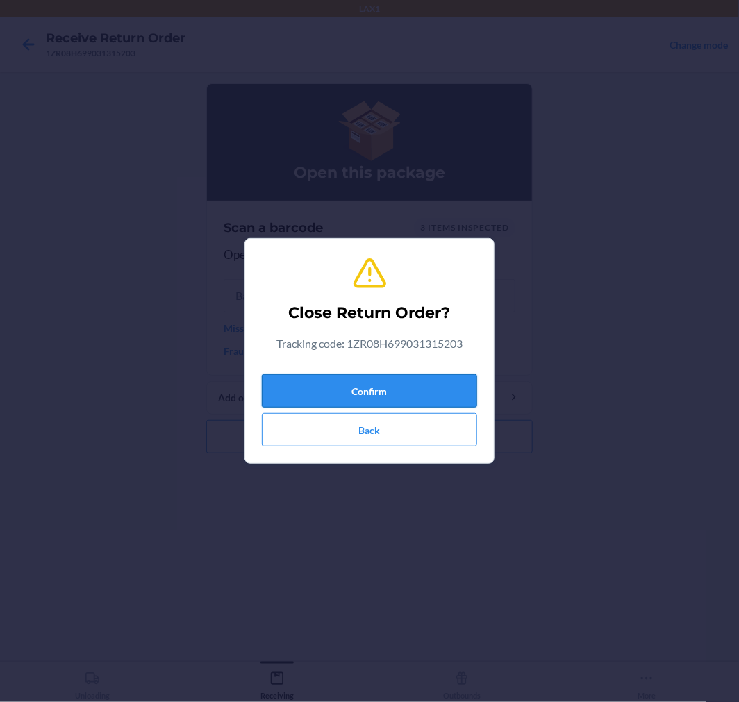
click at [436, 379] on button "Confirm" at bounding box center [369, 390] width 215 height 33
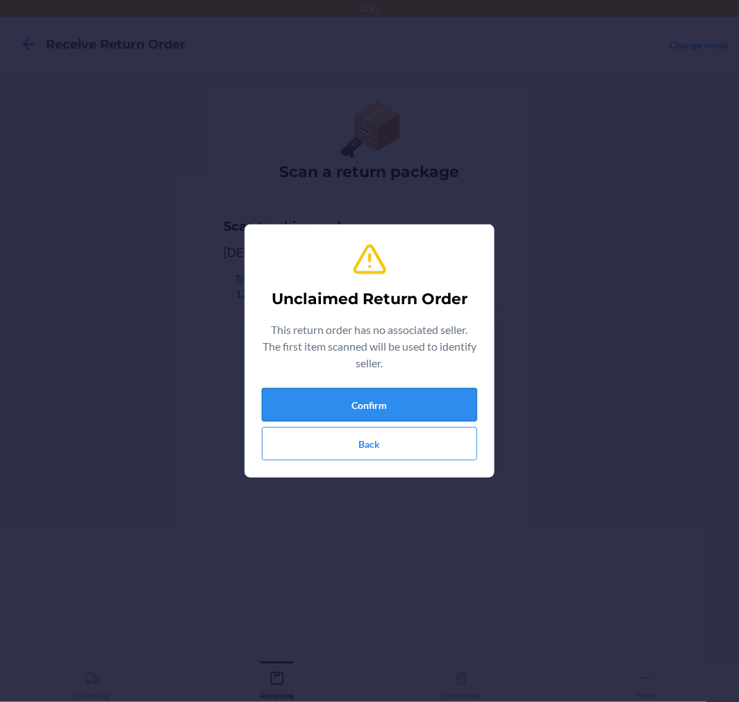
click at [426, 420] on button "Confirm" at bounding box center [369, 404] width 215 height 33
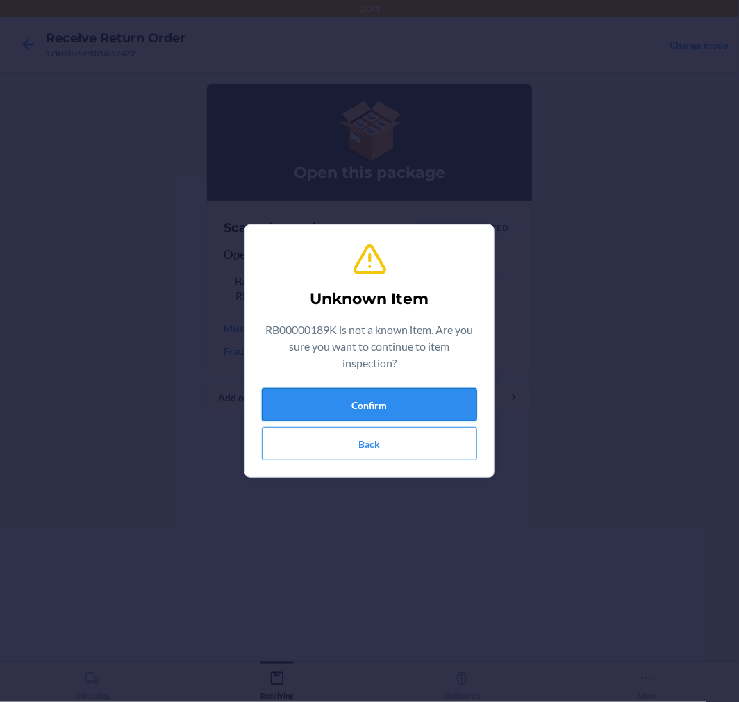
click at [403, 415] on button "Confirm" at bounding box center [369, 404] width 215 height 33
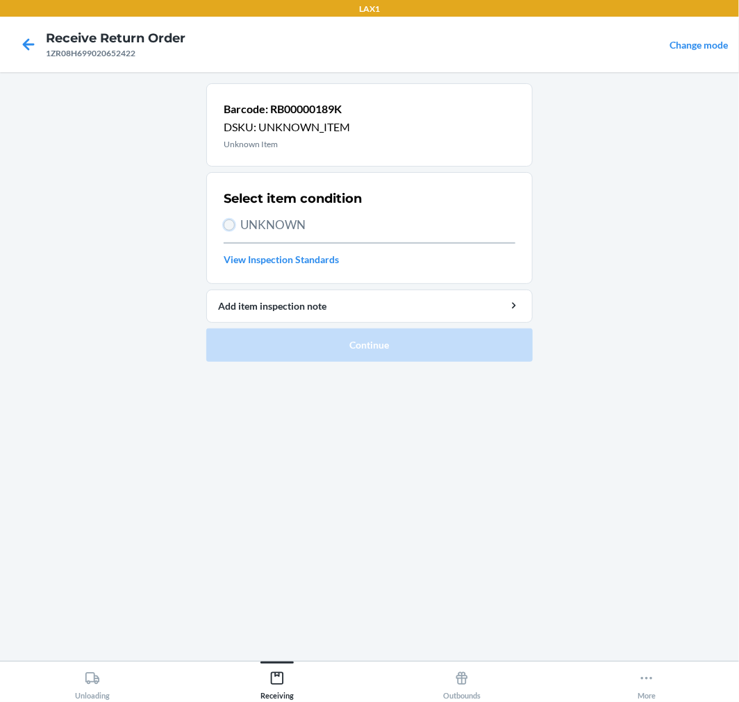
click at [234, 224] on input "UNKNOWN" at bounding box center [229, 224] width 11 height 11
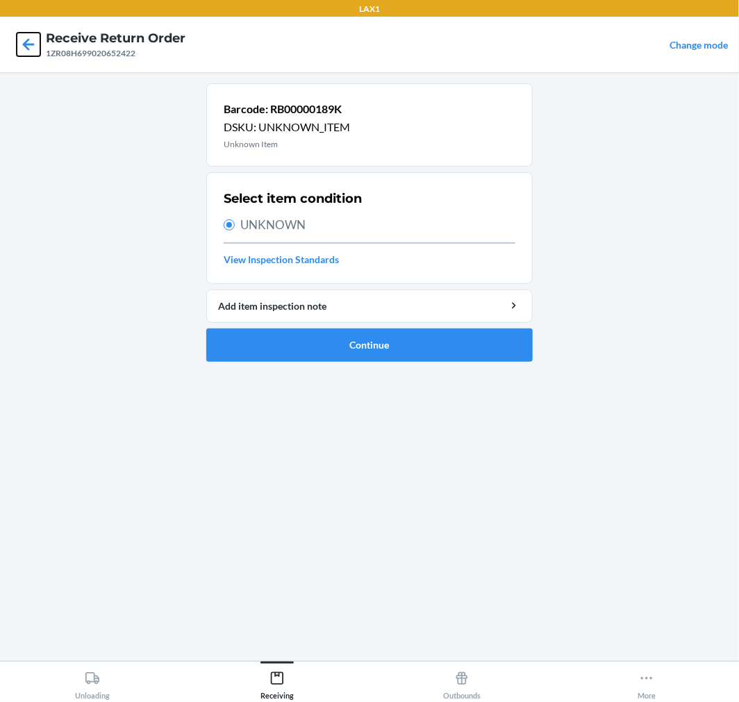
click at [31, 39] on icon at bounding box center [29, 45] width 24 height 24
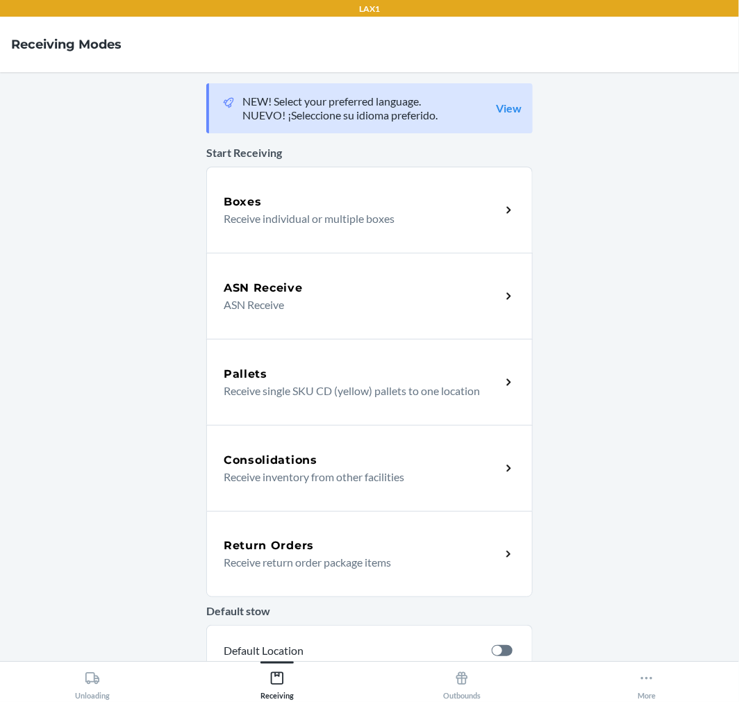
click at [354, 549] on div "Return Orders" at bounding box center [362, 546] width 277 height 17
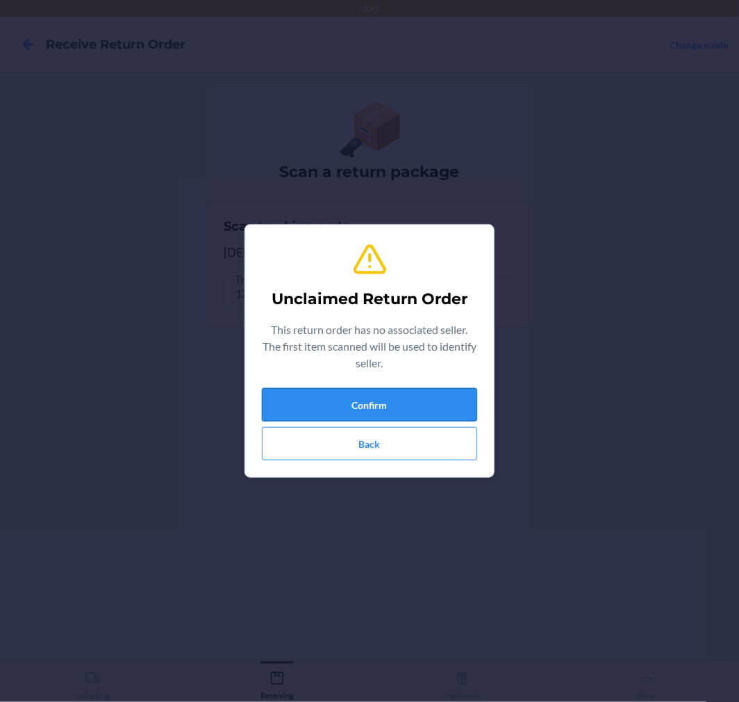
click at [352, 391] on button "Confirm" at bounding box center [369, 404] width 215 height 33
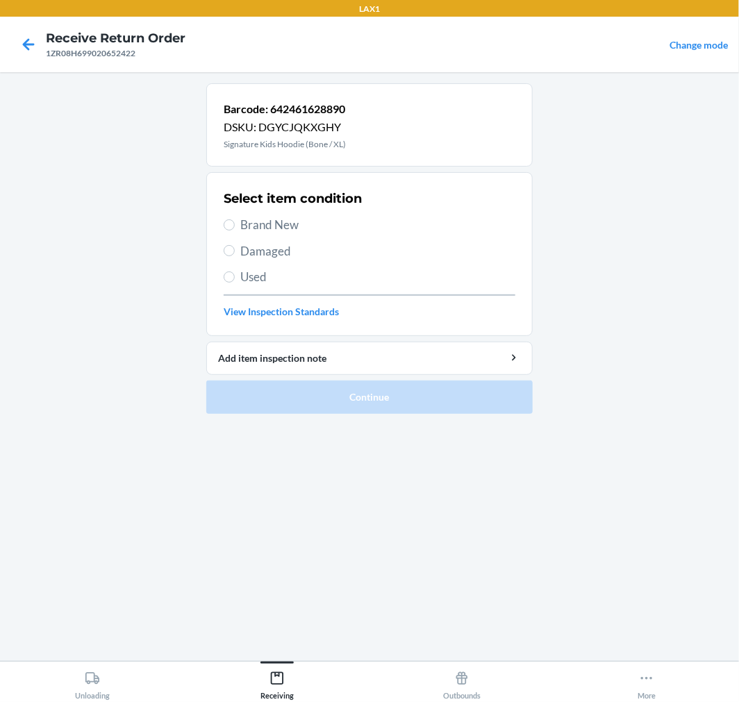
click at [245, 254] on span "Damaged" at bounding box center [377, 251] width 275 height 18
click at [235, 254] on input "Damaged" at bounding box center [229, 250] width 11 height 11
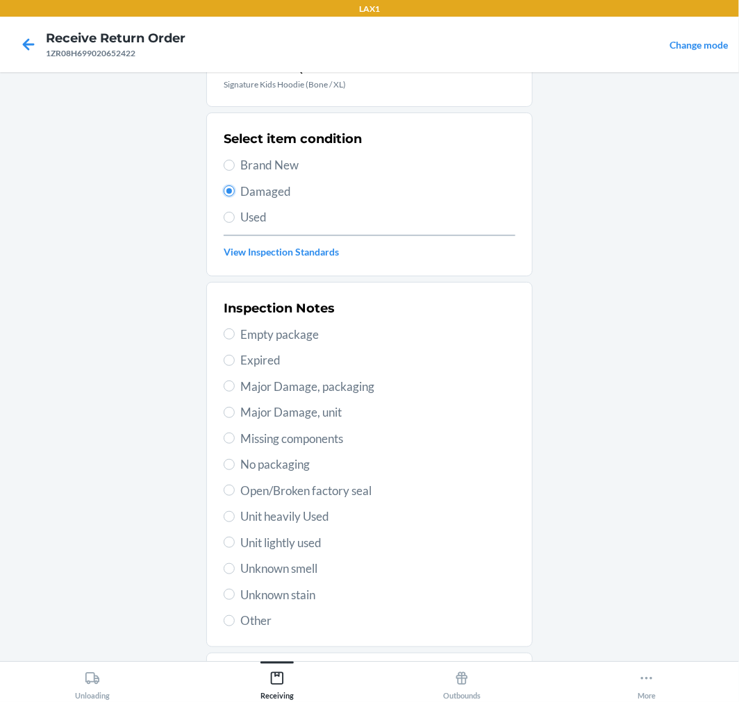
scroll to position [134, 0]
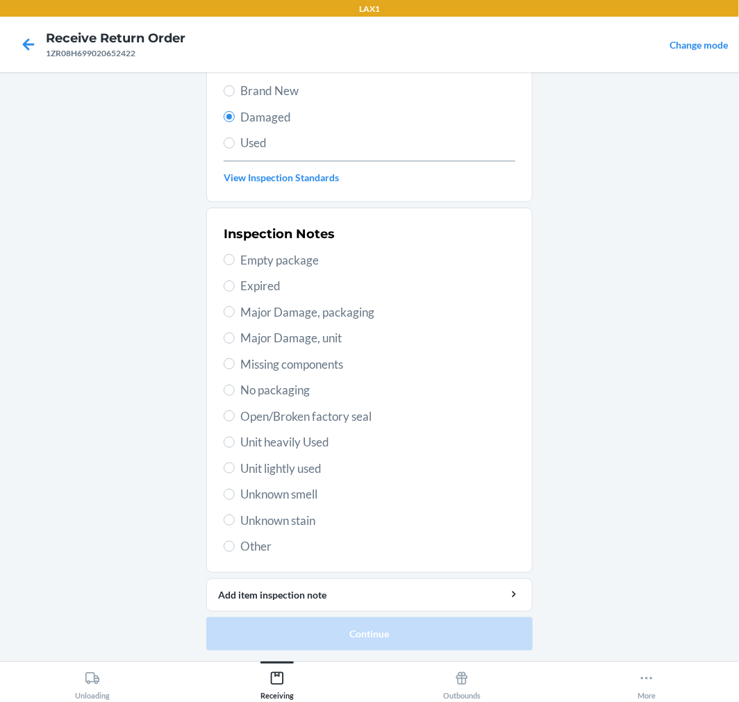
click at [247, 360] on span "Missing components" at bounding box center [377, 365] width 275 height 18
click at [235, 360] on input "Missing components" at bounding box center [229, 363] width 11 height 11
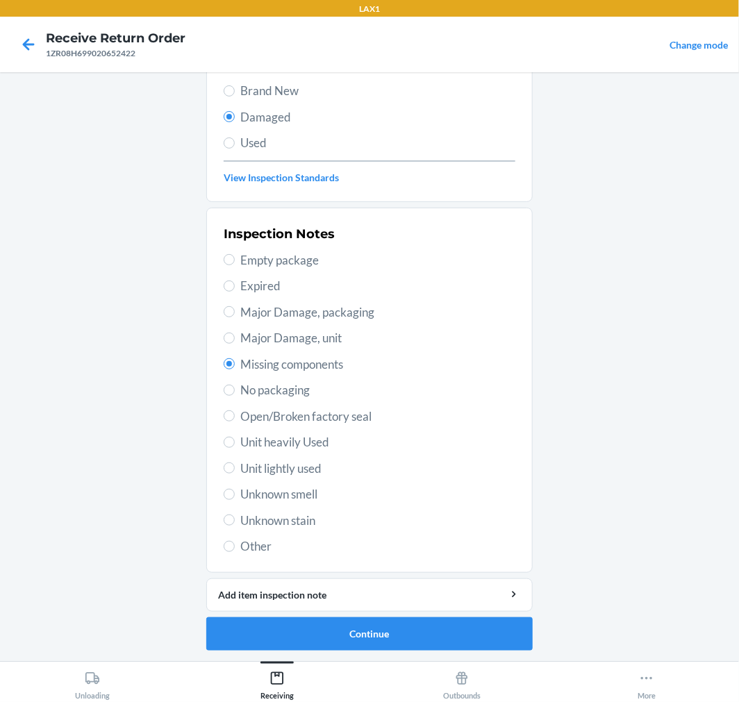
click at [267, 420] on span "Open/Broken factory seal" at bounding box center [377, 417] width 275 height 18
click at [235, 420] on input "Open/Broken factory seal" at bounding box center [229, 415] width 11 height 11
click at [345, 629] on button "Continue" at bounding box center [369, 633] width 326 height 33
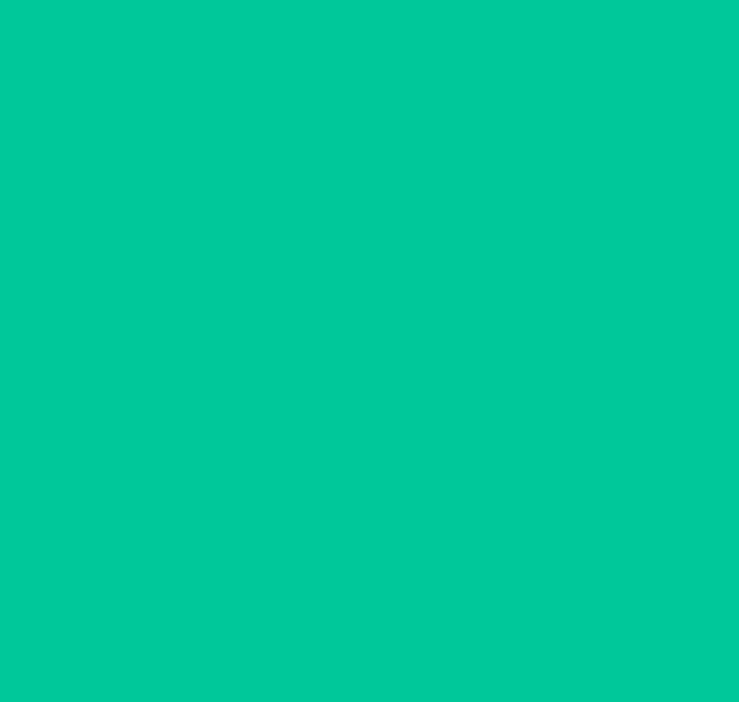
scroll to position [11, 0]
click at [345, 629] on button "Confirm" at bounding box center [369, 633] width 326 height 33
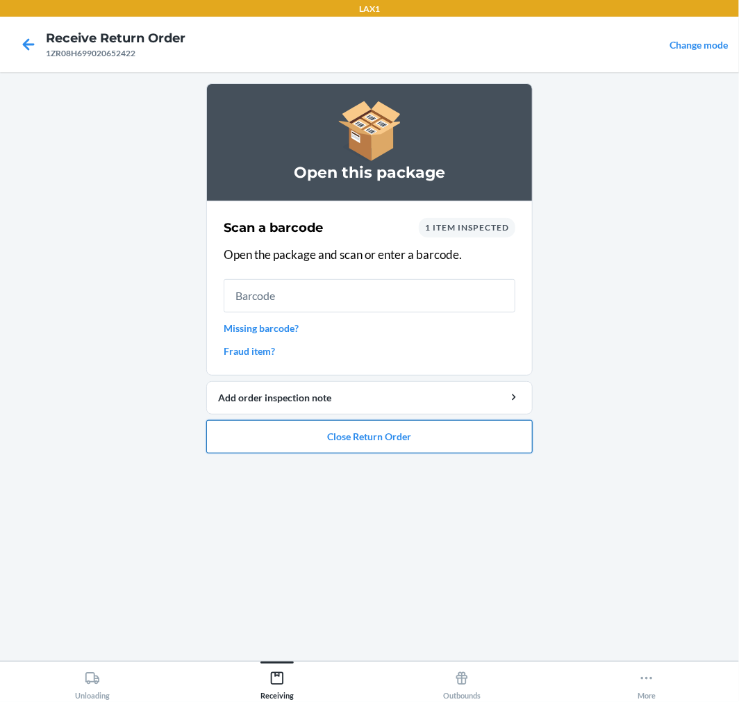
click at [381, 431] on button "Close Return Order" at bounding box center [369, 436] width 326 height 33
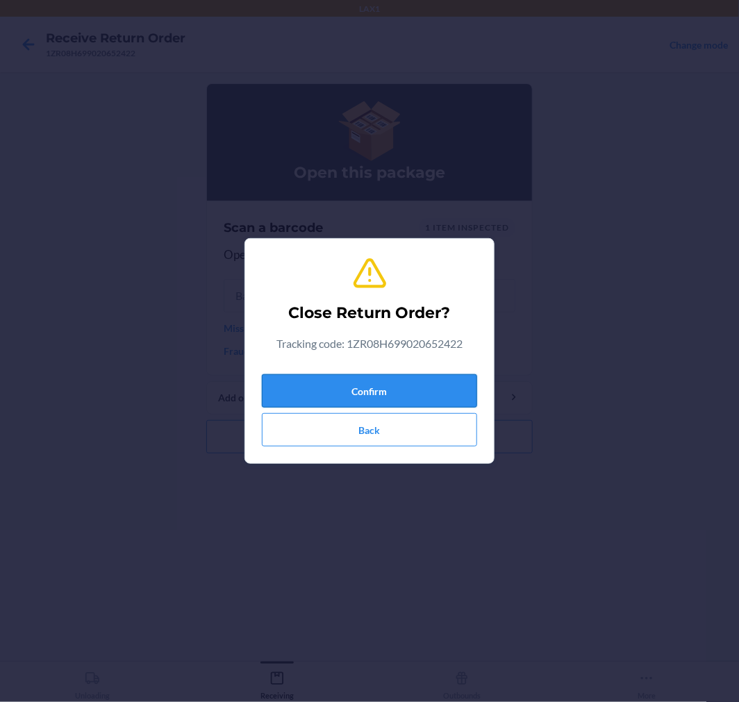
click at [379, 376] on button "Confirm" at bounding box center [369, 390] width 215 height 33
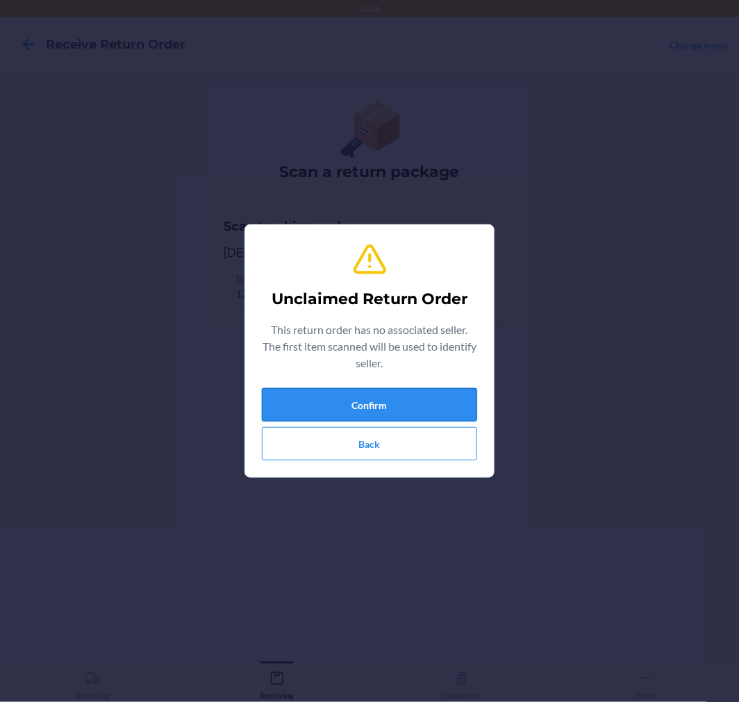
click at [383, 406] on button "Confirm" at bounding box center [369, 404] width 215 height 33
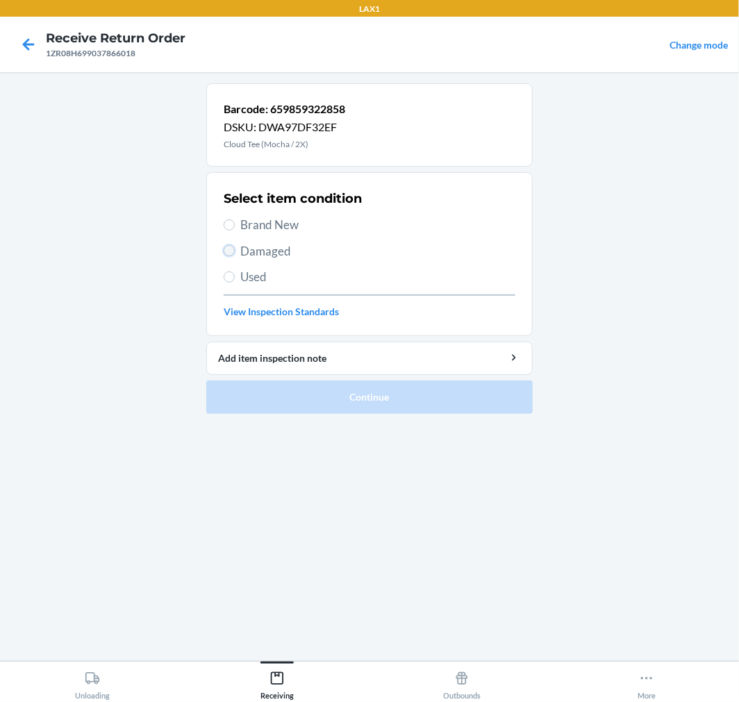
click at [226, 247] on input "Damaged" at bounding box center [229, 250] width 11 height 11
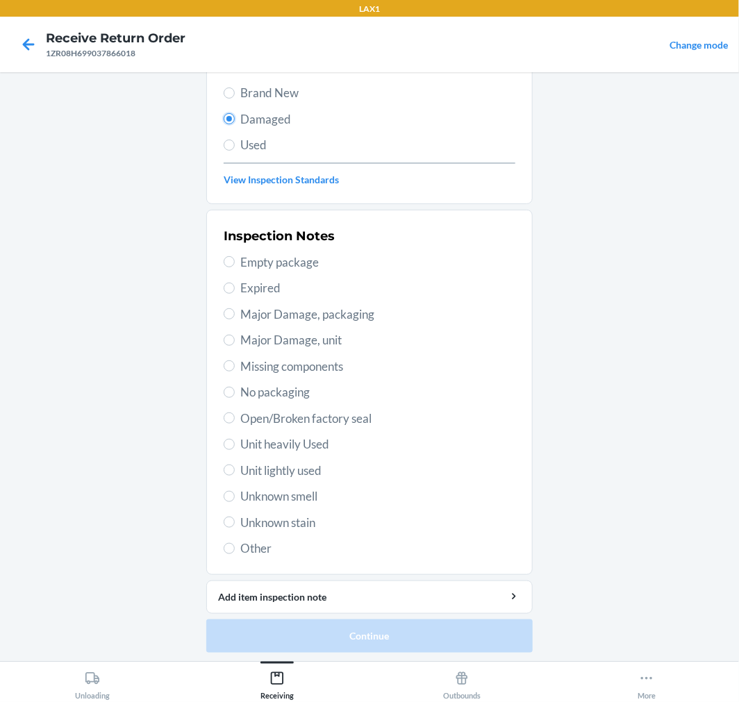
scroll to position [134, 0]
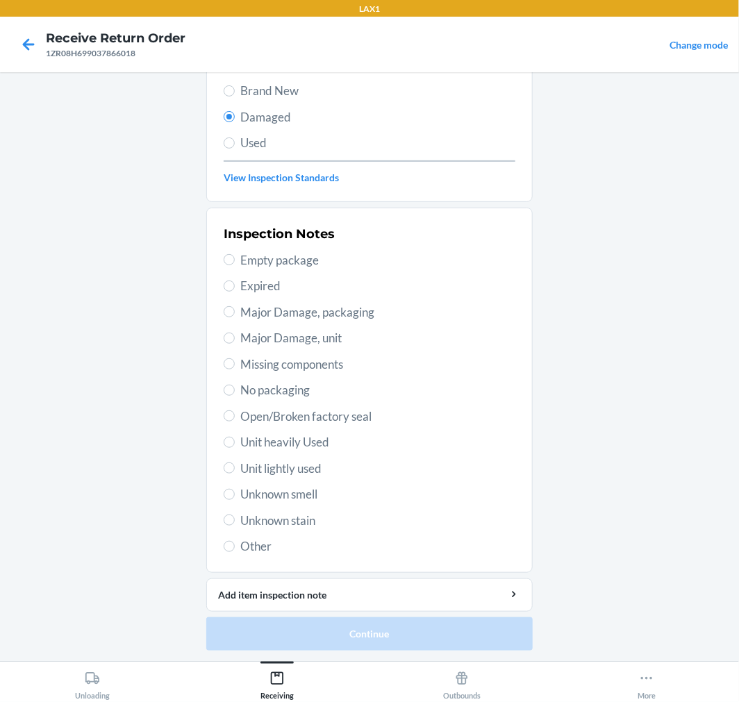
click at [259, 420] on span "Open/Broken factory seal" at bounding box center [377, 417] width 275 height 18
click at [235, 420] on input "Open/Broken factory seal" at bounding box center [229, 415] width 11 height 11
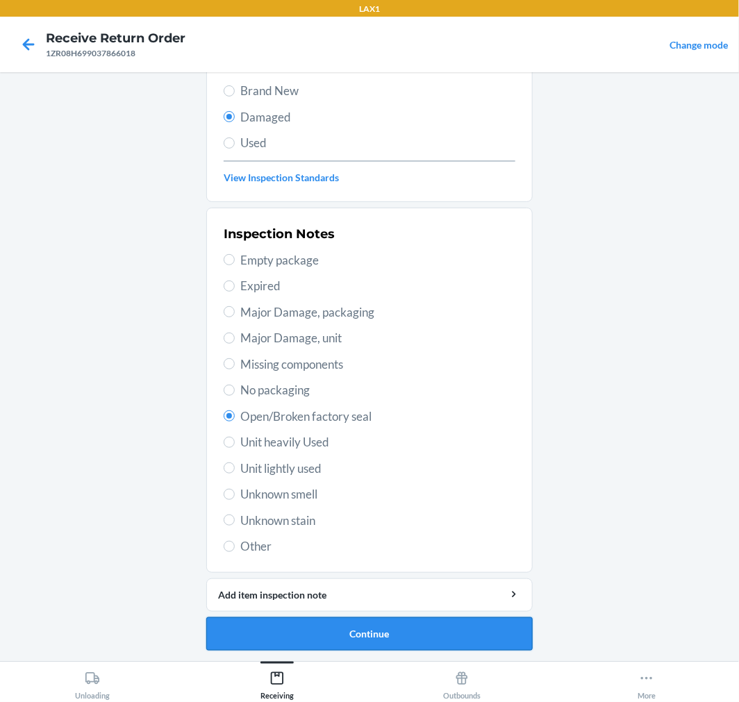
click at [383, 636] on button "Continue" at bounding box center [369, 633] width 326 height 33
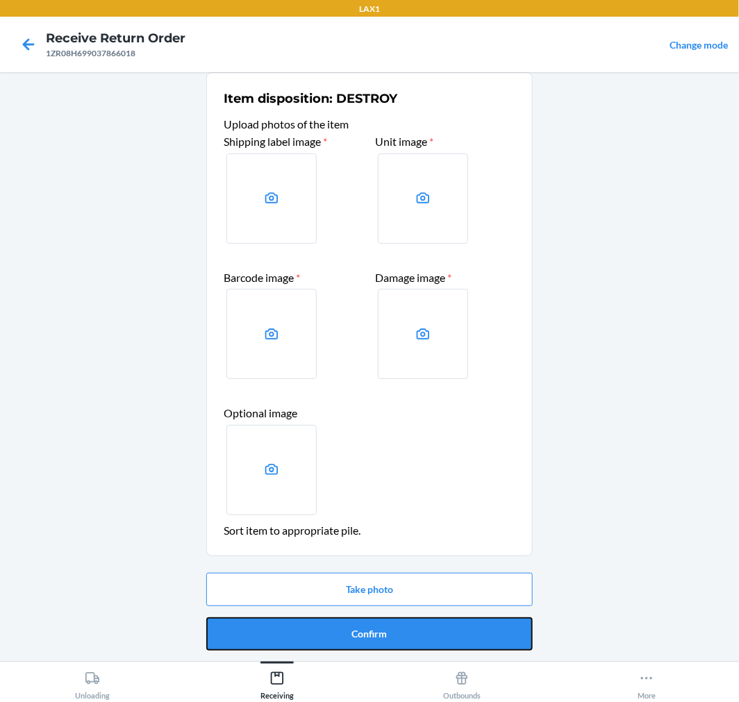
click at [394, 633] on button "Confirm" at bounding box center [369, 633] width 326 height 33
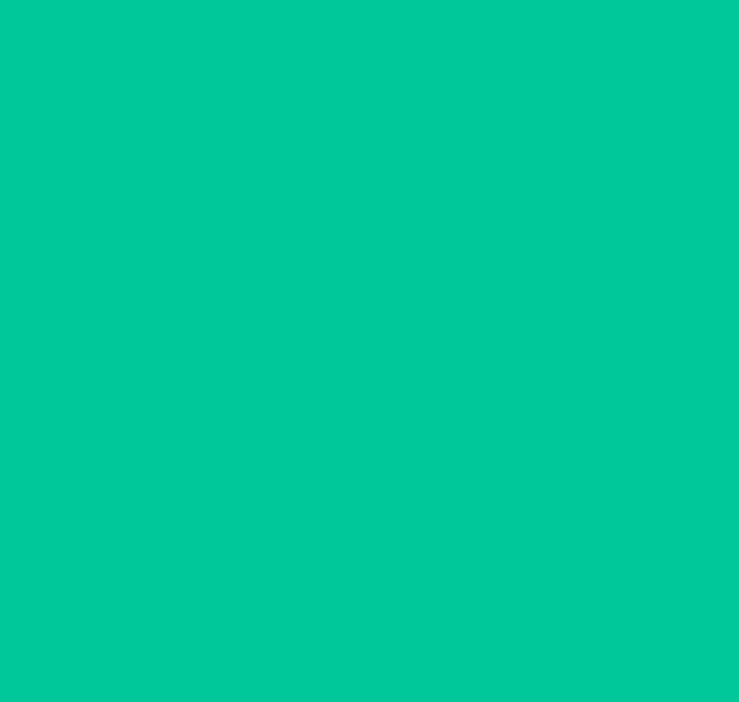
scroll to position [0, 0]
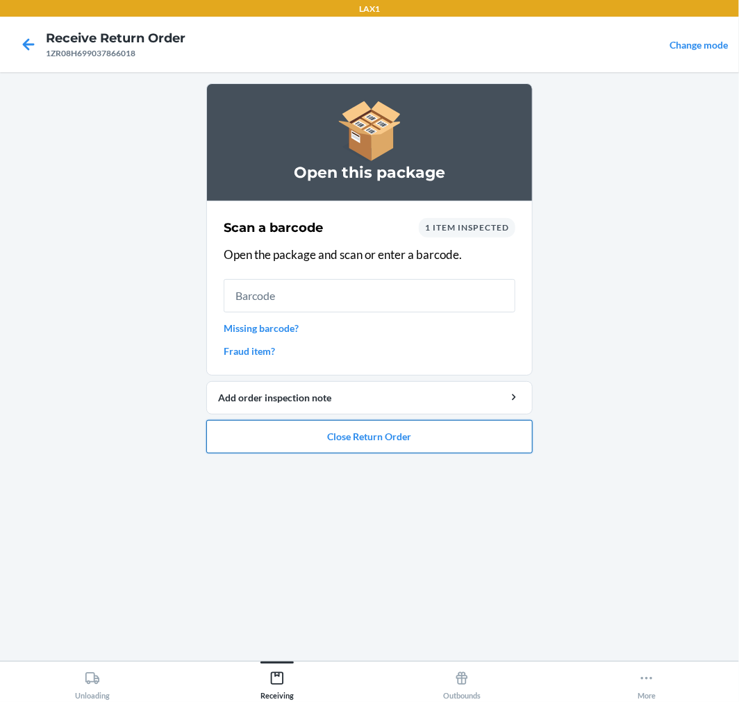
click at [474, 449] on button "Close Return Order" at bounding box center [369, 436] width 326 height 33
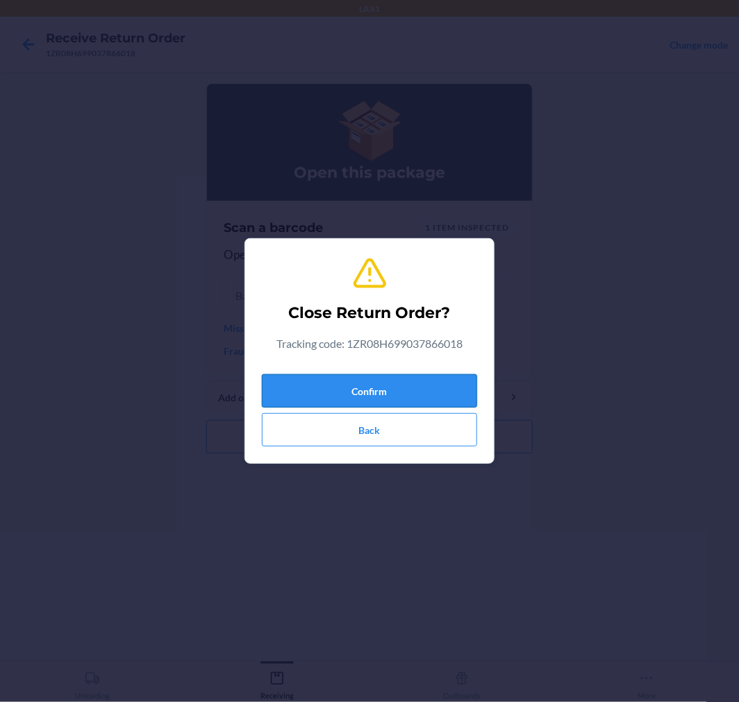
click at [413, 385] on button "Confirm" at bounding box center [369, 390] width 215 height 33
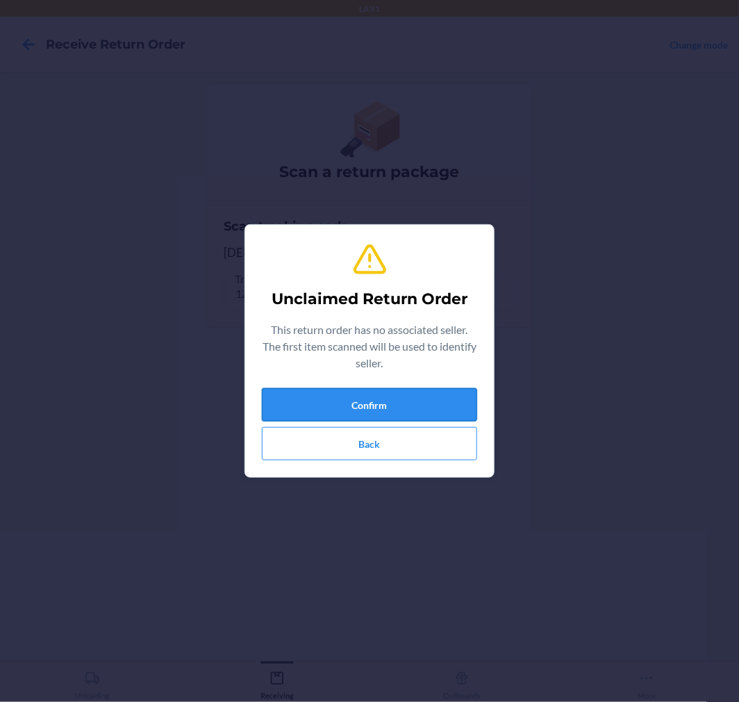
click at [394, 406] on button "Confirm" at bounding box center [369, 404] width 215 height 33
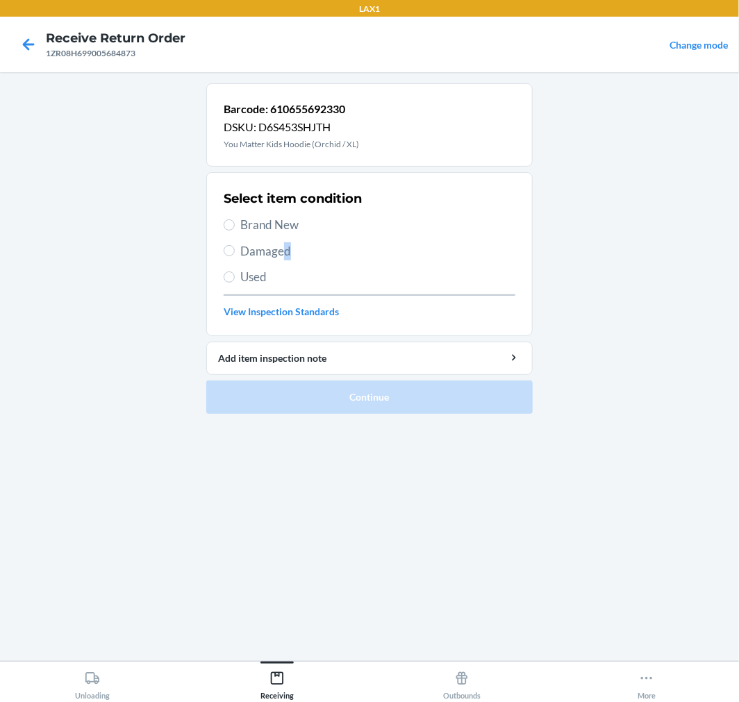
click at [285, 255] on span "Damaged" at bounding box center [377, 251] width 275 height 18
click at [267, 231] on span "Brand New" at bounding box center [377, 225] width 275 height 18
click at [235, 231] on input "Brand New" at bounding box center [229, 224] width 11 height 11
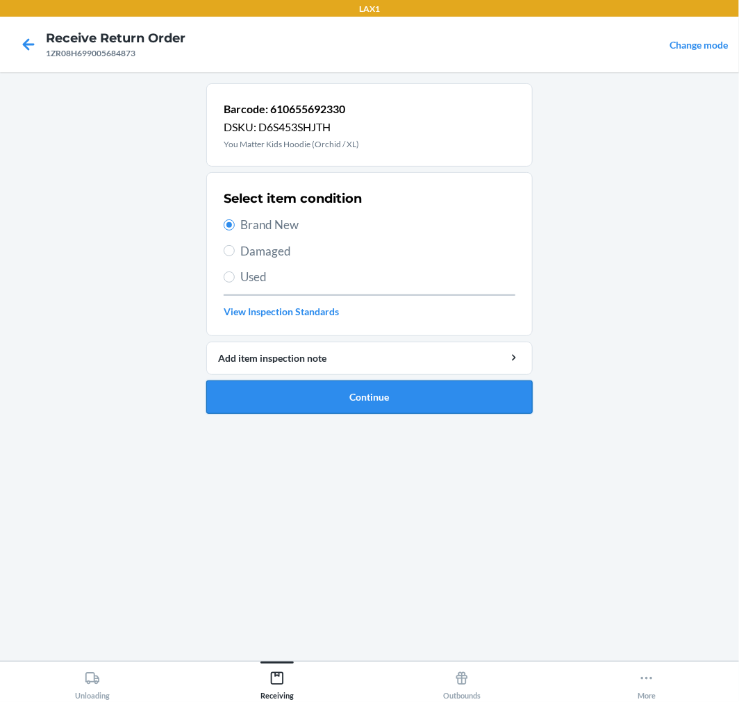
click at [349, 406] on button "Continue" at bounding box center [369, 397] width 326 height 33
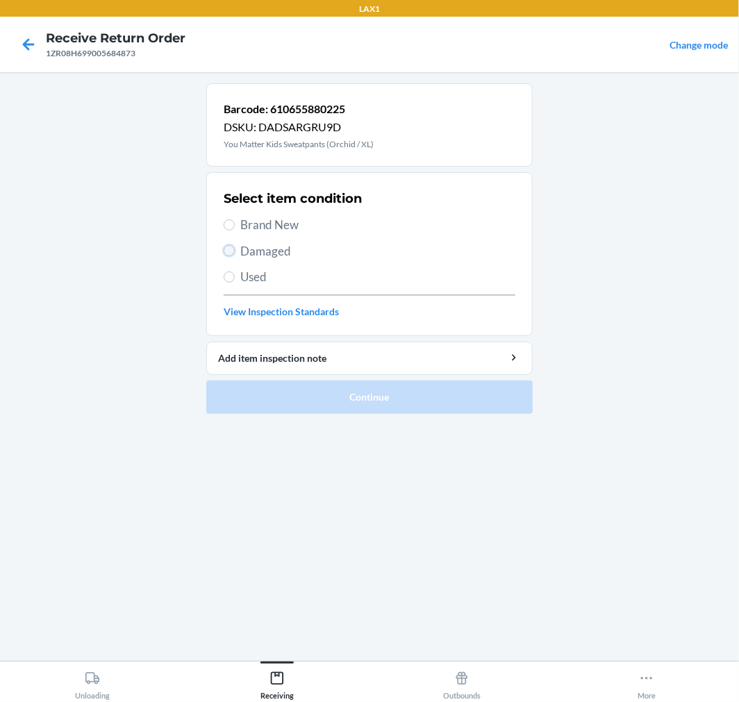
click at [232, 251] on input "Damaged" at bounding box center [229, 250] width 11 height 11
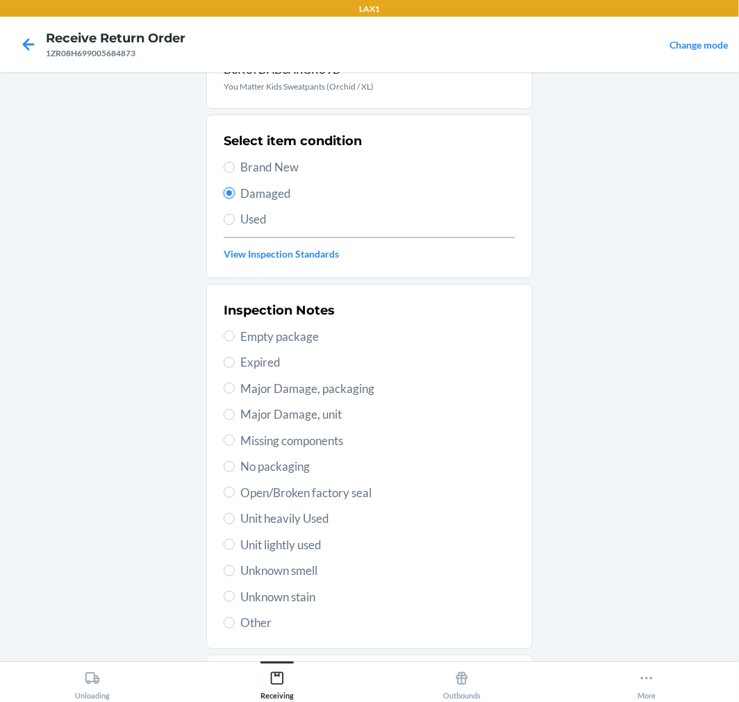
scroll to position [134, 0]
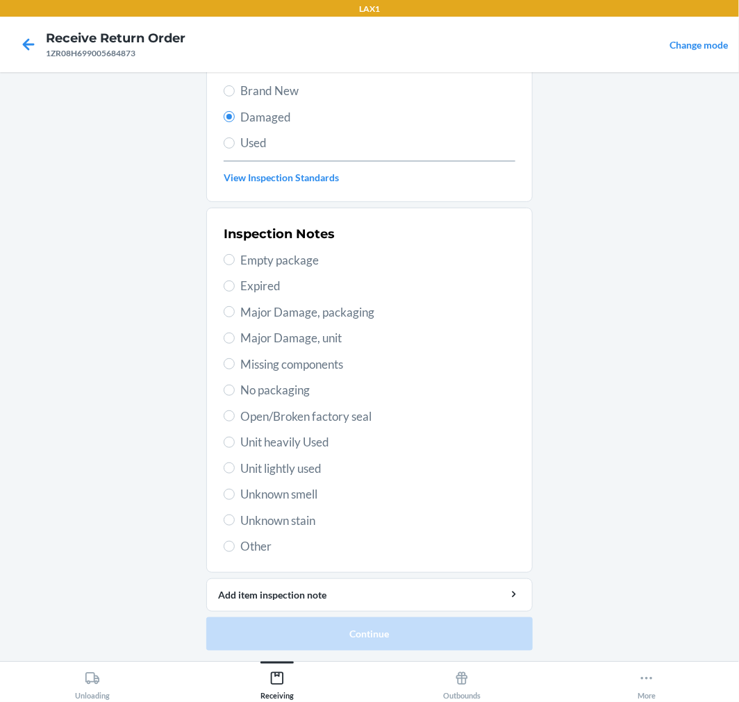
click at [276, 426] on div "Inspection Notes Empty package Expired Major Damage, packaging Major Damage, un…" at bounding box center [370, 390] width 292 height 339
drag, startPoint x: 266, startPoint y: 420, endPoint x: 271, endPoint y: 429, distance: 10.3
click at [265, 420] on span "Open/Broken factory seal" at bounding box center [377, 417] width 275 height 18
click at [224, 420] on input "Open/Broken factory seal" at bounding box center [229, 415] width 11 height 11
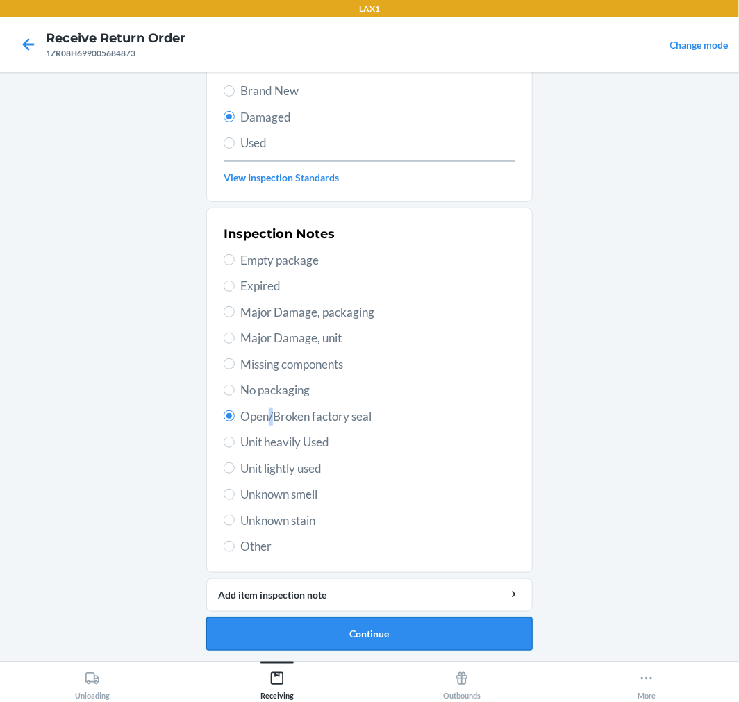
click at [433, 634] on button "Continue" at bounding box center [369, 633] width 326 height 33
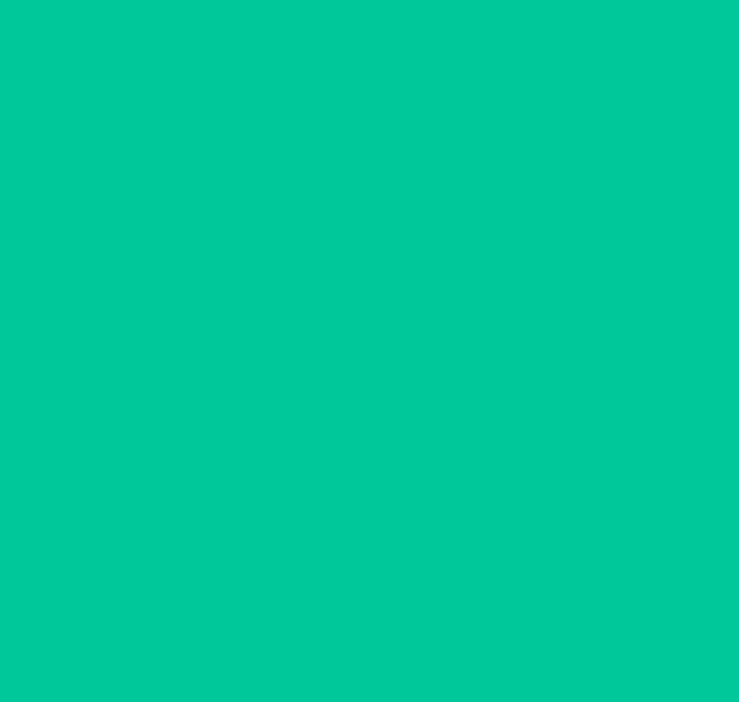
scroll to position [11, 0]
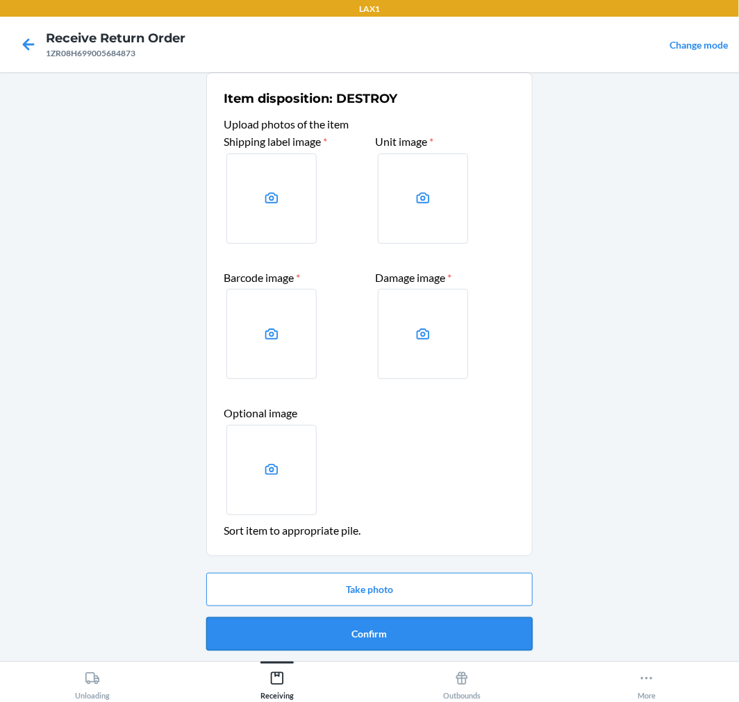
click at [453, 641] on button "Confirm" at bounding box center [369, 633] width 326 height 33
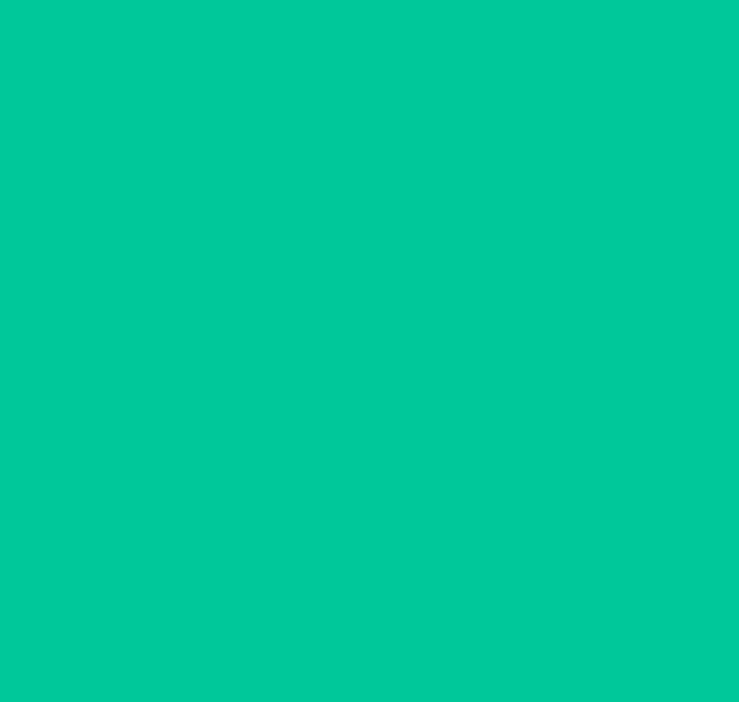
scroll to position [0, 0]
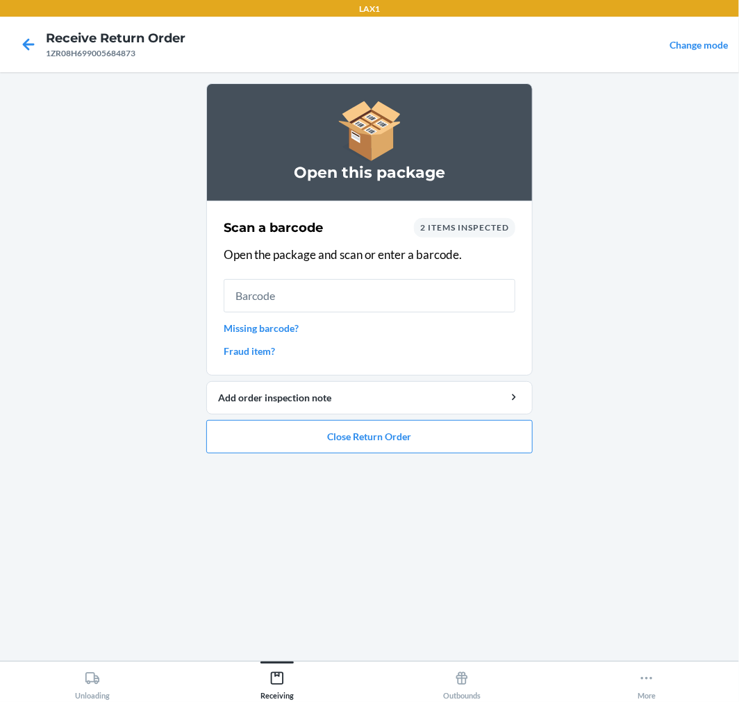
click at [365, 456] on ol "Open this package Scan a barcode 2 items inspected Open the package and scan or…" at bounding box center [369, 273] width 326 height 381
click at [351, 438] on button "Close Return Order" at bounding box center [369, 436] width 326 height 33
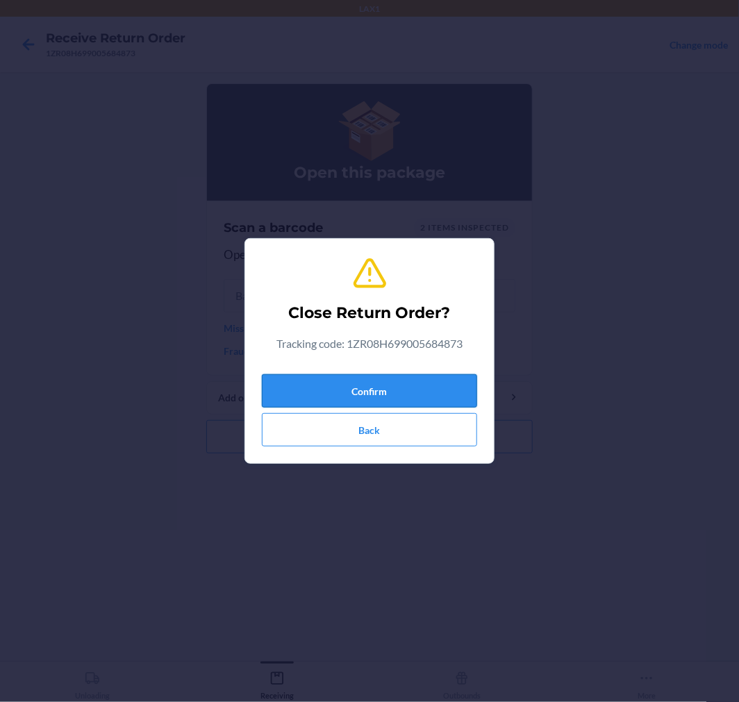
click at [349, 395] on button "Confirm" at bounding box center [369, 390] width 215 height 33
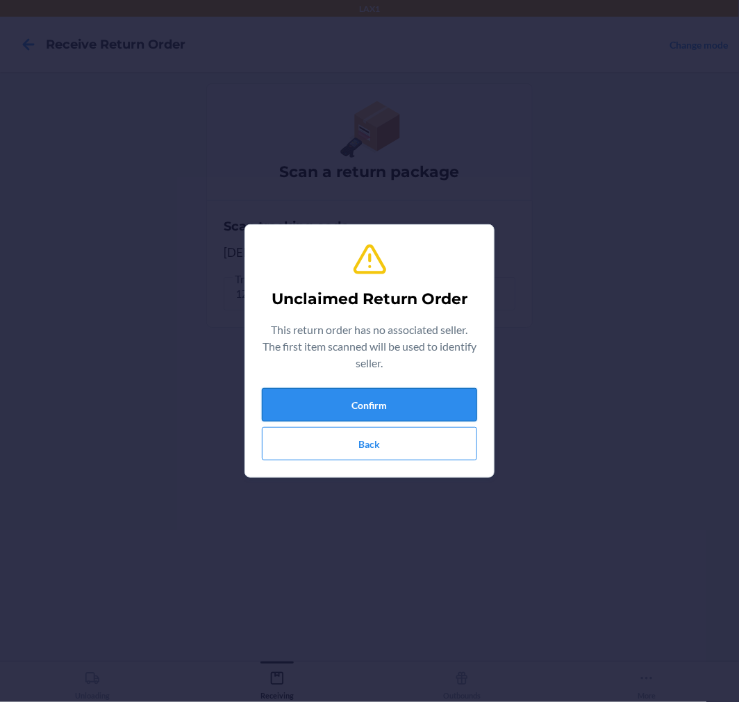
click at [456, 395] on button "Confirm" at bounding box center [369, 404] width 215 height 33
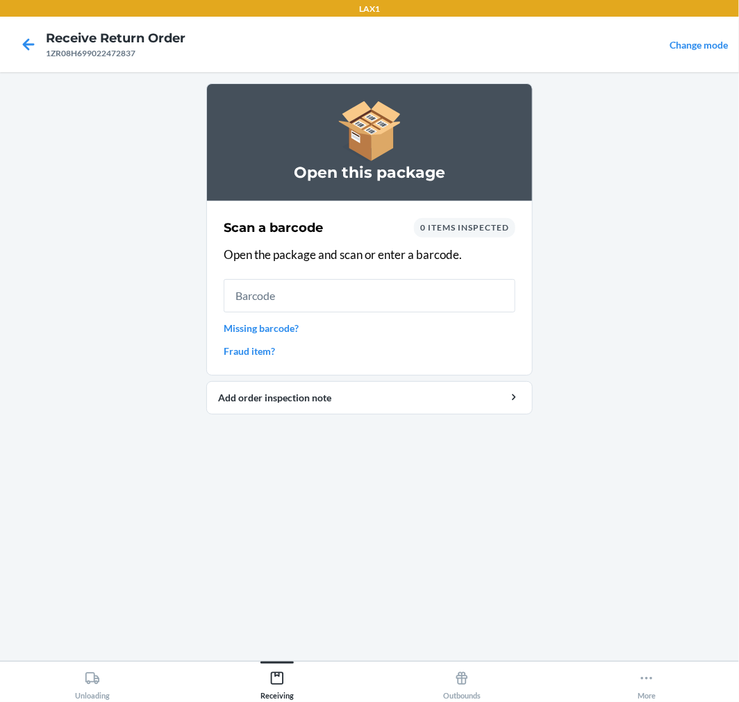
click at [274, 327] on link "Missing barcode?" at bounding box center [370, 328] width 292 height 15
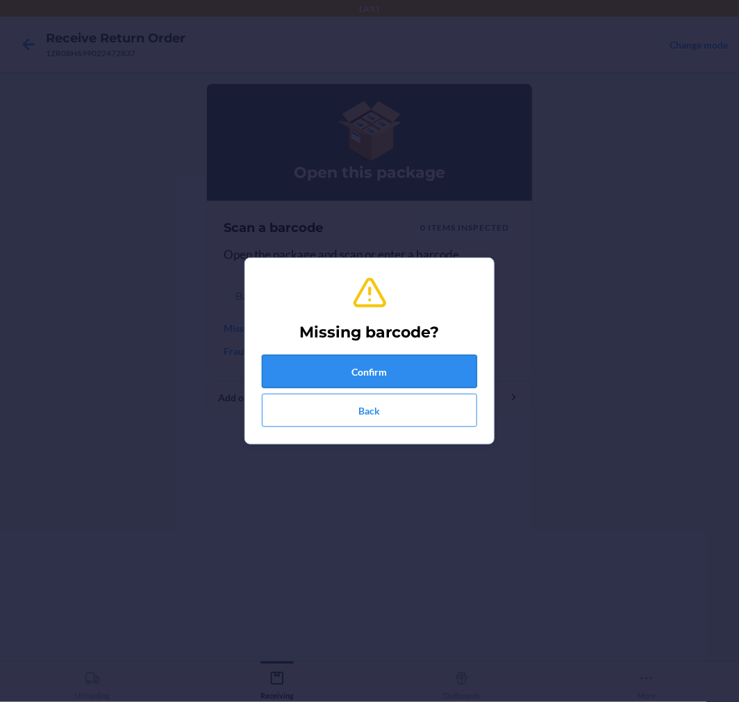
click at [313, 366] on button "Confirm" at bounding box center [369, 371] width 215 height 33
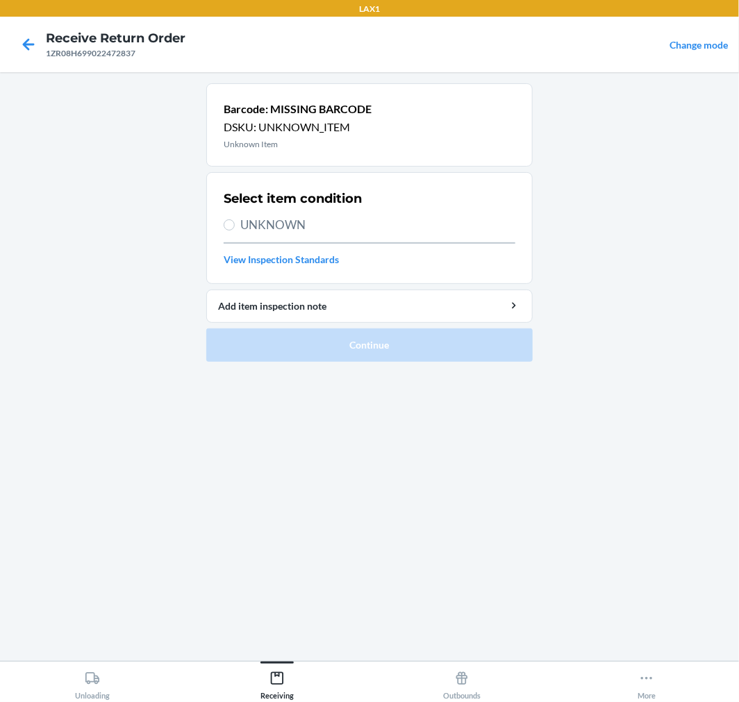
click at [240, 230] on span "UNKNOWN" at bounding box center [377, 225] width 275 height 18
click at [235, 230] on input "UNKNOWN" at bounding box center [229, 224] width 11 height 11
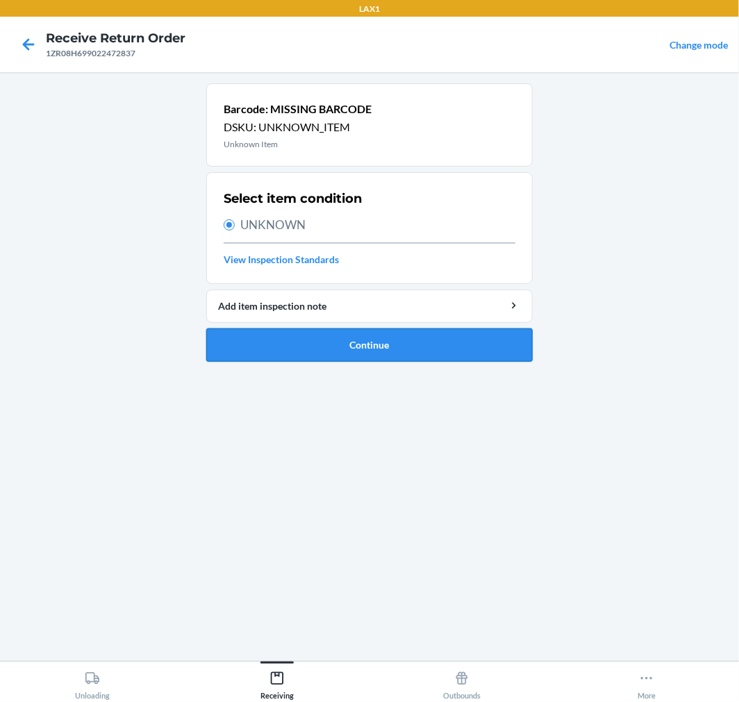
click at [358, 335] on button "Continue" at bounding box center [369, 345] width 326 height 33
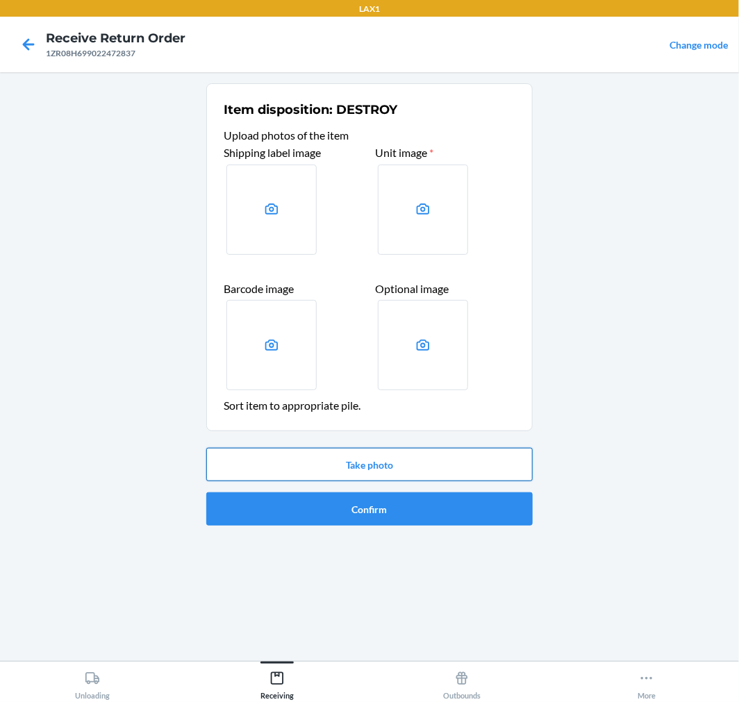
click at [328, 464] on button "Take photo" at bounding box center [369, 464] width 326 height 33
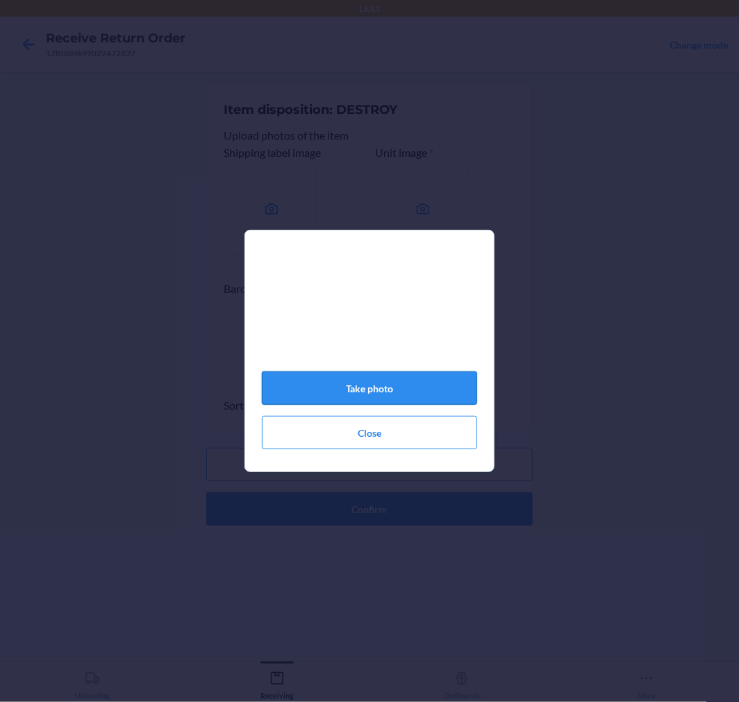
click at [348, 390] on button "Take photo" at bounding box center [369, 388] width 215 height 33
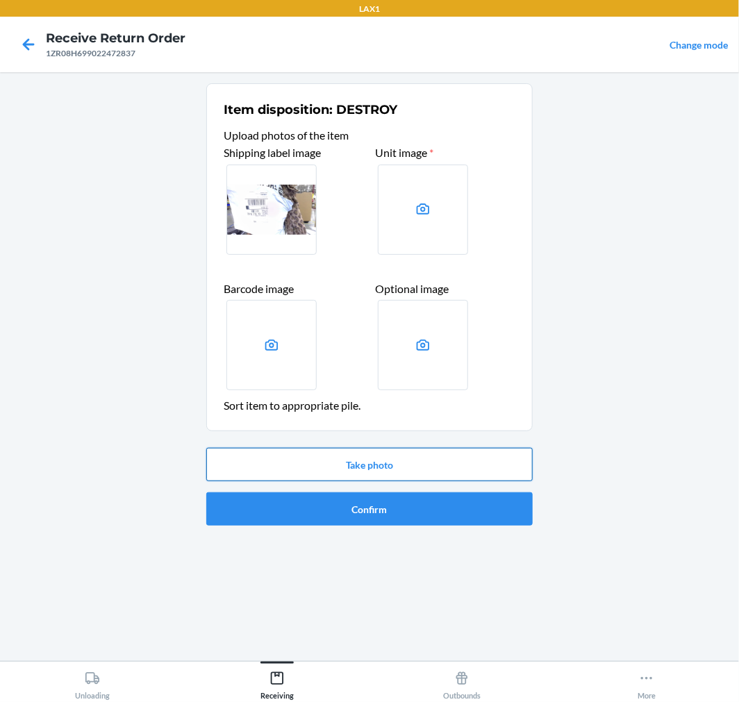
click at [448, 468] on button "Take photo" at bounding box center [369, 464] width 326 height 33
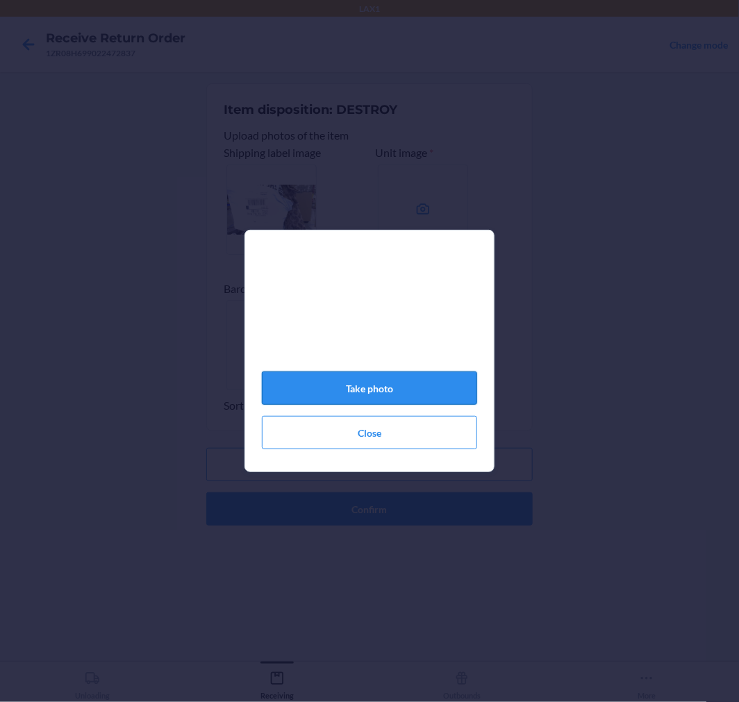
click at [349, 388] on button "Take photo" at bounding box center [369, 388] width 215 height 33
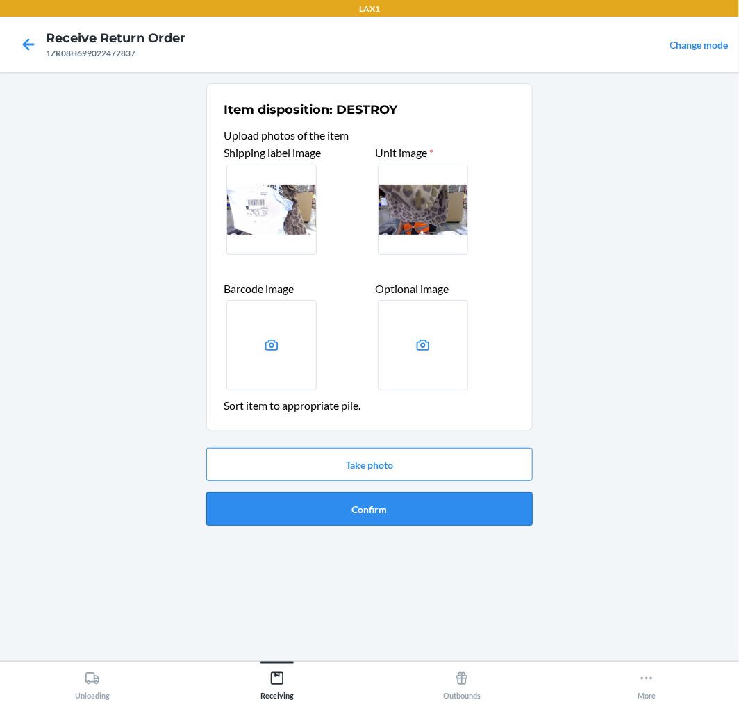
click at [415, 507] on button "Confirm" at bounding box center [369, 508] width 326 height 33
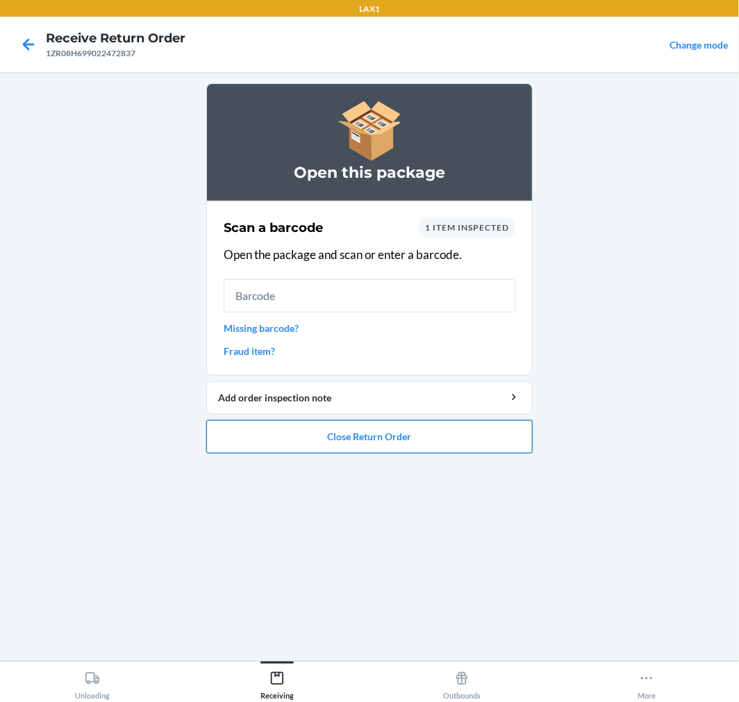
click at [374, 445] on button "Close Return Order" at bounding box center [369, 436] width 326 height 33
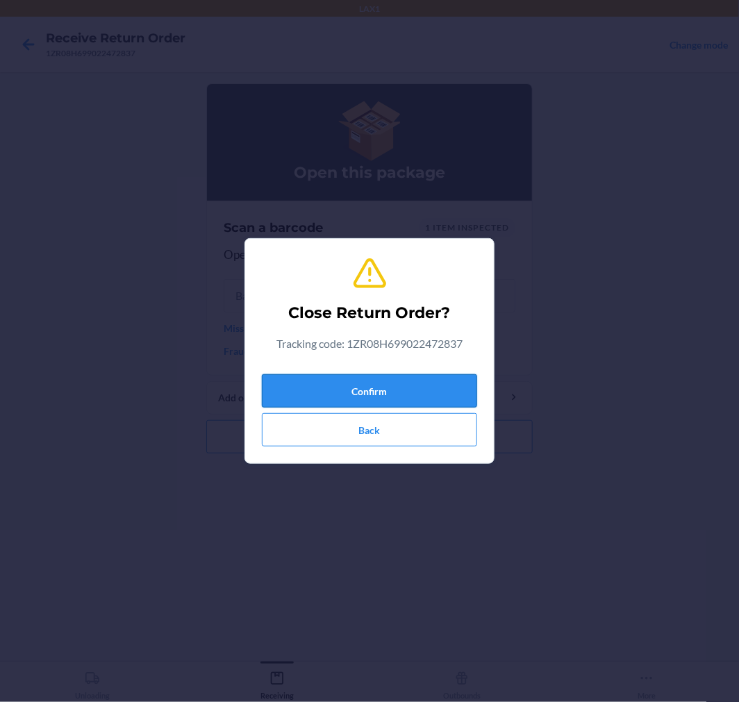
click at [361, 383] on button "Confirm" at bounding box center [369, 390] width 215 height 33
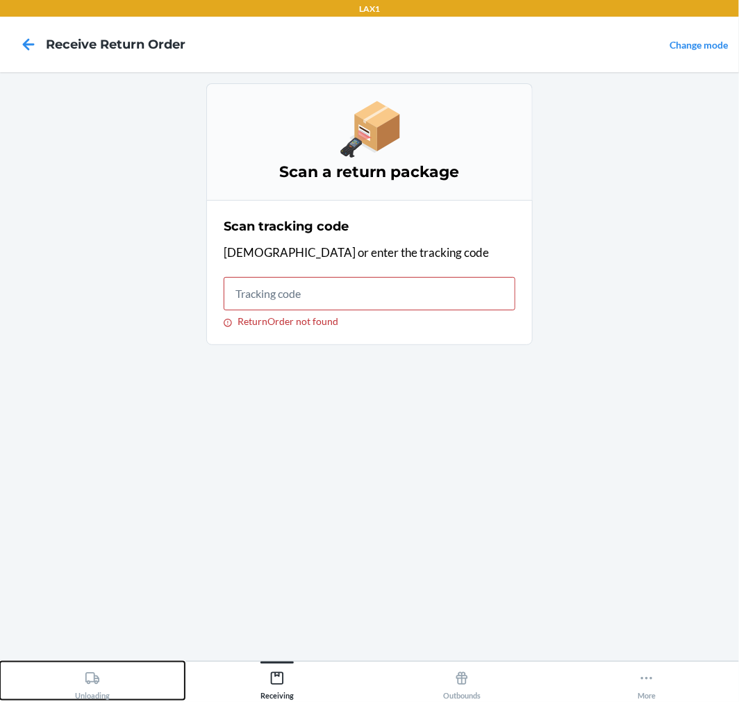
click at [117, 686] on button "Unloading" at bounding box center [92, 681] width 185 height 38
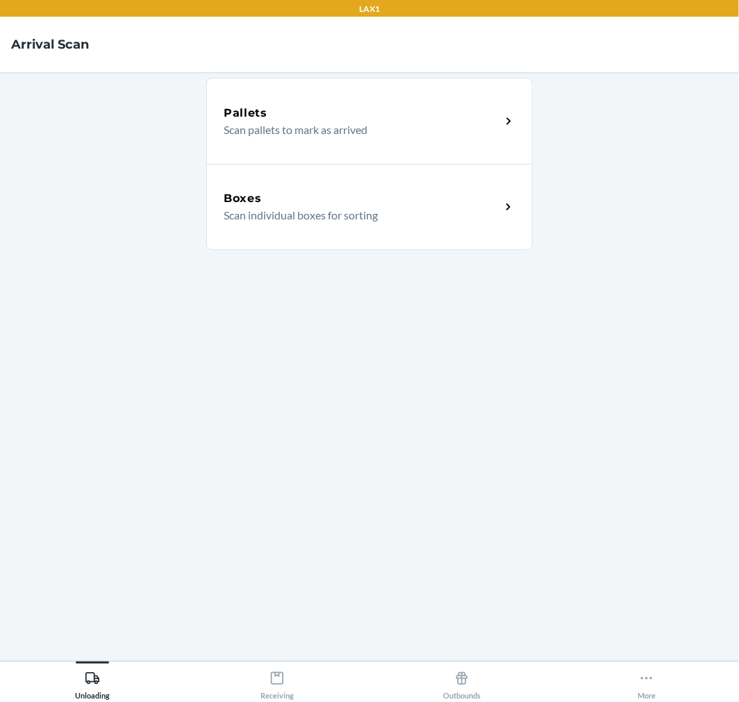
click at [337, 216] on p "Scan individual boxes for sorting" at bounding box center [357, 215] width 266 height 17
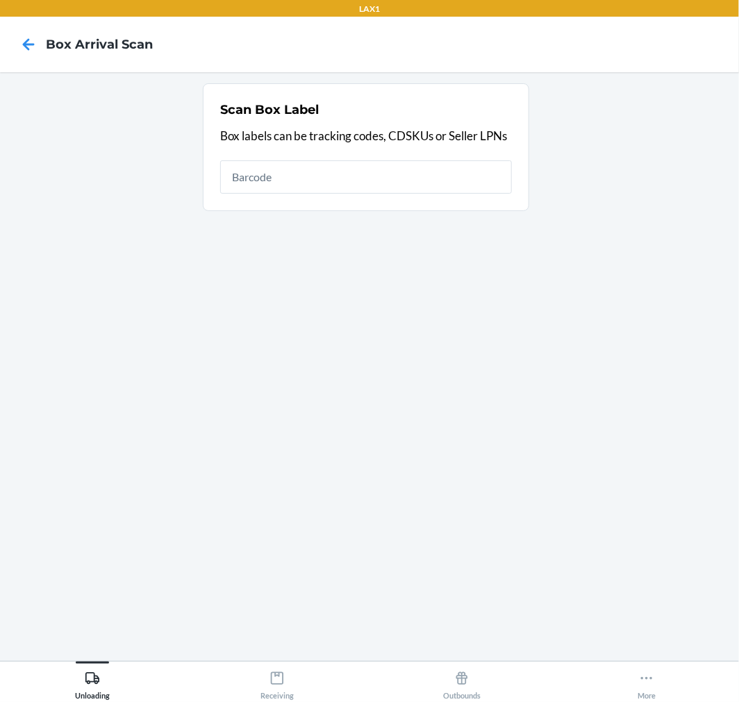
click at [334, 216] on ol "Scan Box Label Box labels can be tracking codes, CDSKUs or Seller LPNs" at bounding box center [369, 152] width 333 height 139
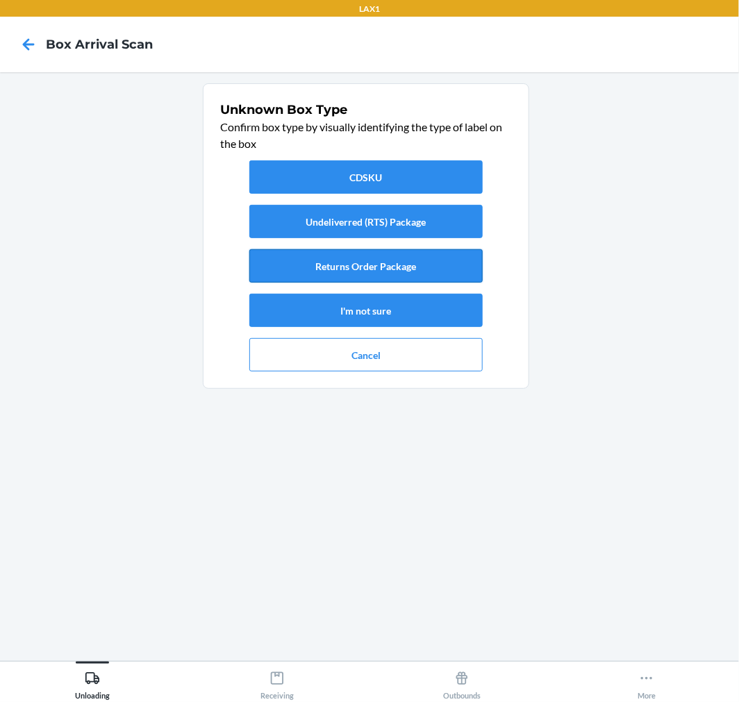
click at [376, 276] on button "Returns Order Package" at bounding box center [365, 265] width 233 height 33
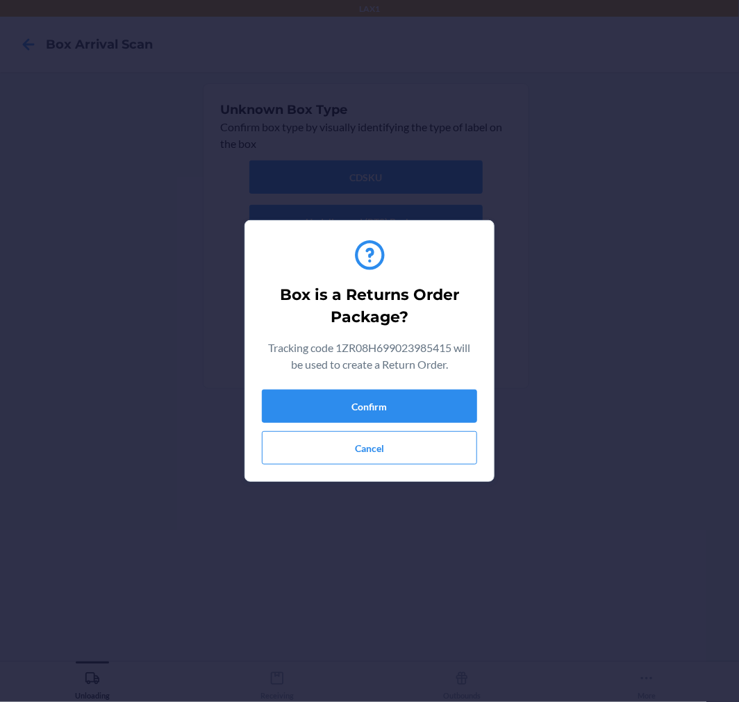
click at [376, 273] on div "Box is a Returns Order Package? Tracking code 1ZR08H699023985415 will be used t…" at bounding box center [369, 351] width 215 height 238
click at [369, 404] on button "Confirm" at bounding box center [369, 406] width 215 height 33
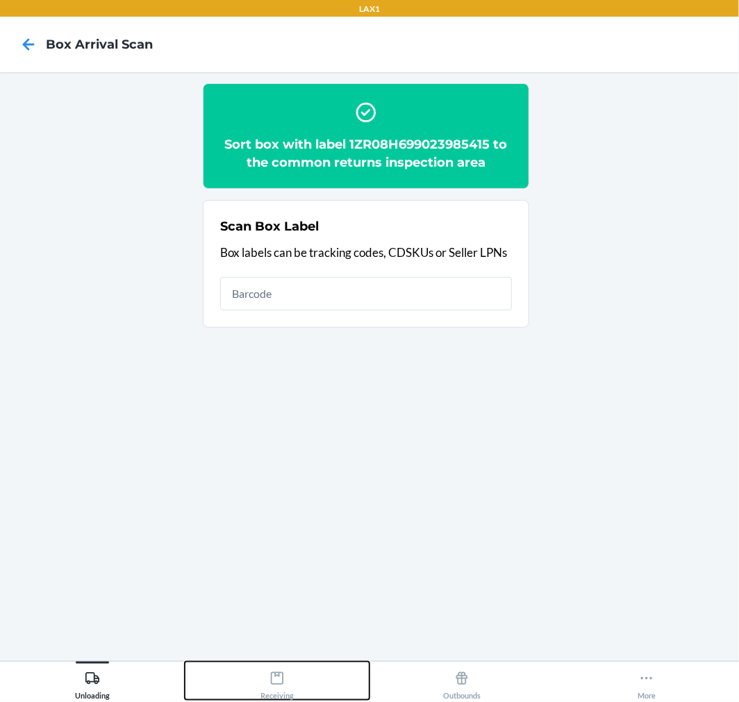
click at [299, 685] on button "Receiving" at bounding box center [277, 681] width 185 height 38
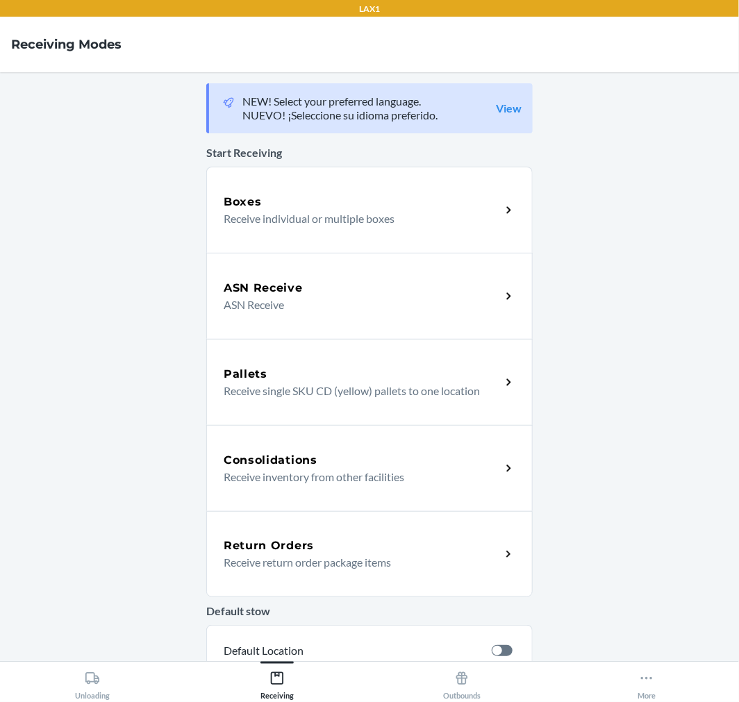
click at [303, 563] on p "Receive return order package items" at bounding box center [357, 562] width 266 height 17
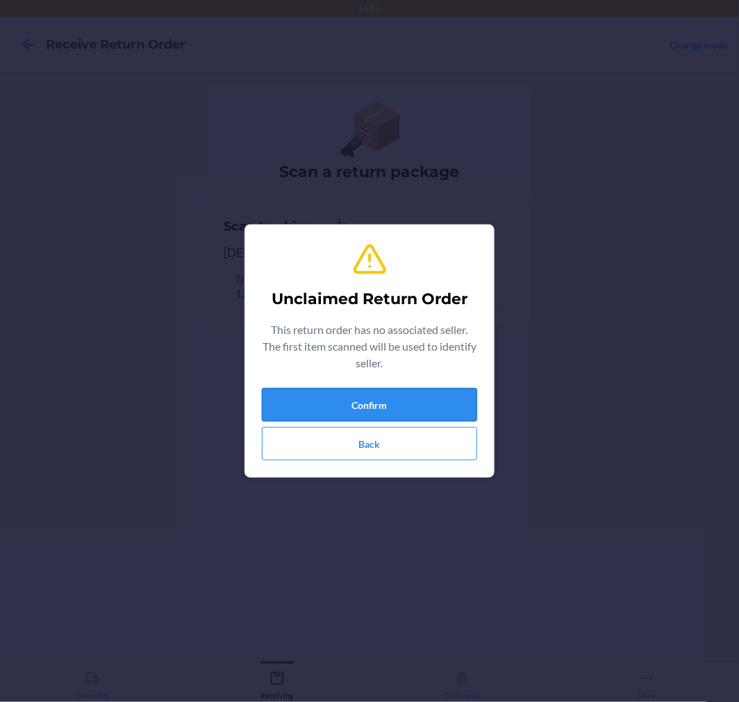
click at [399, 407] on button "Confirm" at bounding box center [369, 404] width 215 height 33
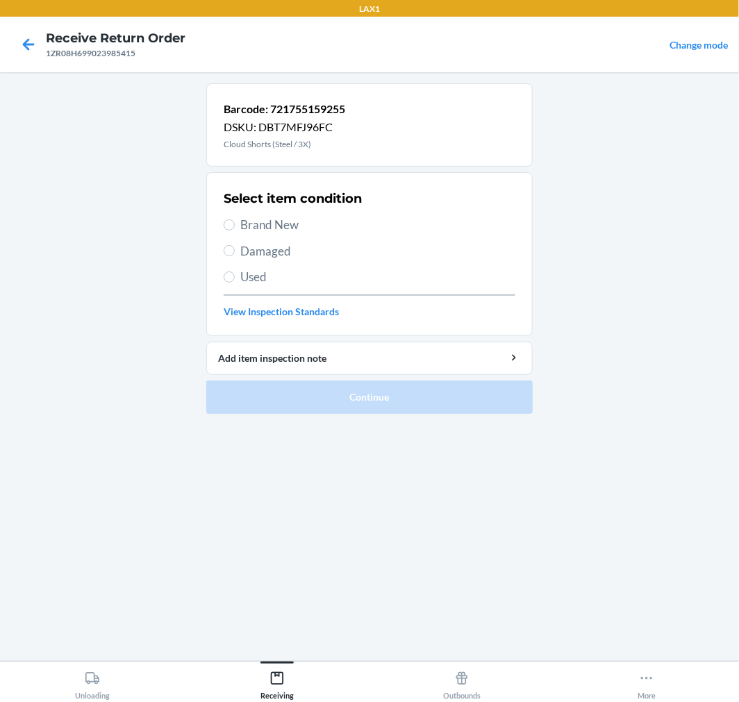
click at [226, 244] on label "Damaged" at bounding box center [370, 251] width 292 height 18
click at [226, 245] on input "Damaged" at bounding box center [229, 250] width 11 height 11
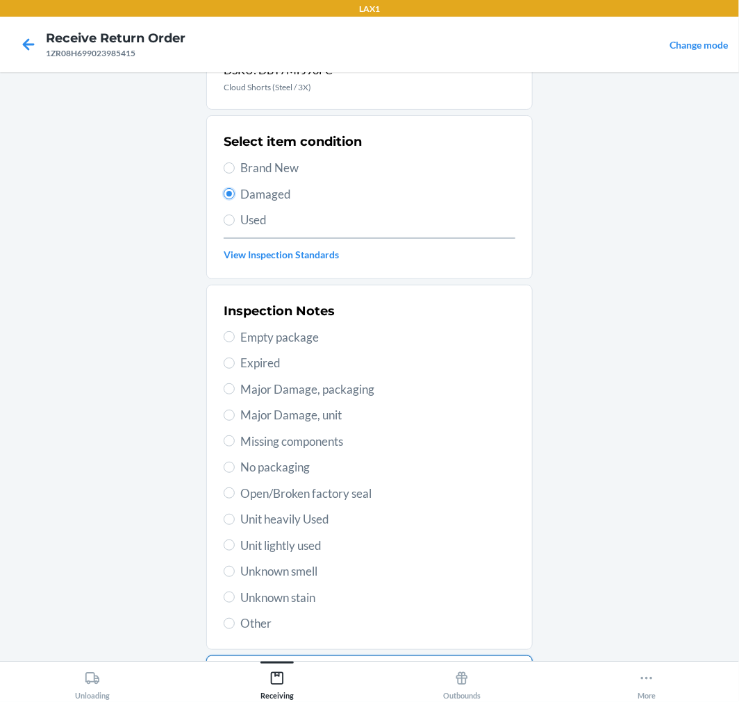
scroll to position [134, 0]
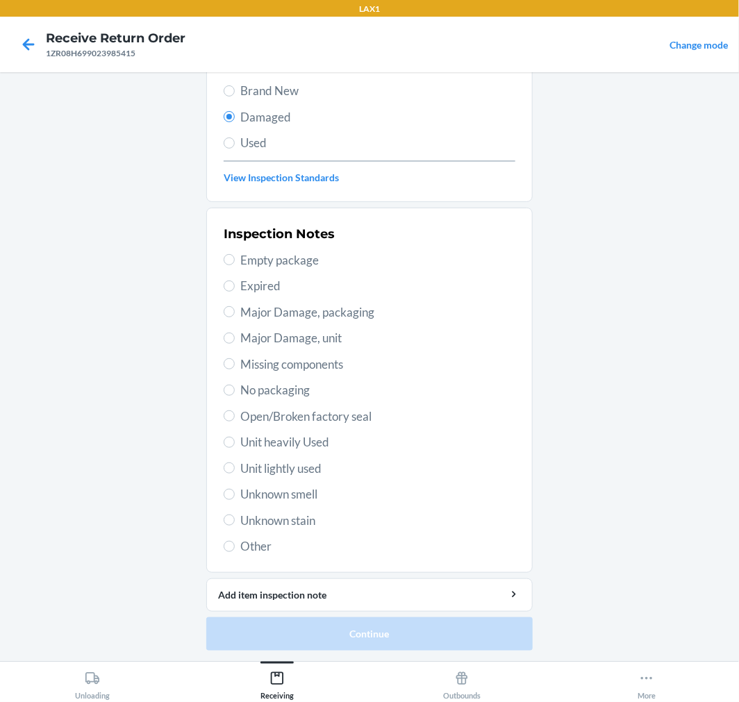
click at [281, 420] on span "Open/Broken factory seal" at bounding box center [377, 417] width 275 height 18
click at [235, 420] on input "Open/Broken factory seal" at bounding box center [229, 415] width 11 height 11
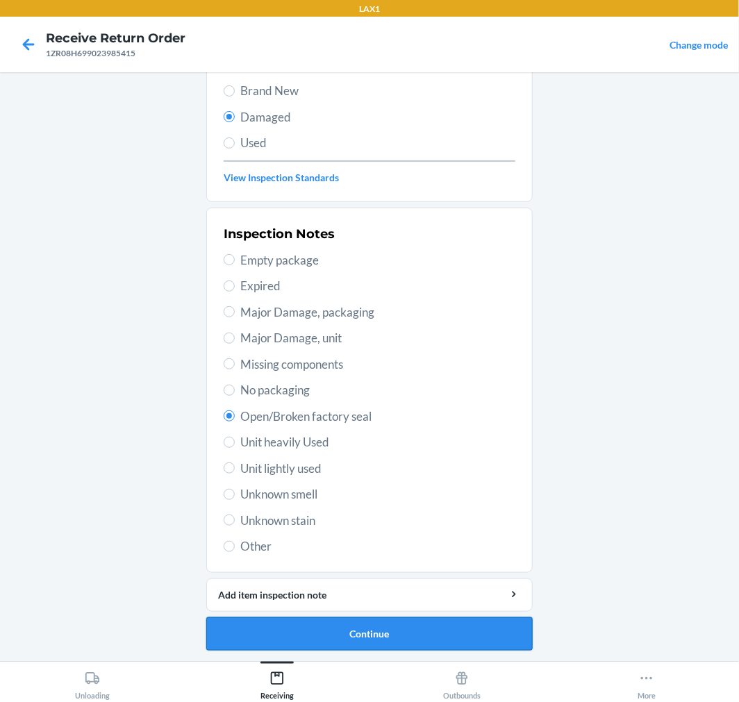
click at [342, 638] on button "Continue" at bounding box center [369, 633] width 326 height 33
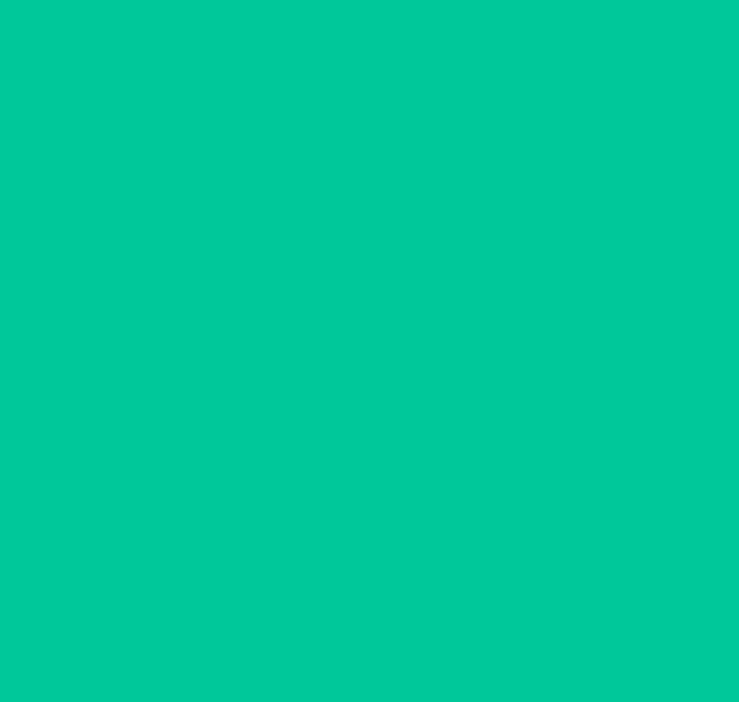
scroll to position [11, 0]
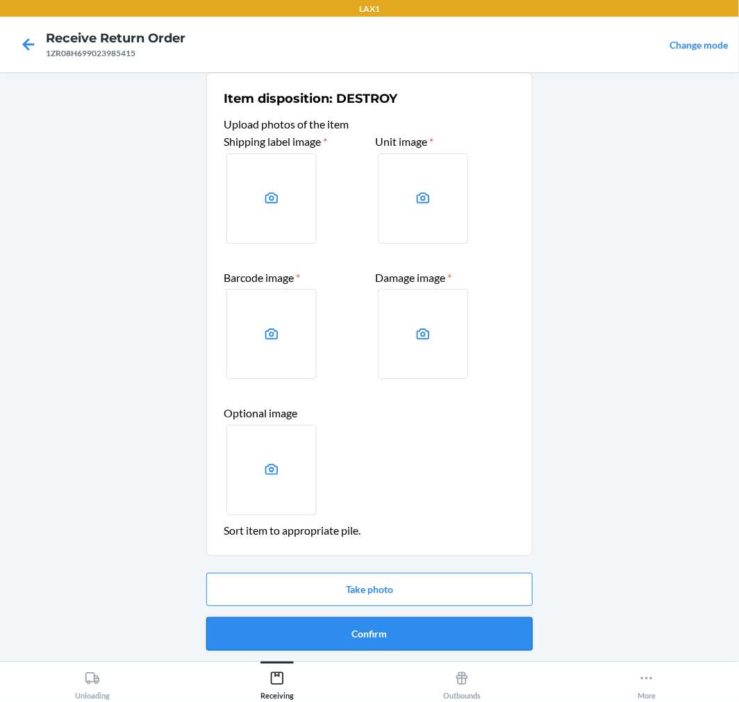
click at [374, 633] on button "Confirm" at bounding box center [369, 633] width 326 height 33
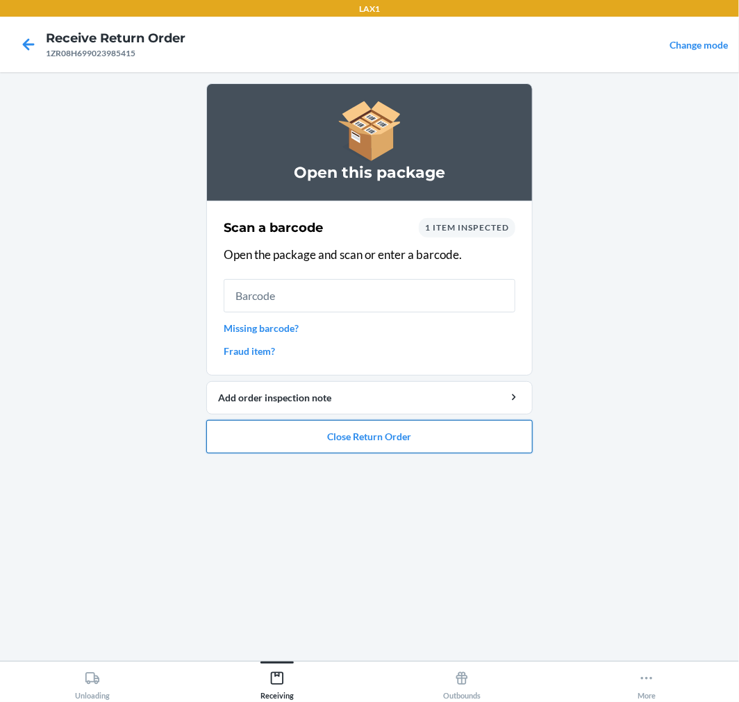
click at [435, 442] on button "Close Return Order" at bounding box center [369, 436] width 326 height 33
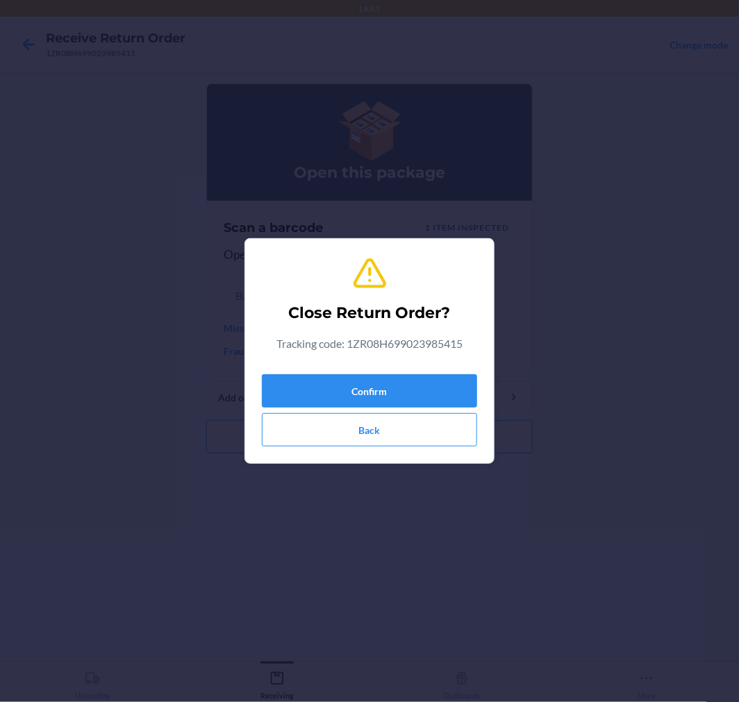
click at [431, 369] on div "Confirm Back" at bounding box center [369, 408] width 215 height 78
click at [420, 383] on button "Confirm" at bounding box center [369, 390] width 215 height 33
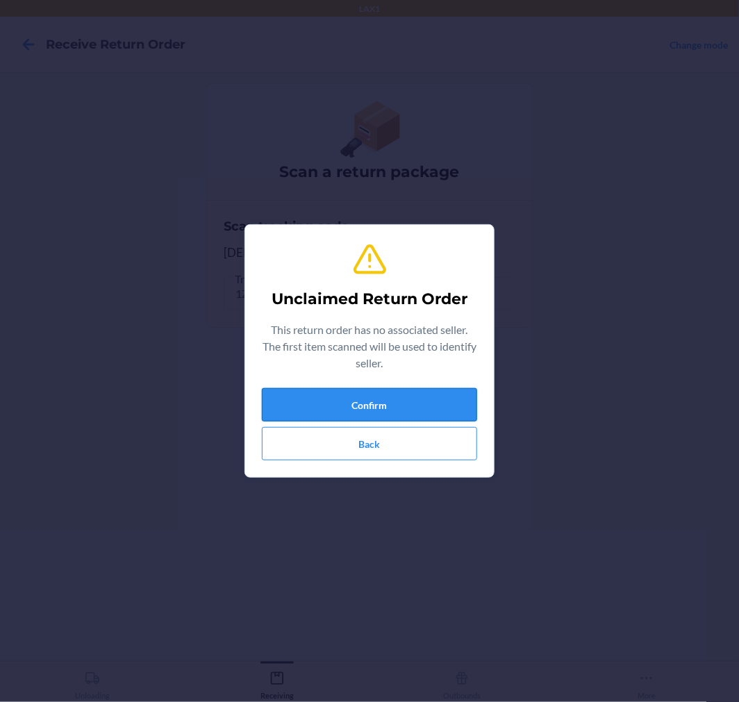
click at [408, 413] on button "Confirm" at bounding box center [369, 404] width 215 height 33
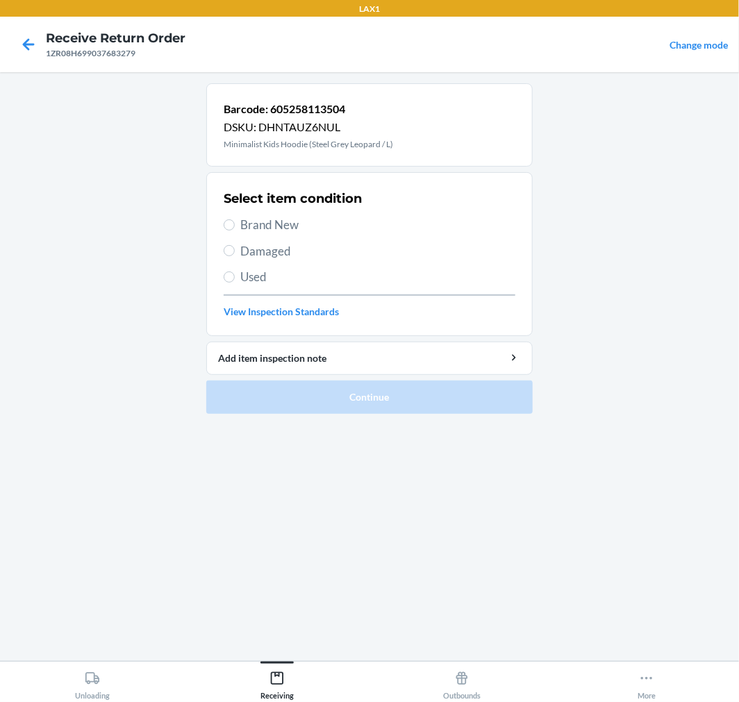
click at [278, 229] on span "Brand New" at bounding box center [377, 225] width 275 height 18
click at [235, 229] on input "Brand New" at bounding box center [229, 224] width 11 height 11
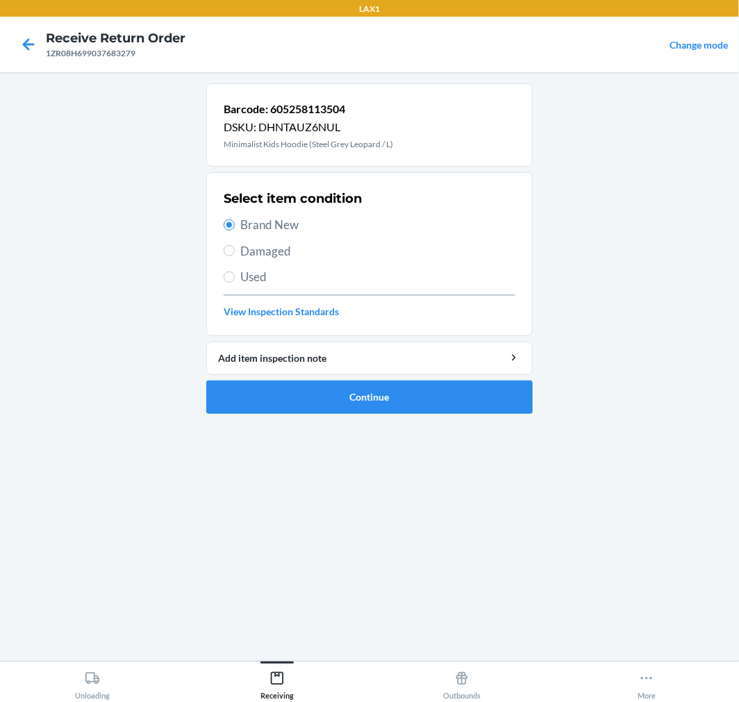
click at [272, 254] on span "Damaged" at bounding box center [377, 251] width 275 height 18
click at [235, 254] on input "Damaged" at bounding box center [229, 250] width 11 height 11
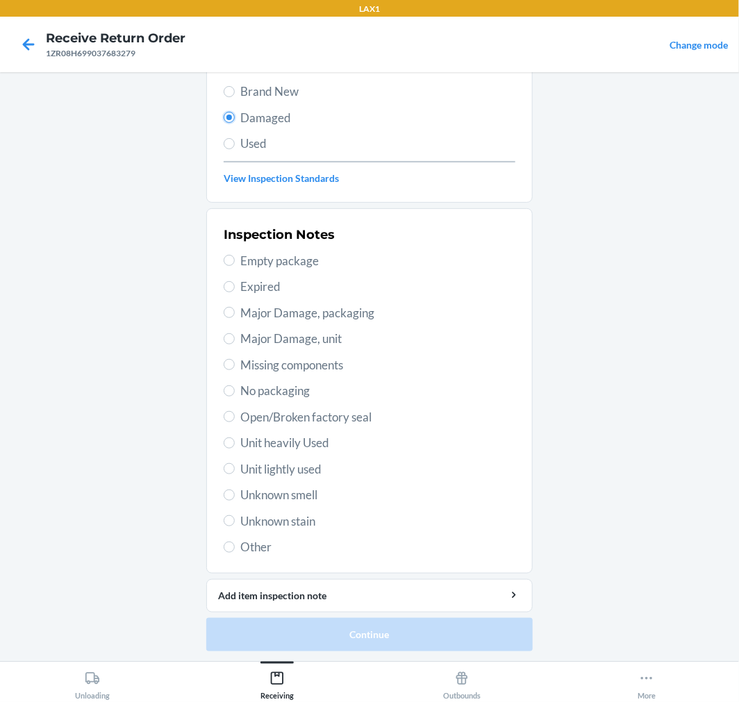
scroll to position [134, 0]
click at [255, 415] on span "Open/Broken factory seal" at bounding box center [377, 417] width 275 height 18
click at [235, 415] on input "Open/Broken factory seal" at bounding box center [229, 415] width 11 height 11
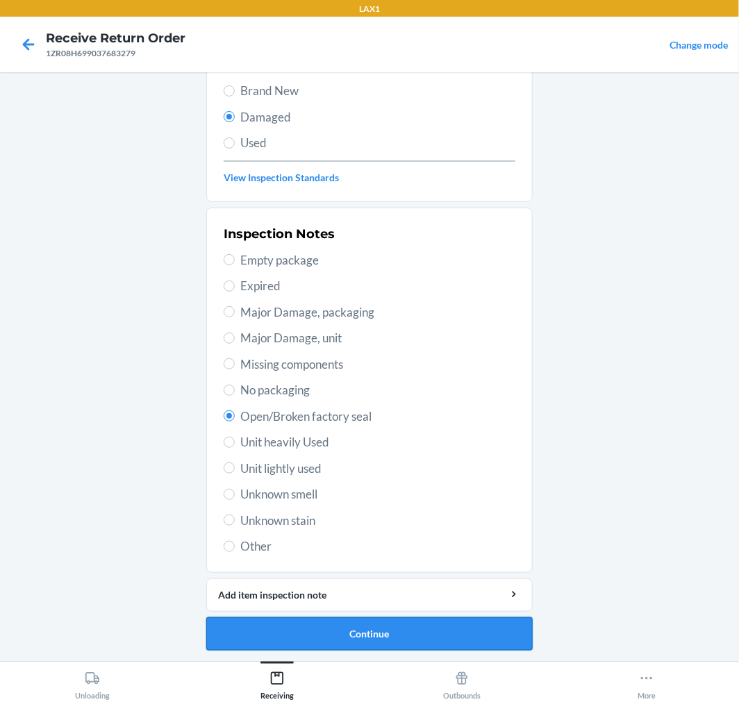
click at [371, 629] on button "Continue" at bounding box center [369, 633] width 326 height 33
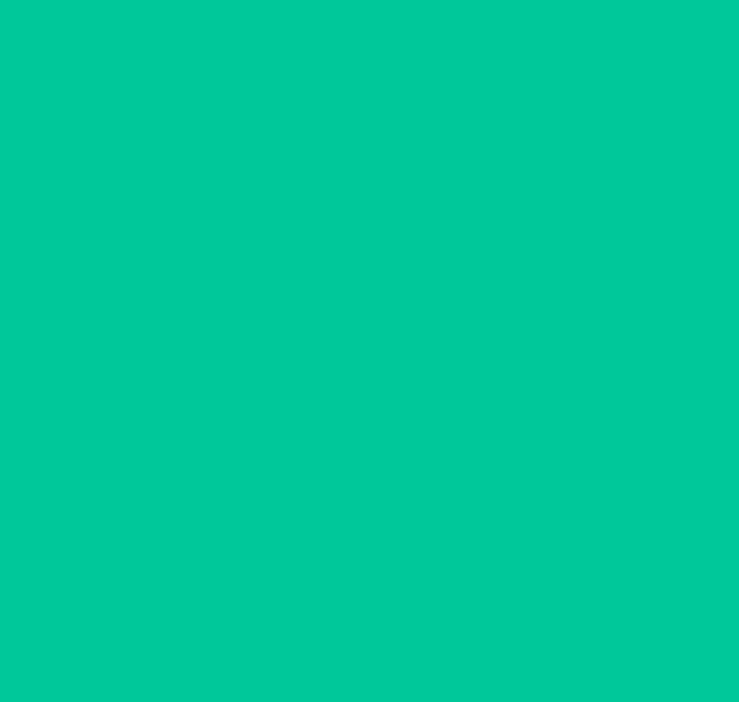
scroll to position [11, 0]
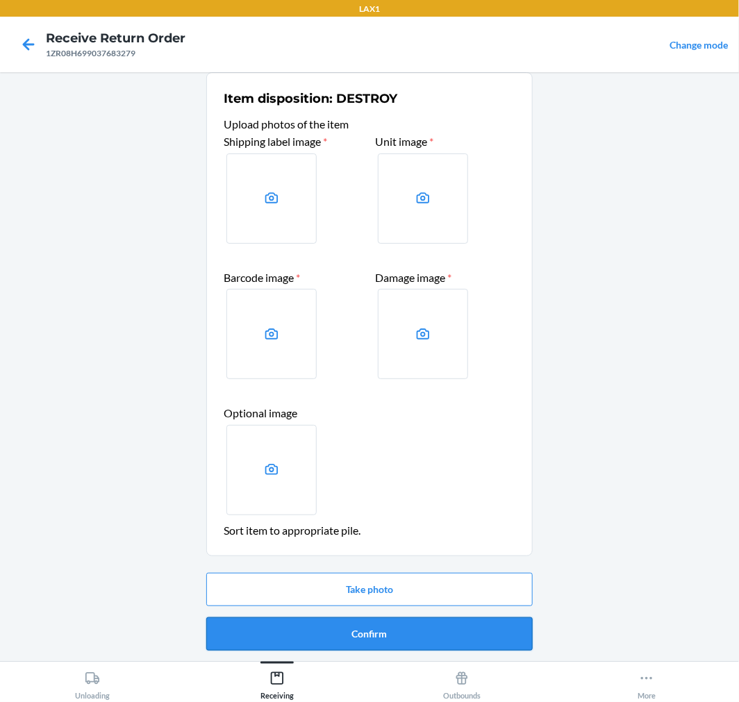
click at [357, 620] on button "Confirm" at bounding box center [369, 633] width 326 height 33
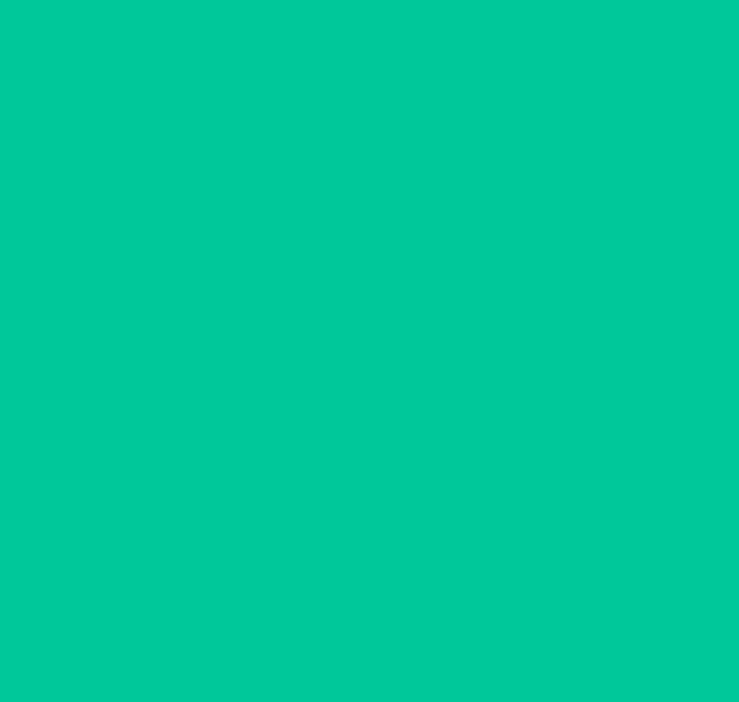
scroll to position [0, 0]
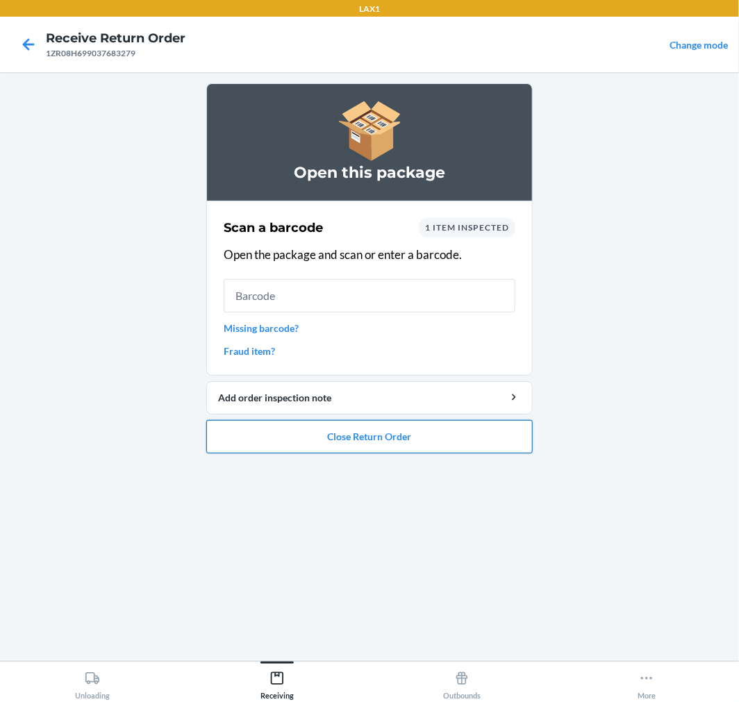
click at [387, 442] on button "Close Return Order" at bounding box center [369, 436] width 326 height 33
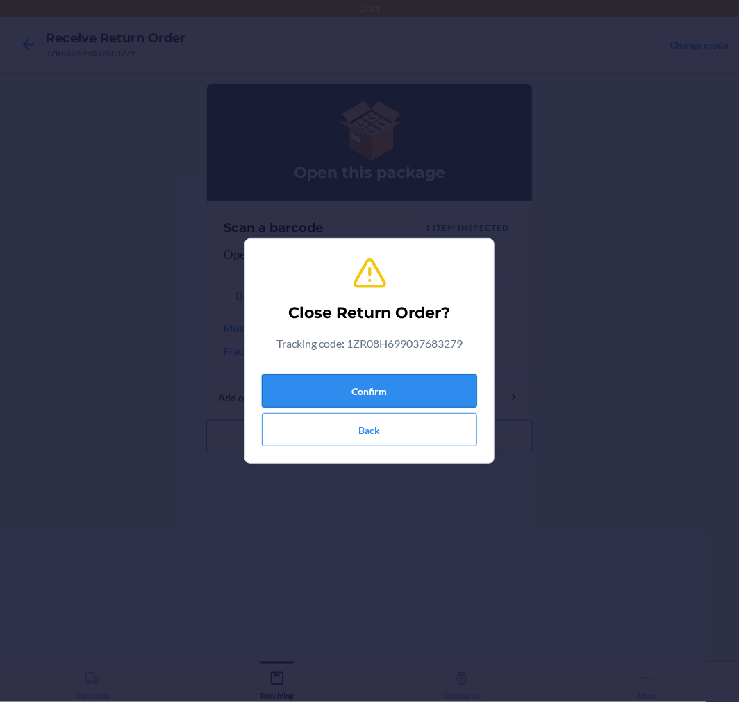
click at [410, 399] on button "Confirm" at bounding box center [369, 390] width 215 height 33
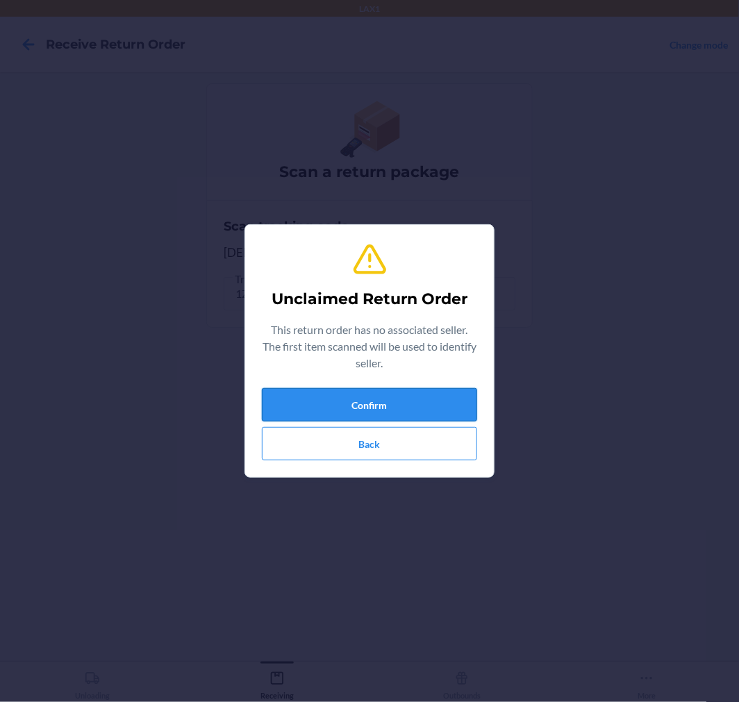
click at [404, 397] on button "Confirm" at bounding box center [369, 404] width 215 height 33
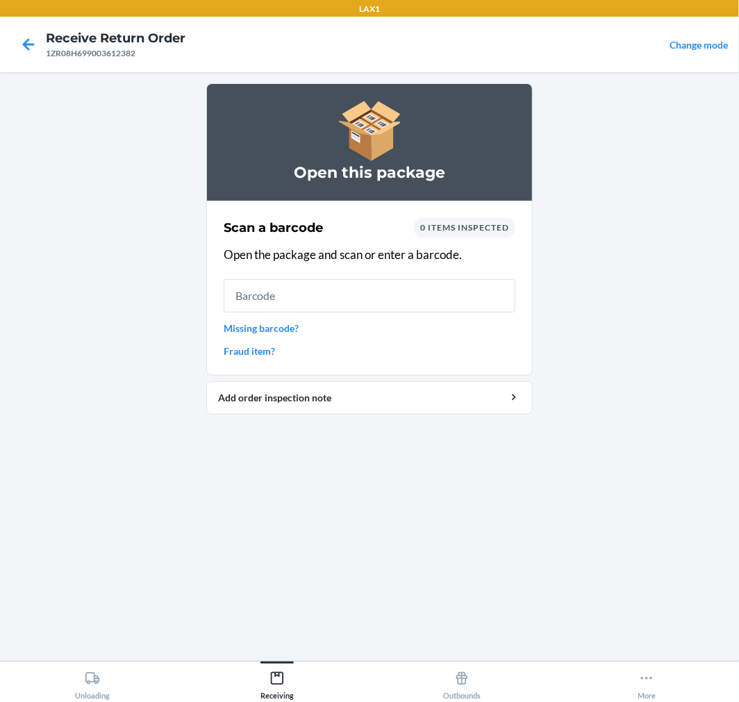
click at [354, 296] on input "text" at bounding box center [370, 295] width 292 height 33
click at [248, 328] on link "Missing barcode?" at bounding box center [370, 328] width 292 height 15
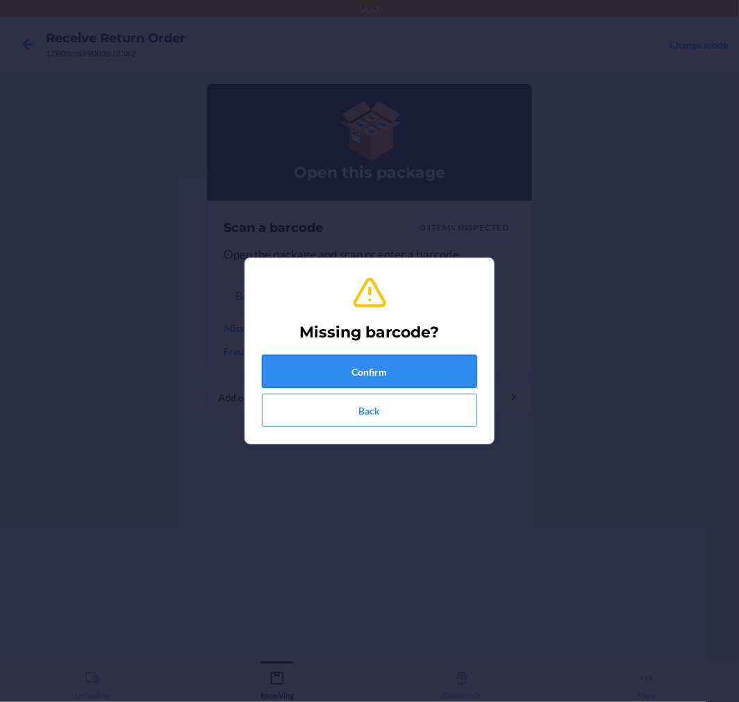
click at [373, 382] on button "Confirm" at bounding box center [369, 371] width 215 height 33
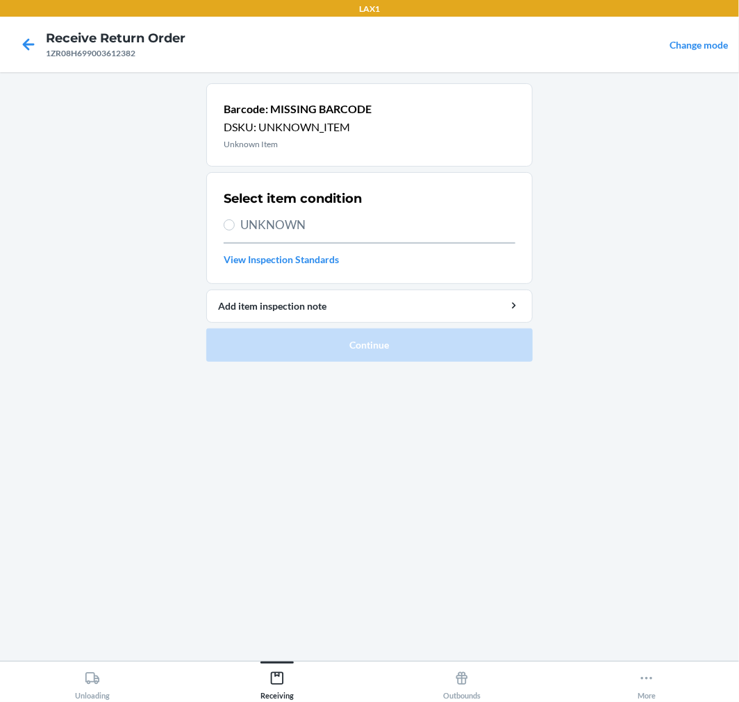
click at [258, 213] on div "Select item condition UNKNOWN View Inspection Standards" at bounding box center [370, 227] width 292 height 85
click at [254, 223] on span "UNKNOWN" at bounding box center [377, 225] width 275 height 18
click at [235, 223] on input "UNKNOWN" at bounding box center [229, 224] width 11 height 11
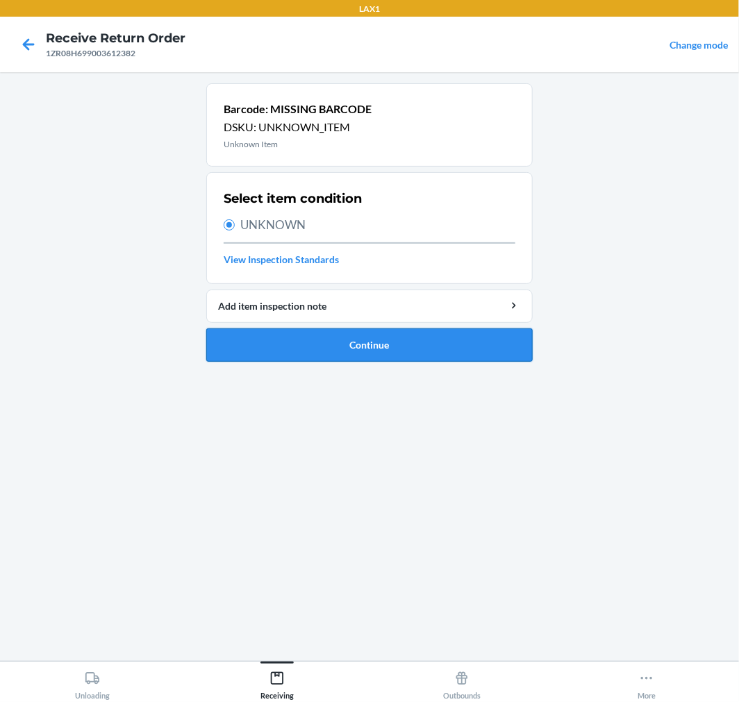
click at [354, 351] on button "Continue" at bounding box center [369, 345] width 326 height 33
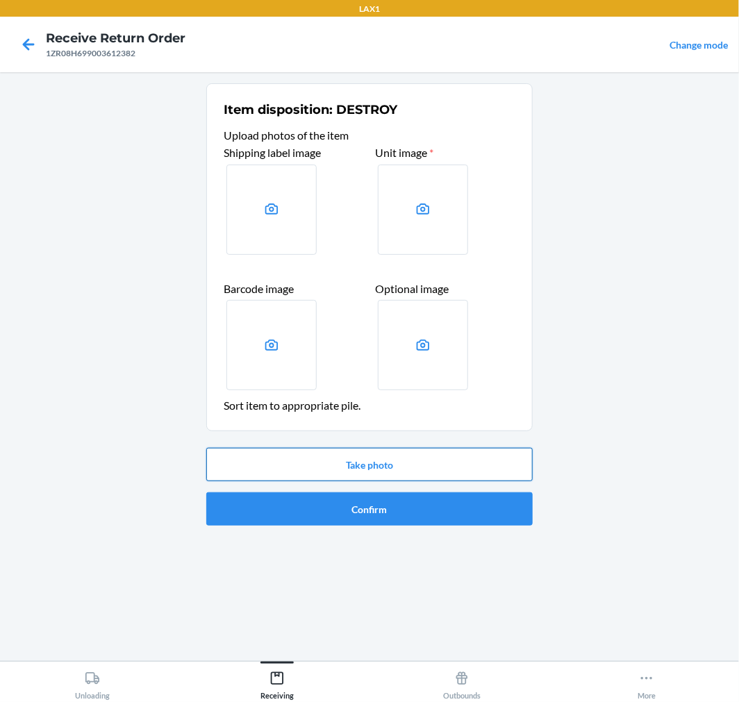
click at [381, 466] on button "Take photo" at bounding box center [369, 464] width 326 height 33
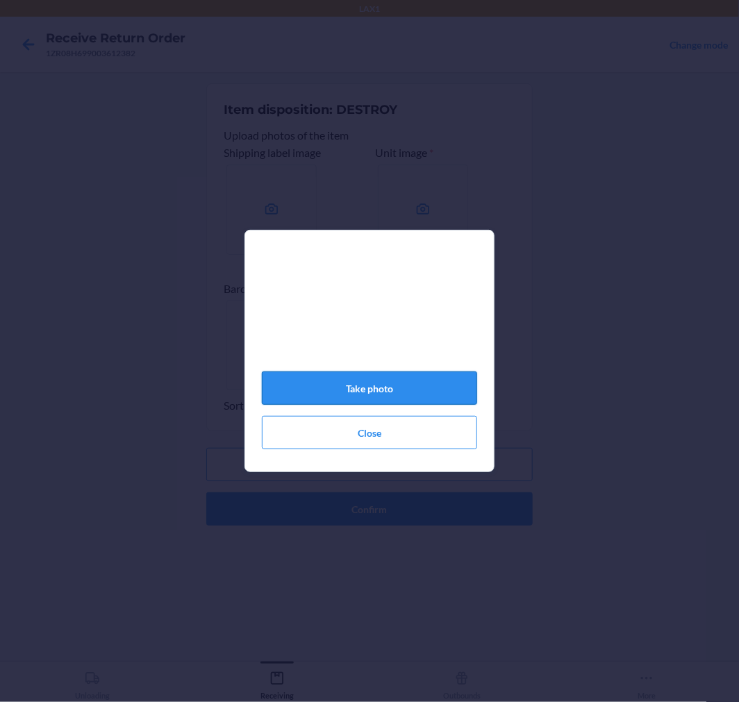
click at [363, 390] on button "Take photo" at bounding box center [369, 388] width 215 height 33
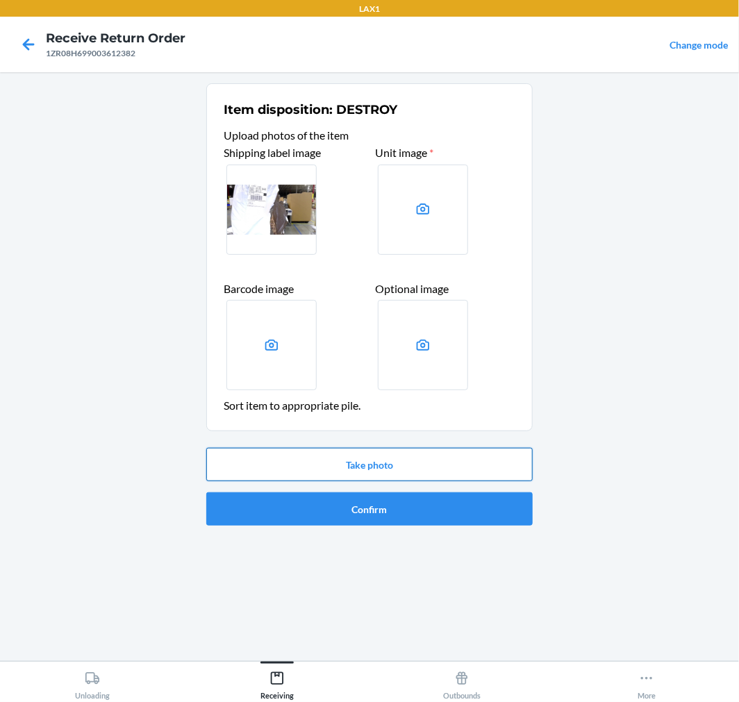
click at [387, 467] on button "Take photo" at bounding box center [369, 464] width 326 height 33
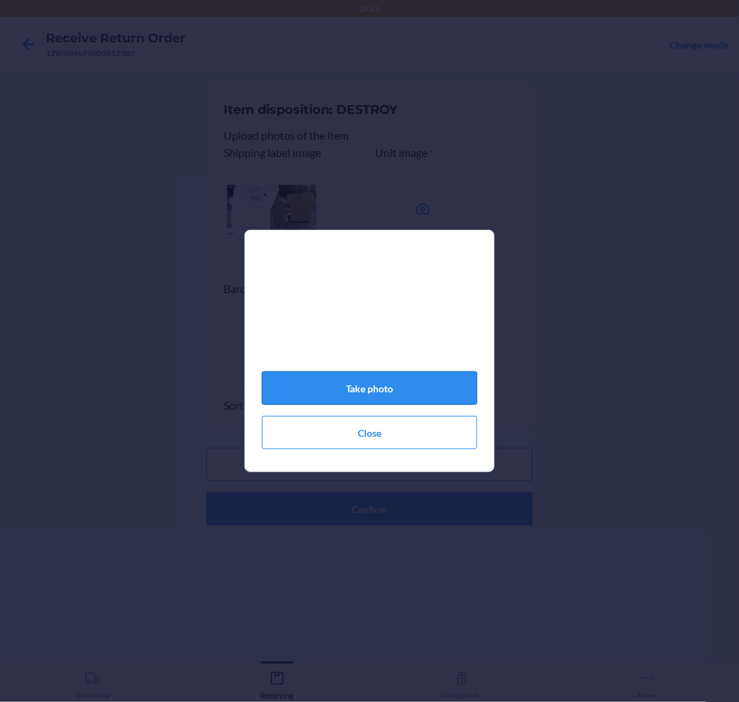
click at [433, 385] on button "Take photo" at bounding box center [369, 388] width 215 height 33
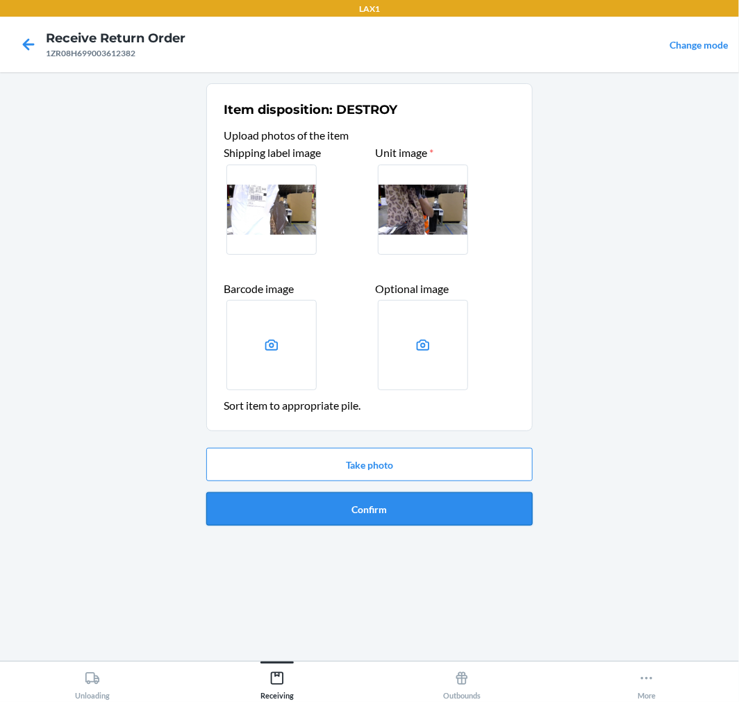
click at [355, 517] on button "Confirm" at bounding box center [369, 508] width 326 height 33
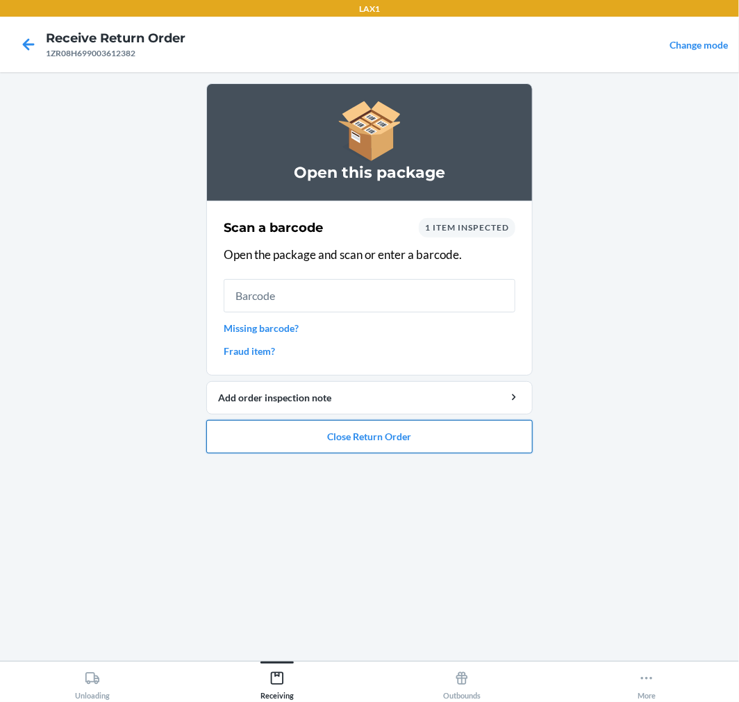
click at [396, 447] on button "Close Return Order" at bounding box center [369, 436] width 326 height 33
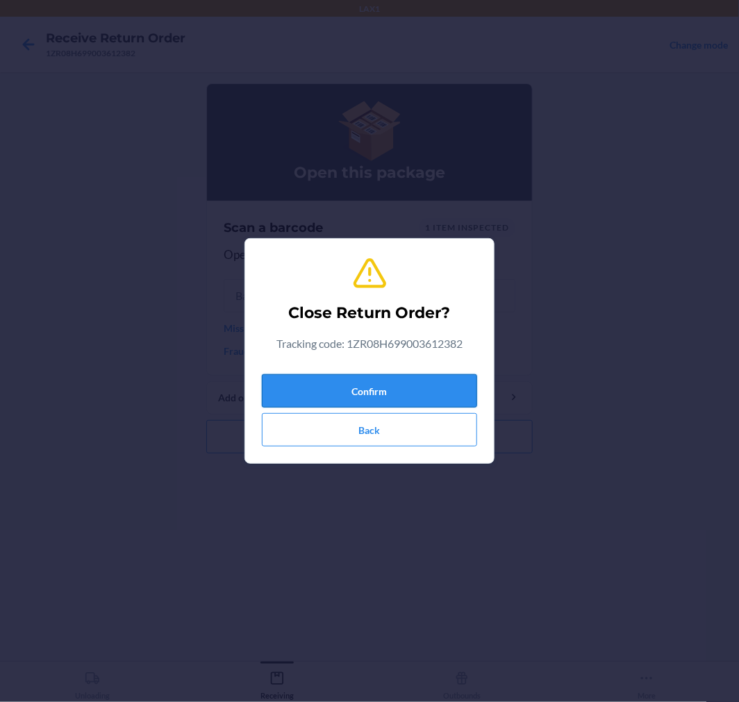
click at [392, 401] on button "Confirm" at bounding box center [369, 390] width 215 height 33
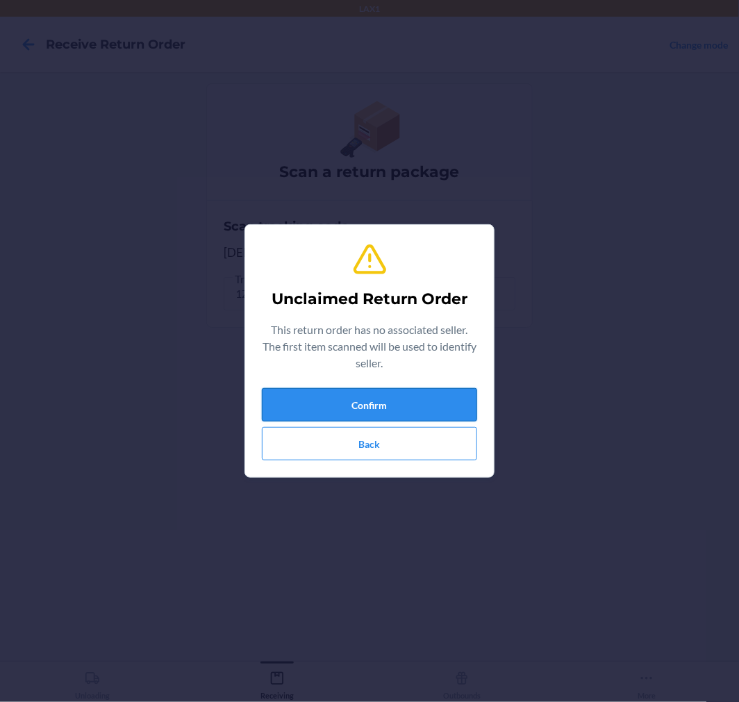
click at [442, 399] on button "Confirm" at bounding box center [369, 404] width 215 height 33
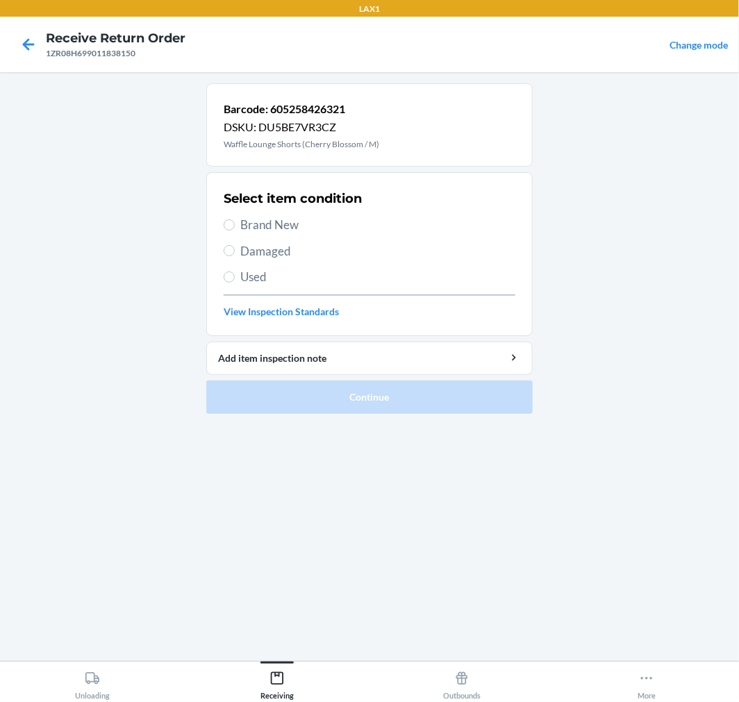
click at [285, 254] on span "Damaged" at bounding box center [377, 251] width 275 height 18
click at [235, 254] on input "Damaged" at bounding box center [229, 250] width 11 height 11
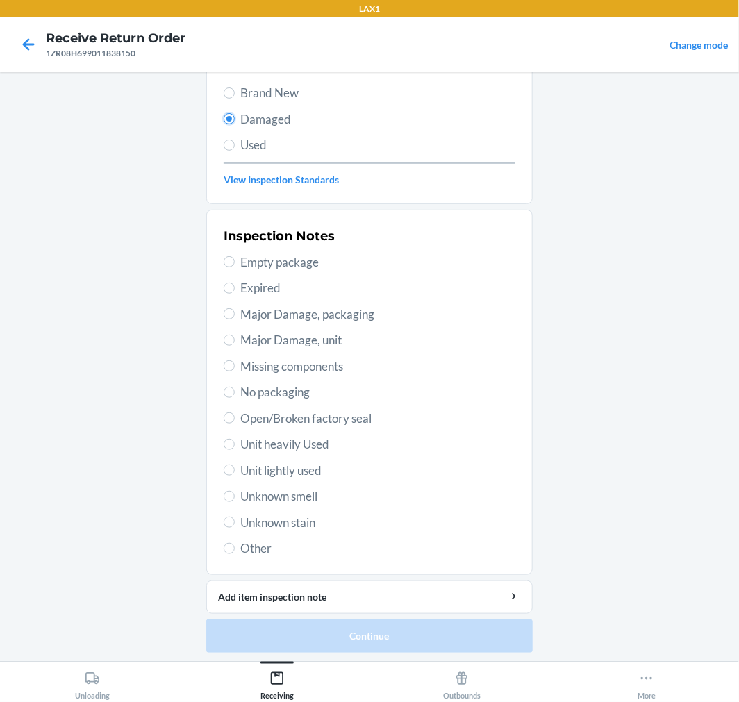
scroll to position [134, 0]
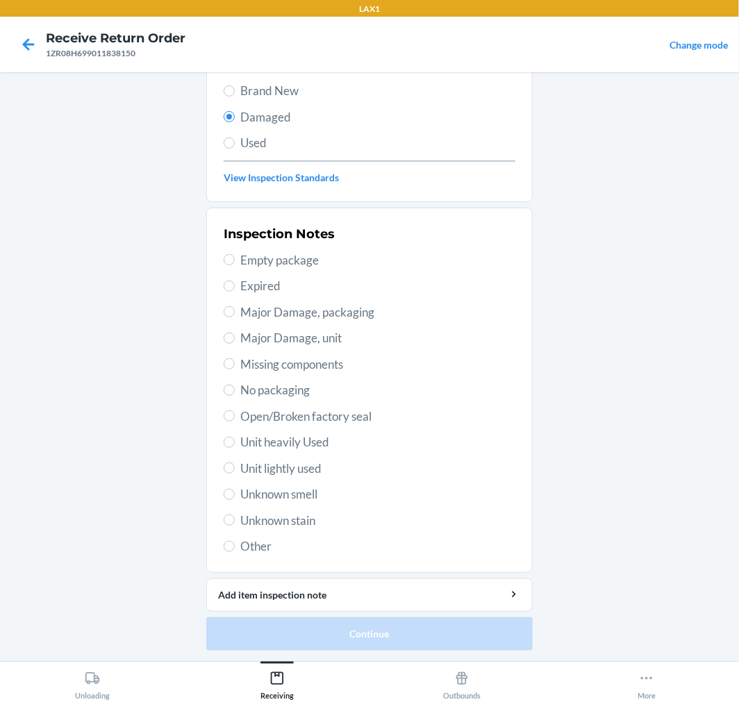
click at [265, 408] on span "Open/Broken factory seal" at bounding box center [377, 417] width 275 height 18
click at [235, 410] on input "Open/Broken factory seal" at bounding box center [229, 415] width 11 height 11
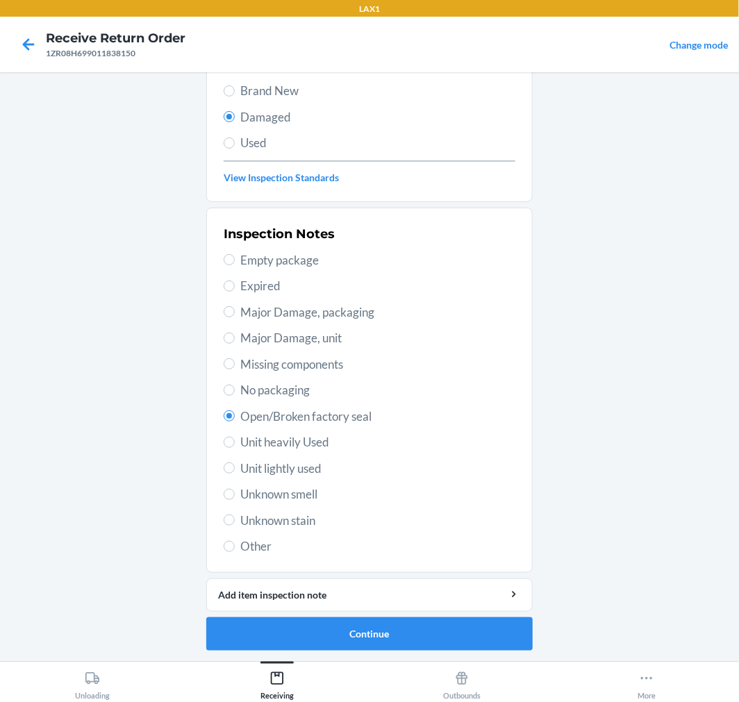
click at [267, 412] on span "Open/Broken factory seal" at bounding box center [377, 417] width 275 height 18
click at [235, 412] on input "Open/Broken factory seal" at bounding box center [229, 415] width 11 height 11
click at [404, 613] on li "Barcode: 605258426321 DSKU: DU5BE7VR3CZ Waffle Lounge Shorts (Cherry Blossom / …" at bounding box center [369, 300] width 326 height 702
click at [404, 630] on button "Continue" at bounding box center [369, 633] width 326 height 33
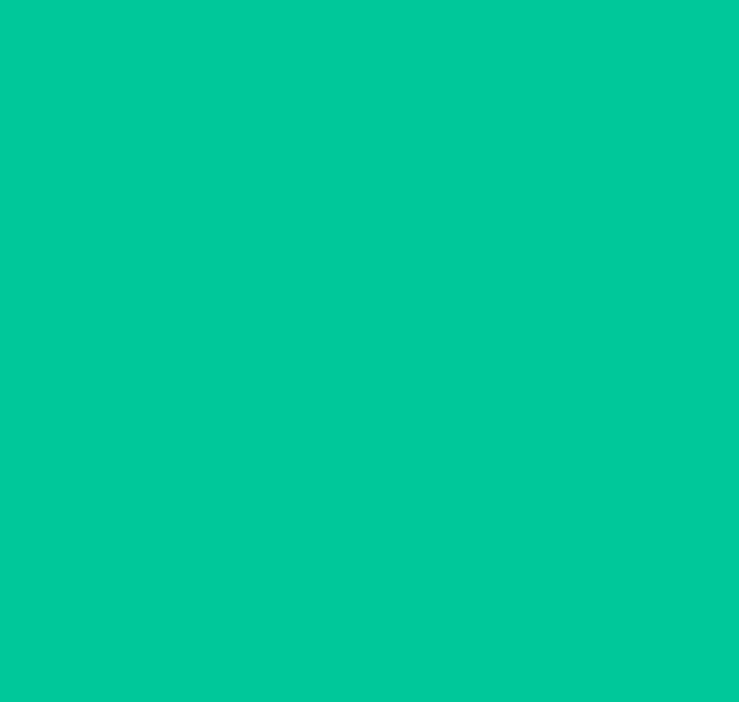
scroll to position [11, 0]
click at [404, 630] on button "Confirm" at bounding box center [369, 633] width 326 height 33
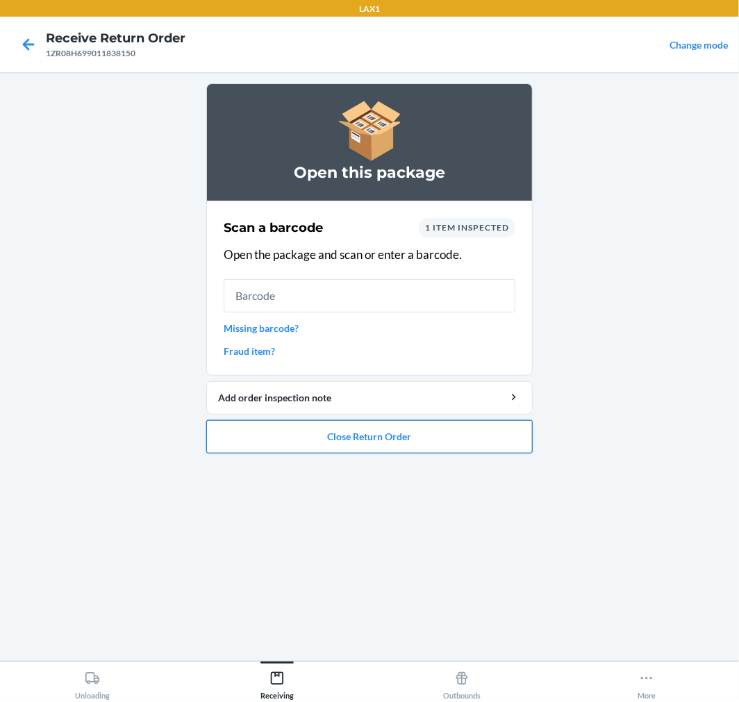
click at [349, 439] on button "Close Return Order" at bounding box center [369, 436] width 326 height 33
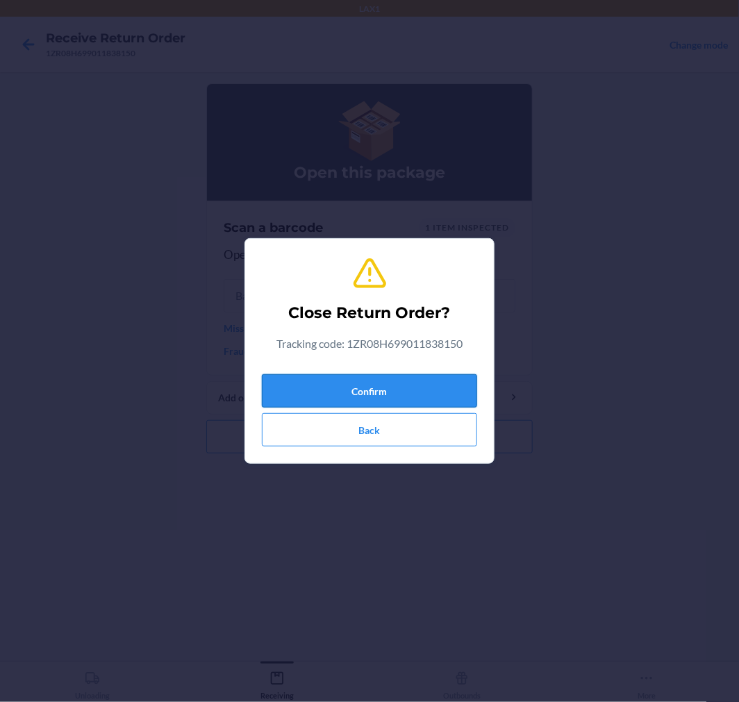
click at [341, 390] on button "Confirm" at bounding box center [369, 390] width 215 height 33
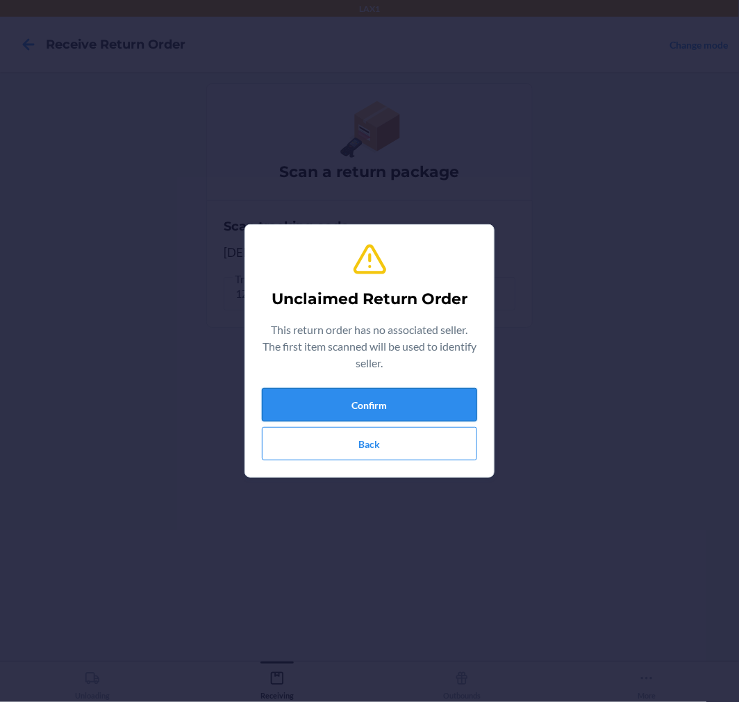
click at [290, 412] on button "Confirm" at bounding box center [369, 404] width 215 height 33
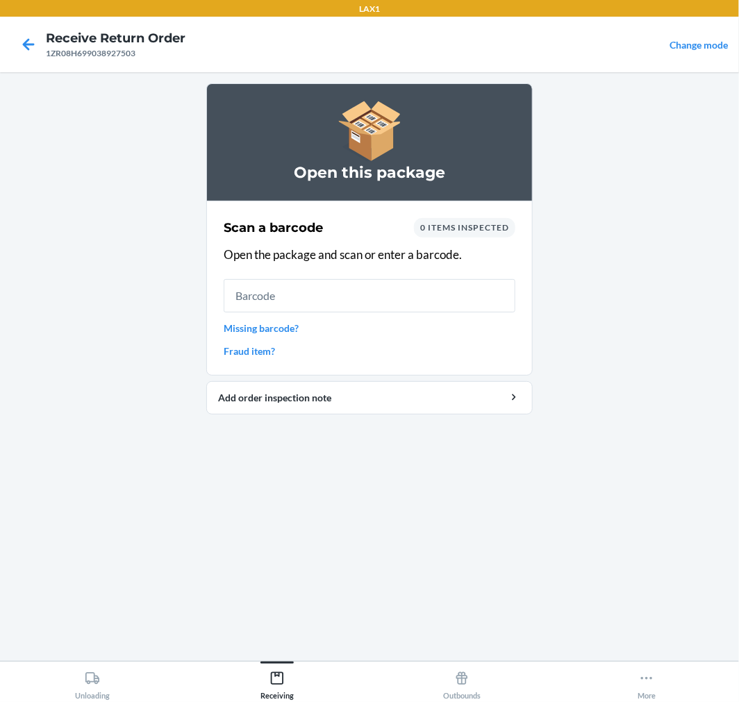
click at [272, 333] on link "Missing barcode?" at bounding box center [370, 328] width 292 height 15
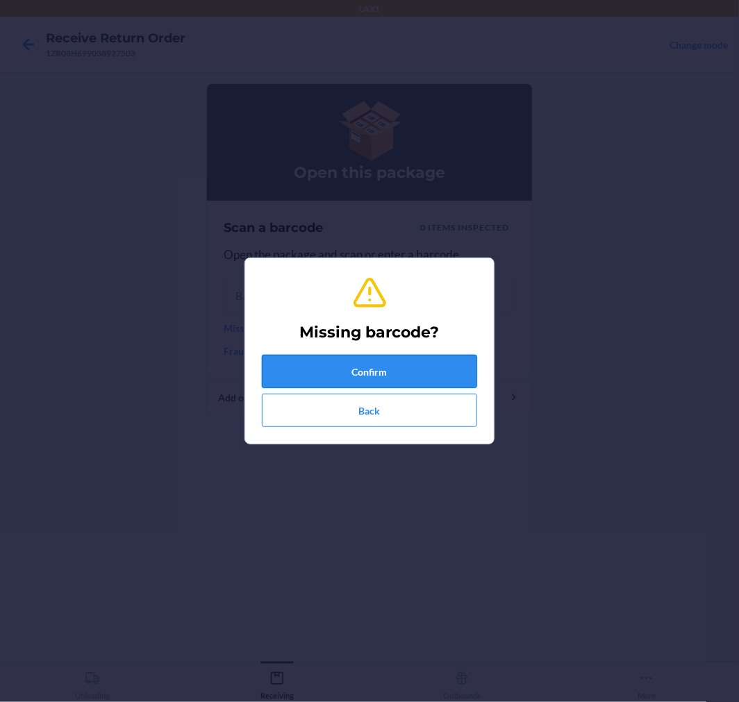
click at [327, 376] on button "Confirm" at bounding box center [369, 371] width 215 height 33
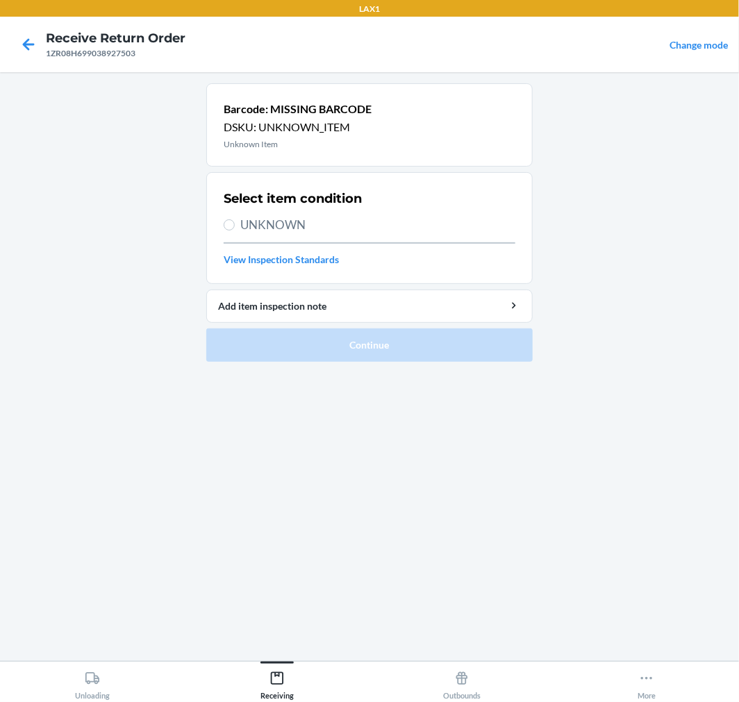
click at [258, 224] on span "UNKNOWN" at bounding box center [377, 225] width 275 height 18
click at [235, 224] on input "UNKNOWN" at bounding box center [229, 224] width 11 height 11
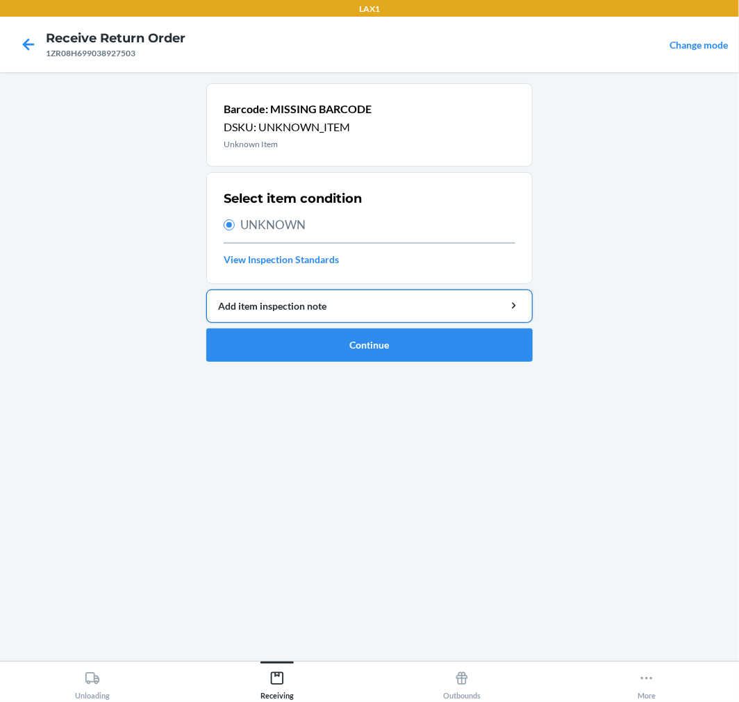
click at [294, 315] on button "Add item inspection note" at bounding box center [369, 306] width 326 height 33
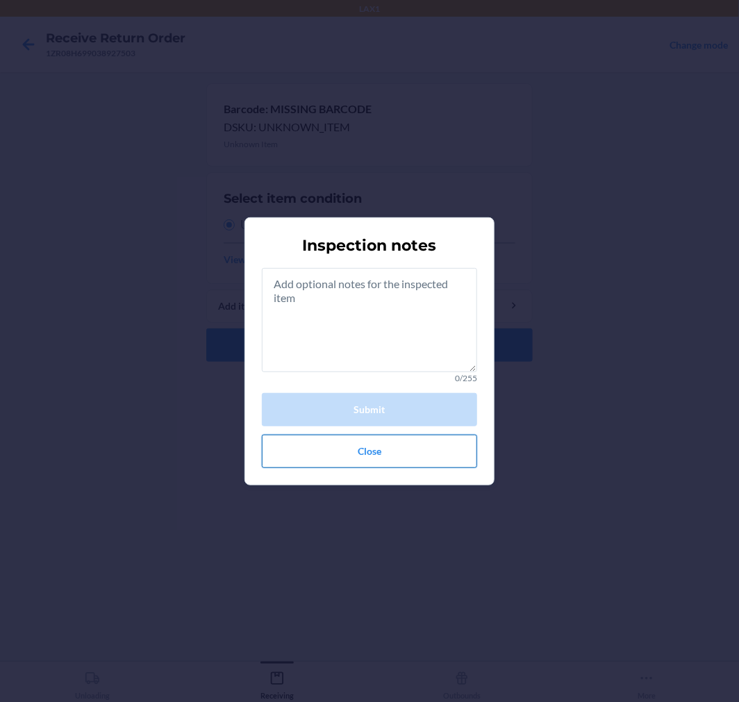
click at [376, 460] on button "Close" at bounding box center [369, 451] width 215 height 33
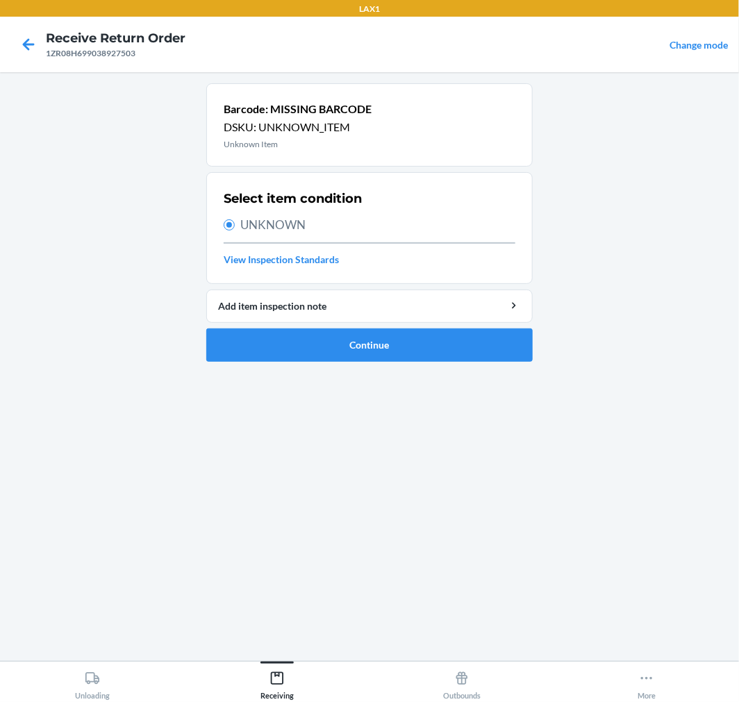
click at [352, 363] on ol "Barcode: MISSING BARCODE DSKU: UNKNOWN_ITEM Unknown Item Select item condition …" at bounding box center [369, 228] width 326 height 290
click at [355, 352] on button "Continue" at bounding box center [369, 345] width 326 height 33
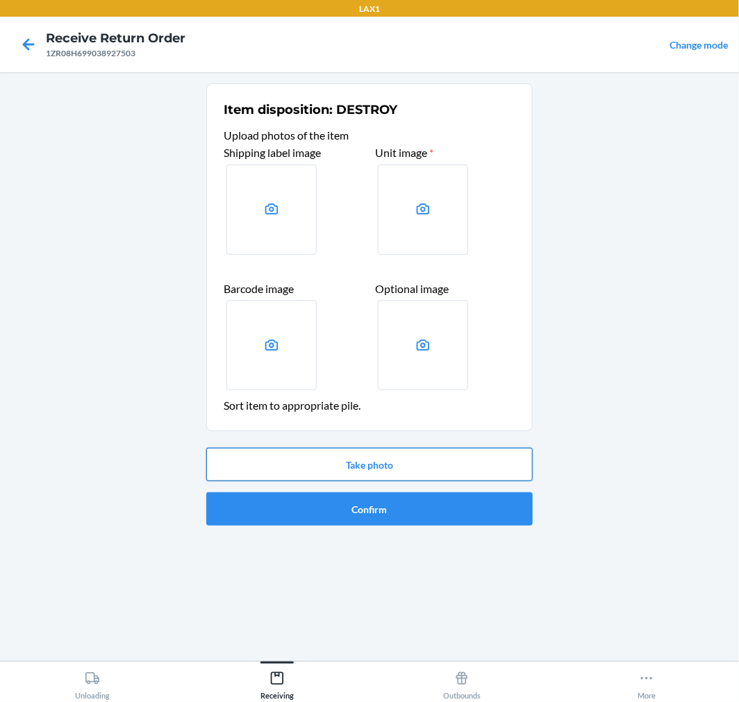
click at [331, 470] on button "Take photo" at bounding box center [369, 464] width 326 height 33
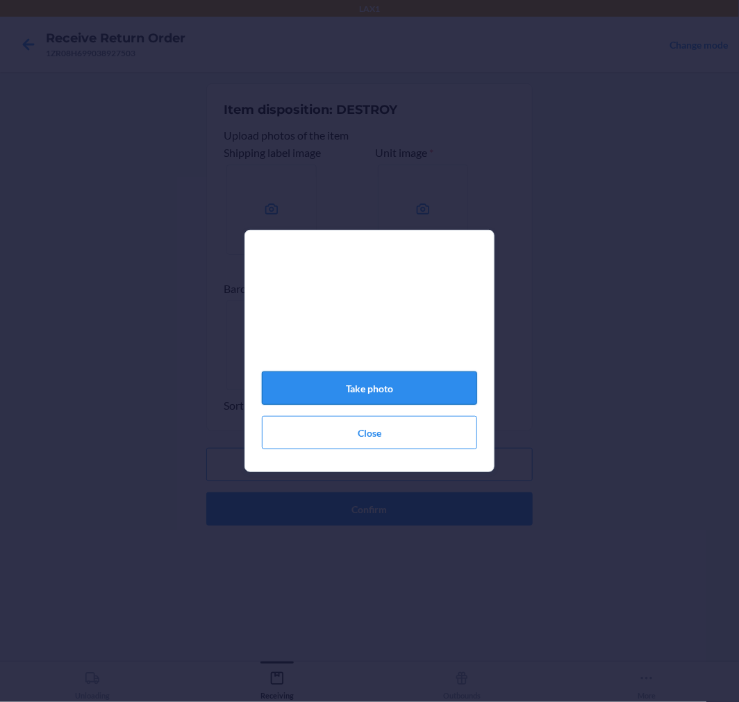
click at [380, 385] on button "Take photo" at bounding box center [369, 388] width 215 height 33
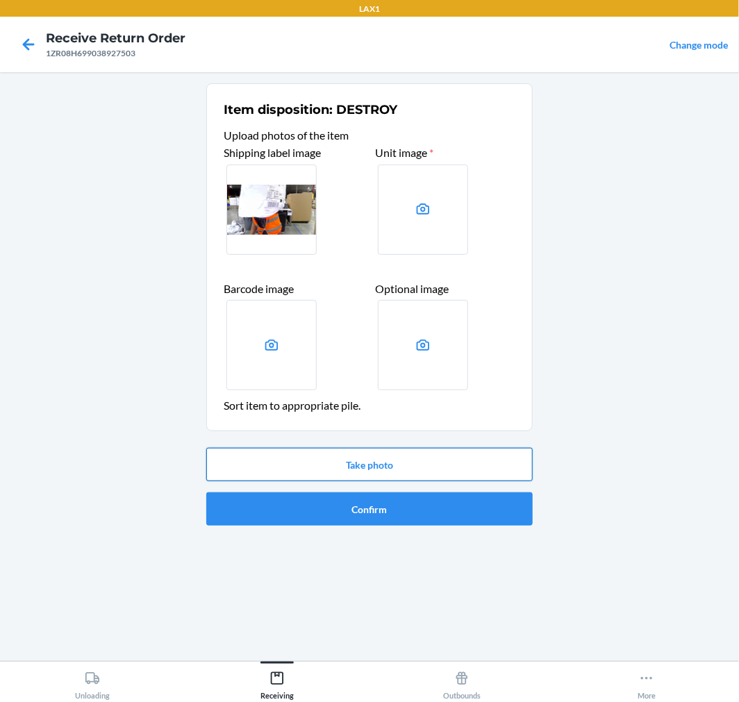
click at [363, 477] on button "Take photo" at bounding box center [369, 464] width 326 height 33
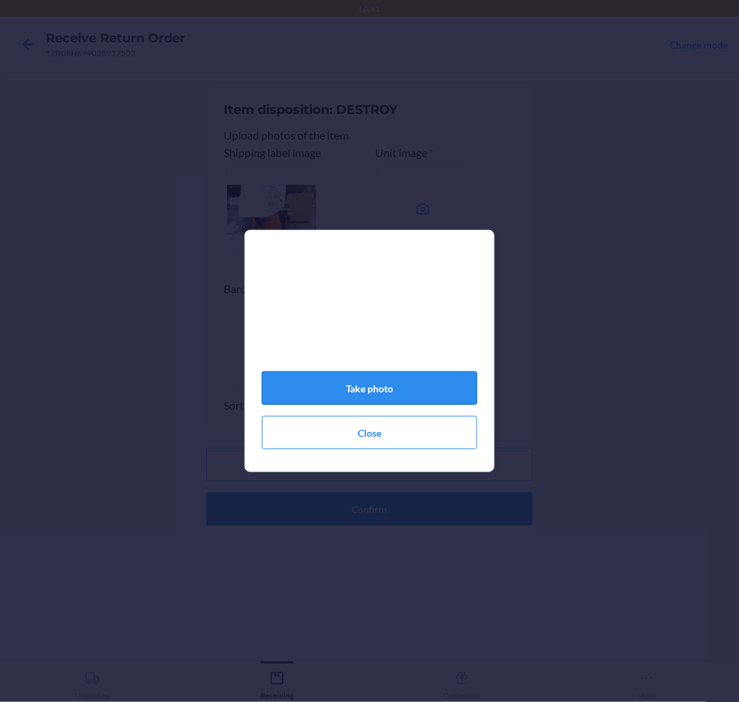
click at [451, 397] on button "Take photo" at bounding box center [369, 388] width 215 height 33
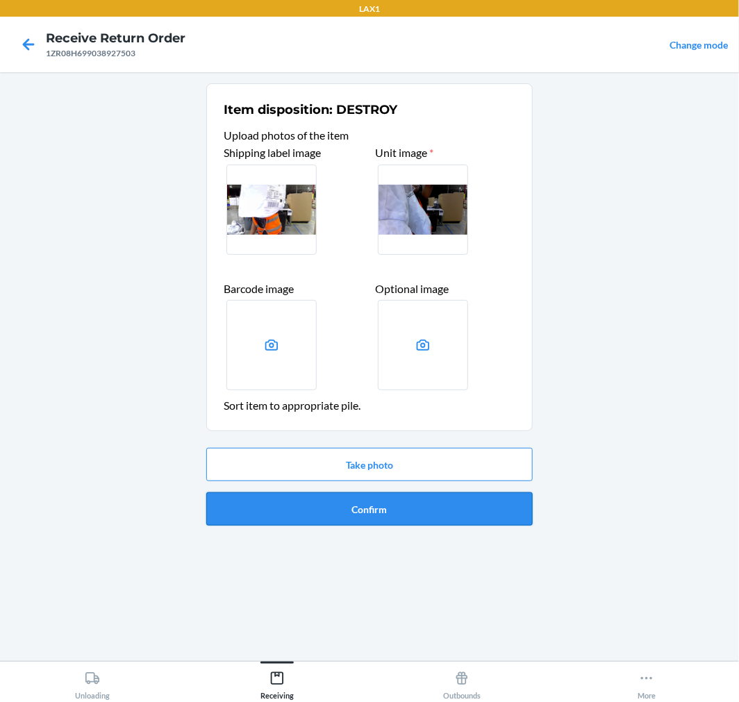
drag, startPoint x: 375, startPoint y: 488, endPoint x: 374, endPoint y: 497, distance: 9.8
click at [374, 497] on div "Take photo Confirm" at bounding box center [369, 486] width 326 height 89
click at [374, 508] on button "Confirm" at bounding box center [369, 508] width 326 height 33
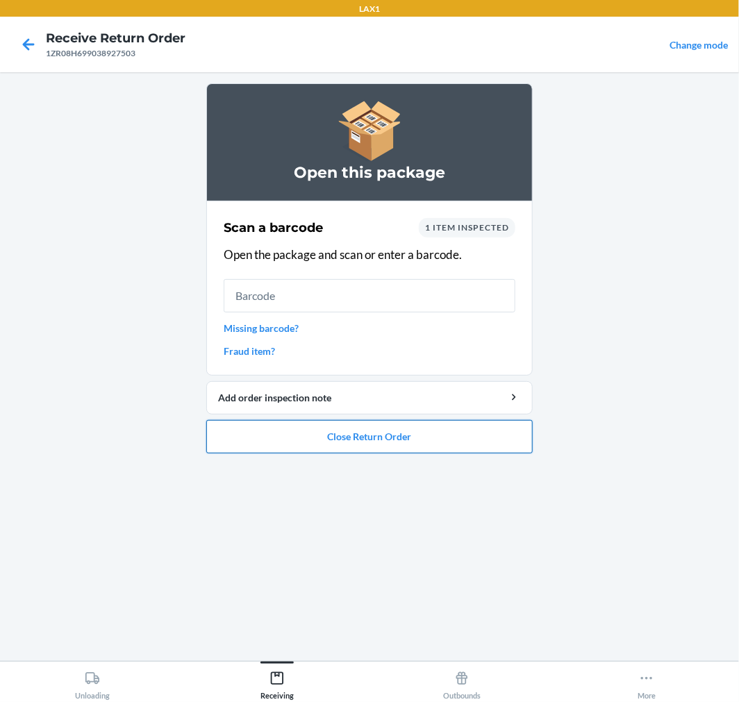
click at [388, 447] on button "Close Return Order" at bounding box center [369, 436] width 326 height 33
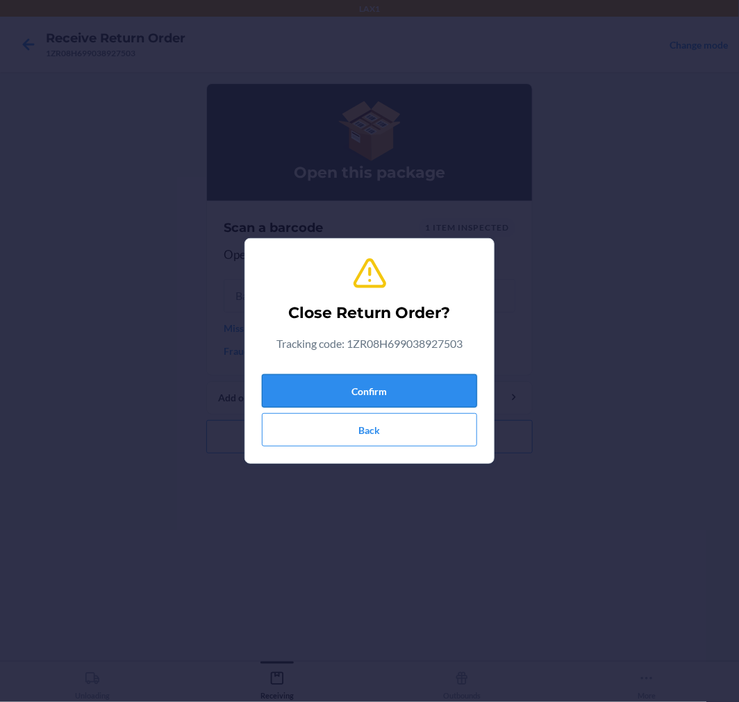
click at [385, 379] on button "Confirm" at bounding box center [369, 390] width 215 height 33
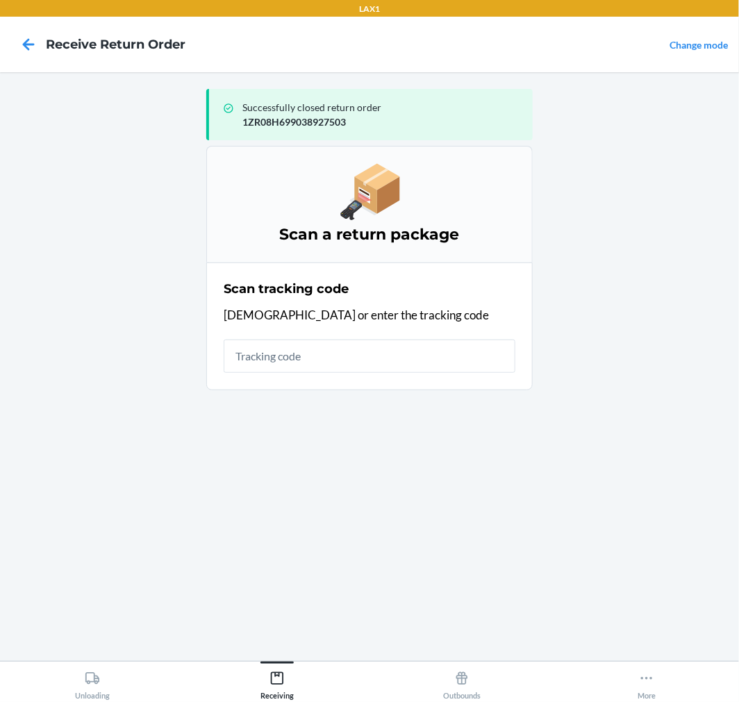
click at [382, 350] on input "text" at bounding box center [370, 356] width 292 height 33
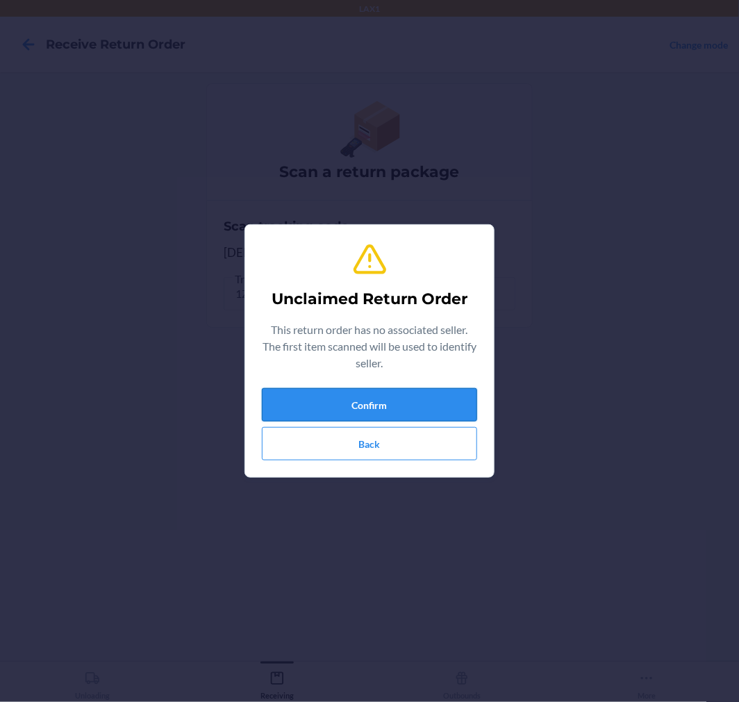
click at [313, 398] on button "Confirm" at bounding box center [369, 404] width 215 height 33
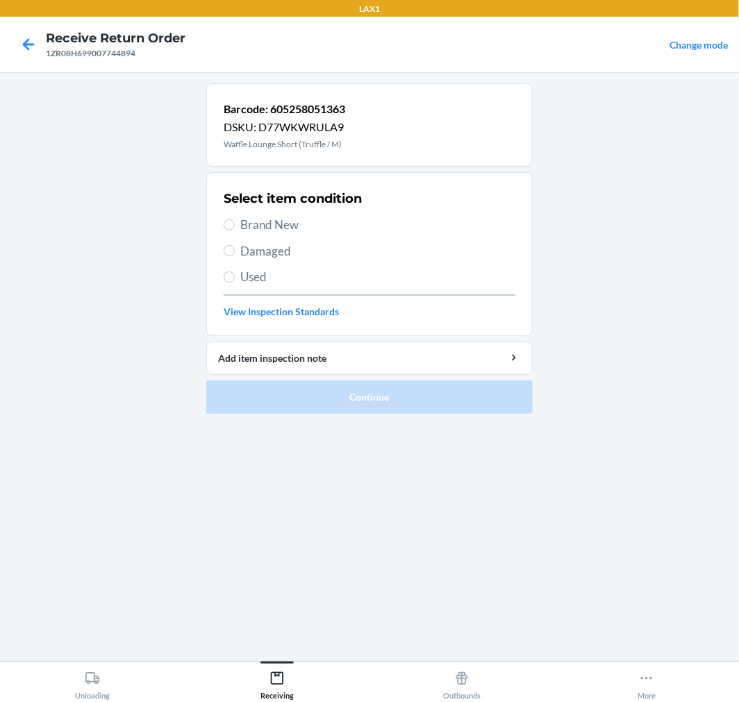
click at [262, 251] on span "Damaged" at bounding box center [377, 251] width 275 height 18
click at [235, 251] on input "Damaged" at bounding box center [229, 250] width 11 height 11
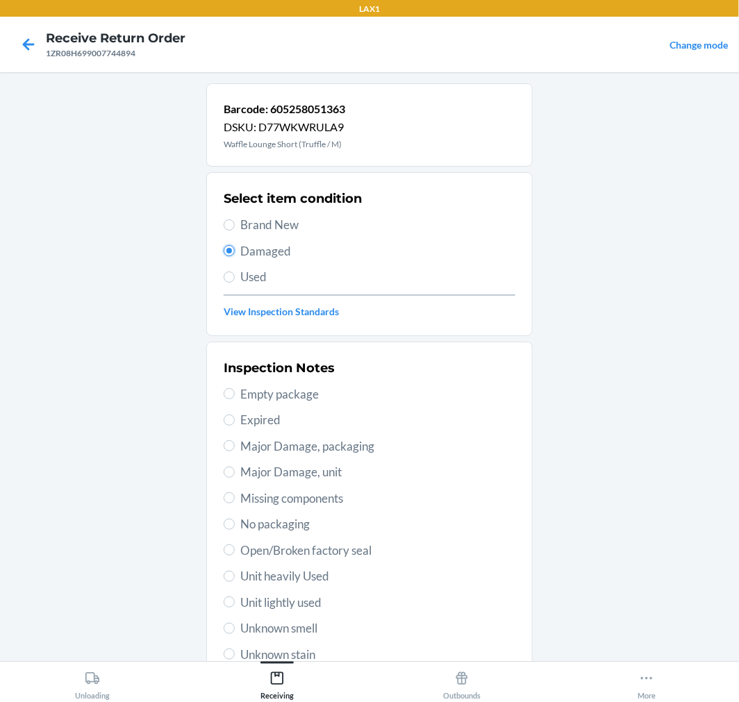
scroll to position [134, 0]
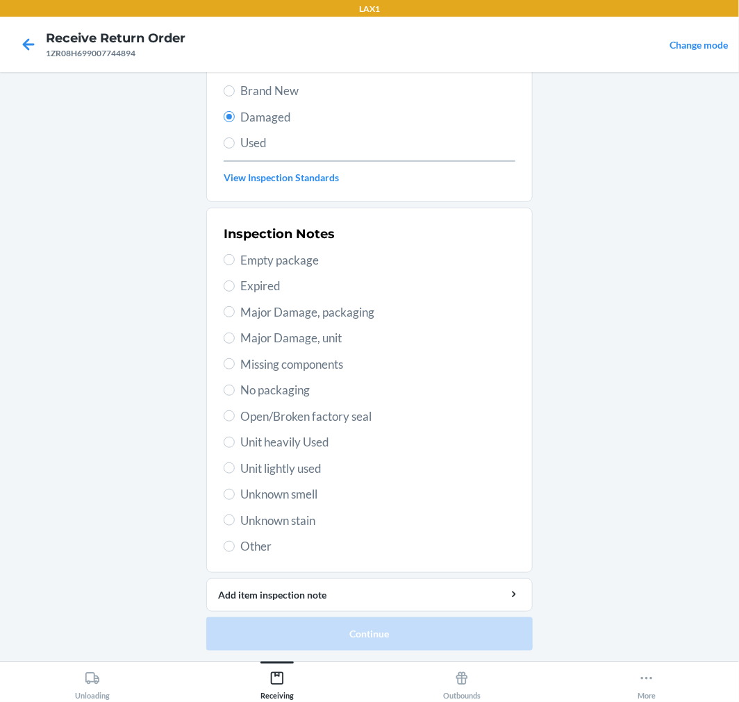
click at [240, 553] on span "Other" at bounding box center [377, 547] width 275 height 18
click at [235, 552] on input "Other" at bounding box center [229, 546] width 11 height 11
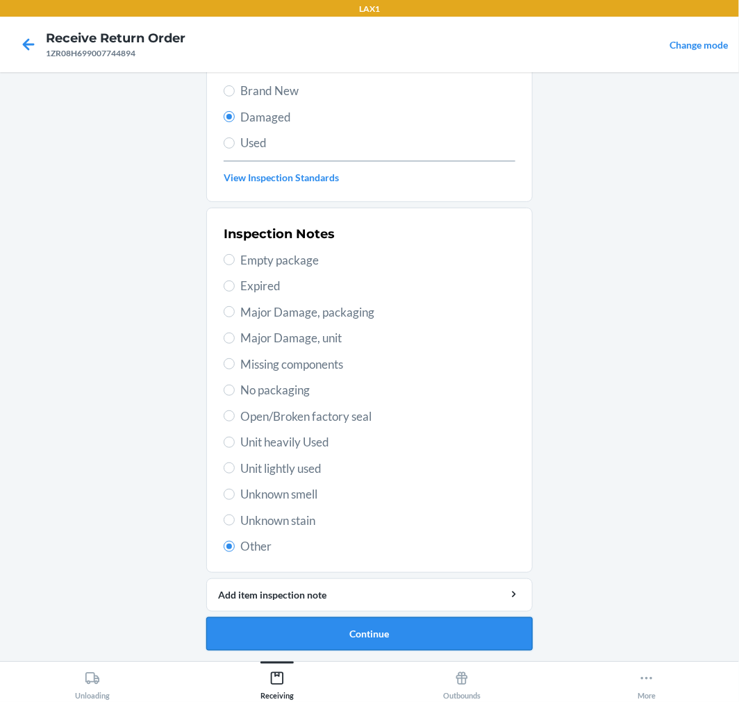
click at [372, 638] on button "Continue" at bounding box center [369, 633] width 326 height 33
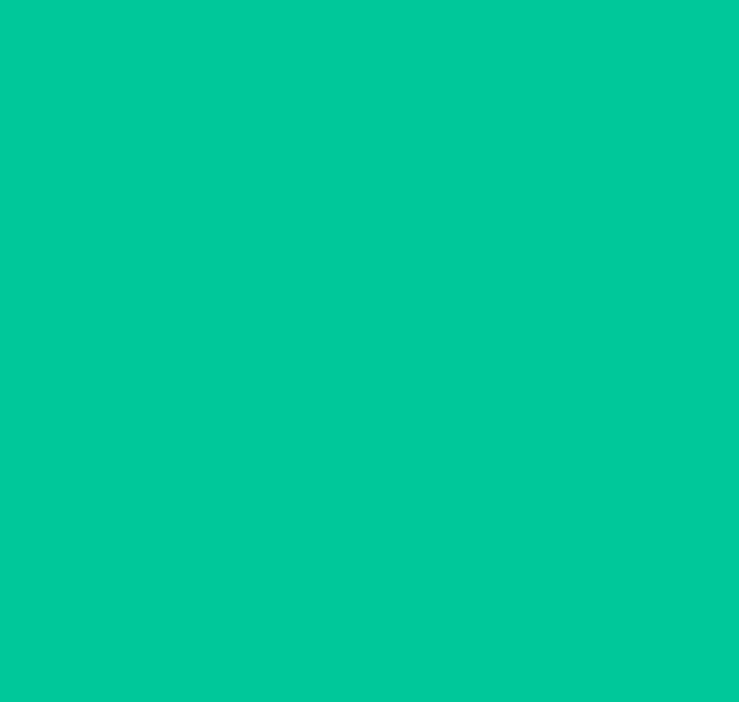
click at [371, 637] on button "Confirm" at bounding box center [369, 633] width 326 height 33
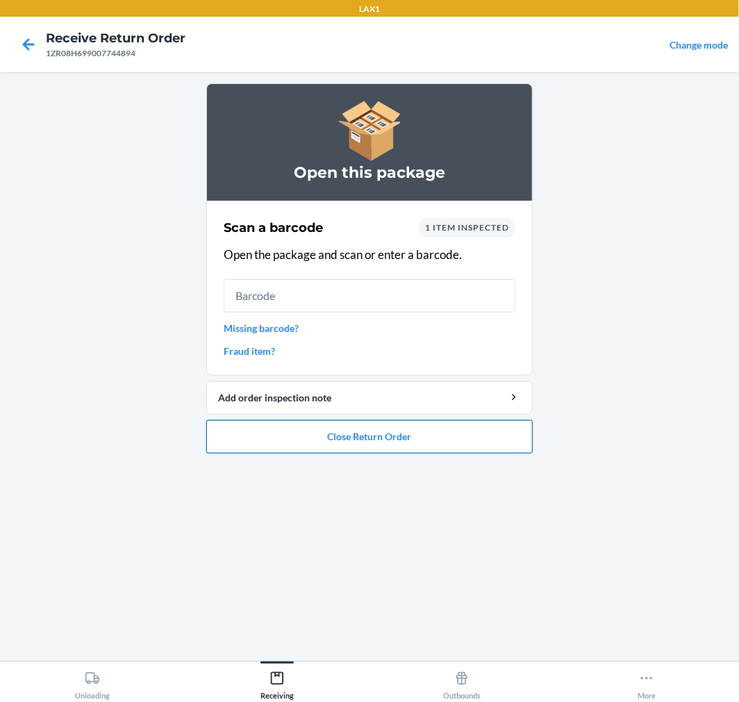
click at [282, 449] on button "Close Return Order" at bounding box center [369, 436] width 326 height 33
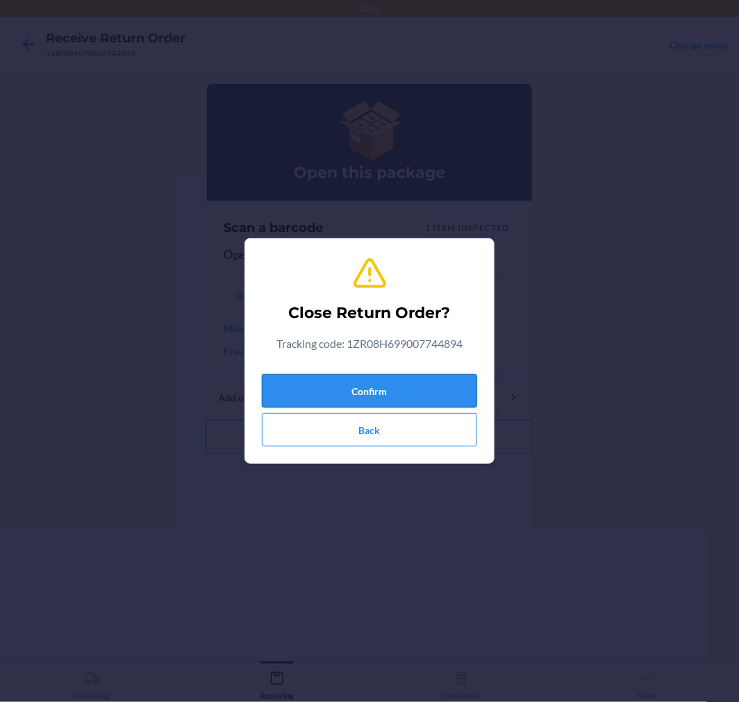
click at [290, 398] on button "Confirm" at bounding box center [369, 390] width 215 height 33
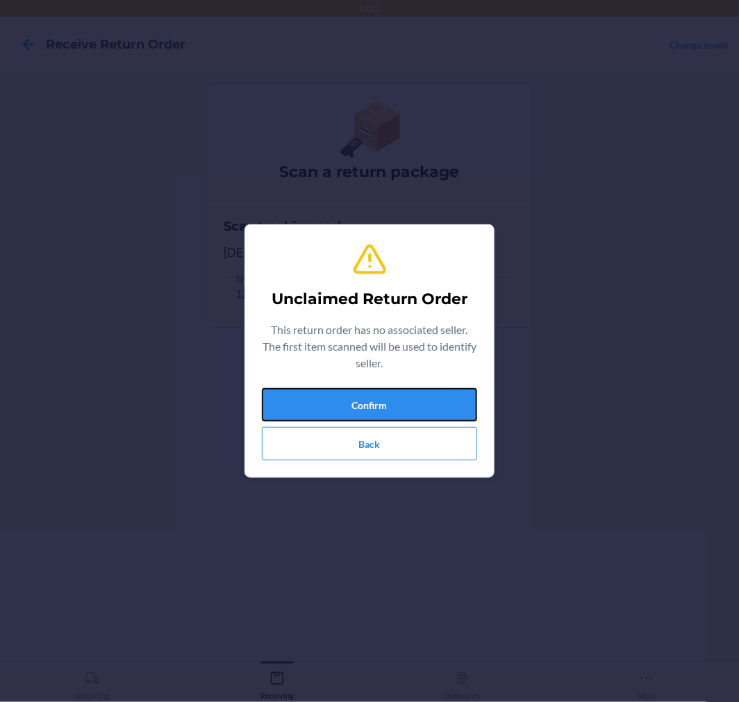
click at [290, 398] on button "Confirm" at bounding box center [369, 404] width 215 height 33
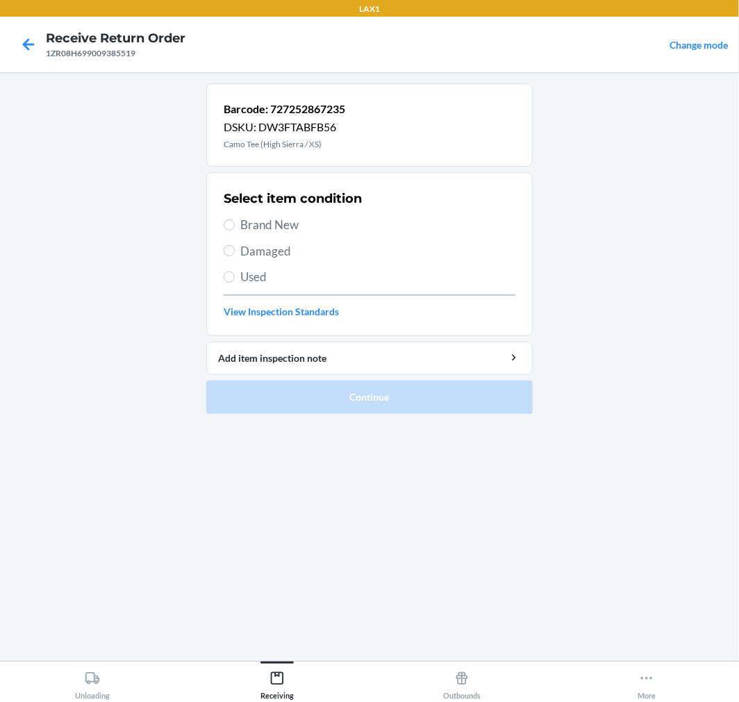
click at [238, 231] on label "Brand New" at bounding box center [370, 225] width 292 height 18
click at [235, 231] on input "Brand New" at bounding box center [229, 224] width 11 height 11
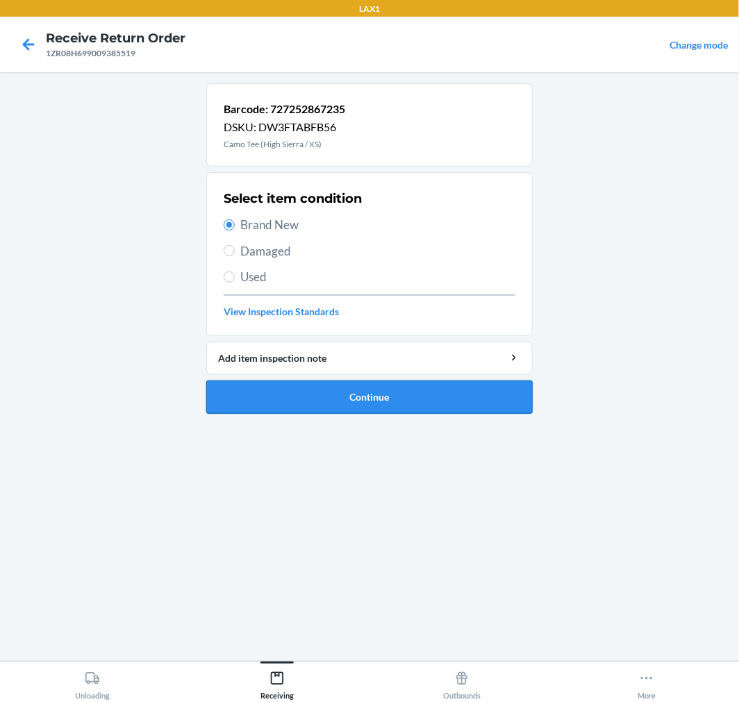
click at [338, 386] on button "Continue" at bounding box center [369, 397] width 326 height 33
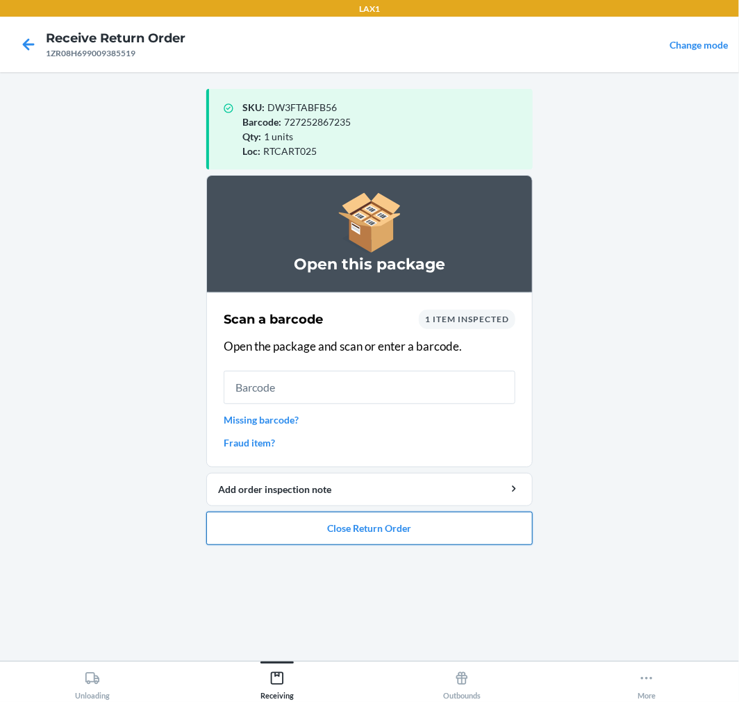
click at [420, 524] on button "Close Return Order" at bounding box center [369, 528] width 326 height 33
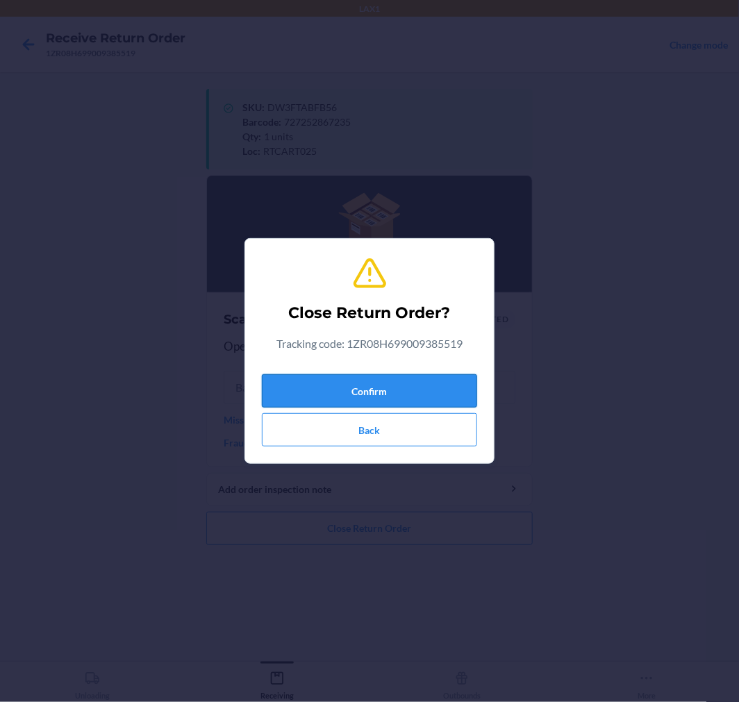
click at [356, 392] on button "Confirm" at bounding box center [369, 390] width 215 height 33
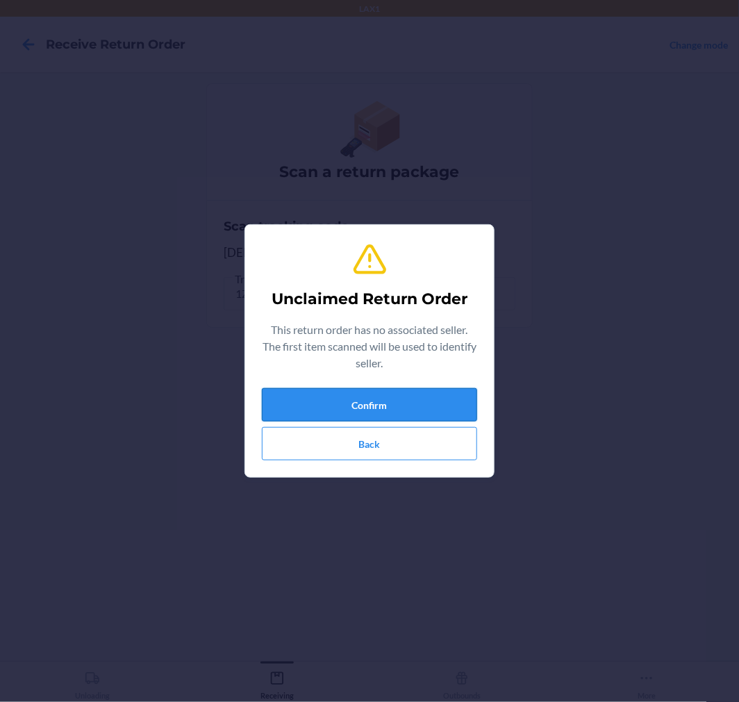
click at [314, 392] on button "Confirm" at bounding box center [369, 404] width 215 height 33
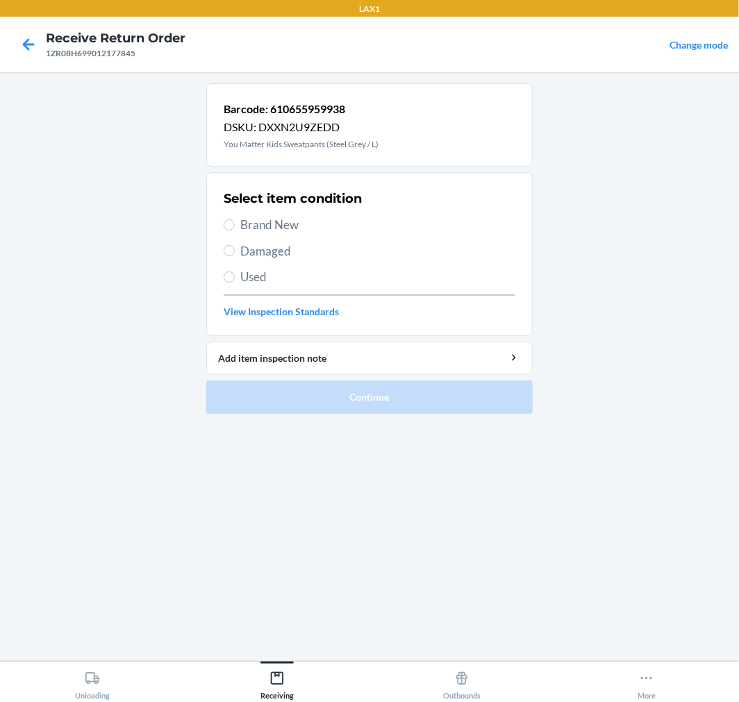
click at [295, 261] on div "Select item condition Brand New Damaged Used View Inspection Standards" at bounding box center [370, 254] width 292 height 138
click at [274, 253] on span "Damaged" at bounding box center [377, 251] width 275 height 18
click at [235, 253] on input "Damaged" at bounding box center [229, 250] width 11 height 11
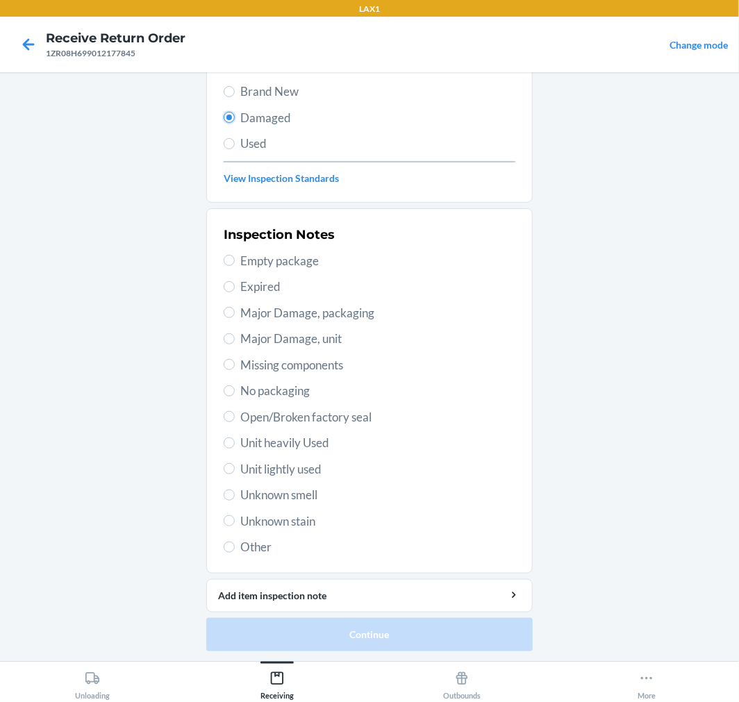
scroll to position [134, 0]
click at [254, 395] on span "No packaging" at bounding box center [377, 390] width 275 height 18
click at [235, 395] on input "No packaging" at bounding box center [229, 390] width 11 height 11
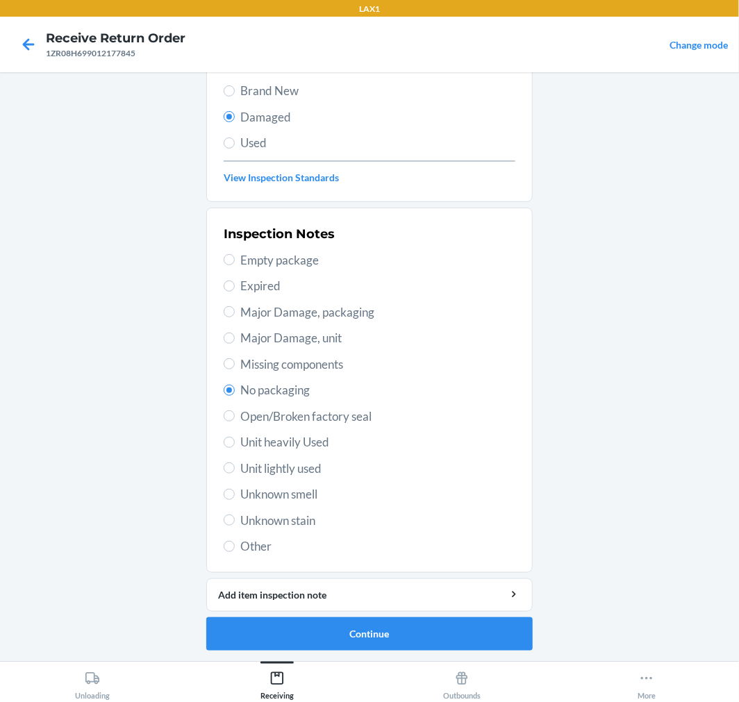
click at [257, 410] on span "Open/Broken factory seal" at bounding box center [377, 417] width 275 height 18
click at [235, 410] on input "Open/Broken factory seal" at bounding box center [229, 415] width 11 height 11
click at [410, 626] on button "Continue" at bounding box center [369, 633] width 326 height 33
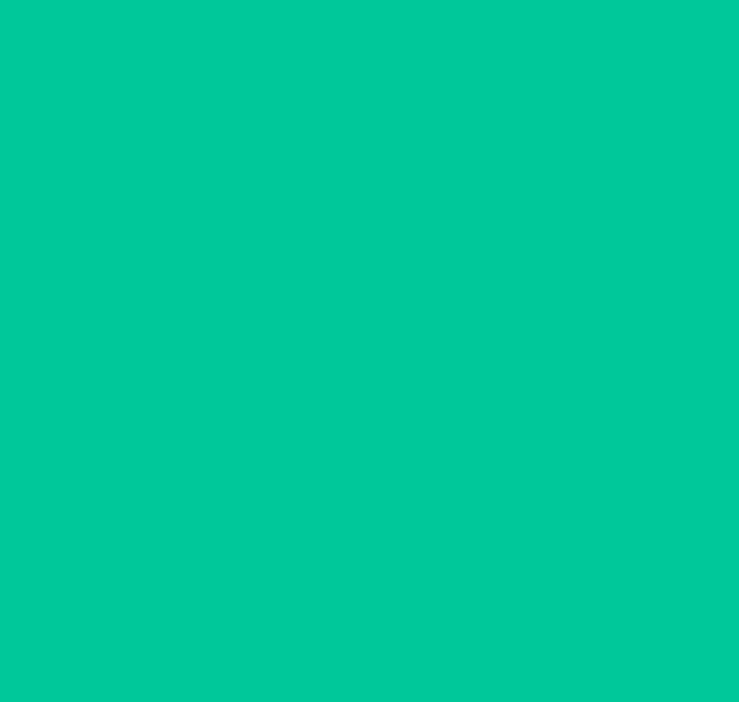
scroll to position [11, 0]
click at [410, 626] on button "Confirm" at bounding box center [369, 633] width 326 height 33
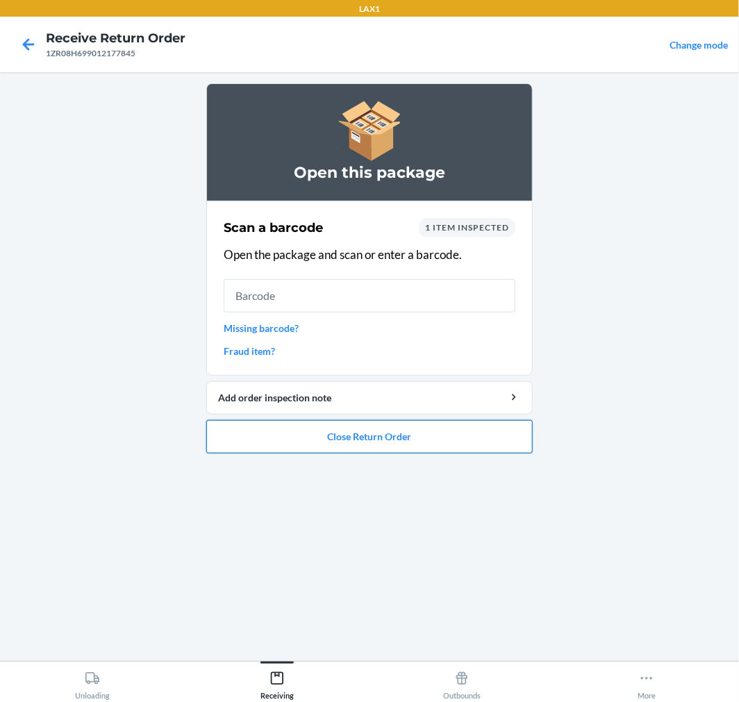
click at [279, 450] on button "Close Return Order" at bounding box center [369, 436] width 326 height 33
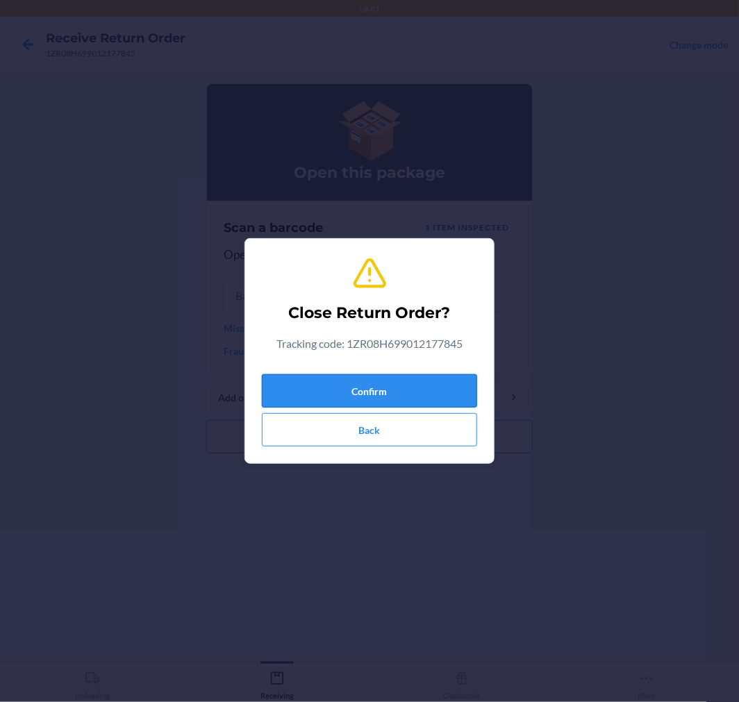
click at [290, 395] on button "Confirm" at bounding box center [369, 390] width 215 height 33
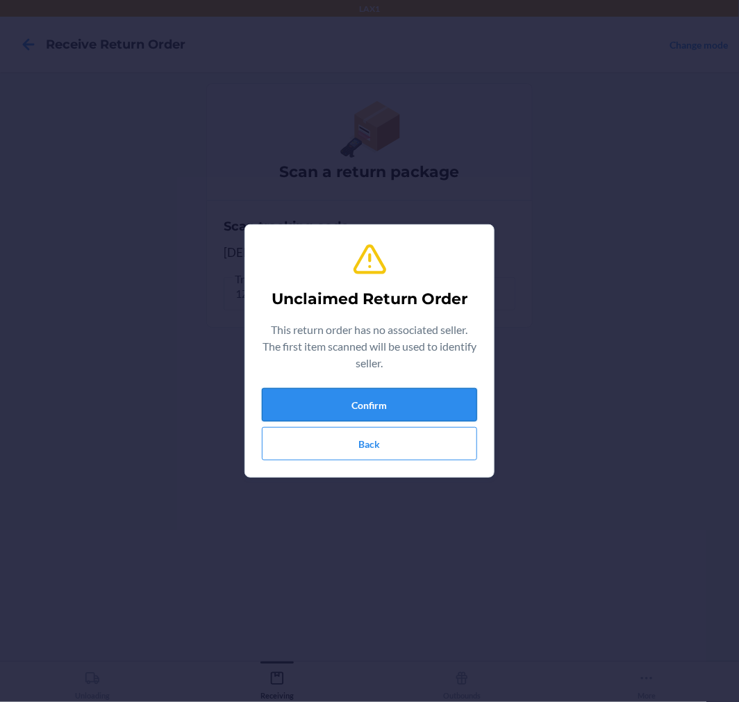
click at [362, 408] on button "Confirm" at bounding box center [369, 404] width 215 height 33
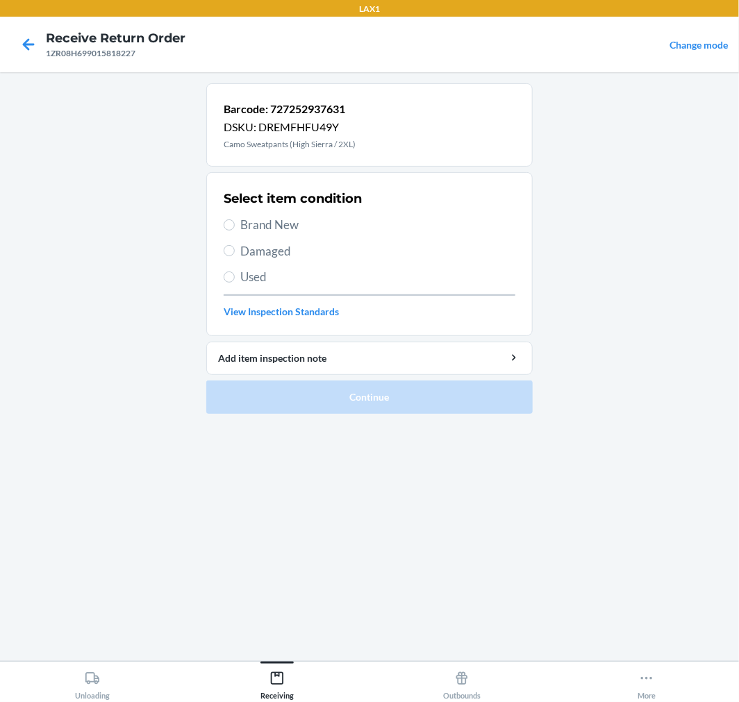
click at [258, 251] on span "Damaged" at bounding box center [377, 251] width 275 height 18
click at [235, 251] on input "Damaged" at bounding box center [229, 250] width 11 height 11
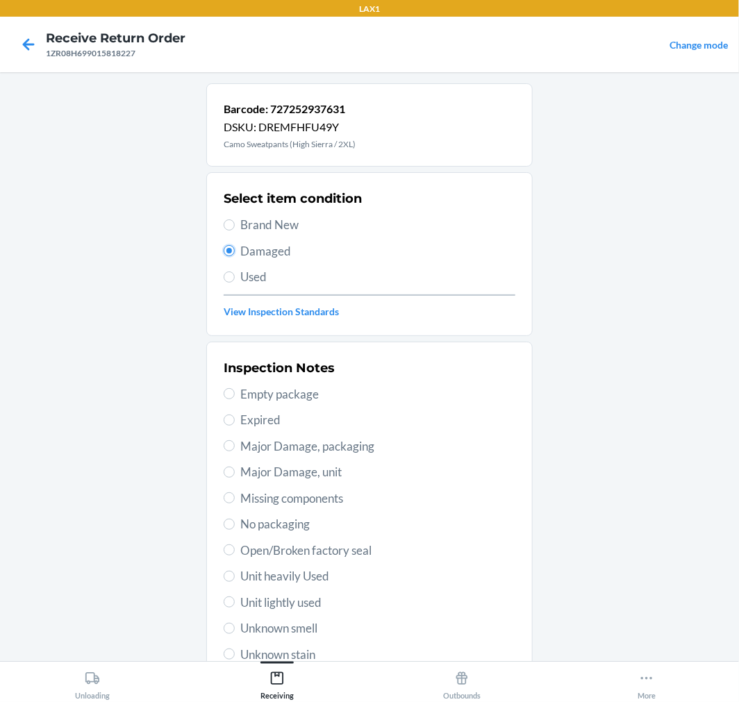
scroll to position [134, 0]
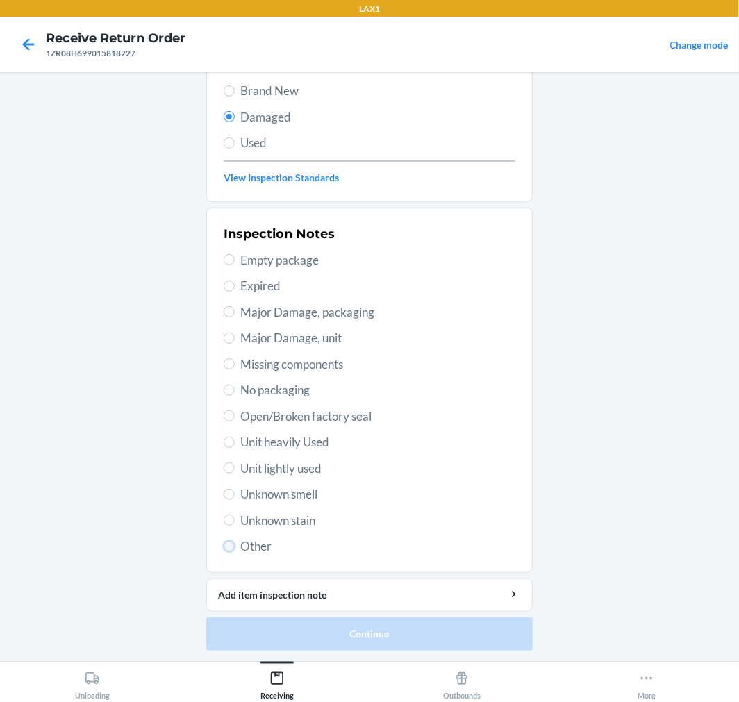
click at [228, 545] on input "Other" at bounding box center [229, 546] width 11 height 11
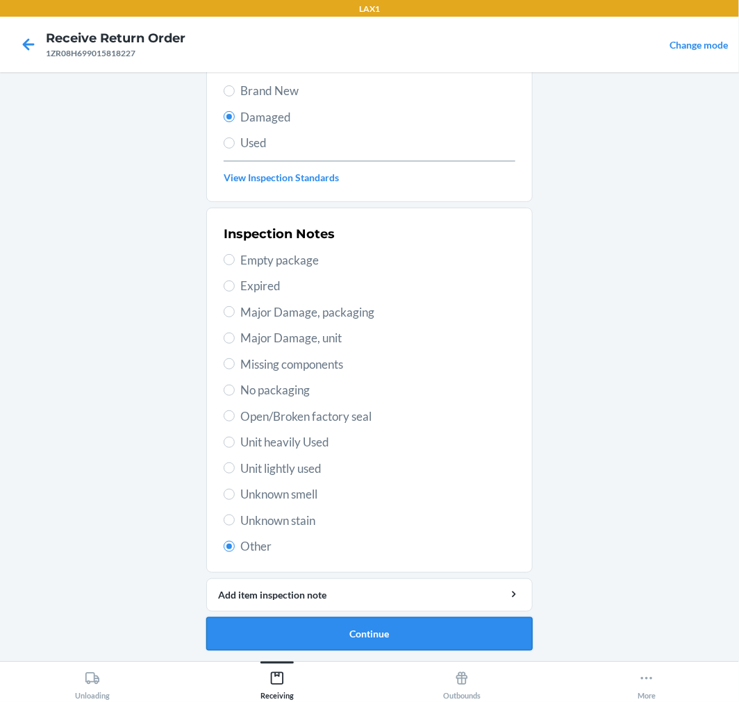
click at [318, 631] on button "Continue" at bounding box center [369, 633] width 326 height 33
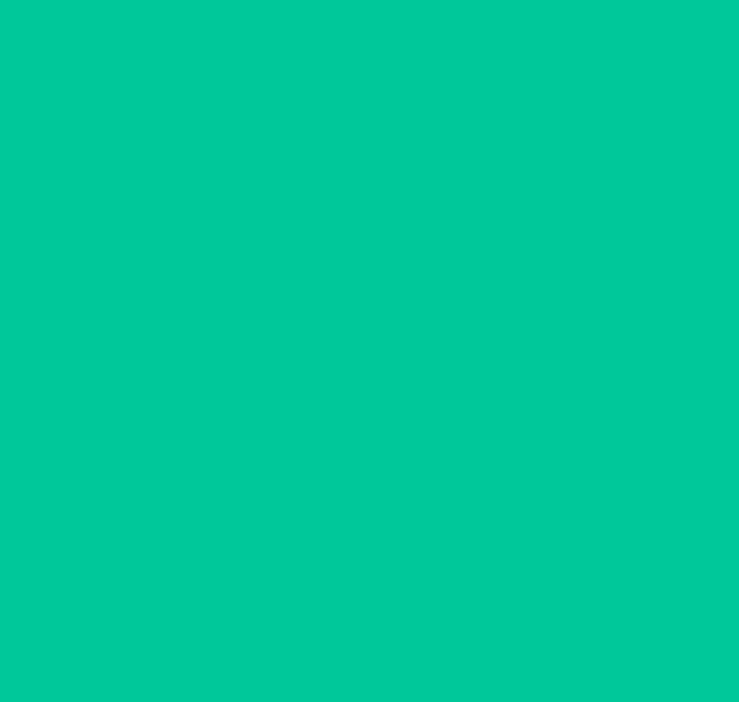
click at [318, 631] on button "Confirm" at bounding box center [369, 633] width 326 height 33
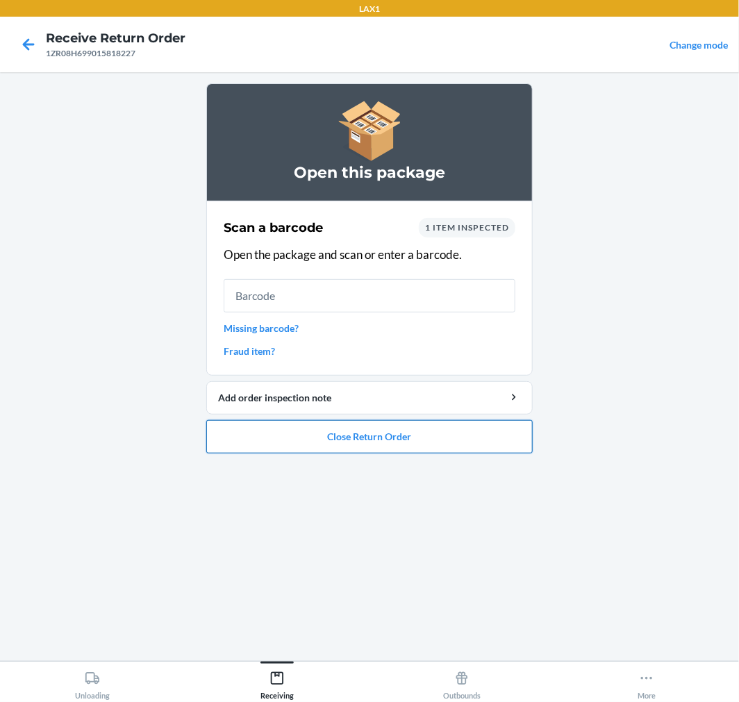
click at [408, 447] on button "Close Return Order" at bounding box center [369, 436] width 326 height 33
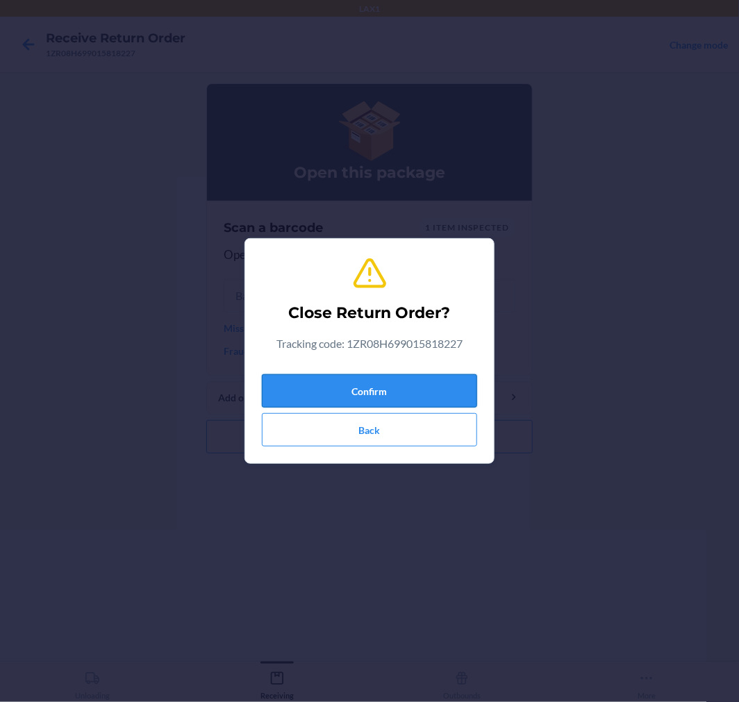
click at [361, 393] on button "Confirm" at bounding box center [369, 390] width 215 height 33
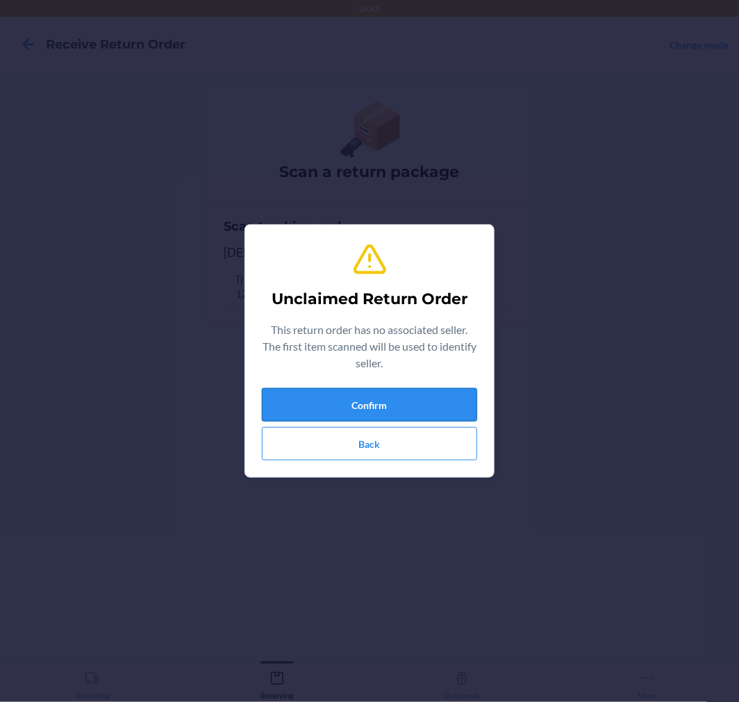
click at [370, 391] on button "Confirm" at bounding box center [369, 404] width 215 height 33
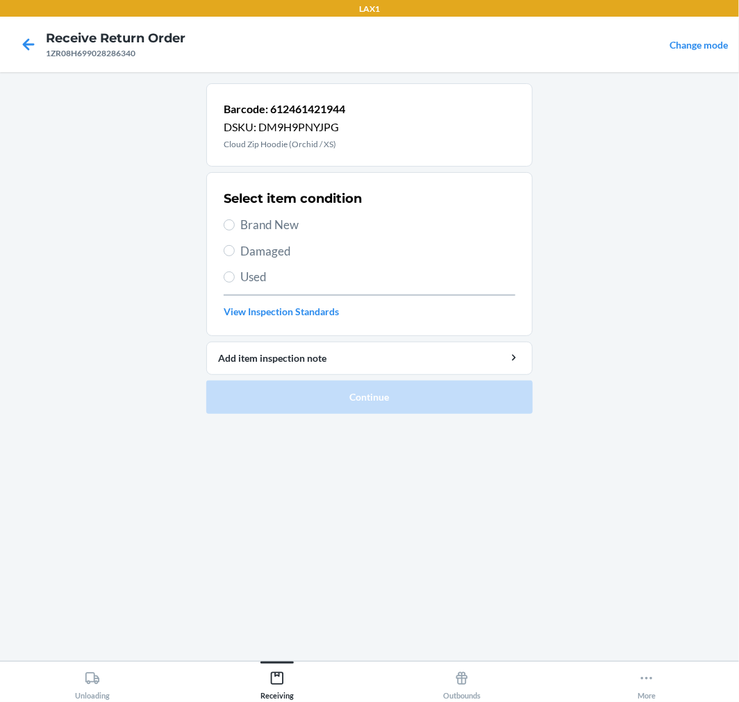
click at [274, 226] on span "Brand New" at bounding box center [377, 225] width 275 height 18
click at [235, 226] on input "Brand New" at bounding box center [229, 224] width 11 height 11
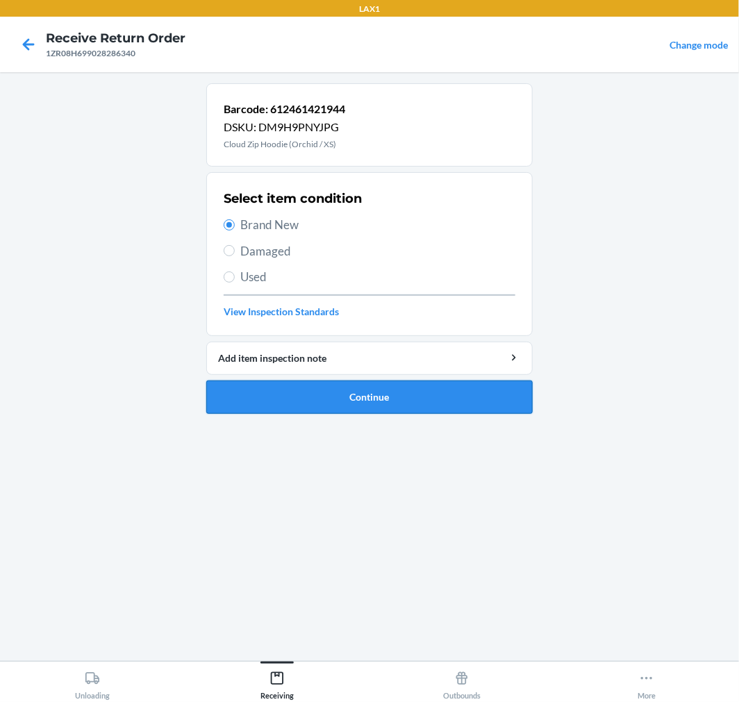
click at [304, 392] on button "Continue" at bounding box center [369, 397] width 326 height 33
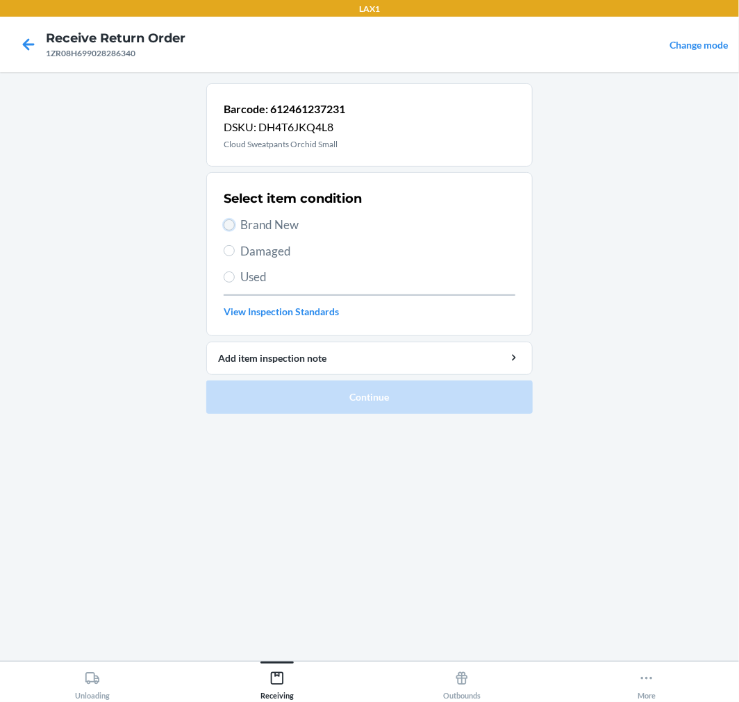
click at [232, 226] on input "Brand New" at bounding box center [229, 224] width 11 height 11
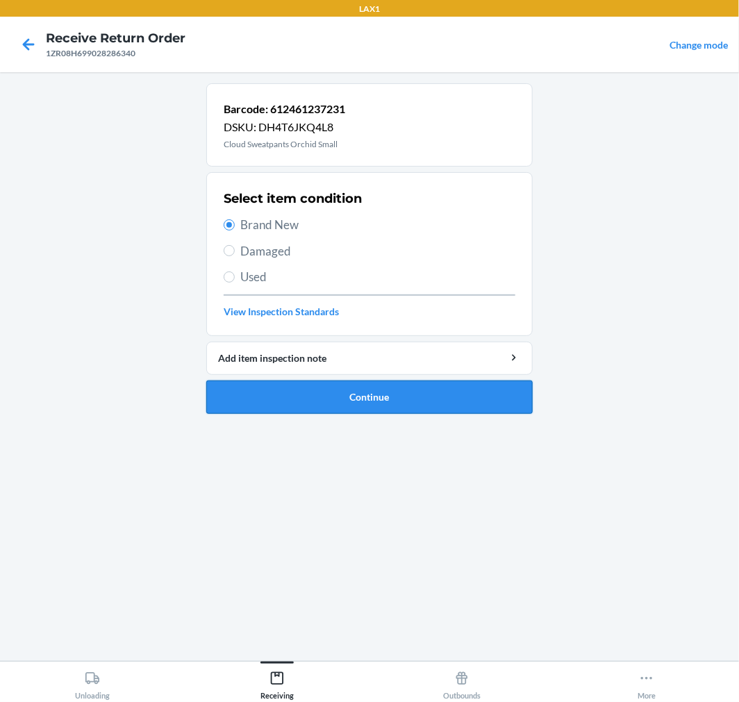
click at [384, 400] on button "Continue" at bounding box center [369, 397] width 326 height 33
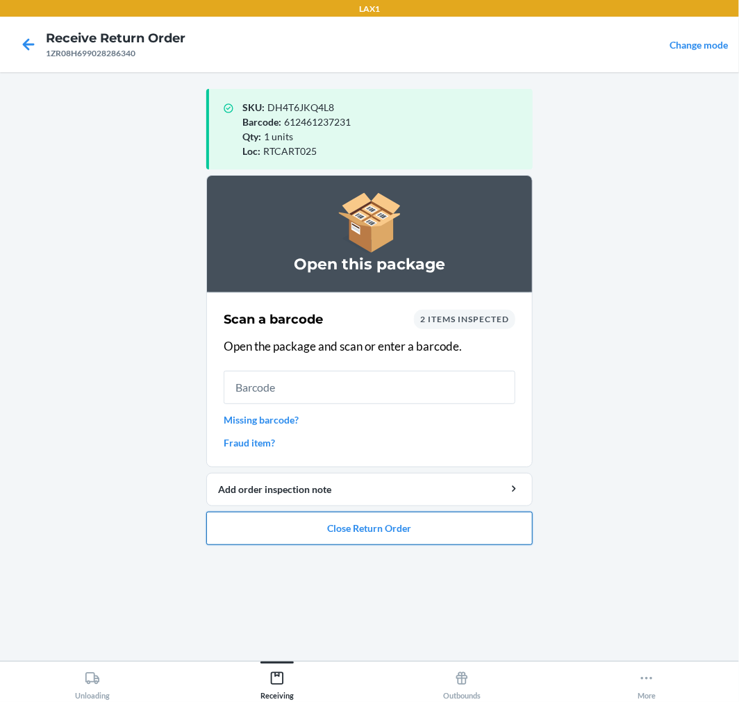
click at [304, 539] on button "Close Return Order" at bounding box center [369, 528] width 326 height 33
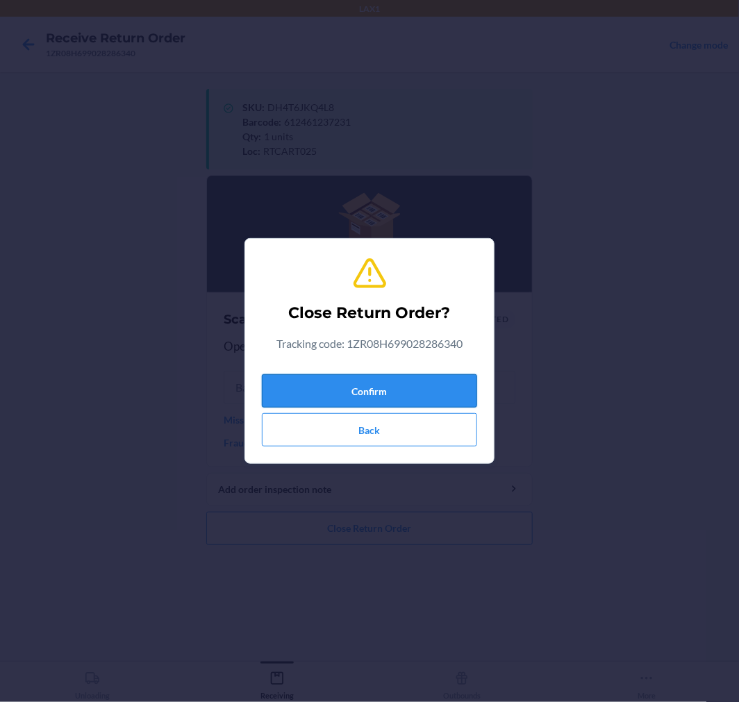
click at [306, 401] on button "Confirm" at bounding box center [369, 390] width 215 height 33
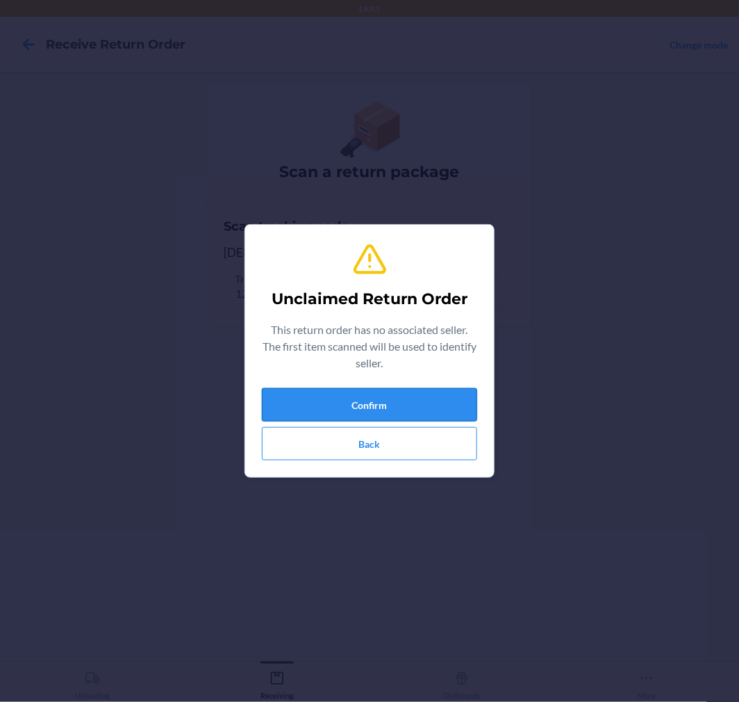
click at [365, 401] on button "Confirm" at bounding box center [369, 404] width 215 height 33
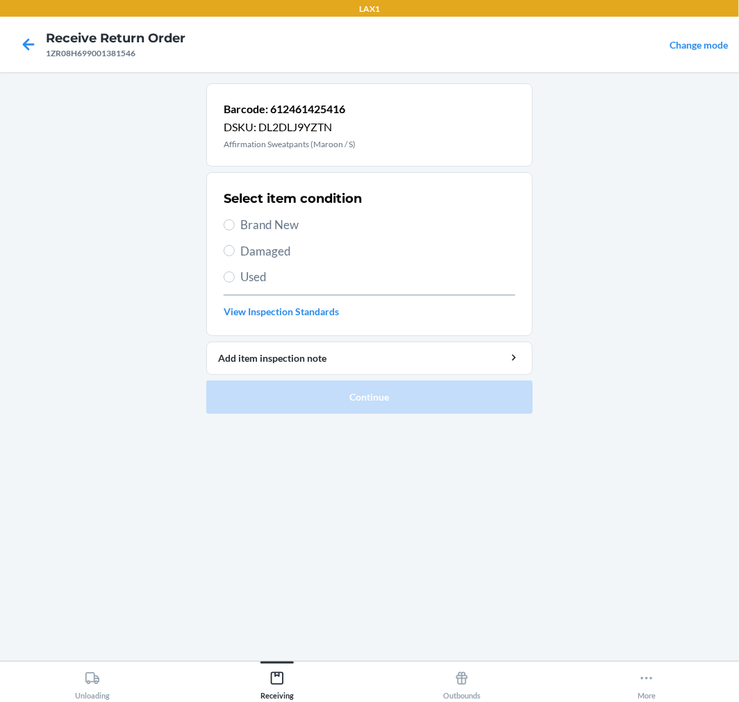
click at [248, 226] on span "Brand New" at bounding box center [377, 225] width 275 height 18
click at [235, 226] on input "Brand New" at bounding box center [229, 224] width 11 height 11
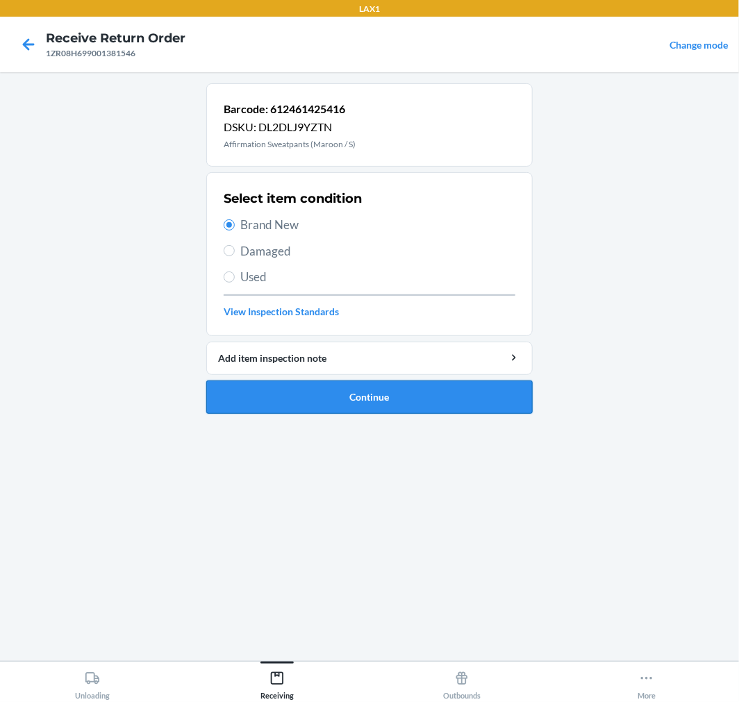
click at [288, 395] on button "Continue" at bounding box center [369, 397] width 326 height 33
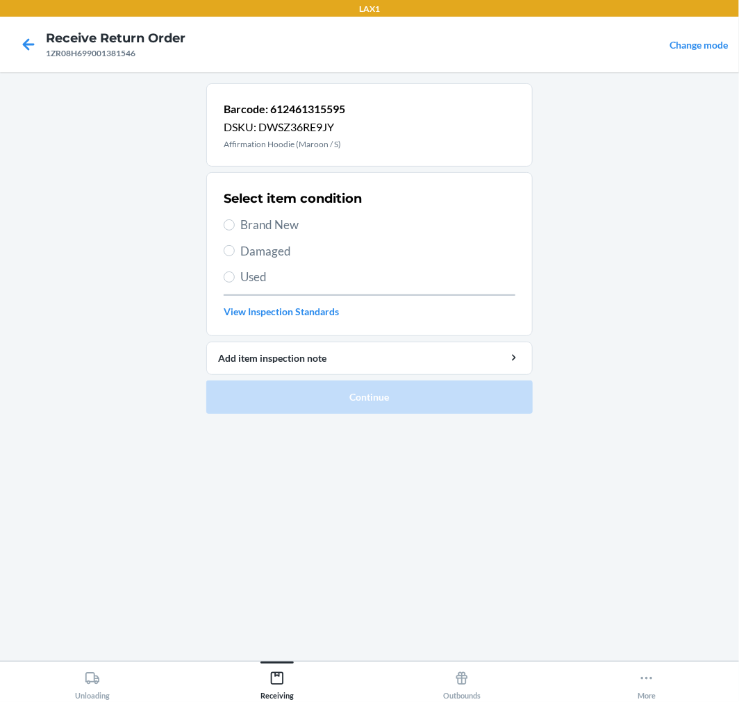
click at [251, 224] on span "Brand New" at bounding box center [377, 225] width 275 height 18
click at [235, 224] on input "Brand New" at bounding box center [229, 224] width 11 height 11
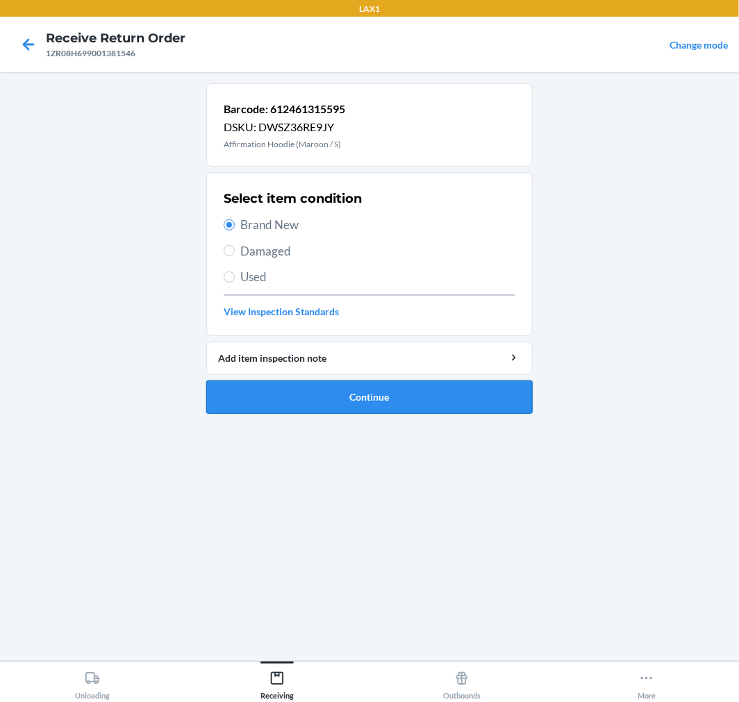
click at [421, 406] on button "Continue" at bounding box center [369, 397] width 326 height 33
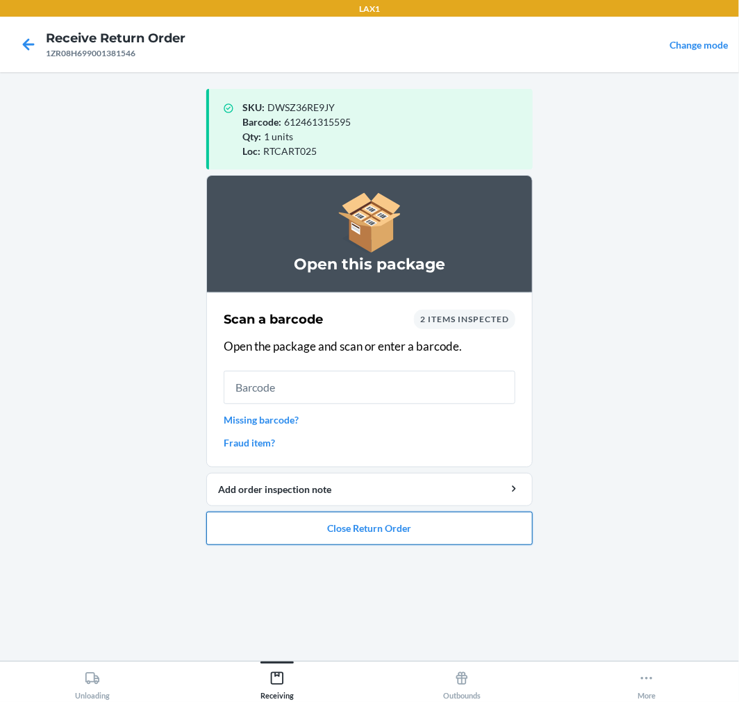
click at [421, 522] on button "Close Return Order" at bounding box center [369, 528] width 326 height 33
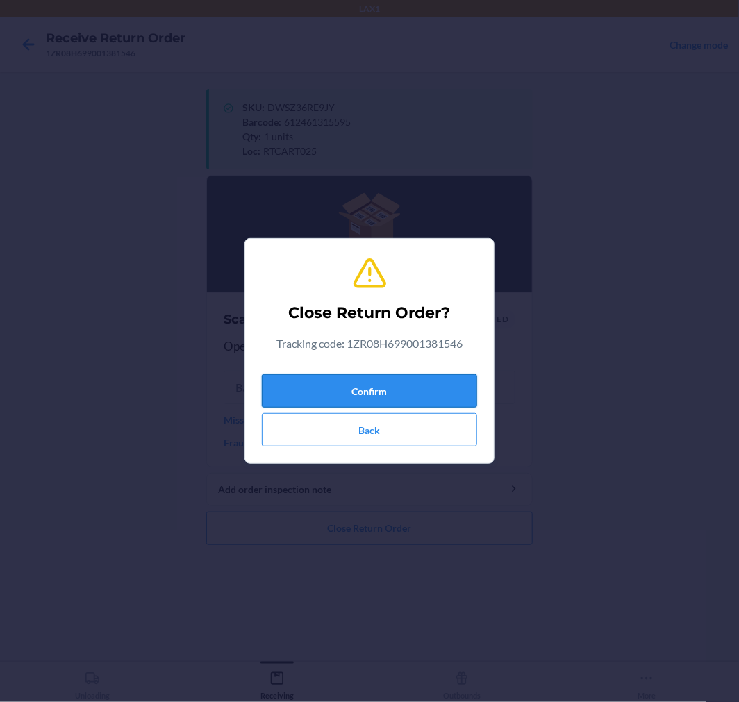
click at [383, 381] on button "Confirm" at bounding box center [369, 390] width 215 height 33
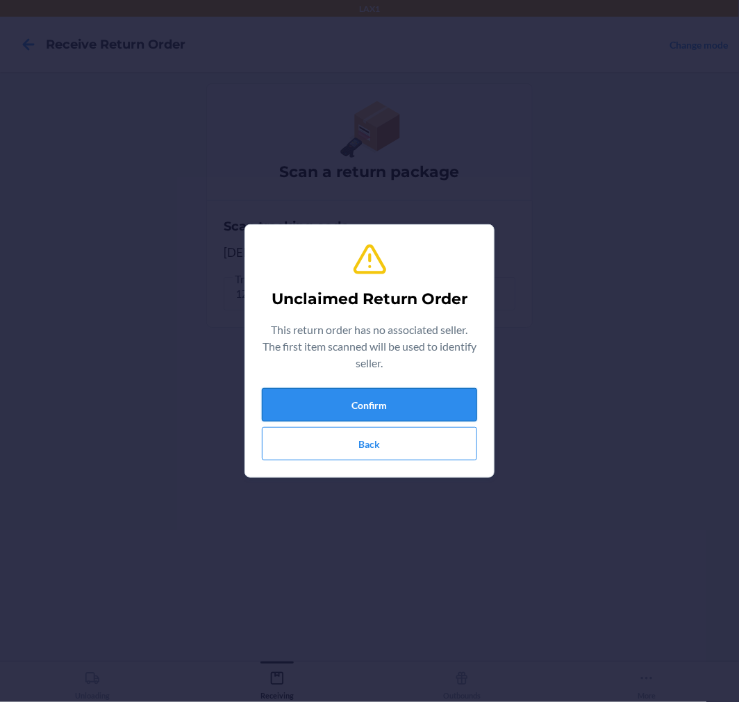
click at [441, 391] on button "Confirm" at bounding box center [369, 404] width 215 height 33
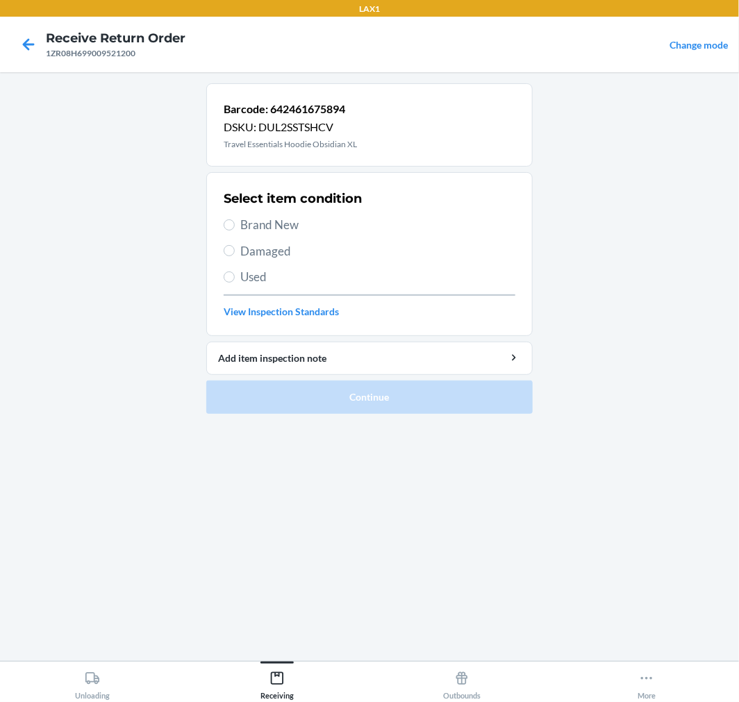
click at [251, 255] on span "Damaged" at bounding box center [377, 251] width 275 height 18
click at [235, 255] on input "Damaged" at bounding box center [229, 250] width 11 height 11
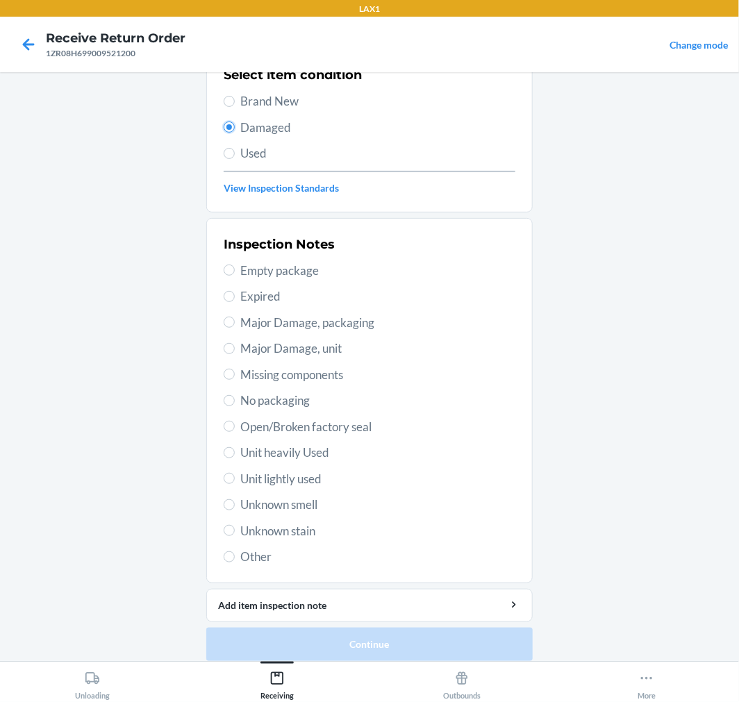
scroll to position [134, 0]
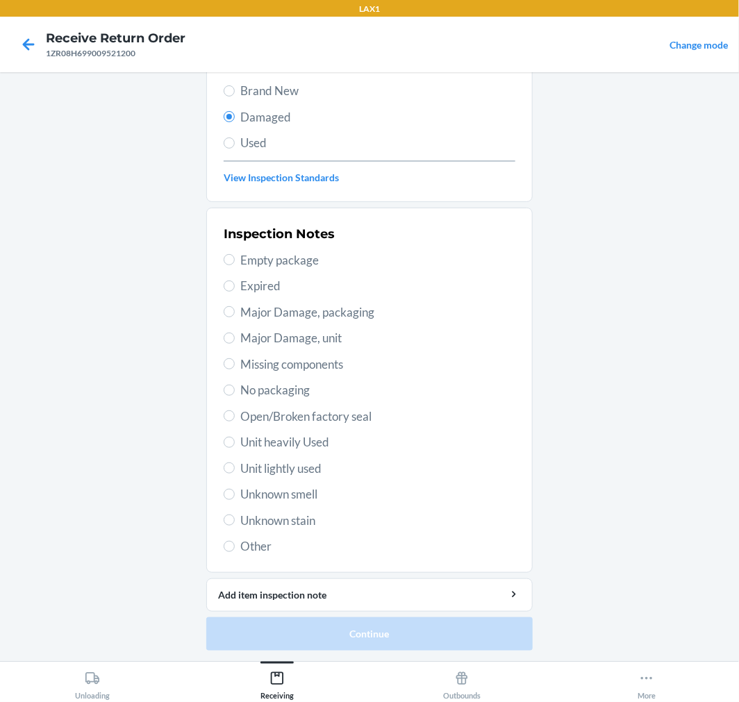
click at [293, 415] on span "Open/Broken factory seal" at bounding box center [377, 417] width 275 height 18
click at [235, 415] on input "Open/Broken factory seal" at bounding box center [229, 415] width 11 height 11
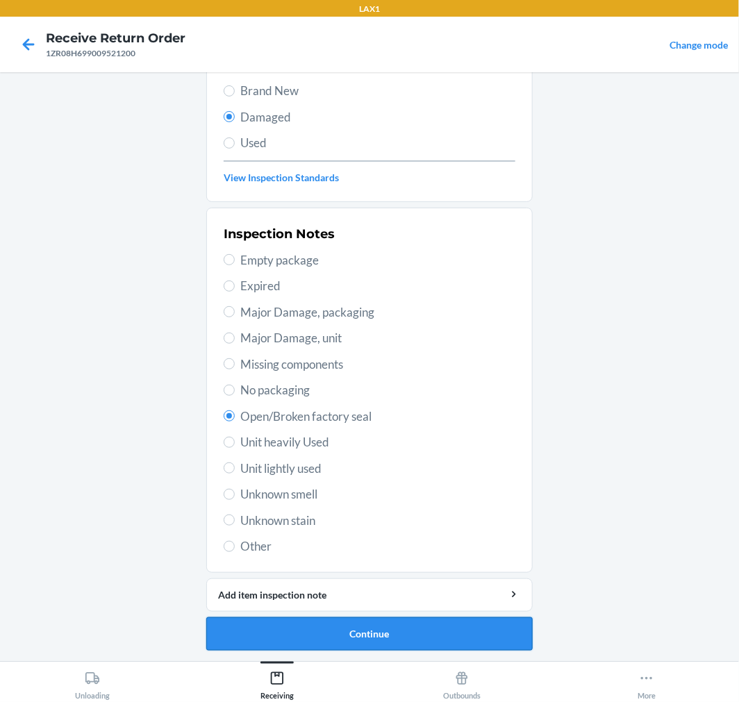
click at [440, 648] on button "Continue" at bounding box center [369, 633] width 326 height 33
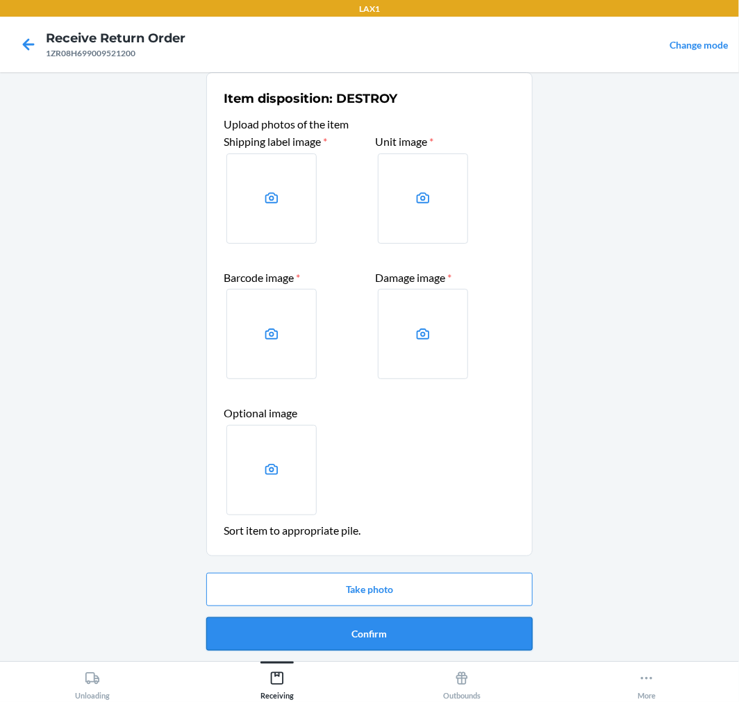
click at [427, 624] on button "Confirm" at bounding box center [369, 633] width 326 height 33
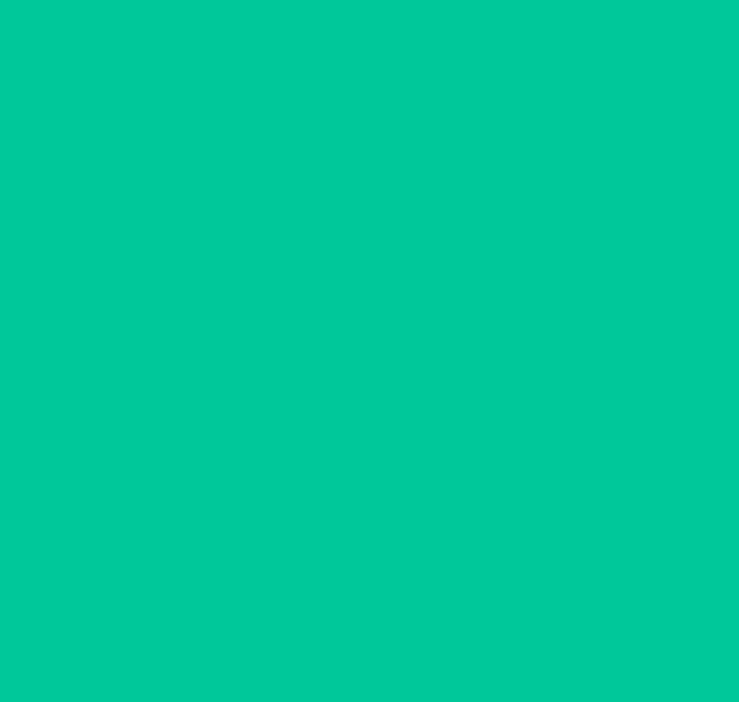
scroll to position [0, 0]
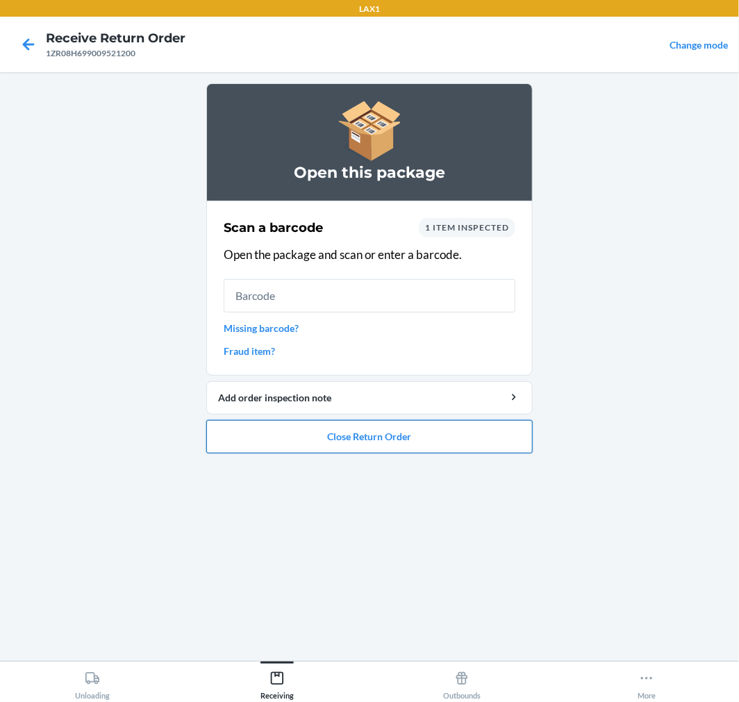
click at [351, 433] on button "Close Return Order" at bounding box center [369, 436] width 326 height 33
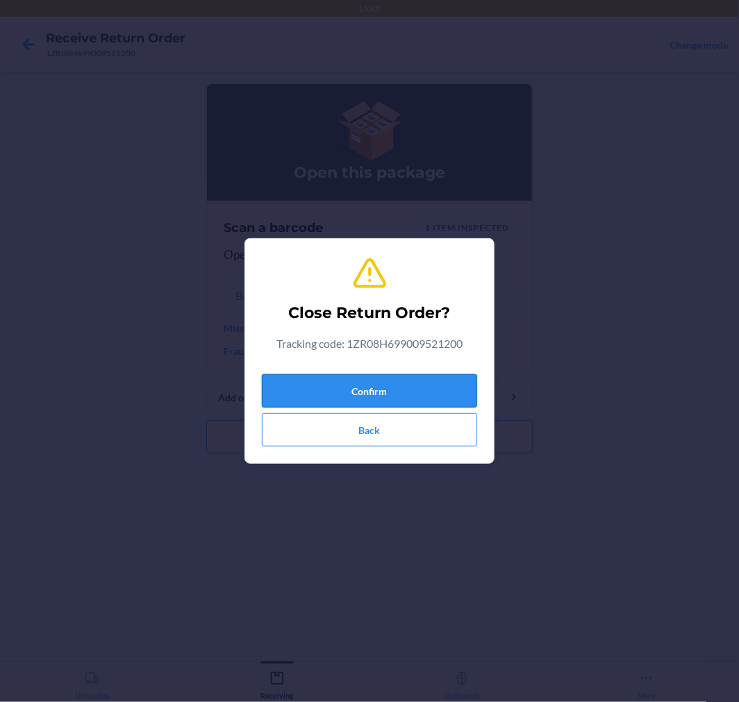
click at [363, 395] on button "Confirm" at bounding box center [369, 390] width 215 height 33
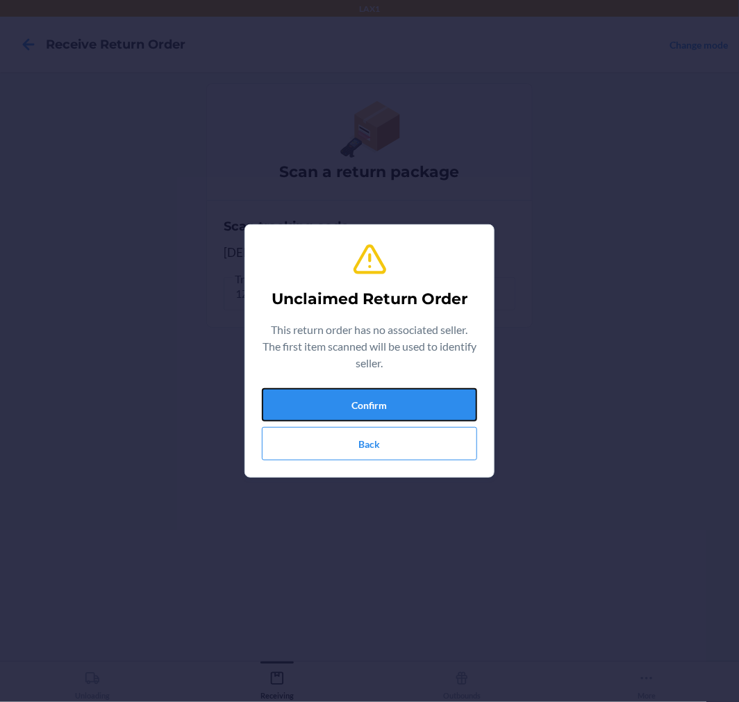
click at [363, 395] on button "Confirm" at bounding box center [369, 404] width 215 height 33
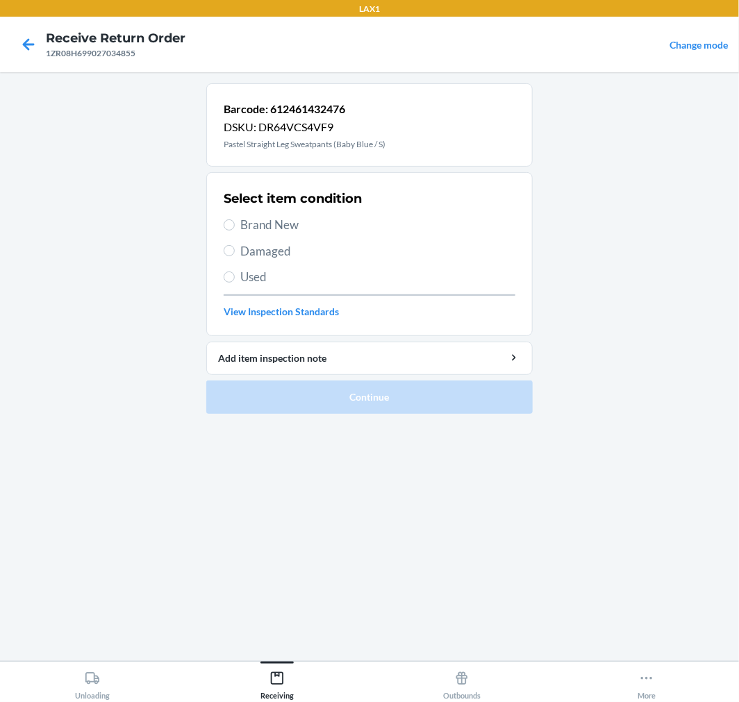
click at [254, 219] on span "Brand New" at bounding box center [377, 225] width 275 height 18
click at [235, 219] on input "Brand New" at bounding box center [229, 224] width 11 height 11
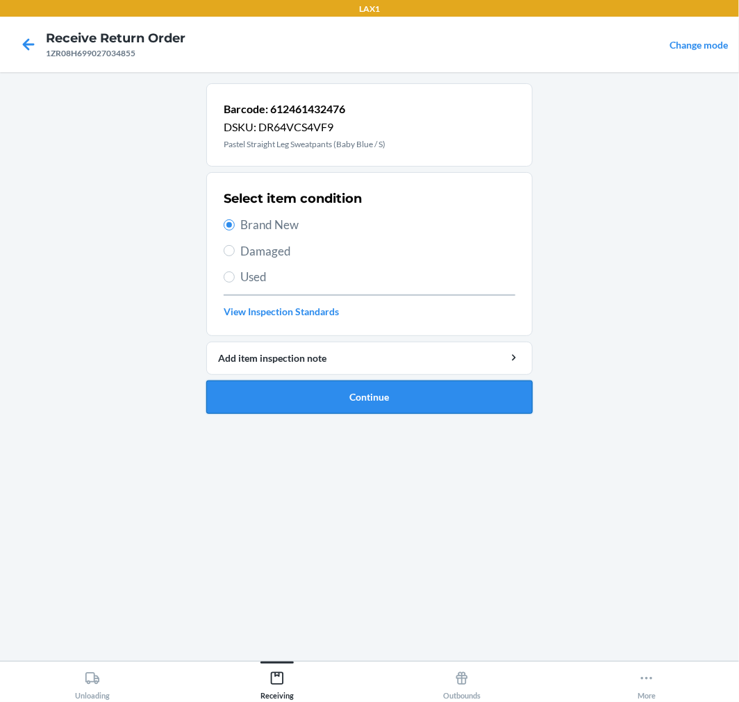
click at [345, 393] on button "Continue" at bounding box center [369, 397] width 326 height 33
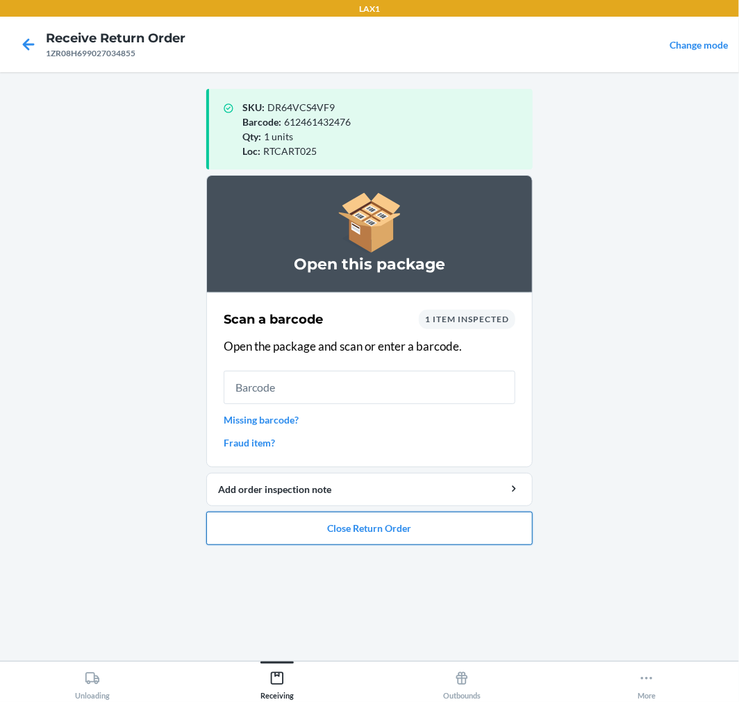
click at [335, 529] on button "Close Return Order" at bounding box center [369, 528] width 326 height 33
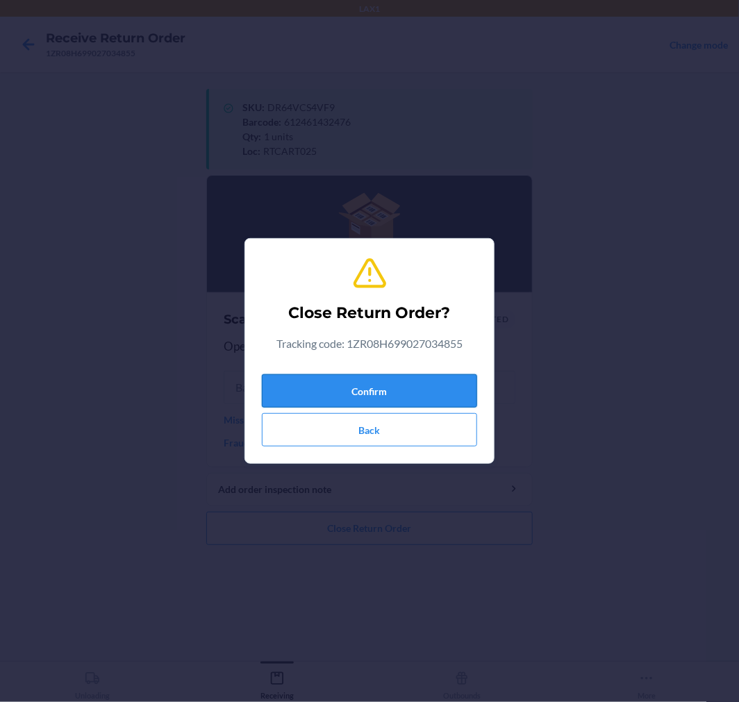
click at [355, 388] on button "Confirm" at bounding box center [369, 390] width 215 height 33
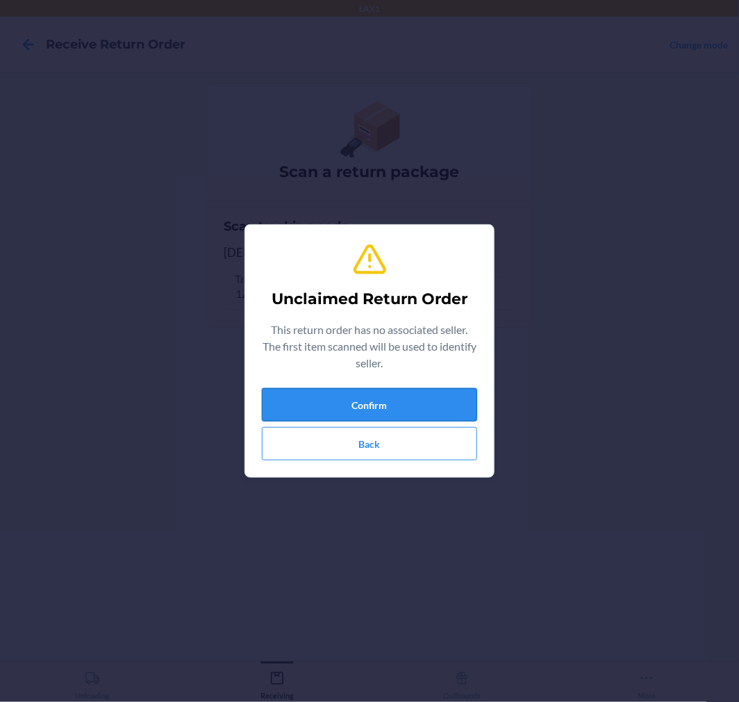
click at [389, 401] on button "Confirm" at bounding box center [369, 404] width 215 height 33
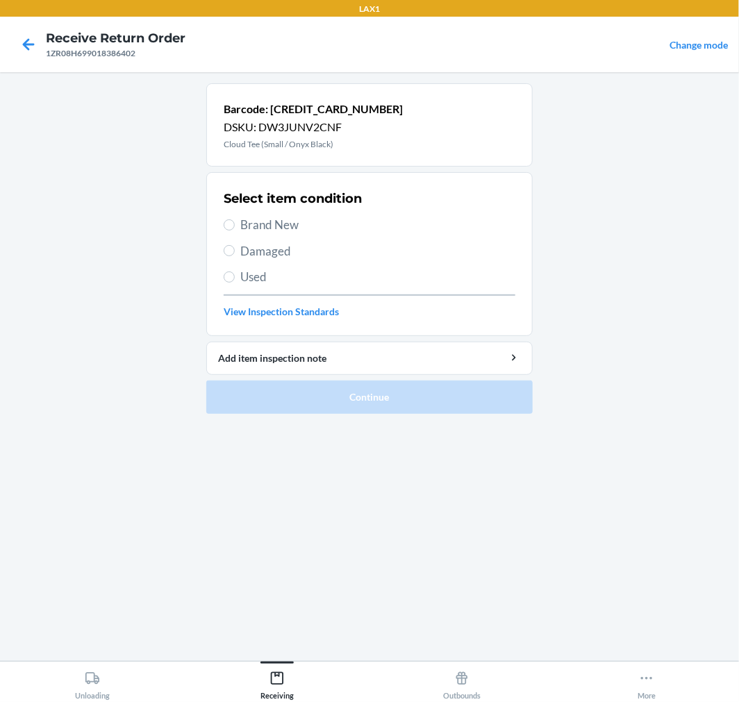
click at [275, 219] on span "Brand New" at bounding box center [377, 225] width 275 height 18
click at [235, 219] on input "Brand New" at bounding box center [229, 224] width 11 height 11
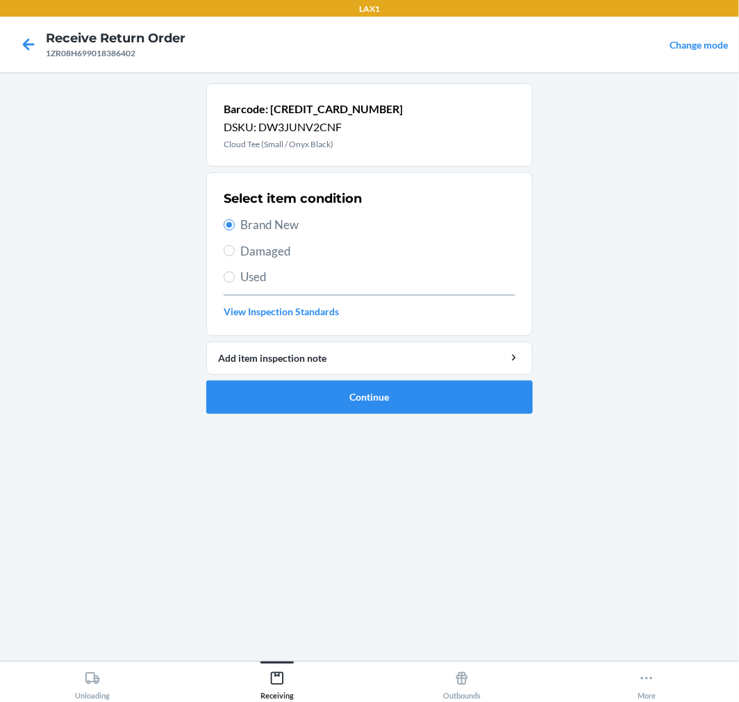
click at [252, 248] on span "Damaged" at bounding box center [377, 251] width 275 height 18
click at [235, 248] on input "Damaged" at bounding box center [229, 250] width 11 height 11
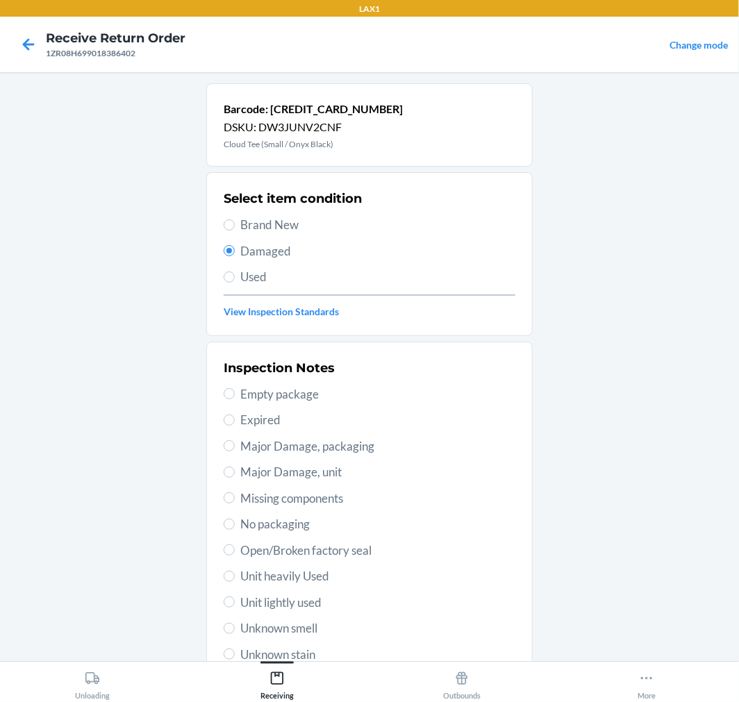
click at [274, 226] on span "Brand New" at bounding box center [377, 225] width 275 height 18
click at [235, 226] on input "Brand New" at bounding box center [229, 224] width 11 height 11
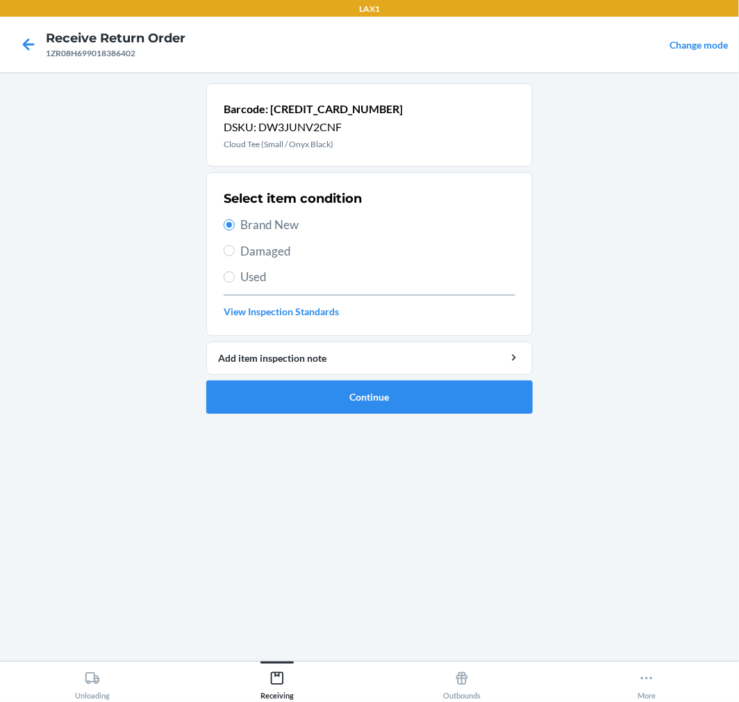
click at [289, 245] on span "Damaged" at bounding box center [377, 251] width 275 height 18
click at [235, 245] on input "Damaged" at bounding box center [229, 250] width 11 height 11
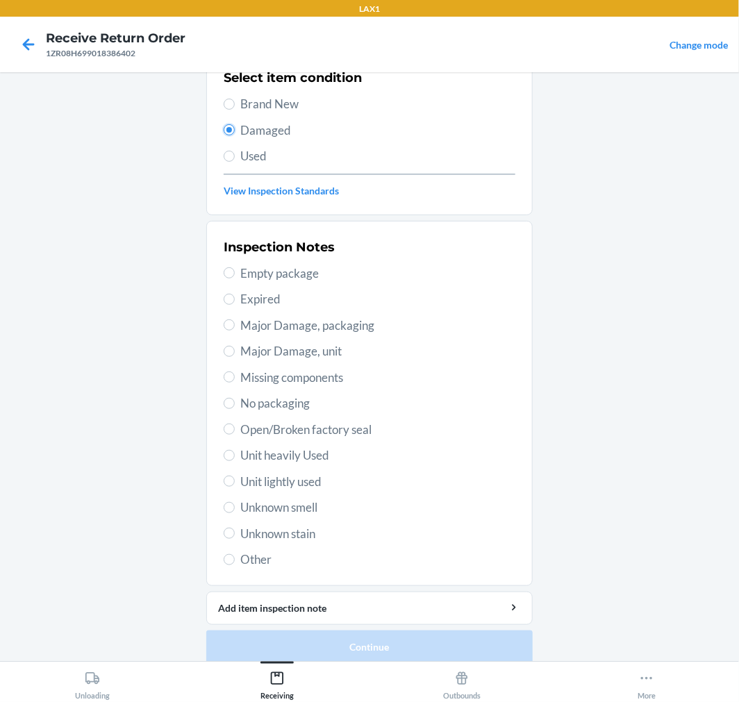
scroll to position [134, 0]
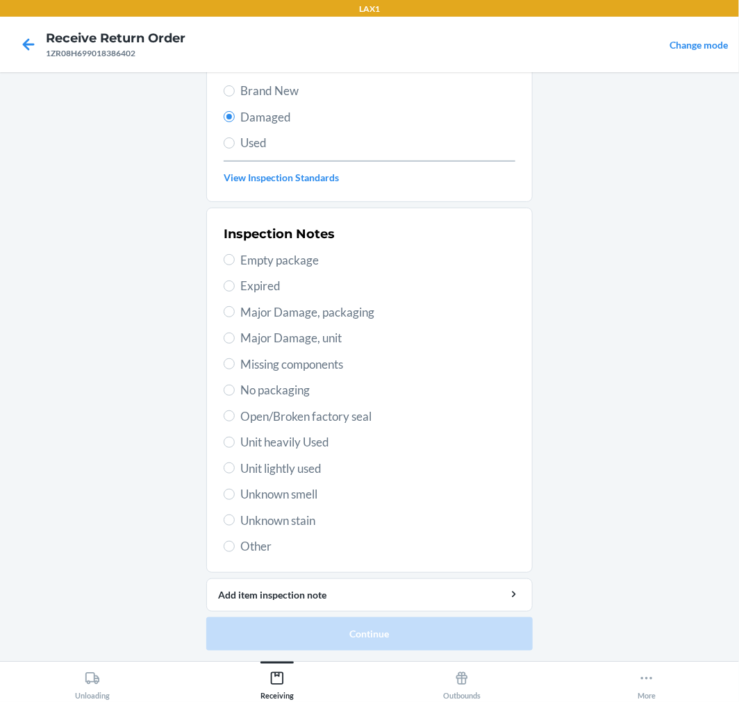
click at [306, 408] on span "Open/Broken factory seal" at bounding box center [377, 417] width 275 height 18
click at [235, 410] on input "Open/Broken factory seal" at bounding box center [229, 415] width 11 height 11
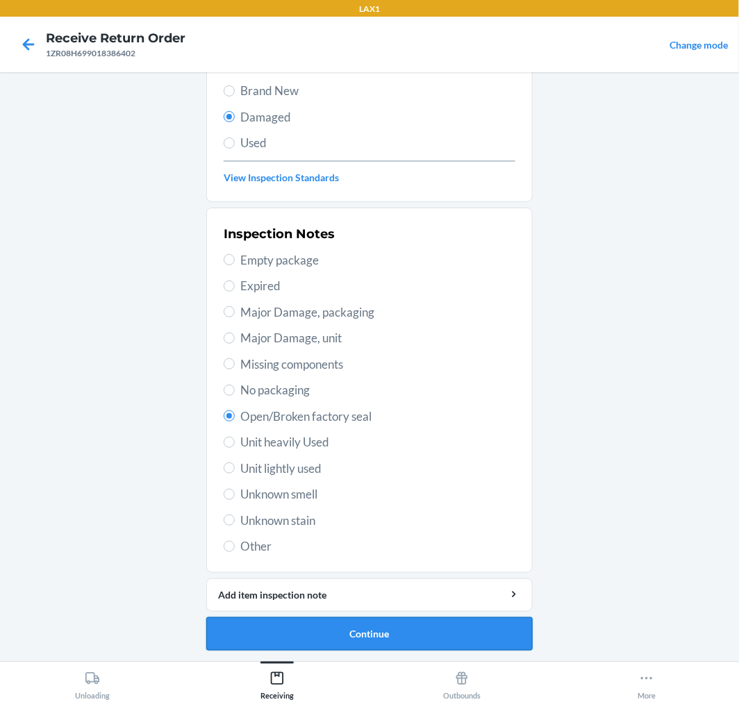
click at [380, 640] on button "Continue" at bounding box center [369, 633] width 326 height 33
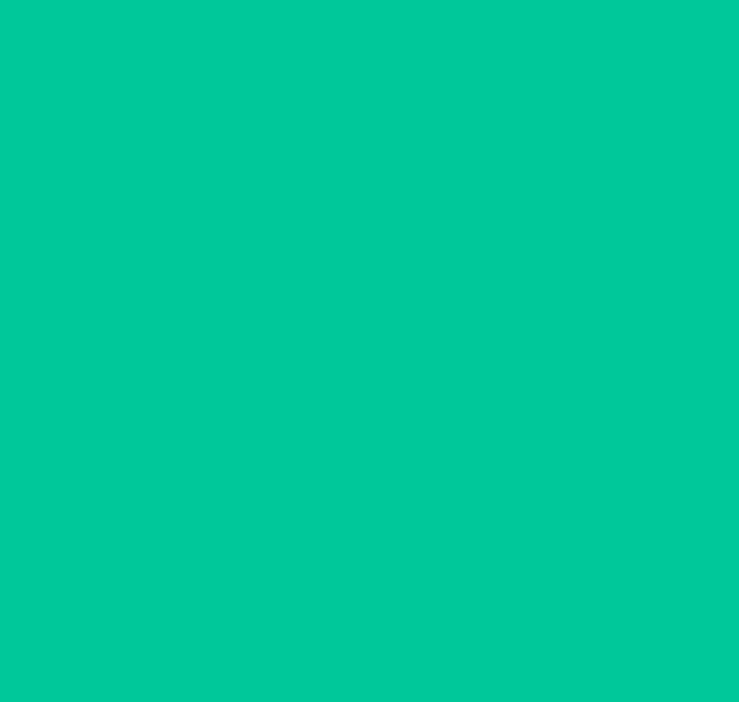
click at [380, 640] on button "Confirm" at bounding box center [369, 633] width 326 height 33
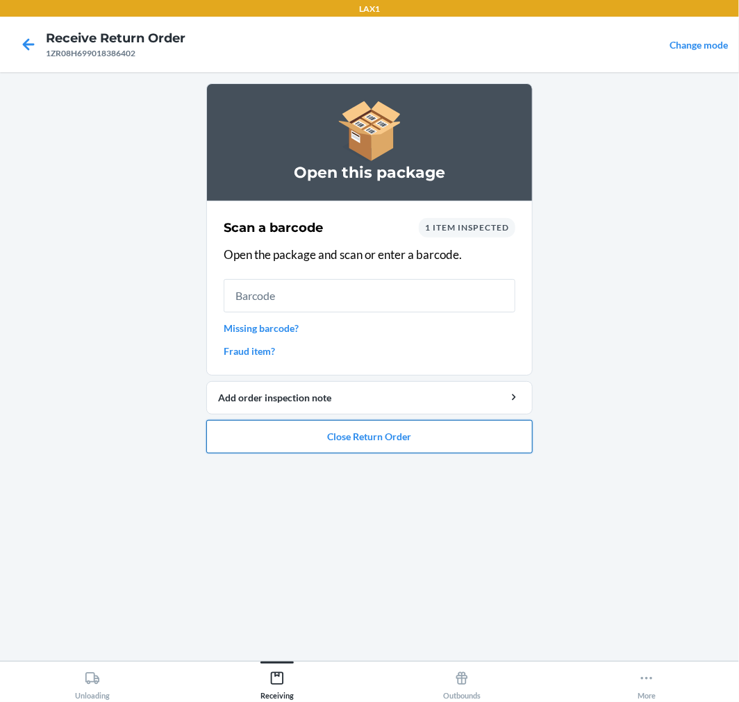
click at [357, 442] on button "Close Return Order" at bounding box center [369, 436] width 326 height 33
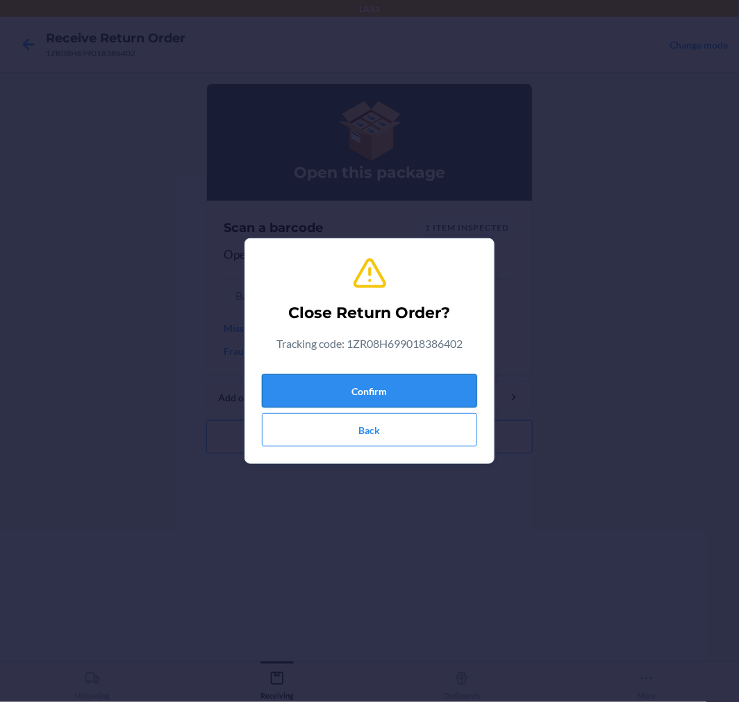
click at [345, 398] on button "Confirm" at bounding box center [369, 390] width 215 height 33
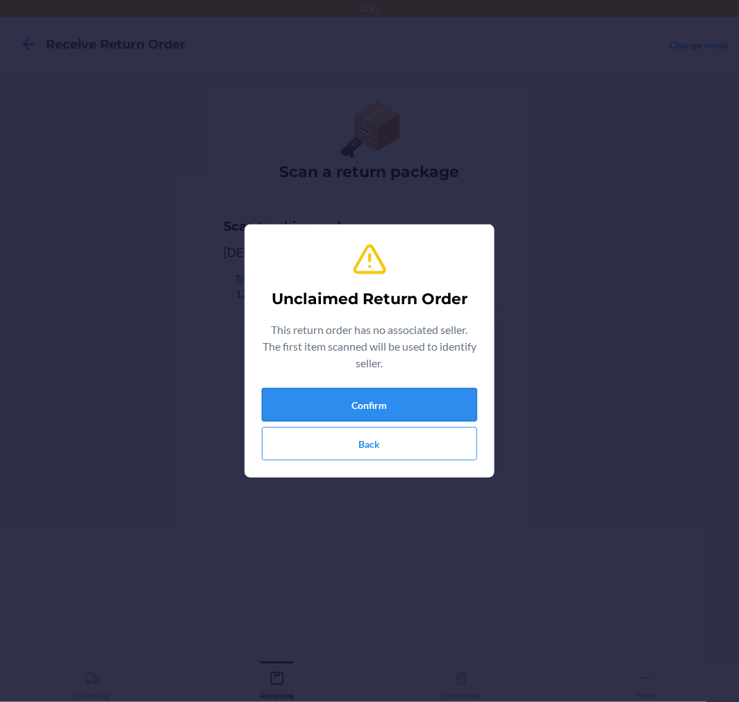
click at [385, 394] on button "Confirm" at bounding box center [369, 404] width 215 height 33
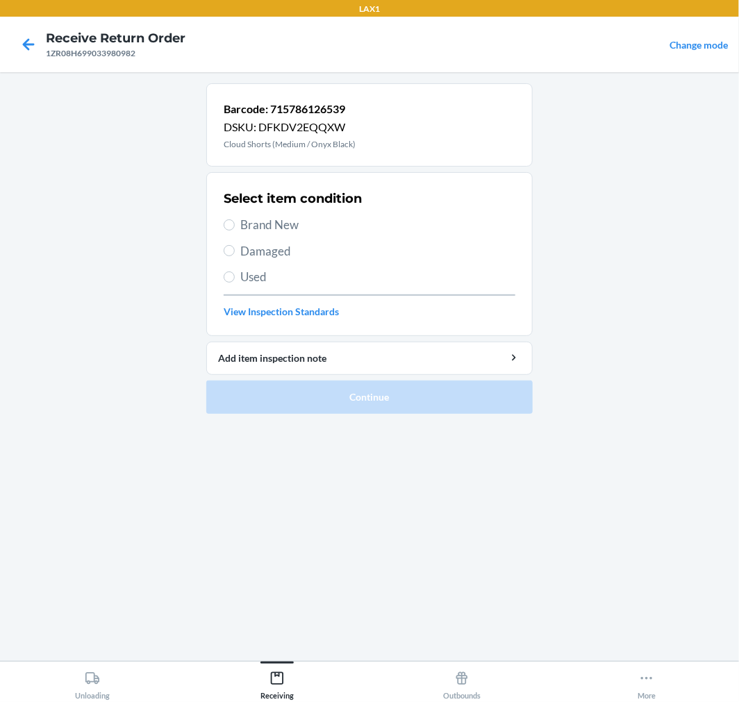
click at [272, 251] on span "Damaged" at bounding box center [377, 251] width 275 height 18
click at [235, 251] on input "Damaged" at bounding box center [229, 250] width 11 height 11
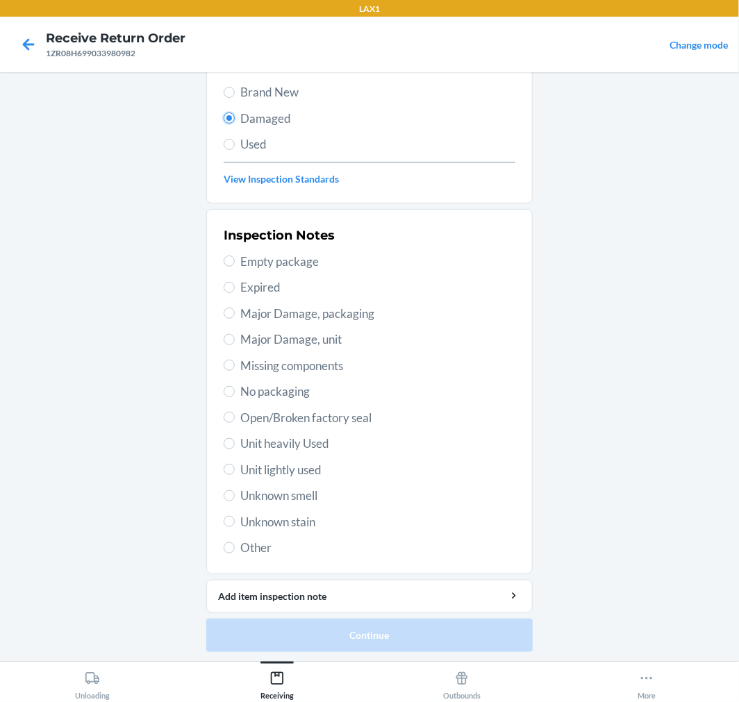
scroll to position [134, 0]
click at [281, 413] on span "Open/Broken factory seal" at bounding box center [377, 417] width 275 height 18
click at [235, 413] on input "Open/Broken factory seal" at bounding box center [229, 415] width 11 height 11
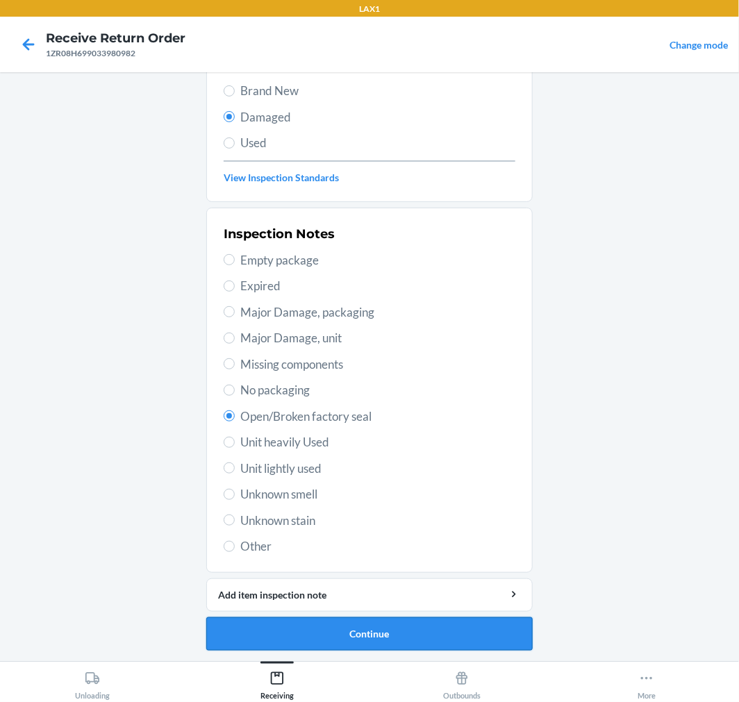
click at [337, 636] on button "Continue" at bounding box center [369, 633] width 326 height 33
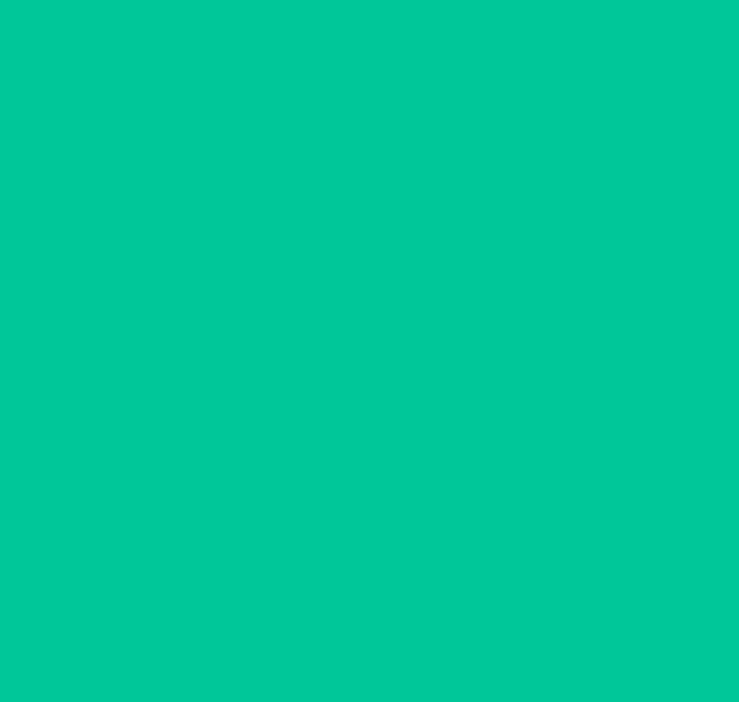
scroll to position [11, 0]
click at [337, 636] on button "Confirm" at bounding box center [369, 633] width 326 height 33
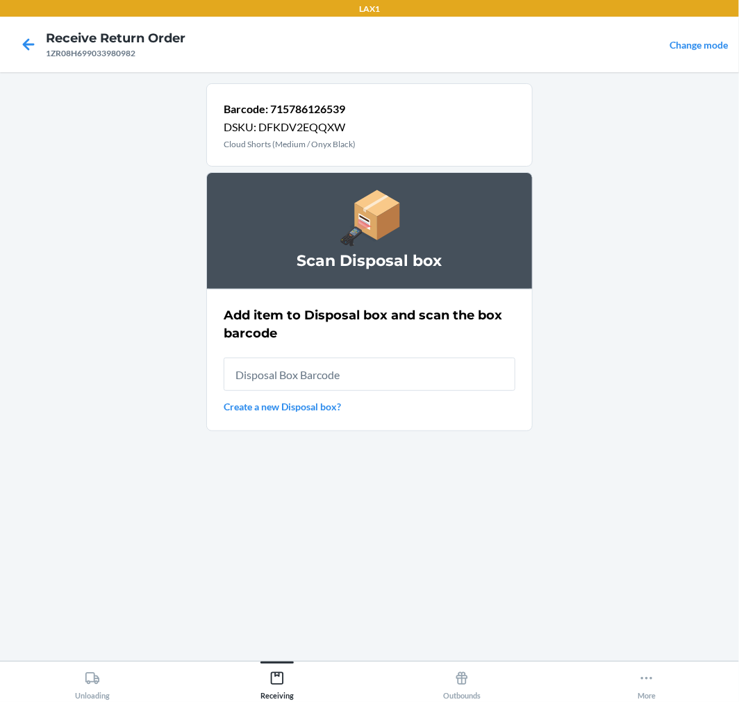
scroll to position [0, 0]
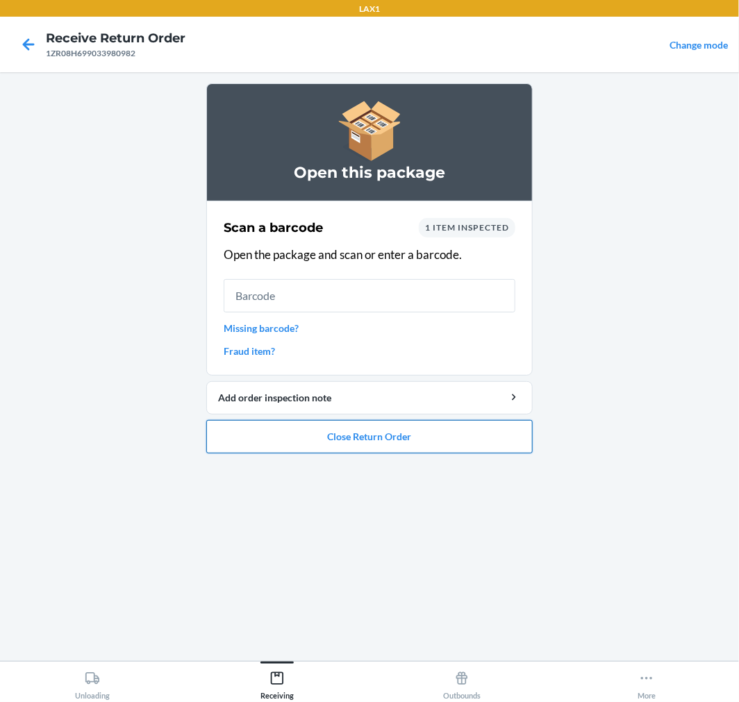
click at [489, 432] on button "Close Return Order" at bounding box center [369, 436] width 326 height 33
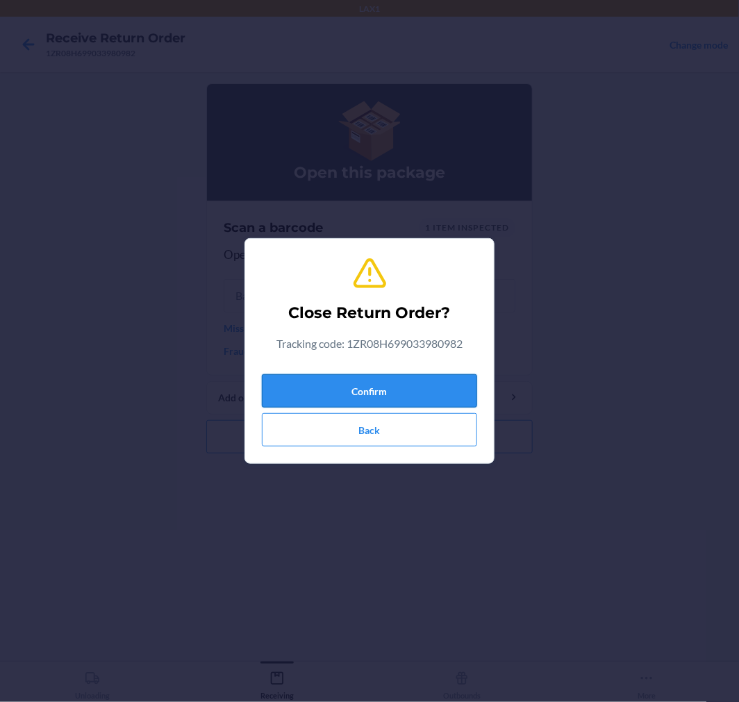
click at [431, 377] on button "Confirm" at bounding box center [369, 390] width 215 height 33
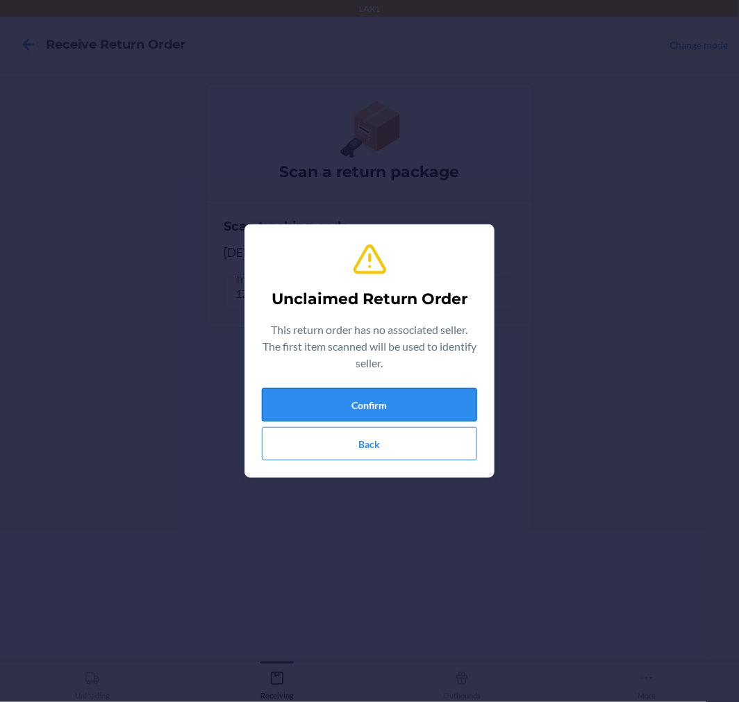
click at [397, 403] on button "Confirm" at bounding box center [369, 404] width 215 height 33
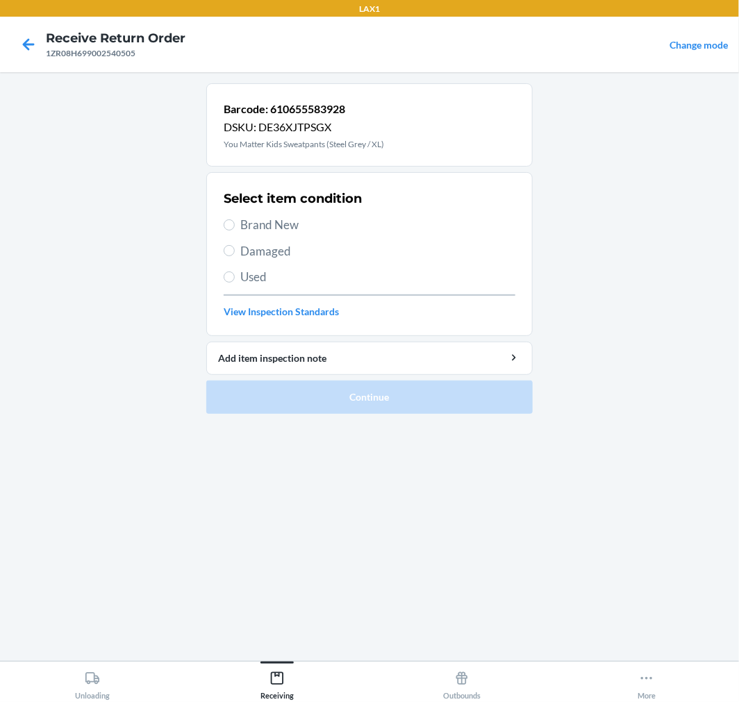
click at [251, 230] on span "Brand New" at bounding box center [377, 225] width 275 height 18
click at [235, 230] on input "Brand New" at bounding box center [229, 224] width 11 height 11
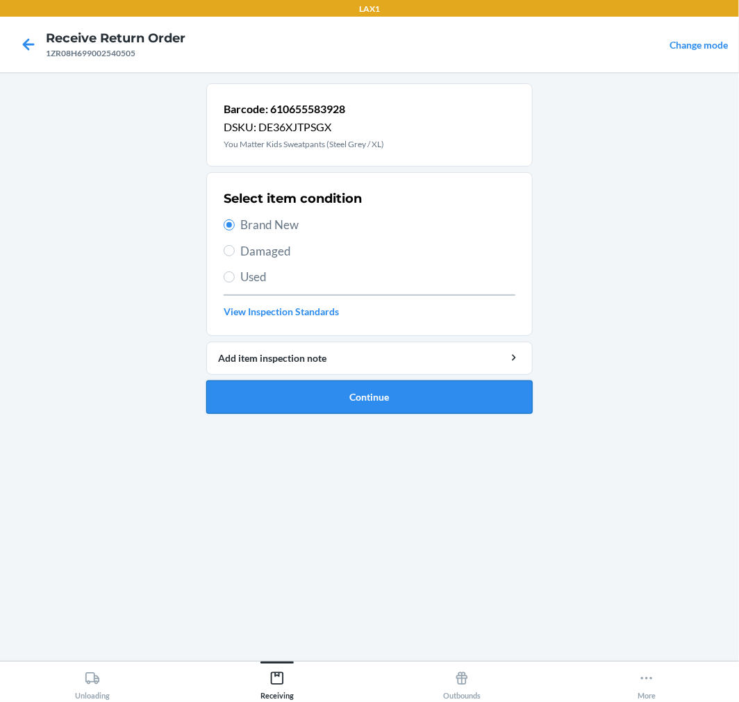
click at [319, 413] on button "Continue" at bounding box center [369, 397] width 326 height 33
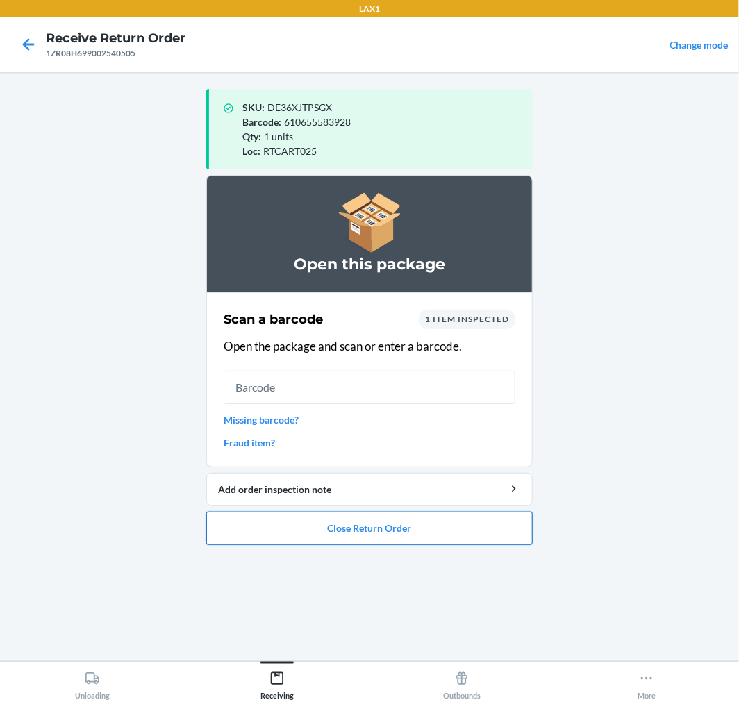
click at [306, 517] on button "Close Return Order" at bounding box center [369, 528] width 326 height 33
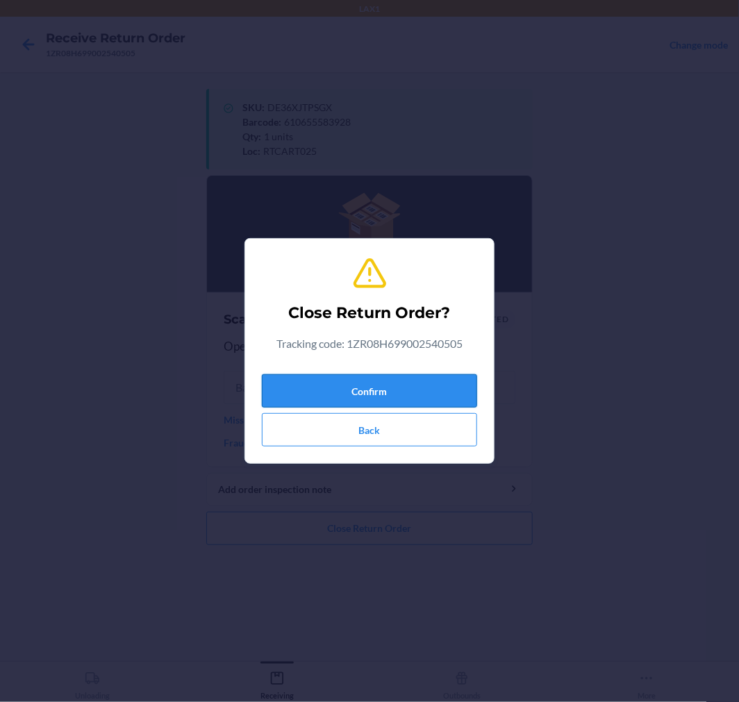
click at [348, 391] on button "Confirm" at bounding box center [369, 390] width 215 height 33
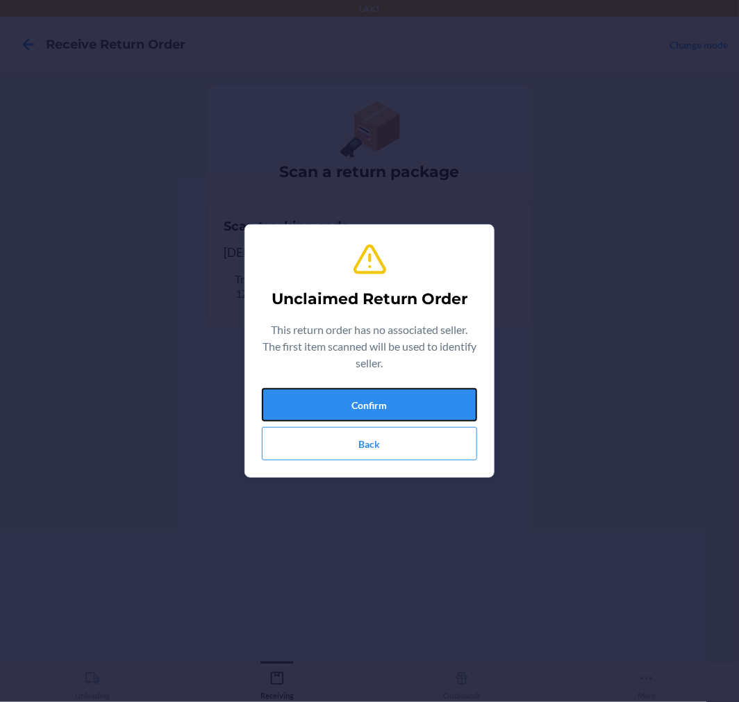
click at [348, 391] on button "Confirm" at bounding box center [369, 404] width 215 height 33
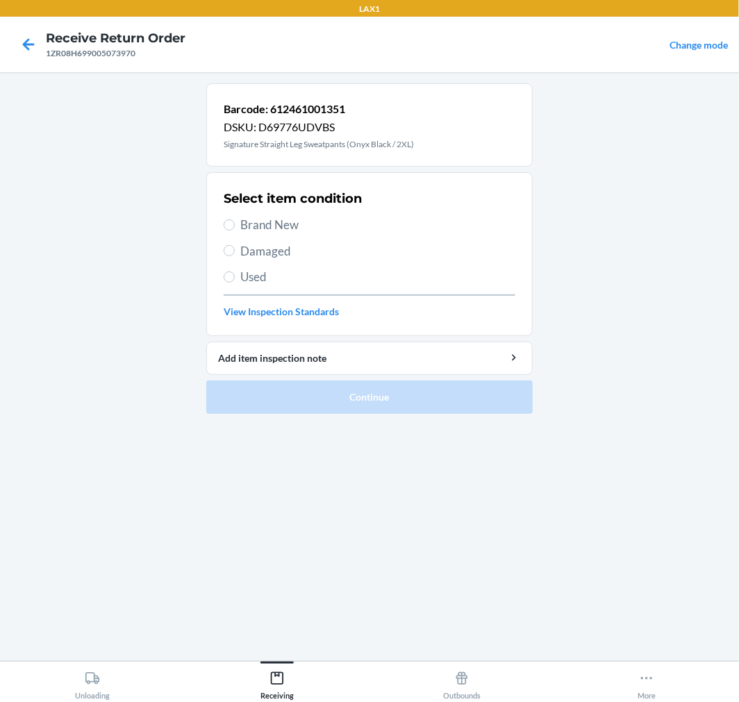
click at [261, 222] on span "Brand New" at bounding box center [377, 225] width 275 height 18
click at [235, 222] on input "Brand New" at bounding box center [229, 224] width 11 height 11
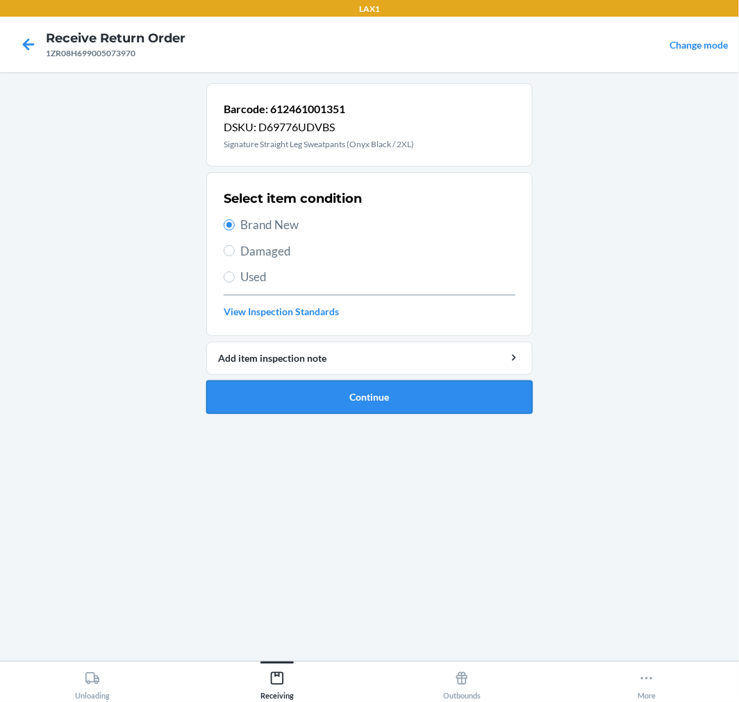
click at [441, 410] on button "Continue" at bounding box center [369, 397] width 326 height 33
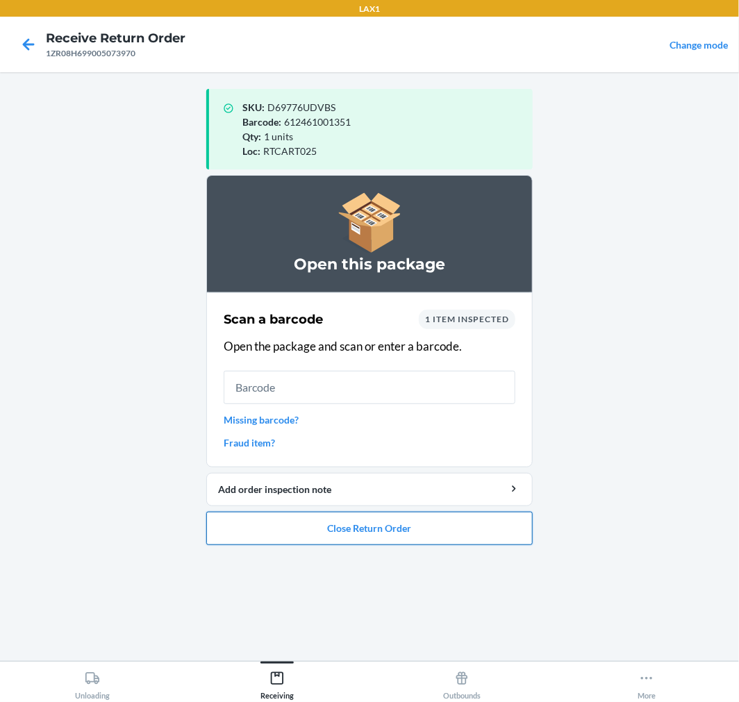
click at [372, 537] on button "Close Return Order" at bounding box center [369, 528] width 326 height 33
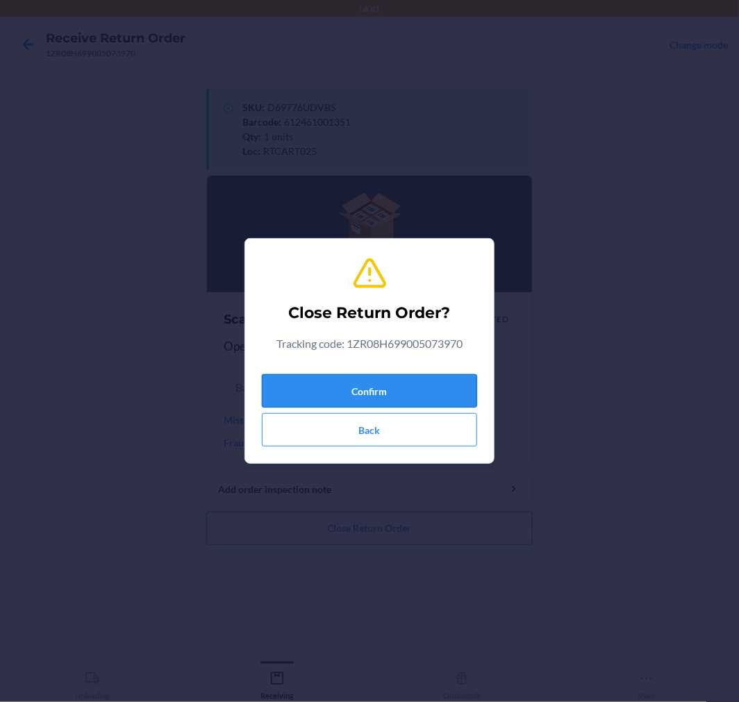
click at [380, 393] on button "Confirm" at bounding box center [369, 390] width 215 height 33
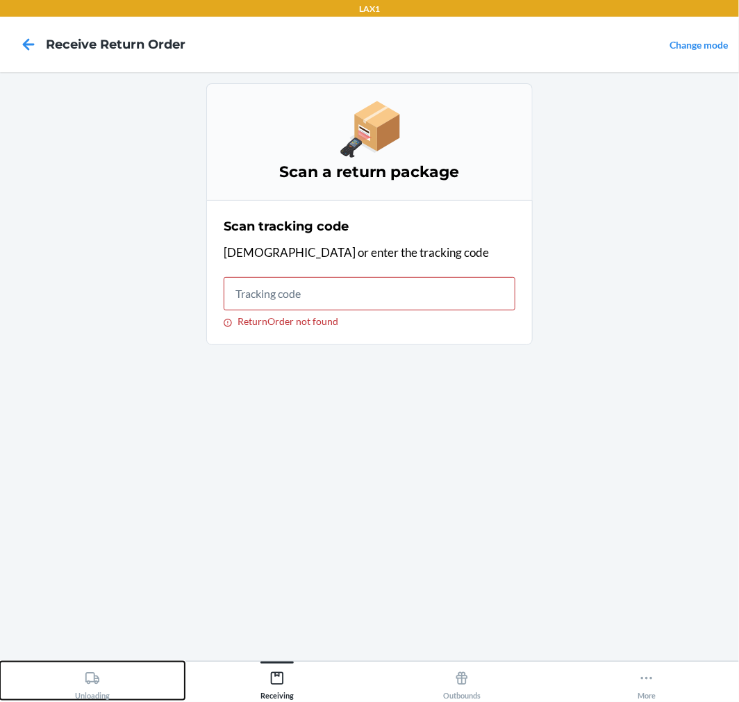
click at [103, 686] on div "Unloading" at bounding box center [92, 682] width 35 height 35
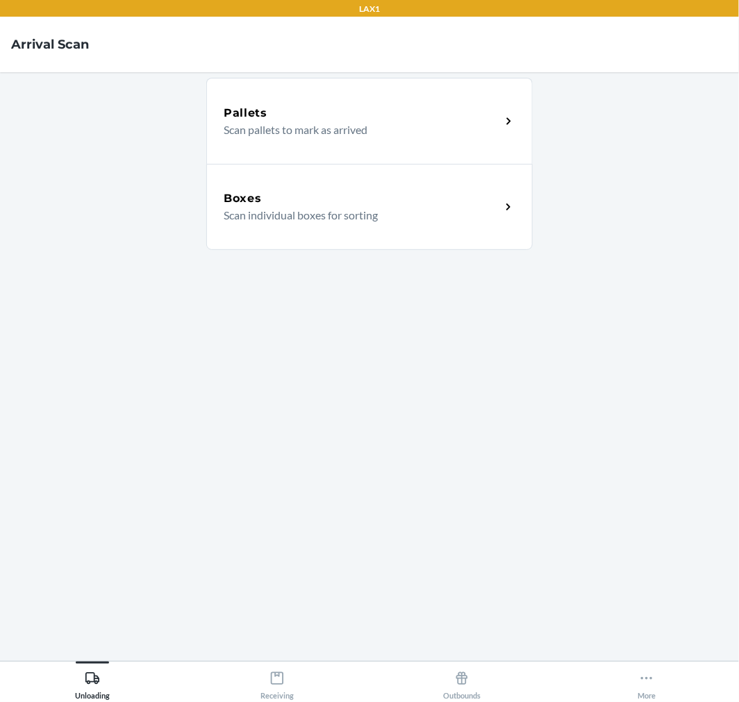
click at [281, 204] on div "Boxes" at bounding box center [362, 198] width 277 height 17
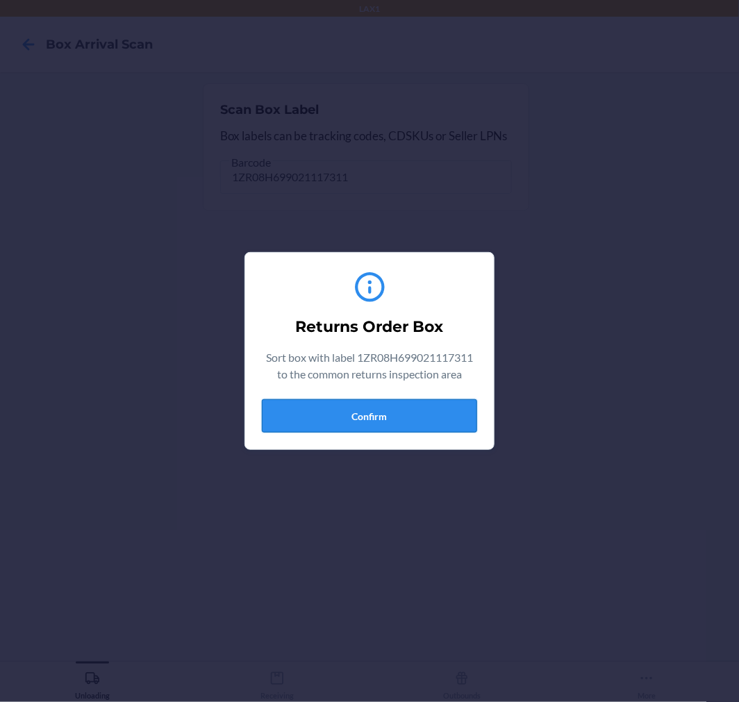
click at [375, 424] on button "Confirm" at bounding box center [369, 415] width 215 height 33
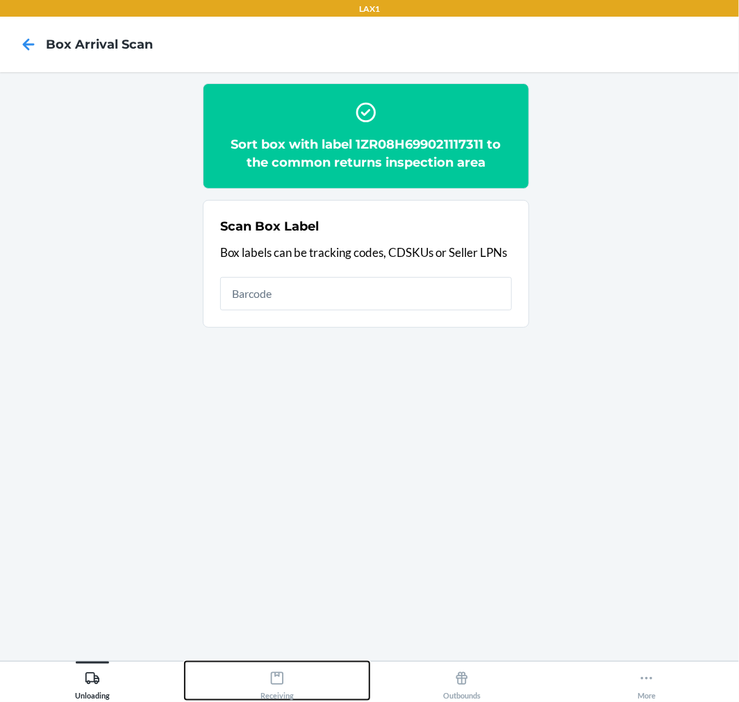
click at [281, 690] on div "Receiving" at bounding box center [276, 682] width 33 height 35
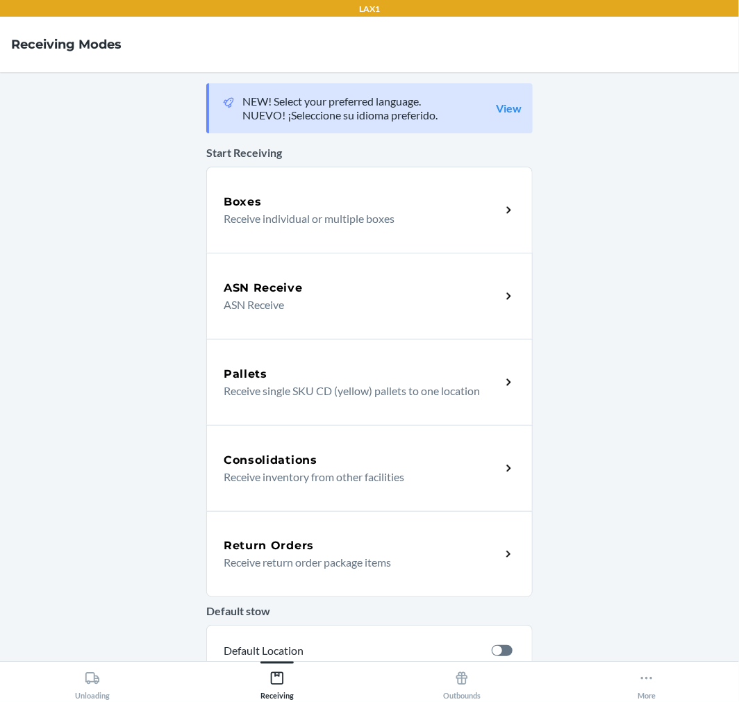
click at [405, 536] on div "Return Orders Receive return order package items" at bounding box center [369, 554] width 326 height 86
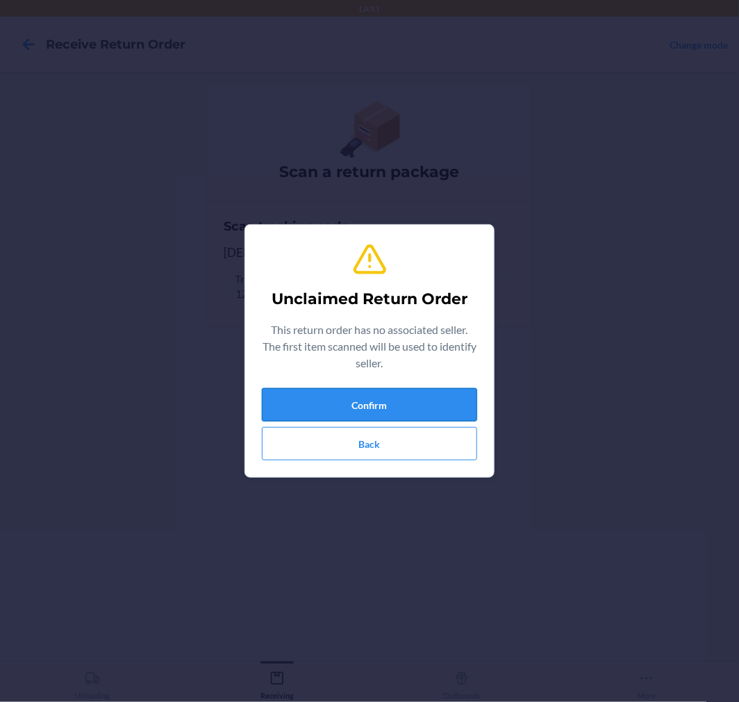
click at [432, 397] on button "Confirm" at bounding box center [369, 404] width 215 height 33
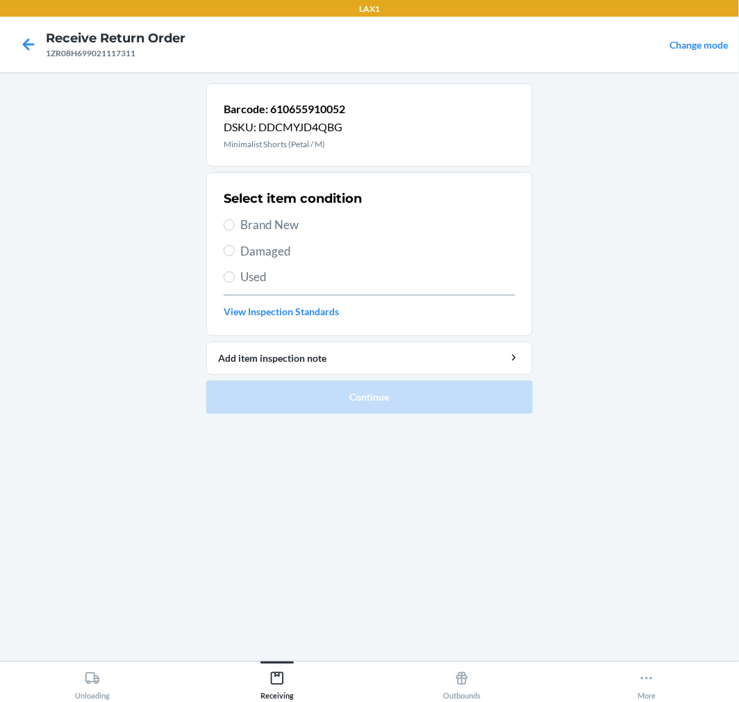
click at [245, 256] on span "Damaged" at bounding box center [377, 251] width 275 height 18
click at [235, 256] on input "Damaged" at bounding box center [229, 250] width 11 height 11
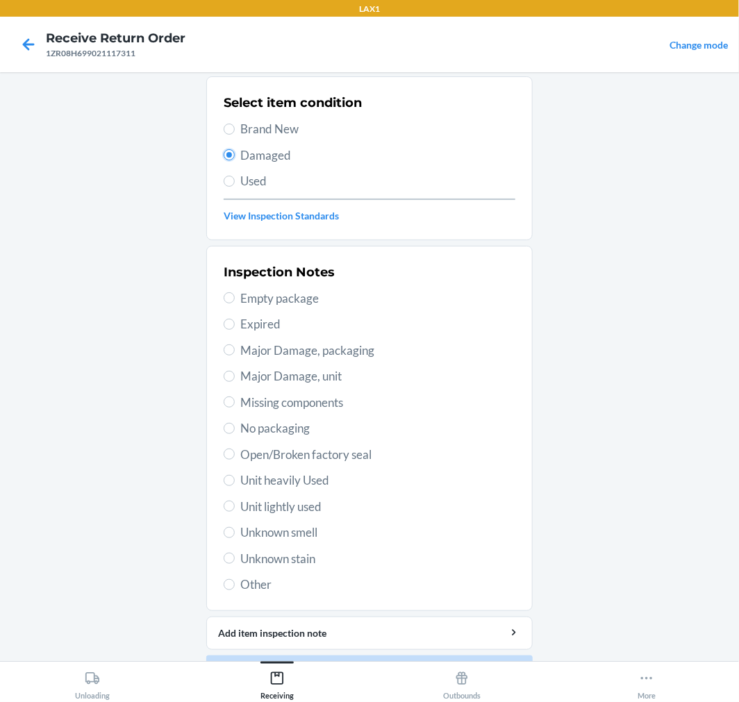
scroll to position [134, 0]
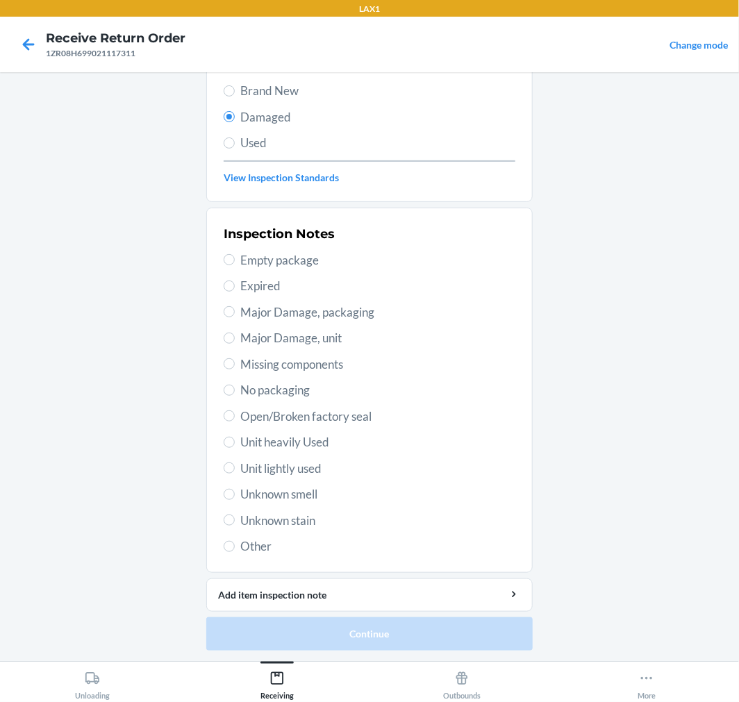
click at [252, 536] on div "Inspection Notes Empty package Expired Major Damage, packaging Major Damage, un…" at bounding box center [370, 390] width 292 height 339
click at [283, 404] on div "Inspection Notes Empty package Expired Major Damage, packaging Major Damage, un…" at bounding box center [370, 390] width 292 height 339
click at [282, 417] on span "Open/Broken factory seal" at bounding box center [377, 417] width 275 height 18
click at [235, 417] on input "Open/Broken factory seal" at bounding box center [229, 415] width 11 height 11
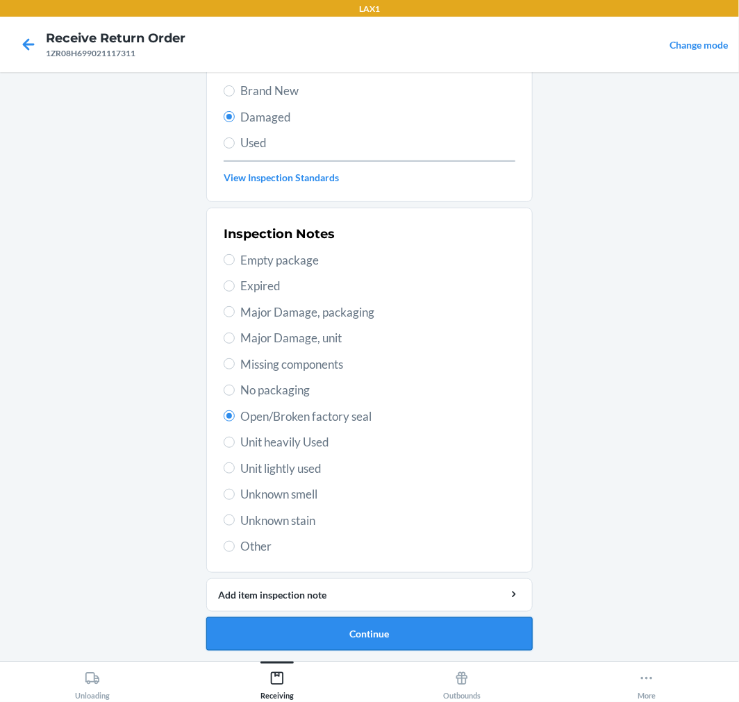
click at [379, 636] on button "Continue" at bounding box center [369, 633] width 326 height 33
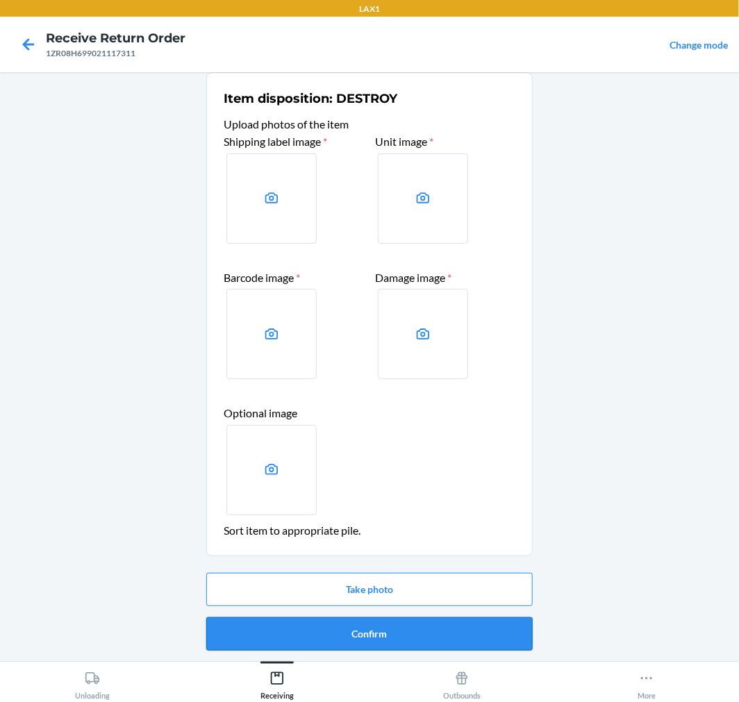
click at [363, 627] on button "Confirm" at bounding box center [369, 633] width 326 height 33
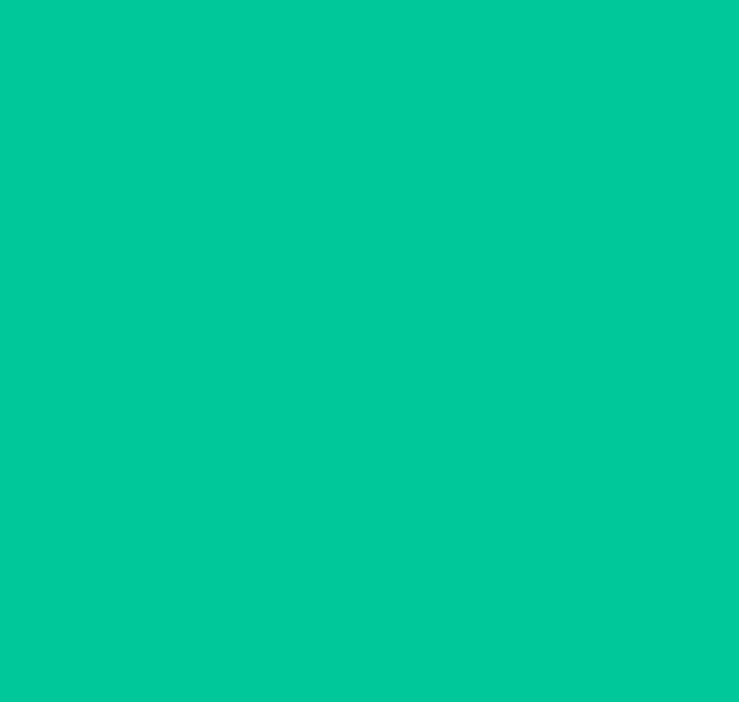
scroll to position [0, 0]
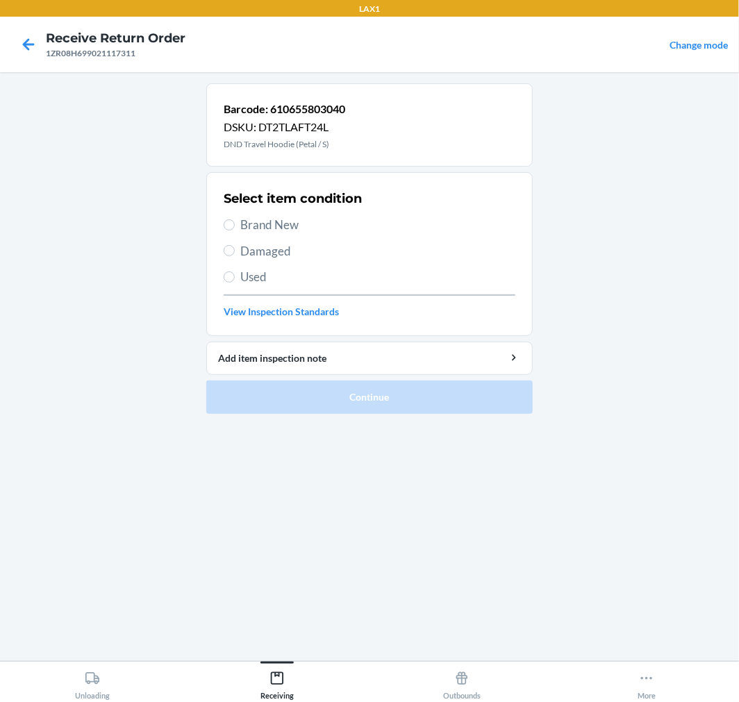
click at [267, 254] on span "Damaged" at bounding box center [377, 251] width 275 height 18
click at [235, 254] on input "Damaged" at bounding box center [229, 250] width 11 height 11
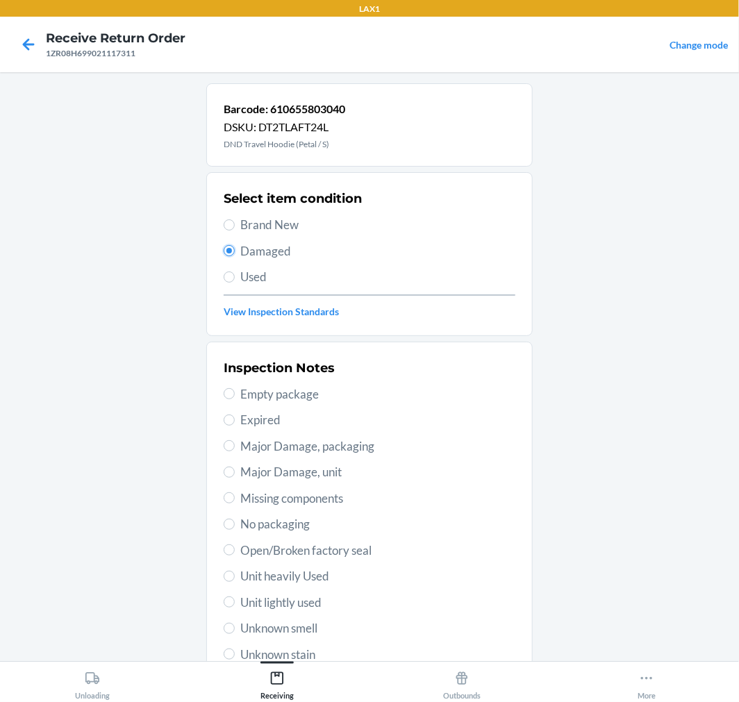
scroll to position [134, 0]
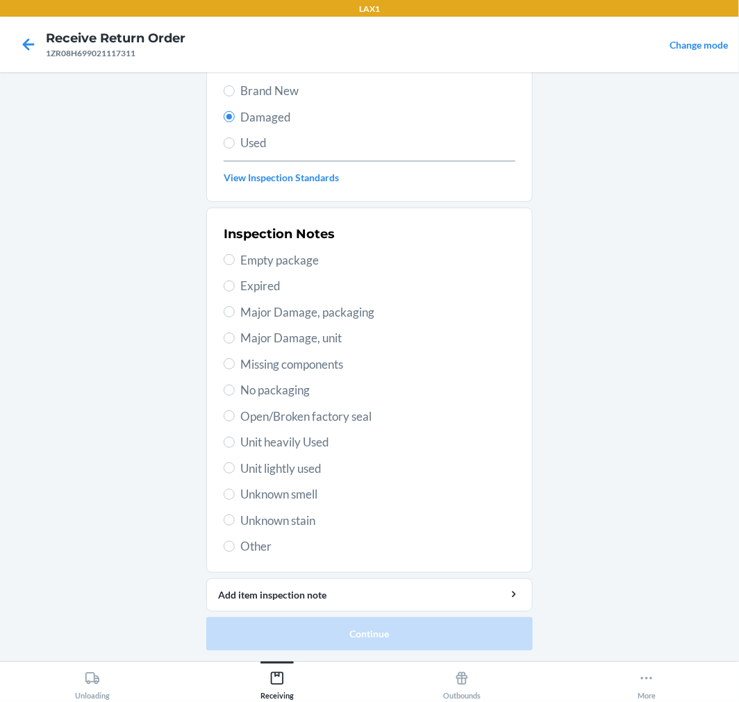
click at [276, 413] on span "Open/Broken factory seal" at bounding box center [377, 417] width 275 height 18
click at [235, 413] on input "Open/Broken factory seal" at bounding box center [229, 415] width 11 height 11
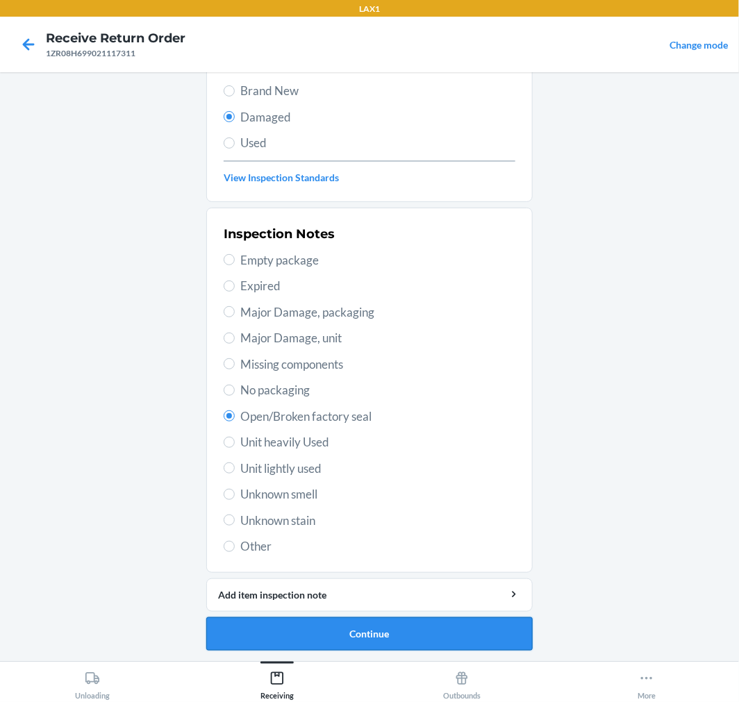
click at [363, 633] on button "Continue" at bounding box center [369, 633] width 326 height 33
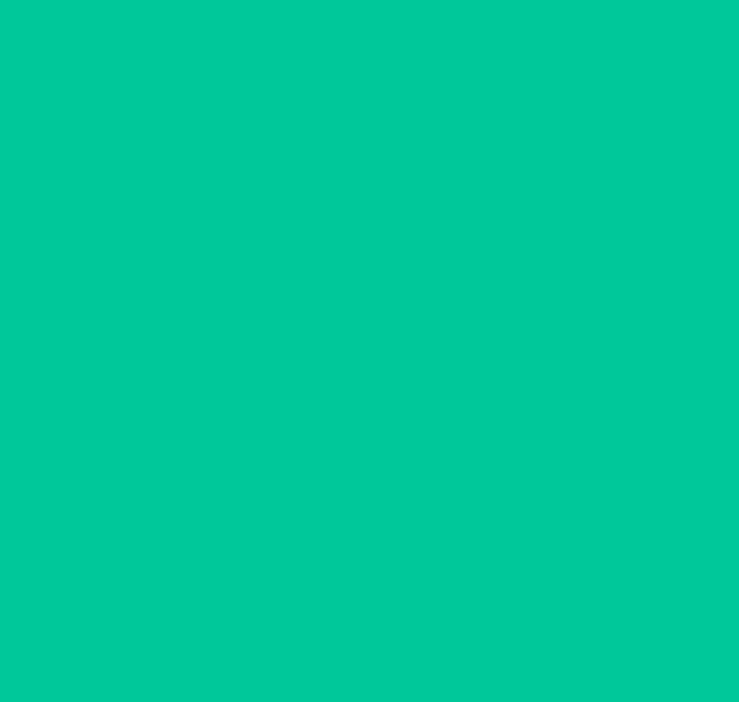
scroll to position [0, 0]
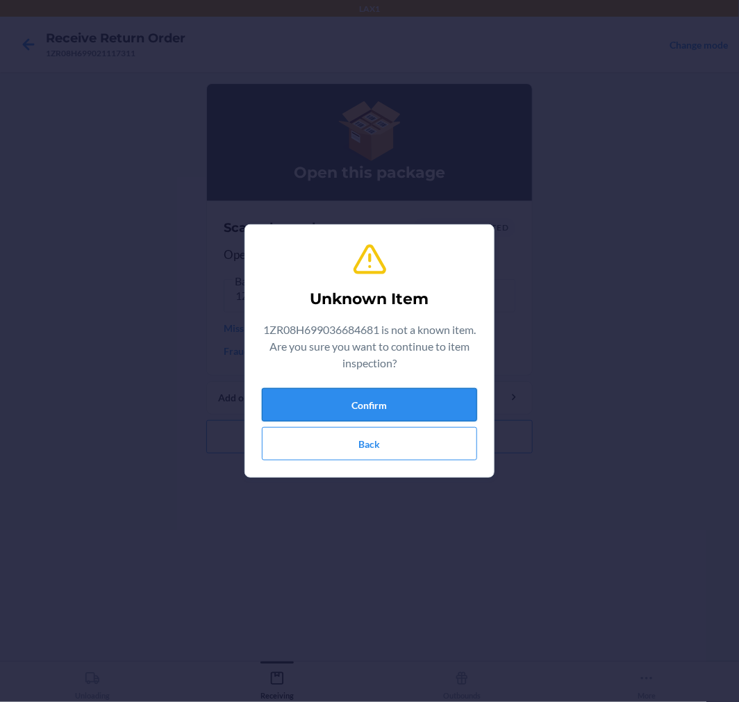
click at [354, 405] on button "Confirm" at bounding box center [369, 404] width 215 height 33
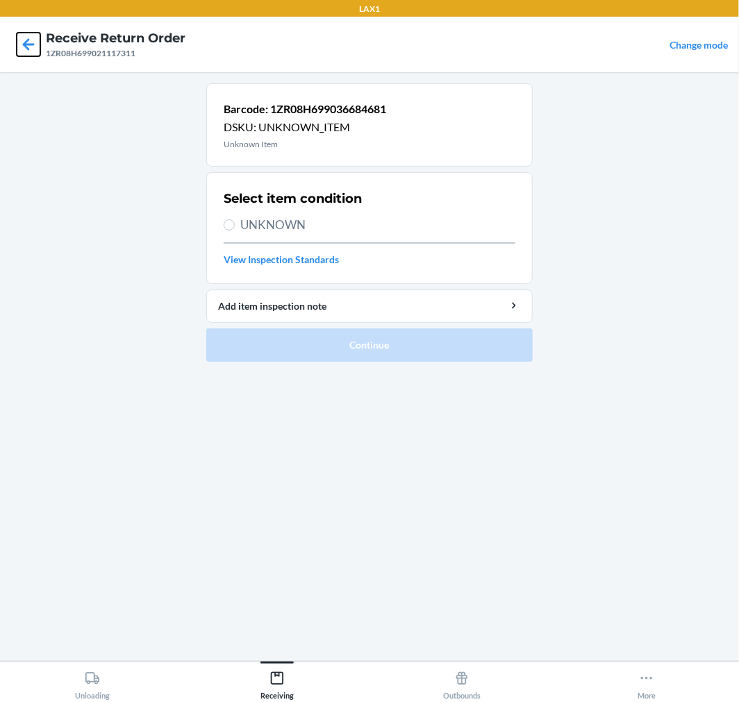
click at [28, 43] on icon at bounding box center [29, 45] width 24 height 24
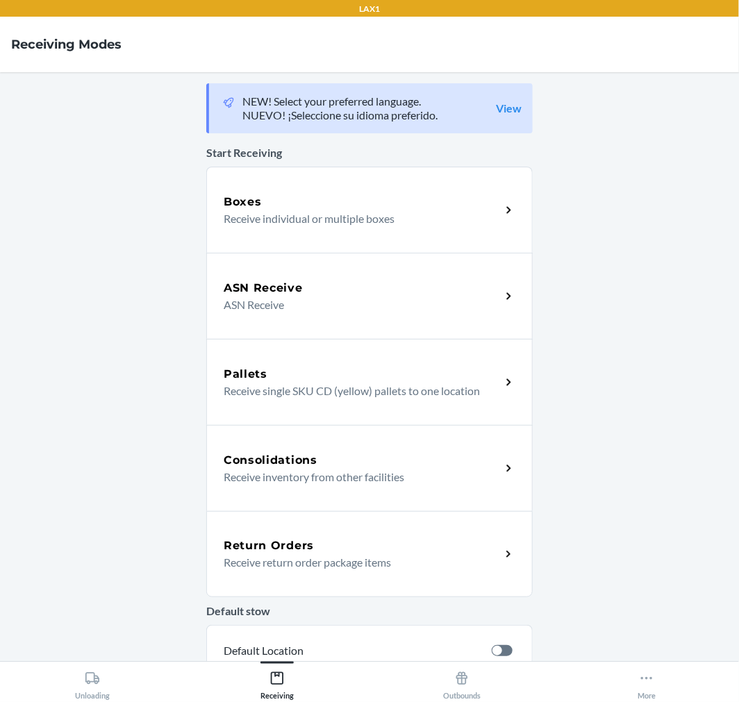
click at [265, 563] on p "Receive return order package items" at bounding box center [357, 562] width 266 height 17
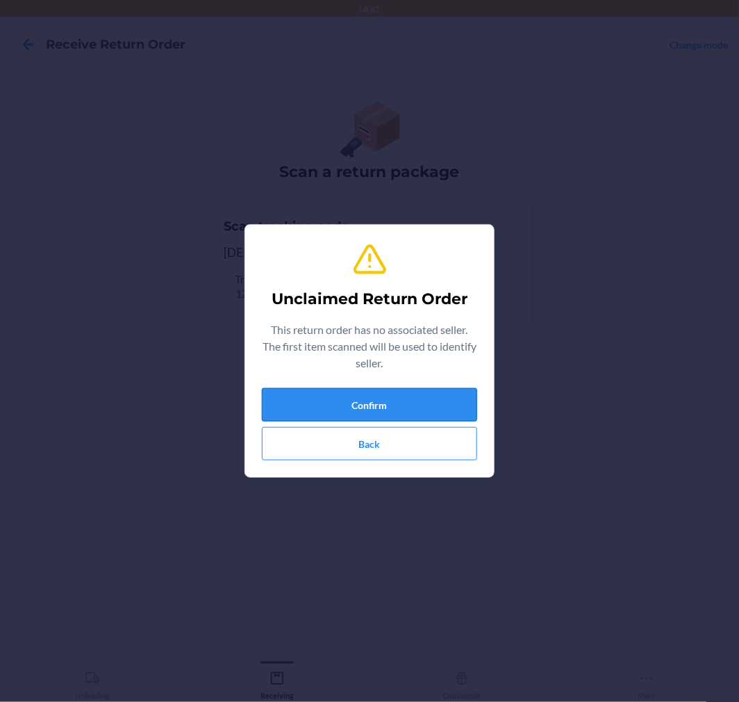
click at [357, 406] on button "Confirm" at bounding box center [369, 404] width 215 height 33
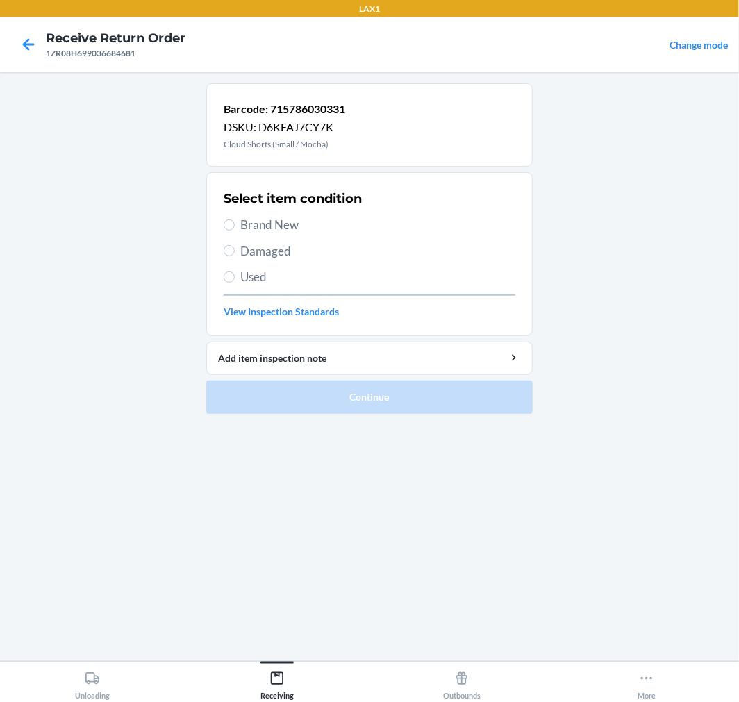
click at [274, 260] on div "Select item condition Brand New Damaged Used View Inspection Standards" at bounding box center [370, 254] width 292 height 138
click at [268, 254] on span "Damaged" at bounding box center [377, 251] width 275 height 18
click at [235, 254] on input "Damaged" at bounding box center [229, 250] width 11 height 11
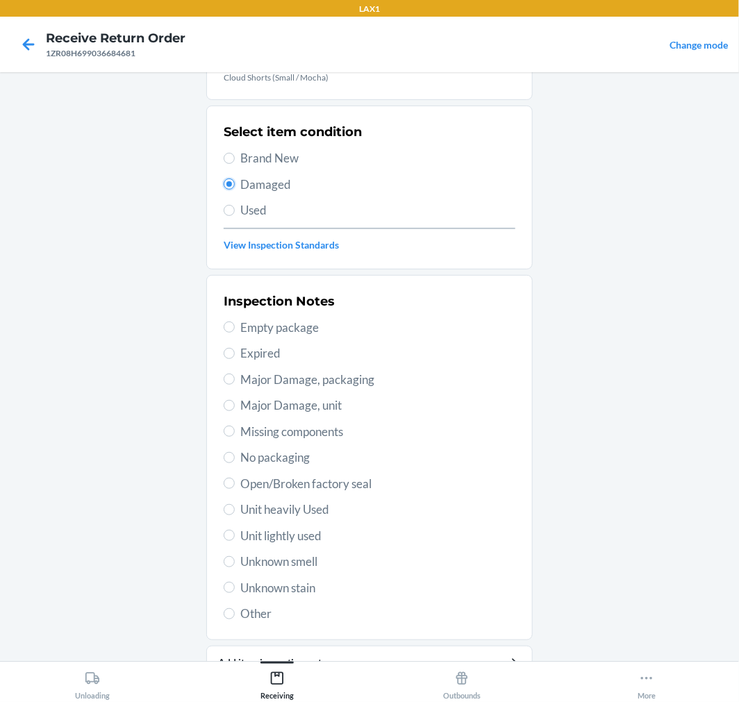
scroll to position [134, 0]
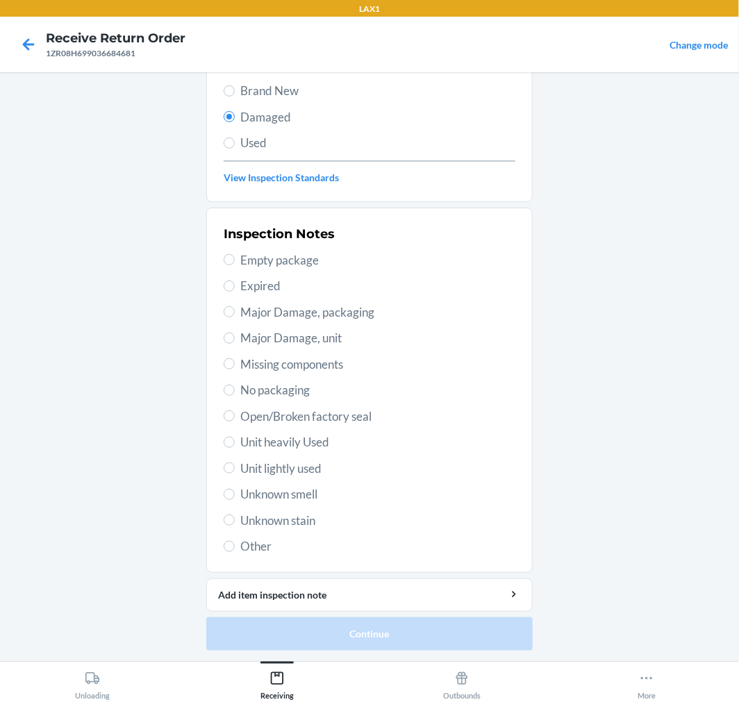
click at [269, 525] on span "Unknown stain" at bounding box center [377, 521] width 275 height 18
click at [235, 525] on input "Unknown stain" at bounding box center [229, 520] width 11 height 11
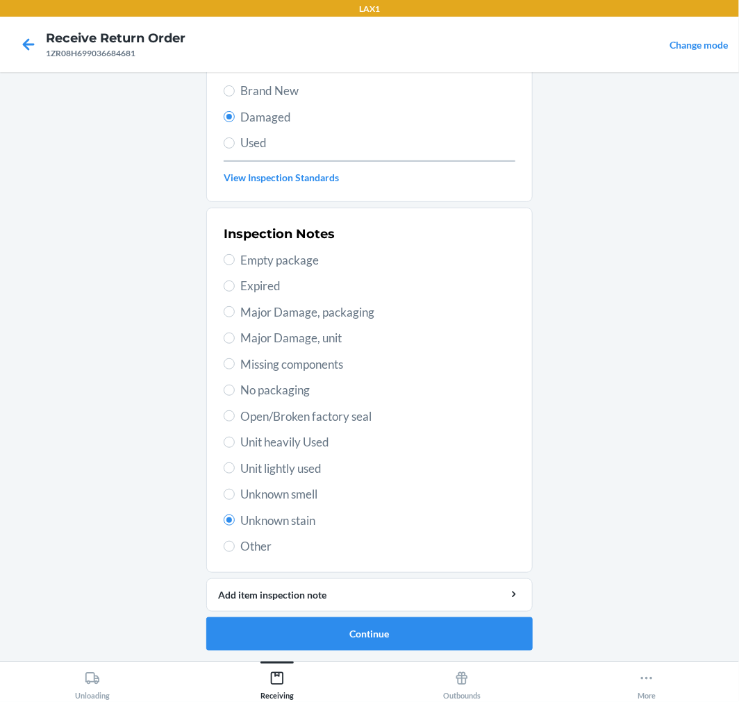
click at [279, 496] on span "Unknown smell" at bounding box center [377, 495] width 275 height 18
click at [235, 496] on input "Unknown smell" at bounding box center [229, 494] width 11 height 11
click at [244, 417] on span "Open/Broken factory seal" at bounding box center [377, 417] width 275 height 18
click at [235, 417] on input "Open/Broken factory seal" at bounding box center [229, 415] width 11 height 11
click at [365, 625] on button "Continue" at bounding box center [369, 633] width 326 height 33
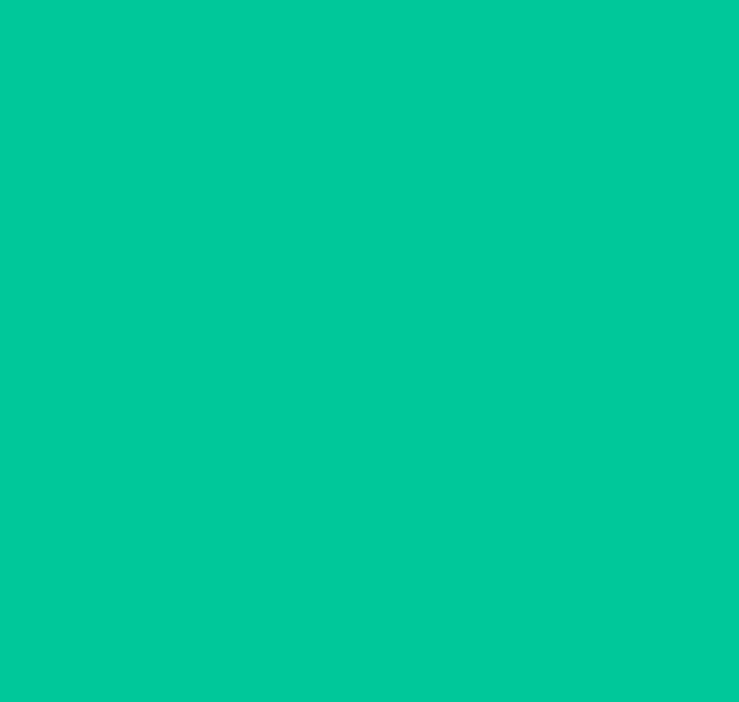
scroll to position [11, 0]
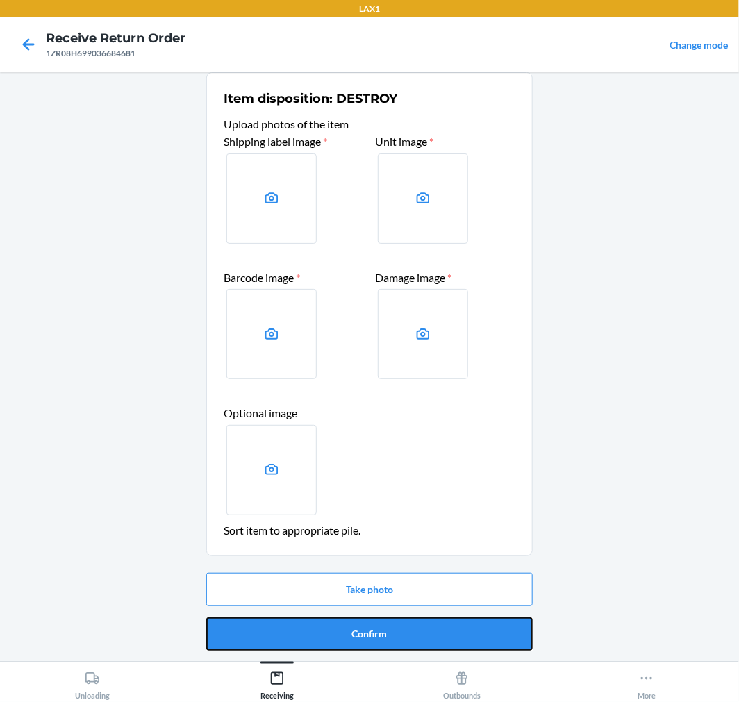
click at [397, 642] on button "Confirm" at bounding box center [369, 633] width 326 height 33
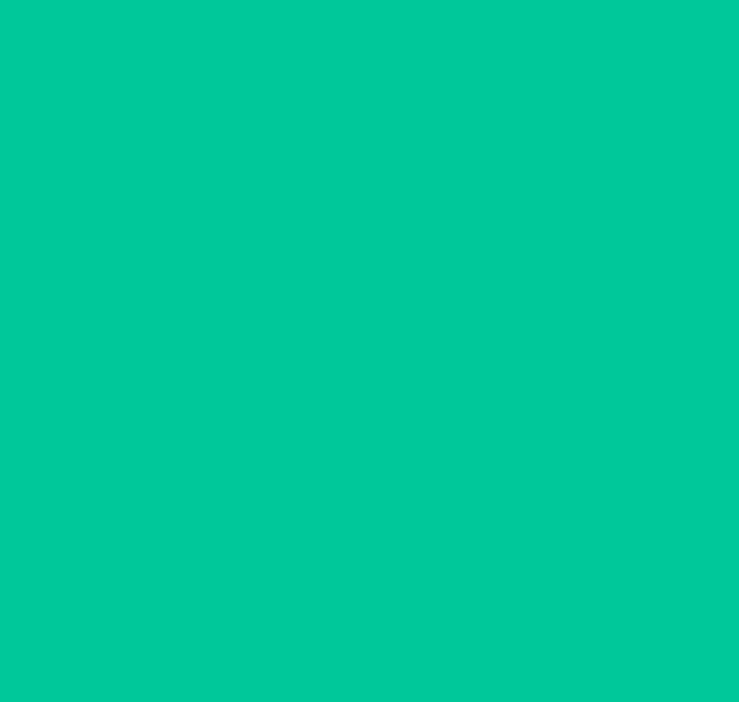
scroll to position [0, 0]
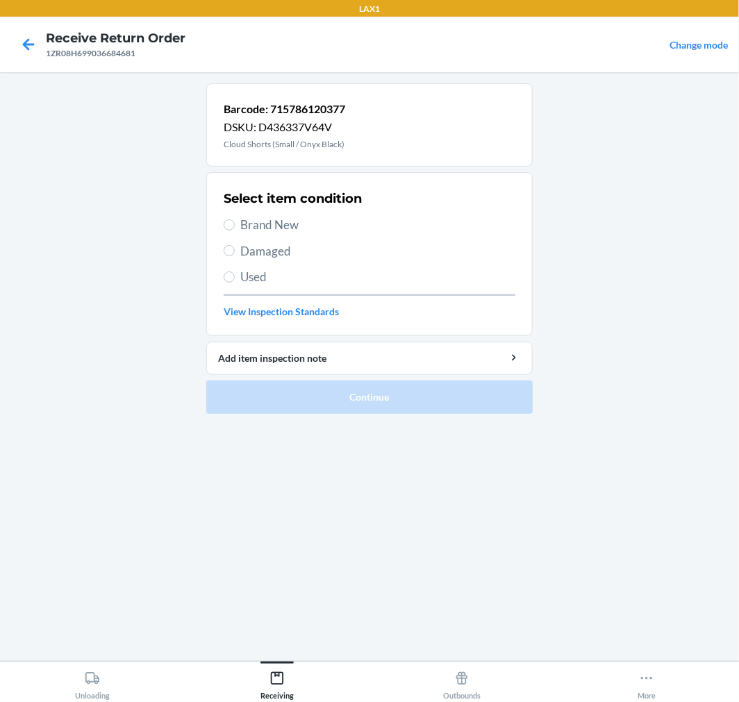
click at [269, 254] on span "Damaged" at bounding box center [377, 251] width 275 height 18
click at [235, 254] on input "Damaged" at bounding box center [229, 250] width 11 height 11
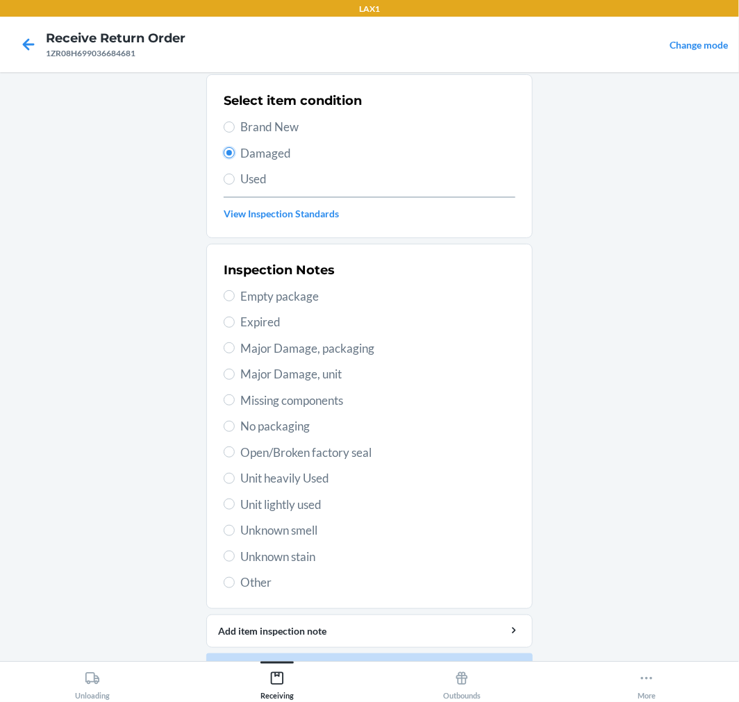
scroll to position [134, 0]
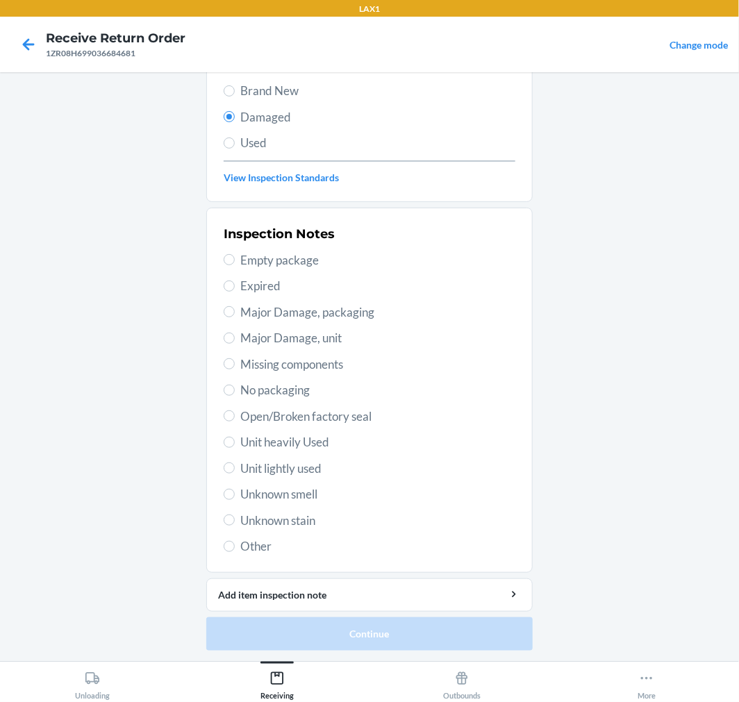
click at [260, 408] on span "Open/Broken factory seal" at bounding box center [377, 417] width 275 height 18
click at [235, 410] on input "Open/Broken factory seal" at bounding box center [229, 415] width 11 height 11
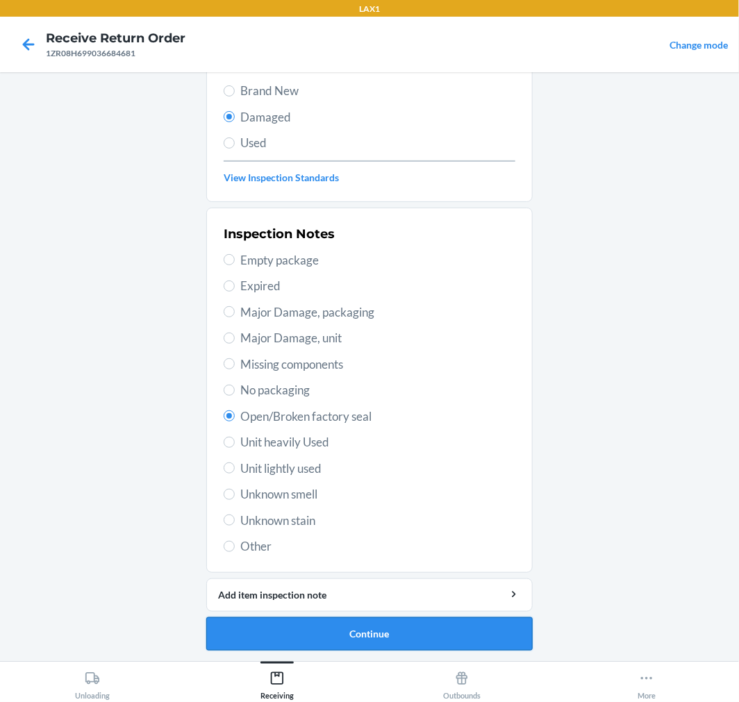
click at [340, 636] on button "Continue" at bounding box center [369, 633] width 326 height 33
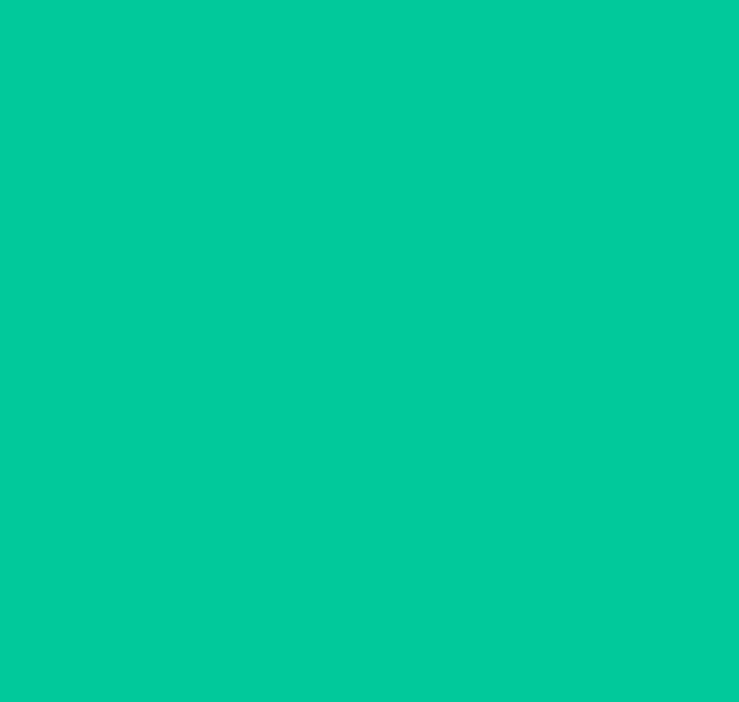
scroll to position [11, 0]
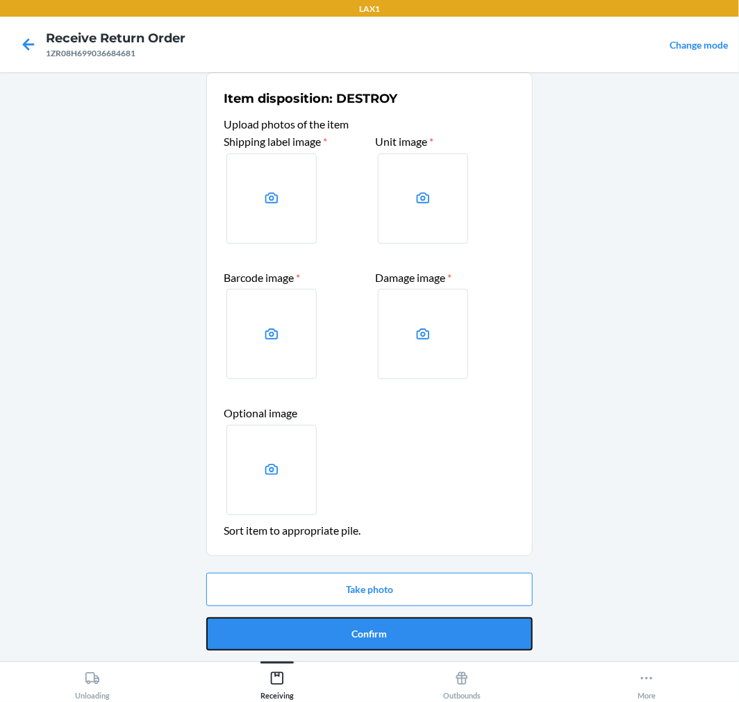
click at [340, 636] on button "Confirm" at bounding box center [369, 633] width 326 height 33
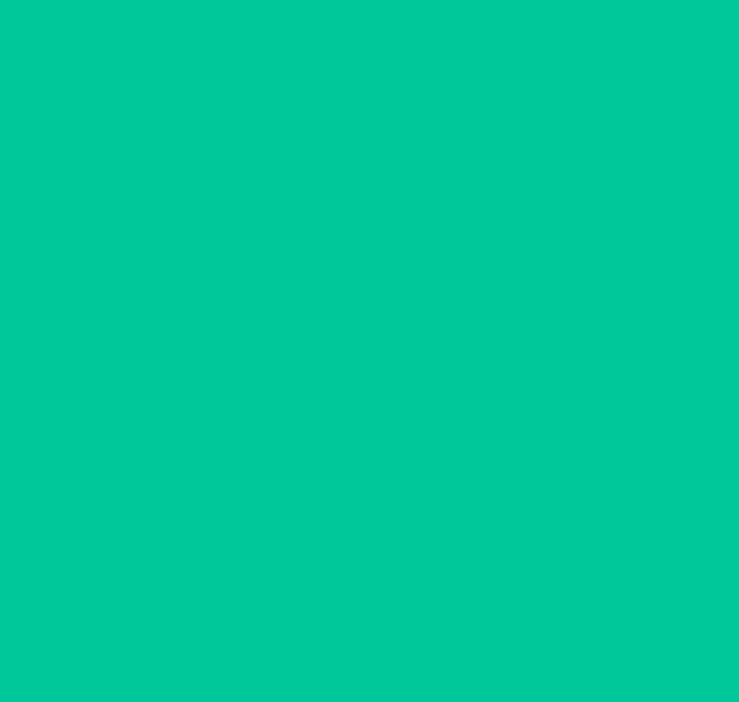
scroll to position [0, 0]
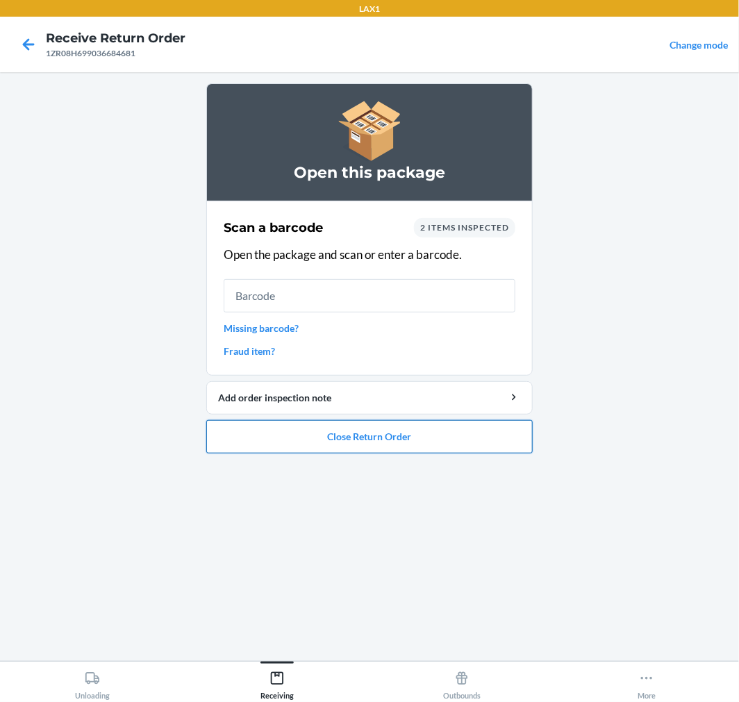
click at [380, 438] on button "Close Return Order" at bounding box center [369, 436] width 326 height 33
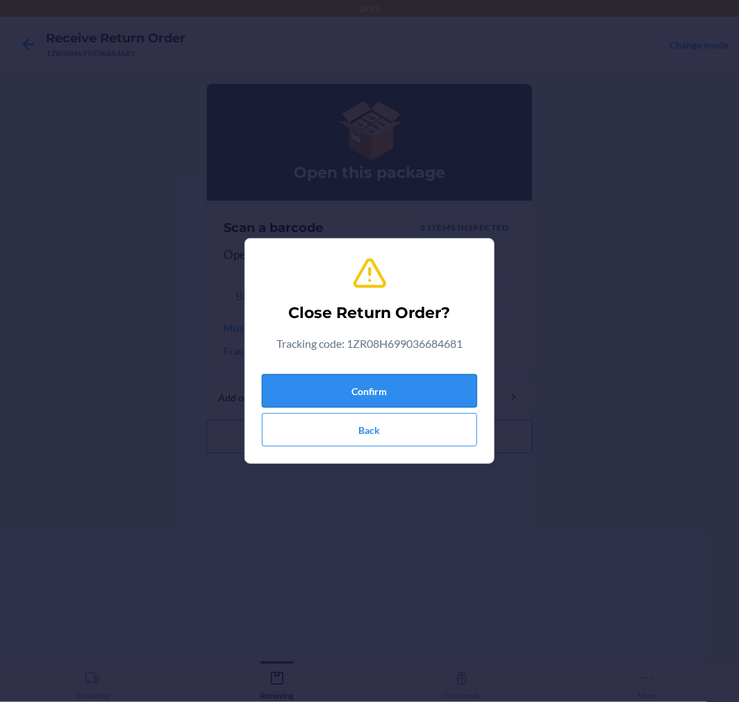
click at [387, 382] on button "Confirm" at bounding box center [369, 390] width 215 height 33
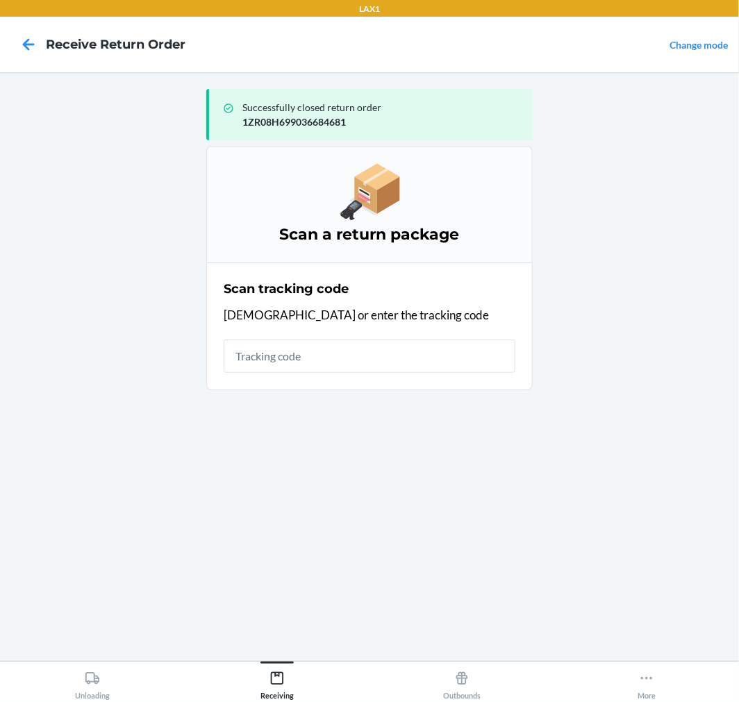
click at [337, 357] on input "text" at bounding box center [370, 356] width 292 height 33
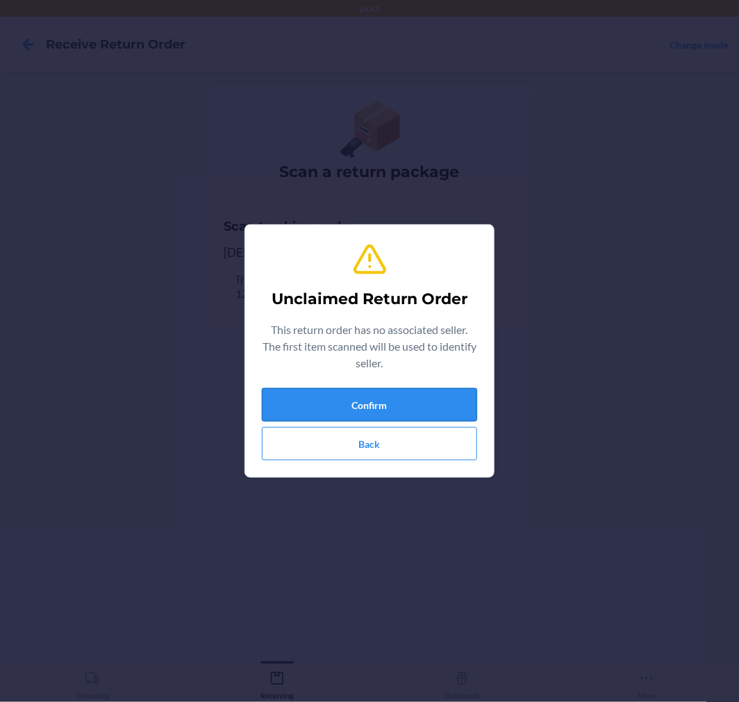
click at [341, 398] on button "Confirm" at bounding box center [369, 404] width 215 height 33
